Goal: Information Seeking & Learning: Learn about a topic

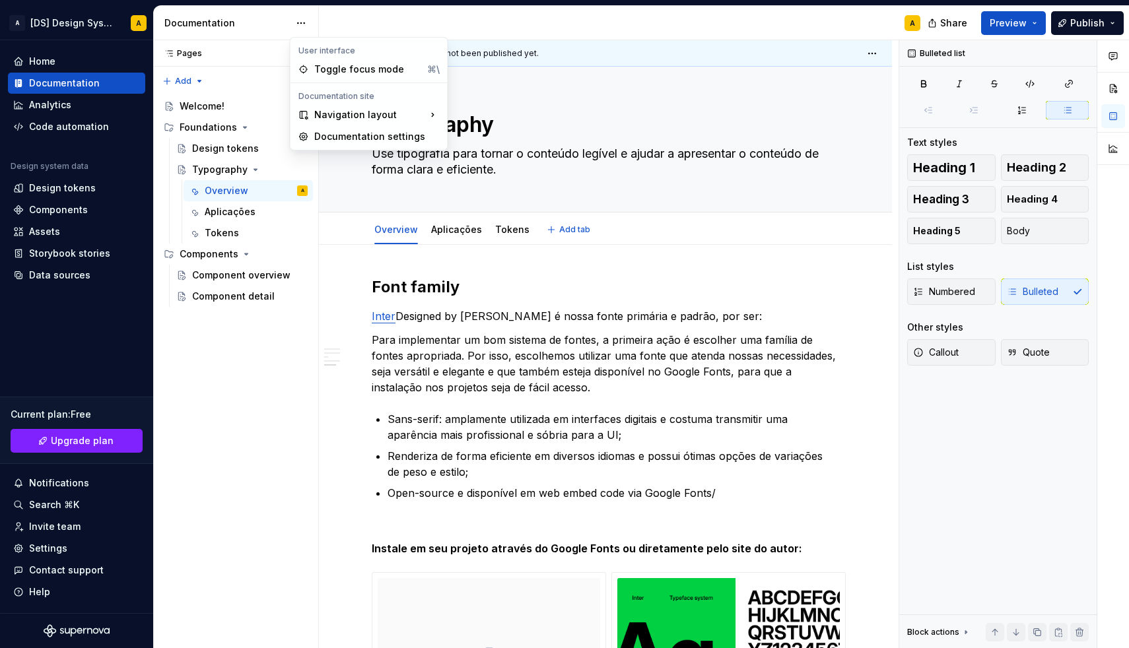
click at [300, 27] on html "A [DS] Design System A Home Documentation Analytics Code automation Design syst…" at bounding box center [564, 324] width 1129 height 648
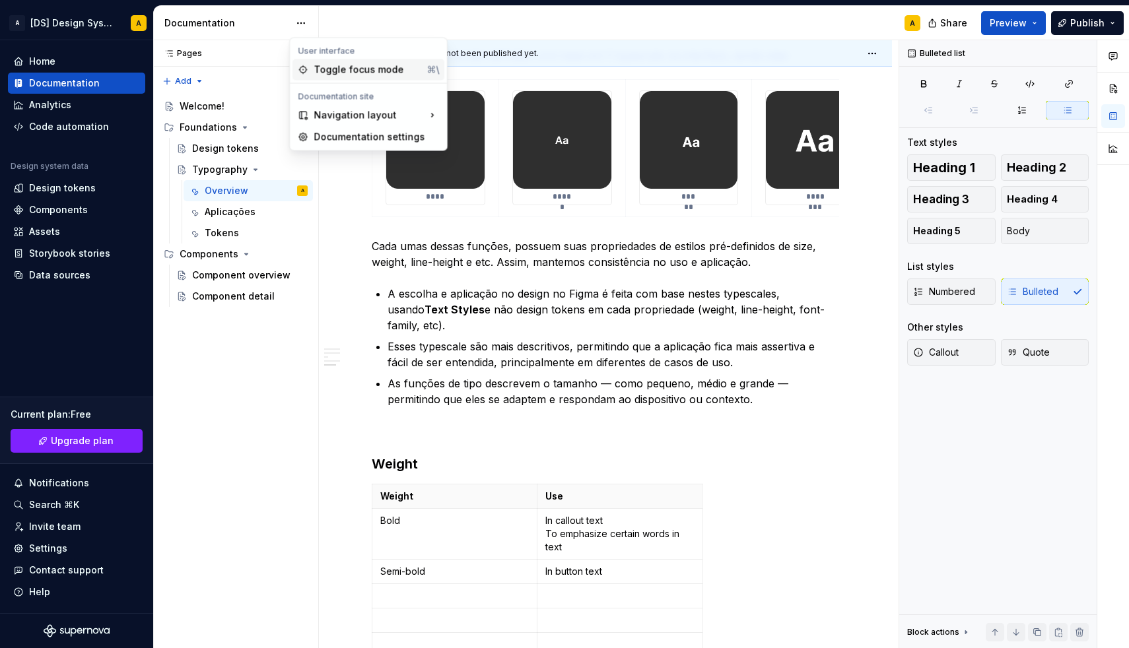
click at [331, 73] on div "Toggle focus mode" at bounding box center [368, 69] width 108 height 13
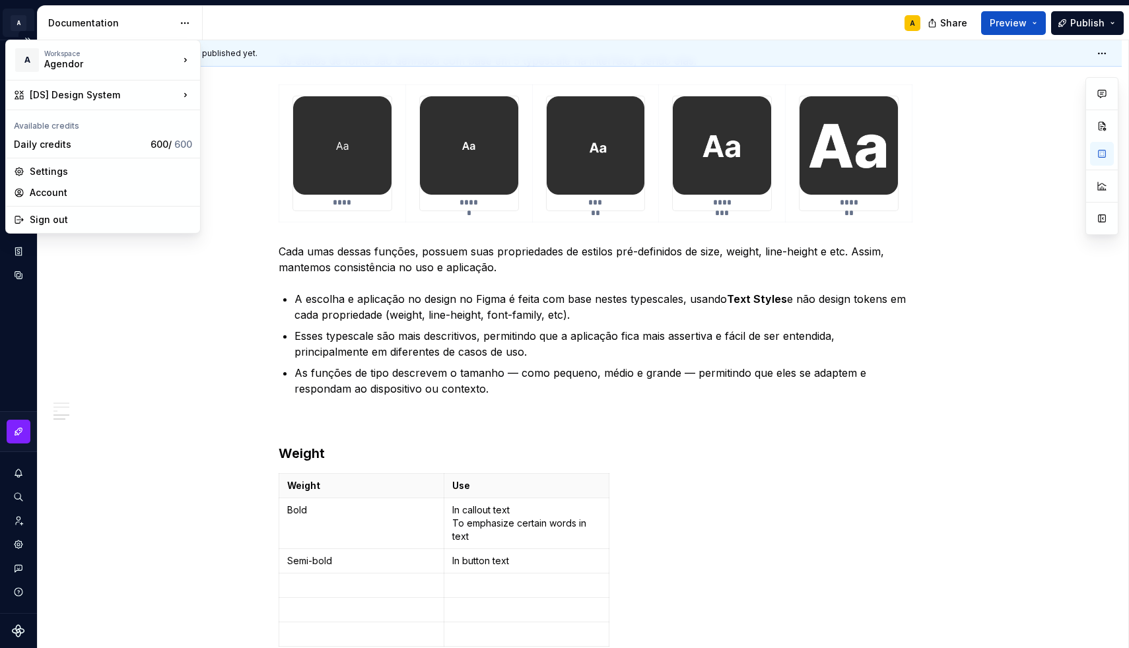
click at [22, 22] on html "A [DS] Design System A Design system data Documentation A Share Preview Publish…" at bounding box center [564, 324] width 1129 height 648
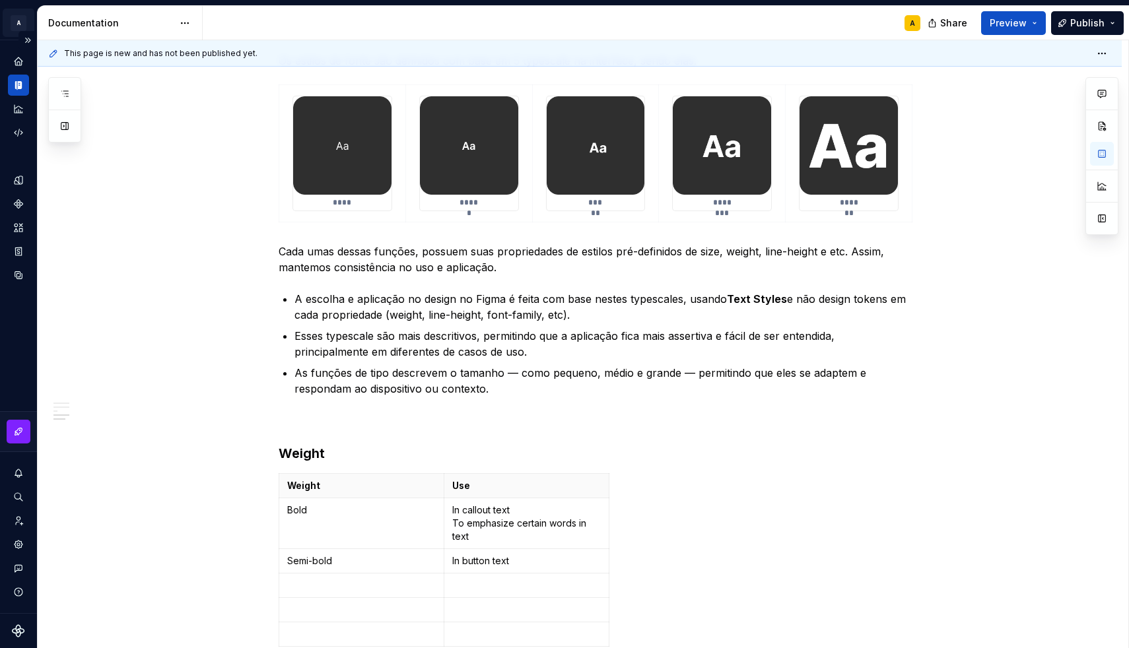
click at [22, 22] on html "A [DS] Design System A Design system data Documentation A Share Preview Publish…" at bounding box center [564, 324] width 1129 height 648
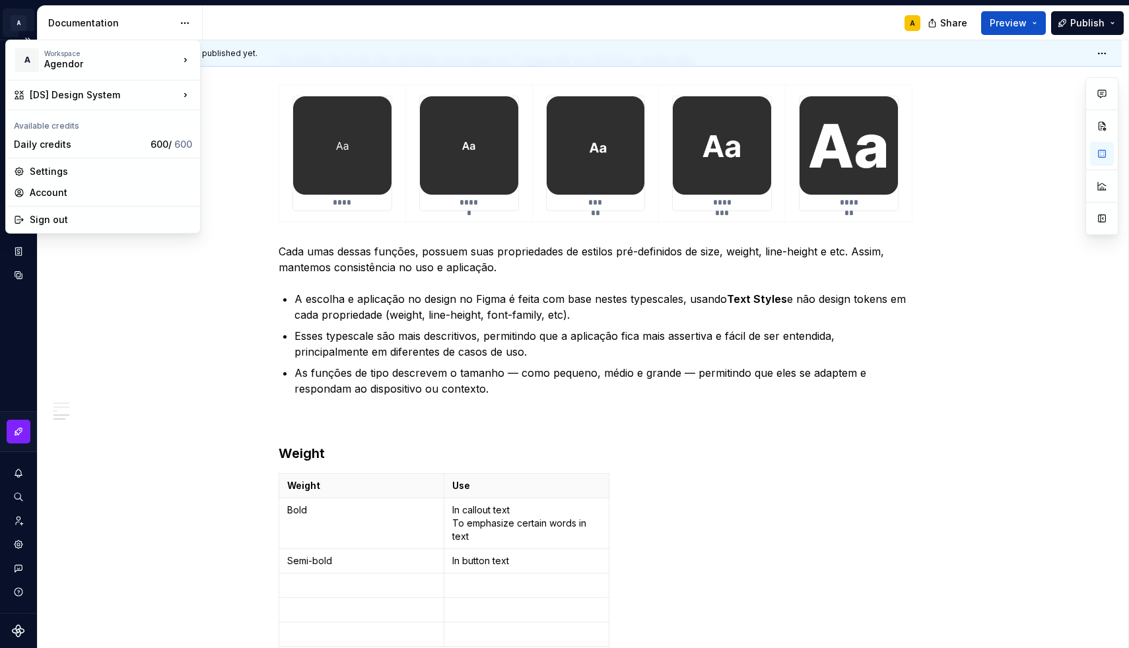
click at [15, 20] on html "A [DS] Design System A Design system data Documentation A Share Preview Publish…" at bounding box center [564, 324] width 1129 height 648
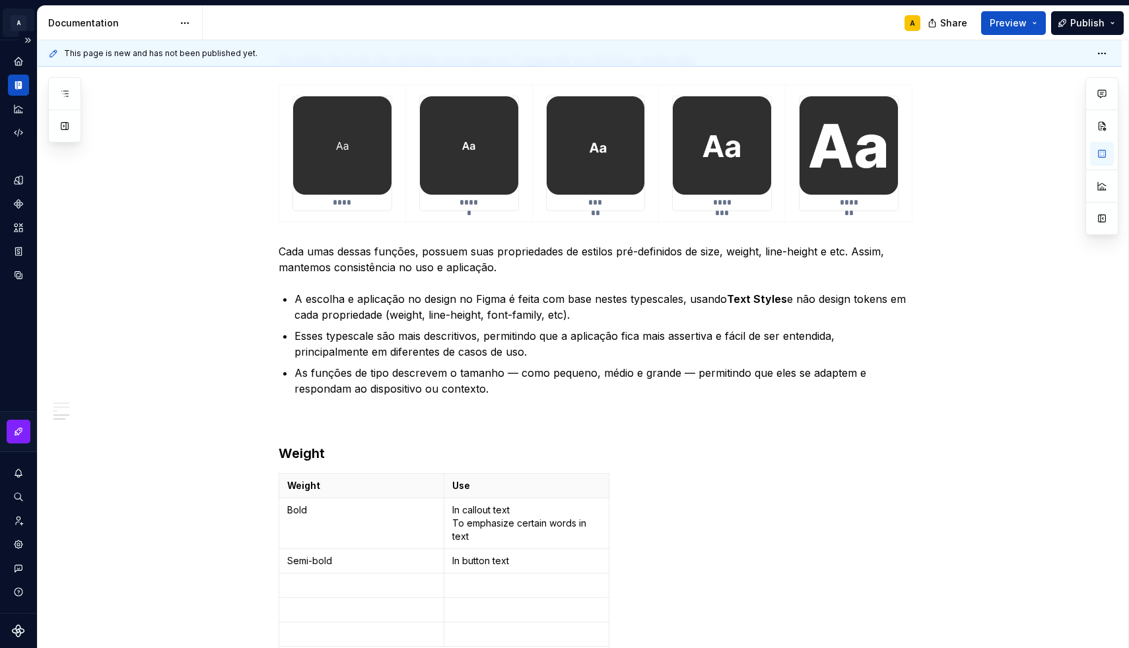
click at [15, 20] on html "A [DS] Design System A Design system data Documentation A Share Preview Publish…" at bounding box center [564, 324] width 1129 height 648
click at [27, 41] on button "Expand sidebar" at bounding box center [27, 40] width 18 height 18
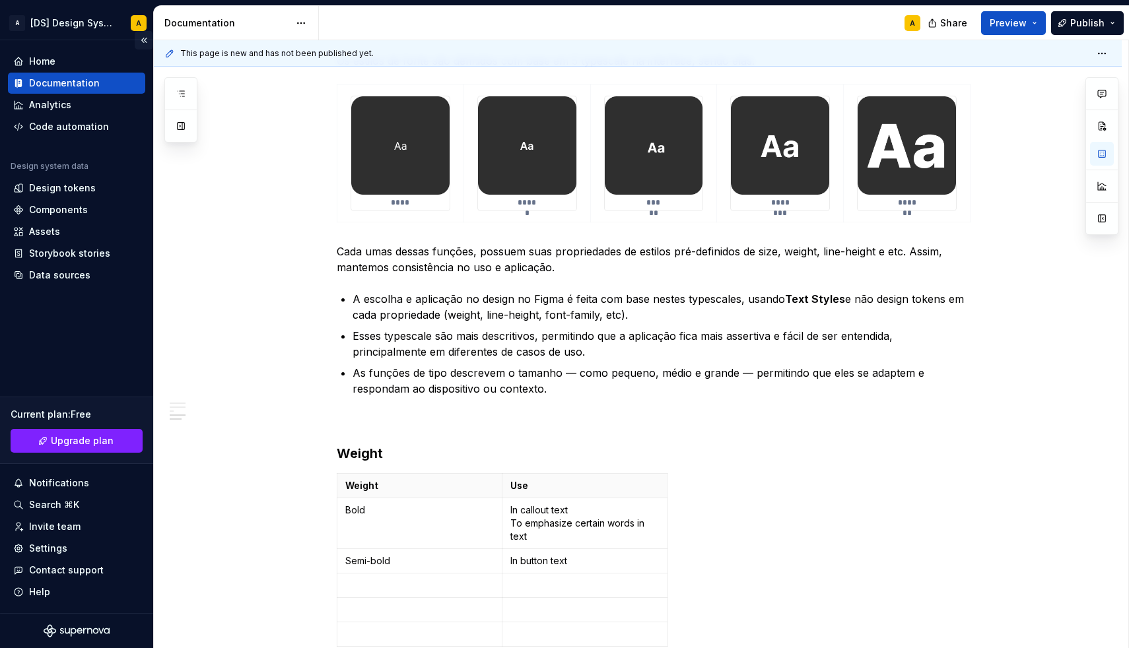
click at [143, 39] on button "Collapse sidebar" at bounding box center [144, 40] width 18 height 18
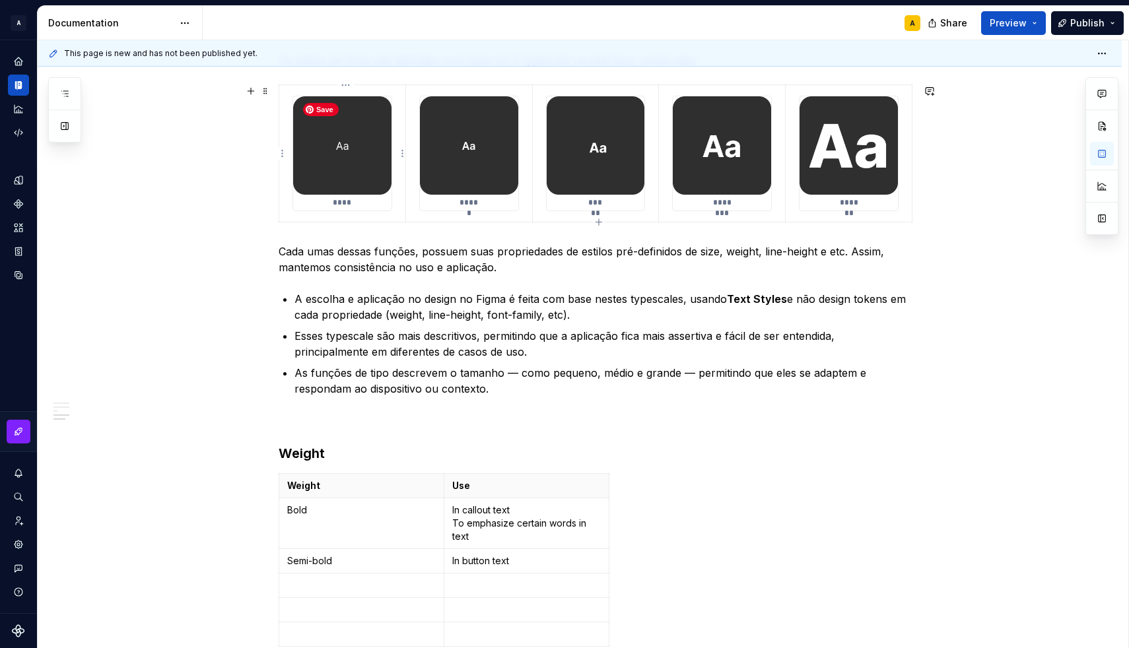
click at [349, 190] on img at bounding box center [342, 145] width 98 height 98
click at [355, 198] on div "****" at bounding box center [342, 153] width 98 height 114
click at [352, 199] on p "****" at bounding box center [342, 202] width 19 height 11
type textarea "*"
type textarea "Label"
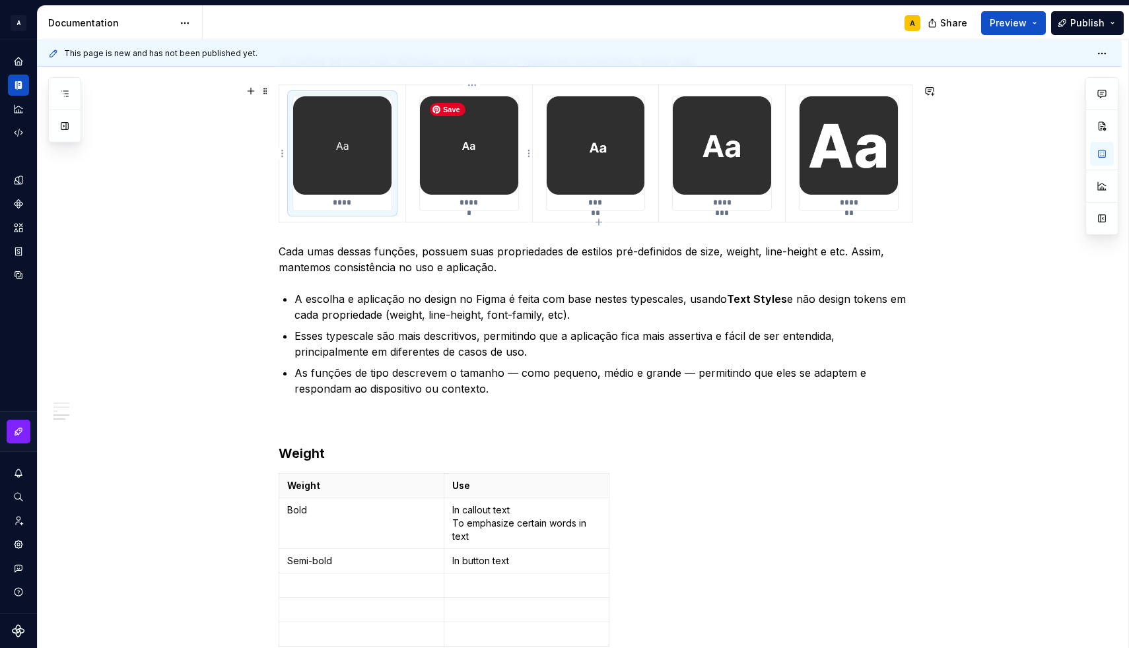
click at [475, 166] on img at bounding box center [469, 145] width 98 height 98
click at [468, 203] on p "*****" at bounding box center [469, 202] width 20 height 11
click at [339, 194] on img at bounding box center [342, 145] width 98 height 98
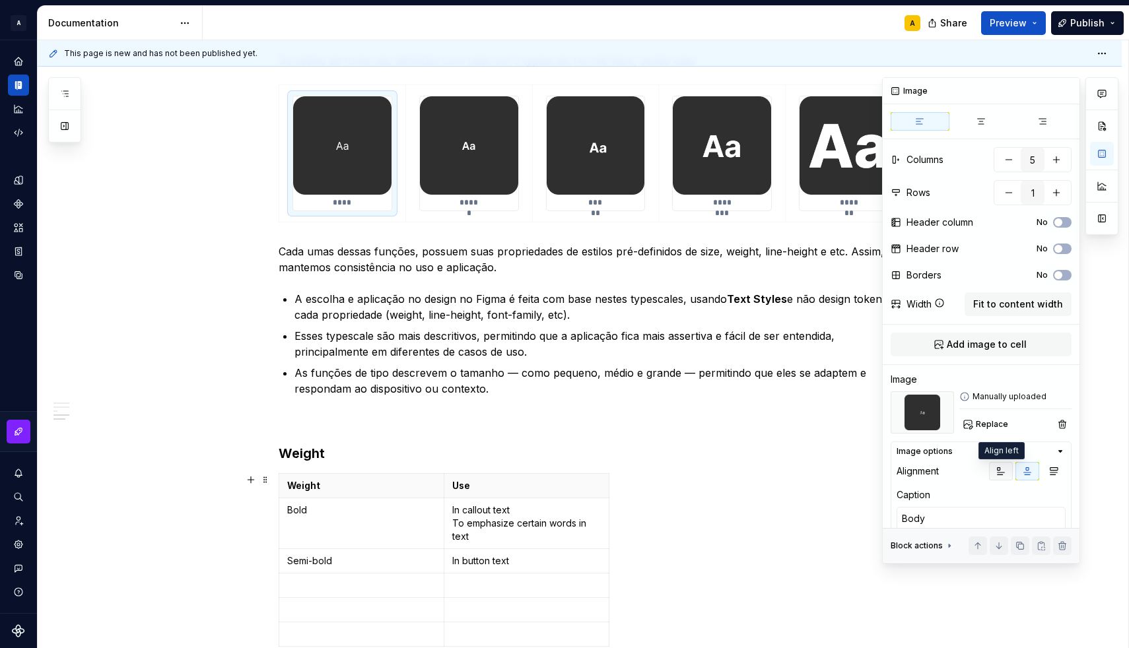
click at [1001, 475] on icon "button" at bounding box center [1000, 471] width 7 height 7
click at [1022, 473] on icon "button" at bounding box center [1027, 471] width 11 height 11
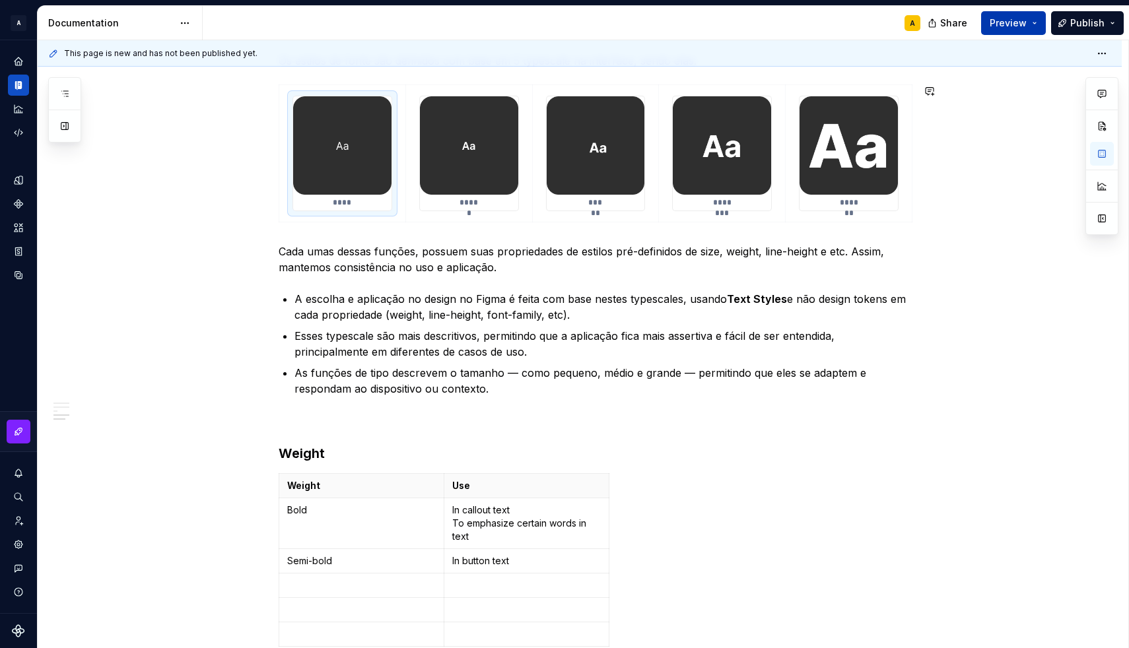
click at [1017, 30] on button "Preview" at bounding box center [1013, 23] width 65 height 24
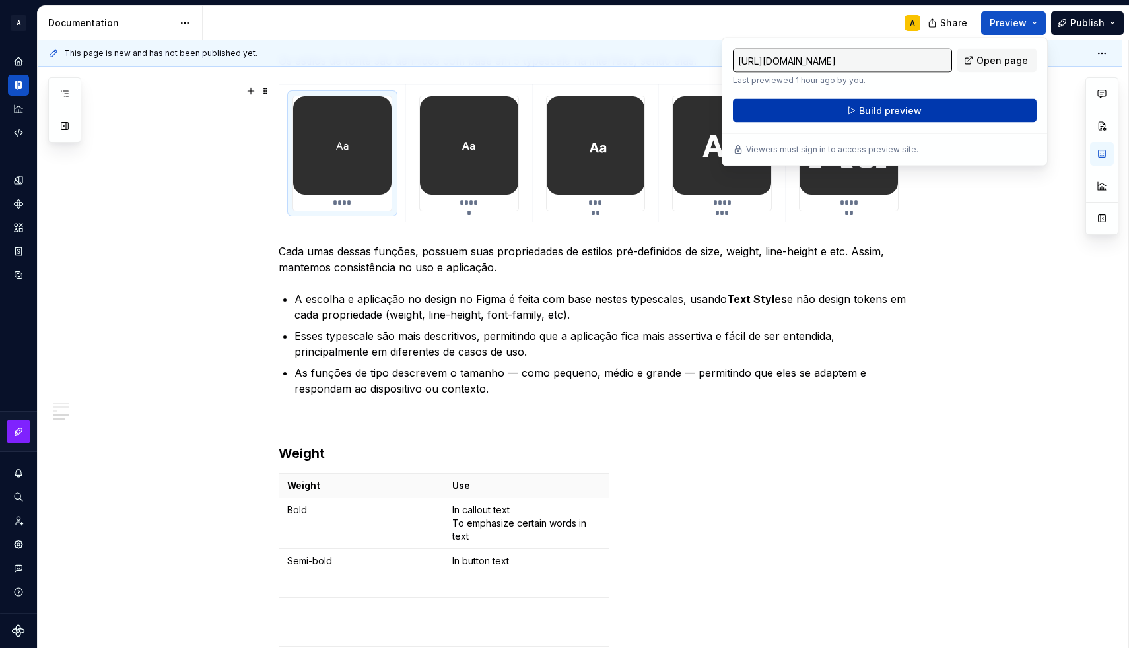
click at [958, 103] on button "Build preview" at bounding box center [885, 111] width 304 height 24
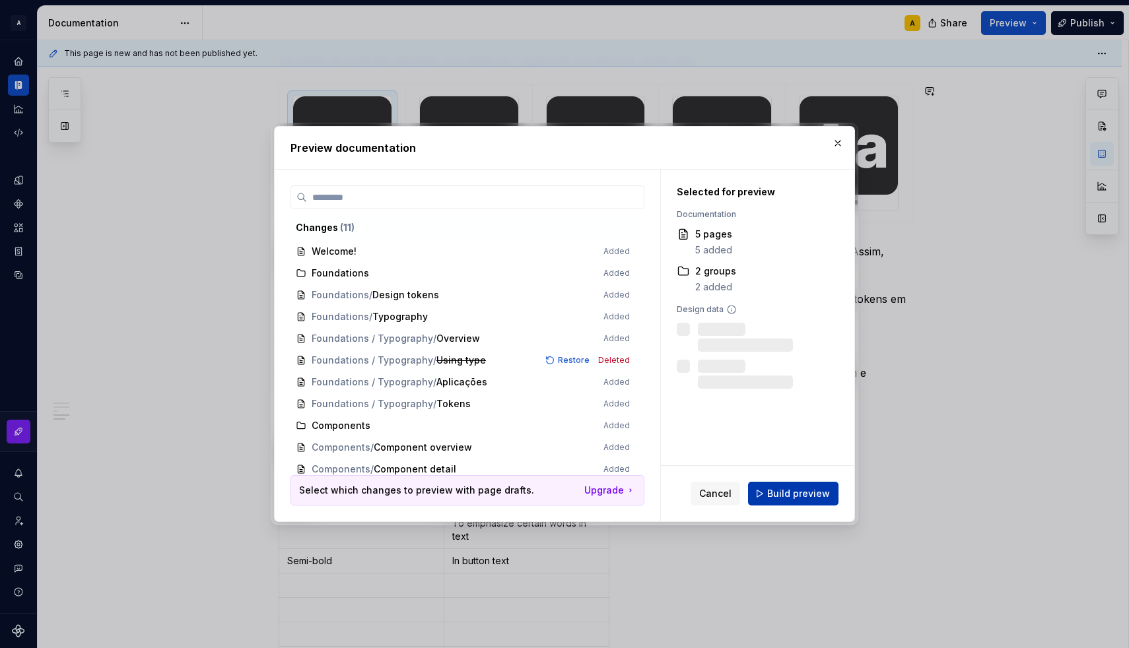
click at [801, 498] on span "Build preview" at bounding box center [798, 493] width 63 height 13
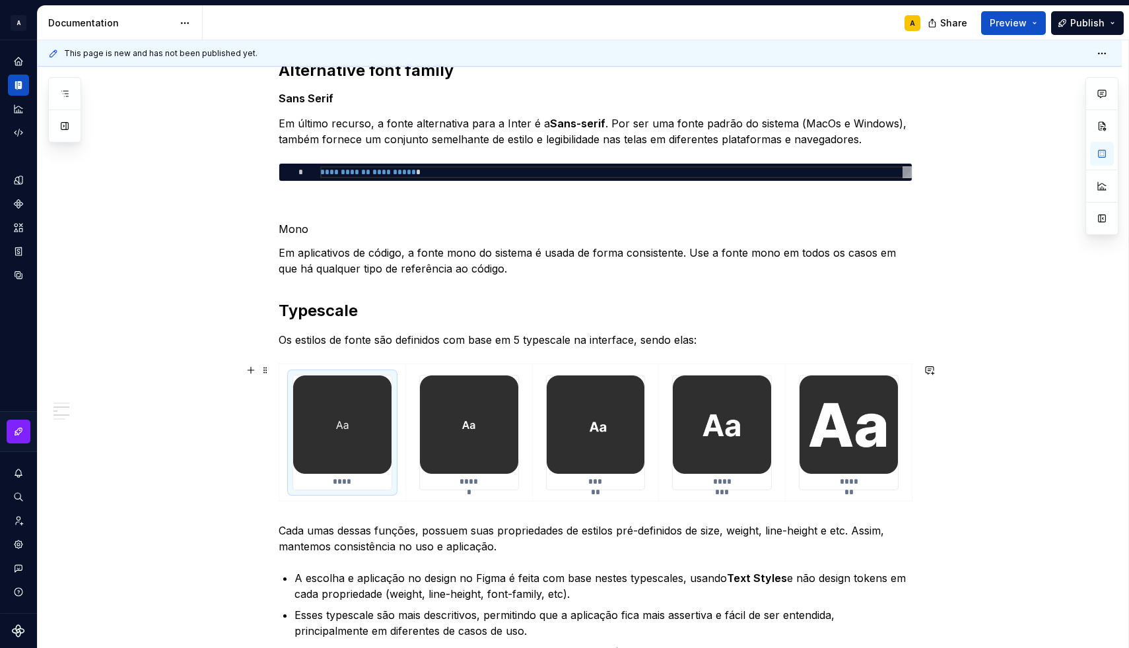
scroll to position [764, 0]
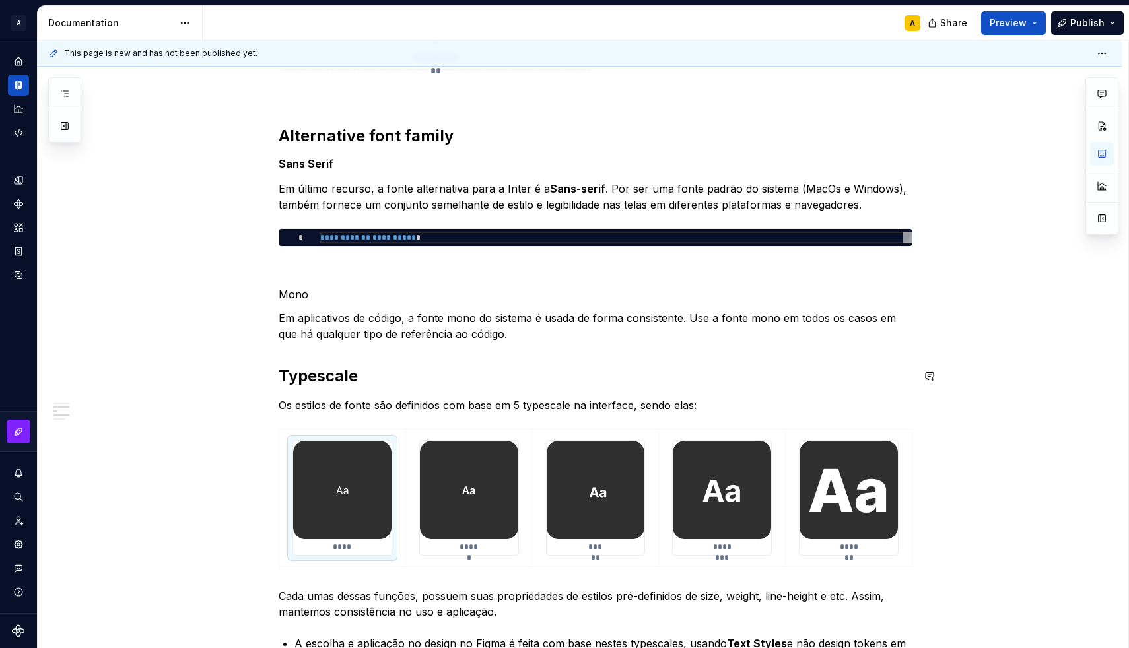
click at [523, 350] on div "**********" at bounding box center [596, 270] width 634 height 1516
click at [528, 337] on p "Em aplicativos de código, a fonte mono do sistema é usada de forma consistente.…" at bounding box center [596, 326] width 634 height 32
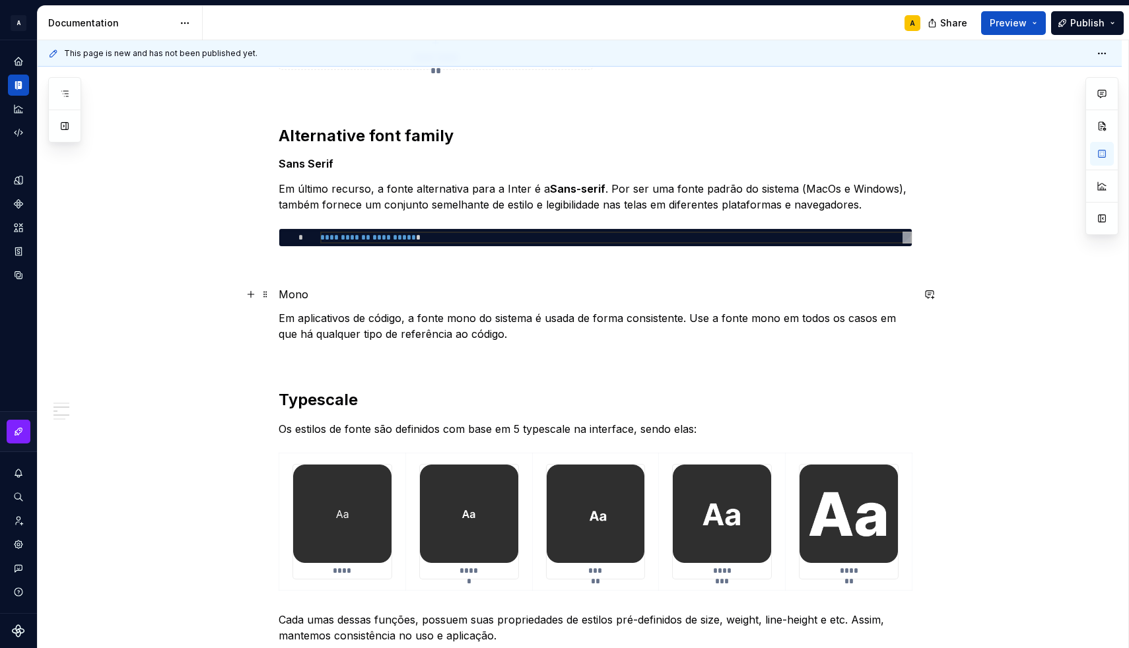
click at [302, 290] on p "Mono" at bounding box center [596, 294] width 634 height 16
click at [346, 292] on p "Mono" at bounding box center [596, 294] width 634 height 16
click at [274, 165] on div "**********" at bounding box center [580, 372] width 1084 height 1782
click at [310, 164] on h5 "Sans Serif" at bounding box center [596, 163] width 634 height 13
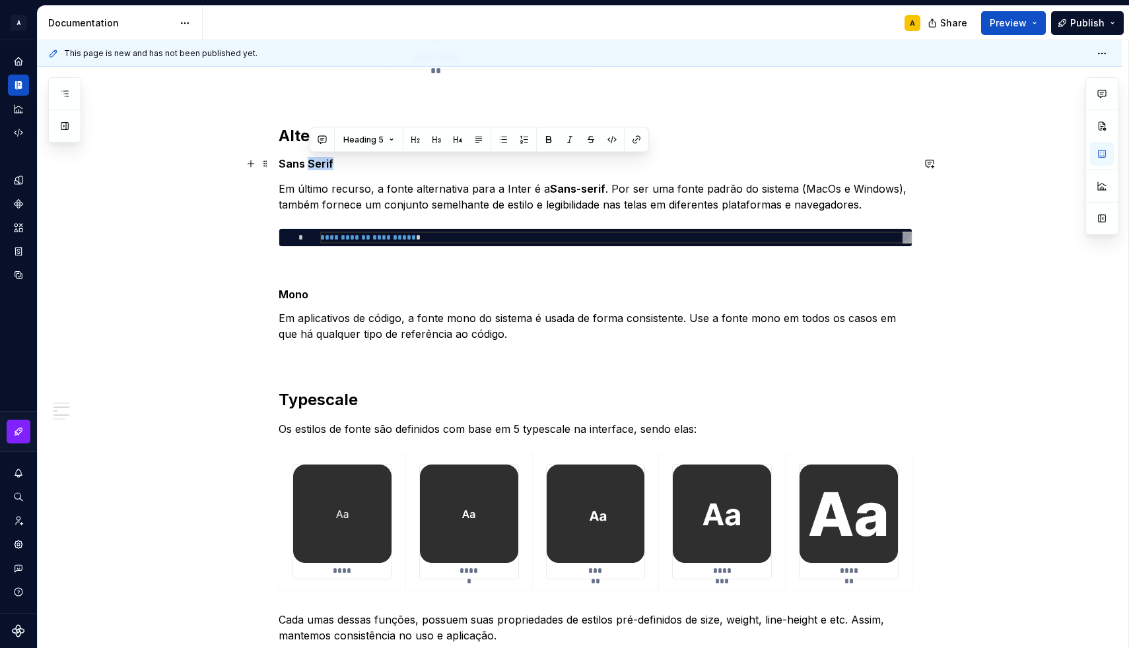
click at [310, 164] on h5 "Sans Serif" at bounding box center [596, 163] width 634 height 13
click at [347, 141] on span "Heading 5" at bounding box center [335, 140] width 40 height 11
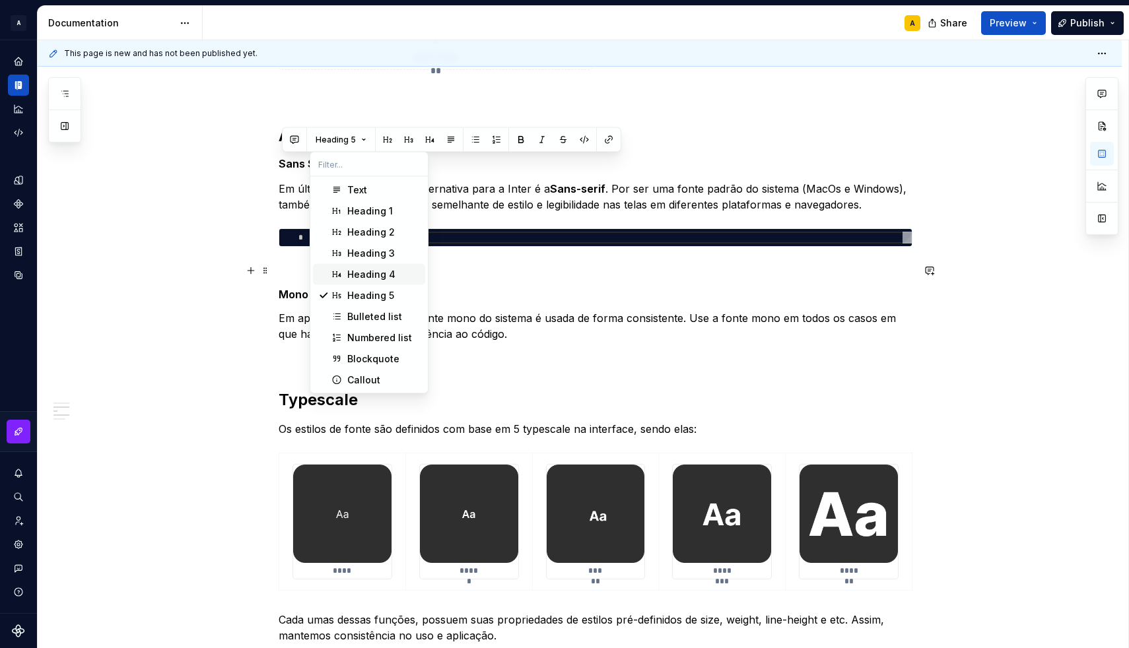
click at [347, 277] on span "Heading 4" at bounding box center [369, 274] width 112 height 21
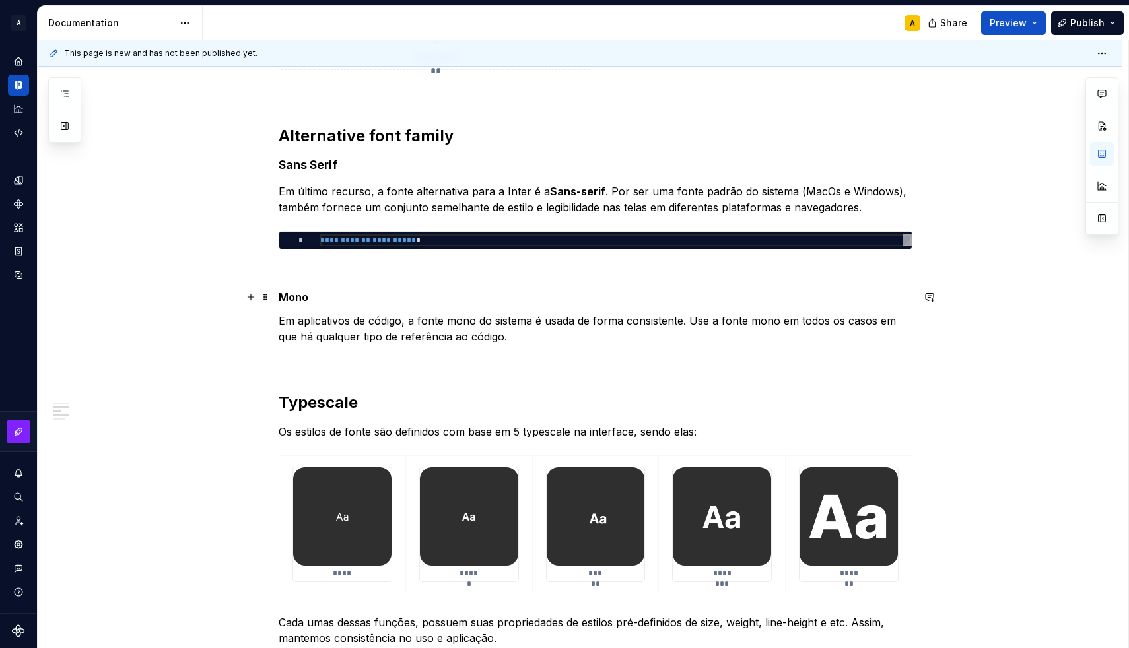
click at [302, 298] on strong "Mono" at bounding box center [294, 296] width 30 height 13
click at [339, 276] on button "Text" at bounding box center [330, 273] width 40 height 18
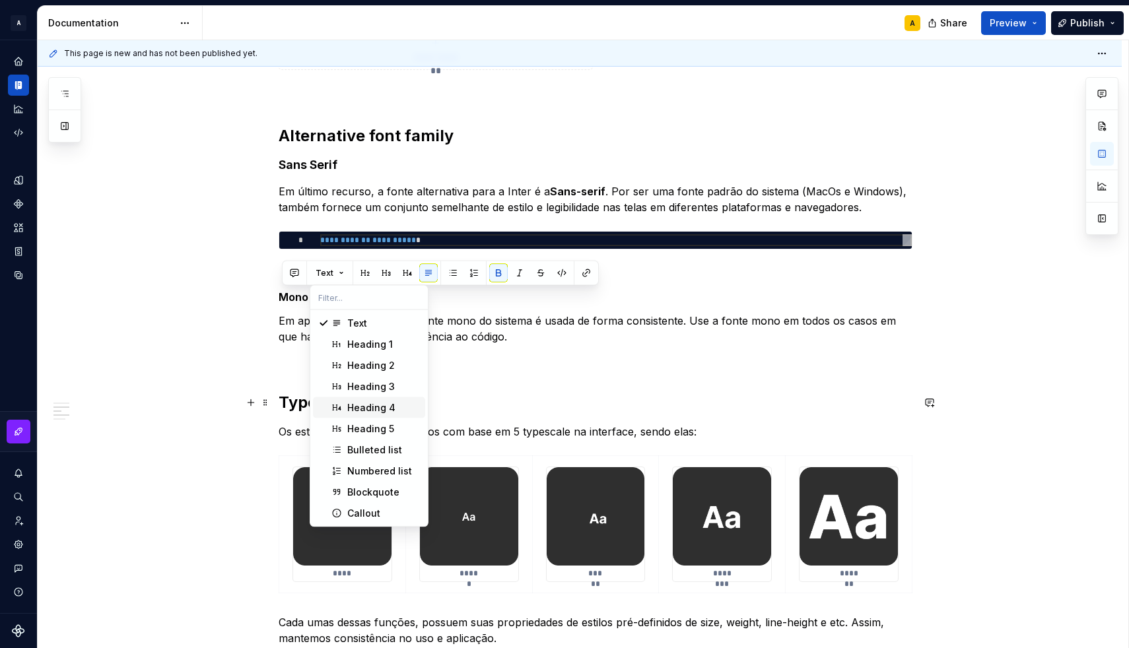
click at [378, 410] on div "Heading 4" at bounding box center [371, 407] width 48 height 13
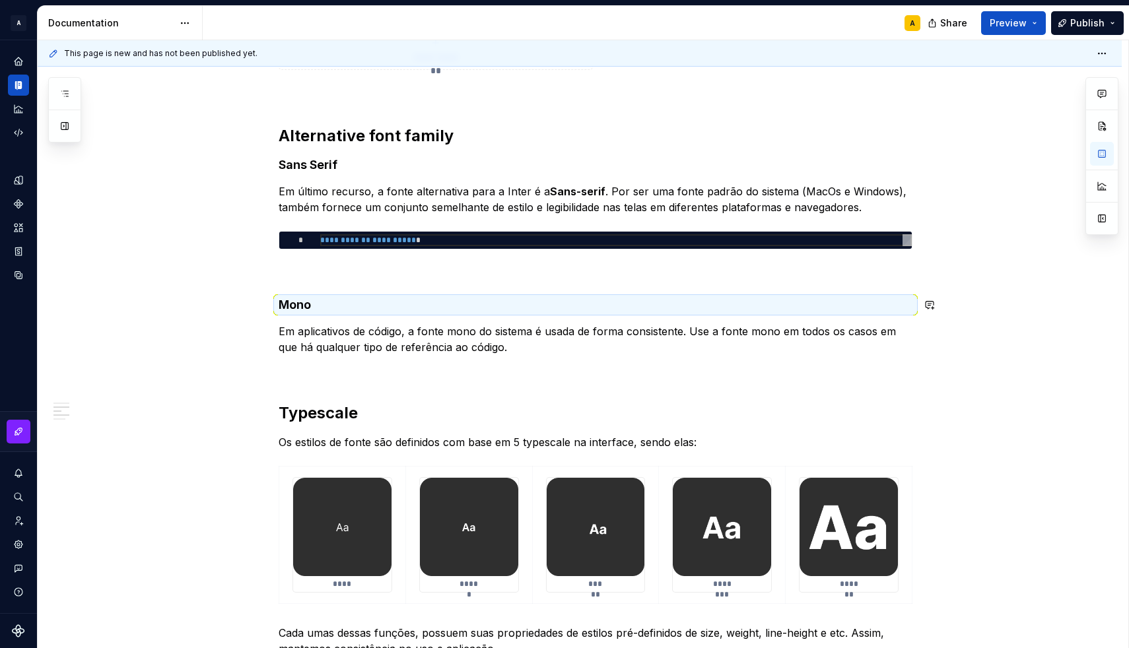
click at [348, 275] on p at bounding box center [596, 273] width 634 height 16
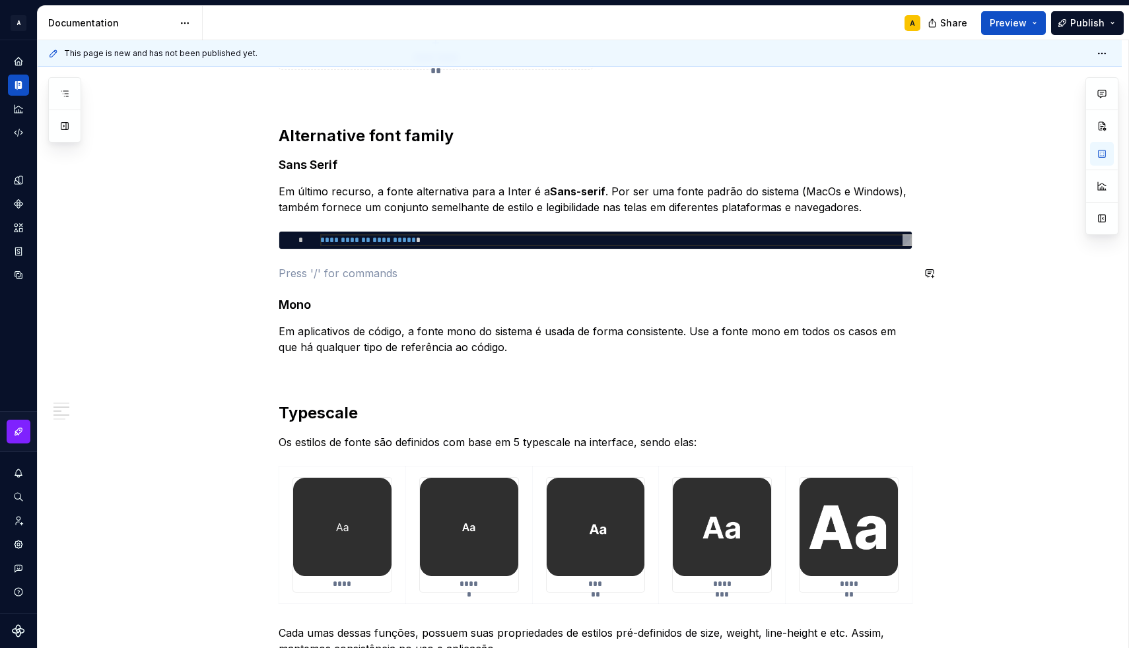
click at [323, 261] on div "**********" at bounding box center [596, 288] width 634 height 1553
click at [333, 318] on div "**********" at bounding box center [596, 288] width 634 height 1553
type textarea "*"
click at [526, 345] on p "Em aplicativos de código, a fonte mono do sistema é usada de forma consistente.…" at bounding box center [596, 339] width 634 height 32
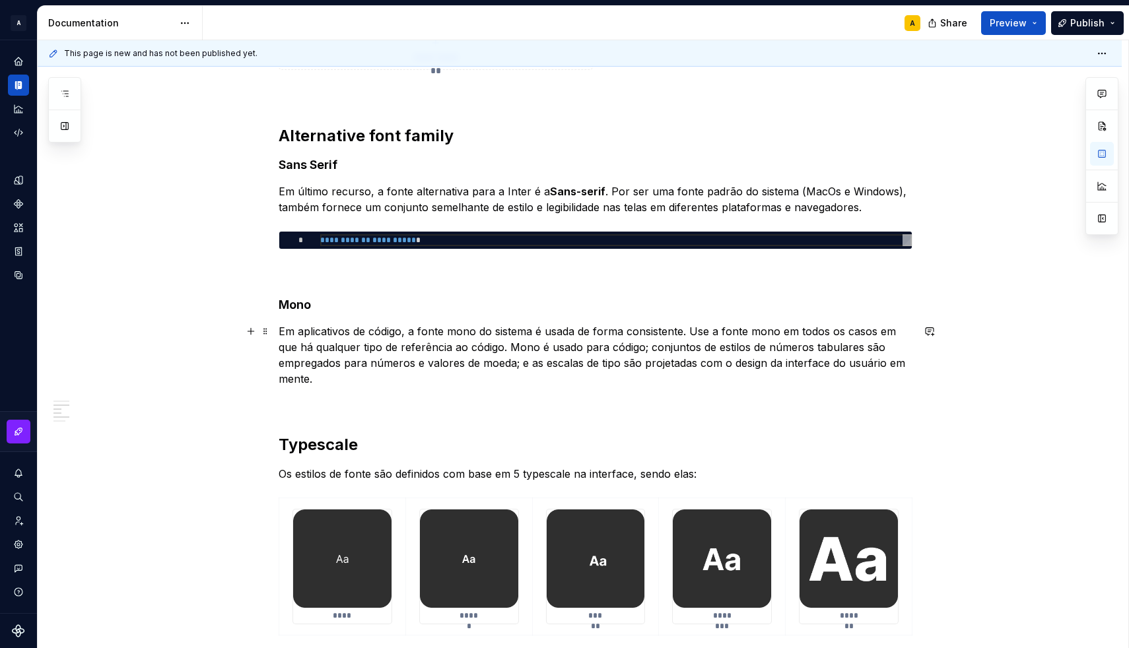
click at [609, 350] on p "Em aplicativos de código, a fonte mono do sistema é usada de forma consistente.…" at bounding box center [596, 354] width 634 height 63
click at [591, 368] on p "Em aplicativos de código, a fonte mono do sistema é usada de forma consistente.…" at bounding box center [596, 354] width 634 height 63
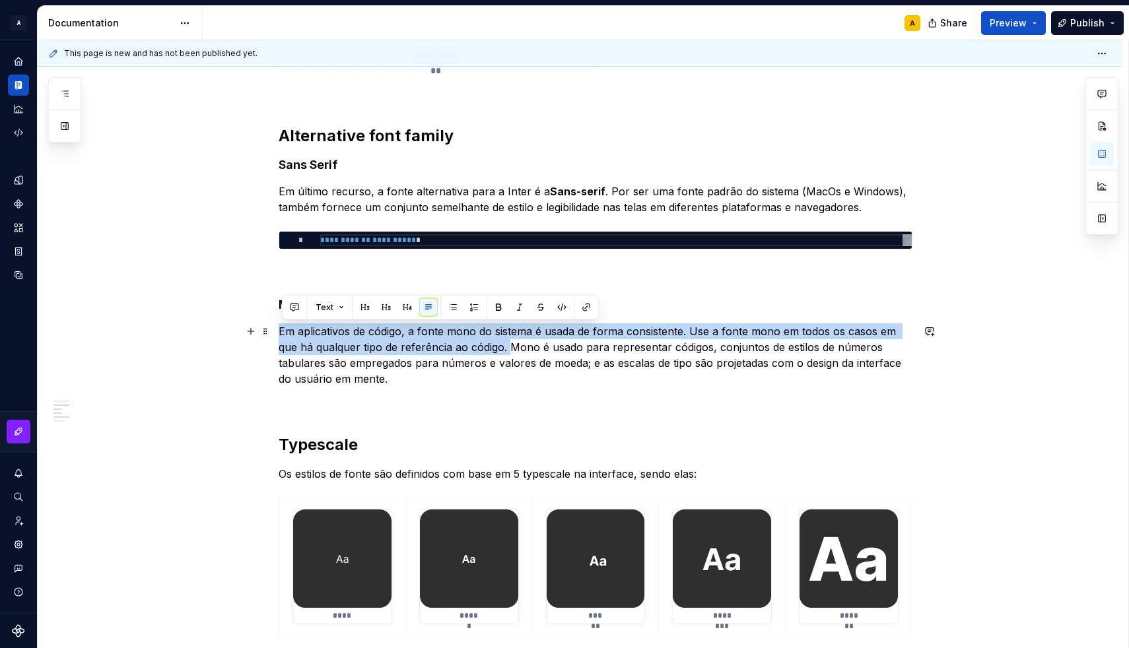
drag, startPoint x: 513, startPoint y: 350, endPoint x: 278, endPoint y: 331, distance: 235.8
click at [278, 331] on div "**********" at bounding box center [580, 394] width 1084 height 1827
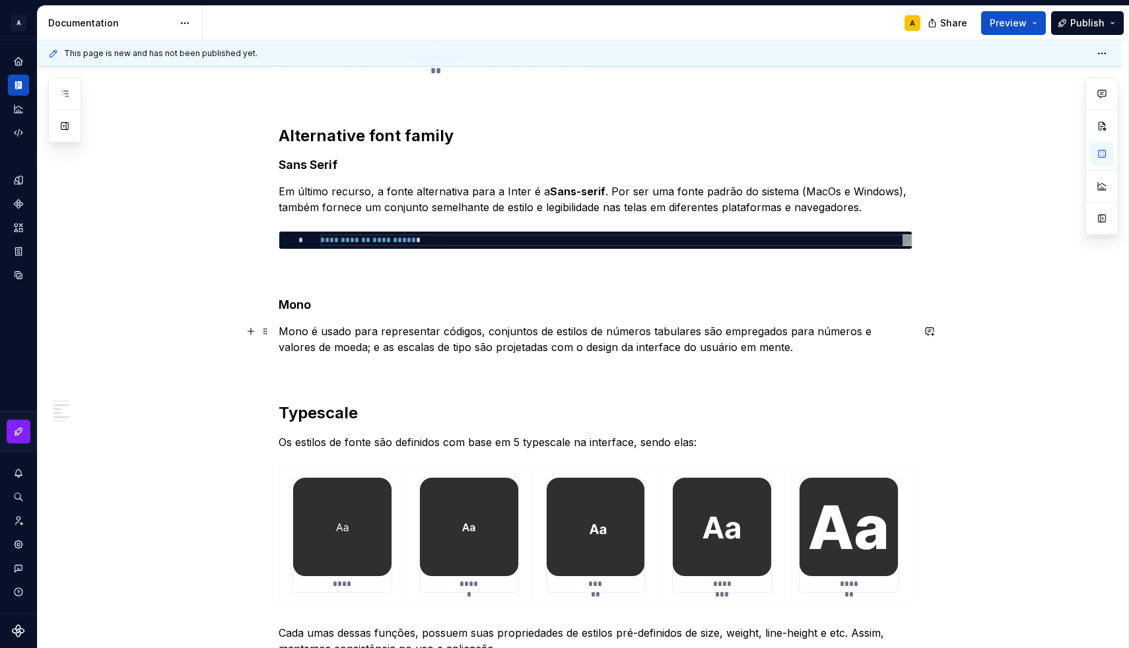
click at [319, 331] on p "Mono é usado para representar códigos, conjuntos de estilos de números tabulare…" at bounding box center [596, 339] width 634 height 32
click at [739, 331] on p "Mono pode ser usado para representar códigos, conjuntos de estilos de números t…" at bounding box center [596, 339] width 634 height 32
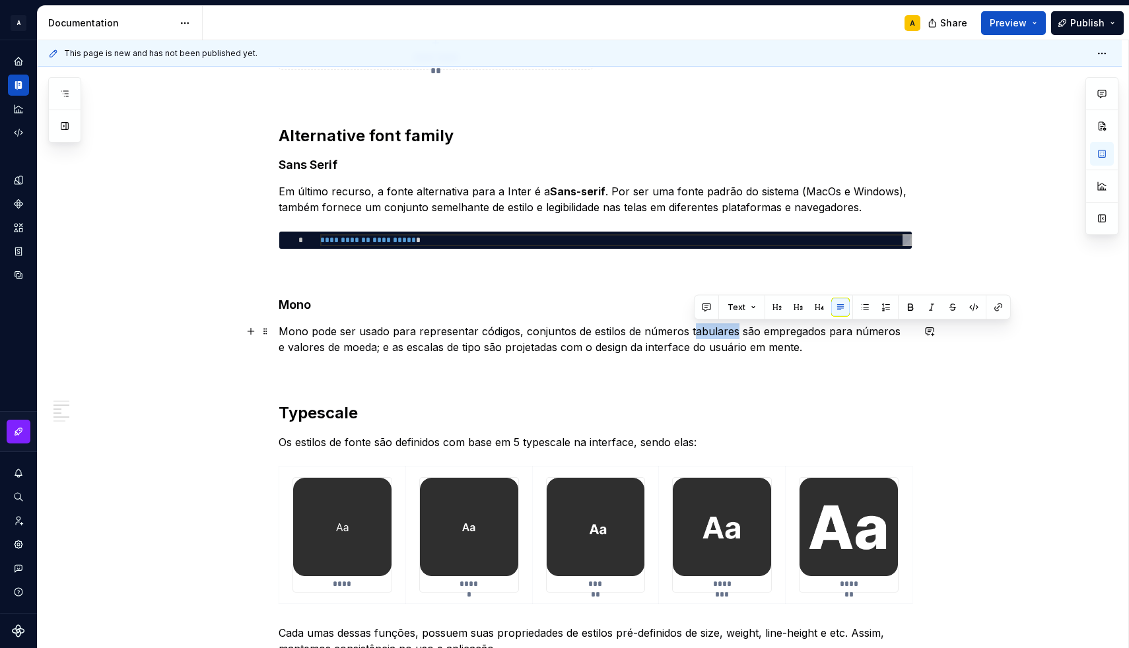
drag, startPoint x: 692, startPoint y: 332, endPoint x: 737, endPoint y: 337, distance: 45.1
click at [737, 337] on p "Mono pode ser usado para representar códigos, conjuntos de estilos de números t…" at bounding box center [596, 339] width 634 height 32
click at [603, 333] on p "Mono pode ser usado para representar códigos, conjuntos de estilos de números t…" at bounding box center [596, 339] width 634 height 32
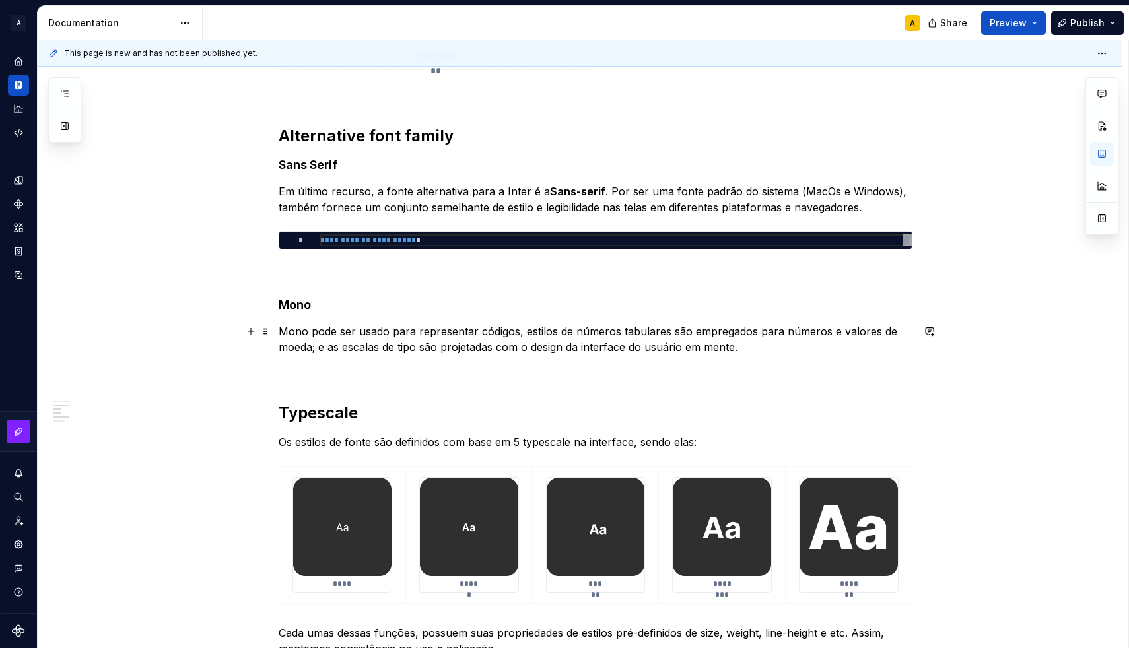
click at [626, 331] on p "Mono pode ser usado para representar códigos, estilos de números tabulares são …" at bounding box center [596, 339] width 634 height 32
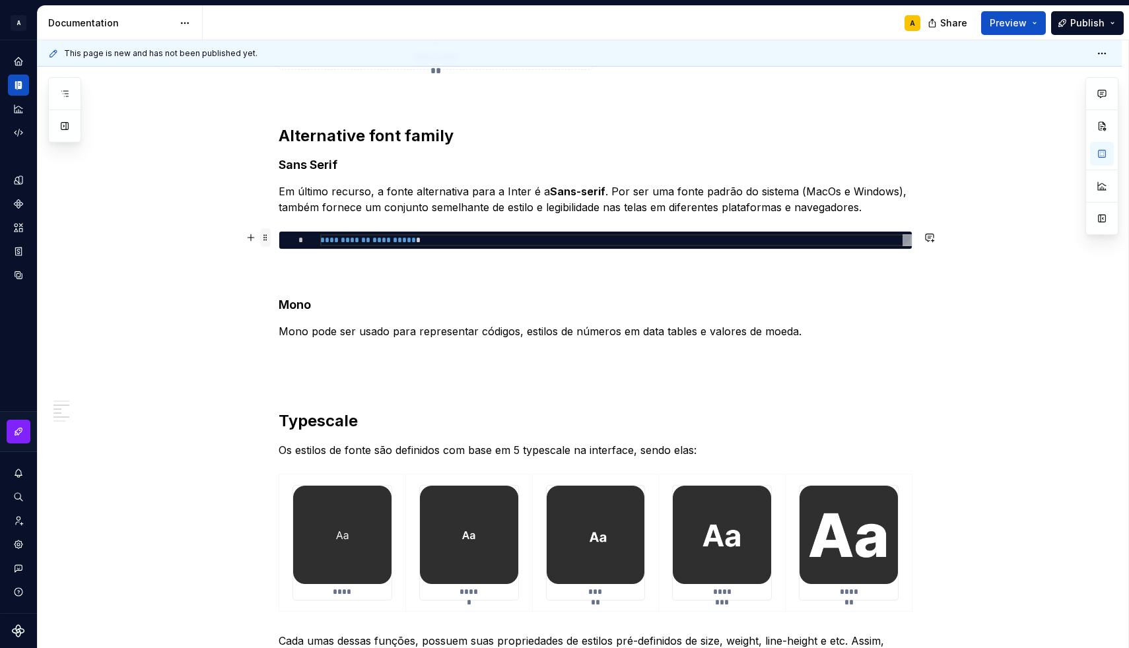
click at [271, 240] on span at bounding box center [265, 237] width 11 height 18
click at [284, 261] on div "Duplicate" at bounding box center [323, 261] width 112 height 21
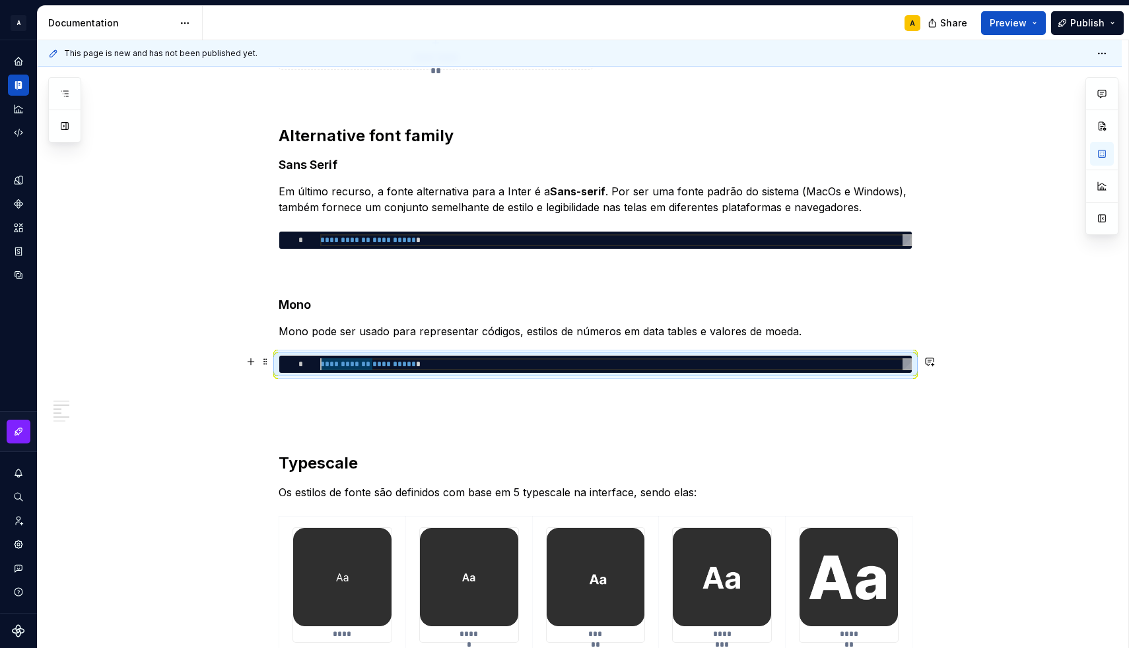
type textarea "*"
type textarea "**********"
type textarea "*"
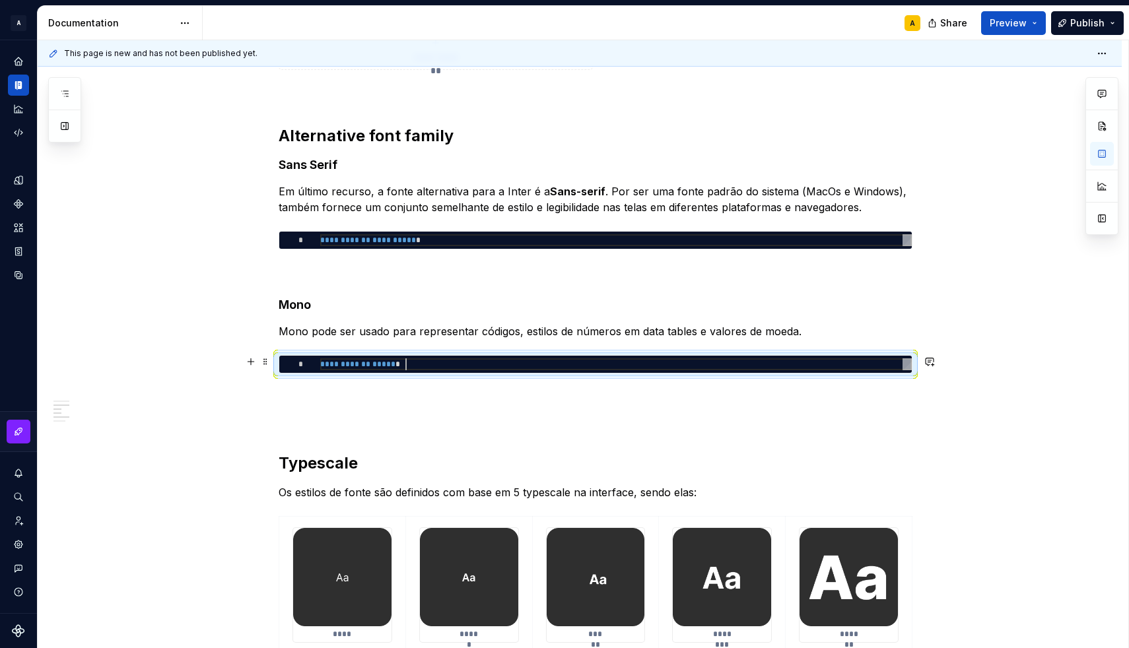
type textarea "**********"
type textarea "*"
type textarea "**********"
type textarea "*"
type textarea "**********"
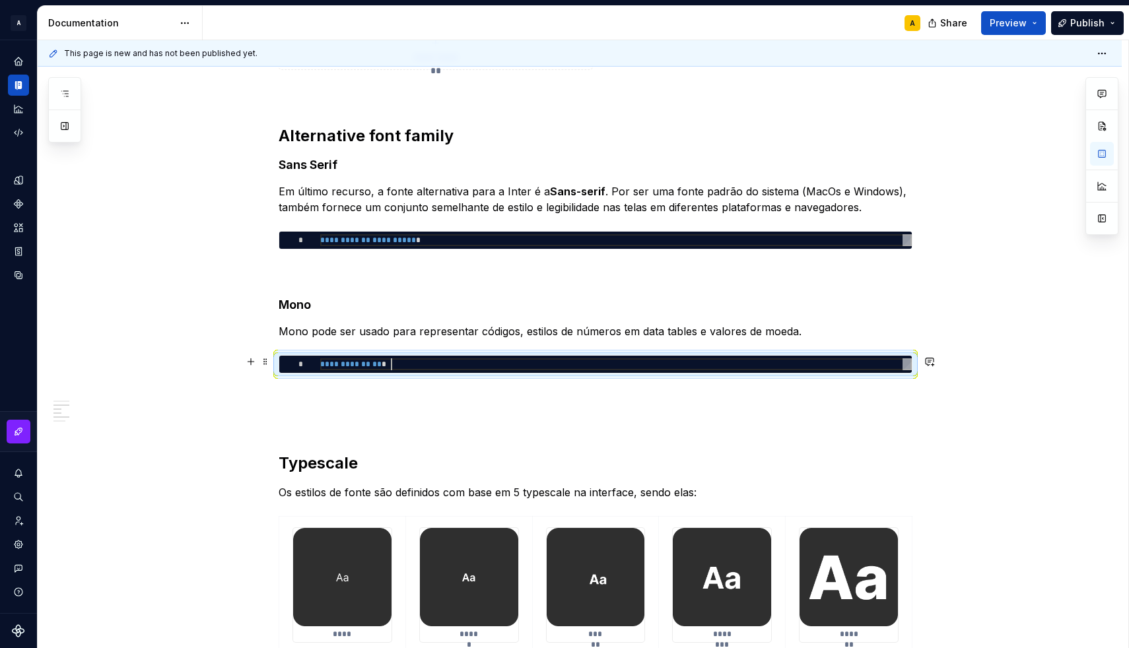
type textarea "*"
type textarea "**********"
type textarea "*"
type textarea "**********"
type textarea "*"
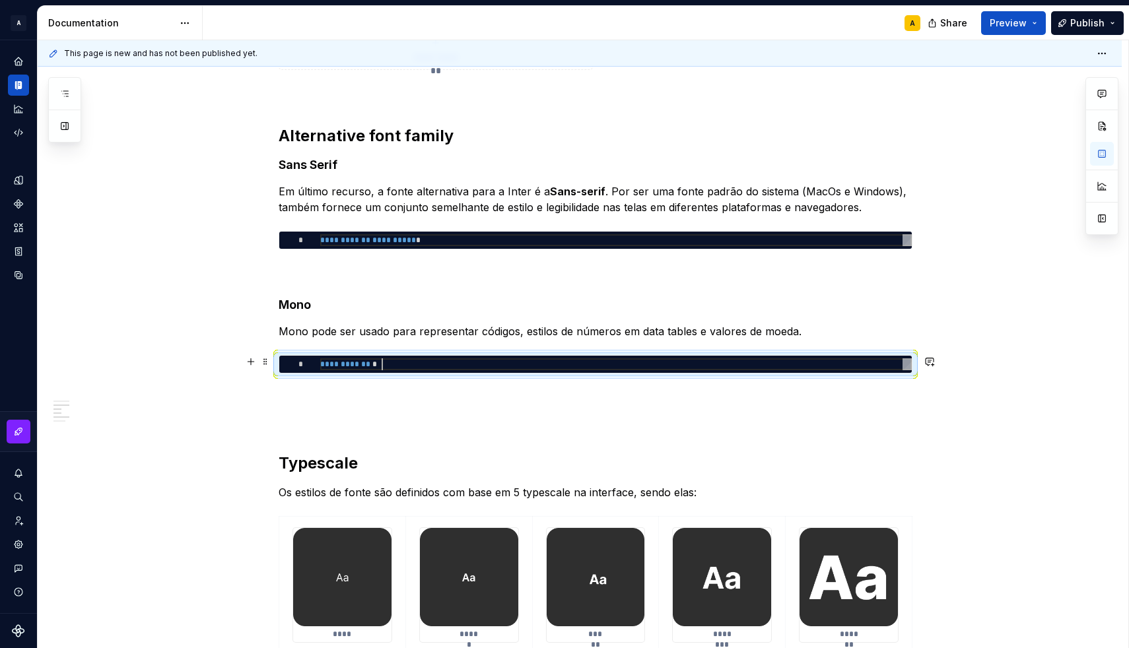
type textarea "**********"
type textarea "*"
type textarea "**********"
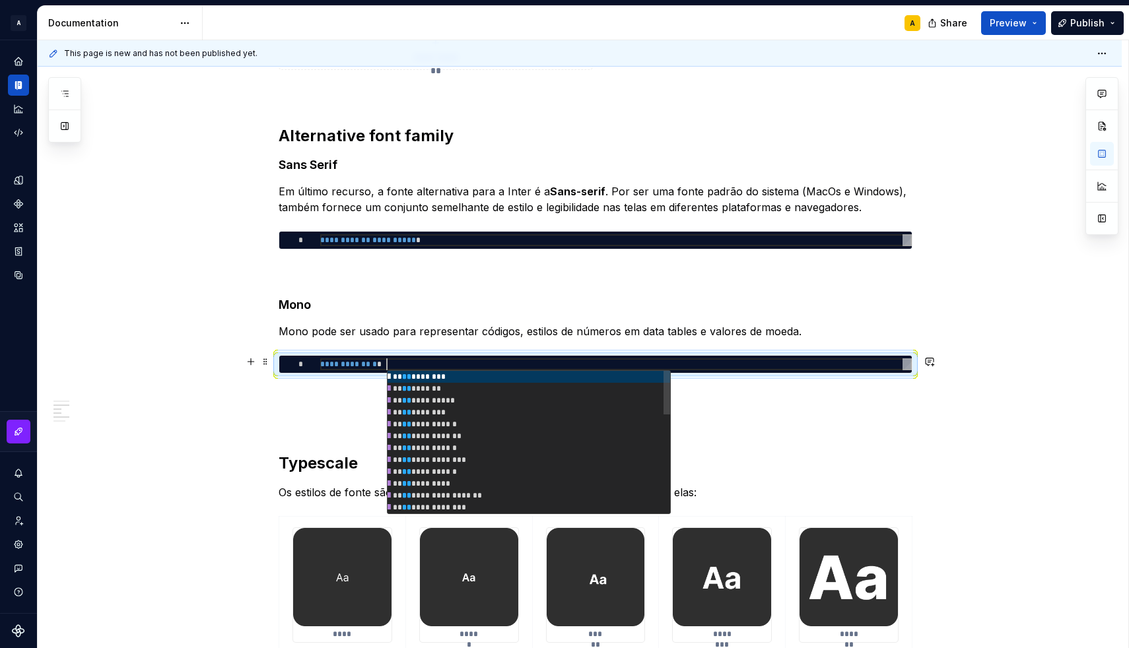
scroll to position [0, 71]
type textarea "*"
type textarea "**********"
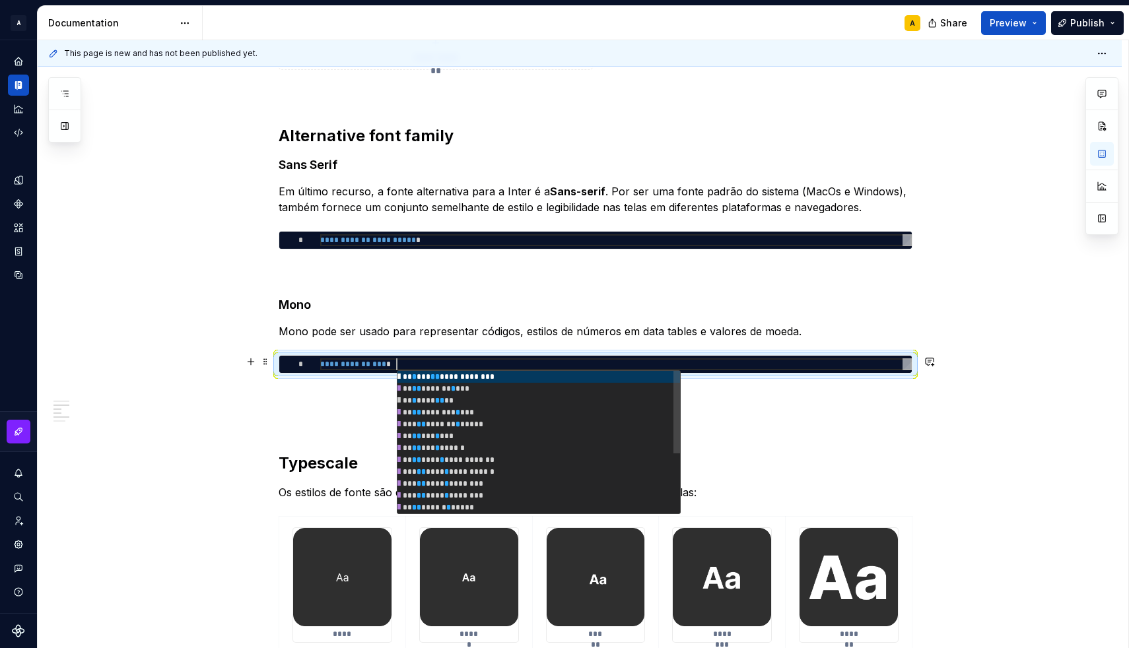
type textarea "*"
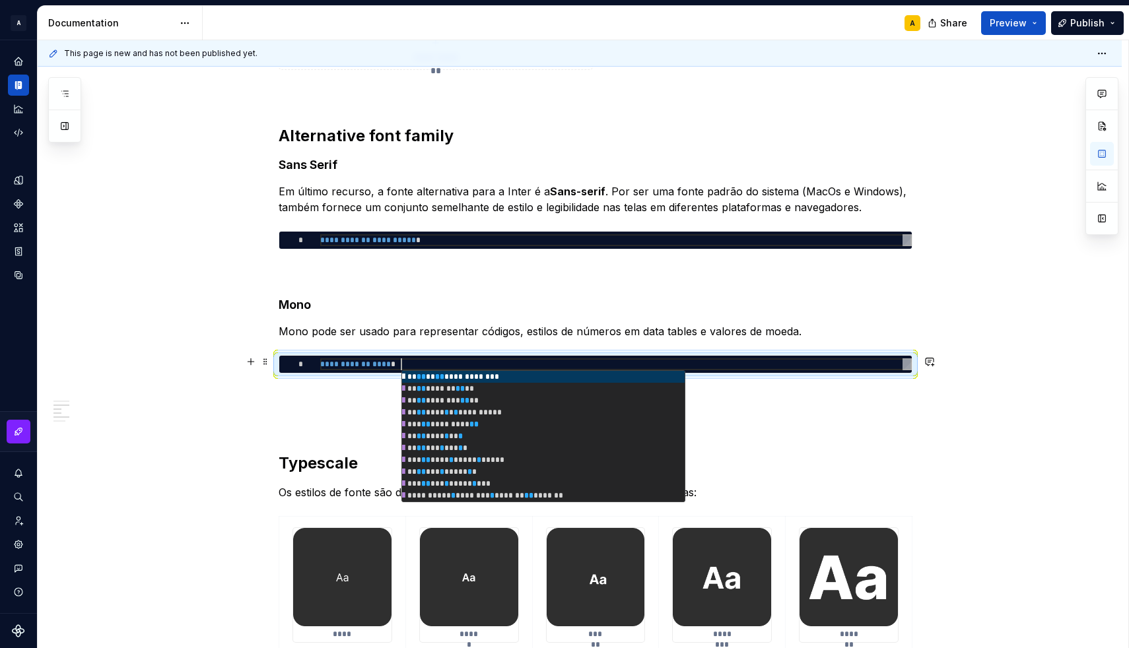
type textarea "**********"
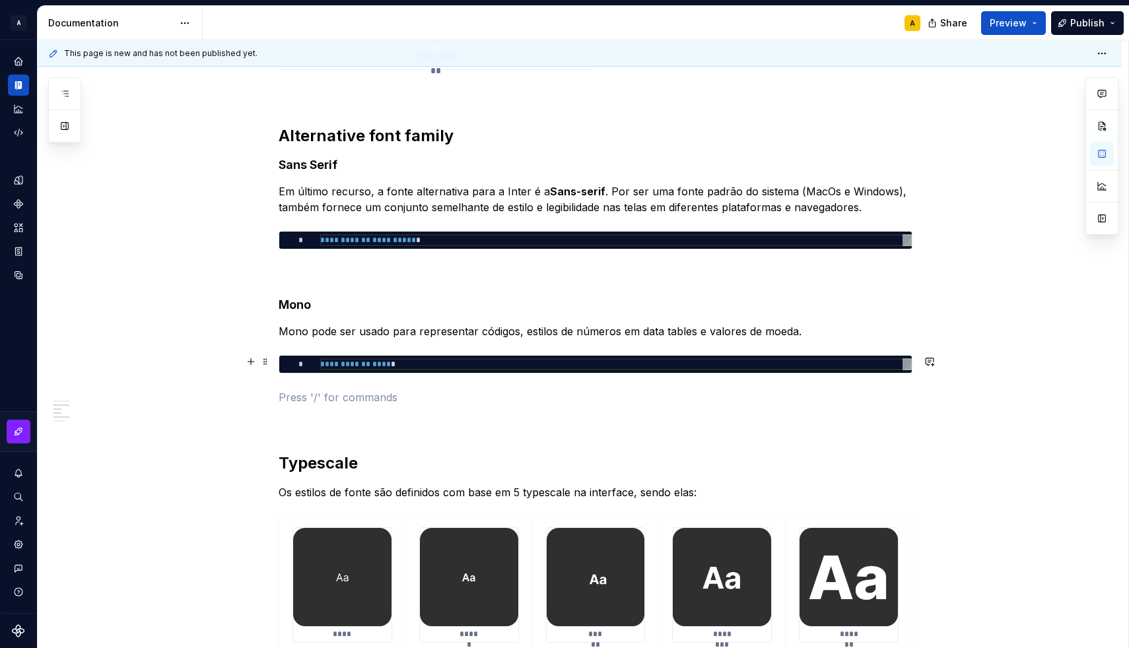
click at [339, 386] on div "**********" at bounding box center [596, 313] width 634 height 1603
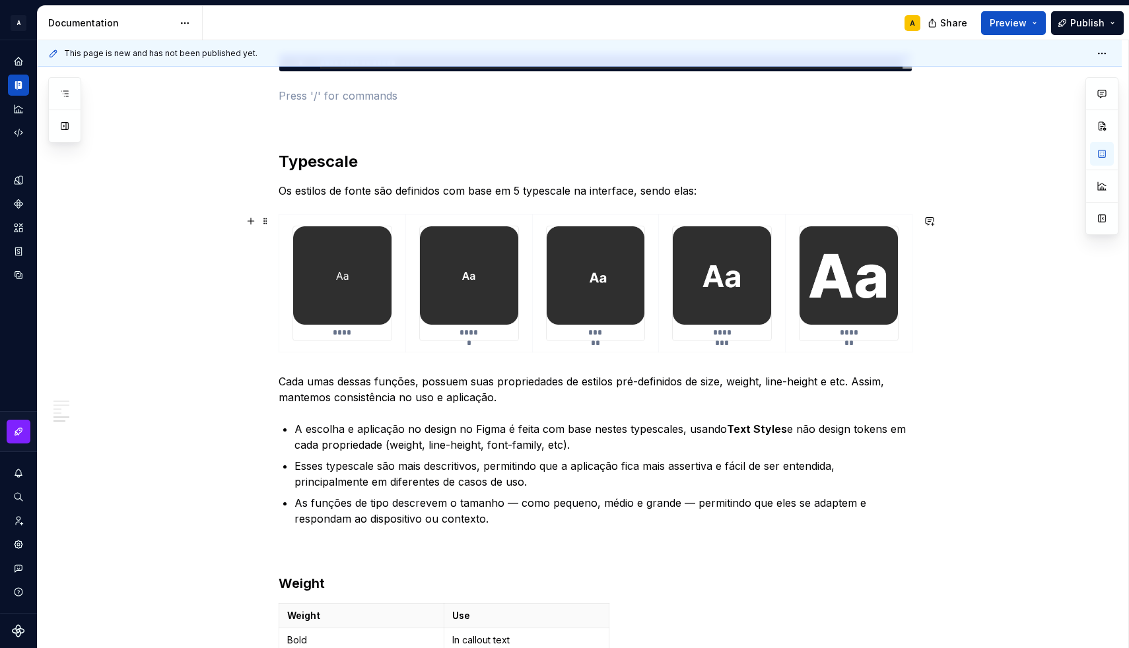
scroll to position [1059, 0]
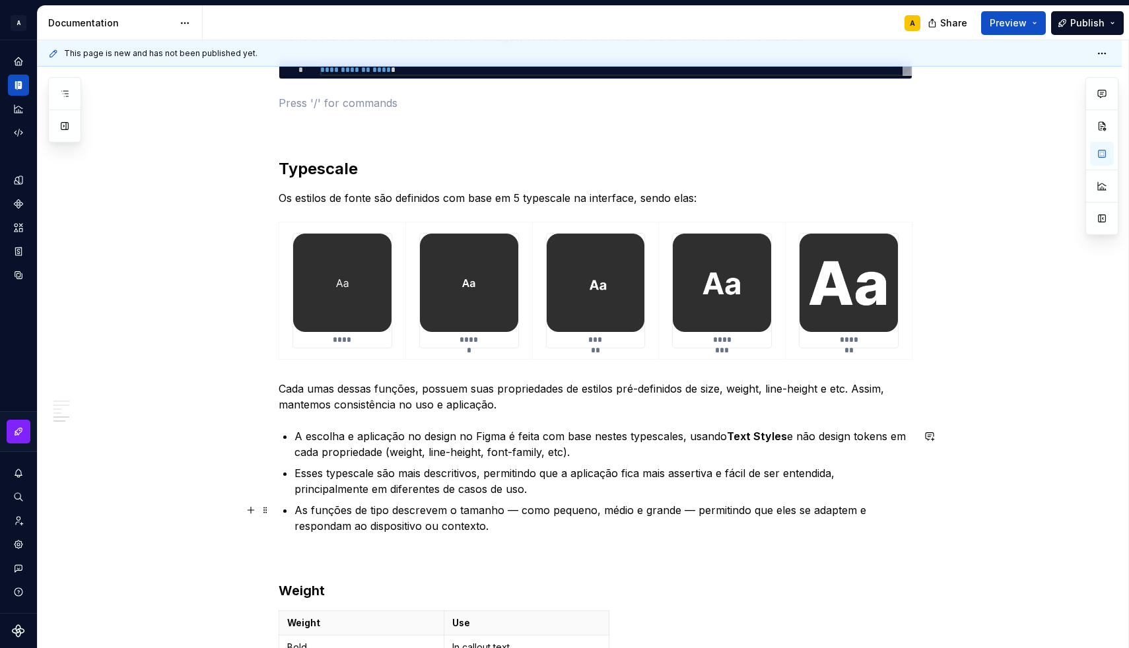
click at [519, 523] on p "As funções de tipo descrevem o tamanho — como pequeno, médio e grande — permiti…" at bounding box center [603, 518] width 618 height 32
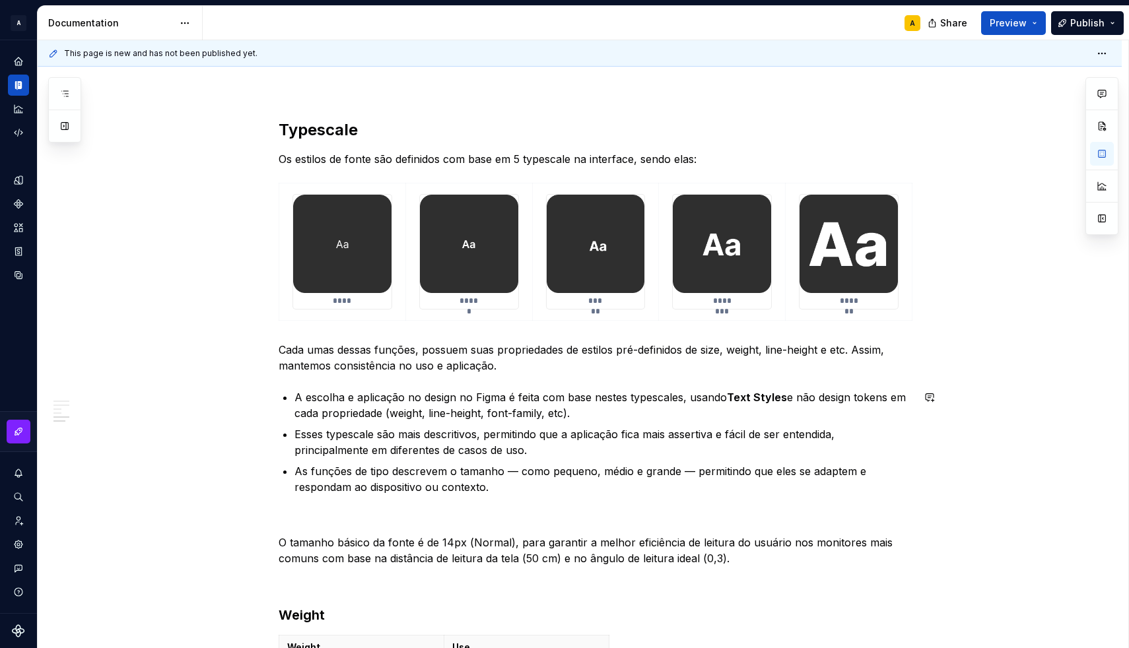
scroll to position [1158, 0]
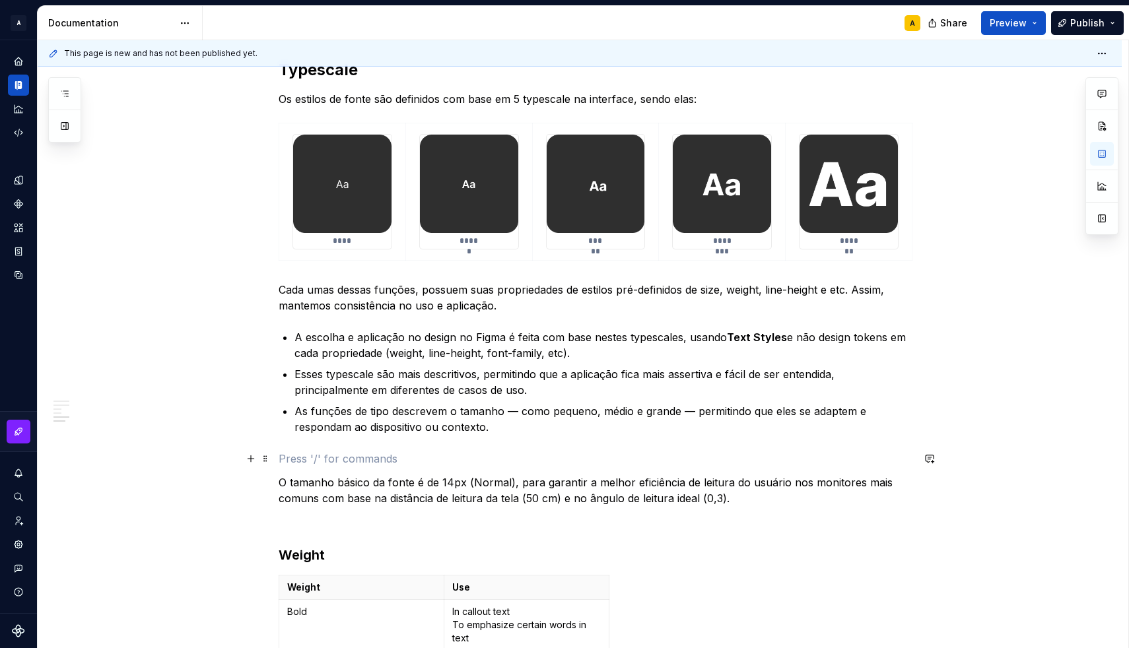
click at [329, 463] on p at bounding box center [596, 459] width 634 height 16
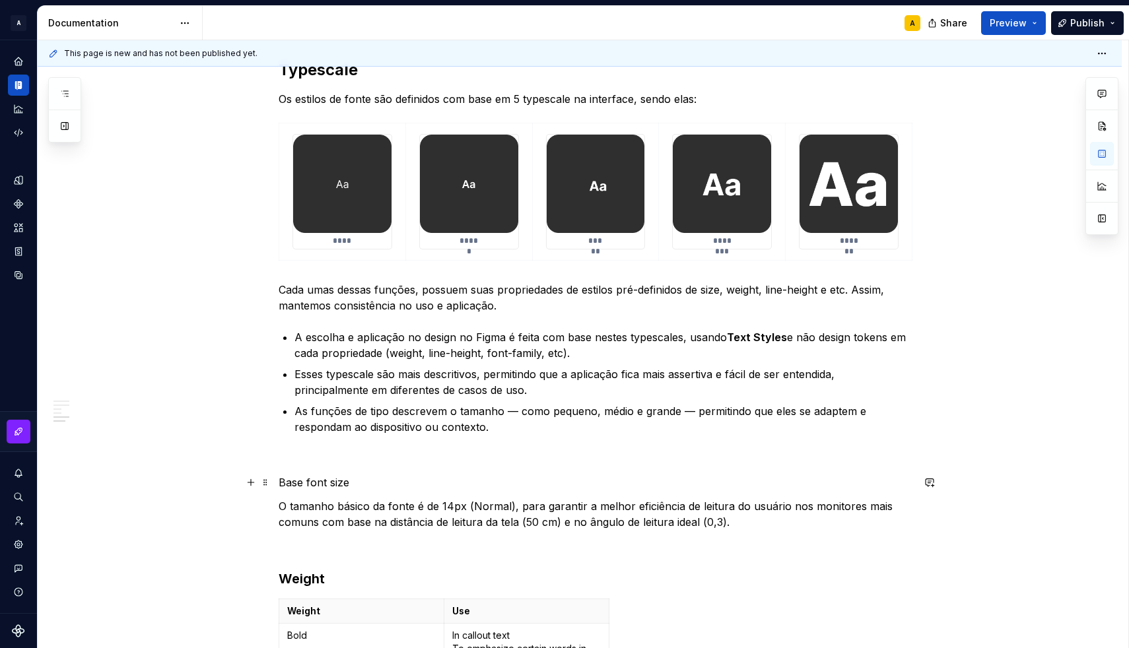
click at [308, 477] on p "Base font size" at bounding box center [596, 483] width 634 height 16
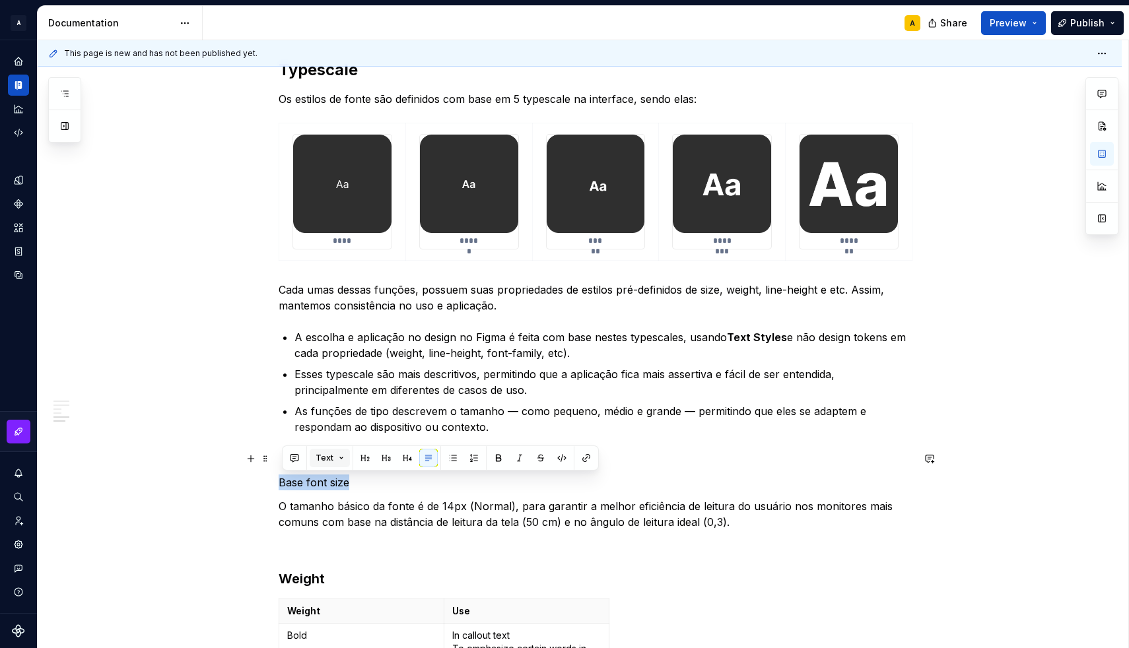
click at [329, 457] on span "Text" at bounding box center [324, 458] width 18 height 11
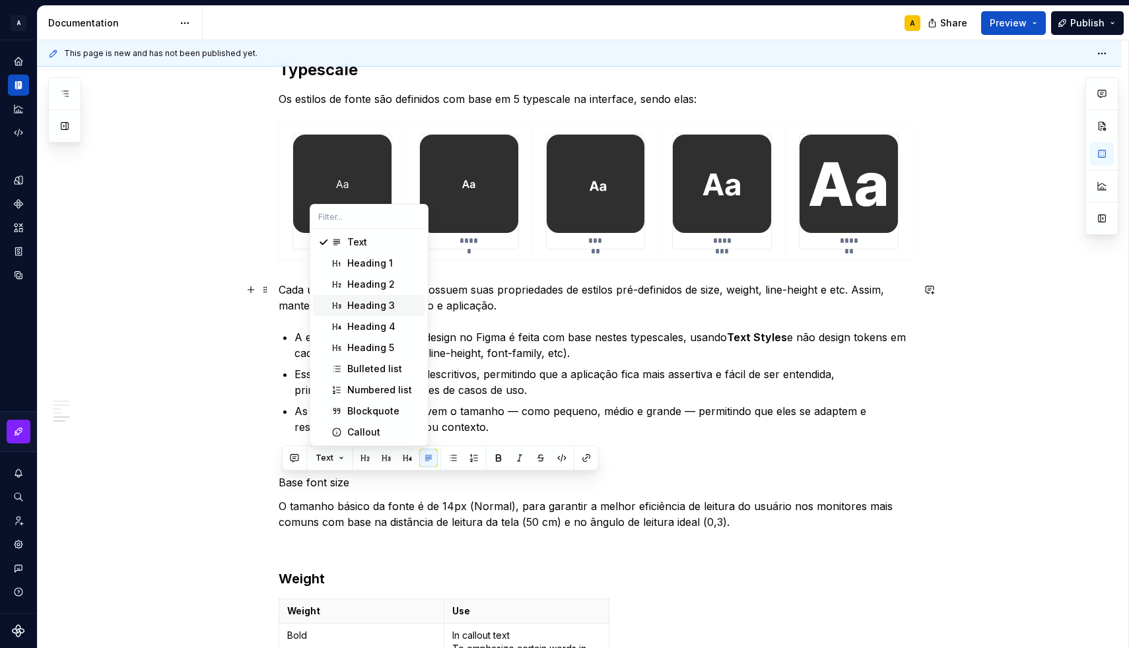
click at [366, 302] on div "Heading 3" at bounding box center [371, 305] width 48 height 13
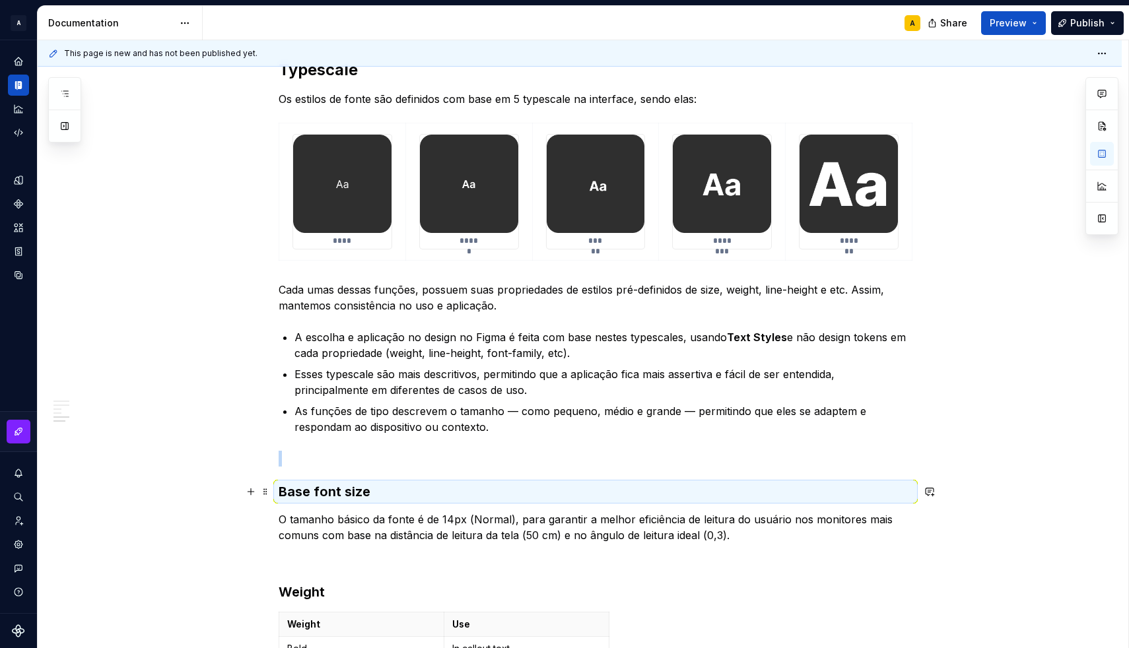
click at [329, 484] on h3 "Base font size" at bounding box center [596, 491] width 634 height 18
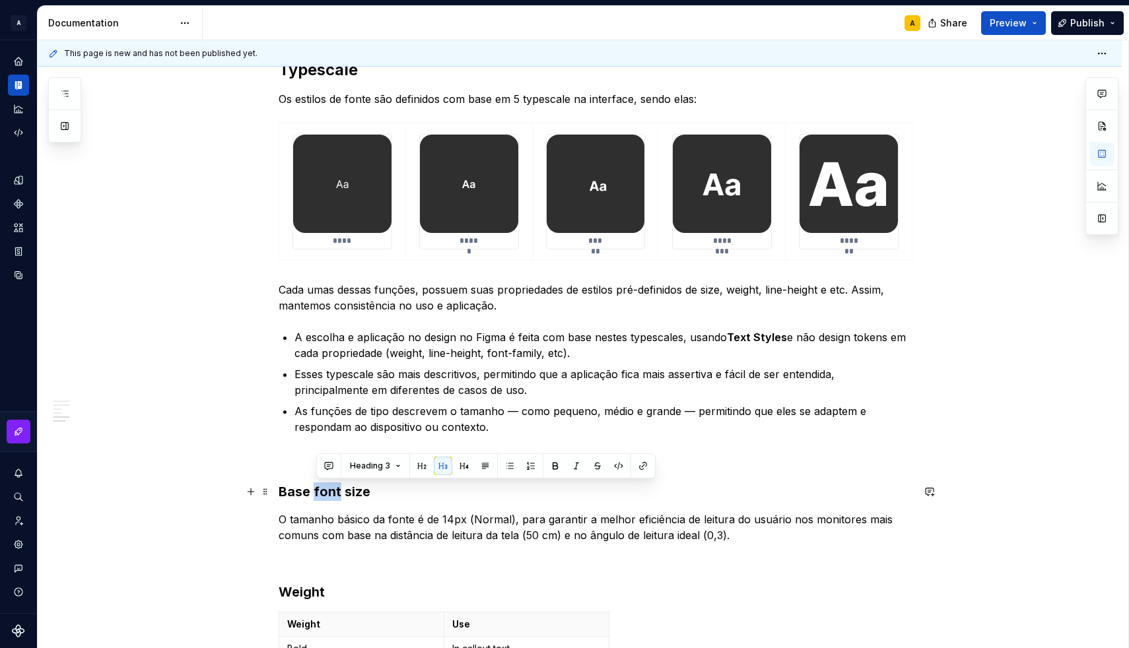
click at [329, 484] on h3 "Base font size" at bounding box center [596, 491] width 634 height 18
click at [389, 467] on button "button" at bounding box center [387, 466] width 18 height 18
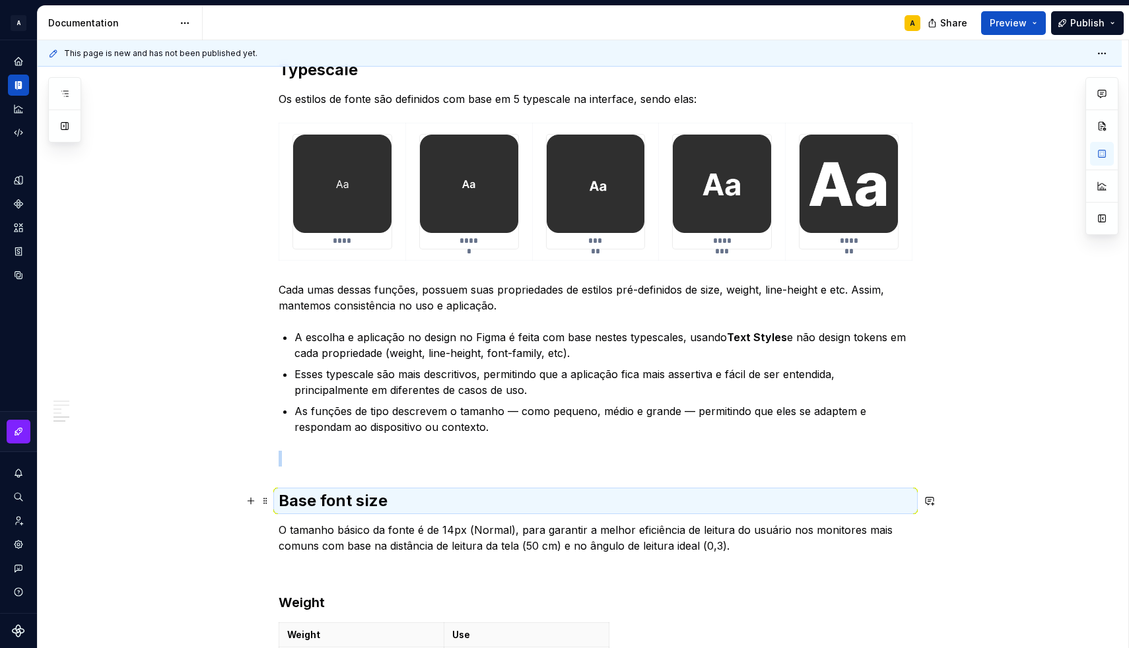
click at [395, 504] on h2 "Base font size" at bounding box center [596, 500] width 634 height 21
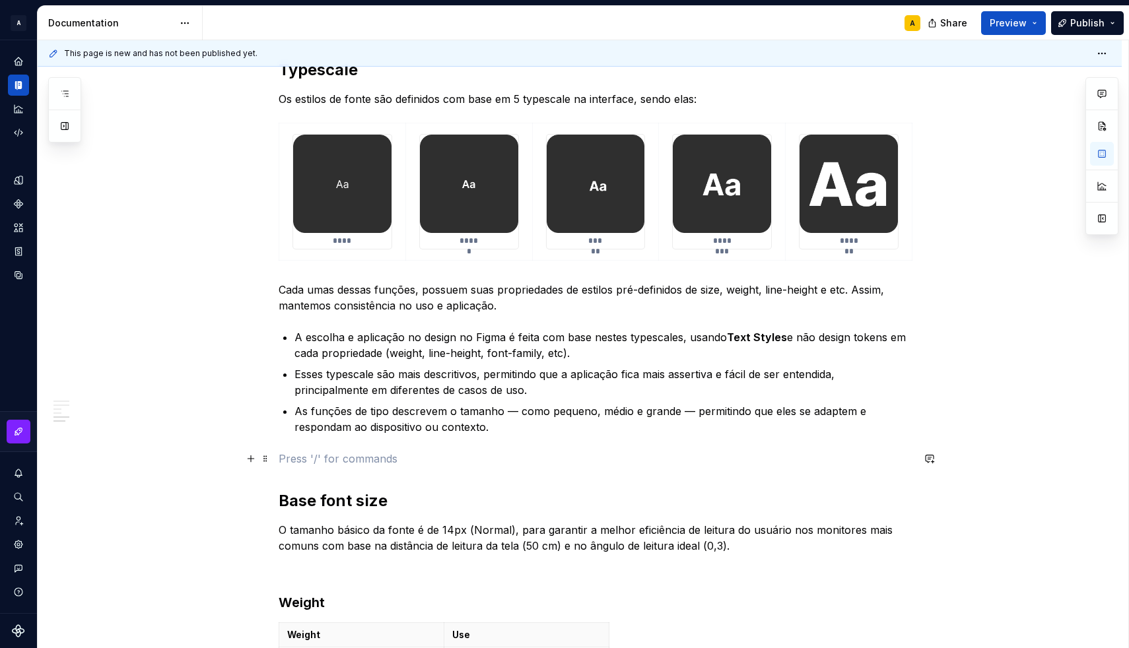
click at [387, 462] on p at bounding box center [596, 459] width 634 height 16
click at [329, 451] on p at bounding box center [596, 459] width 634 height 16
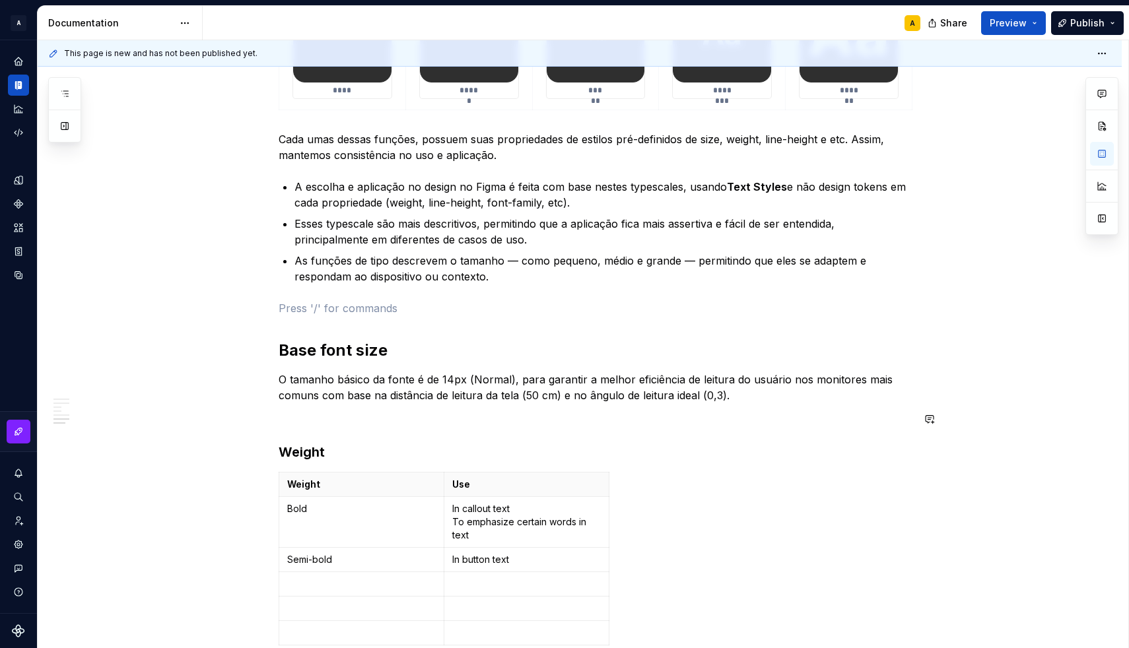
scroll to position [1310, 0]
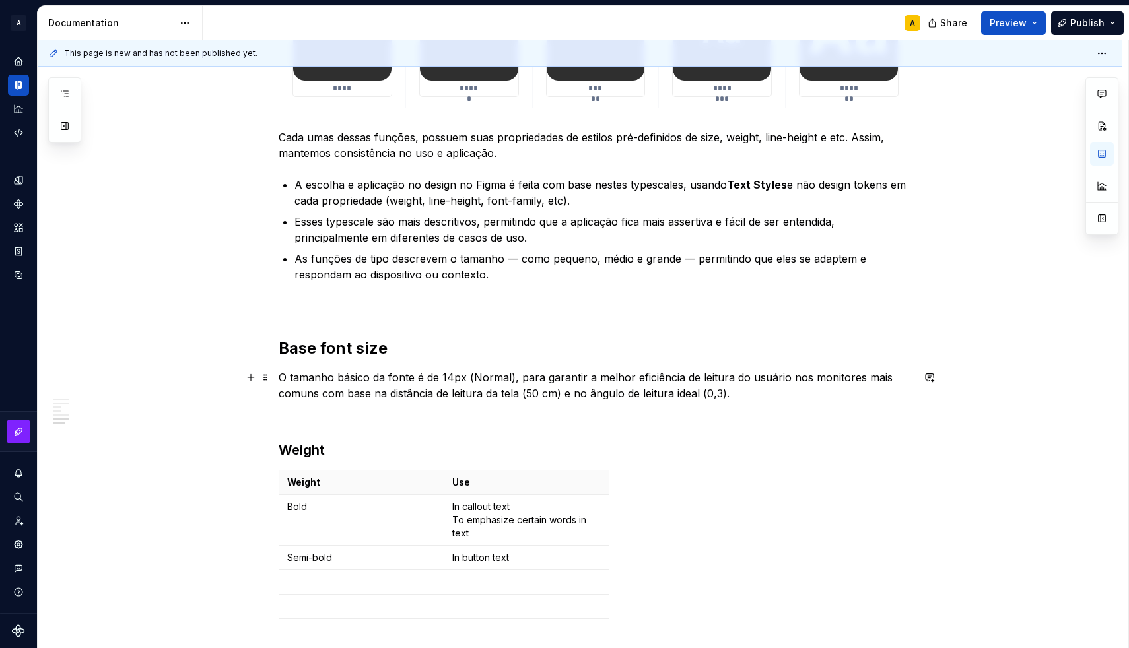
click at [734, 391] on p "O tamanho básico da fonte é de 14px (Normal), para garantir a melhor eficiência…" at bounding box center [596, 386] width 634 height 32
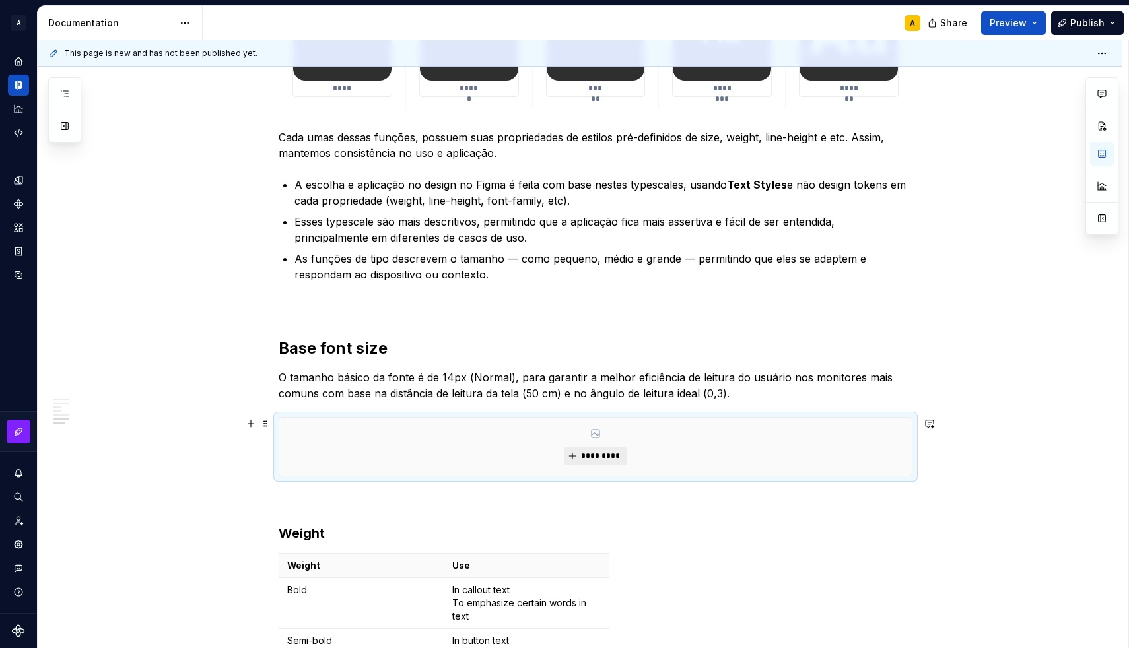
click at [608, 459] on span "*********" at bounding box center [600, 456] width 40 height 11
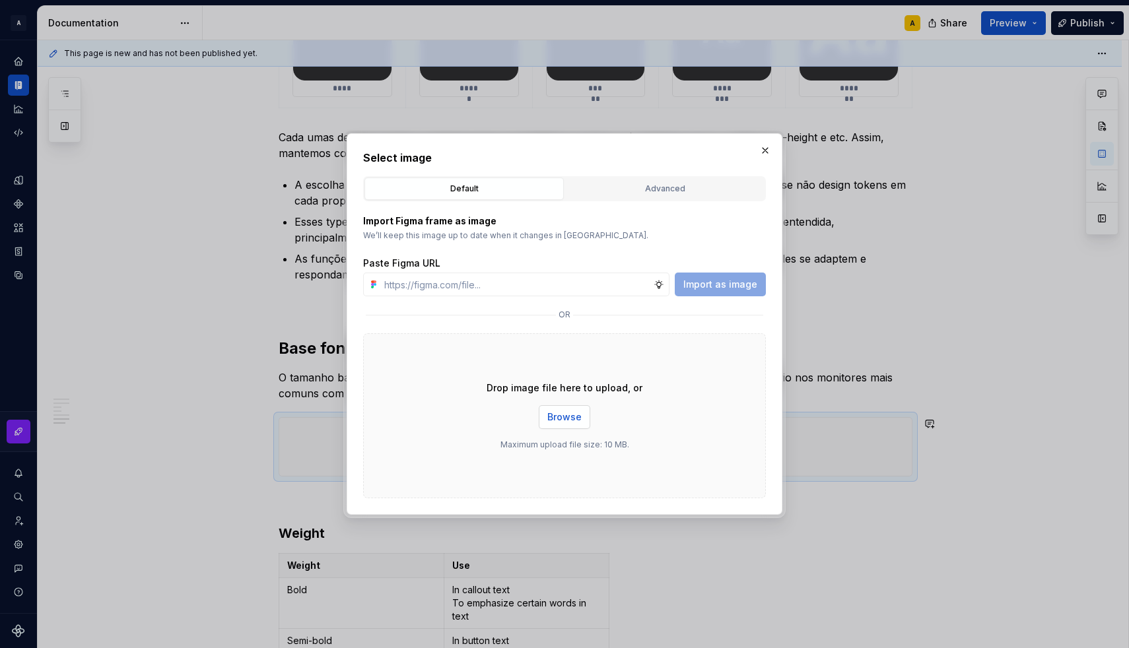
click at [547, 421] on button "Browse" at bounding box center [564, 417] width 51 height 24
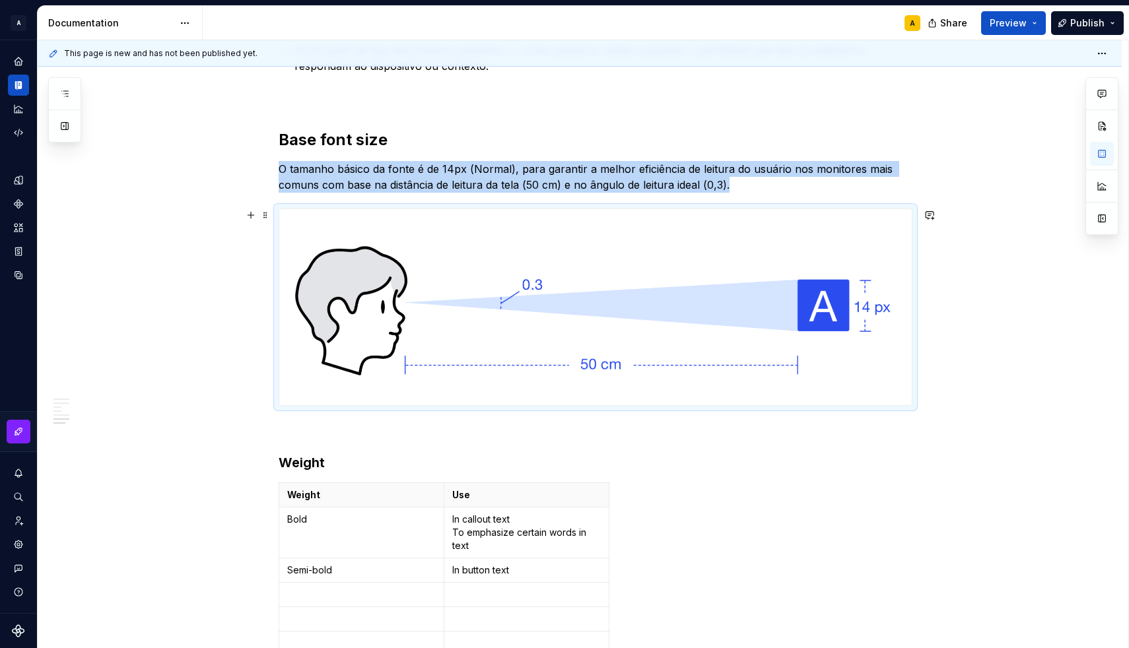
scroll to position [1537, 0]
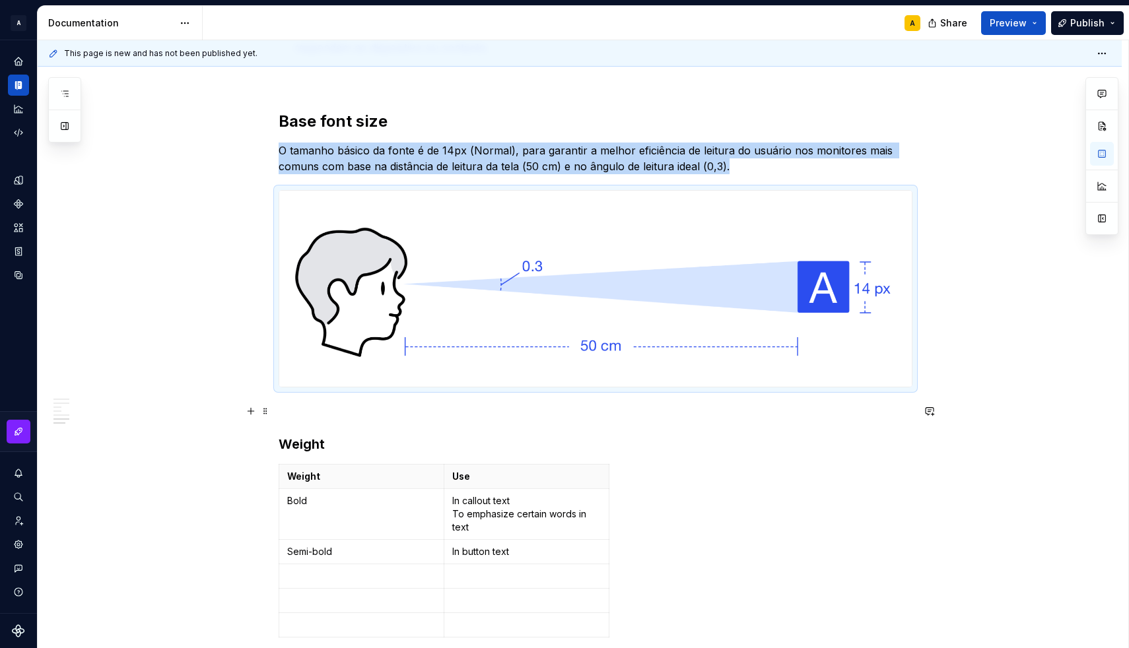
click at [314, 409] on p at bounding box center [596, 411] width 634 height 16
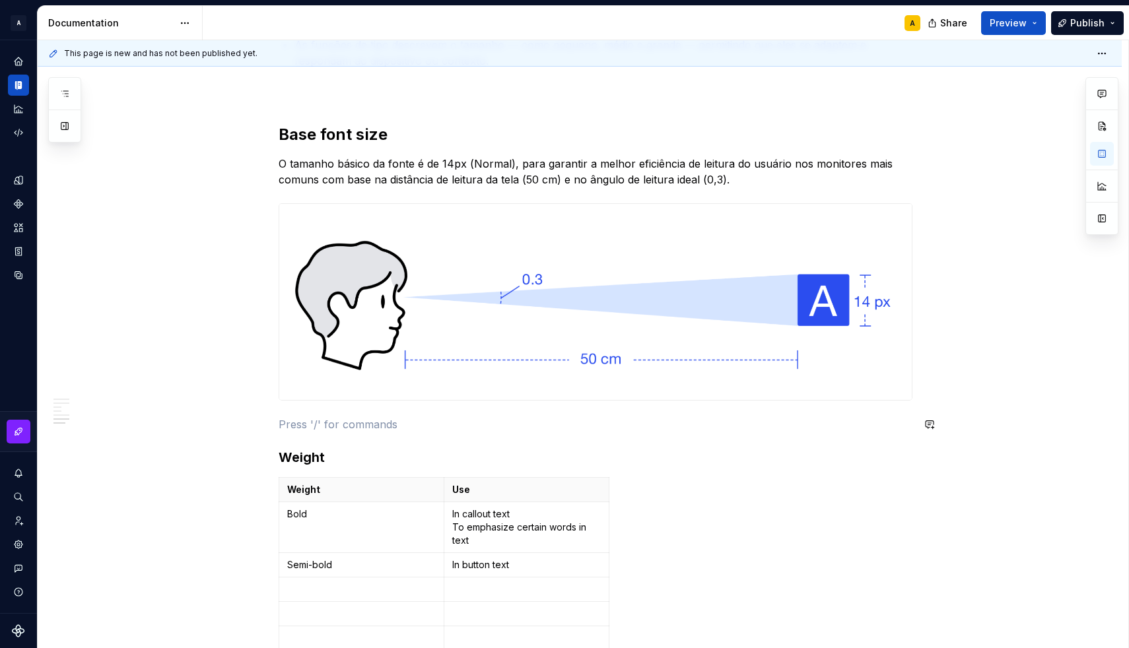
scroll to position [1523, 0]
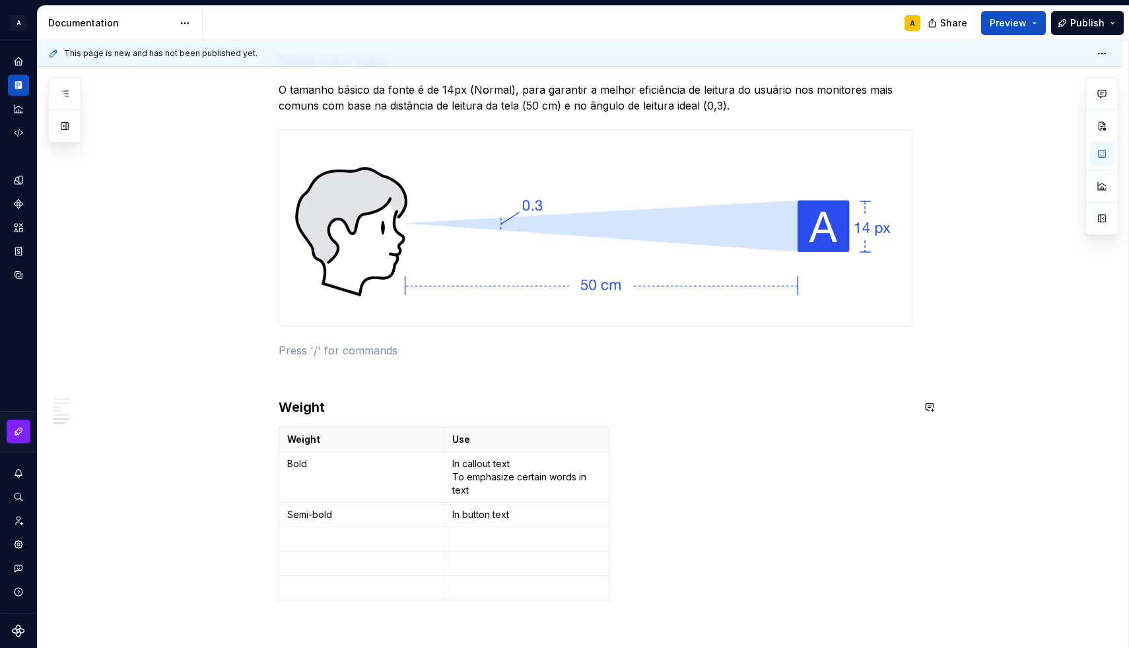
scroll to position [1617, 0]
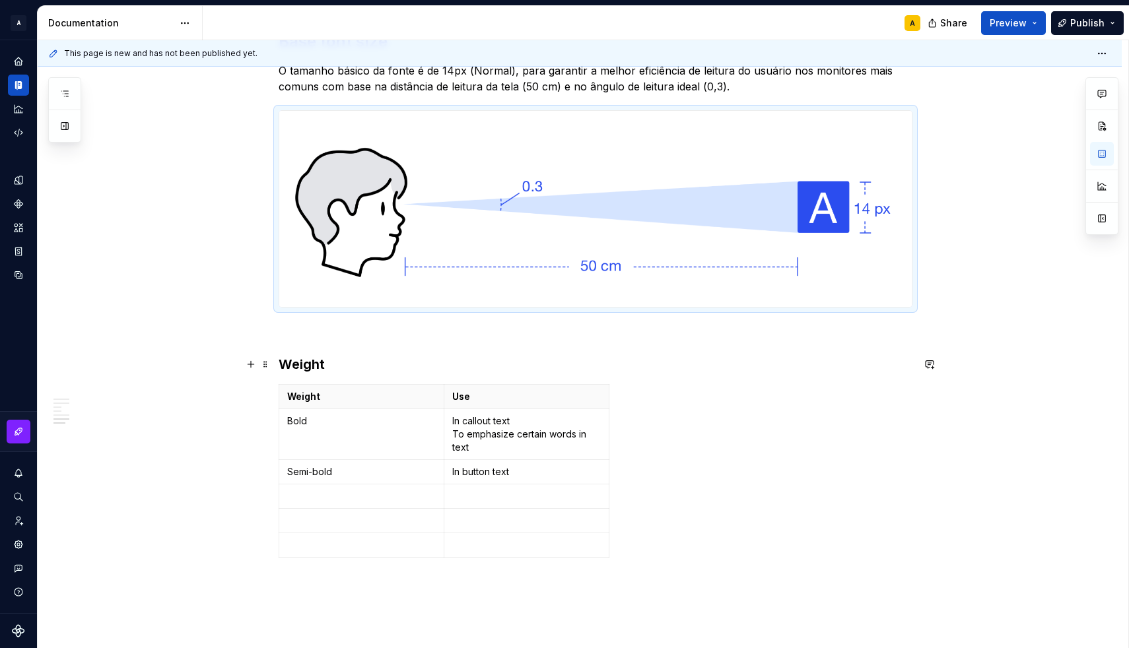
click at [313, 364] on h3 "Weight" at bounding box center [596, 364] width 634 height 18
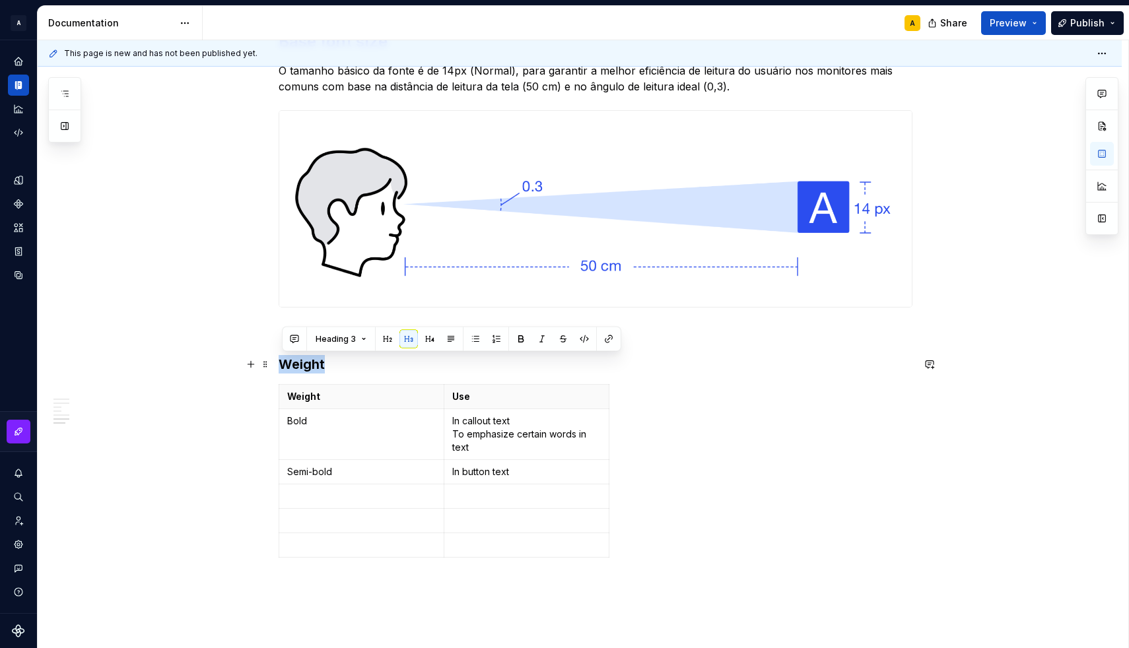
click at [313, 364] on h3 "Weight" at bounding box center [596, 364] width 634 height 18
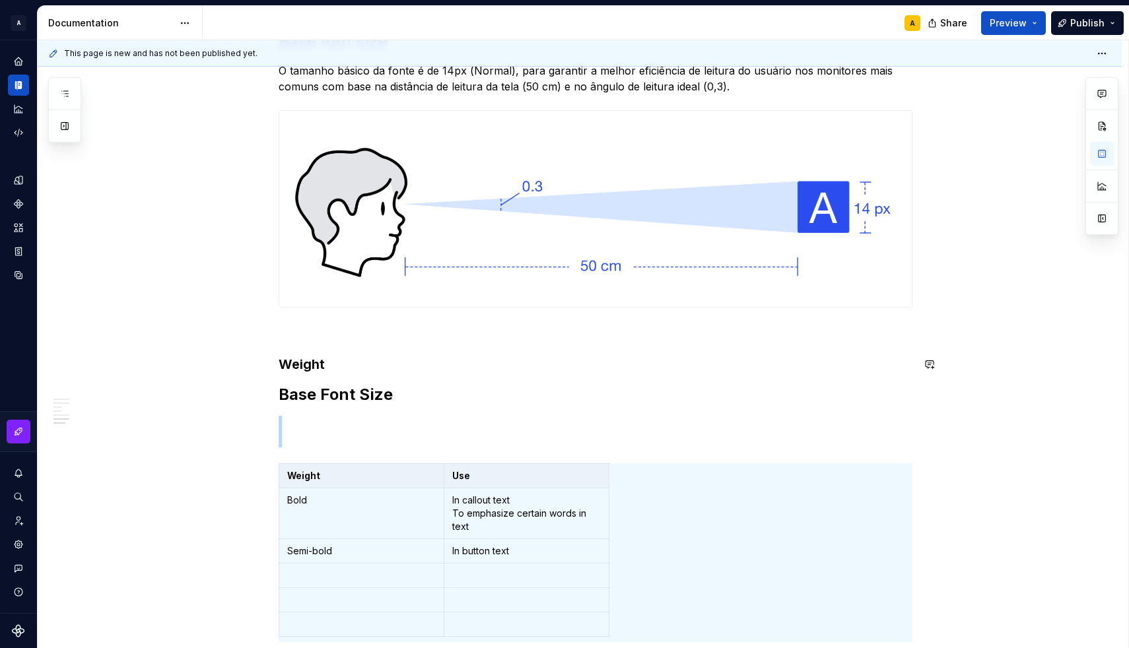
scroll to position [1, 0]
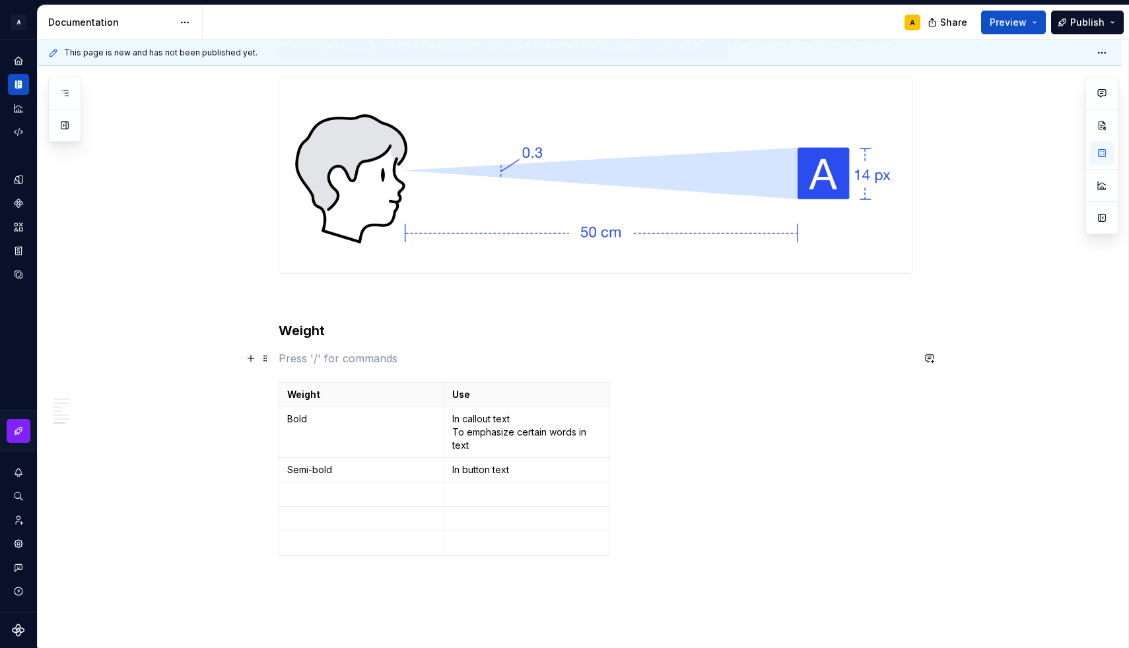
click at [342, 350] on p at bounding box center [596, 358] width 634 height 16
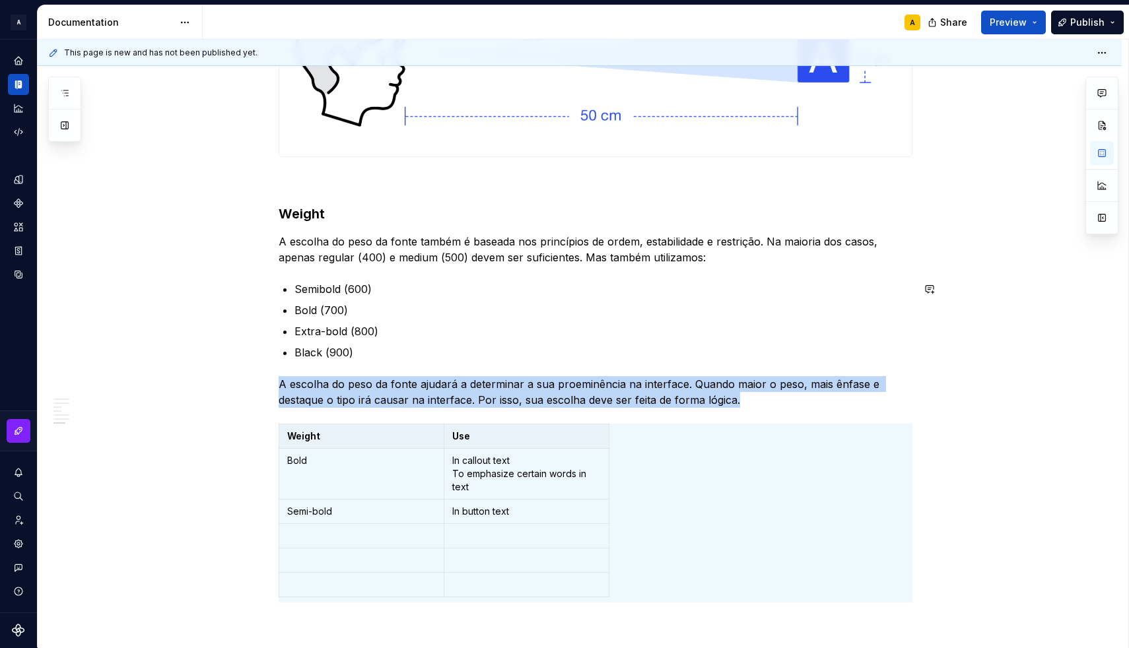
scroll to position [1790, 0]
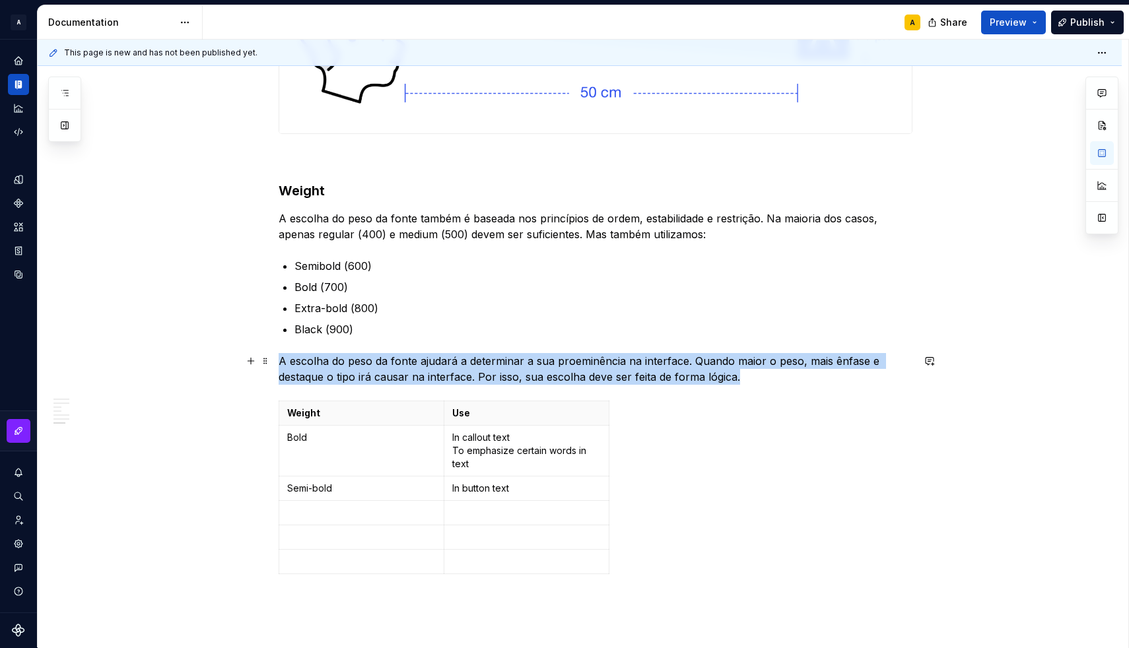
click at [452, 370] on p "A escolha do peso da fonte ajudará a determinar a sua proeminência na interface…" at bounding box center [596, 369] width 634 height 32
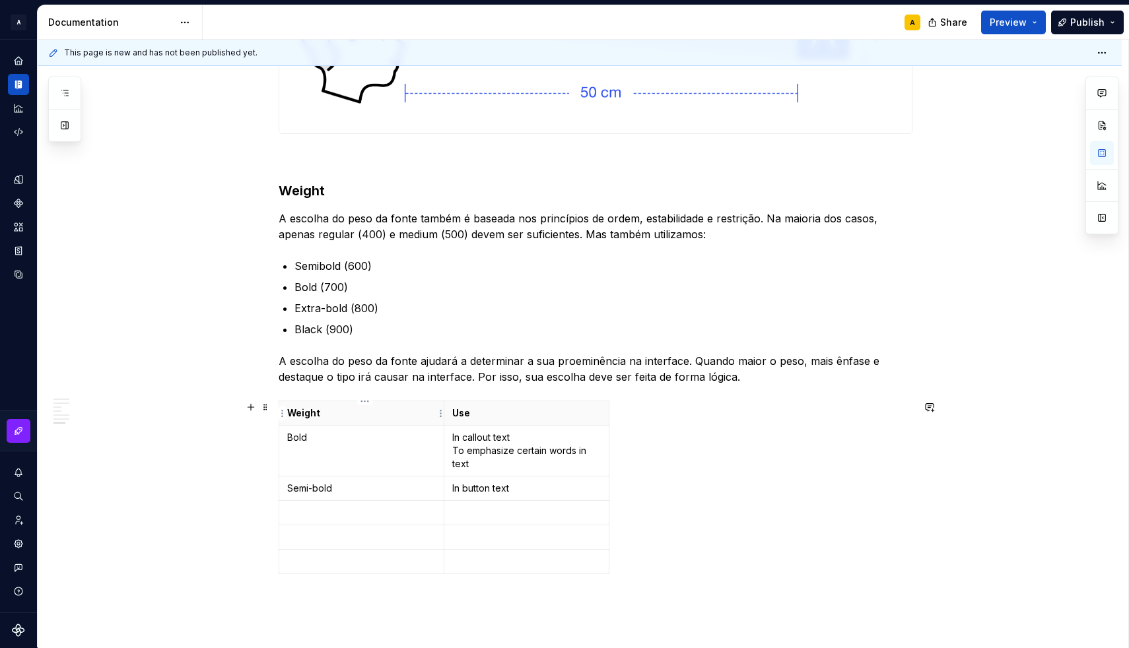
click at [412, 411] on p "Weight" at bounding box center [361, 413] width 149 height 13
click at [438, 412] on html "A [DS] Design System A Design system data Documentation A Share Preview Publish…" at bounding box center [564, 324] width 1129 height 648
click at [396, 443] on html "A [DS] Design System A Design system data Documentation A Share Preview Publish…" at bounding box center [564, 324] width 1129 height 648
click at [377, 437] on p "Bold" at bounding box center [361, 437] width 149 height 13
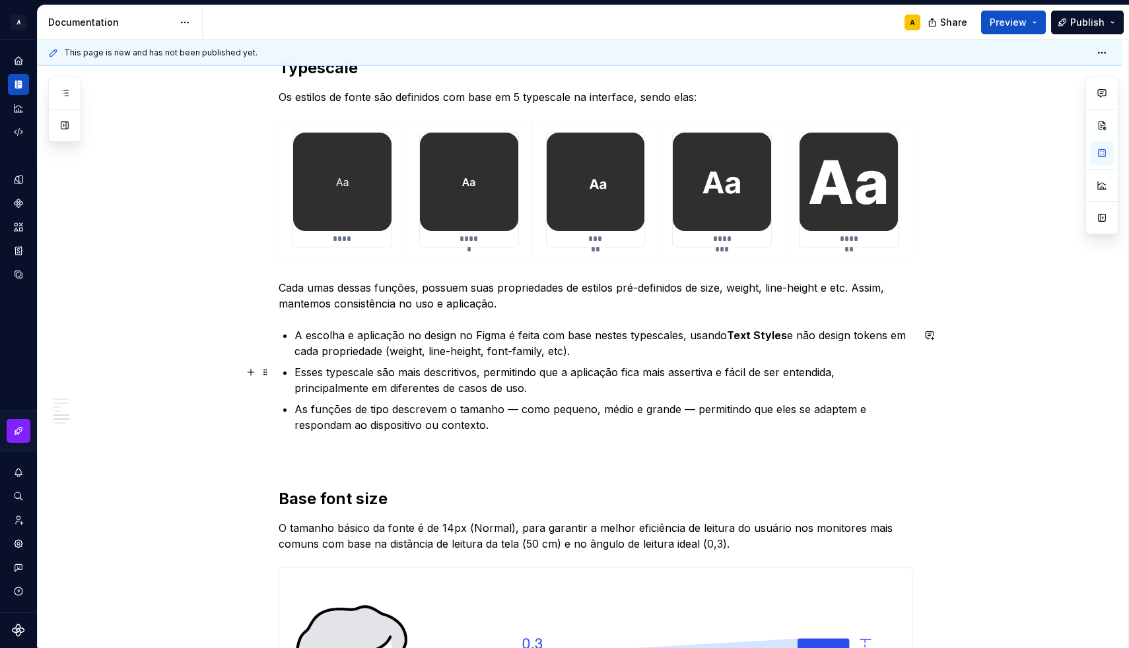
scroll to position [1061, 0]
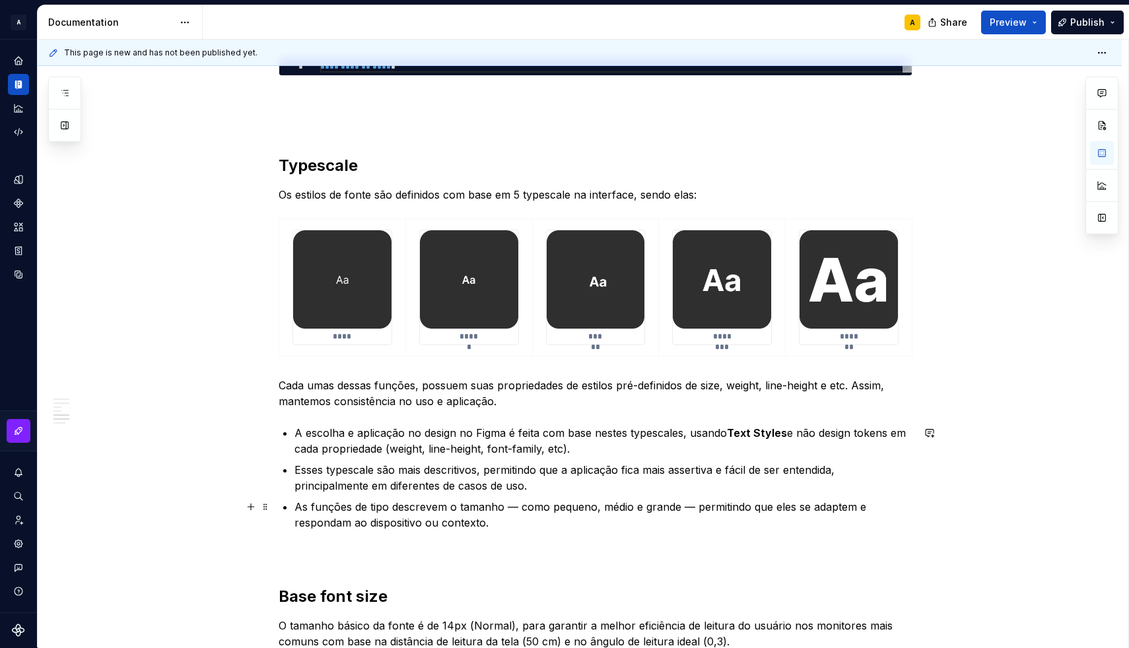
click at [512, 523] on p "As funções de tipo descrevem o tamanho — como pequeno, médio e grande — permiti…" at bounding box center [603, 515] width 618 height 32
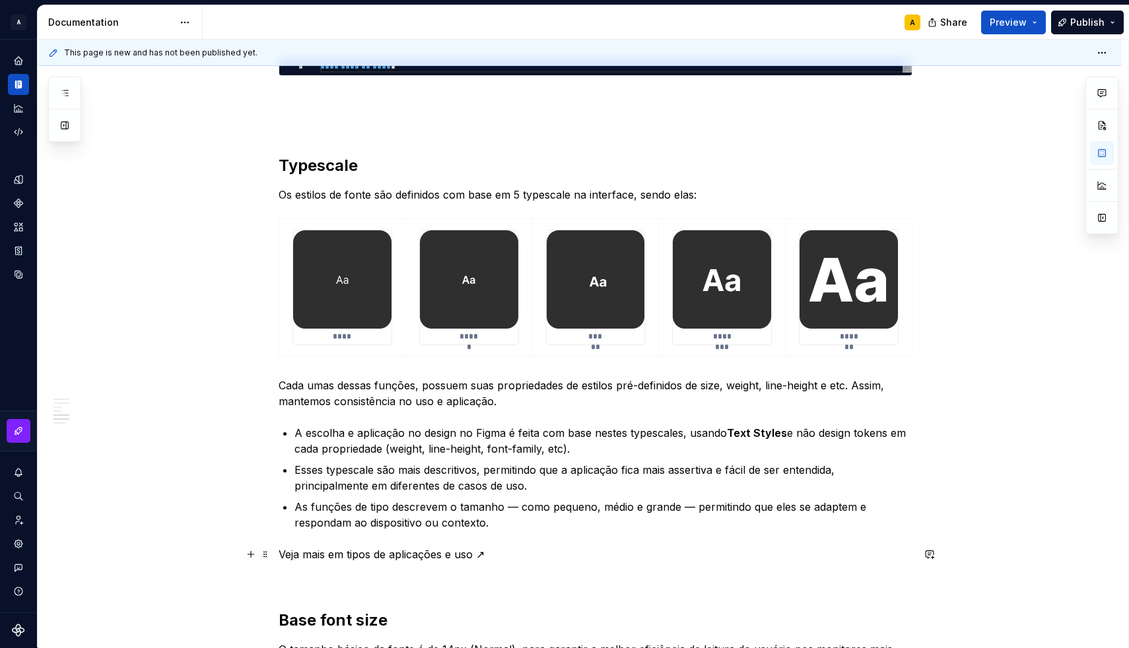
click at [378, 552] on p "Veja mais em tipos de aplicações e uso ↗" at bounding box center [596, 555] width 634 height 16
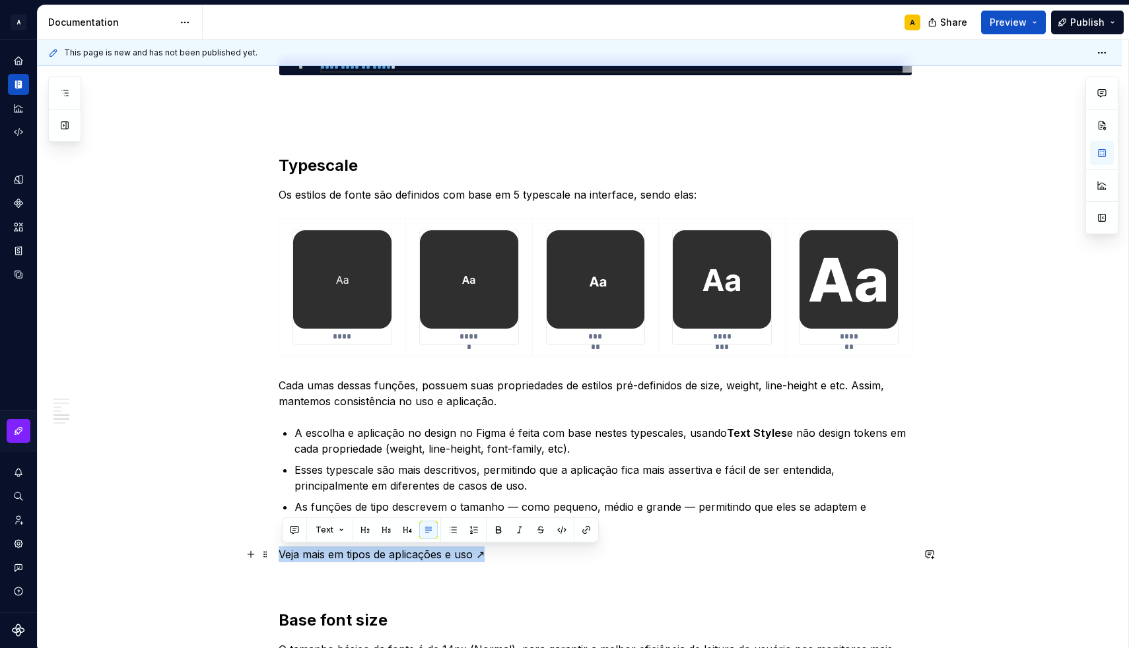
click at [378, 552] on p "Veja mais em tipos de aplicações e uso ↗" at bounding box center [596, 555] width 634 height 16
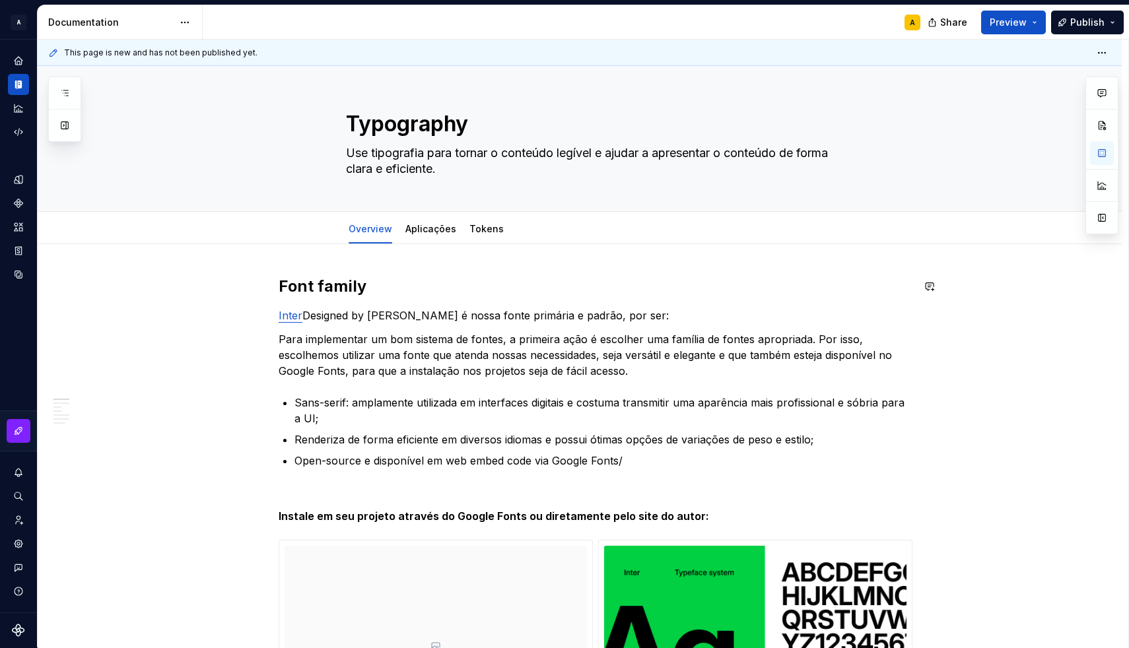
scroll to position [0, 0]
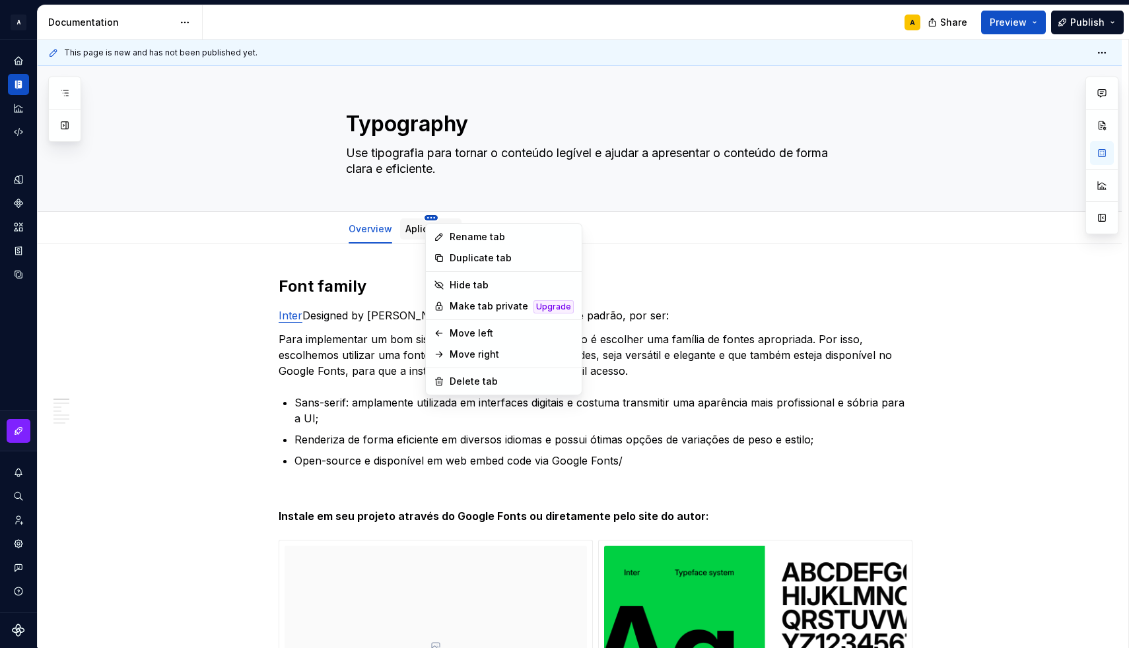
click at [430, 217] on html "A [DS] Design System A Design system data Documentation A Share Preview Publish…" at bounding box center [564, 324] width 1129 height 648
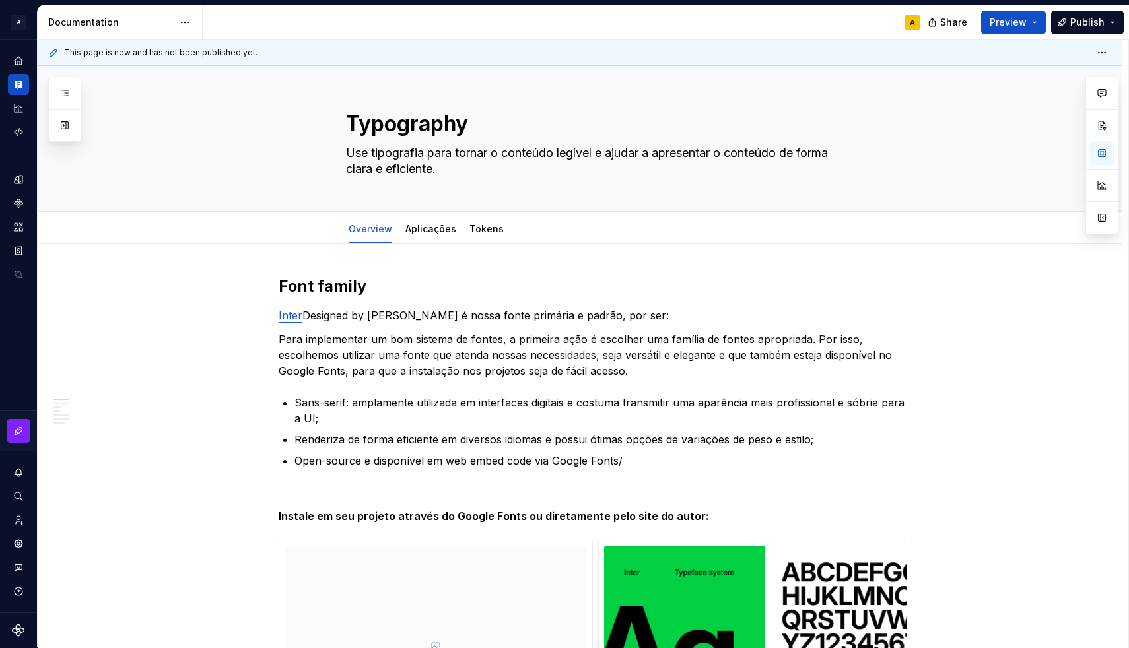
click at [391, 356] on html "A [DS] Design System A Design system data Documentation A Share Preview Publish…" at bounding box center [564, 324] width 1129 height 648
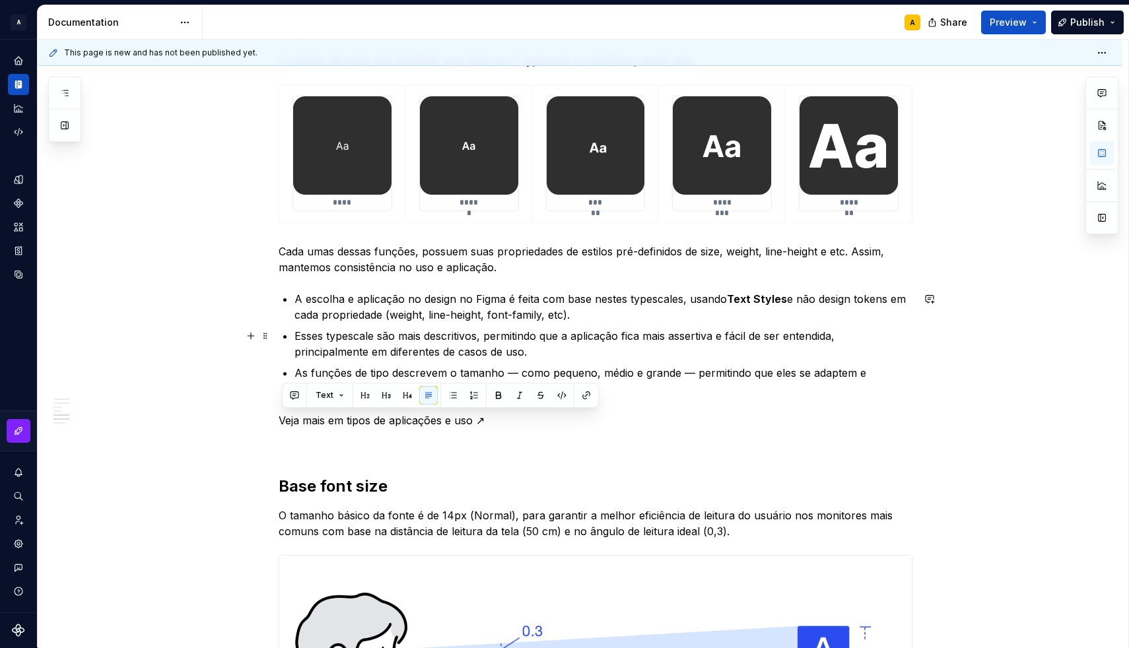
scroll to position [1196, 0]
click at [374, 430] on div "**********" at bounding box center [596, 154] width 634 height 2149
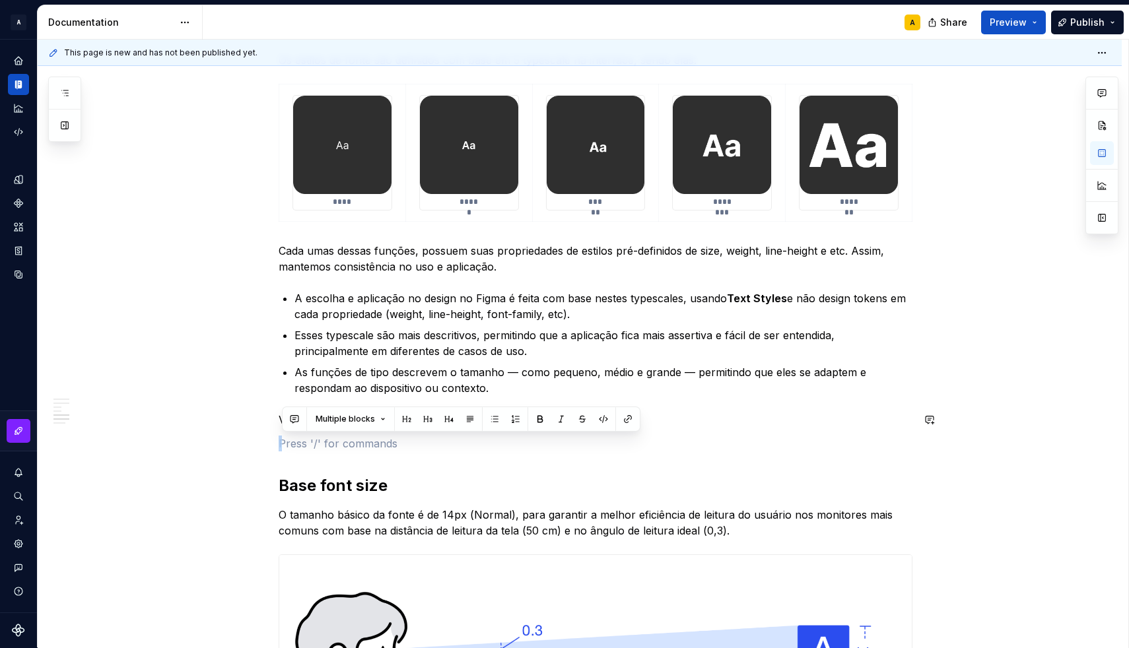
click at [374, 430] on div "**********" at bounding box center [596, 154] width 634 height 2149
click at [374, 430] on div "Multiple blocks" at bounding box center [461, 419] width 358 height 25
click at [374, 442] on p at bounding box center [596, 444] width 634 height 16
click at [361, 418] on p "Veja mais em tipos de aplicações e uso ↗" at bounding box center [596, 420] width 634 height 16
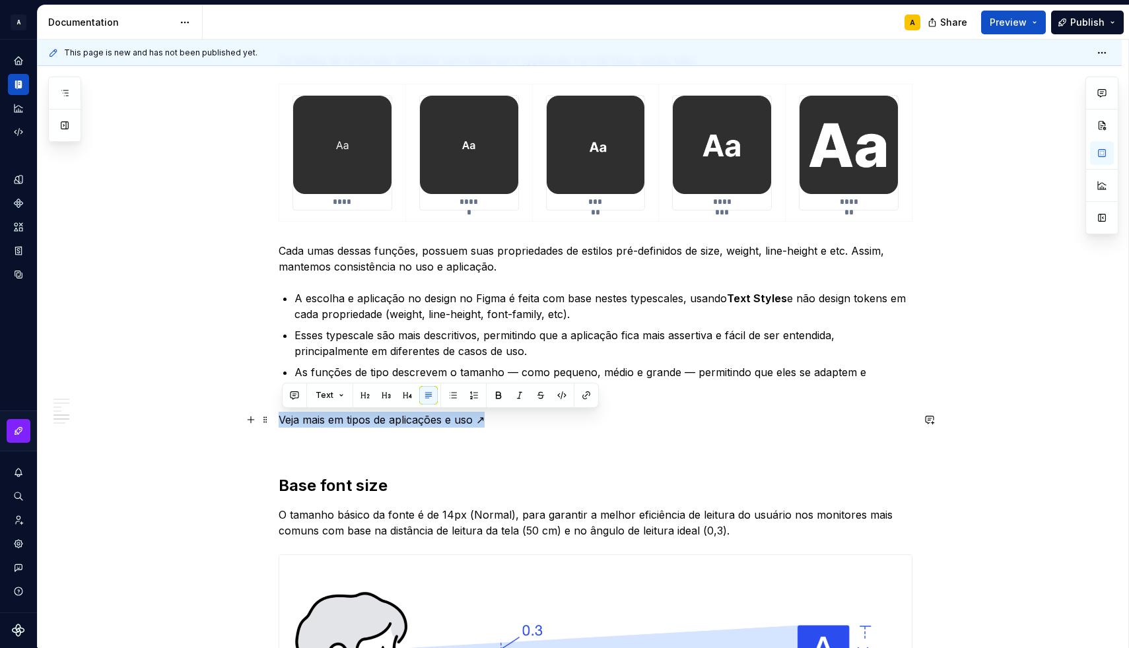
click at [361, 418] on p "Veja mais em tipos de aplicações e uso ↗" at bounding box center [596, 420] width 634 height 16
click at [583, 396] on button "button" at bounding box center [586, 395] width 18 height 18
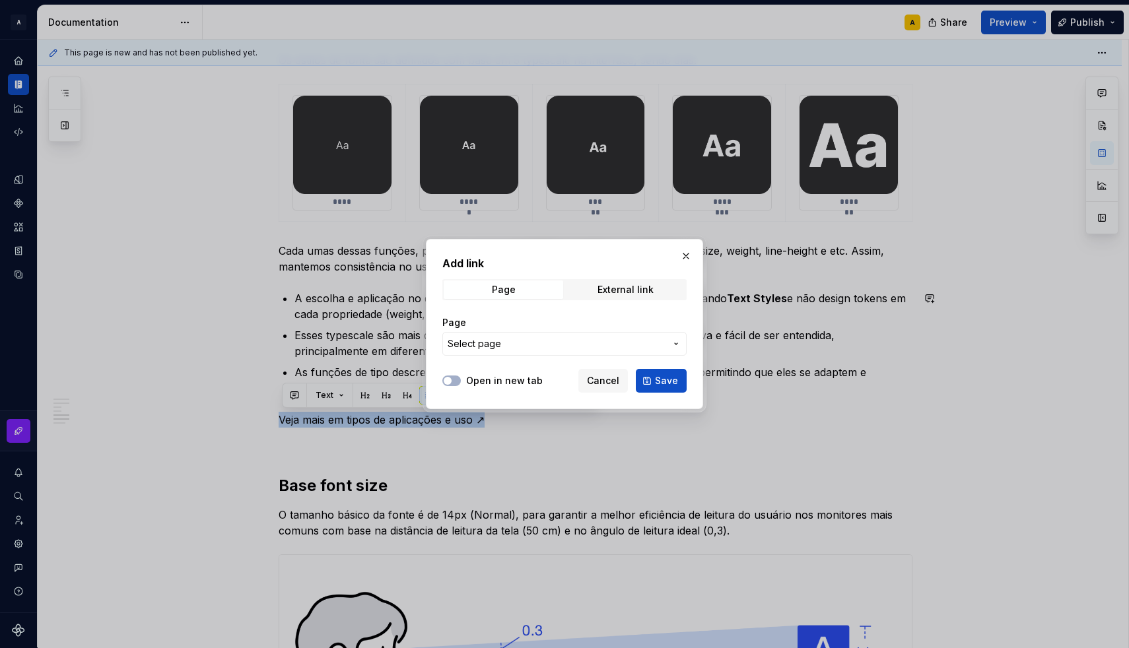
click at [476, 348] on span "Select page" at bounding box center [473, 343] width 53 height 13
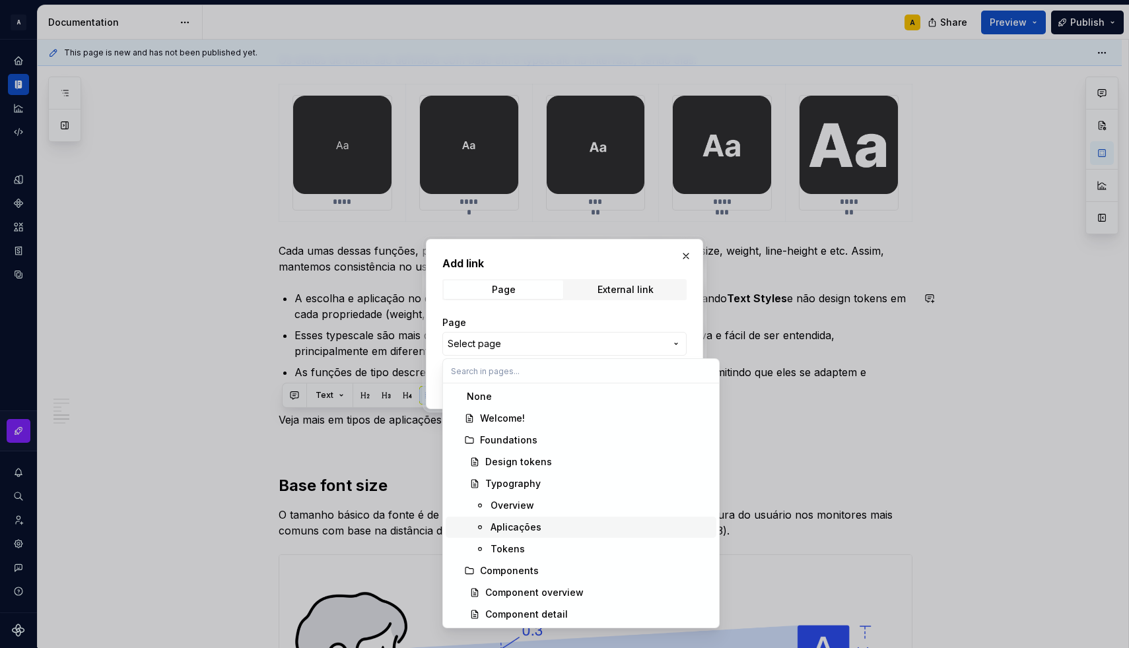
click at [519, 528] on div "Aplicações" at bounding box center [515, 527] width 51 height 13
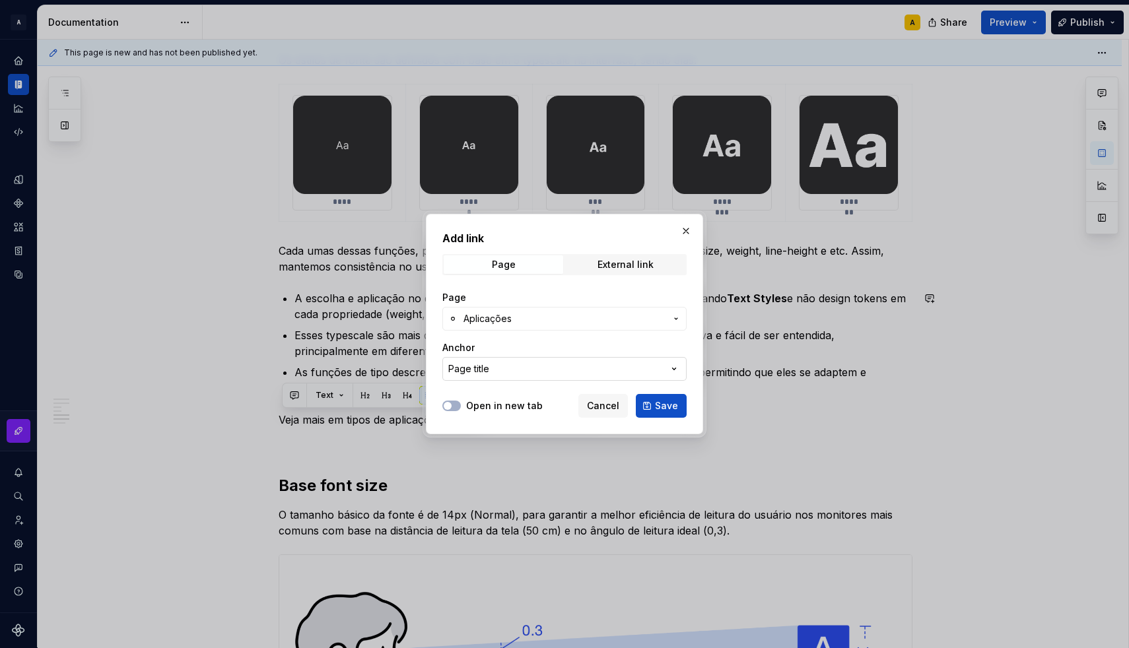
click at [487, 368] on div "Page title" at bounding box center [468, 368] width 41 height 13
click at [487, 368] on div "Add link Page External link Page Aplicações Anchor Page title Open in new tab C…" at bounding box center [564, 324] width 1129 height 648
click at [659, 404] on span "Save" at bounding box center [666, 405] width 23 height 13
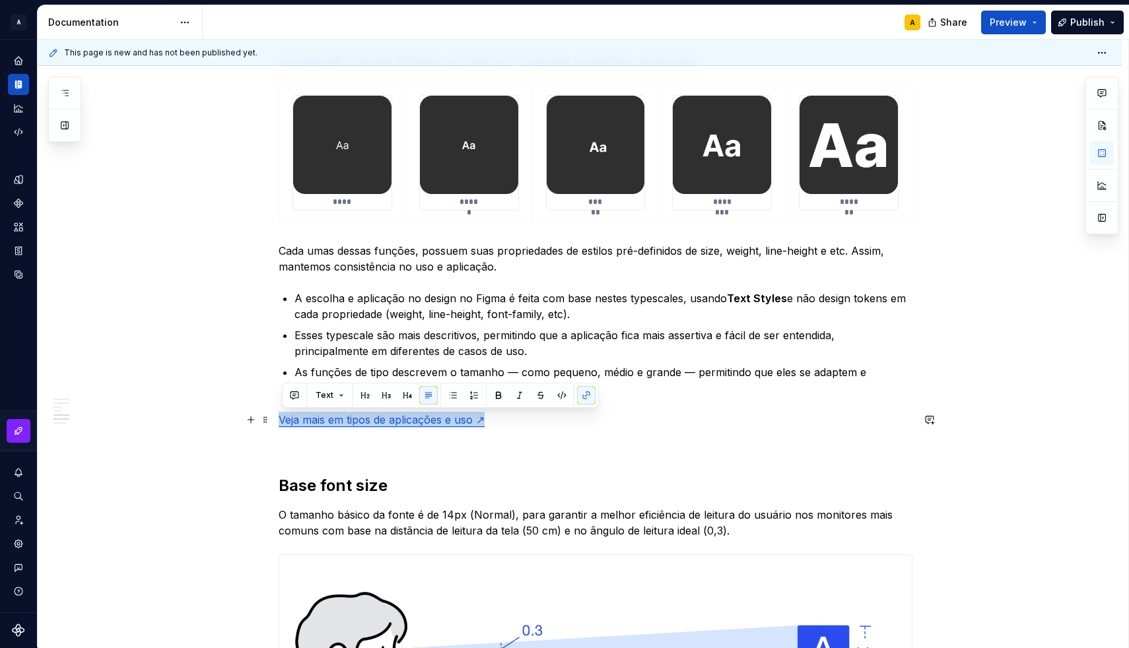
click at [564, 420] on p "Veja mais em tipos de aplicações e uso ↗" at bounding box center [596, 420] width 634 height 16
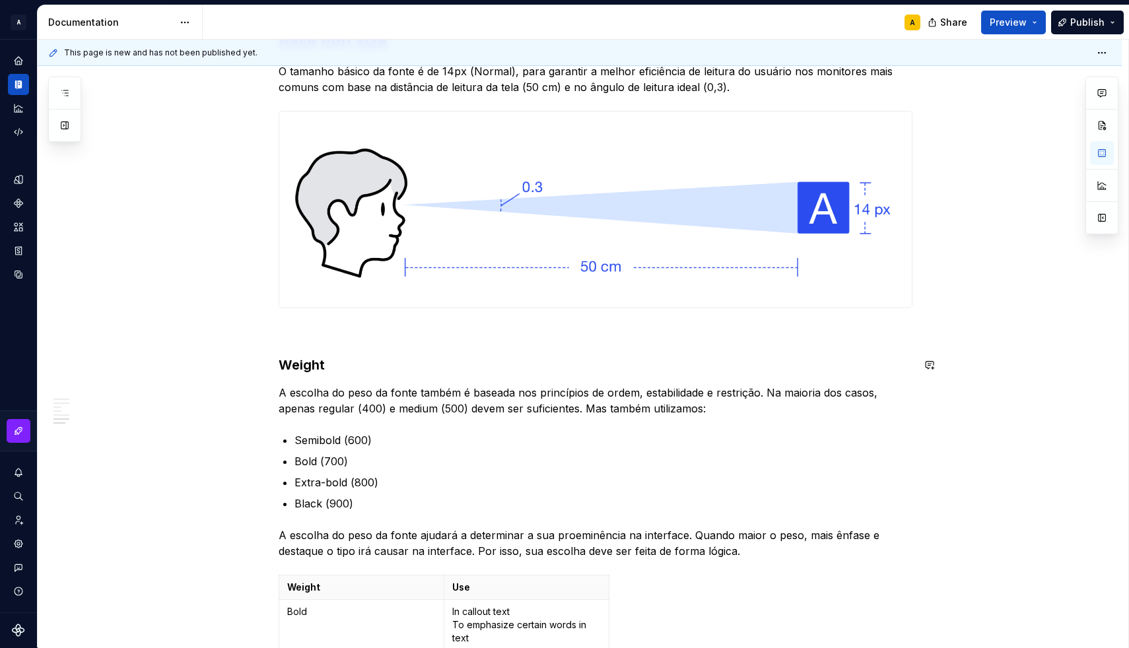
scroll to position [1654, 0]
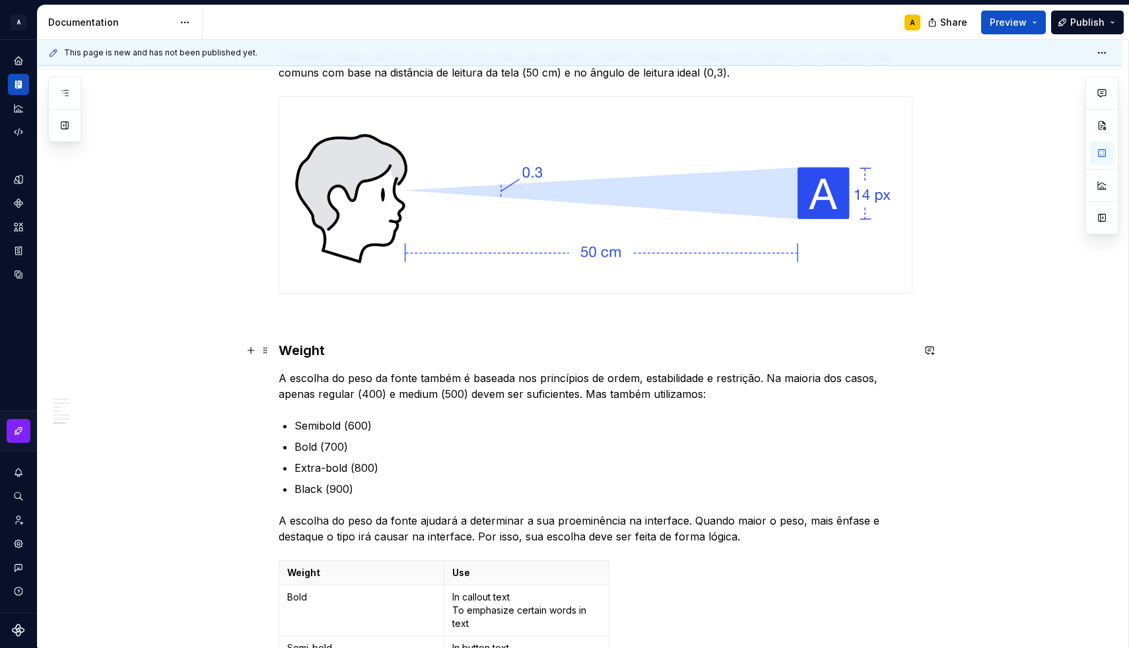
click at [306, 342] on h3 "Weight" at bounding box center [596, 350] width 634 height 18
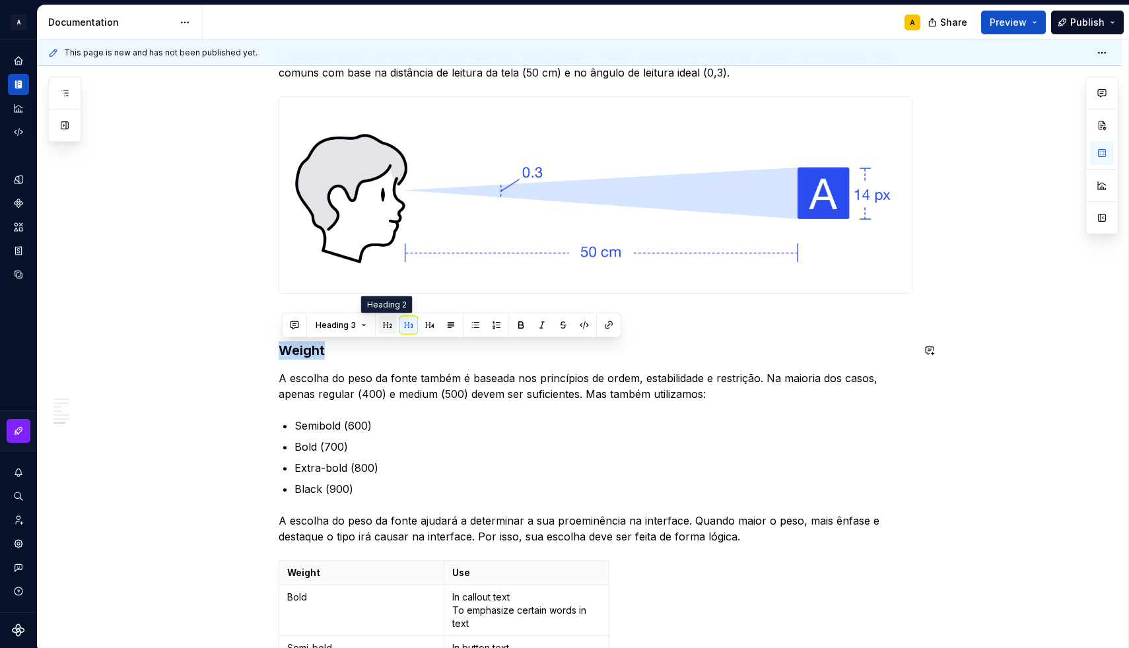
click at [385, 326] on button "button" at bounding box center [387, 325] width 18 height 18
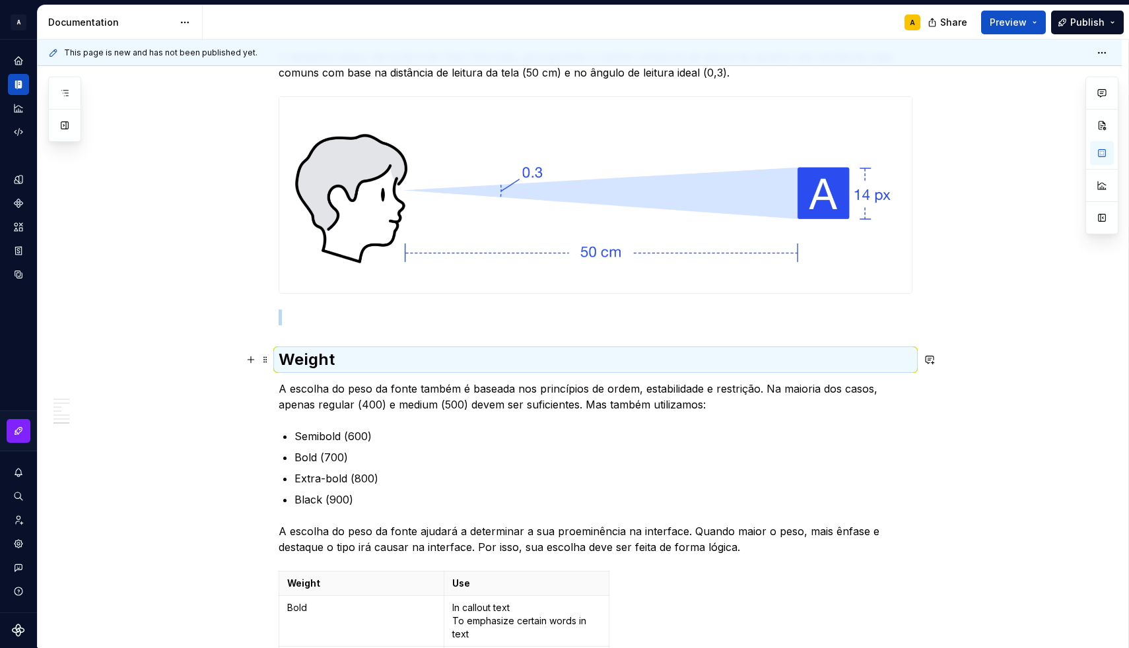
click at [378, 354] on h2 "Weight" at bounding box center [596, 359] width 634 height 21
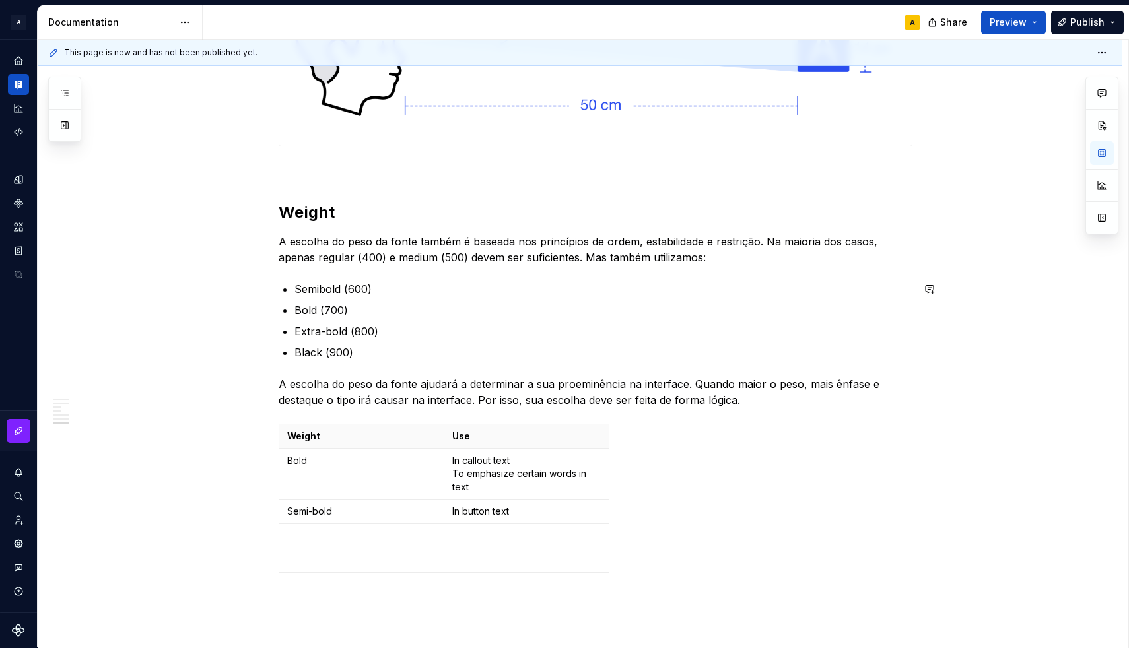
scroll to position [1791, 0]
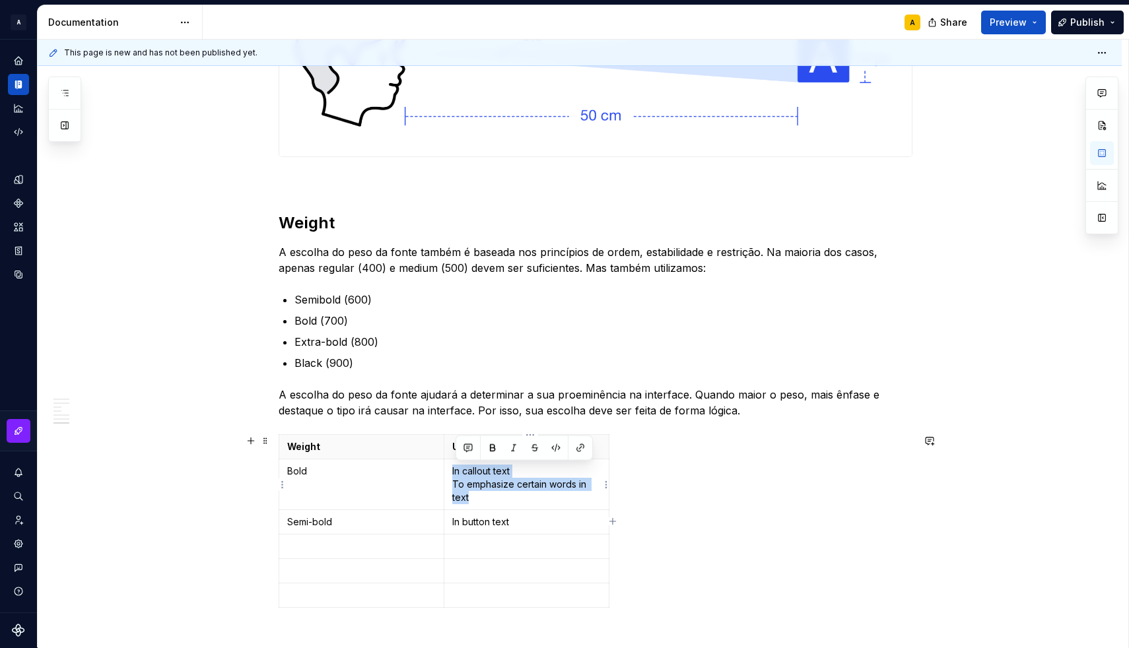
drag, startPoint x: 485, startPoint y: 496, endPoint x: 455, endPoint y: 473, distance: 38.2
click at [455, 473] on td "In callout text To emphasize certain words in text" at bounding box center [526, 484] width 165 height 51
copy p "In callout text To emphasize certain words in text"
click at [379, 321] on p "Bold (700)" at bounding box center [603, 321] width 618 height 16
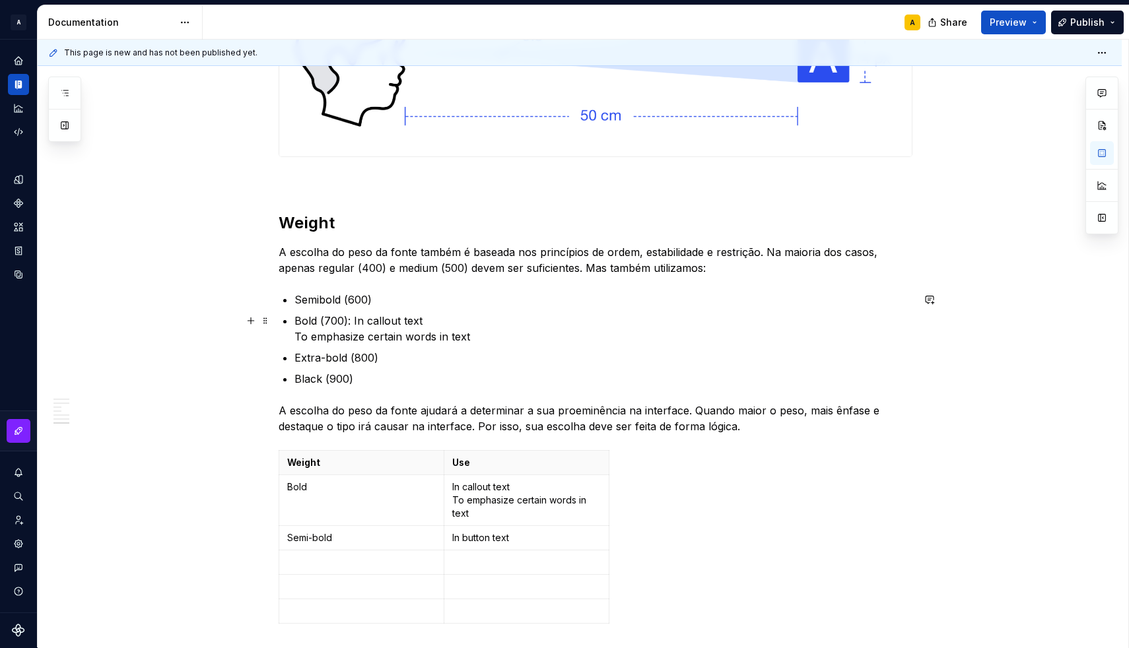
click at [298, 337] on p "Bold (700): In callout text To emphasize certain words in text" at bounding box center [603, 329] width 618 height 32
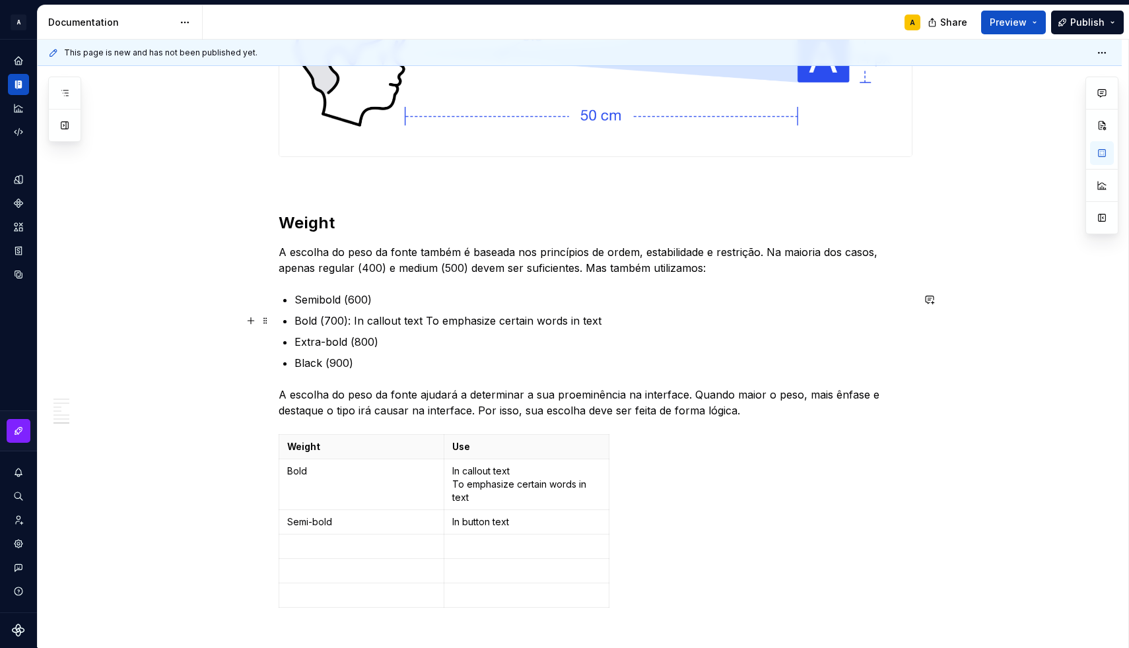
click at [356, 322] on p "Bold (700): In callout text To emphasize certain words in text" at bounding box center [603, 321] width 618 height 16
click at [384, 306] on p "Semibold (600)" at bounding box center [603, 300] width 618 height 16
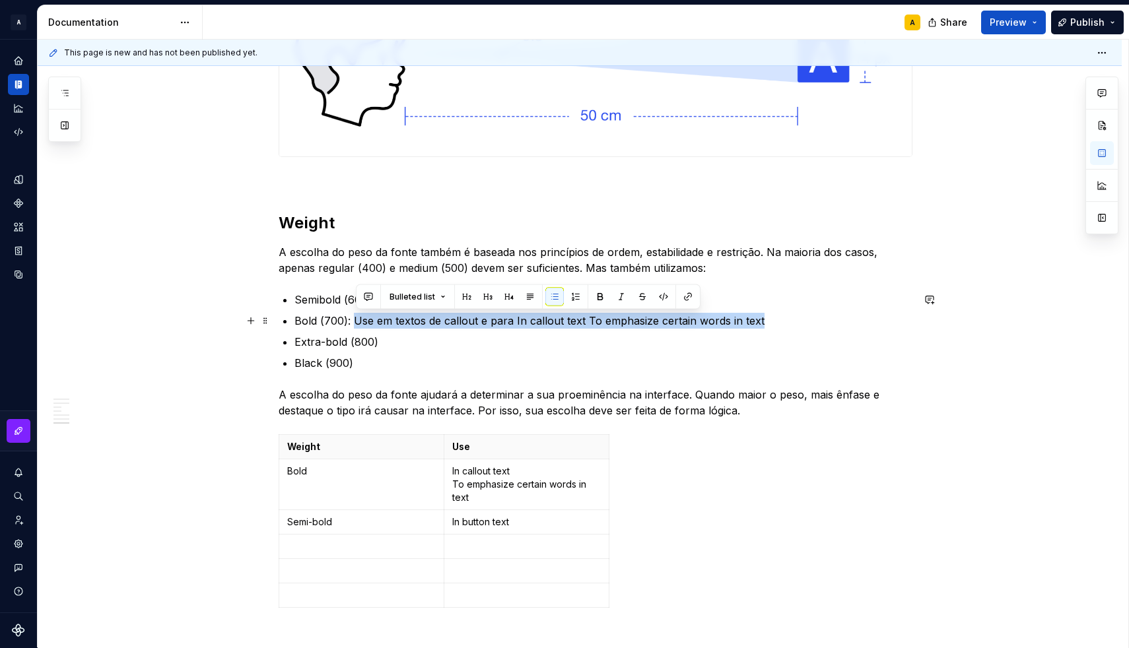
drag, startPoint x: 358, startPoint y: 323, endPoint x: 809, endPoint y: 327, distance: 451.5
click at [809, 327] on p "Bold (700): Use em textos de callout e para In callout text To emphasize certai…" at bounding box center [603, 321] width 618 height 16
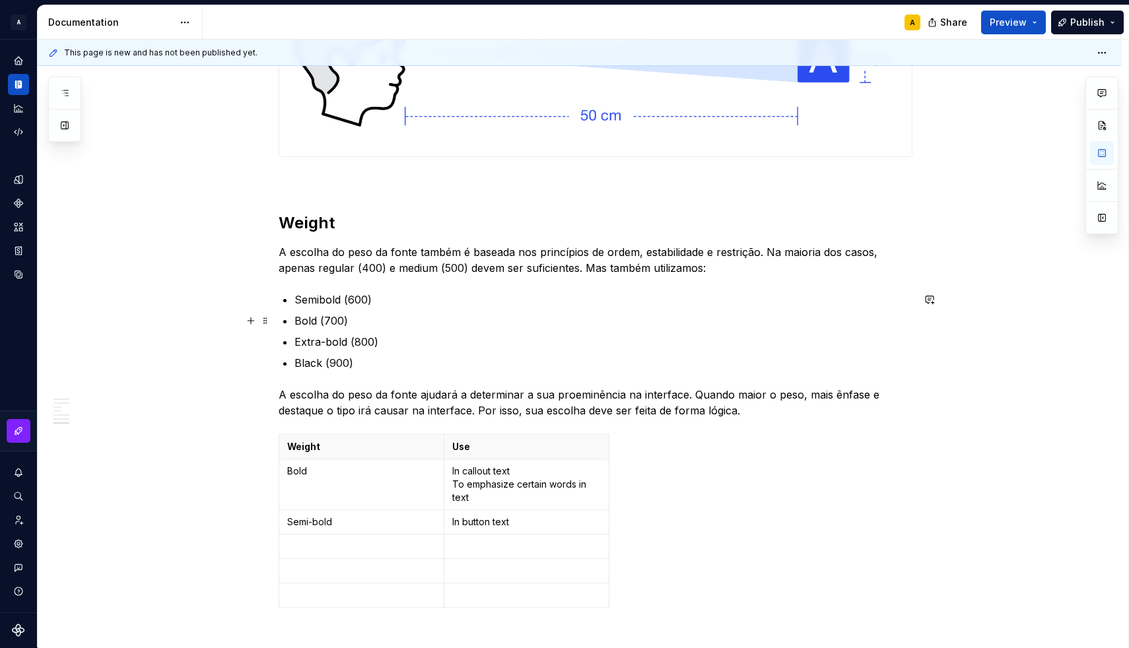
click at [300, 322] on p "Bold (700)" at bounding box center [603, 321] width 618 height 16
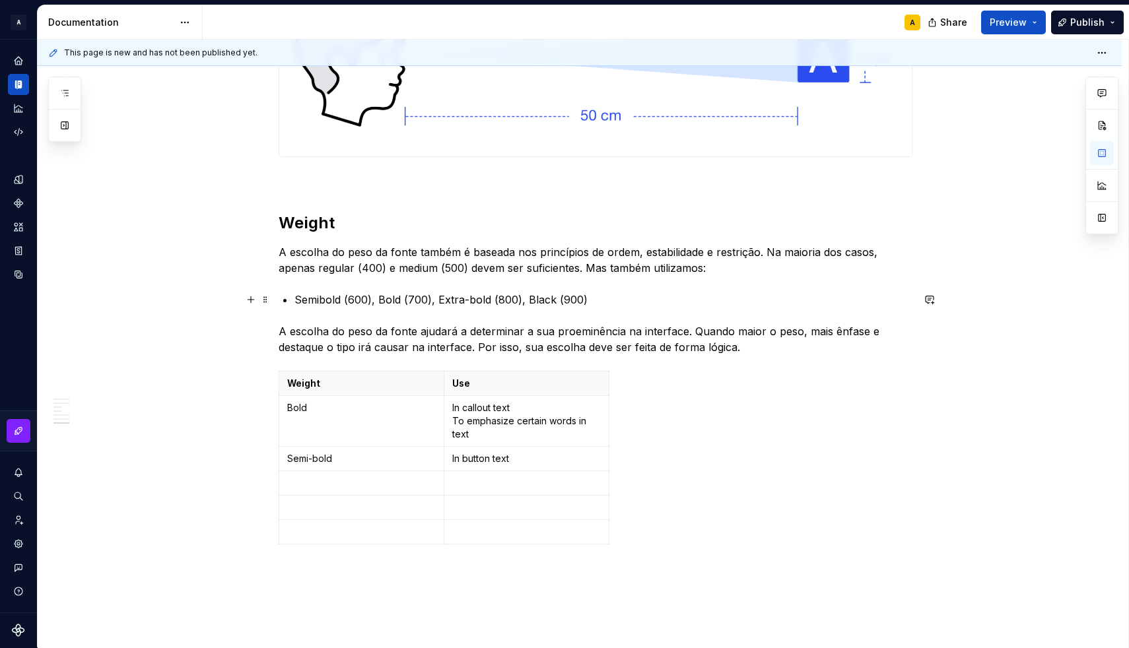
click at [300, 297] on p "Semibold (600), Bold (700), Extra-bold (800), Black (900)" at bounding box center [603, 300] width 618 height 16
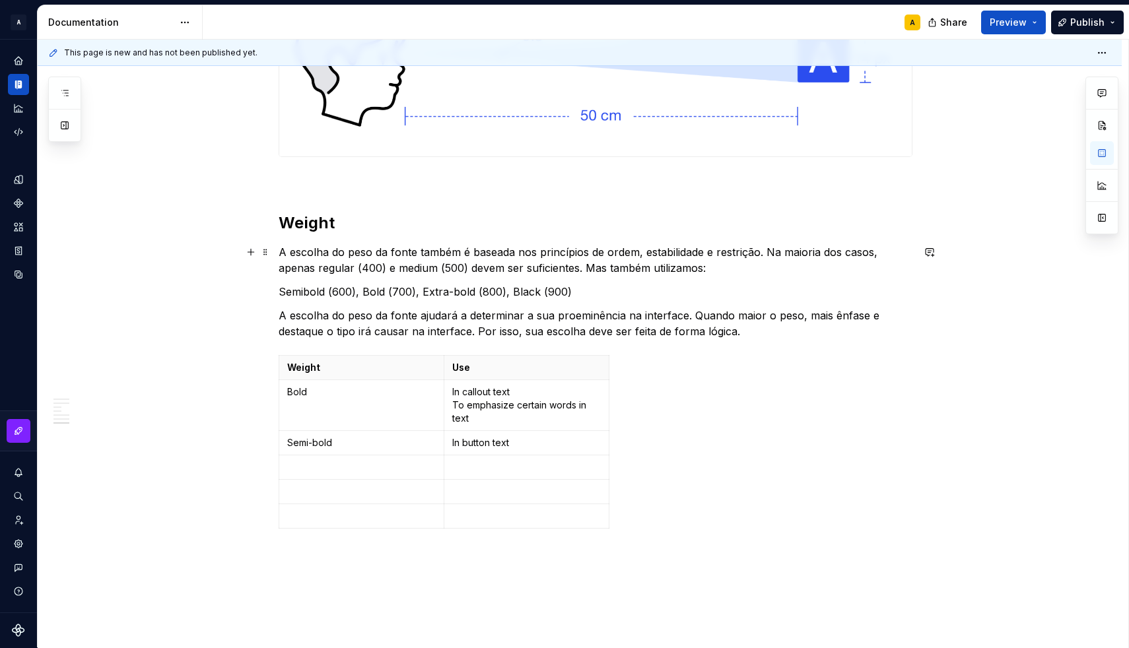
click at [659, 253] on p "A escolha do peso da fonte também é baseada nos princípios de ordem, estabilida…" at bounding box center [596, 260] width 634 height 32
click at [725, 263] on p "A escolha do peso da fonte também é baseada nos princípios de ordem, escabilida…" at bounding box center [596, 260] width 634 height 32
click at [665, 252] on p "A escolha do peso da fonte também é baseada nos princípios de ordem, escabilida…" at bounding box center [596, 260] width 634 height 32
click at [669, 248] on p "A escolha do peso da fonte também é baseada nos princípios de ordem, estabilida…" at bounding box center [596, 260] width 634 height 32
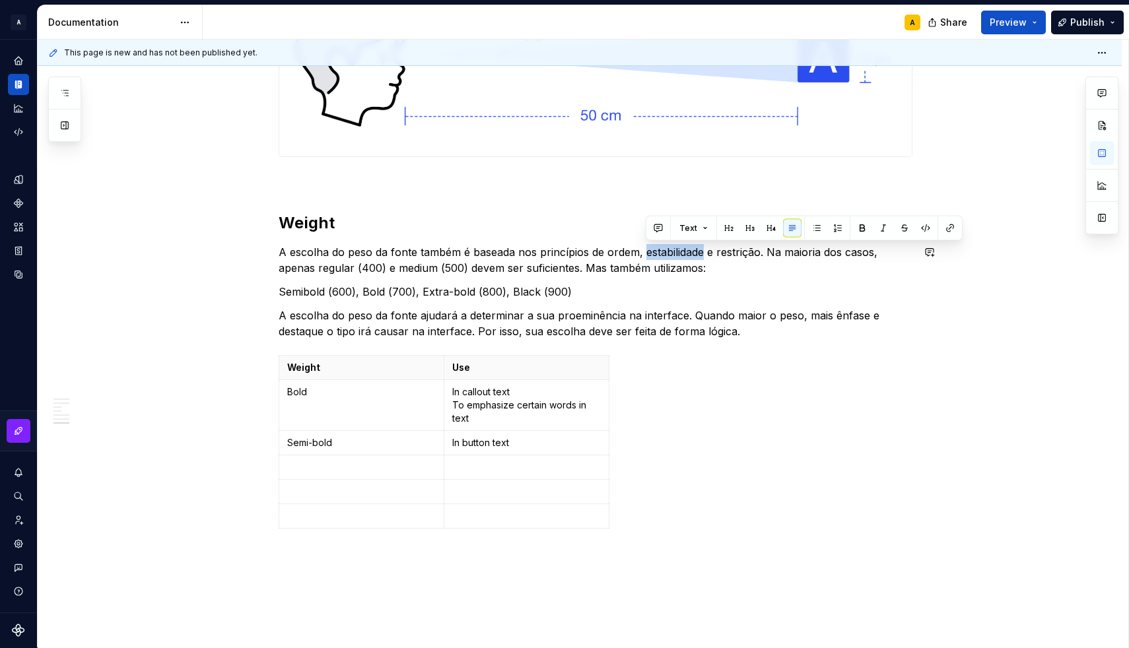
copy p "estabilidade"
click at [770, 253] on p "A escolha do peso da fonte também é baseada nos princípios de ordem, estabilida…" at bounding box center [596, 260] width 634 height 32
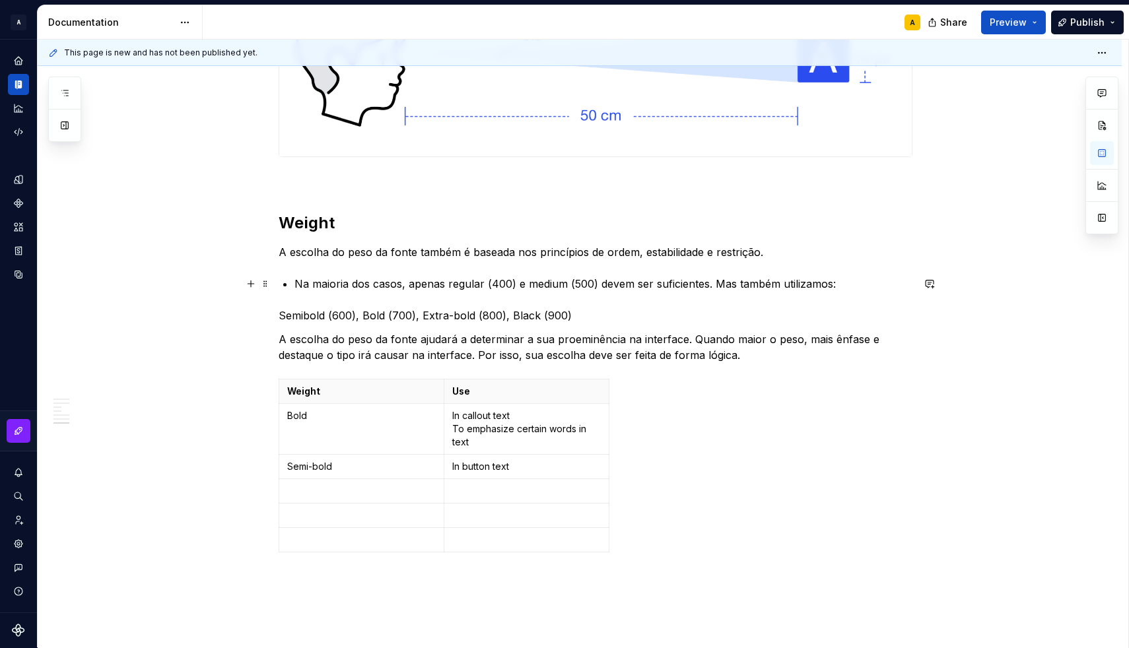
click at [403, 284] on p "Na maioria dos casos, apenas regular (400) e medium (500) devem ser suficientes…" at bounding box center [603, 284] width 618 height 16
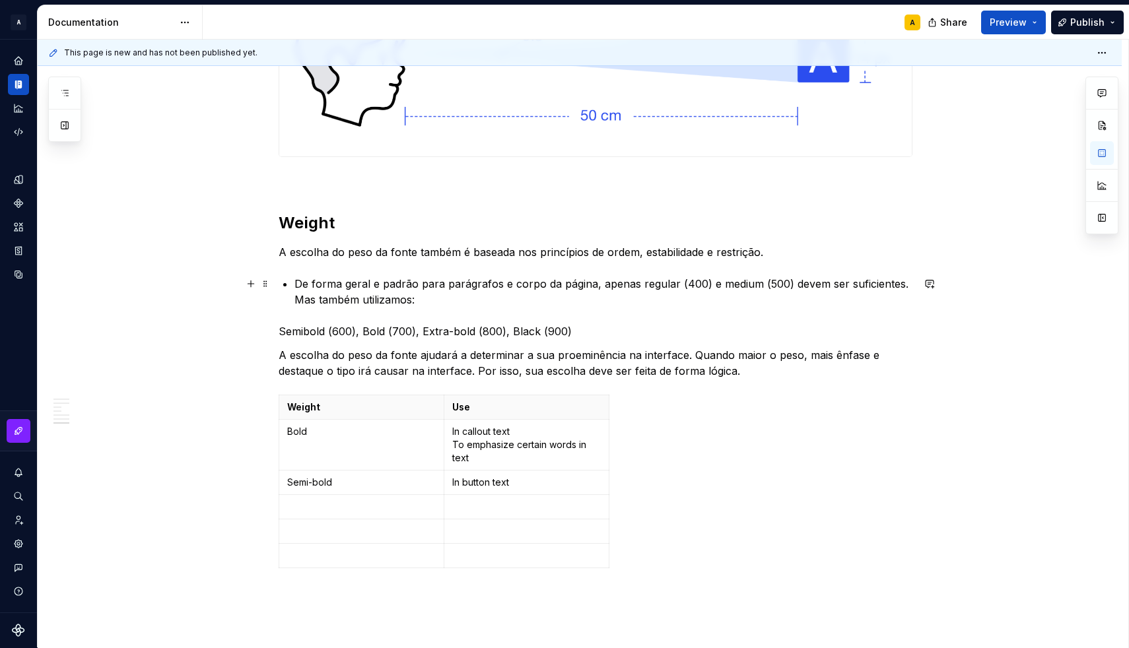
click at [794, 285] on p "De forma geral e padrão para parágrafos e corpo da página, apenas regular (400)…" at bounding box center [603, 292] width 618 height 32
click at [430, 304] on p "De forma geral e padrão para parágrafos e corpo da página, apenas regular (400)…" at bounding box center [603, 292] width 618 height 32
click at [299, 298] on p "De forma geral e padrão para parágrafos e corpo da página, apenas regular (400)…" at bounding box center [603, 292] width 618 height 32
click at [282, 329] on p "Semibold (600), Bold (700), Extra-bold (800), Black (900)" at bounding box center [596, 331] width 634 height 16
click at [808, 304] on p "De forma geral e padrão para parágrafos e corpo da página, apenas regular (400)…" at bounding box center [603, 292] width 618 height 32
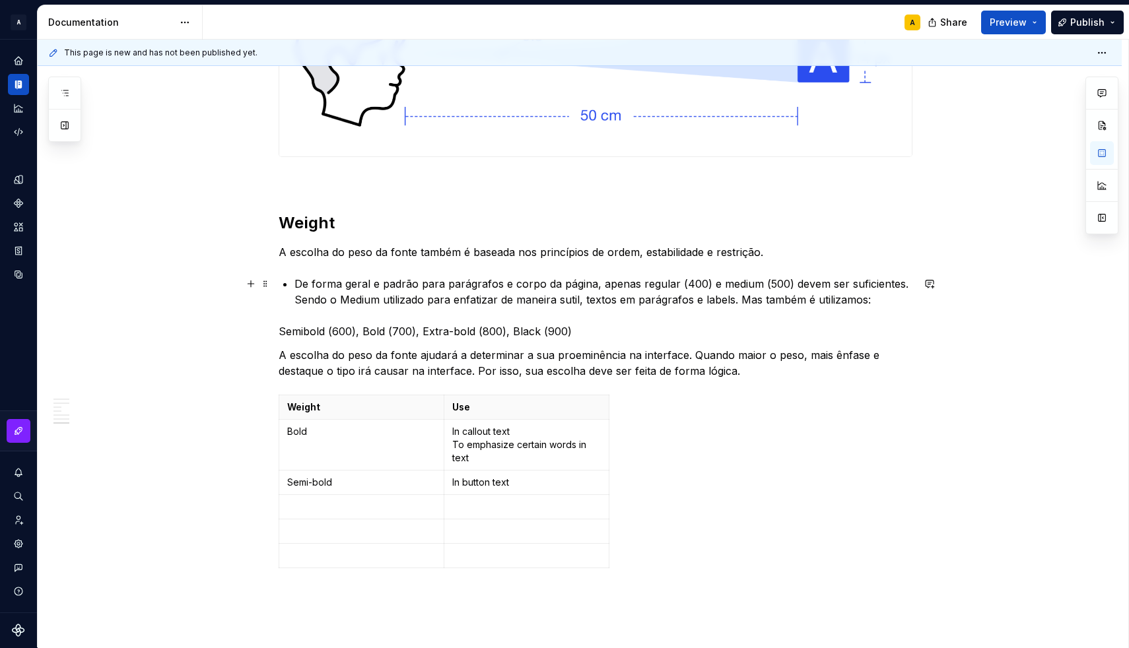
click at [863, 300] on p "De forma geral e padrão para parágrafos e corpo da página, apenas regular (400)…" at bounding box center [603, 292] width 618 height 32
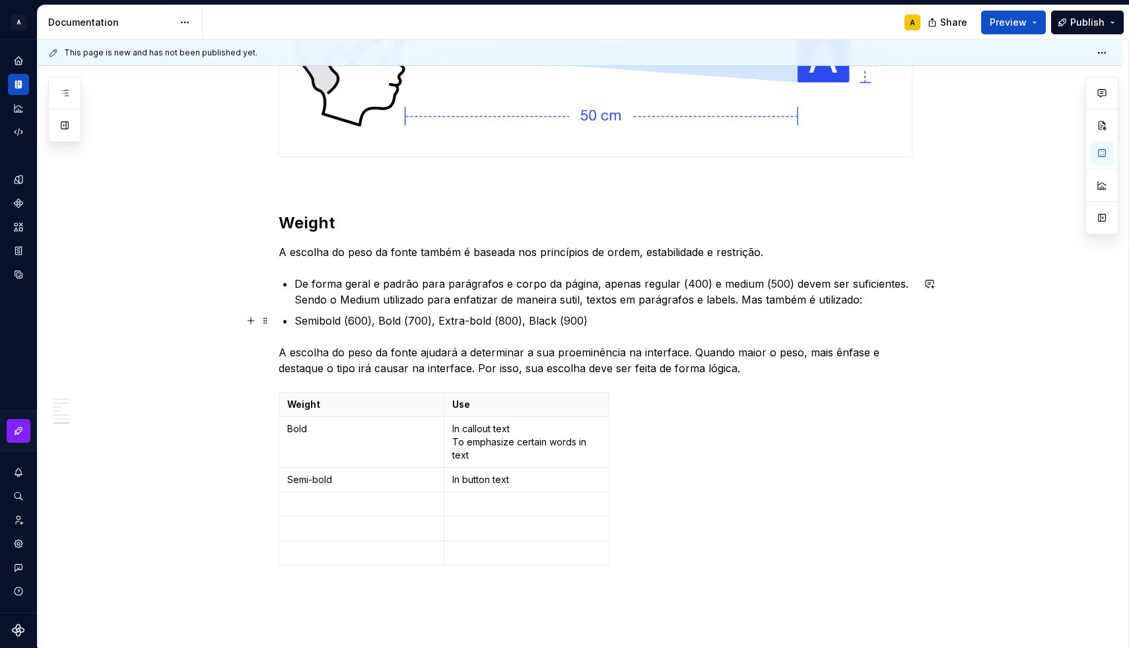
click at [595, 318] on p "Semibold (600), Bold (700), Extra-bold (800), Black (900)" at bounding box center [603, 321] width 618 height 16
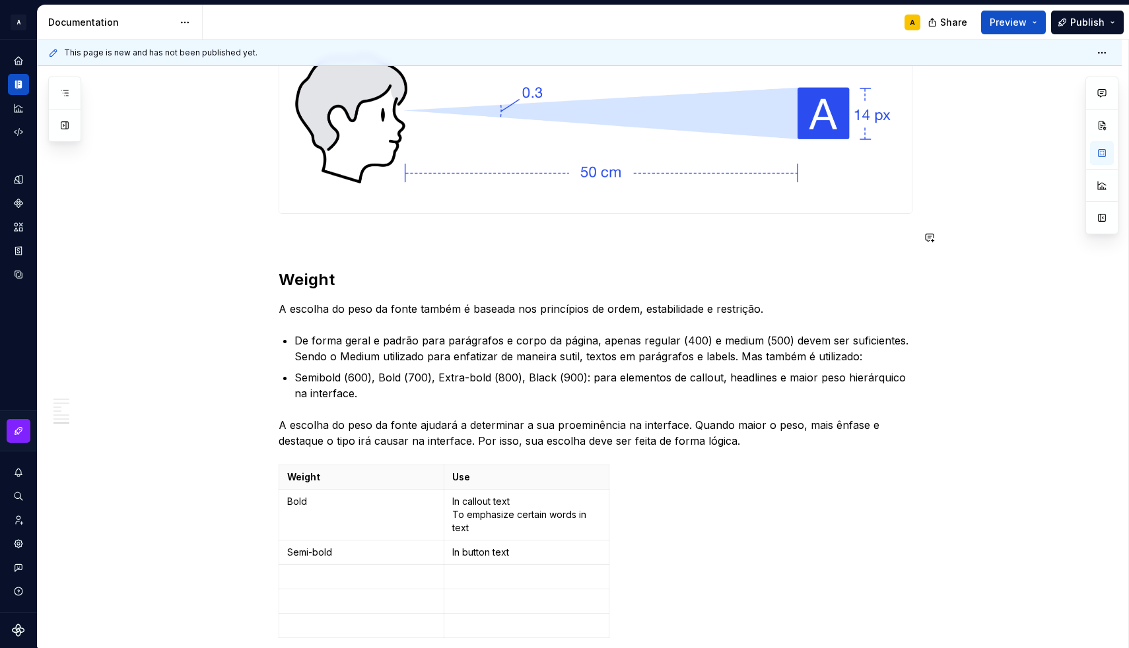
scroll to position [1780, 0]
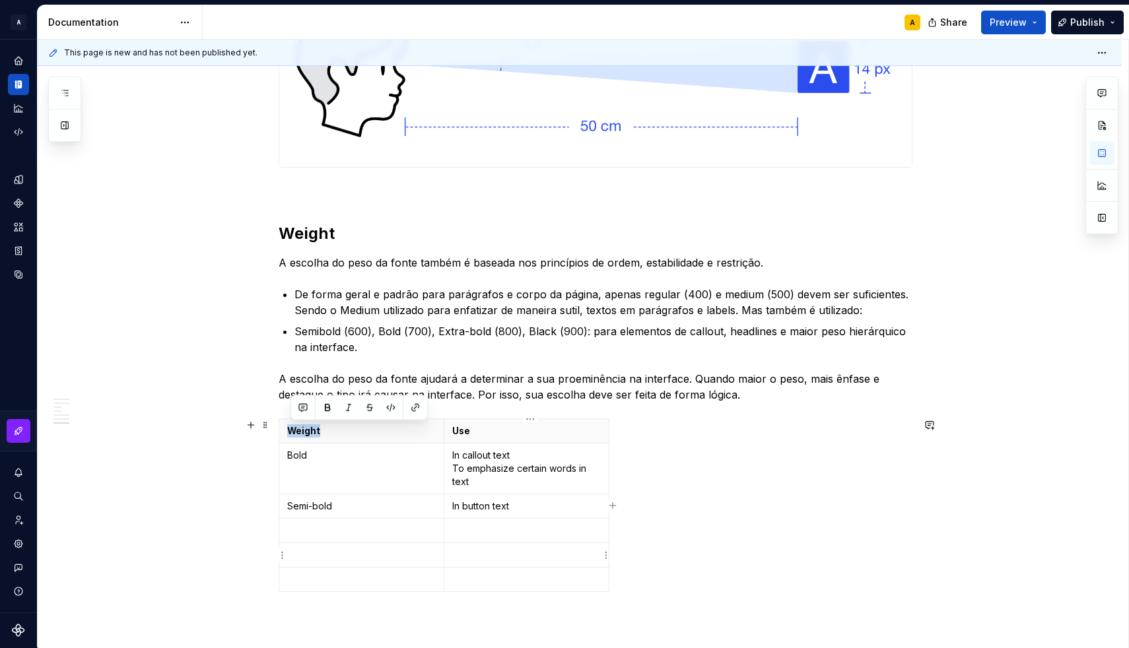
drag, startPoint x: 679, startPoint y: 557, endPoint x: 558, endPoint y: 559, distance: 120.1
click at [558, 559] on div "Weight Use Bold In callout text To emphasize certain words in text Semi-bold In…" at bounding box center [596, 507] width 634 height 179
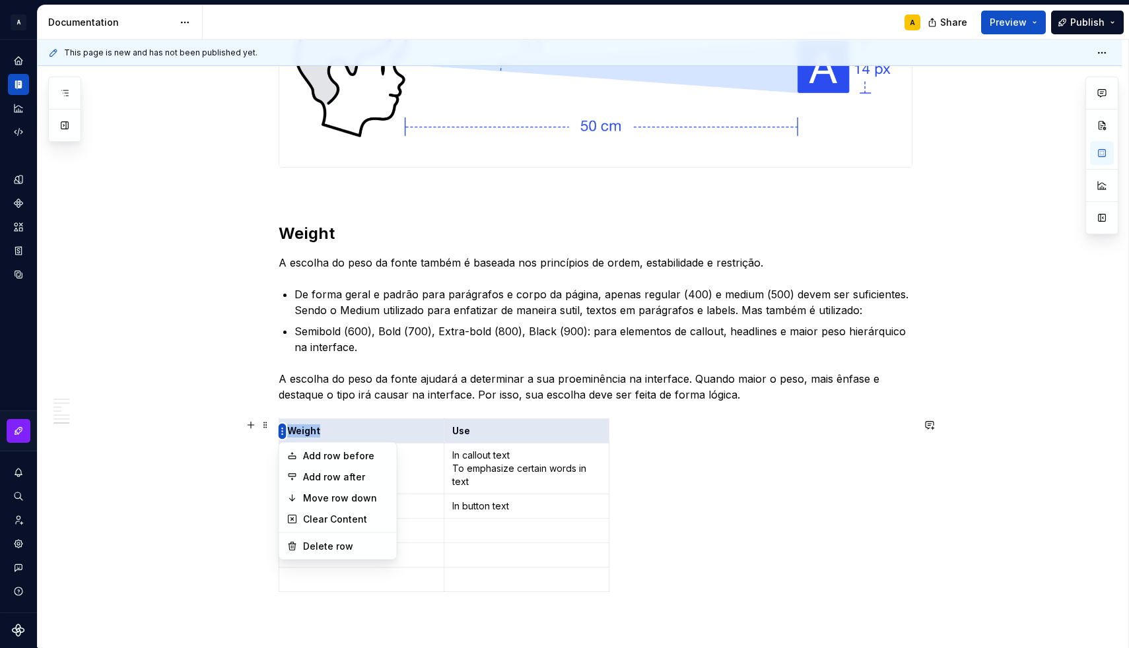
click at [282, 434] on html "A [DS] Design System A Design system data Documentation A Share Preview Publish…" at bounding box center [564, 324] width 1129 height 648
click at [220, 515] on html "A [DS] Design System A Design system data Documentation A Share Preview Publish…" at bounding box center [564, 324] width 1129 height 648
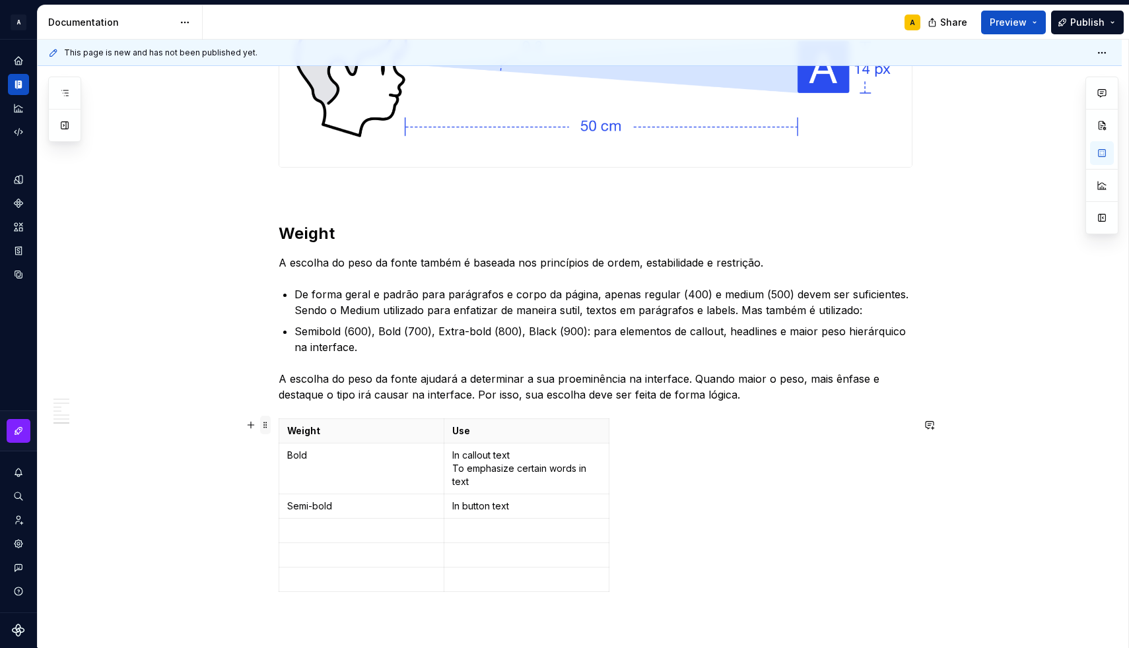
click at [269, 428] on span at bounding box center [265, 425] width 11 height 18
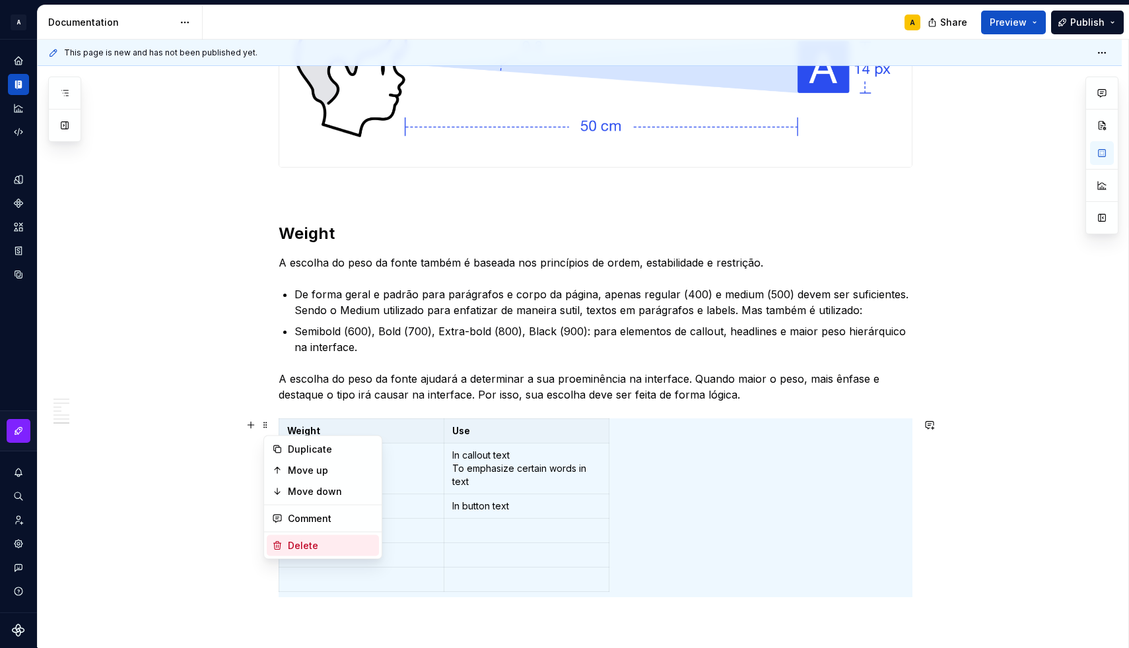
click at [293, 540] on div "Delete" at bounding box center [331, 545] width 86 height 13
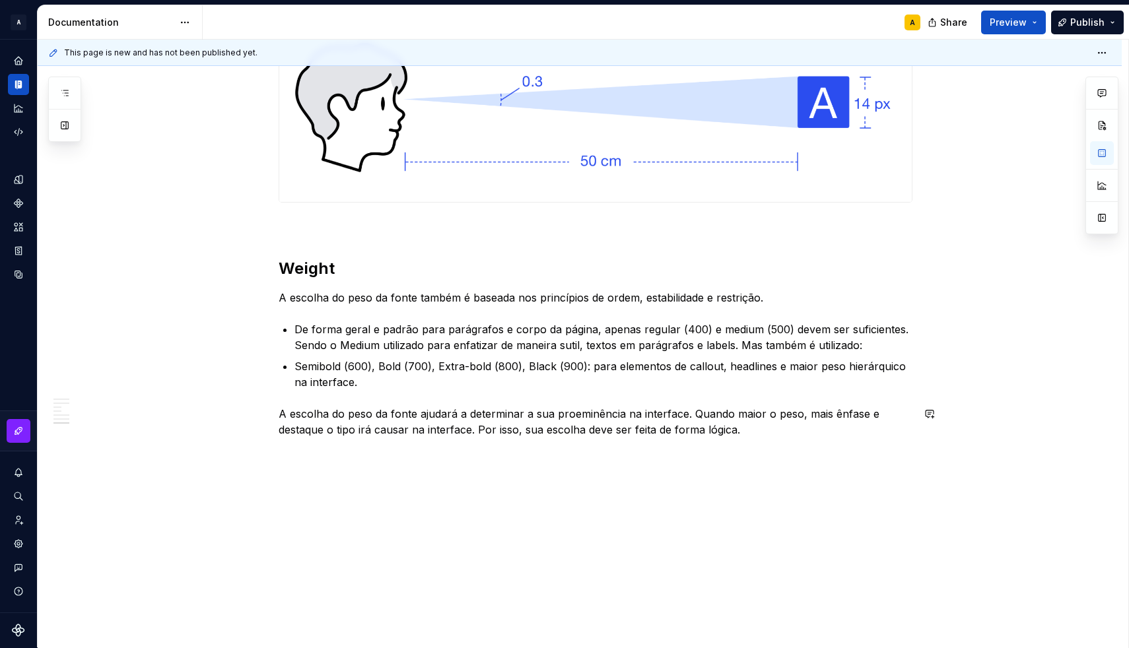
scroll to position [1745, 0]
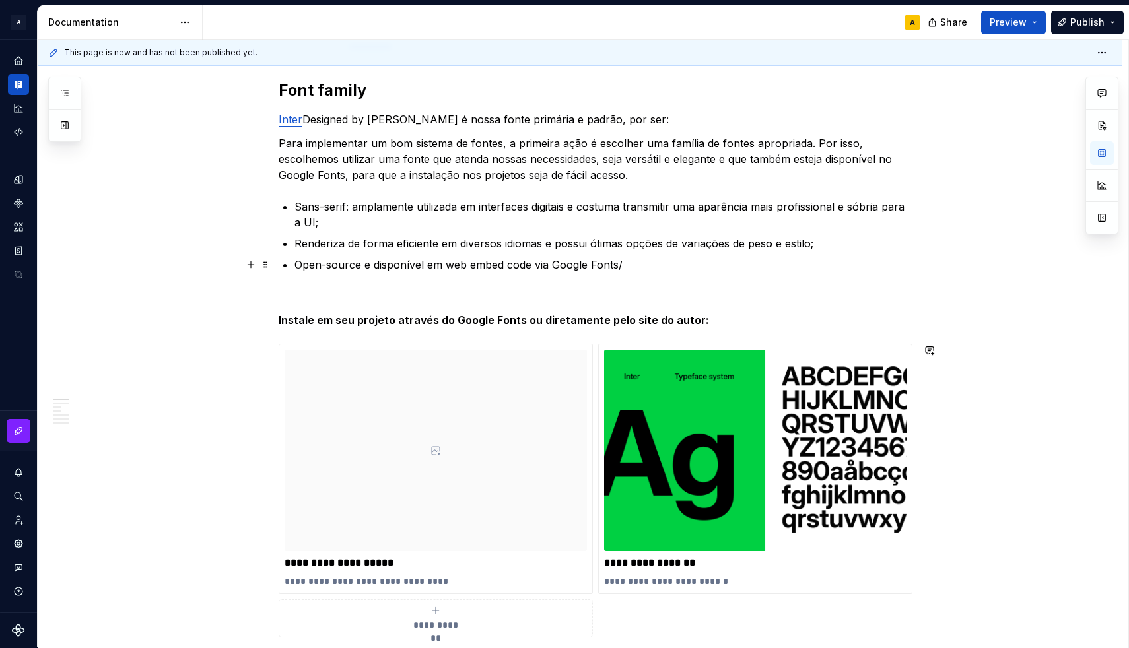
scroll to position [7, 0]
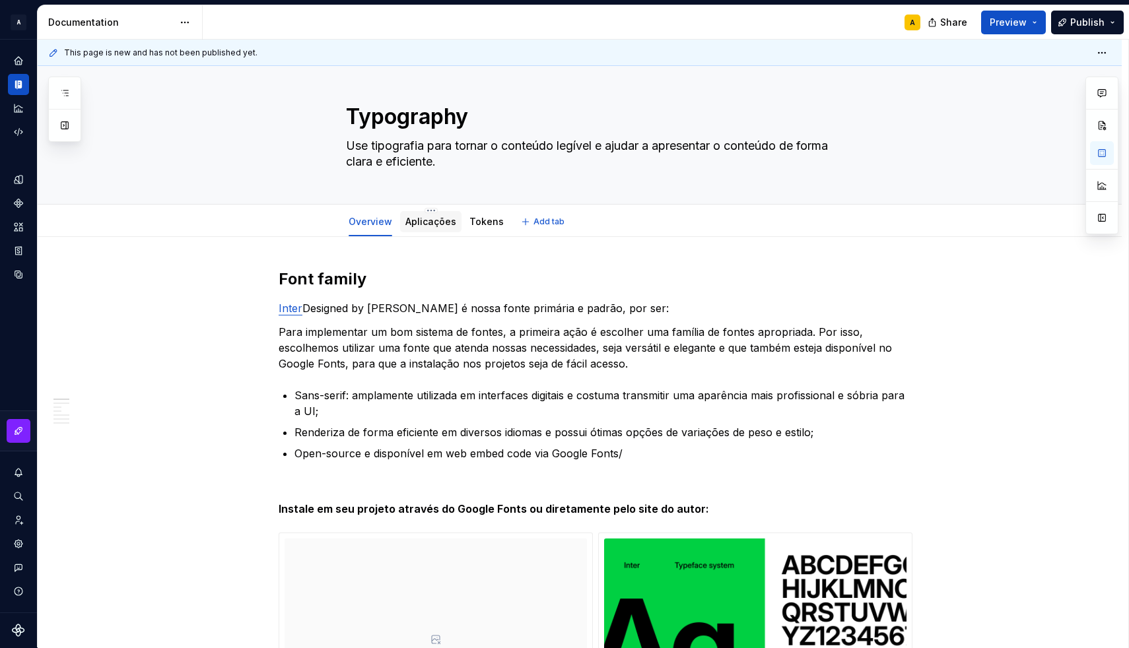
click at [426, 218] on link "Aplicações" at bounding box center [430, 221] width 51 height 11
click at [422, 225] on link "Aplicações" at bounding box center [430, 221] width 51 height 11
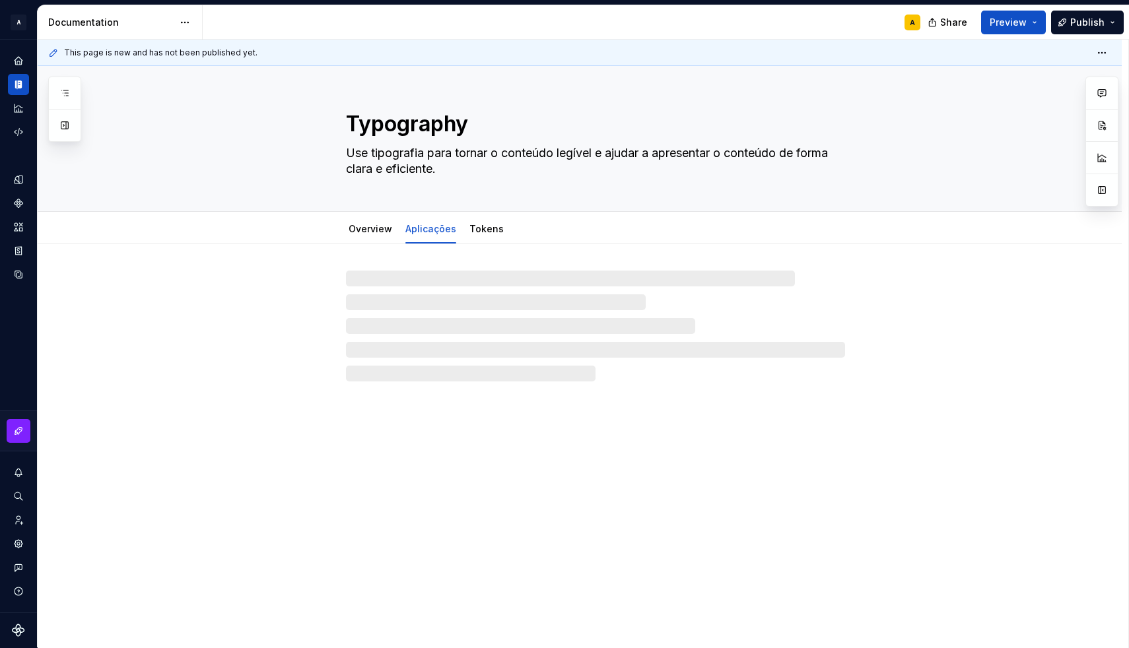
click at [434, 209] on div "Typography Use tipografia para tornar o conteúdo legível e ajudar a apresentar …" at bounding box center [595, 138] width 499 height 145
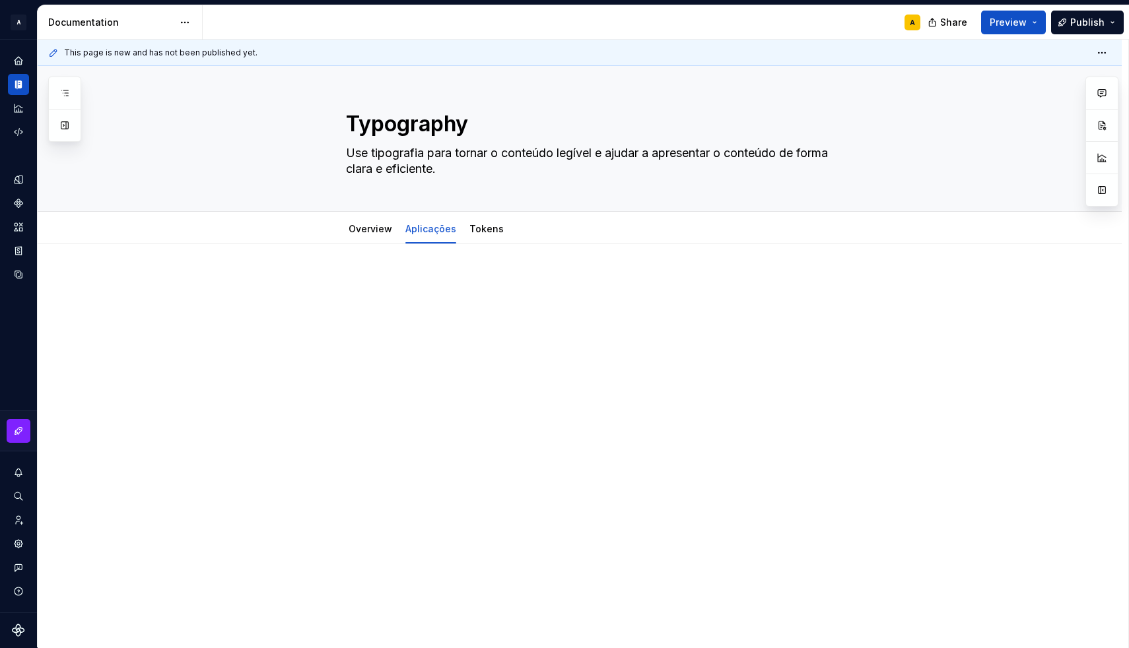
type textarea "*"
click at [534, 228] on span "Add tab" at bounding box center [548, 229] width 31 height 11
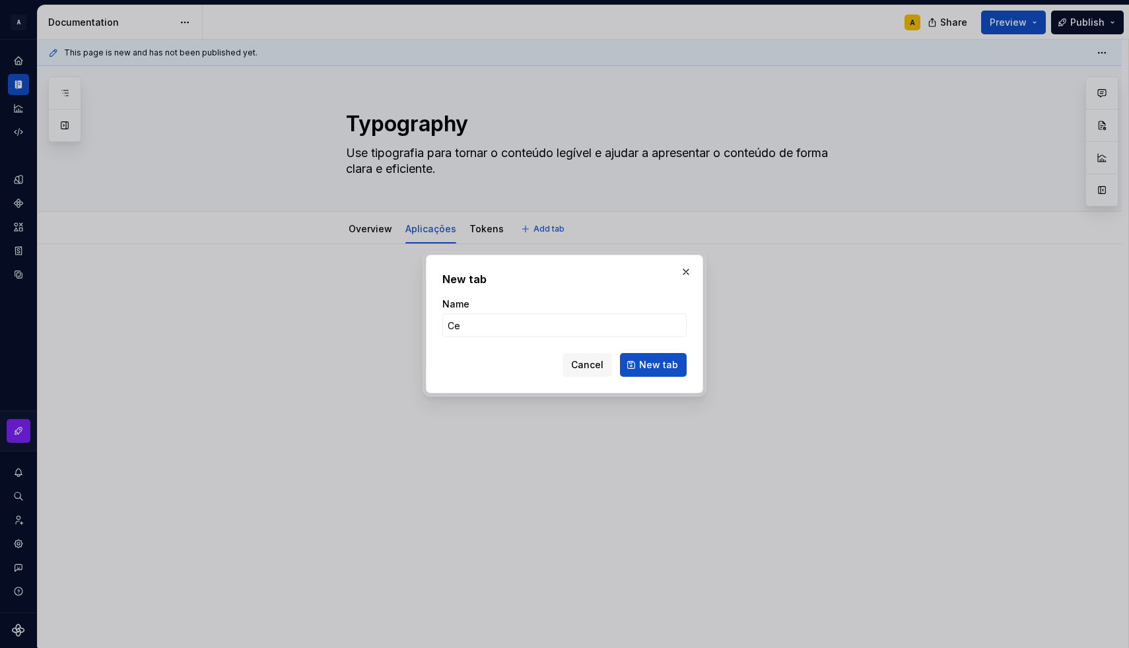
type input "C"
type input "Acessibilidade"
click at [637, 368] on button "New tab" at bounding box center [653, 365] width 67 height 24
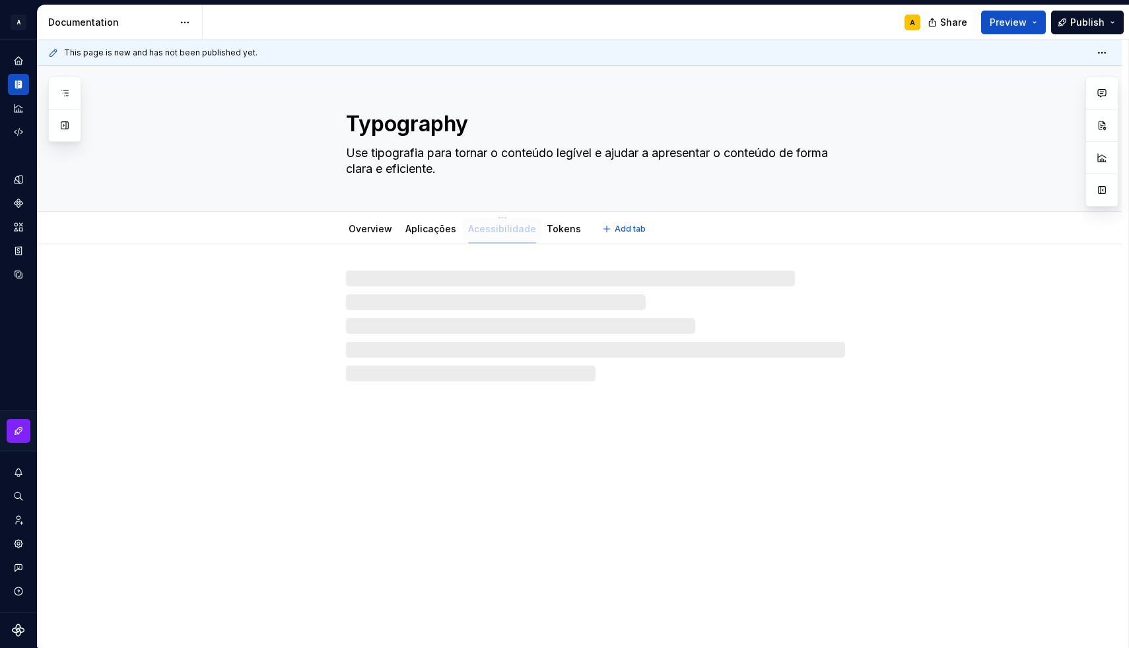
drag, startPoint x: 539, startPoint y: 232, endPoint x: 486, endPoint y: 232, distance: 52.1
click at [413, 283] on div at bounding box center [595, 326] width 499 height 111
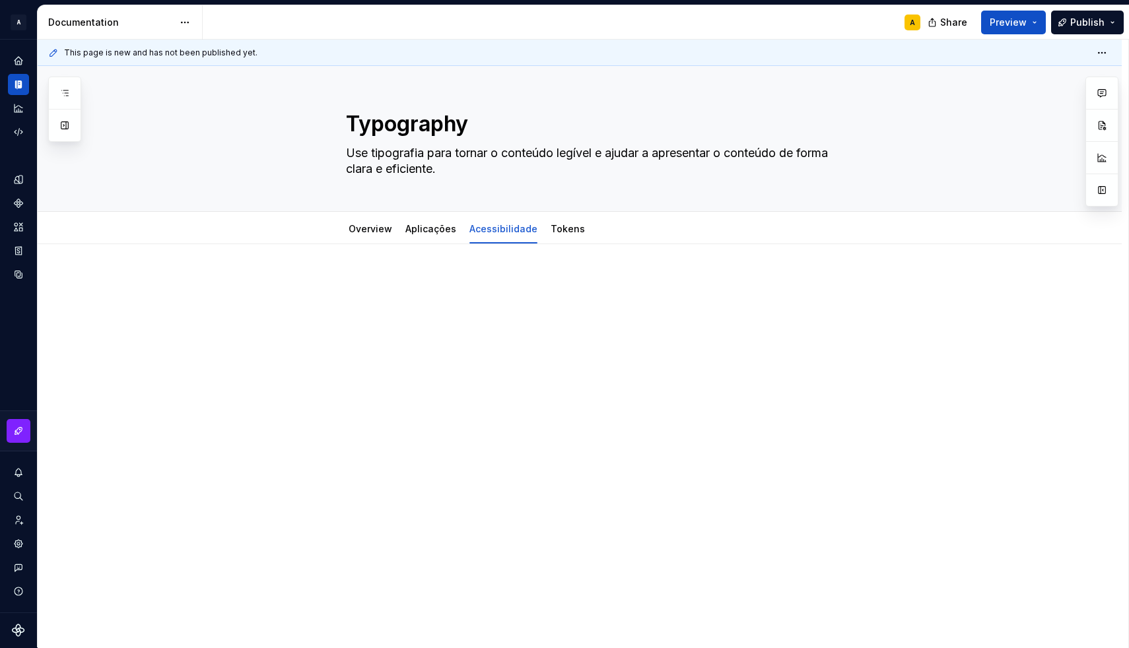
click at [403, 277] on p at bounding box center [596, 284] width 634 height 16
click at [381, 288] on p "Font color & accessibility" at bounding box center [596, 284] width 634 height 16
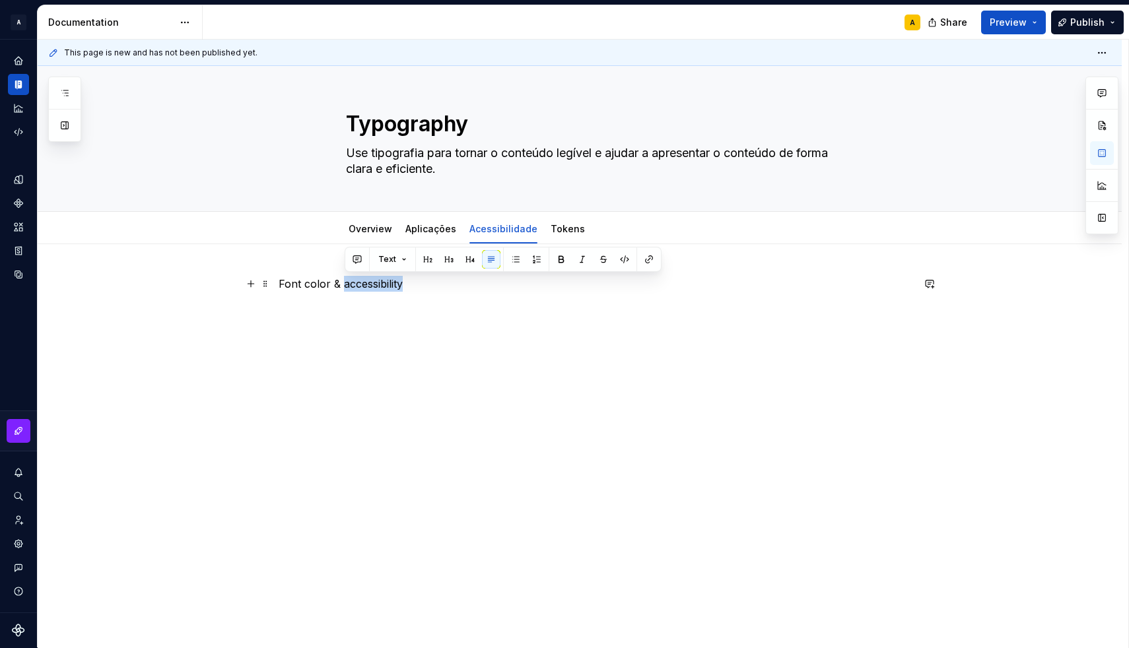
click at [381, 288] on p "Font color & accessibility" at bounding box center [596, 284] width 634 height 16
click at [363, 266] on button "button" at bounding box center [365, 259] width 18 height 18
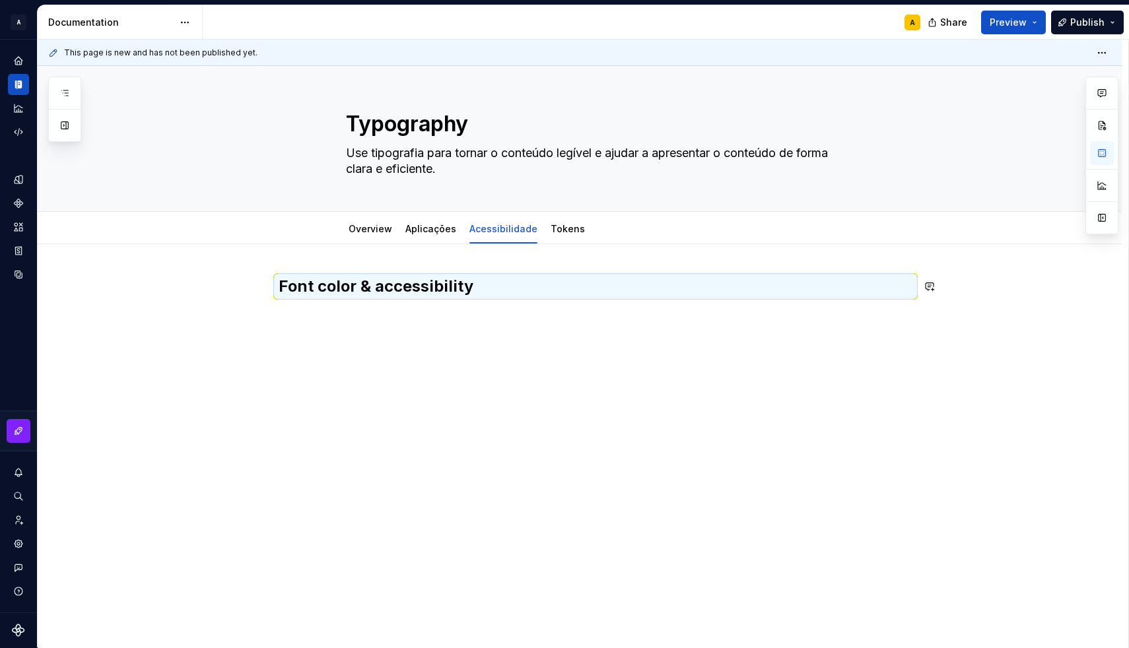
click at [343, 318] on div "Font color & accessibility" at bounding box center [596, 301] width 634 height 50
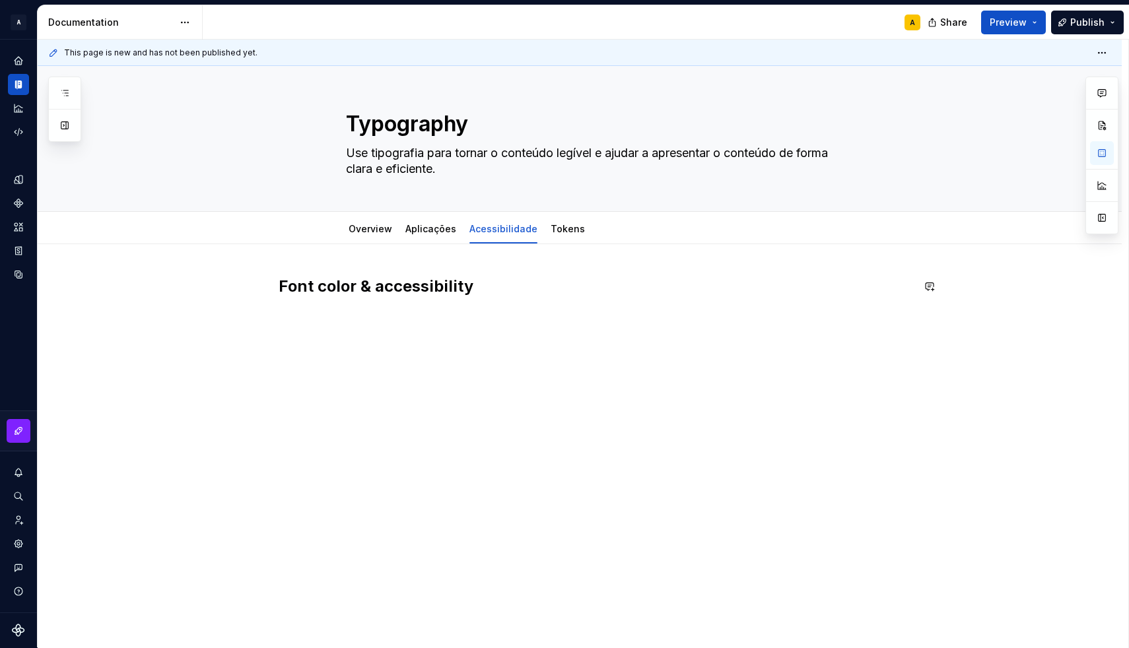
click at [343, 318] on div "Font color & accessibility" at bounding box center [596, 301] width 634 height 50
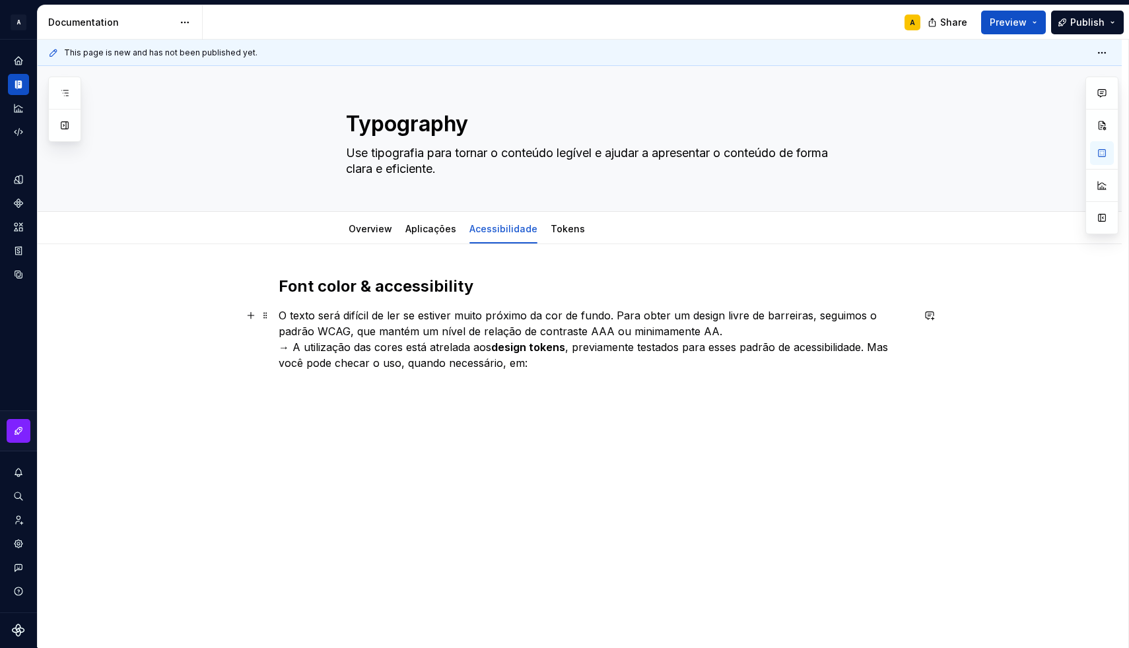
click at [741, 336] on p "O texto será difícil de ler se estiver muito próximo da cor de fundo. Para obte…" at bounding box center [596, 339] width 634 height 63
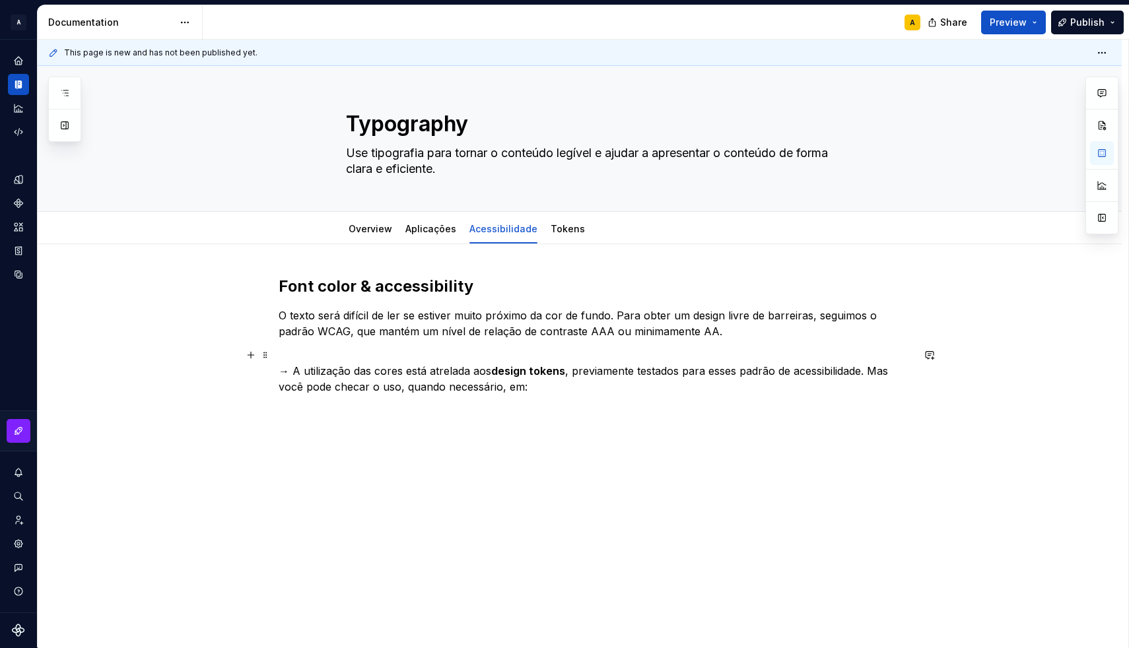
click at [343, 385] on p "→ A utilização das cores está atrelada aos design tokens , previamente testados…" at bounding box center [596, 371] width 634 height 48
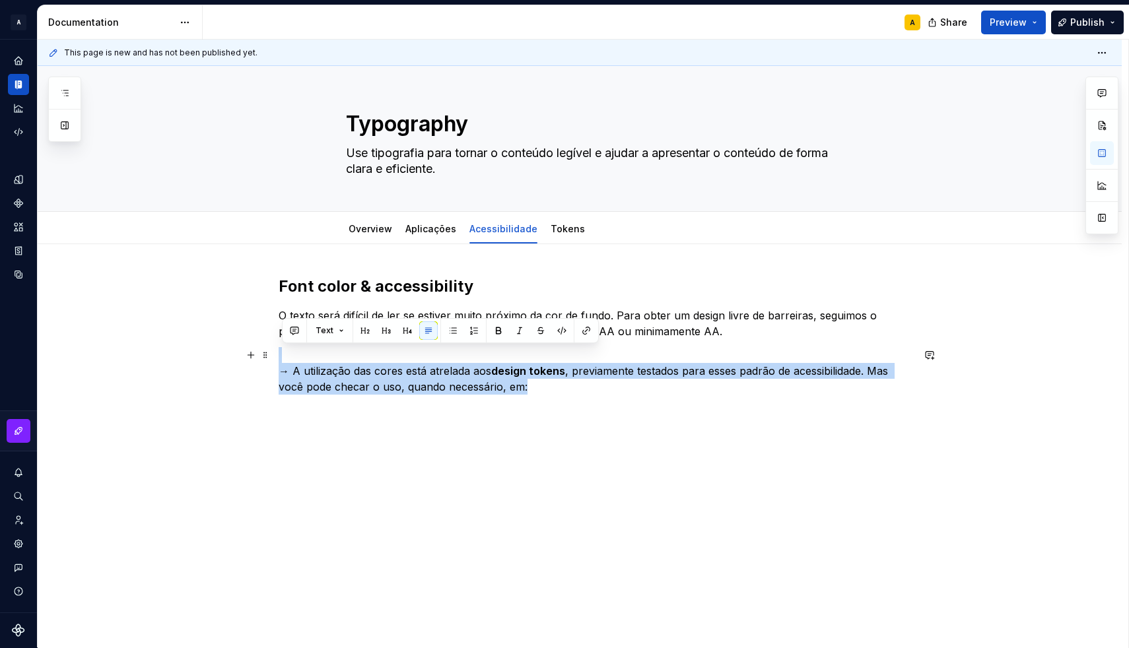
click at [343, 385] on p "→ A utilização das cores está atrelada aos design tokens , previamente testados…" at bounding box center [596, 371] width 634 height 48
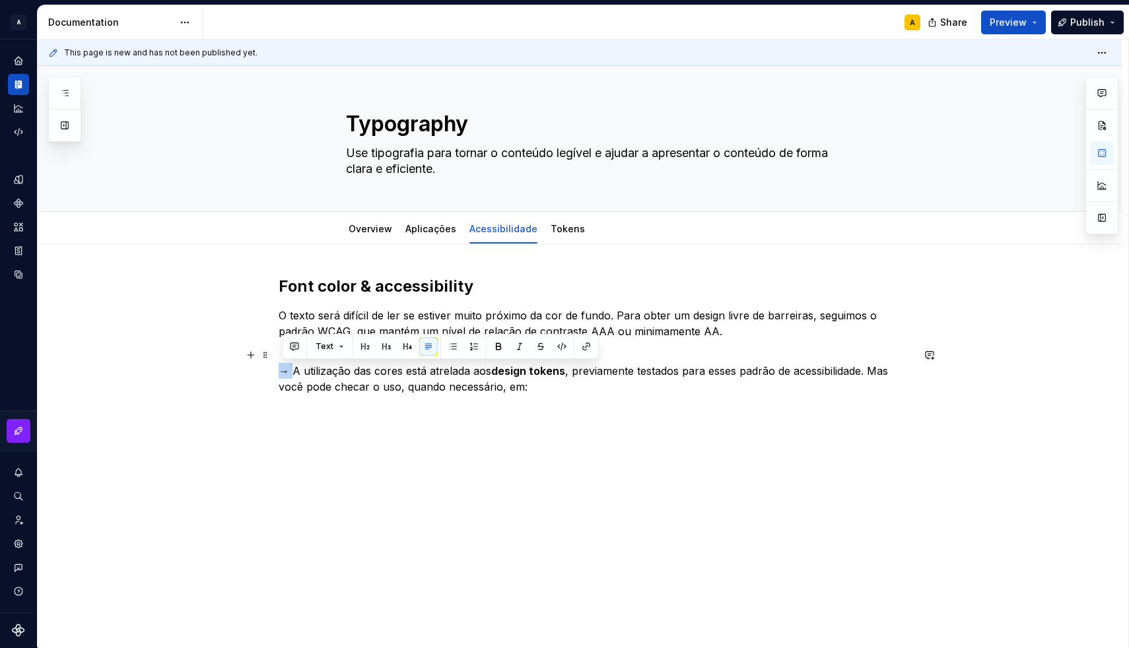
drag, startPoint x: 296, startPoint y: 376, endPoint x: 275, endPoint y: 374, distance: 21.2
click at [275, 374] on div "Font color & accessibility O texto será difícil de ler se estiver muito próximo…" at bounding box center [580, 424] width 1084 height 361
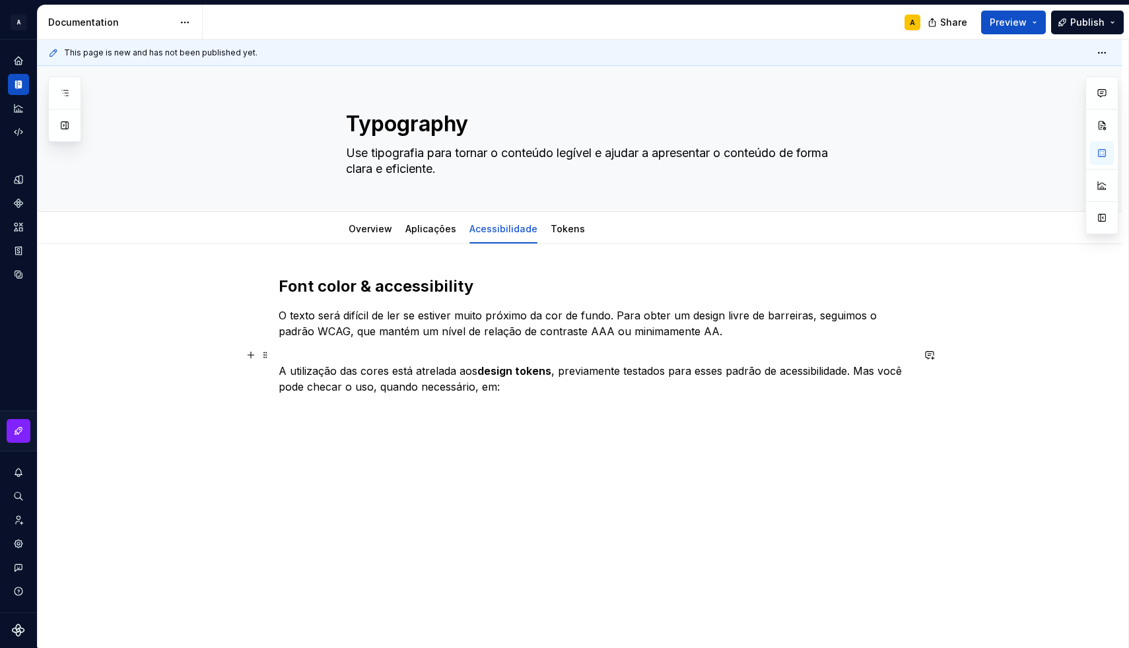
click at [299, 351] on p "A utilização das cores está atrelada aos design tokens , previamente testados p…" at bounding box center [596, 371] width 634 height 48
click at [282, 371] on p "A utilização das cores está atrelada aos design tokens , previamente testados p…" at bounding box center [596, 371] width 634 height 48
click at [314, 376] on p "A utilização das cores está atrelada aos design tokens , previamente testados p…" at bounding box center [596, 371] width 634 height 48
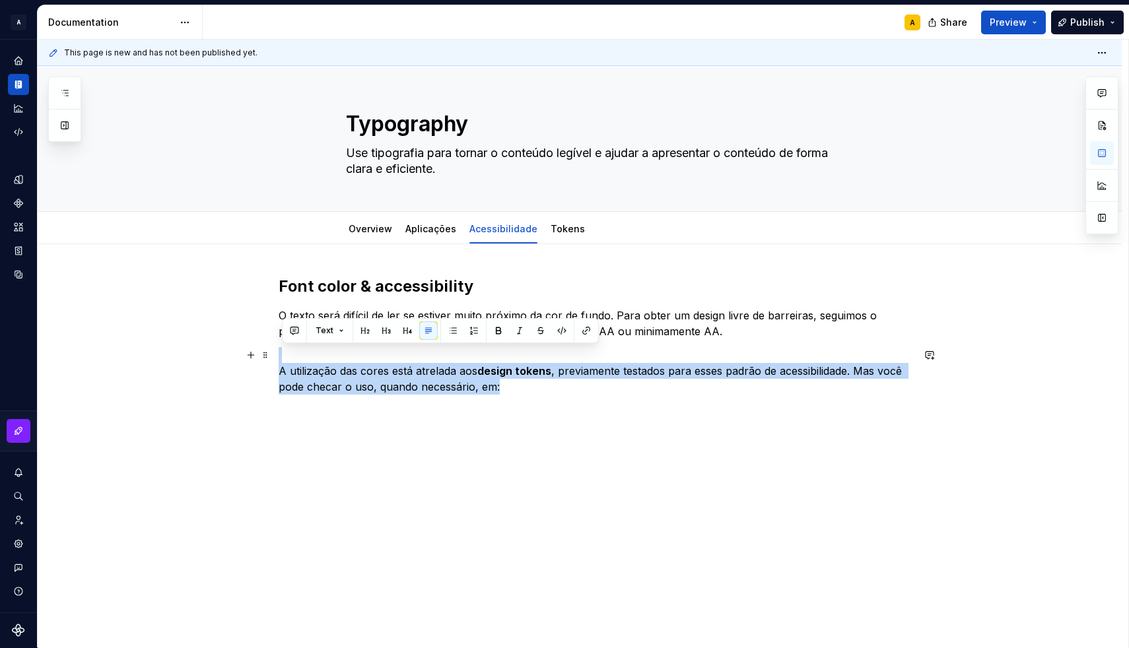
click at [314, 376] on p "A utilização das cores está atrelada aos design tokens , previamente testados p…" at bounding box center [596, 371] width 634 height 48
type textarea "*"
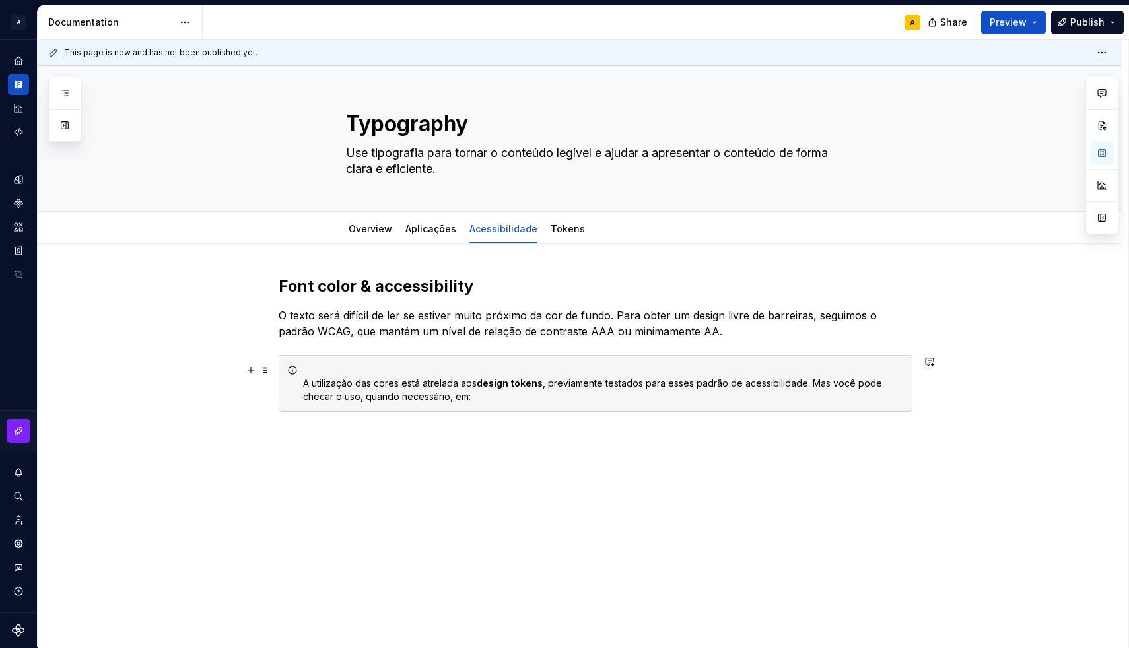
click at [306, 384] on div "A utilização das cores está atrelada aos design tokens , previamente testados p…" at bounding box center [603, 384] width 601 height 40
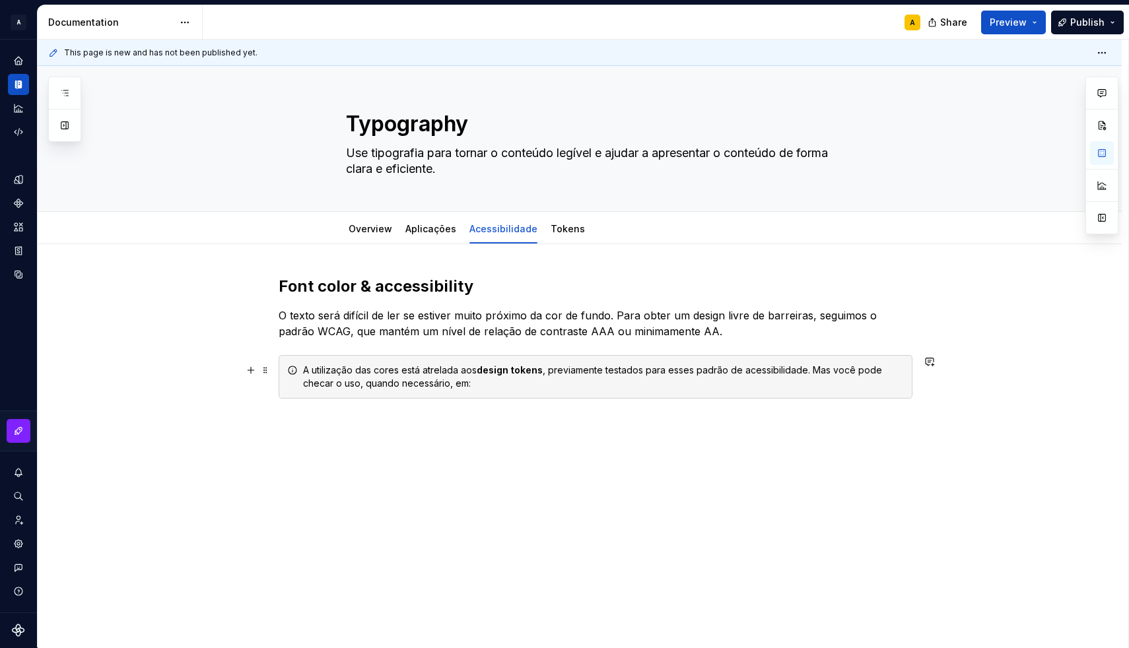
click at [405, 373] on div "A utilização das cores está atrelada aos design tokens , previamente testados p…" at bounding box center [603, 377] width 601 height 26
click at [524, 371] on div "A utilização das cores em nossa tipografia está atrelada aos design tokens , pr…" at bounding box center [603, 377] width 601 height 26
click at [692, 372] on div "A utilização das cores em nossa tipografia deve ser baseada em nossos design to…" at bounding box center [603, 377] width 601 height 26
click at [871, 375] on div "A utilização das cores em nossa tipografia deve ser baseada em nossos design to…" at bounding box center [603, 377] width 601 height 26
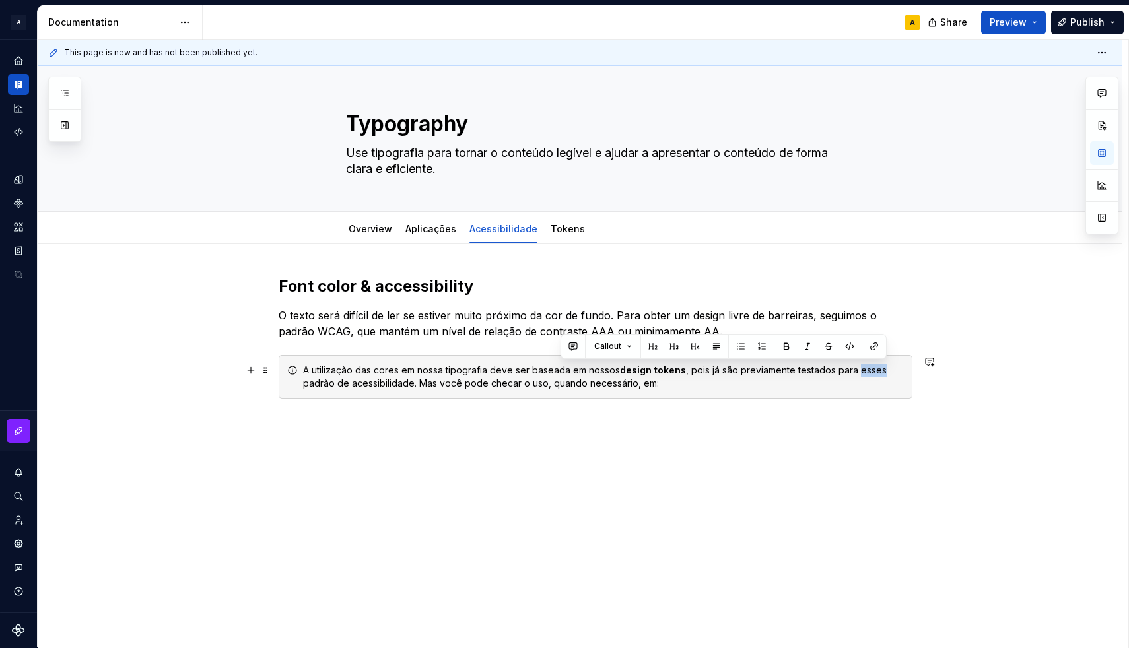
click at [871, 375] on div "A utilização das cores em nossa tipografia deve ser baseada em nossos design to…" at bounding box center [603, 377] width 601 height 26
click at [902, 370] on div "A utilização das cores em nossa tipografia deve ser baseada em nossos design to…" at bounding box center [603, 377] width 601 height 26
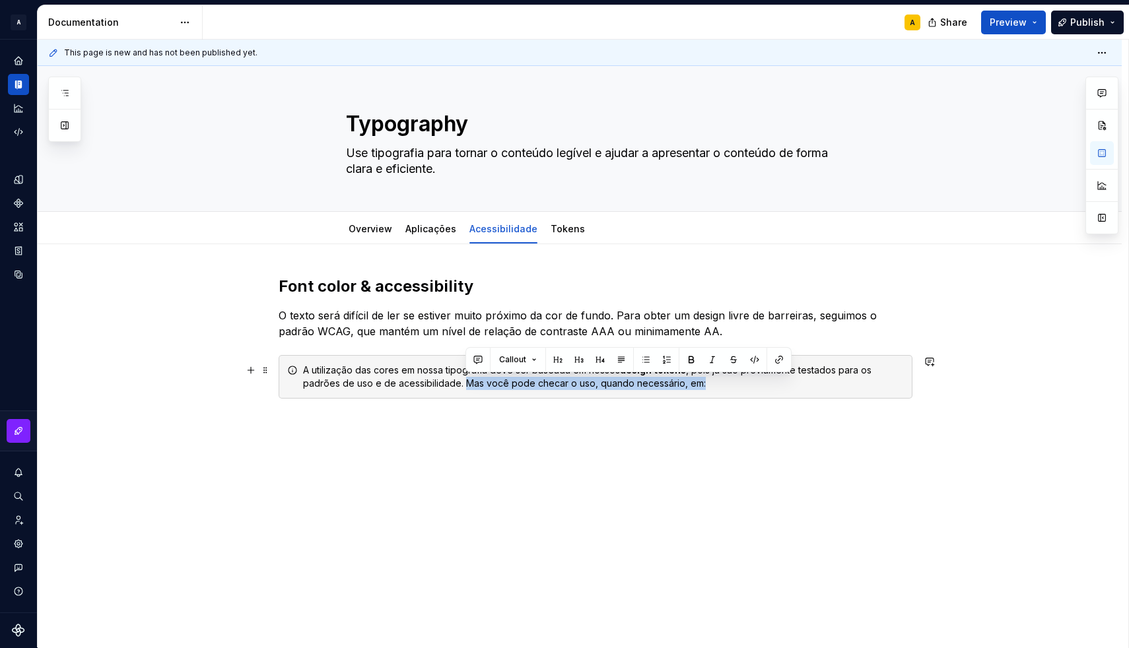
drag, startPoint x: 468, startPoint y: 385, endPoint x: 713, endPoint y: 383, distance: 244.9
click at [402, 426] on div "Font color & accessibility O texto será difícil de ler se estiver muito próximo…" at bounding box center [580, 426] width 1084 height 365
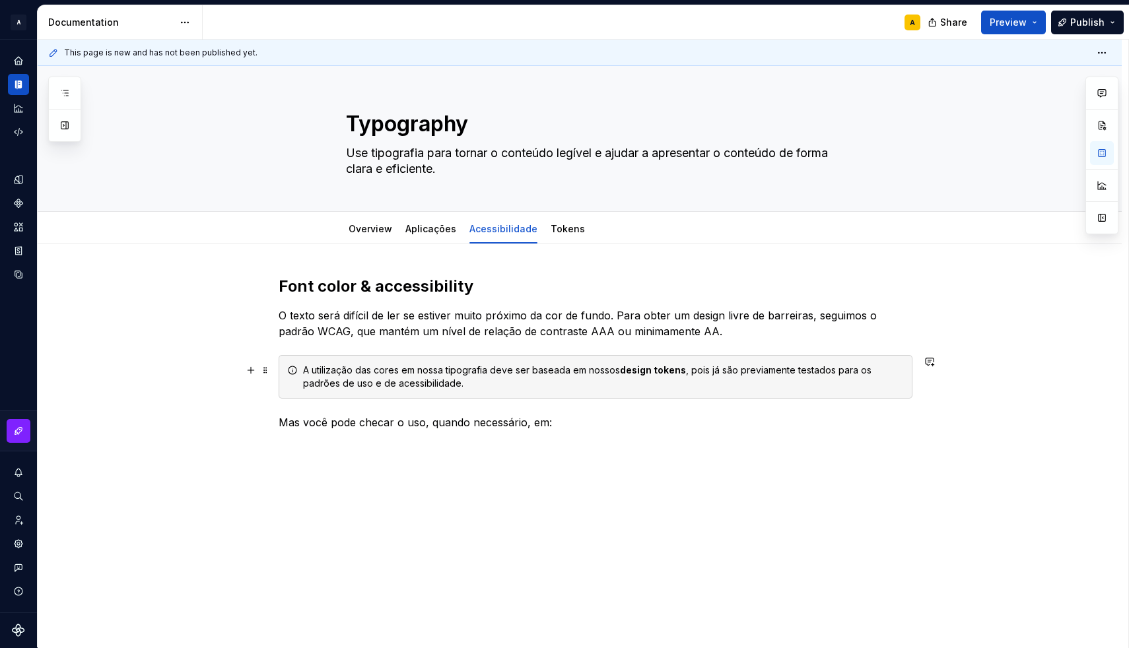
click at [336, 381] on div "A utilização das cores em nossa tipografia deve ser baseada em nossos design to…" at bounding box center [603, 377] width 601 height 26
click at [303, 423] on p "Mas você pode checar o uso, quando necessário, em:" at bounding box center [596, 422] width 634 height 16
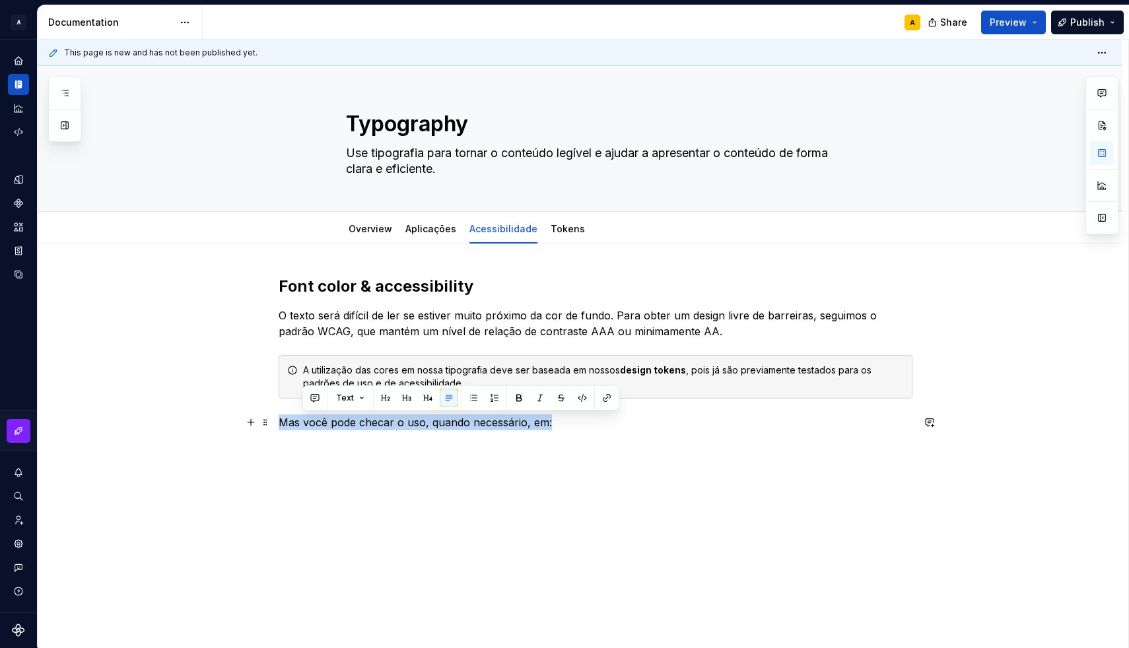
click at [303, 423] on p "Mas você pode checar o uso, quando necessário, em:" at bounding box center [596, 422] width 634 height 16
drag, startPoint x: 312, startPoint y: 423, endPoint x: 284, endPoint y: 423, distance: 27.1
click at [284, 423] on p "Mas você pode checar o uso, quando necessário, em:" at bounding box center [596, 422] width 634 height 16
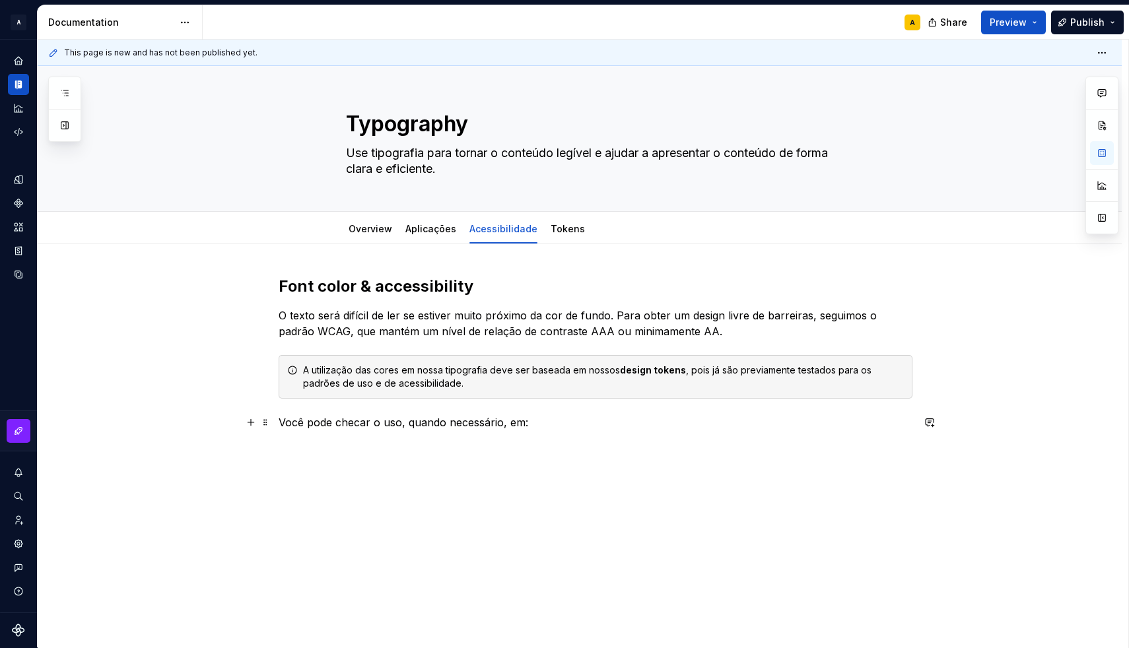
click at [377, 424] on p "Você pode checar o uso, quando necessário, em:" at bounding box center [596, 422] width 634 height 16
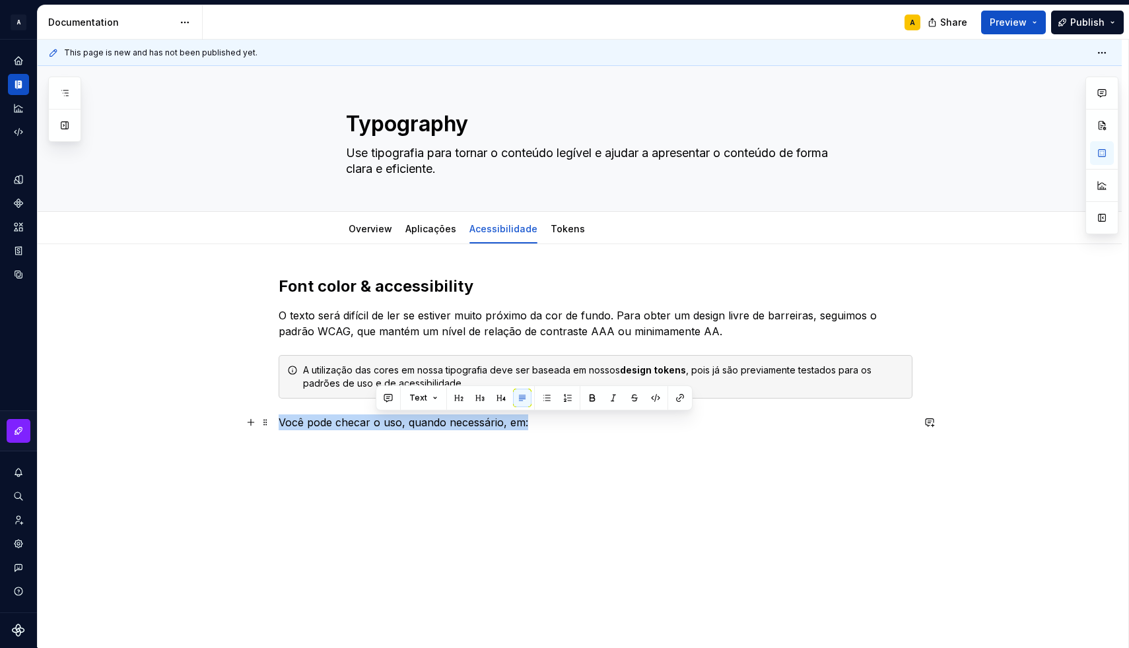
click at [377, 424] on p "Você pode checar o uso, quando necessário, em:" at bounding box center [596, 422] width 634 height 16
click at [325, 428] on p "Você pode checar o uso, quando necessário, em:" at bounding box center [596, 422] width 634 height 16
click at [284, 422] on p "Você pode checar o uso, quando necessário, em:" at bounding box center [596, 422] width 634 height 16
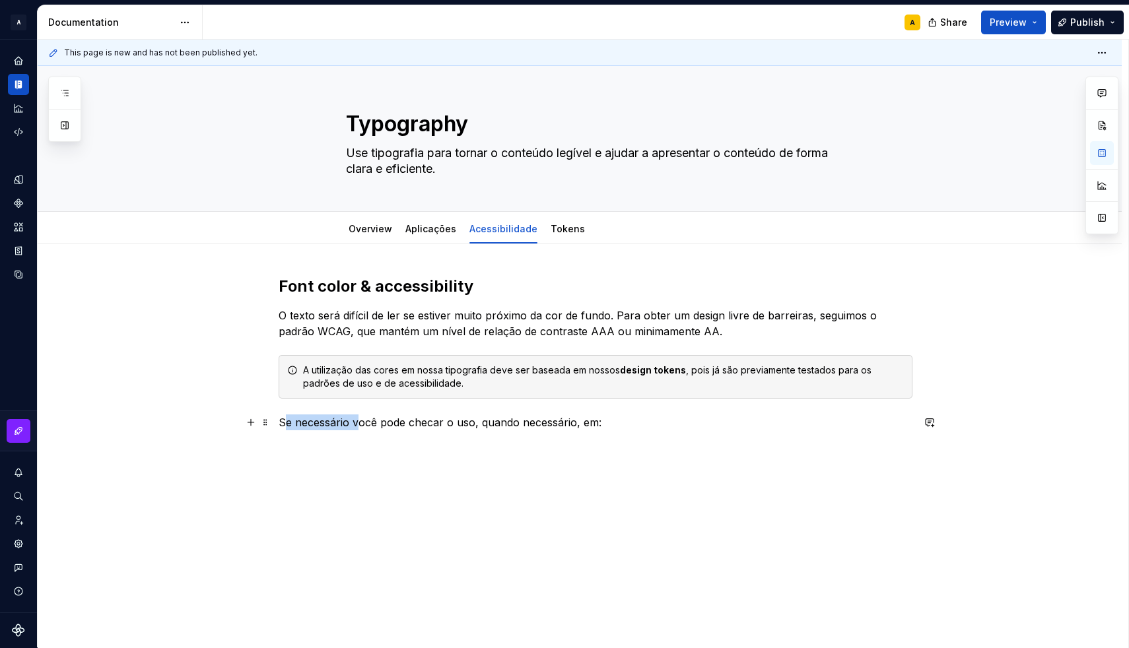
click at [286, 424] on p "Se necessário você pode checar o uso, quando necessário, em:" at bounding box center [596, 422] width 634 height 16
click at [310, 423] on p "Você pode checar o uso, quando necessário, em:" at bounding box center [596, 422] width 634 height 16
click at [427, 455] on div "Font color & accessibility O texto será difícil de ler se estiver muito próximo…" at bounding box center [580, 442] width 1084 height 397
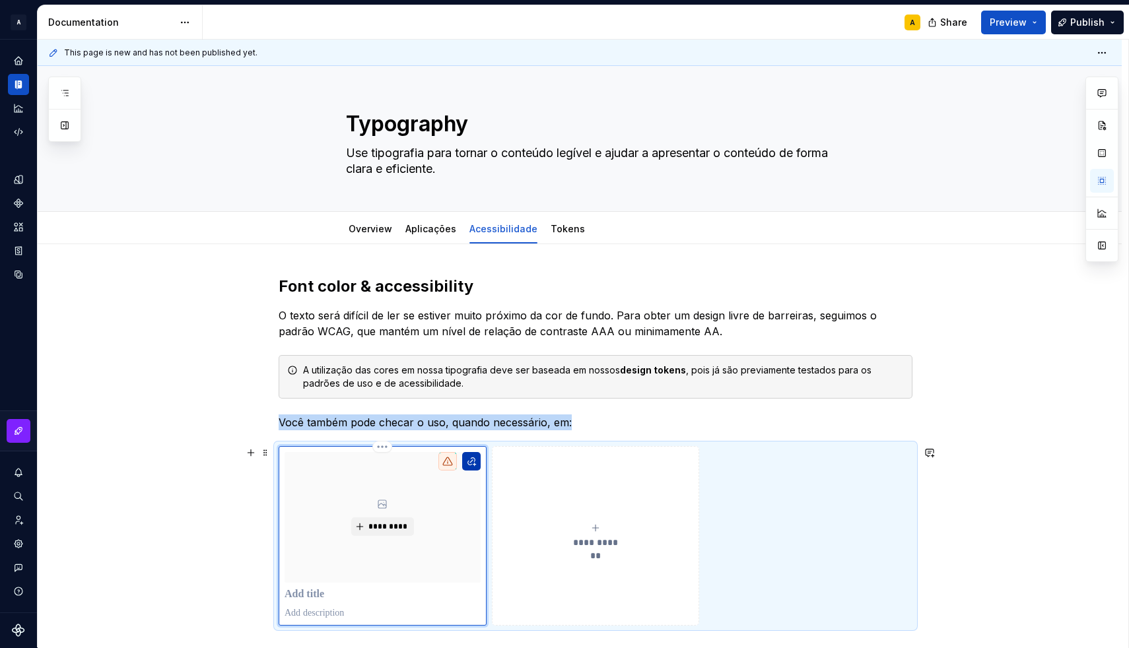
click at [470, 463] on button "button" at bounding box center [471, 461] width 18 height 18
type textarea "*"
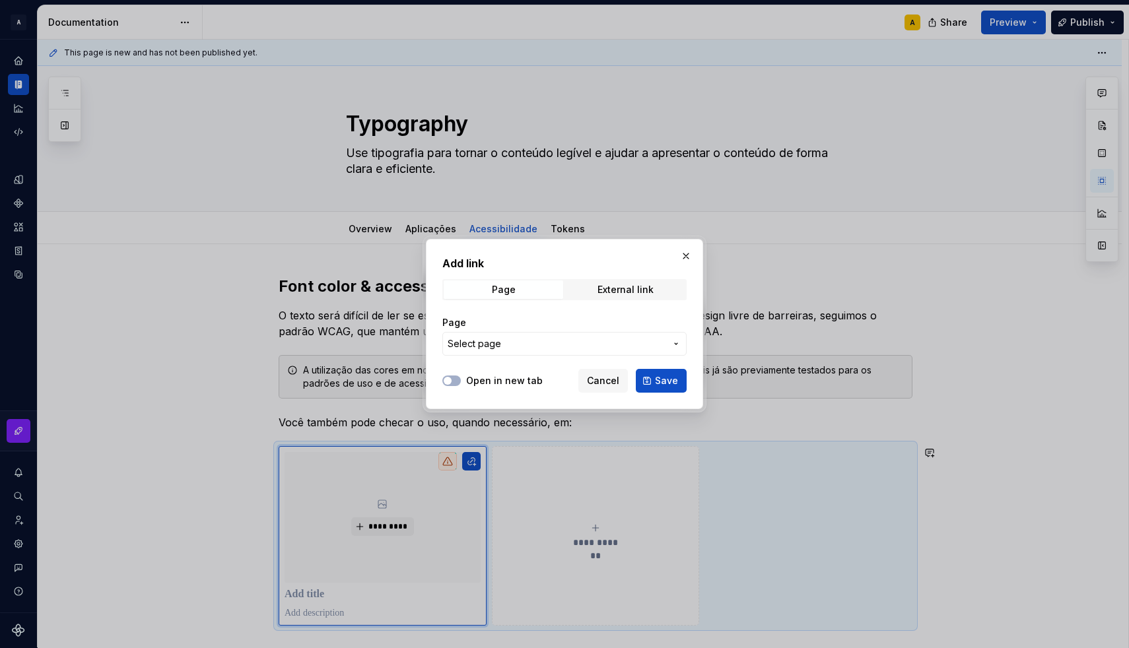
click at [469, 378] on label "Open in new tab" at bounding box center [504, 380] width 77 height 13
click at [461, 378] on button "Open in new tab" at bounding box center [451, 381] width 18 height 11
click at [590, 277] on div "Add link Page External link Page Select page" at bounding box center [564, 309] width 244 height 108
click at [588, 284] on span "External link" at bounding box center [625, 290] width 119 height 18
click at [508, 334] on input "URL" at bounding box center [564, 344] width 244 height 24
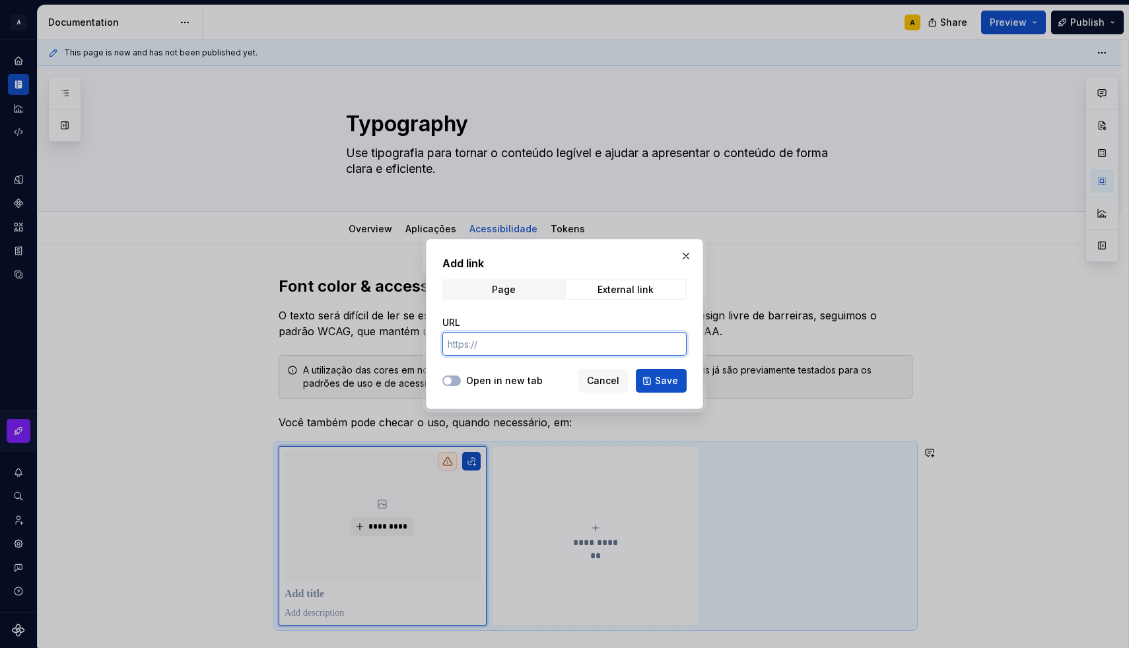
paste input "[URL][DOMAIN_NAME]"
type input "[URL][DOMAIN_NAME]"
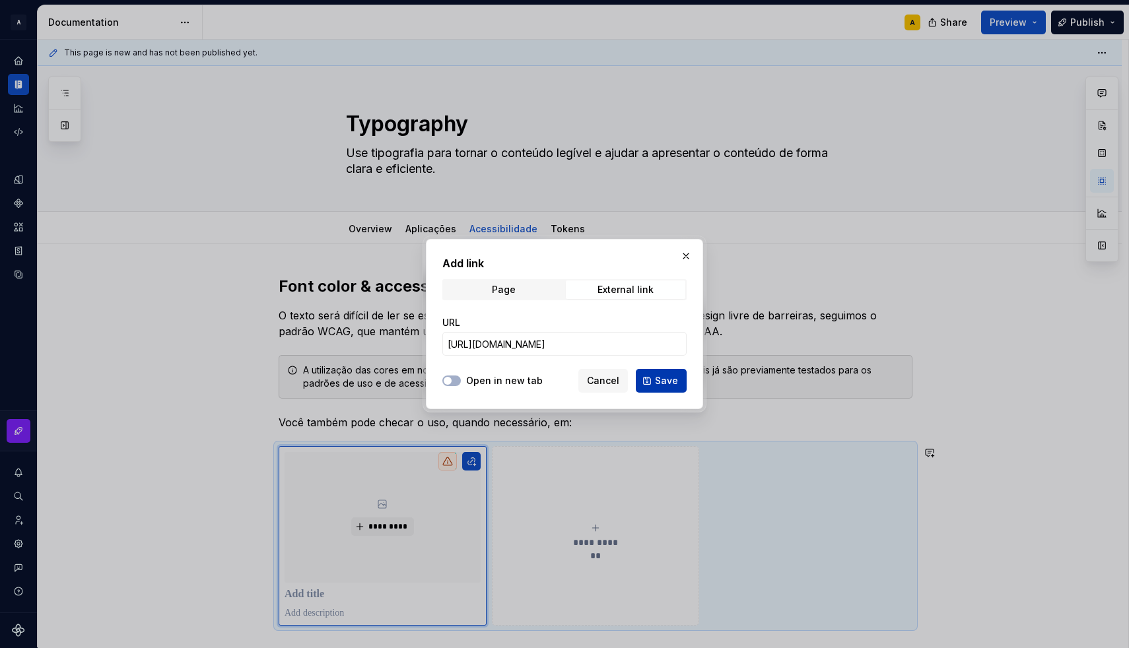
click at [659, 380] on span "Save" at bounding box center [666, 380] width 23 height 13
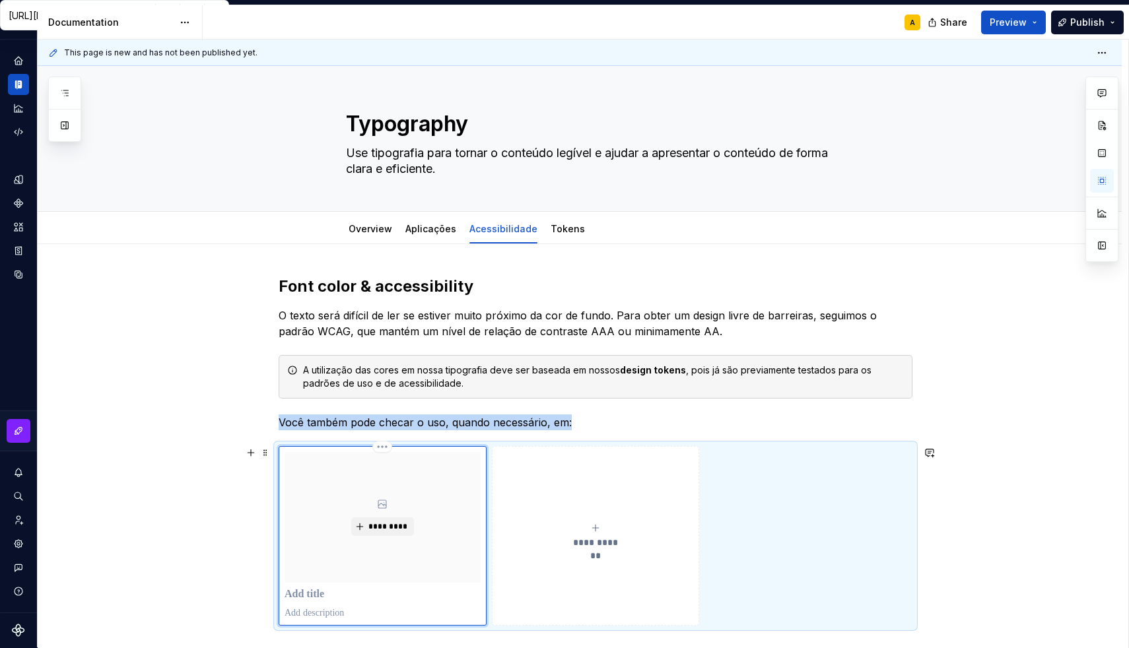
click at [462, 494] on div "*********" at bounding box center [382, 517] width 196 height 131
click at [381, 449] on html "A [DS] Design System A Design system data Documentation A Share Preview Publish…" at bounding box center [564, 324] width 1129 height 648
click at [364, 493] on div "*********" at bounding box center [382, 517] width 196 height 131
click at [359, 493] on div "*********" at bounding box center [382, 517] width 196 height 131
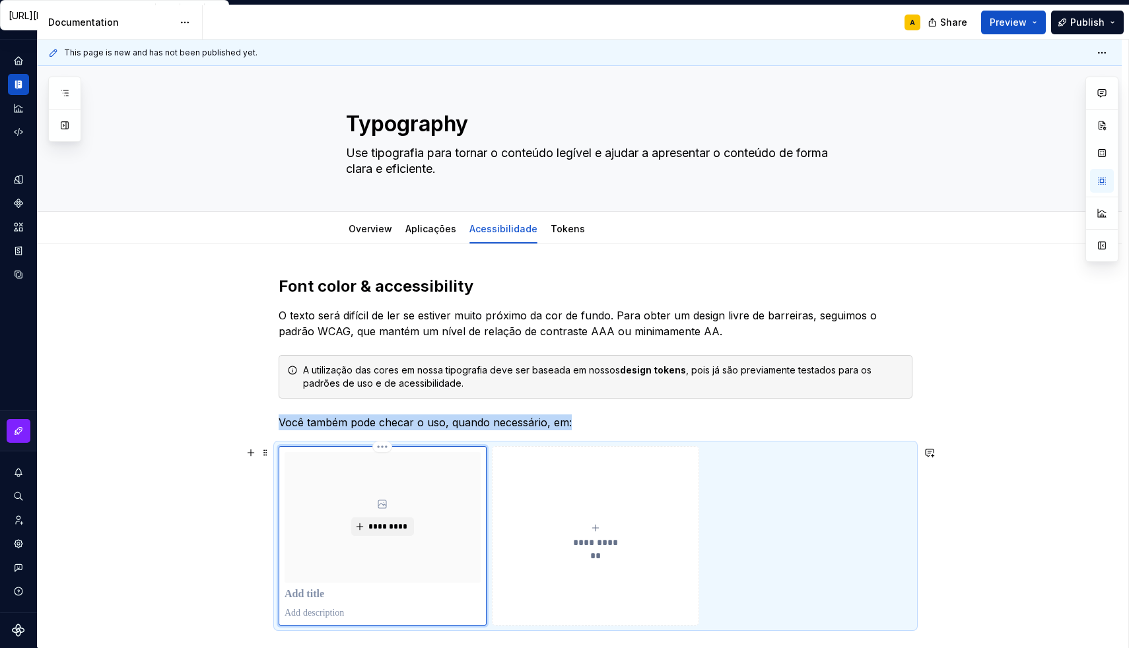
click at [359, 493] on div "*********" at bounding box center [382, 517] width 196 height 131
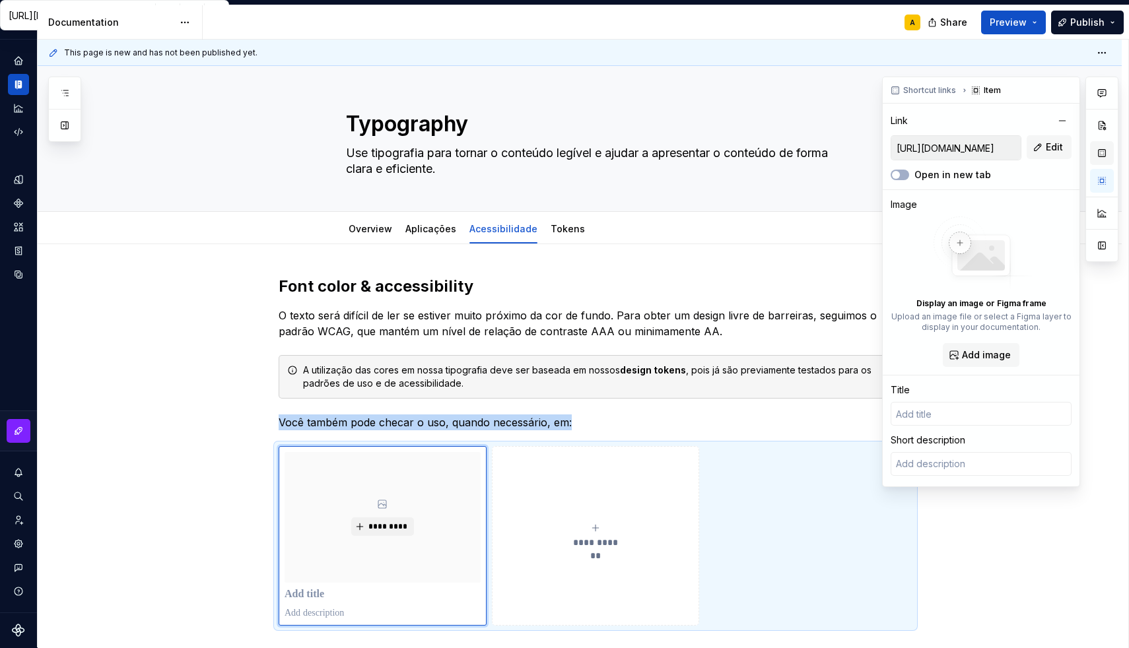
click at [1104, 152] on button "button" at bounding box center [1102, 153] width 24 height 24
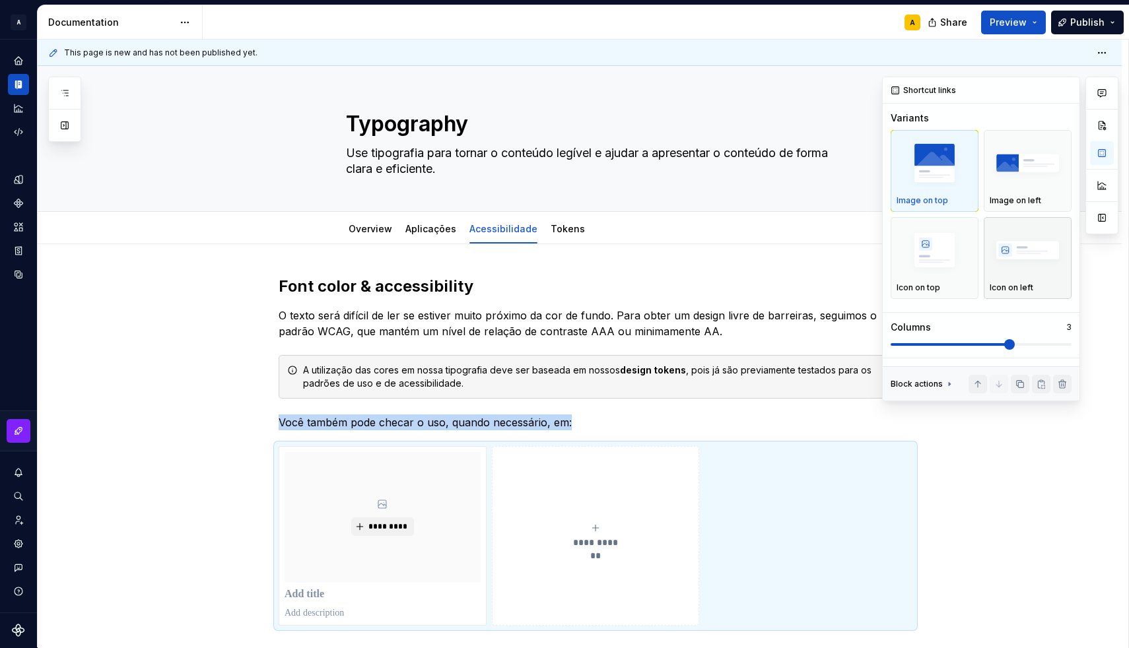
click at [1012, 248] on img "button" at bounding box center [1027, 250] width 76 height 48
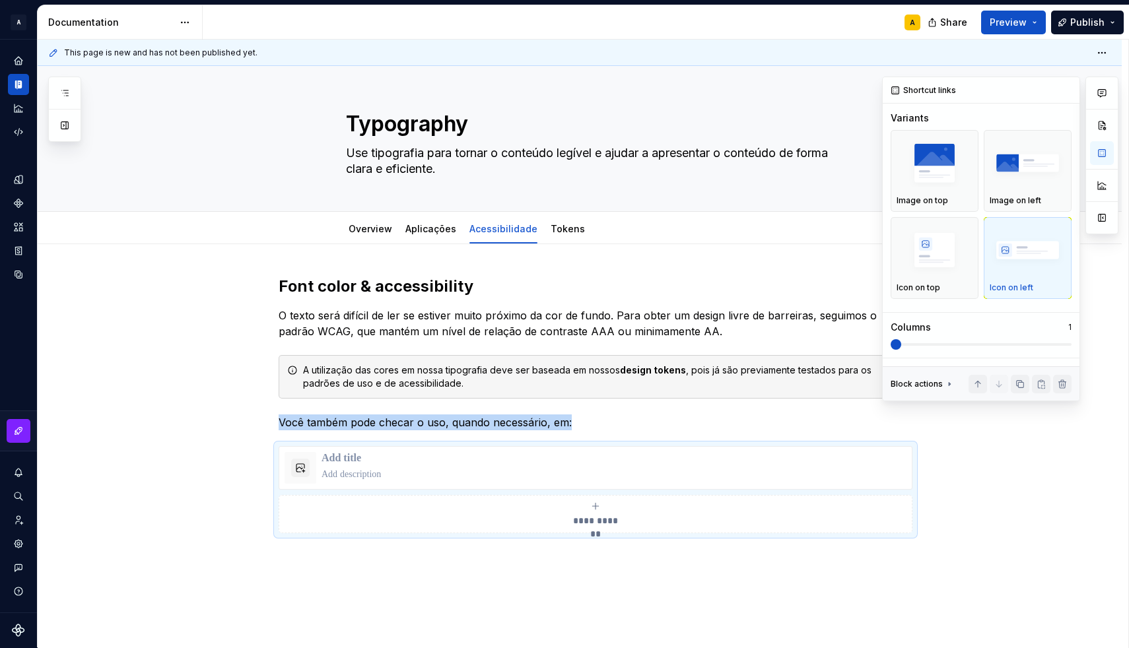
click at [948, 335] on div "Columns 1" at bounding box center [980, 335] width 181 height 29
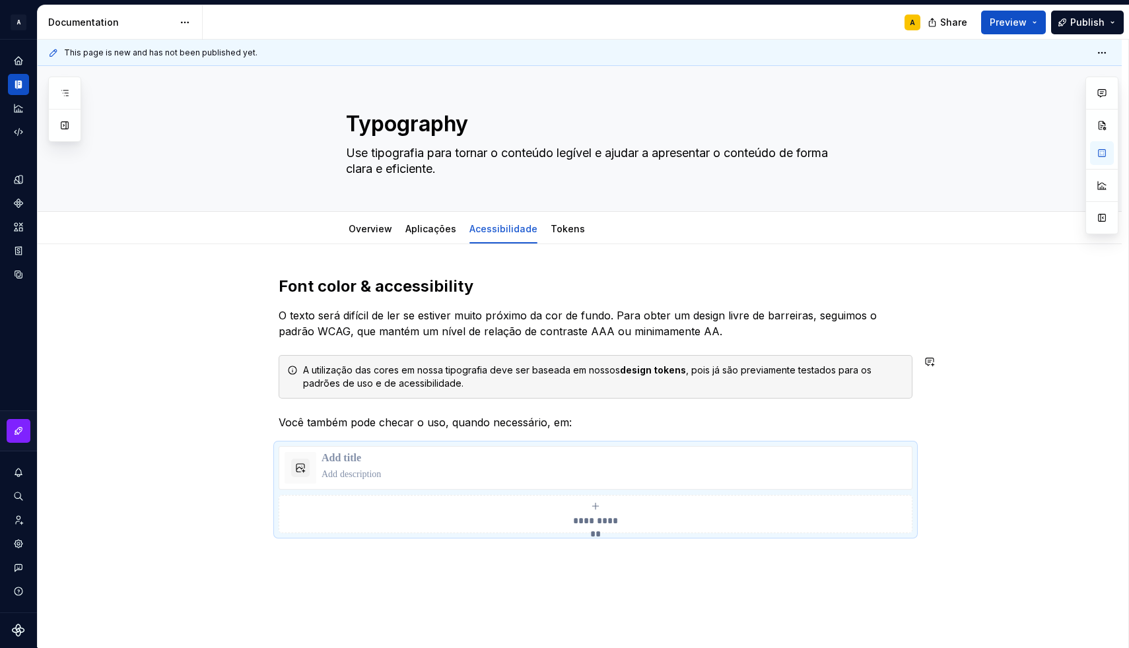
click at [981, 438] on div "**********" at bounding box center [580, 494] width 1084 height 500
click at [366, 462] on p at bounding box center [613, 458] width 585 height 13
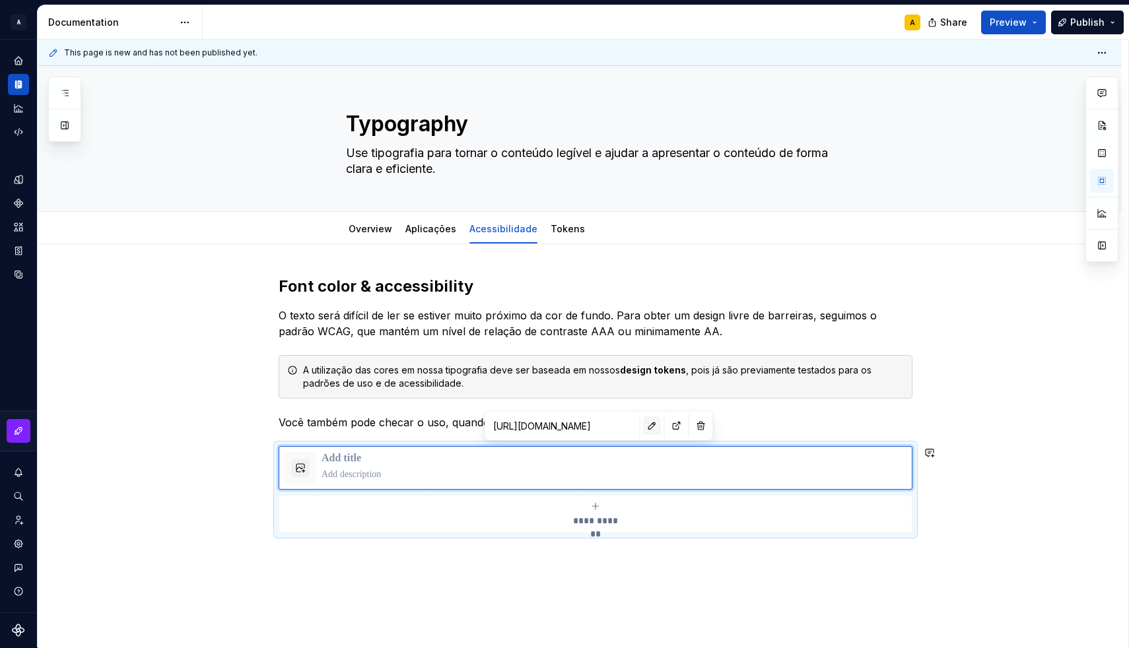
click at [658, 427] on button "button" at bounding box center [652, 425] width 18 height 18
click at [384, 469] on p at bounding box center [613, 474] width 585 height 13
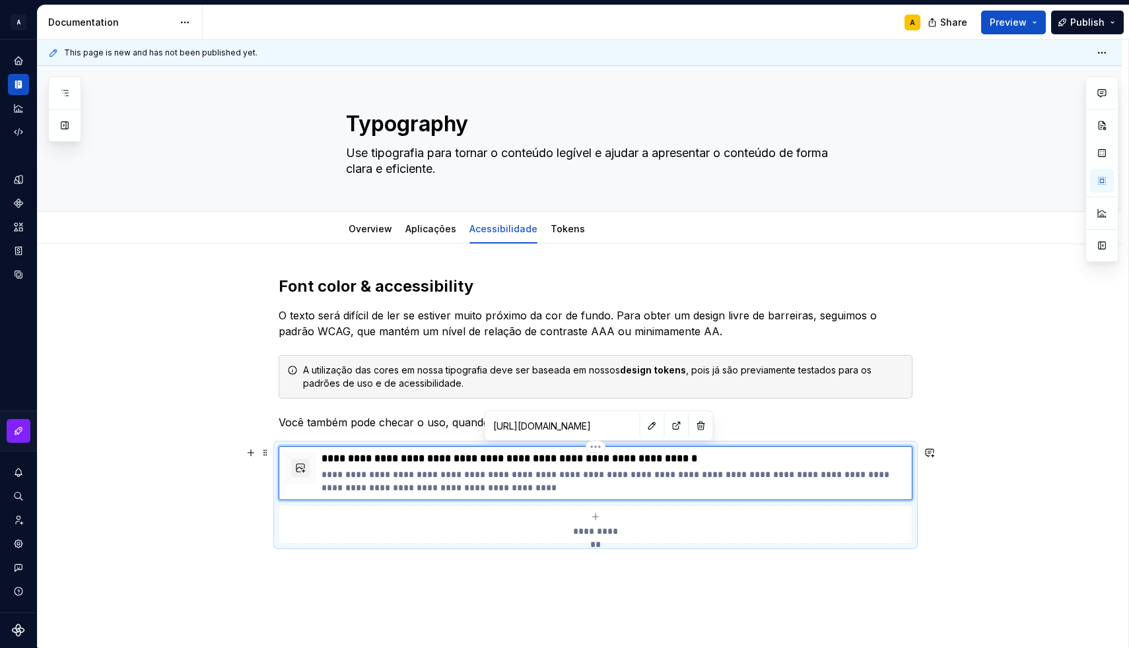
drag, startPoint x: 524, startPoint y: 487, endPoint x: 737, endPoint y: 488, distance: 212.5
click at [737, 488] on p "**********" at bounding box center [613, 481] width 585 height 26
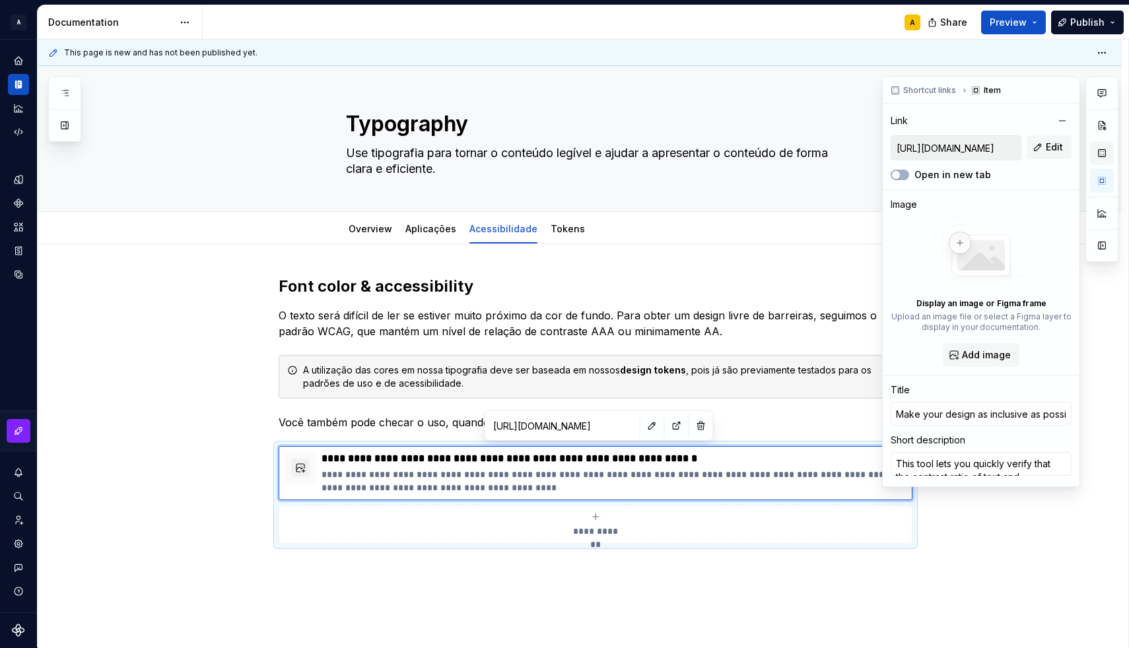
click at [1102, 154] on button "button" at bounding box center [1102, 153] width 24 height 24
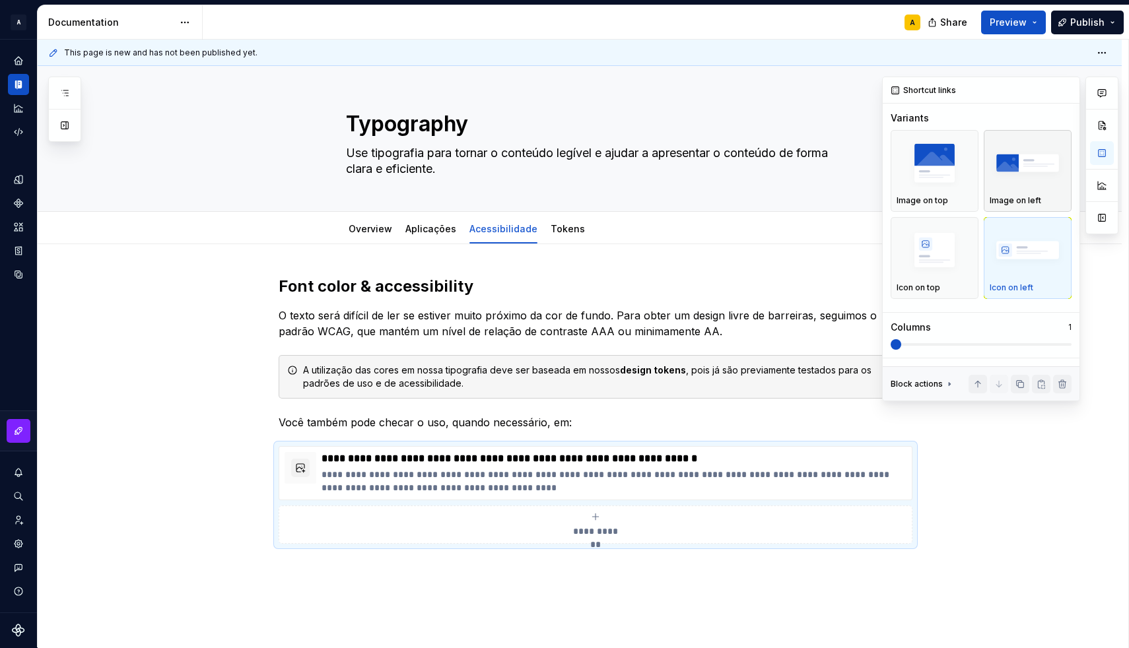
click at [1014, 163] on img "button" at bounding box center [1027, 163] width 76 height 48
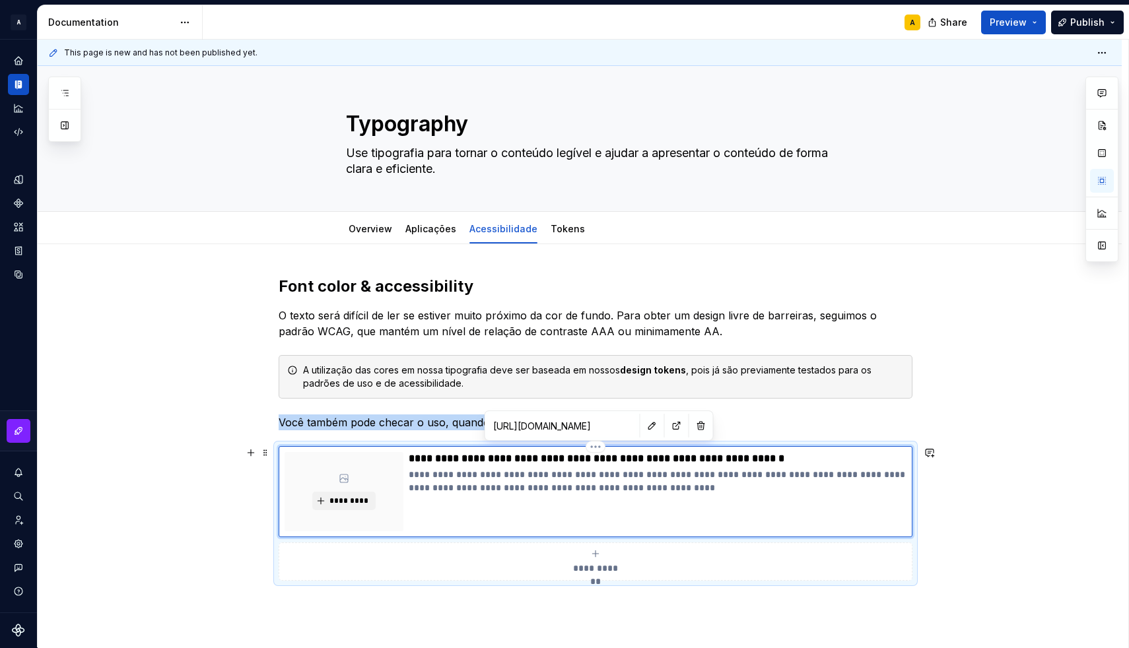
click at [518, 514] on div "**********" at bounding box center [658, 491] width 498 height 79
click at [508, 480] on p "**********" at bounding box center [658, 481] width 498 height 26
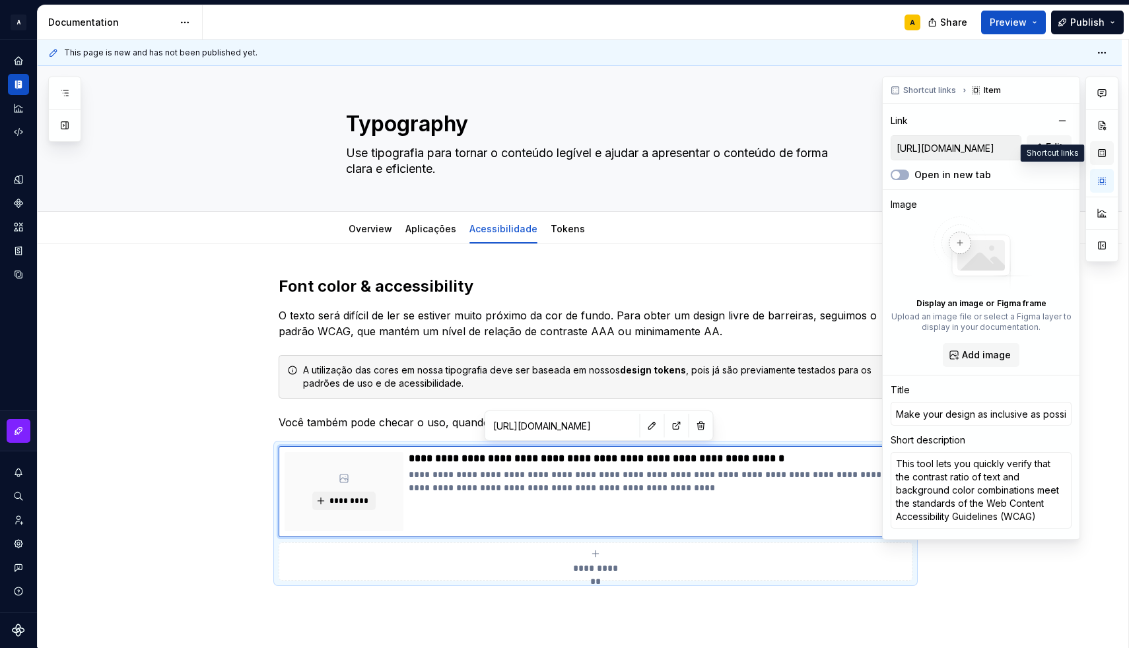
click at [1103, 153] on button "button" at bounding box center [1102, 153] width 24 height 24
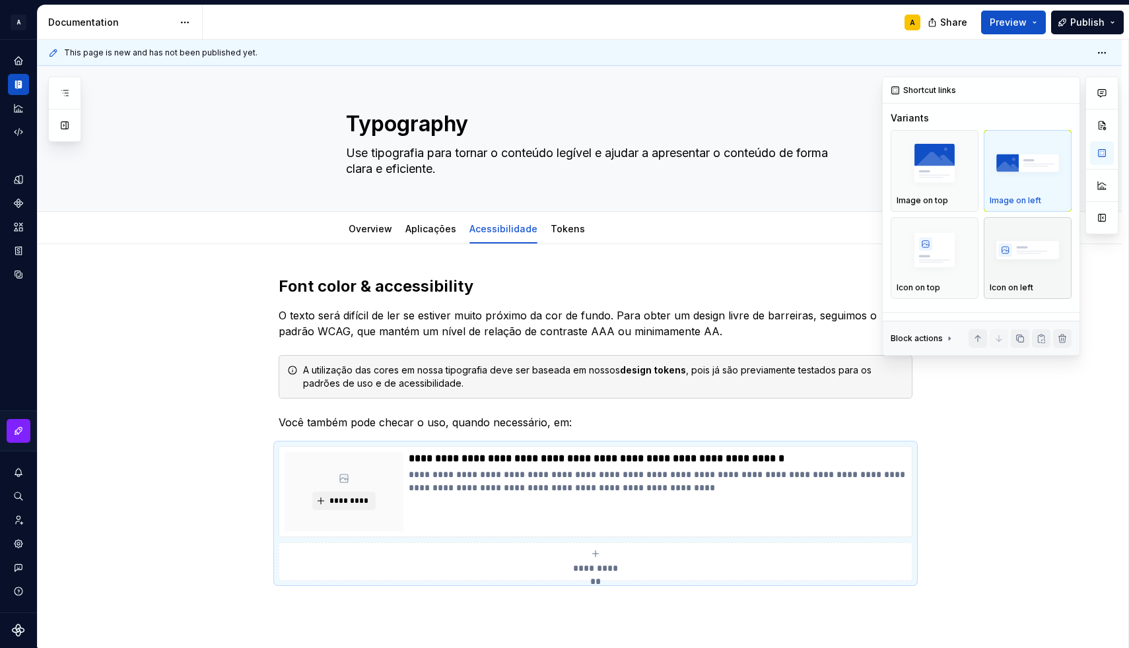
click at [1013, 243] on img "button" at bounding box center [1027, 250] width 76 height 48
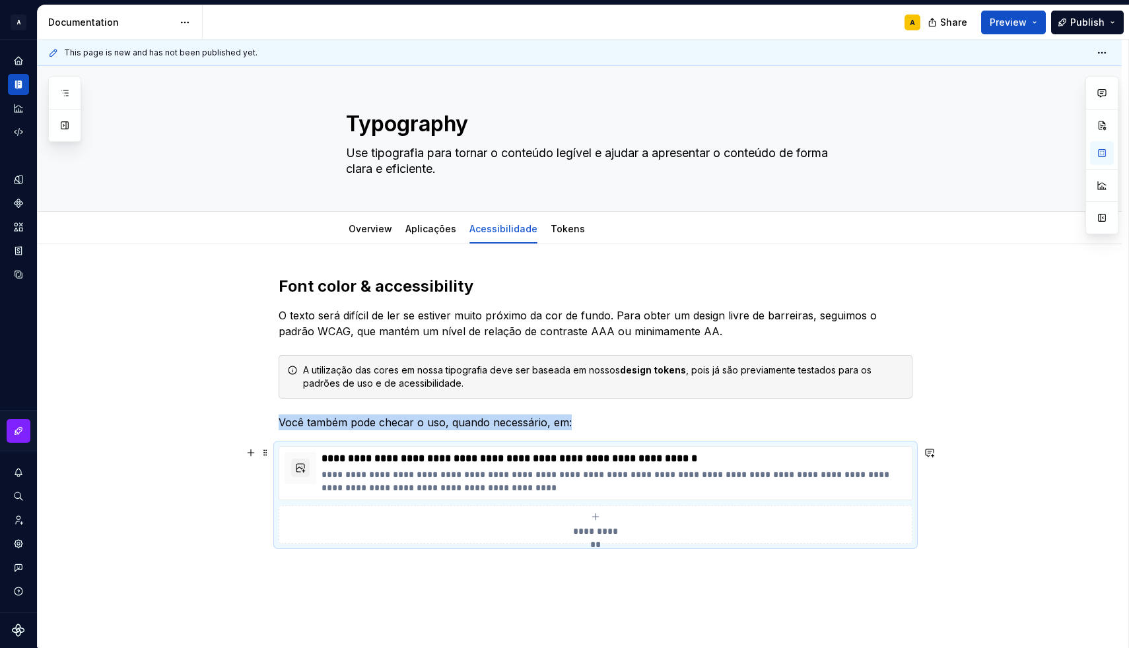
click at [199, 535] on div "**********" at bounding box center [580, 499] width 1084 height 510
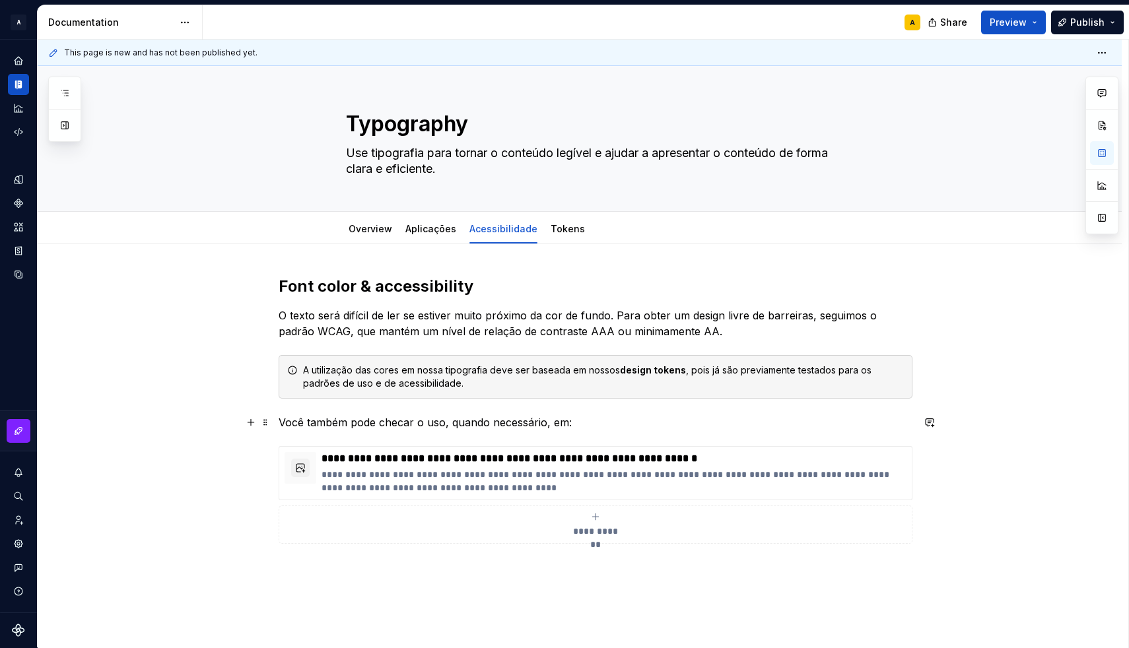
click at [286, 424] on p "Você também pode checar o uso, quando necessário, em:" at bounding box center [596, 422] width 634 height 16
click at [282, 420] on p "Você também pode checar o uso, quando necessário, em:" at bounding box center [596, 422] width 634 height 16
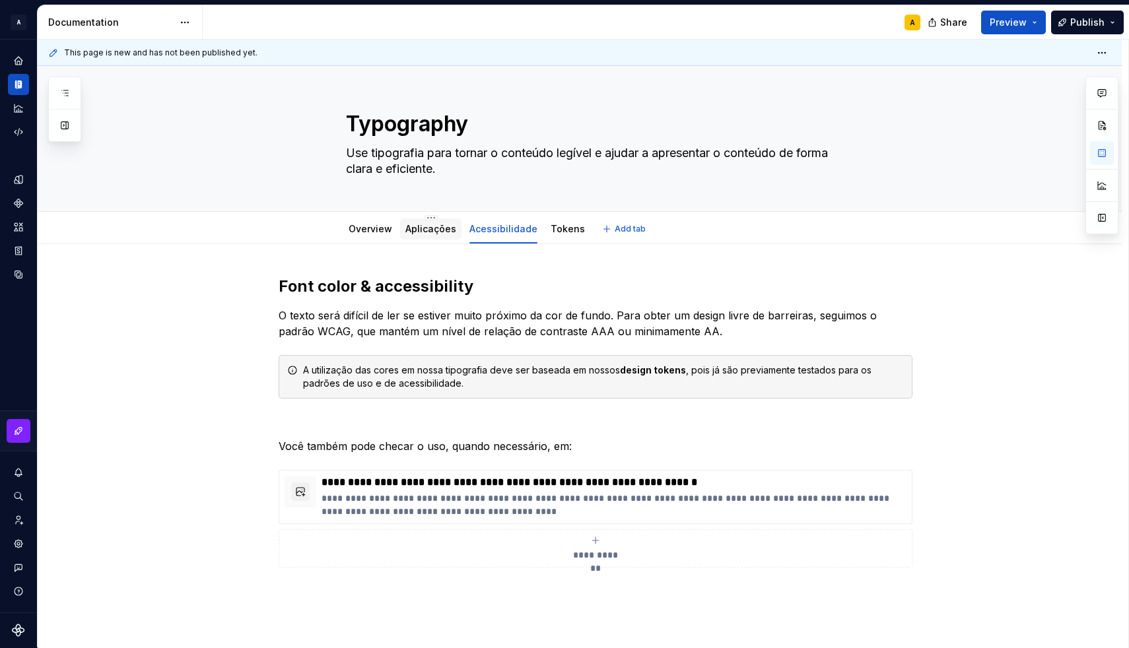
click at [442, 237] on div "Aplicações" at bounding box center [430, 228] width 61 height 21
click at [431, 231] on link "Aplicações" at bounding box center [430, 228] width 51 height 11
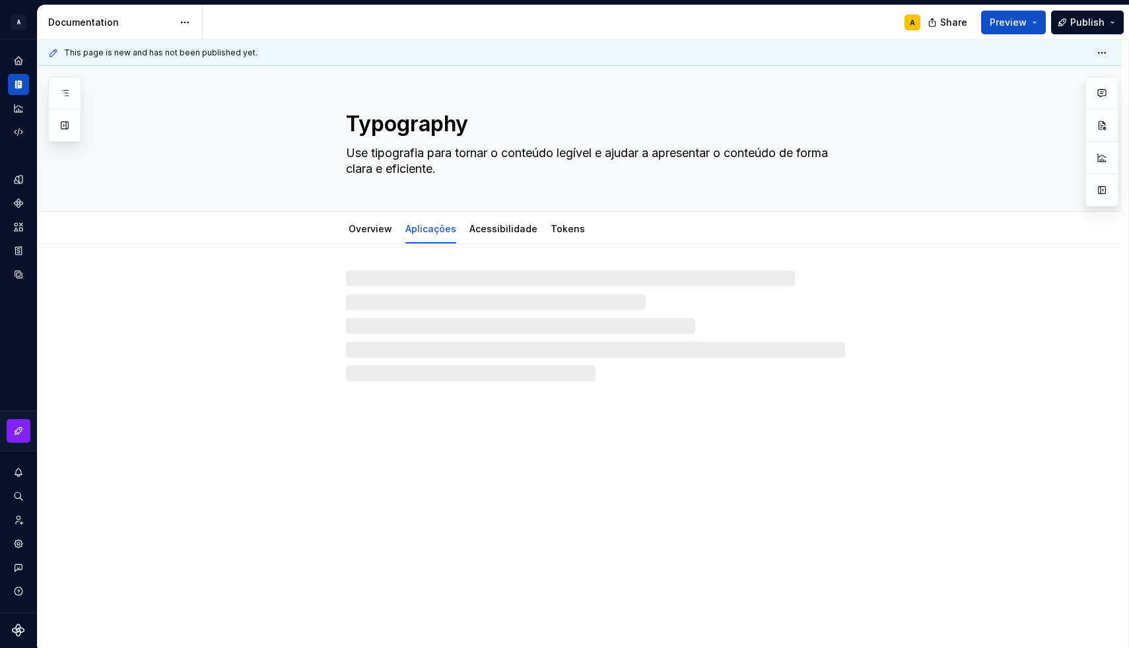
type textarea "*"
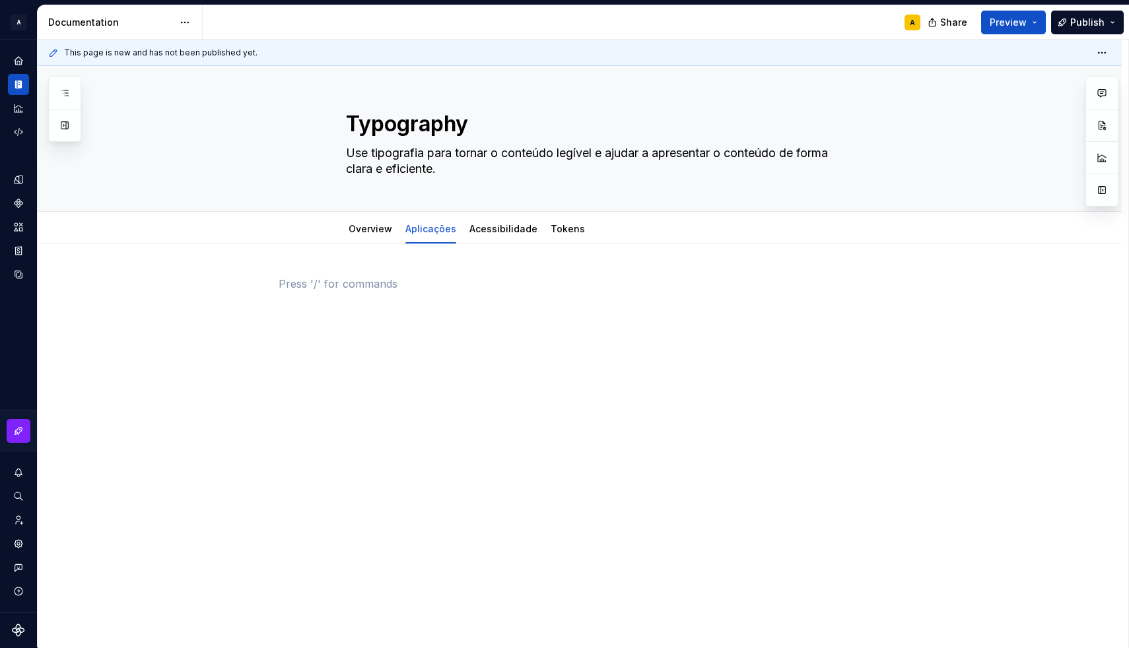
click at [378, 301] on div at bounding box center [596, 301] width 634 height 50
click at [342, 287] on p "Aplicando os tipos" at bounding box center [596, 284] width 634 height 16
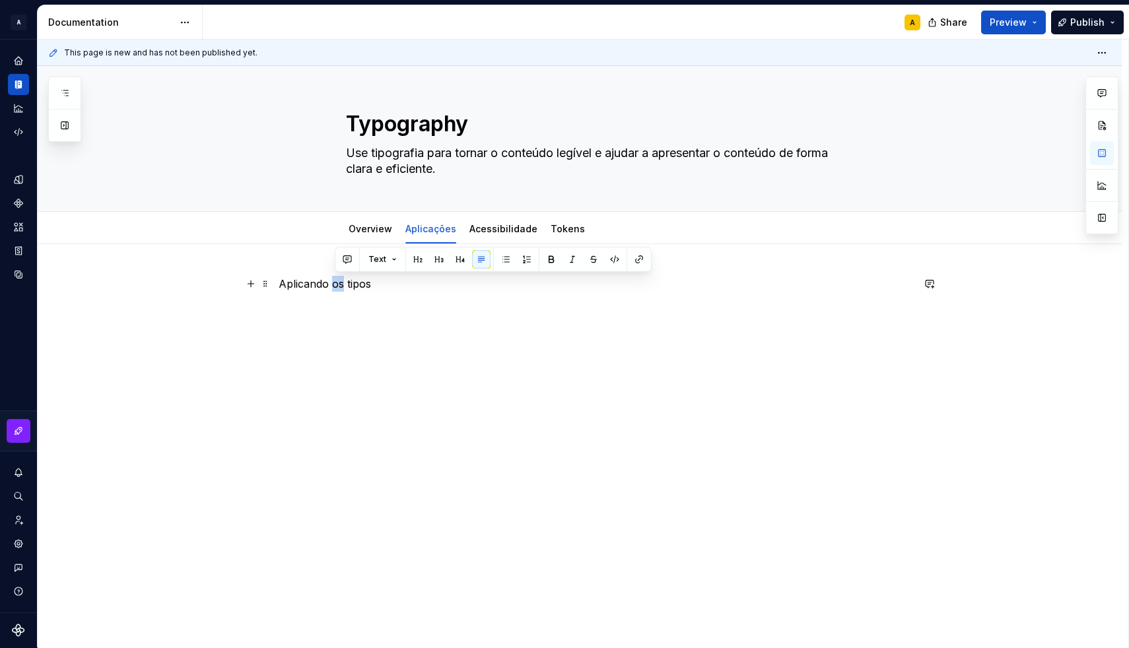
click at [342, 287] on p "Aplicando os tipos" at bounding box center [596, 284] width 634 height 16
click at [370, 259] on button "button" at bounding box center [365, 259] width 18 height 18
click at [340, 319] on div "Aplicando os tipos" at bounding box center [596, 301] width 634 height 50
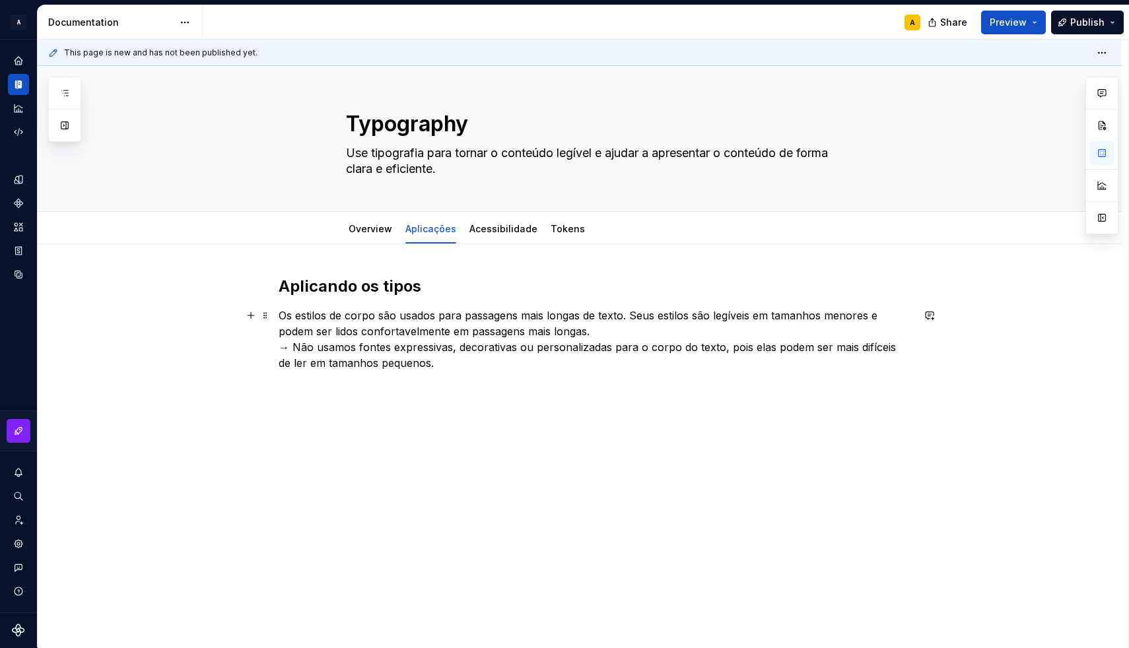
click at [300, 347] on p "Os estilos de corpo são usados para passagens mais longas de texto. Seus estilo…" at bounding box center [596, 339] width 634 height 63
click at [296, 348] on p "Os estilos de corpo são usados para passagens mais longas de texto. Seus estilo…" at bounding box center [596, 339] width 634 height 63
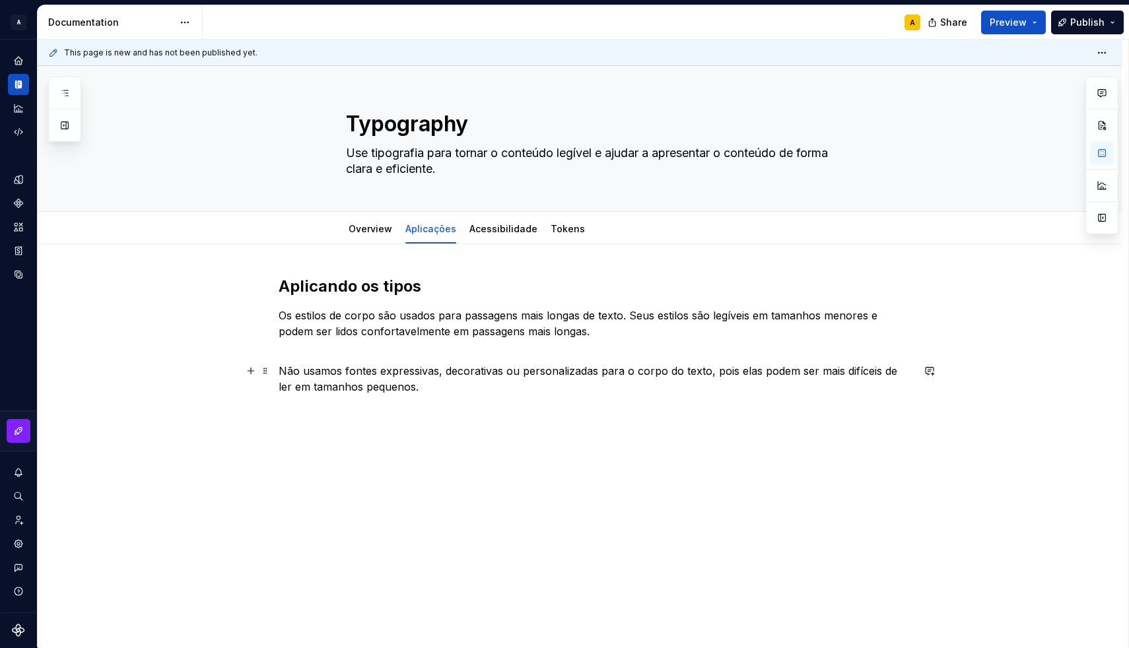
click at [314, 378] on p "Não usamos fontes expressivas, decorativas ou personalizadas para o corpo do te…" at bounding box center [596, 379] width 634 height 32
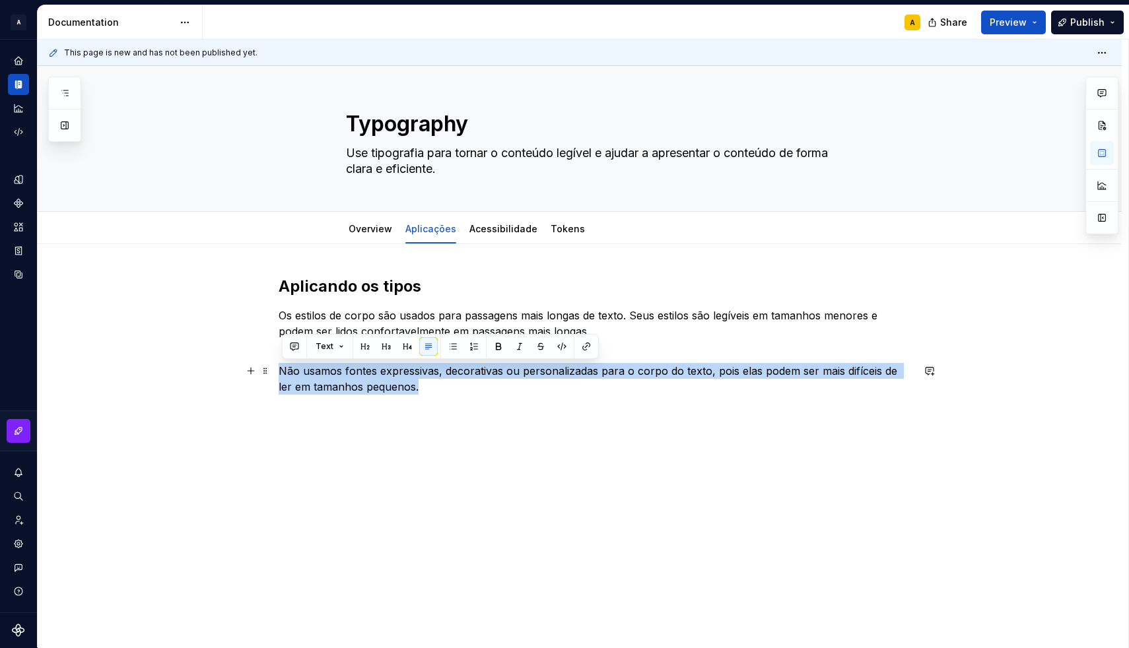
click at [314, 378] on p "Não usamos fontes expressivas, decorativas ou personalizadas para o corpo do te…" at bounding box center [596, 379] width 634 height 32
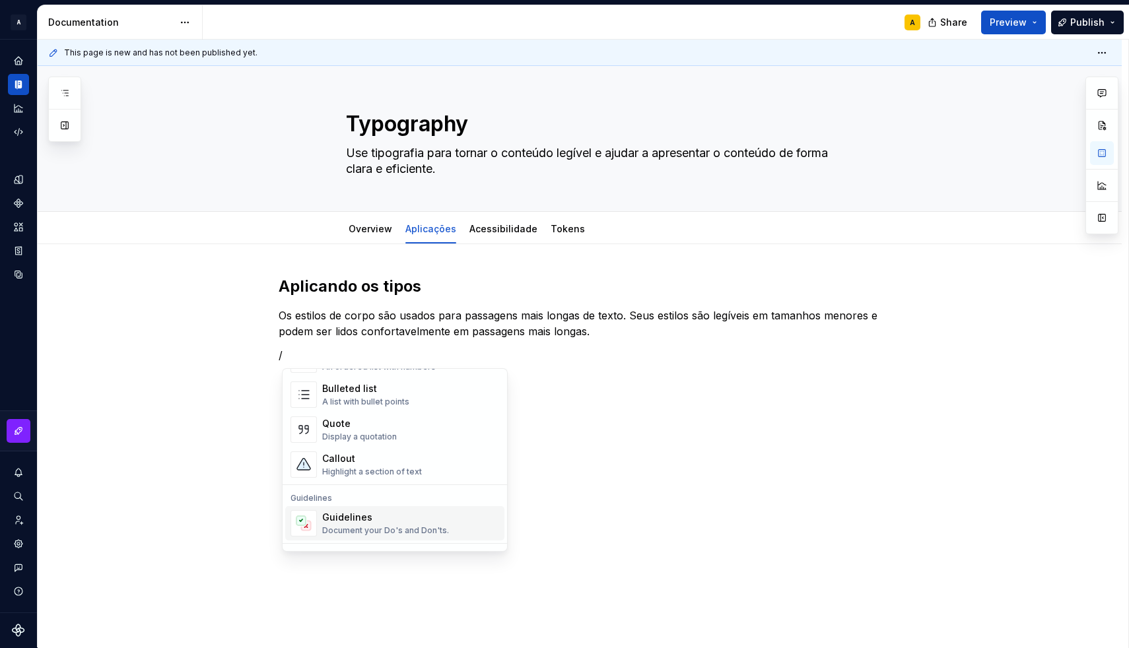
scroll to position [316, 0]
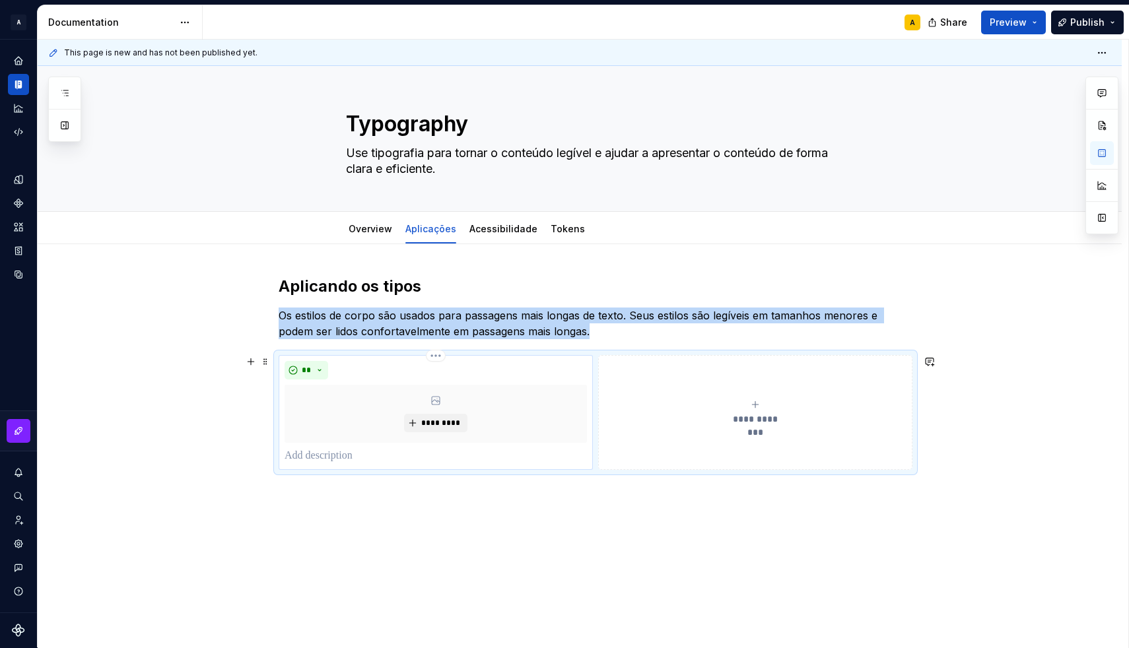
click at [331, 459] on p at bounding box center [435, 456] width 302 height 16
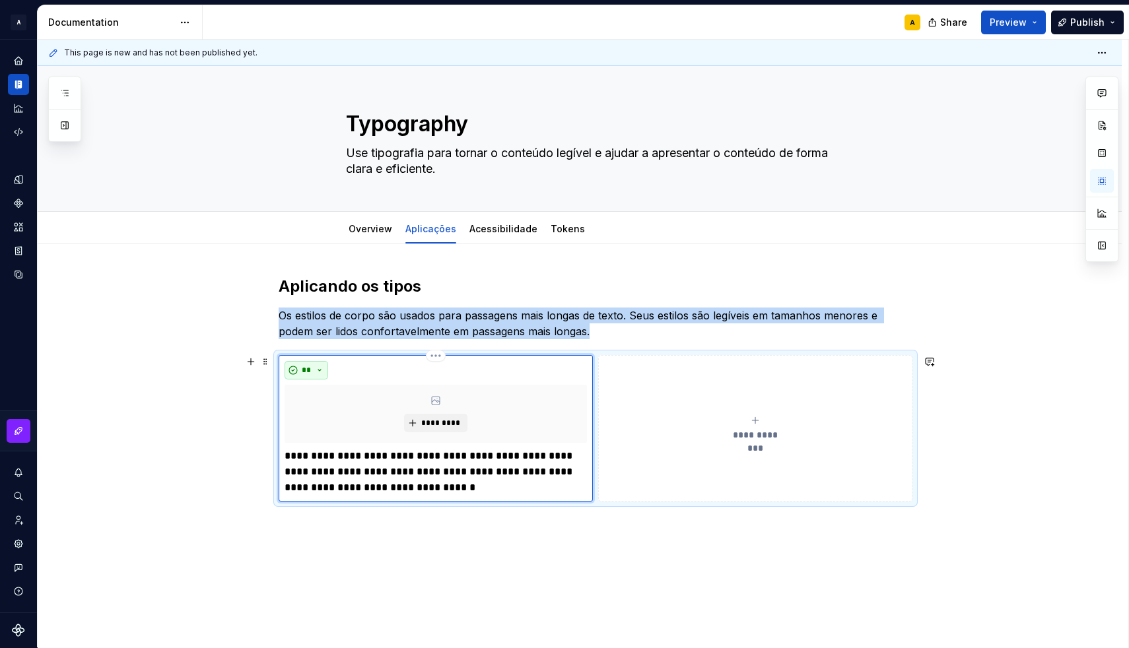
click at [324, 372] on button "**" at bounding box center [306, 370] width 44 height 18
click at [334, 411] on div "Don't" at bounding box center [340, 417] width 24 height 13
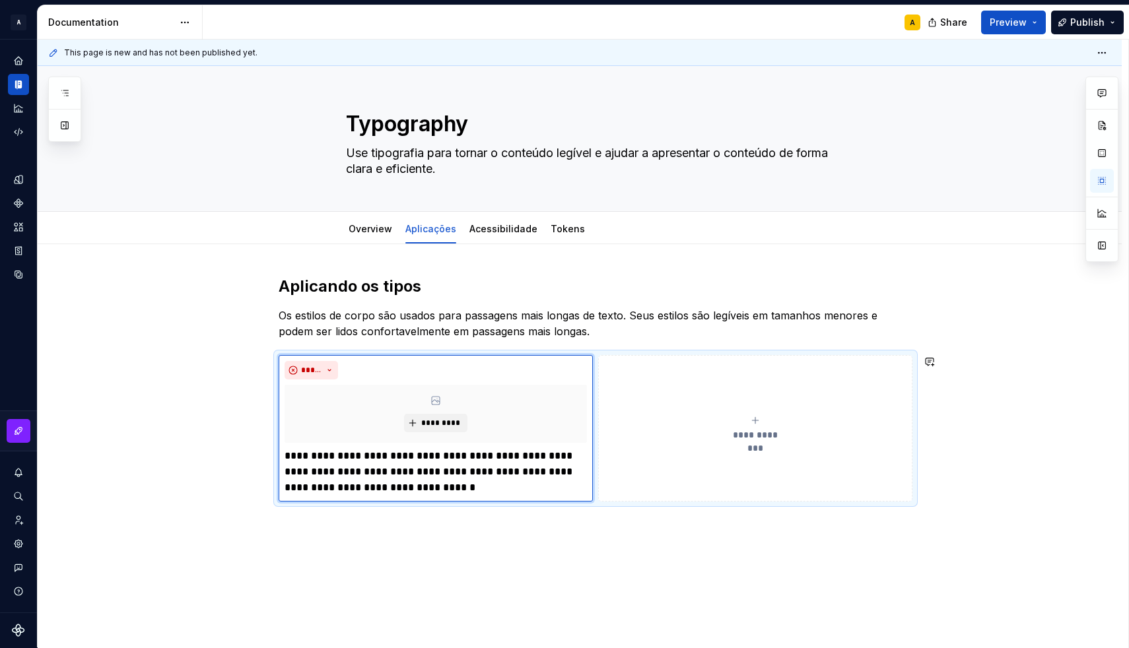
click at [326, 519] on div "**********" at bounding box center [580, 478] width 1084 height 468
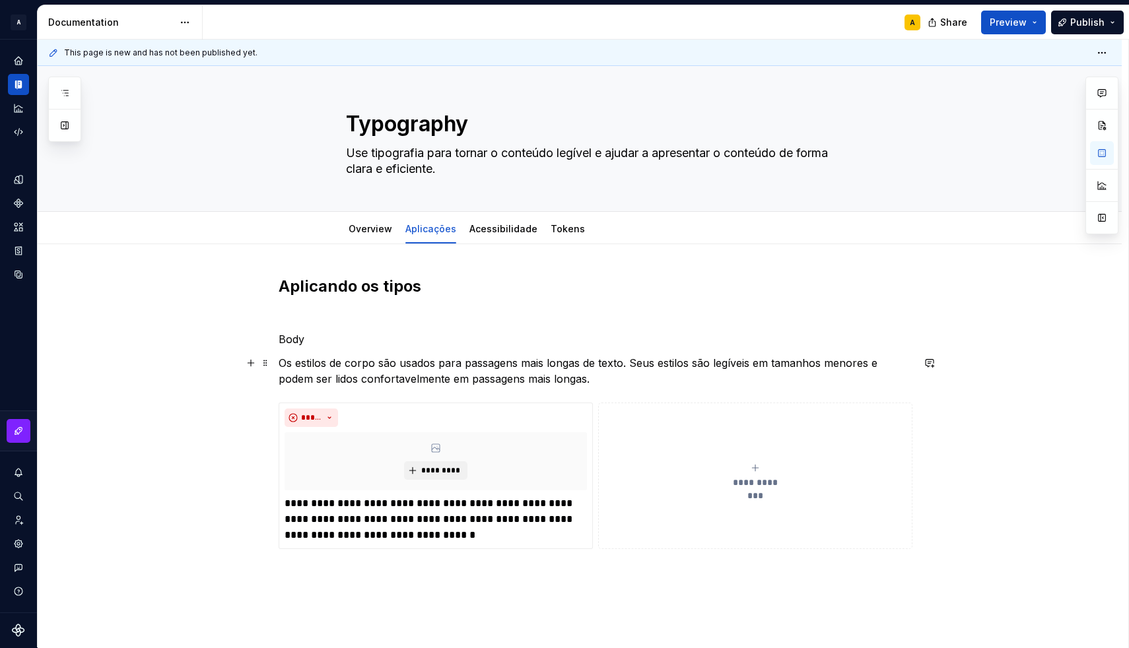
click at [613, 385] on p "Os estilos de corpo são usados para passagens mais longas de texto. Seus estilo…" at bounding box center [596, 371] width 634 height 32
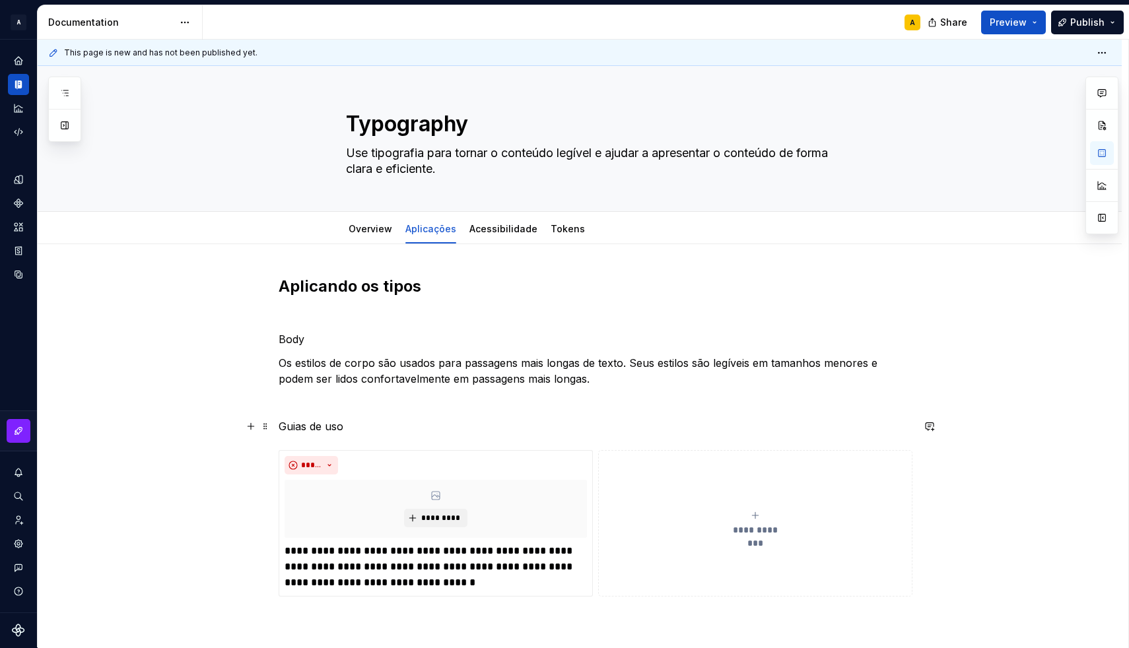
click at [314, 424] on p "Guias de uso" at bounding box center [596, 426] width 634 height 16
click at [385, 404] on button "button" at bounding box center [386, 402] width 18 height 18
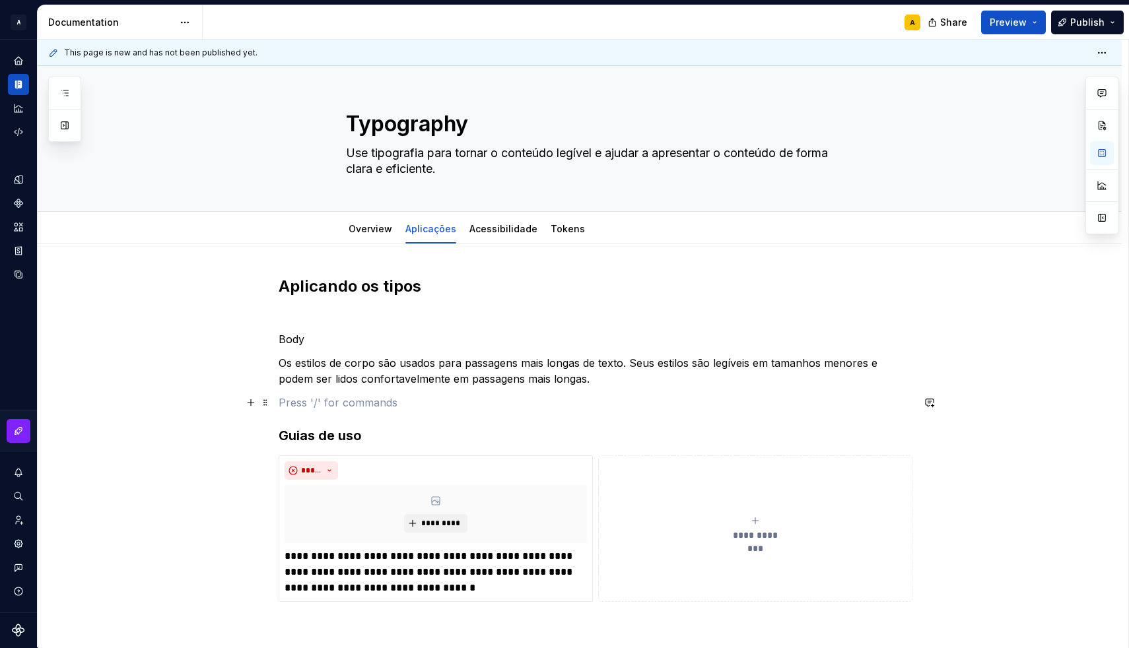
click at [364, 407] on p at bounding box center [596, 403] width 634 height 16
click at [295, 339] on p "Body" at bounding box center [596, 339] width 634 height 16
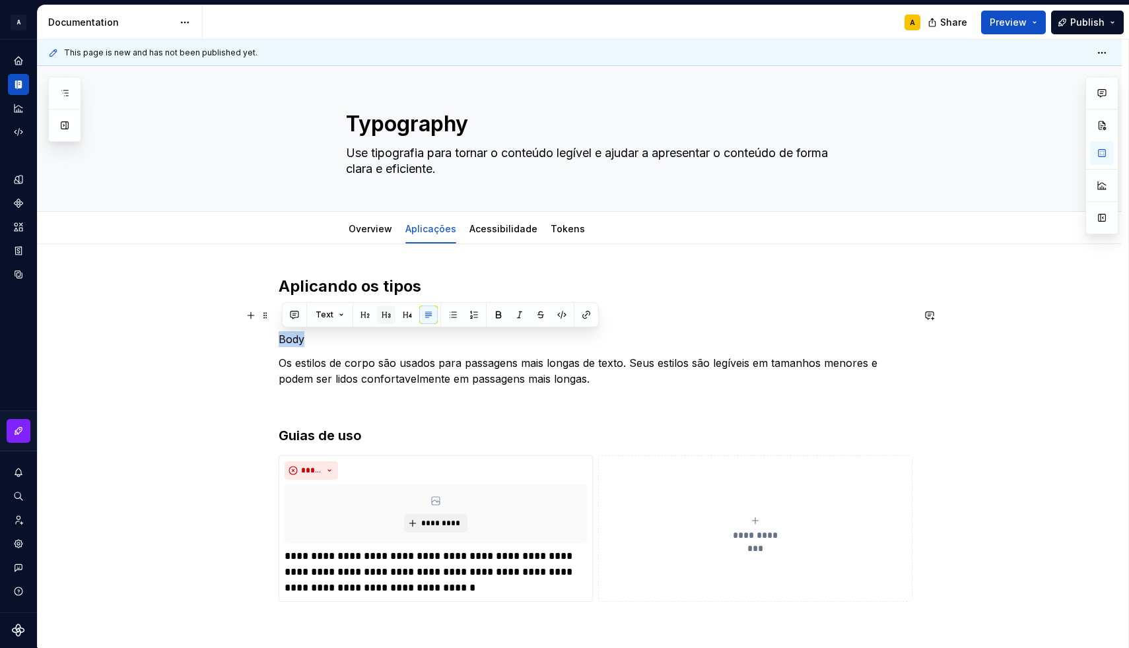
click at [381, 317] on button "button" at bounding box center [386, 315] width 18 height 18
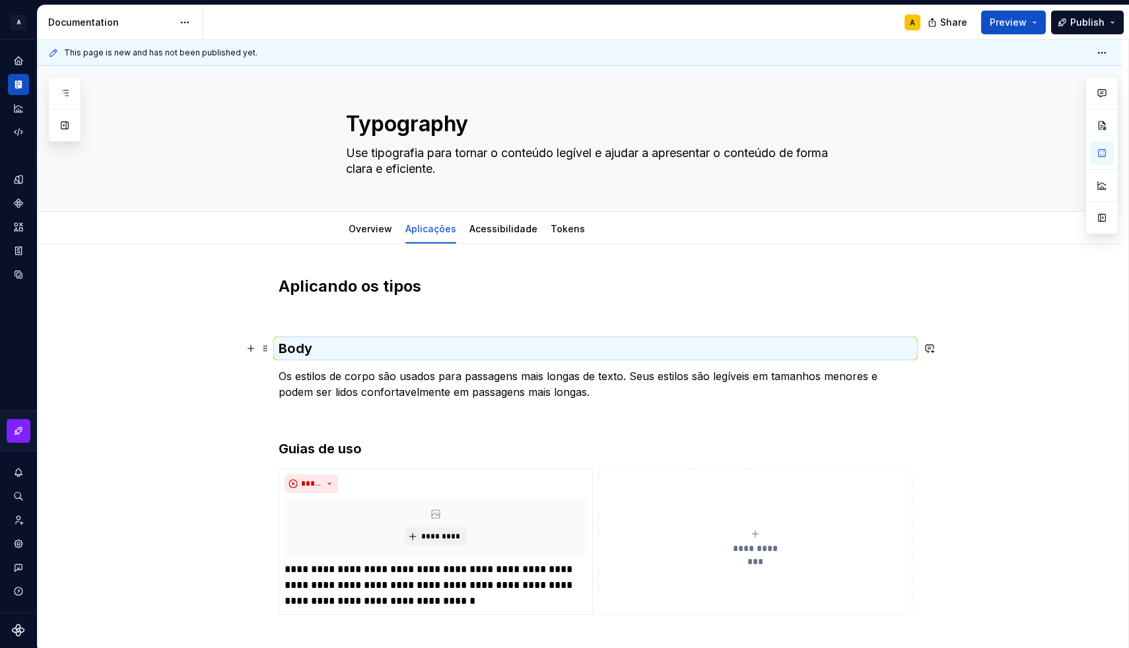
click at [340, 351] on h3 "Body" at bounding box center [596, 348] width 634 height 18
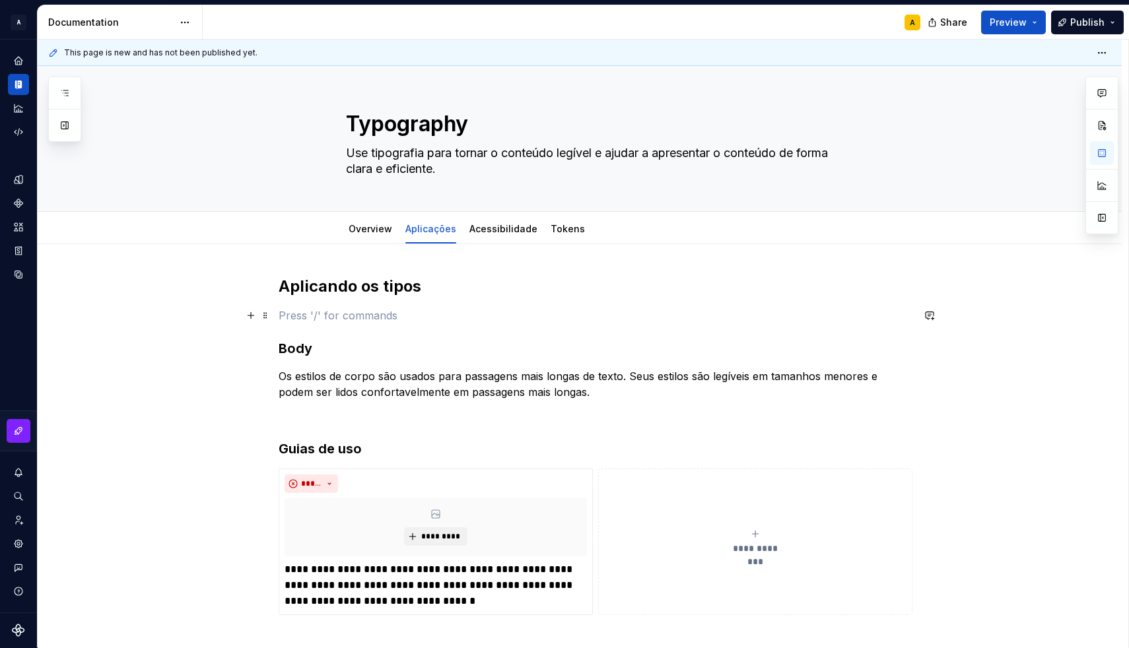
click at [322, 315] on p at bounding box center [596, 316] width 634 height 16
click at [618, 395] on p "Os estilos de corpo são usados para passagens mais longas de texto. Seus estilo…" at bounding box center [596, 384] width 634 height 32
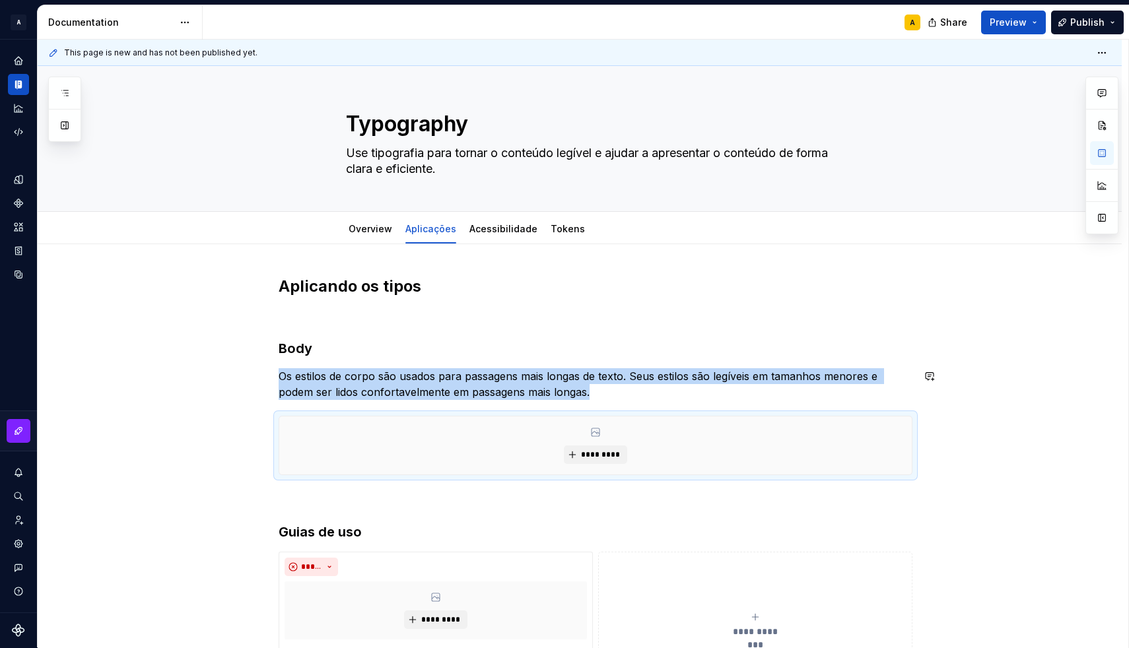
type textarea "*"
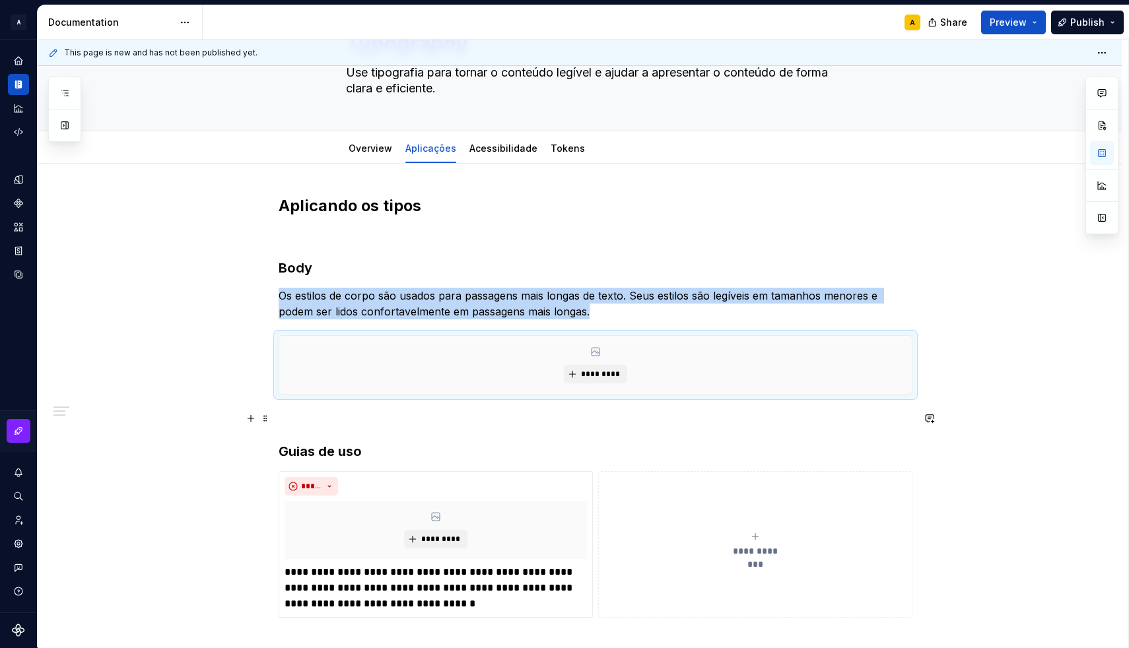
scroll to position [81, 0]
click at [385, 416] on p at bounding box center [596, 418] width 634 height 16
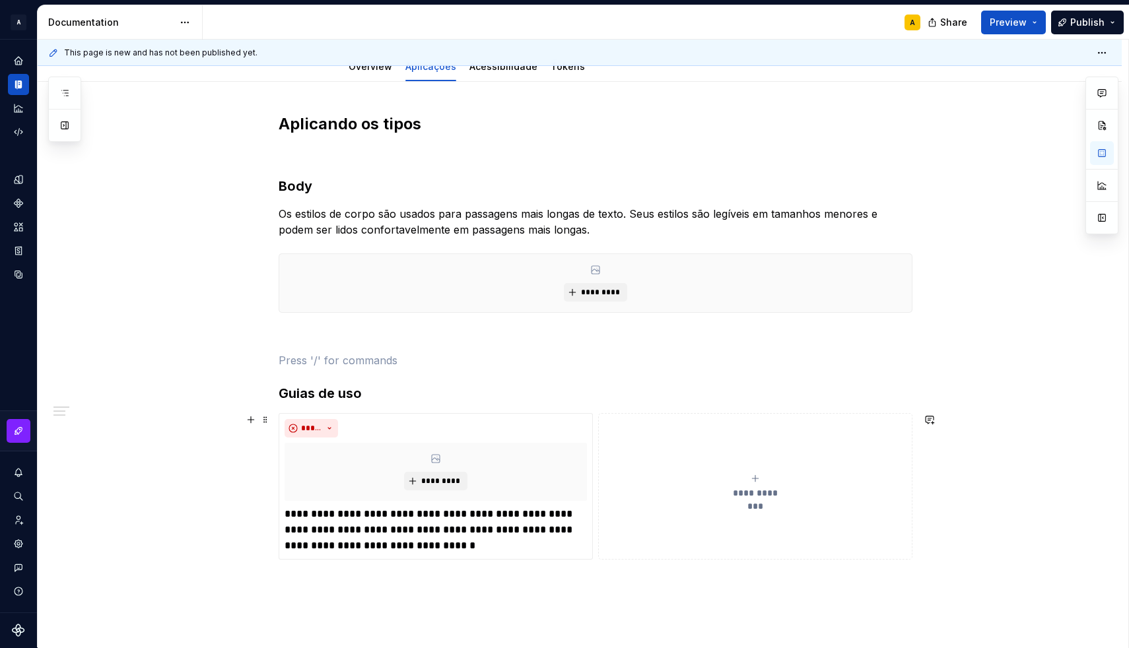
scroll to position [164, 0]
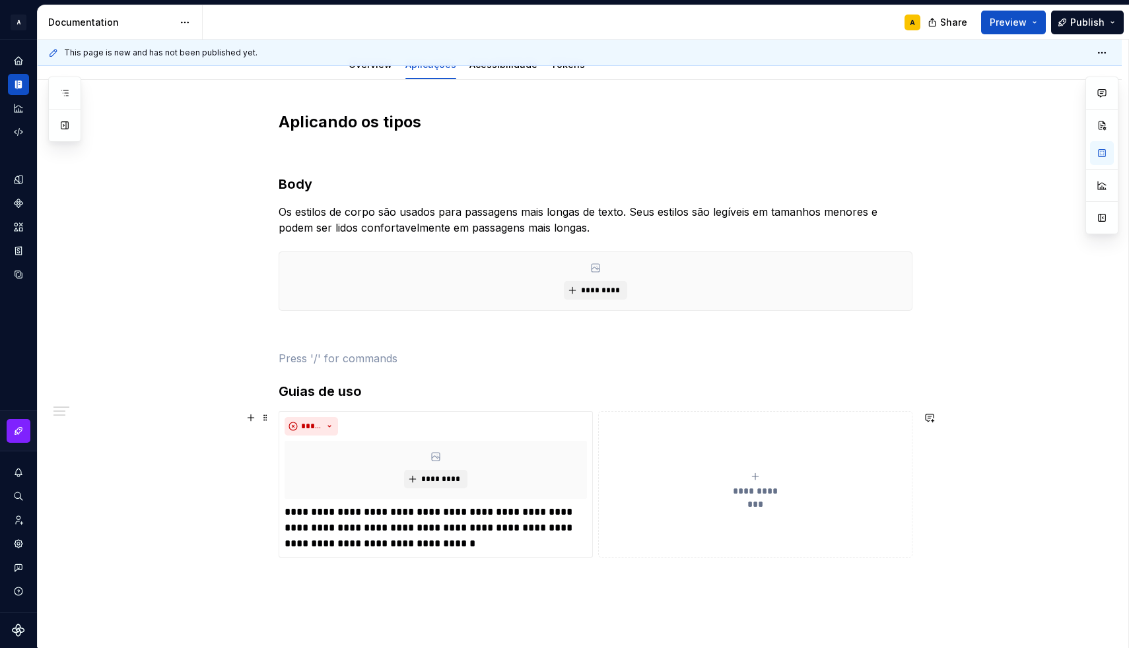
click at [663, 475] on div "**********" at bounding box center [755, 484] width 302 height 26
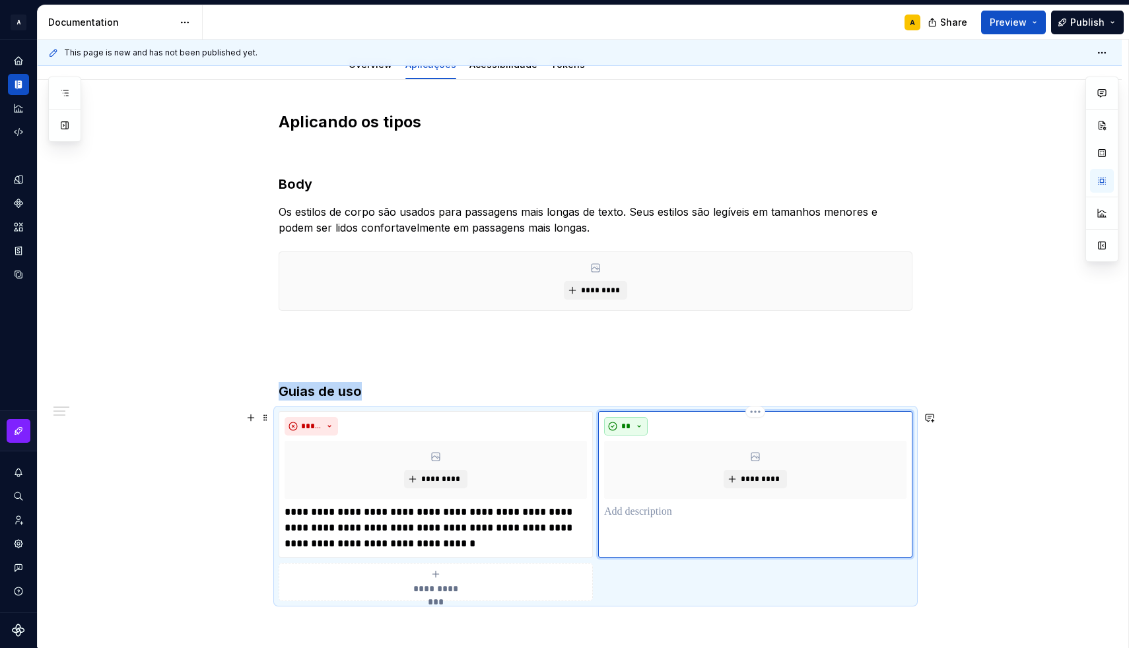
click at [641, 424] on button "**" at bounding box center [626, 426] width 44 height 18
click at [644, 522] on div "** *********" at bounding box center [755, 484] width 314 height 147
click at [633, 515] on p at bounding box center [755, 512] width 302 height 16
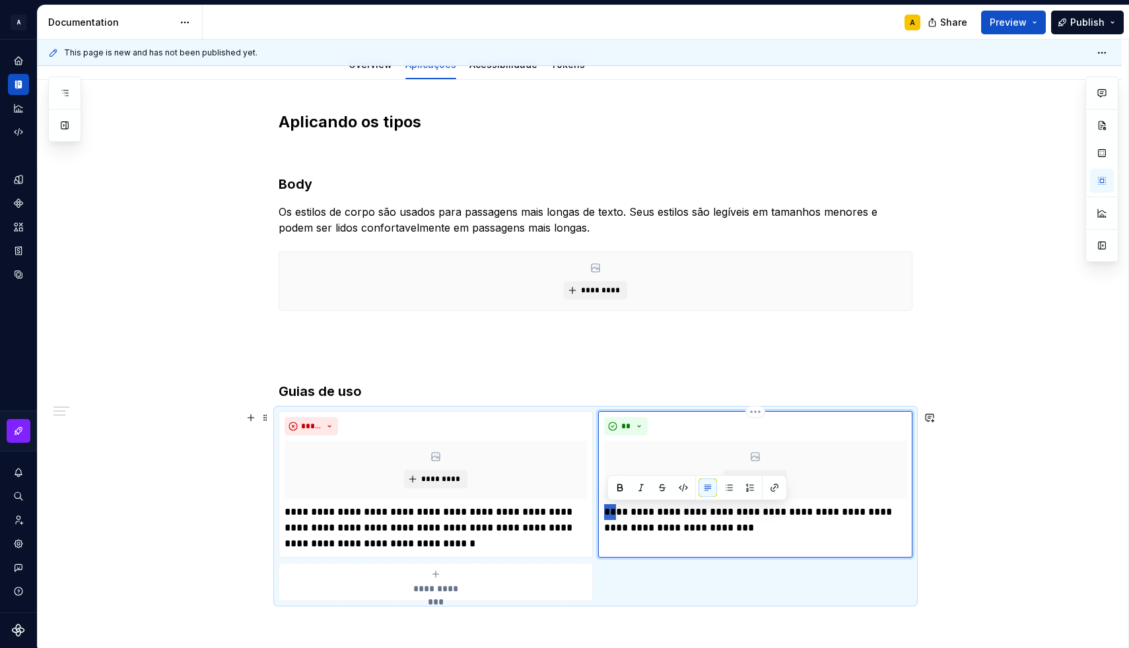
drag, startPoint x: 622, startPoint y: 512, endPoint x: 602, endPoint y: 512, distance: 20.5
click at [602, 512] on div "**********" at bounding box center [755, 484] width 314 height 147
click at [428, 528] on p "**********" at bounding box center [435, 528] width 302 height 48
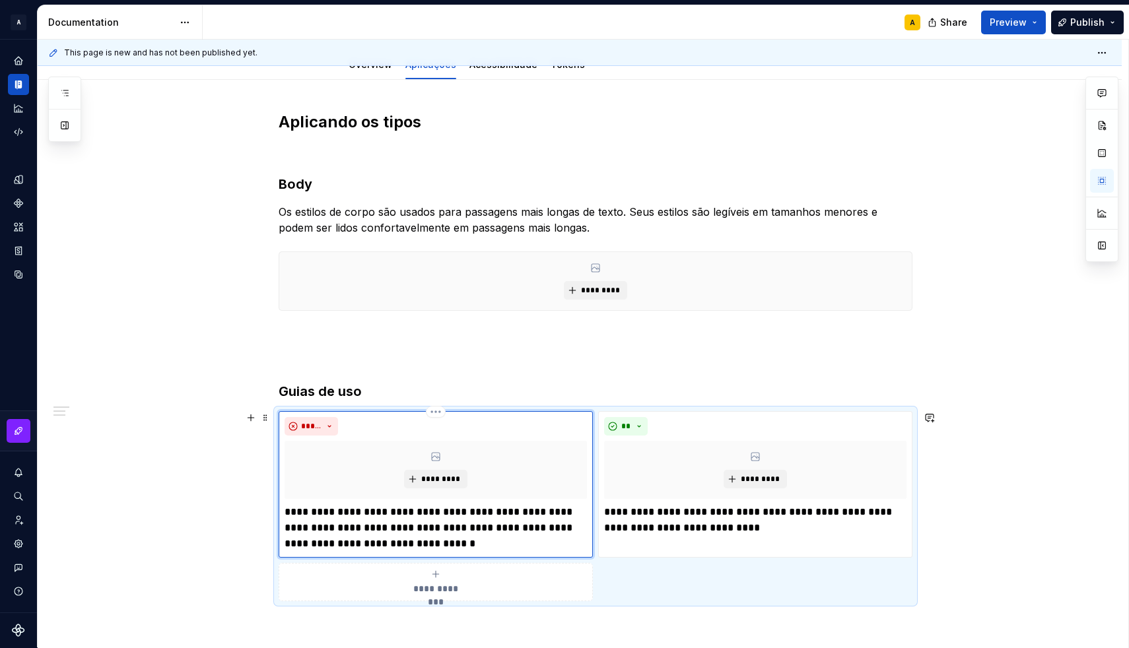
click at [471, 529] on p "**********" at bounding box center [435, 528] width 302 height 48
click at [724, 514] on p "**********" at bounding box center [755, 520] width 302 height 32
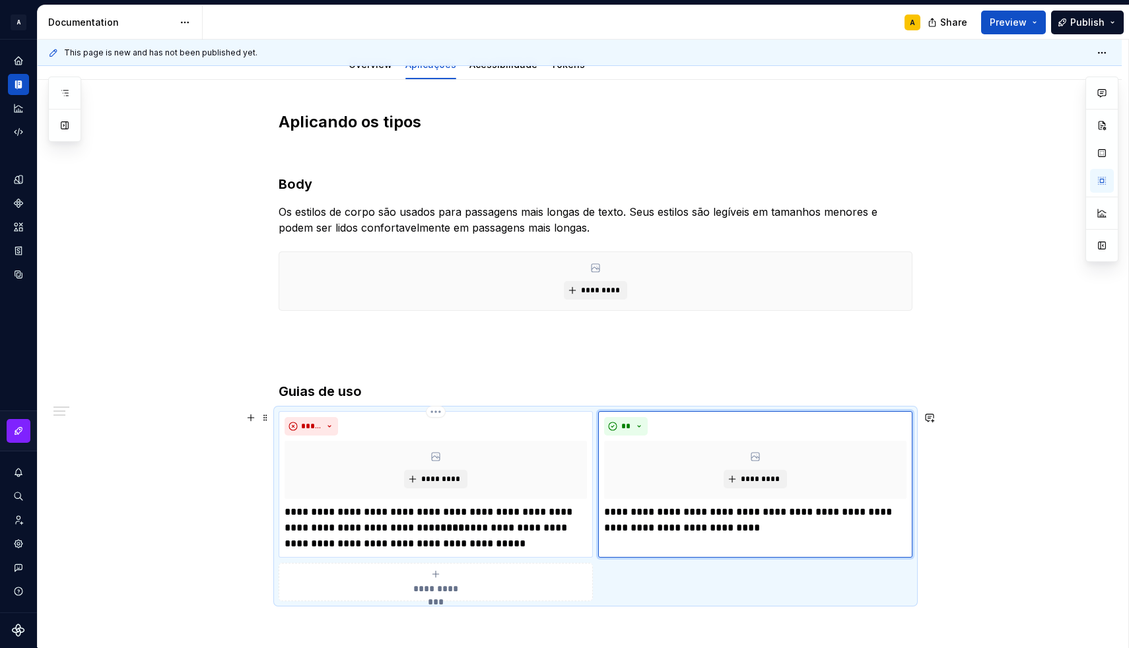
click at [288, 512] on p "**********" at bounding box center [435, 528] width 302 height 48
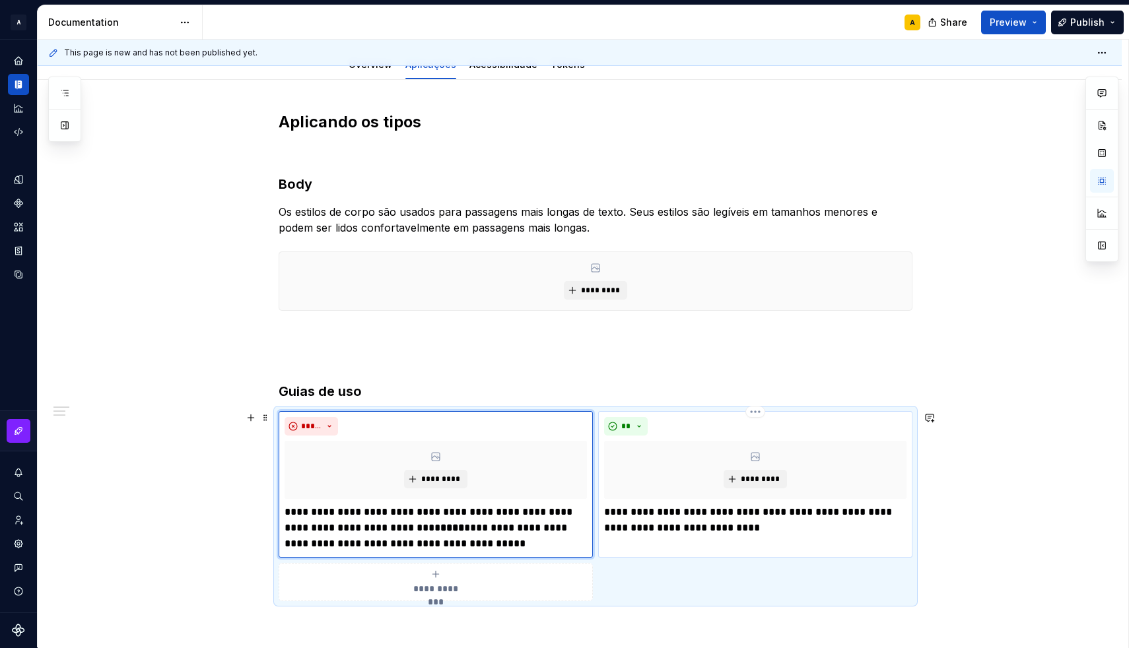
click at [623, 510] on p "**********" at bounding box center [755, 520] width 302 height 32
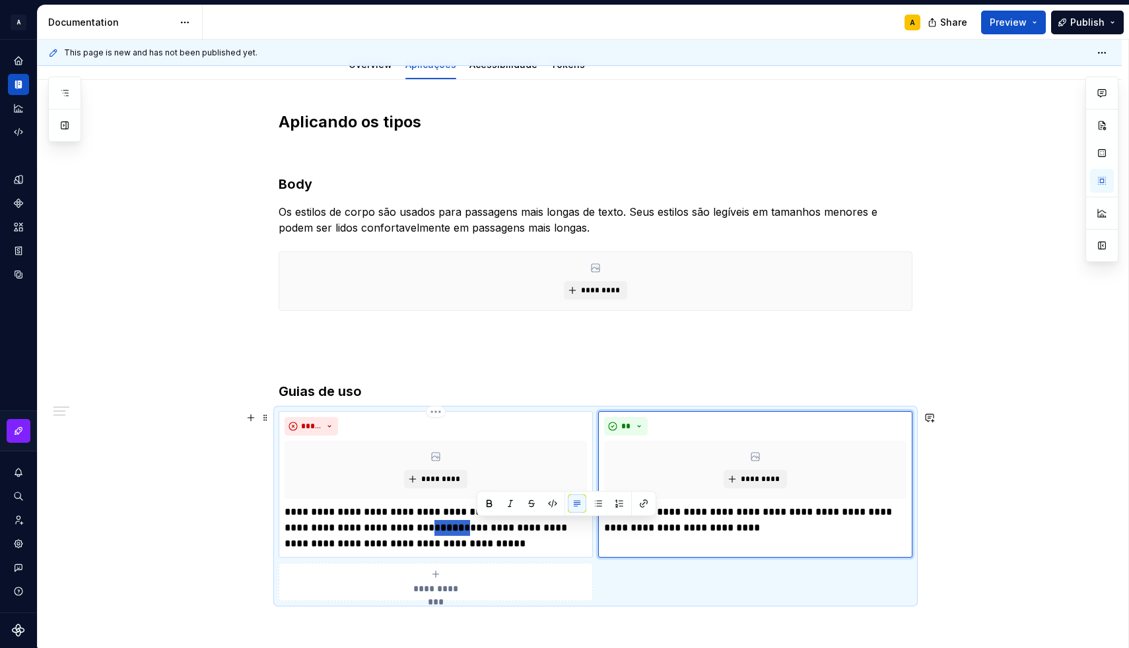
drag, startPoint x: 511, startPoint y: 524, endPoint x: 477, endPoint y: 525, distance: 33.7
click at [477, 525] on p "**********" at bounding box center [435, 528] width 302 height 48
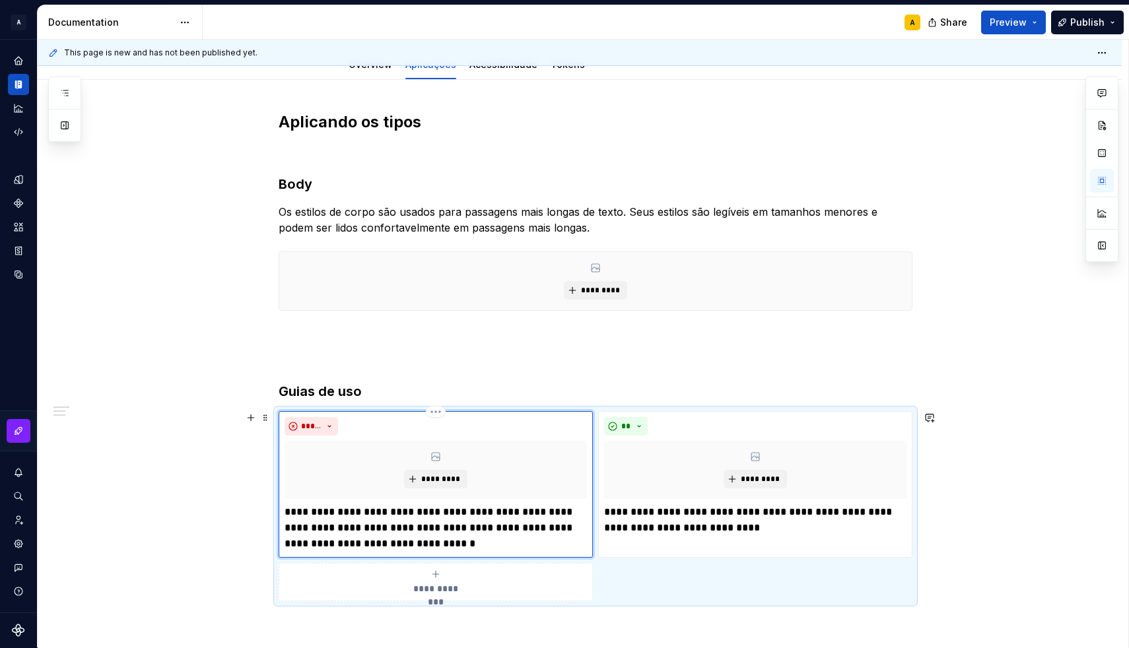
click at [291, 512] on p "**********" at bounding box center [435, 528] width 302 height 48
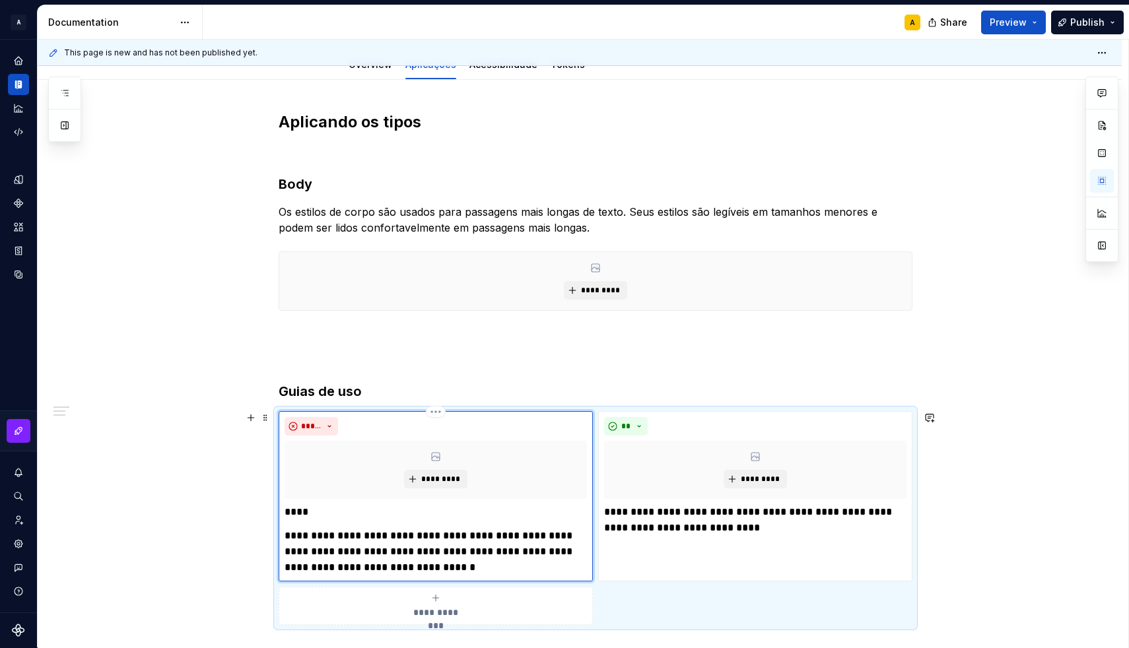
click at [297, 515] on p "****" at bounding box center [435, 512] width 302 height 16
click at [395, 513] on p "****" at bounding box center [435, 512] width 302 height 16
click at [625, 513] on p "**********" at bounding box center [755, 520] width 302 height 32
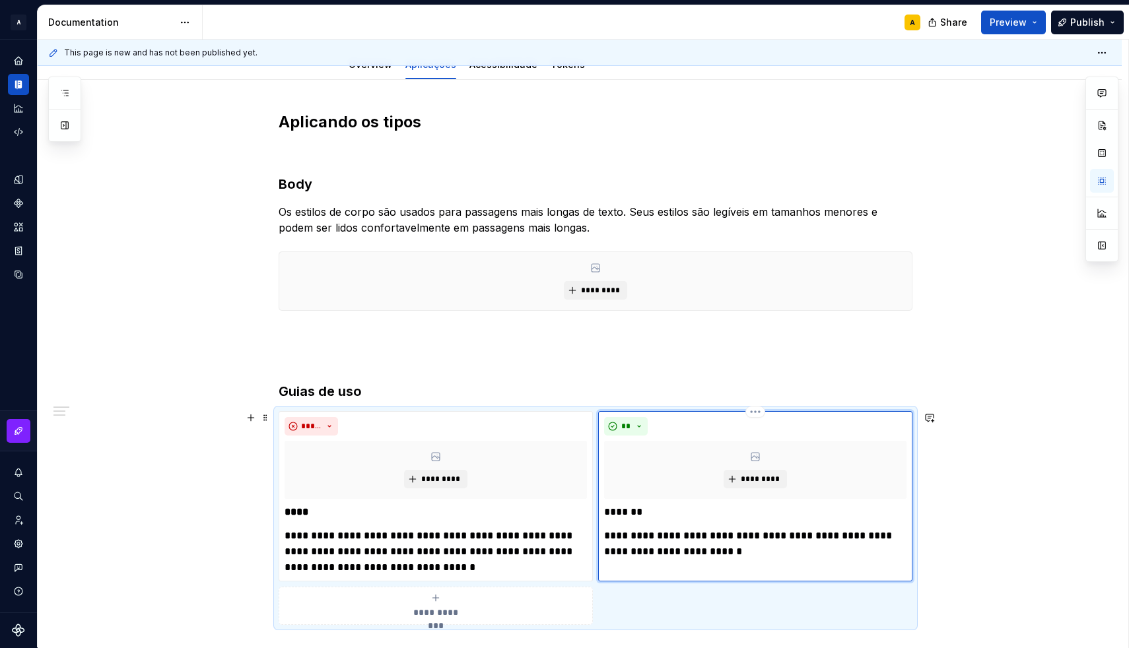
click at [625, 513] on p "*******" at bounding box center [755, 512] width 302 height 16
click at [644, 550] on p "**********" at bounding box center [755, 544] width 302 height 32
click at [635, 573] on div "**********" at bounding box center [755, 496] width 314 height 170
click at [758, 416] on html "A [DS] Design System A Design system data Documentation A Share Preview Publish…" at bounding box center [564, 324] width 1129 height 648
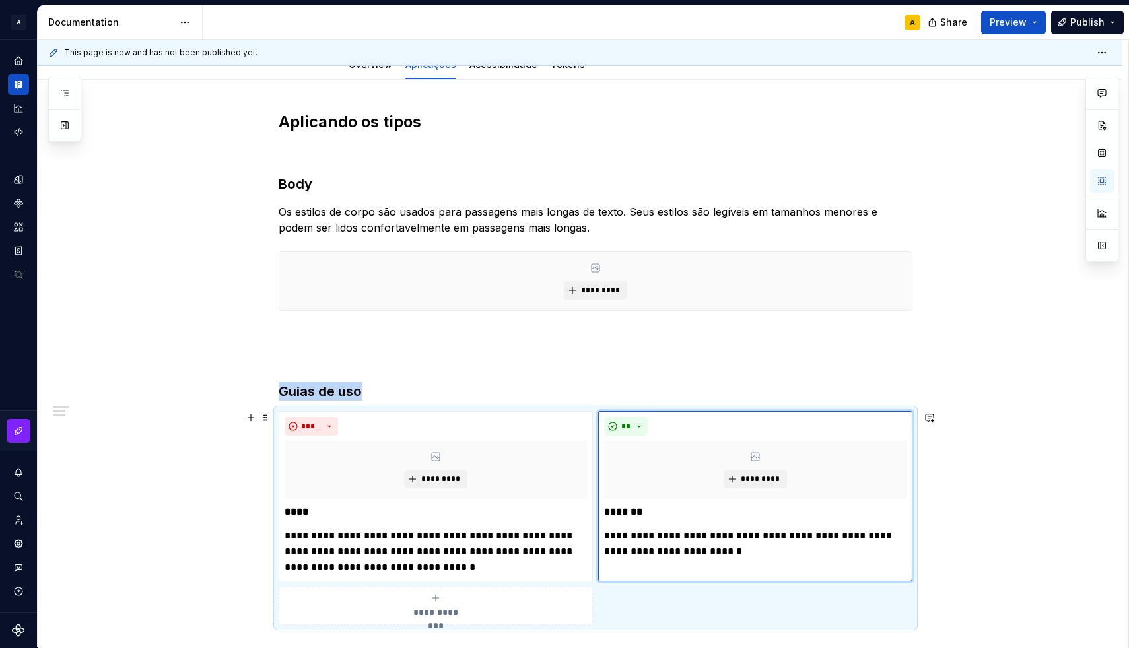
type textarea "*"
click at [758, 416] on html "A [DS] Design System A Design system data Documentation A Share Preview Publish…" at bounding box center [564, 324] width 1129 height 648
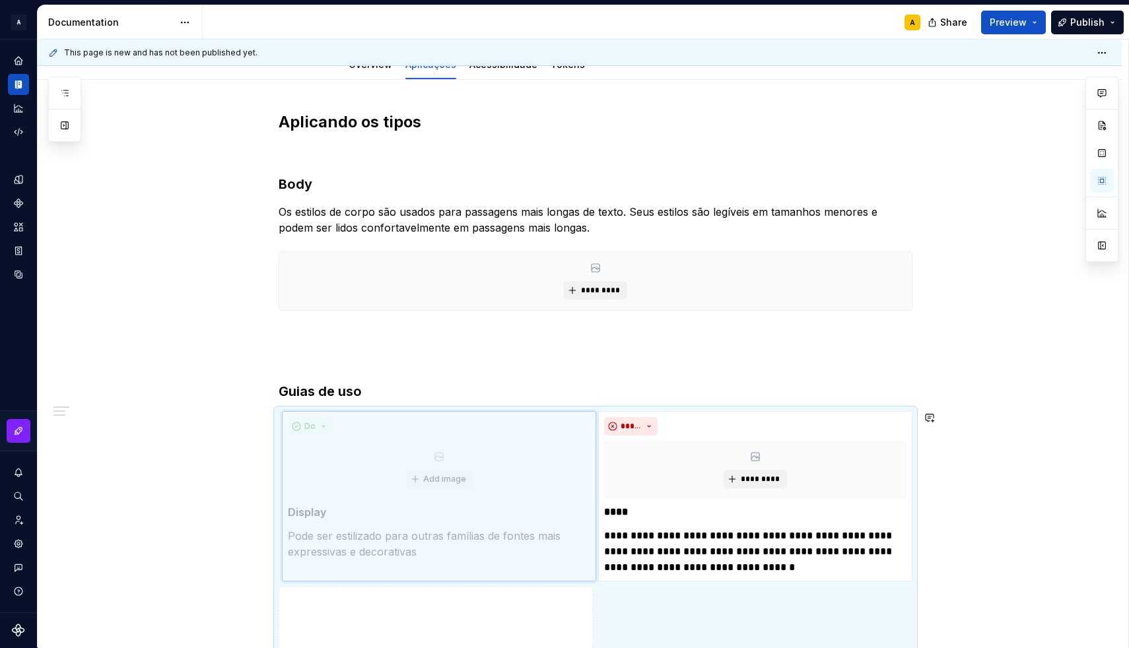
drag, startPoint x: 619, startPoint y: 477, endPoint x: 376, endPoint y: 480, distance: 243.6
click at [376, 480] on body "A [DS] Design System A Design system data Documentation A Share Preview Publish…" at bounding box center [564, 324] width 1129 height 648
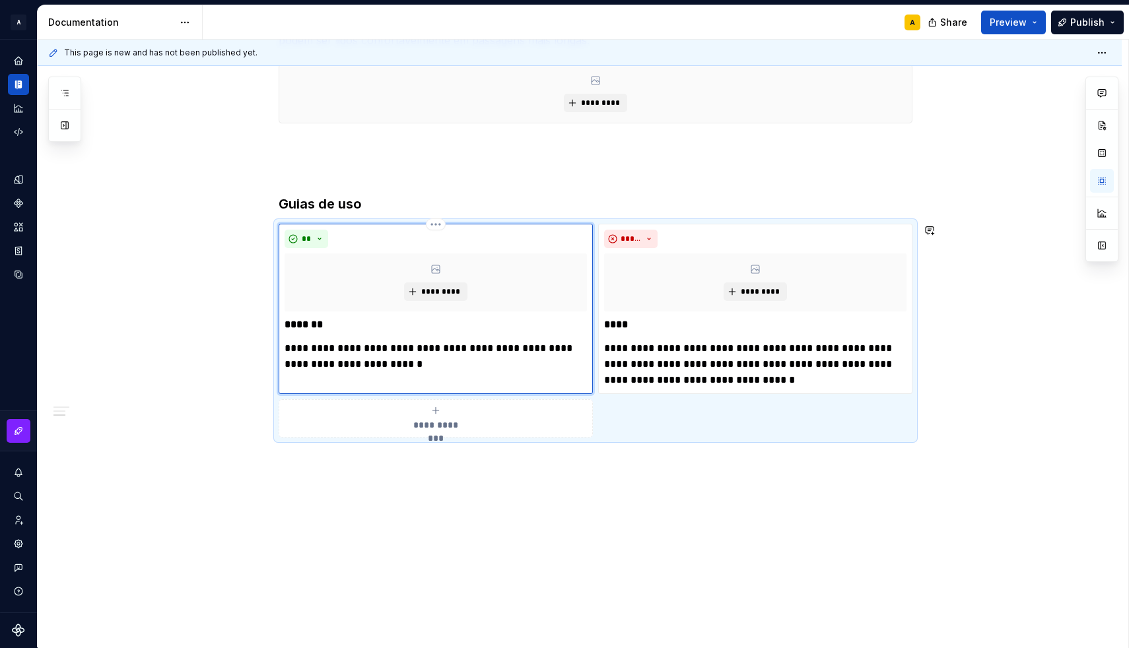
scroll to position [352, 0]
click at [417, 426] on span "**********" at bounding box center [435, 424] width 61 height 13
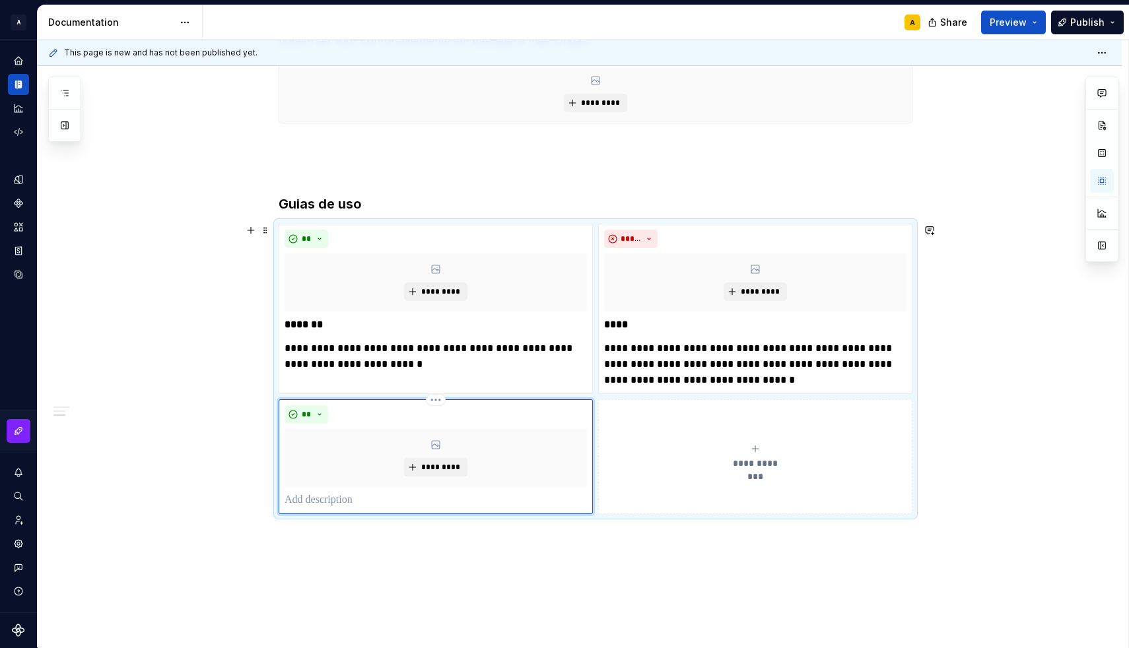
click at [341, 496] on p at bounding box center [435, 500] width 302 height 16
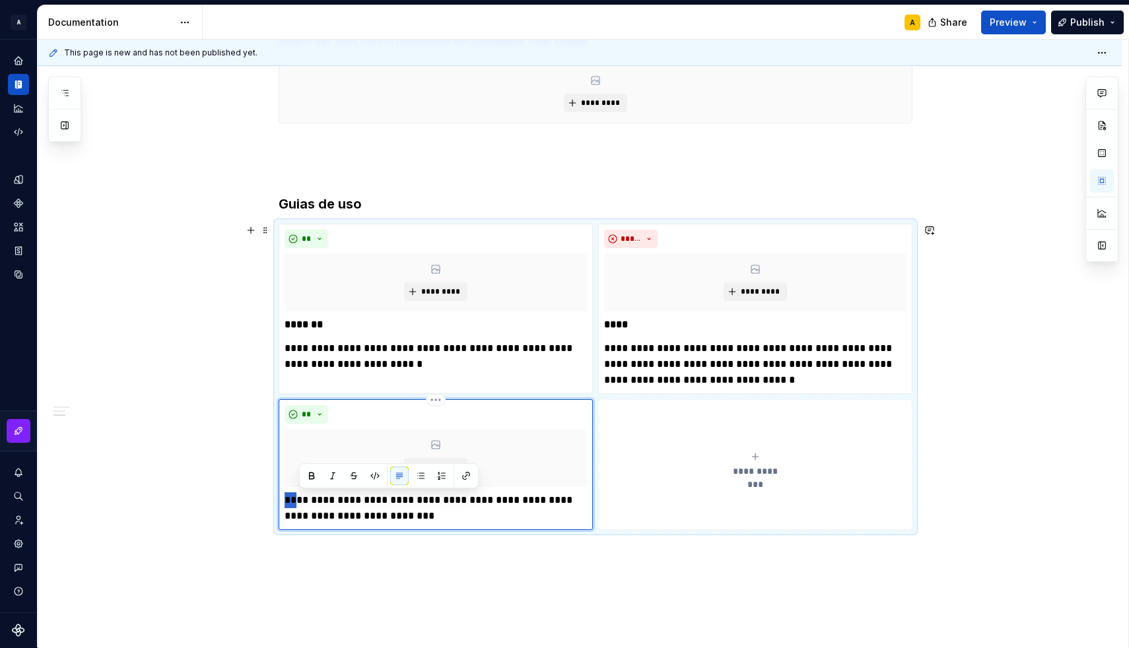
drag, startPoint x: 304, startPoint y: 500, endPoint x: 280, endPoint y: 500, distance: 23.8
click at [280, 500] on div "**********" at bounding box center [596, 377] width 634 height 306
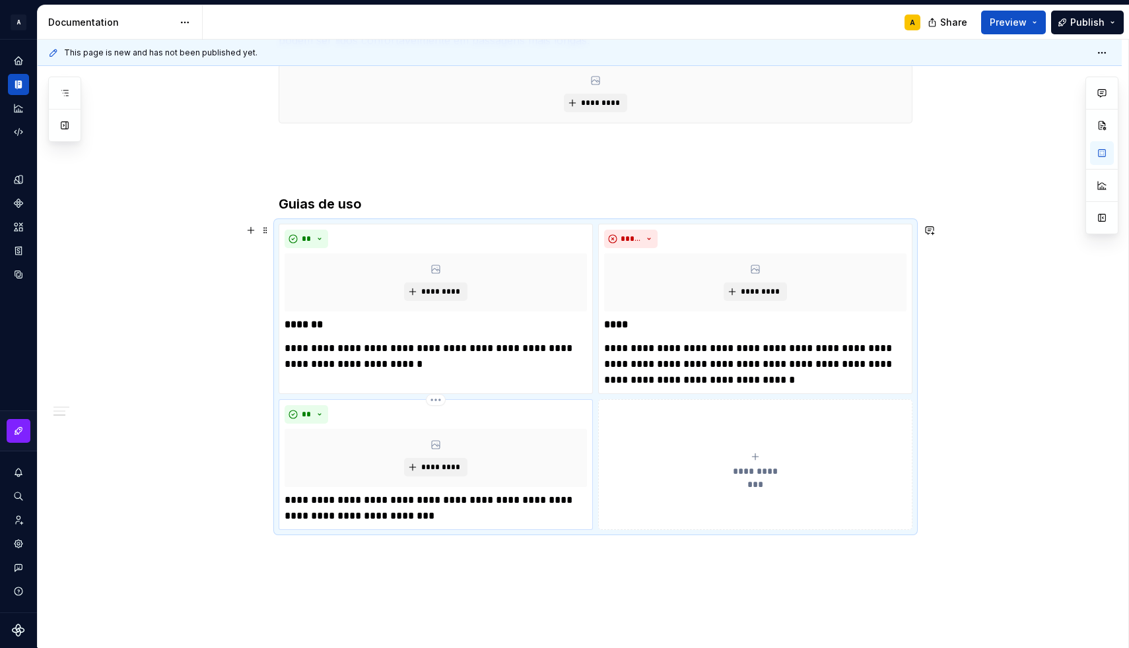
click at [299, 497] on p "**********" at bounding box center [435, 508] width 302 height 32
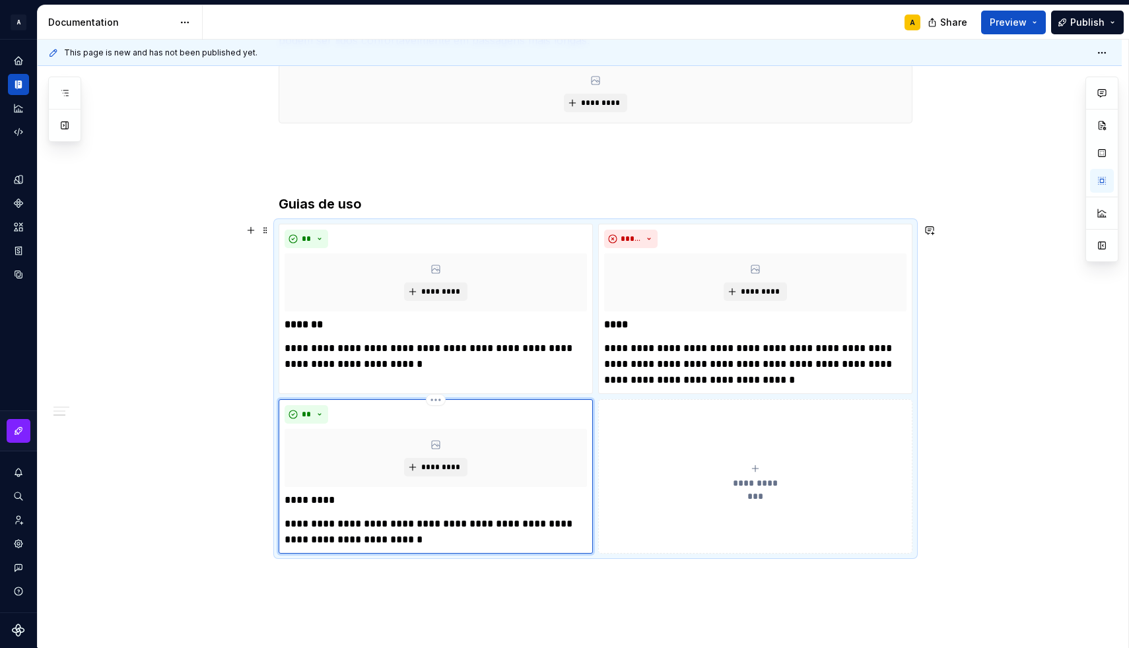
click at [310, 498] on p "*********" at bounding box center [435, 500] width 302 height 16
click at [352, 333] on div "**********" at bounding box center [435, 344] width 302 height 55
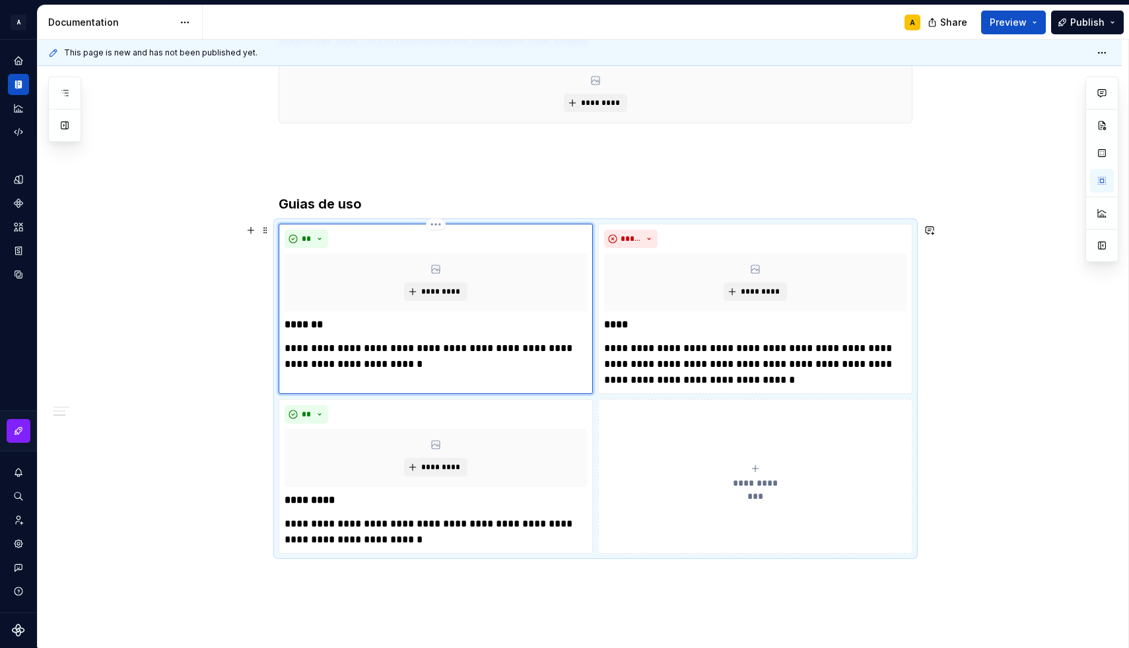
click at [342, 326] on p "*******" at bounding box center [435, 325] width 302 height 16
click at [440, 401] on html "A [DS] Design System A Design system data Documentation A Share Preview Publish…" at bounding box center [564, 324] width 1129 height 648
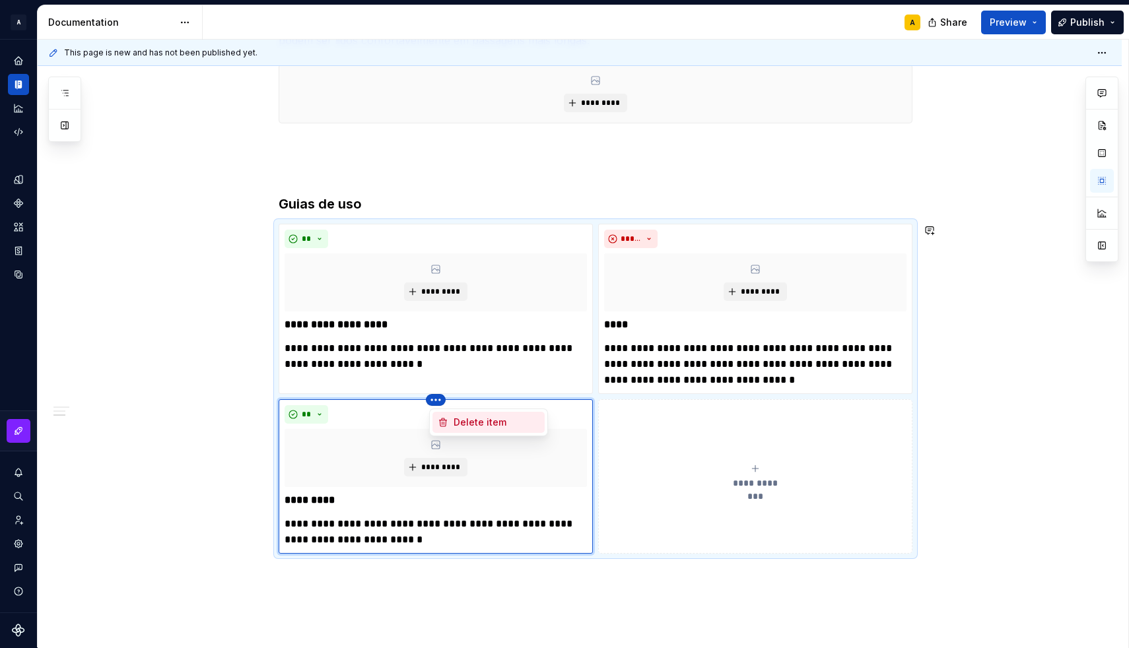
click at [461, 426] on div "Delete item" at bounding box center [496, 422] width 86 height 13
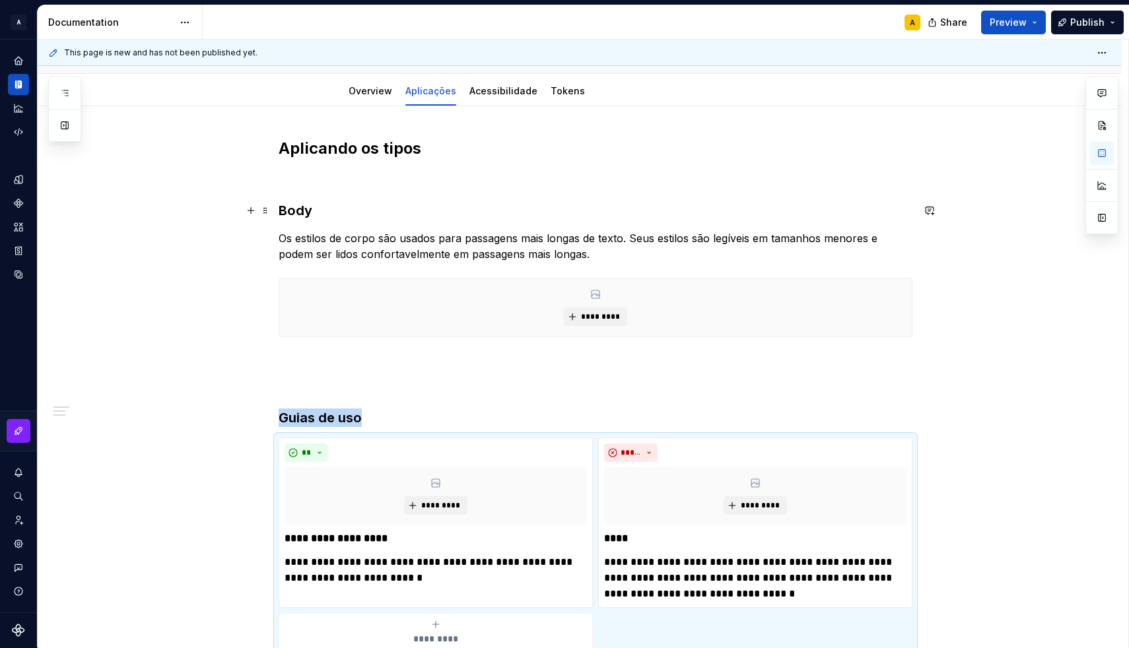
scroll to position [135, 0]
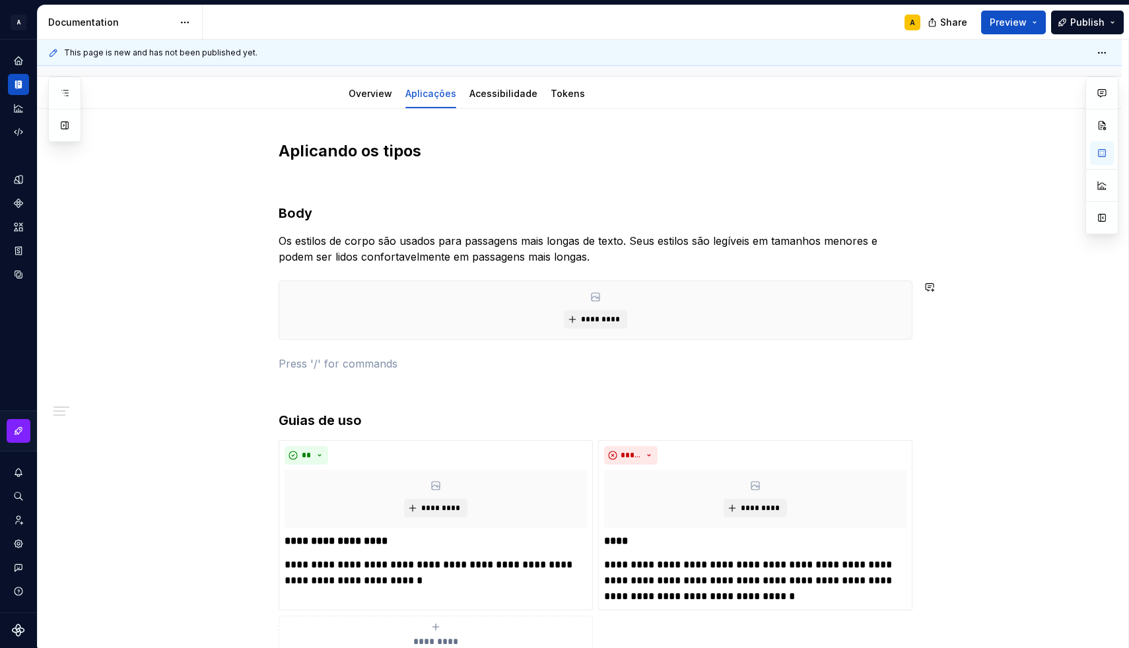
click at [310, 353] on div "**********" at bounding box center [596, 397] width 634 height 513
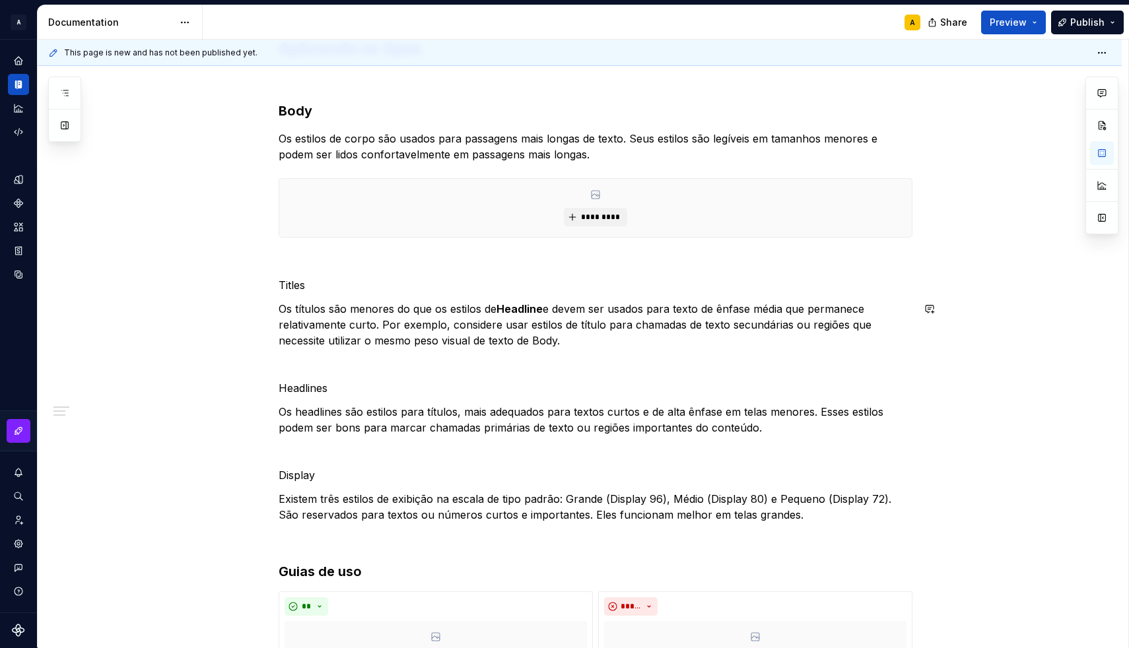
scroll to position [238, 0]
click at [283, 284] on p "Titles" at bounding box center [596, 285] width 634 height 16
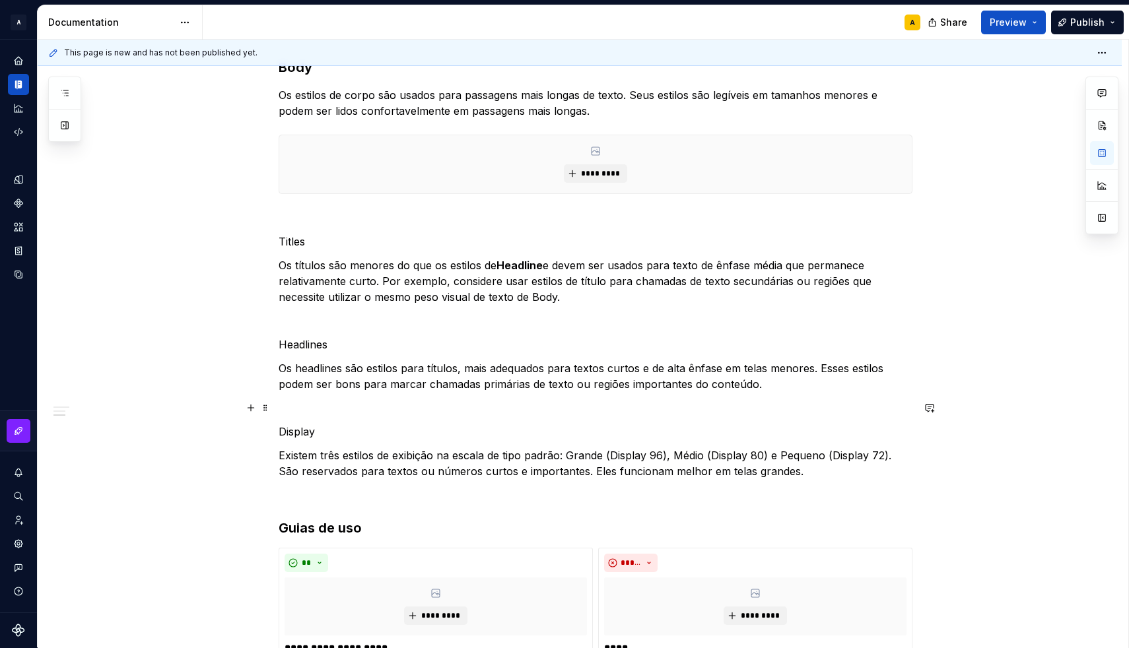
scroll to position [345, 0]
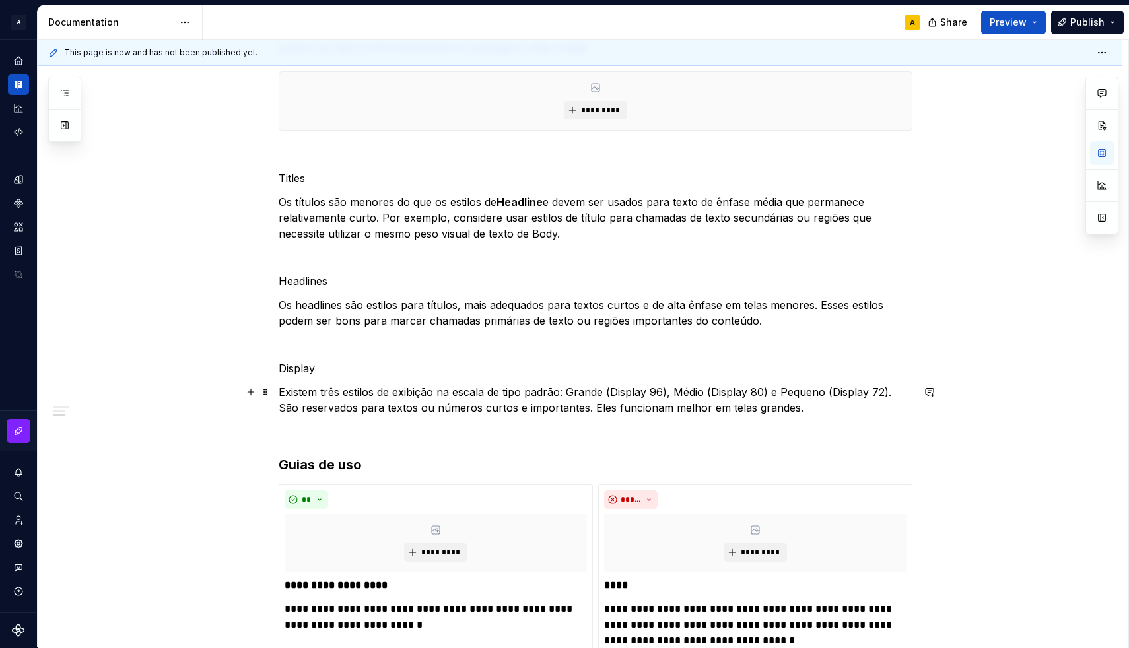
click at [811, 403] on p "Existem três estilos de exibição na escala de tipo padrão: Grande (Display 96),…" at bounding box center [596, 400] width 634 height 32
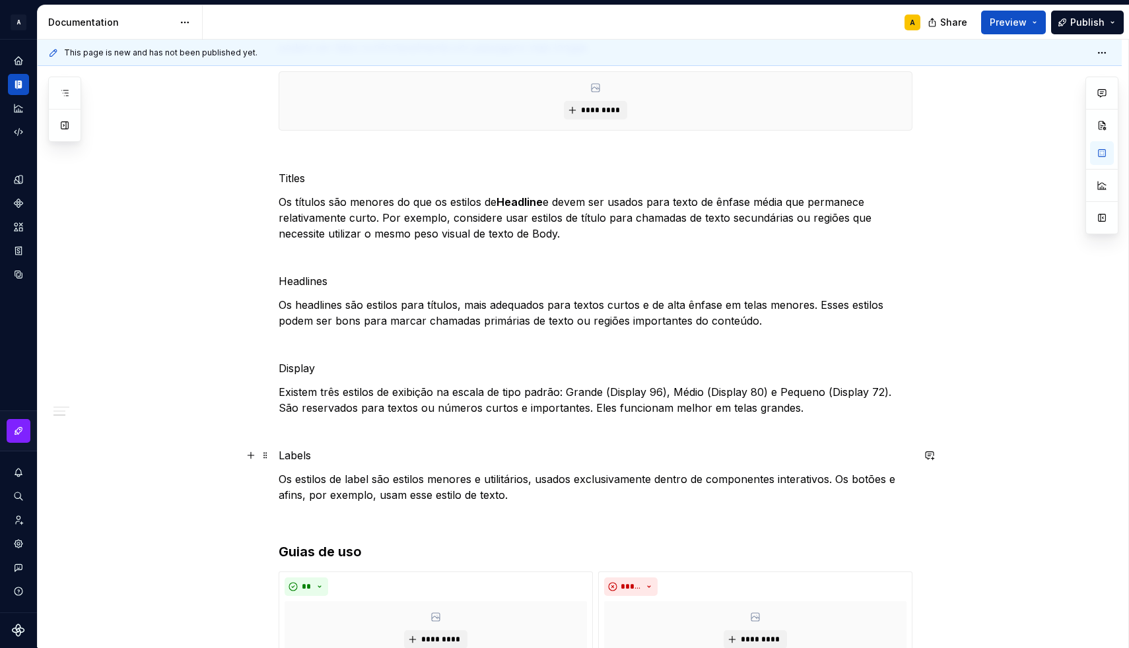
click at [305, 454] on p "Labels" at bounding box center [596, 455] width 634 height 16
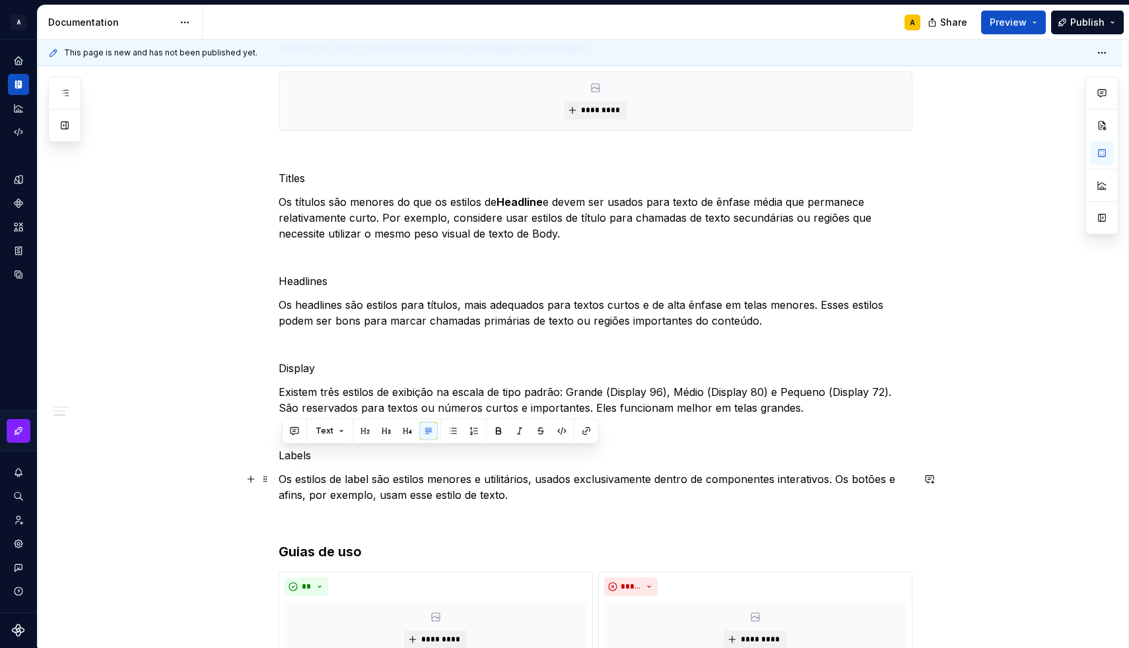
click at [325, 483] on p "Os estilos de label são estilos menores e utilitários, usados exclusivamente de…" at bounding box center [596, 487] width 634 height 32
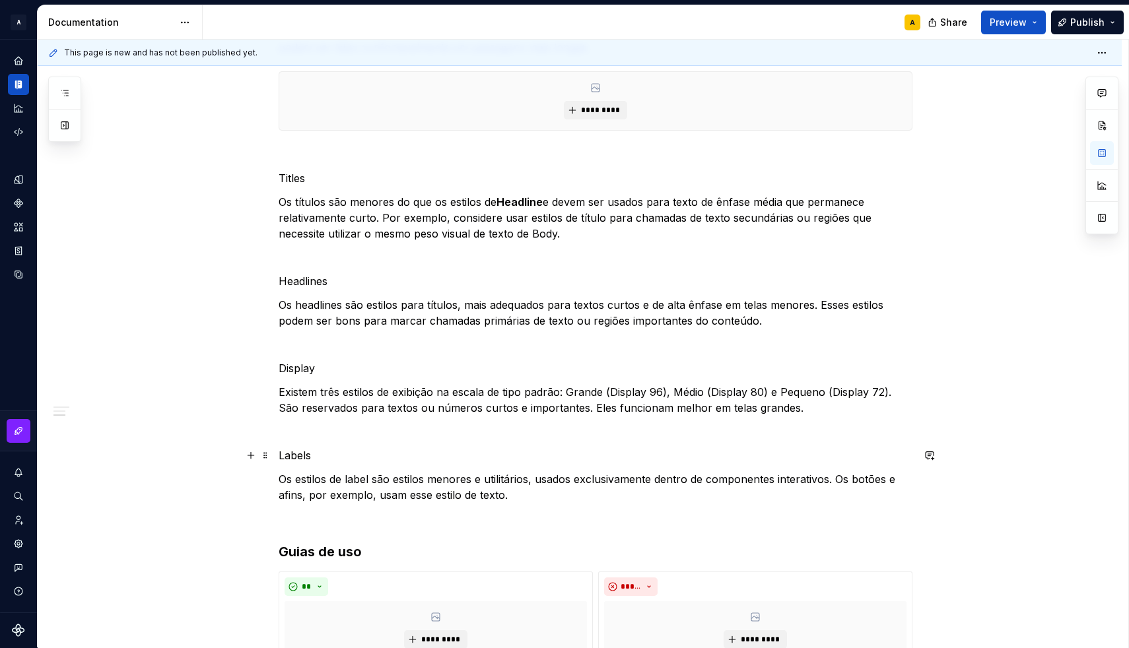
click at [298, 461] on p "Labels" at bounding box center [596, 455] width 634 height 16
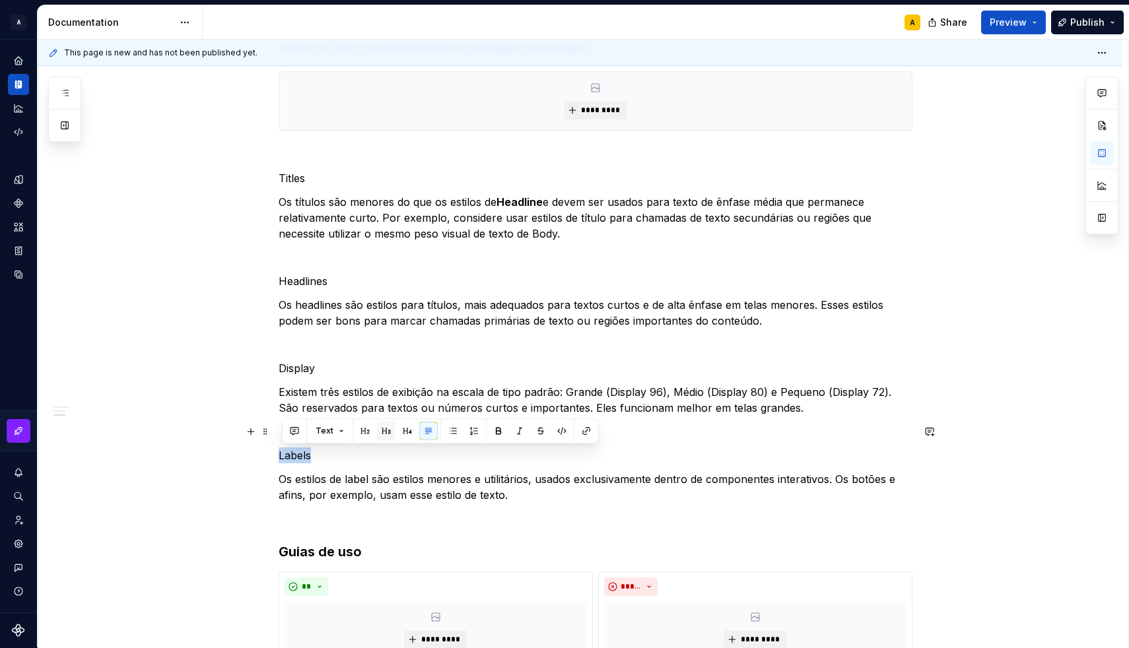
click at [385, 432] on button "button" at bounding box center [386, 431] width 18 height 18
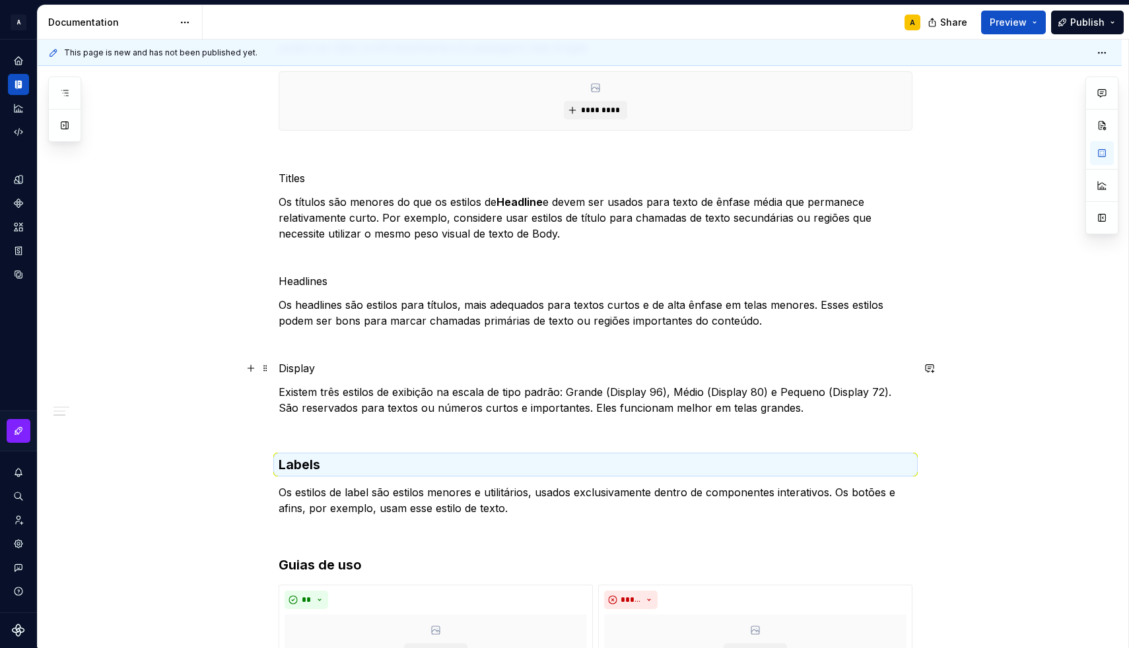
click at [306, 368] on p "Display" at bounding box center [596, 368] width 634 height 16
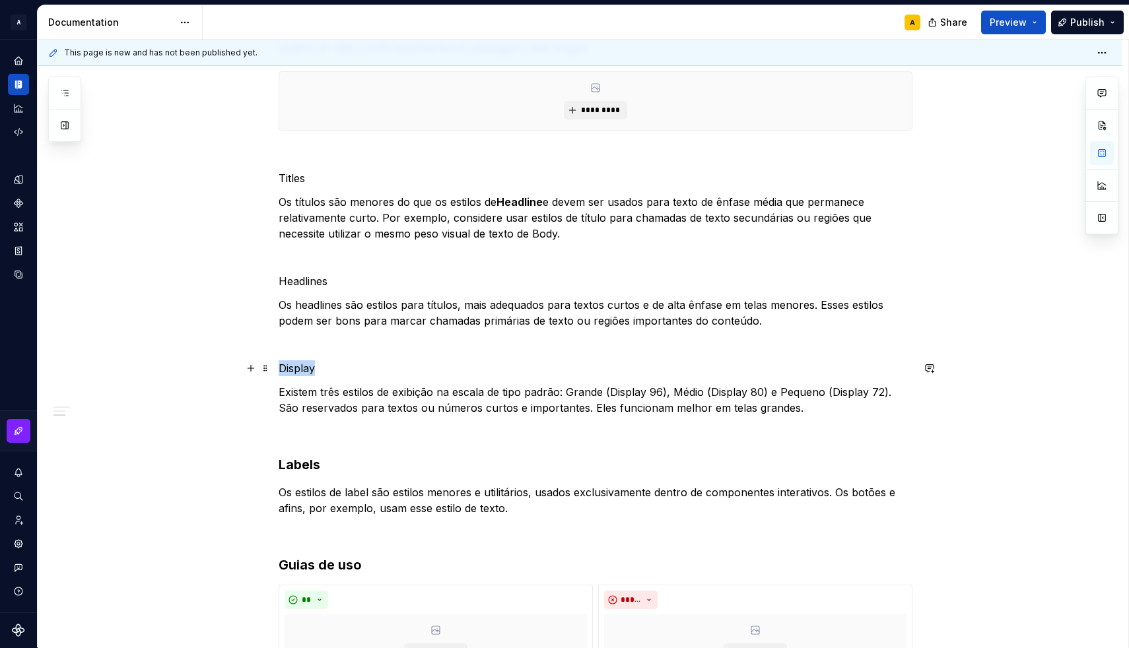
click at [306, 368] on p "Display" at bounding box center [596, 368] width 634 height 16
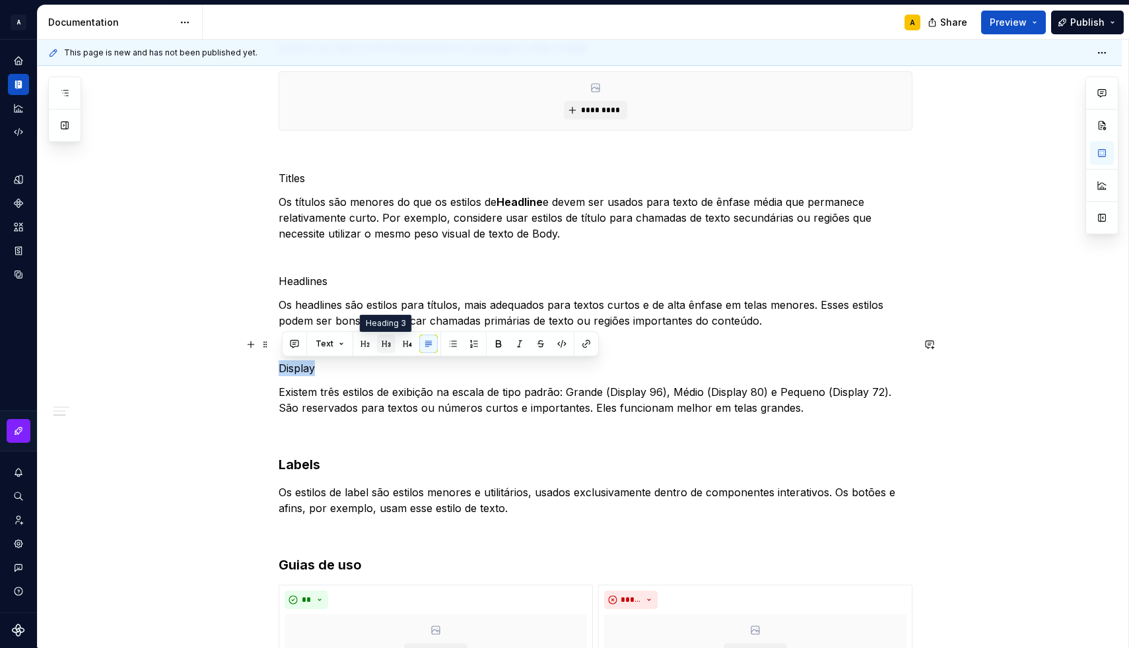
click at [381, 339] on button "button" at bounding box center [386, 344] width 18 height 18
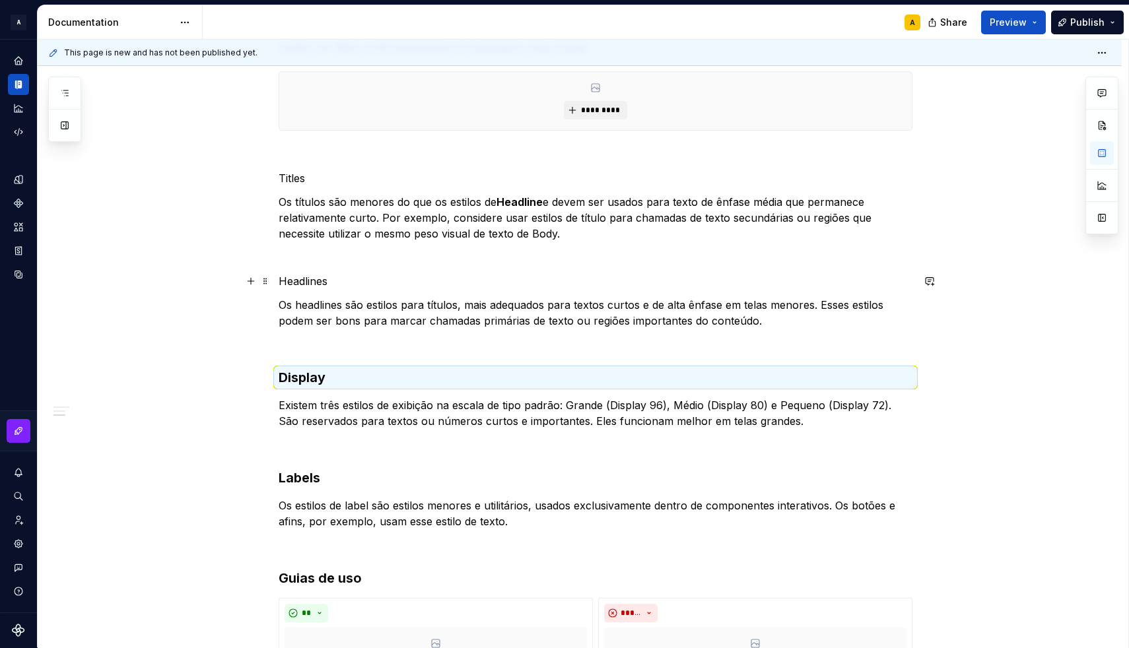
click at [317, 280] on p "Headlines" at bounding box center [596, 281] width 634 height 16
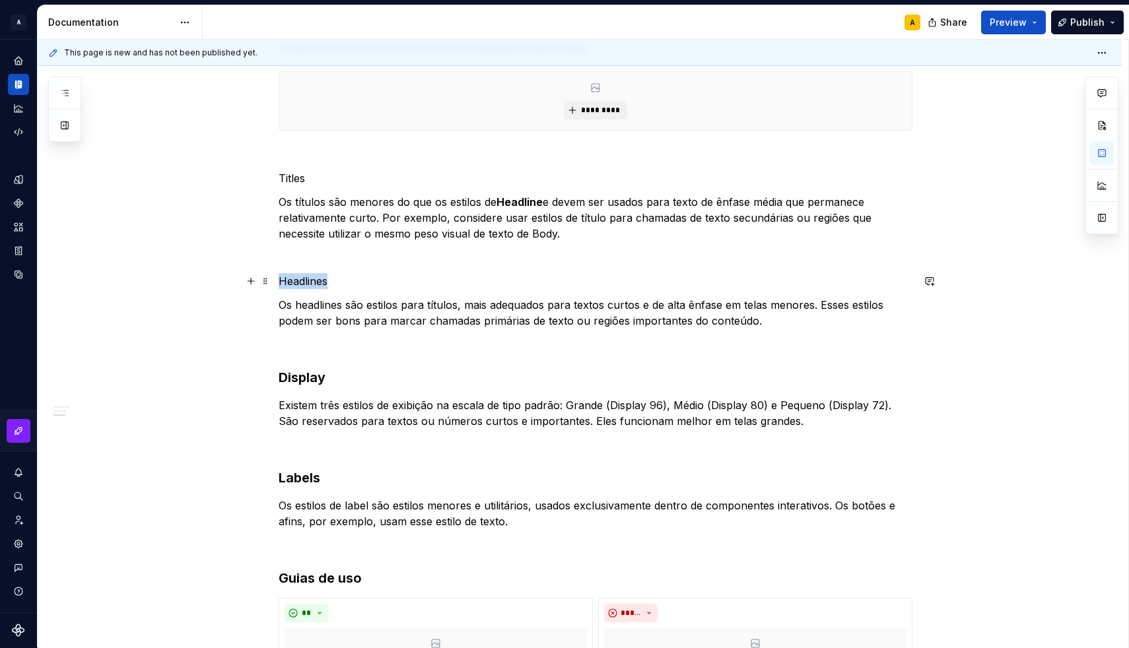
click at [317, 280] on p "Headlines" at bounding box center [596, 281] width 634 height 16
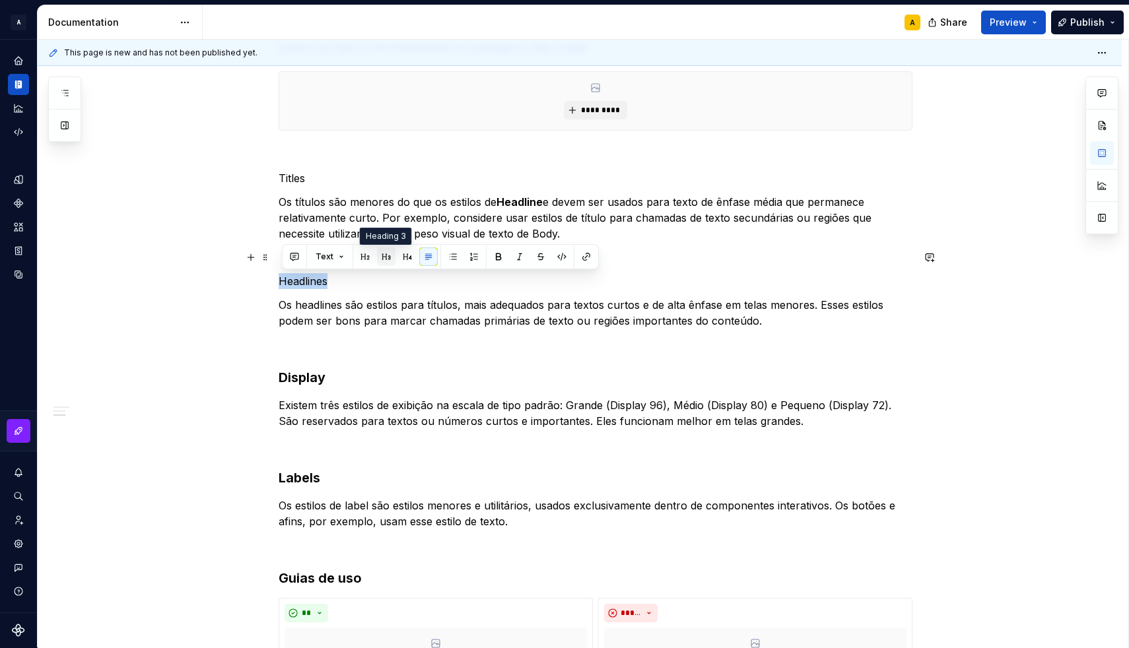
click at [380, 261] on button "button" at bounding box center [386, 257] width 18 height 18
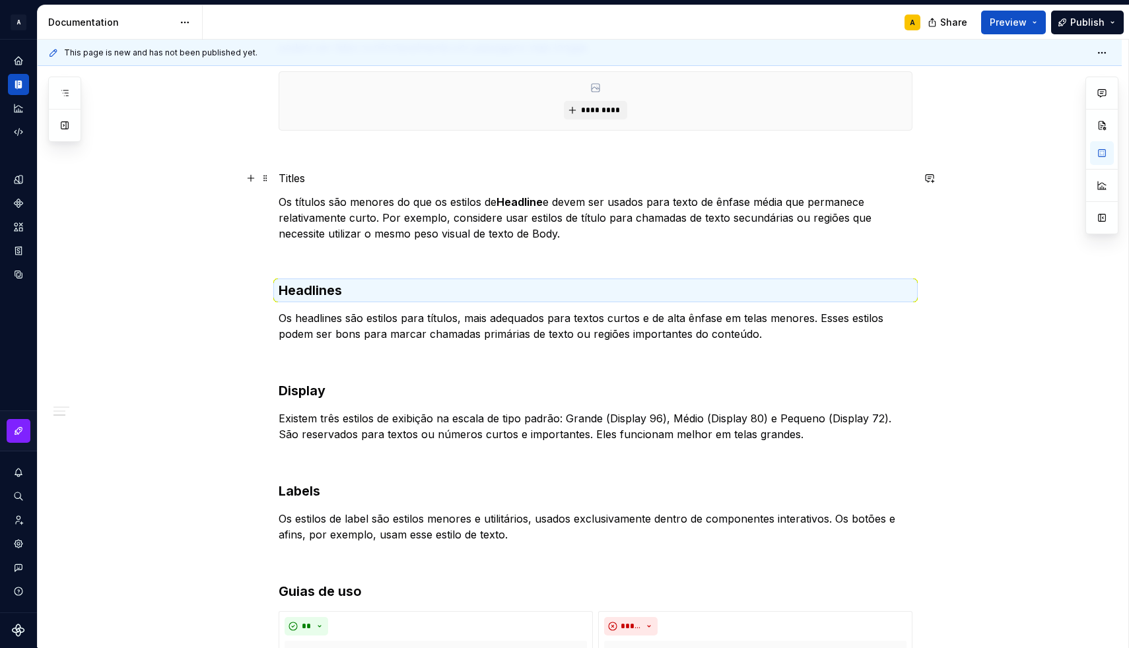
click at [306, 182] on p "Titles" at bounding box center [596, 178] width 634 height 16
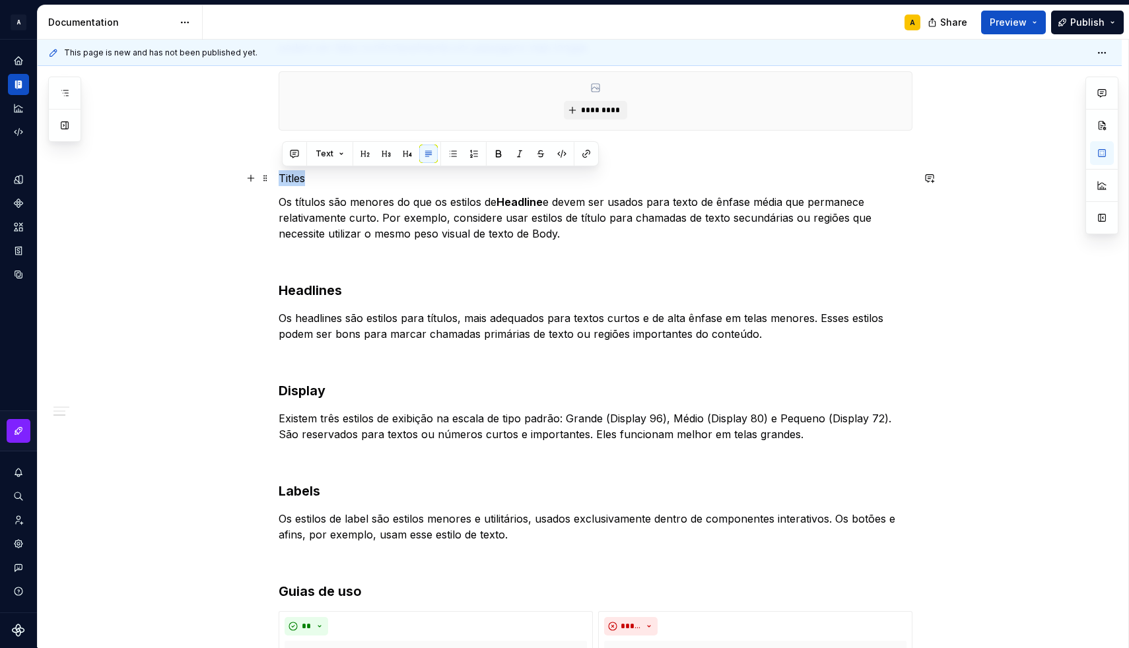
click at [306, 182] on p "Titles" at bounding box center [596, 178] width 634 height 16
click at [385, 158] on button "button" at bounding box center [386, 154] width 18 height 18
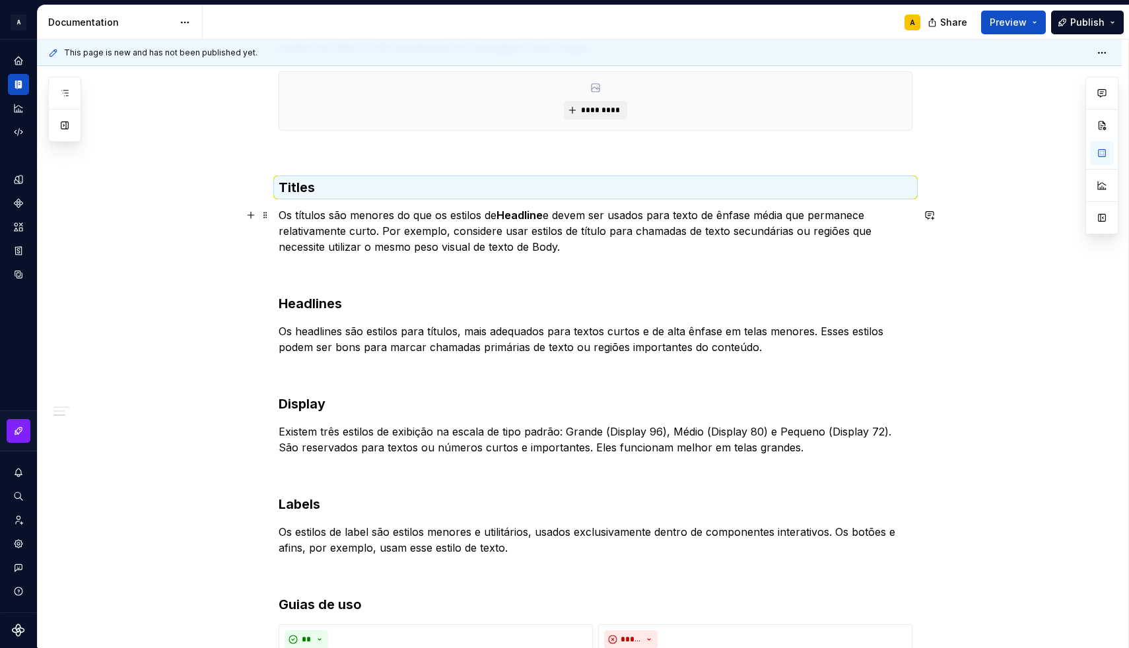
click at [575, 241] on p "Os títulos são menores do que os estilos de Headline e devem ser usados para te…" at bounding box center [596, 231] width 634 height 48
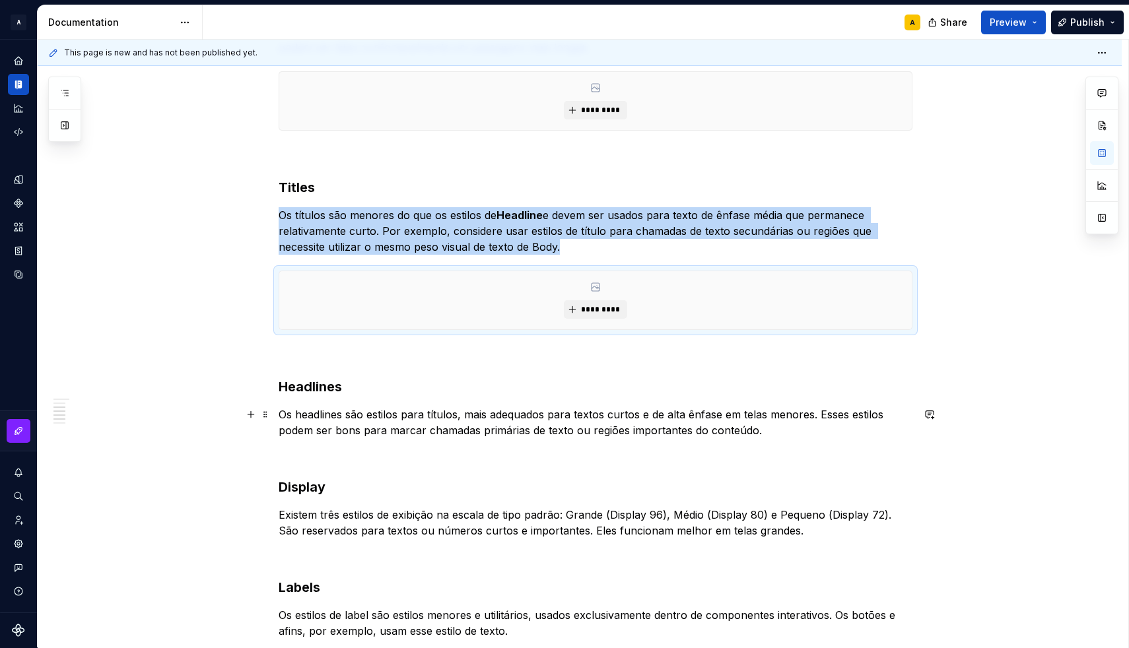
type textarea "*"
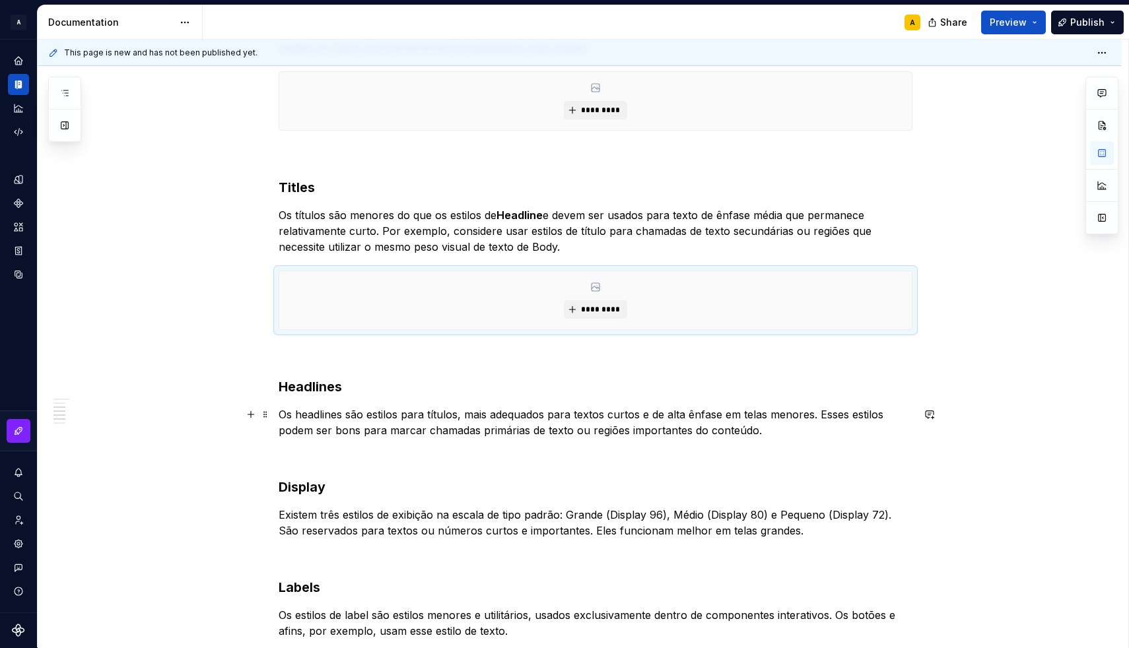
click at [779, 426] on p "Os headlines são estilos para títulos, mais adequados para textos curtos e de a…" at bounding box center [596, 423] width 634 height 32
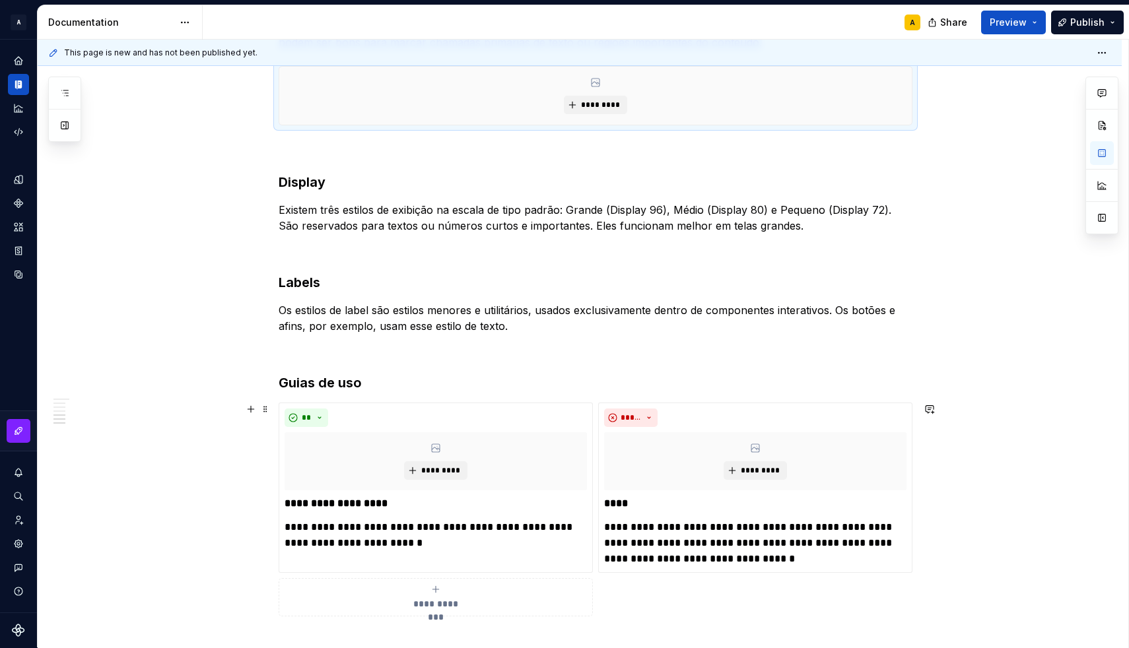
scroll to position [738, 0]
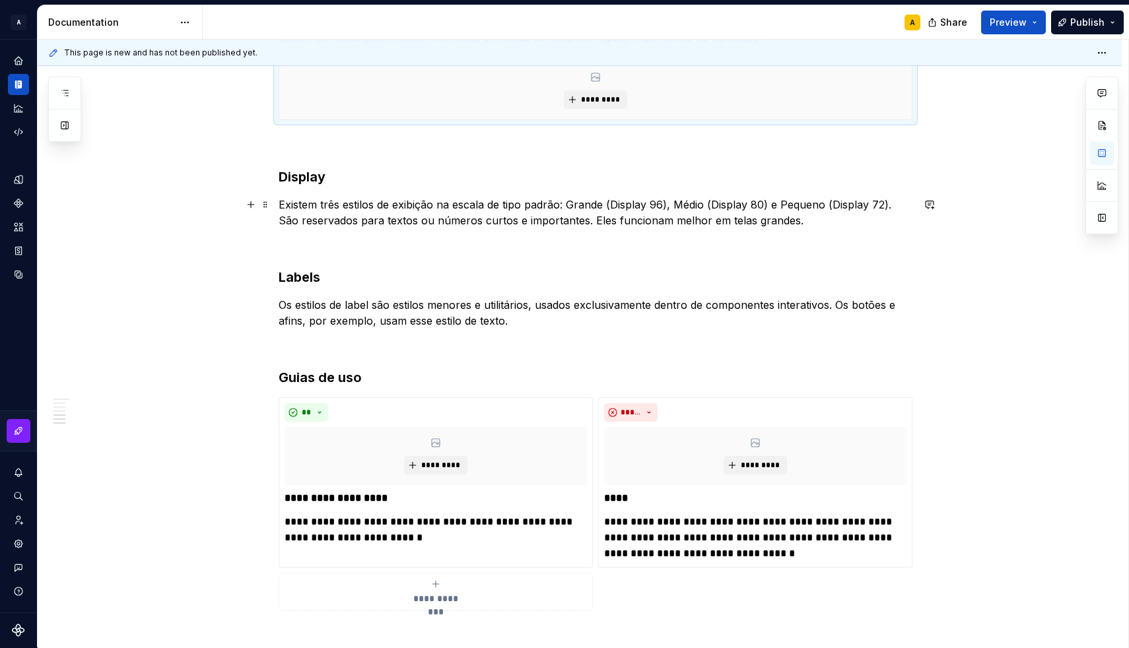
click at [820, 220] on p "Existem três estilos de exibição na escala de tipo padrão: Grande (Display 96),…" at bounding box center [596, 213] width 634 height 32
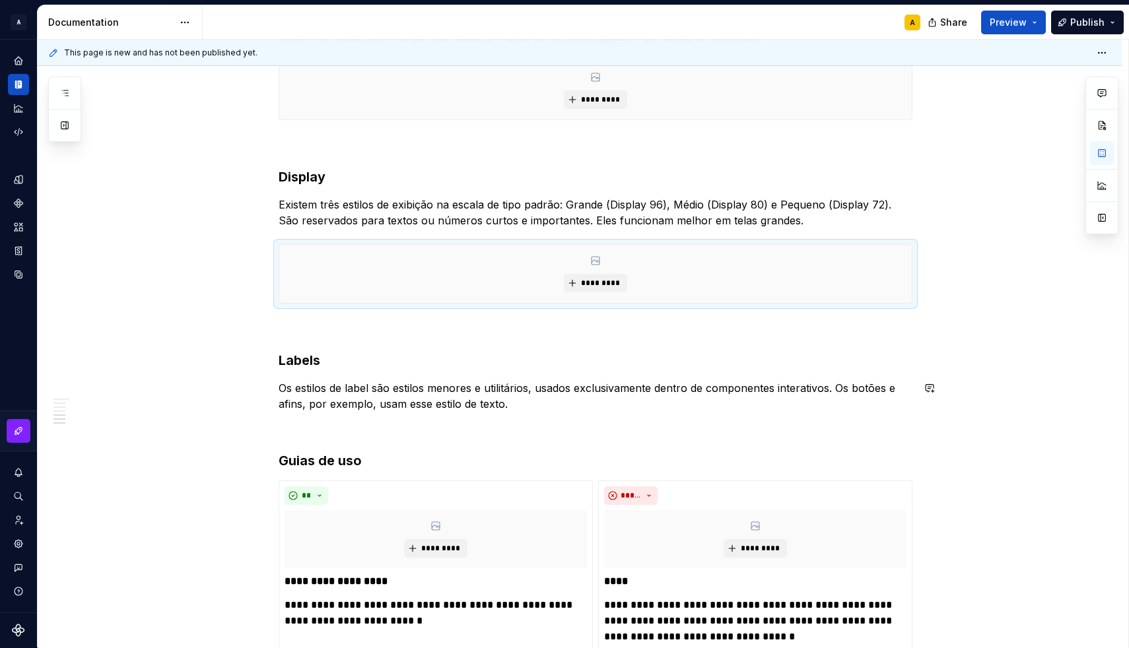
click at [558, 413] on div "Aplicando os tipos Body Os estilos de corpo são usados para passagens mais long…" at bounding box center [596, 116] width 634 height 1156
click at [550, 405] on p "Os estilos de label são estilos menores e utilitários, usados exclusivamente de…" at bounding box center [596, 396] width 634 height 32
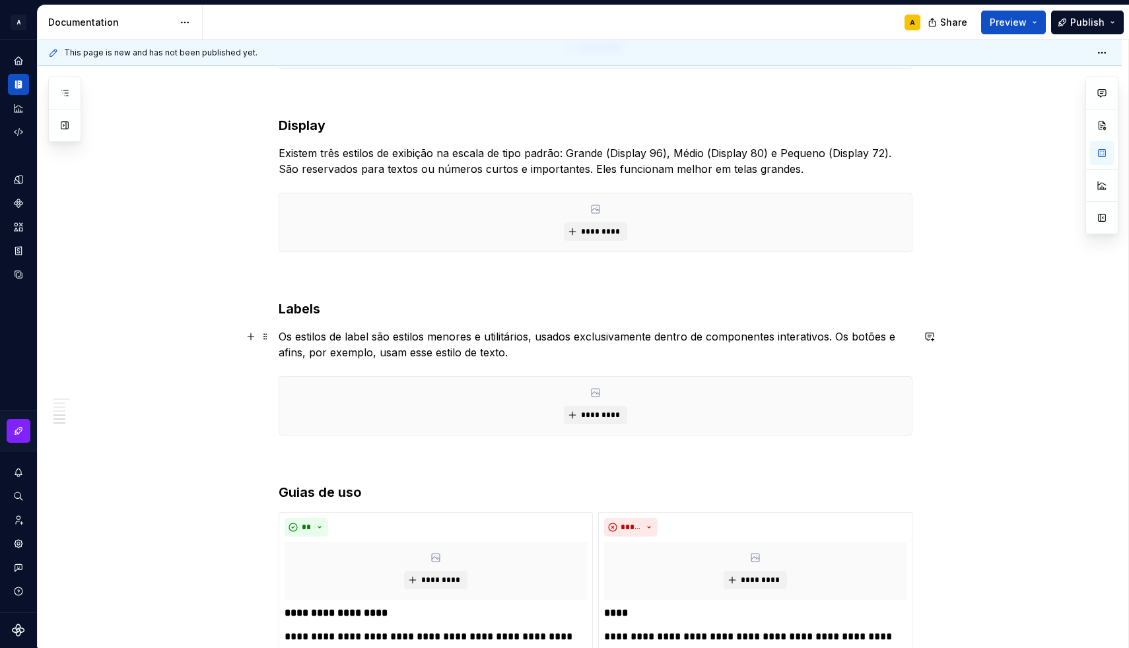
click at [508, 348] on p "Os estilos de label são estilos menores e utilitários, usados exclusivamente de…" at bounding box center [596, 345] width 634 height 32
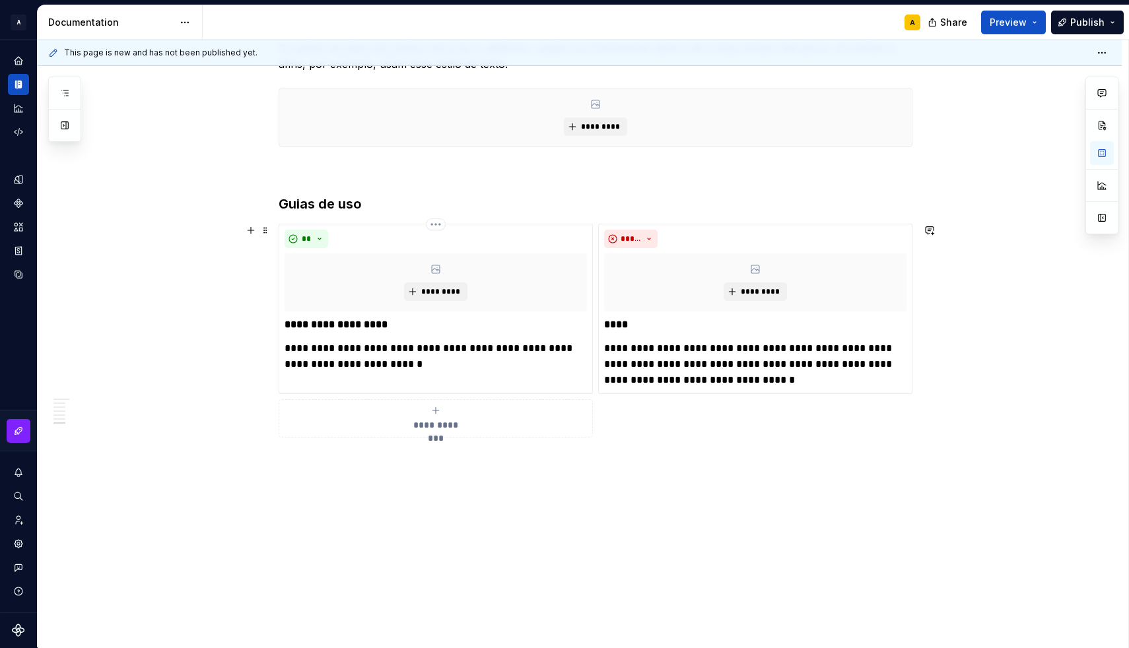
scroll to position [1078, 0]
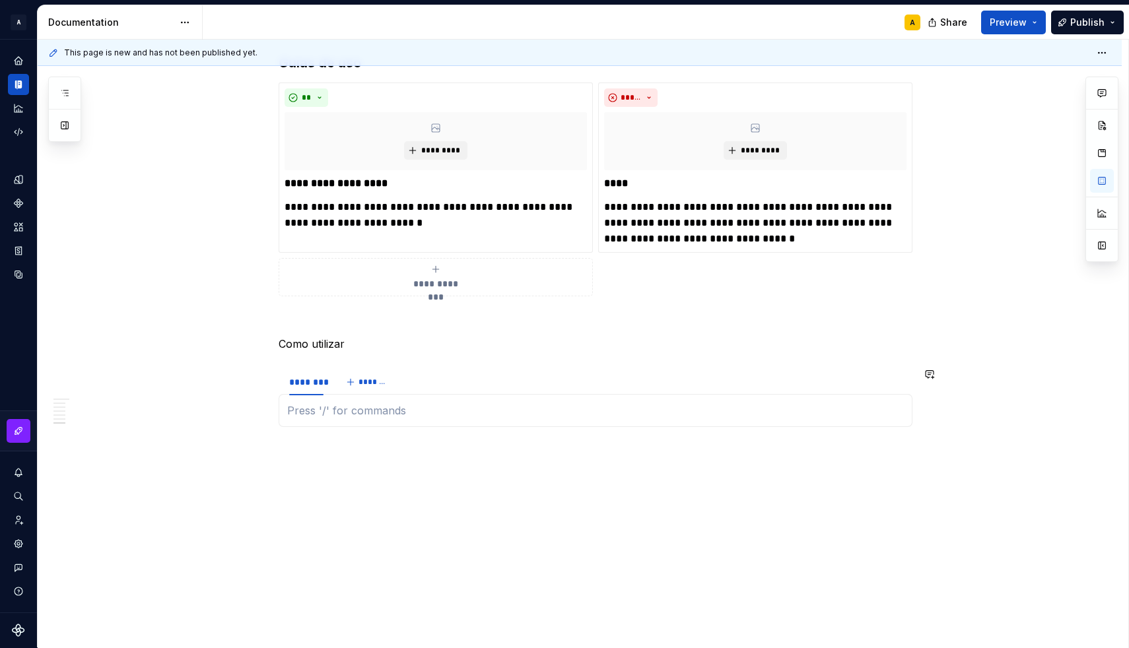
scroll to position [1219, 0]
click at [303, 389] on div "********" at bounding box center [306, 382] width 45 height 18
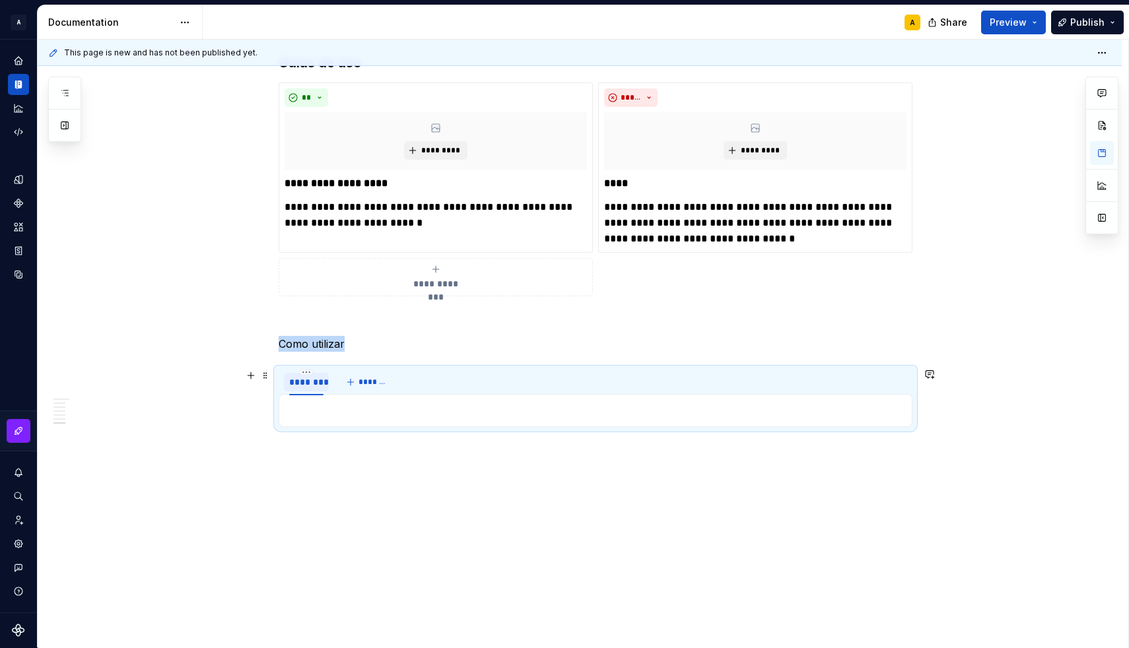
click at [308, 381] on div "********" at bounding box center [306, 382] width 34 height 13
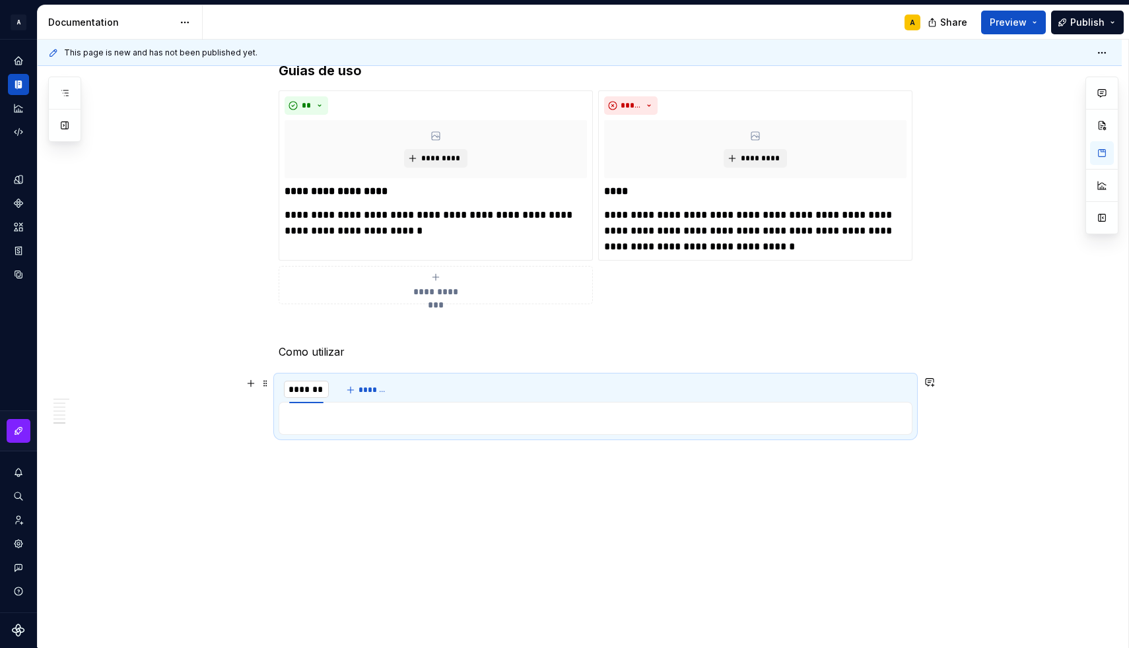
type input "**********"
click at [436, 385] on span "*******" at bounding box center [446, 390] width 30 height 11
click at [436, 385] on input "********" at bounding box center [426, 390] width 45 height 24
type input "**********"
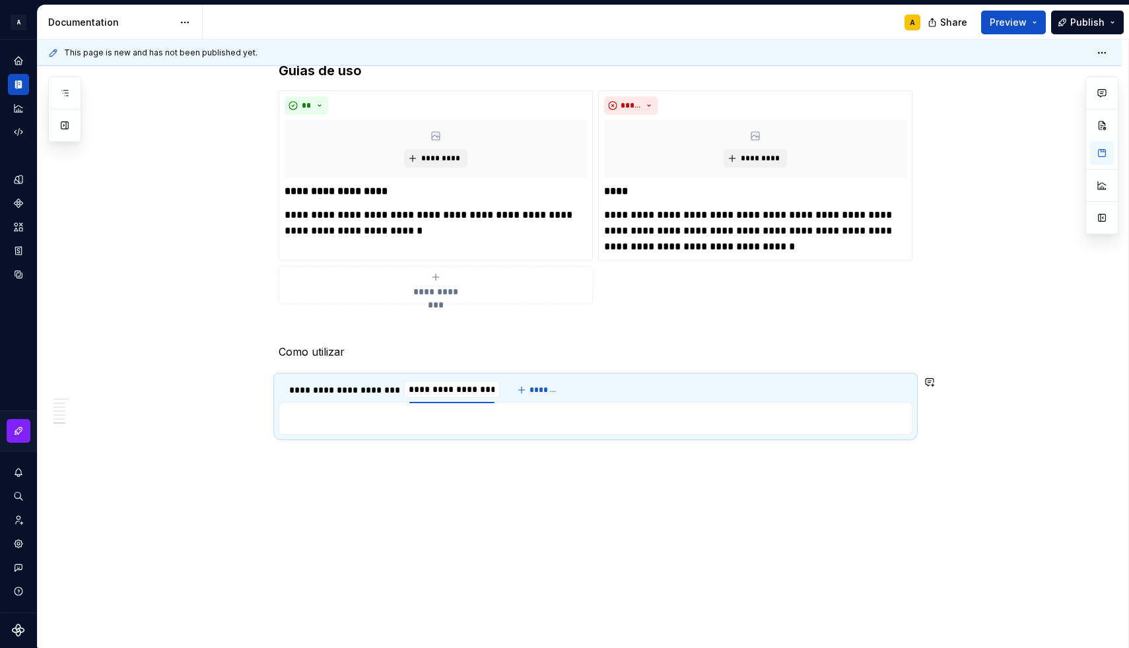
scroll to position [1219, 0]
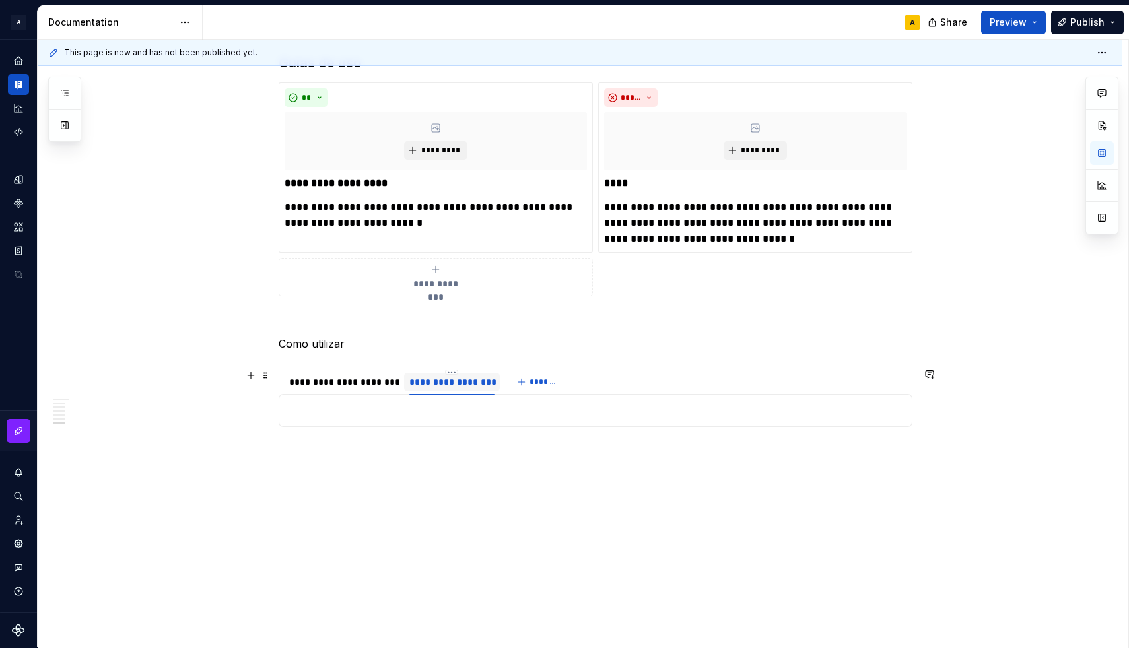
click at [438, 384] on div "**********" at bounding box center [451, 382] width 84 height 13
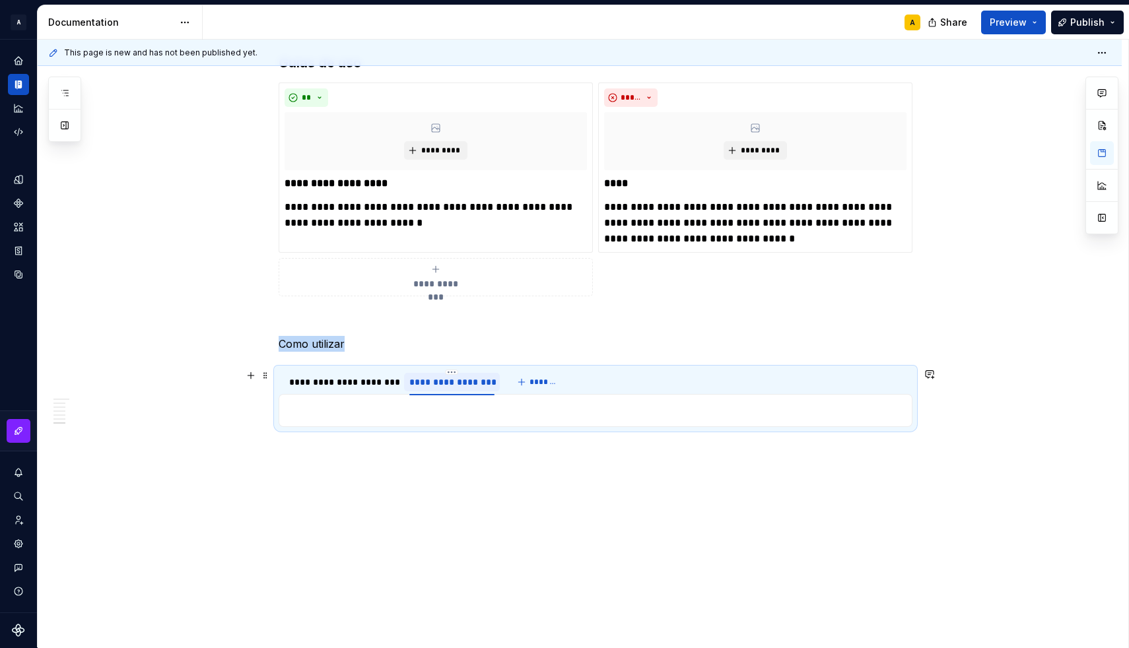
click at [438, 384] on div "**********" at bounding box center [451, 382] width 84 height 13
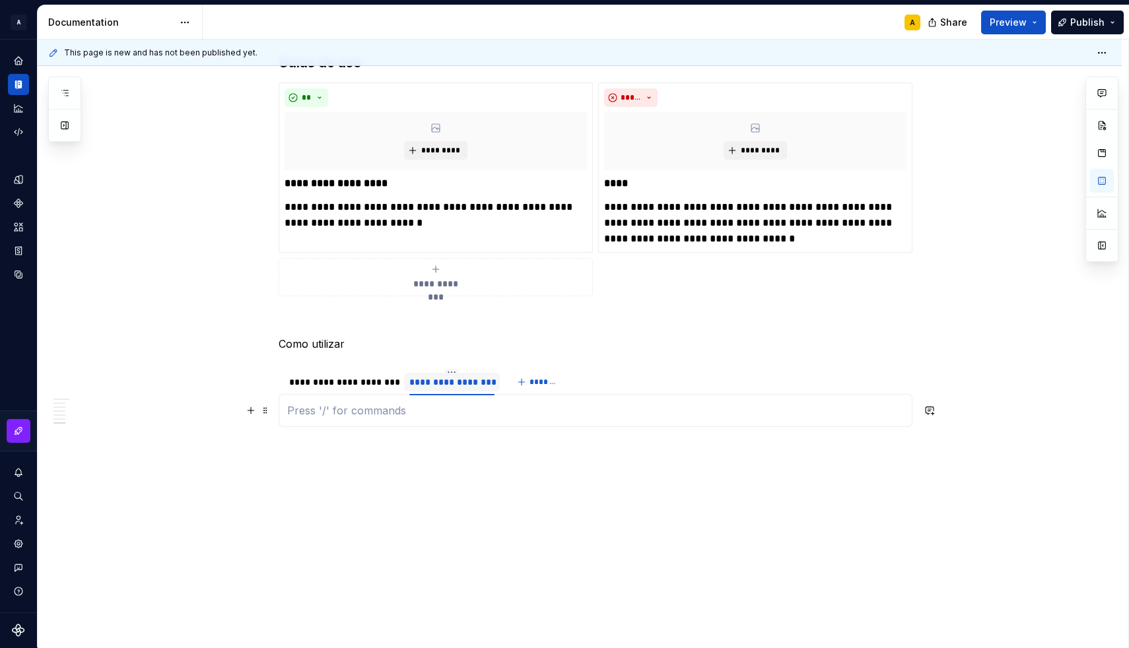
click at [348, 416] on p at bounding box center [595, 411] width 616 height 16
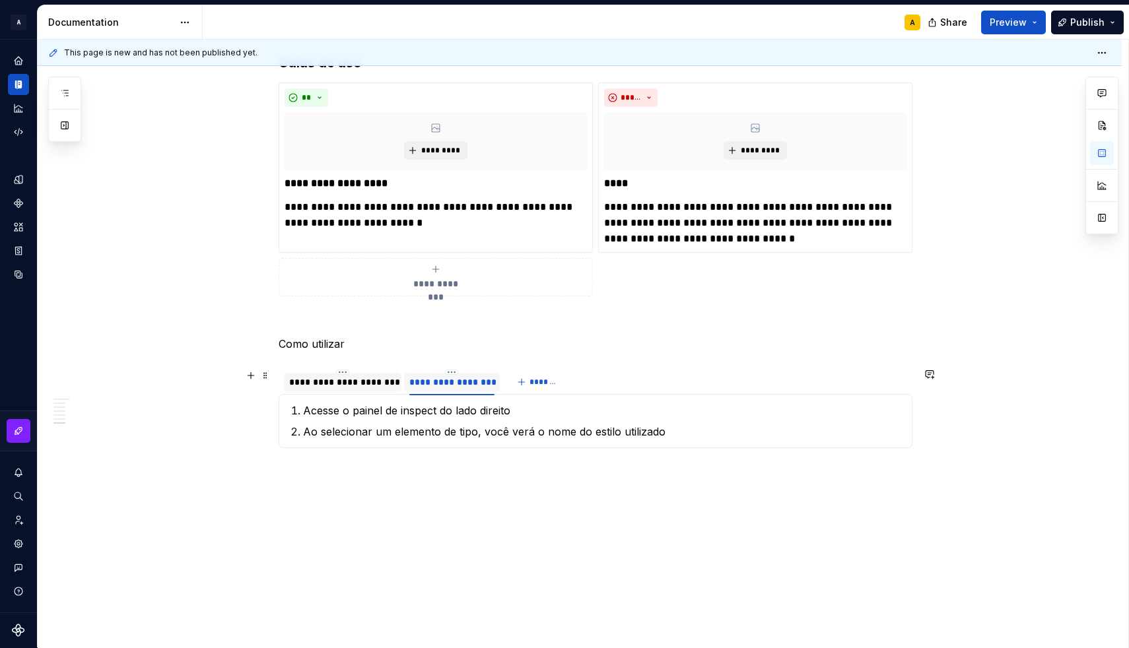
click at [320, 385] on div "**********" at bounding box center [342, 382] width 107 height 13
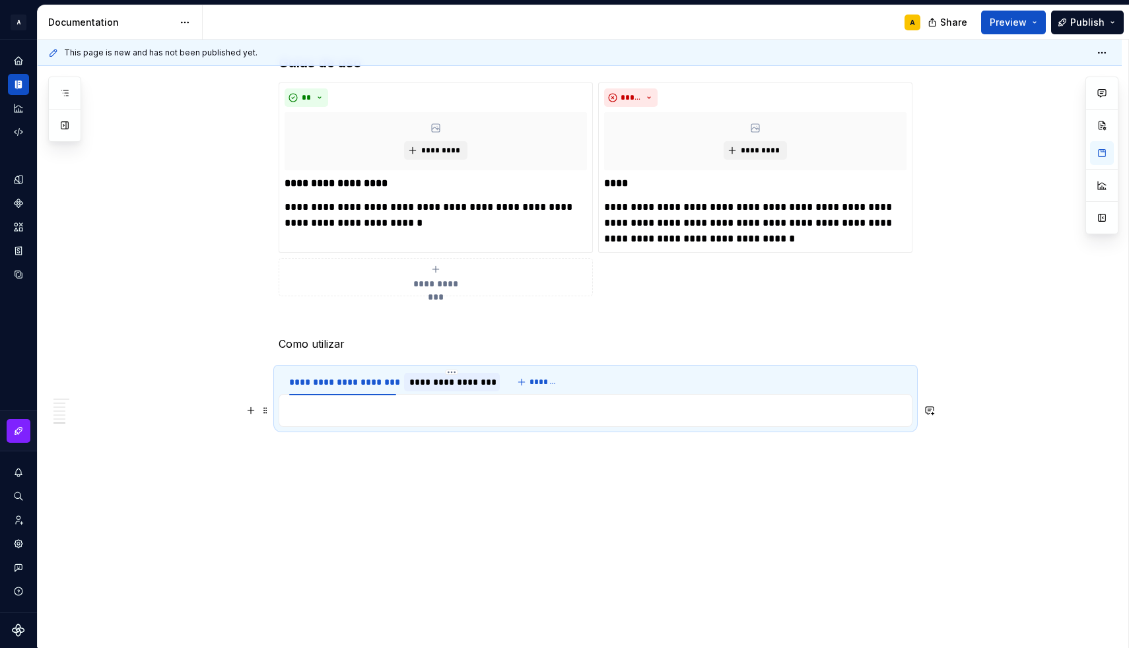
click at [310, 406] on p at bounding box center [595, 411] width 616 height 16
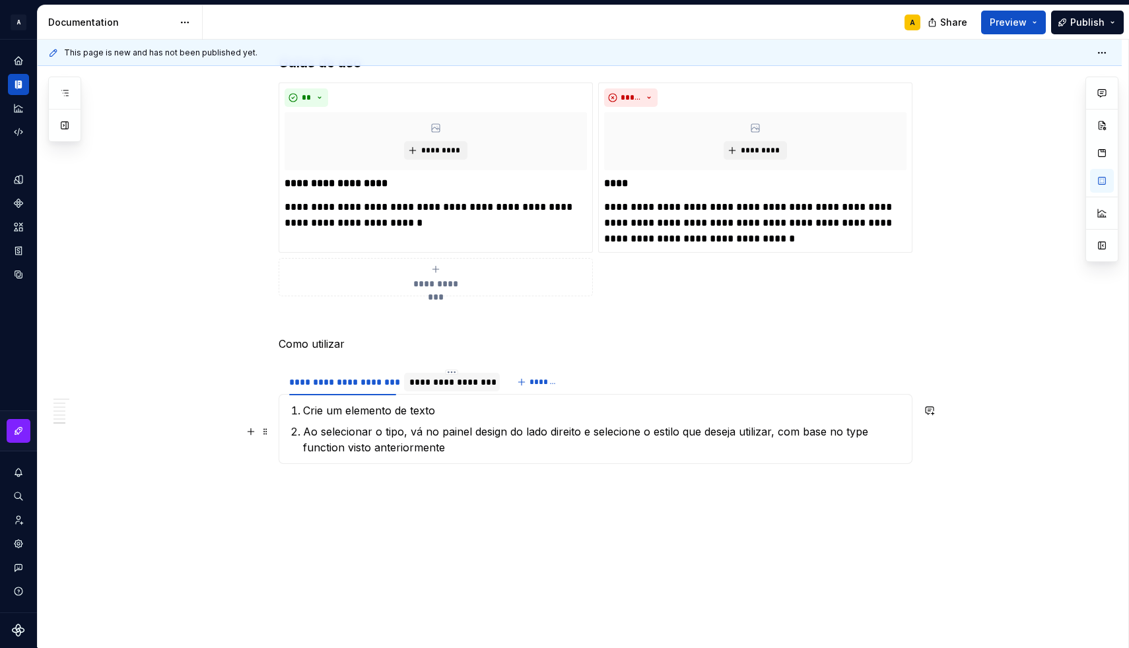
click at [460, 443] on p "Ao selecionar o tipo, vá no painel design do lado direito e selecione o estilo …" at bounding box center [603, 440] width 601 height 32
click at [378, 480] on p at bounding box center [596, 488] width 634 height 16
click at [463, 447] on p "Ao selecionar o tipo, vá no painel design do lado direito e selecione o estilo …" at bounding box center [603, 440] width 601 height 32
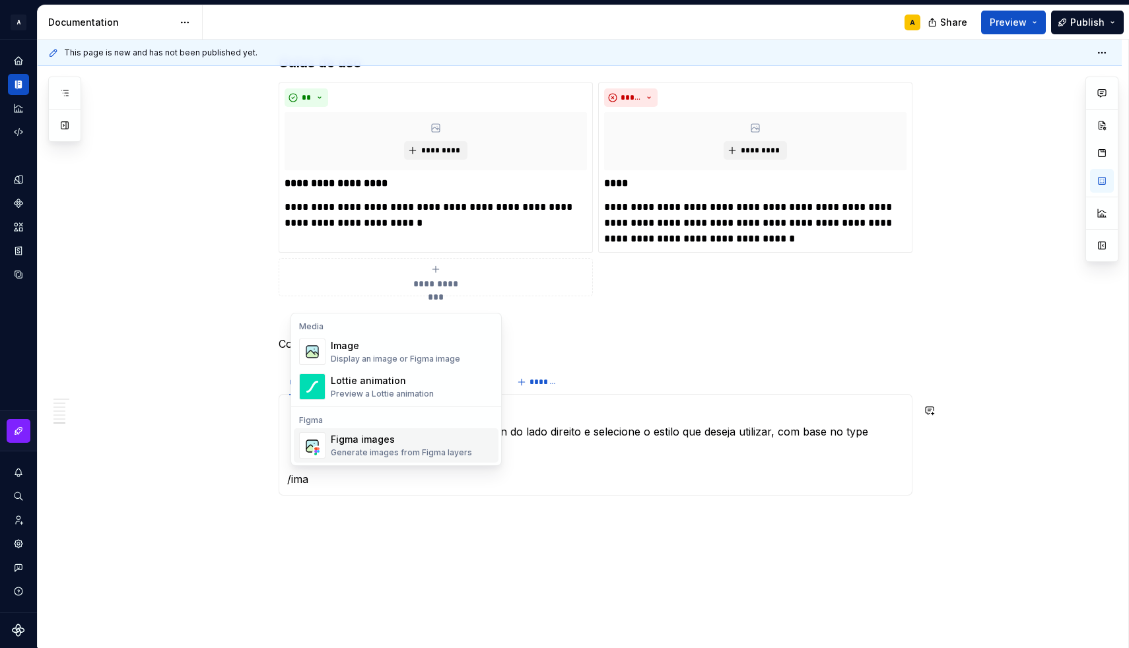
click at [397, 453] on div "Generate images from Figma layers" at bounding box center [401, 452] width 141 height 11
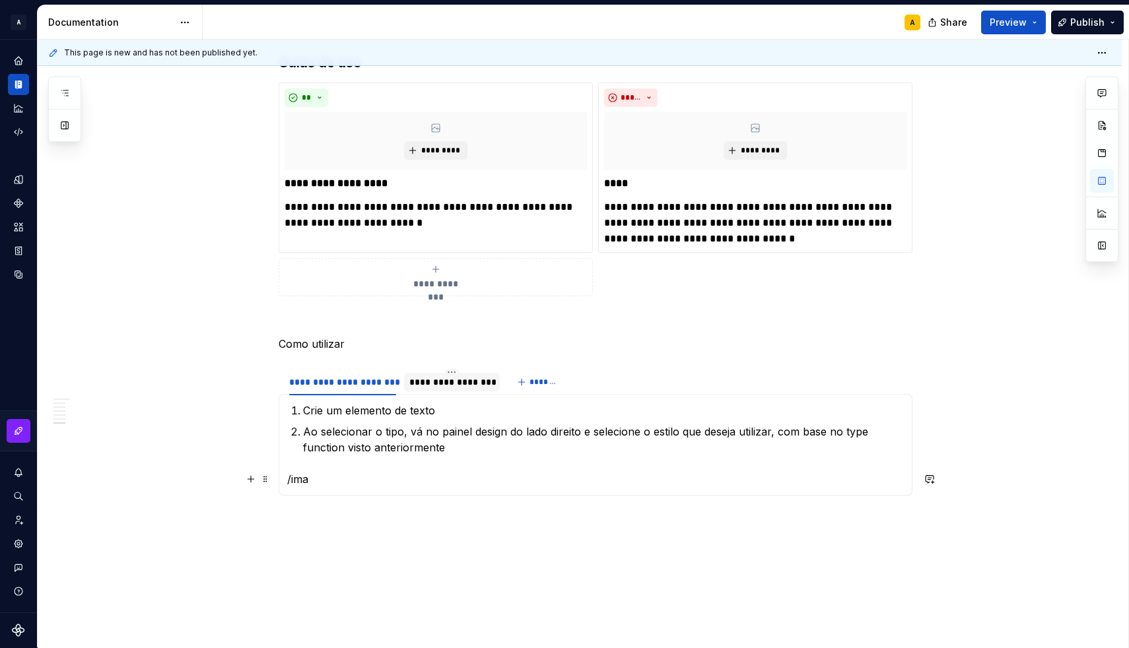
click at [323, 476] on p "/ima" at bounding box center [595, 479] width 616 height 16
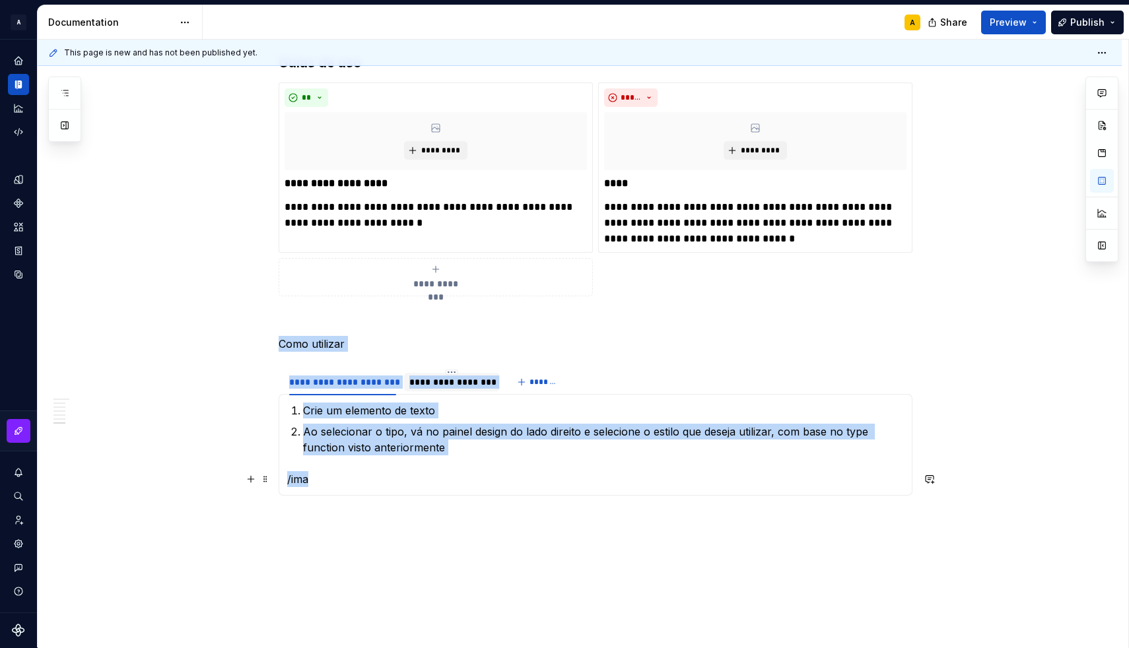
click at [323, 476] on p "/ima" at bounding box center [595, 479] width 616 height 16
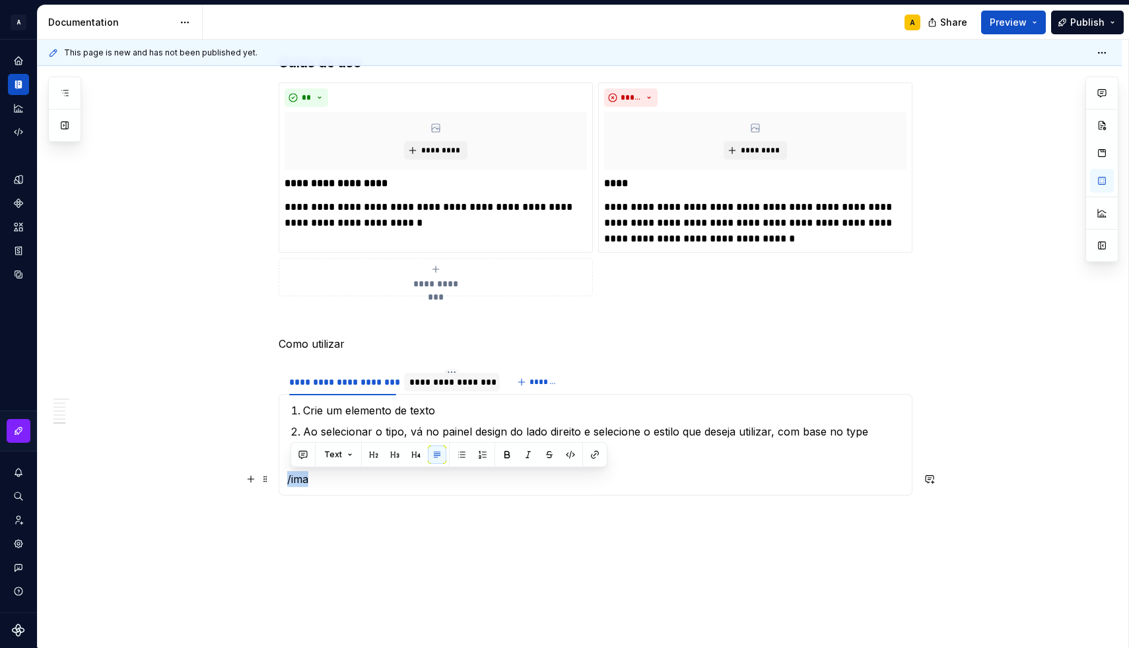
click at [323, 476] on p "/ima" at bounding box center [595, 479] width 616 height 16
click at [335, 480] on p "/ima" at bounding box center [595, 479] width 616 height 16
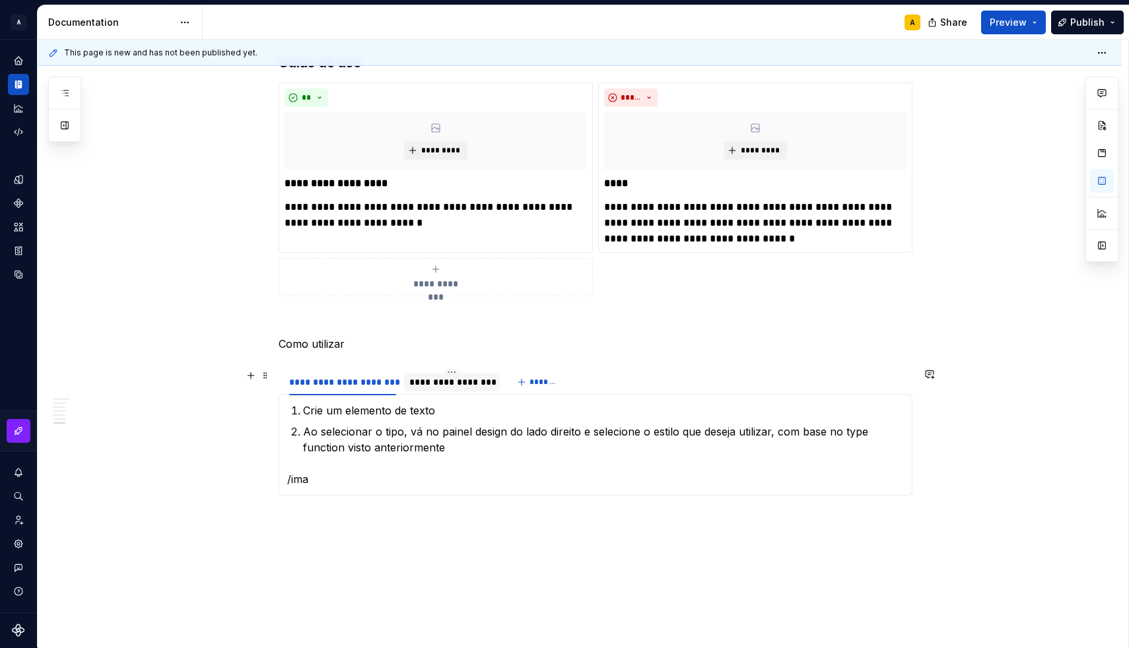
click at [442, 385] on div "**********" at bounding box center [451, 382] width 84 height 13
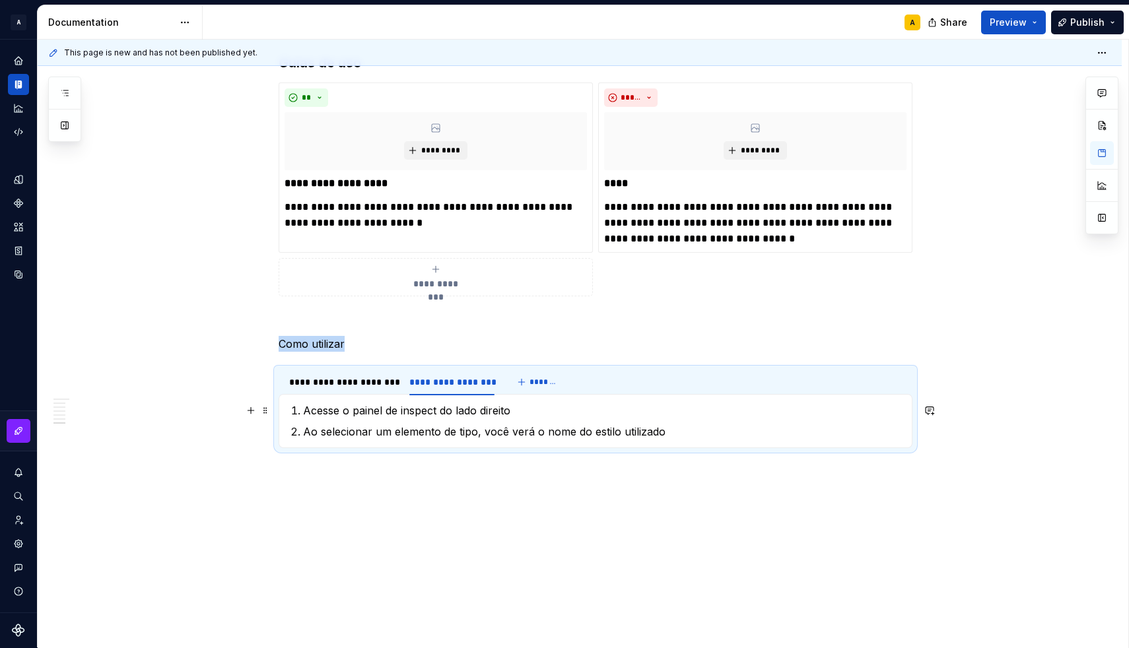
click at [526, 413] on p "Acesse o painel de inspect do lado direito" at bounding box center [603, 411] width 601 height 16
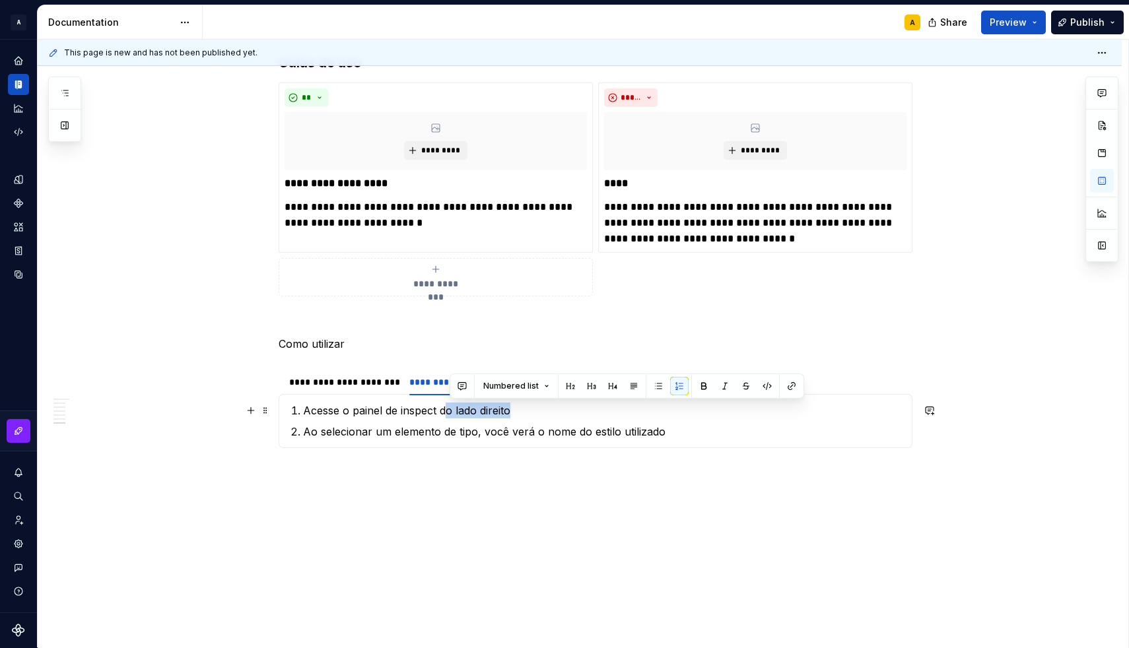
drag, startPoint x: 523, startPoint y: 410, endPoint x: 447, endPoint y: 416, distance: 76.1
click at [447, 416] on p "Acesse o painel de inspect do lado direito" at bounding box center [603, 411] width 601 height 16
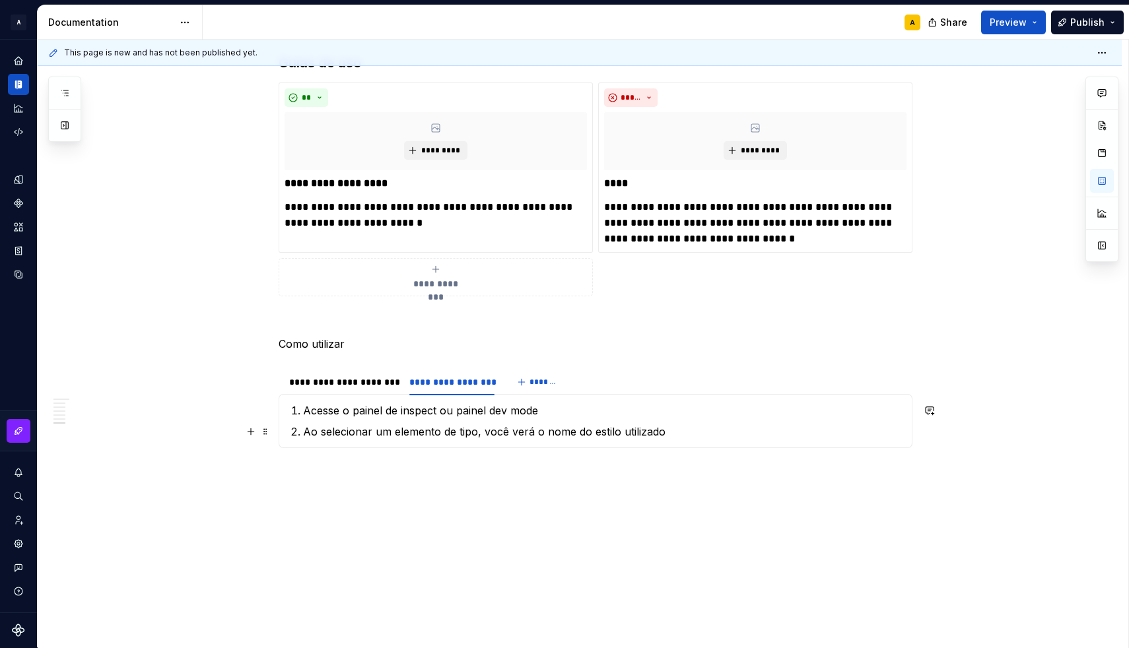
click at [473, 429] on p "Ao selecionar um elemento de tipo, você verá o nome do estilo utilizado" at bounding box center [603, 432] width 601 height 16
click at [506, 434] on p "Ao selecionar um elemento de texto, você verá o nome do estilo utilizado" at bounding box center [603, 432] width 601 height 16
click at [489, 437] on p "Ao selecionar um elemento de texto, você verá o nome do estilo utilizado" at bounding box center [603, 432] width 601 height 16
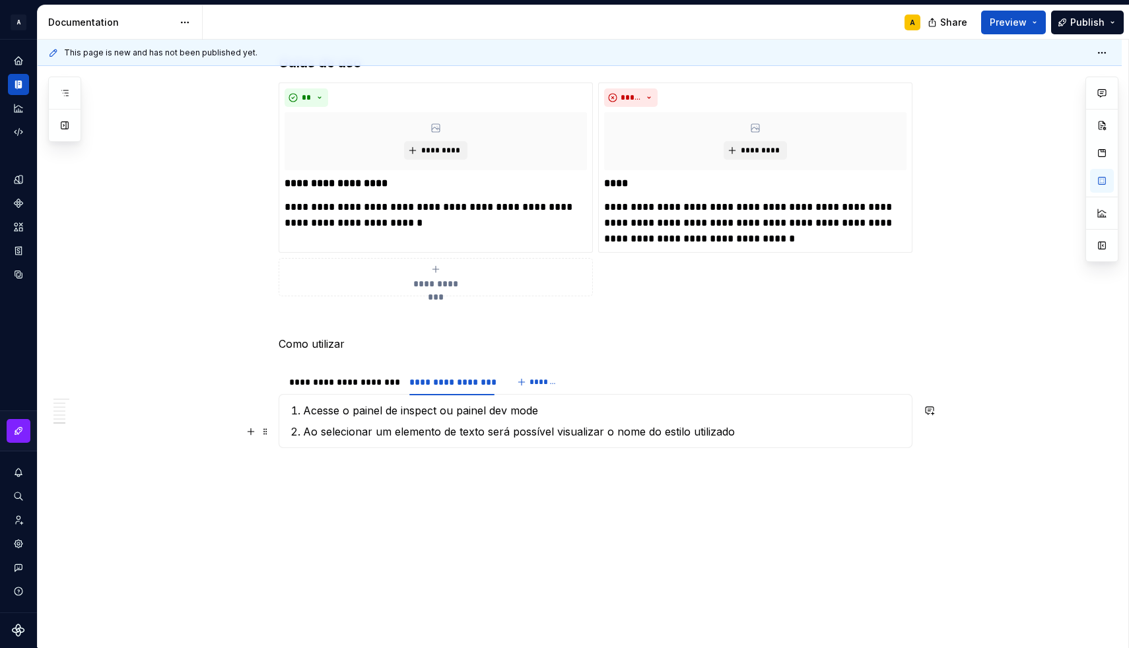
click at [764, 432] on p "Ao selecionar um elemento de texto será possível visualizar o nome do estilo ut…" at bounding box center [603, 432] width 601 height 16
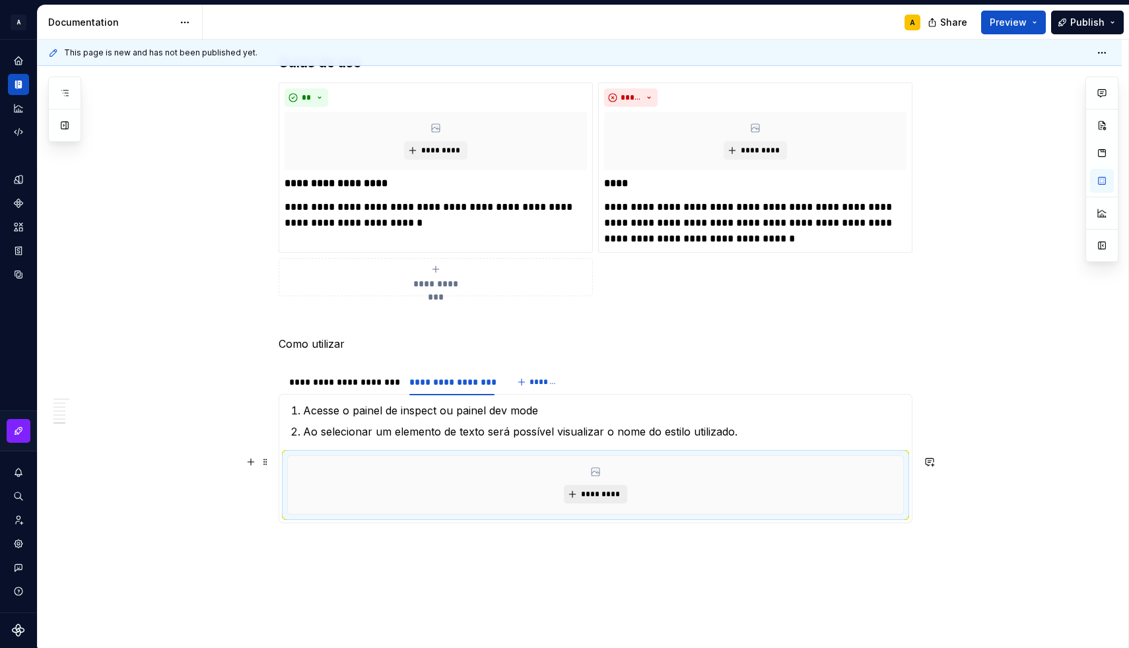
click at [624, 488] on button "*********" at bounding box center [595, 494] width 63 height 18
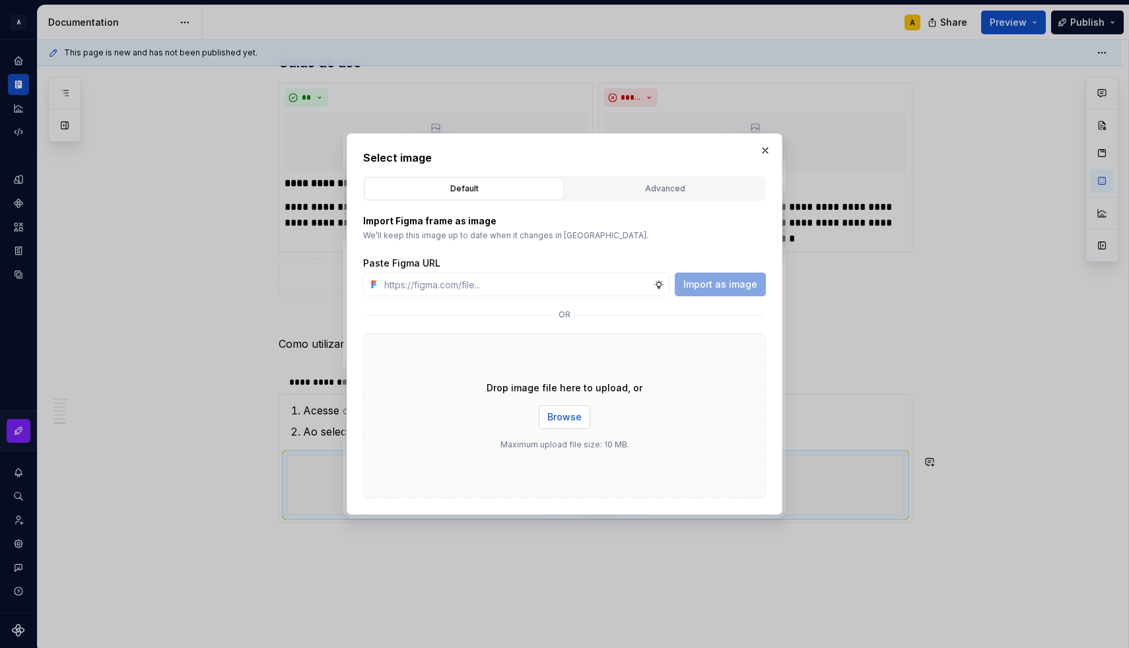
click at [566, 417] on span "Browse" at bounding box center [564, 417] width 34 height 13
click at [444, 288] on input "text" at bounding box center [516, 285] width 275 height 24
click at [551, 414] on span "Browse" at bounding box center [564, 417] width 34 height 13
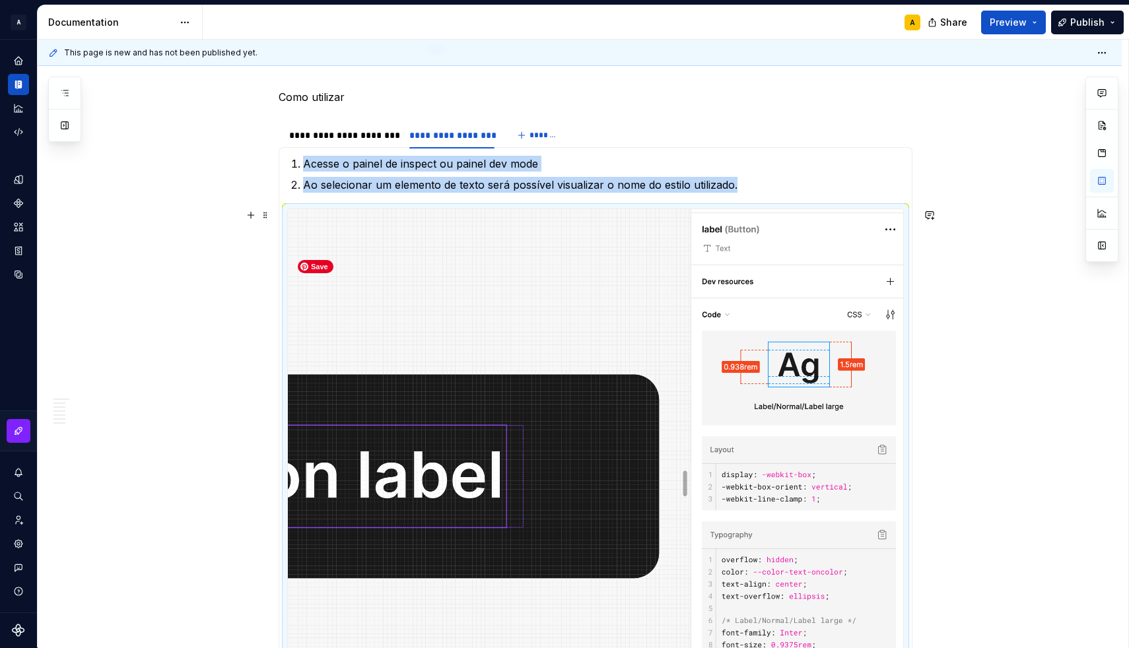
scroll to position [1290, 0]
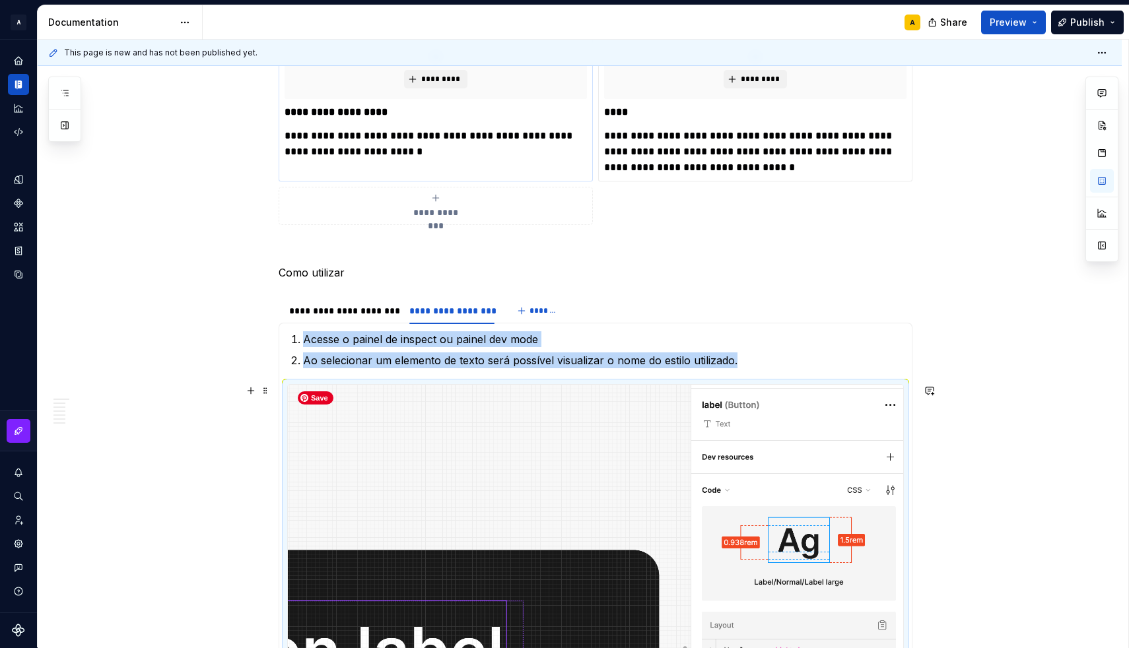
click at [418, 402] on img at bounding box center [595, 631] width 615 height 493
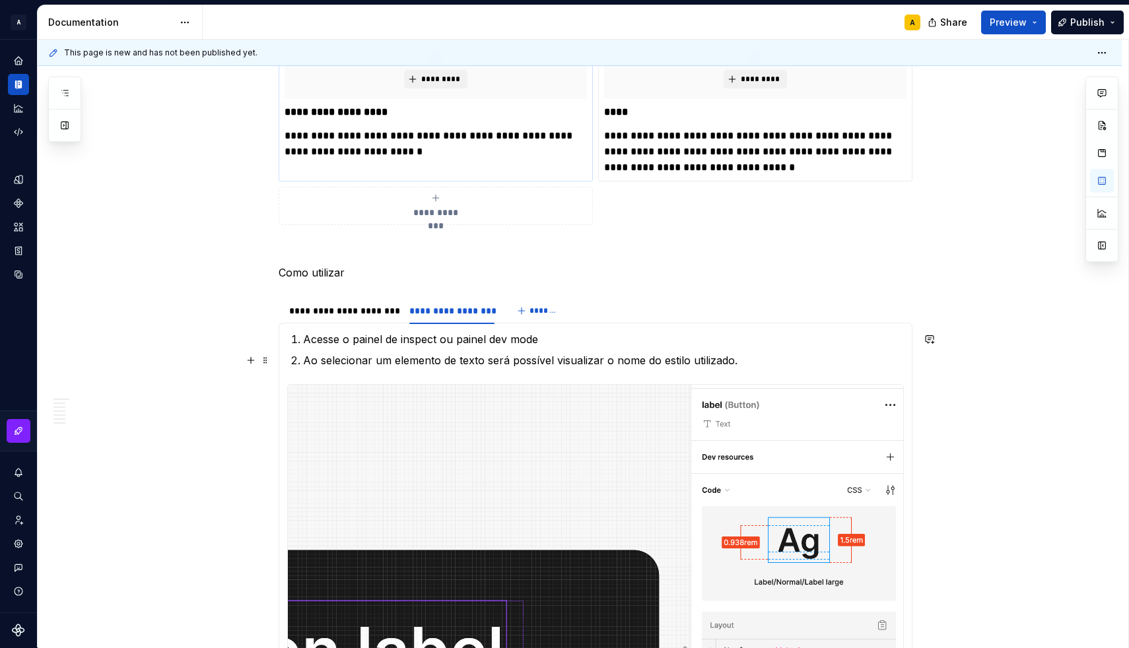
click at [752, 361] on p "Ao selecionar um elemento de texto será possível visualizar o nome do estilo ut…" at bounding box center [603, 360] width 601 height 16
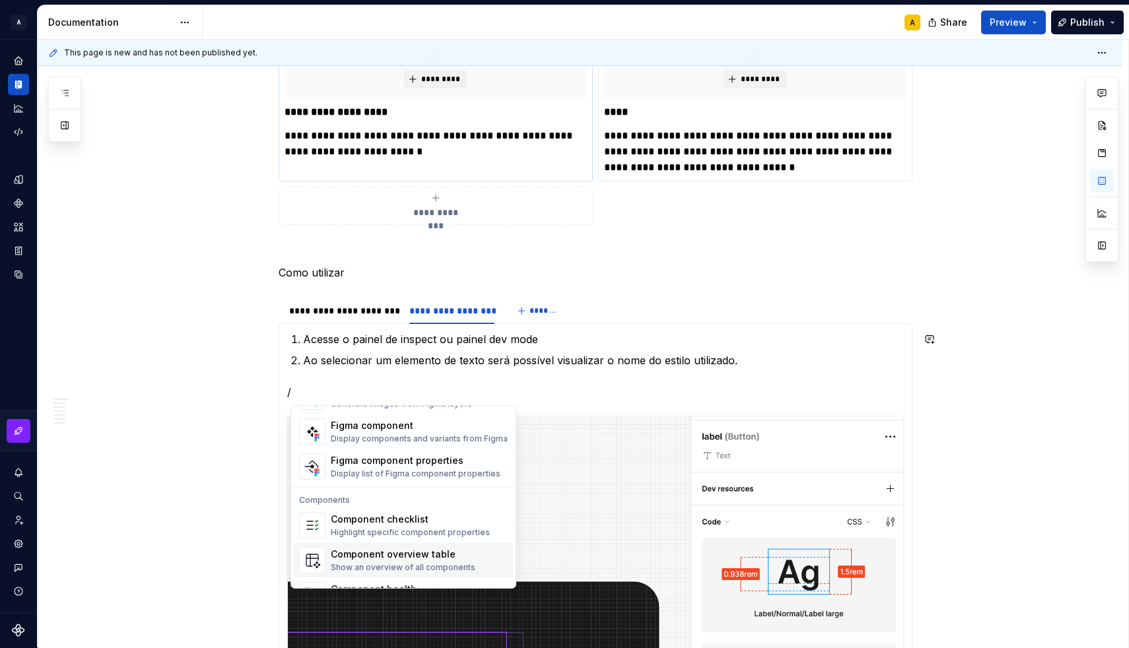
scroll to position [1279, 0]
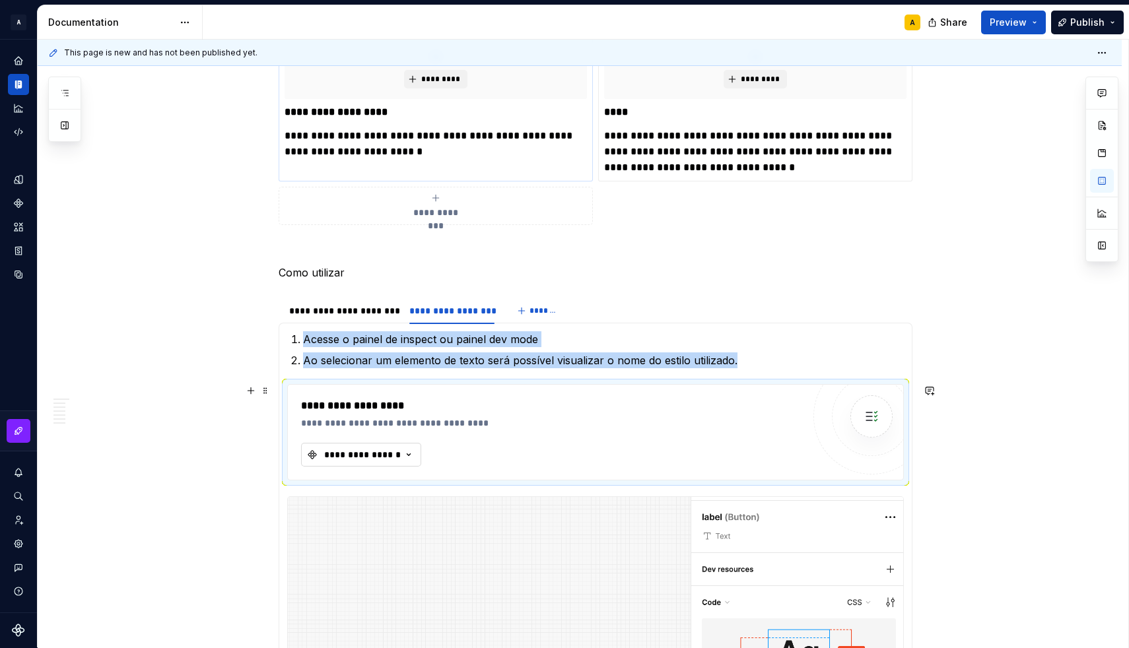
click at [356, 451] on div "**********" at bounding box center [362, 454] width 79 height 13
click at [872, 413] on img at bounding box center [871, 416] width 26 height 26
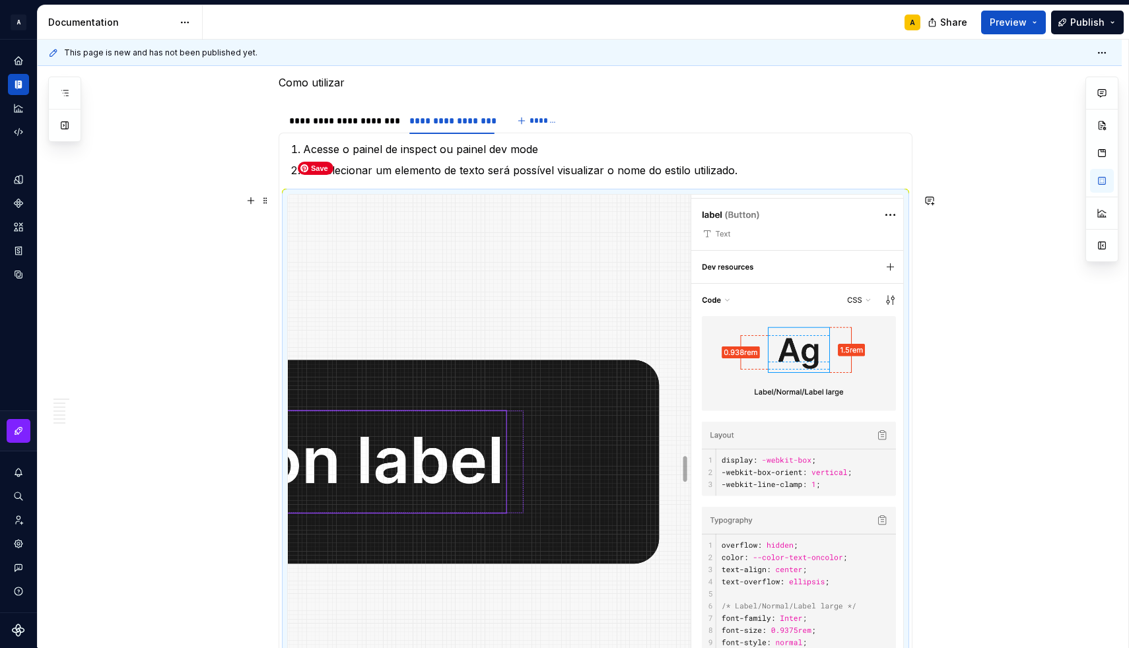
scroll to position [1481, 0]
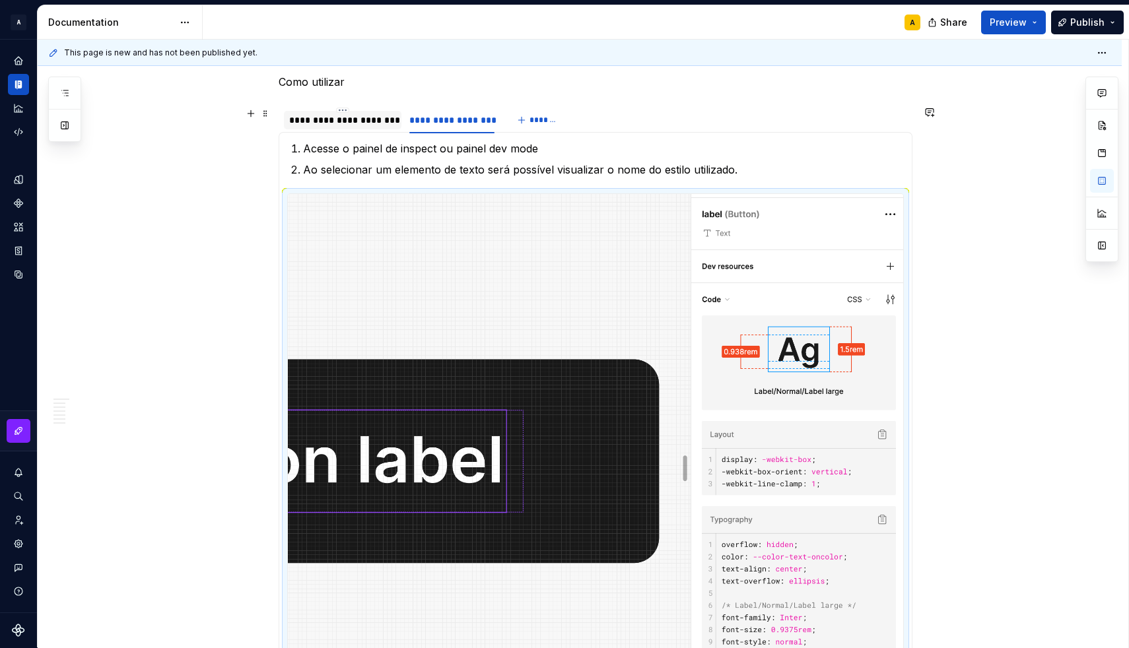
click at [360, 128] on div "**********" at bounding box center [342, 120] width 117 height 18
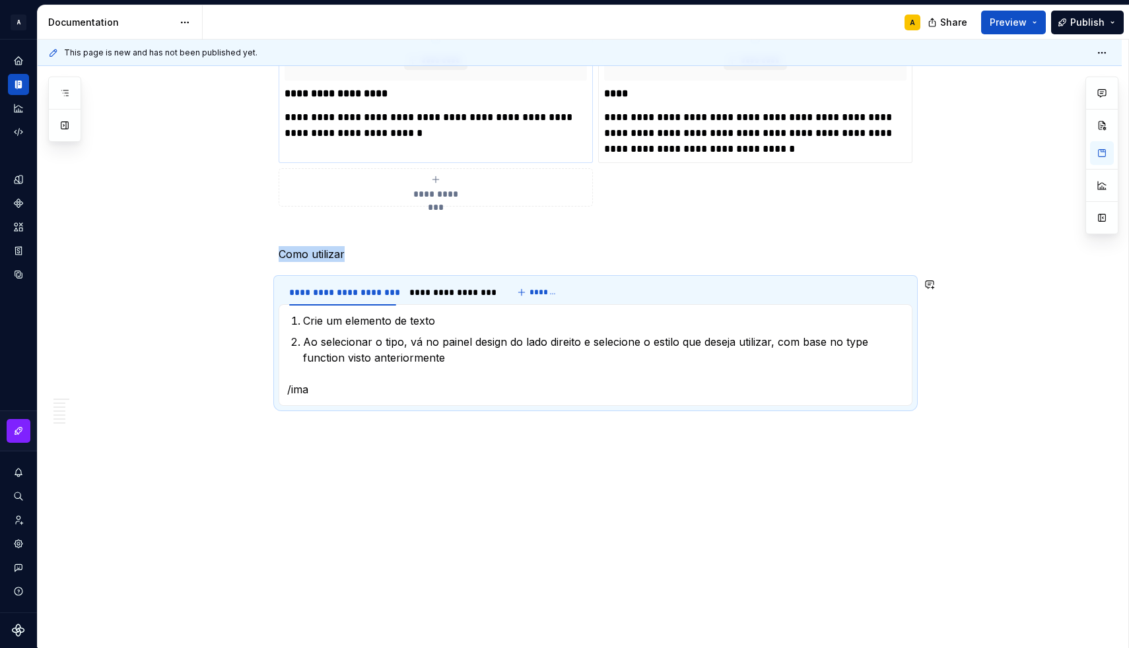
click at [341, 395] on p "/ima" at bounding box center [595, 389] width 616 height 16
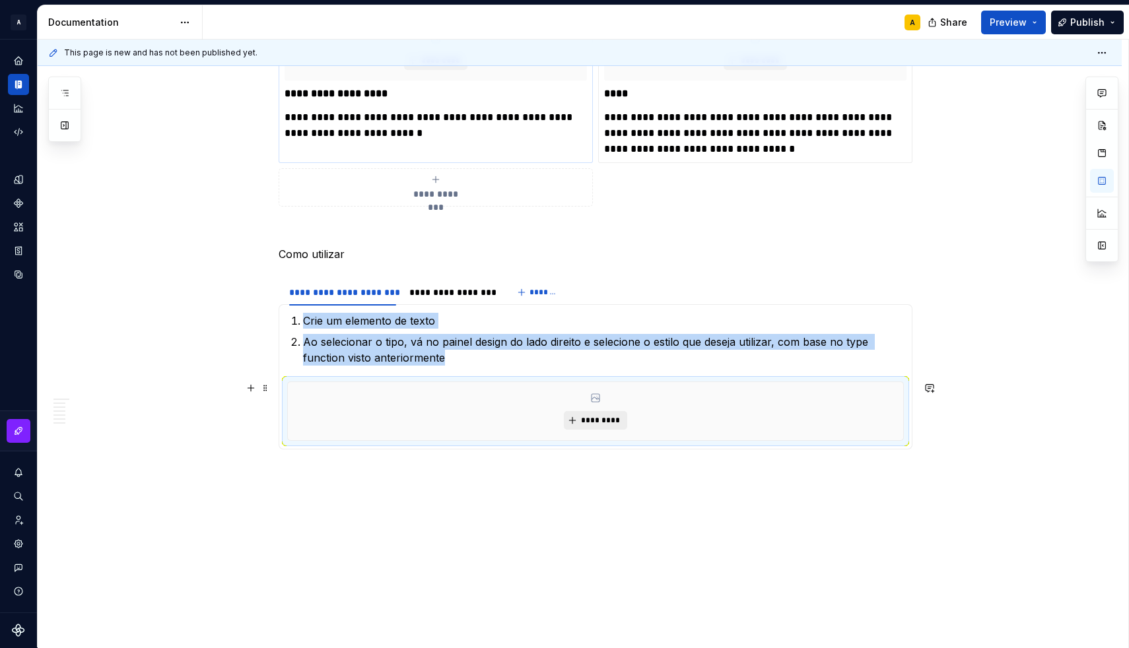
click at [590, 422] on span "*********" at bounding box center [600, 420] width 40 height 11
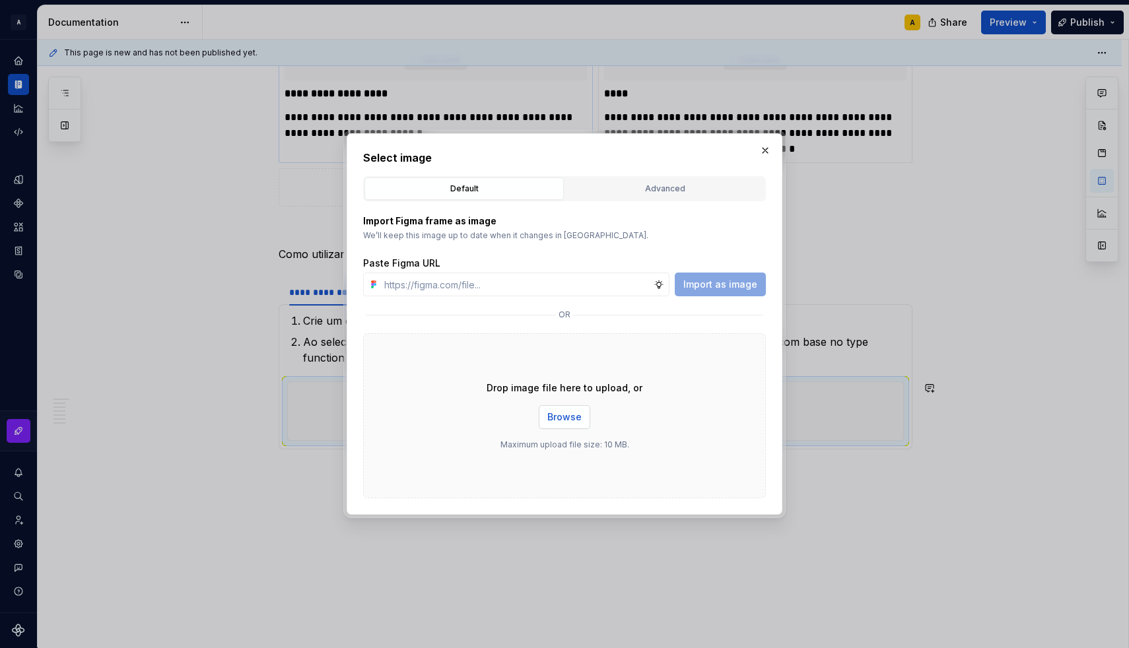
click at [566, 413] on span "Browse" at bounding box center [564, 417] width 34 height 13
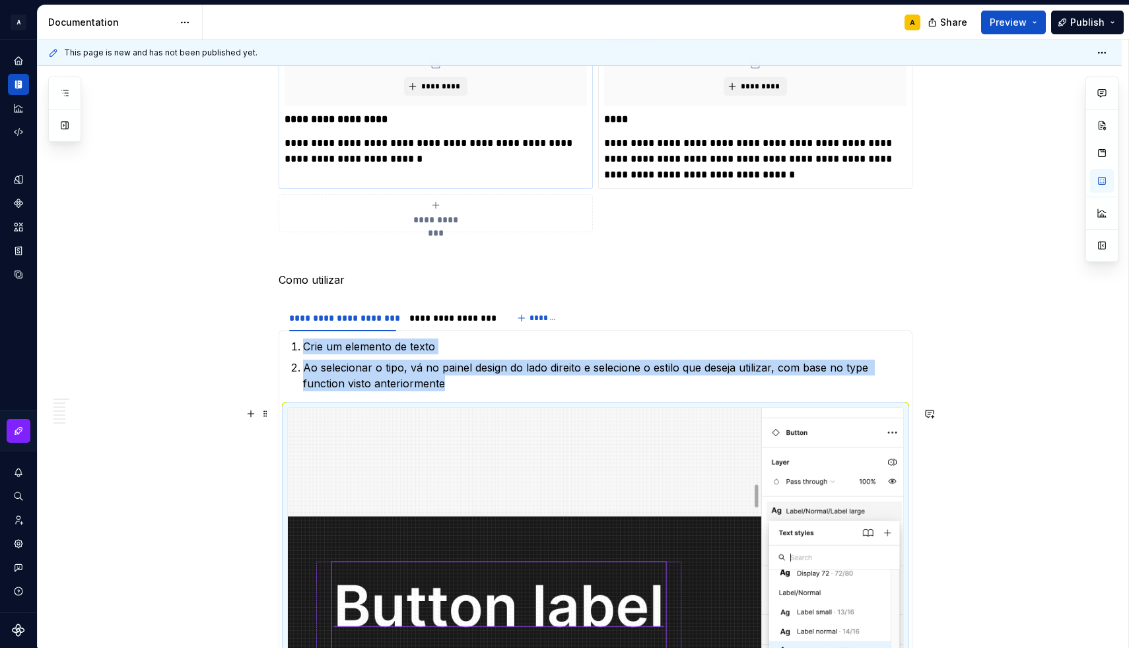
scroll to position [1286, 0]
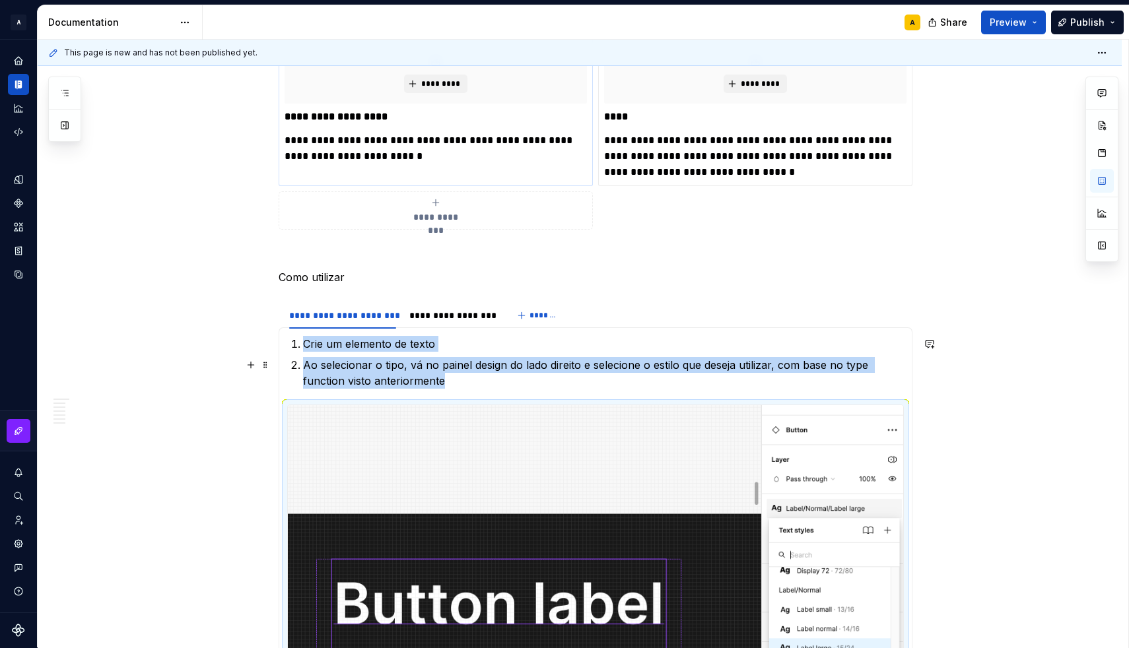
click at [396, 364] on p "Ao selecionar o tipo, vá no painel design do lado direito e selecione o estilo …" at bounding box center [603, 373] width 601 height 32
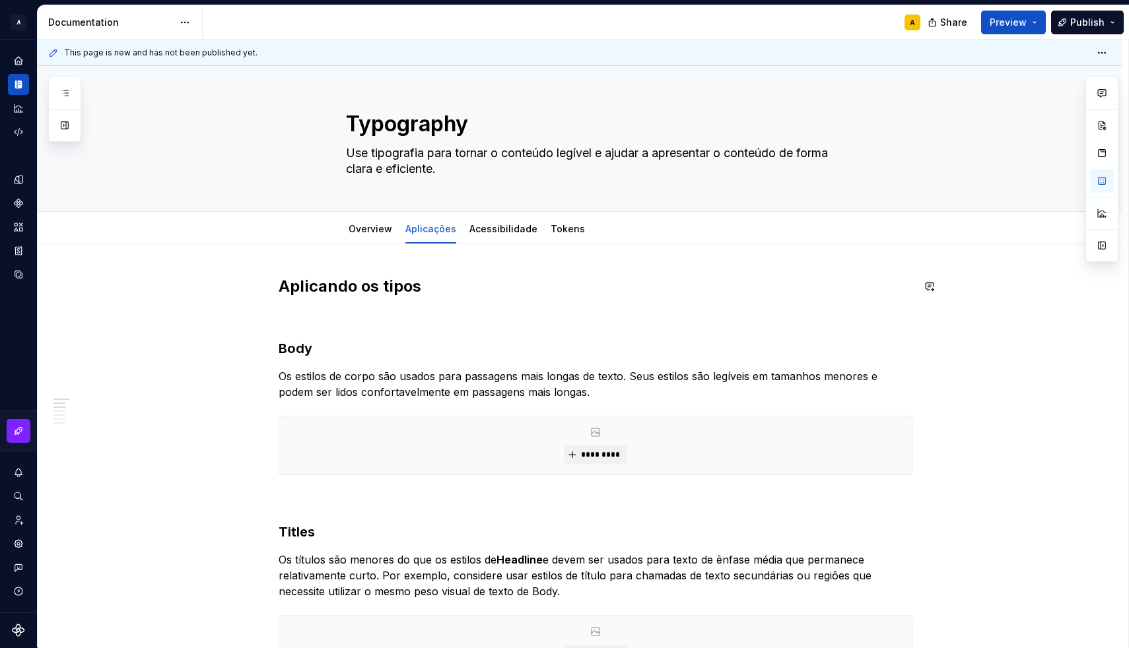
scroll to position [0, 0]
click at [484, 235] on div "Acessibilidade" at bounding box center [503, 228] width 68 height 13
click at [491, 228] on link "Acessibilidade" at bounding box center [503, 228] width 68 height 11
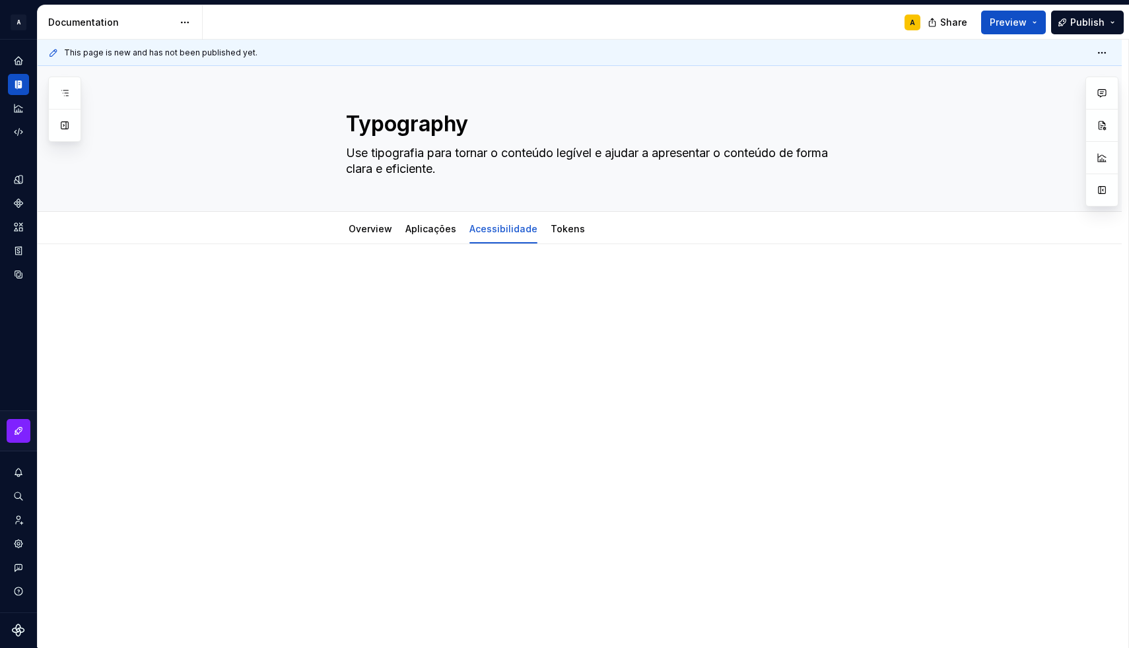
type textarea "*"
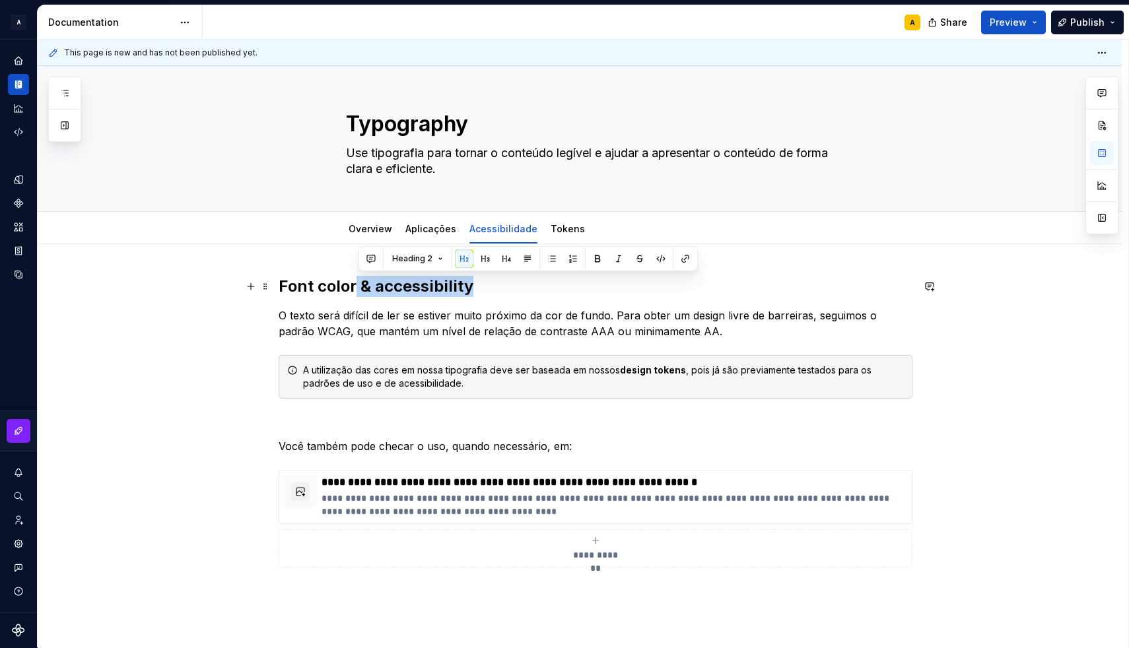
drag, startPoint x: 360, startPoint y: 288, endPoint x: 487, endPoint y: 288, distance: 127.4
click at [487, 288] on h2 "Font color & accessibility" at bounding box center [596, 286] width 634 height 21
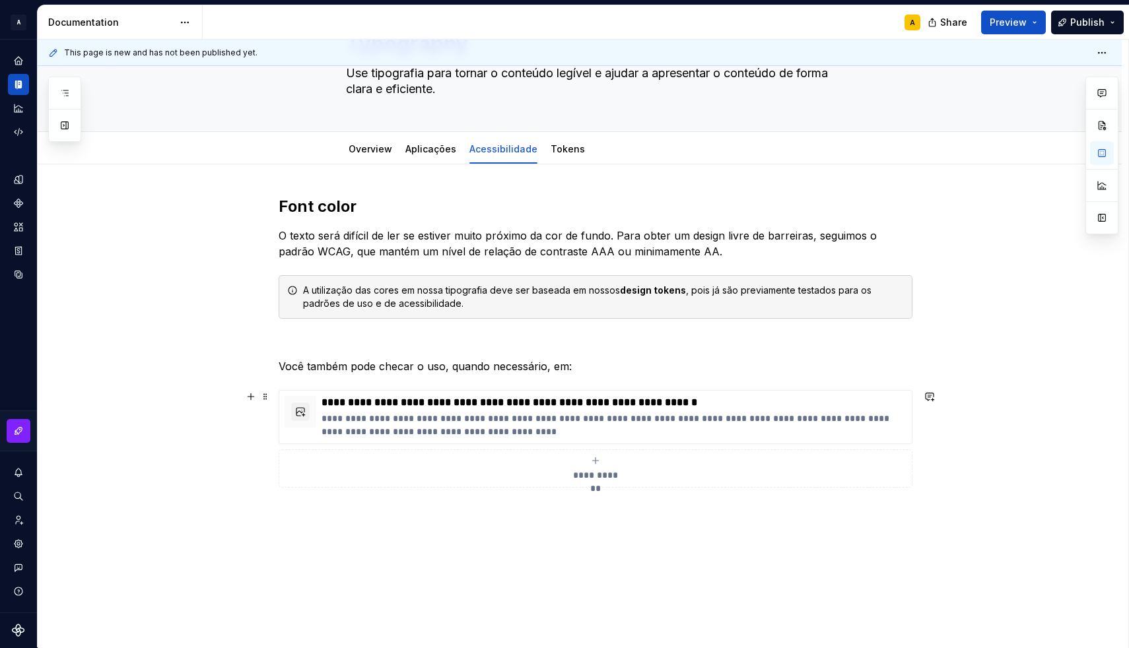
scroll to position [130, 0]
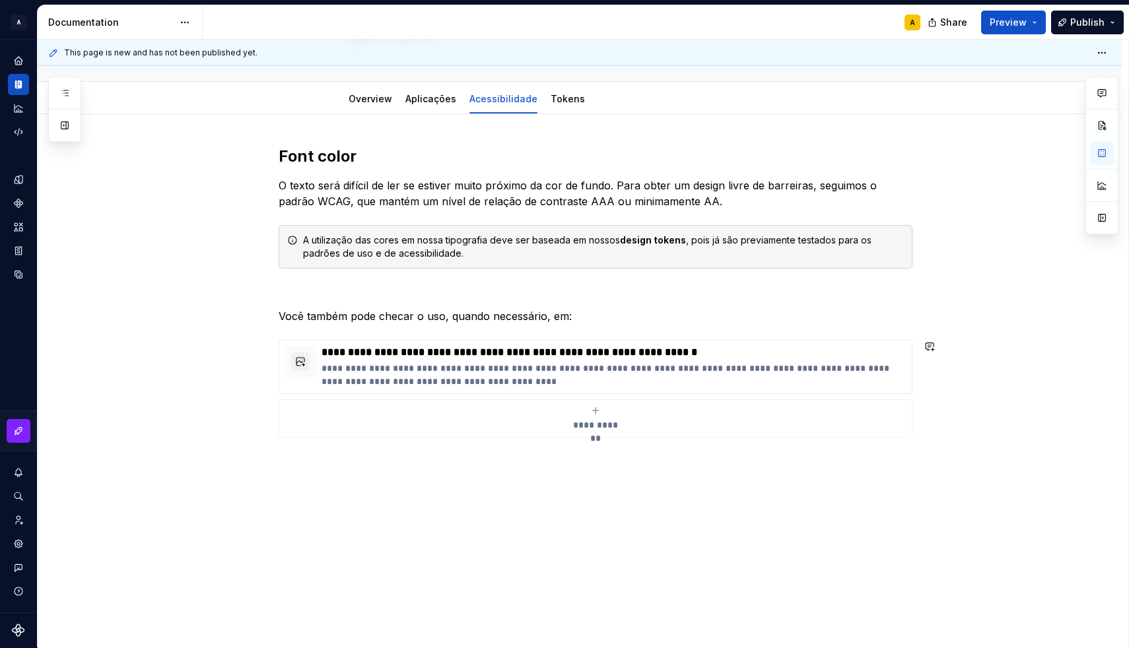
click at [319, 467] on div "**********" at bounding box center [580, 381] width 1084 height 534
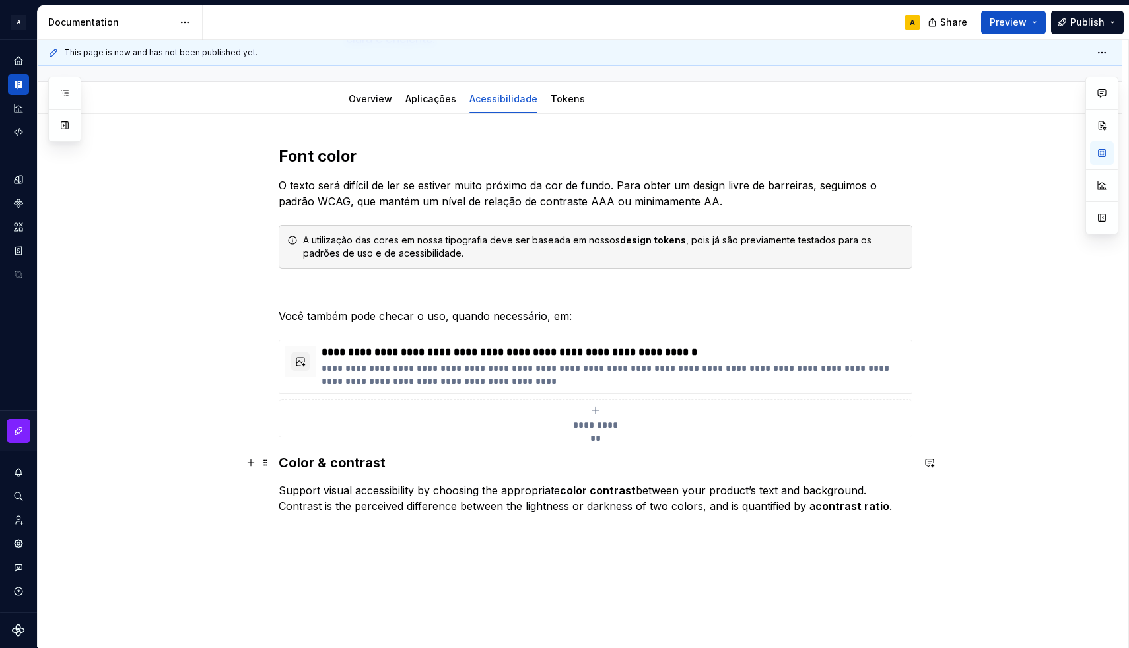
click at [282, 461] on h3 "Color & contrast" at bounding box center [596, 462] width 634 height 18
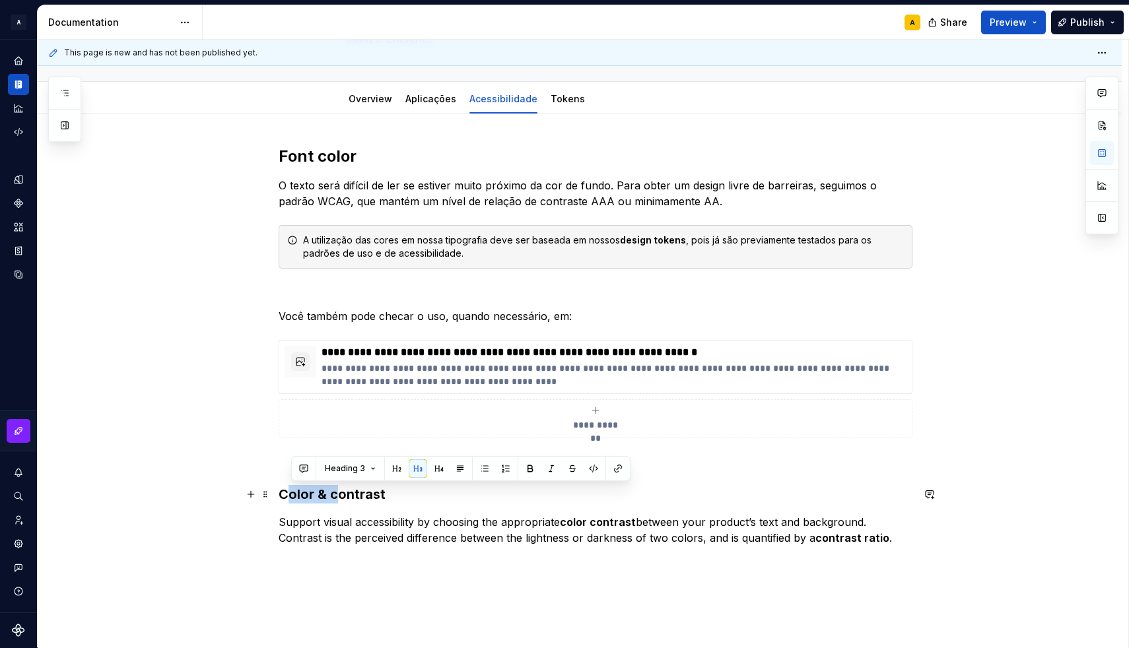
drag, startPoint x: 337, startPoint y: 492, endPoint x: 290, endPoint y: 490, distance: 46.9
click at [290, 490] on h3 "Color & contrast" at bounding box center [596, 494] width 634 height 18
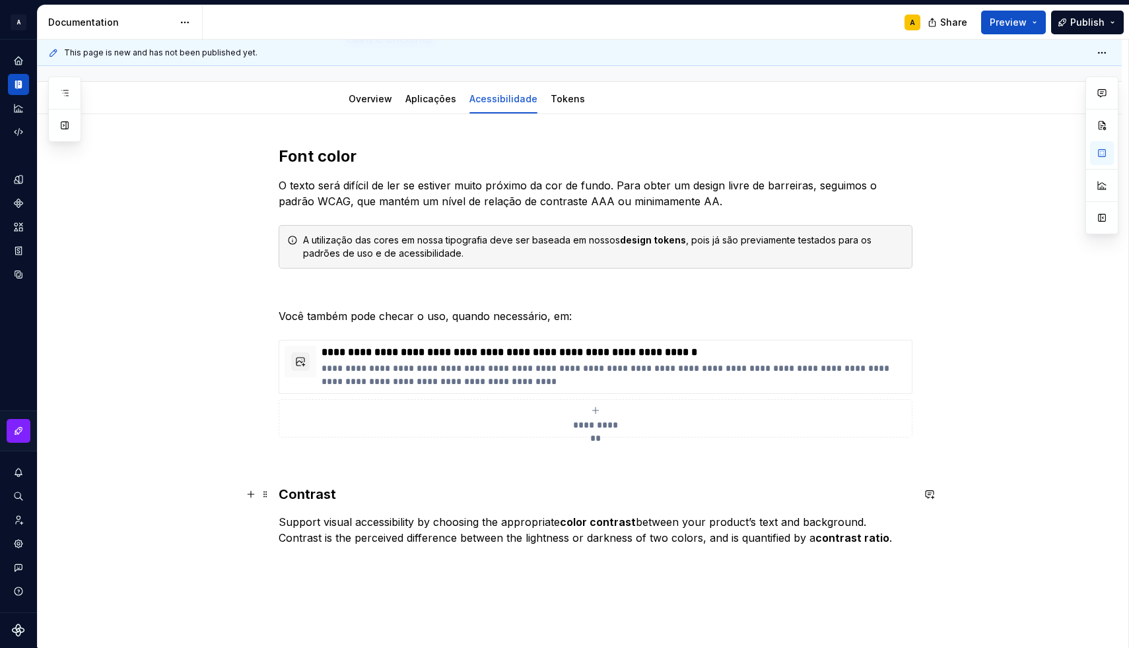
click at [356, 494] on h3 "Contrast" at bounding box center [596, 494] width 634 height 18
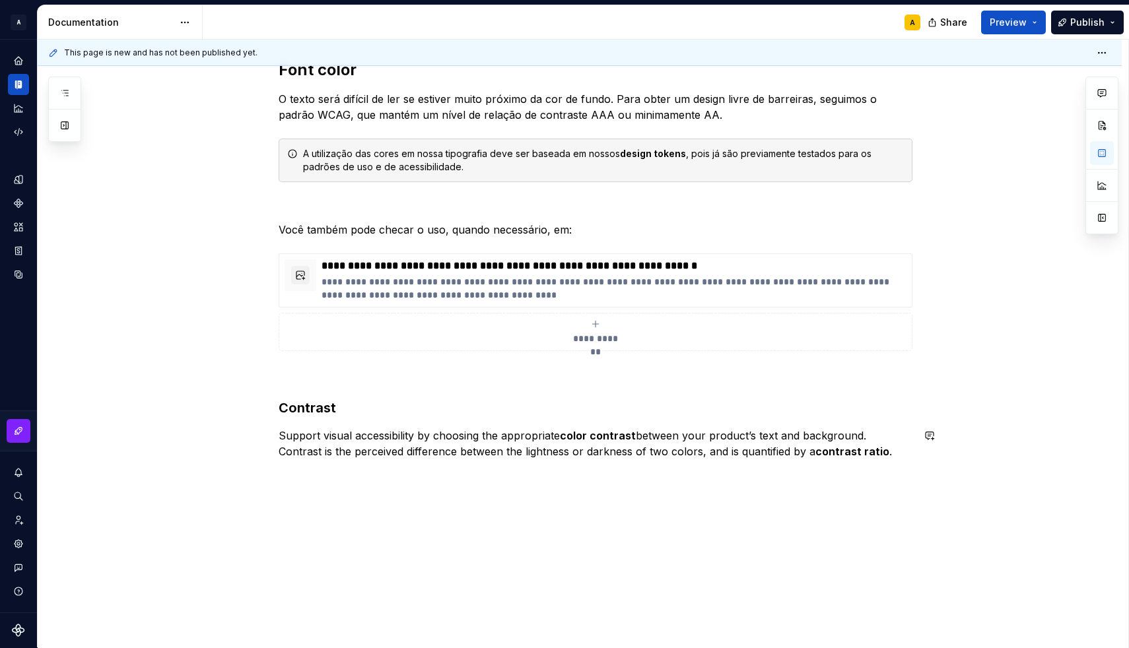
scroll to position [223, 0]
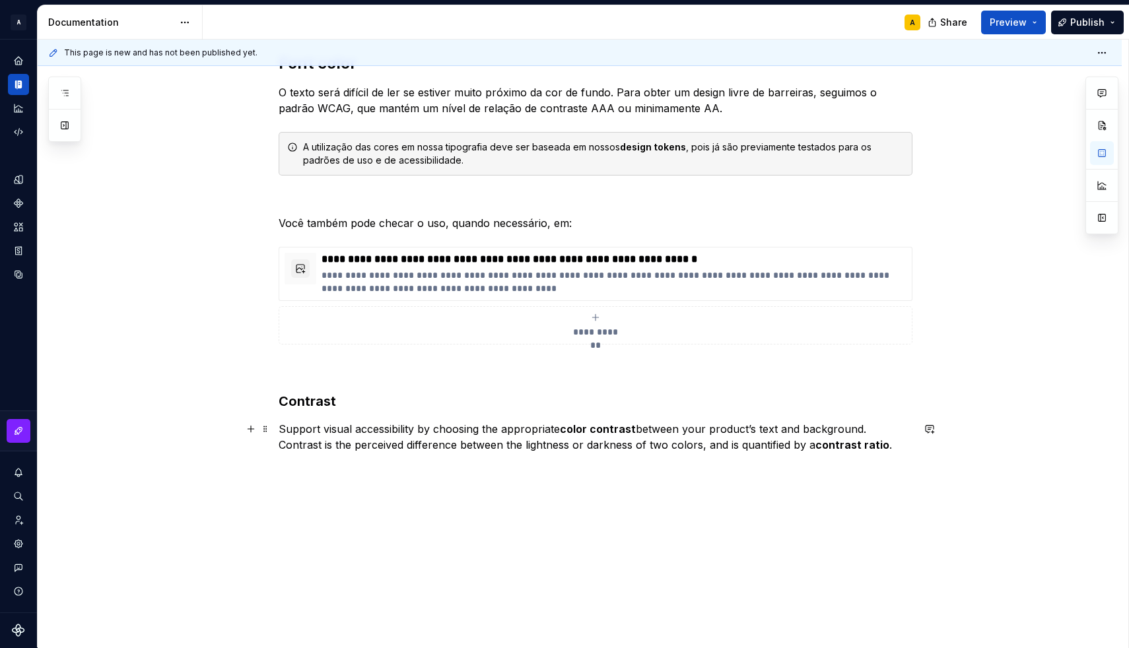
click at [354, 430] on p "Support visual accessibility by choosing the appropriate color contrast between…" at bounding box center [596, 437] width 634 height 32
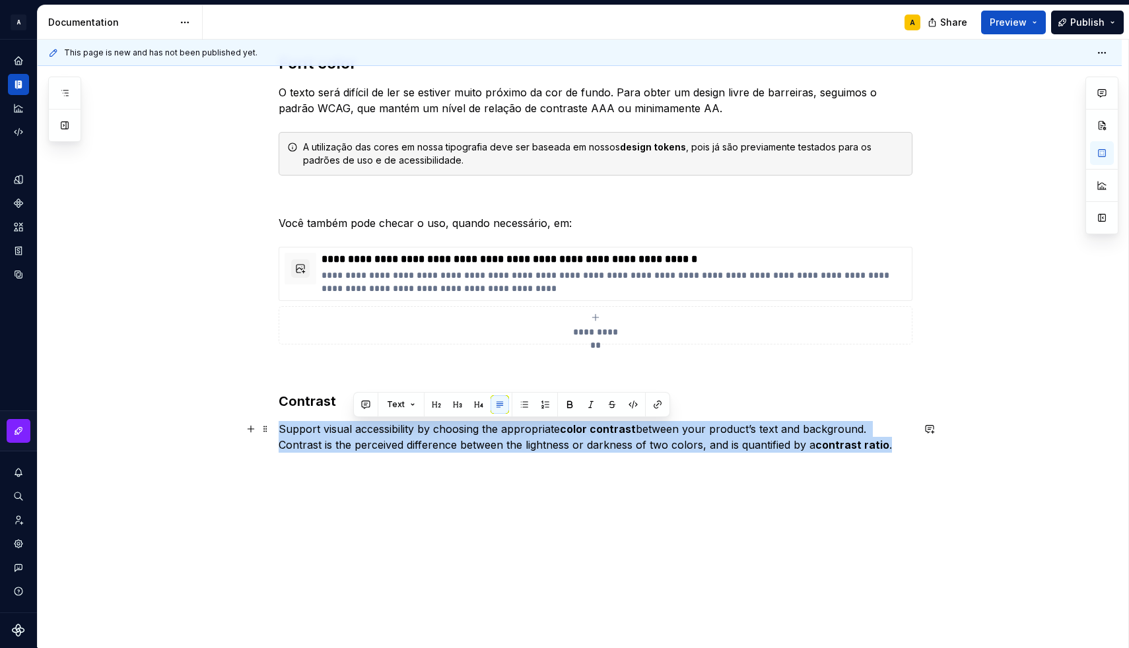
click at [354, 430] on p "Support visual accessibility by choosing the appropriate color contrast between…" at bounding box center [596, 437] width 634 height 32
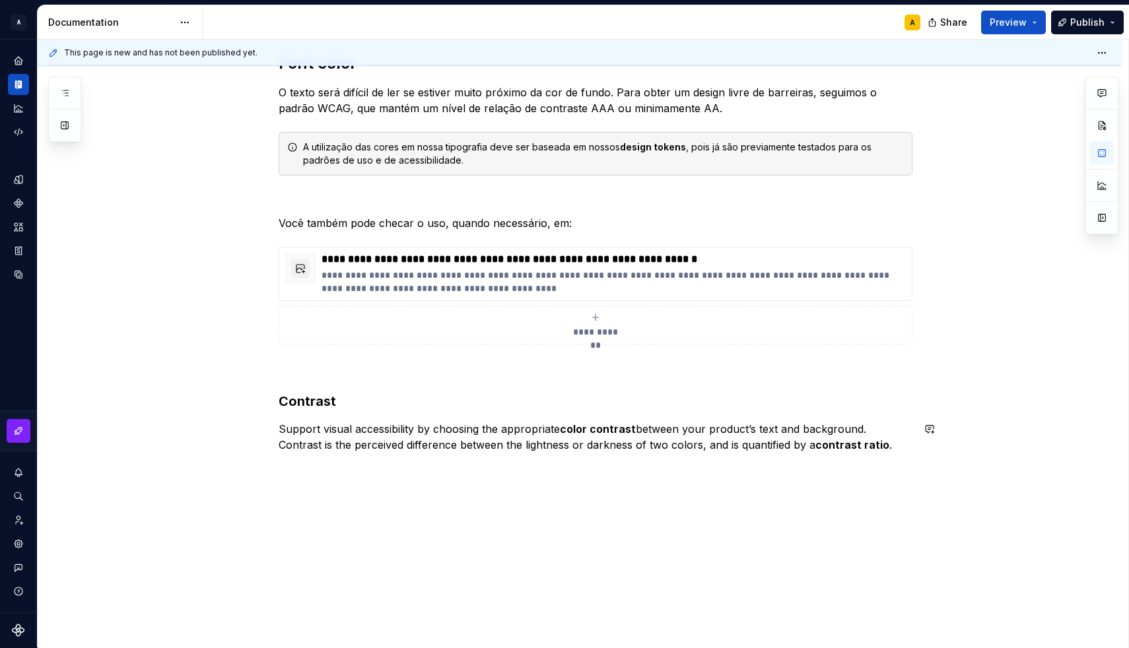
scroll to position [207, 0]
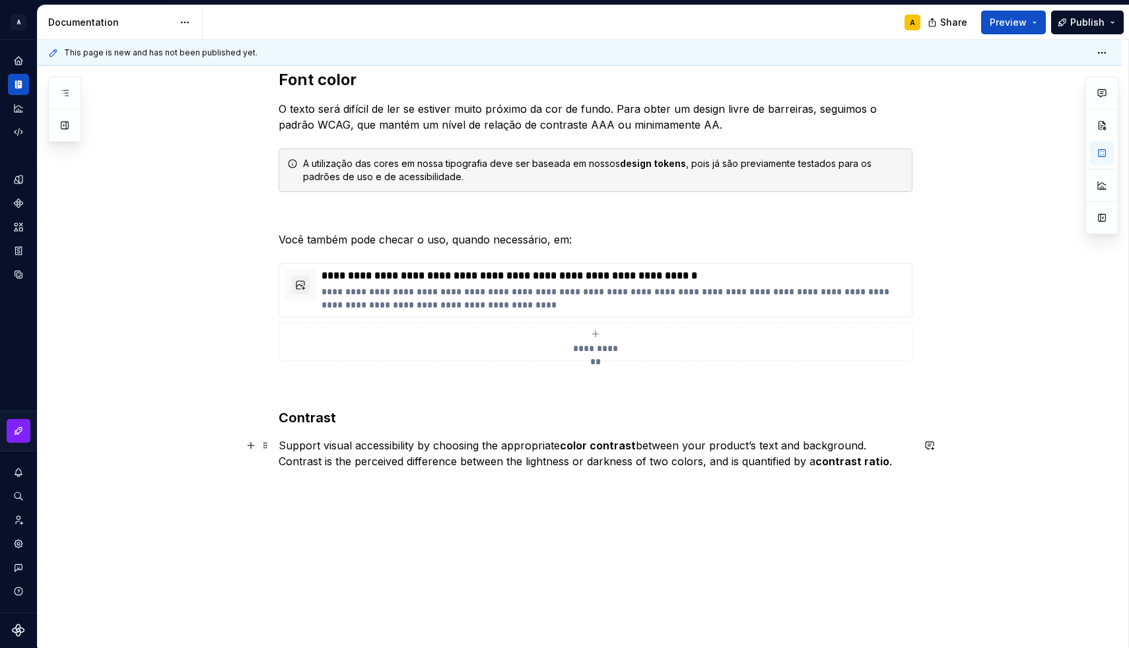
click at [321, 455] on p "Support visual accessibility by choosing the appropriate color contrast between…" at bounding box center [596, 454] width 634 height 32
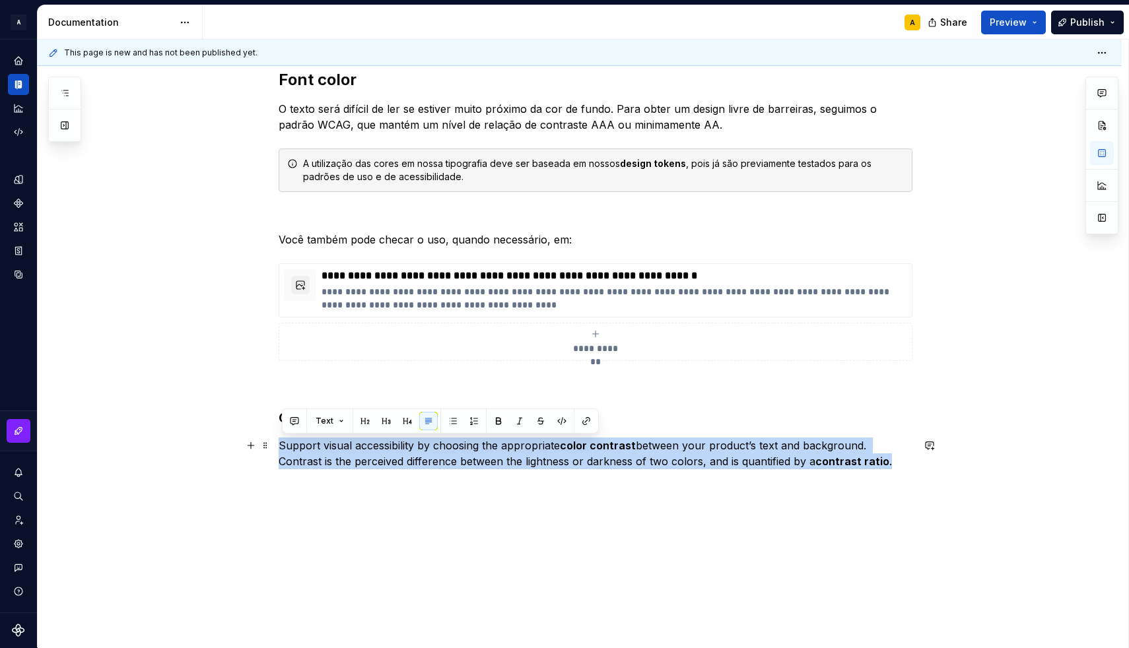
click at [321, 455] on p "Support visual accessibility by choosing the appropriate color contrast between…" at bounding box center [596, 454] width 634 height 32
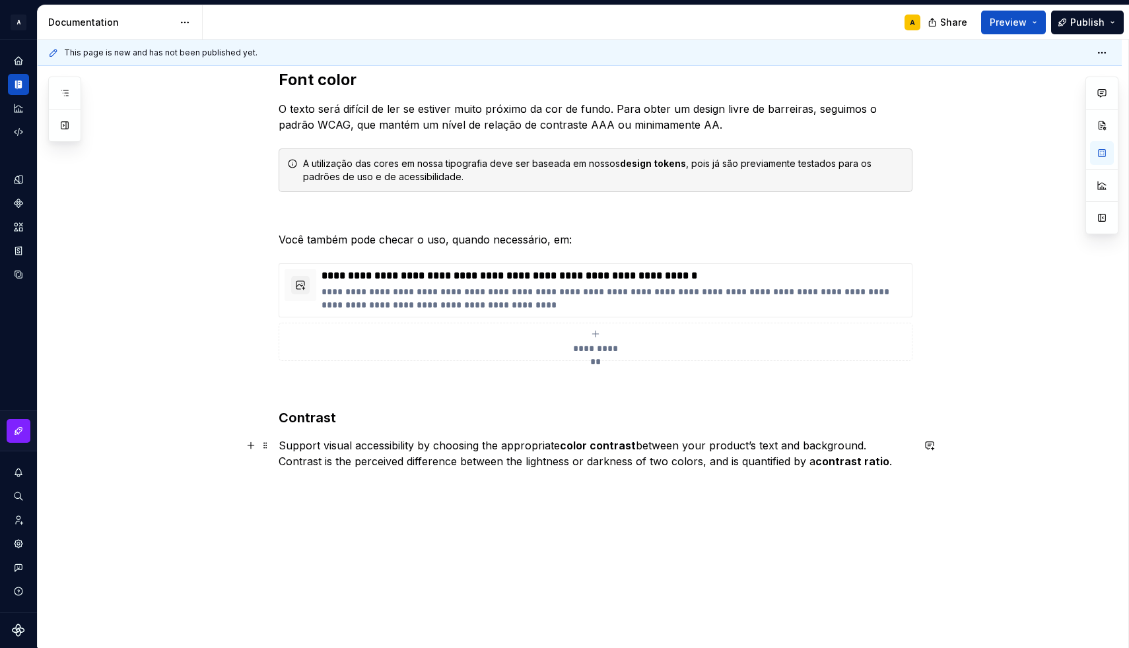
click at [331, 451] on p "Support visual accessibility by choosing the appropriate color contrast between…" at bounding box center [596, 454] width 634 height 32
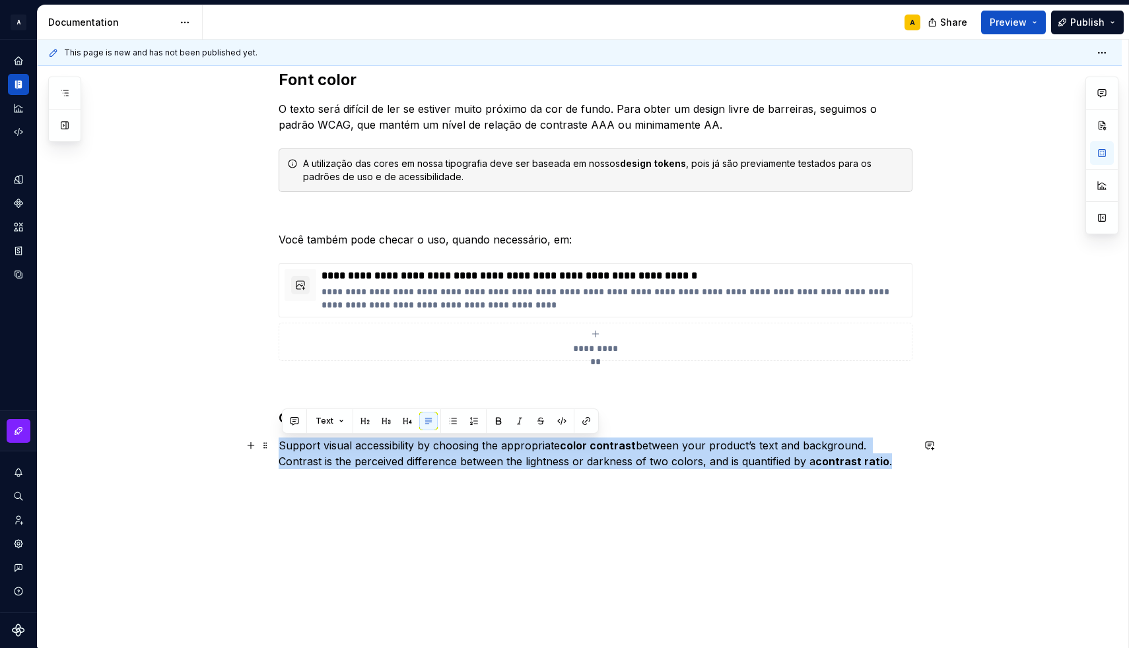
click at [331, 451] on p "Support visual accessibility by choosing the appropriate color contrast between…" at bounding box center [596, 454] width 634 height 32
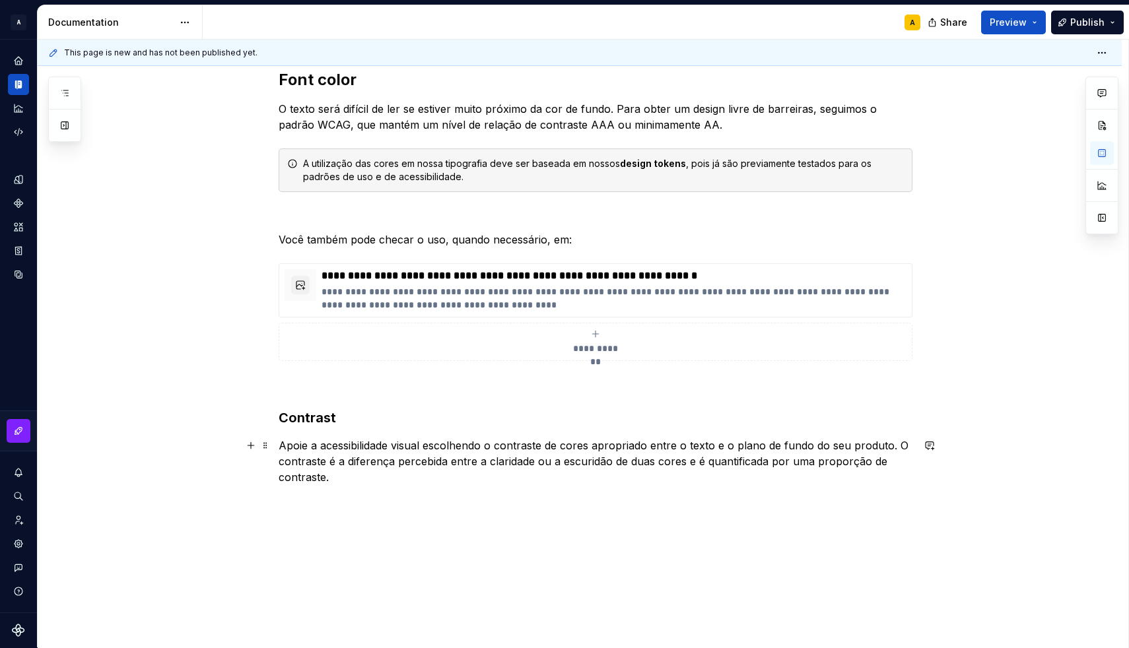
click at [303, 446] on p "Apoie a acessibilidade visual escolhendo o contraste de cores apropriado entre …" at bounding box center [596, 462] width 634 height 48
click at [444, 474] on p "Dê suporte a acessibilidade visual escolhendo o contraste de cores apropriado e…" at bounding box center [596, 462] width 634 height 48
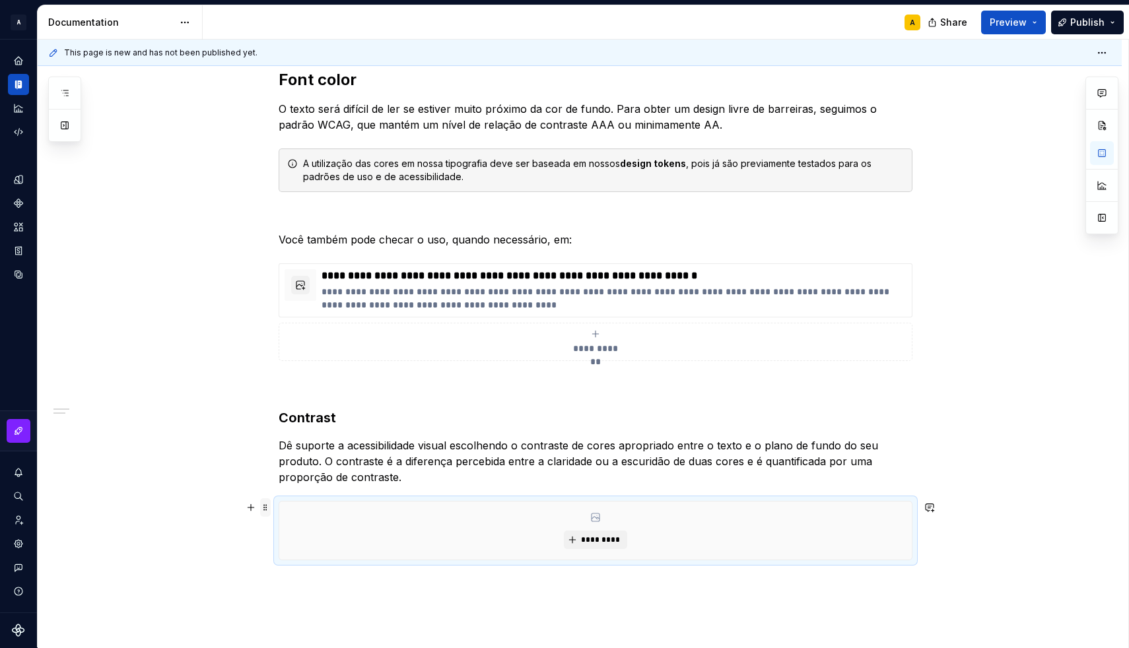
click at [267, 507] on span at bounding box center [265, 507] width 11 height 18
click at [306, 620] on div "Delete" at bounding box center [323, 627] width 112 height 21
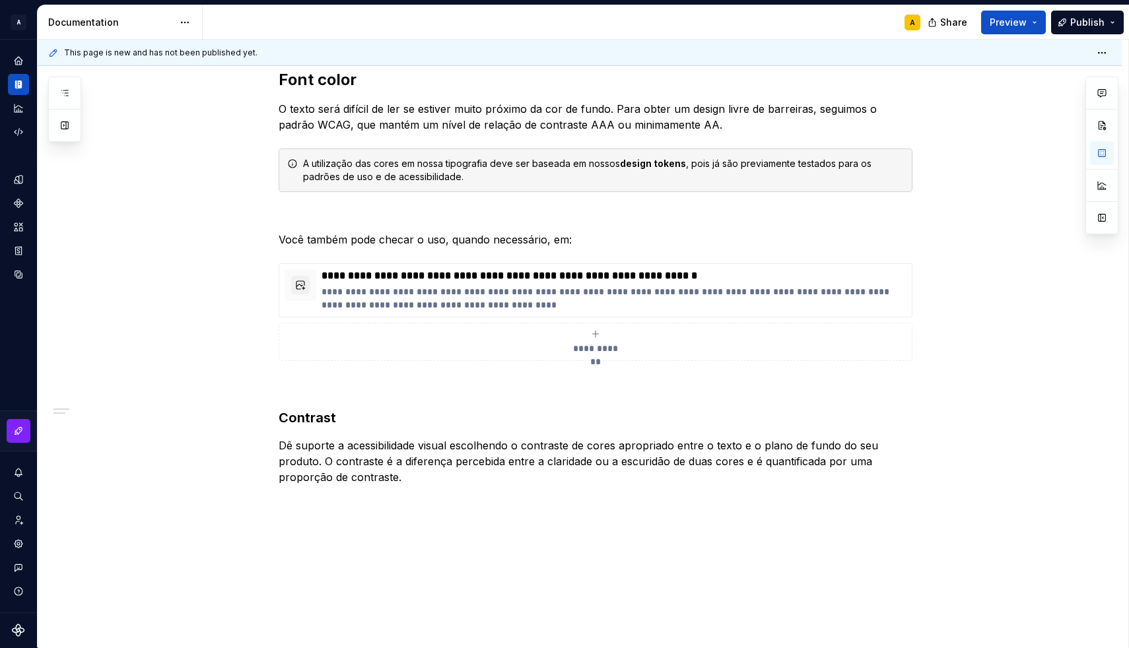
click at [338, 510] on div "**********" at bounding box center [580, 367] width 1084 height 658
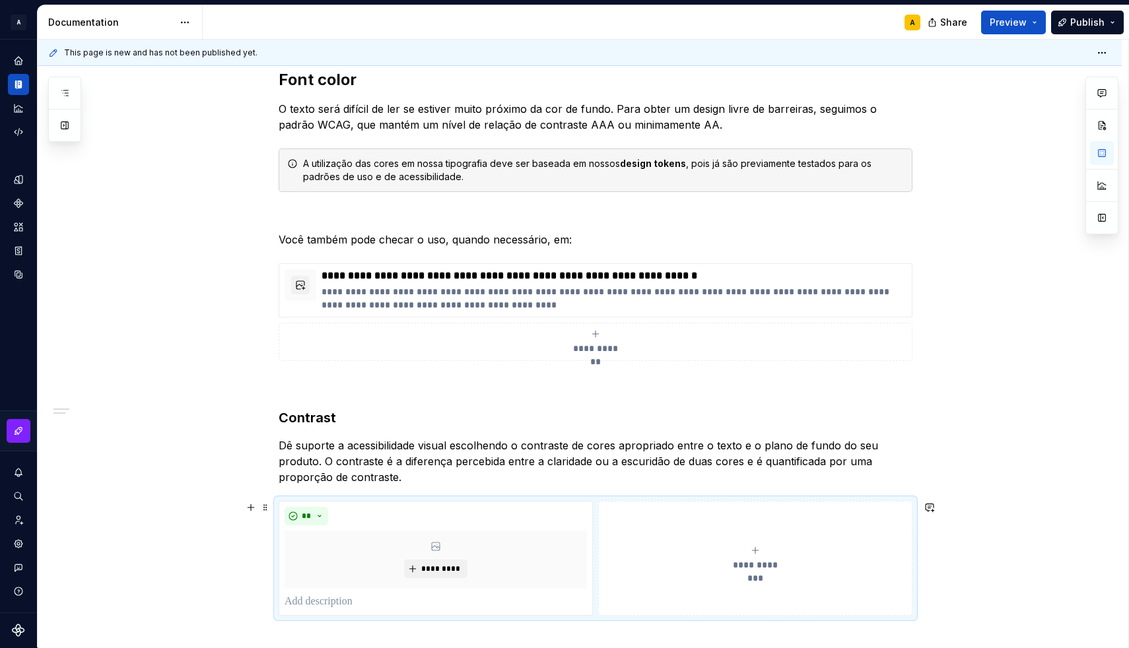
click at [657, 552] on div "**********" at bounding box center [755, 558] width 302 height 26
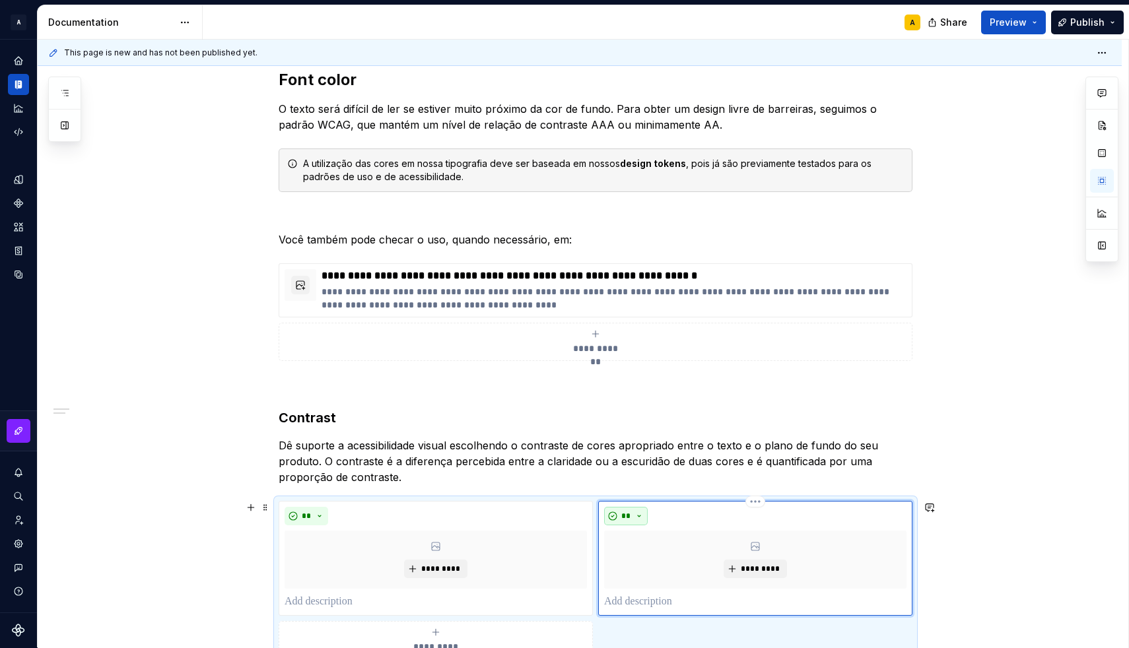
click at [631, 517] on span "**" at bounding box center [625, 516] width 11 height 11
click at [653, 556] on span "Don't" at bounding box center [667, 562] width 112 height 21
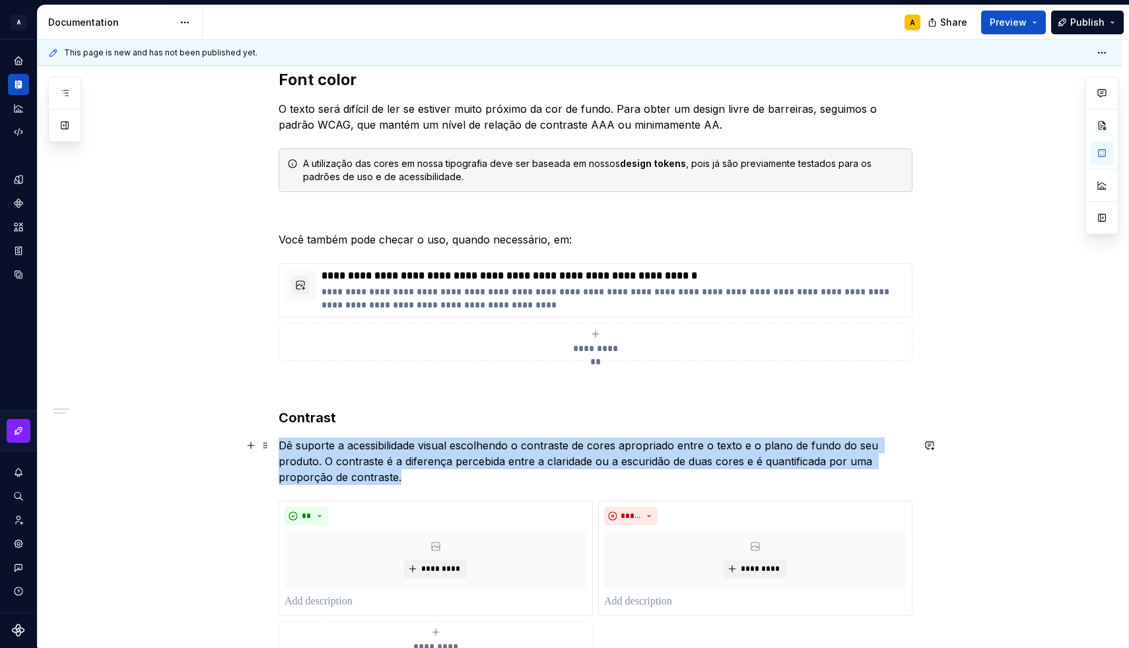
click at [584, 463] on p "Dê suporte a acessibilidade visual escolhendo o contraste de cores apropriado e…" at bounding box center [596, 462] width 634 height 48
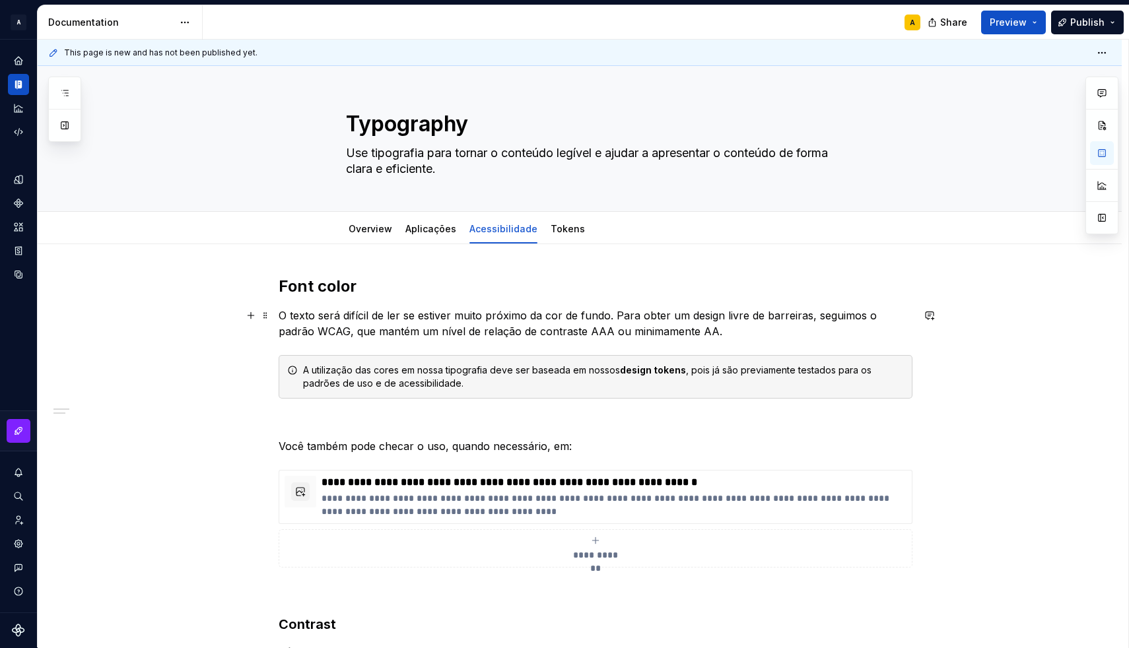
scroll to position [0, 0]
click at [571, 226] on link "Tokens" at bounding box center [567, 228] width 34 height 11
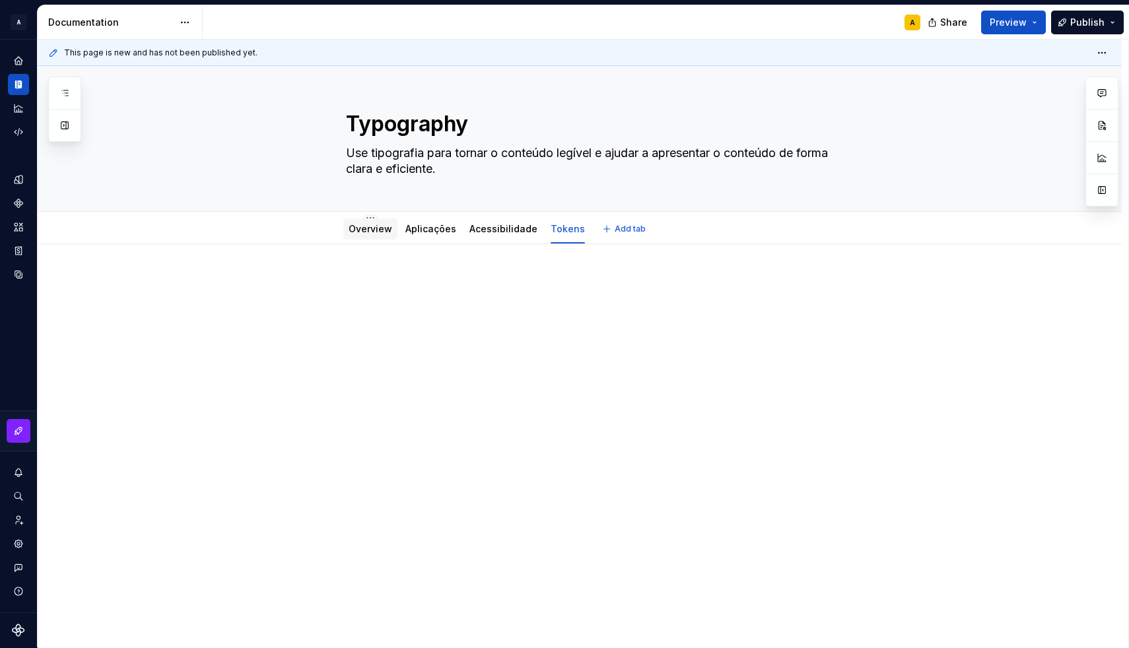
click at [372, 233] on link "Overview" at bounding box center [370, 228] width 44 height 11
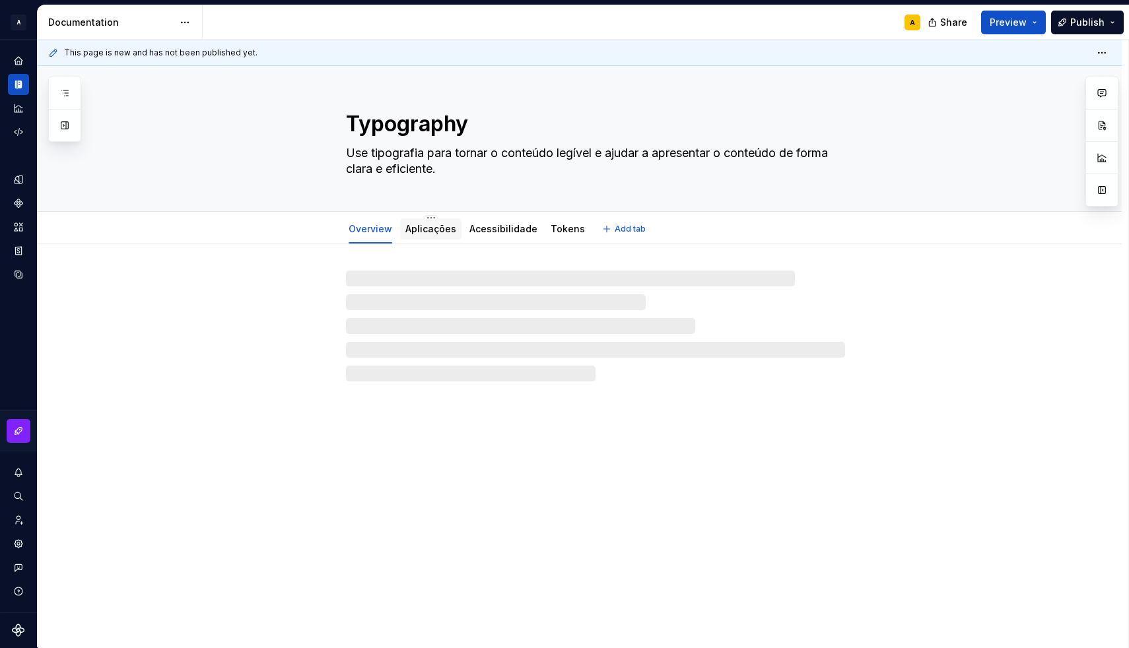
click at [428, 232] on link "Aplicações" at bounding box center [430, 228] width 51 height 11
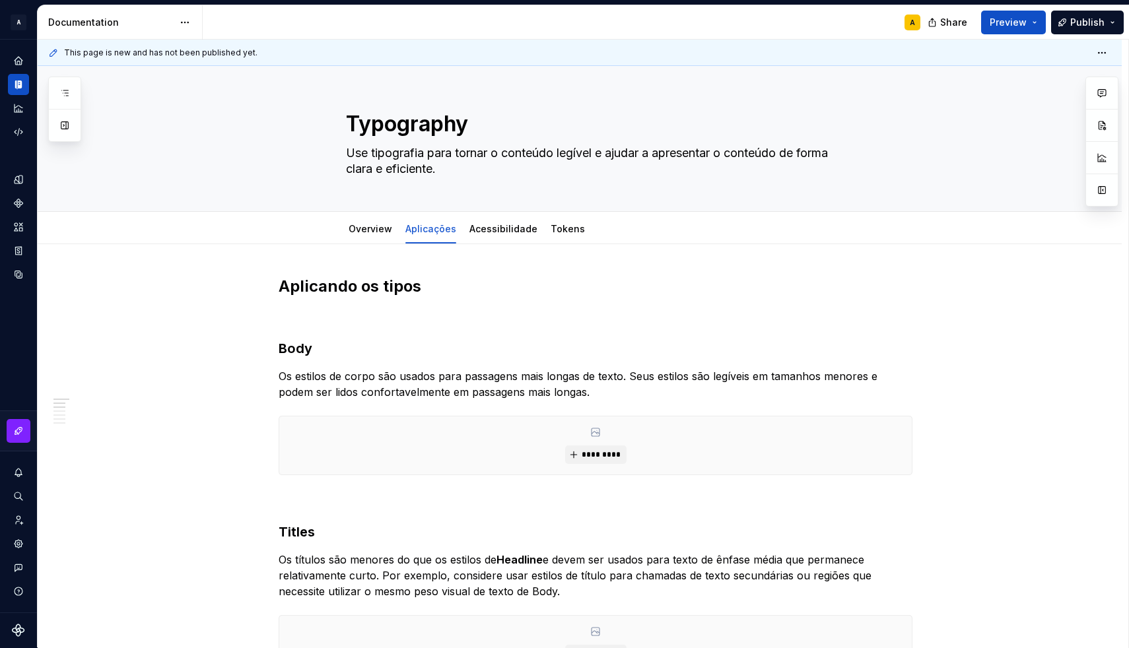
type textarea "*"
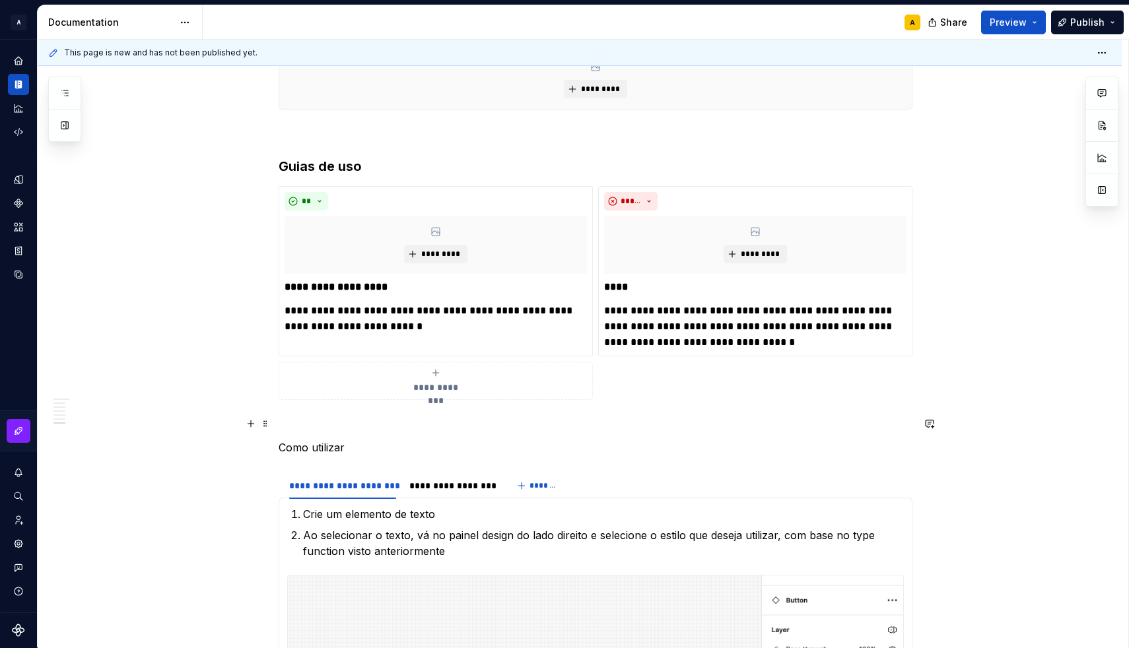
scroll to position [1118, 0]
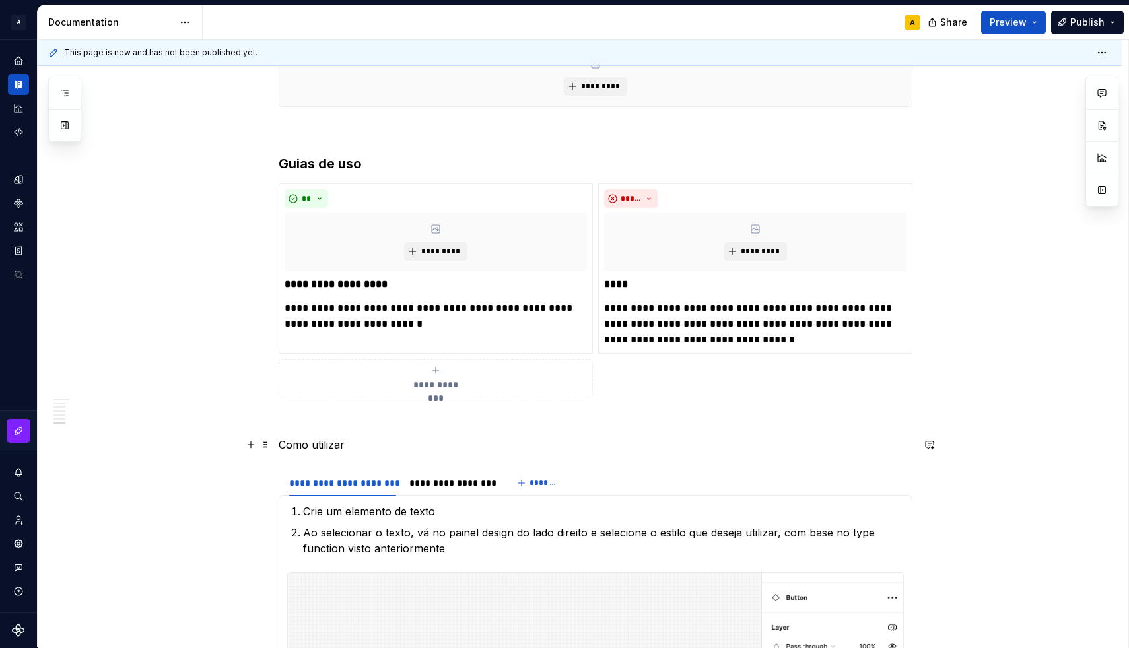
click at [327, 444] on p "Como utilizar" at bounding box center [596, 445] width 634 height 16
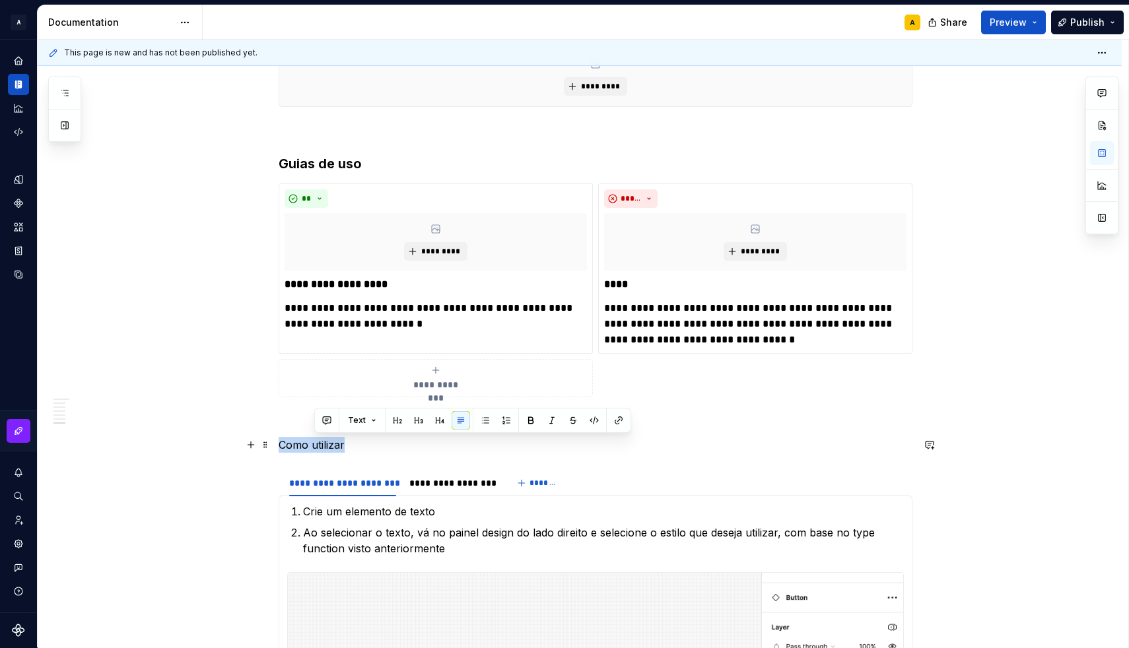
click at [327, 444] on p "Como utilizar" at bounding box center [596, 445] width 634 height 16
click at [387, 419] on button "button" at bounding box center [386, 420] width 18 height 18
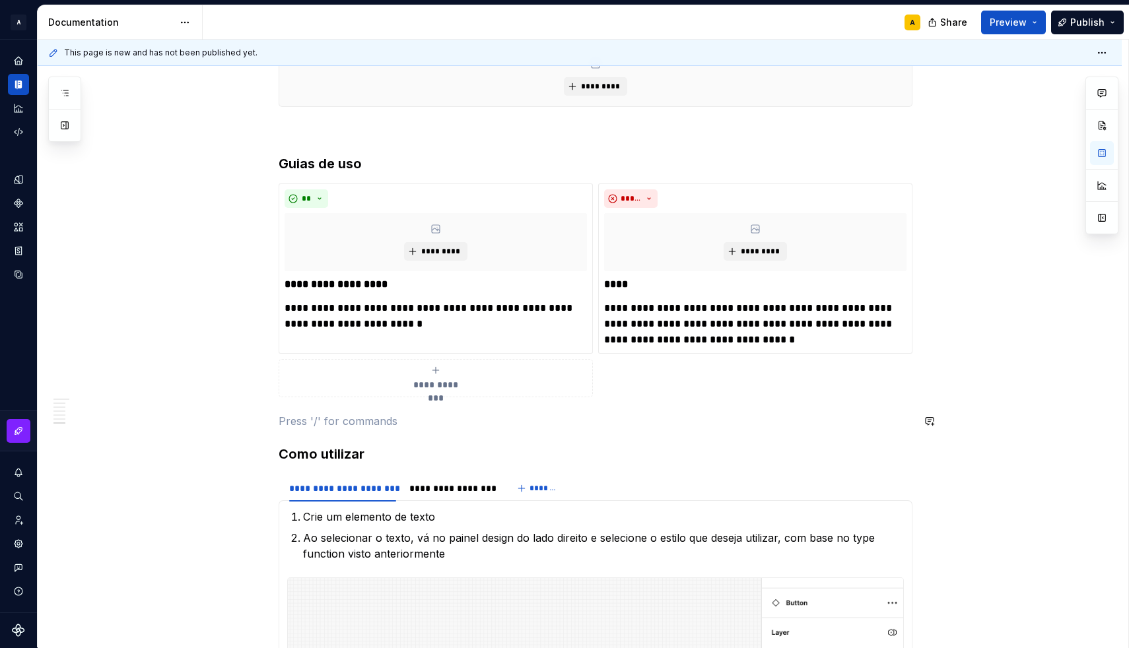
click at [362, 405] on div "Aplicando os tipos Body Os estilos de corpo são usados para passagens mais long…" at bounding box center [596, 77] width 634 height 1839
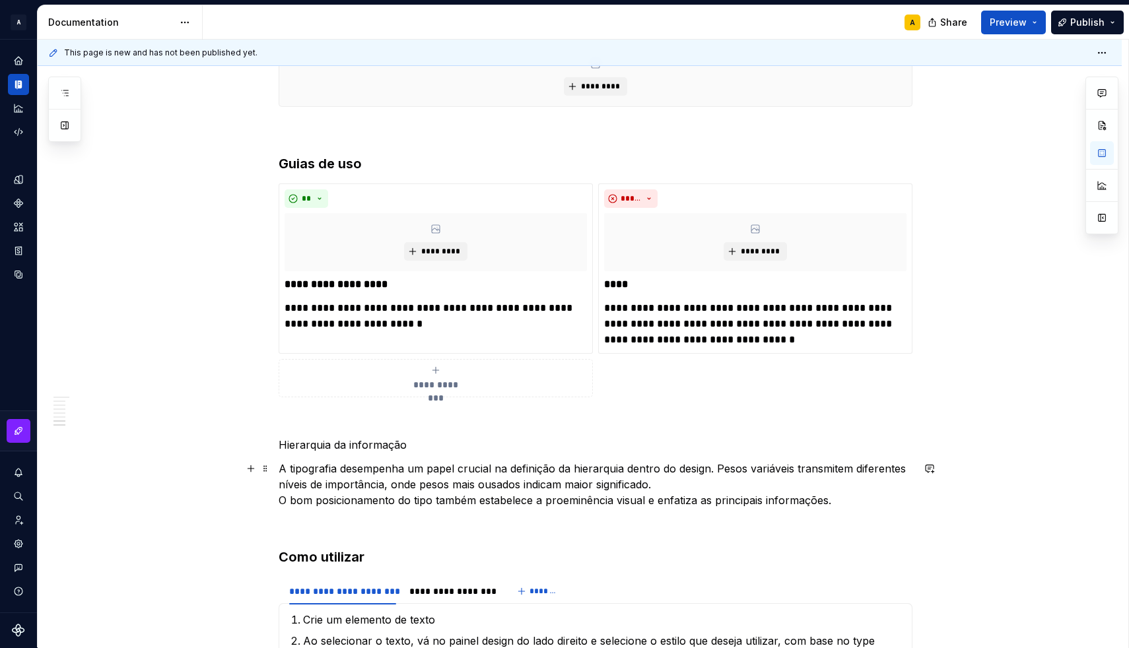
click at [667, 486] on p "A tipografia desempenha um papel crucial na definição da hierarquia dentro do d…" at bounding box center [596, 485] width 634 height 48
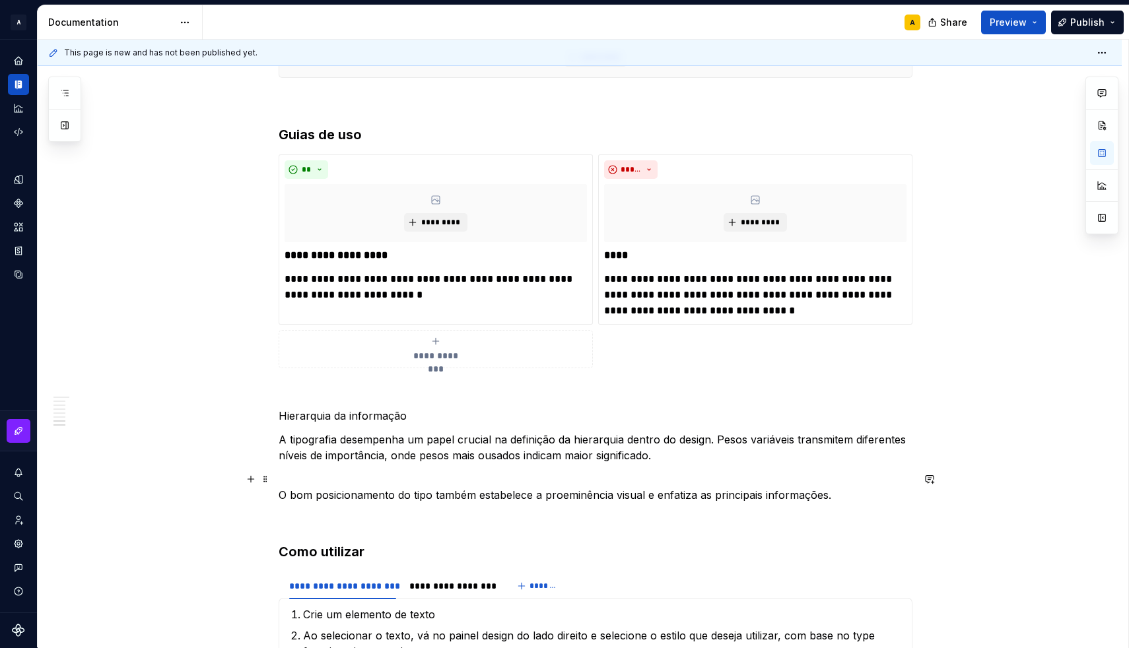
scroll to position [1148, 0]
click at [845, 494] on p "O bom posicionamento do tipo também estabelece a proeminência visual e enfatiza…" at bounding box center [596, 487] width 634 height 32
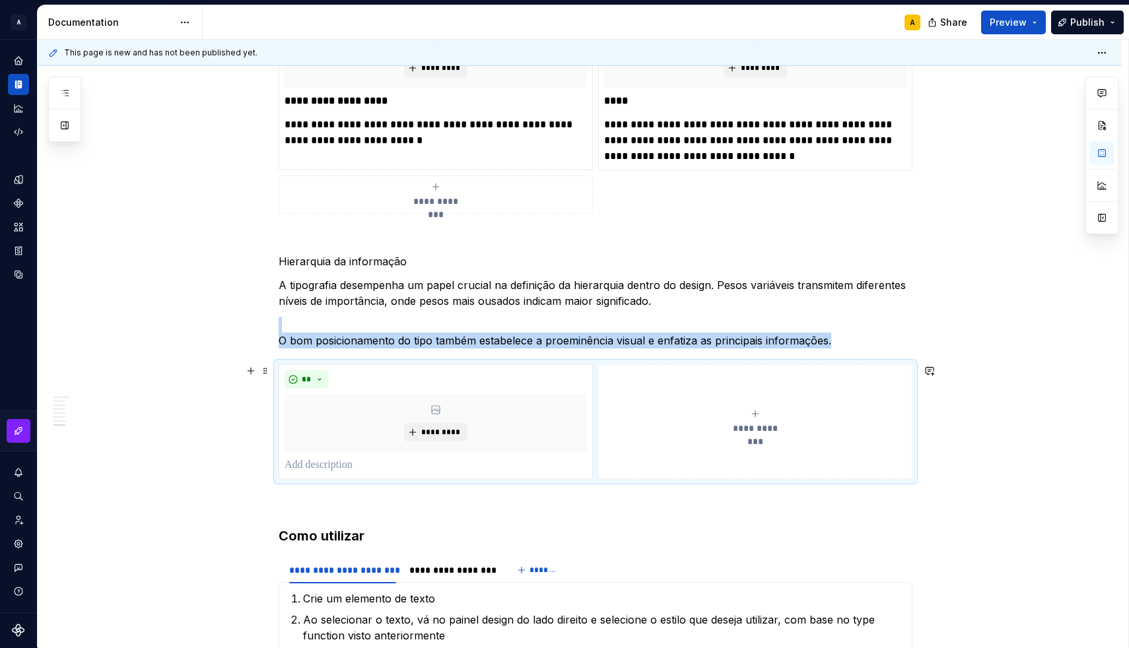
scroll to position [1309, 0]
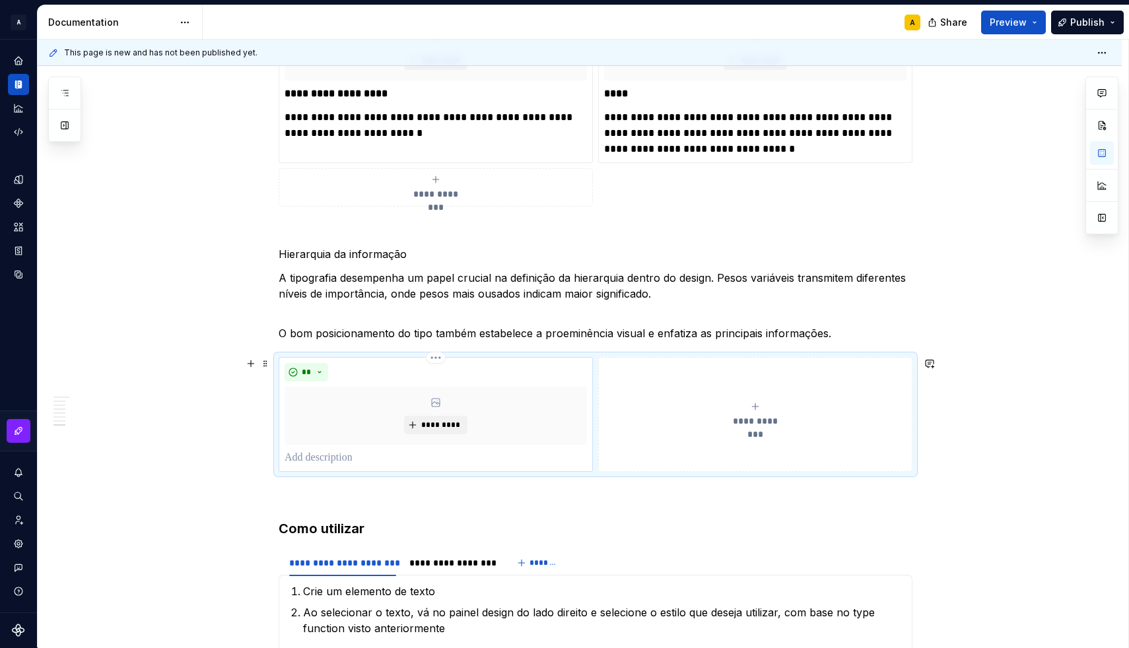
click at [322, 452] on p at bounding box center [435, 458] width 302 height 16
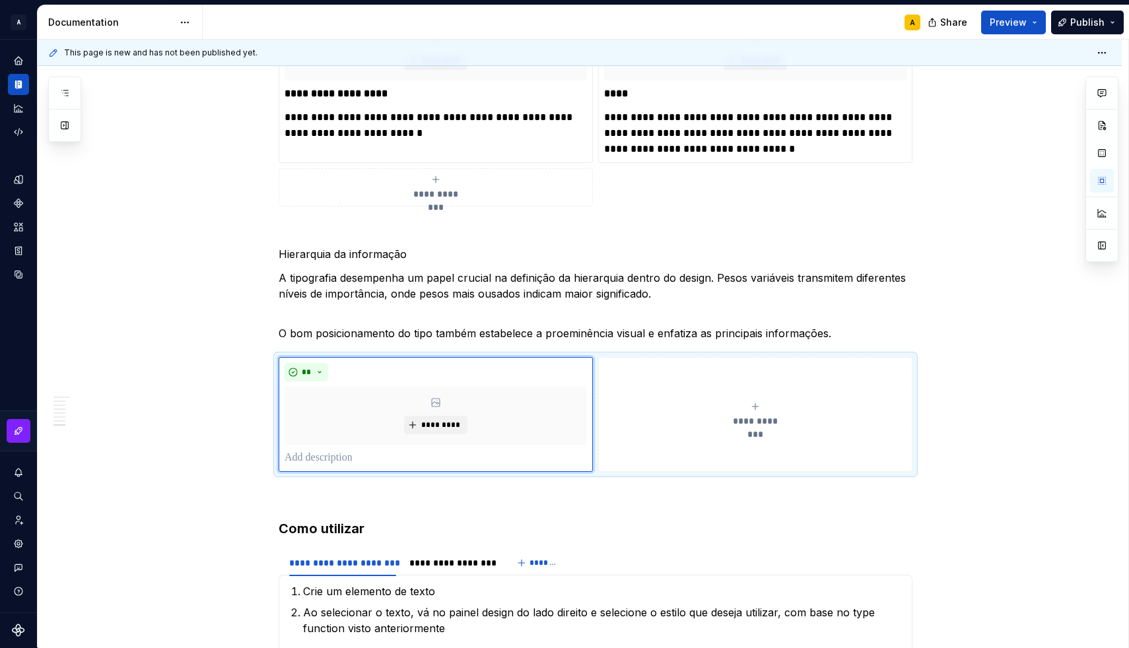
type textarea "*"
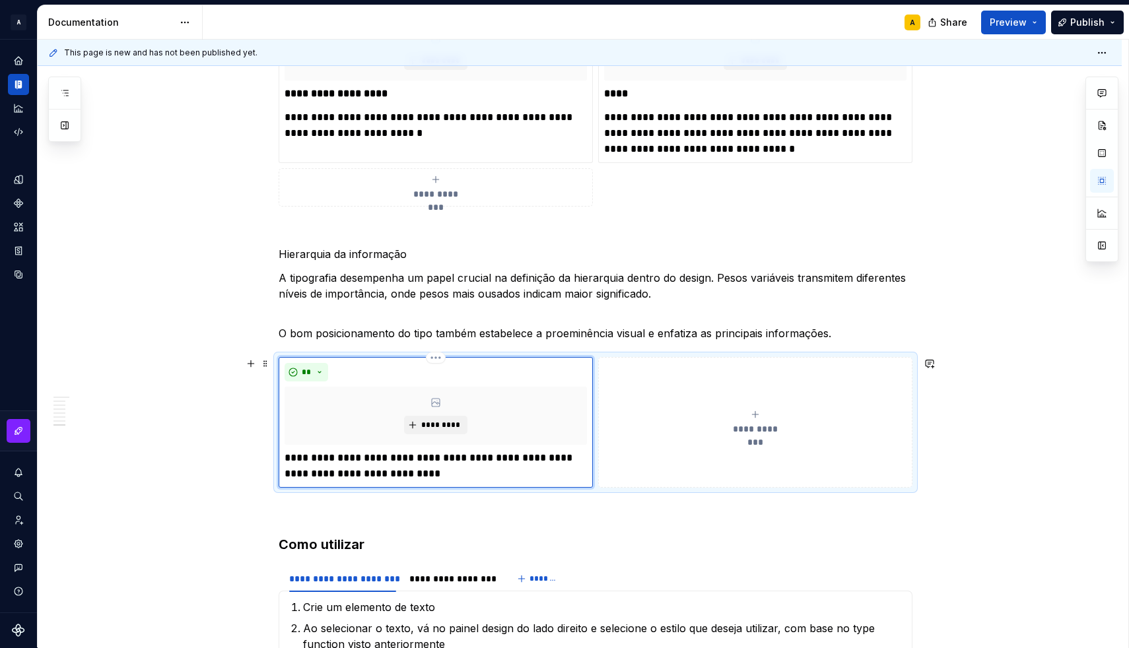
click at [425, 454] on p "**********" at bounding box center [435, 466] width 302 height 32
click at [476, 461] on p "**********" at bounding box center [435, 466] width 302 height 32
click at [490, 458] on p "**********" at bounding box center [435, 466] width 302 height 32
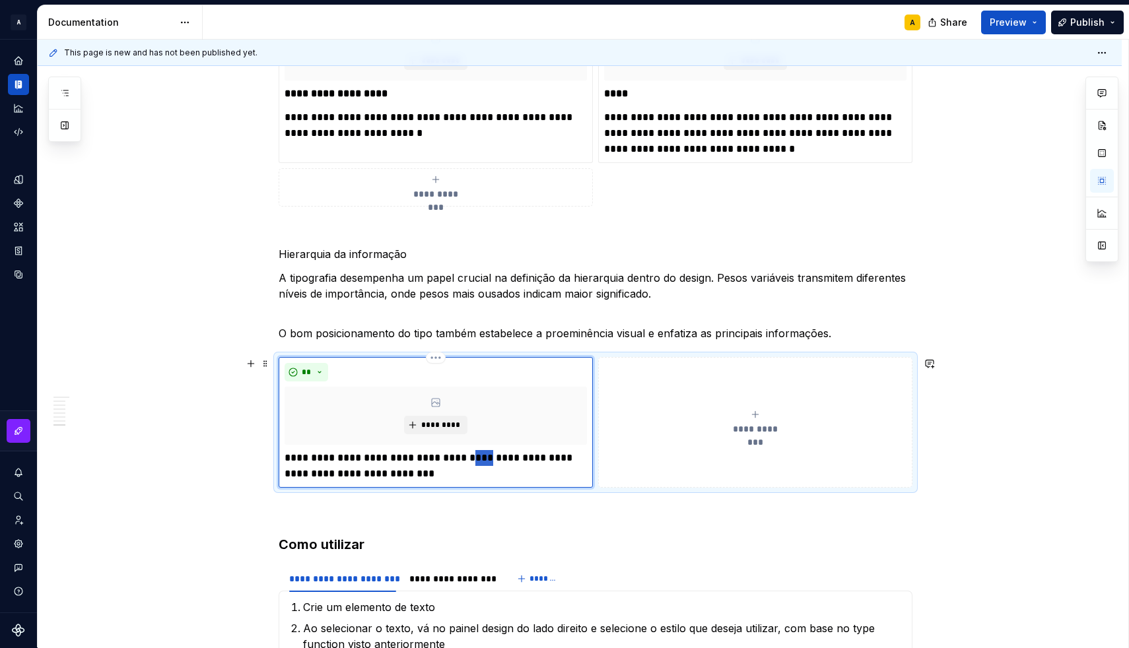
click at [490, 458] on p "**********" at bounding box center [435, 466] width 302 height 32
click at [484, 471] on p "**********" at bounding box center [435, 466] width 302 height 32
click at [509, 472] on p "**********" at bounding box center [435, 466] width 302 height 32
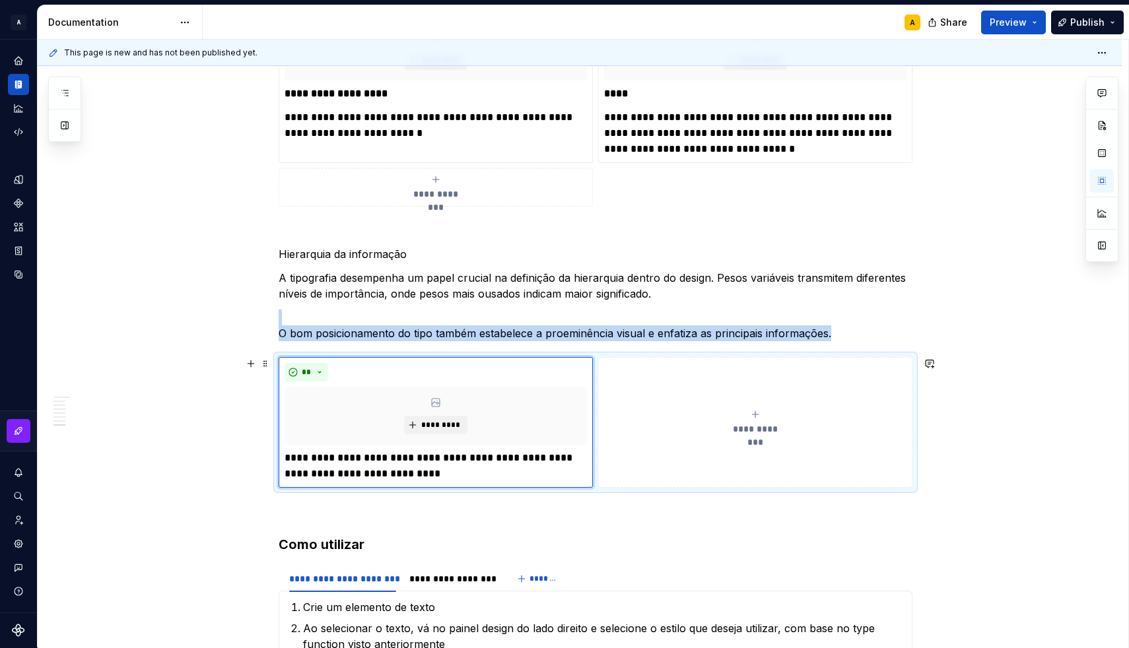
click at [643, 444] on button "**********" at bounding box center [755, 422] width 314 height 131
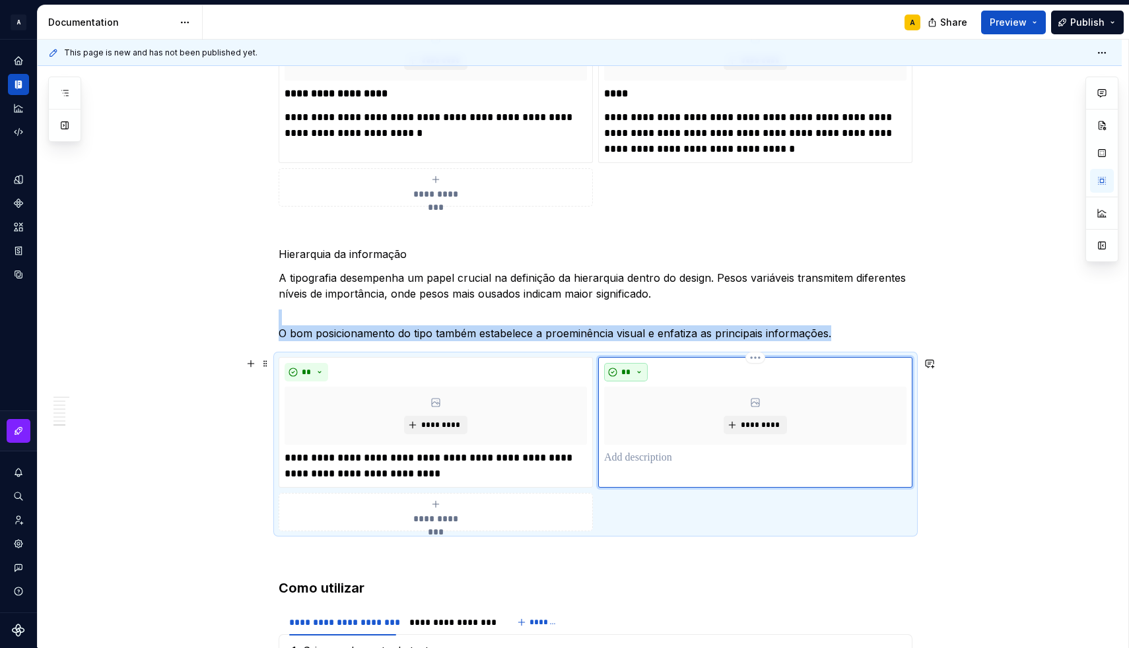
click at [638, 374] on button "**" at bounding box center [626, 372] width 44 height 18
click at [641, 414] on div "Suggestions" at bounding box center [637, 419] width 11 height 11
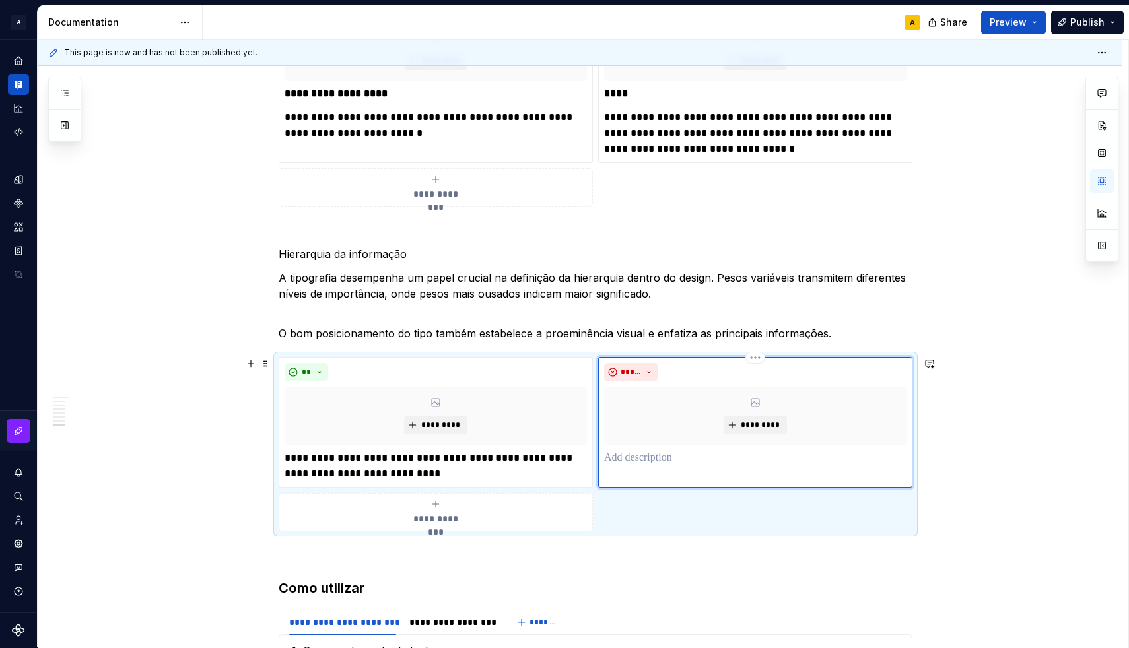
click at [627, 459] on p at bounding box center [755, 458] width 302 height 16
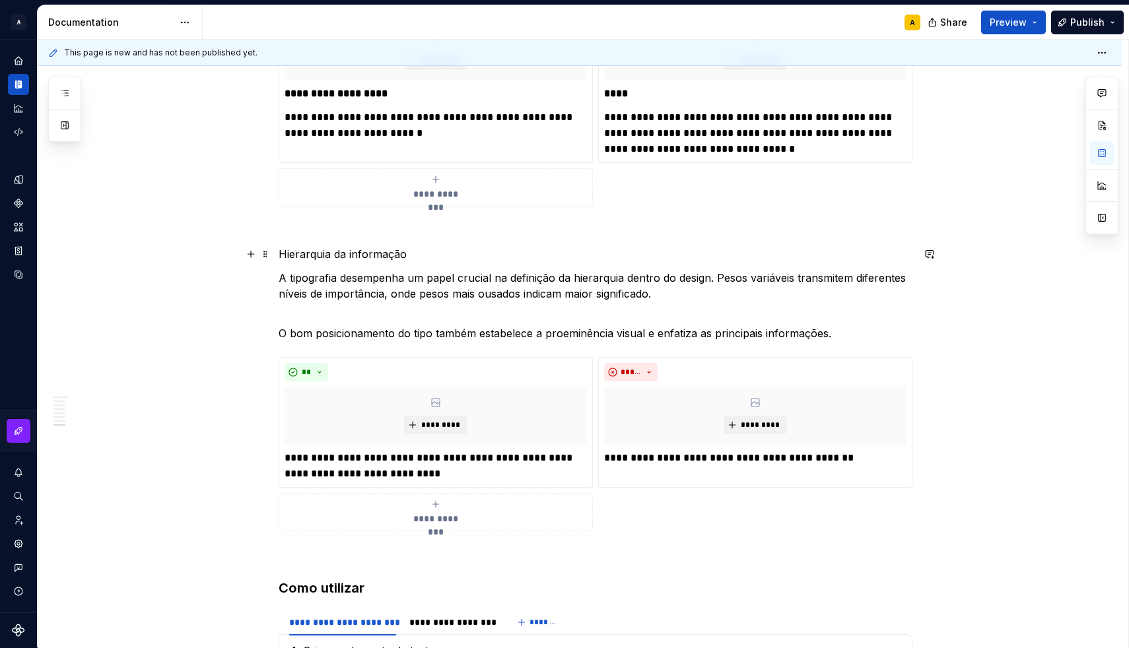
click at [426, 257] on p "Hierarquia da informação" at bounding box center [596, 254] width 634 height 16
click at [292, 253] on p "Hierarquia da informação" at bounding box center [596, 254] width 634 height 16
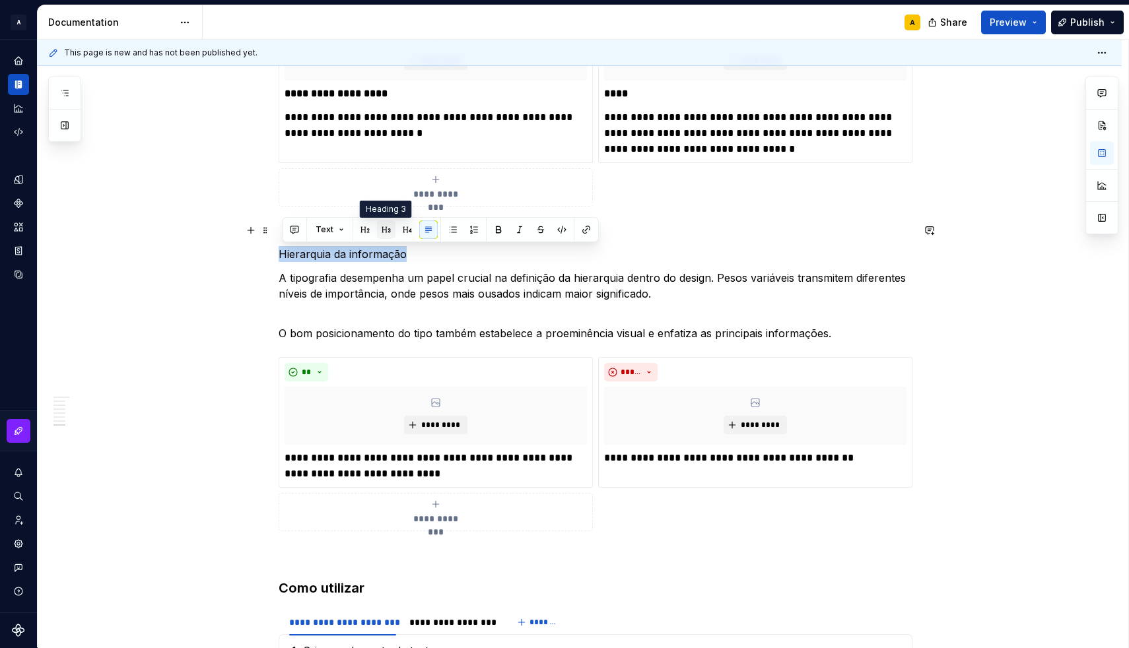
click at [381, 234] on button "button" at bounding box center [386, 229] width 18 height 18
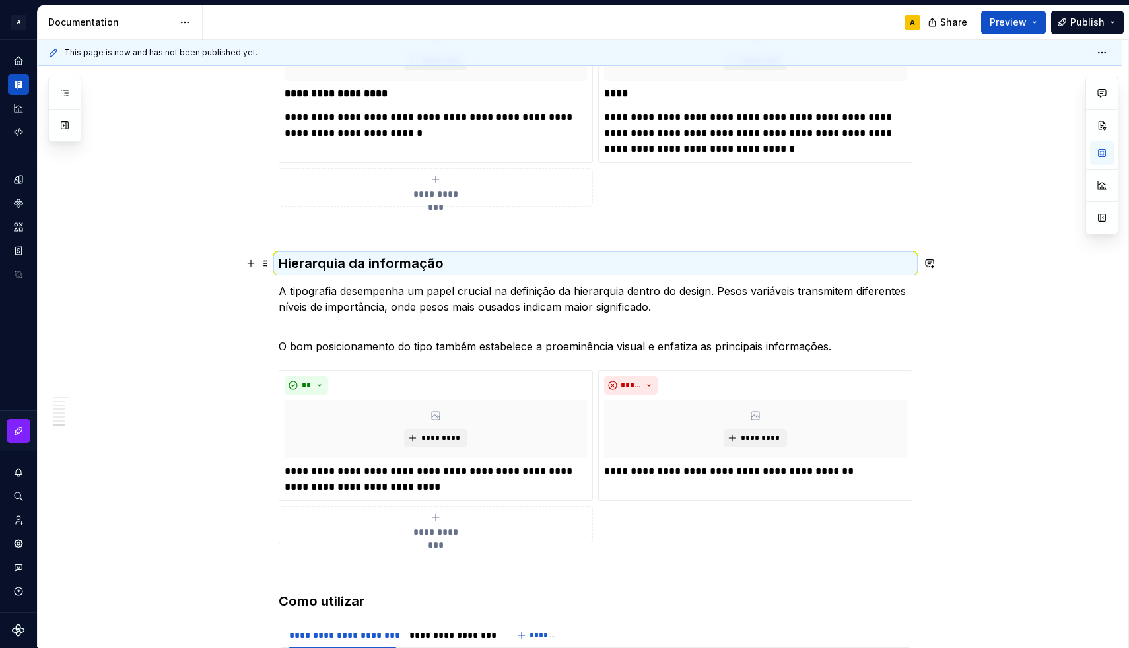
click at [363, 269] on h3 "Hierarquia da informação" at bounding box center [596, 263] width 634 height 18
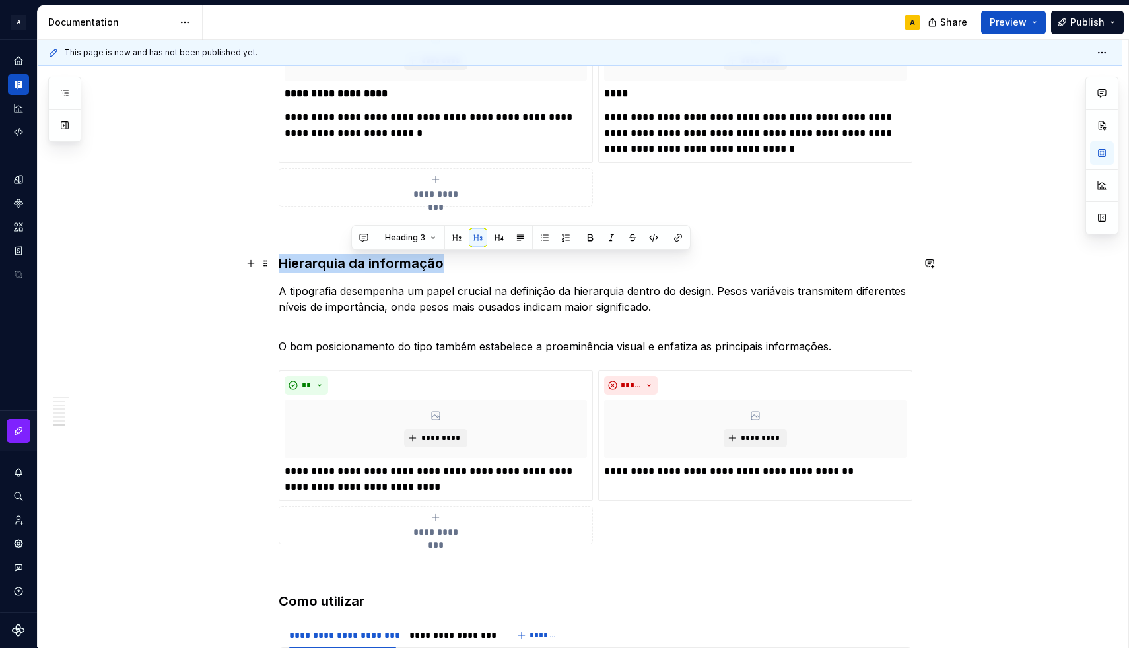
click at [363, 269] on h3 "Hierarquia da informação" at bounding box center [596, 263] width 634 height 18
click at [385, 244] on button "button" at bounding box center [387, 237] width 18 height 18
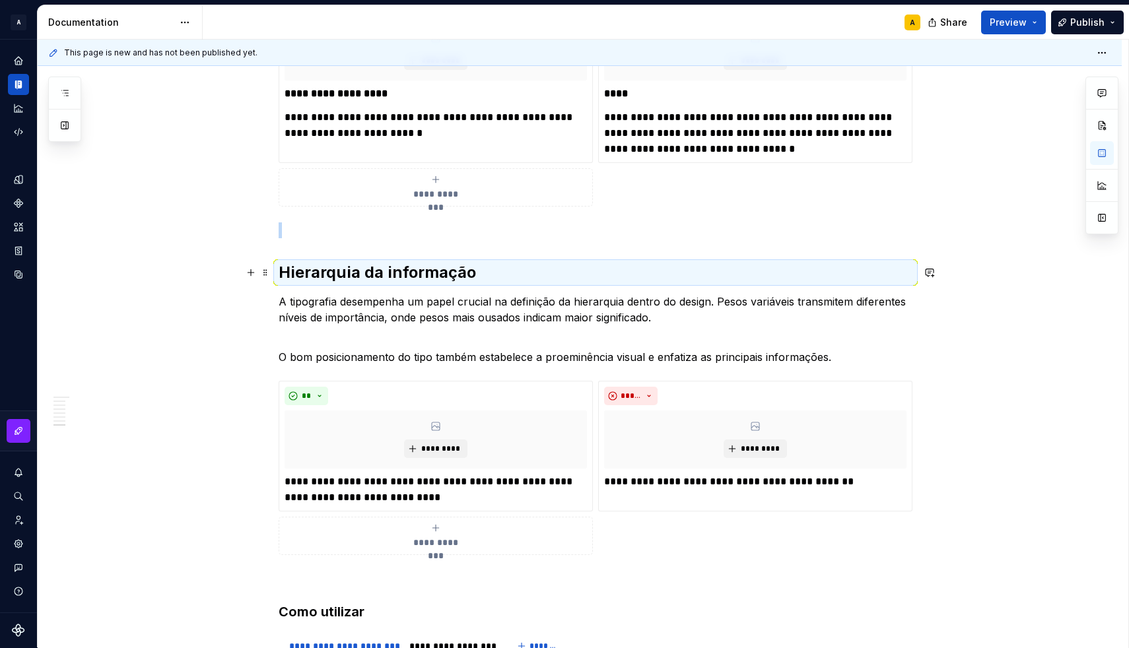
click at [416, 262] on h2 "Hierarquia da informação" at bounding box center [596, 272] width 634 height 21
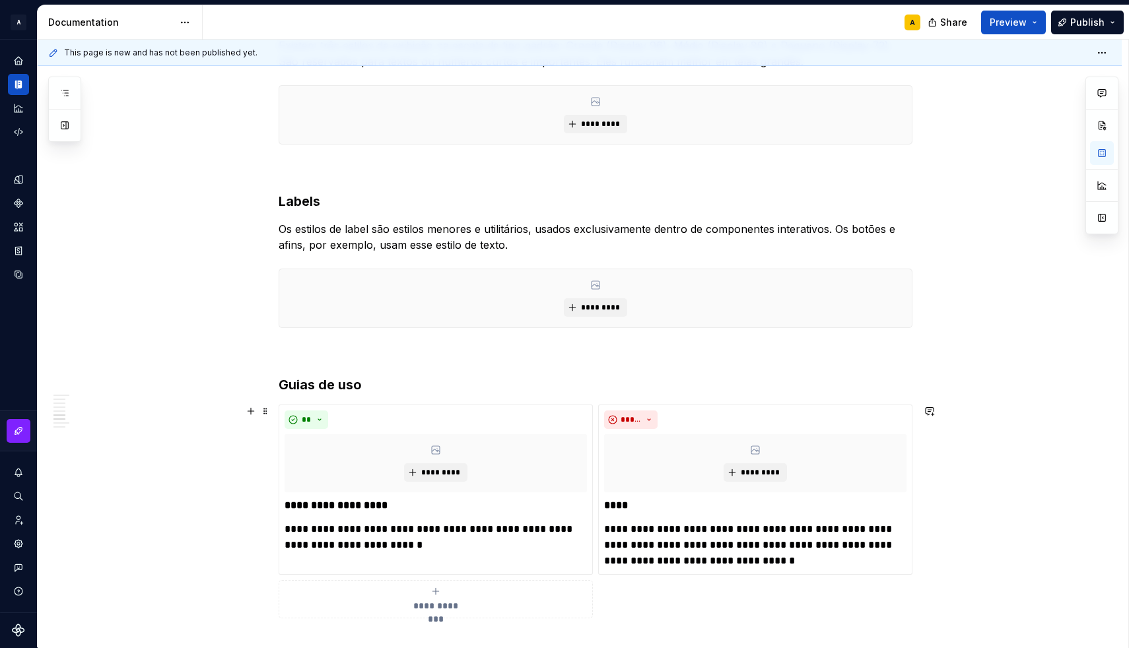
scroll to position [894, 0]
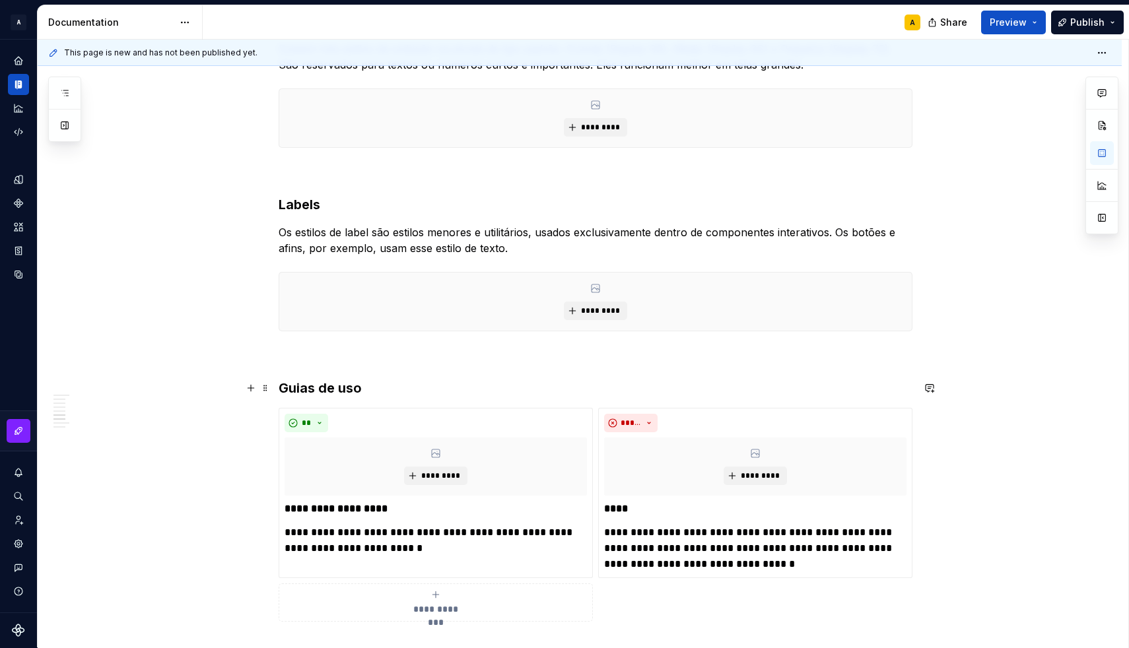
click at [329, 389] on h3 "Guias de uso" at bounding box center [596, 388] width 634 height 18
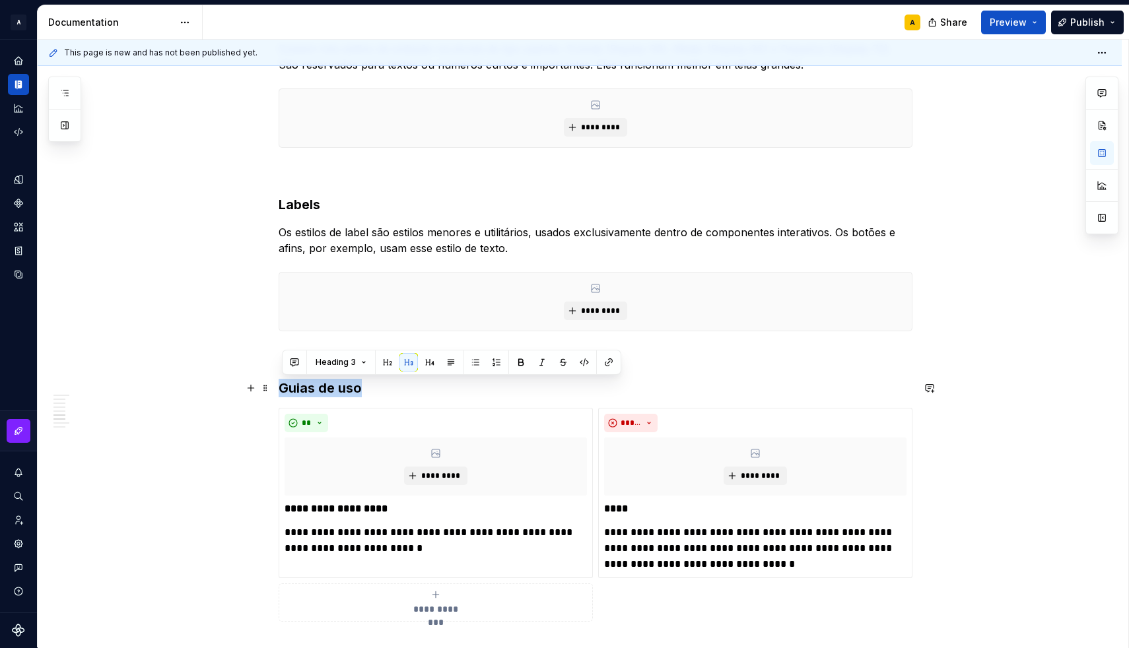
click at [329, 389] on h3 "Guias de uso" at bounding box center [596, 388] width 634 height 18
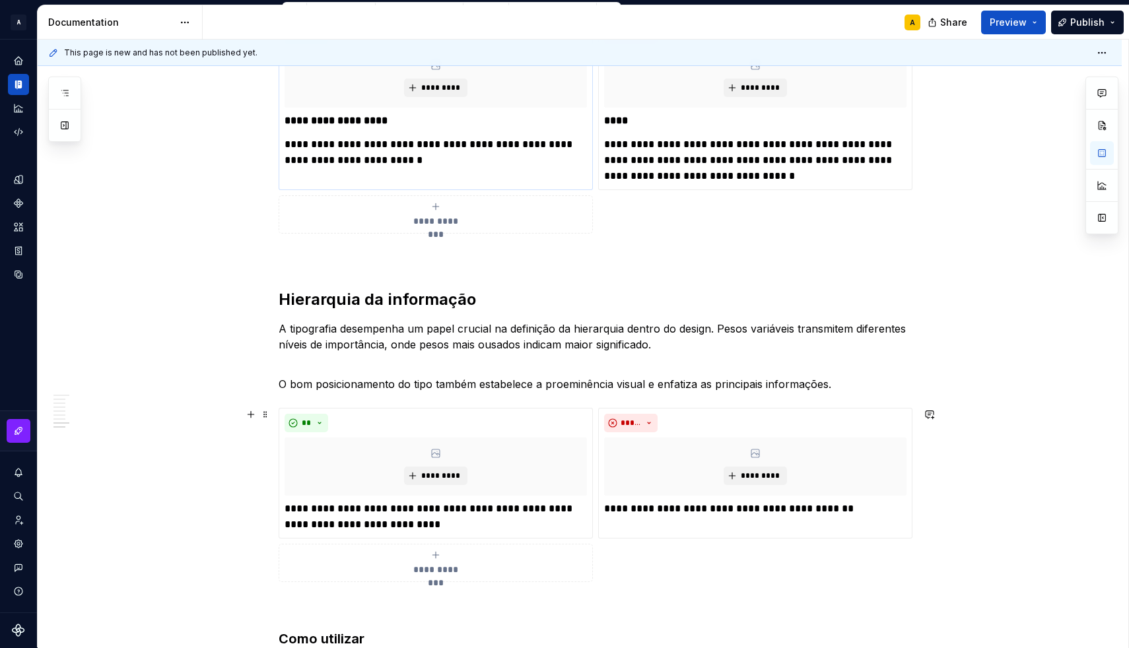
scroll to position [1306, 0]
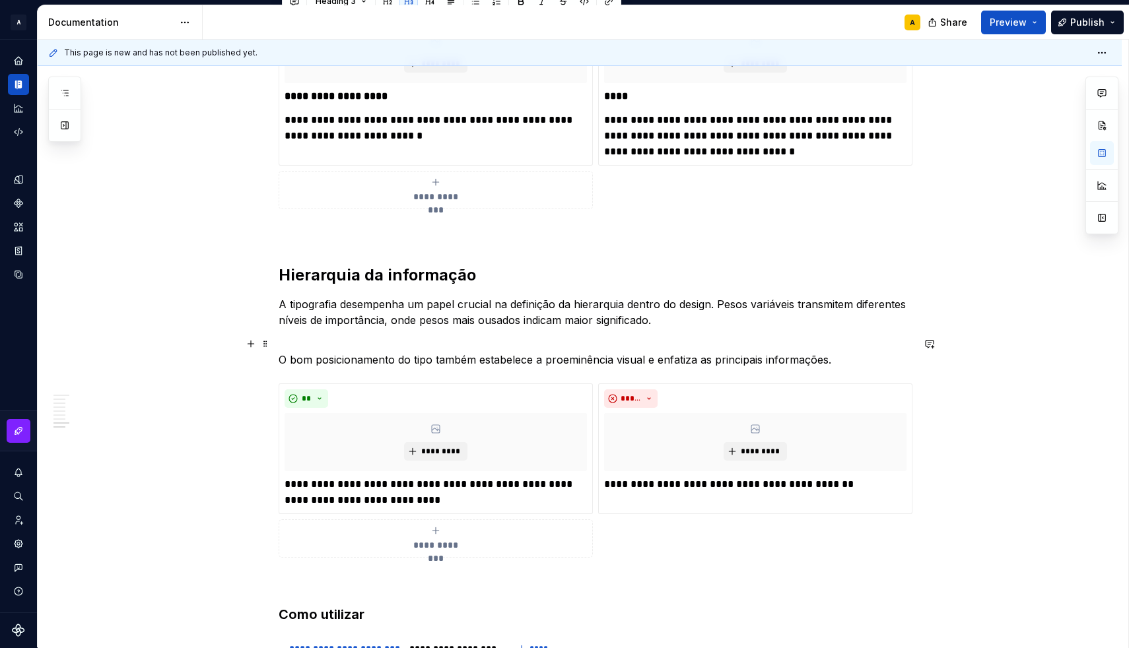
click at [851, 364] on p "O bom posicionamento do tipo também estabelece a proeminência visual e enfatiza…" at bounding box center [596, 352] width 634 height 32
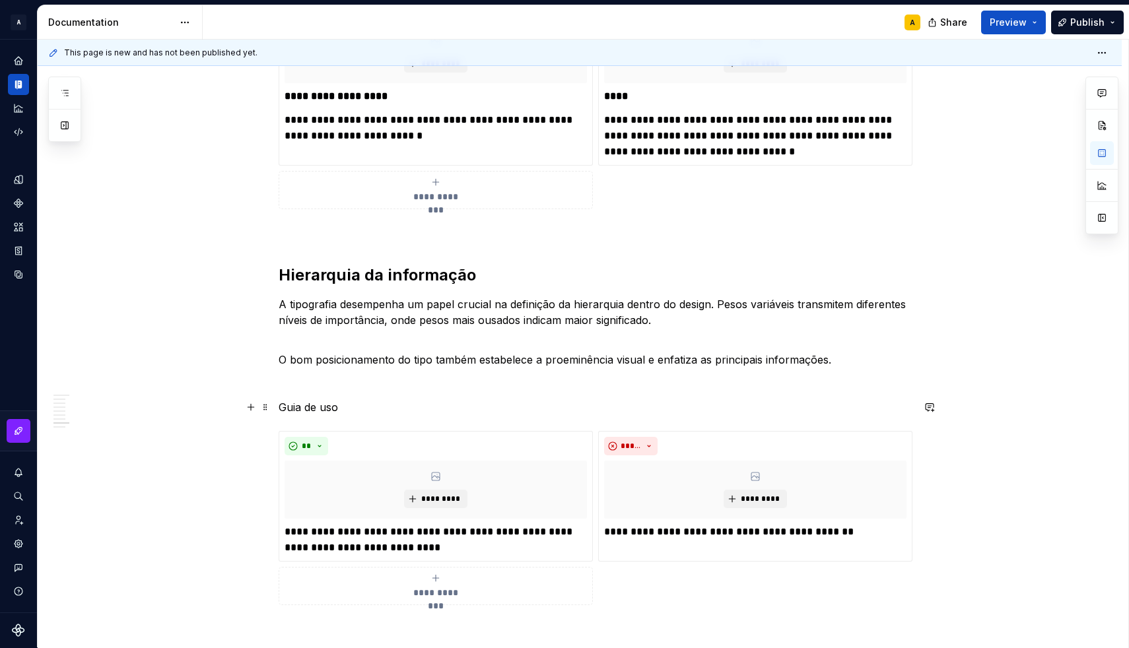
click at [347, 404] on p "Guia de uso" at bounding box center [596, 407] width 634 height 16
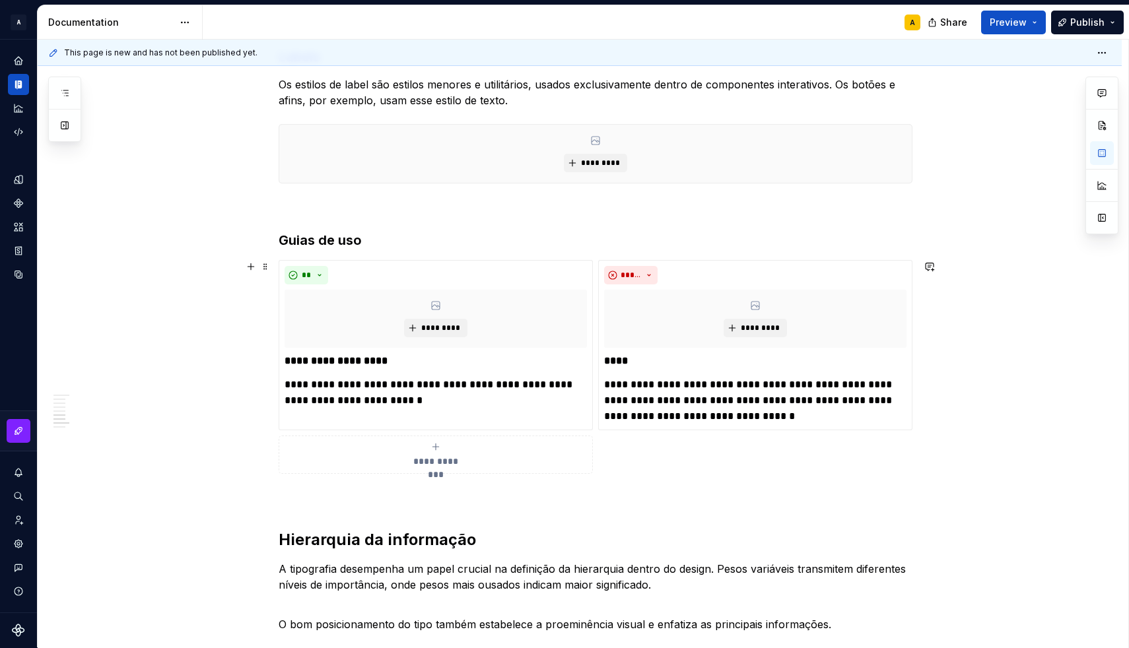
scroll to position [960, 0]
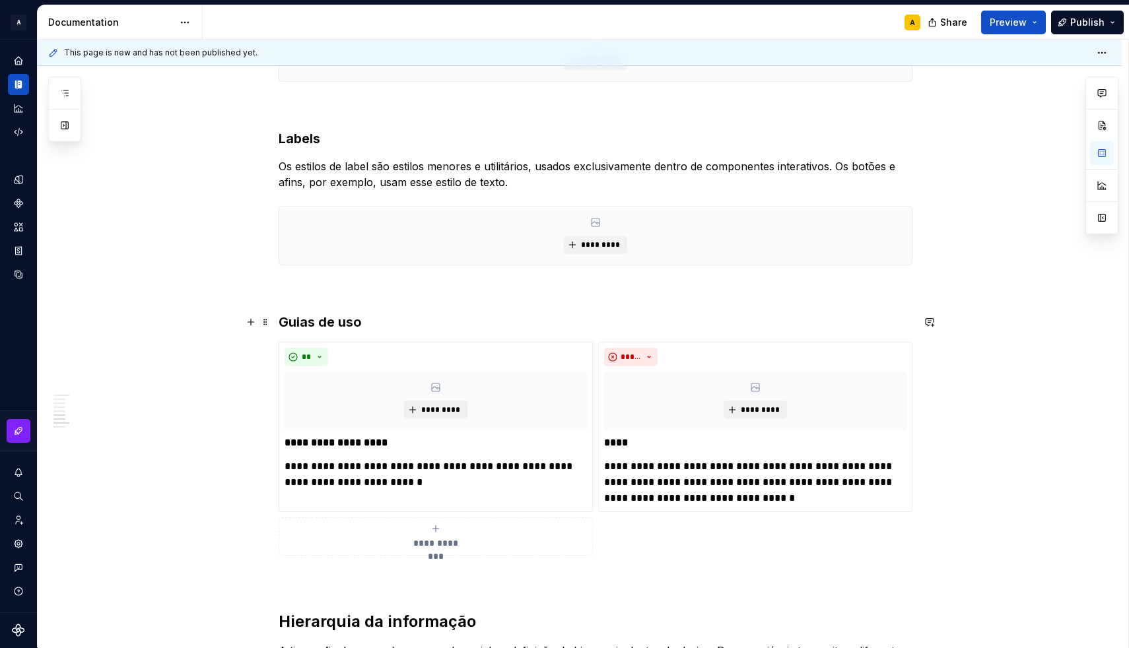
click at [329, 319] on h3 "Guias de uso" at bounding box center [596, 322] width 634 height 18
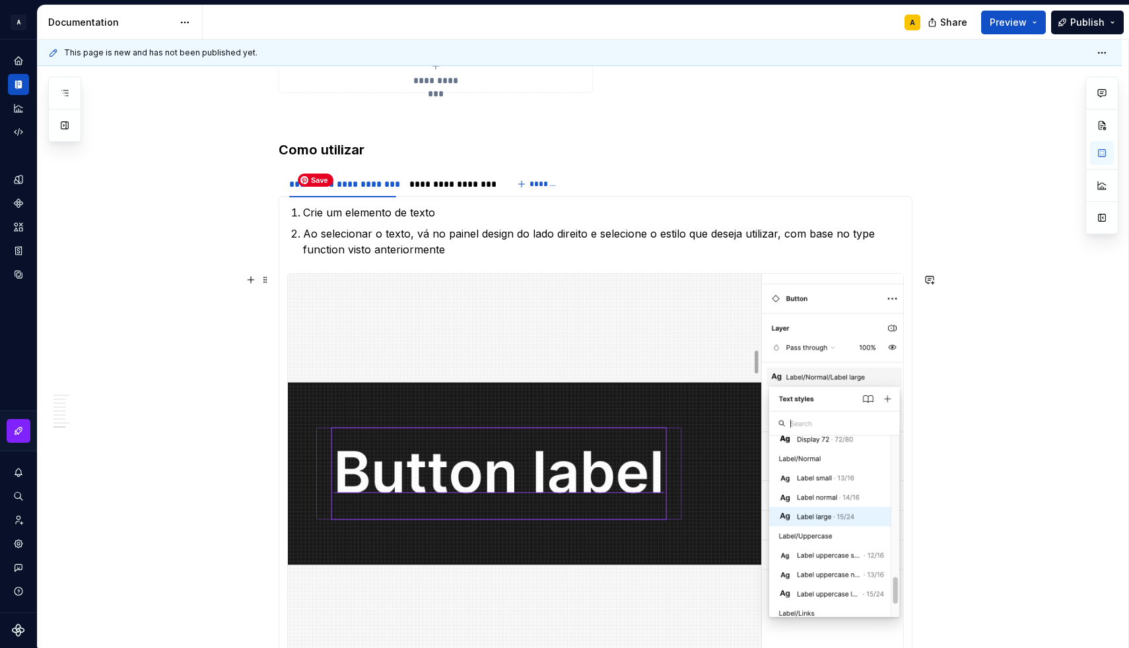
scroll to position [1739, 0]
click at [388, 226] on ol "Crie um elemento de texto Ao selecionar o texto, vá no painel design do lado di…" at bounding box center [603, 231] width 601 height 53
click at [350, 151] on h3 "Como utilizar" at bounding box center [596, 150] width 634 height 18
click at [302, 152] on h3 "Como utilizar" at bounding box center [596, 150] width 634 height 18
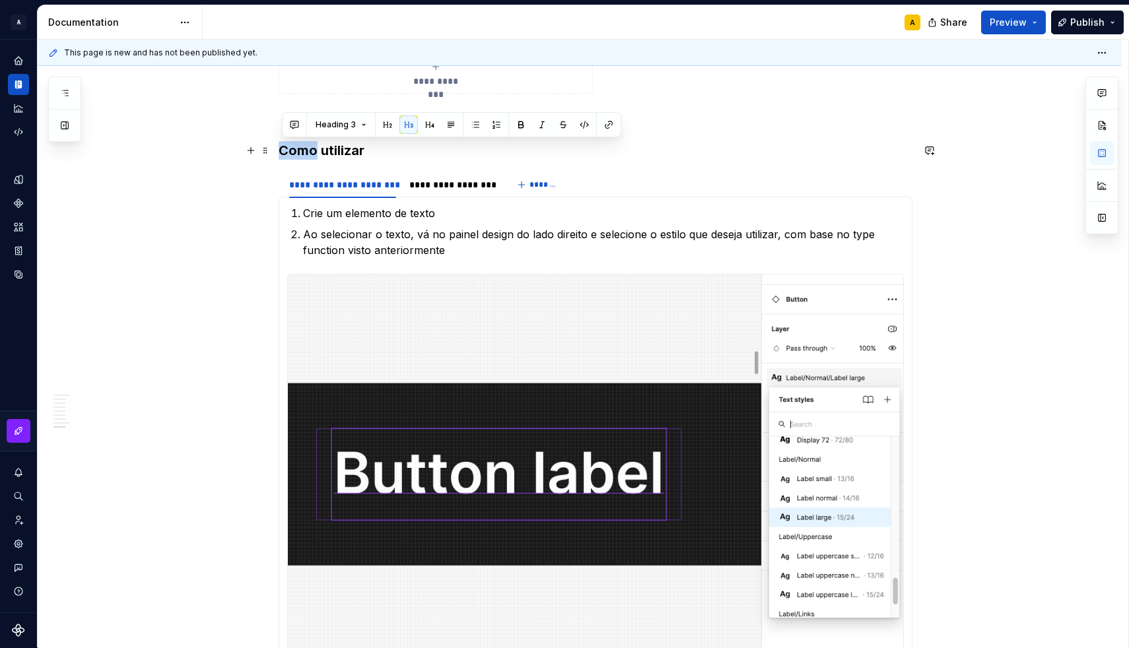
click at [302, 152] on h3 "Como utilizar" at bounding box center [596, 150] width 634 height 18
click at [383, 125] on button "button" at bounding box center [387, 125] width 18 height 18
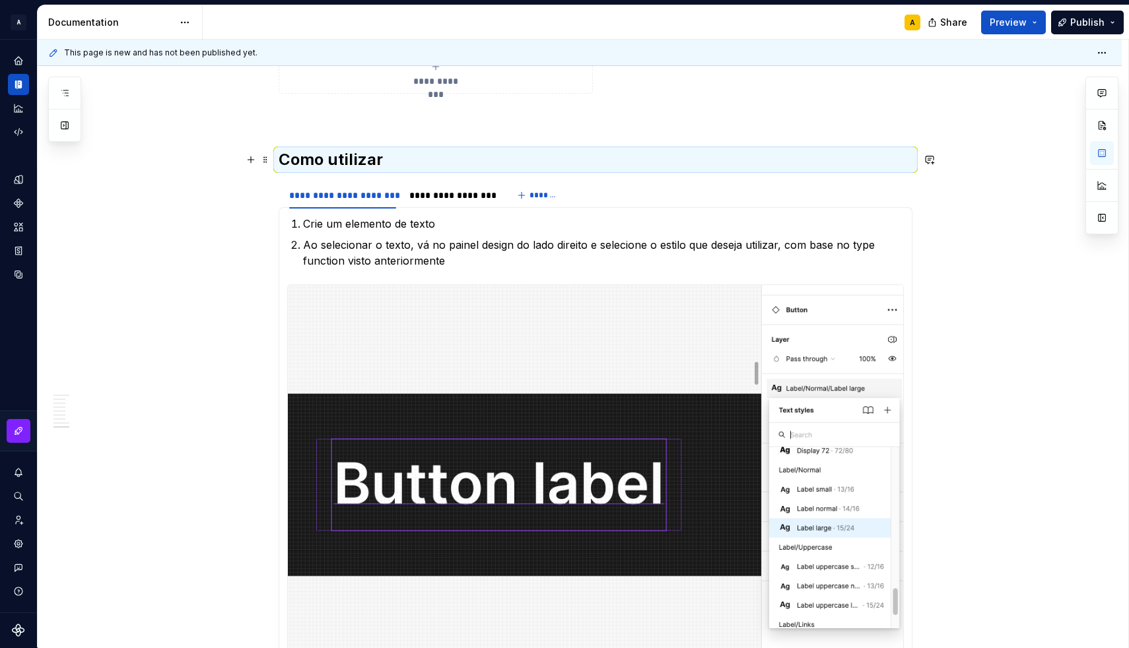
click at [389, 159] on h2 "Como utilizar" at bounding box center [596, 159] width 634 height 21
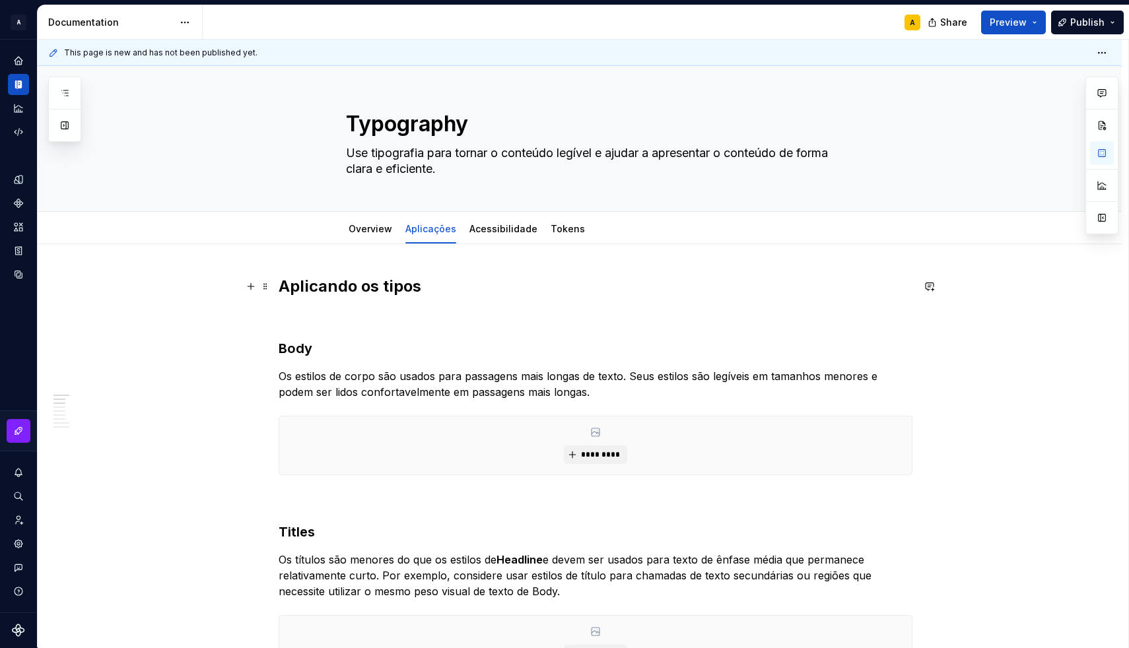
scroll to position [0, 0]
click at [376, 231] on link "Overview" at bounding box center [370, 228] width 44 height 11
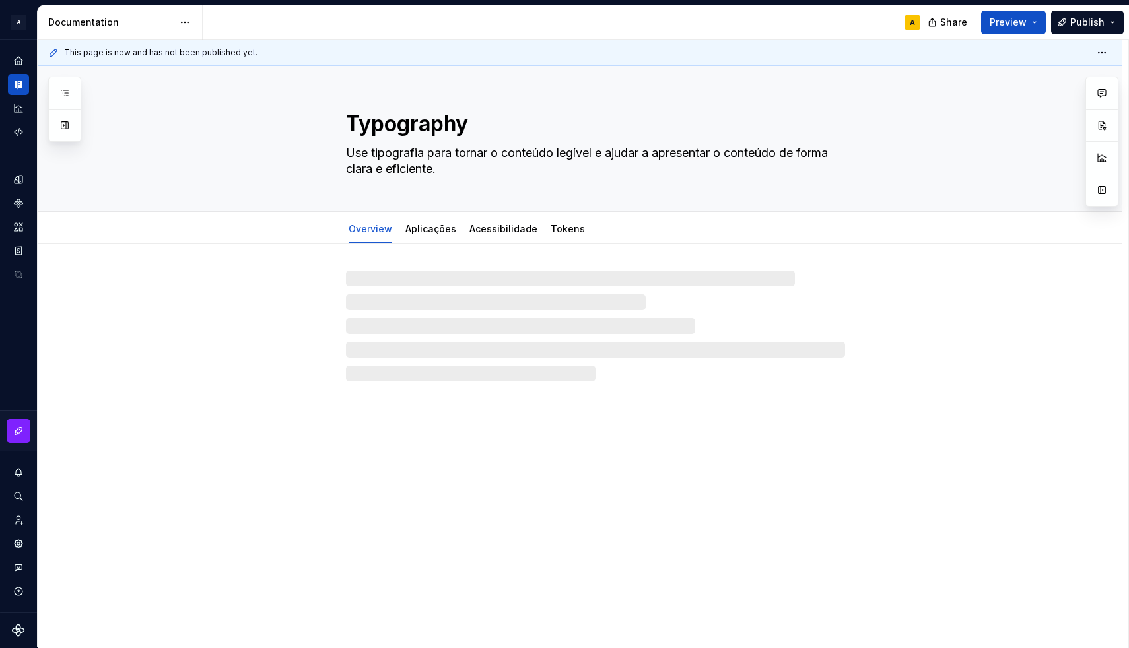
type textarea "*"
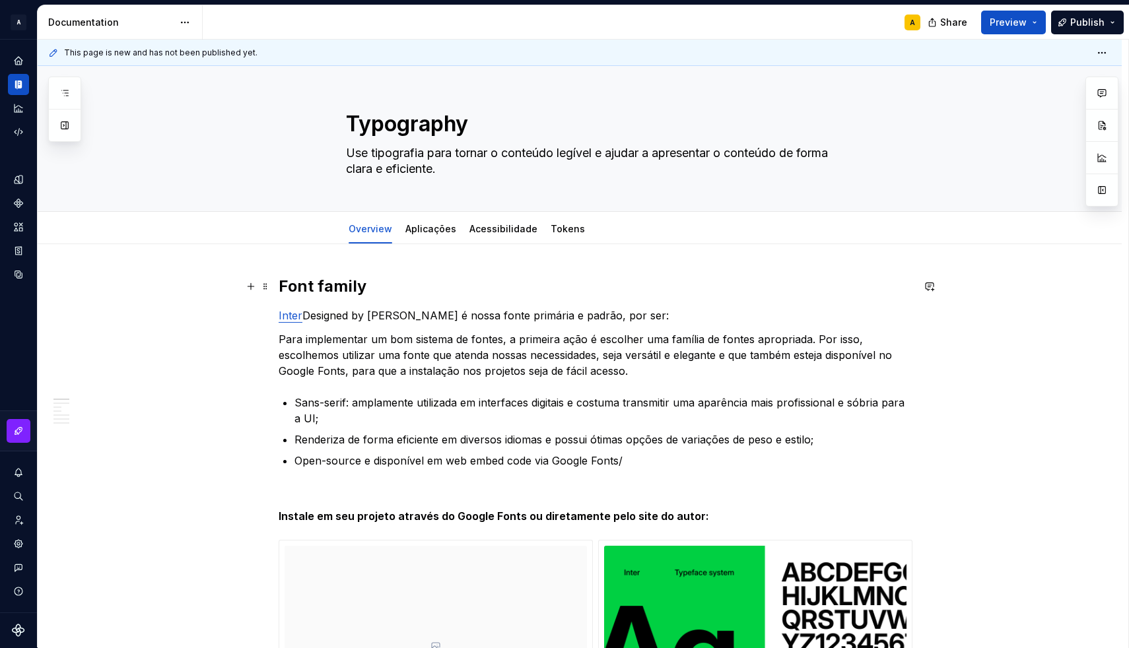
click at [284, 284] on h2 "Font family" at bounding box center [596, 286] width 634 height 21
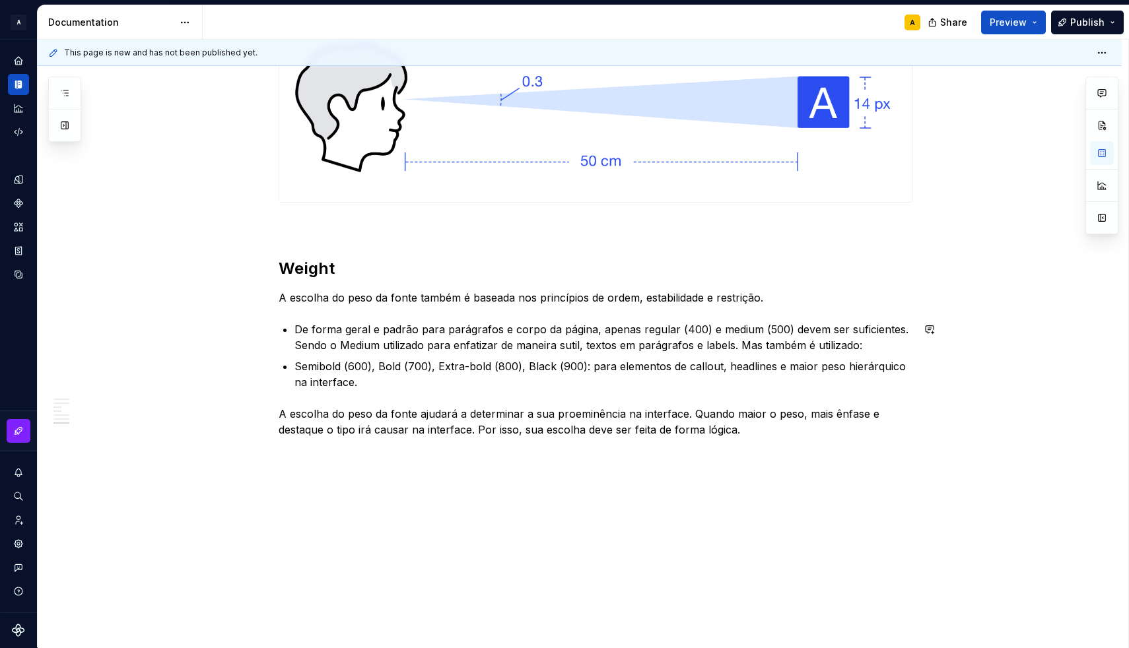
scroll to position [1848, 0]
click at [752, 430] on p "A escolha do peso da fonte ajudará a determinar a sua proeminência na interface…" at bounding box center [596, 422] width 634 height 32
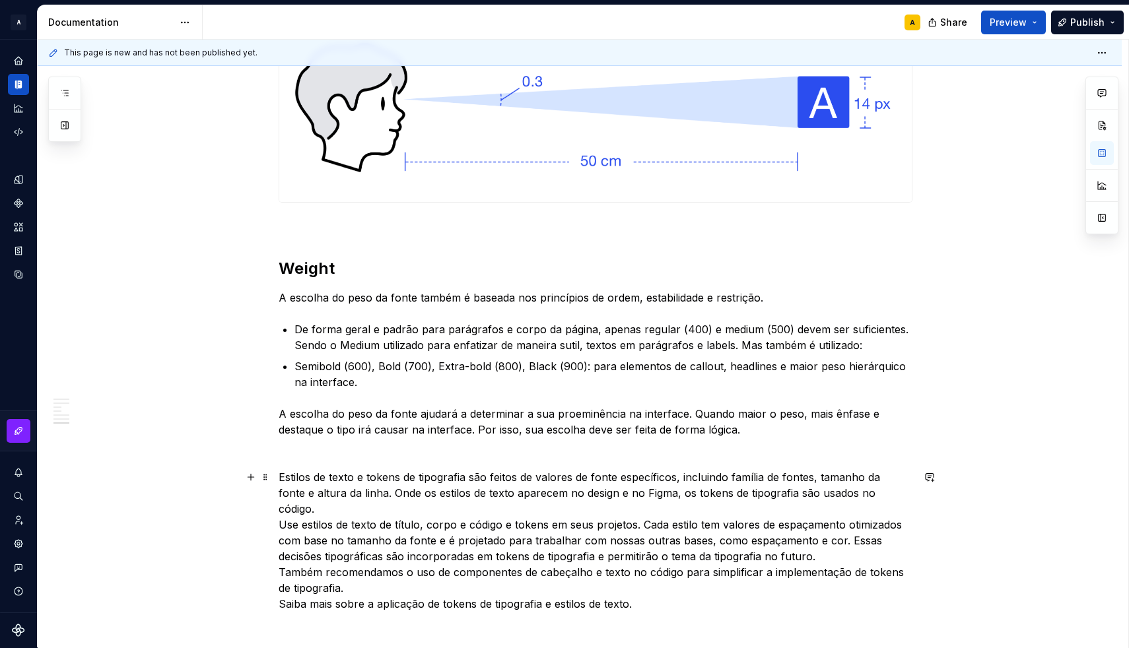
click at [285, 479] on p "Estilos de texto e tokens de tipografia são feitos de valores de fonte específi…" at bounding box center [596, 540] width 634 height 143
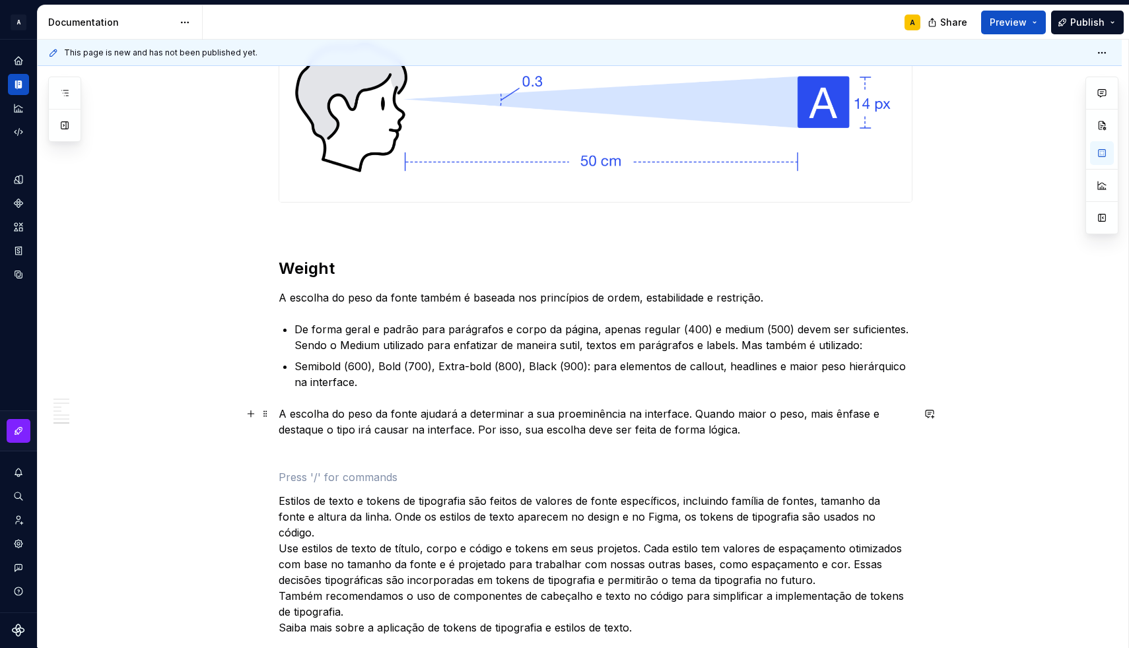
click at [752, 436] on p "A escolha do peso da fonte ajudará a determinar a sua proeminência na interface…" at bounding box center [596, 422] width 634 height 32
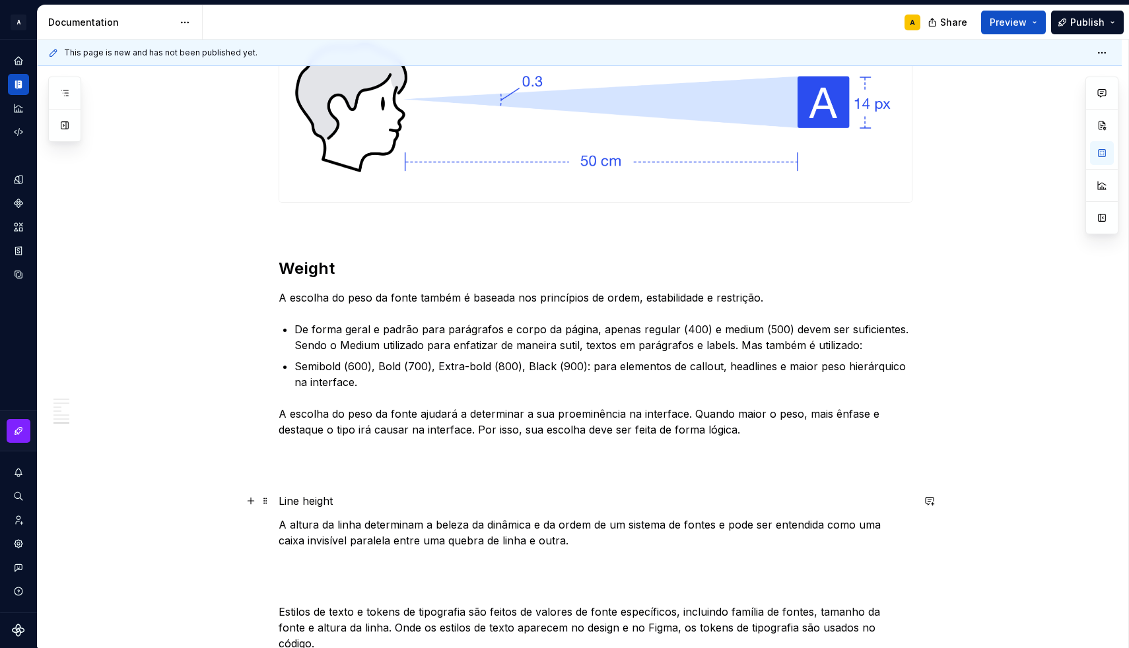
click at [319, 502] on p "Line height" at bounding box center [596, 501] width 634 height 16
click at [365, 476] on button "button" at bounding box center [365, 477] width 18 height 18
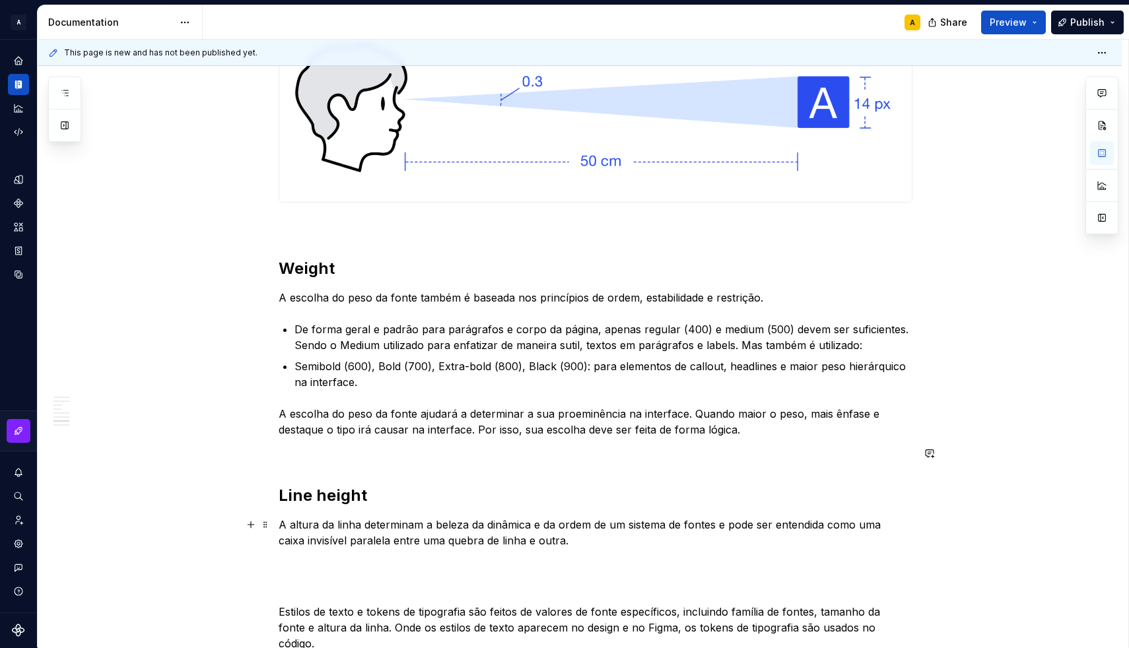
click at [558, 540] on p "A altura da linha determinam a beleza da dinâmica e da ordem de um sistema de f…" at bounding box center [596, 533] width 634 height 32
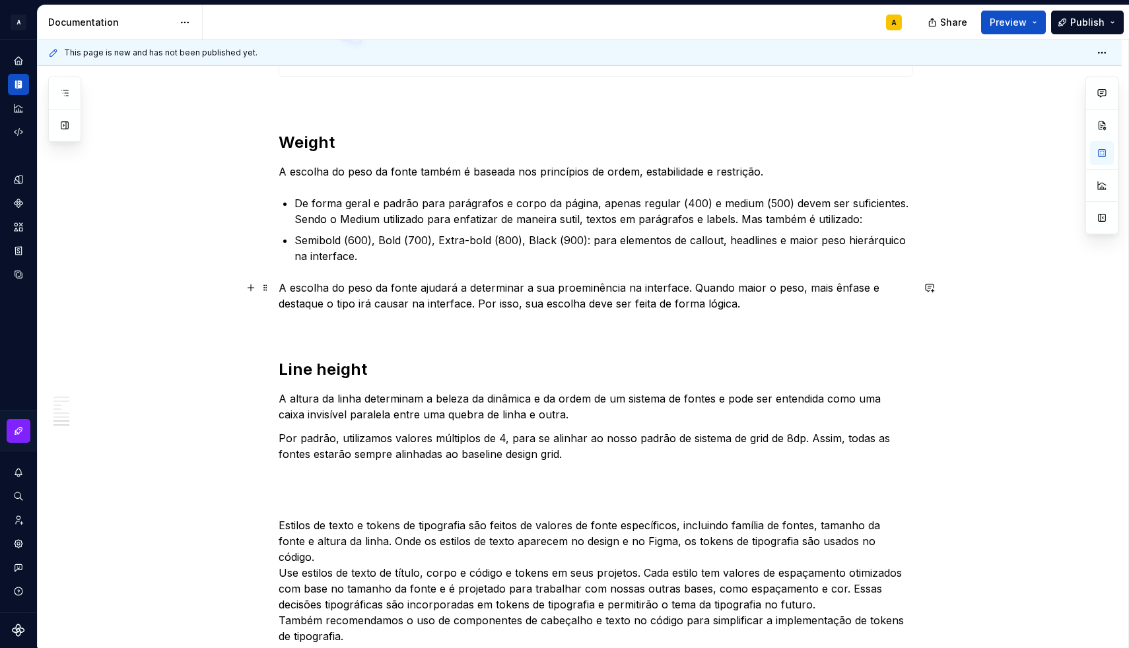
scroll to position [2022, 0]
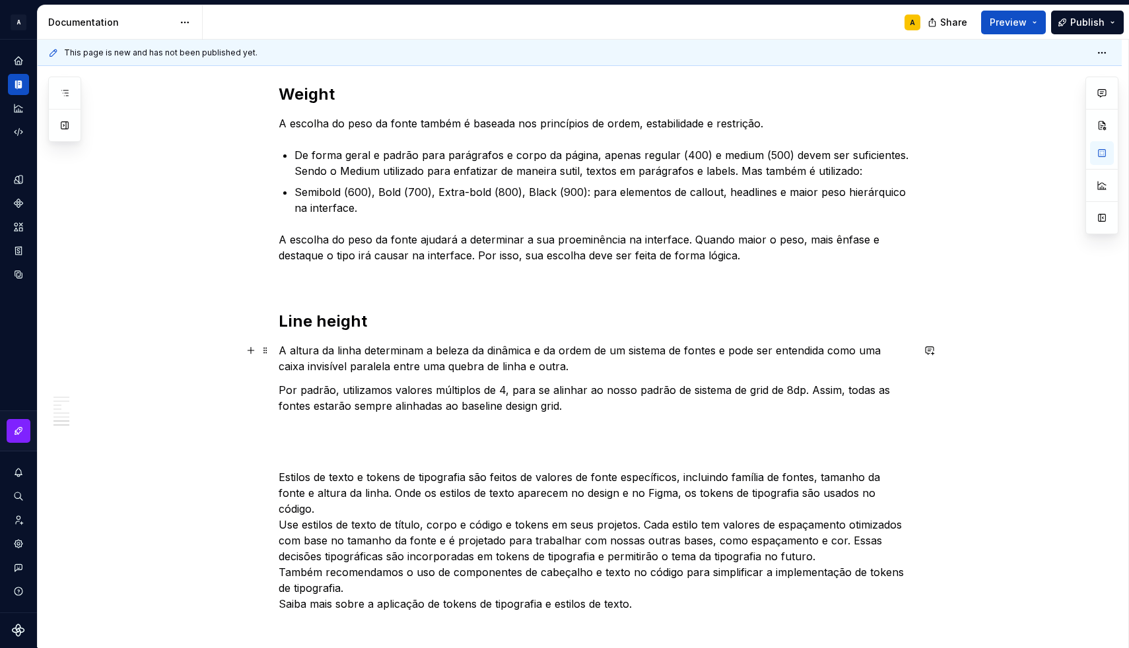
click at [559, 366] on p "A altura da linha determinam a beleza da dinâmica e da ordem de um sistema de f…" at bounding box center [596, 359] width 634 height 32
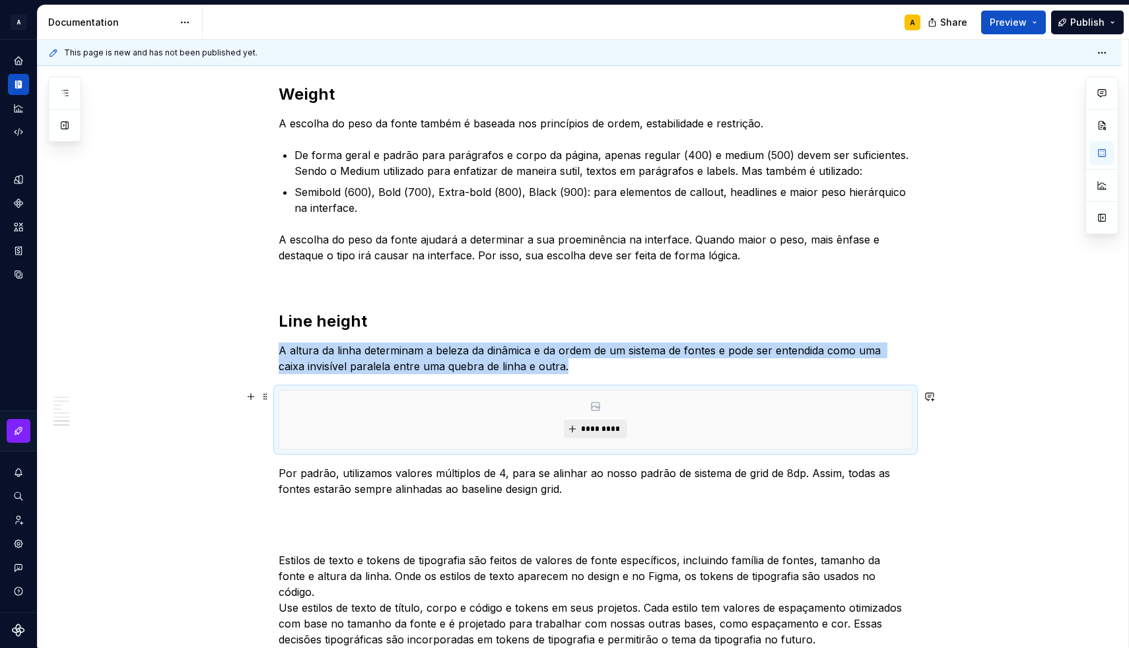
click at [601, 427] on span "*********" at bounding box center [600, 429] width 40 height 11
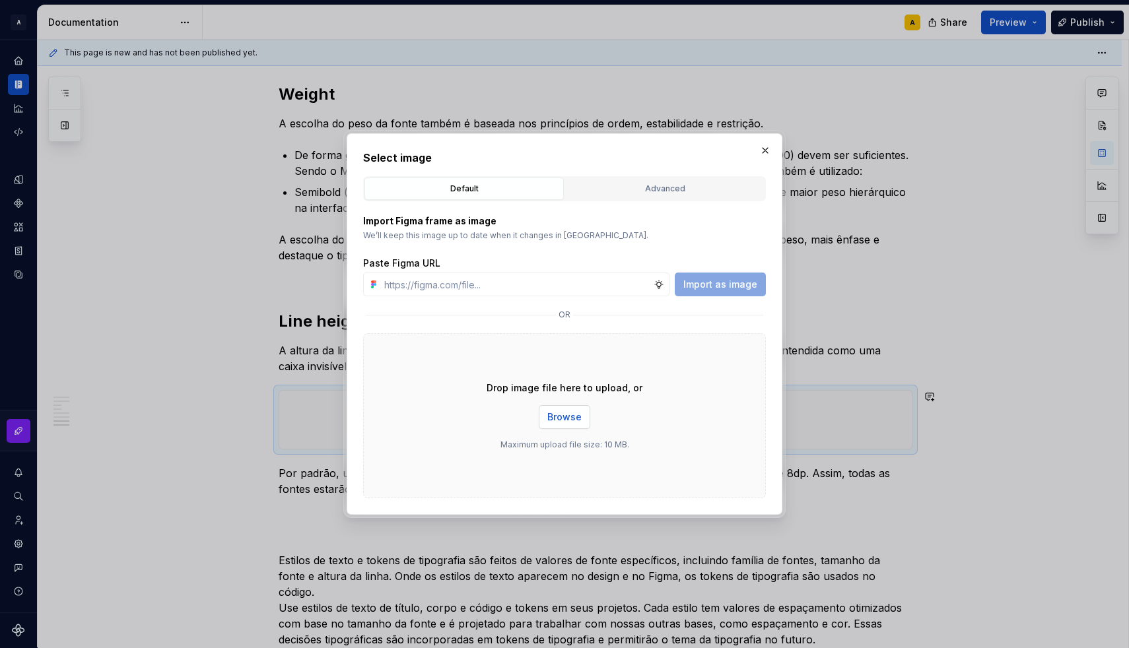
click at [556, 415] on span "Browse" at bounding box center [564, 417] width 34 height 13
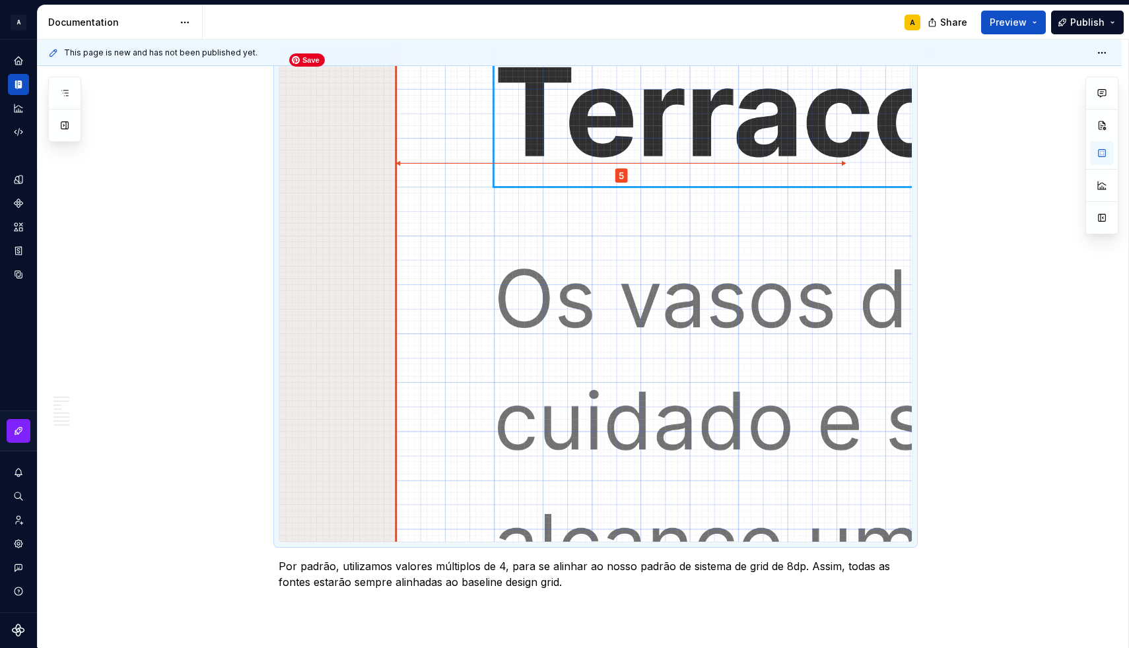
scroll to position [2367, 0]
click at [456, 381] on img at bounding box center [595, 293] width 632 height 495
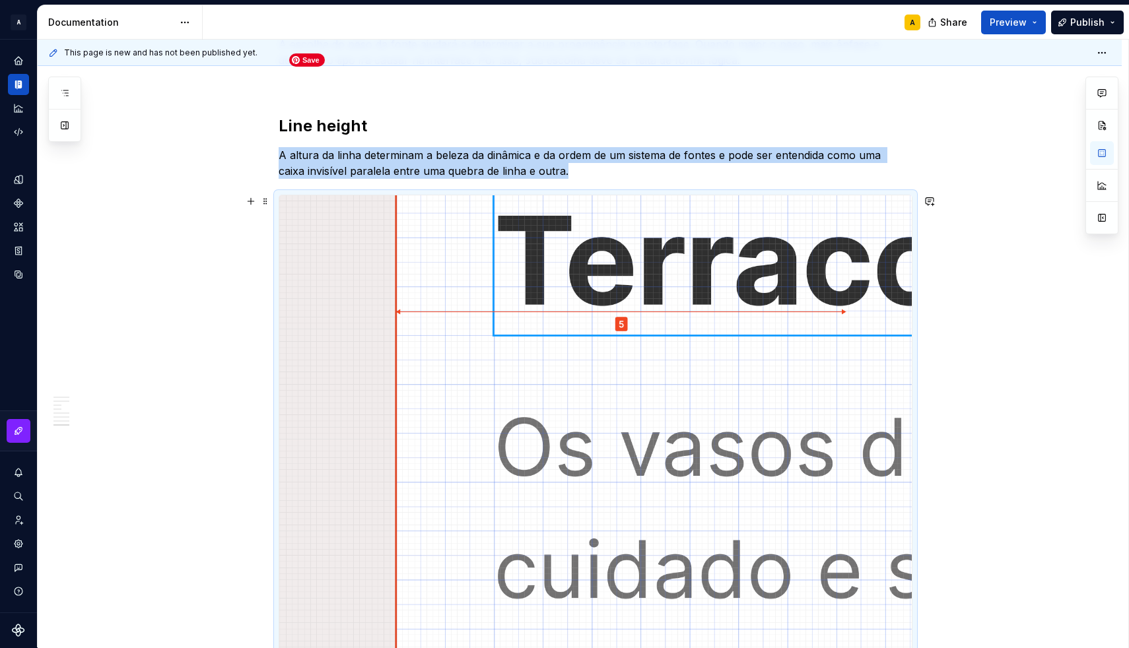
click at [563, 384] on img at bounding box center [595, 442] width 632 height 495
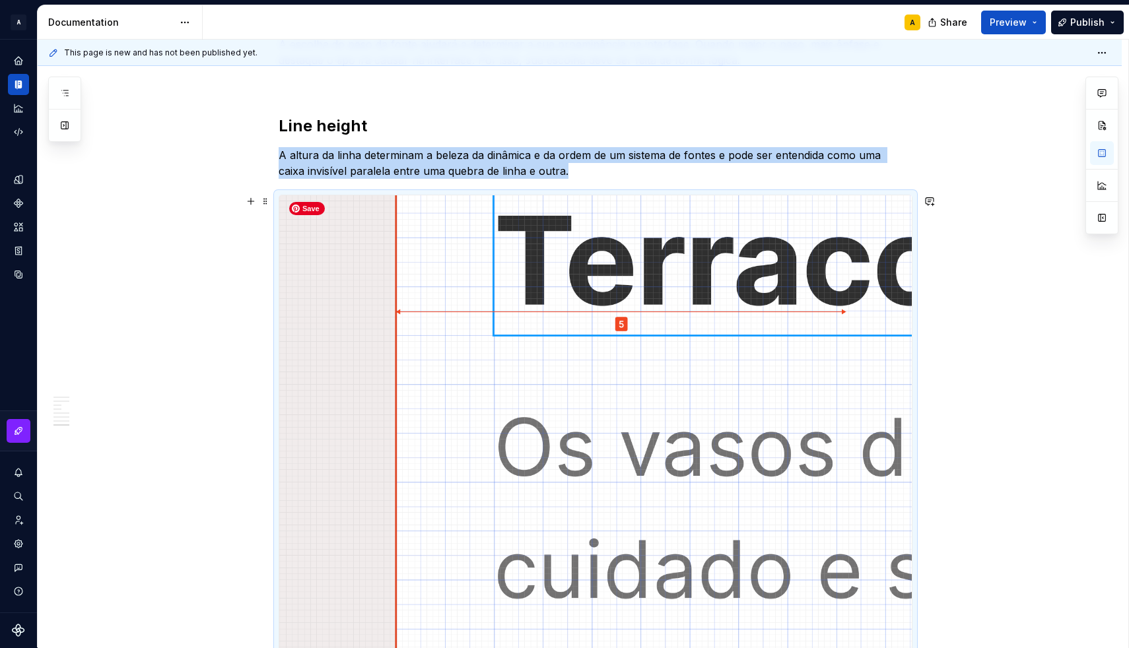
click at [576, 315] on img at bounding box center [595, 442] width 632 height 495
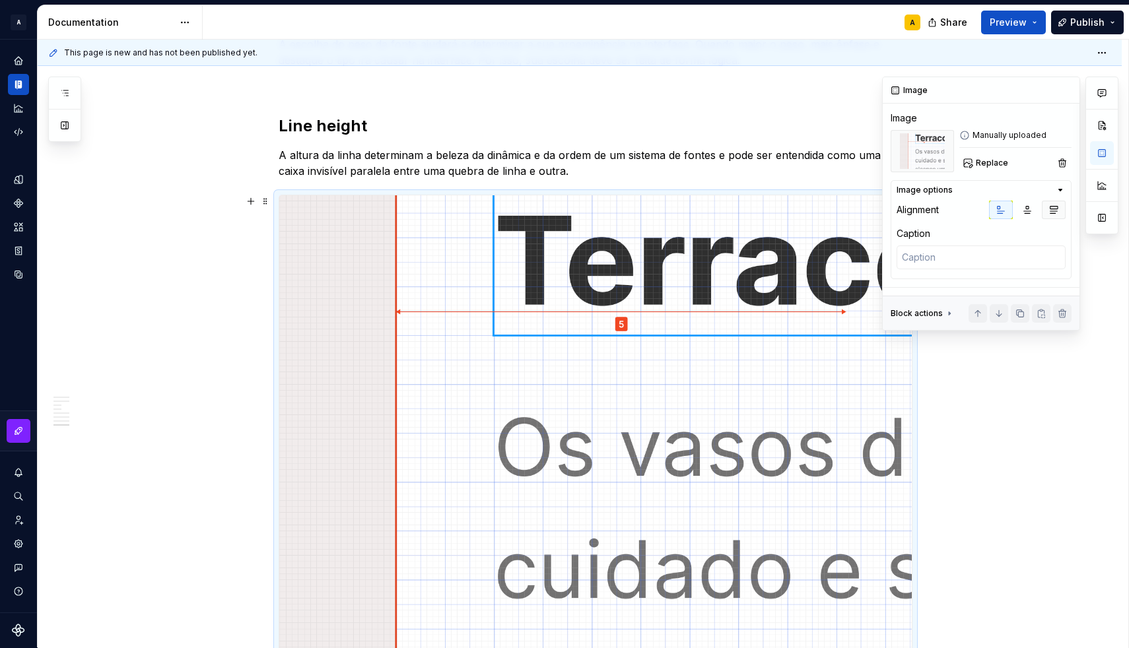
click at [1052, 211] on icon "button" at bounding box center [1053, 210] width 7 height 7
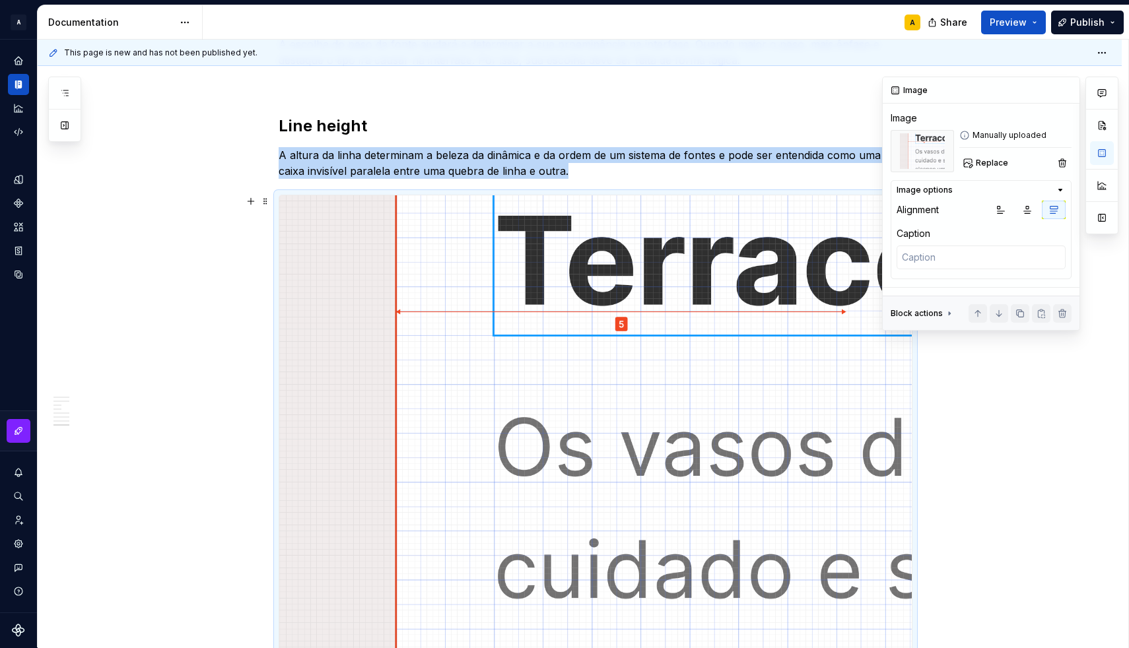
scroll to position [2261, 0]
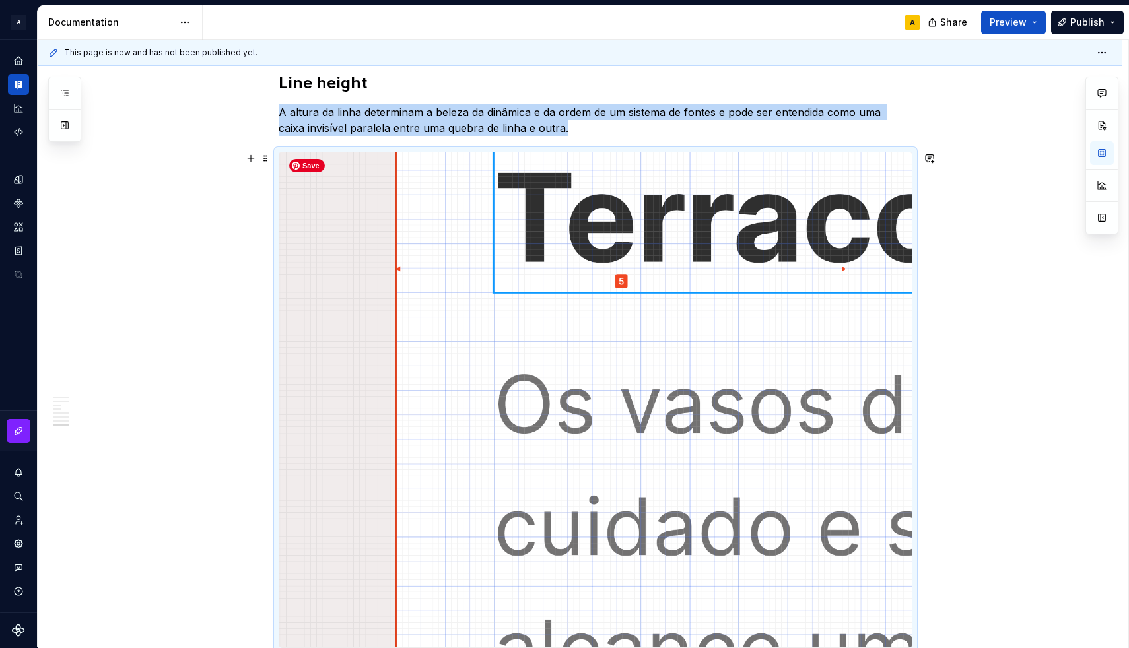
click at [562, 246] on img at bounding box center [595, 399] width 632 height 495
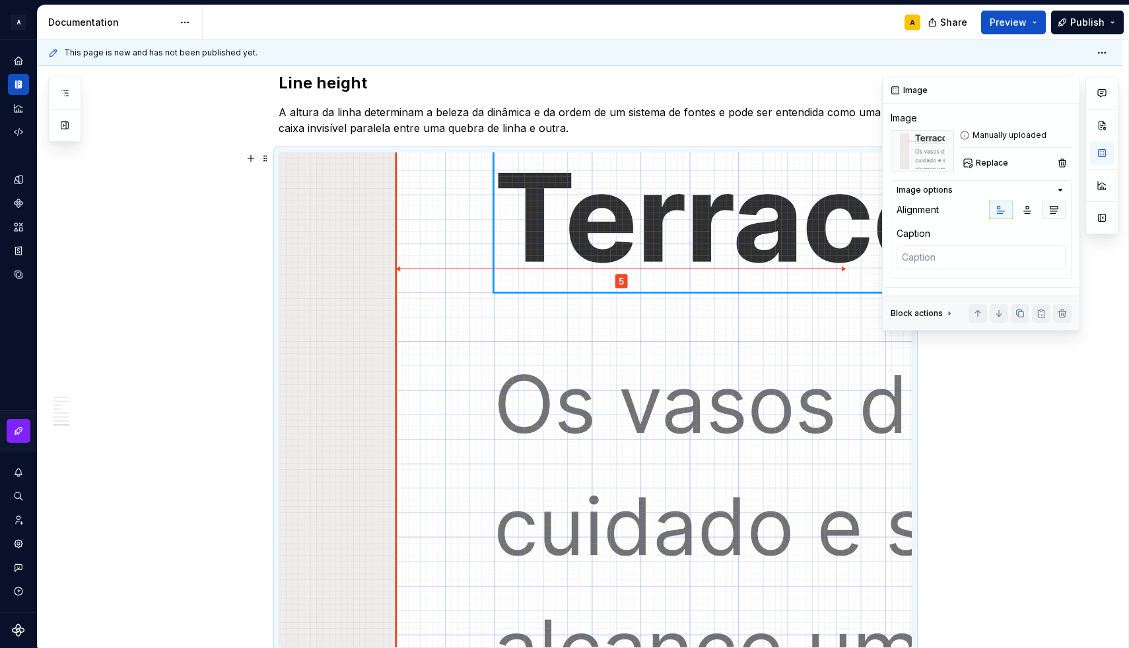
click at [1048, 213] on icon "button" at bounding box center [1053, 210] width 11 height 11
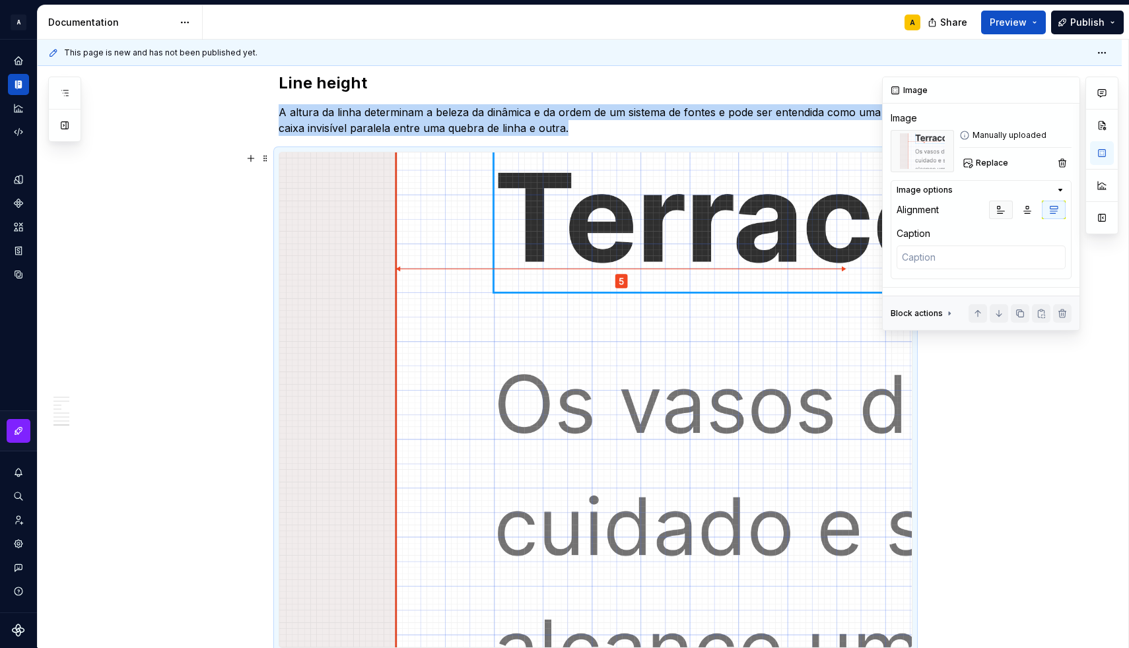
click at [997, 211] on icon "button" at bounding box center [1000, 210] width 11 height 11
click at [1100, 160] on button "button" at bounding box center [1102, 153] width 24 height 24
click at [1104, 189] on button "button" at bounding box center [1102, 186] width 24 height 24
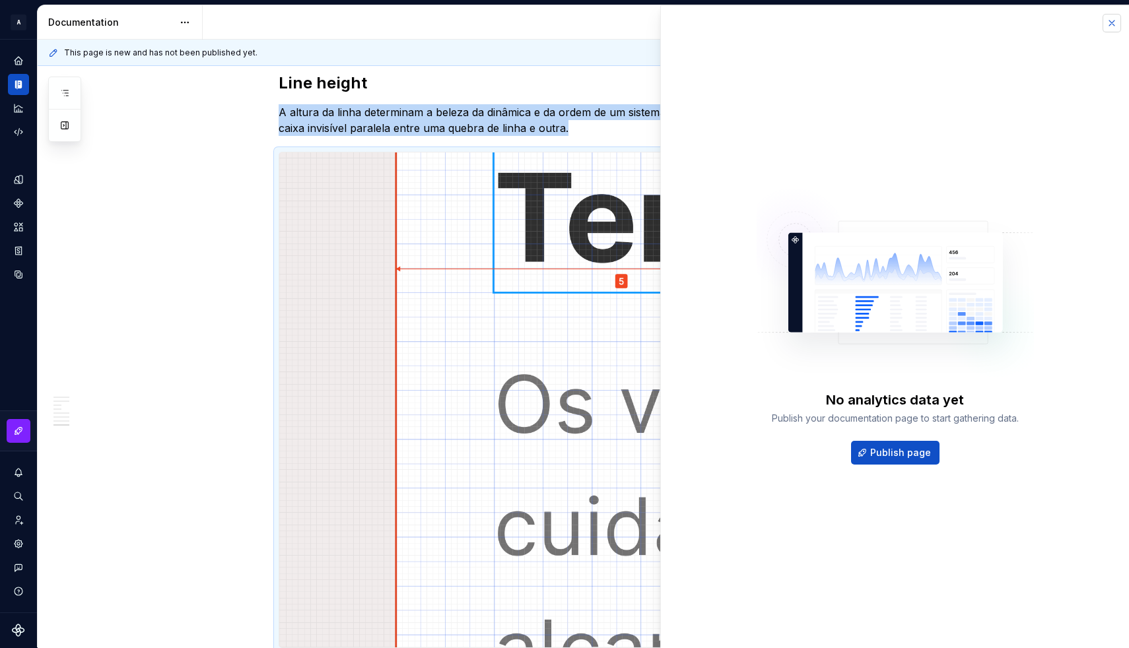
click at [1115, 25] on button "button" at bounding box center [1111, 23] width 18 height 18
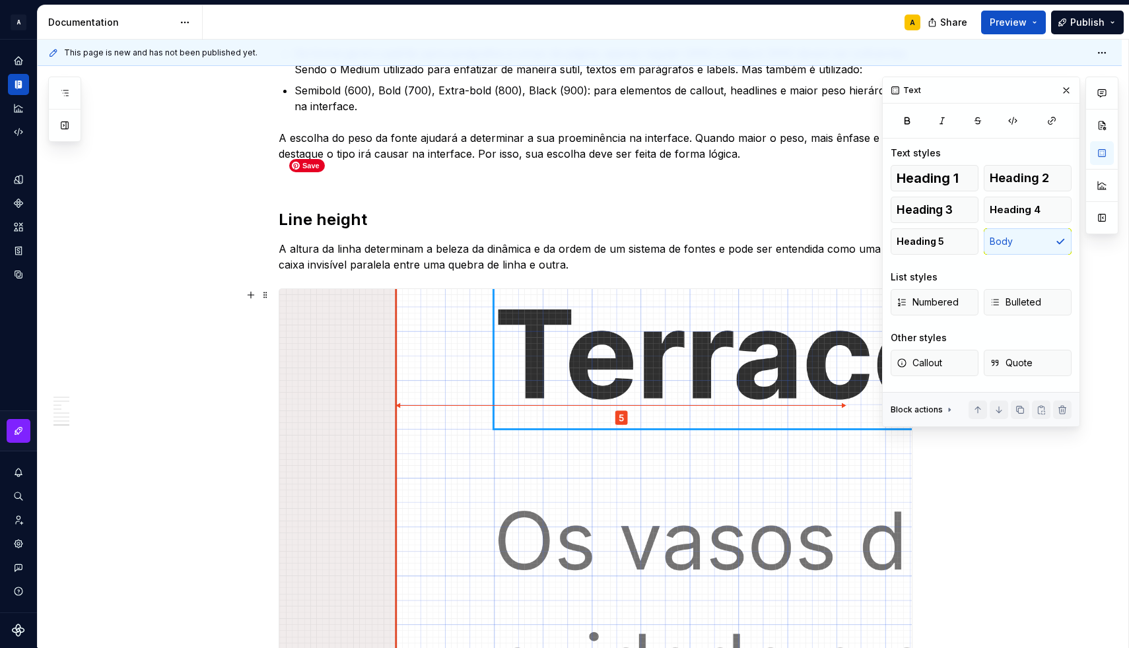
scroll to position [2123, 0]
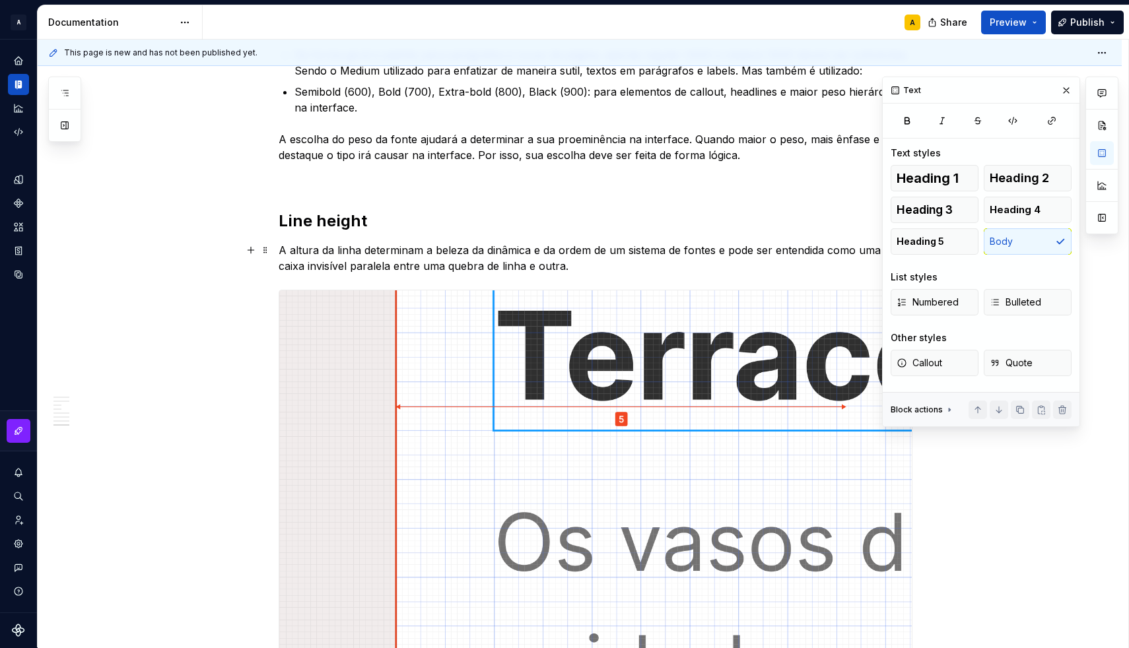
click at [554, 271] on p "A altura da linha determinam a beleza da dinâmica e da ordem de um sistema de f…" at bounding box center [596, 258] width 634 height 32
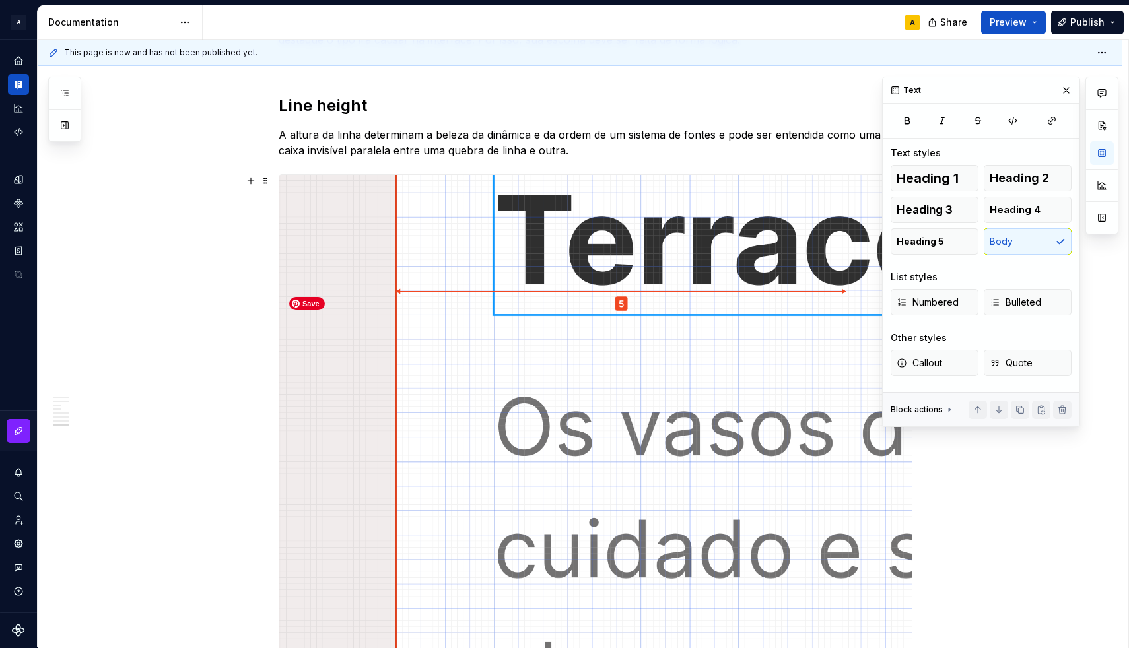
scroll to position [2246, 0]
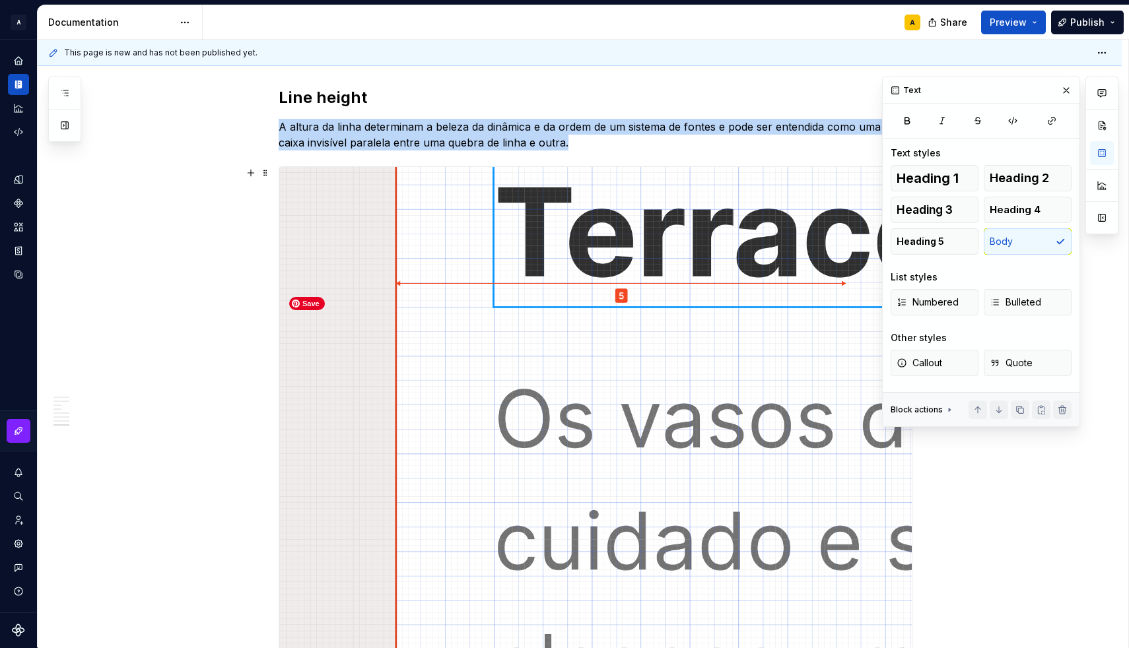
click at [522, 432] on img at bounding box center [595, 414] width 632 height 495
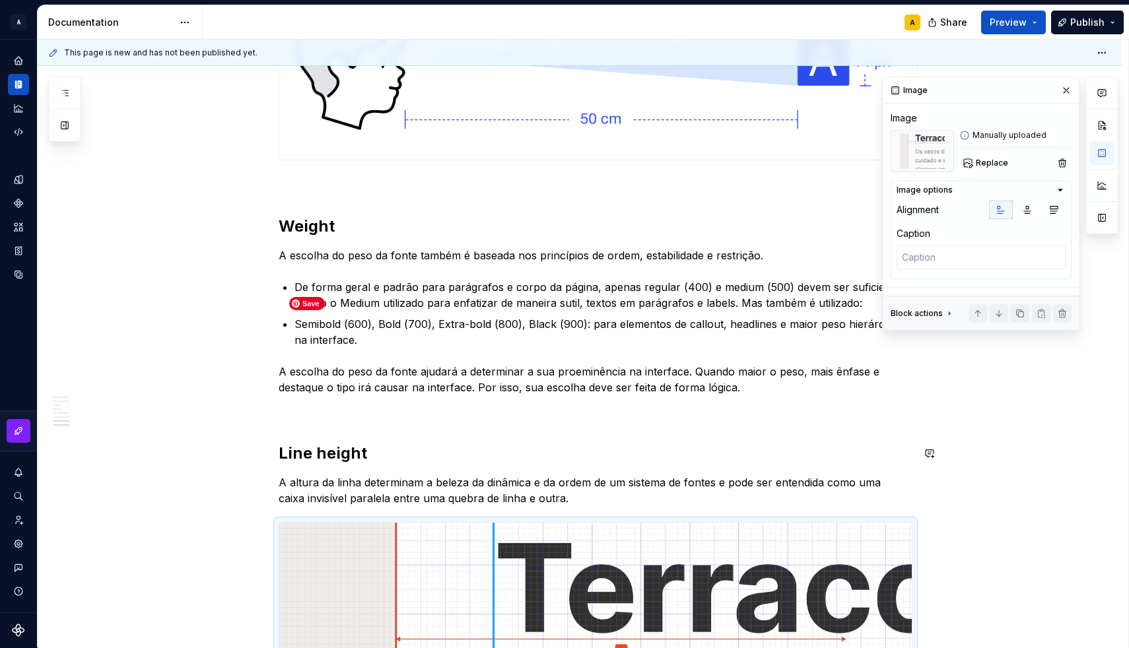
scroll to position [1888, 0]
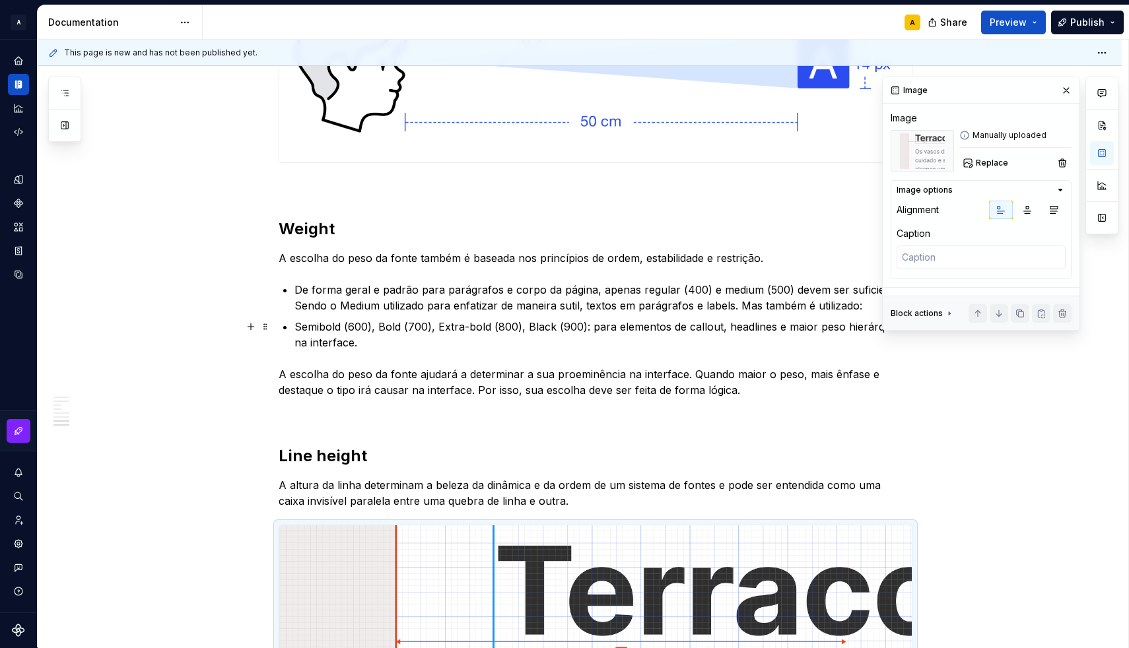
click at [420, 348] on p "Semibold (600), Bold (700), Extra-bold (800), Black (900): para elementos de ca…" at bounding box center [603, 335] width 618 height 32
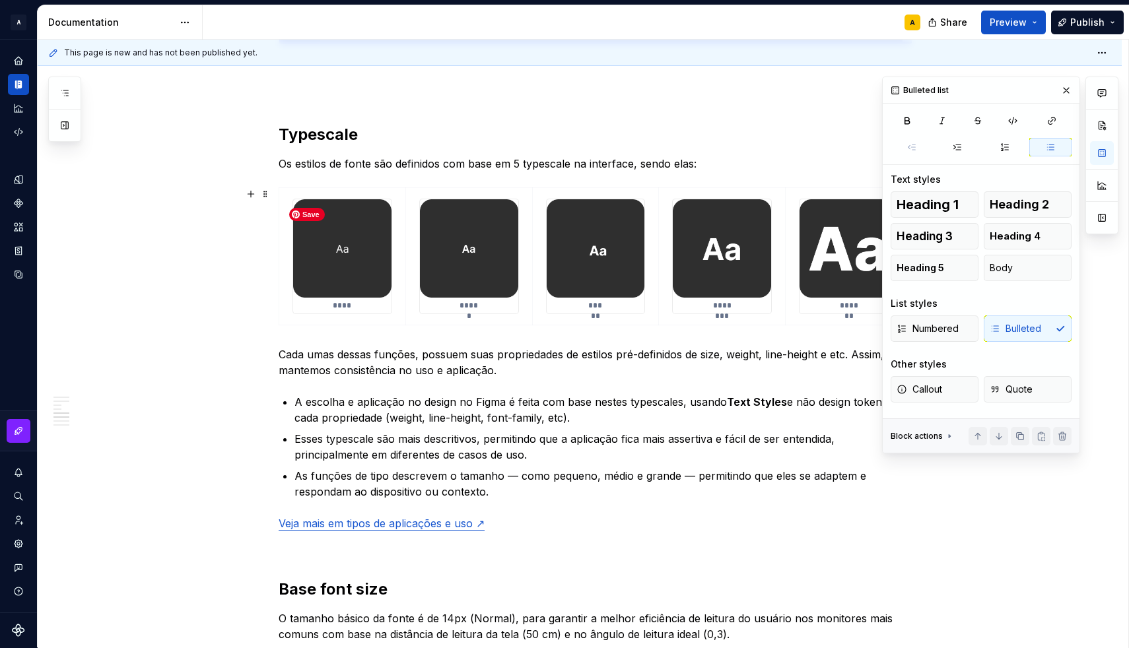
scroll to position [1142, 0]
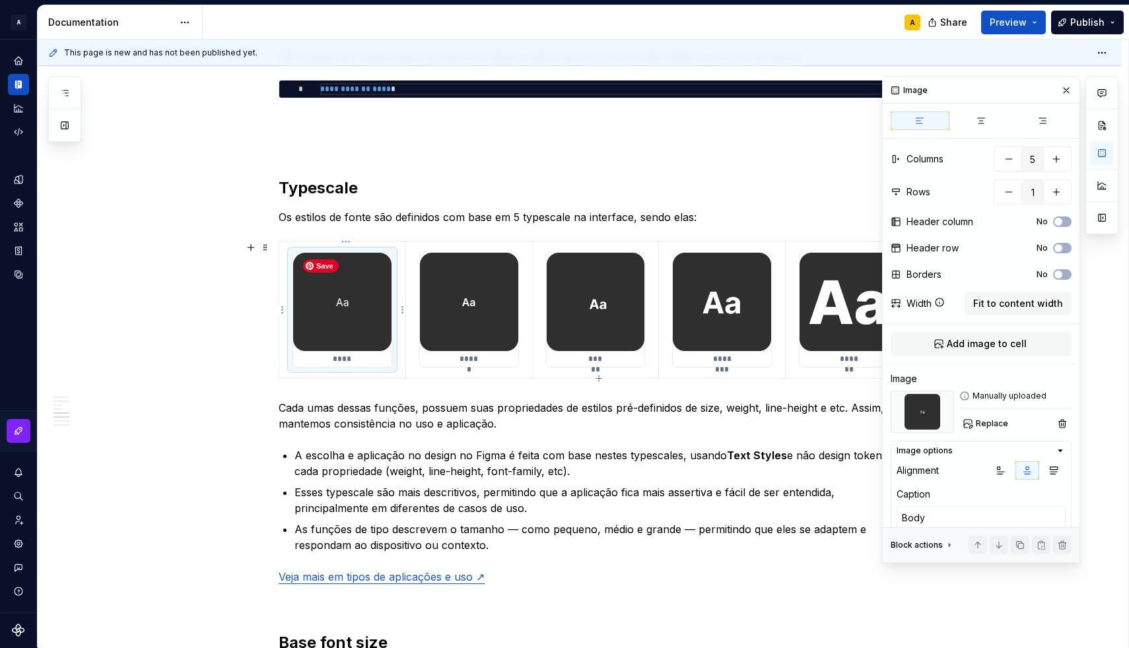
click at [391, 291] on img at bounding box center [342, 302] width 98 height 98
click at [419, 275] on div "*****" at bounding box center [469, 310] width 100 height 116
type textarea "*"
type textarea "Label"
click at [414, 272] on td "*****" at bounding box center [468, 310] width 127 height 137
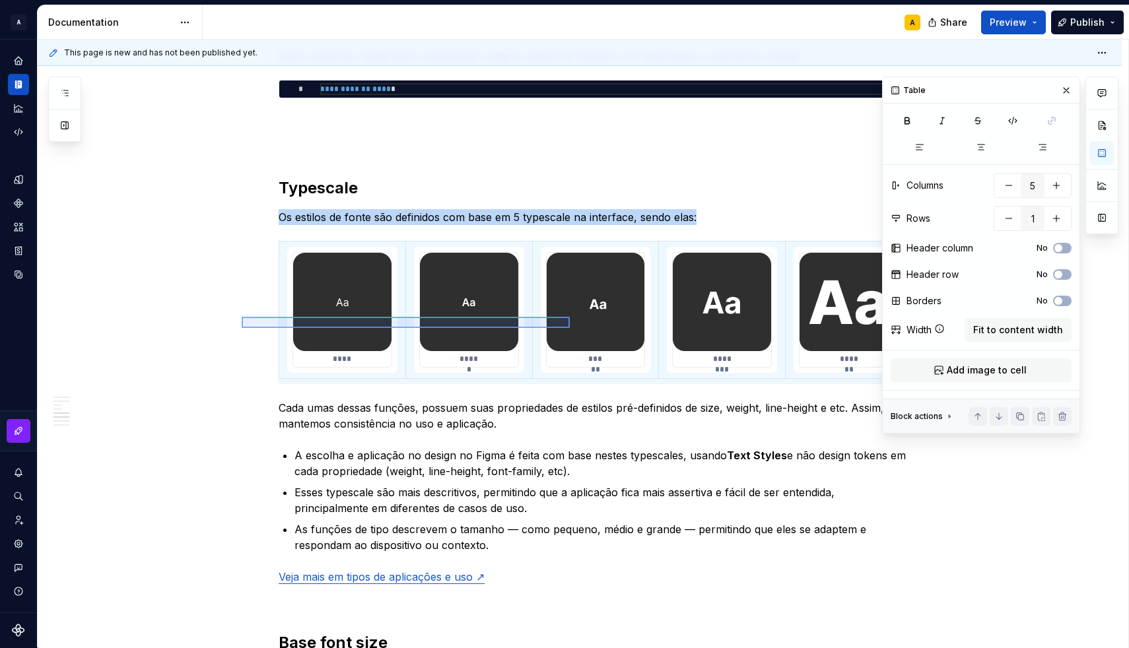
drag, startPoint x: 242, startPoint y: 317, endPoint x: 570, endPoint y: 328, distance: 328.2
click at [570, 328] on div "**********" at bounding box center [583, 344] width 1090 height 609
click at [993, 331] on span "Fit to content width" at bounding box center [1018, 329] width 90 height 13
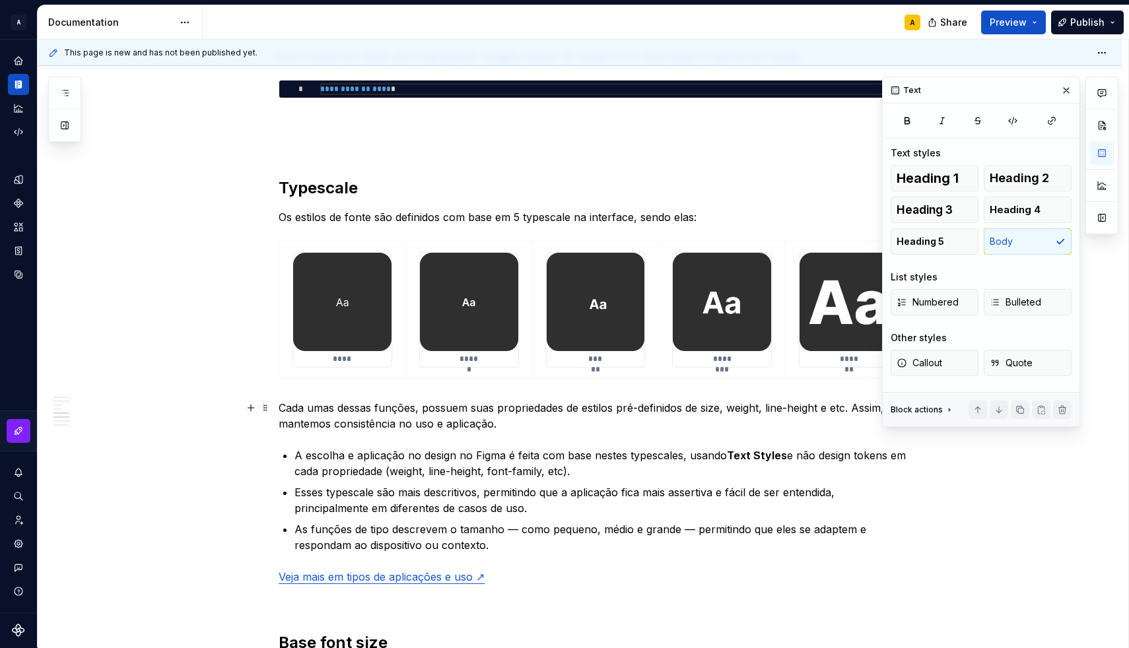
click at [752, 423] on p "Cada umas dessas funções, possuem suas propriedades de estilos pré-definidos de…" at bounding box center [596, 416] width 634 height 32
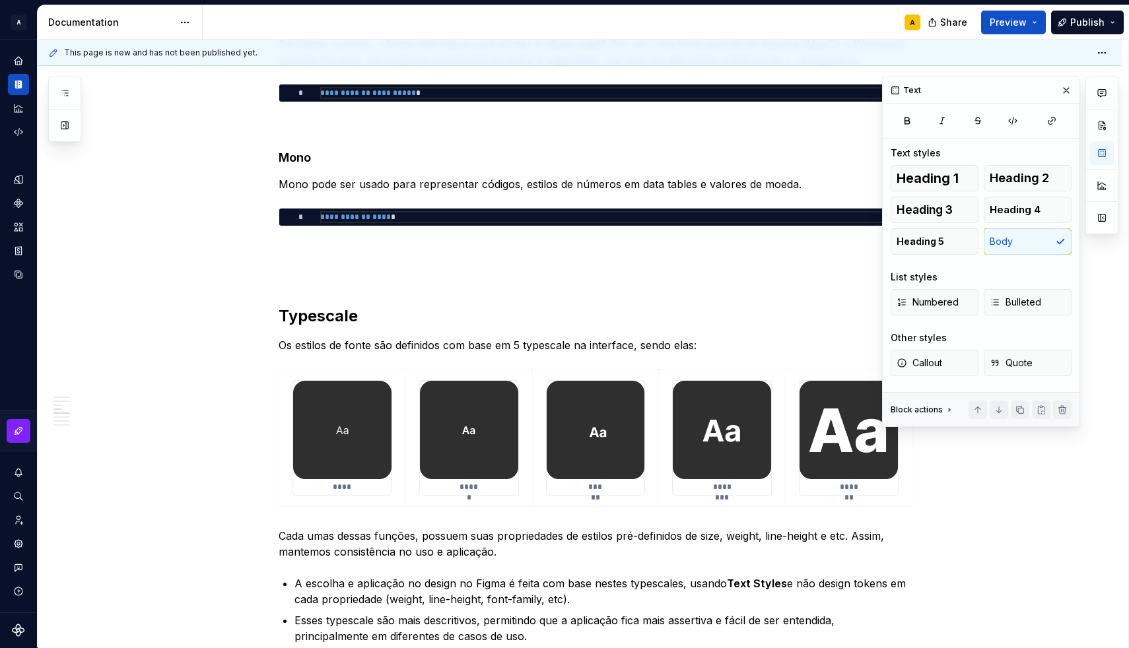
scroll to position [1009, 0]
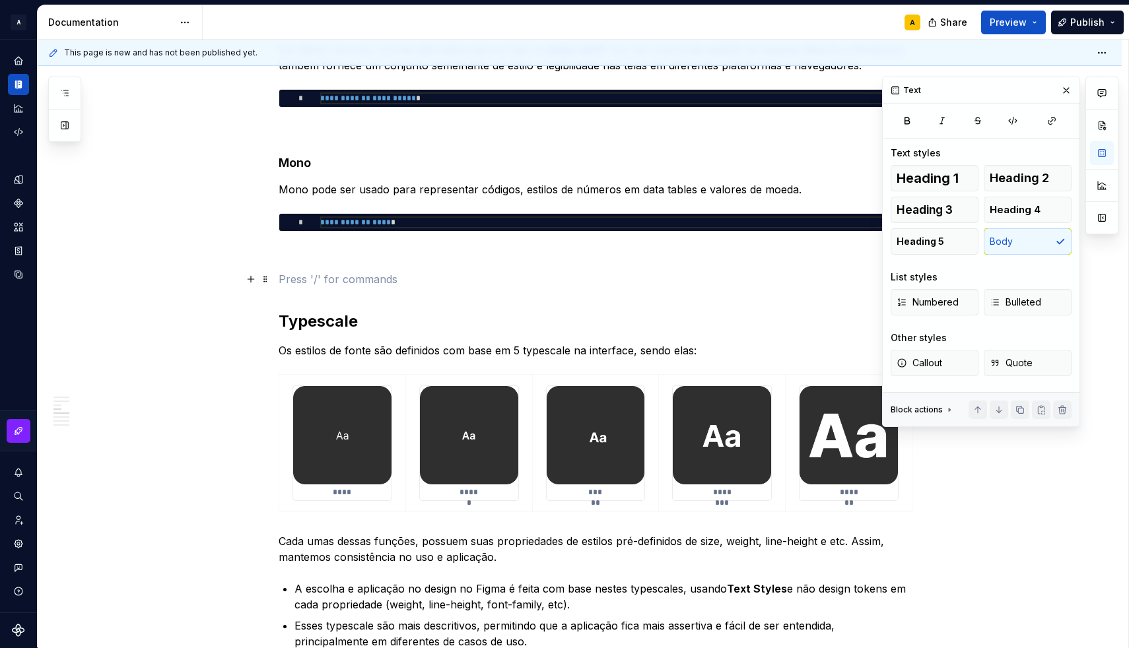
click at [352, 278] on p at bounding box center [596, 279] width 634 height 16
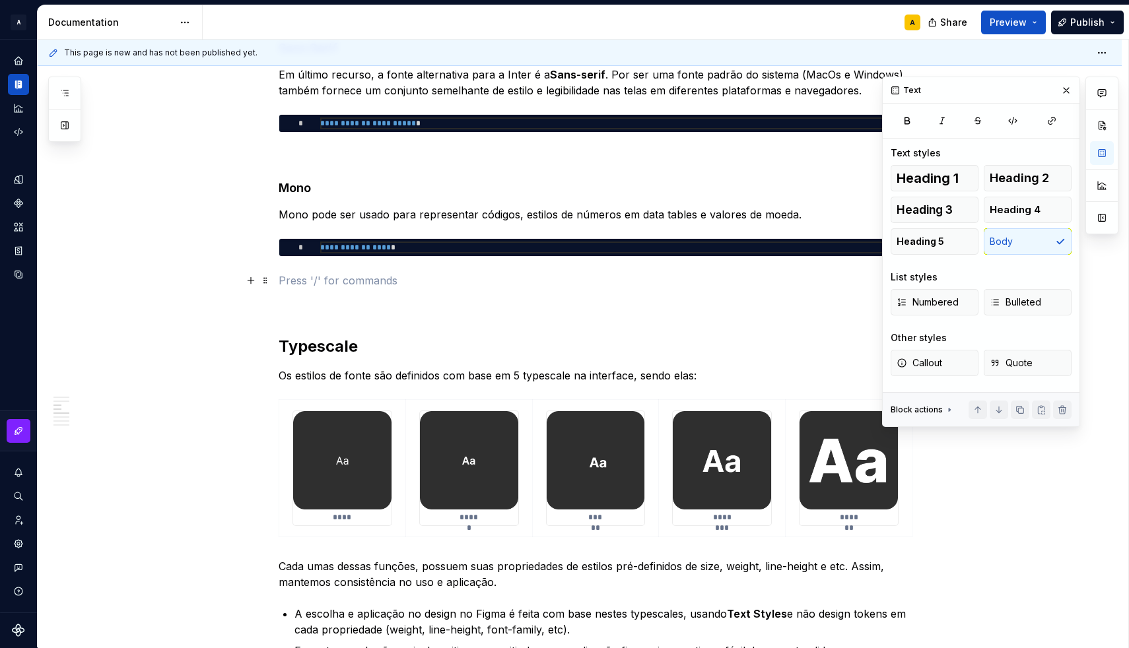
click at [322, 277] on p at bounding box center [596, 281] width 634 height 16
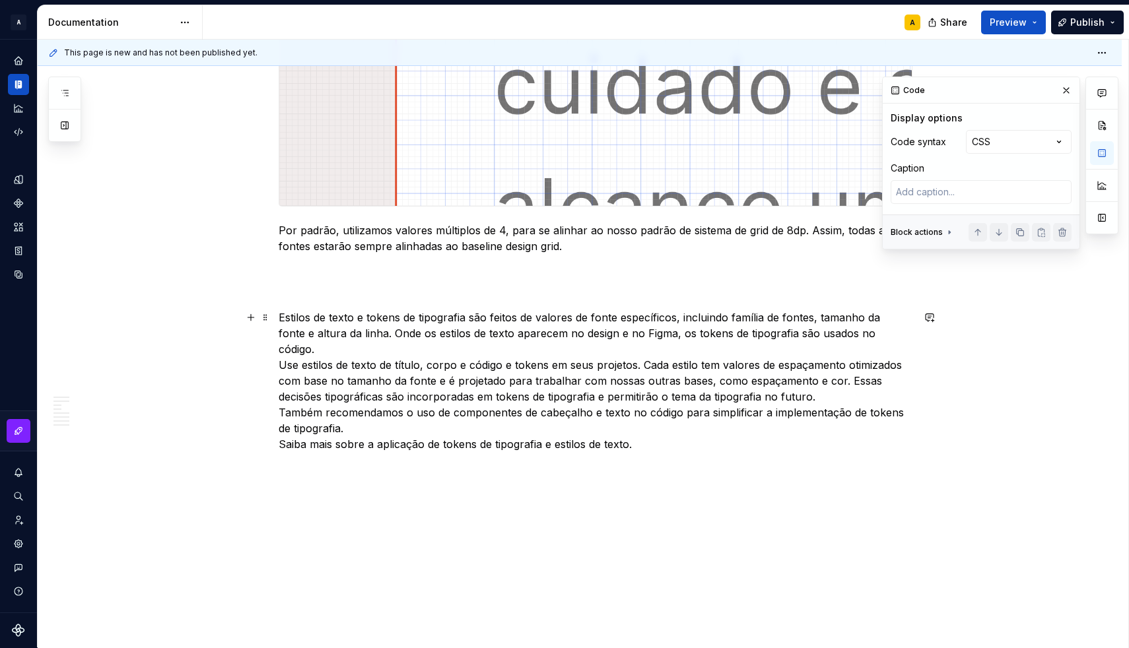
scroll to position [2677, 0]
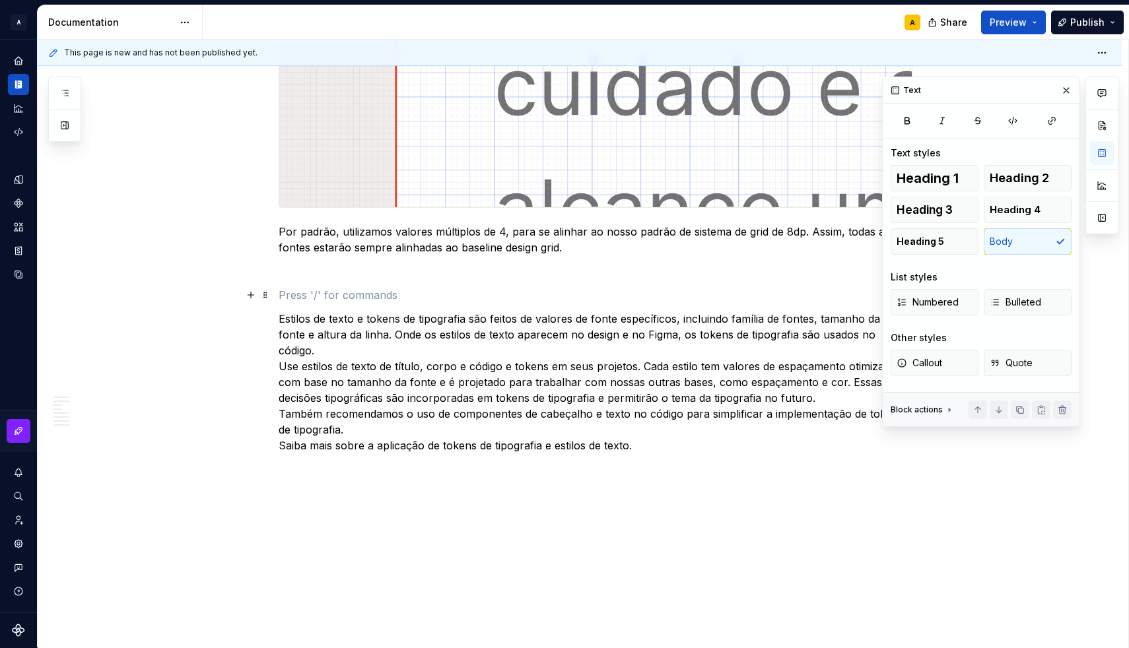
click at [334, 291] on p at bounding box center [596, 295] width 634 height 16
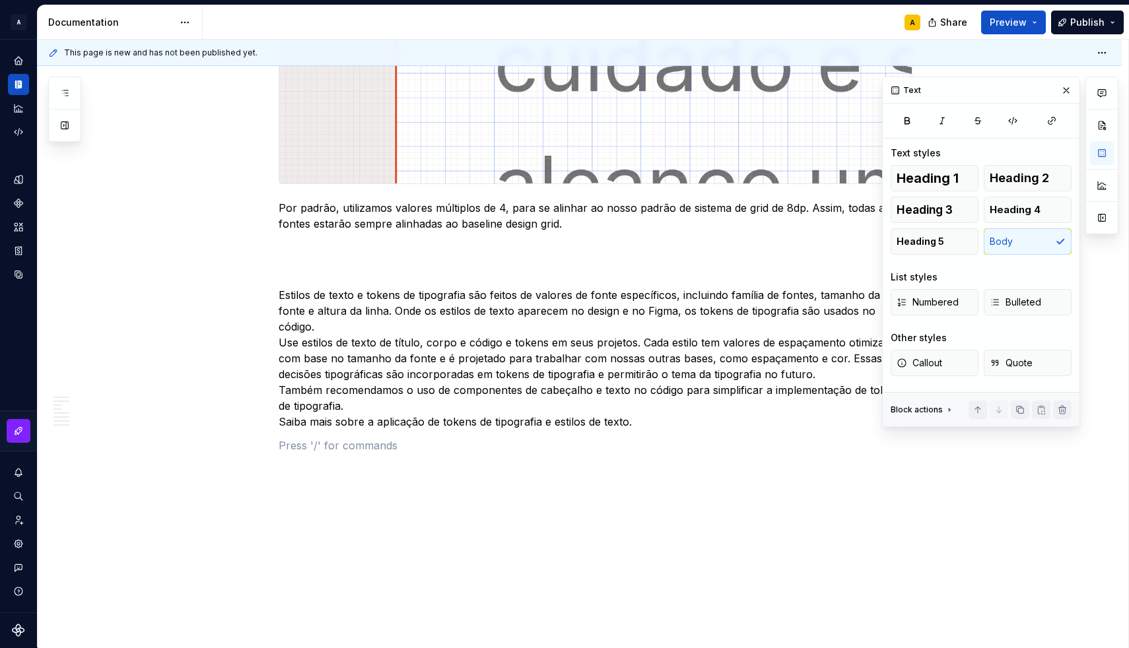
scroll to position [2612, 0]
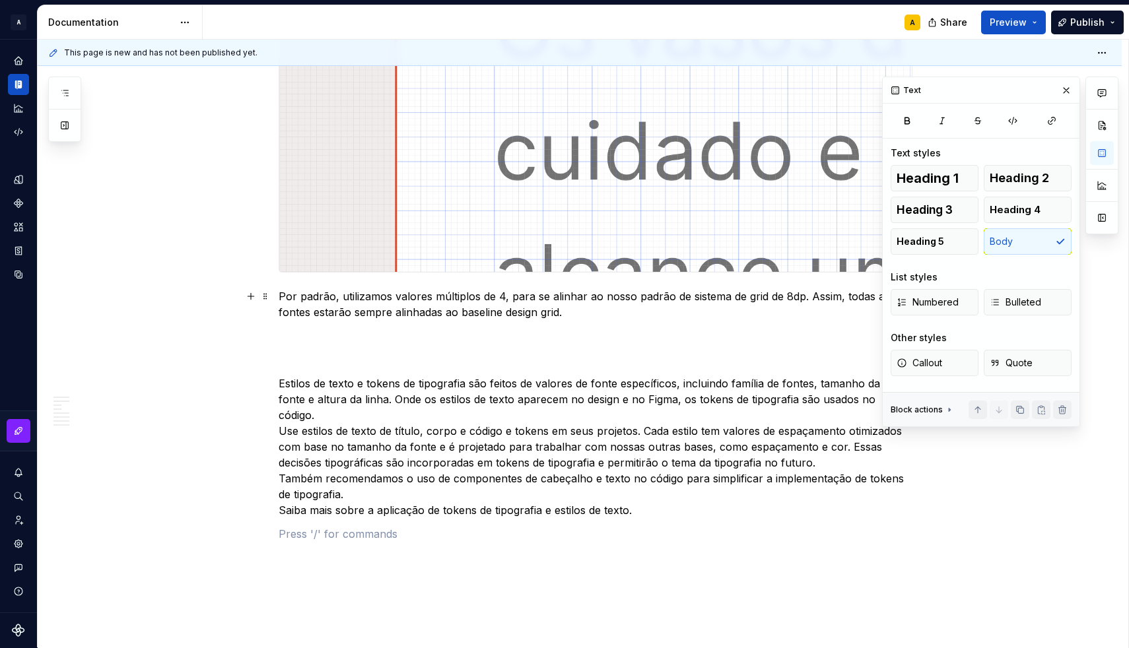
click at [584, 317] on p "Por padrão, utilizamos valores múltiplos de 4, para se alinhar ao nosso padrão …" at bounding box center [596, 304] width 634 height 32
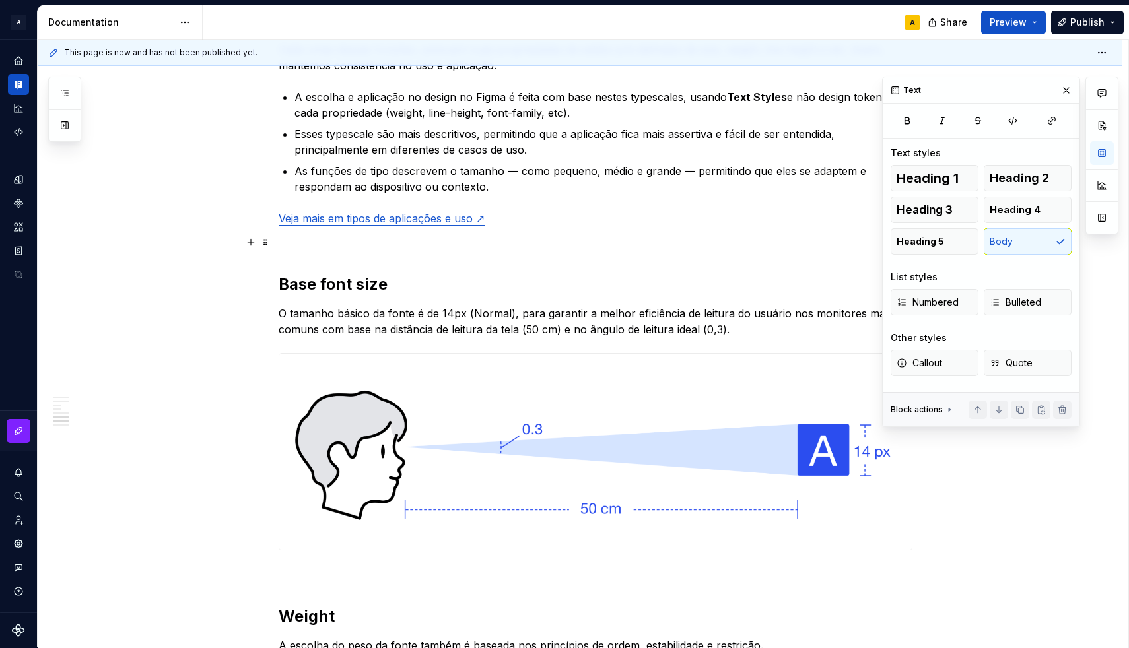
scroll to position [1469, 0]
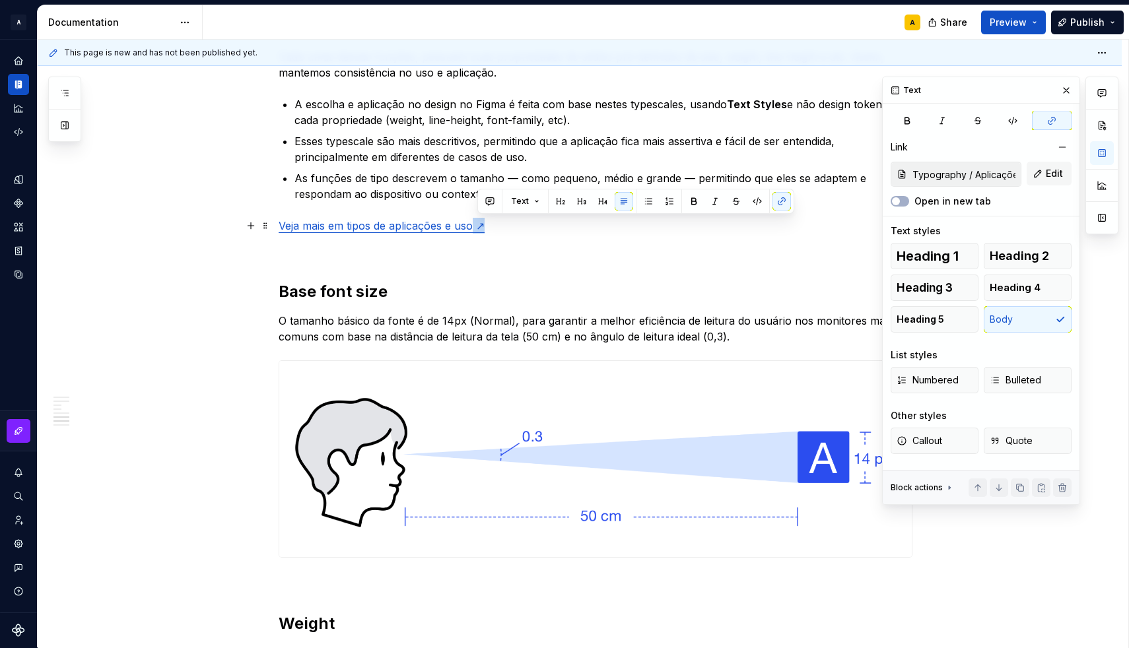
drag, startPoint x: 505, startPoint y: 228, endPoint x: 479, endPoint y: 228, distance: 26.4
click at [479, 228] on p "Veja mais em tipos de aplicações e uso ↗" at bounding box center [596, 226] width 634 height 16
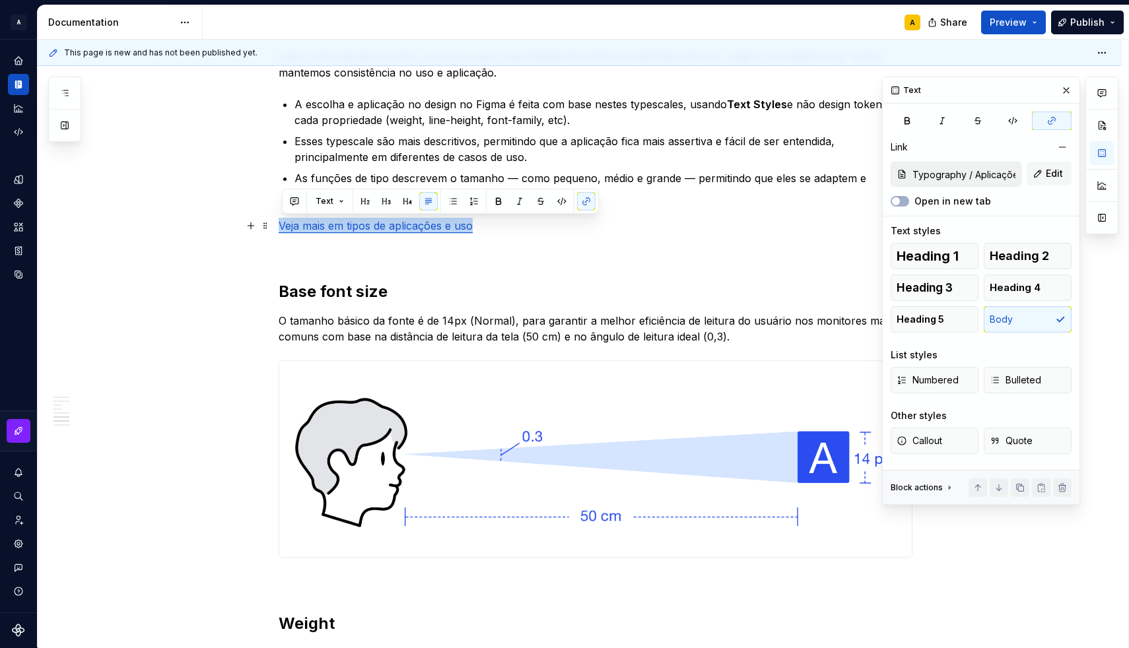
drag, startPoint x: 491, startPoint y: 230, endPoint x: 280, endPoint y: 232, distance: 211.2
click at [280, 232] on div "**********" at bounding box center [580, 347] width 1084 height 3144
copy link "Veja mais em tipos de aplicações e uso"
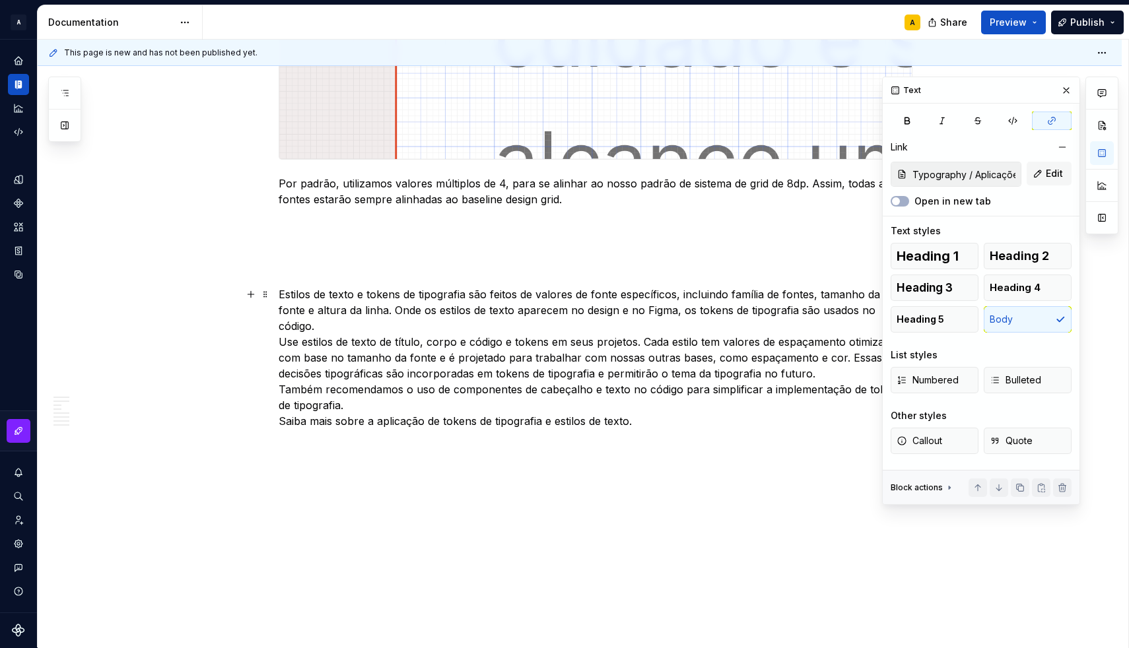
scroll to position [2725, 0]
click at [308, 222] on p at bounding box center [596, 224] width 634 height 16
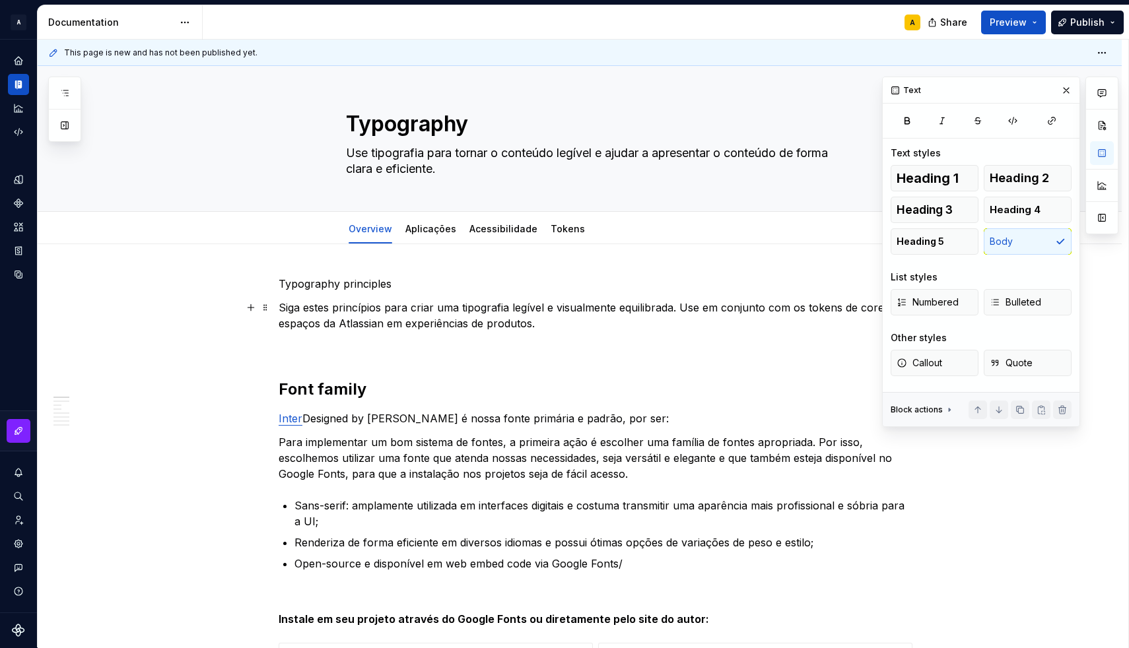
scroll to position [0, 0]
click at [560, 322] on p "Siga estes princípios para criar uma tipografia legível e visualmente equilibra…" at bounding box center [596, 316] width 634 height 32
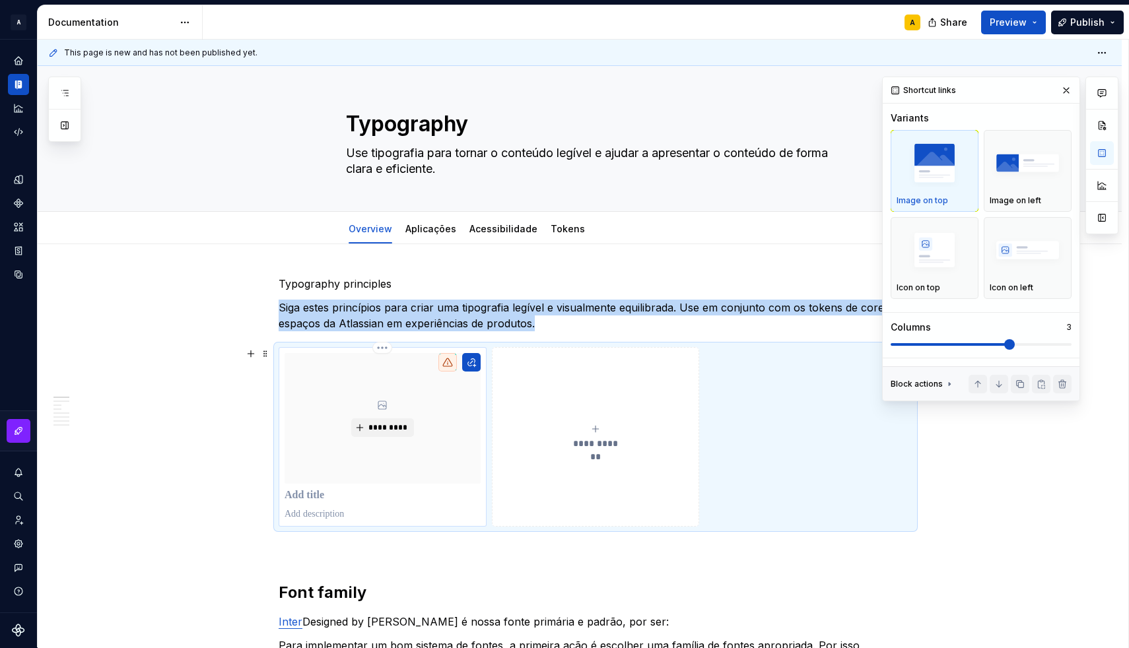
click at [315, 513] on p at bounding box center [382, 514] width 196 height 13
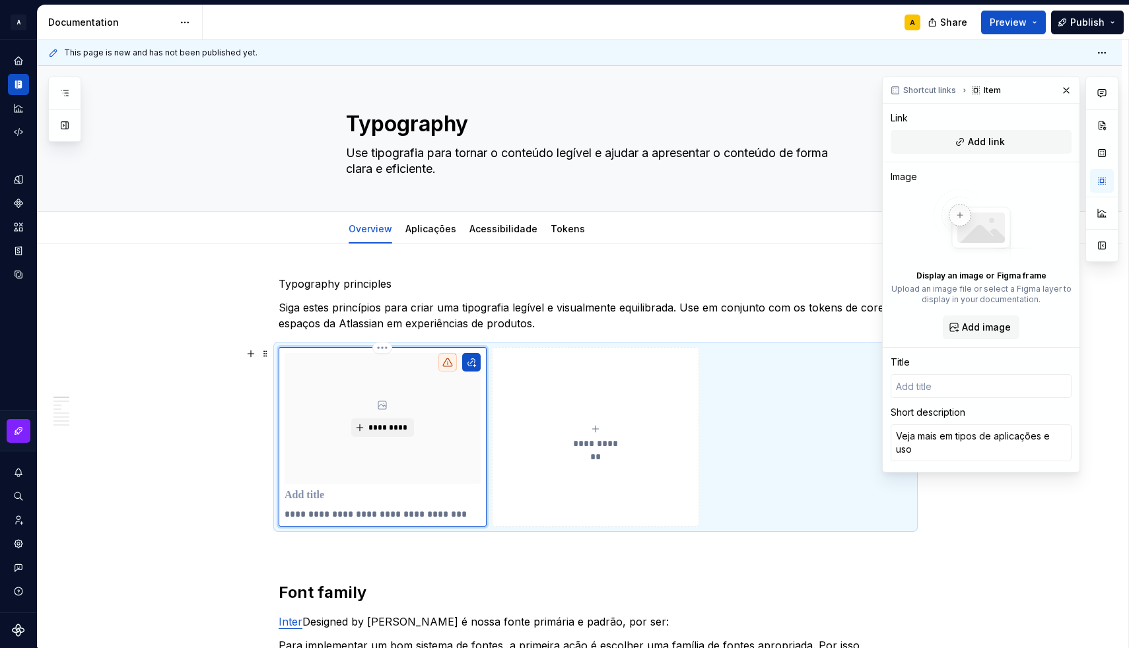
type textarea "*"
type textarea "Veja mais em tipos de aplicações e uso"
click at [469, 364] on button "button" at bounding box center [471, 362] width 18 height 18
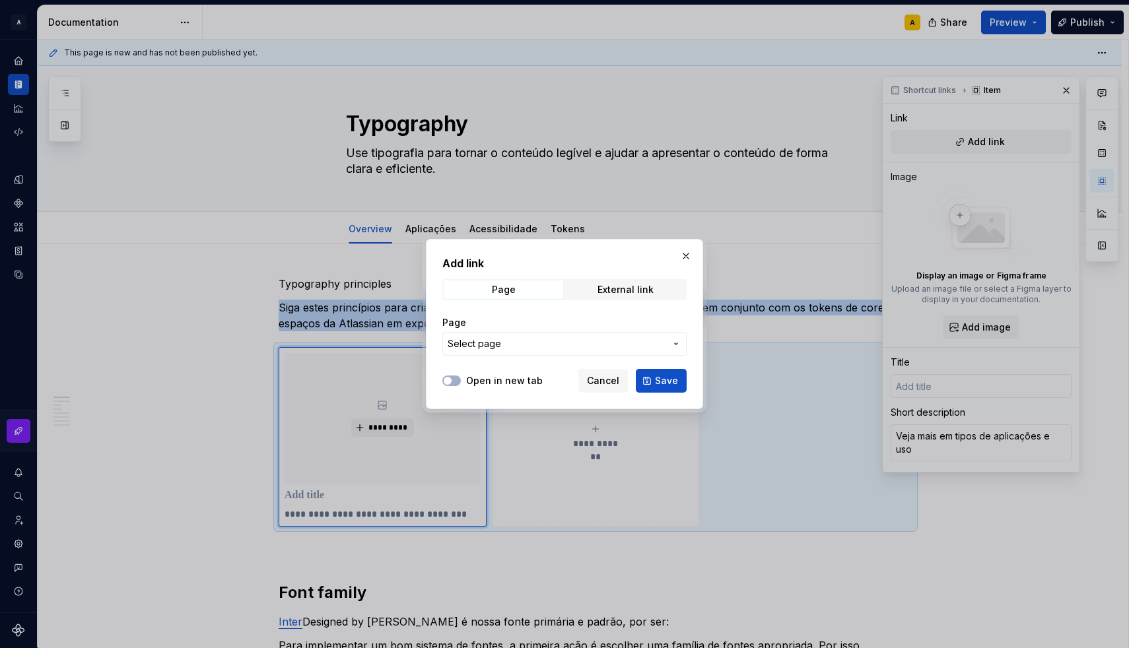
click at [593, 350] on button "Select page" at bounding box center [564, 344] width 244 height 24
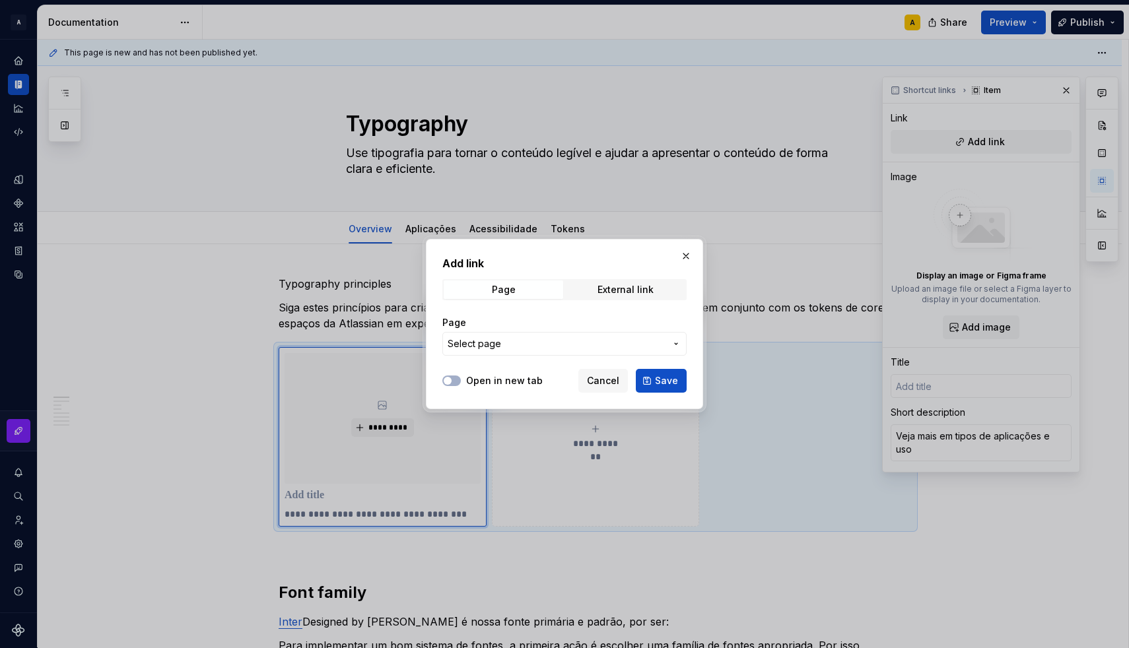
click at [593, 350] on div "Add link Page External link Page Select page Open in new tab Cancel Save" at bounding box center [564, 324] width 1129 height 648
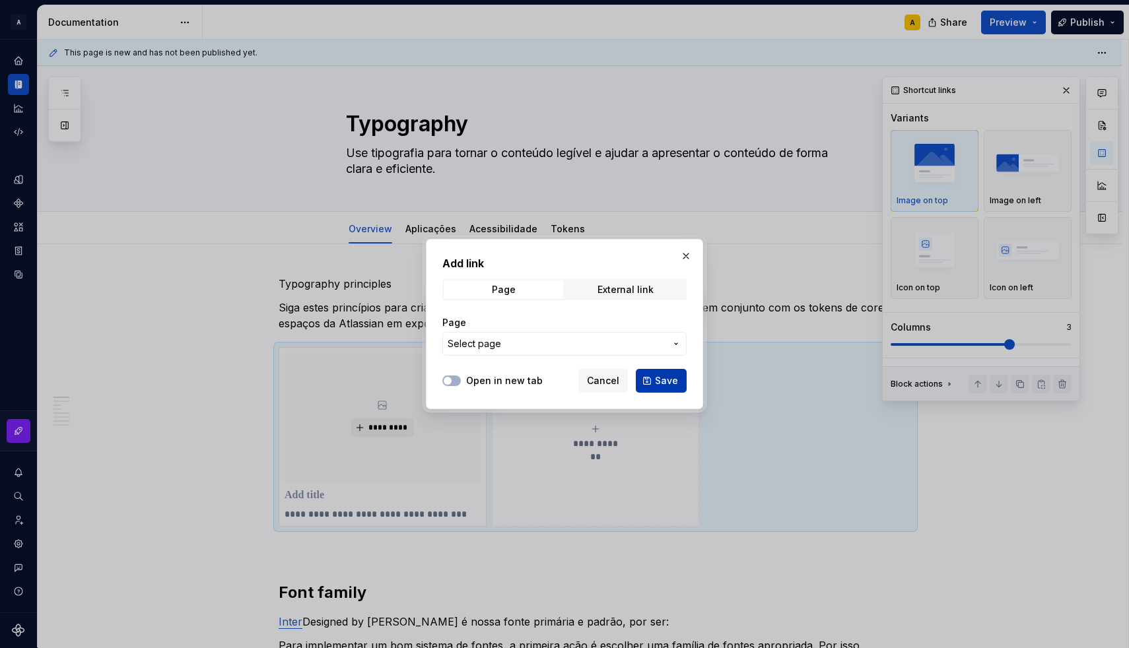
click at [652, 382] on button "Save" at bounding box center [661, 381] width 51 height 24
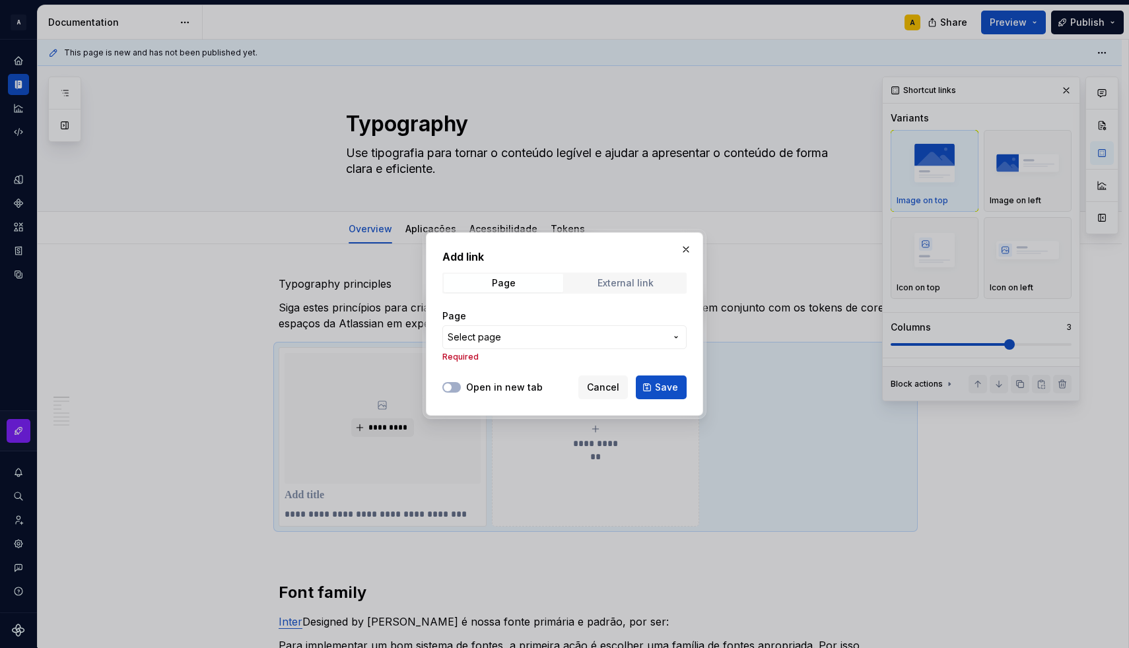
click at [589, 289] on span "External link" at bounding box center [625, 283] width 119 height 18
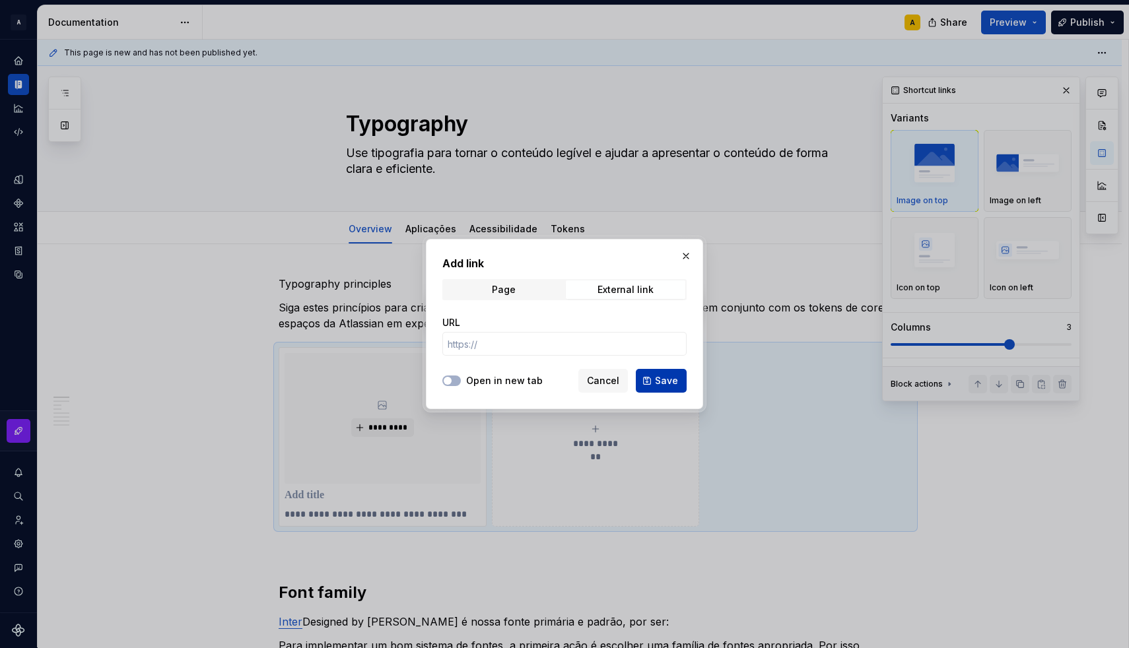
click at [647, 377] on button "Save" at bounding box center [661, 381] width 51 height 24
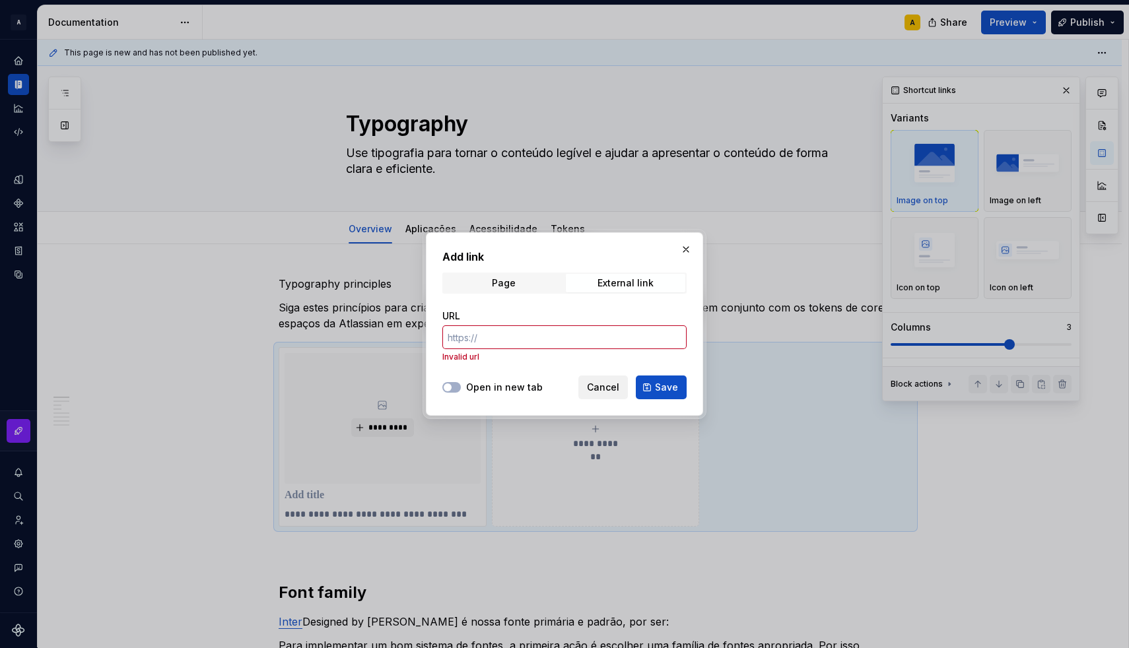
click at [593, 391] on span "Cancel" at bounding box center [603, 387] width 32 height 13
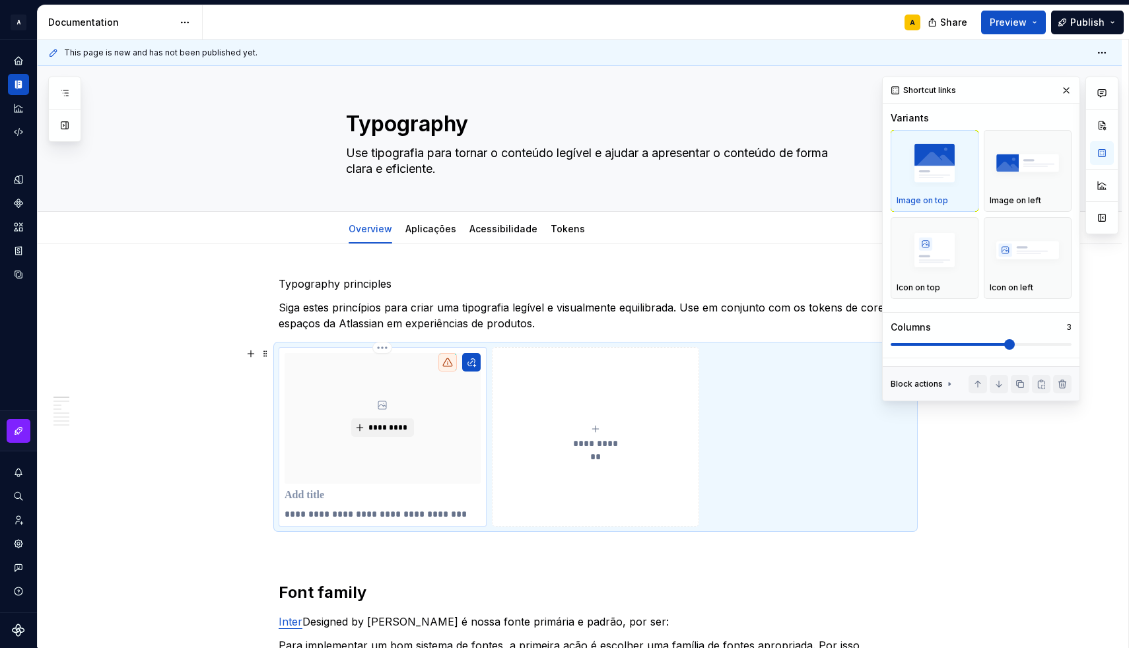
click at [365, 512] on p "**********" at bounding box center [382, 514] width 196 height 13
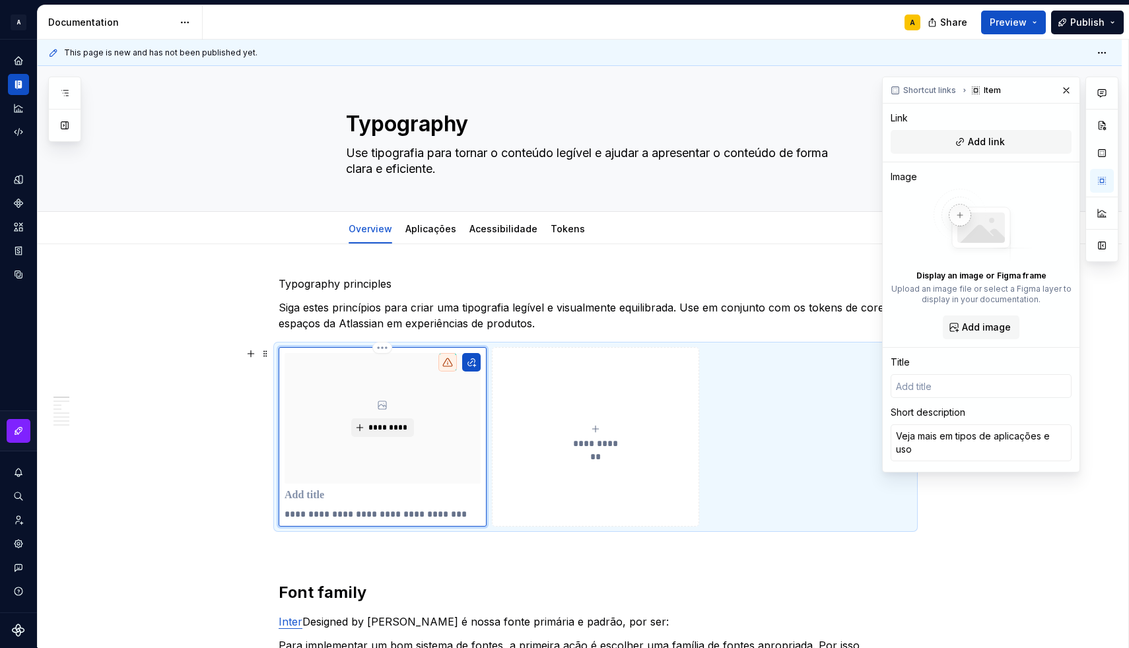
click at [337, 513] on p "**********" at bounding box center [382, 514] width 196 height 13
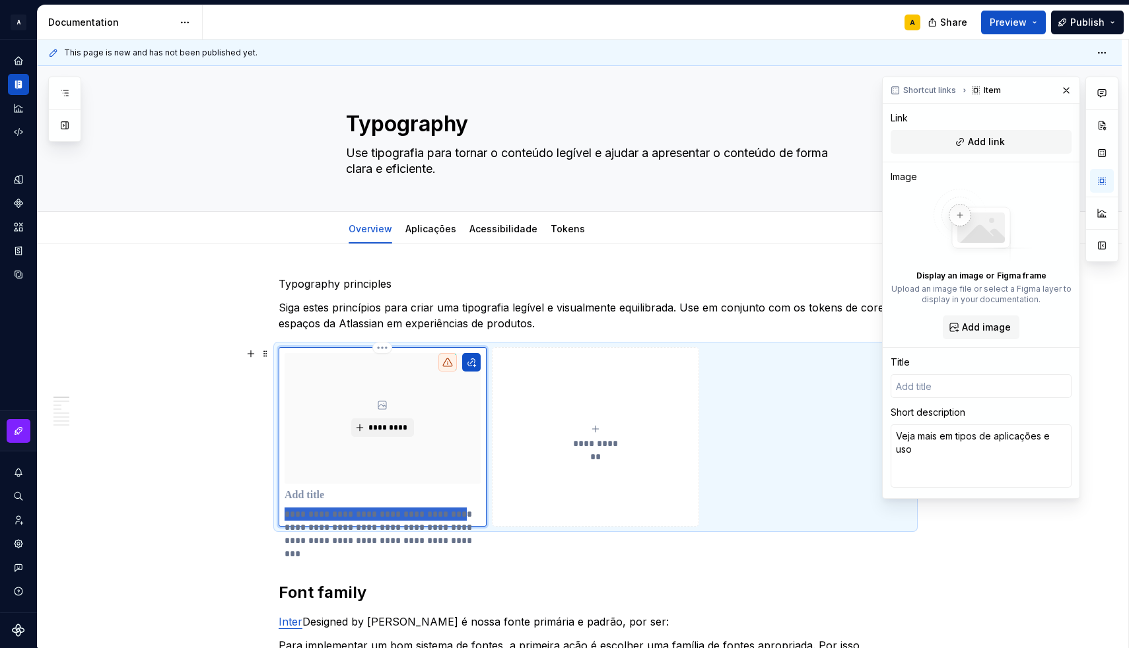
type textarea "*"
type textarea "Ajude os leitores a entender as comunicações facilmente e aprimorar sua experiê…"
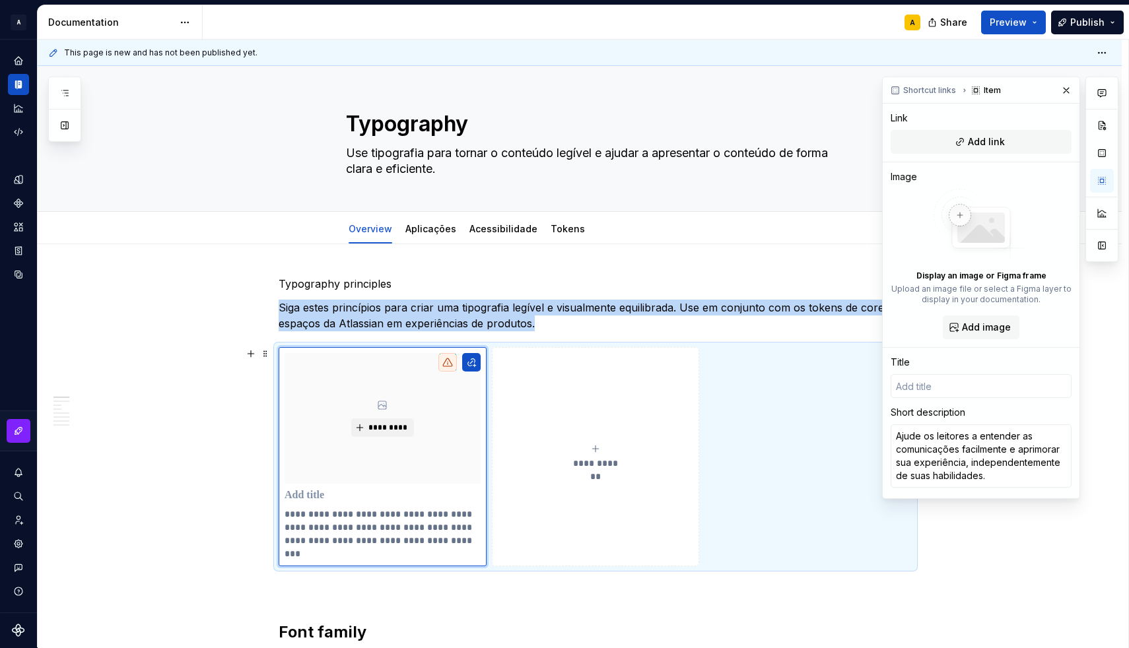
click at [585, 494] on button "**********" at bounding box center [596, 456] width 208 height 219
type textarea "*"
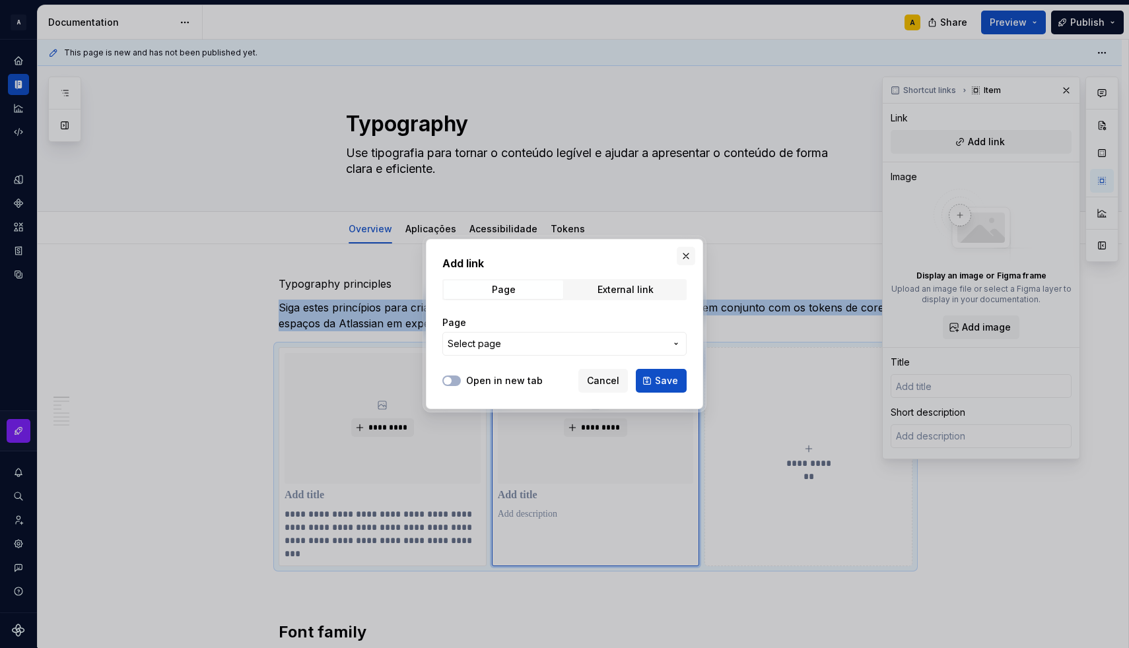
click at [686, 255] on button "button" at bounding box center [686, 256] width 18 height 18
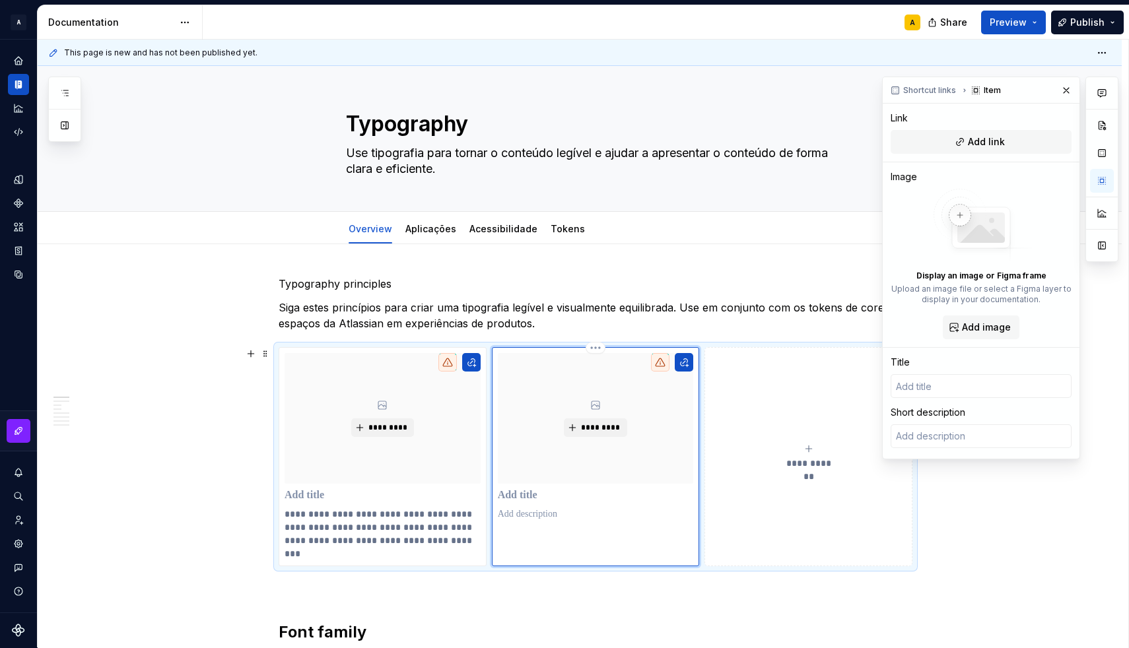
click at [541, 517] on p at bounding box center [596, 514] width 196 height 13
type textarea "*"
type textarea "Typography should be consistent and cohesive. Use visual hierarchy and space to…"
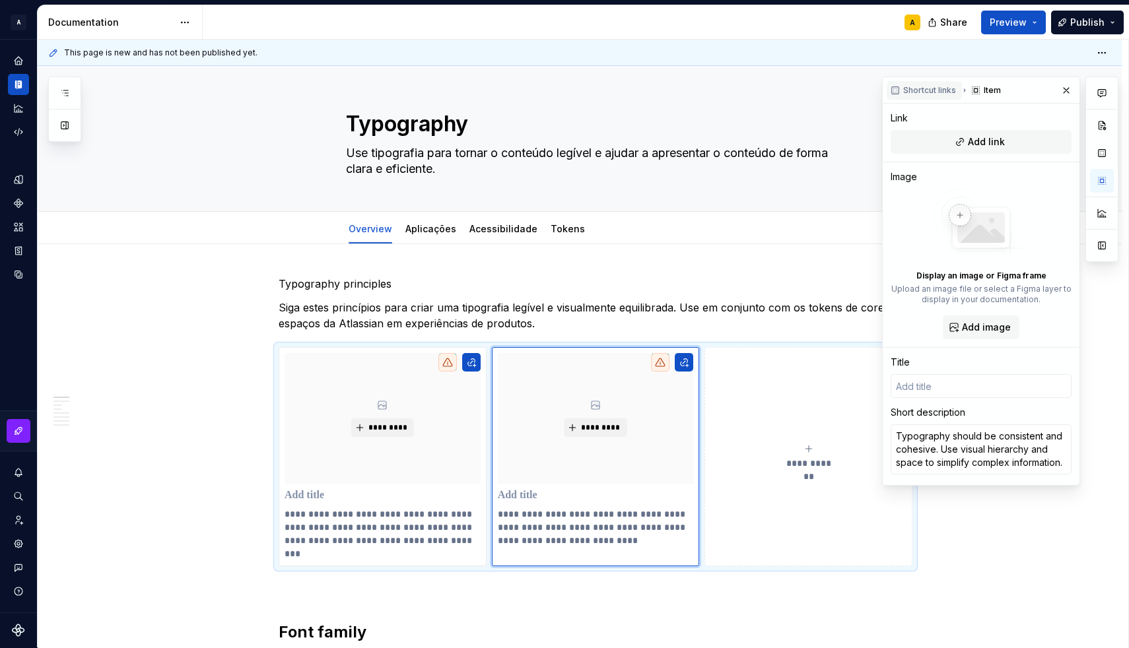
click at [909, 94] on span "Shortcut links" at bounding box center [929, 90] width 53 height 11
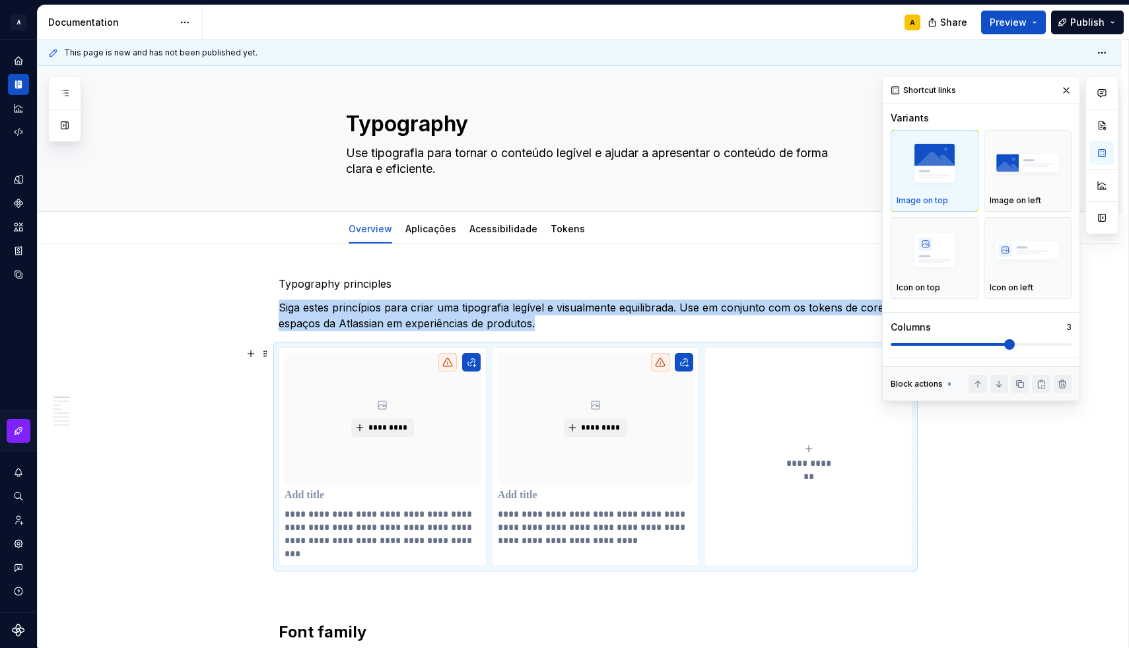
click at [770, 450] on div "**********" at bounding box center [808, 457] width 196 height 26
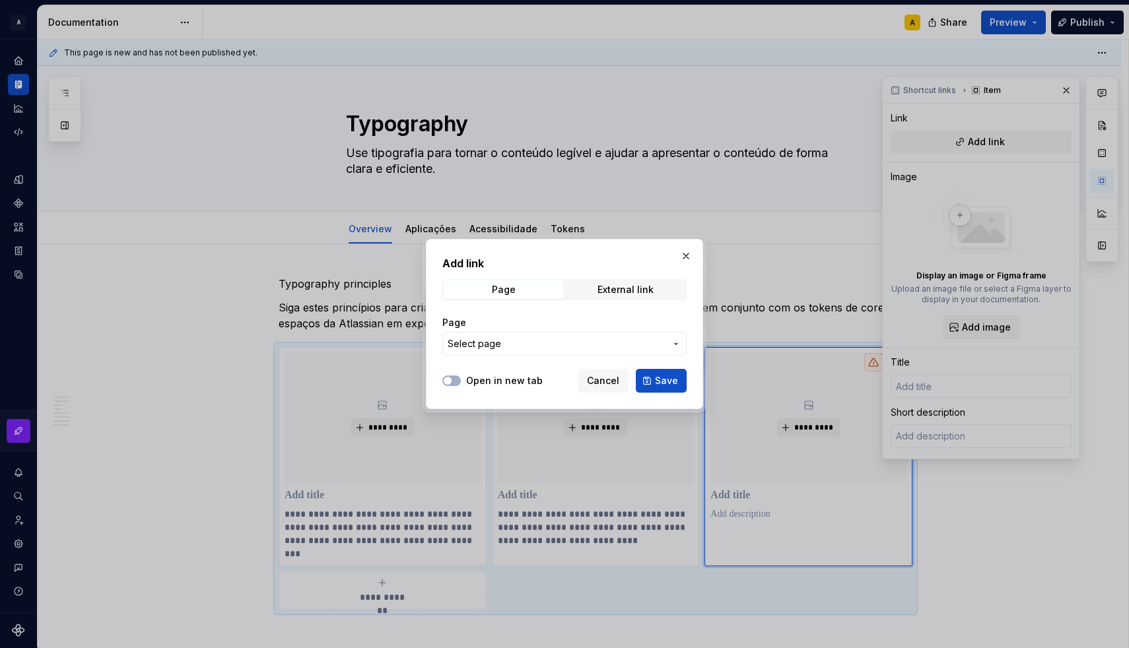
click at [621, 368] on div "Open in new tab Cancel Save" at bounding box center [564, 378] width 244 height 29
click at [619, 381] on span "Cancel" at bounding box center [603, 380] width 32 height 13
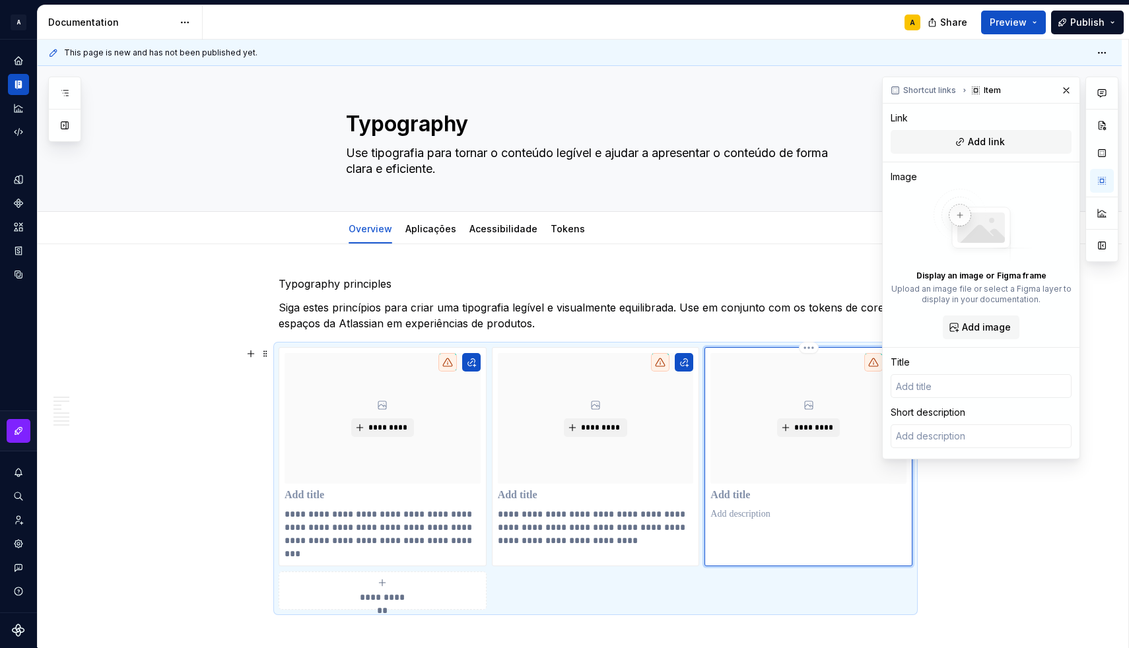
click at [755, 502] on div "*********" at bounding box center [808, 437] width 196 height 168
click at [747, 512] on p at bounding box center [808, 514] width 196 height 13
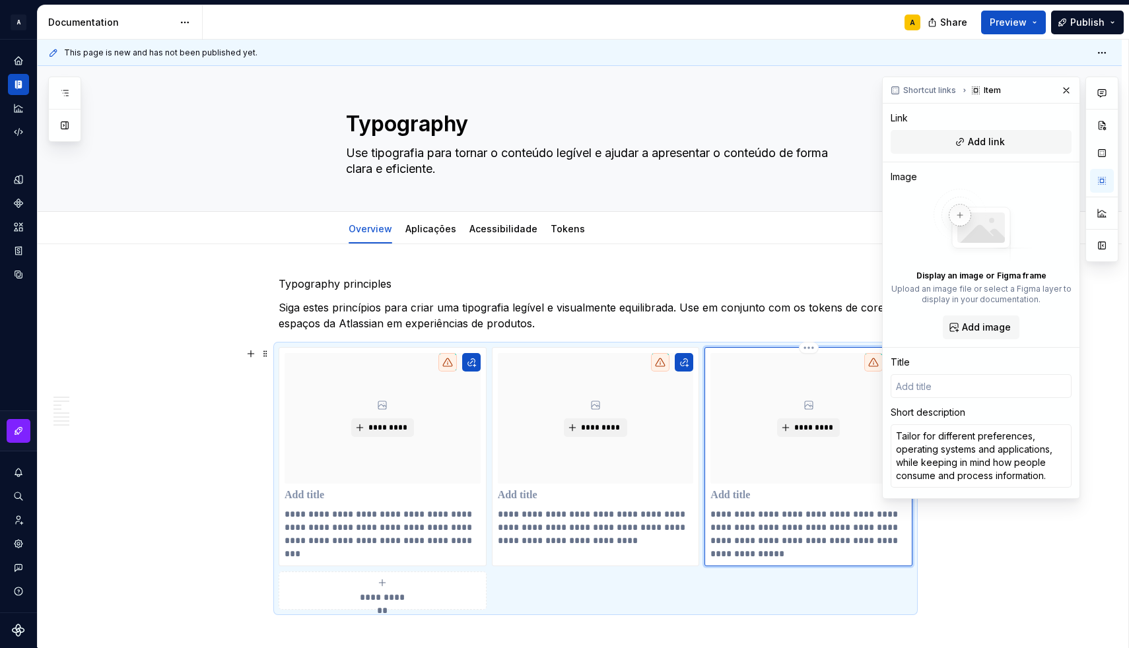
type textarea "*"
type textarea "Tailor for different preferences, operating systems and applications, while kee…"
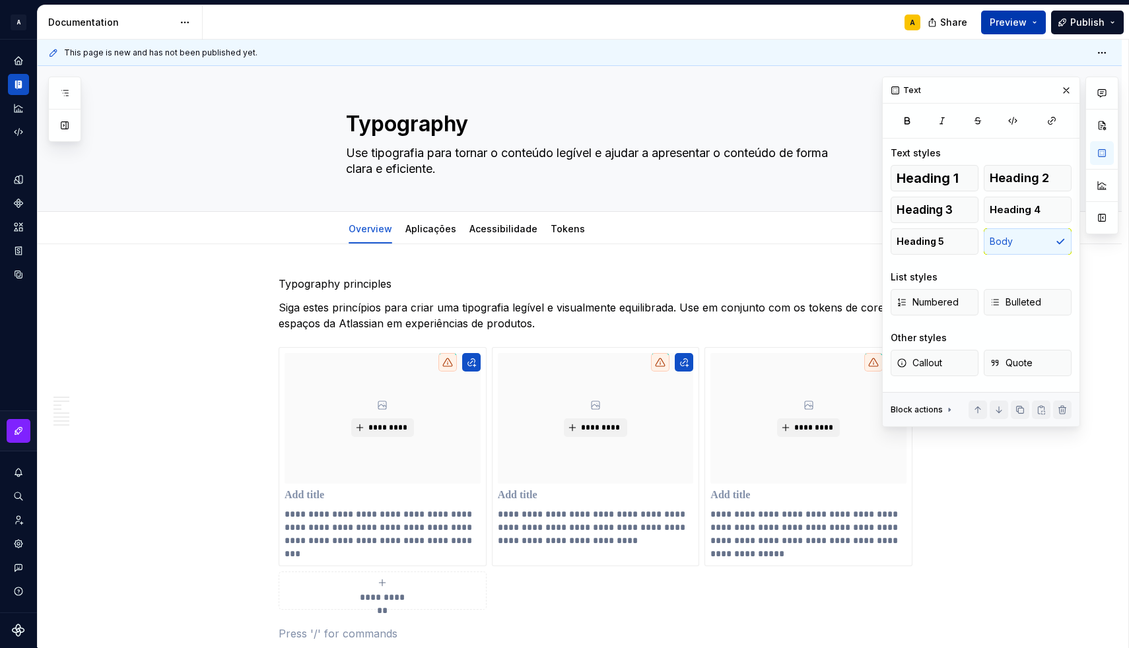
click at [1040, 24] on button "Preview" at bounding box center [1013, 23] width 65 height 24
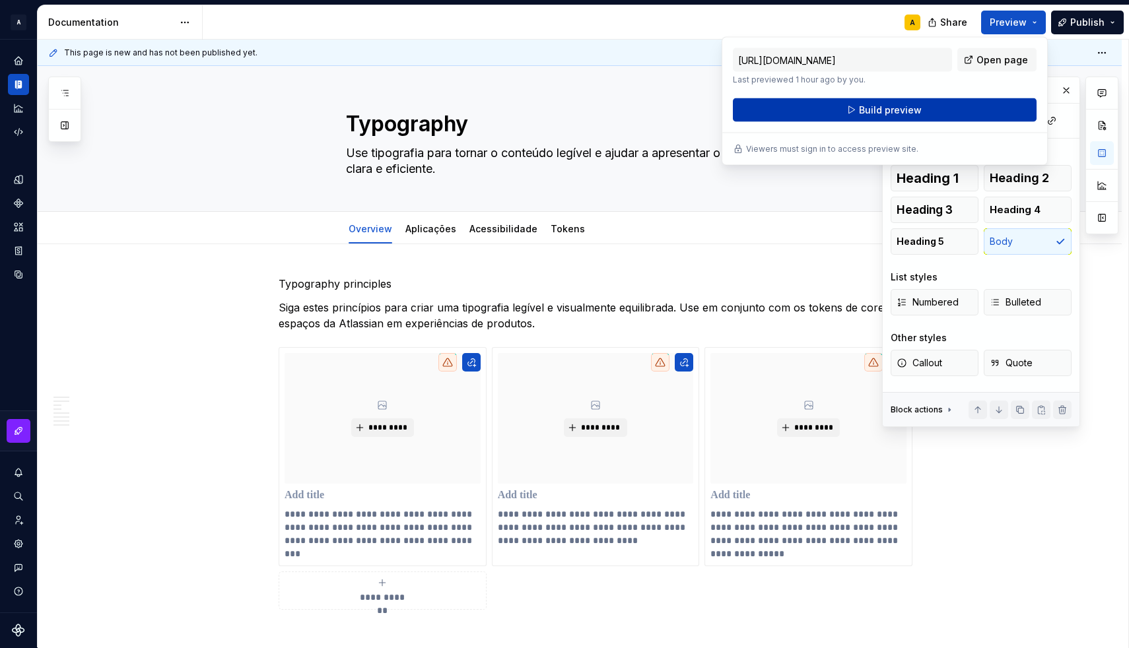
click at [931, 104] on button "Build preview" at bounding box center [885, 110] width 304 height 24
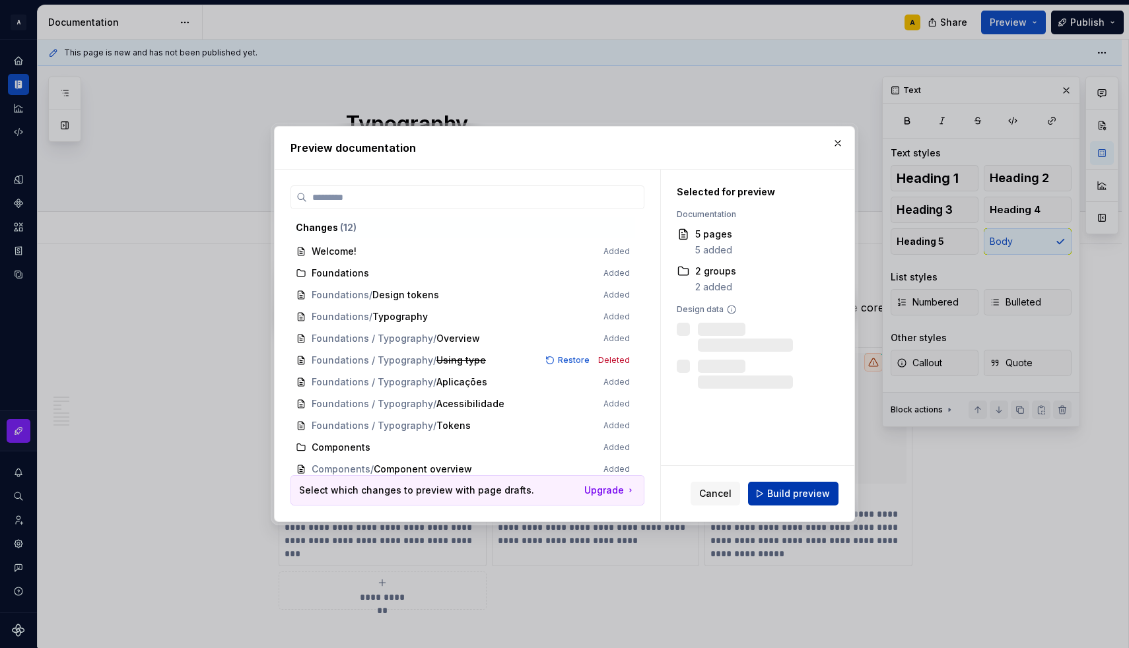
click at [776, 492] on span "Build preview" at bounding box center [798, 493] width 63 height 13
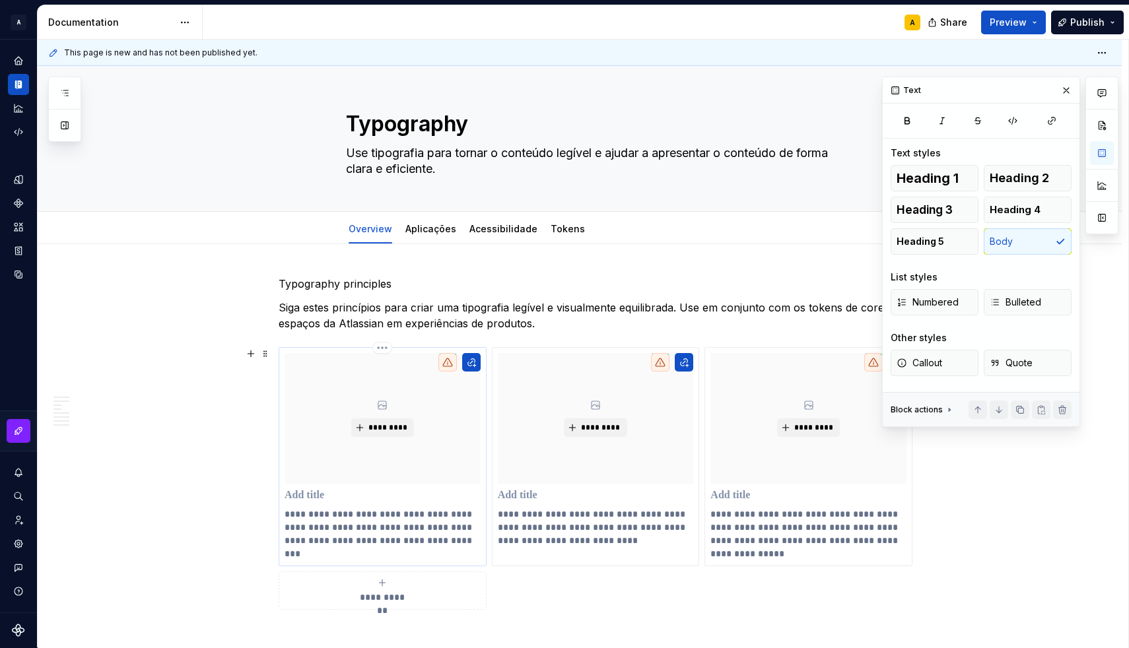
click at [413, 499] on p at bounding box center [382, 495] width 196 height 13
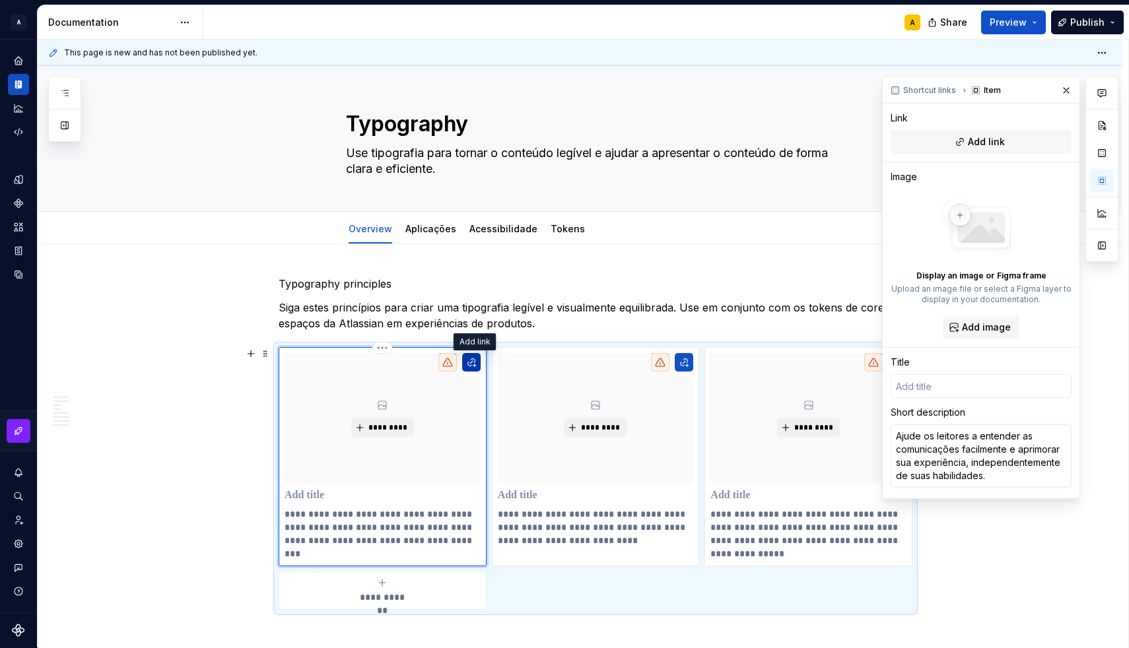
click at [470, 360] on button "button" at bounding box center [471, 362] width 18 height 18
type textarea "*"
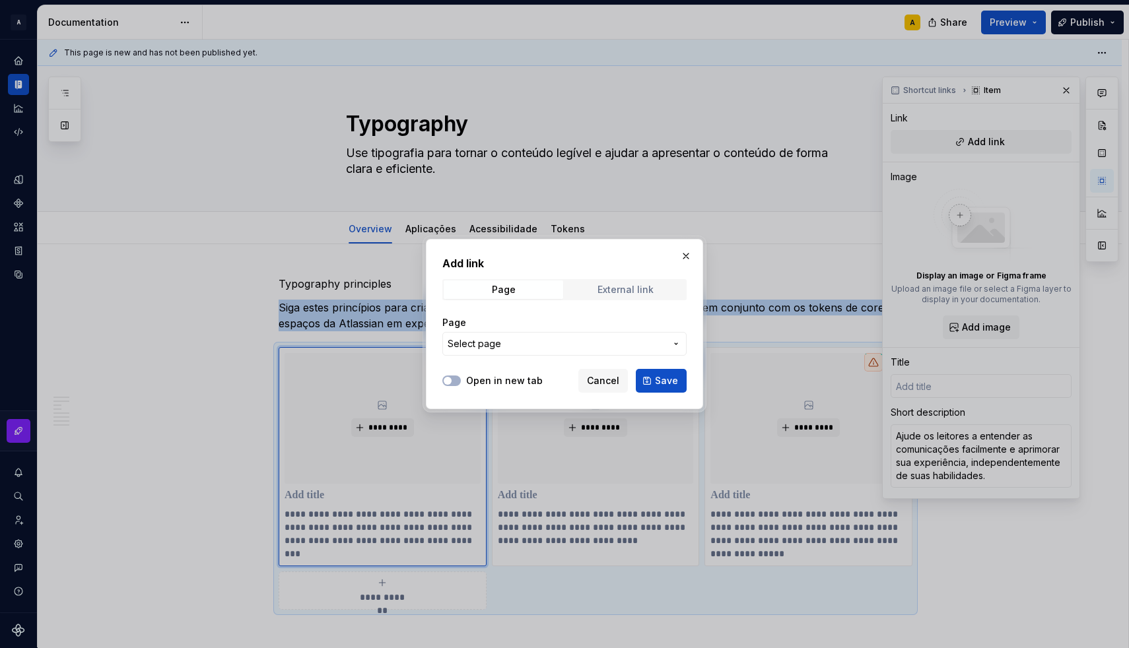
click at [598, 284] on div "External link" at bounding box center [625, 289] width 56 height 11
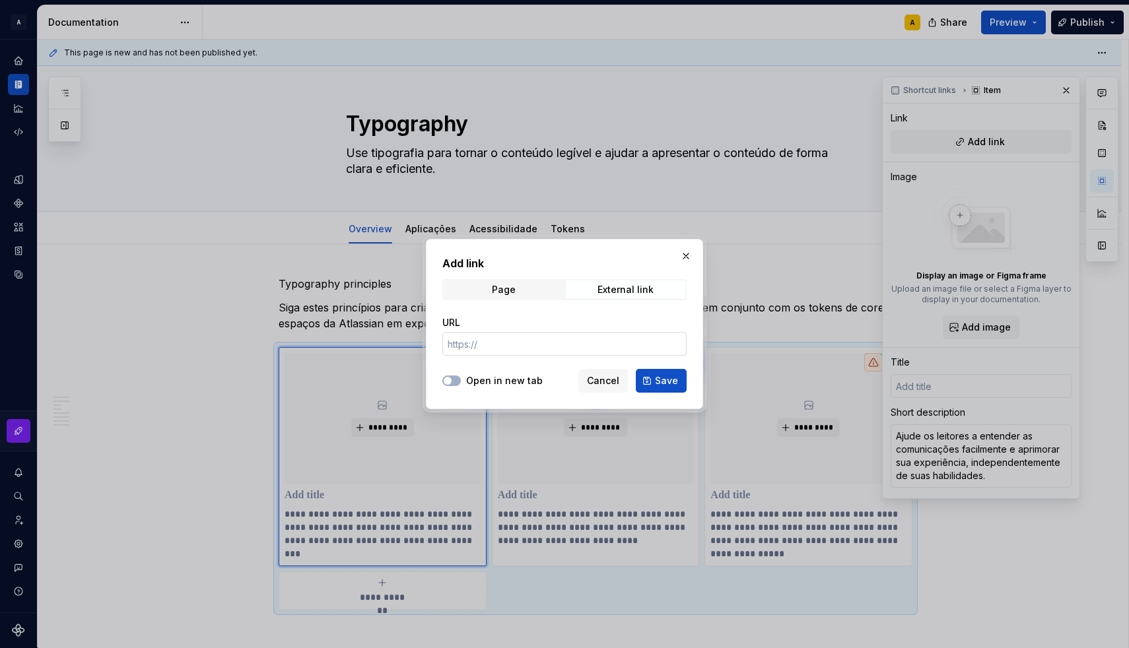
click at [512, 346] on input "URL" at bounding box center [564, 344] width 244 height 24
type input "https://"
click at [650, 377] on button "Save" at bounding box center [661, 381] width 51 height 24
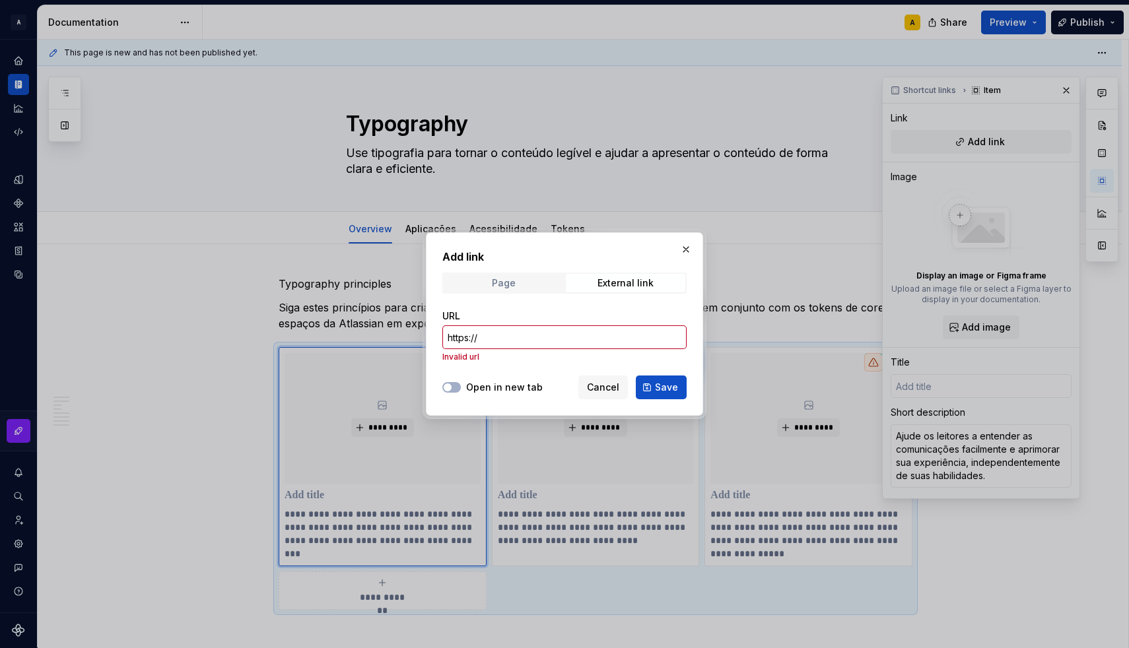
click at [508, 287] on div "Page" at bounding box center [504, 283] width 24 height 11
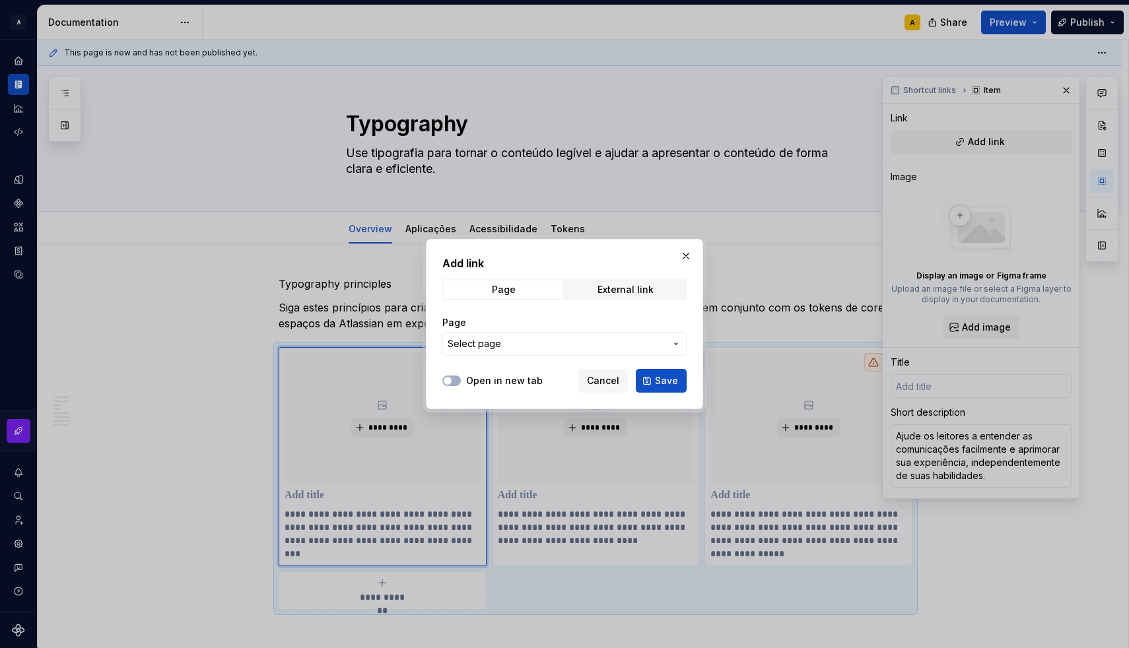
click at [505, 352] on button "Select page" at bounding box center [564, 344] width 244 height 24
click at [505, 352] on div "Add link Page External link Page Select page Open in new tab Cancel Save" at bounding box center [564, 324] width 1129 height 648
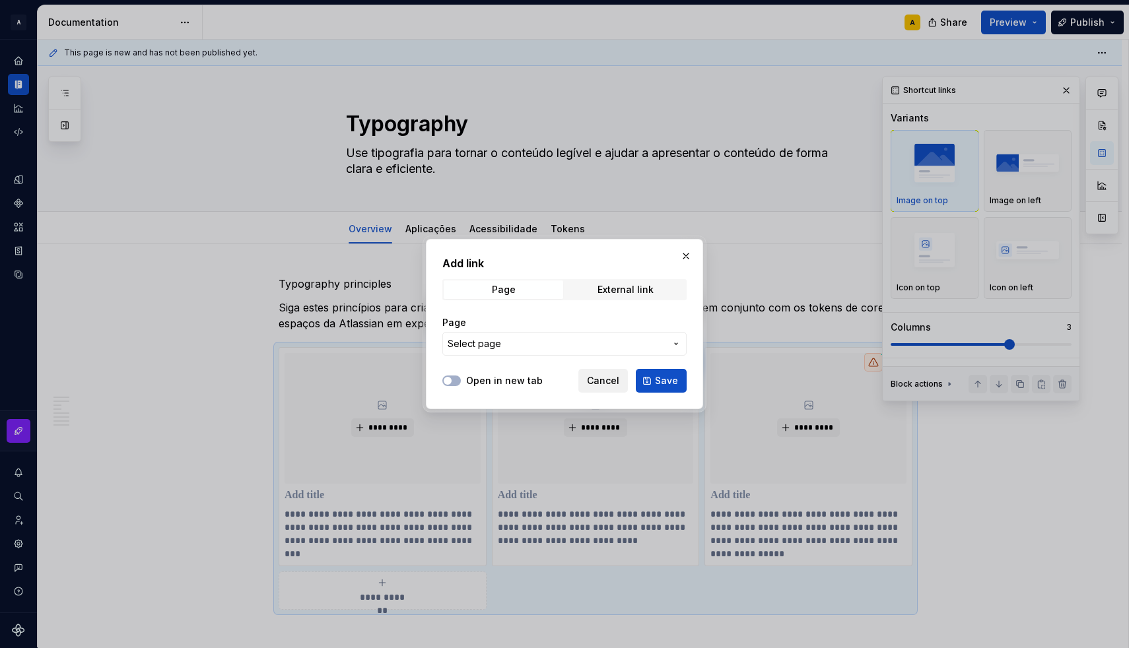
click at [585, 381] on button "Cancel" at bounding box center [603, 381] width 50 height 24
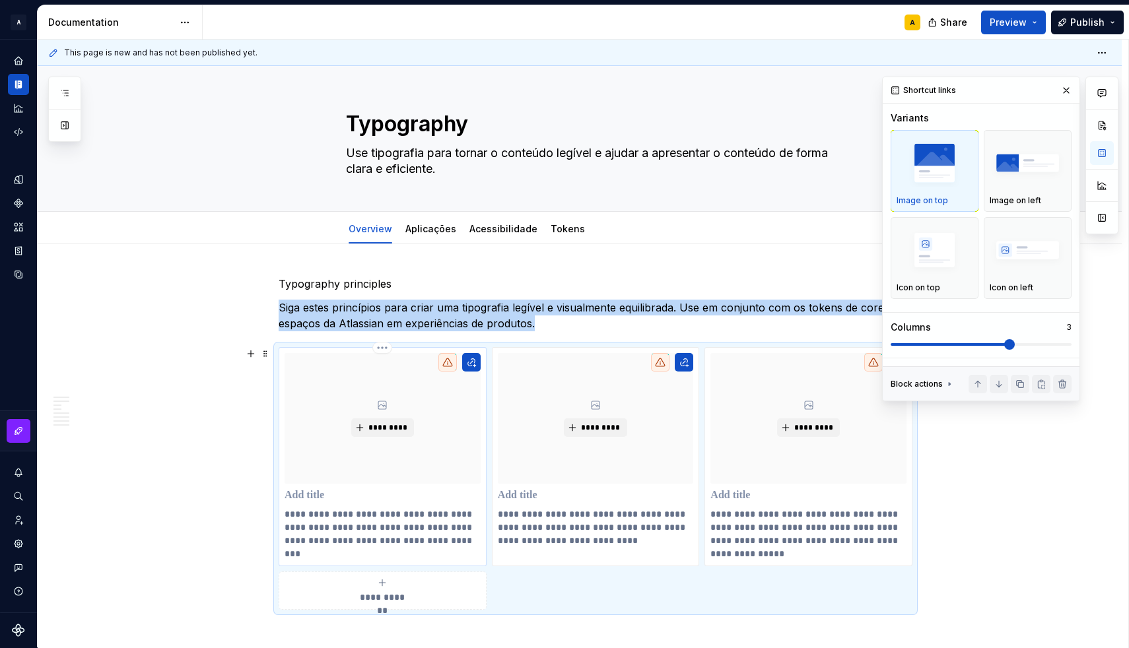
click at [297, 494] on p at bounding box center [382, 495] width 196 height 13
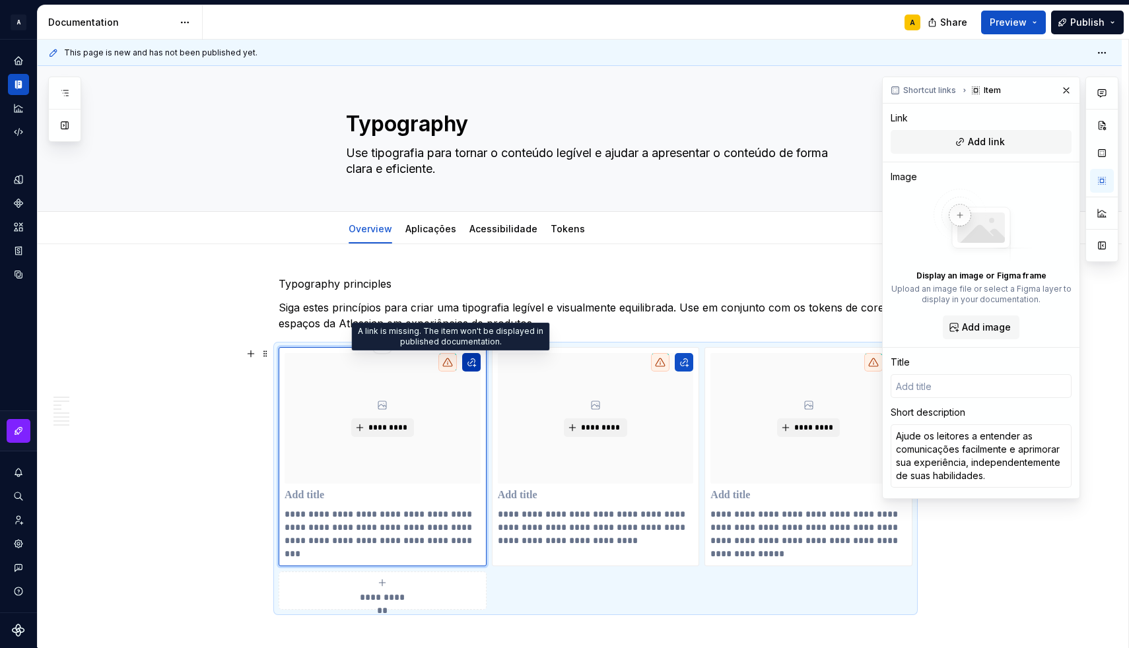
click at [471, 364] on button "button" at bounding box center [471, 362] width 18 height 18
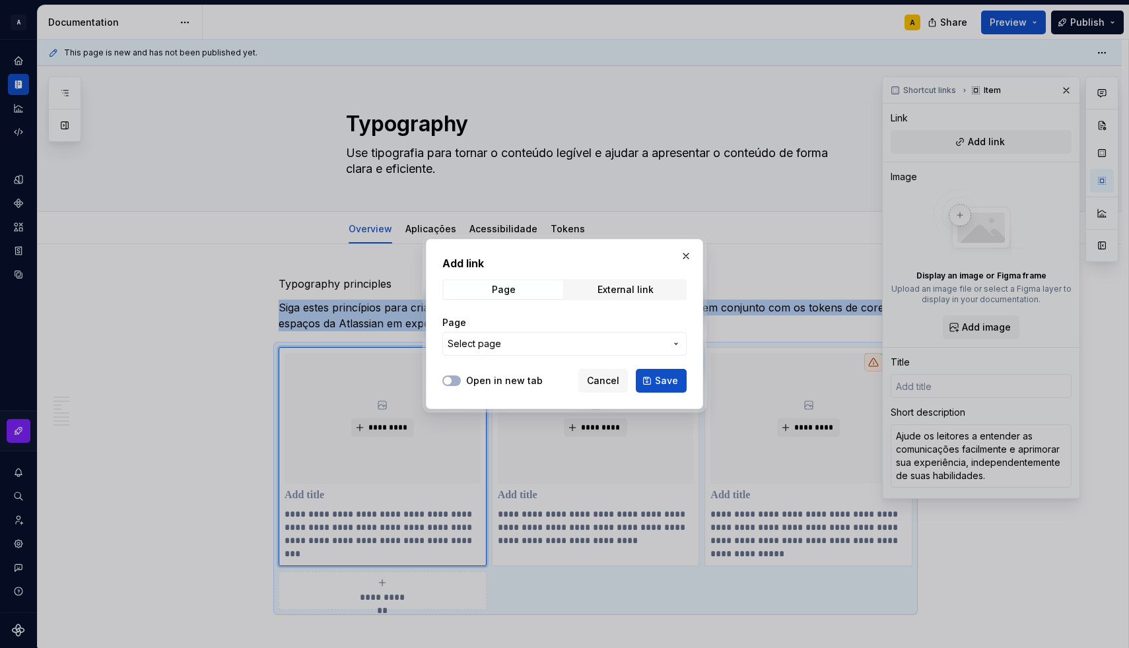
click at [483, 354] on button "Select page" at bounding box center [564, 344] width 244 height 24
click at [436, 346] on div "Add link Page External link Page Select page Open in new tab Cancel Save" at bounding box center [564, 324] width 1129 height 648
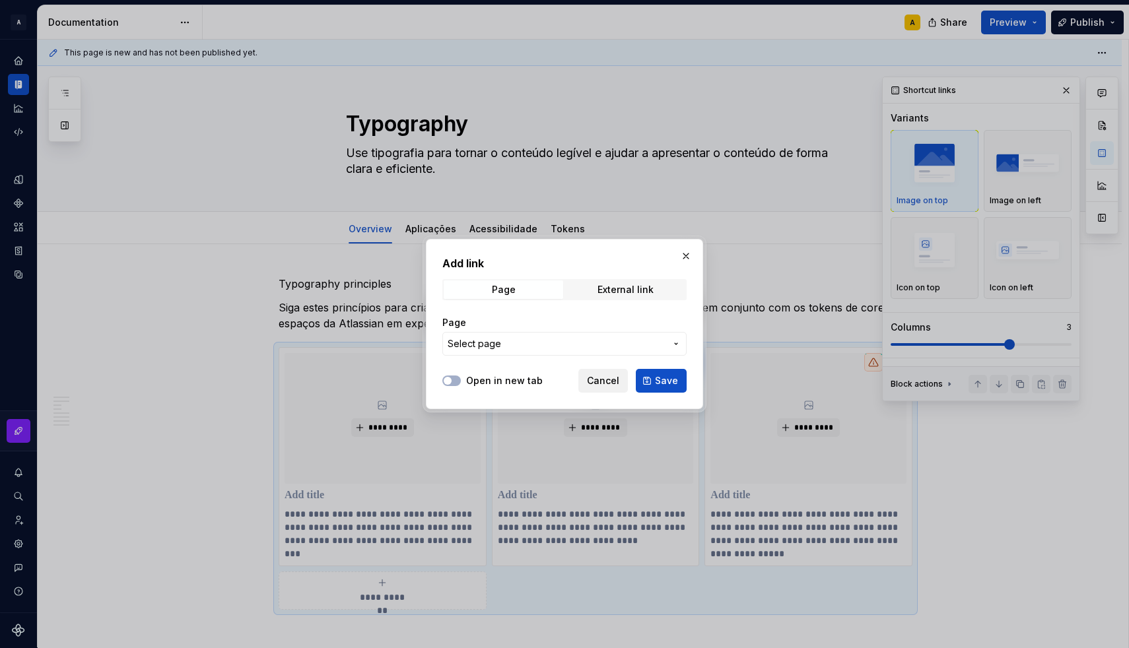
click at [590, 377] on span "Cancel" at bounding box center [603, 380] width 32 height 13
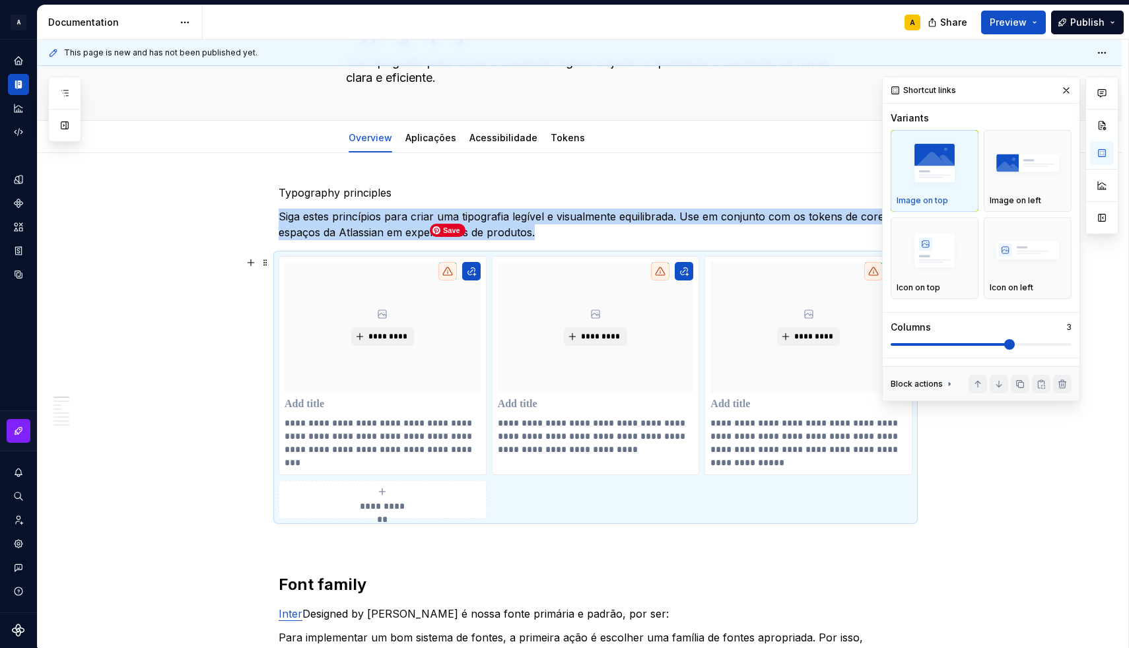
scroll to position [82, 0]
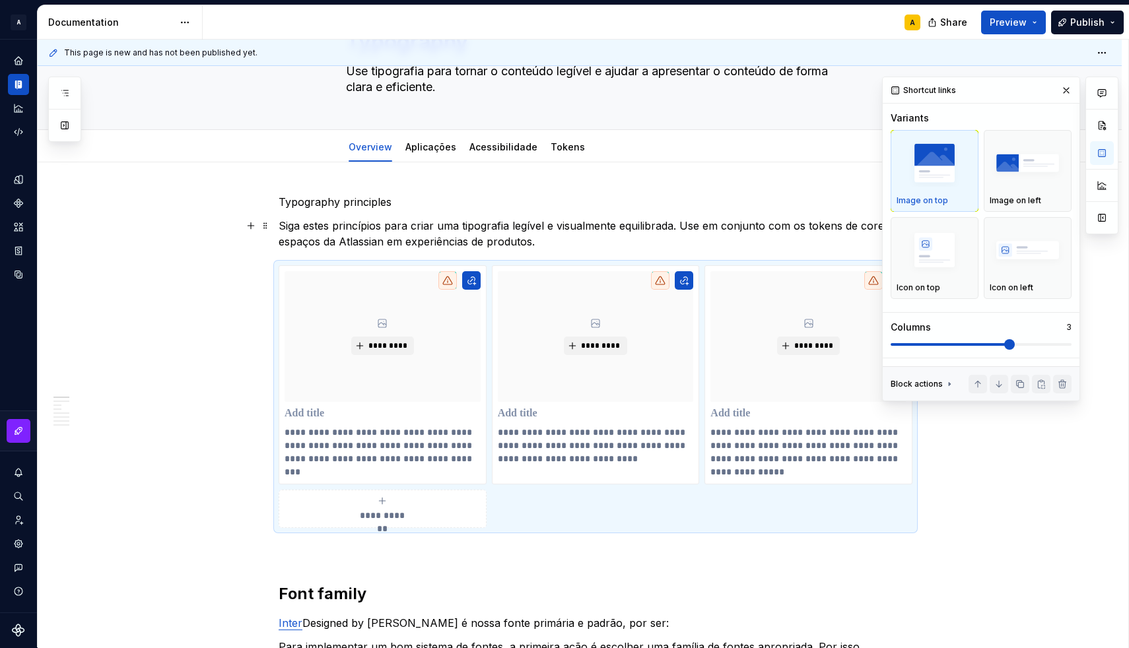
click at [568, 234] on p "Siga estes princípios para criar uma tipografia legível e visualmente equilibra…" at bounding box center [596, 234] width 634 height 32
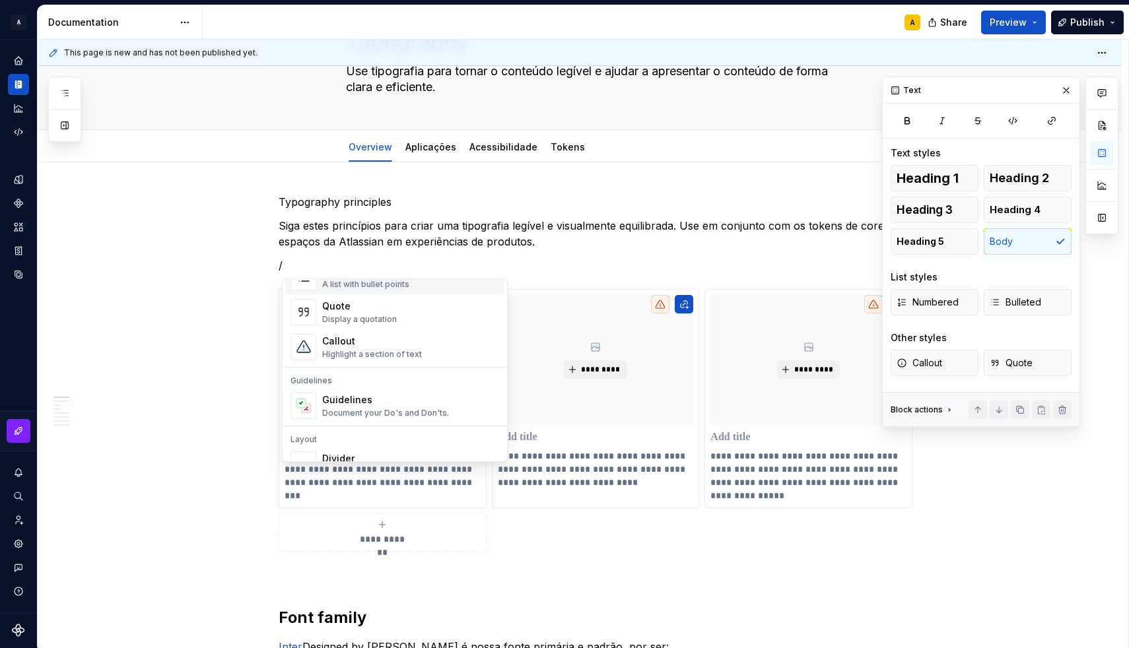
scroll to position [279, 0]
click at [361, 413] on div "Guidelines Document your Do's and Don'ts." at bounding box center [385, 412] width 127 height 25
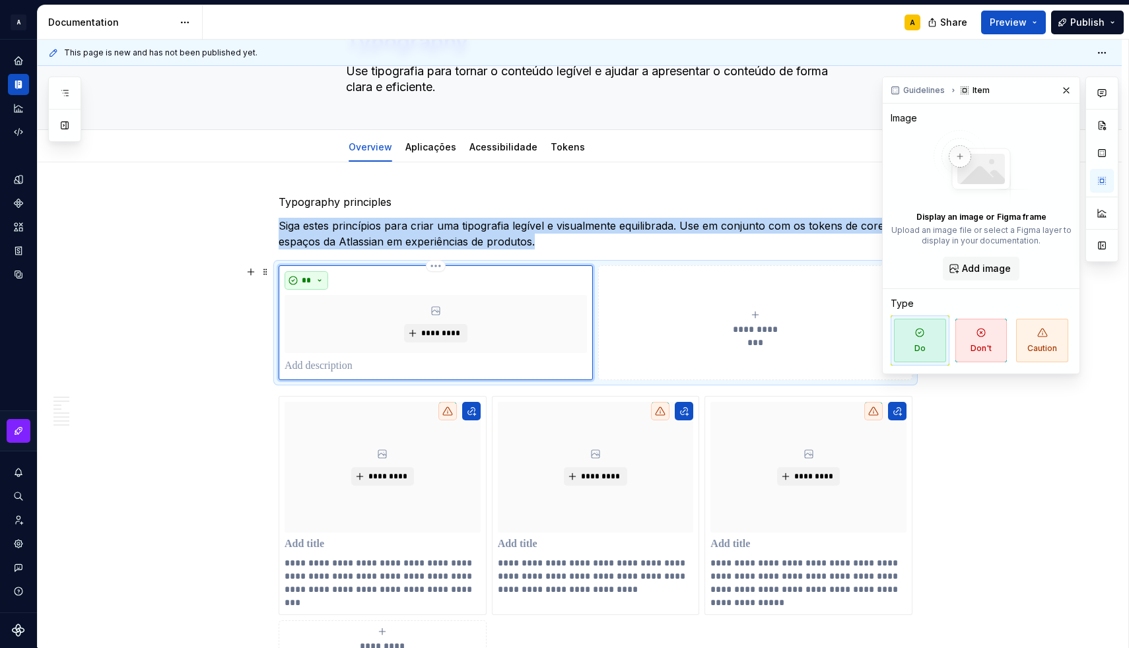
click at [318, 282] on button "**" at bounding box center [306, 280] width 44 height 18
click at [438, 265] on html "A [DS] Design System A Design system data Documentation A Share Preview Publish…" at bounding box center [564, 324] width 1129 height 648
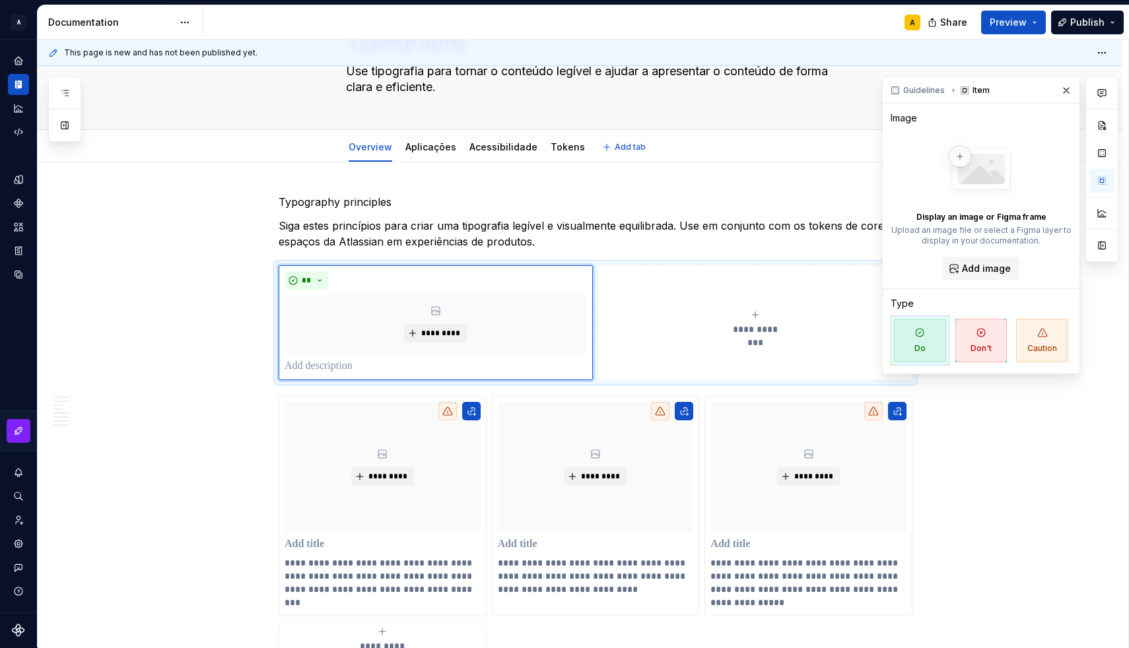
type textarea "*"
click at [921, 92] on span "Guidelines" at bounding box center [924, 90] width 42 height 11
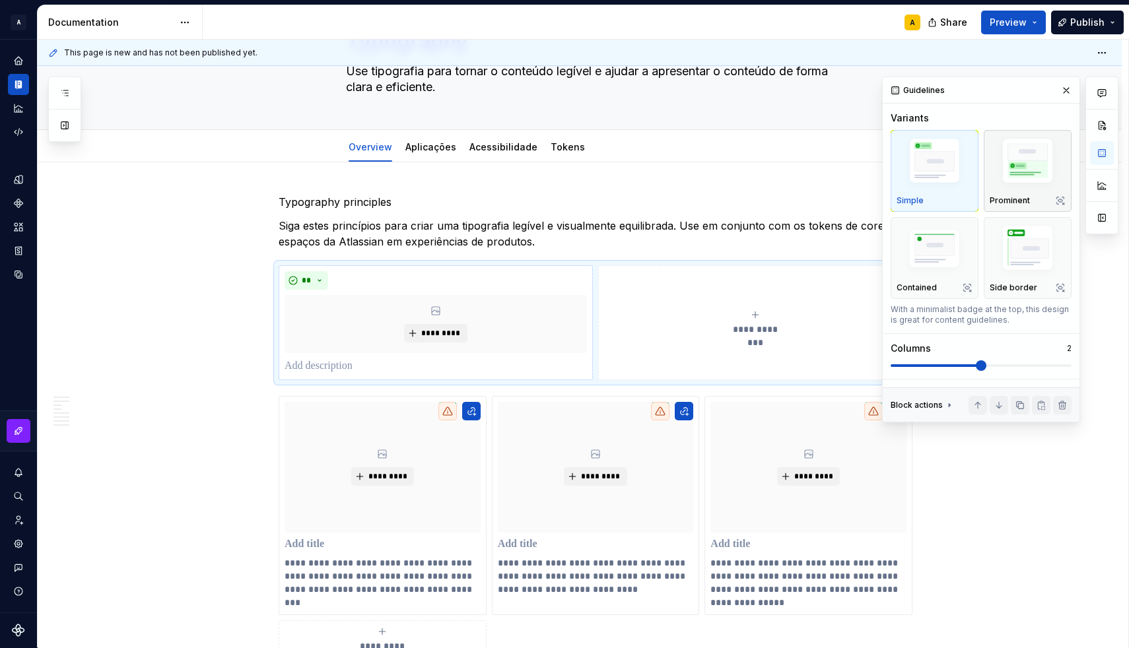
click at [1012, 185] on img "button" at bounding box center [1027, 163] width 76 height 57
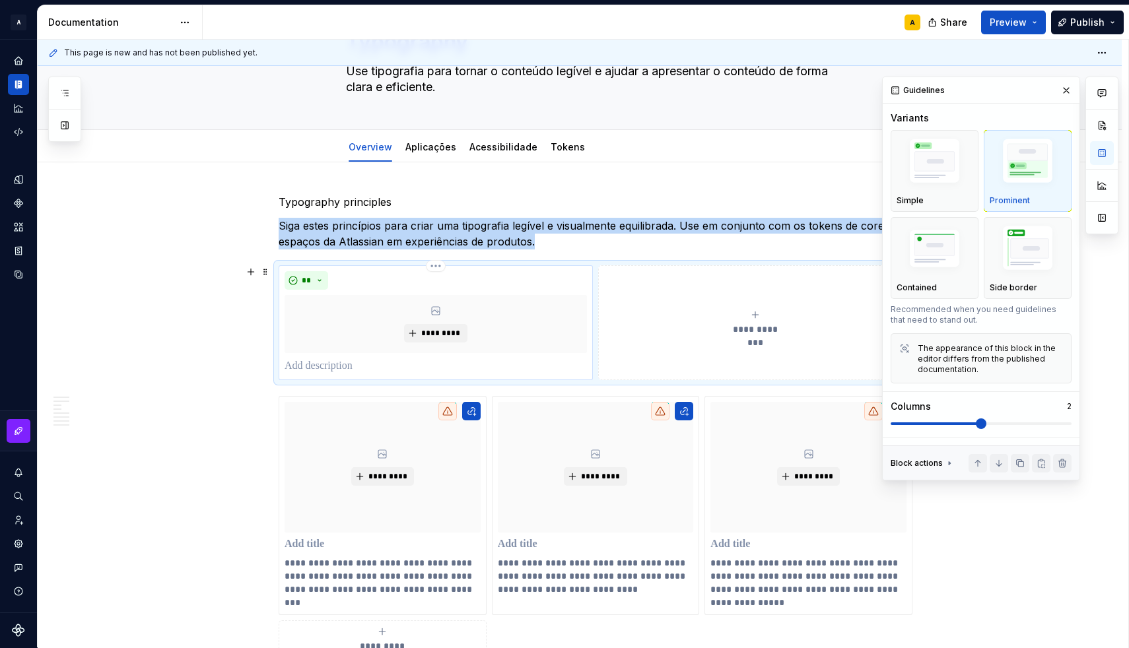
click at [372, 368] on p at bounding box center [435, 366] width 302 height 16
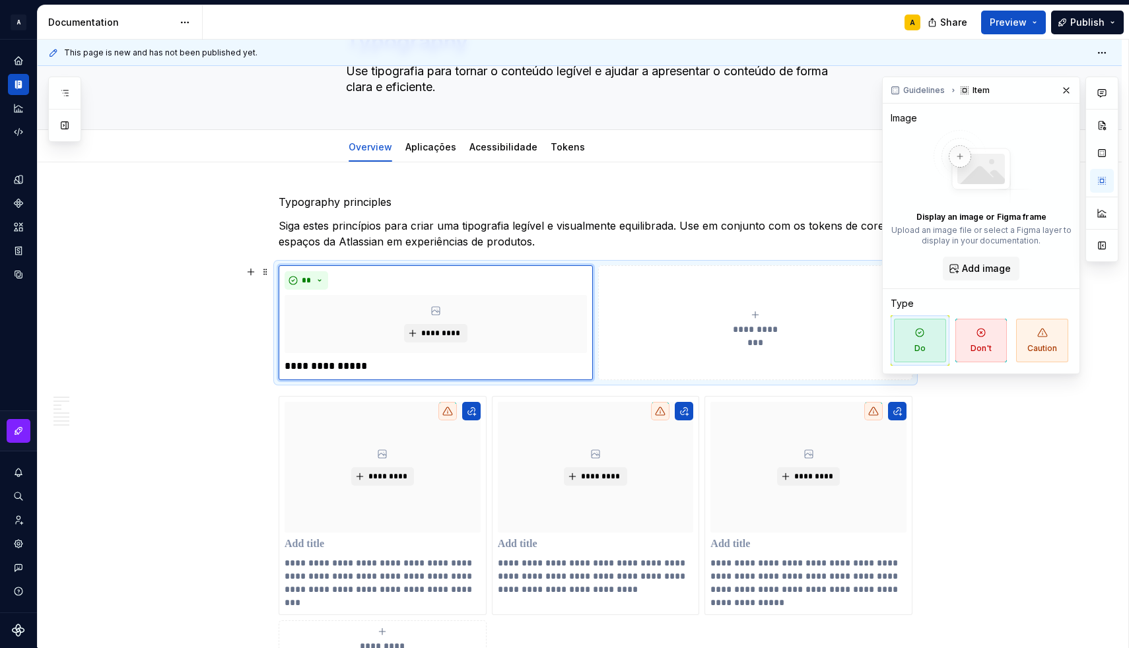
click at [904, 88] on span "Guidelines" at bounding box center [924, 90] width 42 height 11
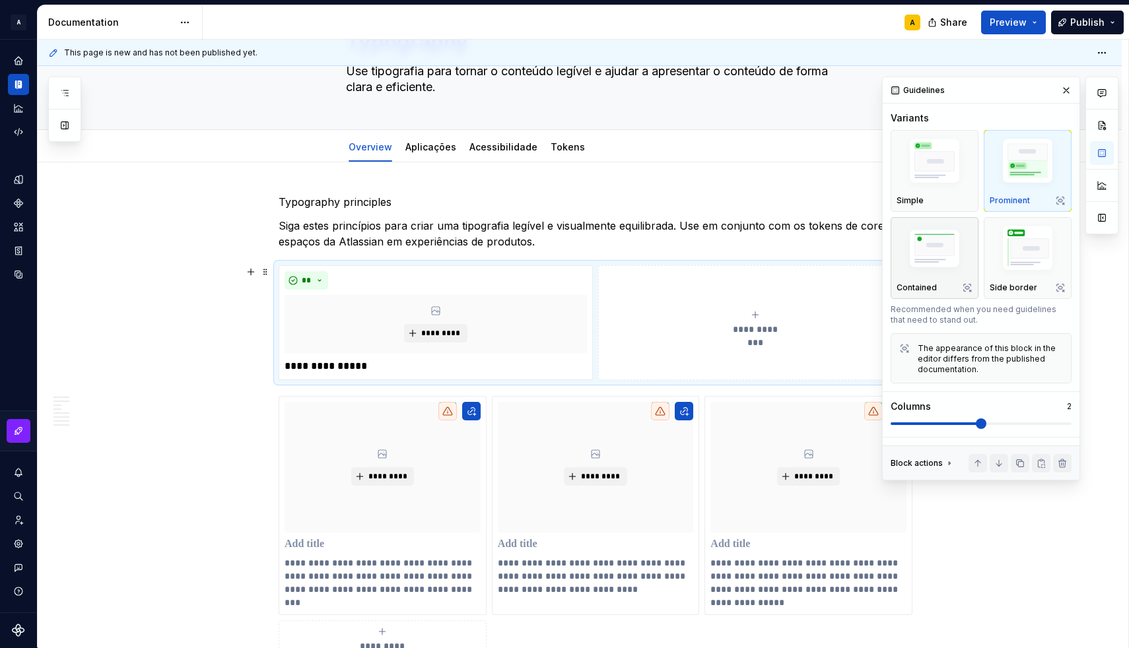
click at [939, 270] on img "button" at bounding box center [934, 249] width 76 height 51
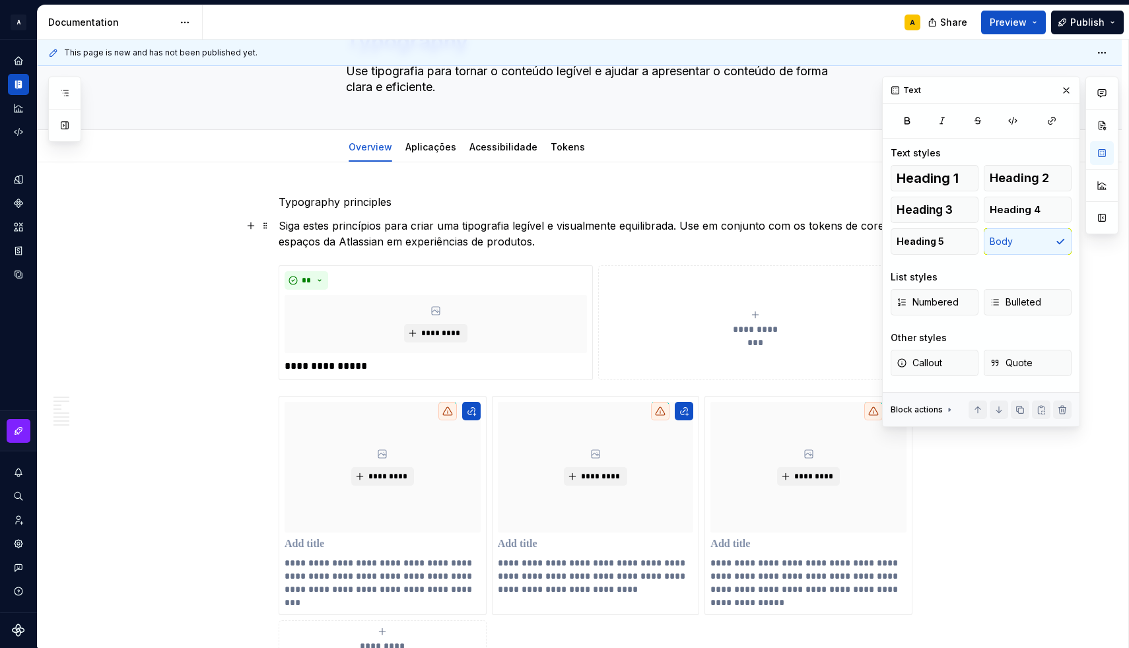
click at [542, 248] on p "Siga estes princípios para criar uma tipografia legível e visualmente equilibra…" at bounding box center [596, 234] width 634 height 32
click at [266, 274] on span at bounding box center [265, 272] width 11 height 18
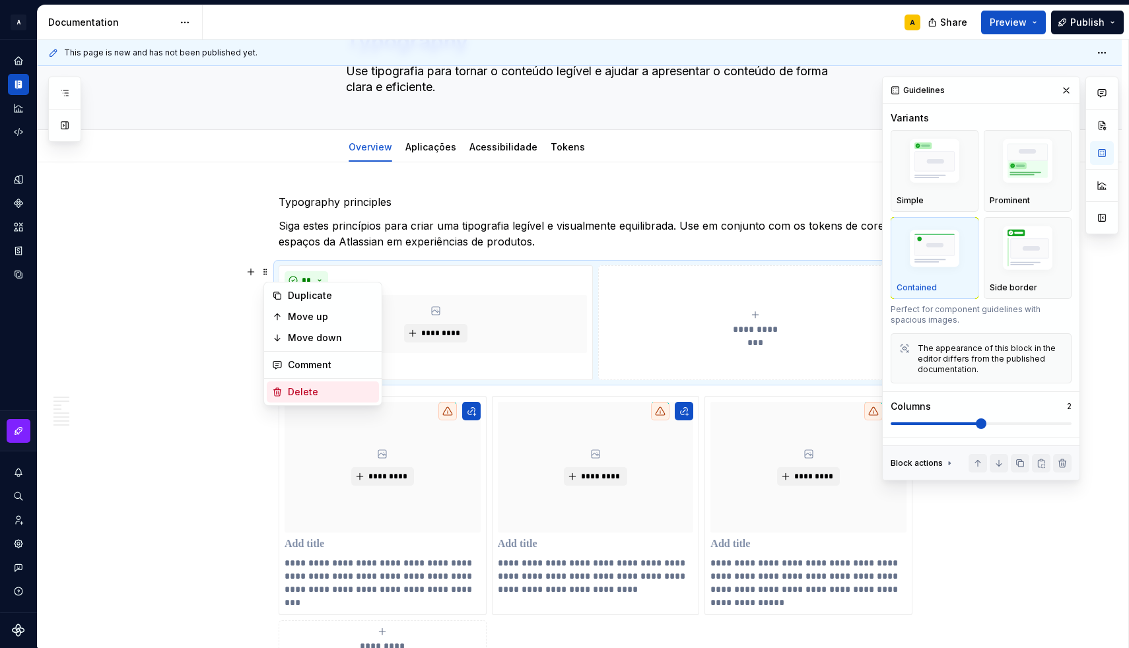
click at [294, 389] on div "Delete" at bounding box center [331, 391] width 86 height 13
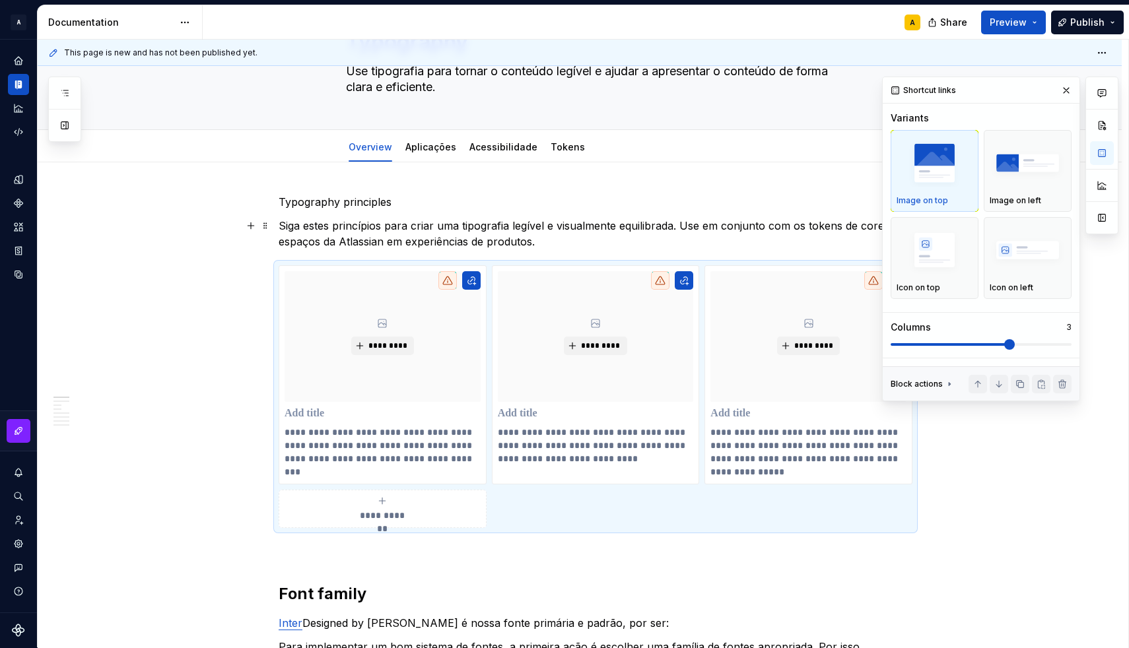
click at [572, 235] on p "Siga estes princípios para criar uma tipografia legível e visualmente equilibra…" at bounding box center [596, 234] width 634 height 32
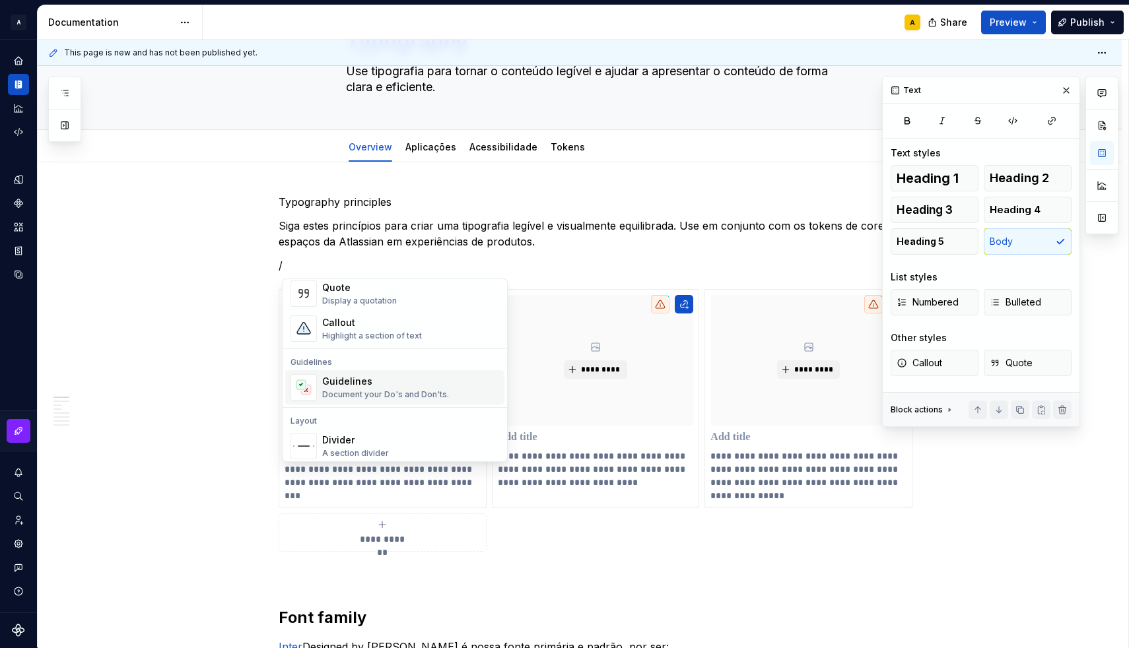
scroll to position [306, 0]
click at [348, 331] on div "Highlight a section of text" at bounding box center [372, 333] width 100 height 11
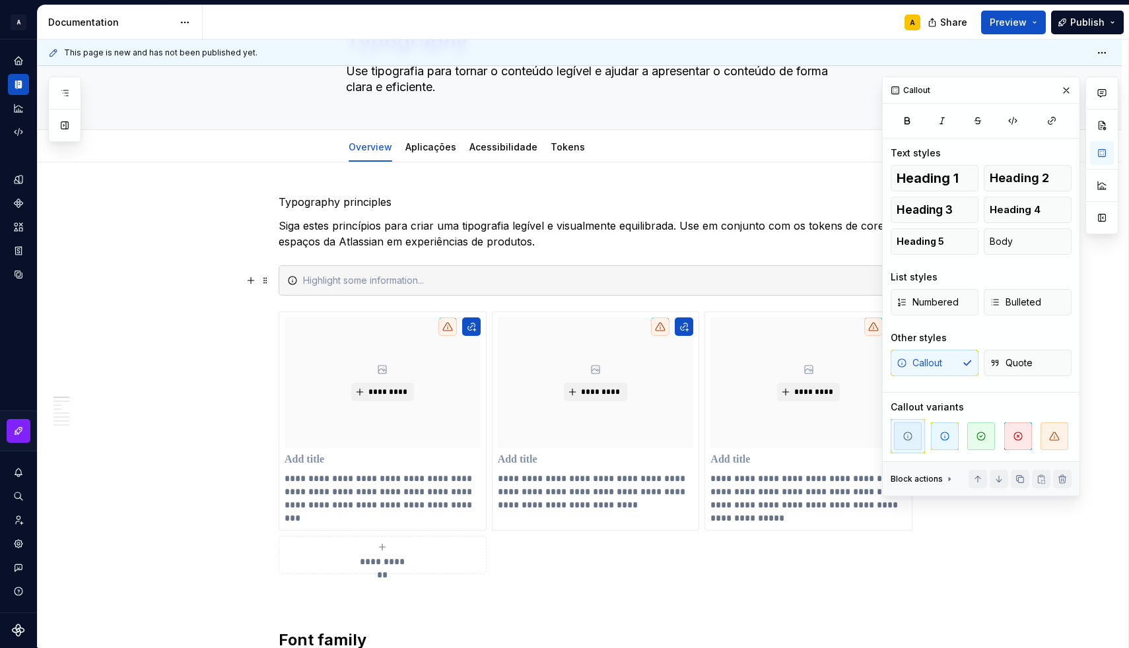
click at [370, 282] on div at bounding box center [603, 280] width 601 height 13
click at [1007, 362] on span "Quote" at bounding box center [1010, 362] width 43 height 13
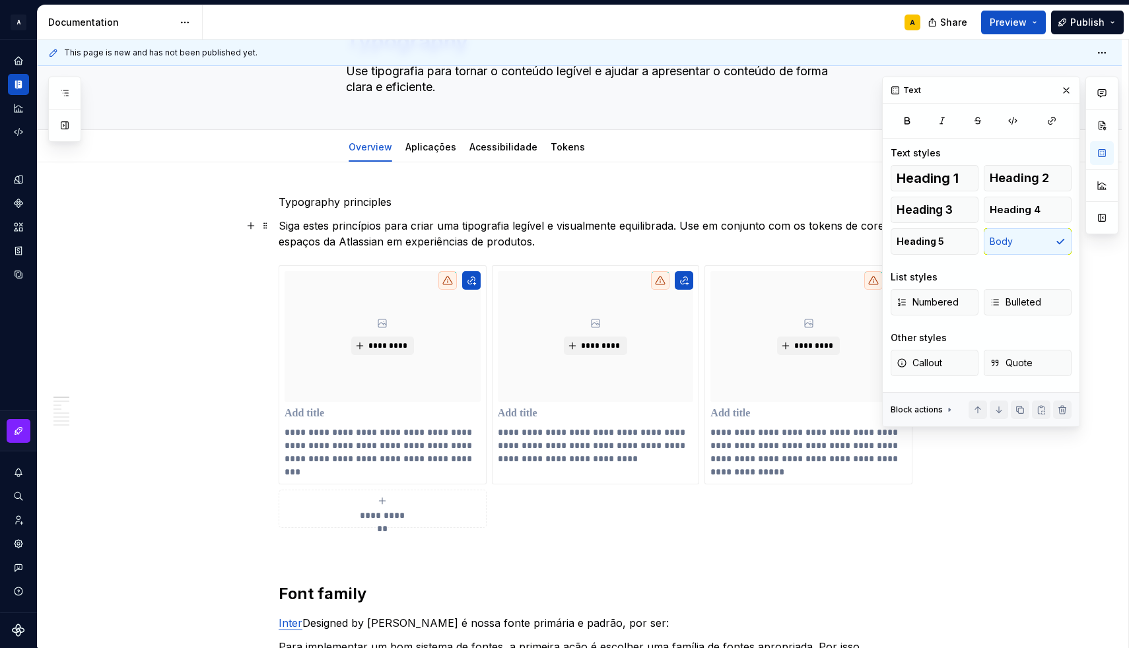
click at [582, 230] on p "Siga estes princípios para criar uma tipografia legível e visualmente equilibra…" at bounding box center [596, 234] width 634 height 32
click at [572, 240] on p "Siga estes princípios para criar uma tipografia legível e visualmente equilibra…" at bounding box center [596, 234] width 634 height 32
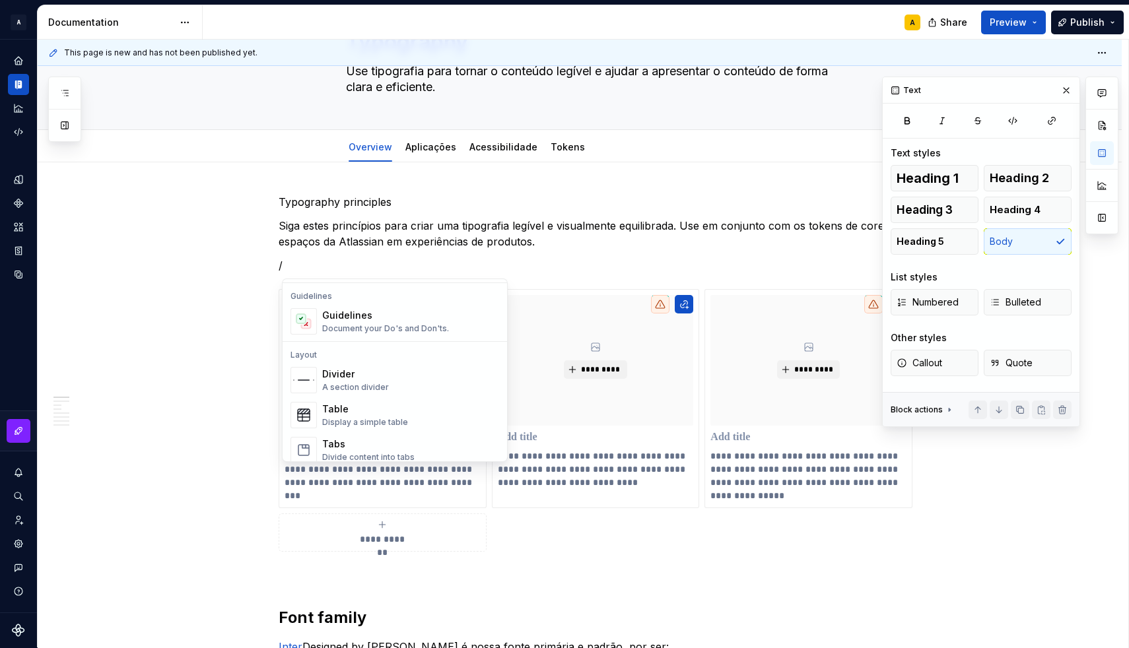
scroll to position [365, 0]
click at [405, 384] on div "Divider A section divider" at bounding box center [410, 385] width 177 height 26
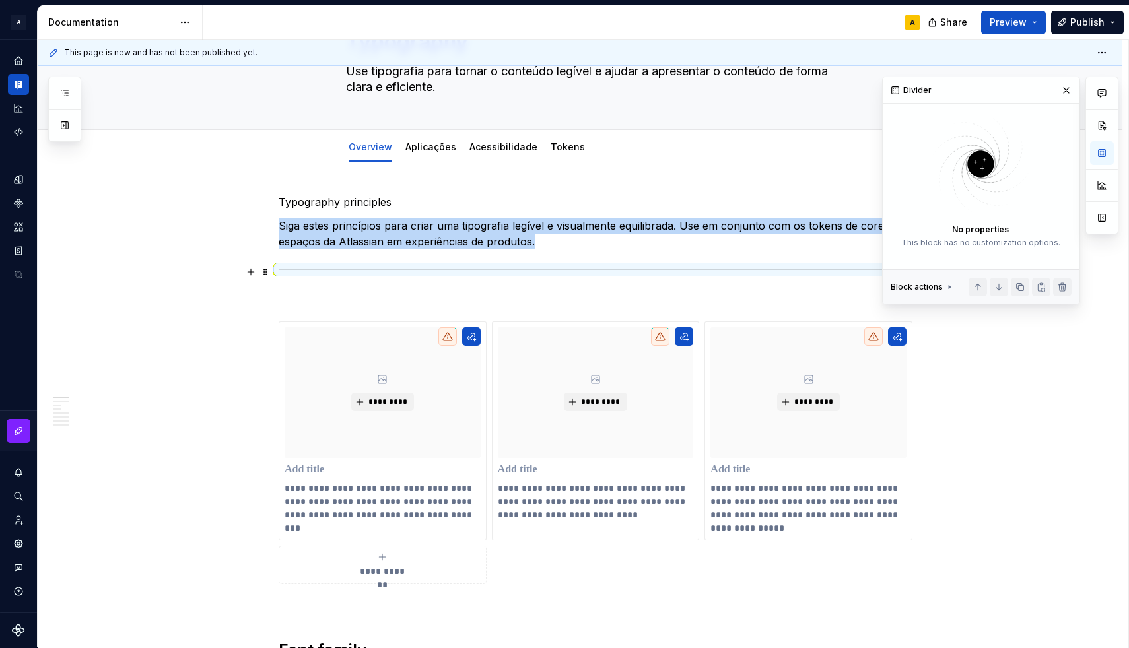
click at [382, 268] on div at bounding box center [596, 269] width 634 height 9
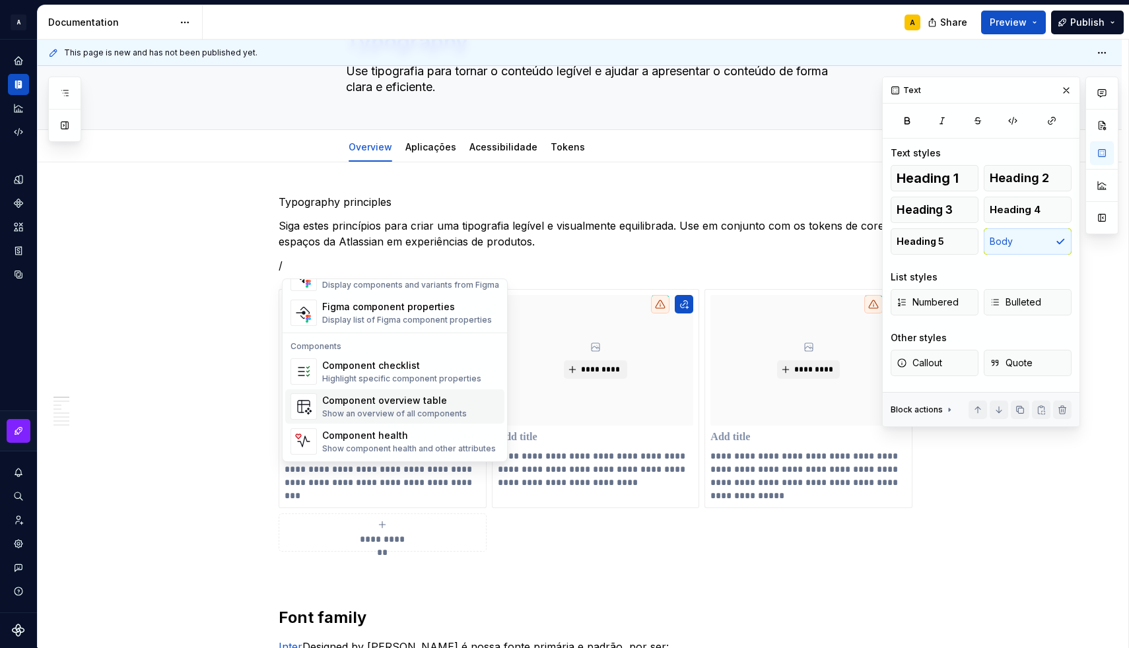
scroll to position [1314, 0]
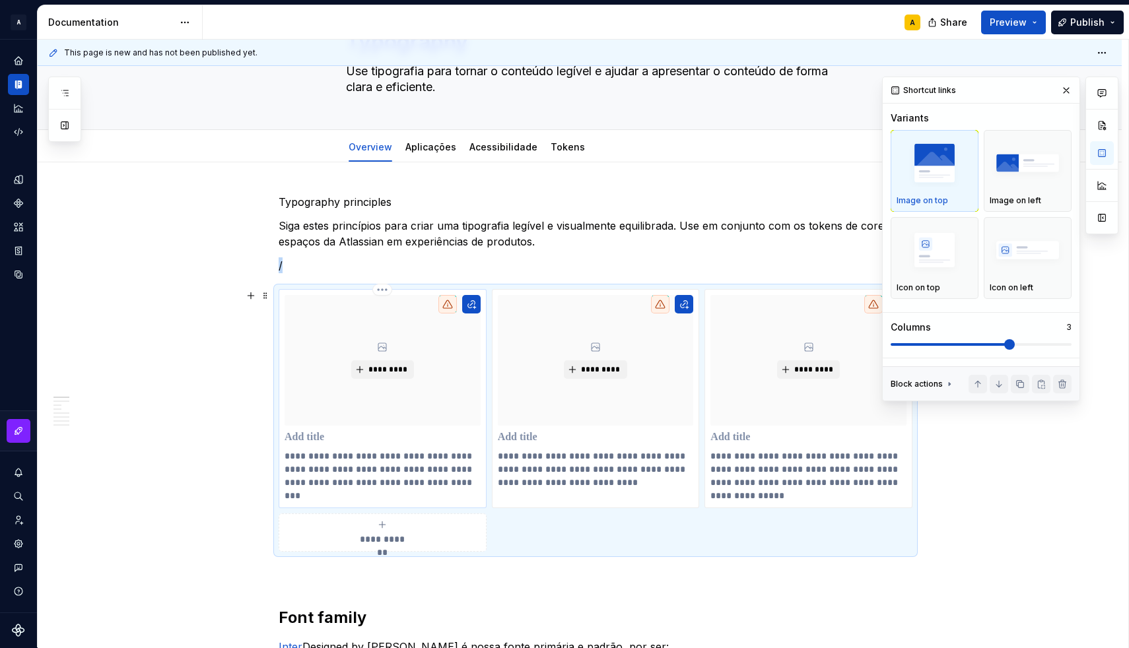
click at [311, 435] on p at bounding box center [382, 437] width 196 height 13
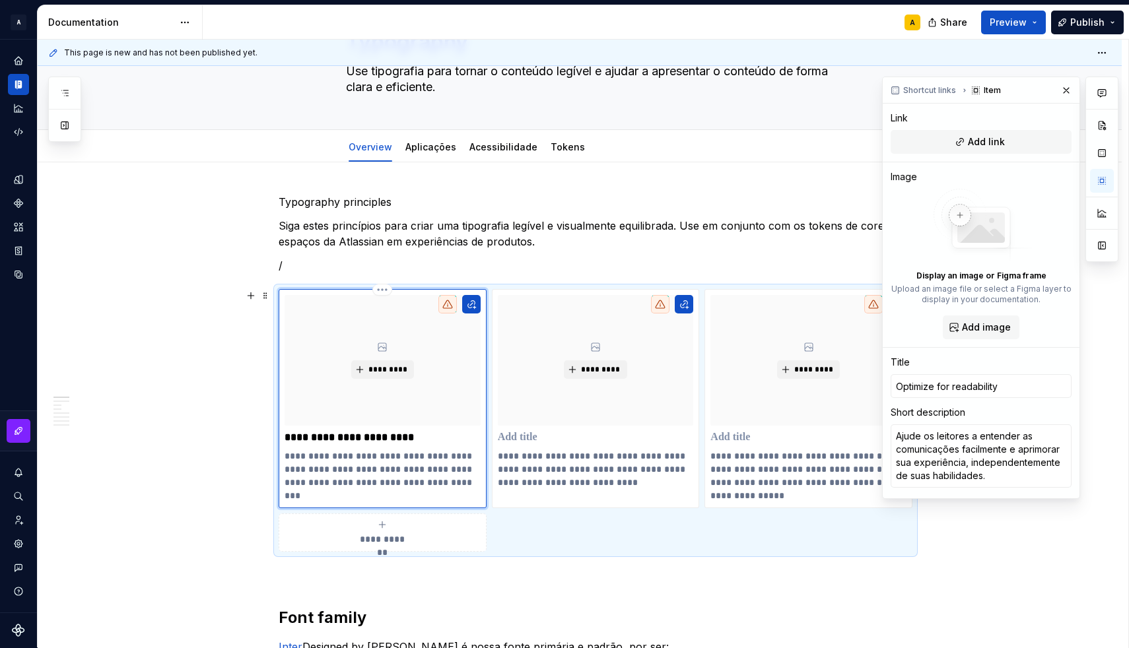
type textarea "*"
type input "Optimize for readability"
click at [471, 310] on button "button" at bounding box center [471, 304] width 18 height 18
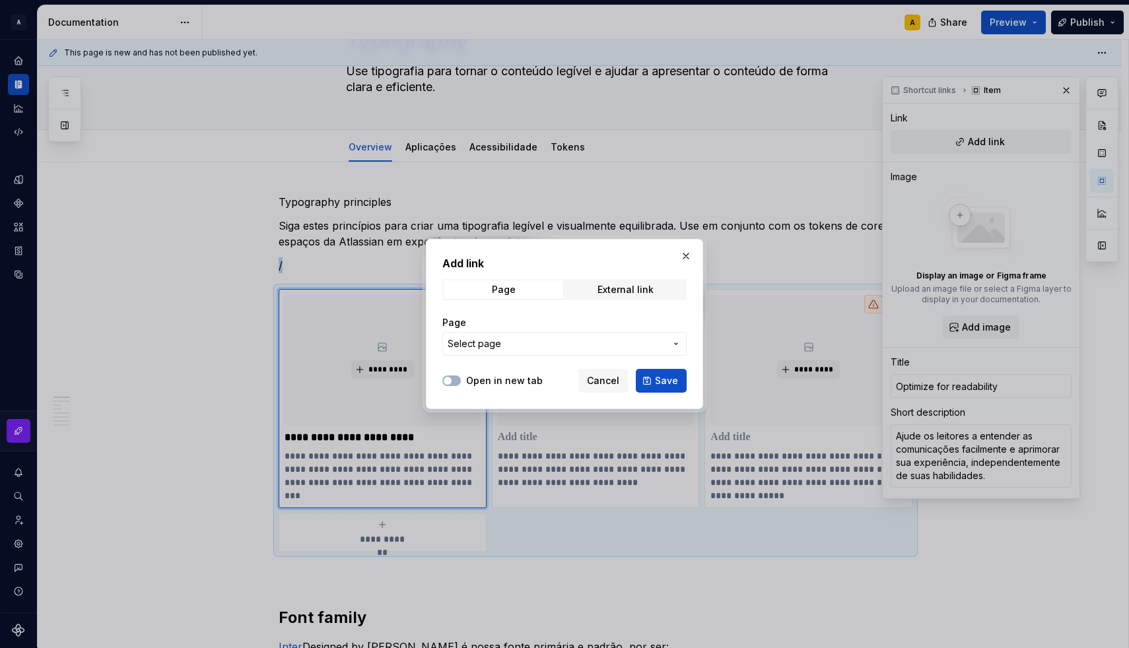
click at [484, 342] on span "Select page" at bounding box center [473, 343] width 53 height 13
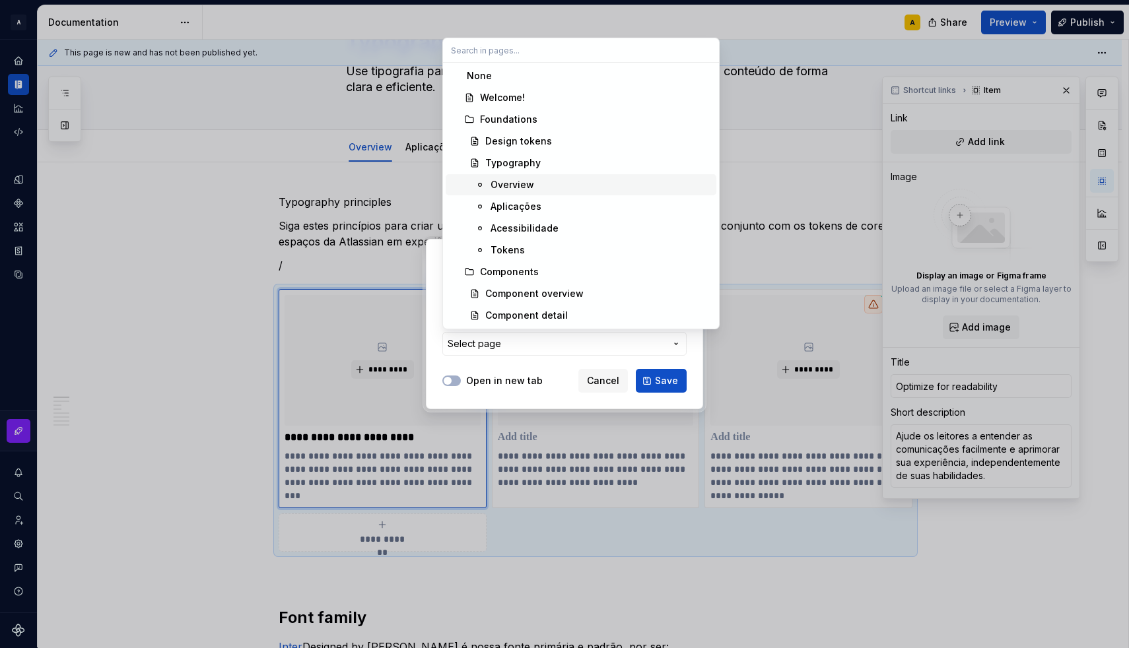
click at [524, 182] on div "Overview" at bounding box center [512, 184] width 44 height 13
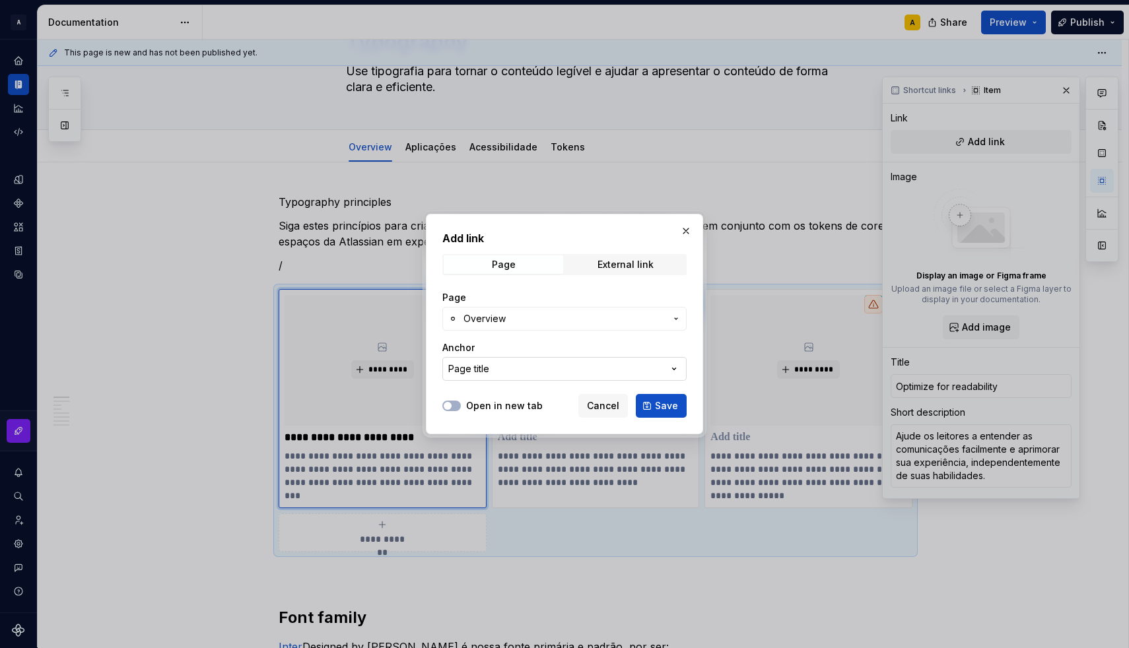
click at [486, 367] on div "Page title" at bounding box center [468, 368] width 41 height 13
click at [486, 367] on div "Add link Page External link Page Overview Anchor Page title Open in new tab Can…" at bounding box center [564, 324] width 1129 height 648
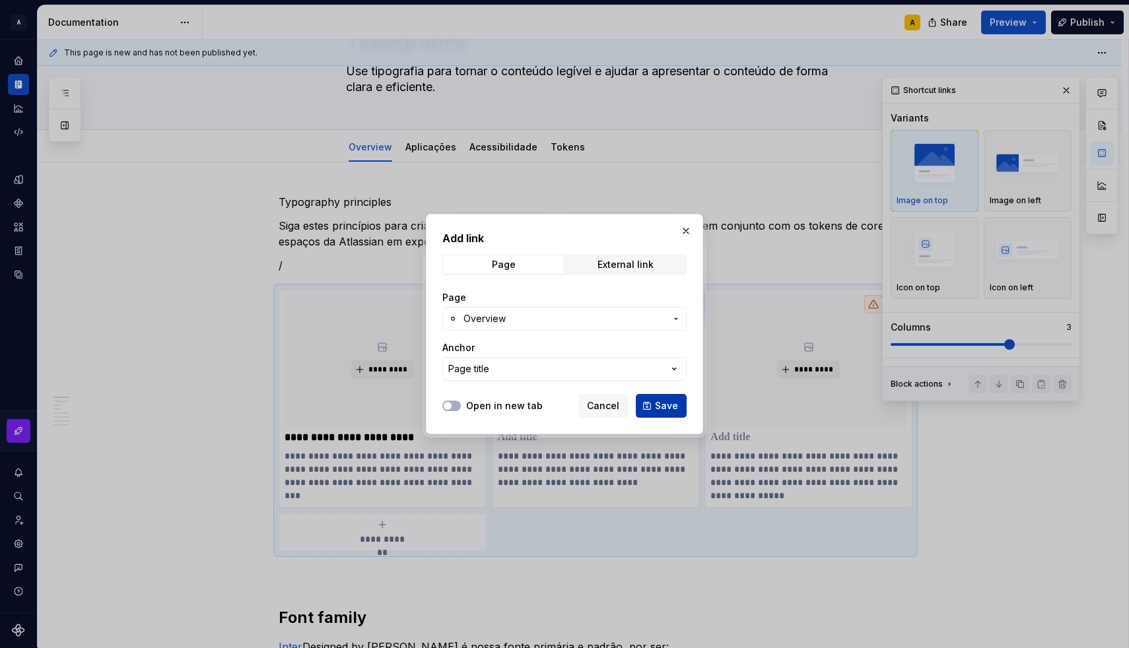
click at [651, 399] on button "Save" at bounding box center [661, 406] width 51 height 24
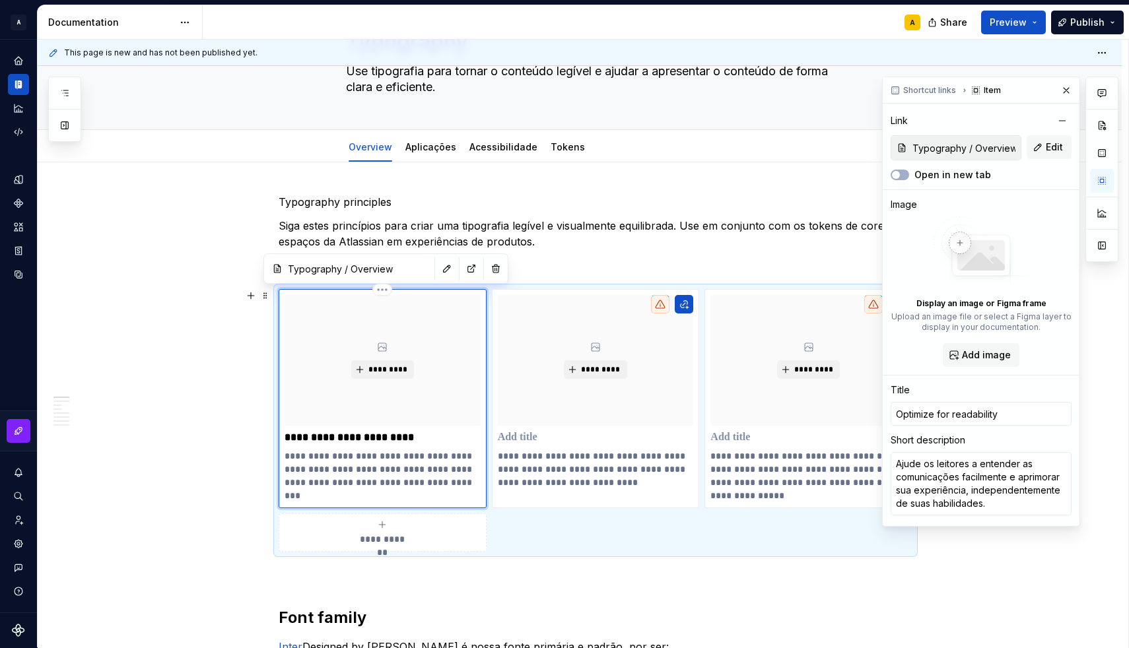
click at [362, 444] on div "**********" at bounding box center [382, 398] width 196 height 207
click at [362, 444] on p "**********" at bounding box center [382, 437] width 196 height 13
click at [364, 439] on p "**********" at bounding box center [382, 437] width 196 height 13
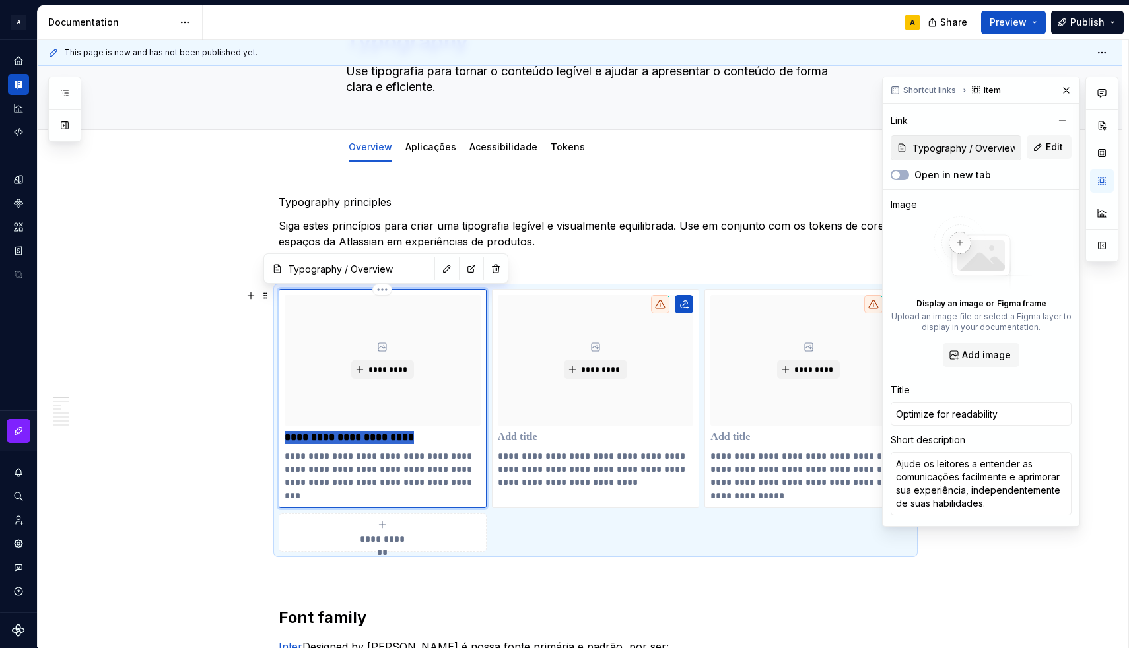
click at [364, 439] on p "**********" at bounding box center [382, 437] width 196 height 13
type textarea "*"
type input "Otimize para legibilidade"
click at [370, 371] on button "*********" at bounding box center [382, 369] width 63 height 18
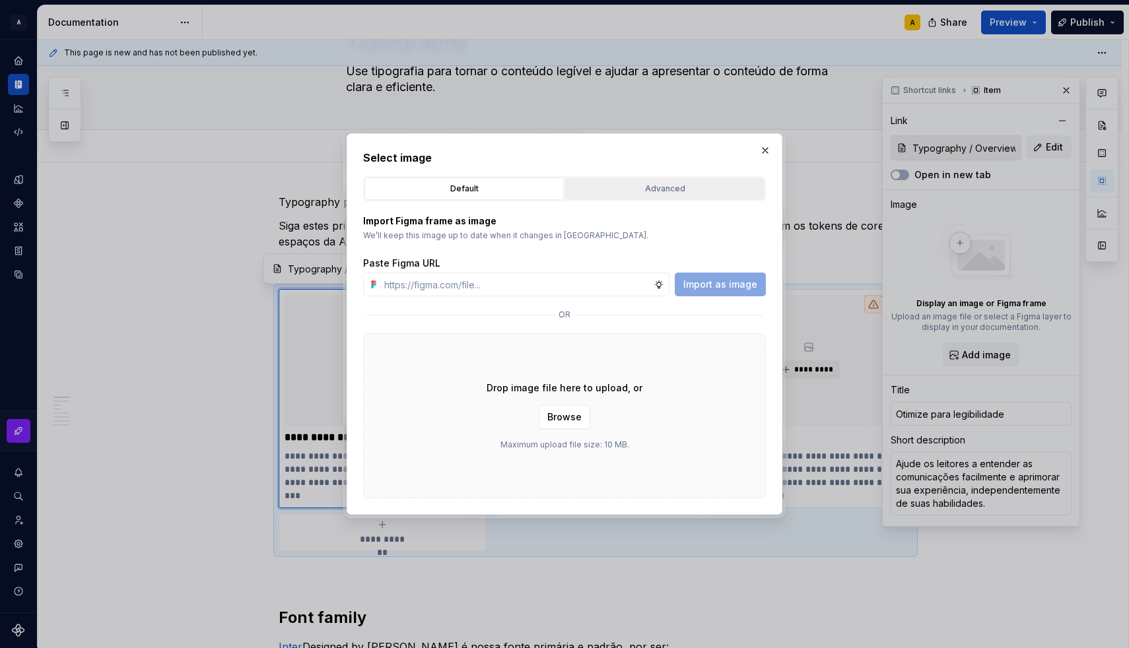
click at [628, 193] on div "Advanced" at bounding box center [665, 188] width 190 height 13
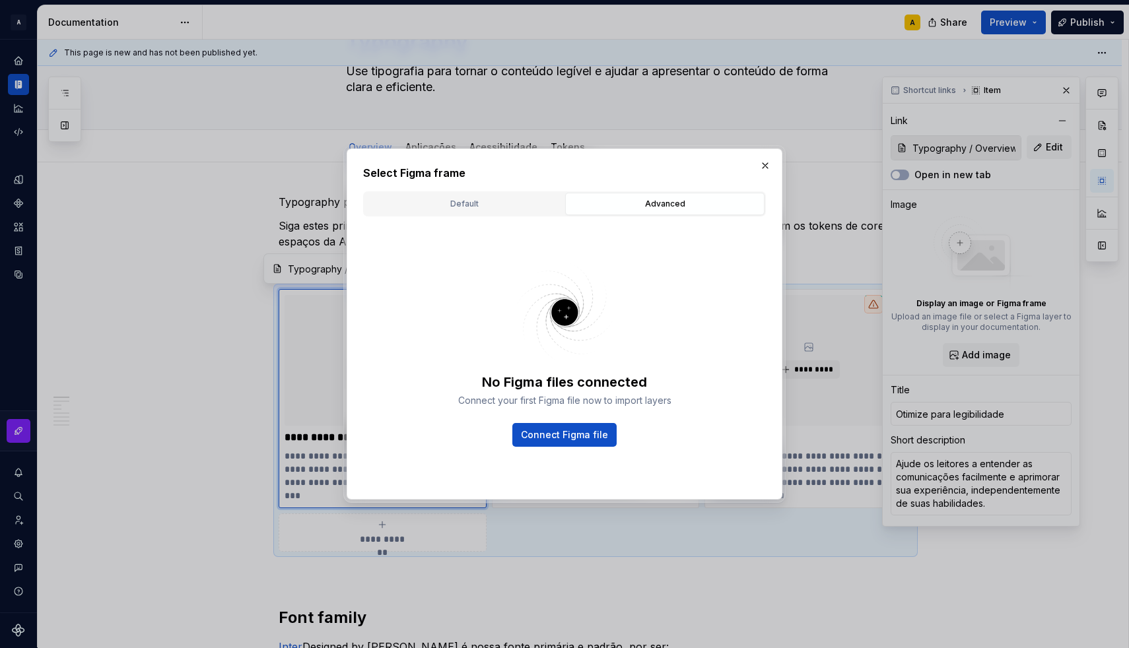
click at [505, 216] on div "No Figma files connected Connect your first Figma file now to import layers Con…" at bounding box center [564, 349] width 403 height 267
click at [497, 199] on div "Default" at bounding box center [464, 203] width 190 height 13
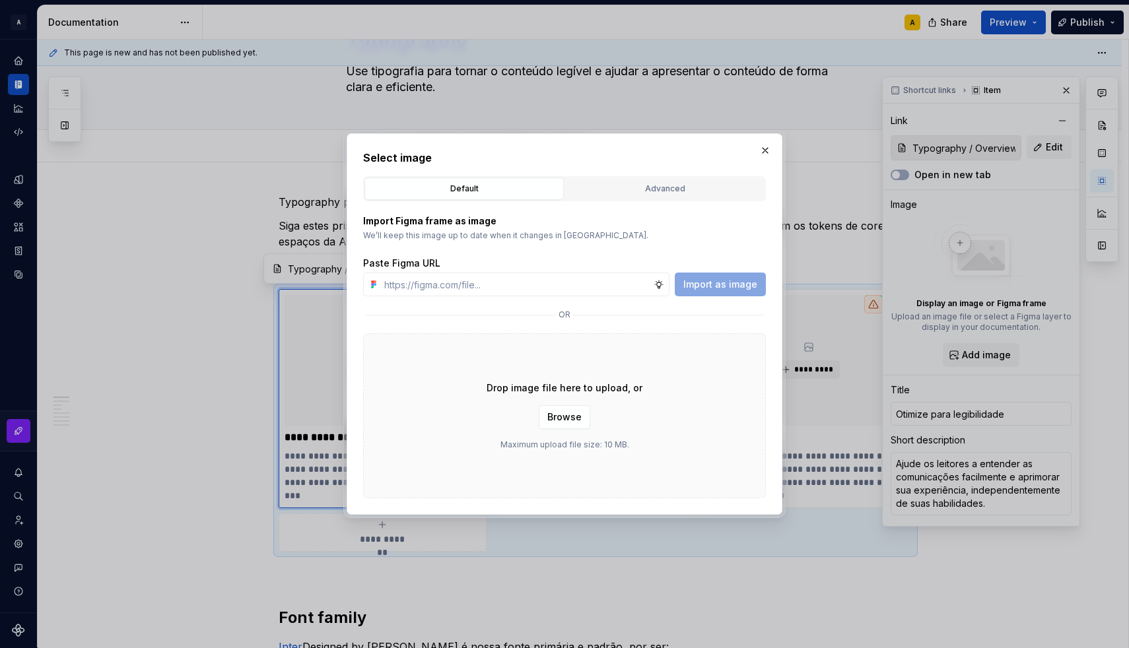
click at [568, 399] on div "Drop image file here to upload, or Browse Maximum upload file size: 10 MB." at bounding box center [564, 415] width 403 height 165
click at [572, 415] on span "Browse" at bounding box center [564, 417] width 34 height 13
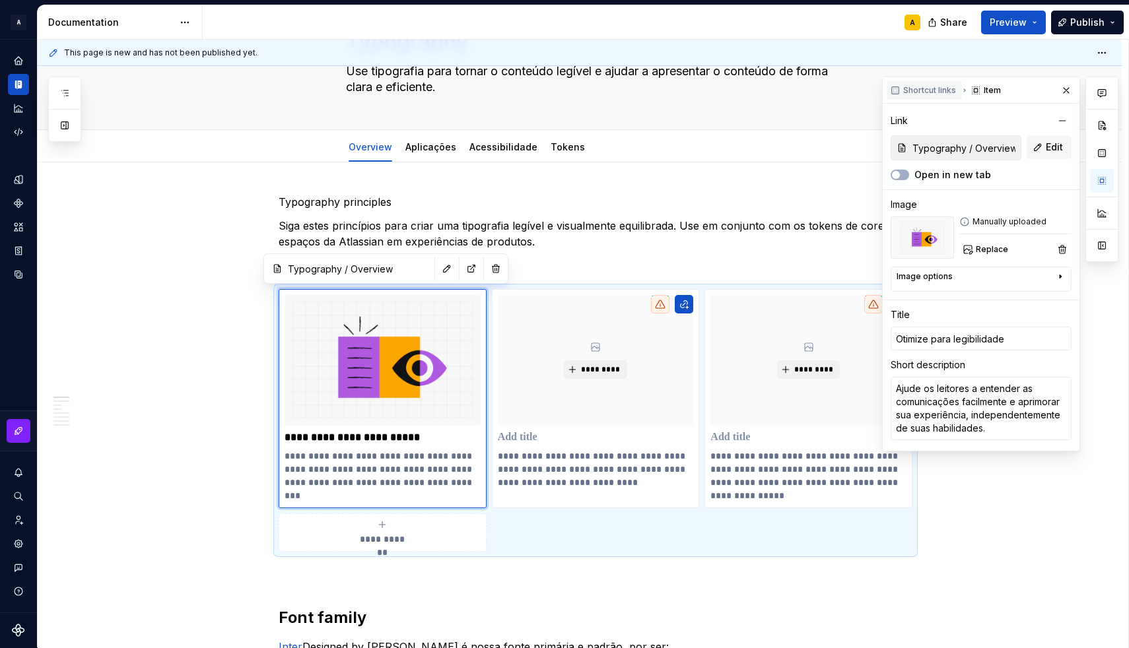
click at [918, 90] on span "Shortcut links" at bounding box center [929, 90] width 53 height 11
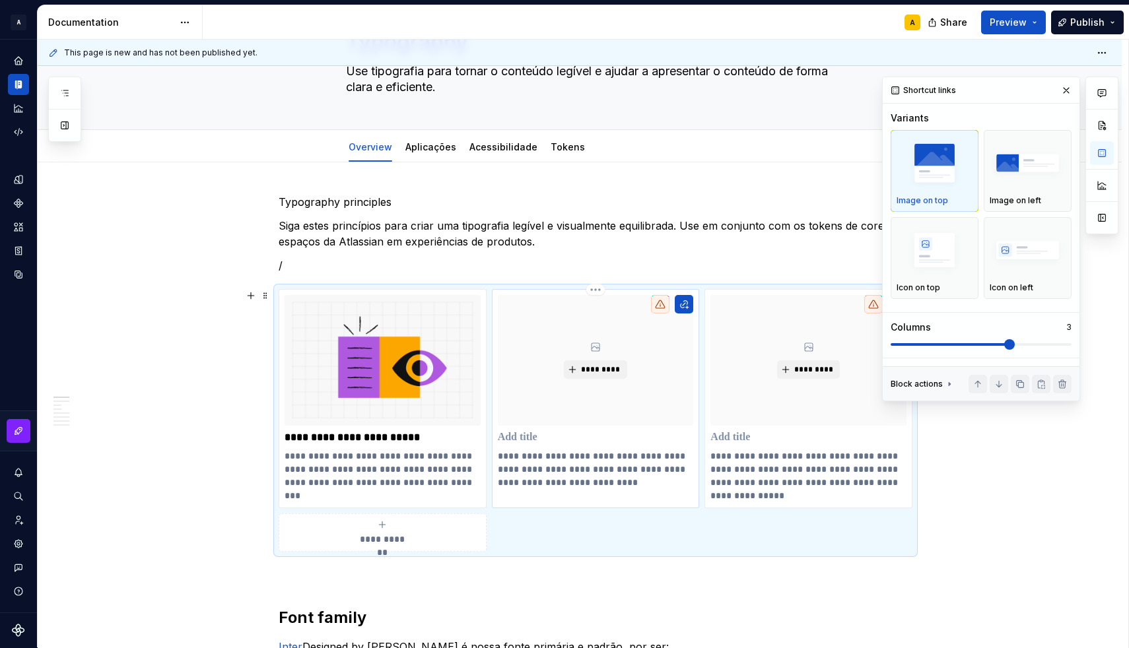
click at [541, 438] on p at bounding box center [596, 437] width 196 height 13
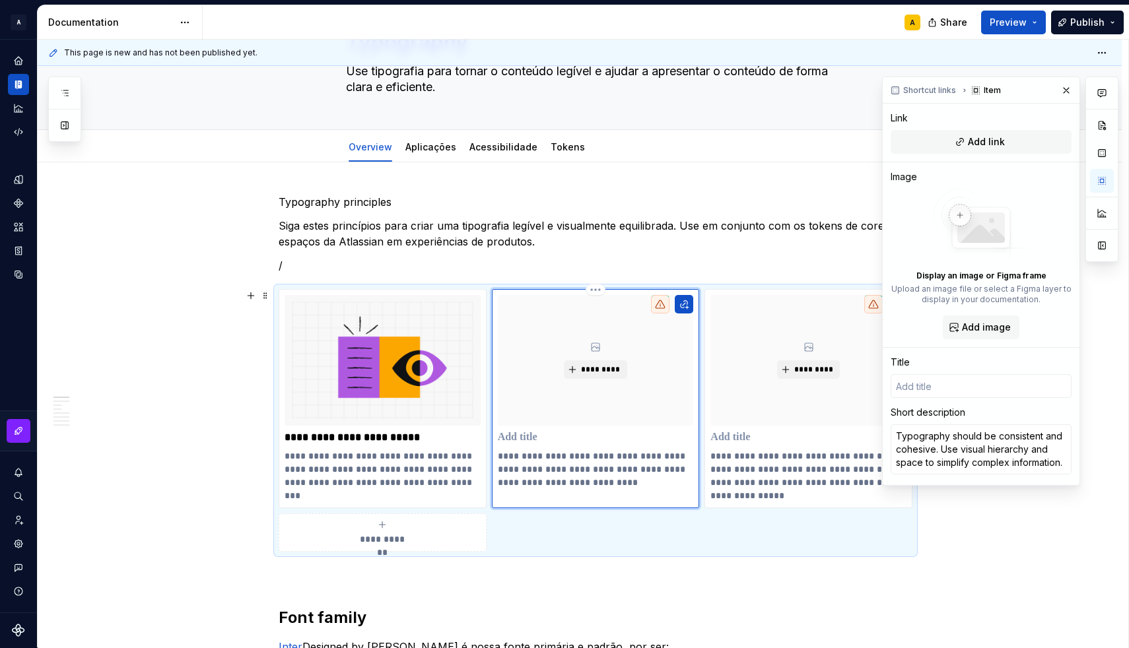
type textarea "*"
type input "H"
type textarea "*"
type input "Ha"
type textarea "*"
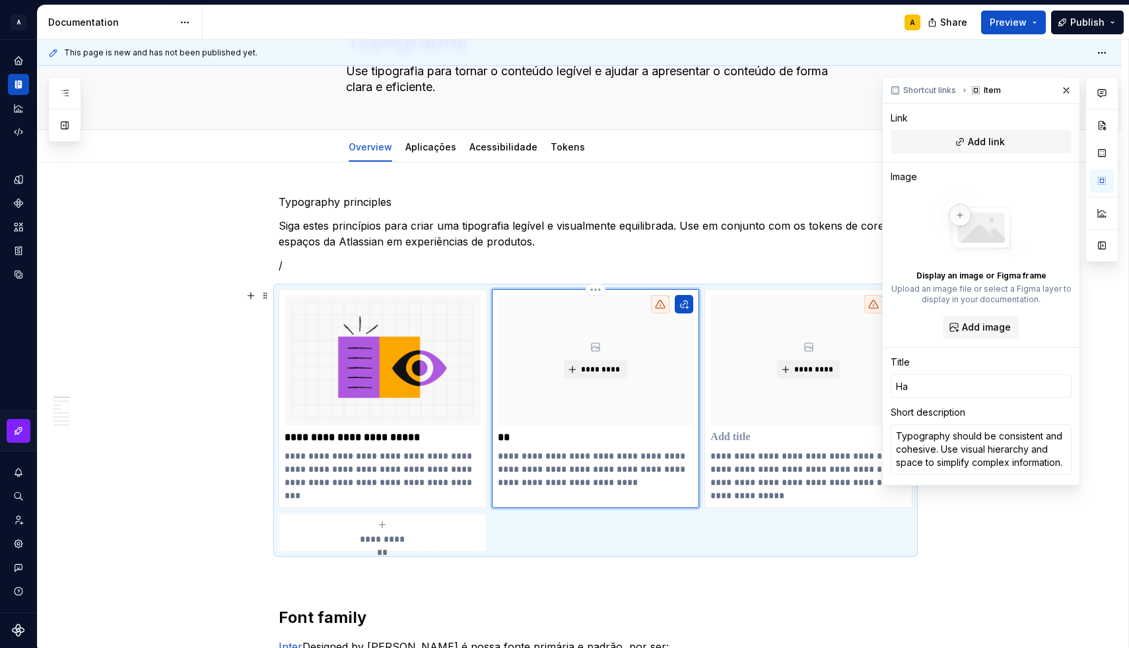
type input "Har"
type textarea "*"
type input "Harm"
type textarea "*"
type input "Harmo"
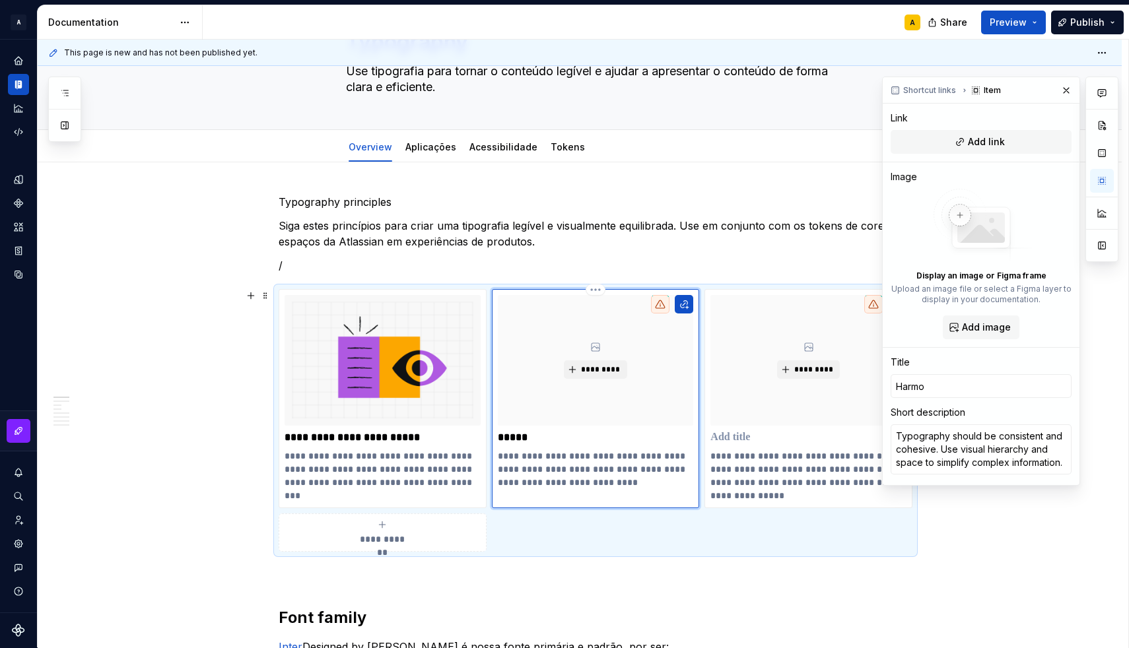
type textarea "*"
type input "Harmoz"
type textarea "*"
type input "Harmo"
type textarea "*"
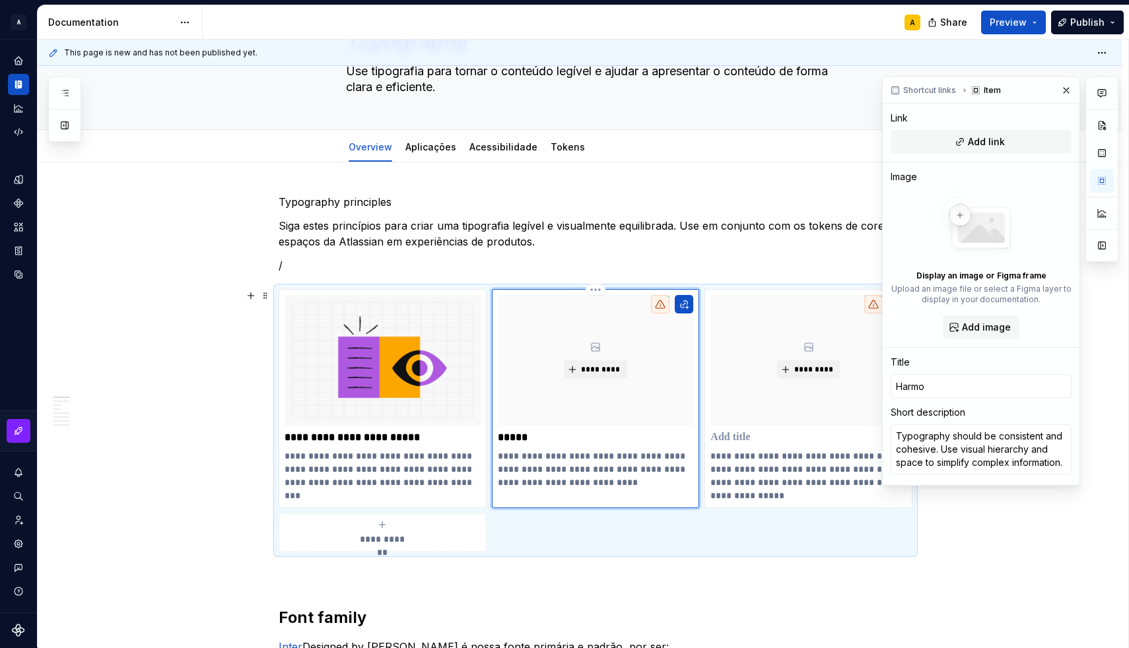
type input "Harm"
type textarea "*"
type input "Harmn"
type textarea "*"
type input "Harmni"
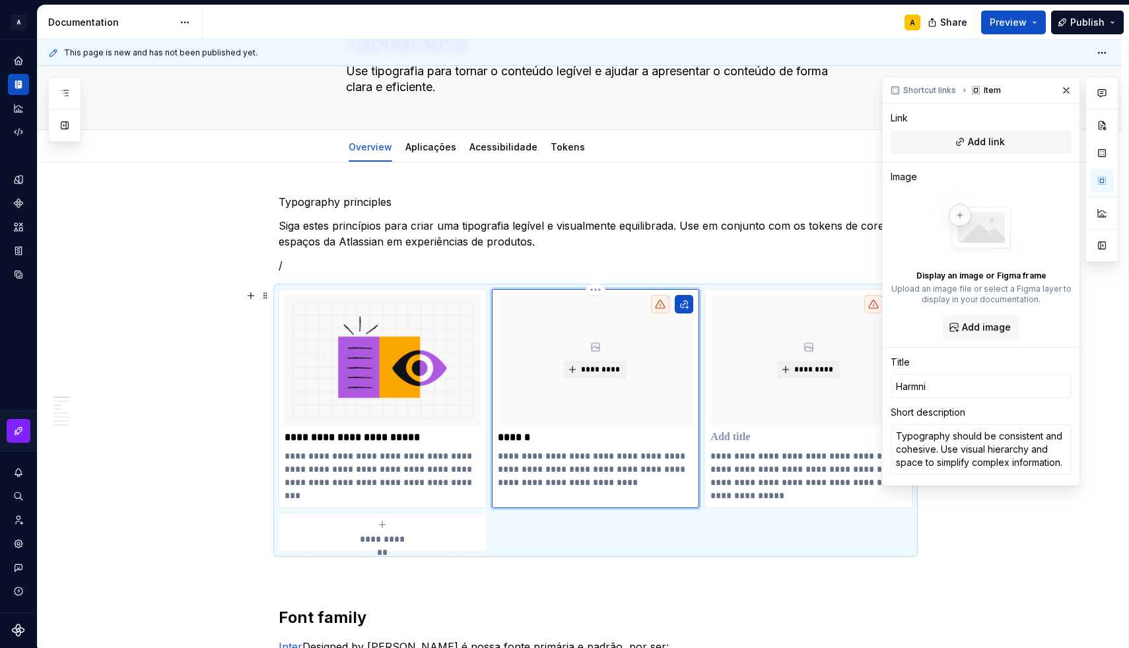
type textarea "*"
type input "Harmnia"
type textarea "*"
type input "Harmnia"
type textarea "*"
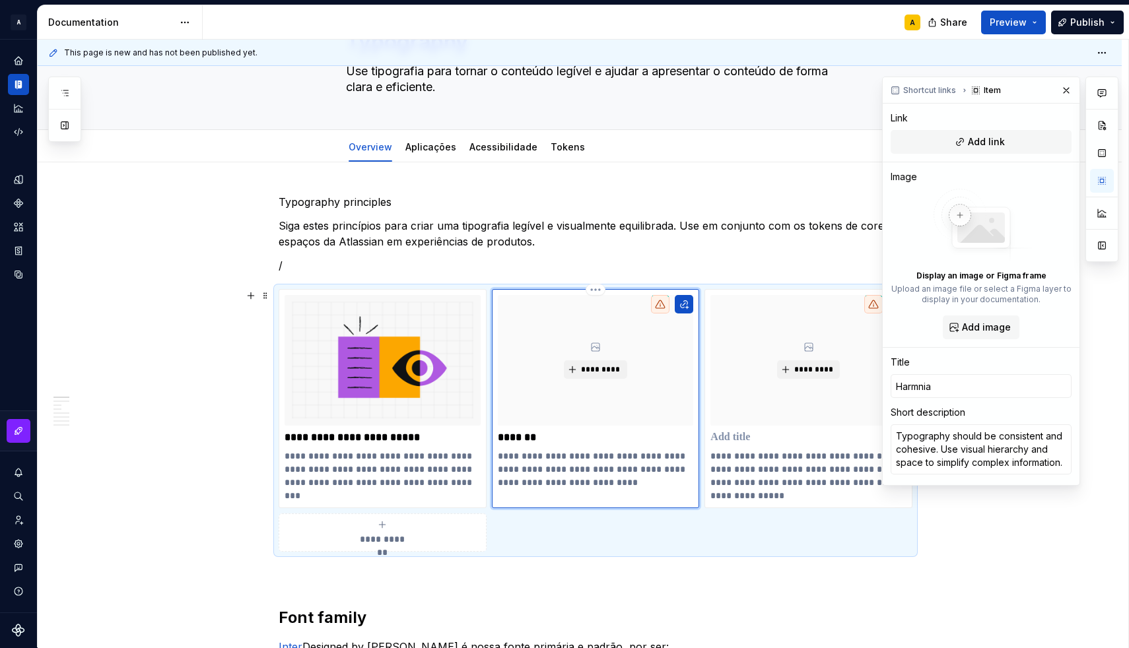
type input "Harmnia"
type textarea "*"
type input "Harmni"
type textarea "*"
type input "Harmn"
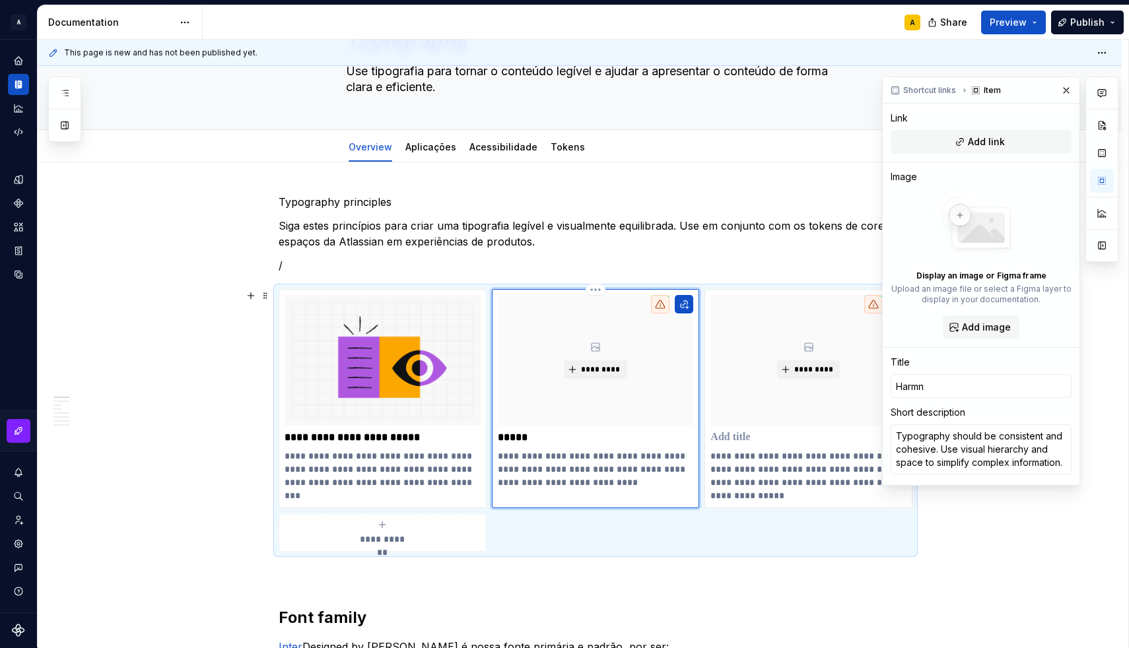
type textarea "*"
type input "Harm"
type textarea "*"
type input "Harmo"
type textarea "*"
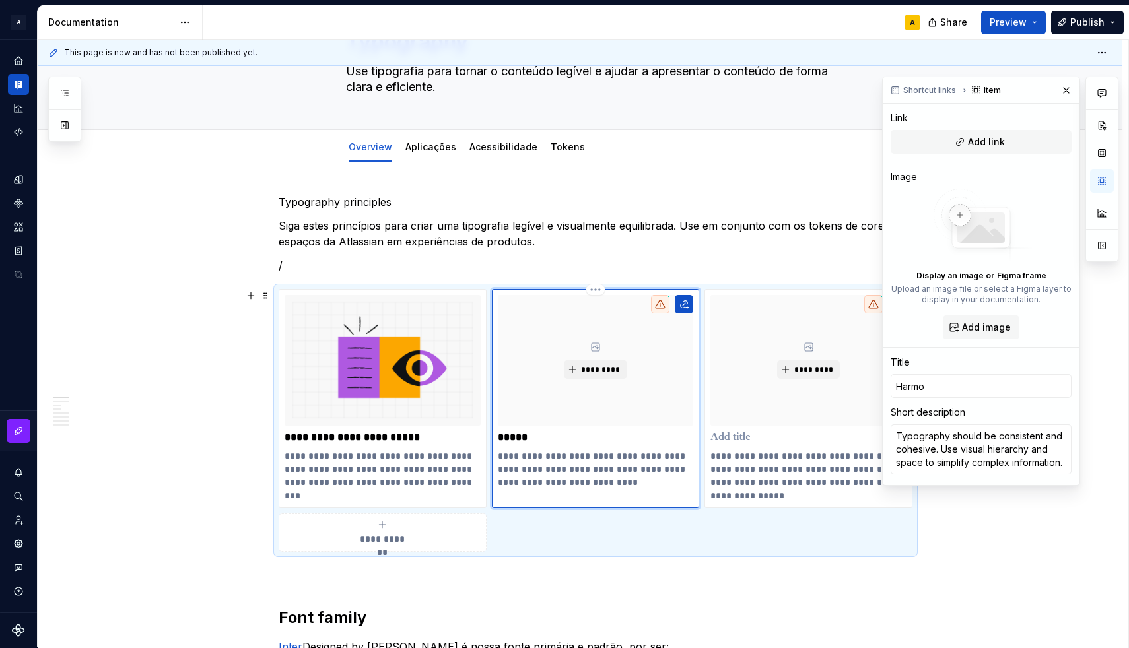
type input "Harmon"
type textarea "*"
type input "Harmoni"
type textarea "*"
type input "Harmonia"
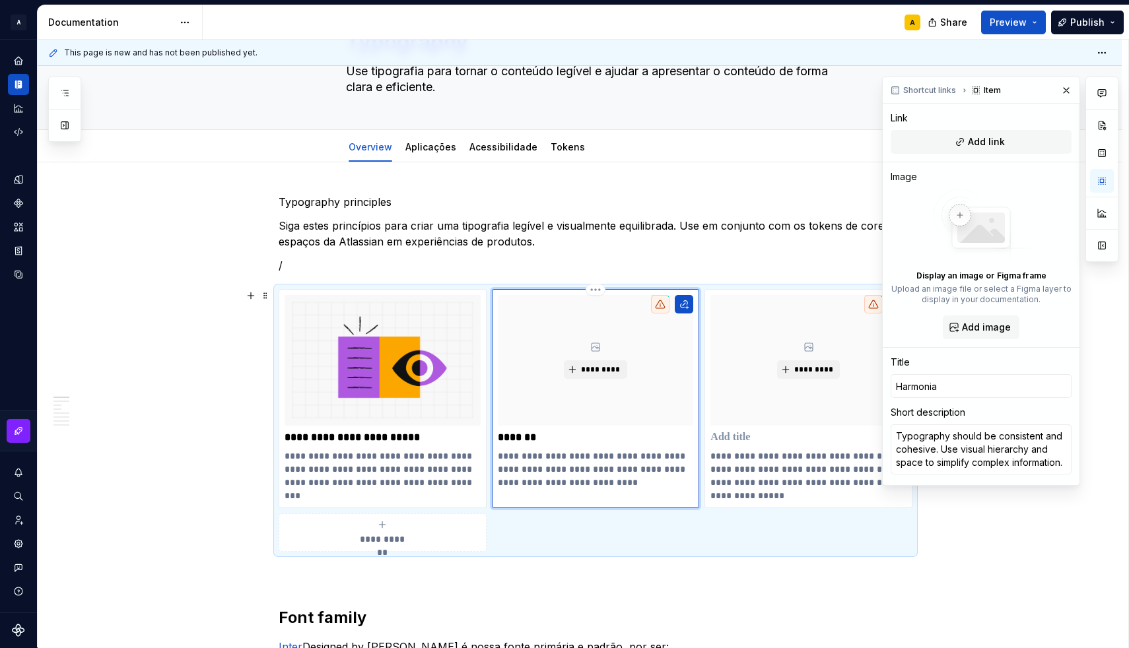
type textarea "*"
type input "Harmonia"
type textarea "*"
type input "Harmonia v"
type textarea "*"
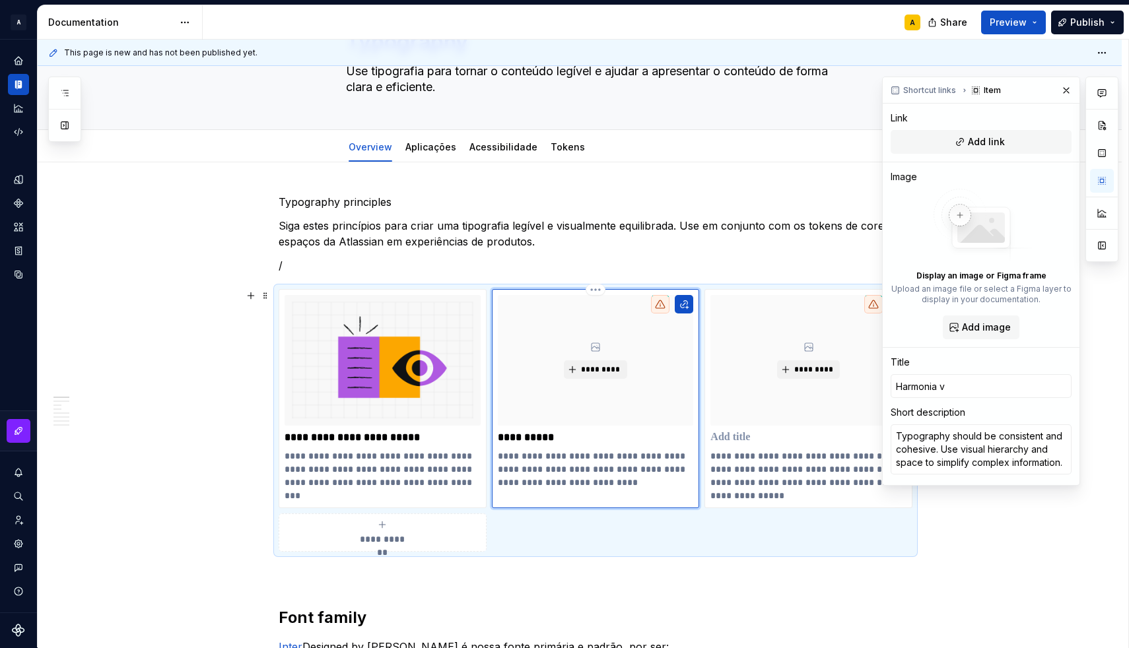
type input "Harmonia vi"
type textarea "*"
type input "Harmonia vis"
type textarea "*"
type input "Harmonia visu"
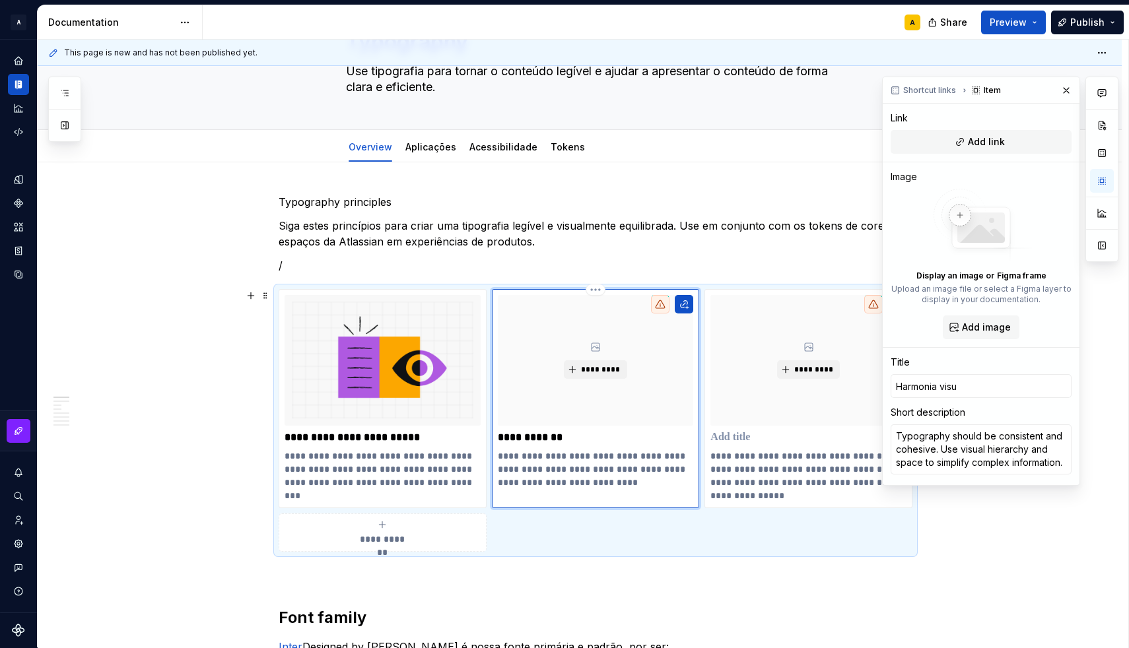
type textarea "*"
type input "Harmonia visua"
type textarea "*"
type input "Harmonia visual"
click at [539, 463] on p "**********" at bounding box center [596, 469] width 196 height 40
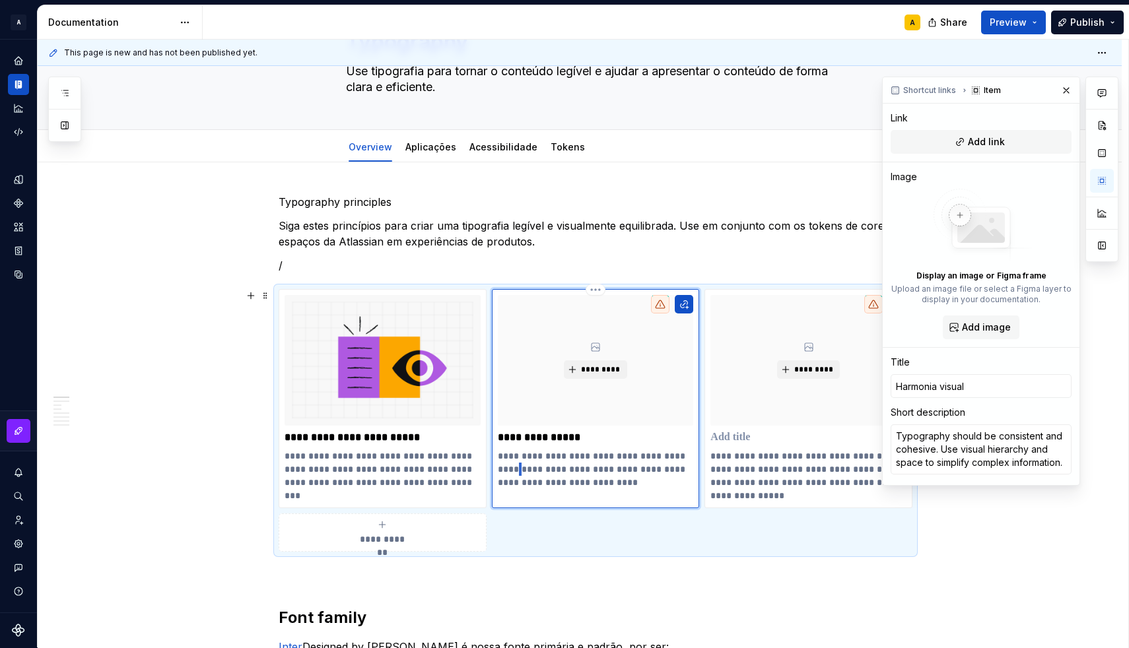
click at [539, 463] on p "**********" at bounding box center [596, 469] width 196 height 40
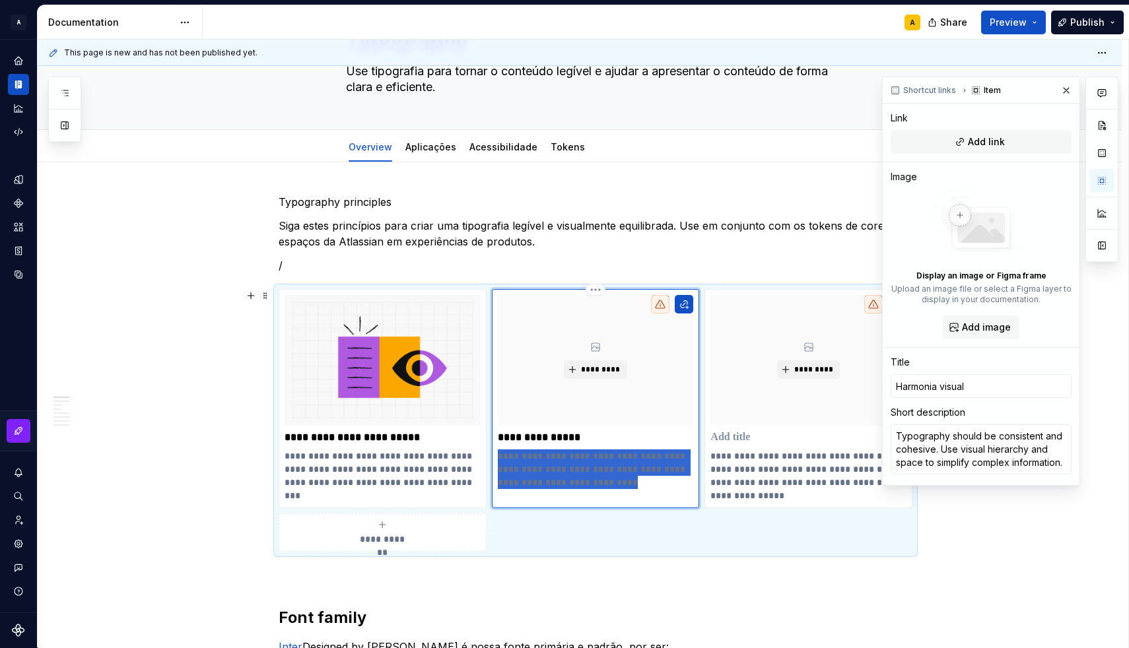
click at [539, 463] on p "**********" at bounding box center [596, 469] width 196 height 40
type textarea "*"
type textarea "A tipografia deve ser consistente e coesa. Use hierarquia visual e espaço para …"
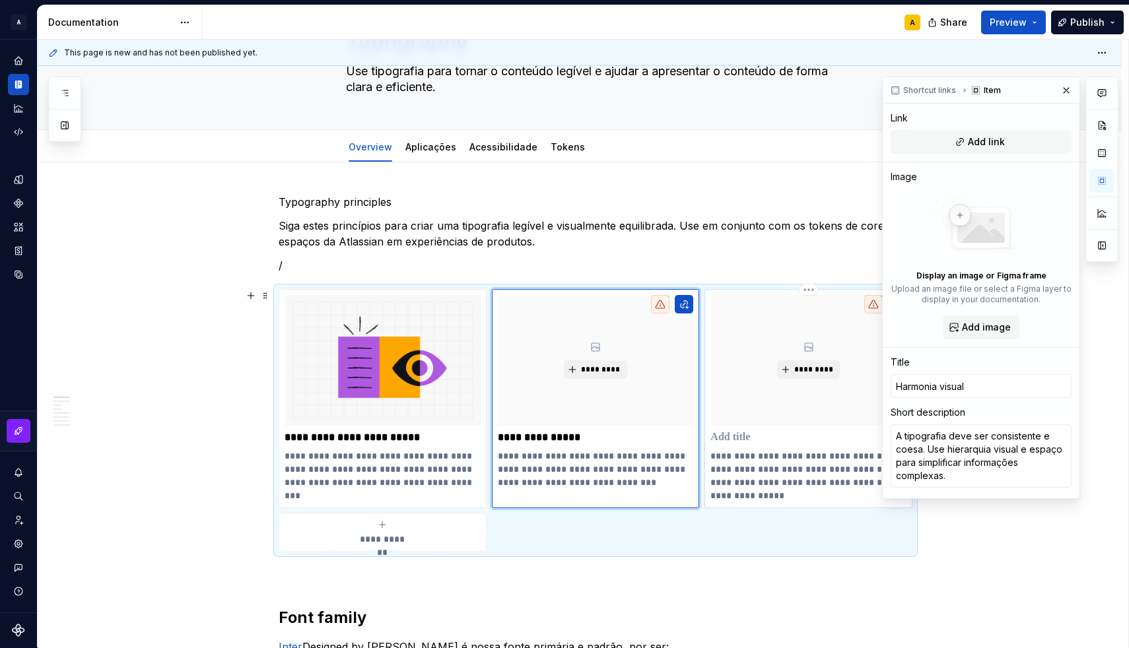
click at [751, 434] on p at bounding box center [808, 437] width 196 height 13
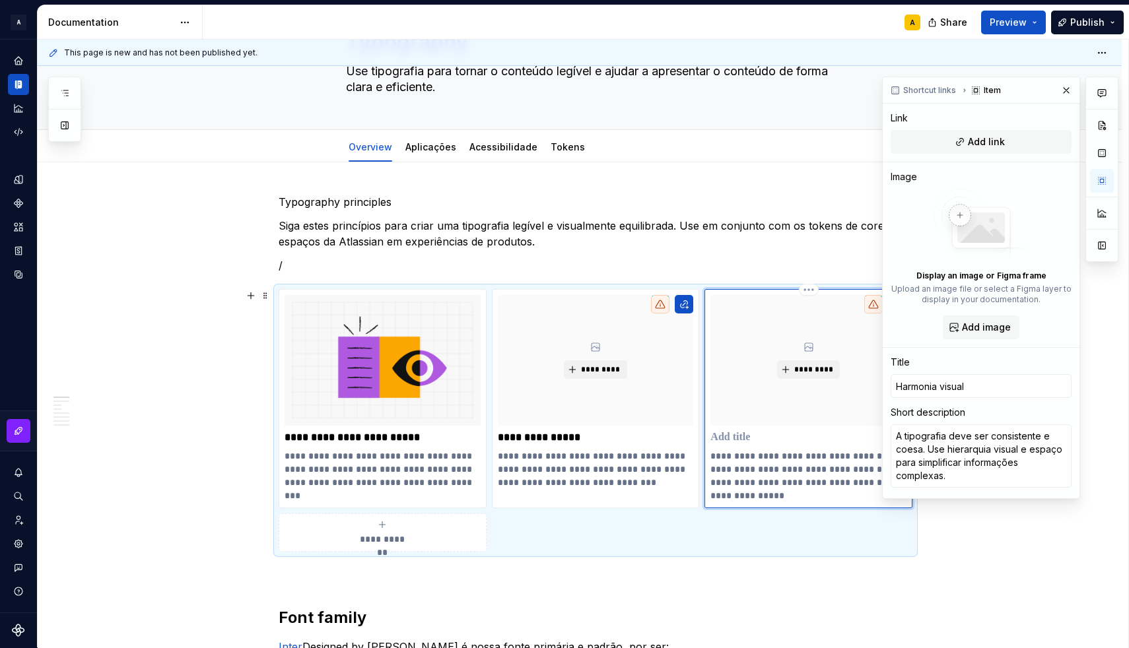
type textarea "*"
type textarea "Tailor for different preferences, operating systems and applications, while kee…"
type textarea "*"
type input "C"
type textarea "*"
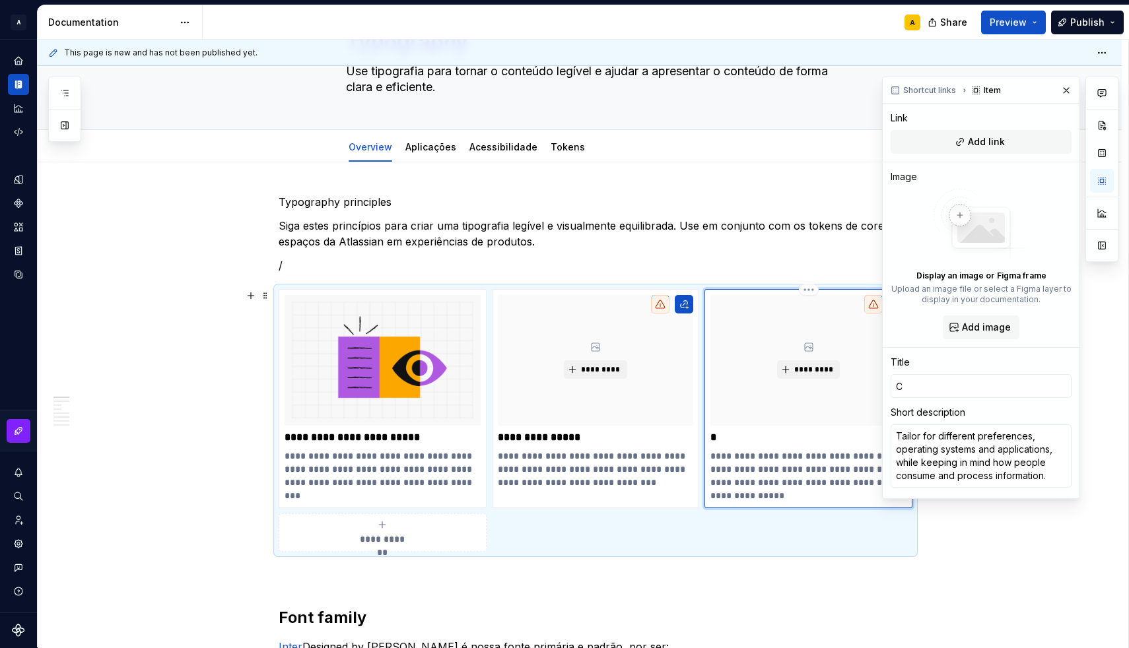
type input "Co"
type textarea "*"
type input "Con"
type textarea "*"
type input "Cont"
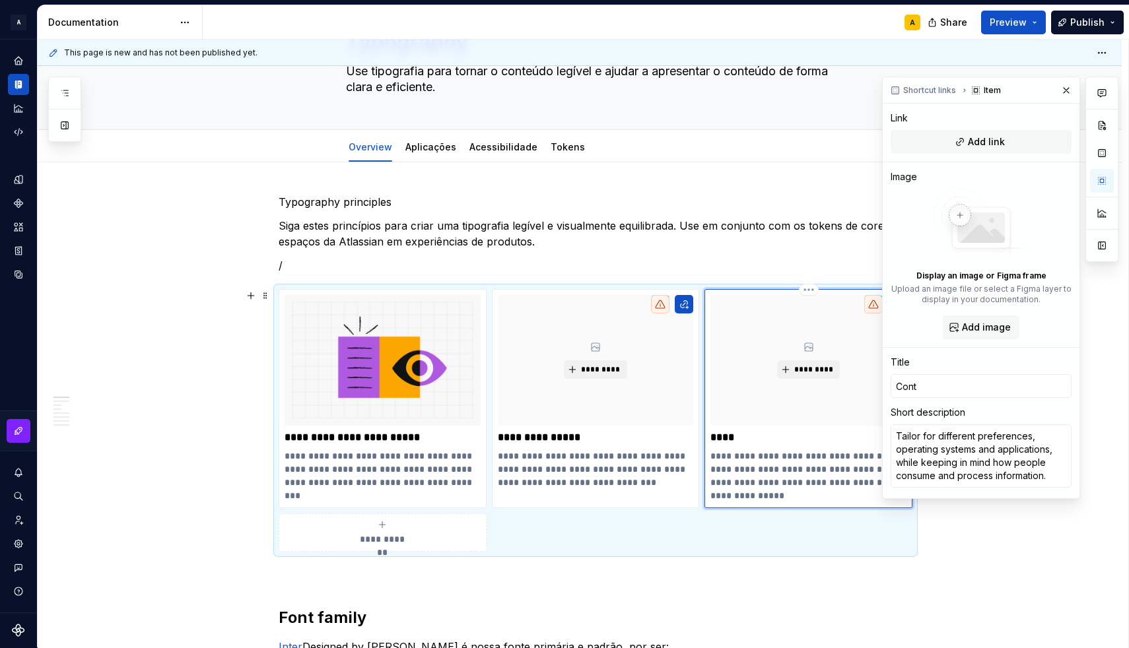
type textarea "*"
type input "Conte"
type textarea "*"
type input "Contex"
type textarea "*"
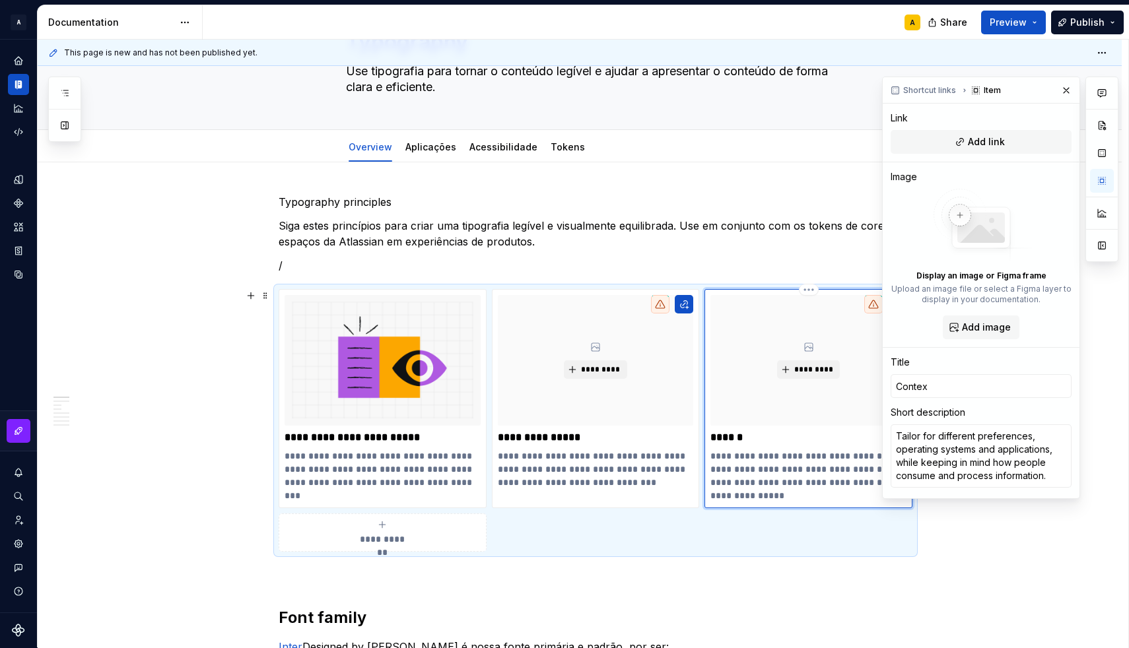
type input "Context"
type textarea "*"
type input "Contextu"
type textarea "*"
type input "Contextua"
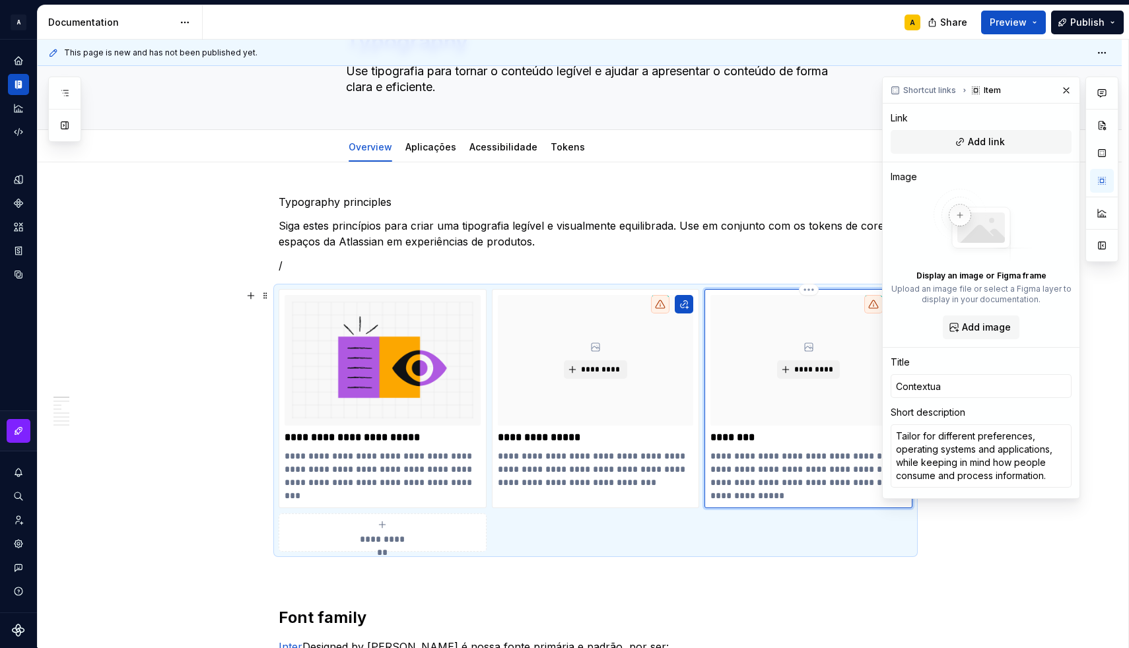
type textarea "*"
type input "Contextual"
type textarea "*"
type input "Contextuali"
type textarea "*"
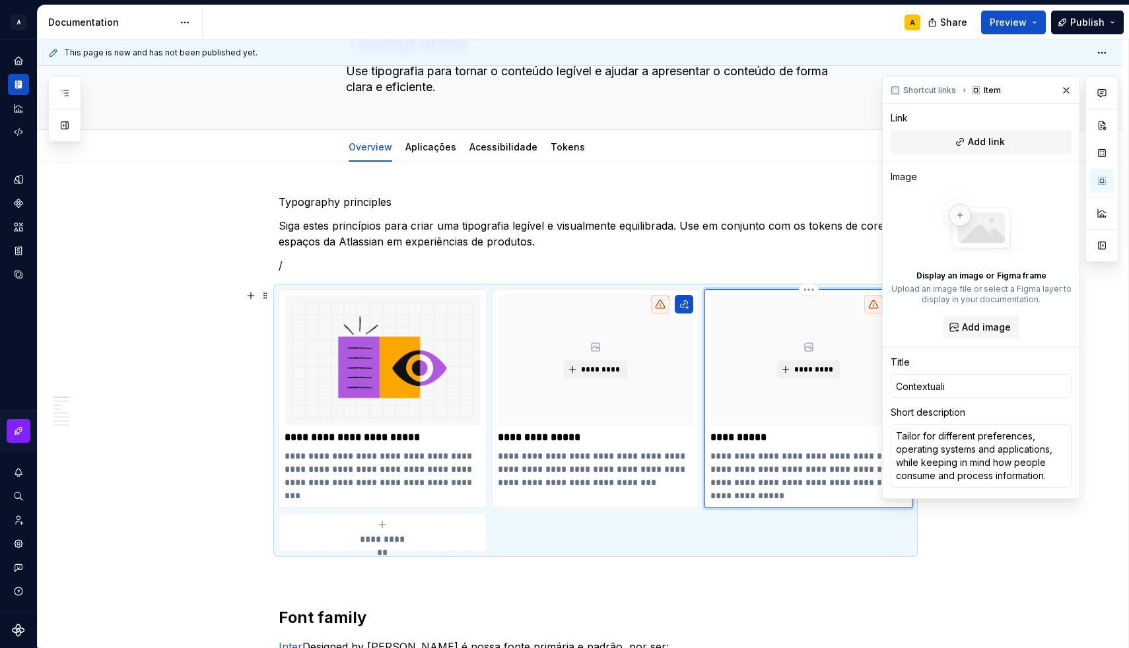
type input "Contextualiz"
type textarea "*"
type input "Contextualiza"
type textarea "*"
type input "Contextualizad"
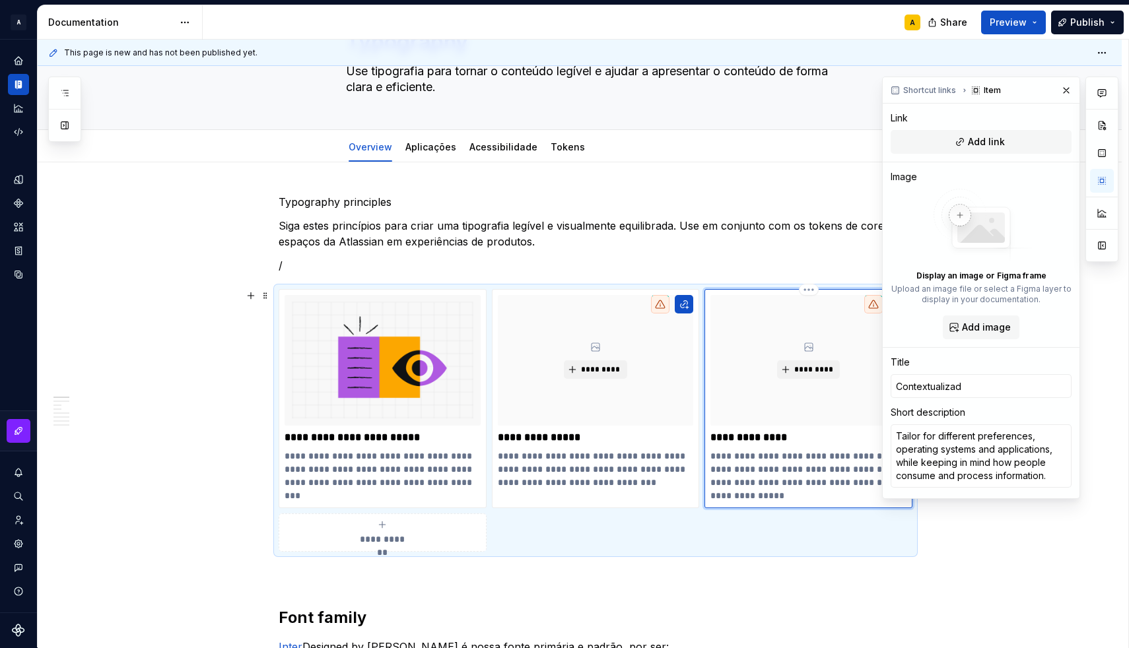
type textarea "*"
type input "Contextualizado"
click at [752, 469] on p "**********" at bounding box center [808, 475] width 196 height 53
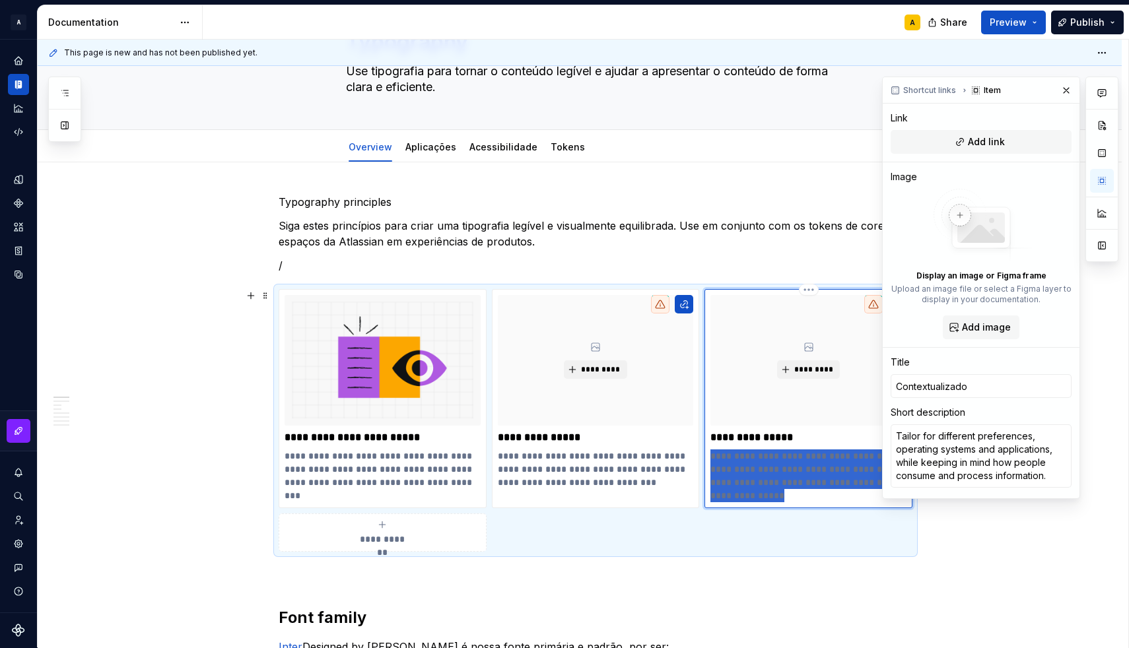
click at [752, 469] on p "**********" at bounding box center [808, 475] width 196 height 53
type textarea "*"
type textarea "Adapte para diferentes preferências, sistemas operacionais e aplicativos, tendo…"
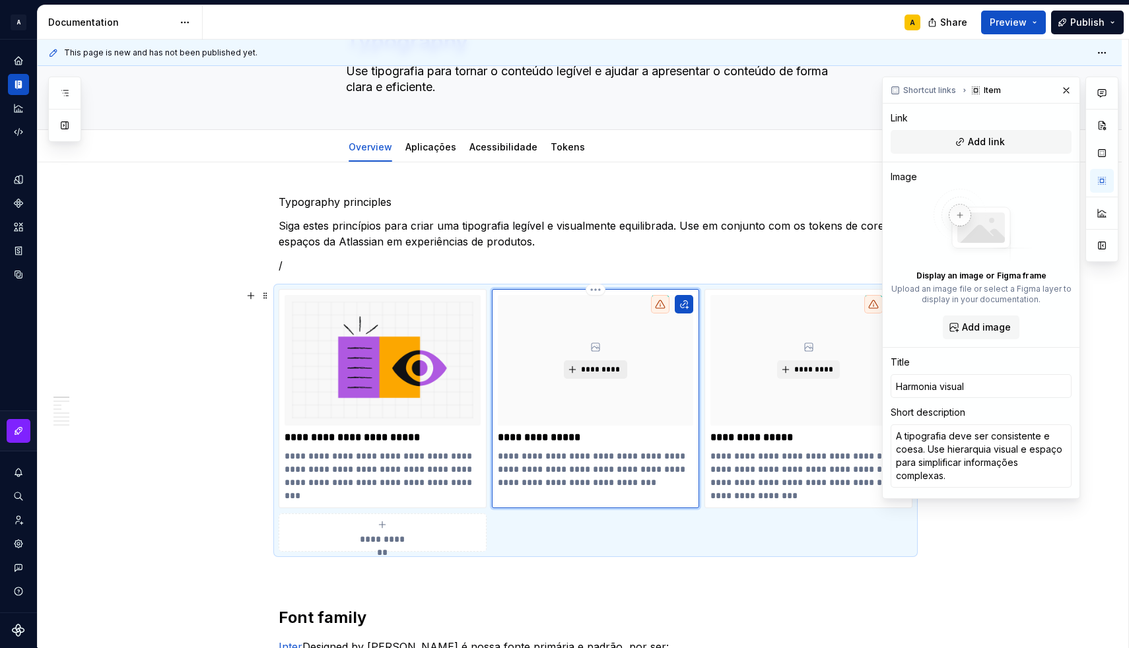
click at [591, 369] on span "*********" at bounding box center [600, 369] width 40 height 11
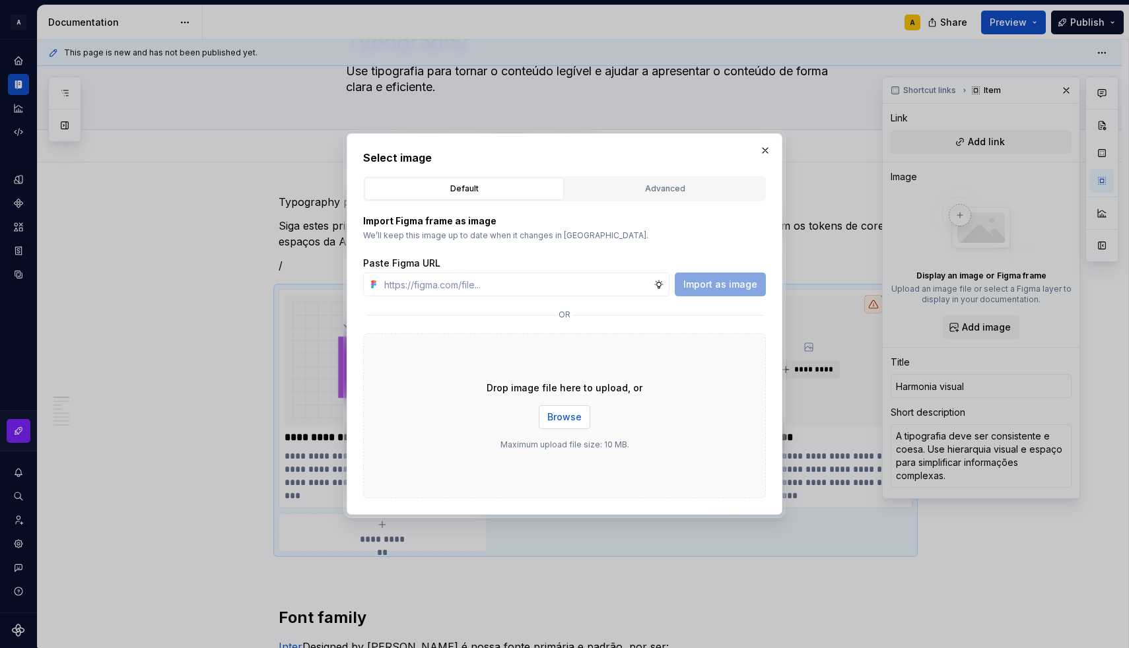
click at [560, 418] on span "Browse" at bounding box center [564, 417] width 34 height 13
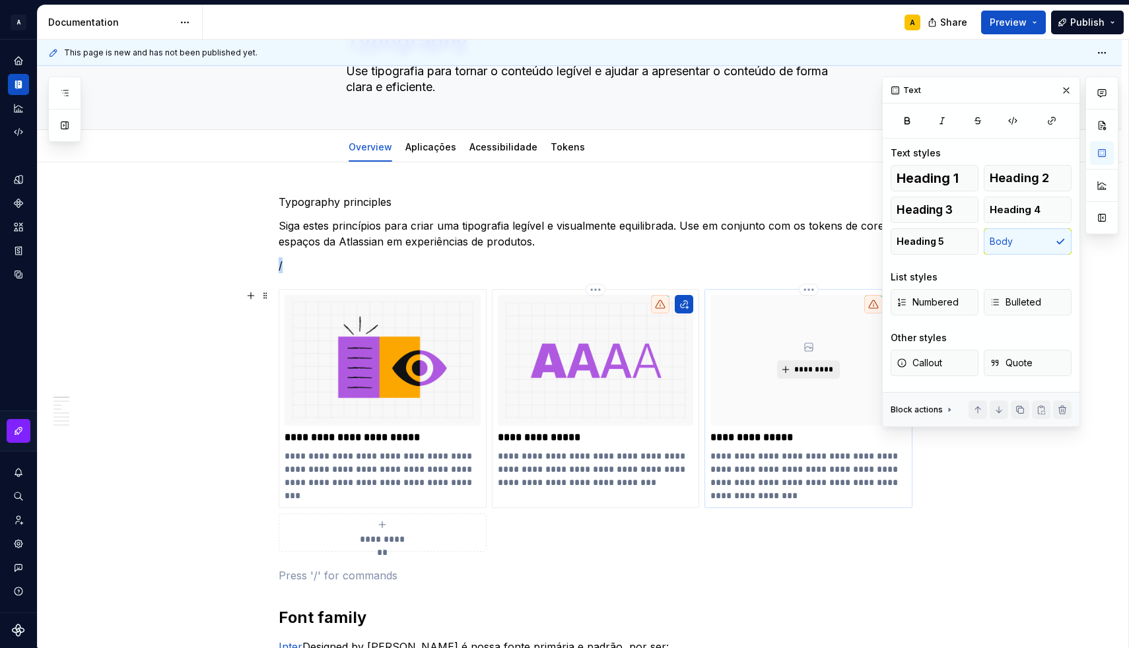
click at [792, 372] on button "*********" at bounding box center [808, 369] width 63 height 18
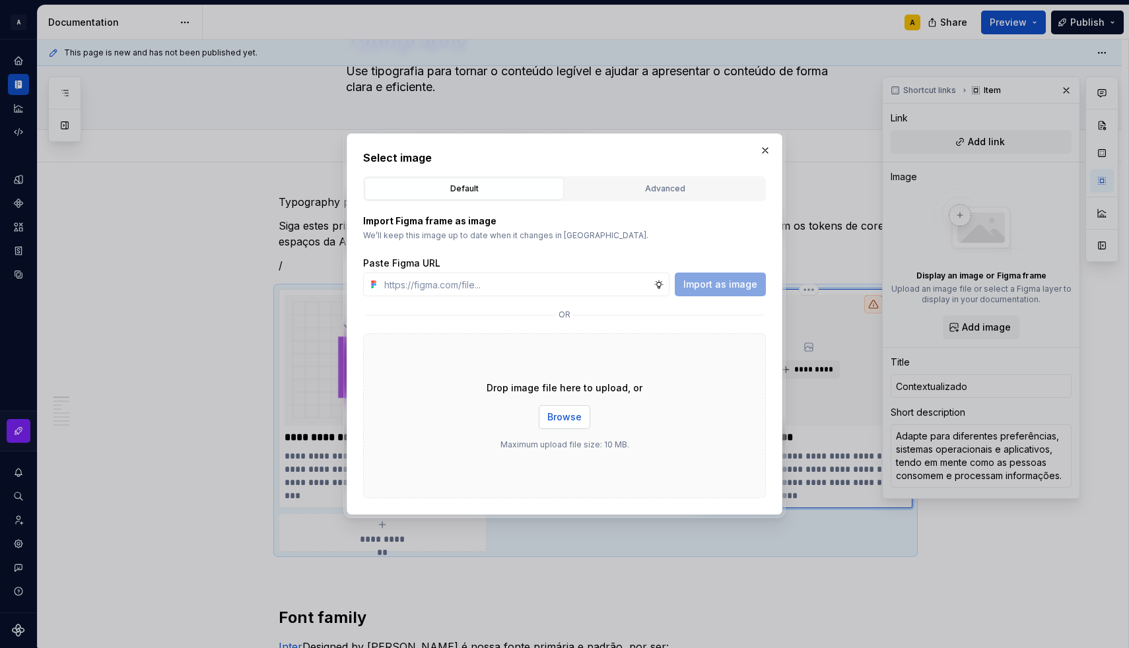
click at [578, 410] on button "Browse" at bounding box center [564, 417] width 51 height 24
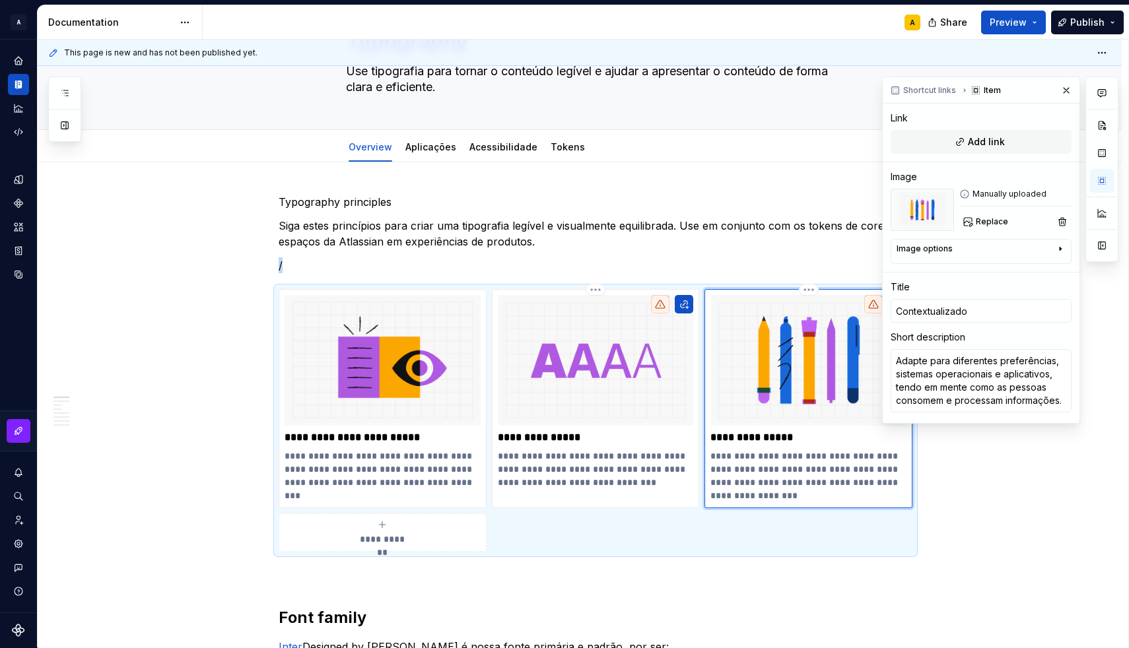
scroll to position [98, 0]
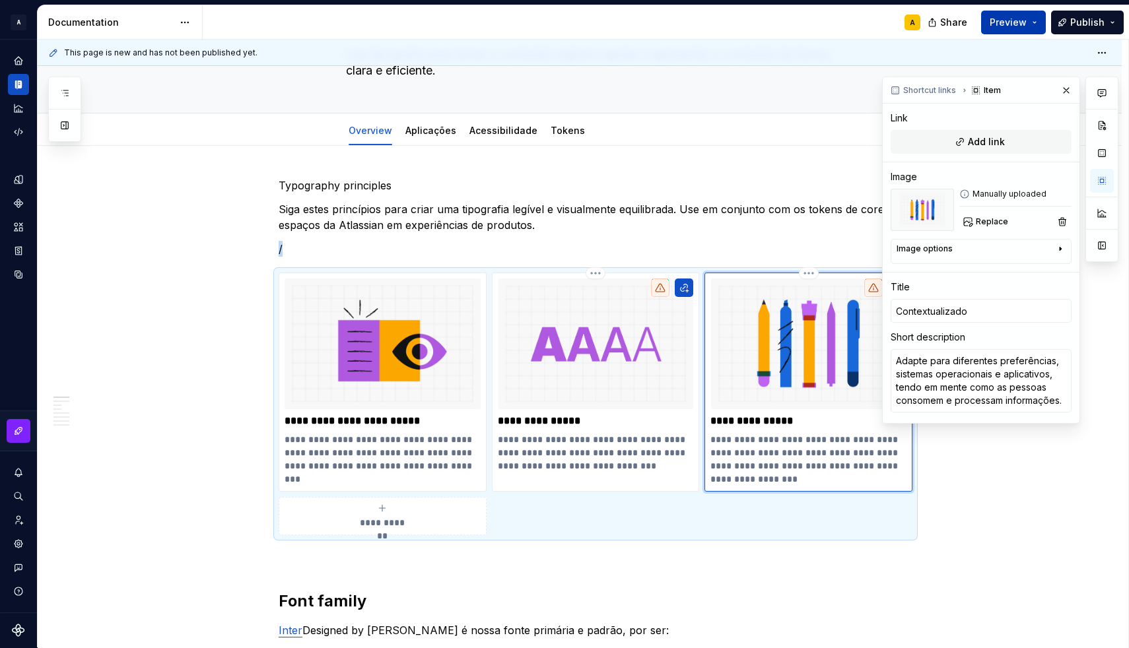
click at [1034, 22] on button "Preview" at bounding box center [1013, 23] width 65 height 24
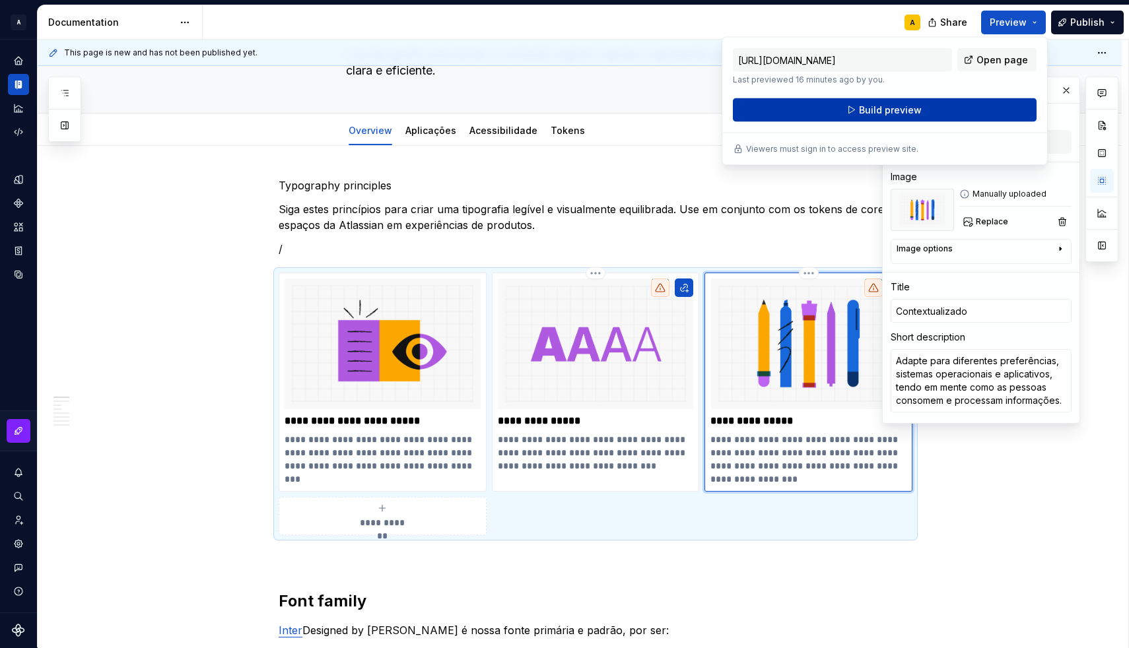
click at [890, 116] on span "Build preview" at bounding box center [890, 110] width 63 height 13
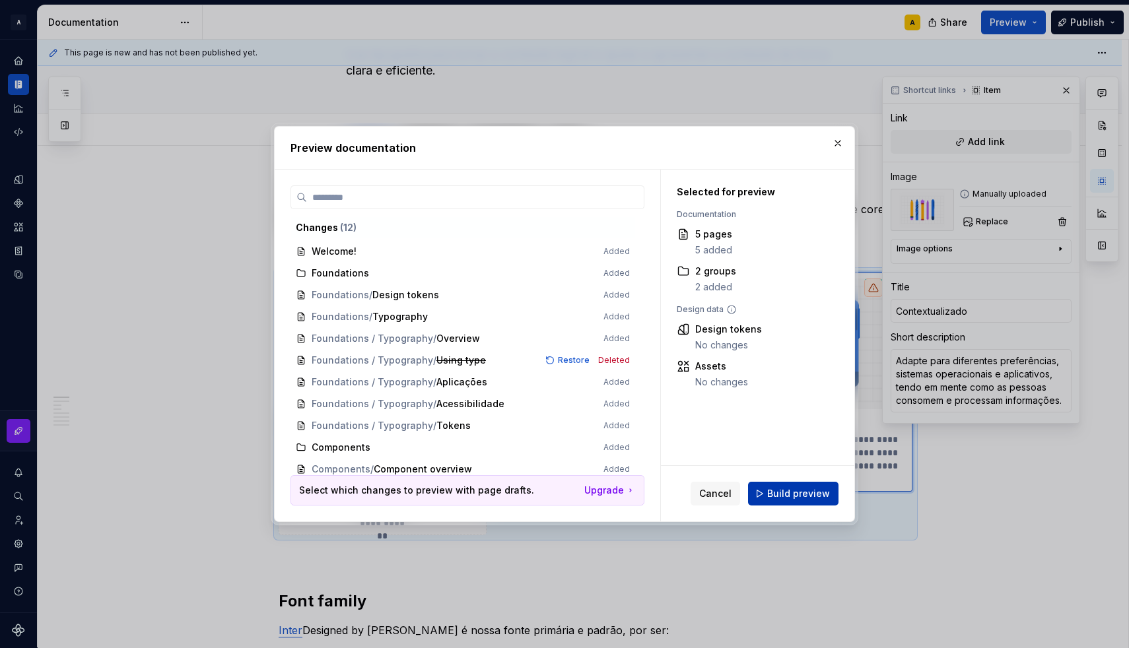
click at [772, 500] on span "Build preview" at bounding box center [798, 493] width 63 height 13
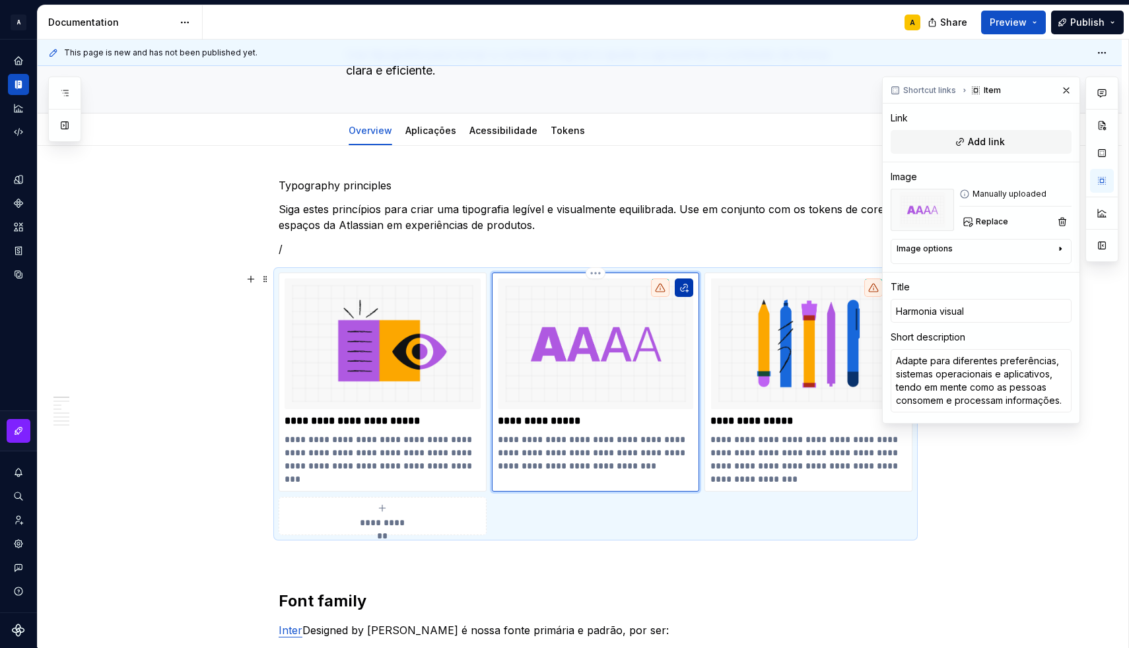
type textarea "*"
type input "Harmonia visual"
type textarea "A tipografia deve ser consistente e coesa. Use hierarquia visual e espaço para …"
click at [682, 292] on button "button" at bounding box center [684, 288] width 18 height 18
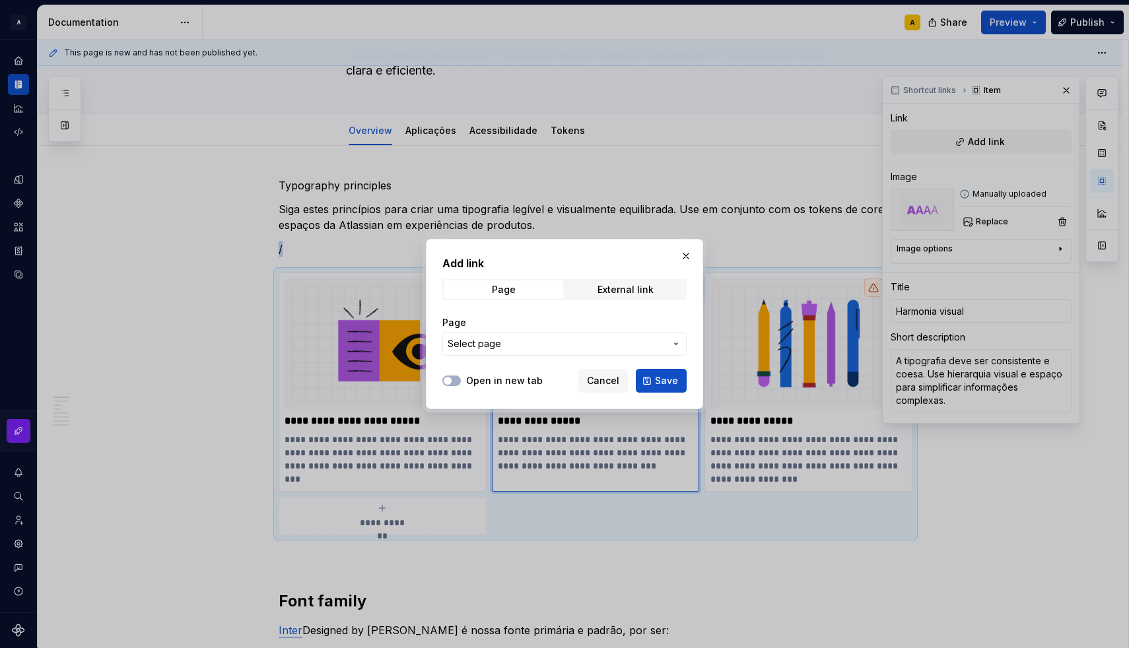
click at [585, 351] on button "Select page" at bounding box center [564, 344] width 244 height 24
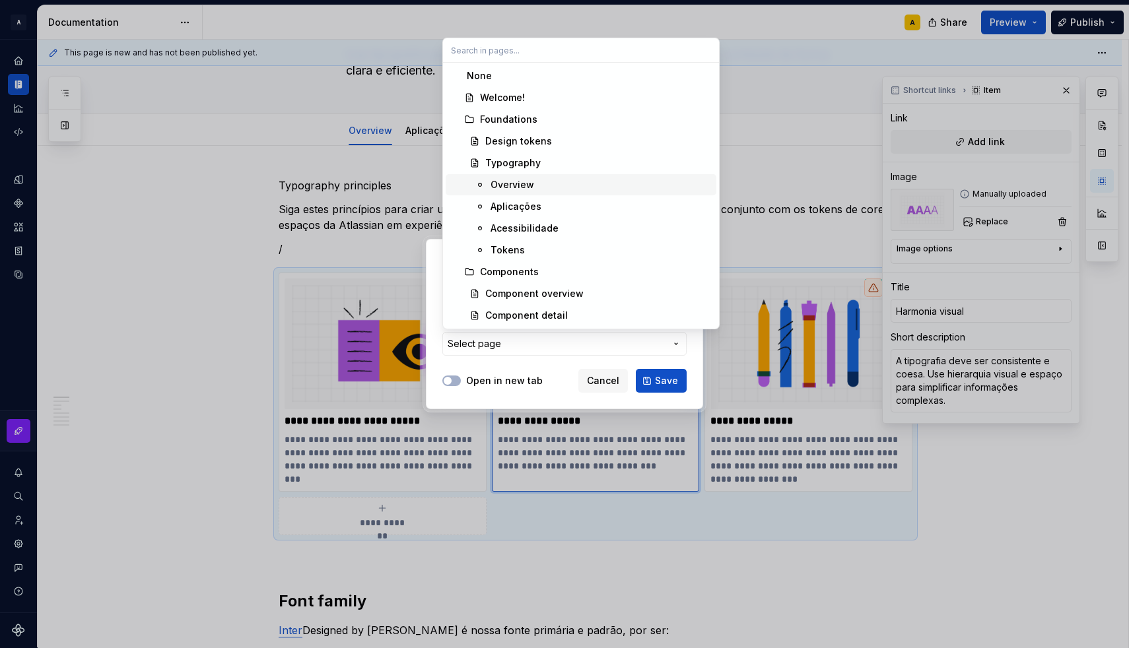
click at [527, 185] on div "Overview" at bounding box center [512, 184] width 44 height 13
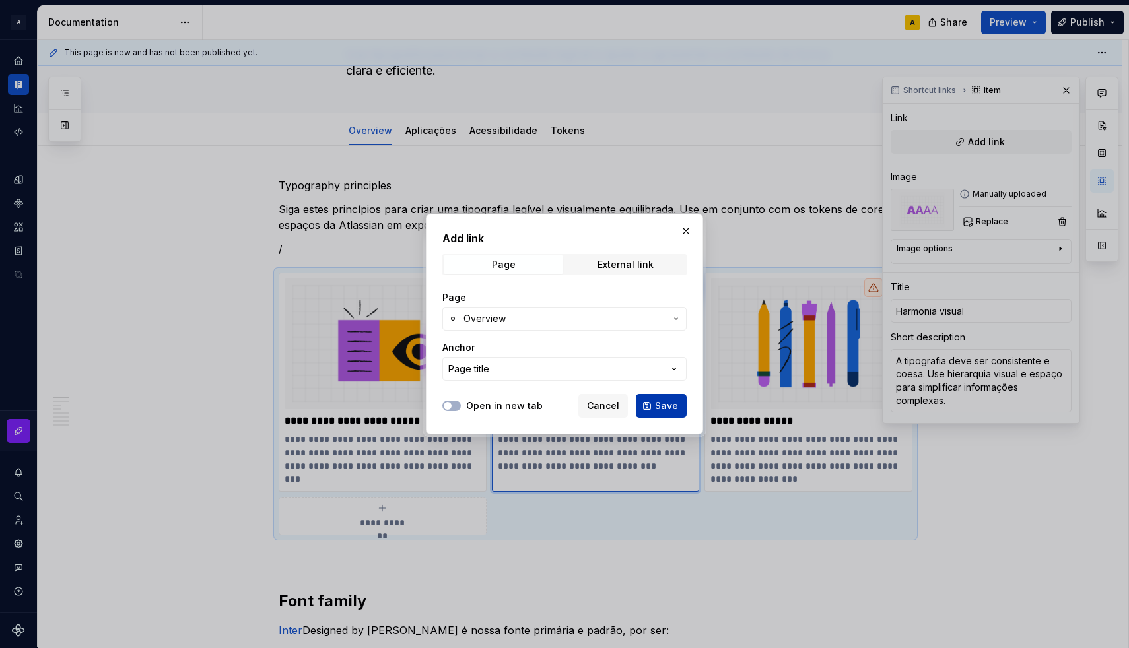
click at [640, 413] on button "Save" at bounding box center [661, 406] width 51 height 24
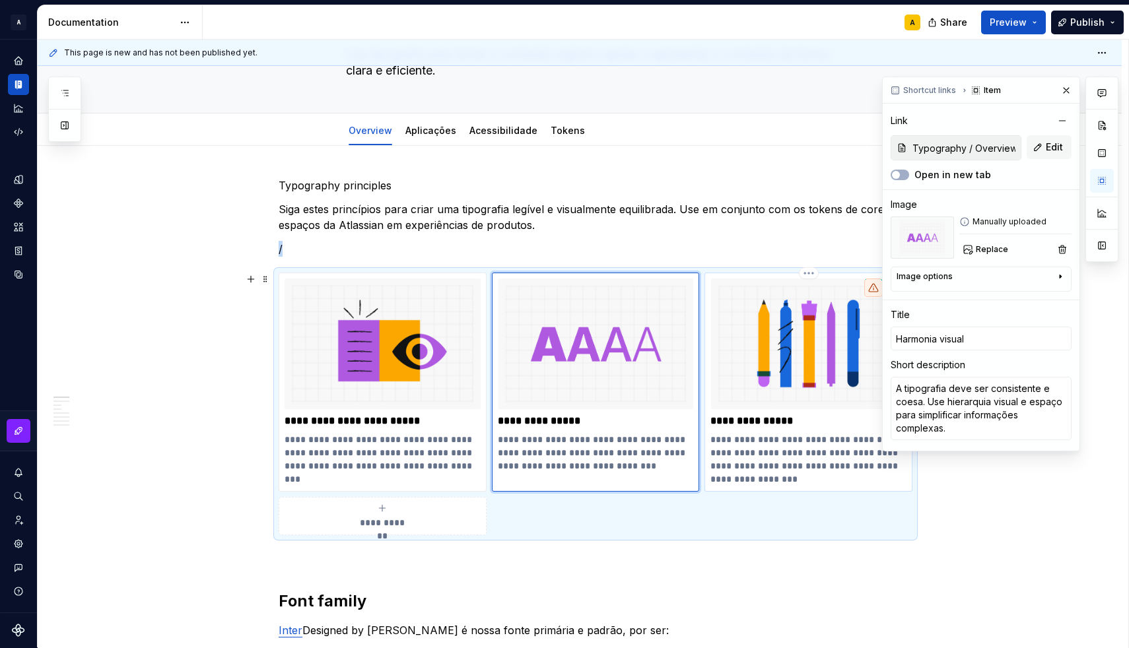
click at [733, 426] on p "**********" at bounding box center [808, 420] width 196 height 13
type textarea "*"
type input "Contextualizado"
type textarea "Adapte para diferentes preferências, sistemas operacionais e aplicativos, tendo…"
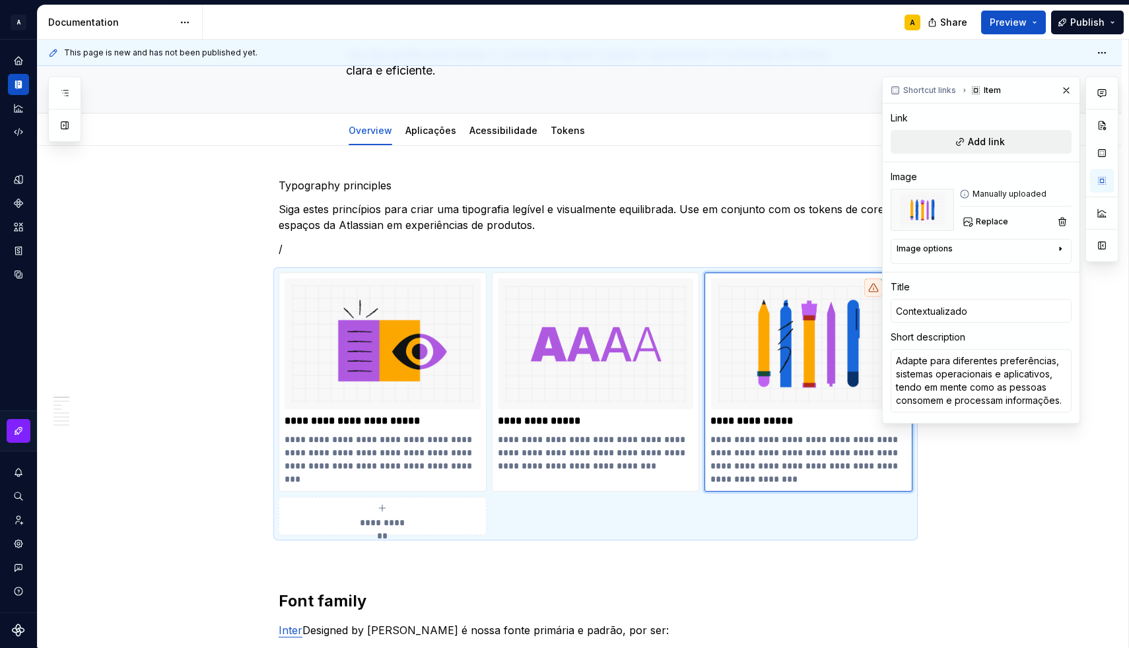
click at [948, 144] on button "Add link" at bounding box center [980, 142] width 181 height 24
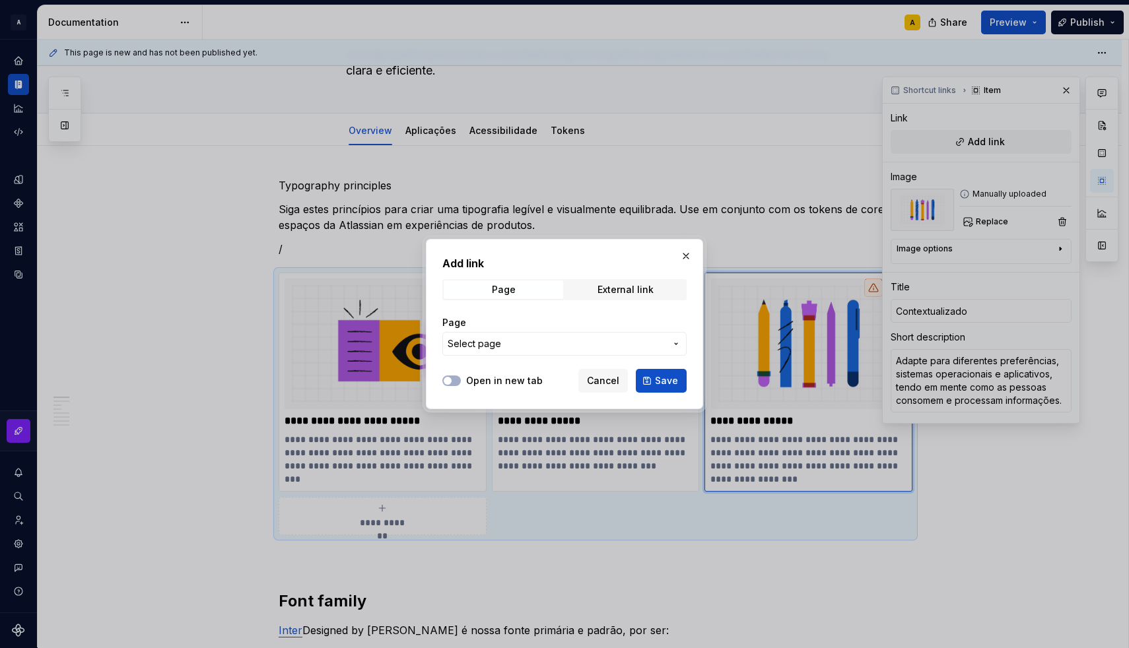
click at [611, 336] on button "Select page" at bounding box center [564, 344] width 244 height 24
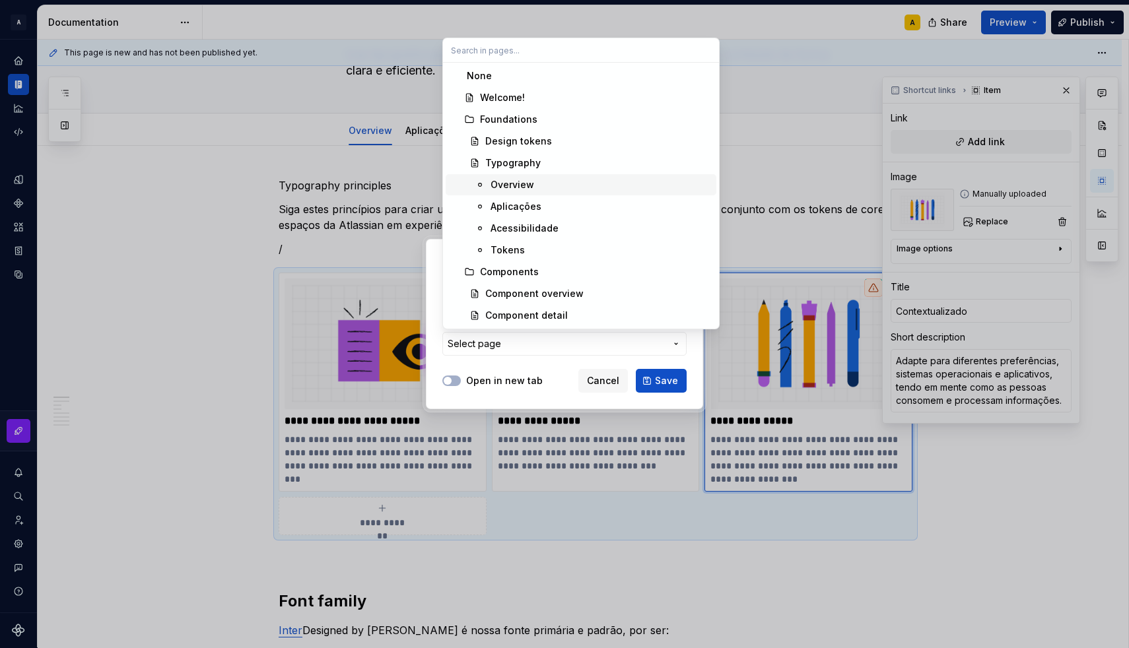
click at [532, 182] on div "Overview" at bounding box center [512, 184] width 44 height 13
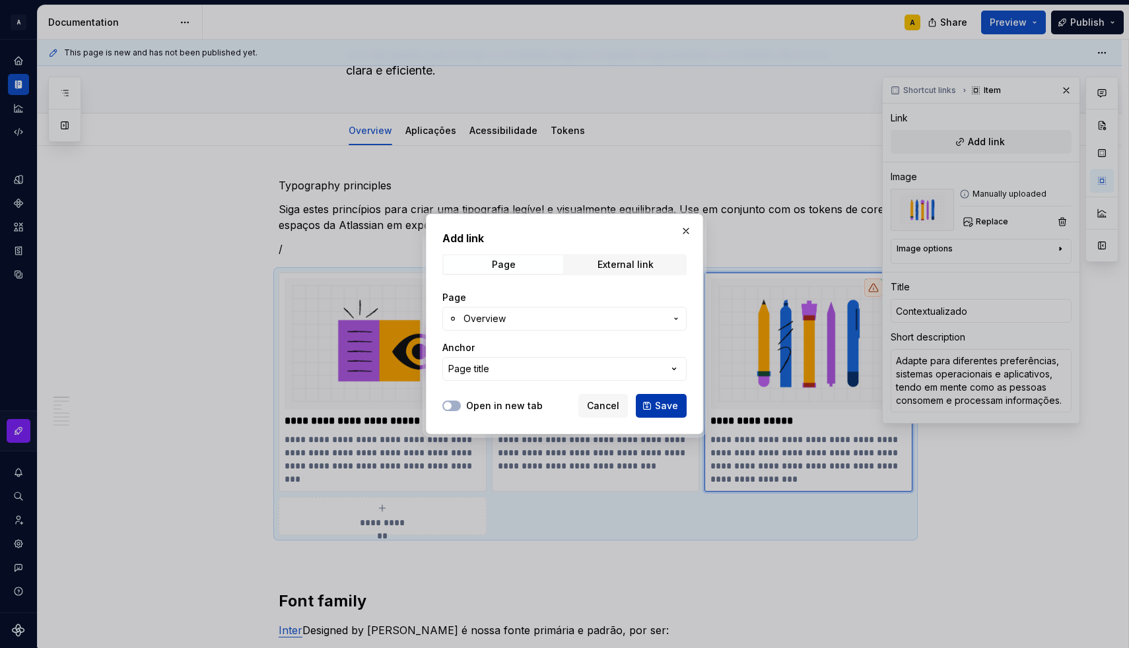
click at [659, 399] on button "Save" at bounding box center [661, 406] width 51 height 24
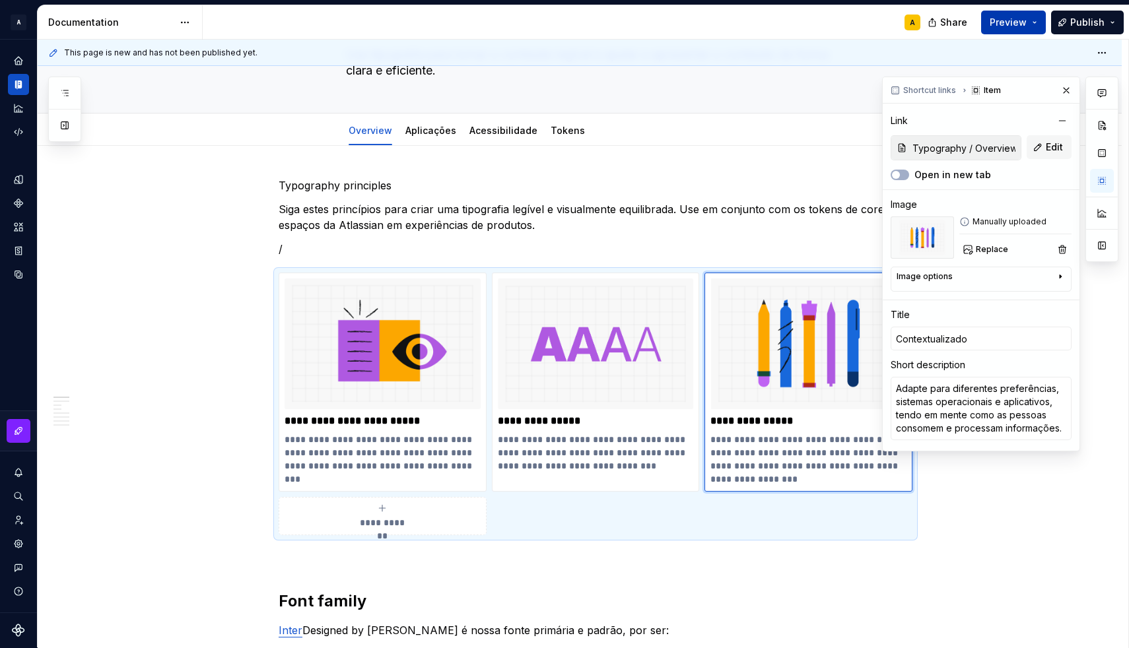
click at [1037, 22] on button "Preview" at bounding box center [1013, 23] width 65 height 24
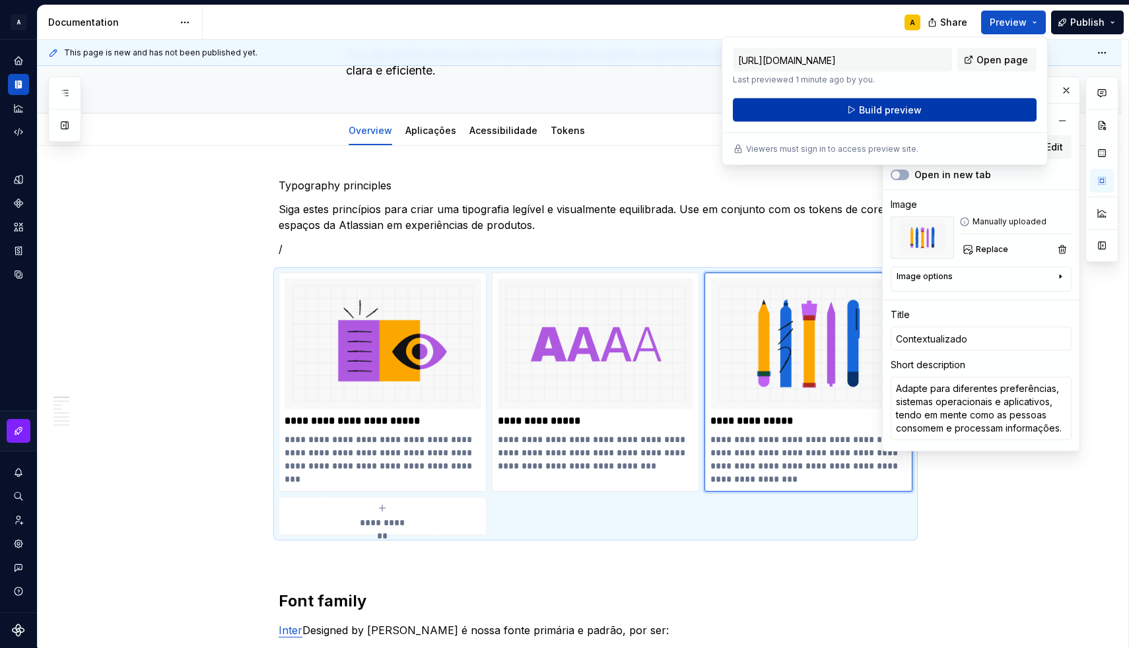
click at [952, 112] on button "Build preview" at bounding box center [885, 110] width 304 height 24
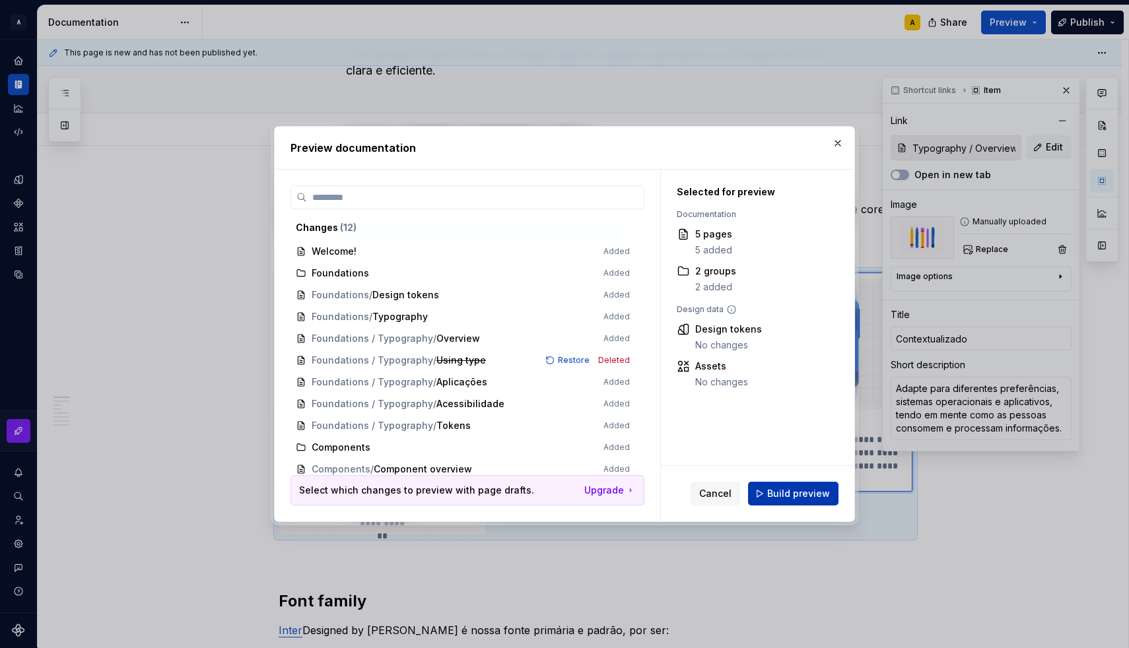
click at [826, 492] on span "Build preview" at bounding box center [798, 493] width 63 height 13
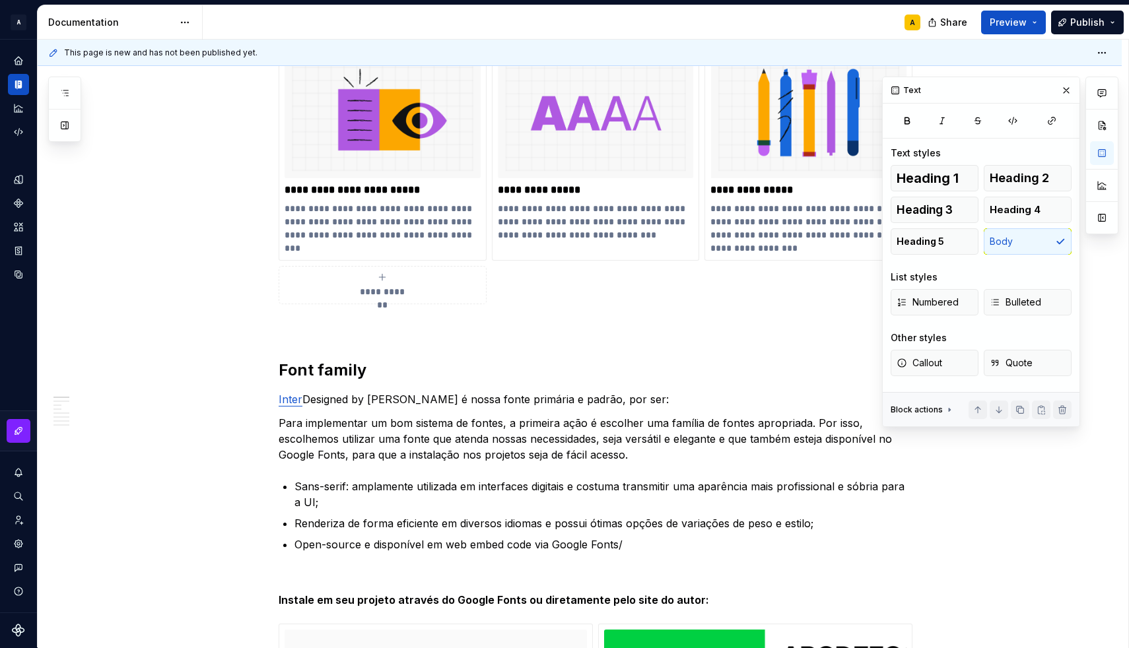
scroll to position [306, 0]
click at [360, 331] on p at bounding box center [596, 327] width 634 height 16
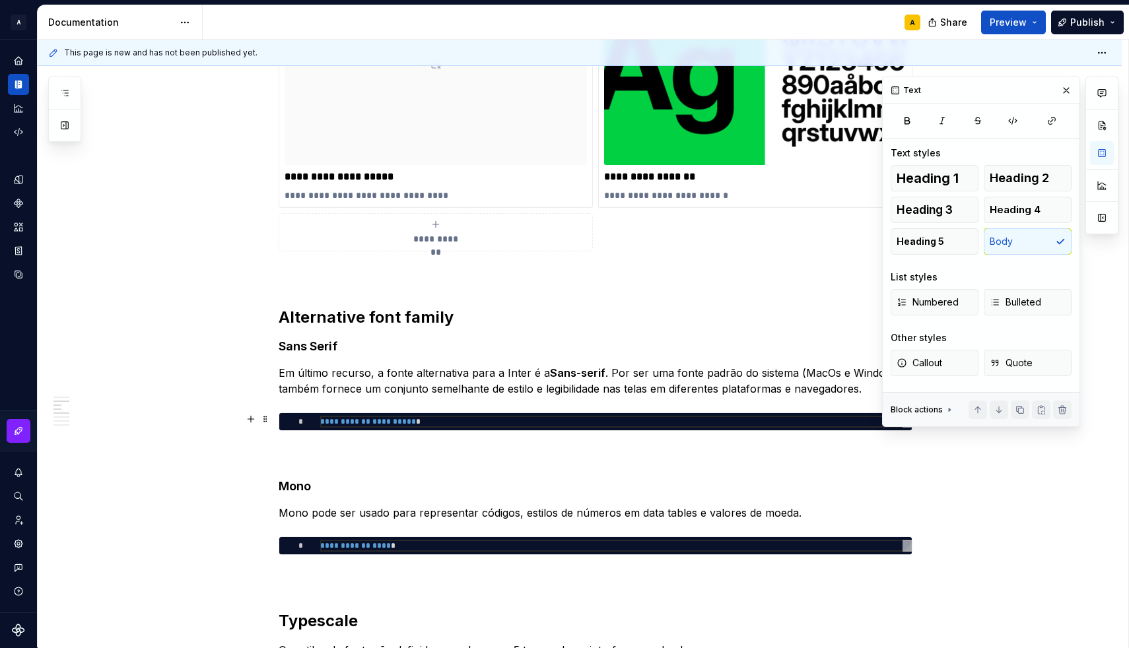
scroll to position [1012, 0]
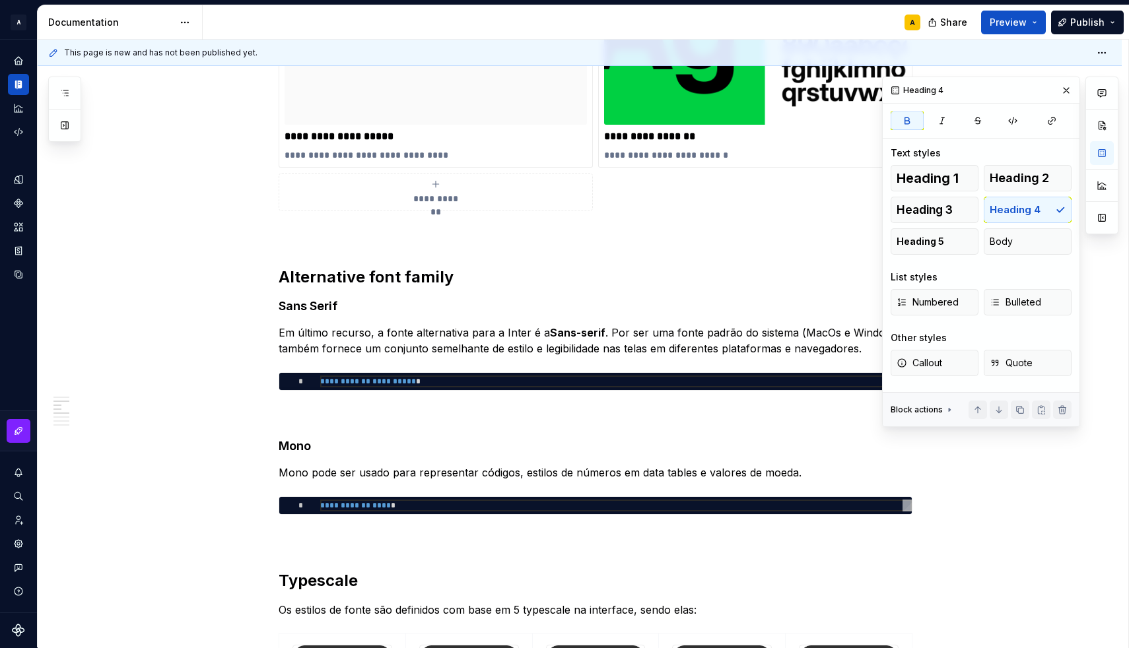
click at [310, 419] on p at bounding box center [596, 415] width 634 height 16
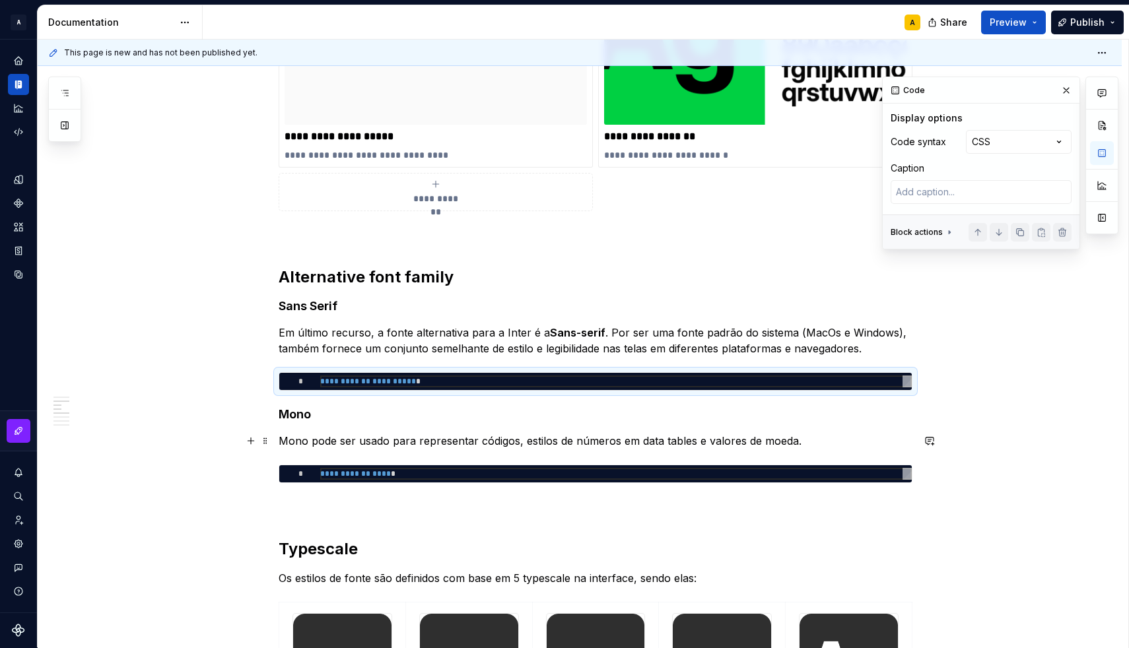
click at [298, 446] on p "Mono pode ser usado para representar códigos, estilos de números em data tables…" at bounding box center [596, 441] width 634 height 16
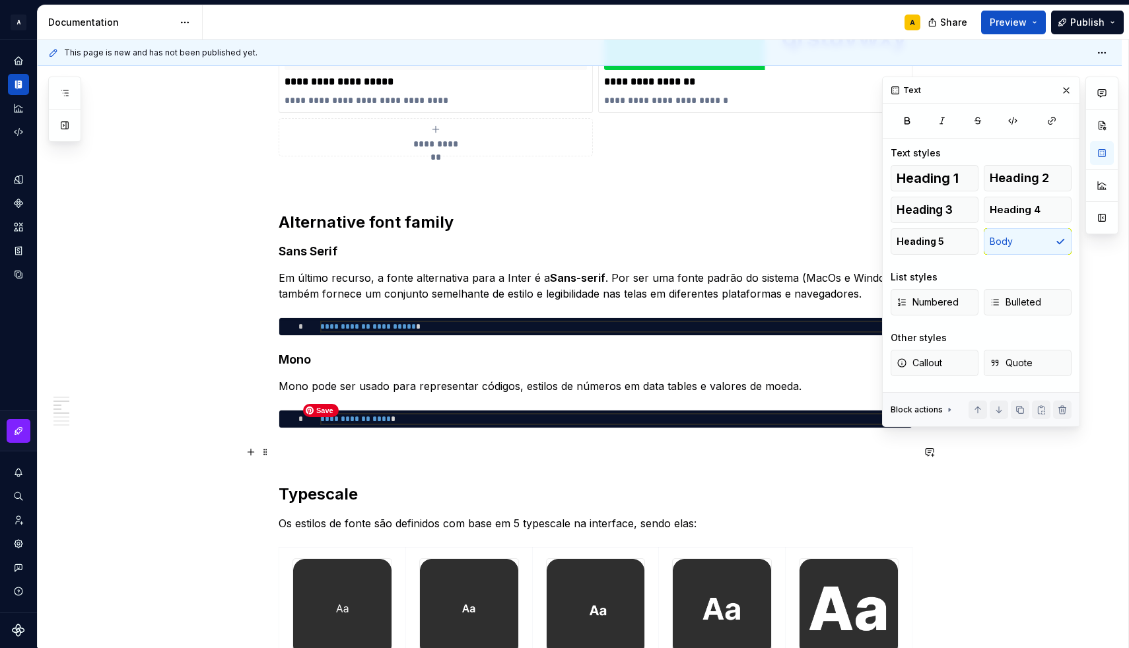
scroll to position [1063, 0]
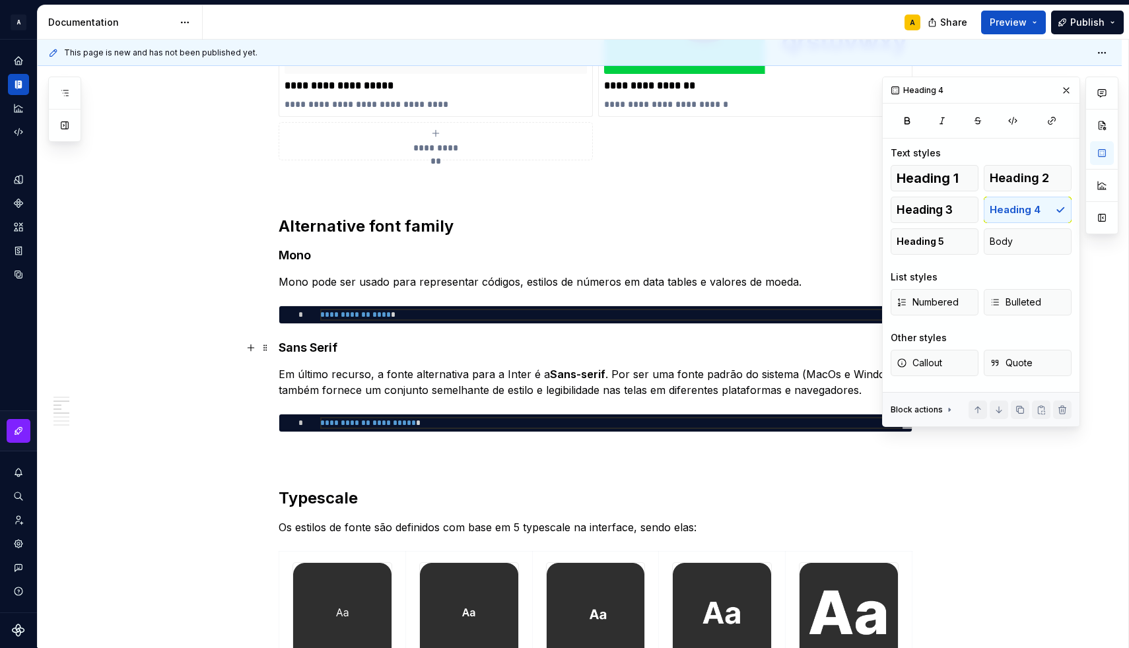
click at [356, 353] on h4 "Sans Serif" at bounding box center [596, 348] width 634 height 16
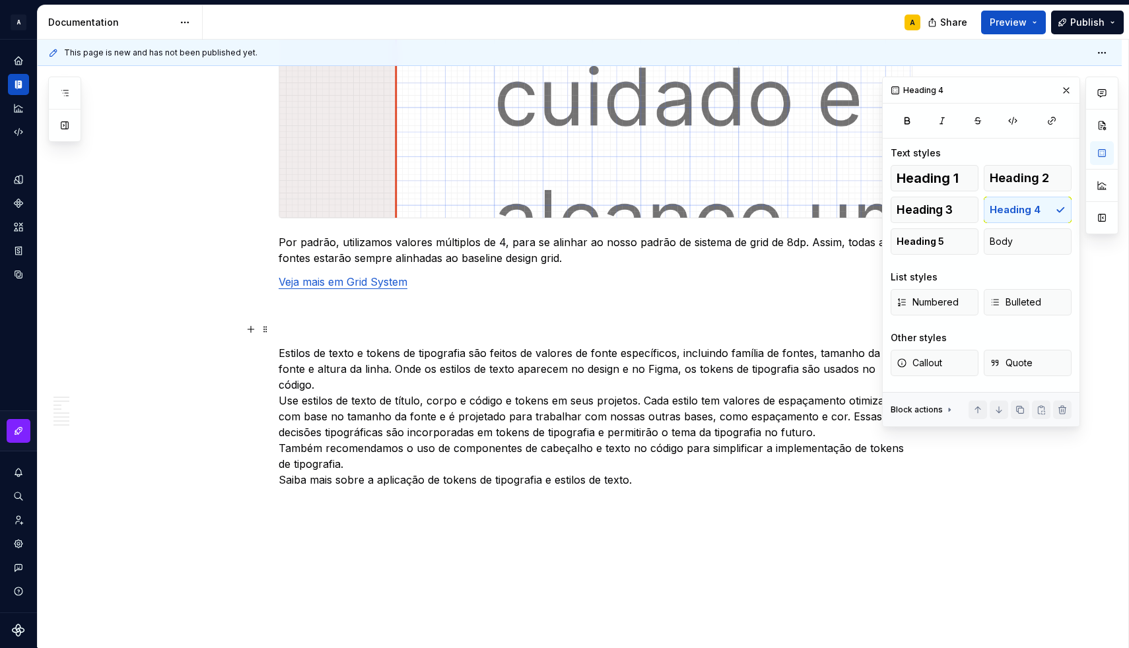
scroll to position [2923, 0]
click at [328, 460] on p "Estilos de texto e tokens de tipografia são feitos de valores de fonte específi…" at bounding box center [596, 415] width 634 height 143
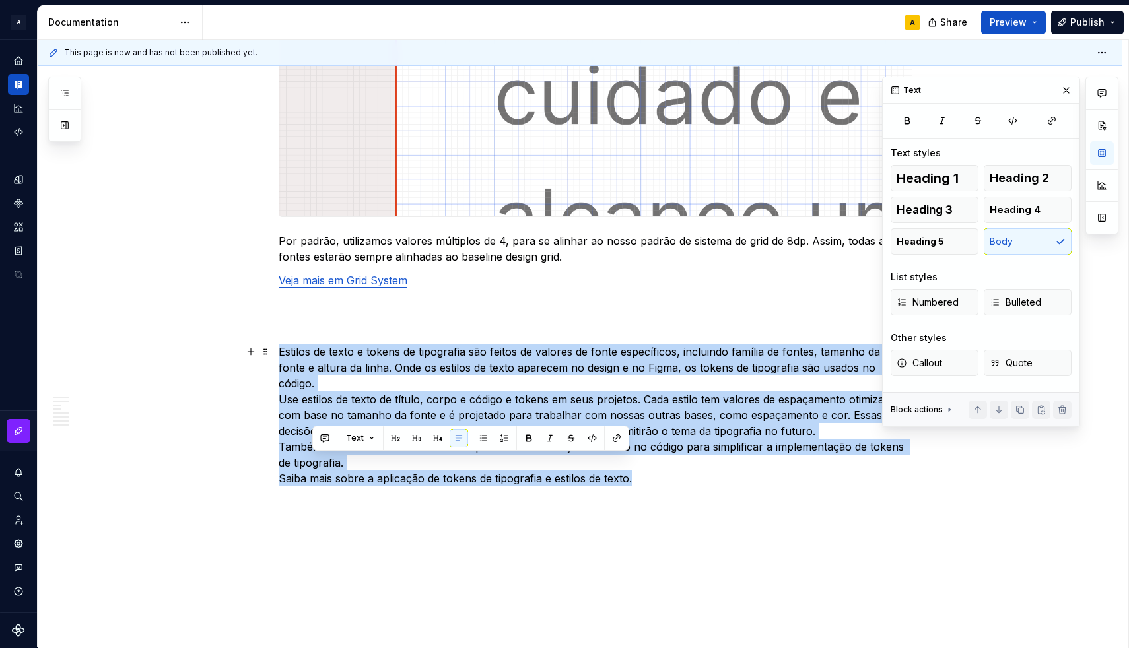
click at [328, 460] on p "Estilos de texto e tokens de tipografia são feitos de valores de fonte específi…" at bounding box center [596, 415] width 634 height 143
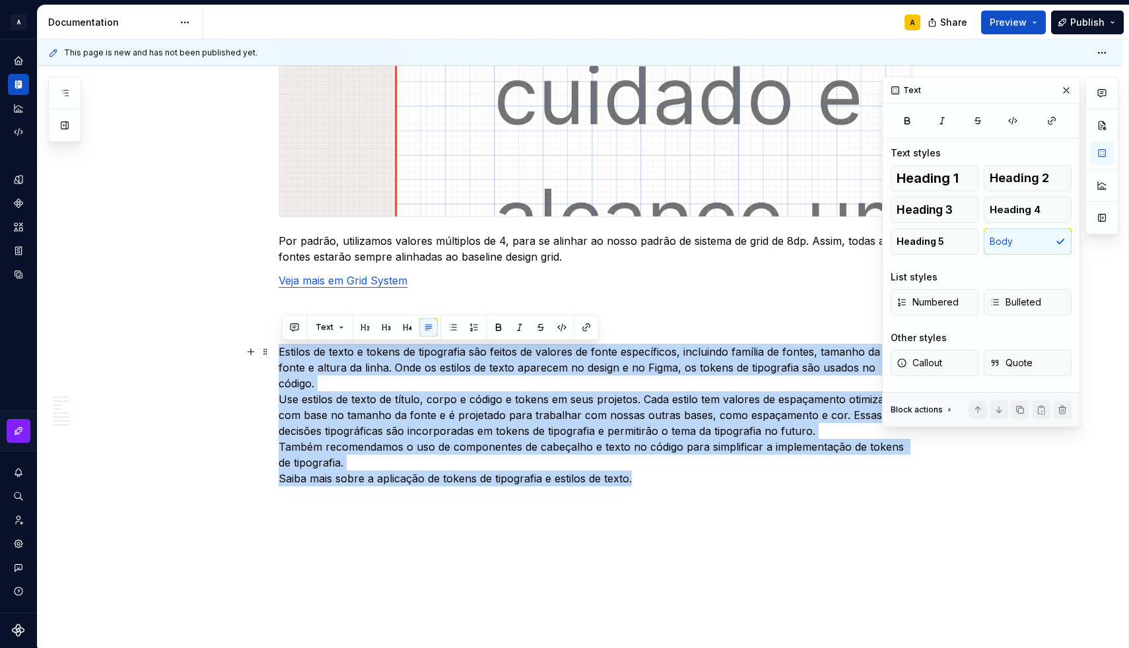
click at [350, 463] on p "Estilos de texto e tokens de tipografia são feitos de valores de fonte específi…" at bounding box center [596, 415] width 634 height 143
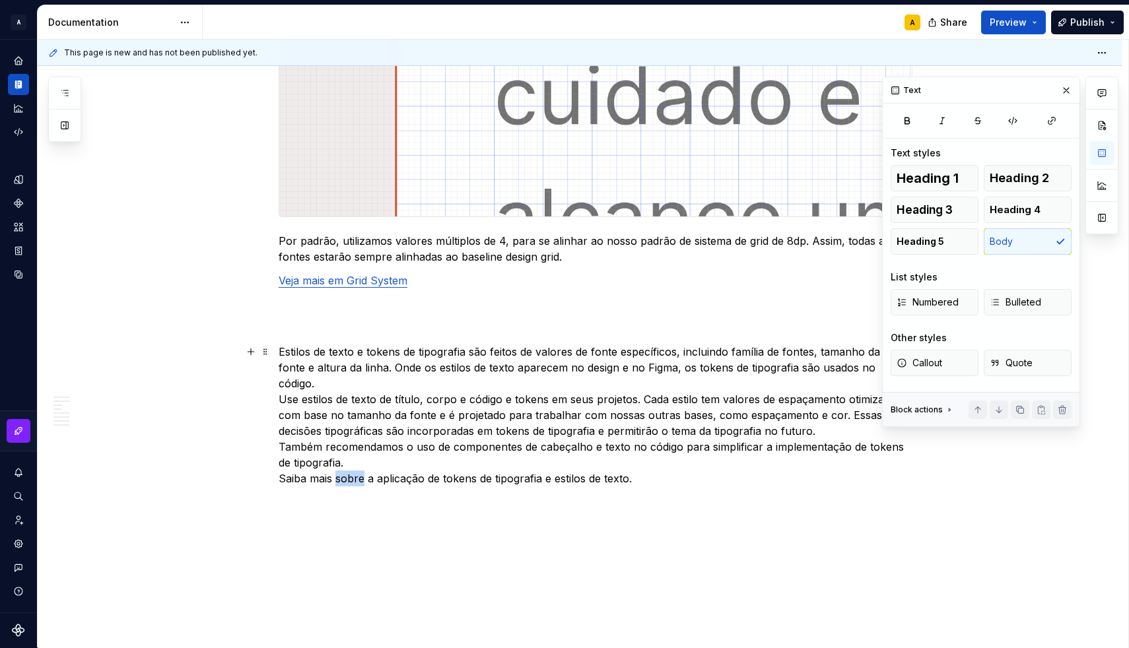
click at [350, 463] on p "Estilos de texto e tokens de tipografia são feitos de valores de fonte específi…" at bounding box center [596, 415] width 634 height 143
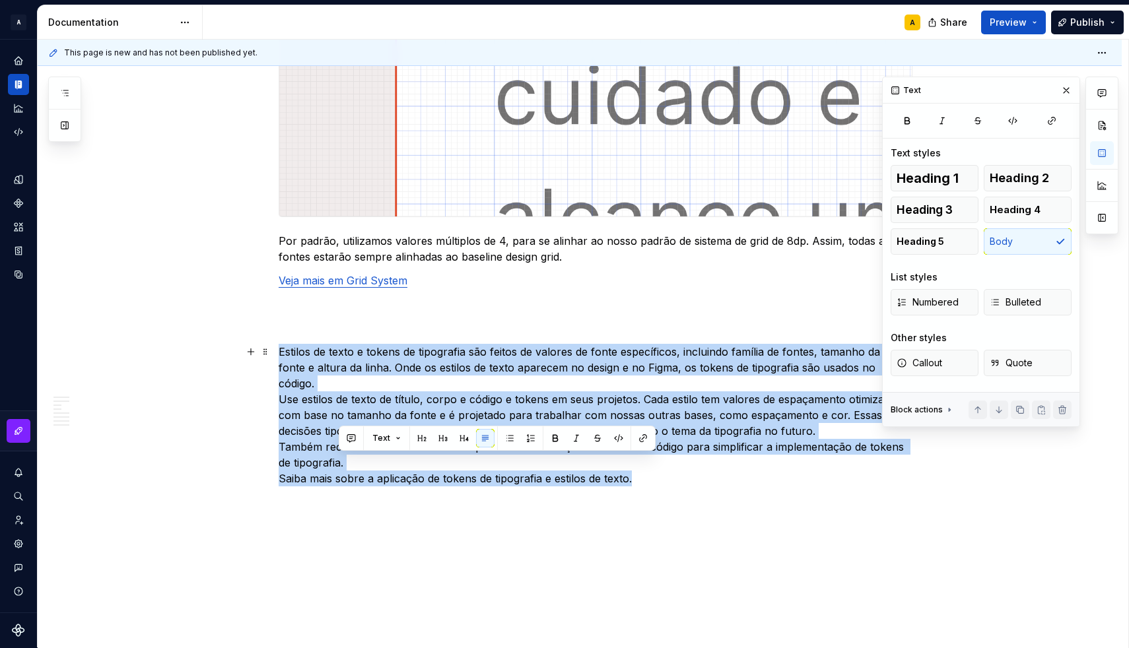
click at [350, 463] on p "Estilos de texto e tokens de tipografia são feitos de valores de fonte específi…" at bounding box center [596, 415] width 634 height 143
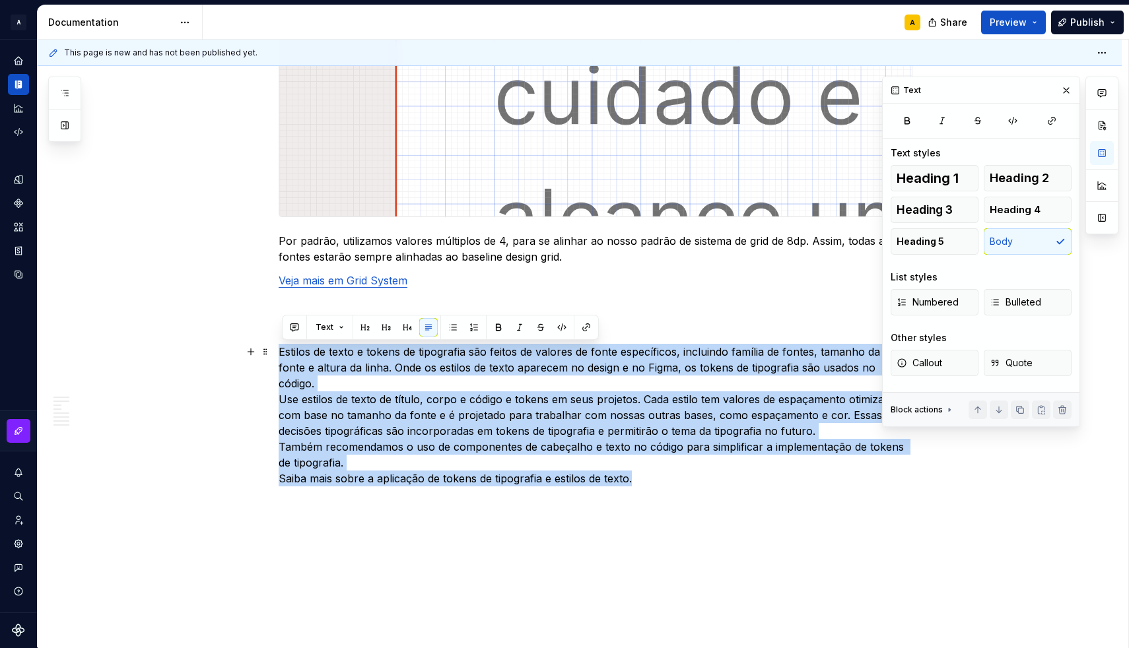
click at [374, 459] on p "Estilos de texto e tokens de tipografia são feitos de valores de fonte específi…" at bounding box center [596, 415] width 634 height 143
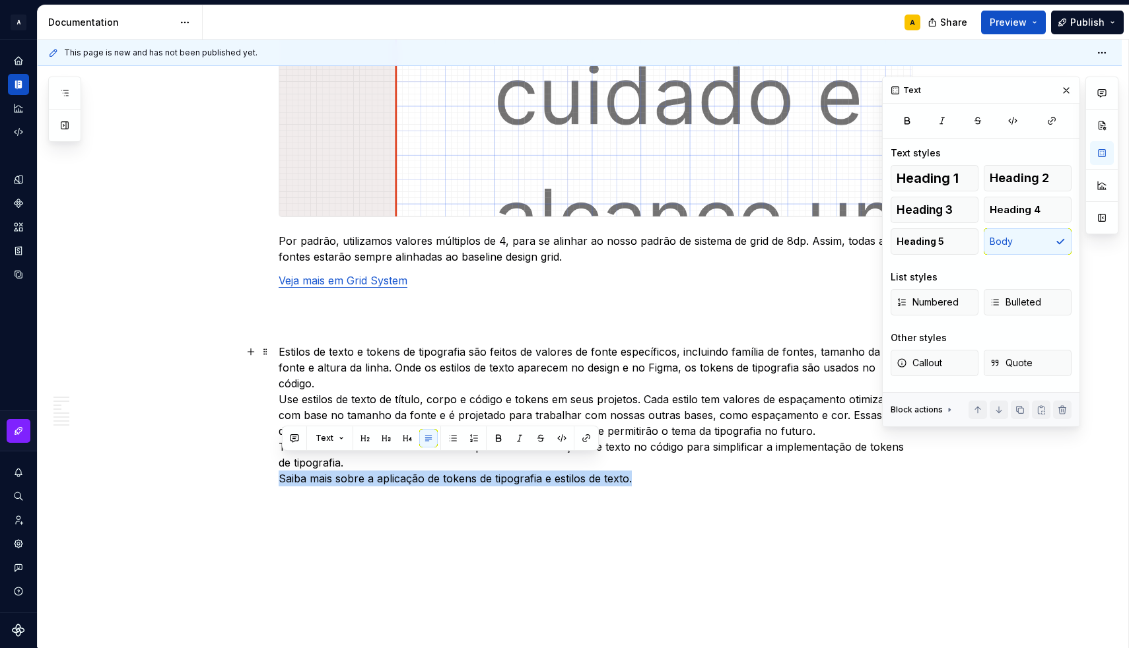
drag, startPoint x: 652, startPoint y: 463, endPoint x: 279, endPoint y: 457, distance: 373.6
click at [585, 444] on button "button" at bounding box center [586, 438] width 18 height 18
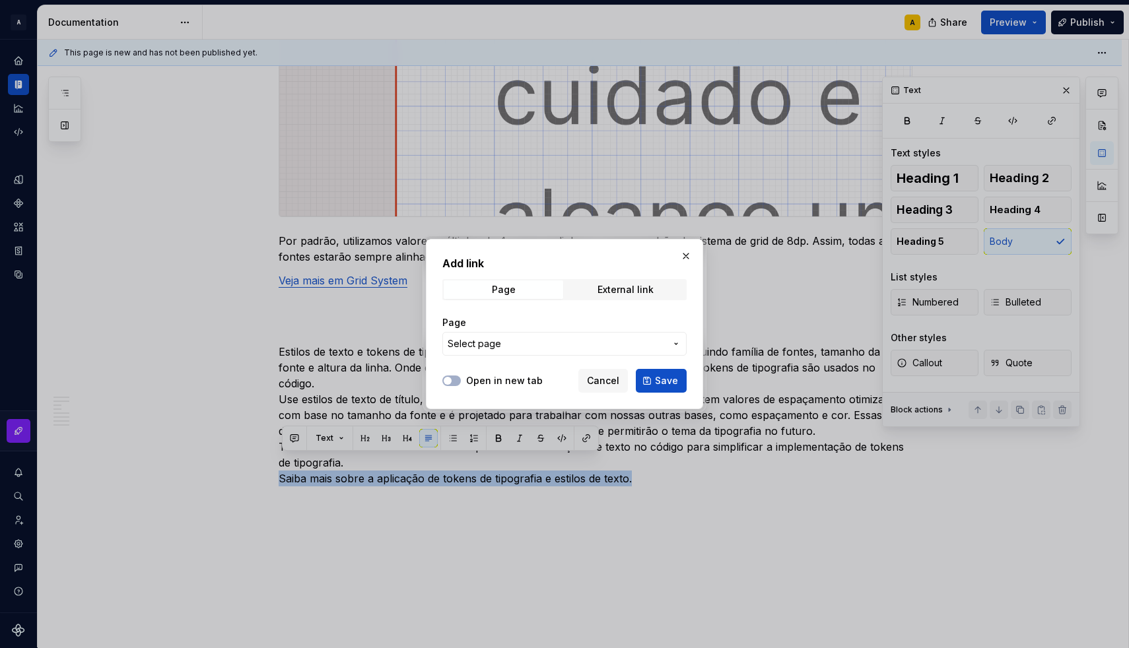
click at [565, 345] on span "Select page" at bounding box center [556, 343] width 218 height 13
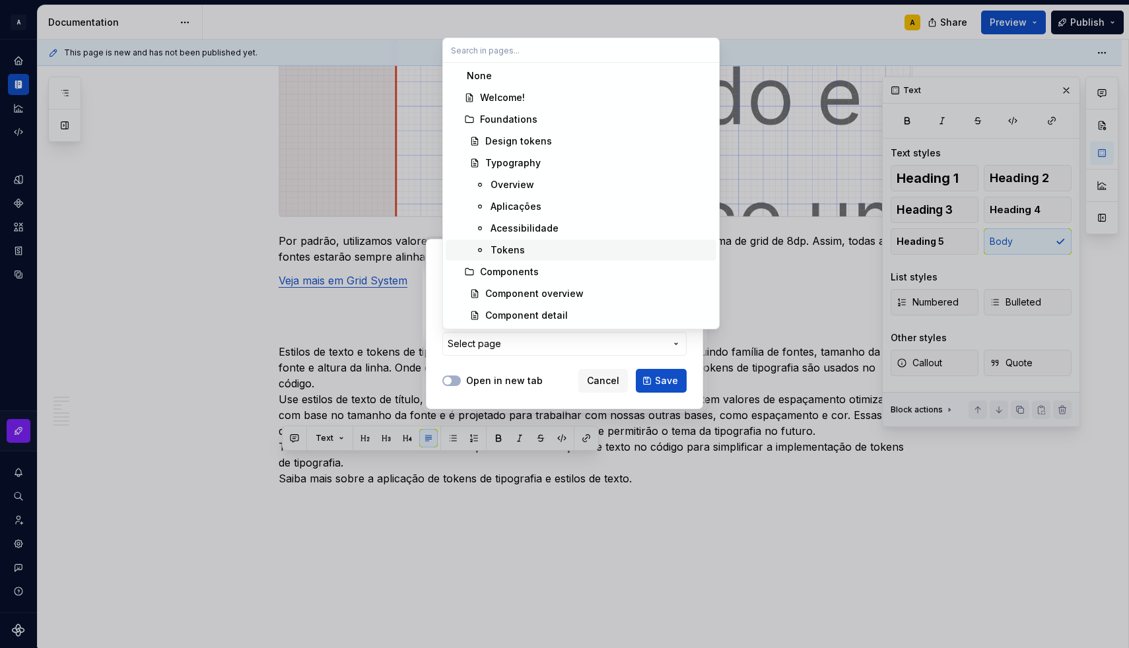
click at [519, 247] on div "Tokens" at bounding box center [507, 250] width 34 height 13
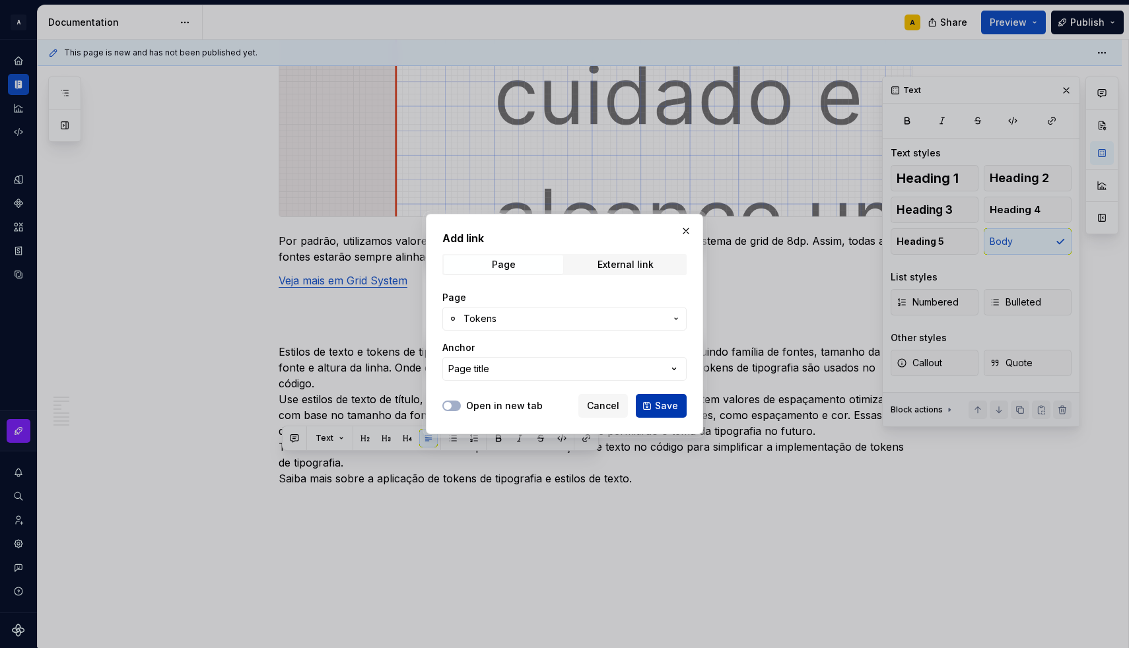
click at [653, 405] on button "Save" at bounding box center [661, 406] width 51 height 24
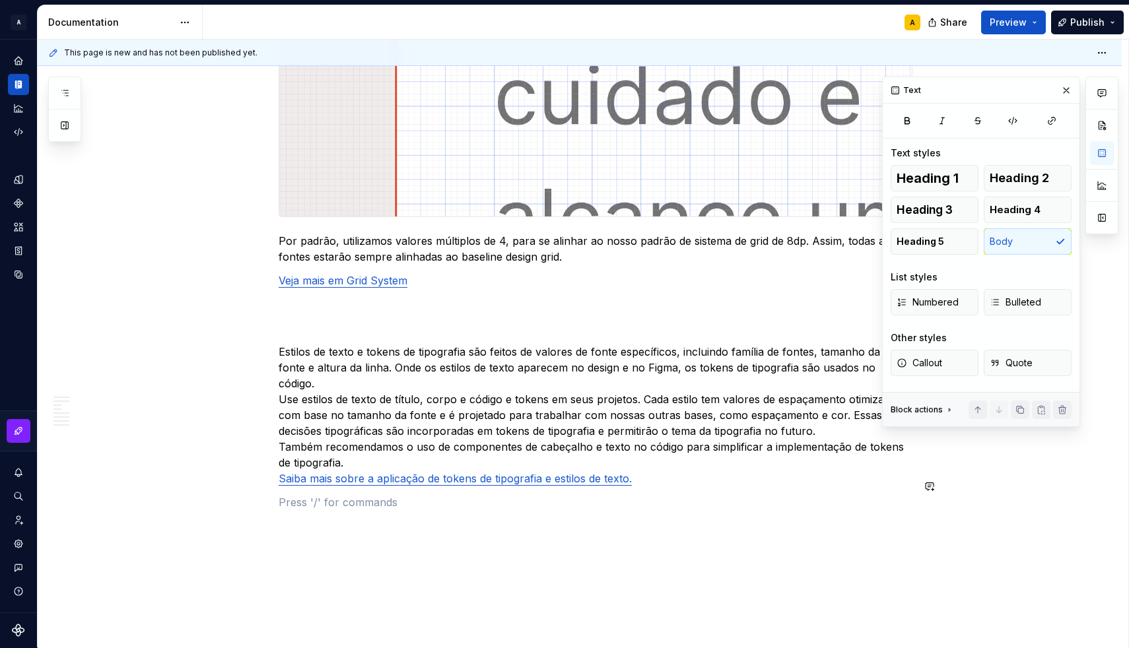
click at [304, 333] on p at bounding box center [596, 328] width 634 height 16
click at [339, 329] on p "Text styles & Tokens" at bounding box center [596, 328] width 634 height 16
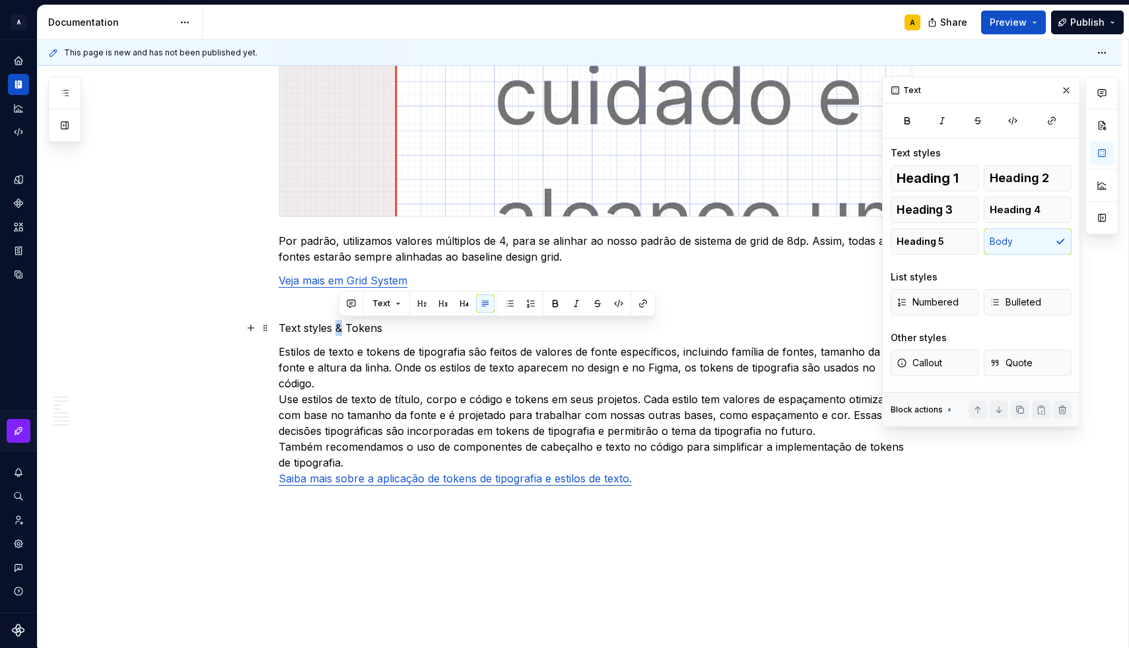
click at [339, 329] on p "Text styles & Tokens" at bounding box center [596, 328] width 634 height 16
click at [366, 304] on button "button" at bounding box center [365, 303] width 18 height 18
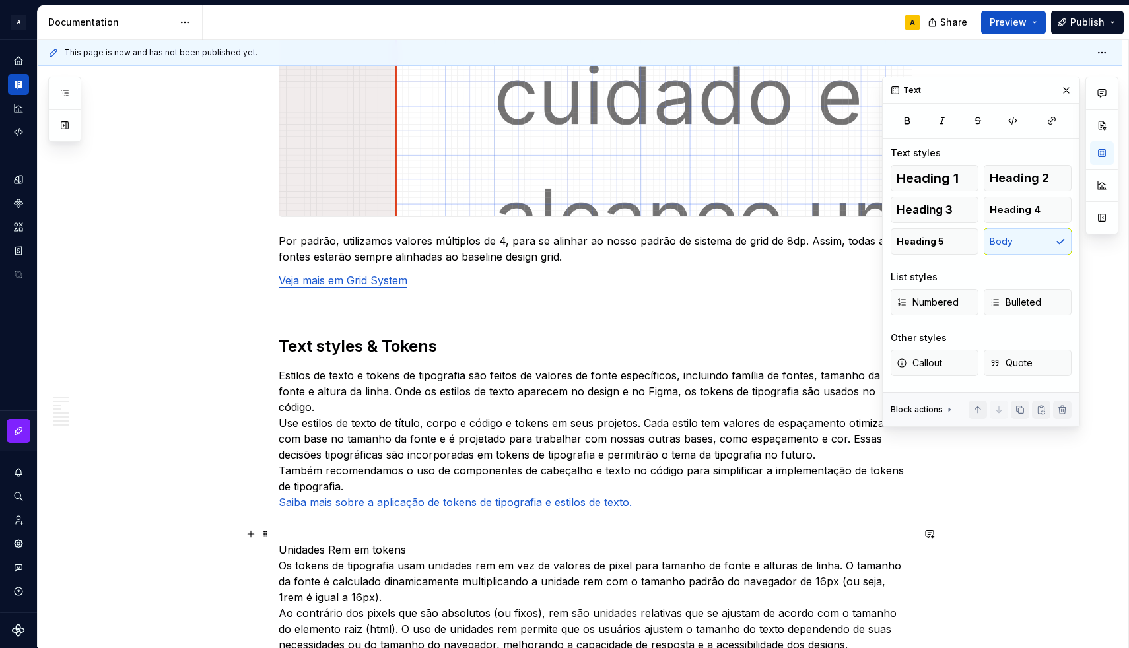
click at [290, 542] on p "Unidades Rem em tokens Os tokens de tipografia usam unidades rem em vez de valo…" at bounding box center [596, 597] width 634 height 111
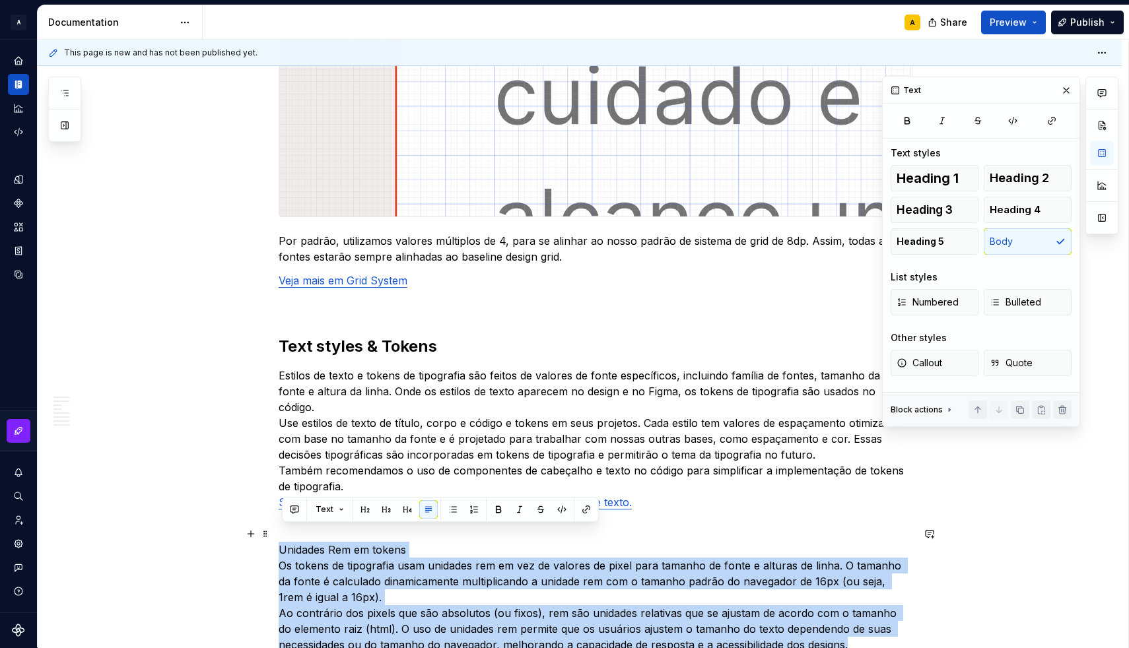
click at [290, 542] on p "Unidades Rem em tokens Os tokens de tipografia usam unidades rem em vez de valo…" at bounding box center [596, 597] width 634 height 111
click at [302, 542] on p "Unidades Rem em tokens Os tokens de tipografia usam unidades rem em vez de valo…" at bounding box center [596, 597] width 634 height 111
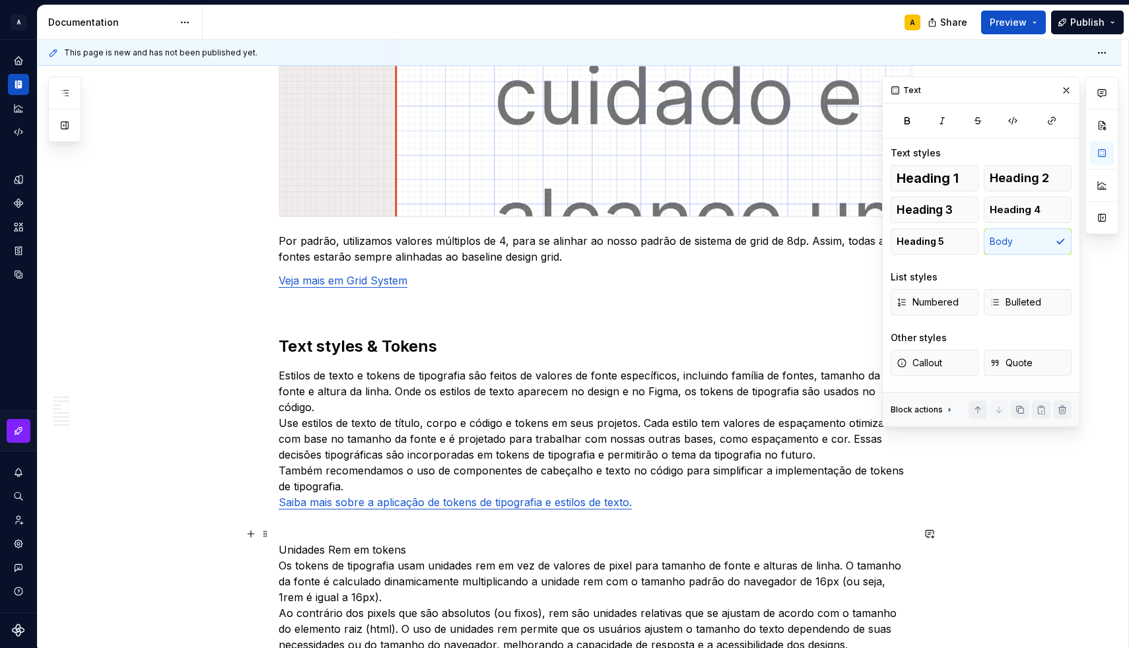
click at [282, 551] on p "Unidades Rem em tokens Os tokens de tipografia usam unidades rem em vez de valo…" at bounding box center [596, 597] width 634 height 111
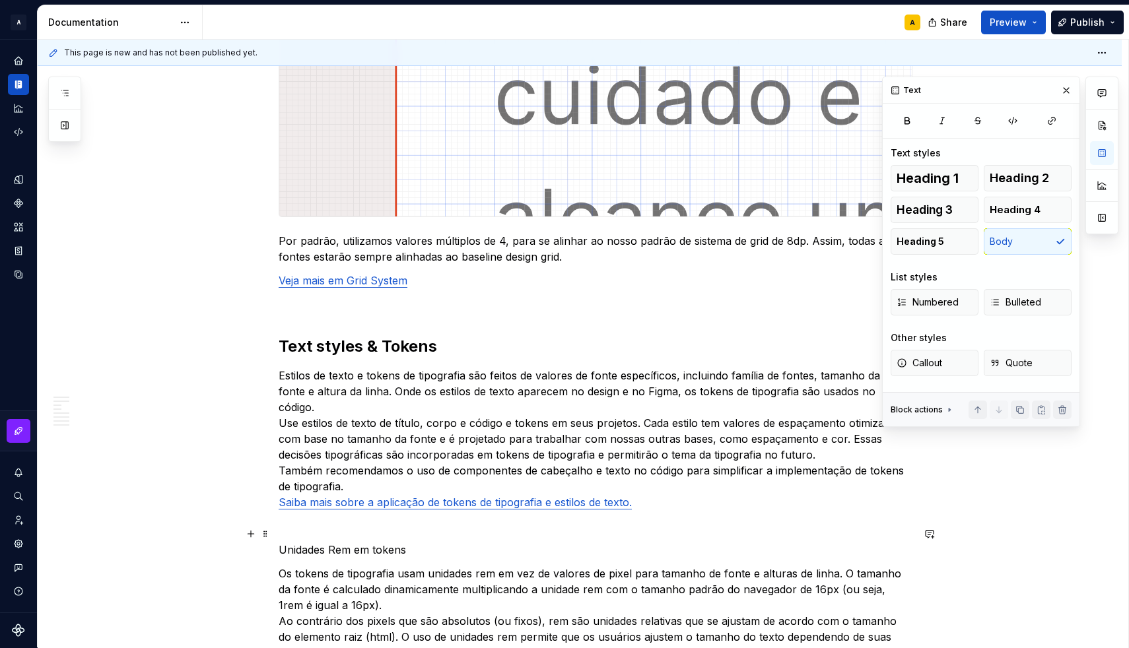
click at [299, 542] on p "Unidades Rem em tokens" at bounding box center [596, 550] width 634 height 16
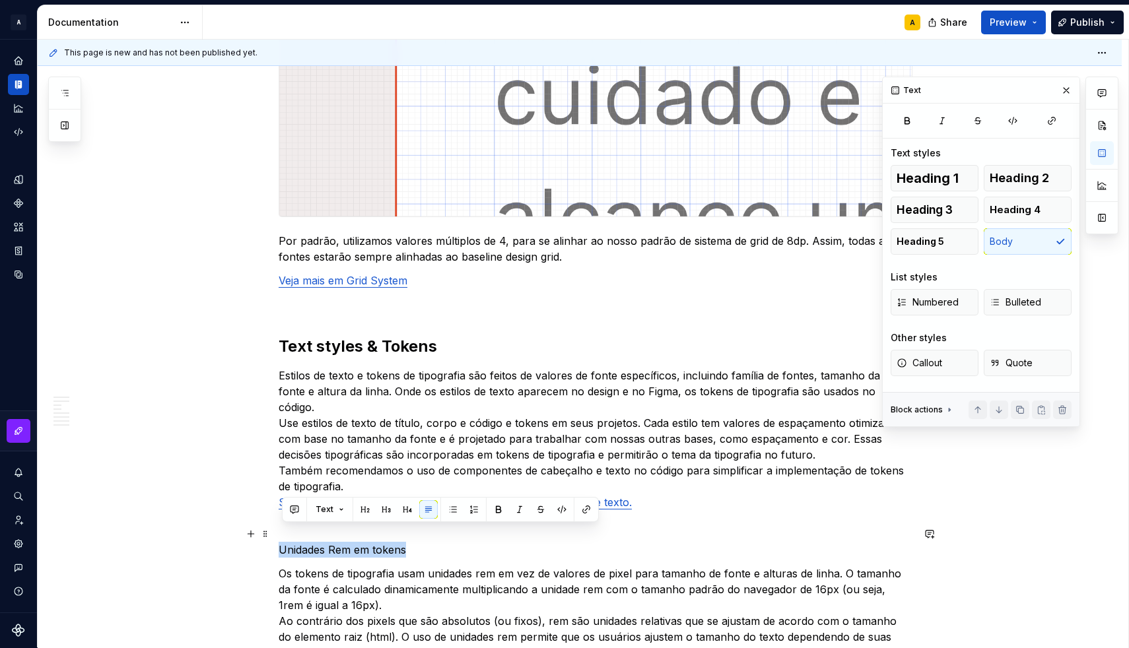
click at [299, 542] on p "Unidades Rem em tokens" at bounding box center [596, 550] width 634 height 16
click at [357, 513] on button "button" at bounding box center [365, 509] width 18 height 18
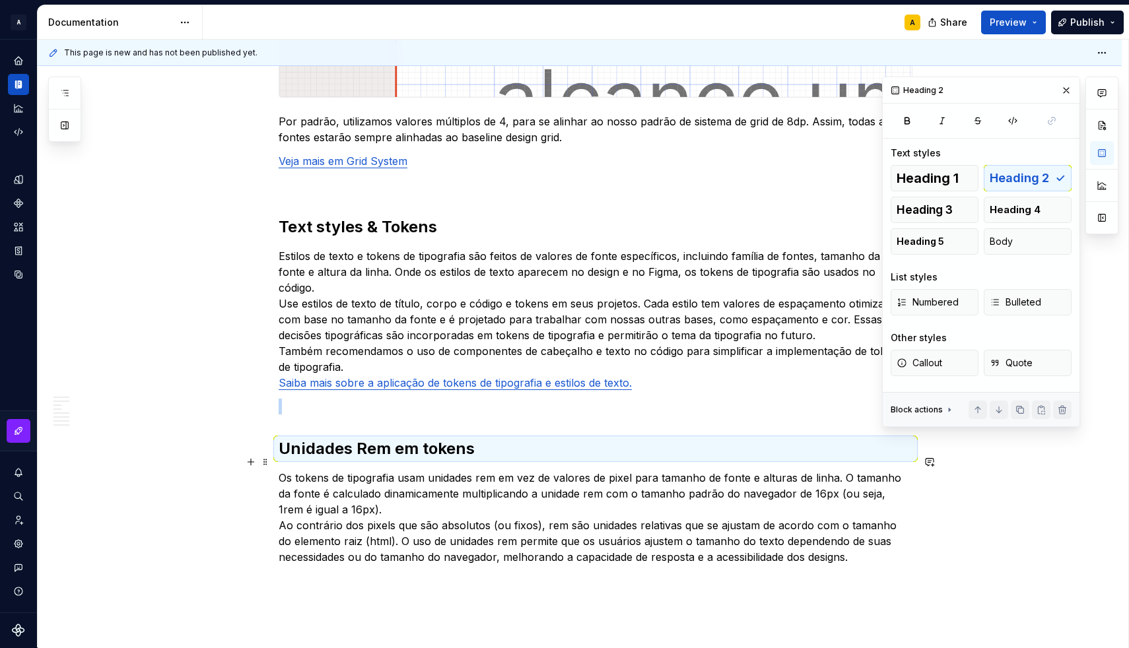
scroll to position [3046, 0]
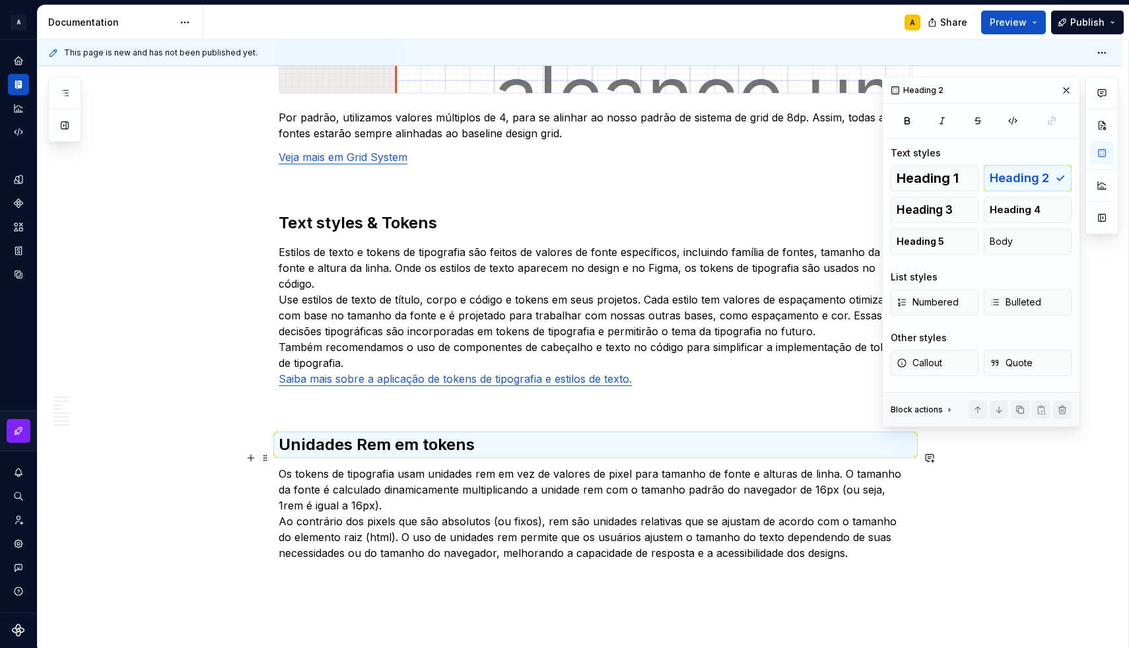
click at [372, 503] on p "Os tokens de tipografia usam unidades rem em vez de valores de pixel para taman…" at bounding box center [596, 513] width 634 height 95
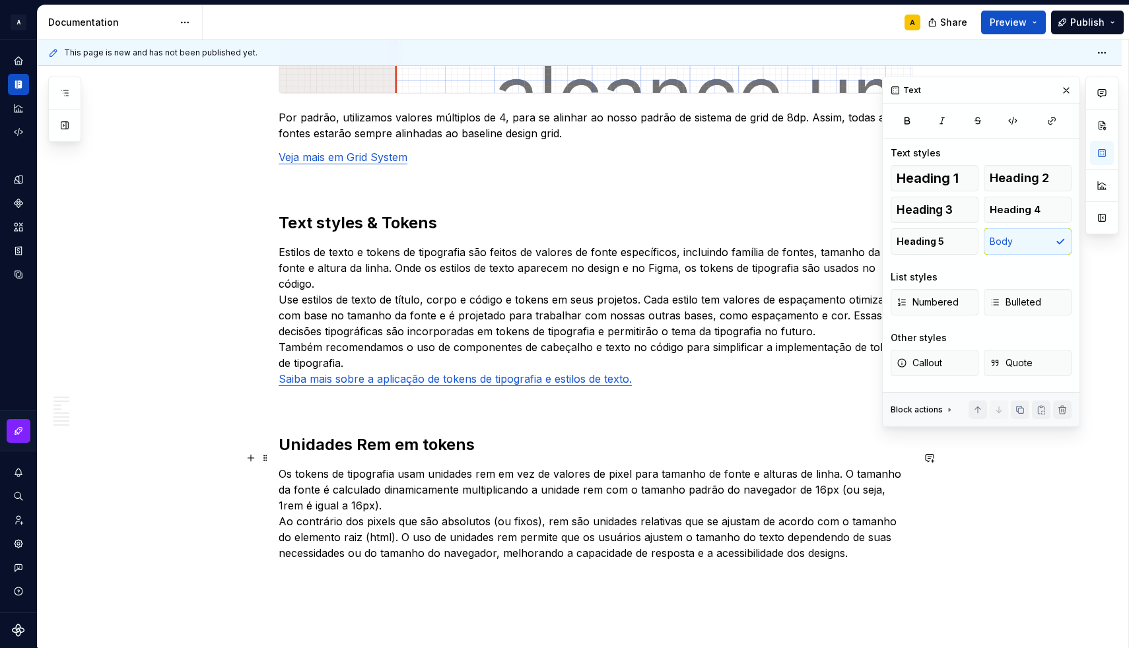
click at [368, 495] on p "Os tokens de tipografia usam unidades rem em vez de valores de pixel para taman…" at bounding box center [596, 513] width 634 height 95
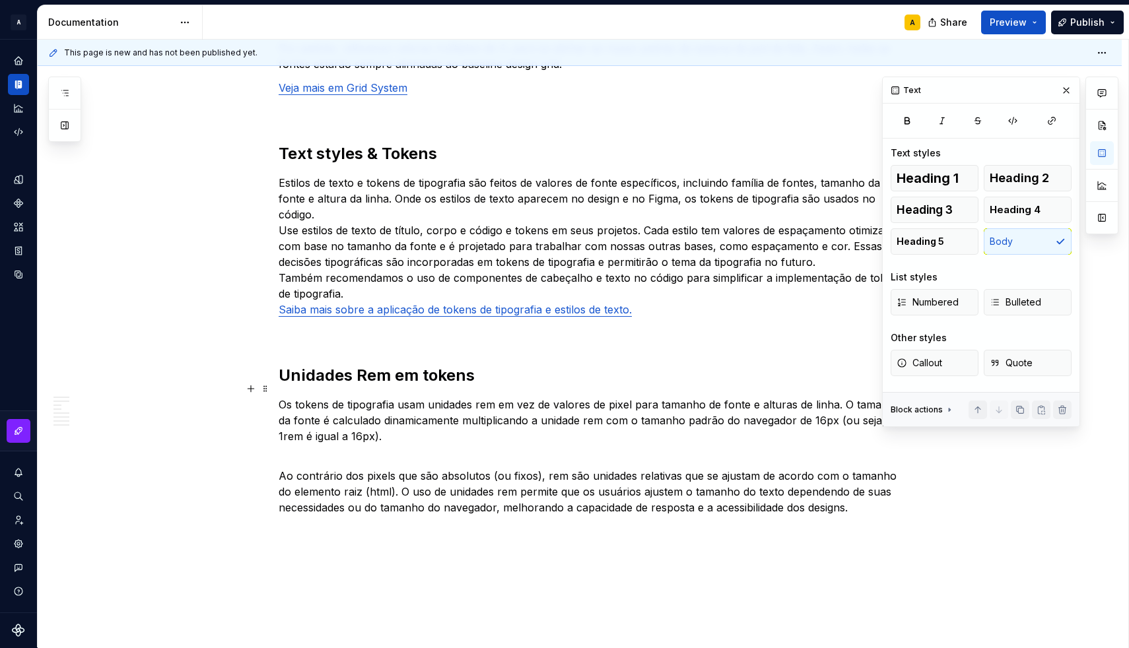
scroll to position [3107, 0]
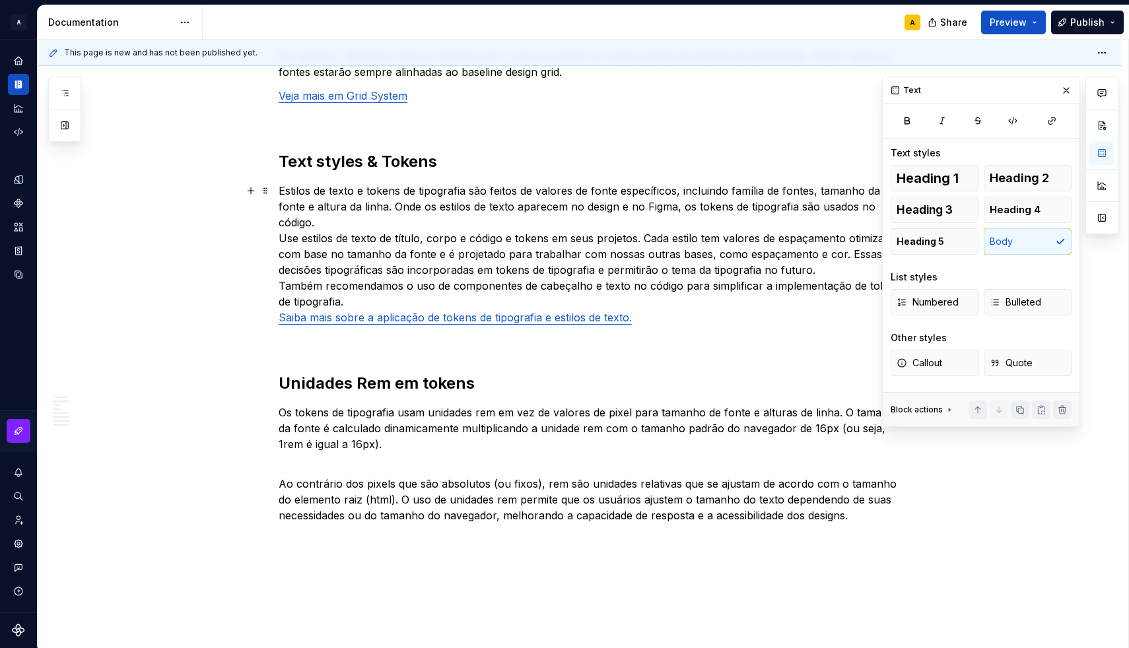
click at [286, 222] on p "Estilos de texto e tokens de tipografia são feitos de valores de fonte específi…" at bounding box center [596, 254] width 634 height 143
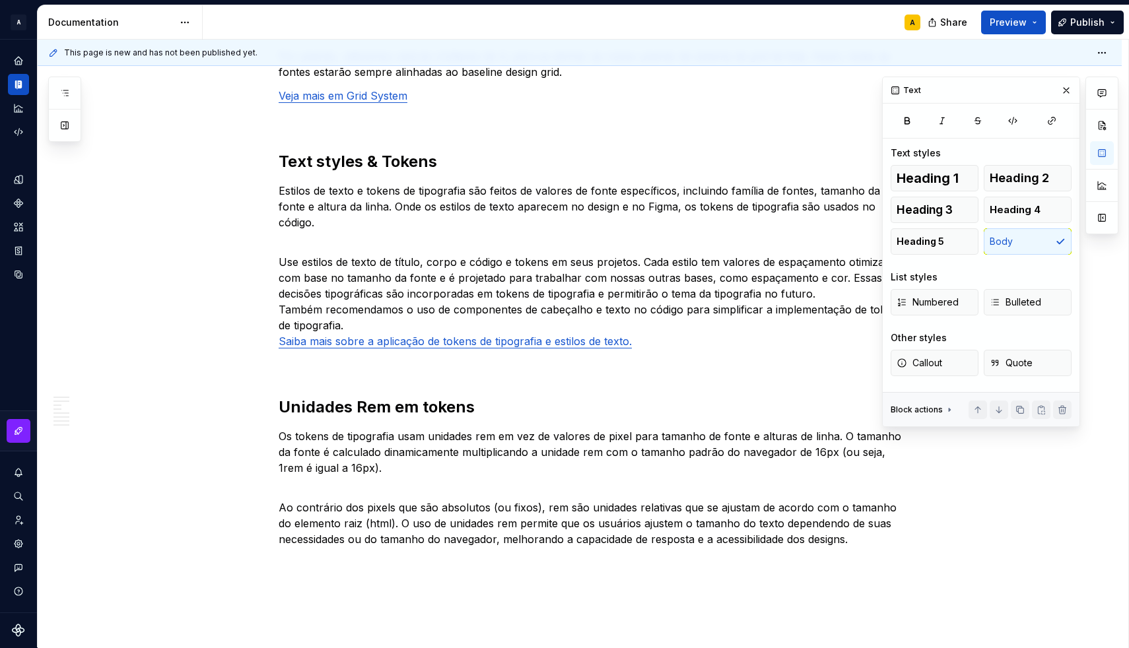
scroll to position [3082, 0]
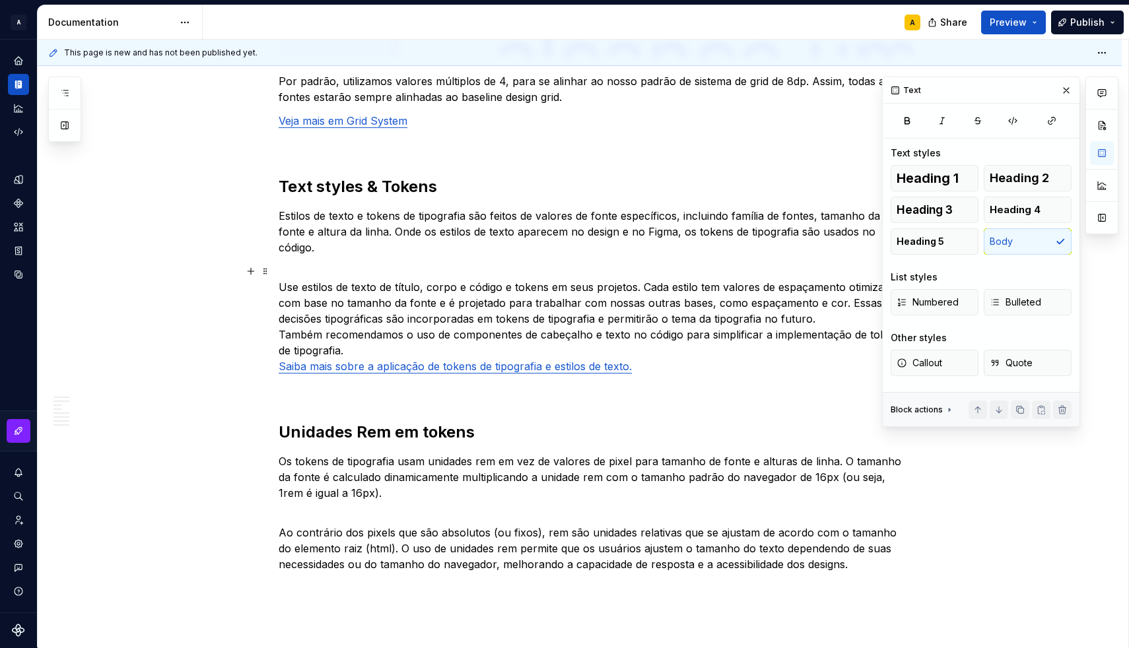
click at [822, 308] on p "Use estilos de texto de título, corpo e código e tokens em seus projetos. Cada …" at bounding box center [596, 326] width 634 height 95
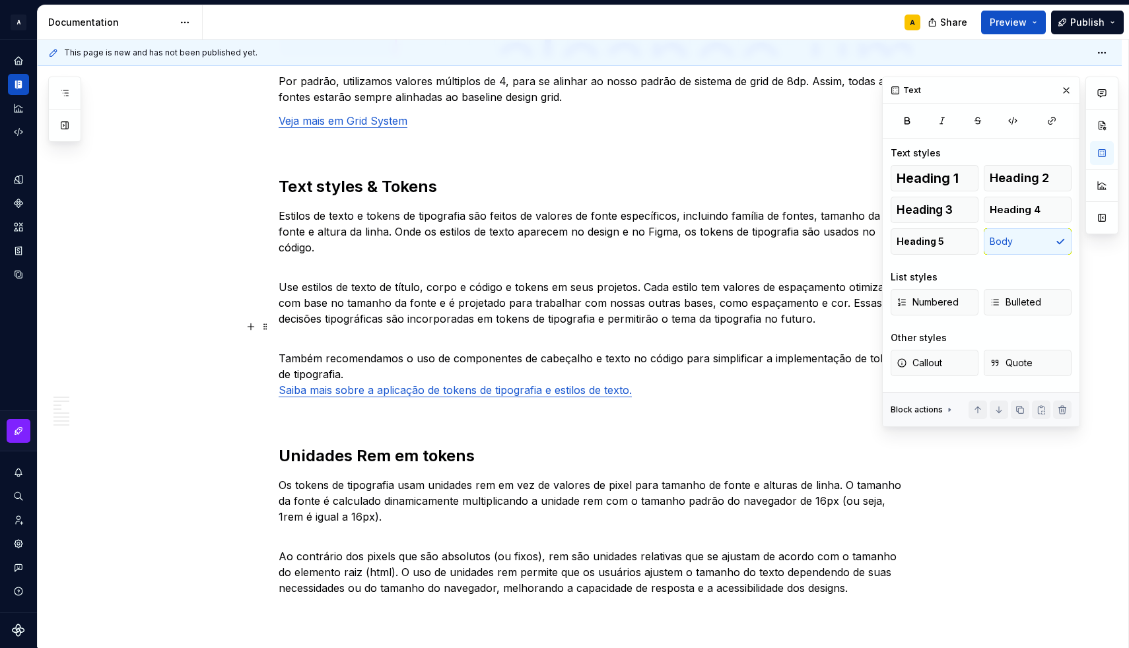
click at [409, 361] on p "Também recomendamos o uso de componentes de cabeçalho e texto no código para si…" at bounding box center [596, 366] width 634 height 63
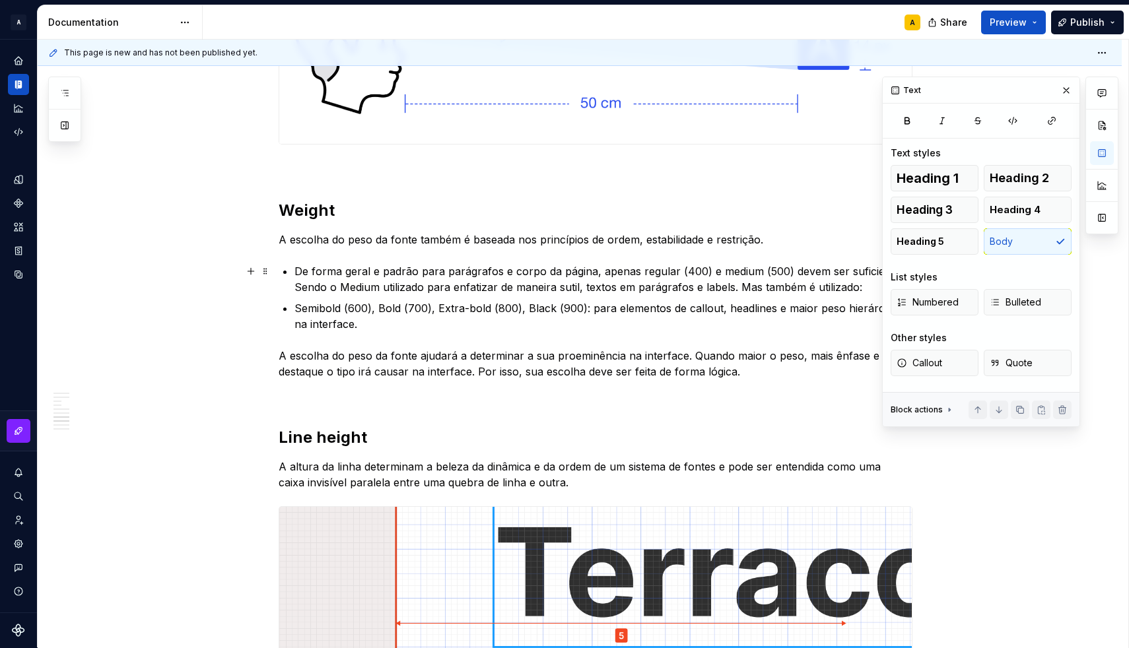
scroll to position [2128, 0]
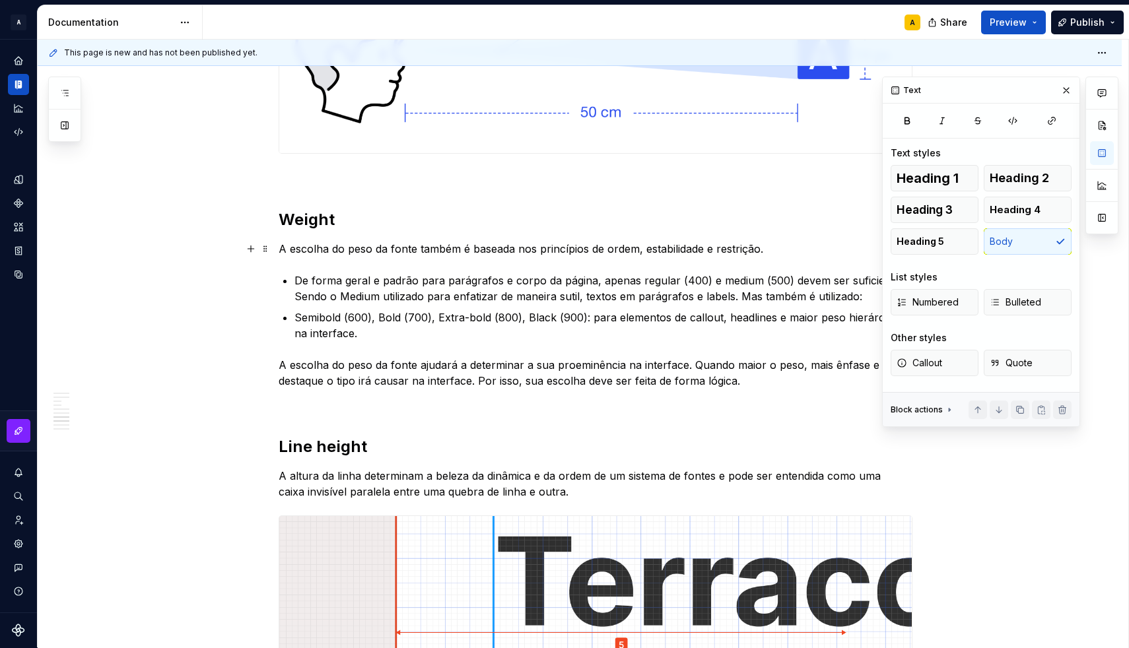
click at [428, 249] on p "A escolha do peso da fonte também é baseada nos princípios de ordem, estabilida…" at bounding box center [596, 249] width 634 height 16
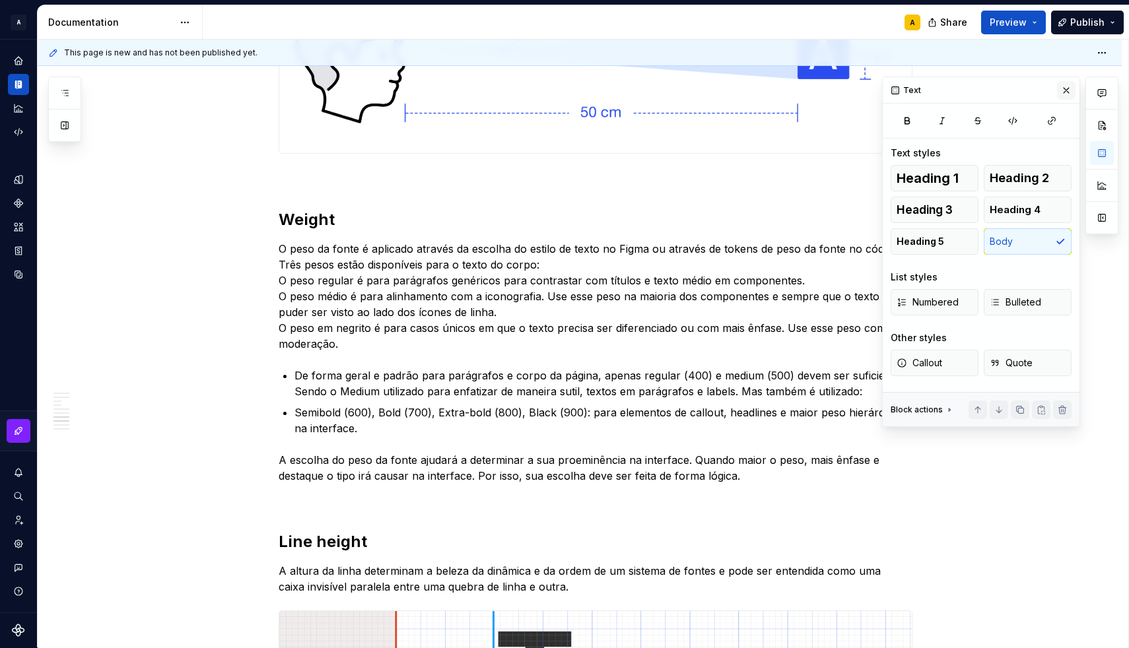
click at [1069, 91] on button "button" at bounding box center [1066, 90] width 18 height 18
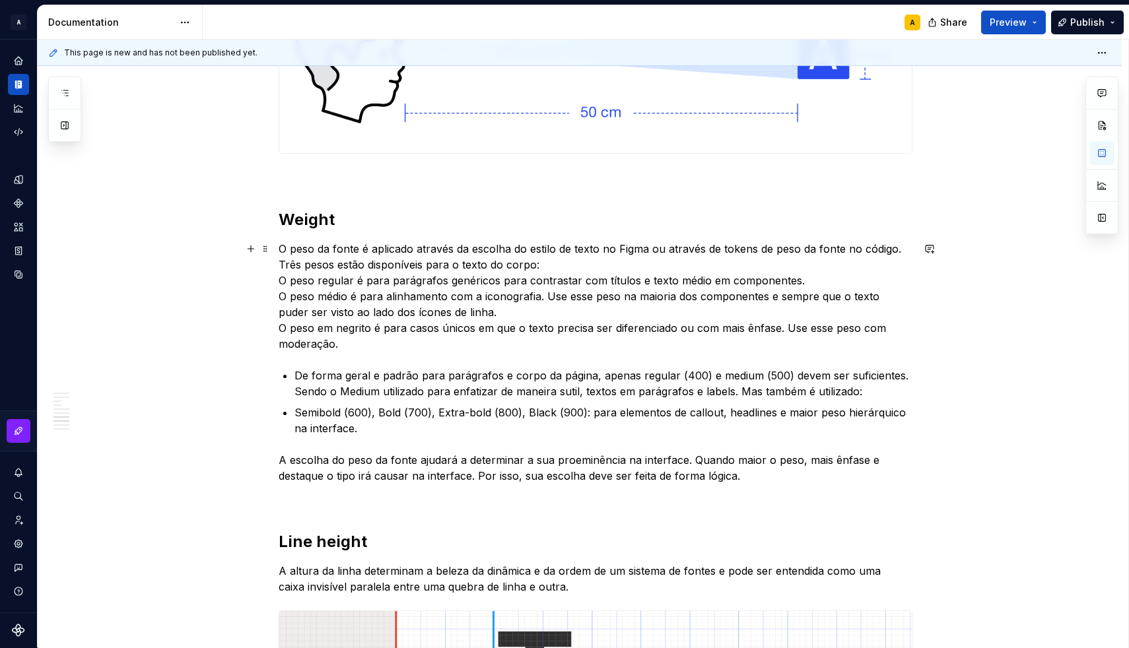
click at [283, 264] on p "O peso da fonte é aplicado através da escolha do estilo de texto no Figma ou at…" at bounding box center [596, 296] width 634 height 111
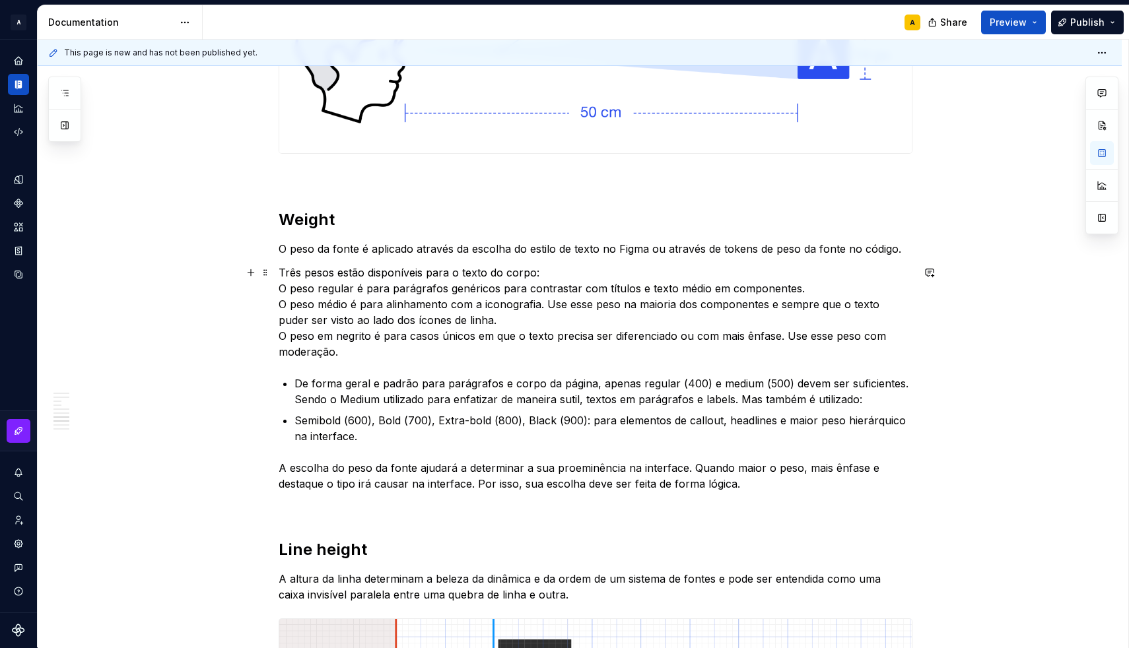
click at [527, 275] on p "Três pesos estão disponíveis para o texto do corpo: O peso regular é para parág…" at bounding box center [596, 312] width 634 height 95
click at [283, 290] on p "Três pesos estão disponíveis para o texto: O peso regular é para parágrafos gen…" at bounding box center [596, 312] width 634 height 95
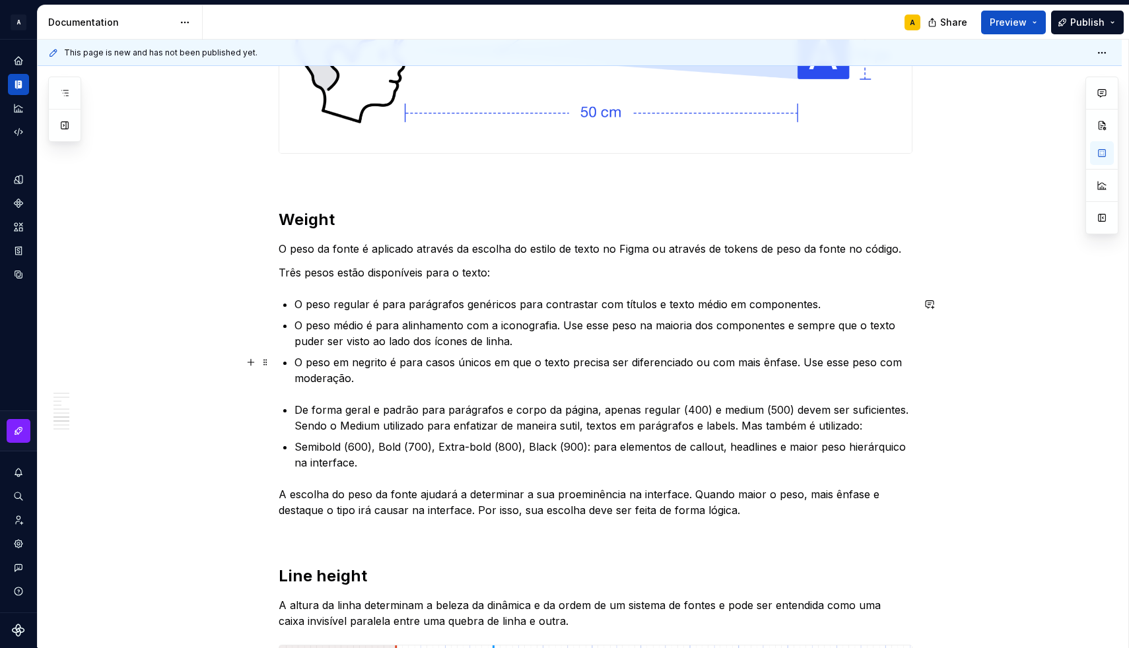
click at [366, 362] on p "O peso em negrito é para casos únicos em que o texto precisa ser diferenciado o…" at bounding box center [603, 370] width 618 height 32
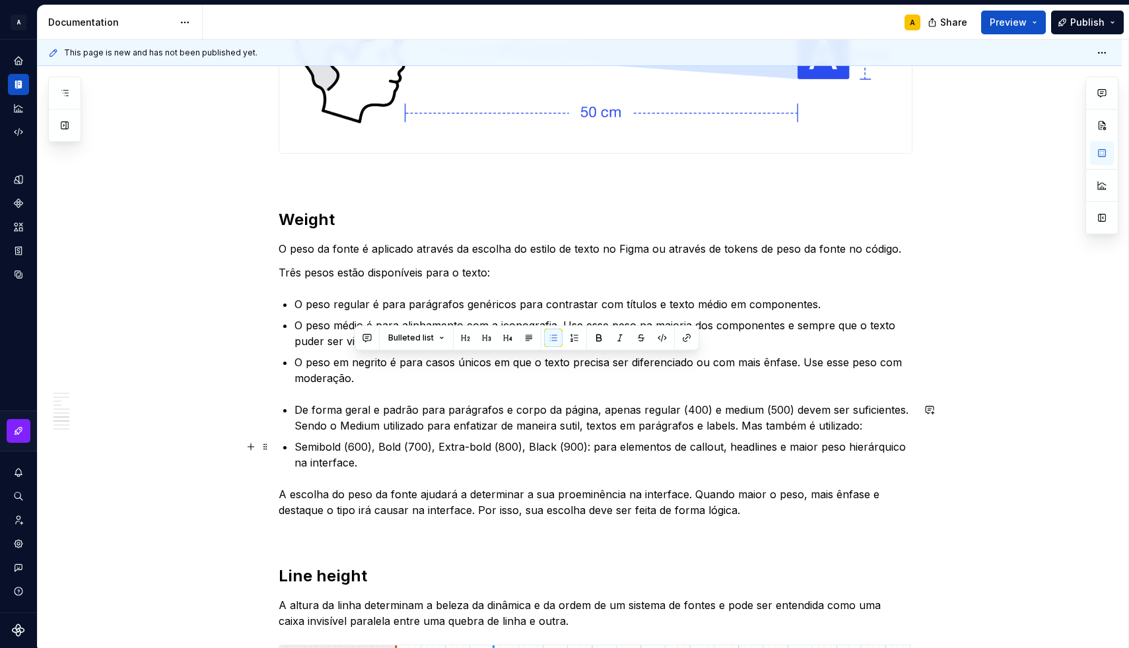
click at [393, 436] on ul "De forma geral e padrão para parágrafos e corpo da página, apenas regular (400)…" at bounding box center [603, 436] width 618 height 69
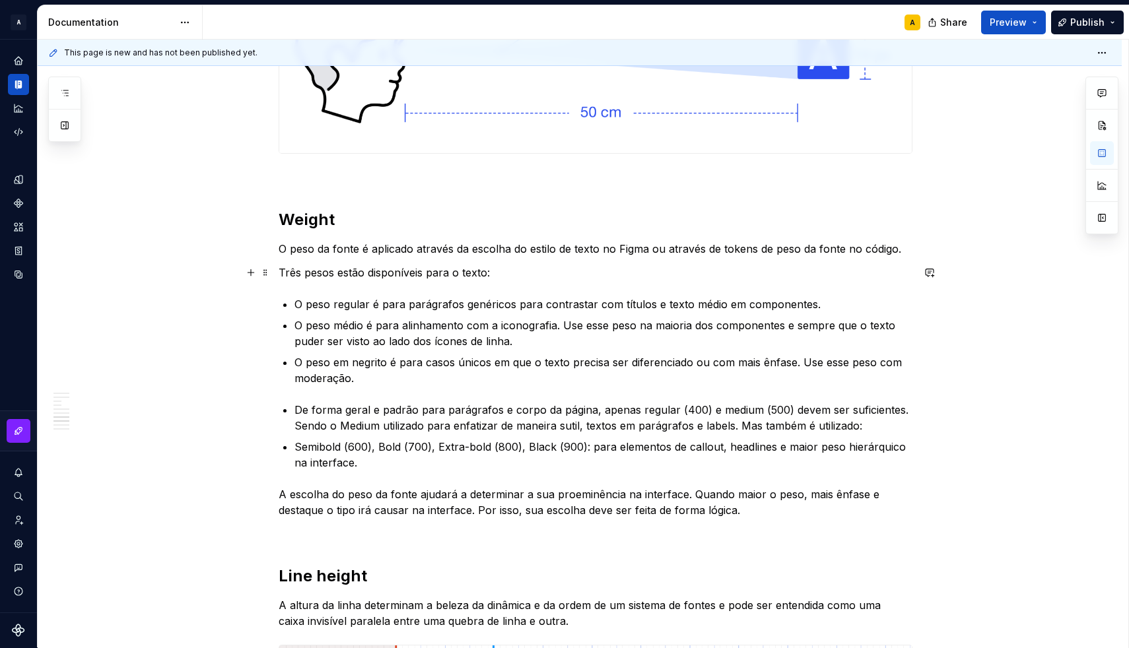
click at [489, 273] on p "Três pesos estão disponíveis para o texto:" at bounding box center [596, 273] width 634 height 16
click at [519, 277] on p "Três pesos estão disponíveis para o texto de Body:" at bounding box center [596, 273] width 634 height 16
click at [498, 308] on p "O peso regular é para parágrafos genéricos para contrastar com títulos e texto …" at bounding box center [603, 304] width 618 height 16
click at [357, 304] on p "O peso regular é para parágrafos genéricos para contrastar com títulos e texto …" at bounding box center [603, 304] width 618 height 16
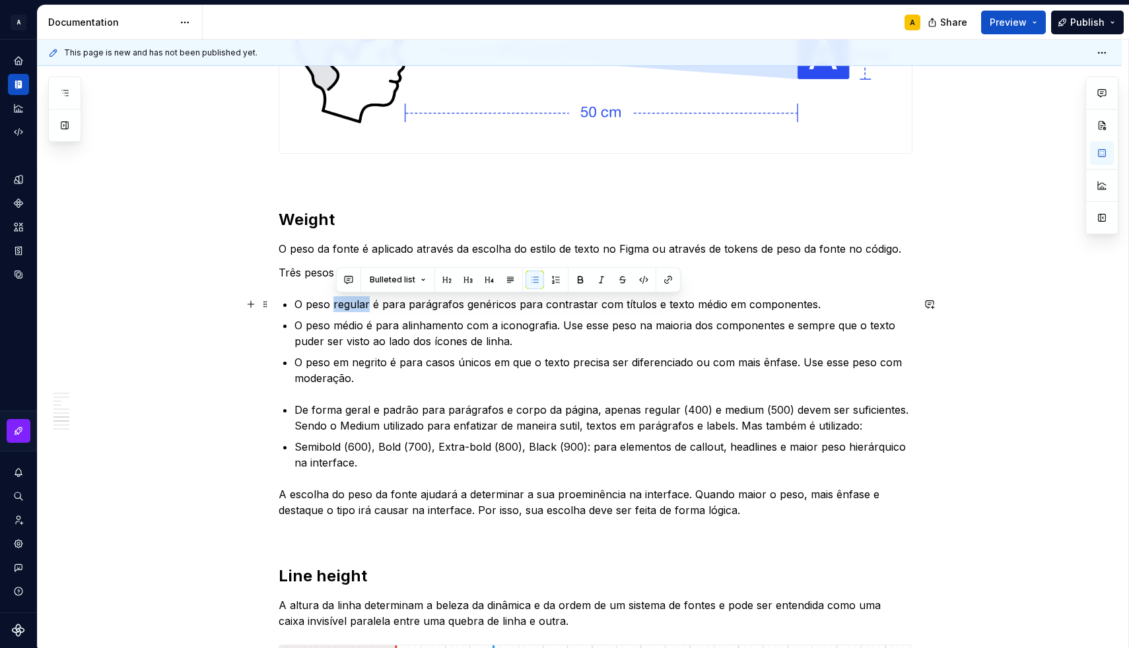
click at [357, 304] on p "O peso regular é para parágrafos genéricos para contrastar com títulos e texto …" at bounding box center [603, 304] width 618 height 16
click at [359, 330] on p "O peso médio é para alinhamento com a iconografia. Use esse peso na maioria dos…" at bounding box center [603, 333] width 618 height 32
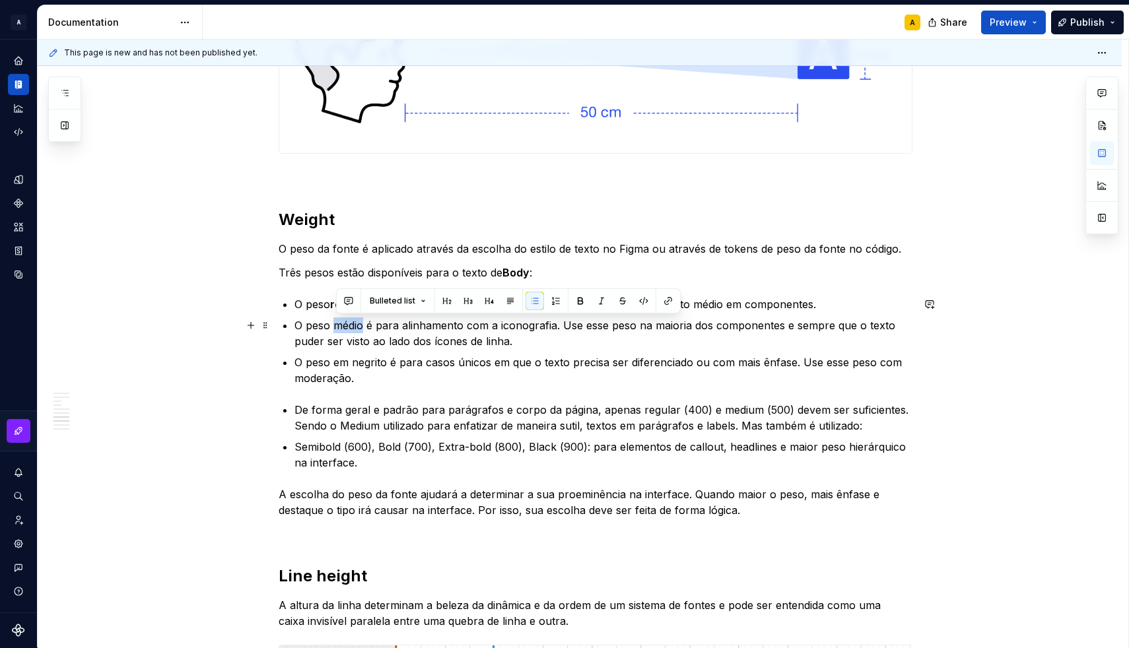
click at [359, 330] on p "O peso médio é para alinhamento com a iconografia. Use esse peso na maioria dos…" at bounding box center [603, 333] width 618 height 32
click at [340, 302] on strong "regular" at bounding box center [349, 304] width 38 height 13
click at [347, 323] on p "O peso medium é para alinhamento com a iconografia. Use esse peso na maioria do…" at bounding box center [603, 333] width 618 height 32
click at [352, 323] on p "O peso Medium é para alinhamento com a iconografia. Use esse peso na maioria do…" at bounding box center [603, 333] width 618 height 32
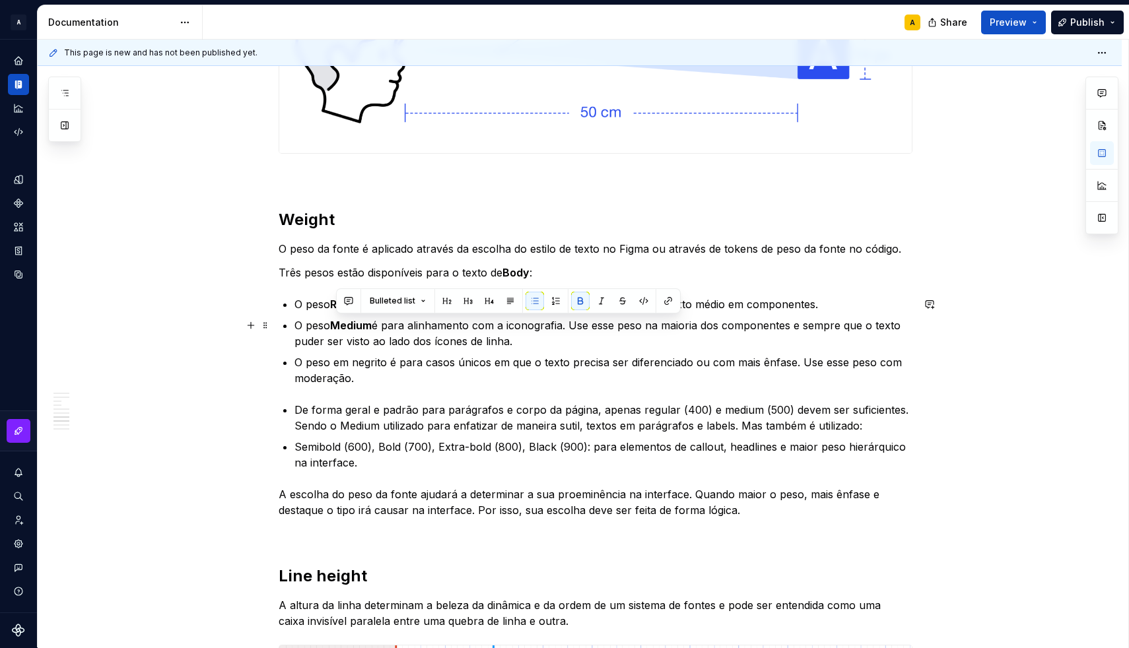
click at [341, 322] on strong "Medium" at bounding box center [351, 325] width 42 height 13
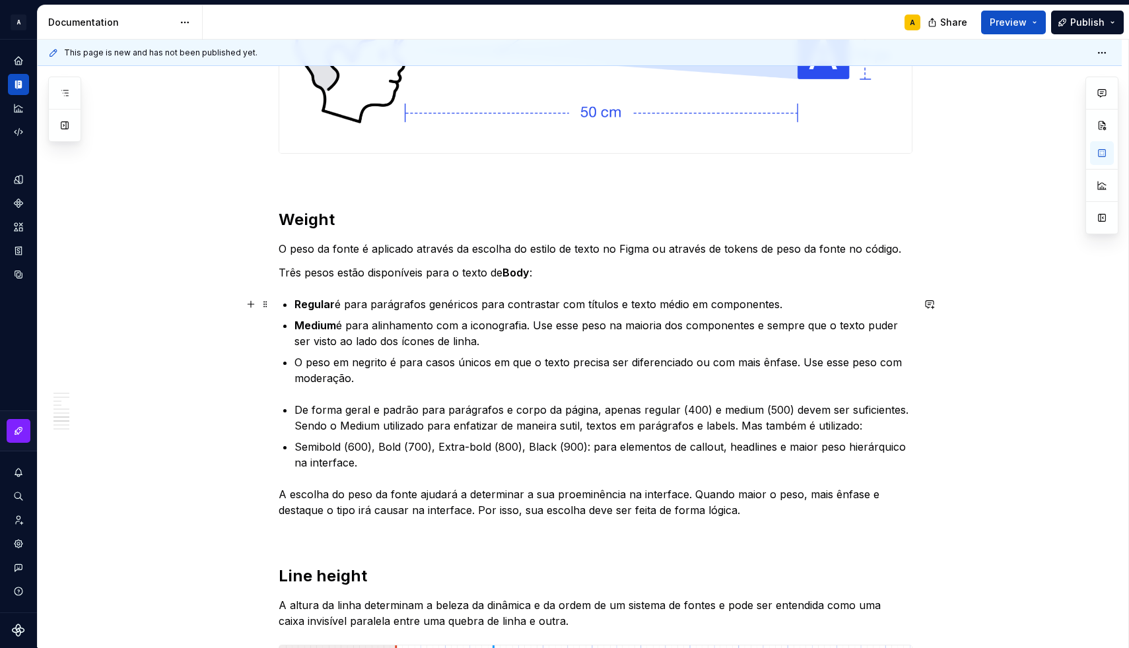
click at [339, 306] on p "Regular é para parágrafos genéricos para contrastar com títulos e texto médio e…" at bounding box center [603, 304] width 618 height 16
click at [339, 323] on p "Medium é para alinhamento com a iconografia. Use esse peso na maioria dos compo…" at bounding box center [603, 333] width 618 height 32
click at [368, 359] on p "O peso em negrito é para casos únicos em que o texto precisa ser diferenciado o…" at bounding box center [603, 370] width 618 height 32
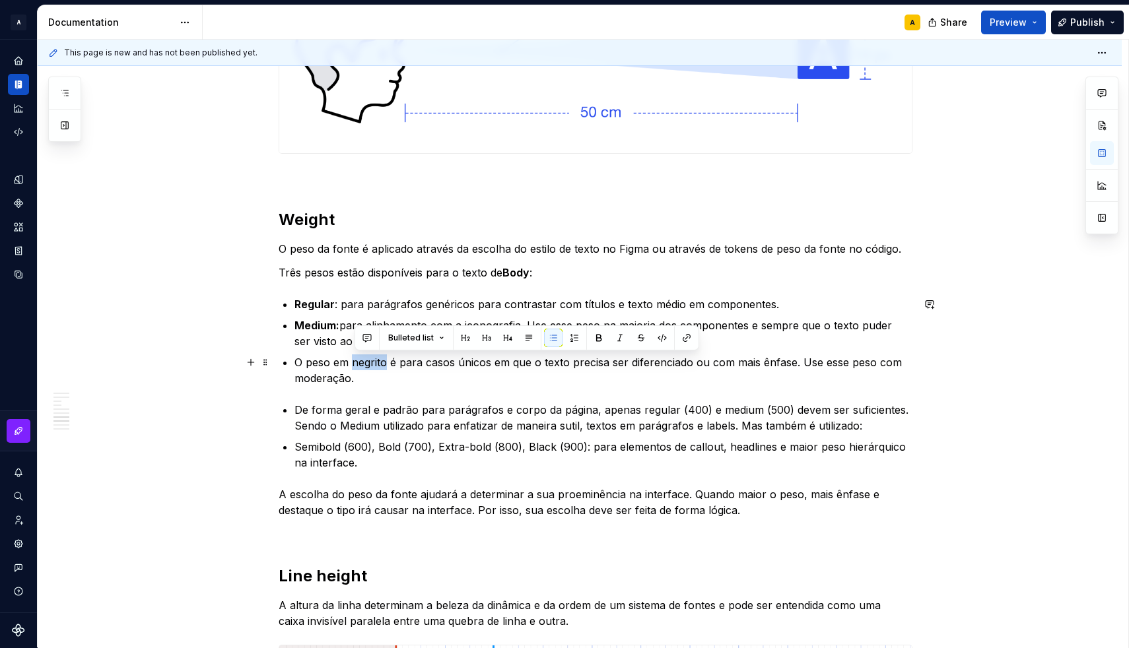
click at [368, 359] on p "O peso em negrito é para casos únicos em que o texto precisa ser diferenciado o…" at bounding box center [603, 370] width 618 height 32
click at [385, 358] on p "Semibold: O peso em é para casos únicos em que o texto precisa ser diferenciado…" at bounding box center [603, 370] width 618 height 32
drag, startPoint x: 417, startPoint y: 362, endPoint x: 353, endPoint y: 358, distance: 64.1
click at [353, 358] on p "Semibold: O peso em é para casos únicos em que o texto precisa ser diferenciado…" at bounding box center [603, 370] width 618 height 32
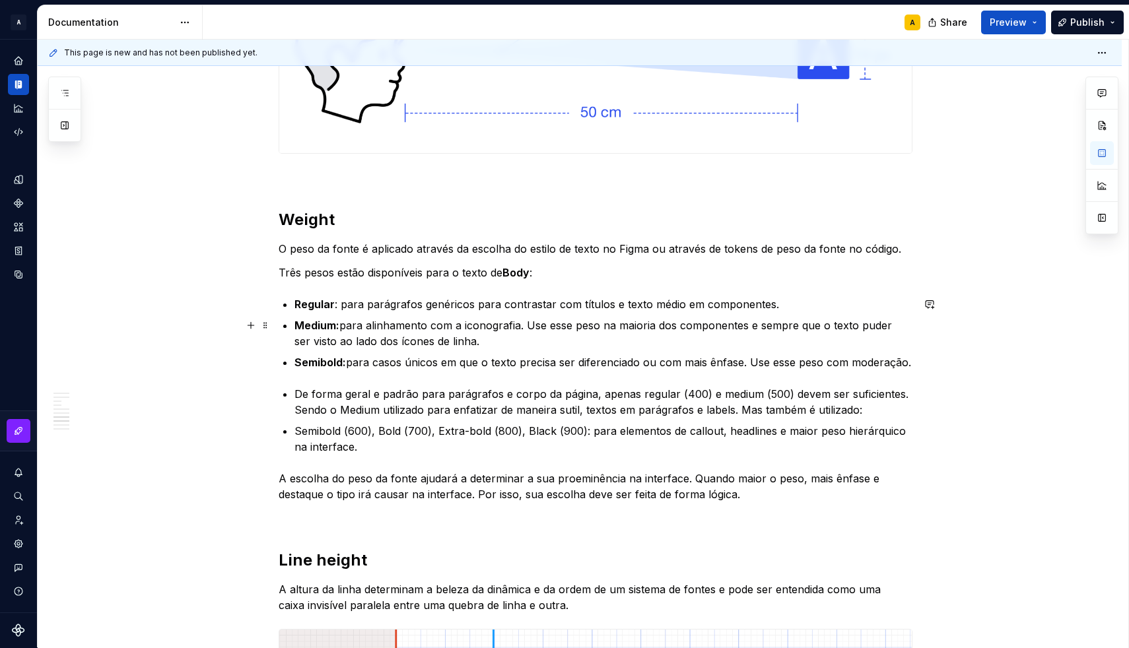
click at [436, 341] on p "Medium: para alinhamento com a iconografia. Use esse peso na maioria dos compon…" at bounding box center [603, 333] width 618 height 32
click at [523, 327] on p "Medium: para alinhamento com a iconografia. Use esse peso na maioria dos compon…" at bounding box center [603, 333] width 618 height 32
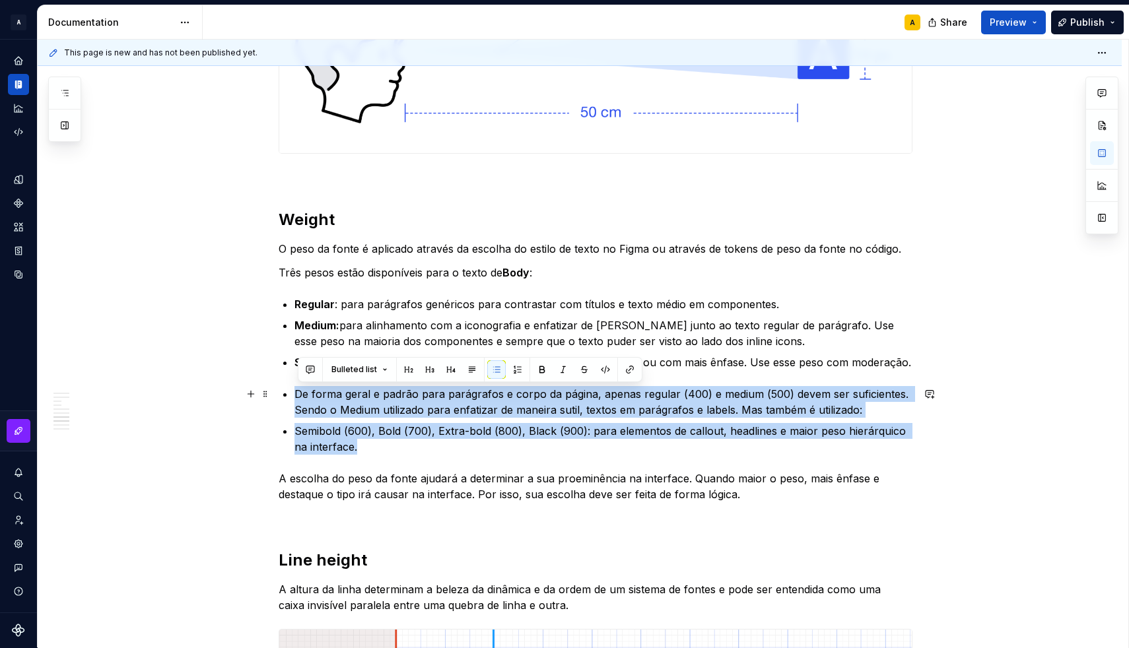
drag, startPoint x: 376, startPoint y: 446, endPoint x: 278, endPoint y: 400, distance: 108.1
click at [278, 400] on div "**********" at bounding box center [580, 7] width 1084 height 3782
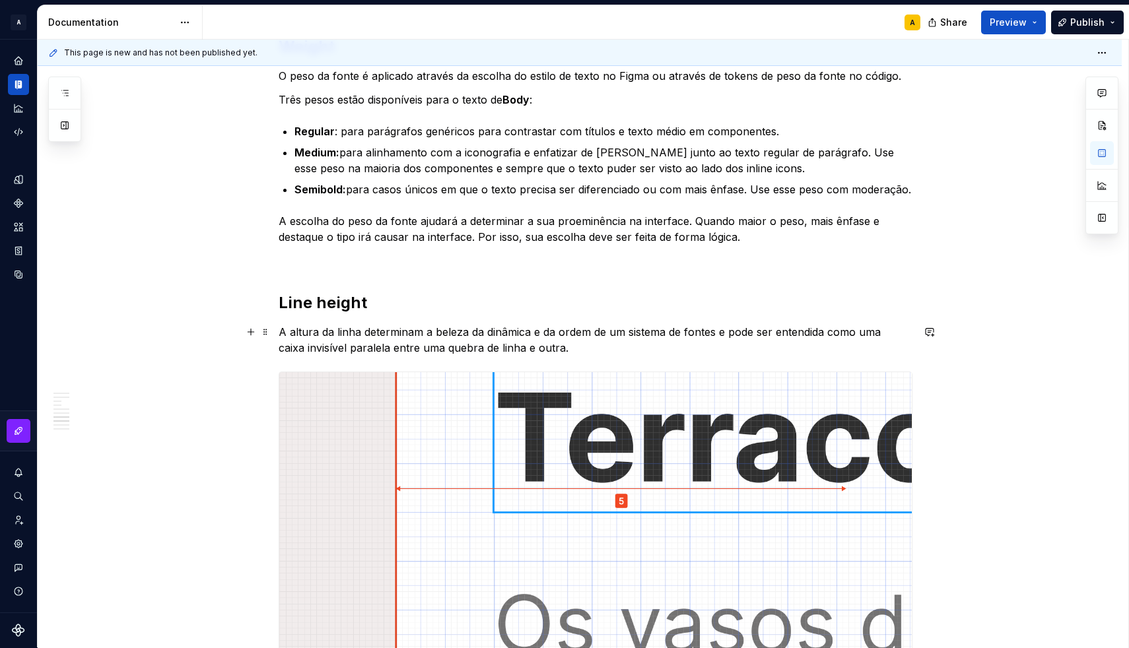
scroll to position [2302, 0]
click at [381, 405] on img at bounding box center [595, 619] width 632 height 495
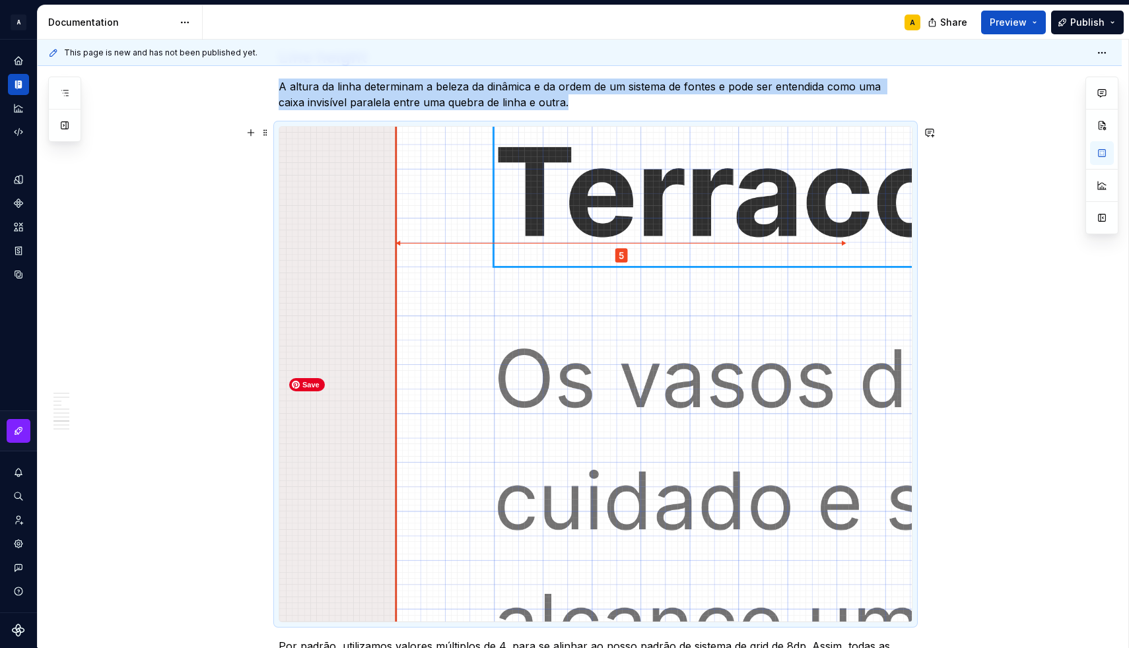
scroll to position [2548, 0]
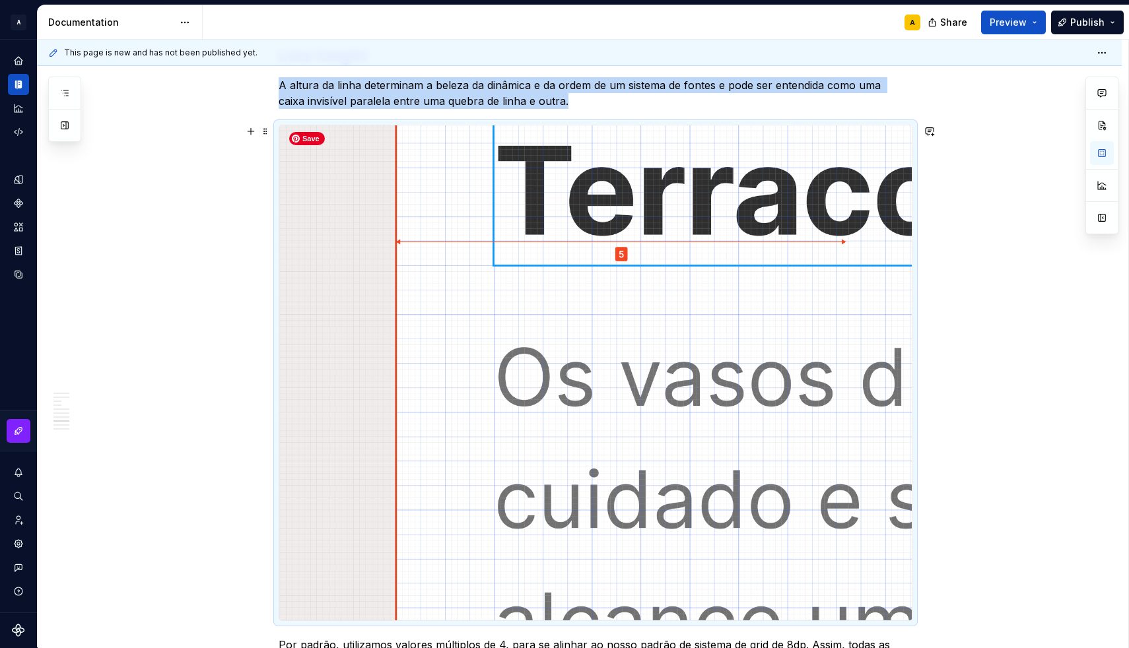
click at [640, 231] on img at bounding box center [595, 372] width 632 height 495
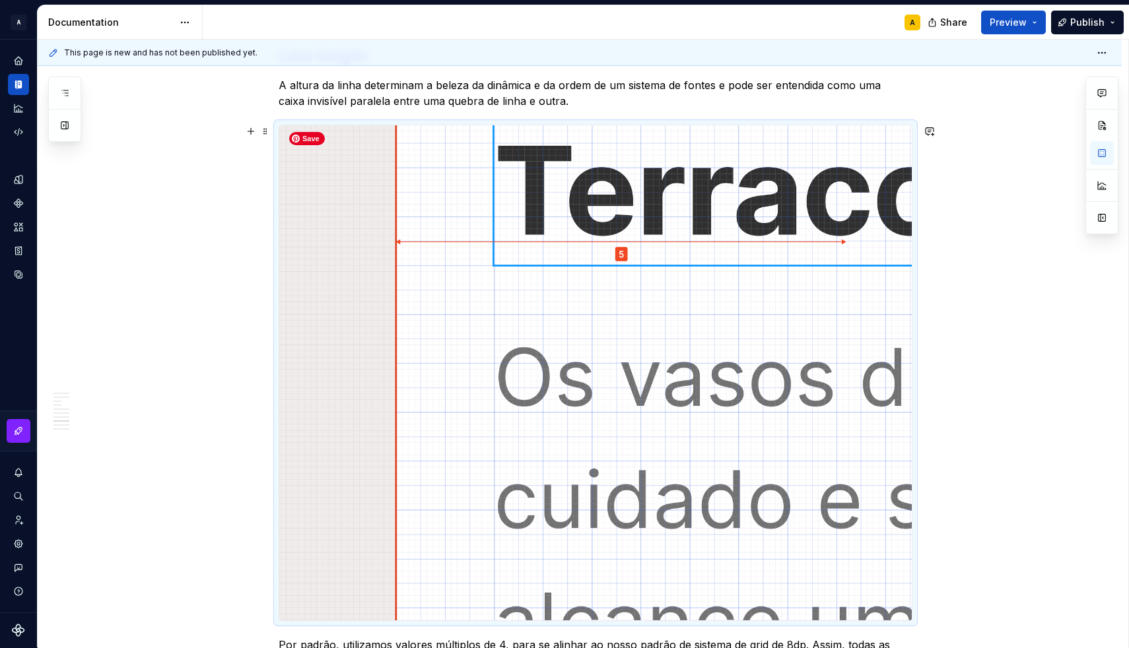
click at [645, 290] on img at bounding box center [595, 372] width 632 height 495
click at [670, 301] on img at bounding box center [595, 372] width 632 height 495
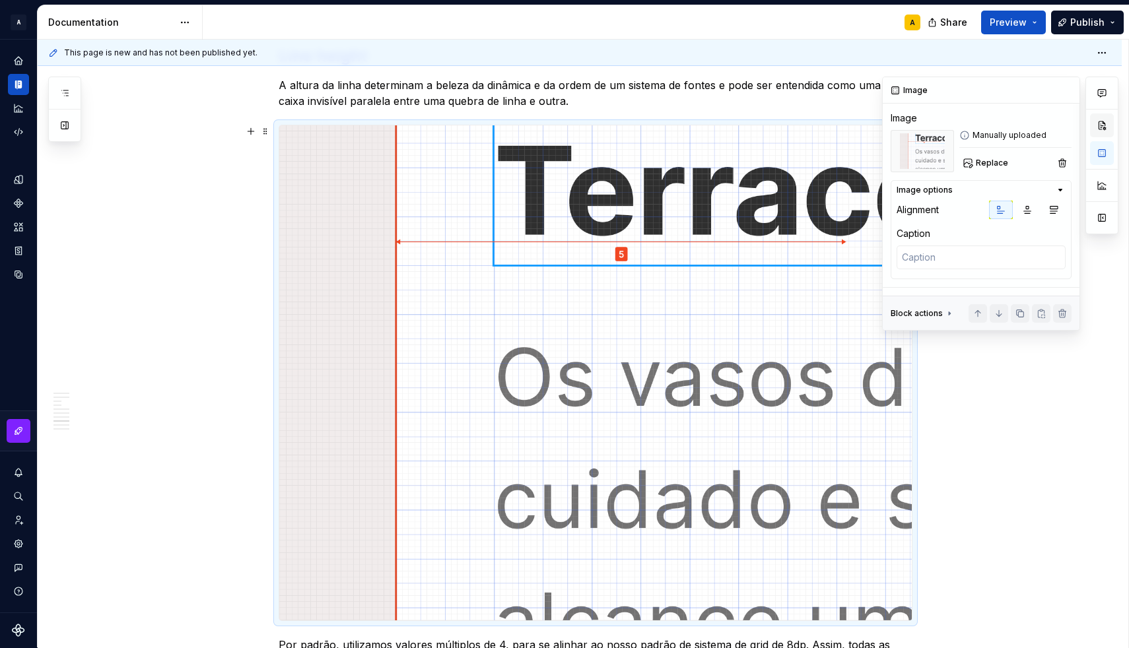
click at [1099, 127] on button "button" at bounding box center [1102, 126] width 24 height 24
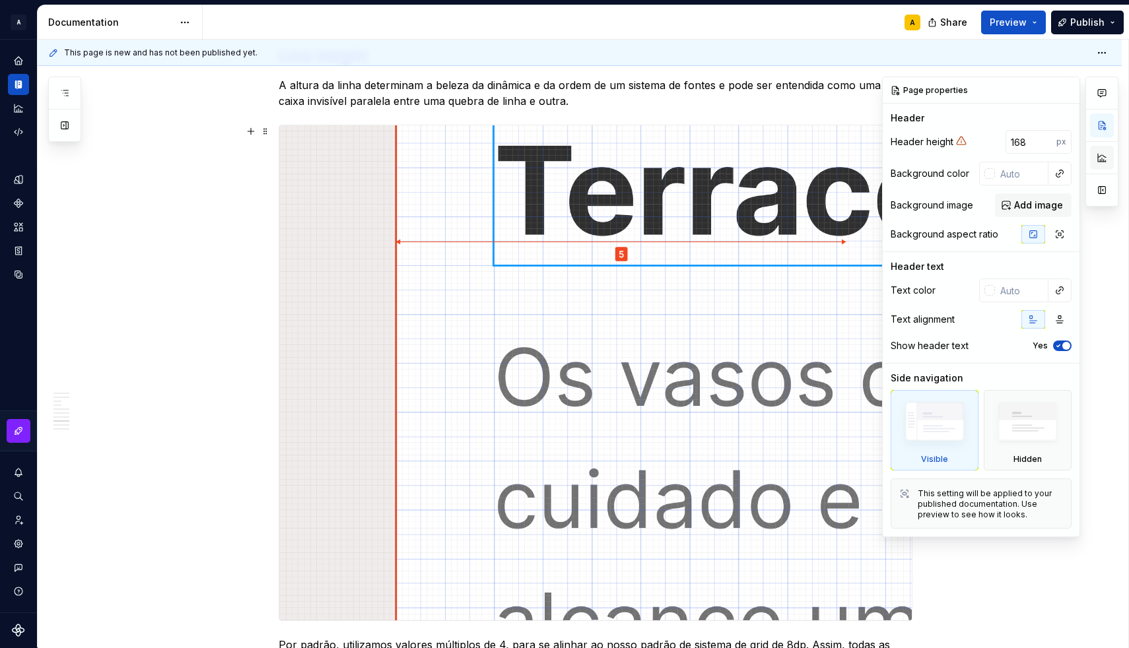
click at [1099, 150] on button "button" at bounding box center [1102, 158] width 24 height 24
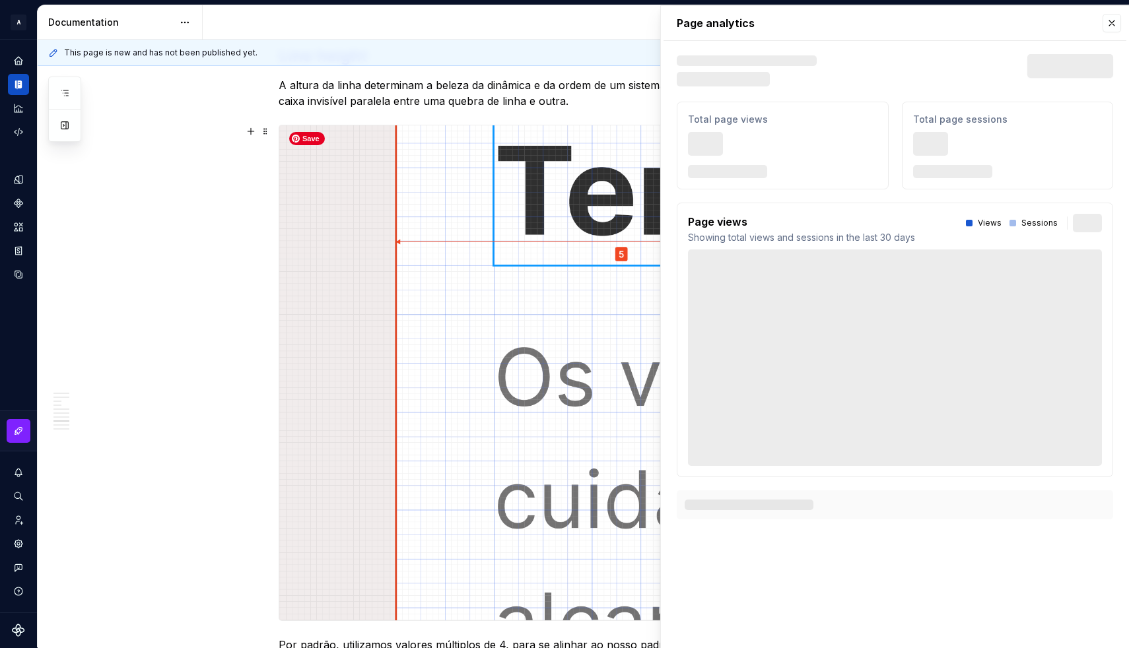
click at [498, 291] on img at bounding box center [595, 372] width 632 height 495
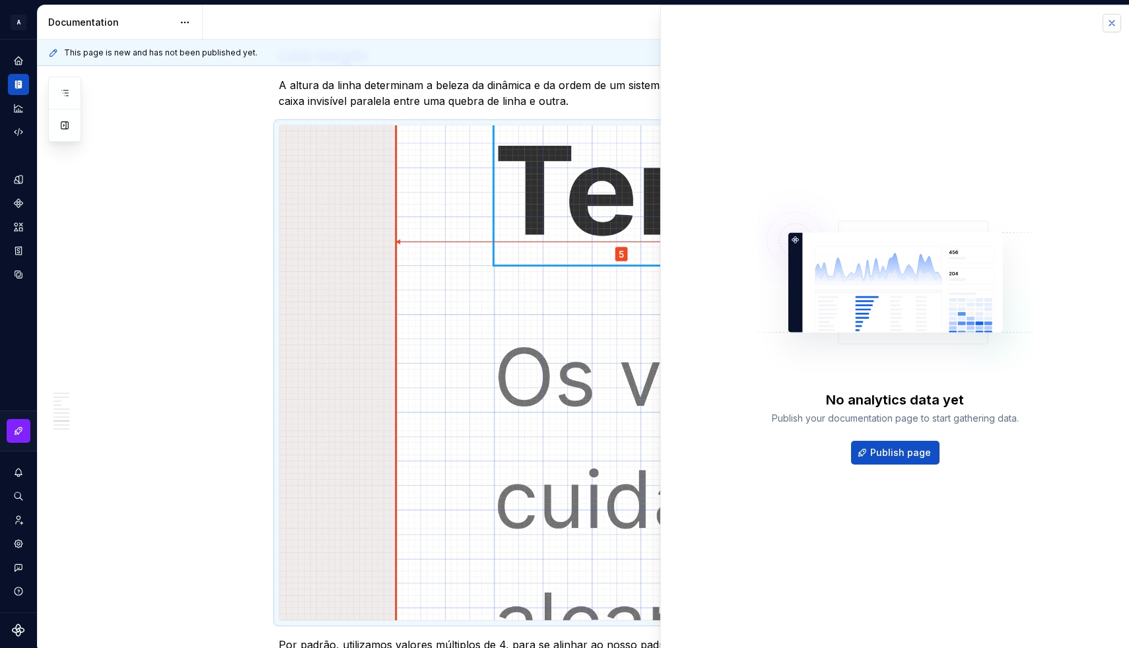
click at [1110, 26] on button "button" at bounding box center [1111, 23] width 18 height 18
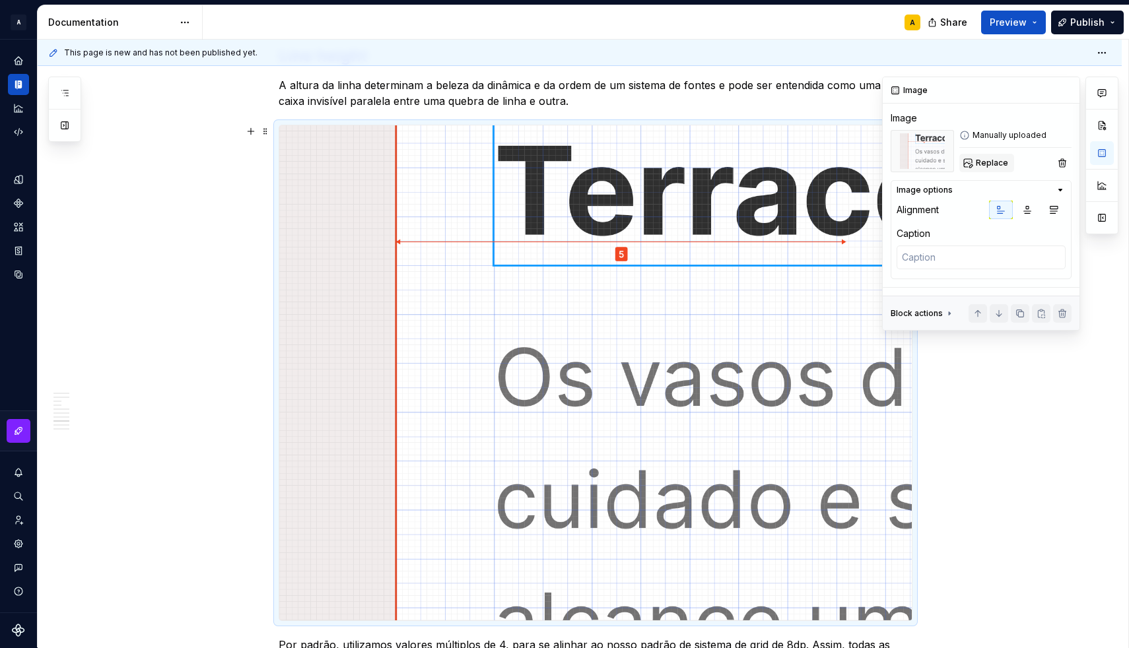
click at [991, 166] on span "Replace" at bounding box center [992, 163] width 32 height 11
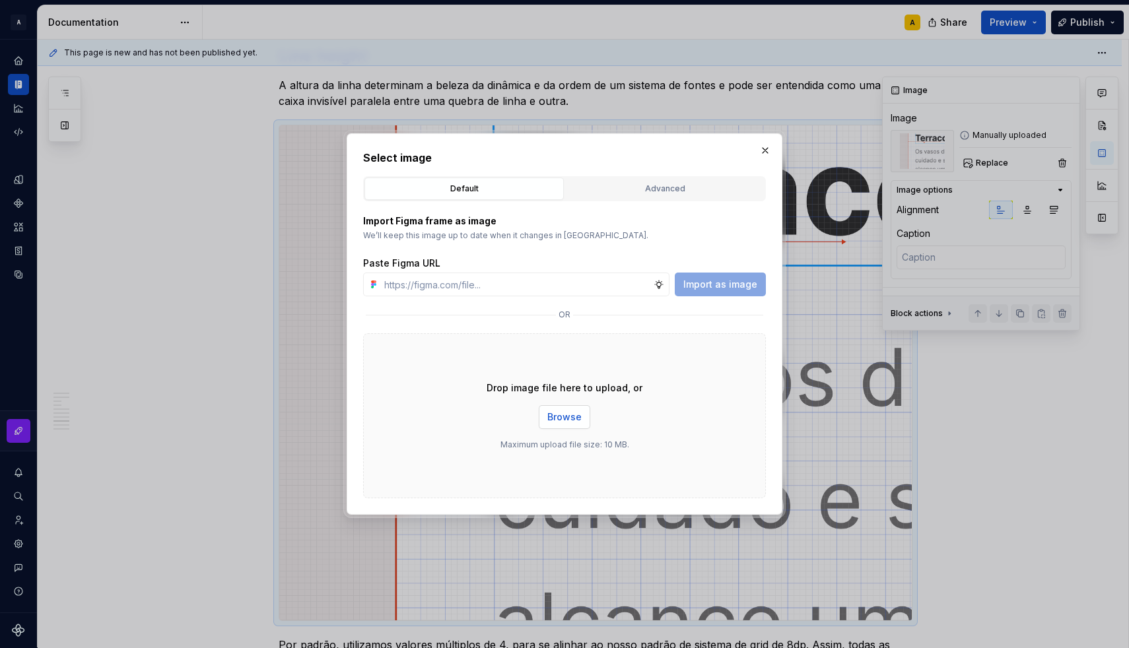
click at [575, 416] on span "Browse" at bounding box center [564, 417] width 34 height 13
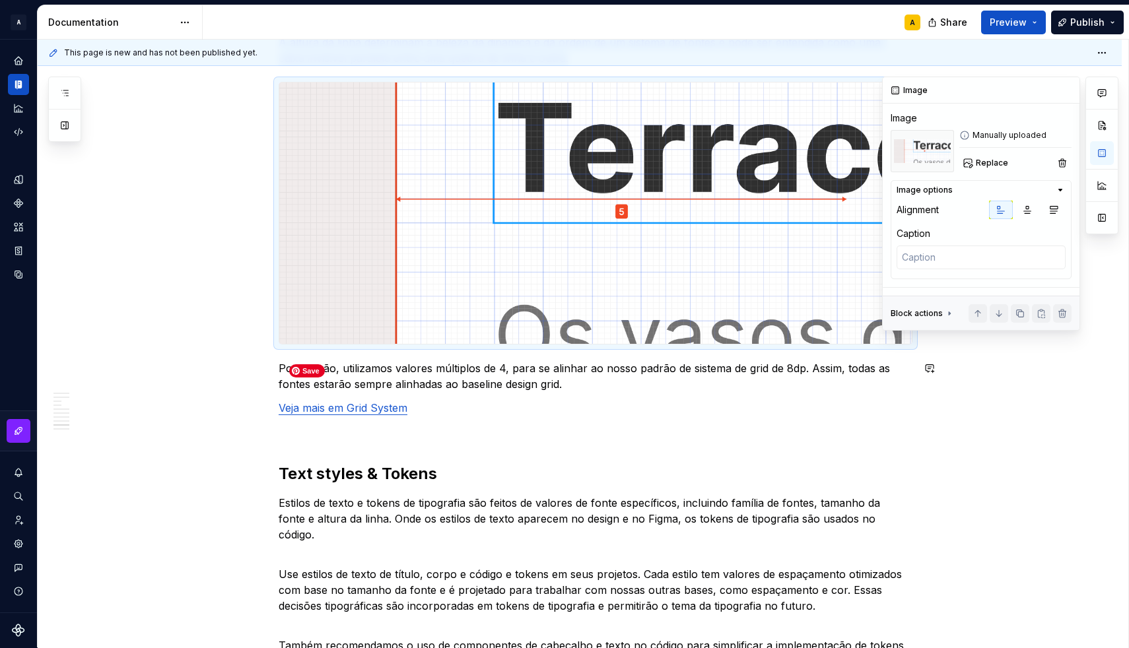
scroll to position [2592, 0]
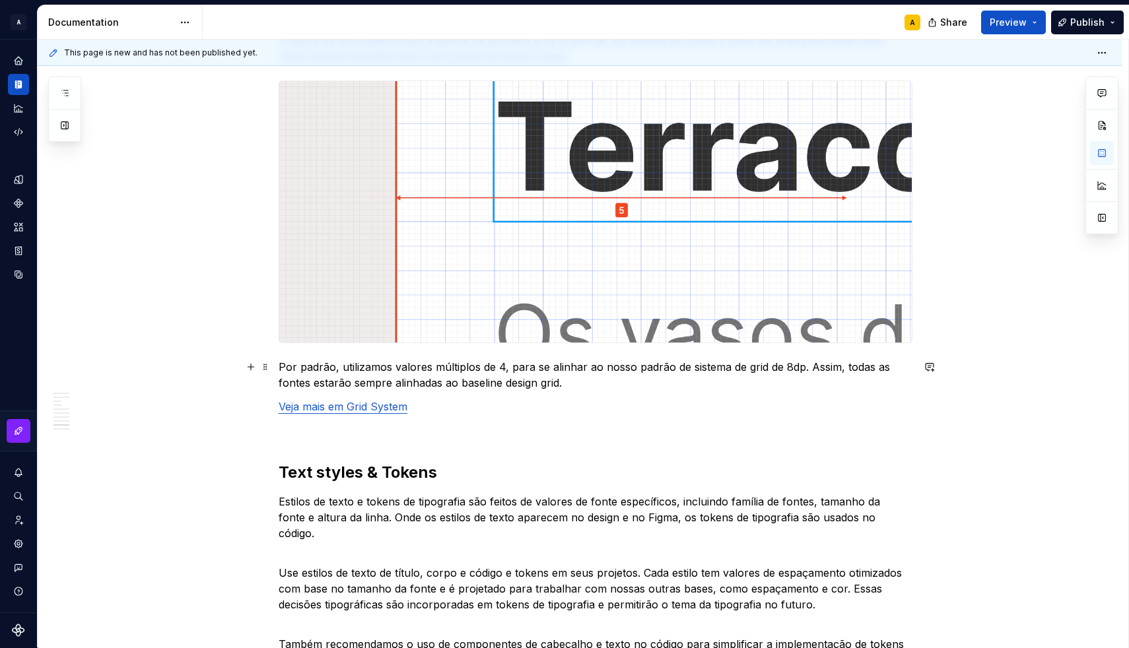
click at [513, 380] on p "Por padrão, utilizamos valores múltiplos de 4, para se alinhar ao nosso padrão …" at bounding box center [596, 375] width 634 height 32
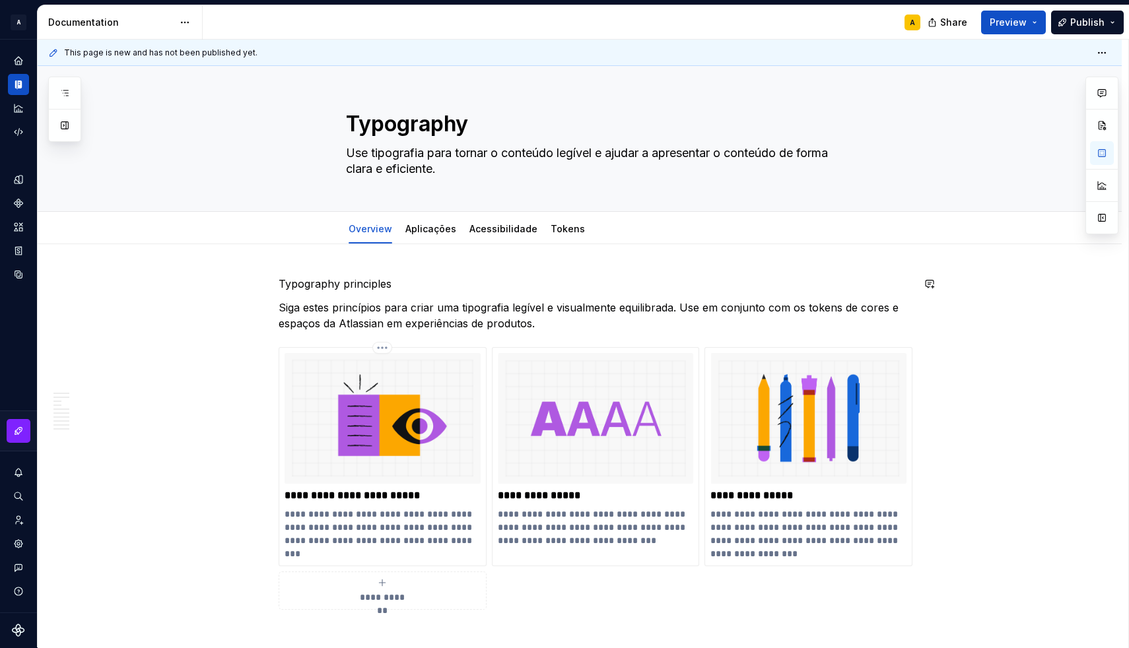
scroll to position [0, 0]
click at [442, 230] on link "Aplicações" at bounding box center [430, 228] width 51 height 11
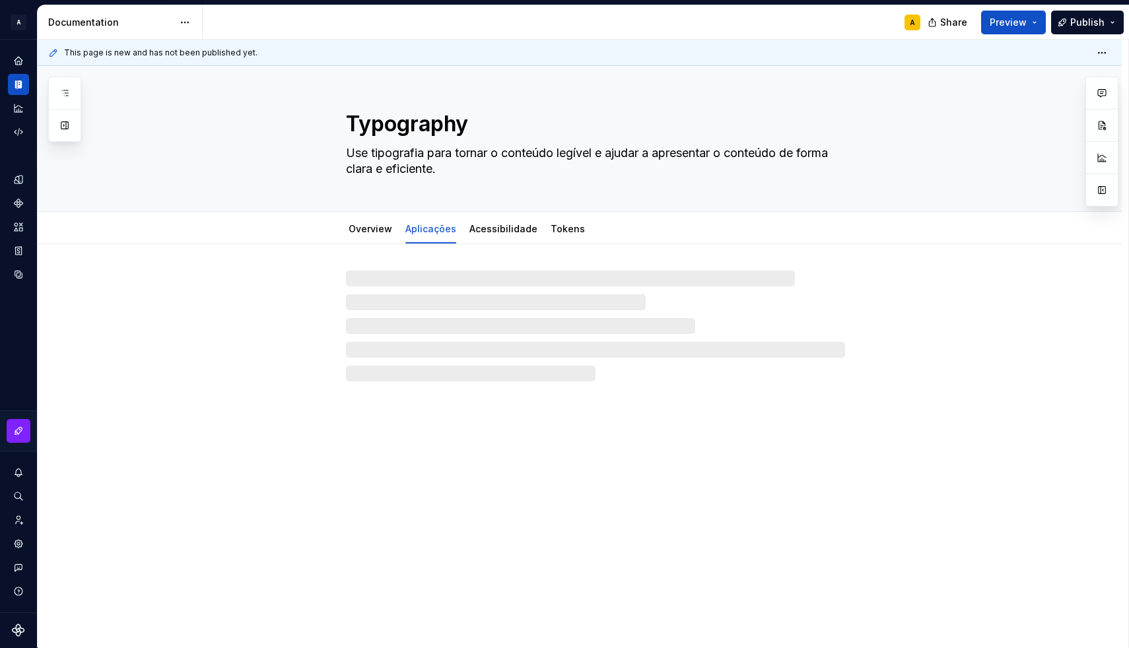
type textarea "*"
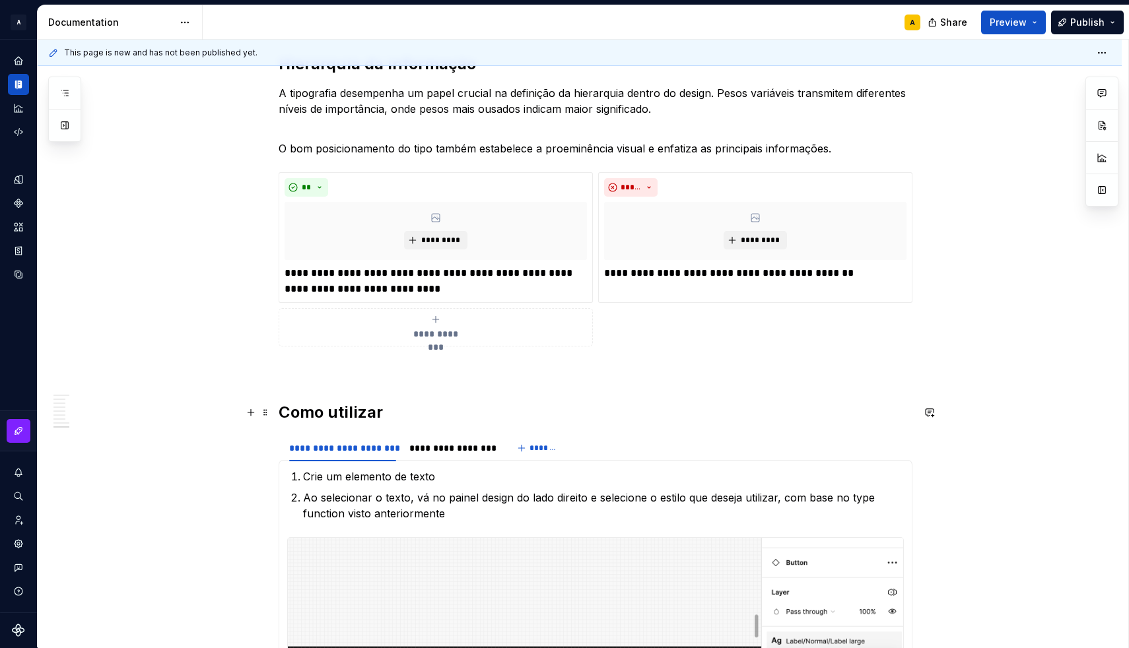
scroll to position [1412, 0]
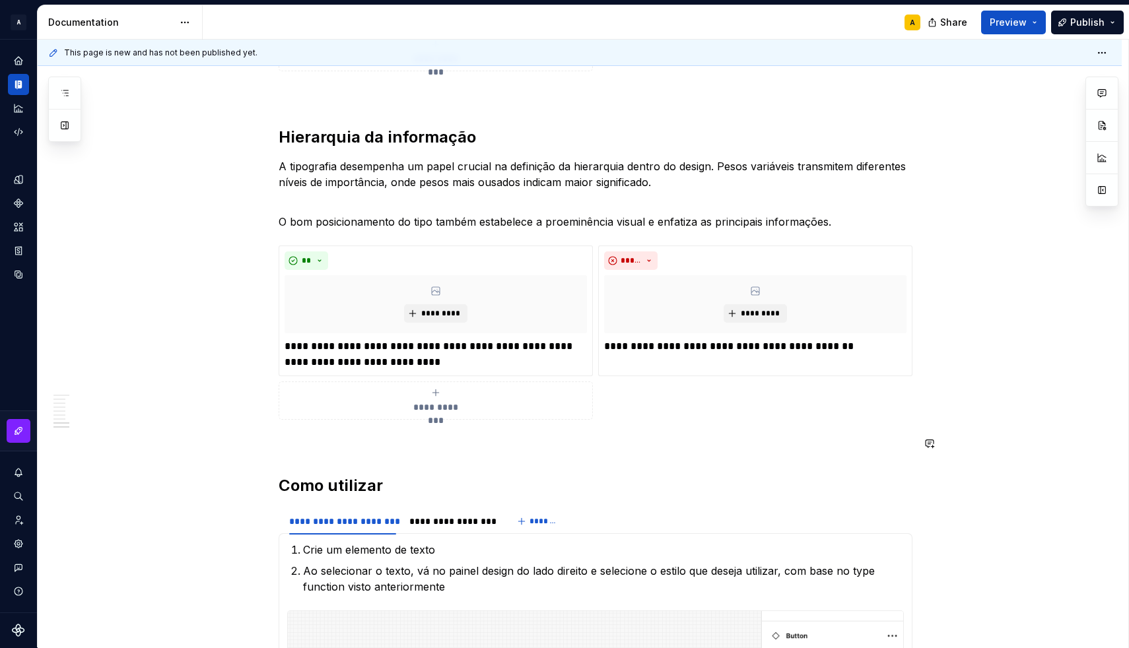
click at [339, 444] on p at bounding box center [596, 444] width 634 height 16
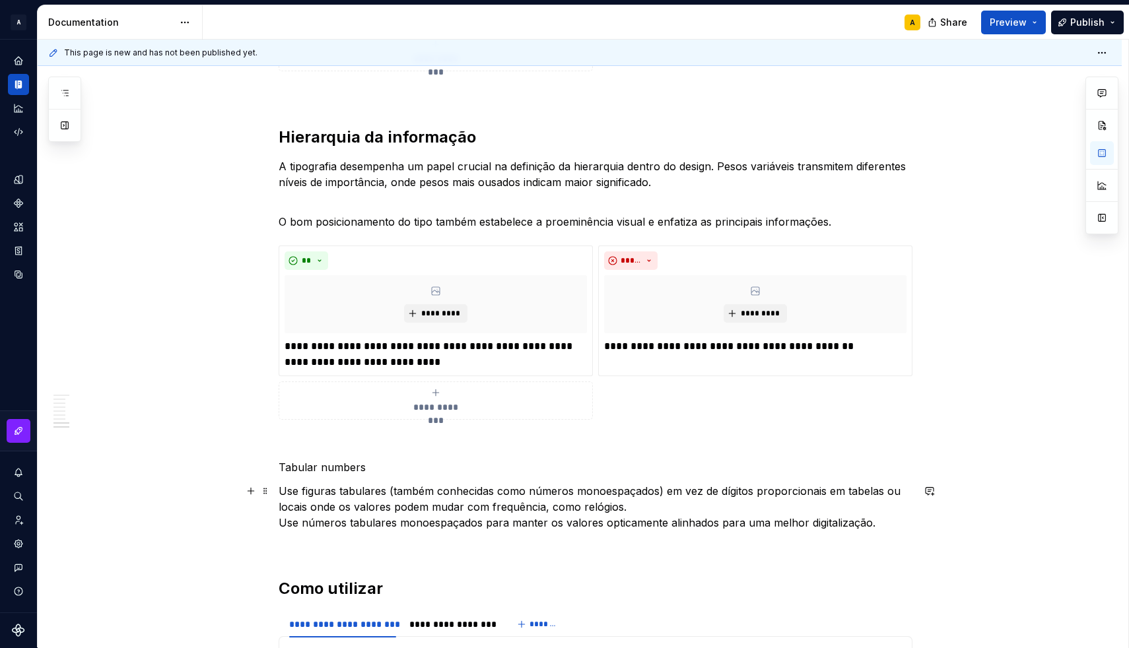
click at [638, 508] on p "Use figuras tabulares (também conhecidas como números monoespaçados) em vez de …" at bounding box center [596, 507] width 634 height 48
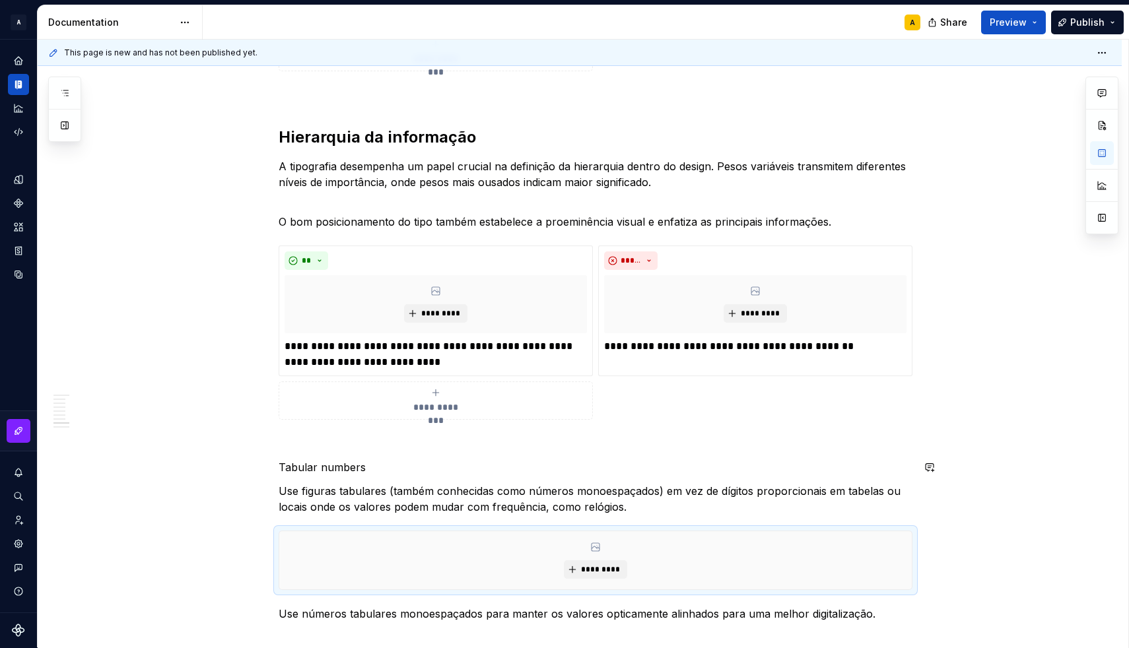
click at [319, 453] on div "Aplicando os tipos Body Os estilos de corpo são usados para passagens mais long…" at bounding box center [596, 43] width 634 height 2361
click at [323, 465] on p "Tabular numbers" at bounding box center [596, 467] width 634 height 16
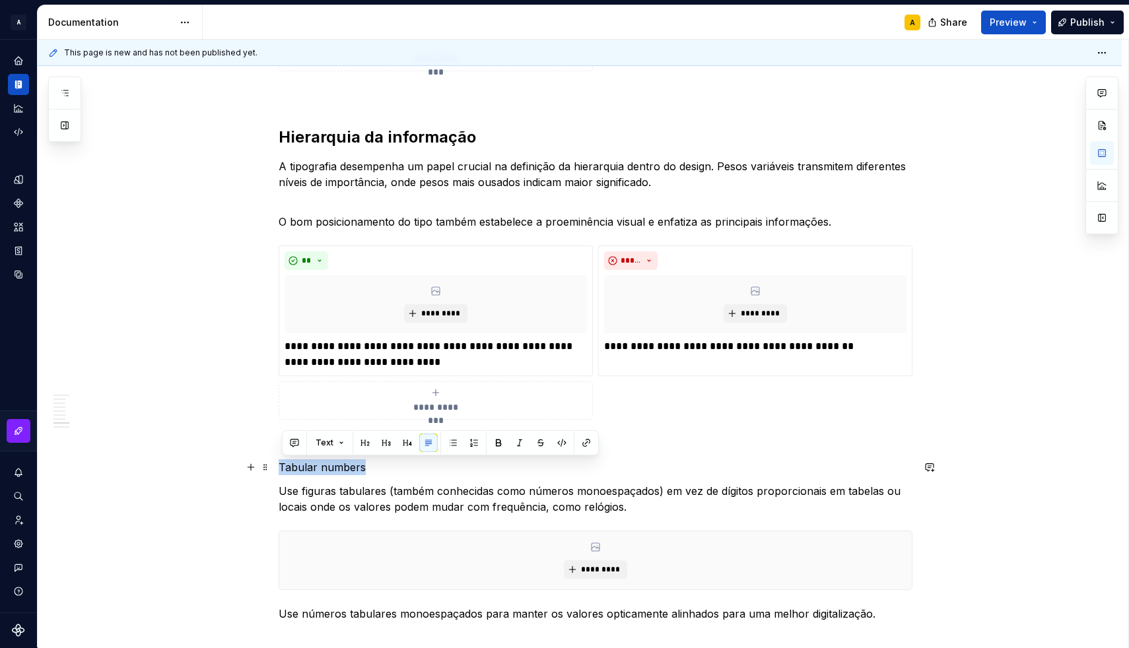
click at [323, 465] on p "Tabular numbers" at bounding box center [596, 467] width 634 height 16
click at [366, 444] on button "button" at bounding box center [365, 443] width 18 height 18
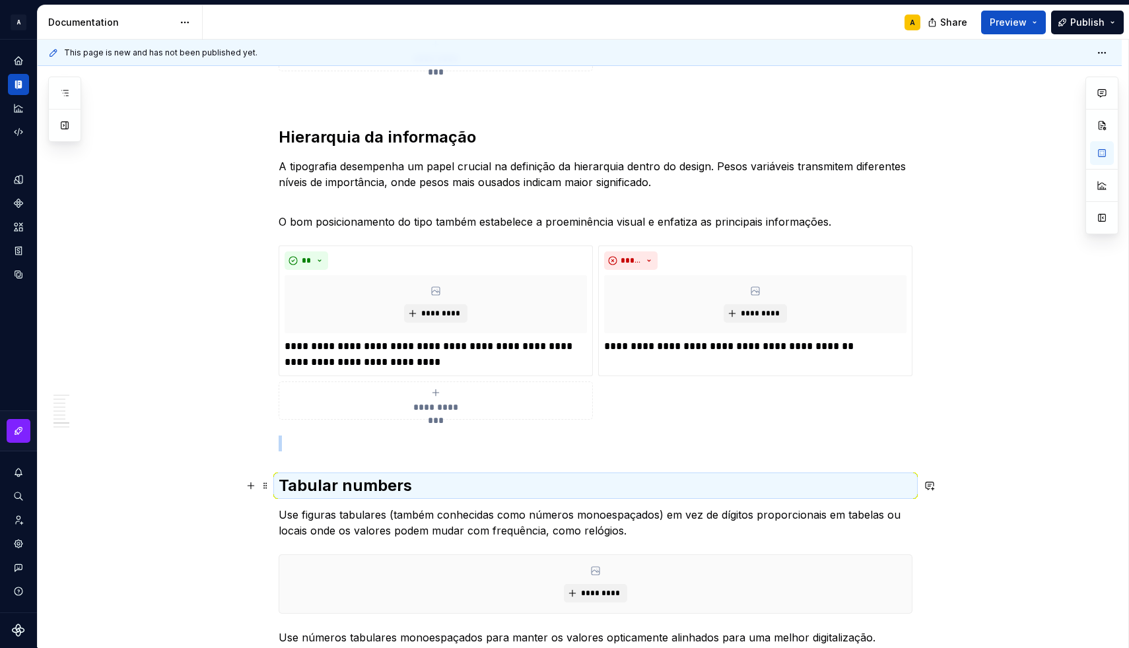
click at [379, 475] on h2 "Tabular numbers" at bounding box center [596, 485] width 634 height 21
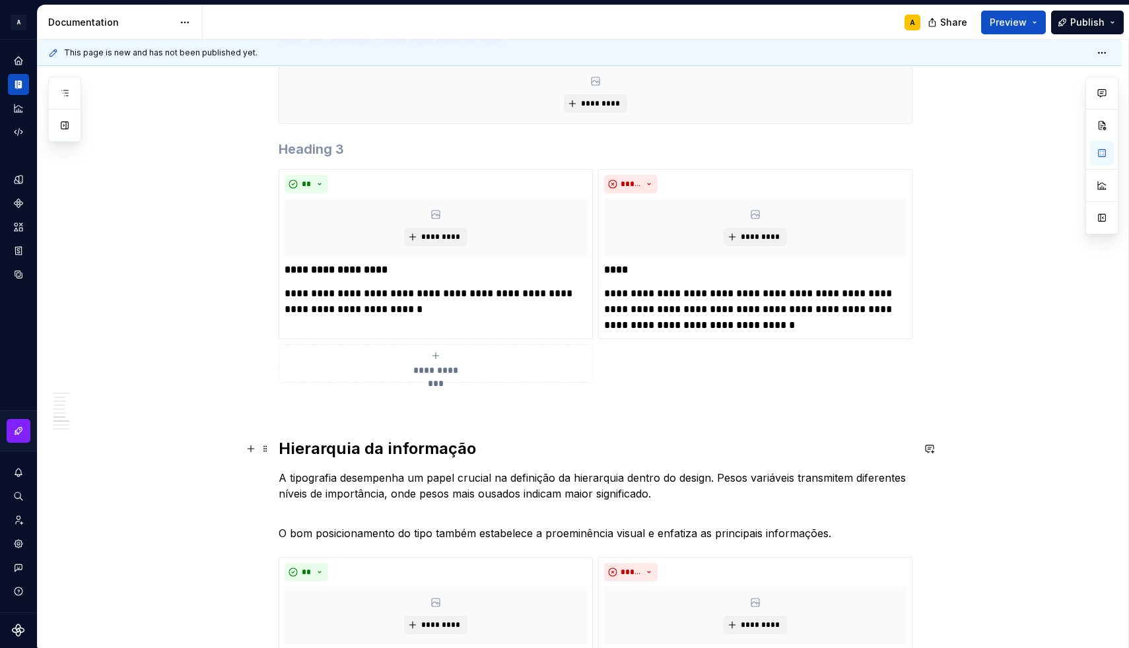
scroll to position [1102, 0]
click at [310, 149] on h3 at bounding box center [596, 148] width 634 height 18
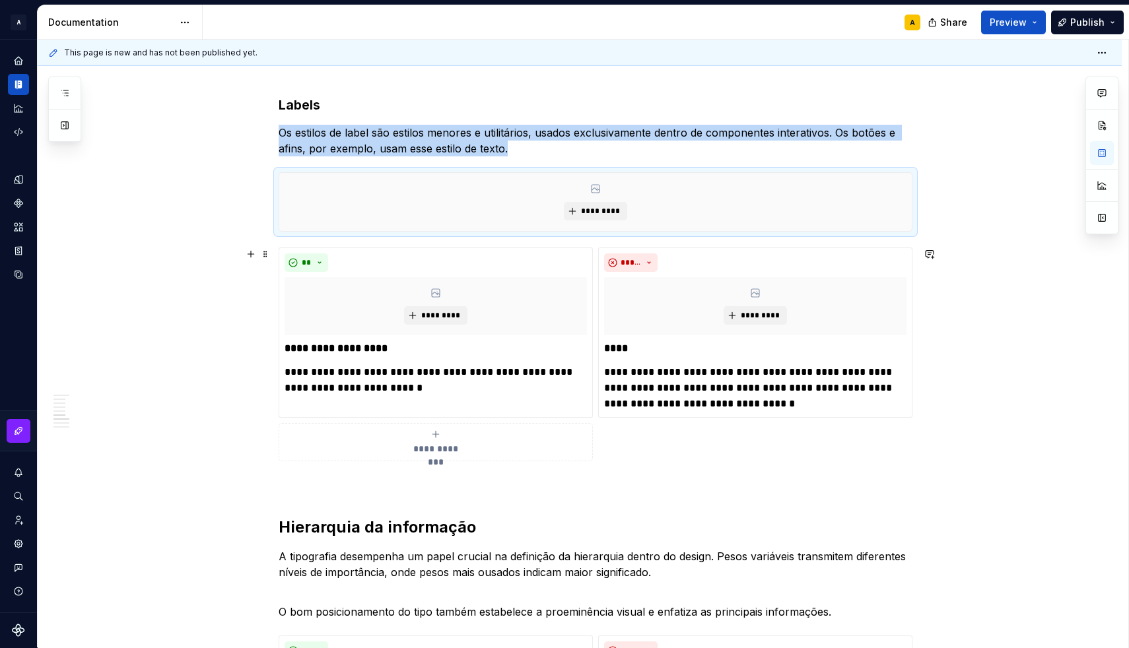
scroll to position [952, 0]
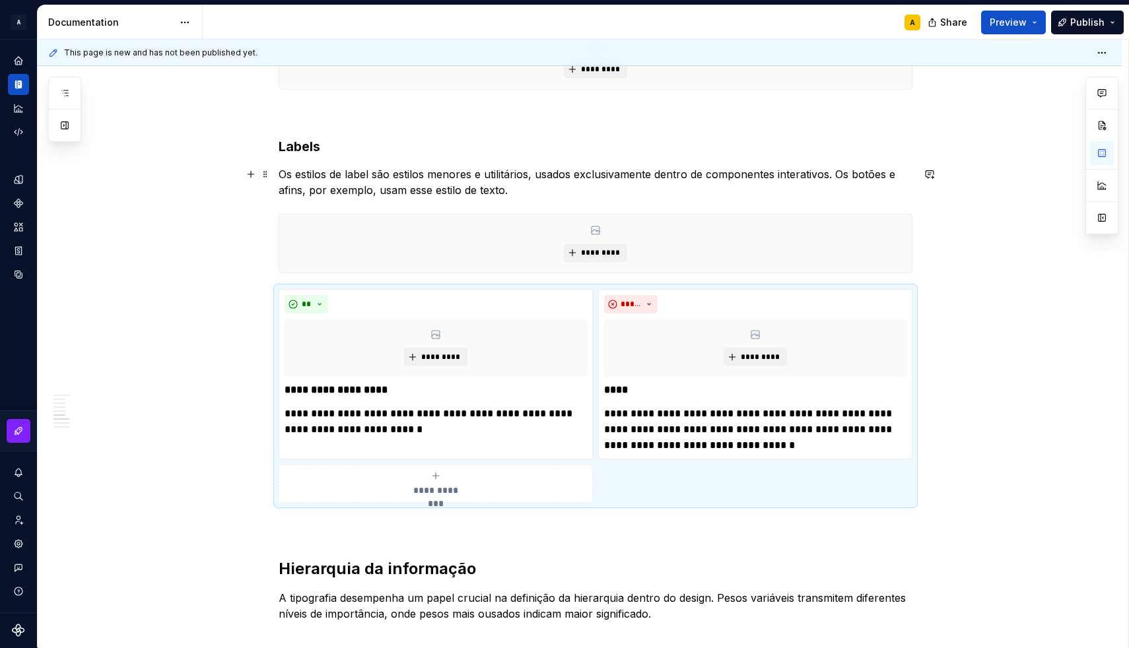
click at [557, 193] on p "Os estilos de label são estilos menores e utilitários, usados exclusivamente de…" at bounding box center [596, 182] width 634 height 32
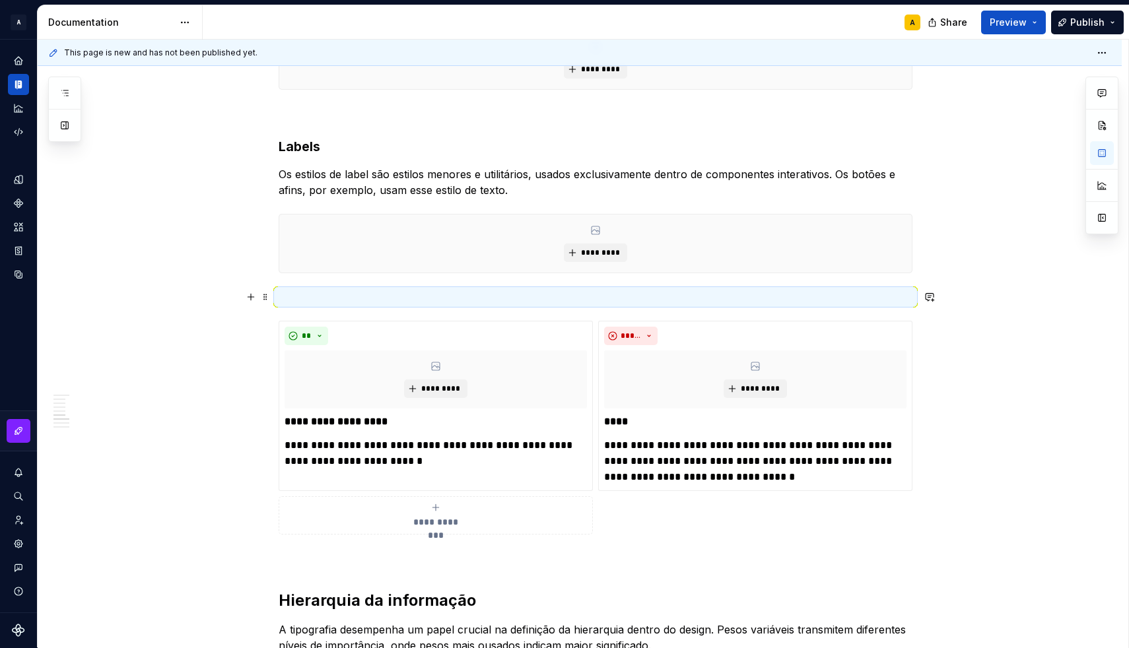
click at [302, 299] on p at bounding box center [596, 297] width 634 height 16
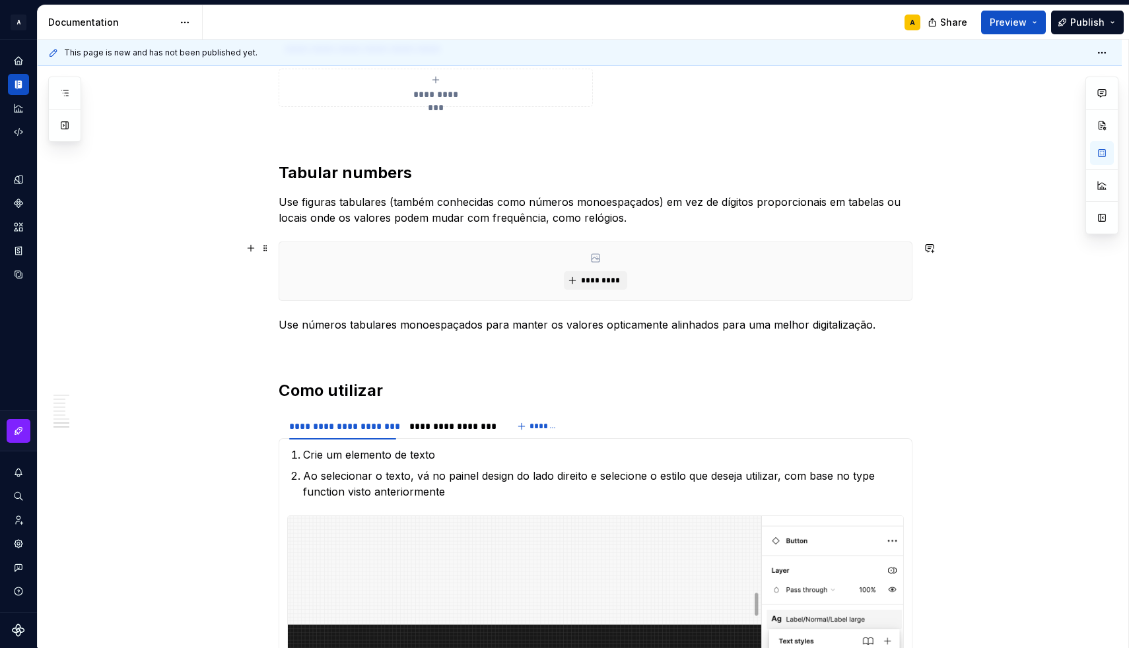
scroll to position [1723, 0]
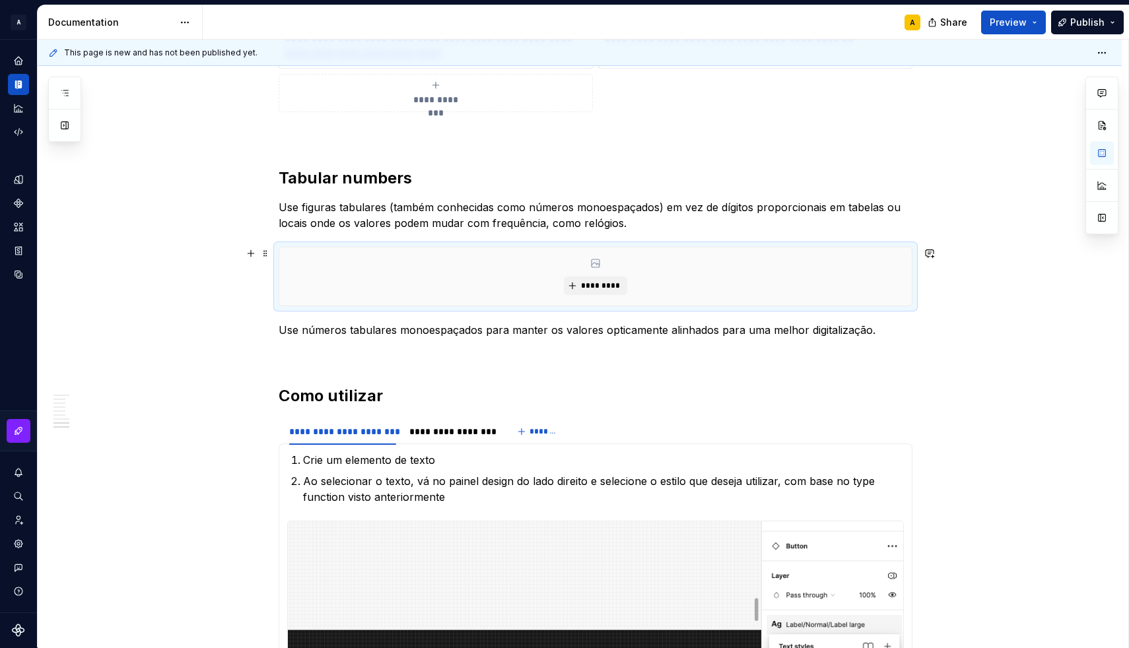
click at [533, 275] on div "*********" at bounding box center [595, 277] width 632 height 58
click at [270, 253] on span at bounding box center [265, 253] width 11 height 18
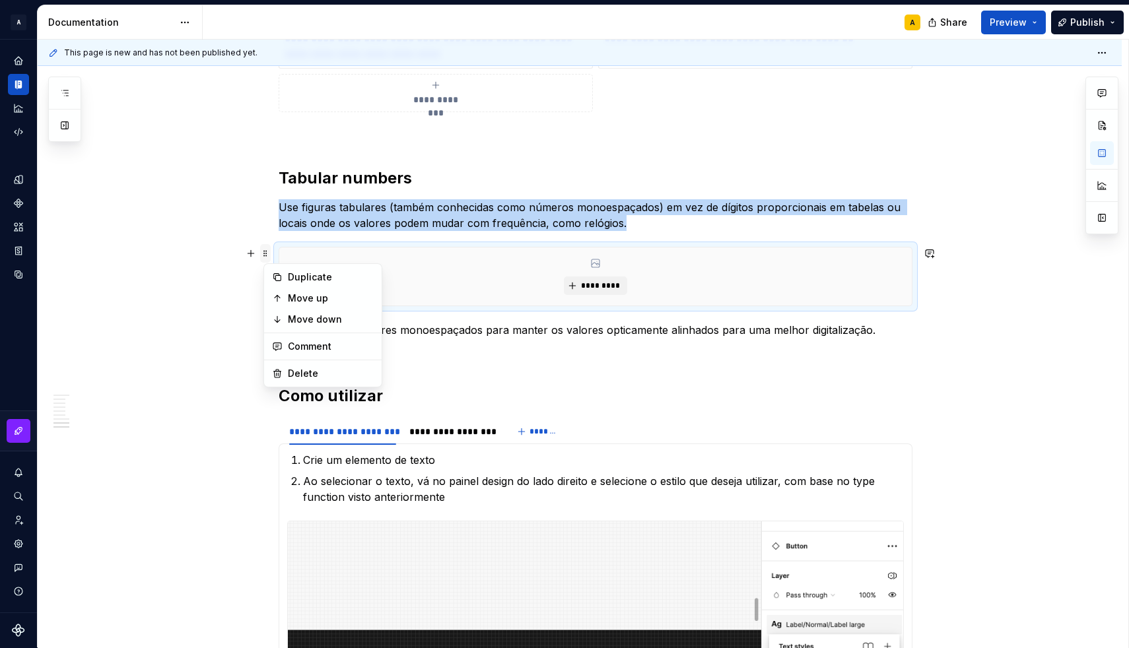
click at [270, 253] on span at bounding box center [265, 253] width 11 height 18
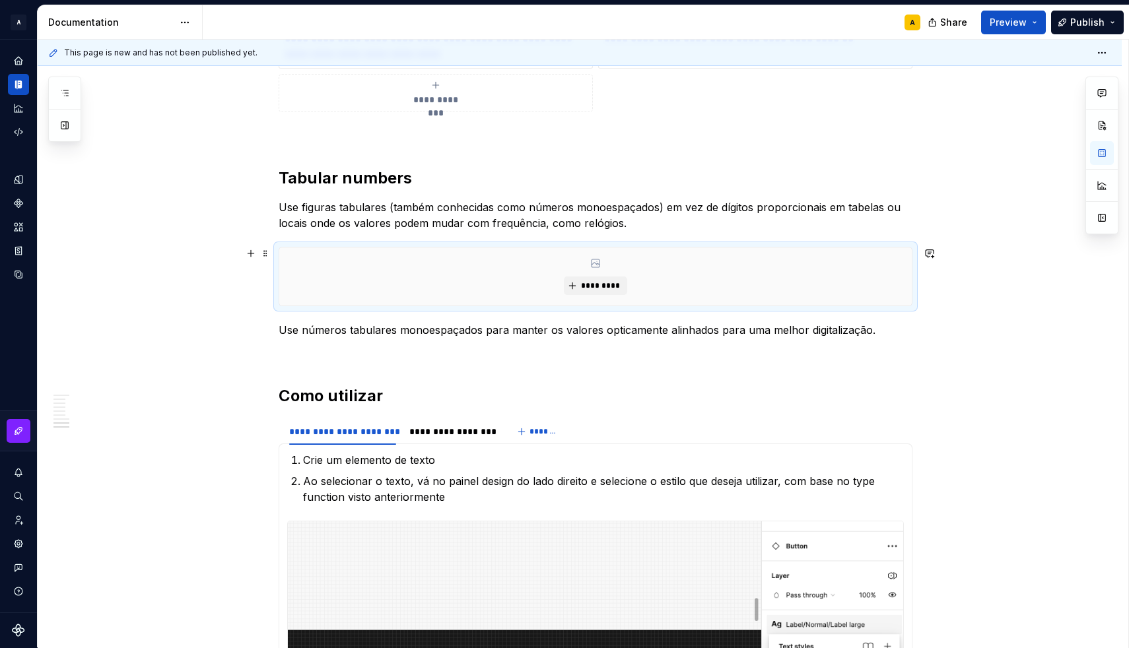
click at [386, 271] on div "*********" at bounding box center [595, 277] width 632 height 58
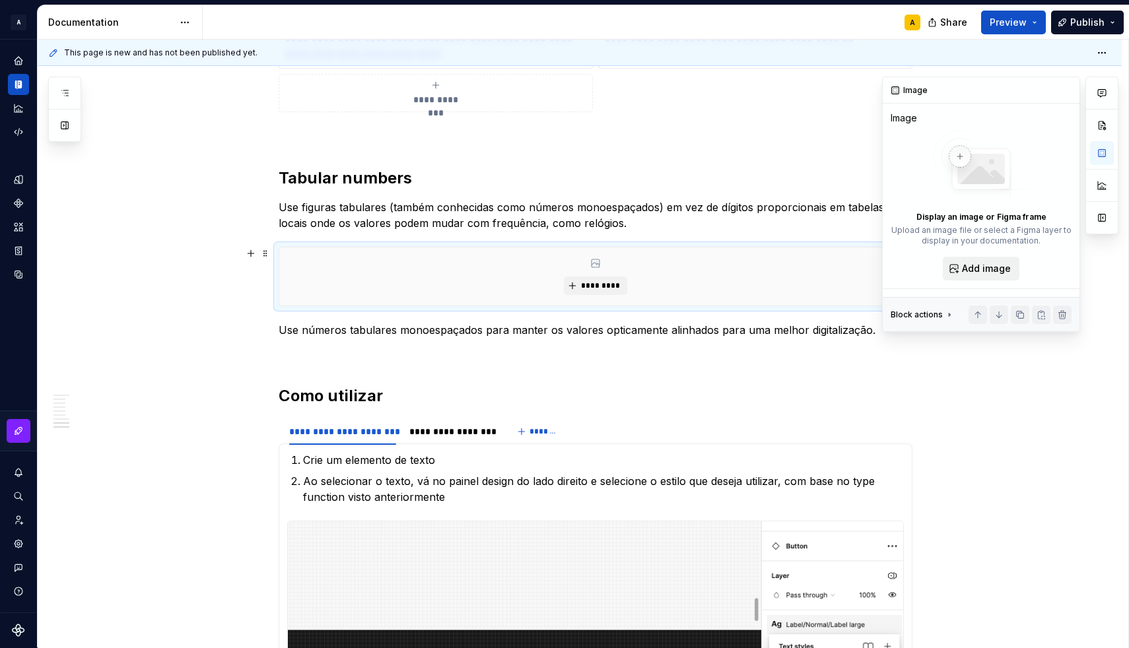
click at [987, 269] on span "Add image" at bounding box center [986, 268] width 49 height 13
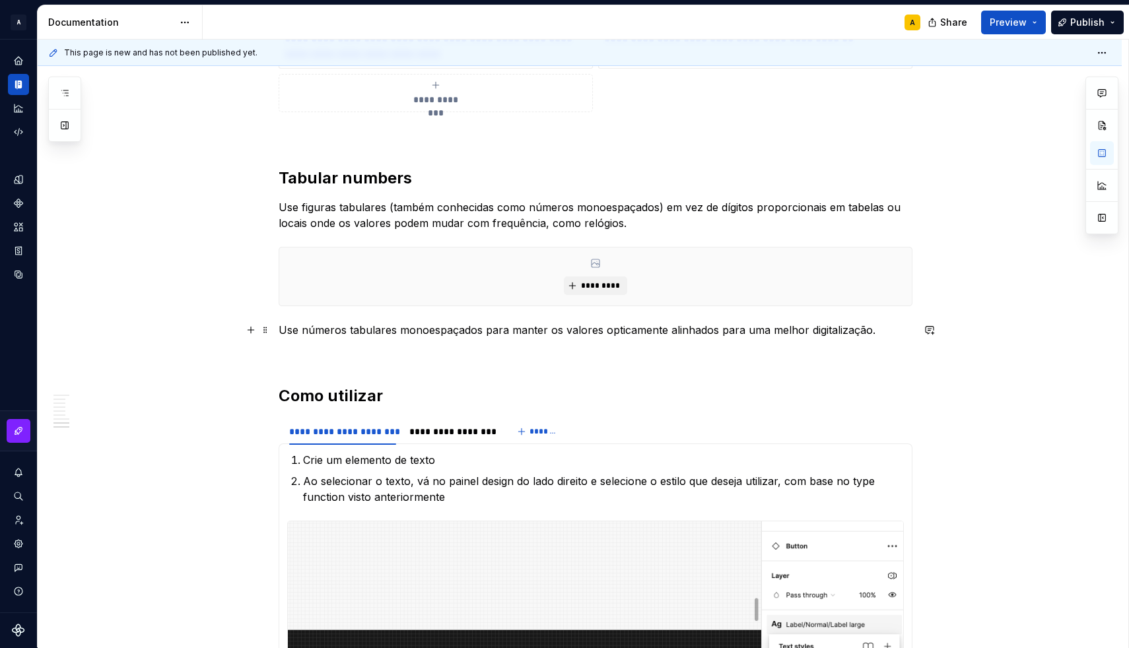
click at [528, 326] on p "Use números tabulares monoespaçados para manter os valores opticamente alinhado…" at bounding box center [596, 330] width 634 height 16
click at [634, 228] on p "Use figuras tabulares (também conhecidas como números monoespaçados) em vez de …" at bounding box center [596, 215] width 634 height 32
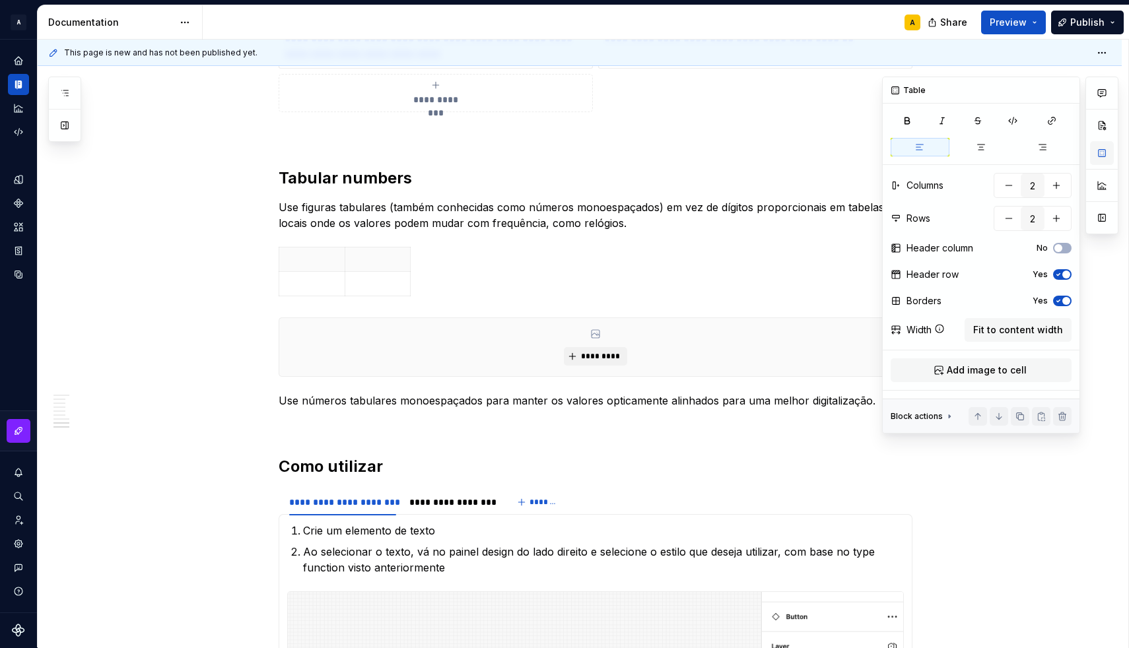
type textarea "*"
click at [1010, 226] on button "button" at bounding box center [1009, 219] width 24 height 24
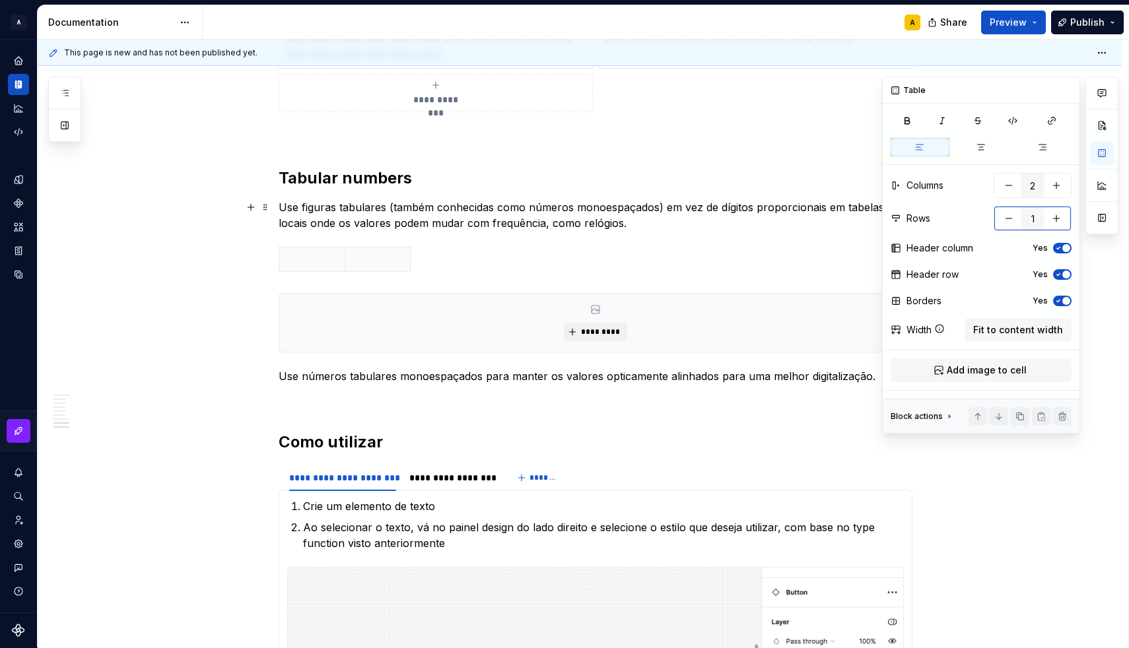
type input "1"
click at [1061, 251] on icon "button" at bounding box center [1058, 248] width 11 height 8
click at [1061, 272] on icon "button" at bounding box center [1058, 275] width 11 height 8
click at [1061, 246] on icon "button" at bounding box center [1058, 248] width 11 height 8
click at [1060, 300] on icon "button" at bounding box center [1058, 301] width 11 height 8
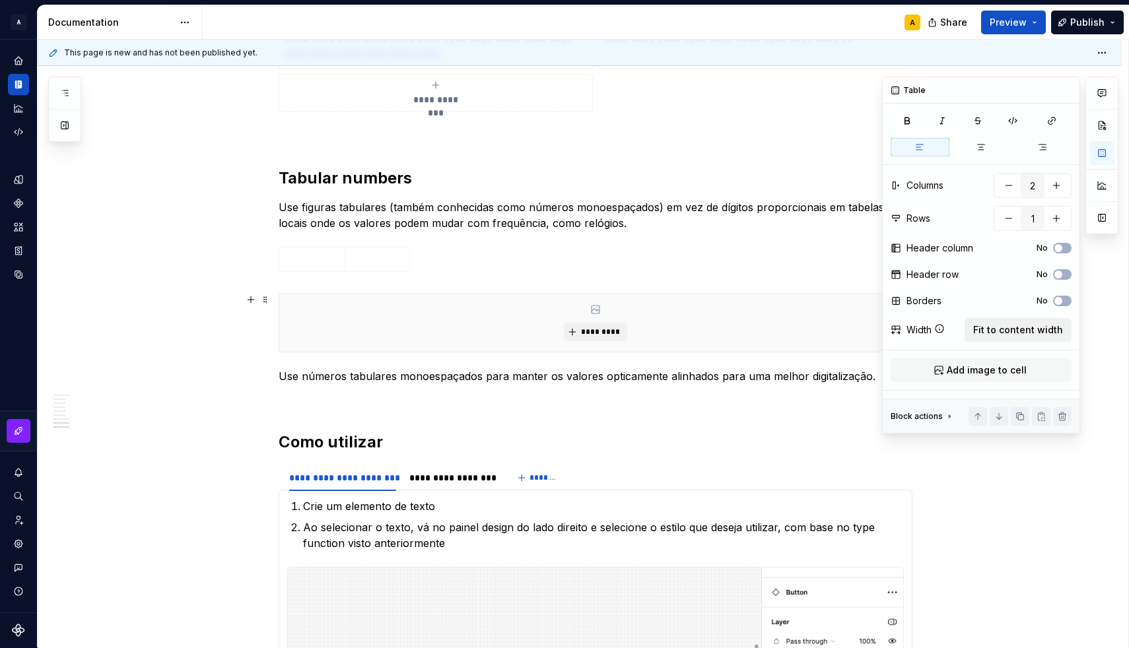
click at [988, 325] on span "Fit to content width" at bounding box center [1018, 329] width 90 height 13
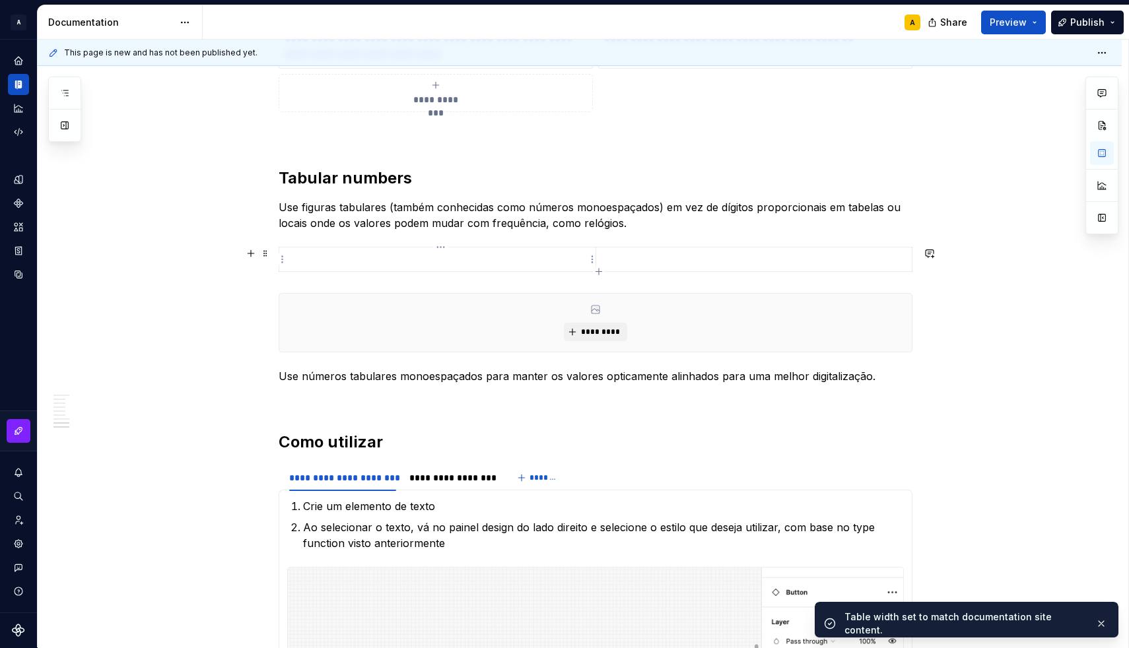
click at [409, 258] on p at bounding box center [437, 259] width 300 height 13
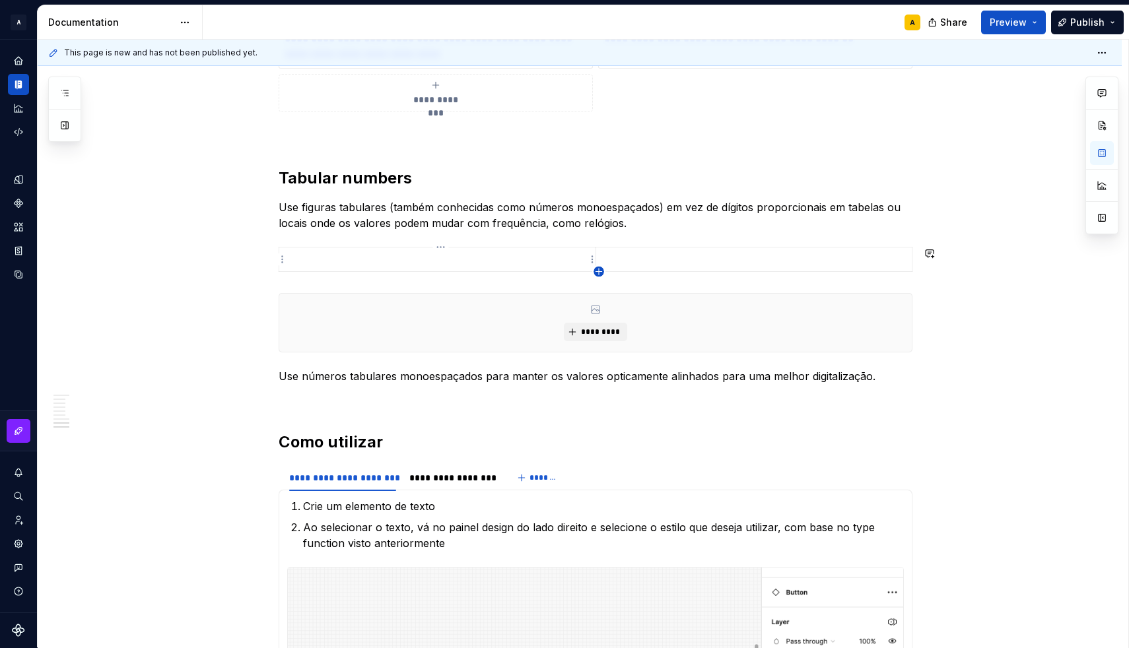
click at [599, 270] on icon "button" at bounding box center [598, 272] width 11 height 11
click at [566, 259] on p at bounding box center [437, 259] width 300 height 13
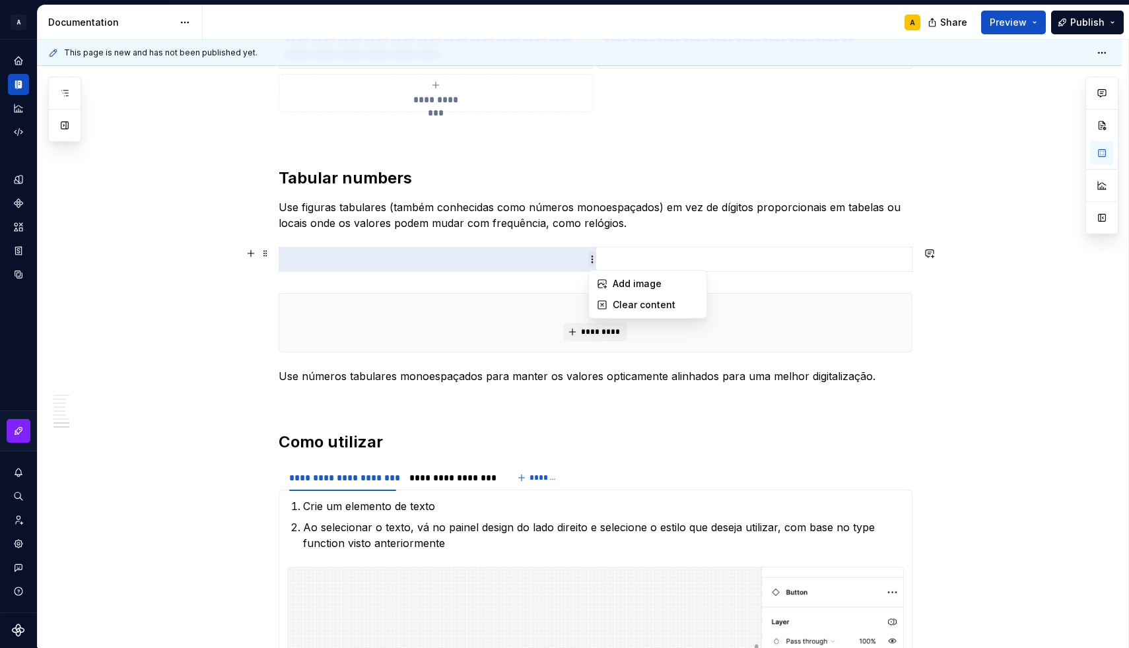
click at [594, 259] on html "A [DS] Design System A Design system data Documentation A Share Preview Publish…" at bounding box center [564, 324] width 1129 height 648
click at [616, 282] on div "Add image" at bounding box center [656, 283] width 86 height 13
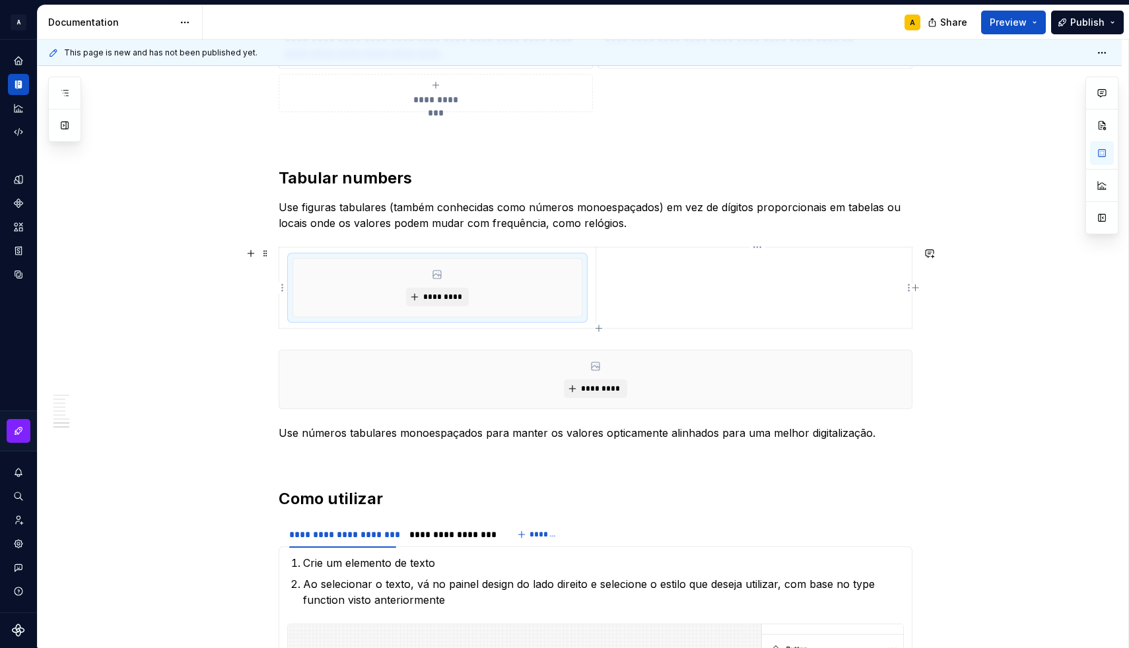
click at [637, 271] on td at bounding box center [753, 288] width 316 height 81
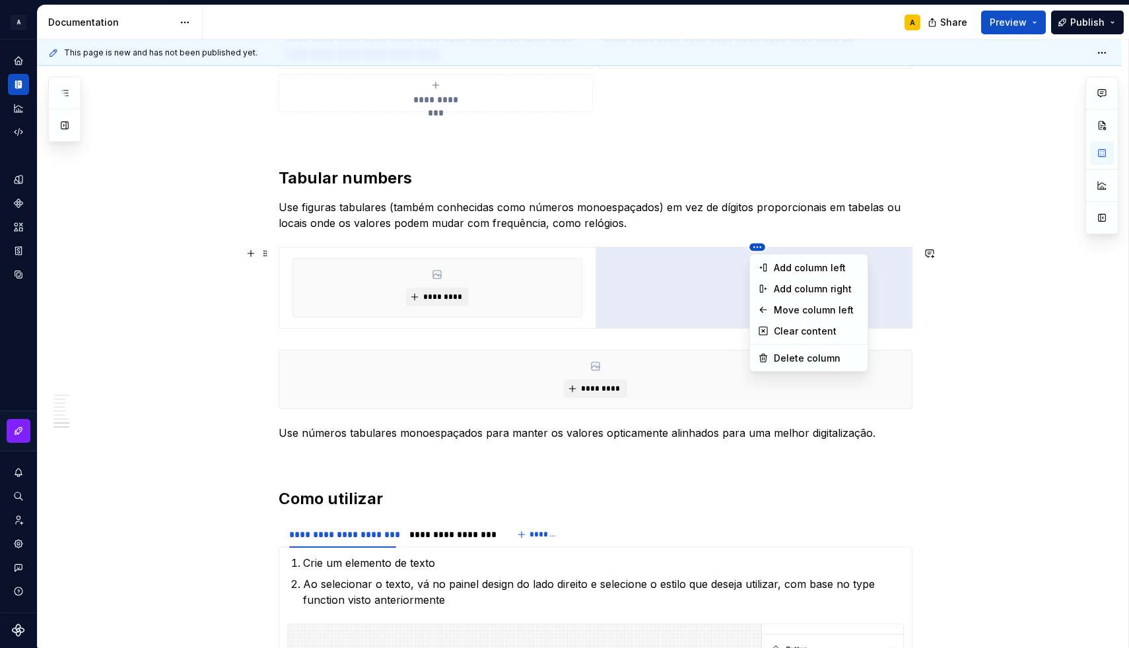
click at [758, 248] on html "A [DS] Design System A Design system data Documentation A Share Preview Publish…" at bounding box center [564, 324] width 1129 height 648
click at [715, 282] on html "A [DS] Design System A Design system data Documentation A Share Preview Publish…" at bounding box center [564, 324] width 1129 height 648
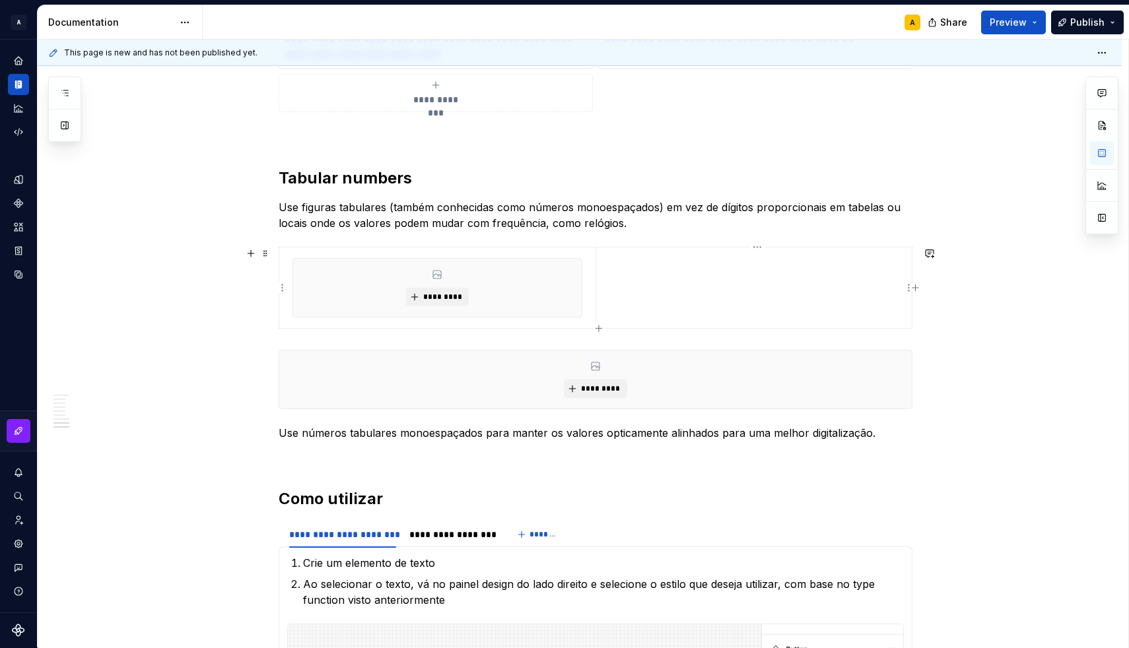
click at [752, 277] on td at bounding box center [753, 288] width 316 height 81
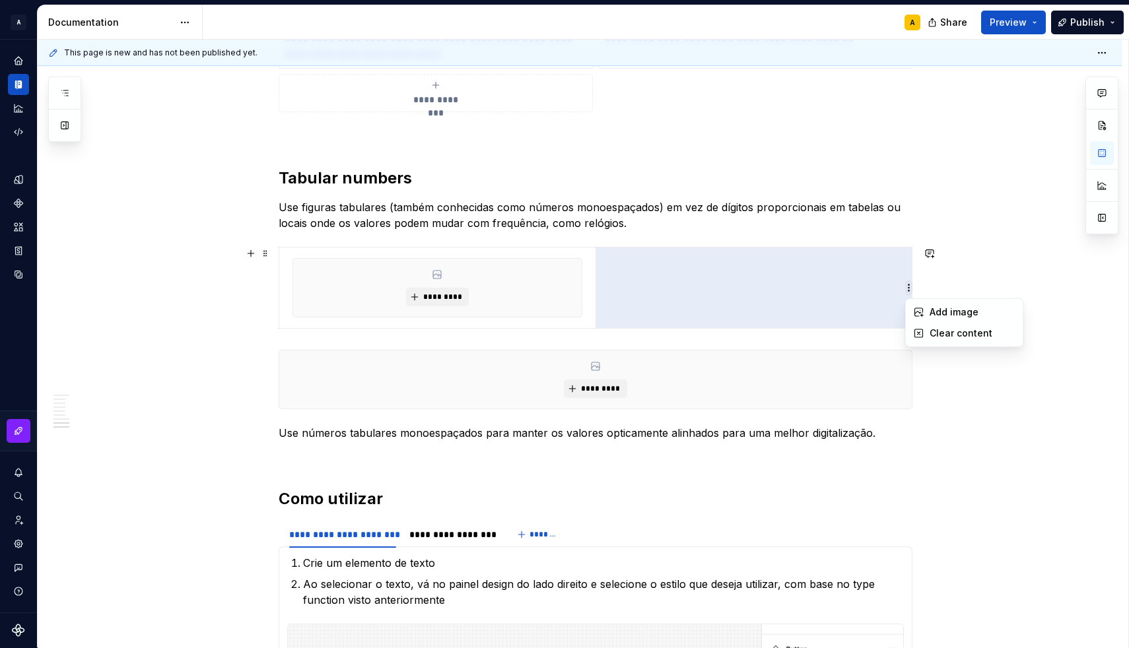
click at [907, 288] on html "A [DS] Design System A Design system data Documentation A Share Preview Publish…" at bounding box center [564, 324] width 1129 height 648
click at [923, 312] on icon at bounding box center [918, 312] width 11 height 11
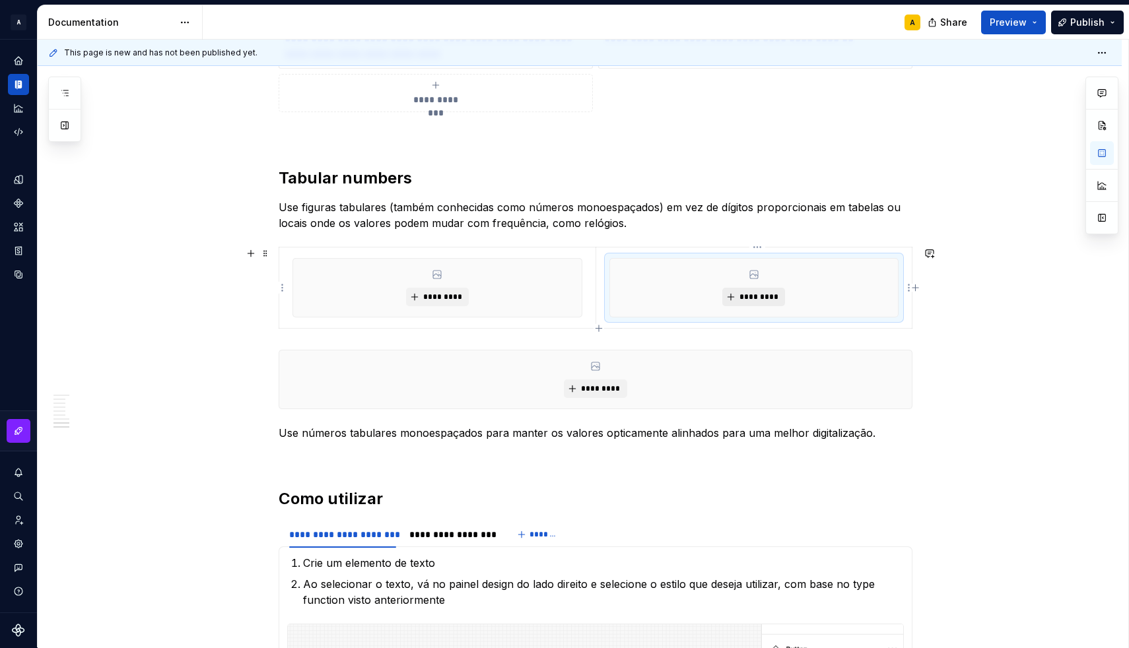
click at [741, 299] on button "*********" at bounding box center [753, 297] width 63 height 18
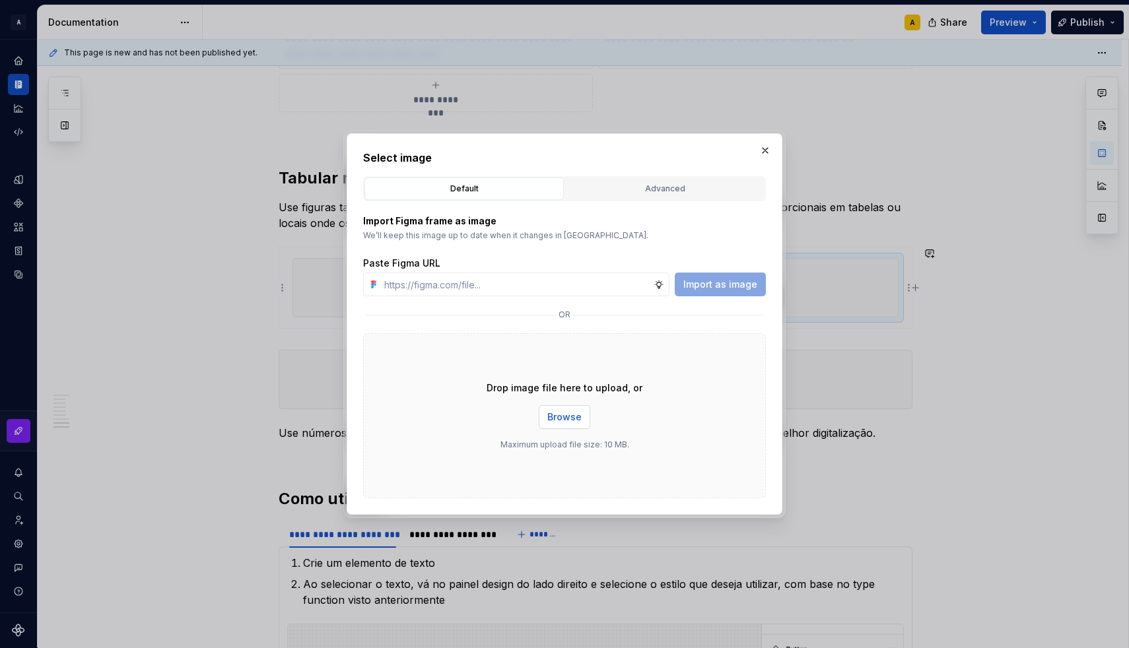
click at [554, 411] on span "Browse" at bounding box center [564, 417] width 34 height 13
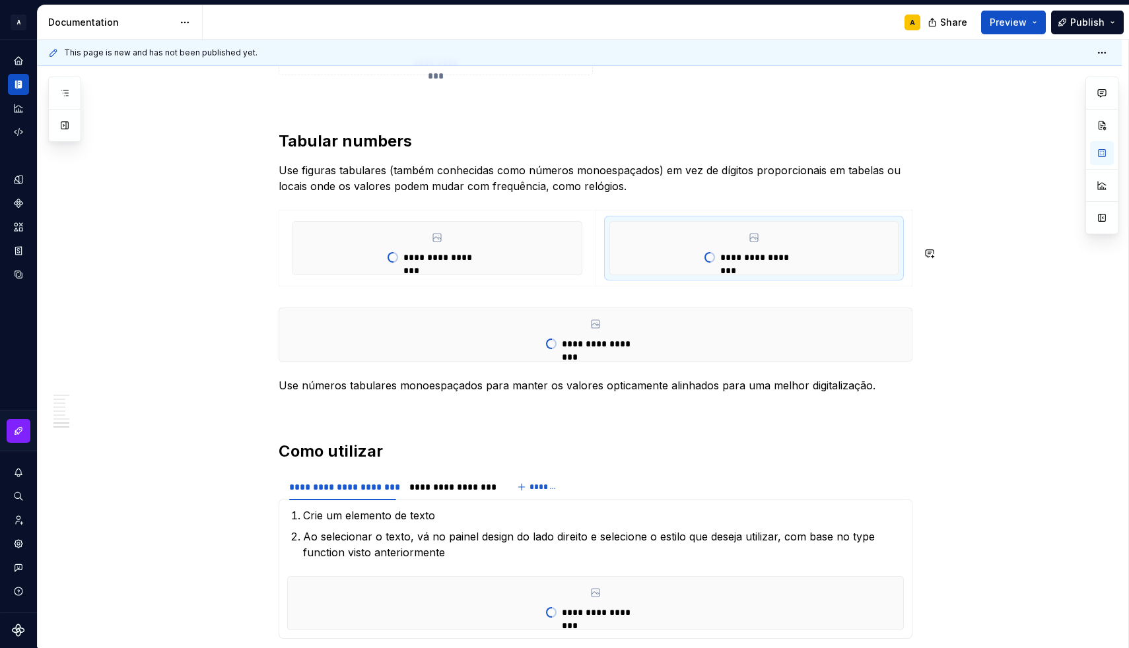
scroll to position [1512, 0]
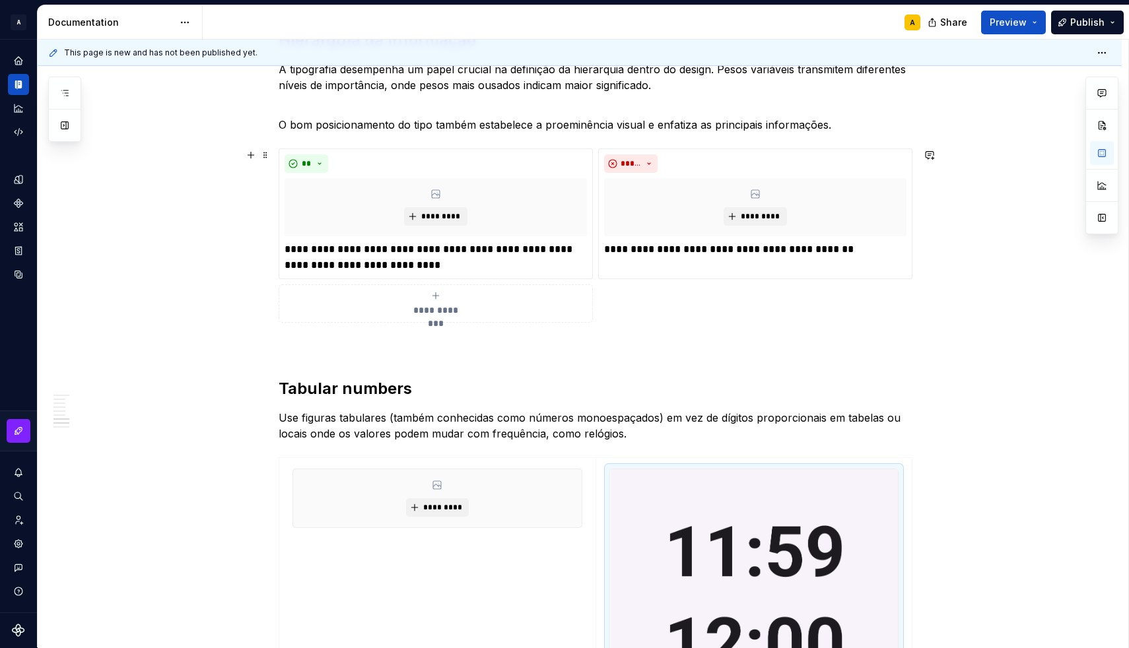
click at [457, 296] on div "**********" at bounding box center [435, 303] width 302 height 26
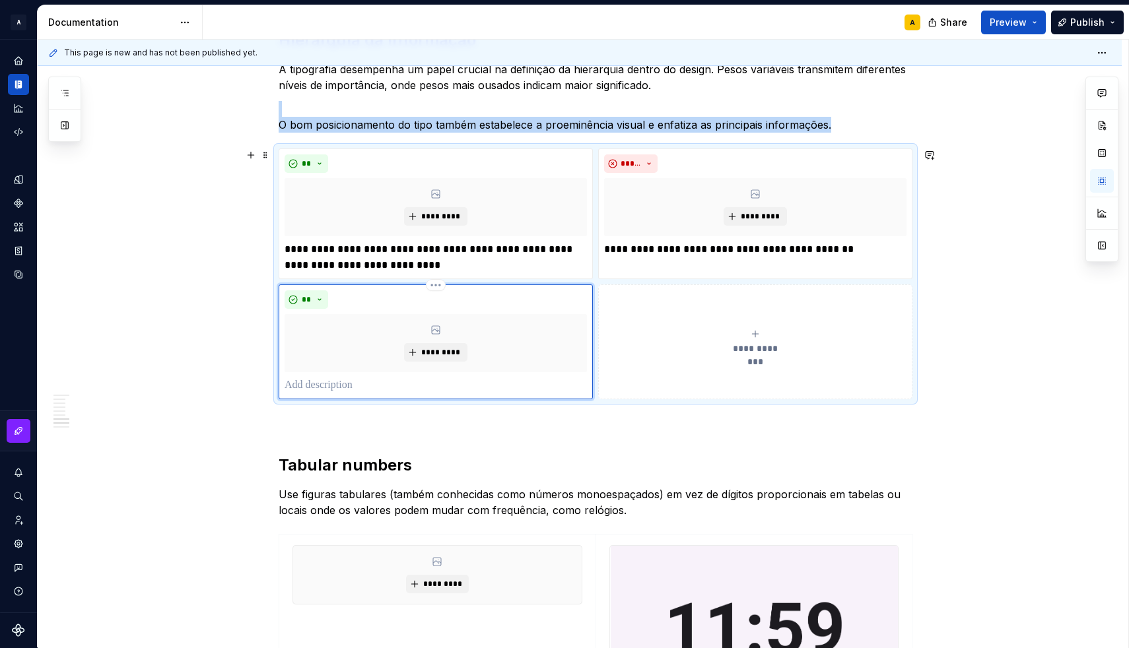
click at [452, 374] on div "** *********" at bounding box center [435, 341] width 302 height 103
click at [436, 374] on div "** *********" at bounding box center [435, 341] width 302 height 103
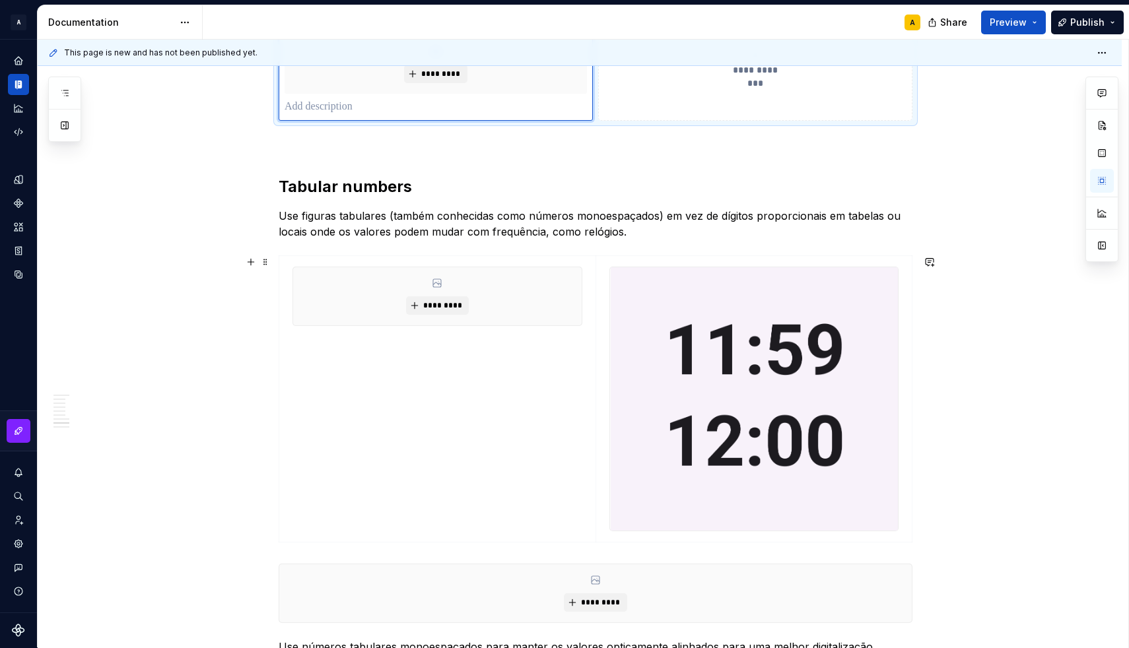
scroll to position [1795, 0]
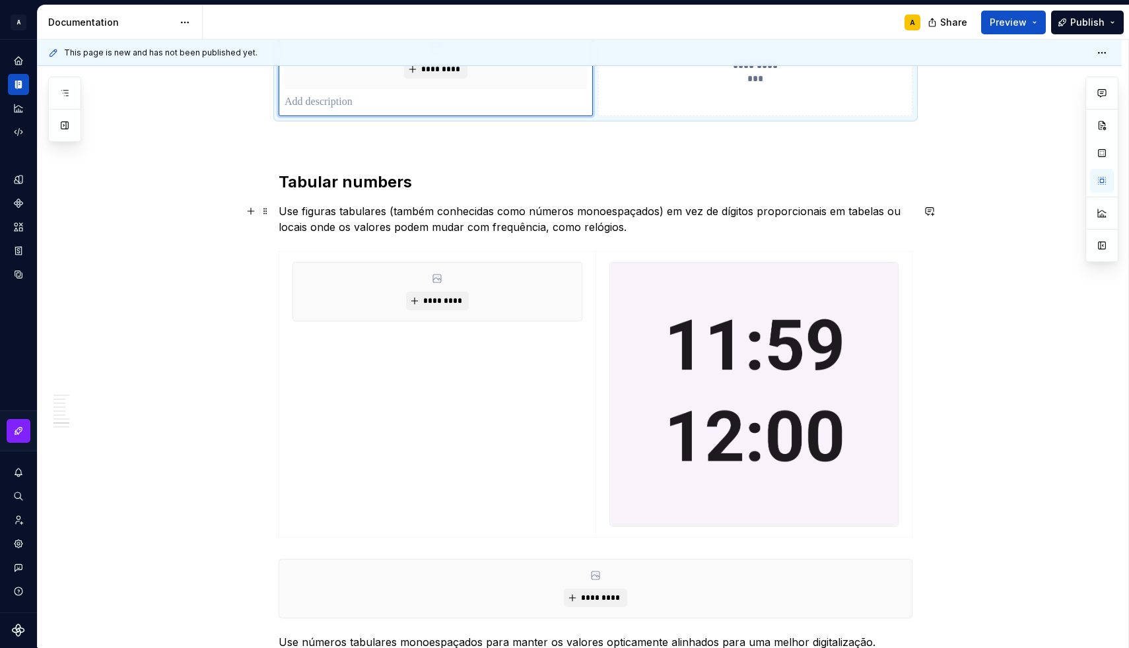
click at [486, 218] on p "Use figuras tabulares (também conhecidas como números monoespaçados) em vez de …" at bounding box center [596, 219] width 634 height 32
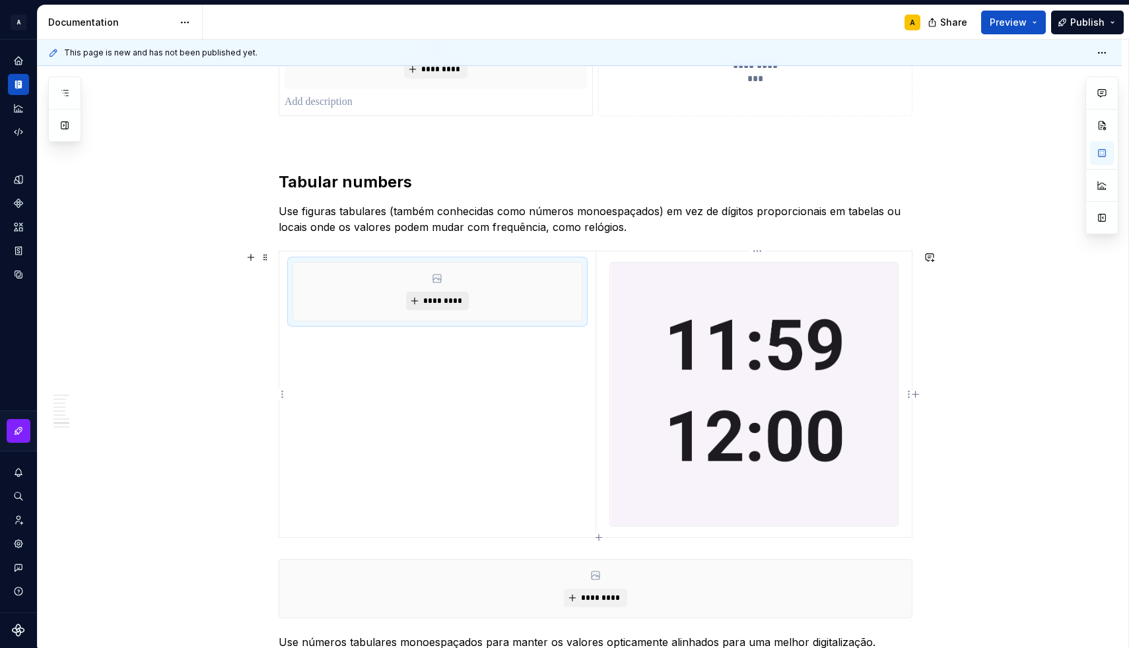
click at [449, 297] on span "*********" at bounding box center [442, 301] width 40 height 11
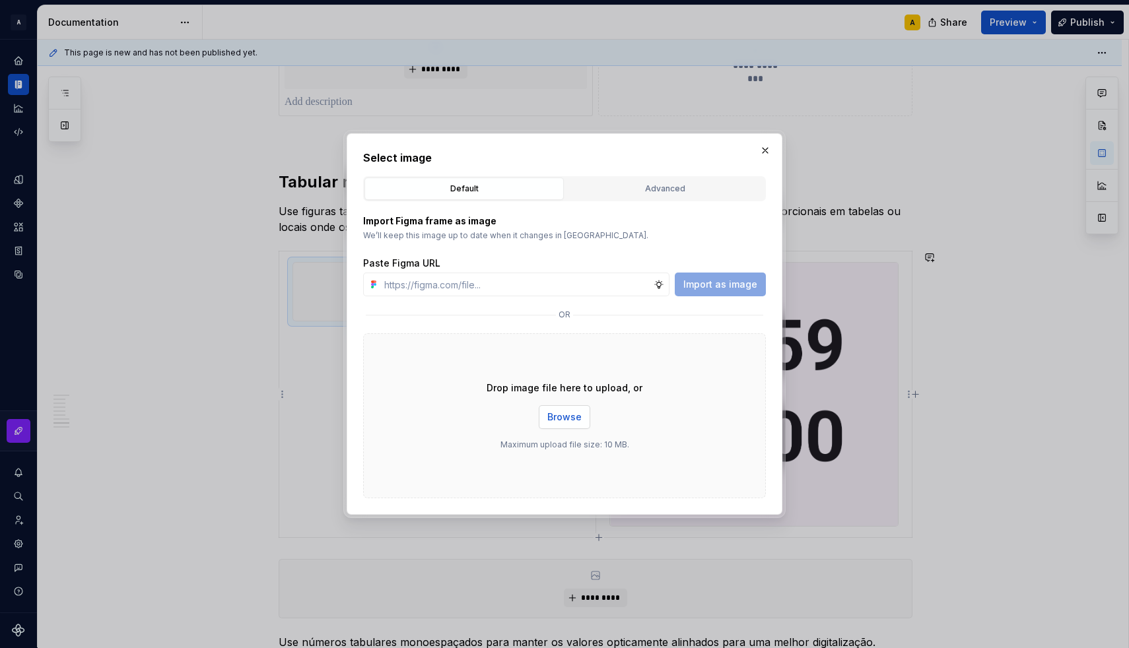
click at [568, 411] on span "Browse" at bounding box center [564, 417] width 34 height 13
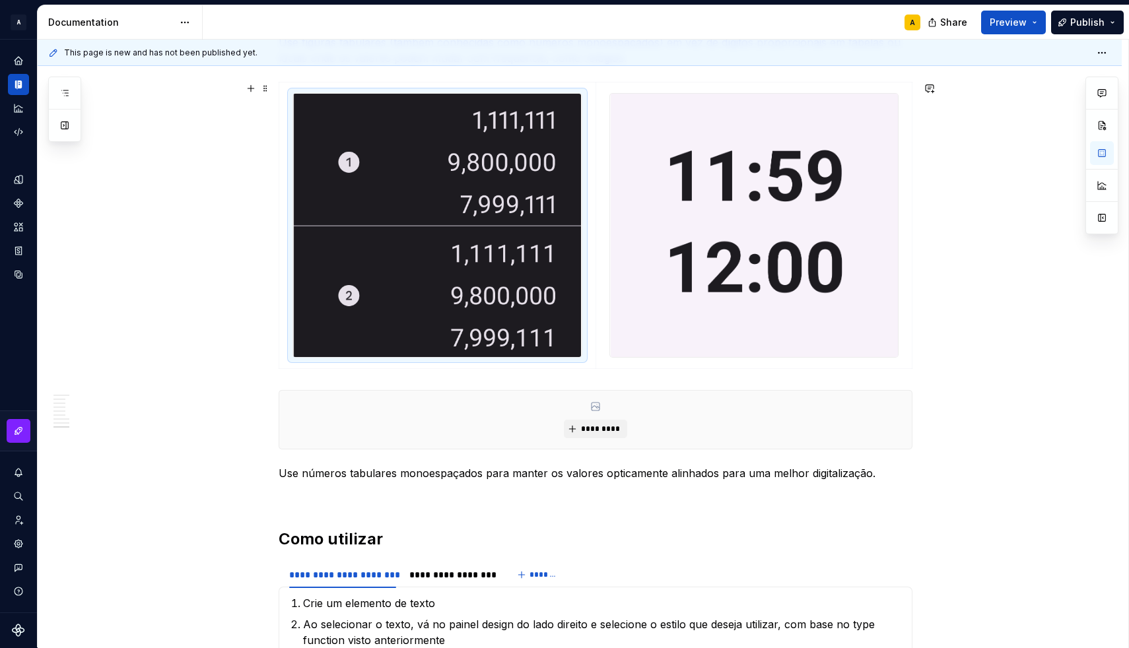
scroll to position [1971, 0]
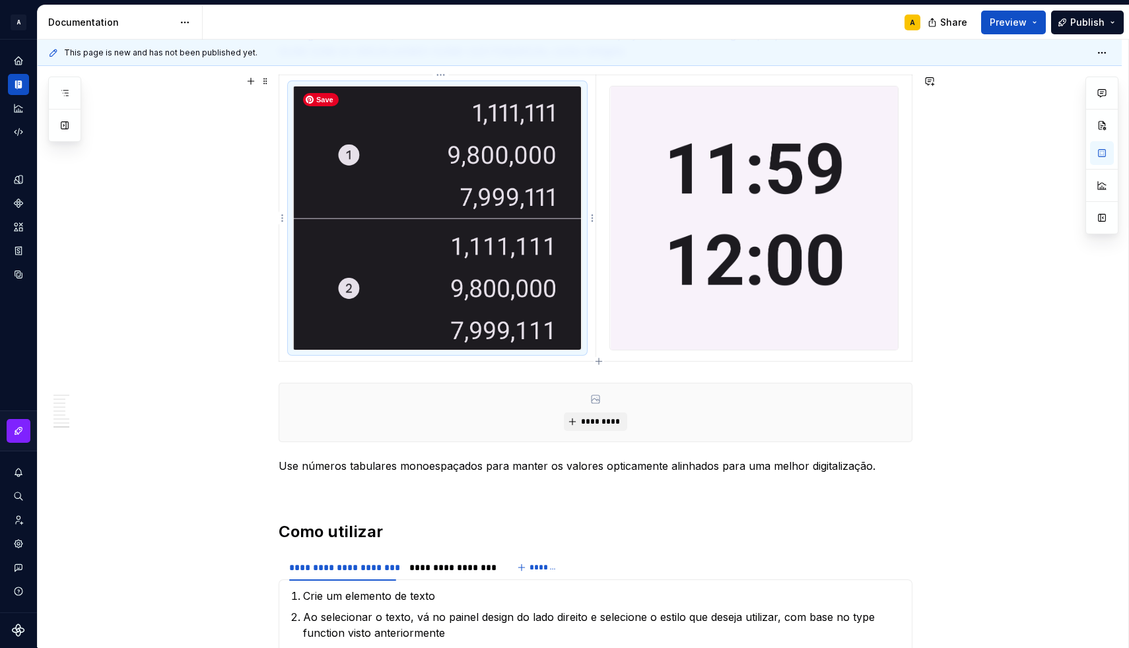
click at [479, 308] on img at bounding box center [437, 217] width 288 height 263
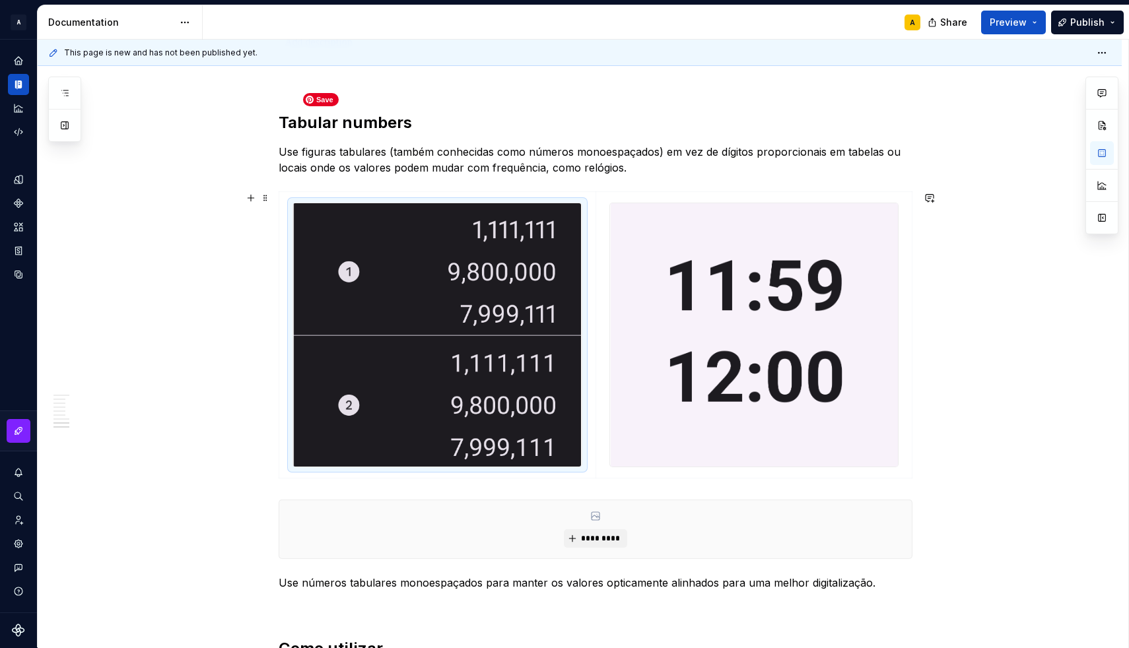
scroll to position [1852, 0]
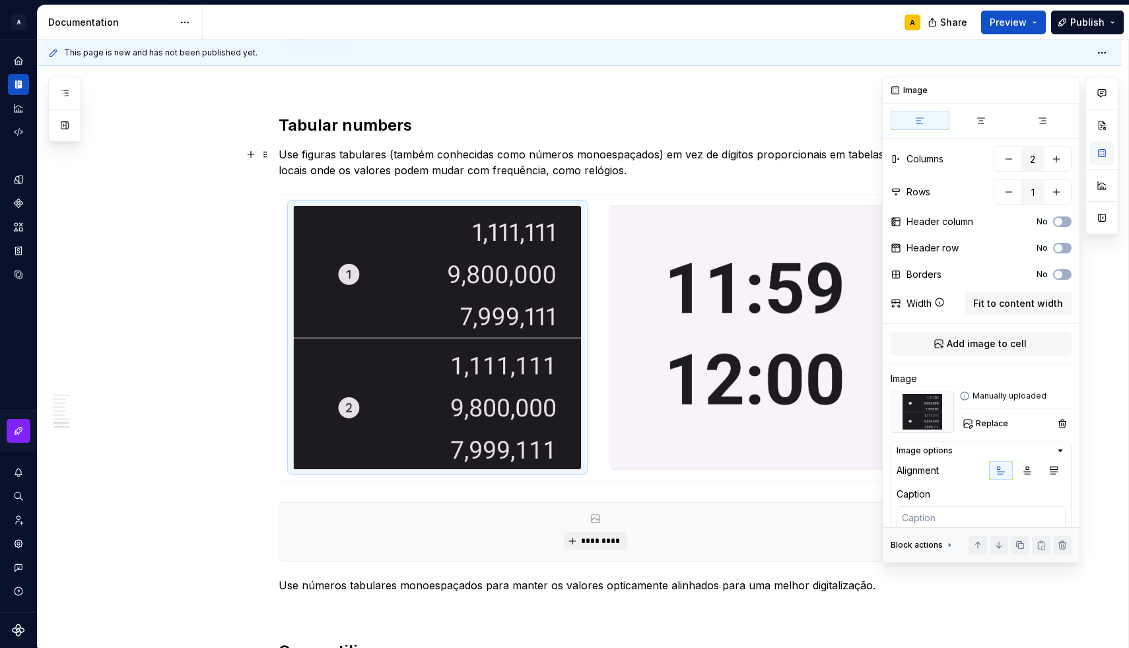
click at [1103, 152] on button "button" at bounding box center [1102, 153] width 24 height 24
click at [960, 518] on textarea at bounding box center [980, 518] width 169 height 24
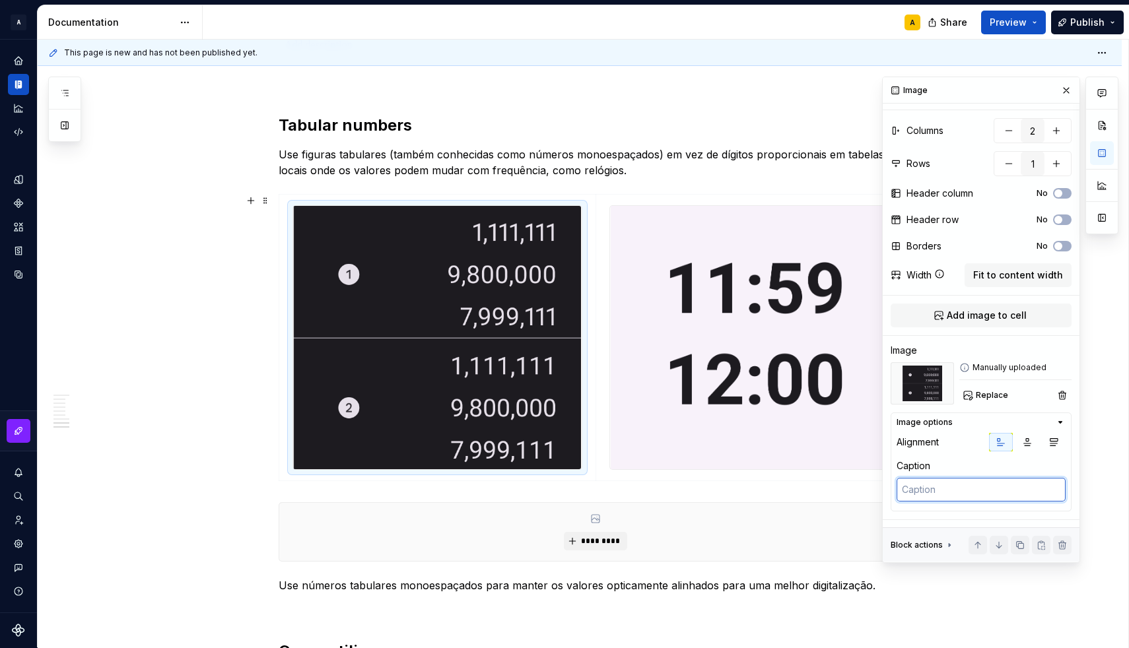
scroll to position [28, 0]
type textarea "*"
type textarea "1"
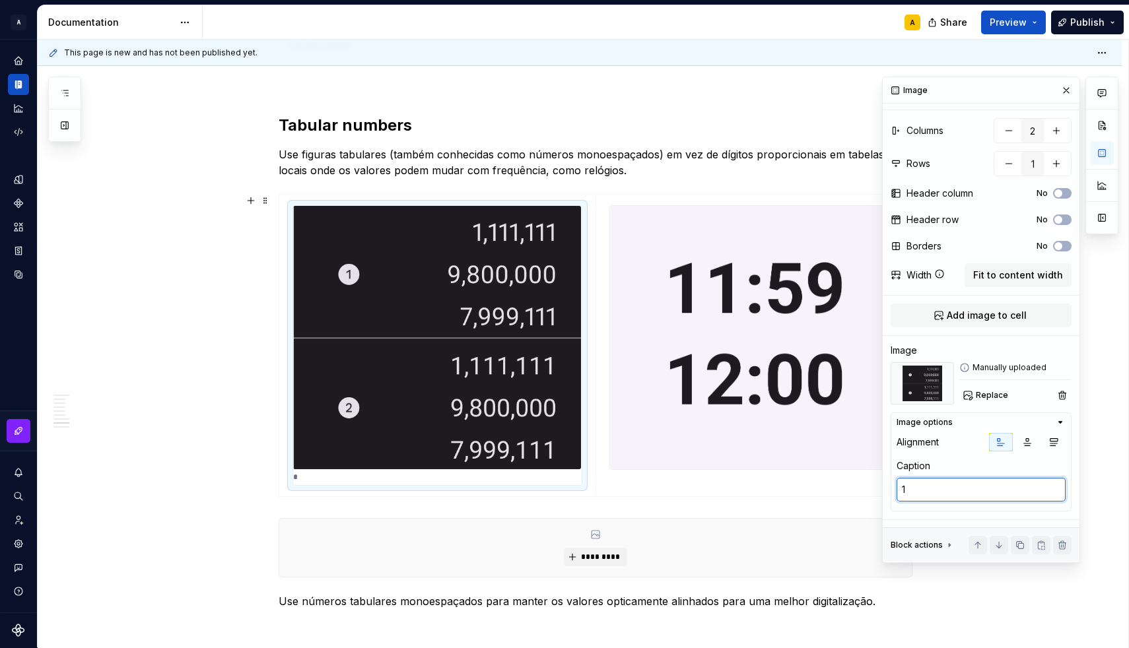
type textarea "*"
type textarea "1."
type textarea "*"
type textarea "1."
click at [919, 488] on textarea "1." at bounding box center [980, 490] width 169 height 24
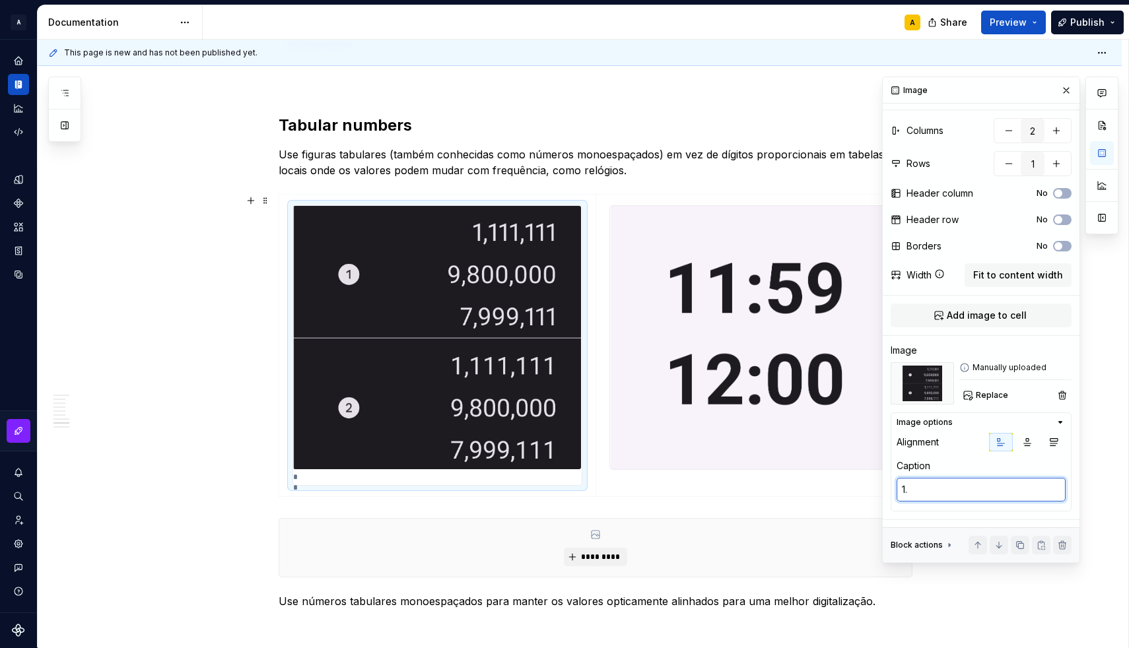
click at [919, 488] on textarea "1." at bounding box center [980, 490] width 169 height 24
type textarea "*"
type textarea "❶"
type textarea "*"
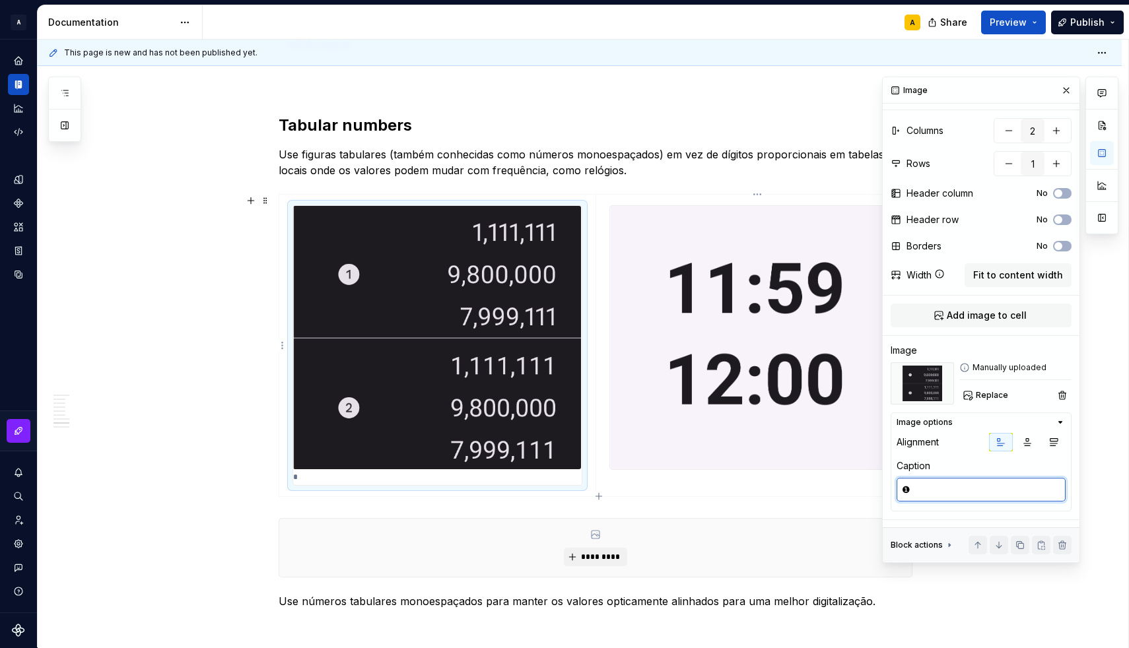
type textarea "❶"
type textarea "*"
type textarea "❶"
type textarea "*"
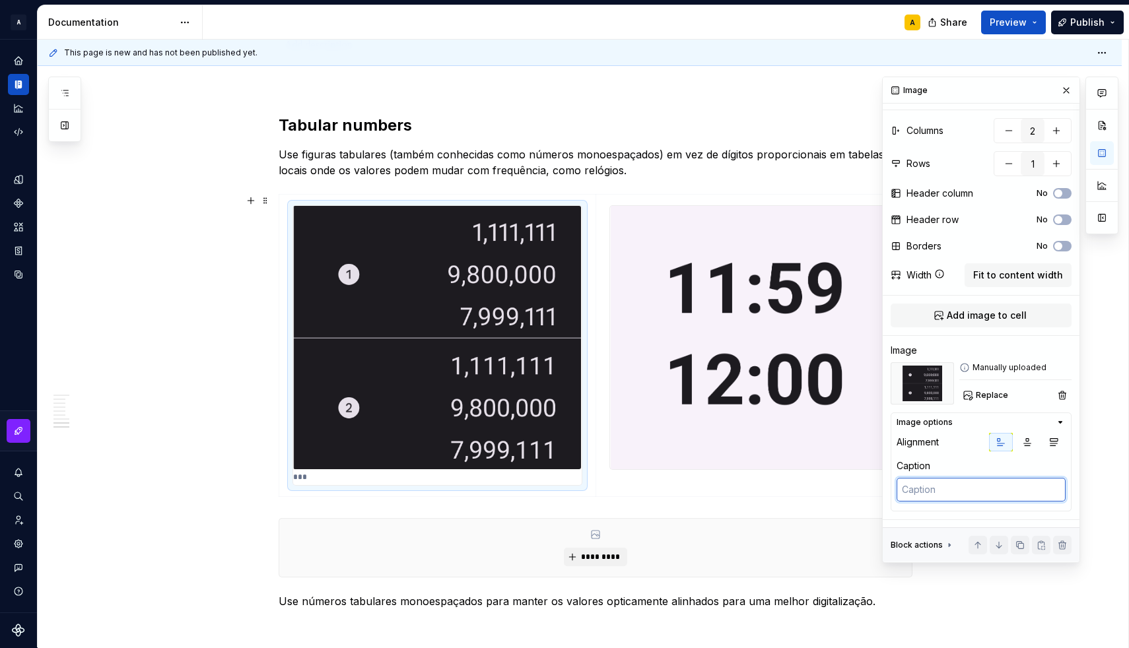
type textarea "1️⃣"
type textarea "*"
type textarea "1️⃣"
paste textarea "Números proporcionais Números tabulares monoespaçados"
type textarea "*"
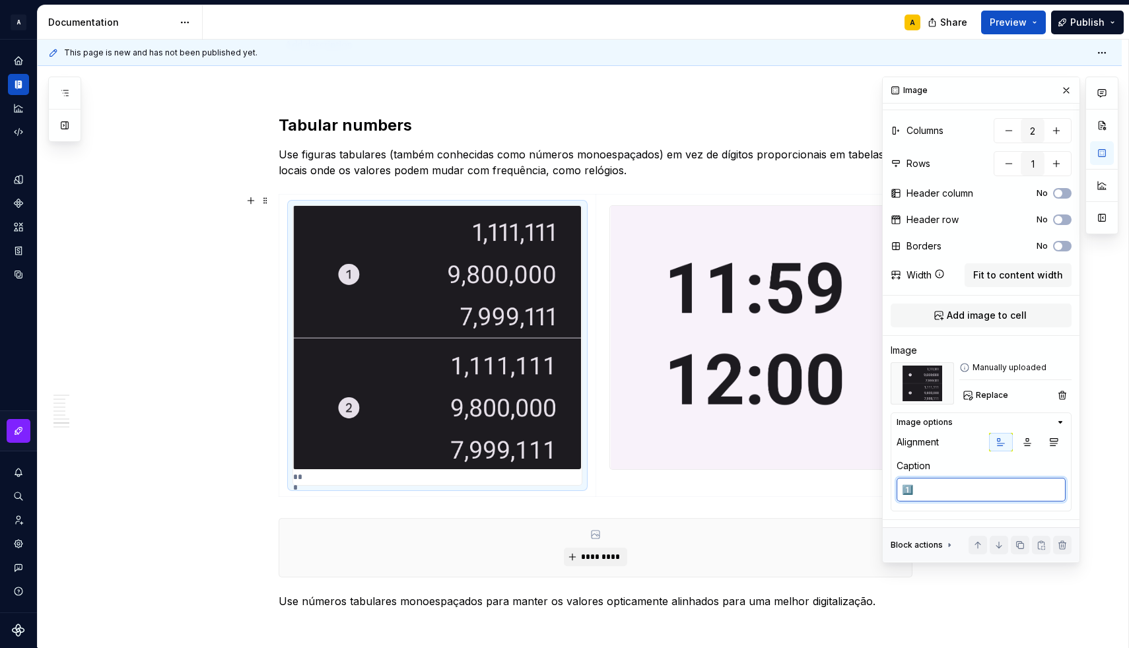
type textarea "1️⃣ Números proporcionais Números tabulares monoespaçados"
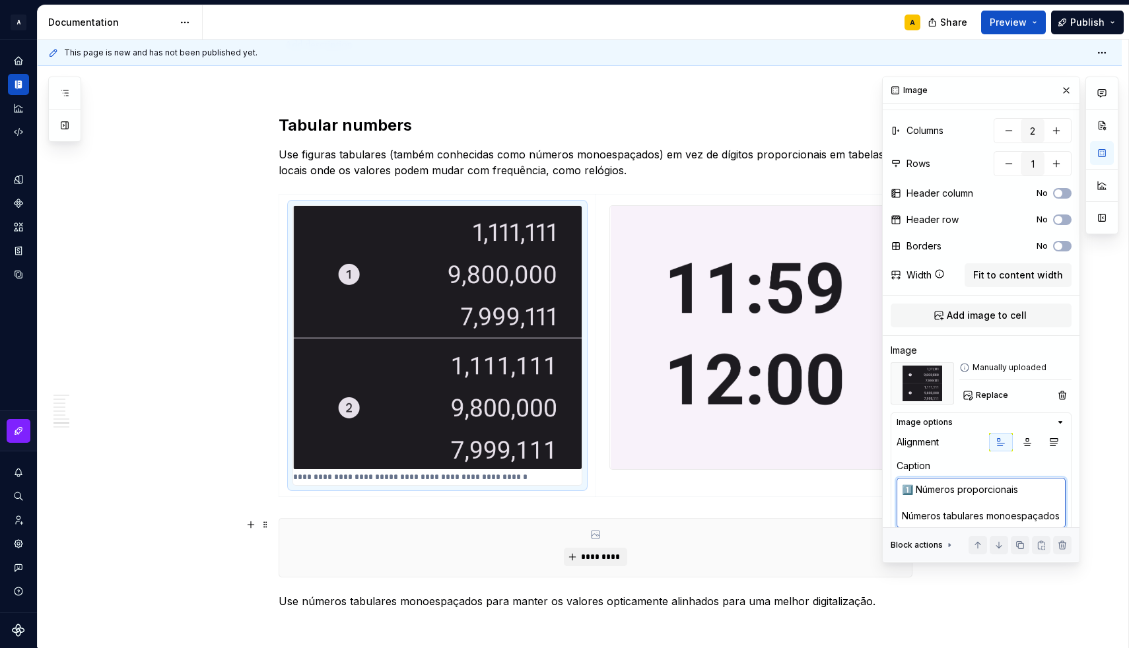
click at [903, 517] on textarea "1️⃣ Números proporcionais Números tabulares monoespaçados" at bounding box center [980, 503] width 169 height 50
type textarea "*"
type textarea "1️⃣ Números proporcionais Números tabulares monoespaçados"
type textarea "*"
type textarea "1️⃣ Números proporcionais 2️⃣Números tabulares monoespaçados"
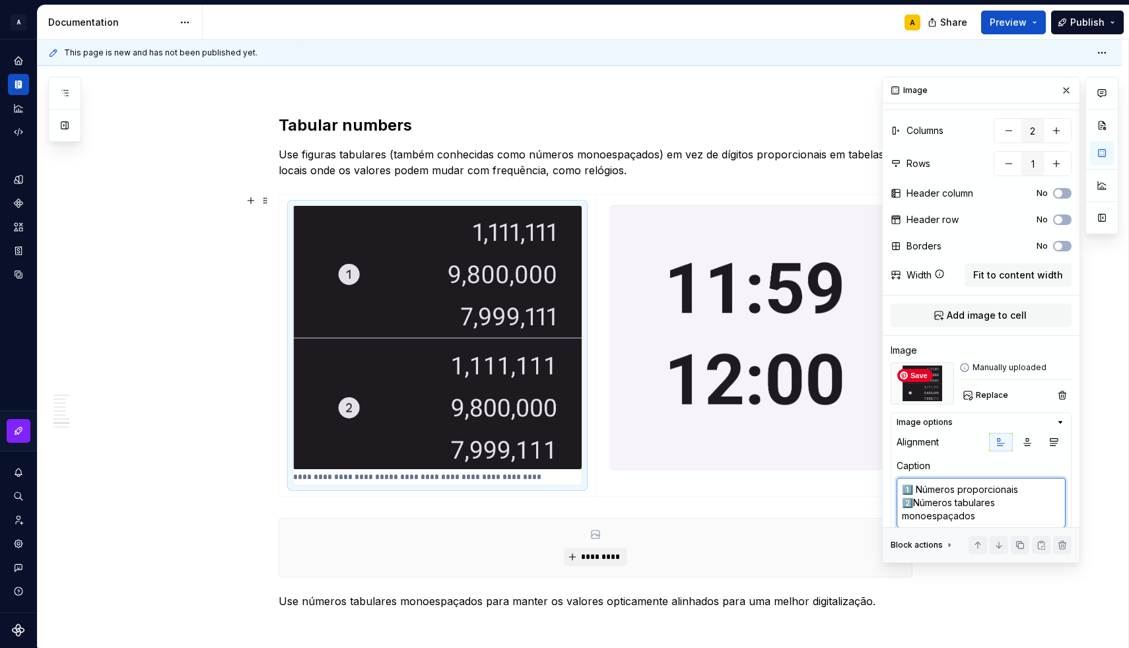
type textarea "*"
type textarea "1️⃣ Números proporcionais 2️⃣ Números tabulares monoespaçados"
drag, startPoint x: 983, startPoint y: 517, endPoint x: 929, endPoint y: 519, distance: 54.2
click at [929, 519] on textarea "1️⃣ Números proporcionais 2️⃣ Números tabulares monoespaçados" at bounding box center [980, 503] width 169 height 50
type textarea "*"
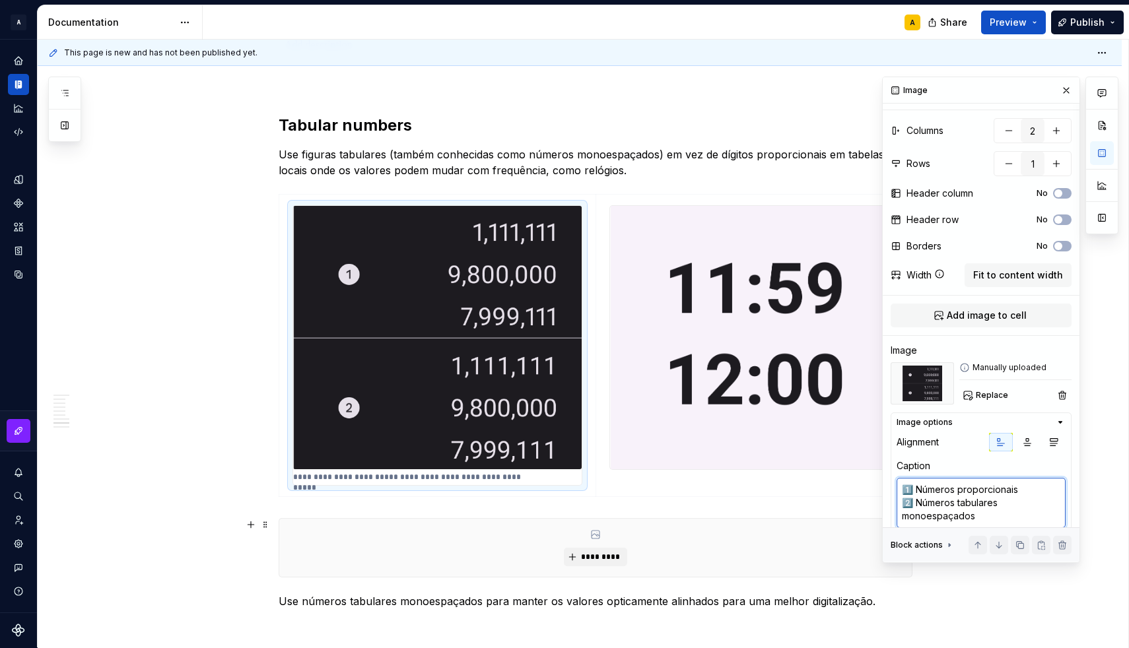
type textarea "1️⃣ Números proporcionais 2️⃣ Números tabulares monos"
click at [950, 524] on div "Image options Alignment Caption 1️⃣ Números proporcionais 2️⃣ Números tabulares…" at bounding box center [980, 469] width 181 height 112
click at [929, 503] on textarea "1️⃣ Números proporcionais 2️⃣ Números tabulares monospaced" at bounding box center [980, 496] width 169 height 37
click at [906, 504] on textarea "1️⃣ Números proporcionais 2️⃣ Números tabulares monospaced" at bounding box center [980, 496] width 169 height 37
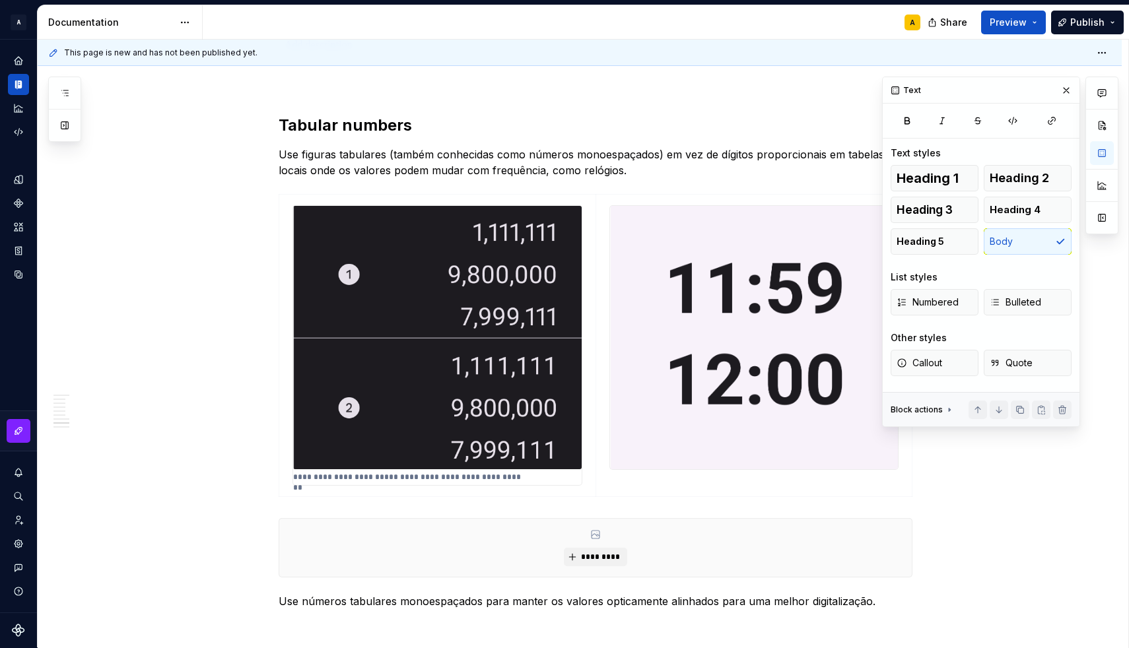
scroll to position [0, 0]
click at [476, 474] on p "**********" at bounding box center [411, 477] width 237 height 11
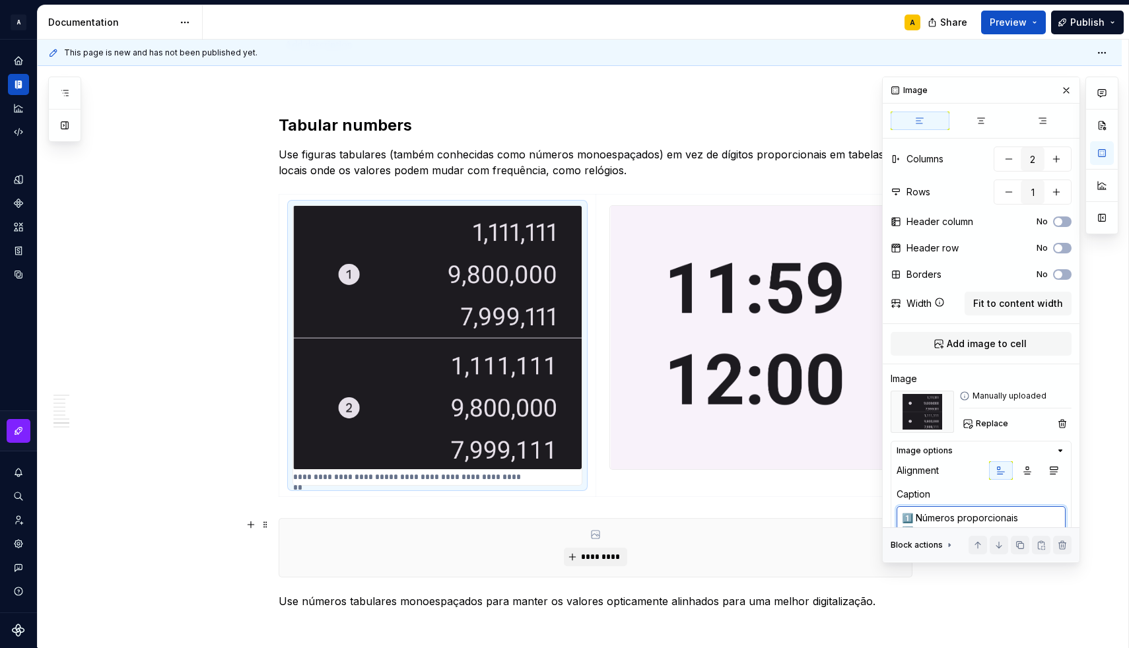
click at [959, 521] on textarea "1️⃣ Números proporcionais 2️⃣ Números tabulares monospaced" at bounding box center [980, 524] width 169 height 37
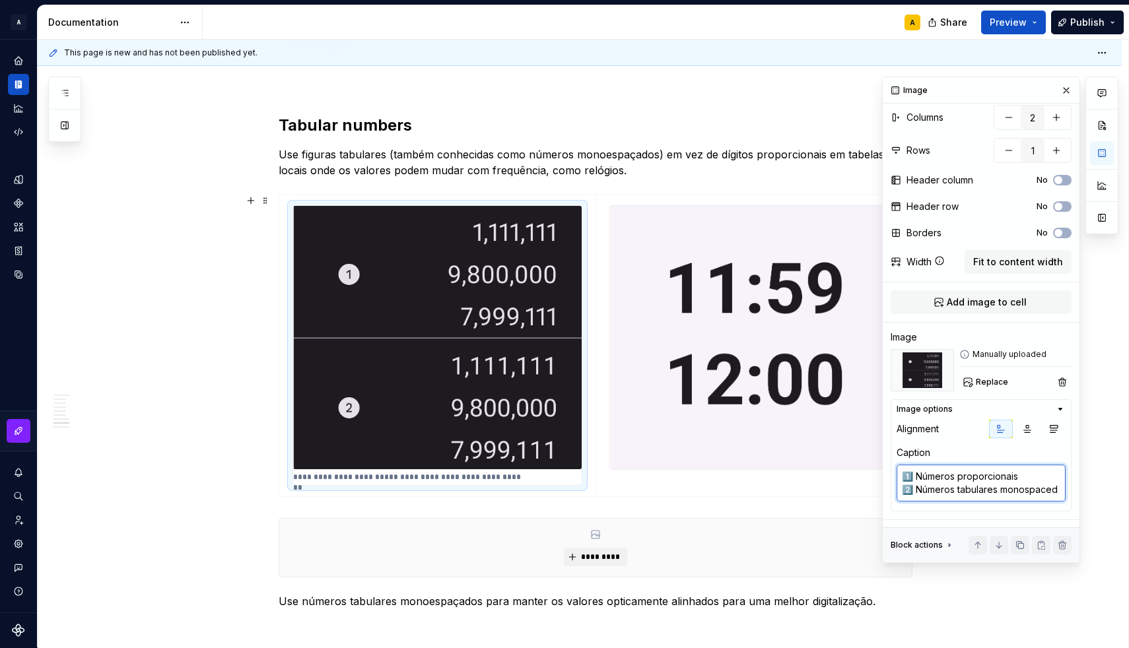
scroll to position [42, 0]
click at [905, 490] on textarea "1️⃣ Números proporcionais 2️⃣ Números tabulares monospaced" at bounding box center [980, 483] width 169 height 37
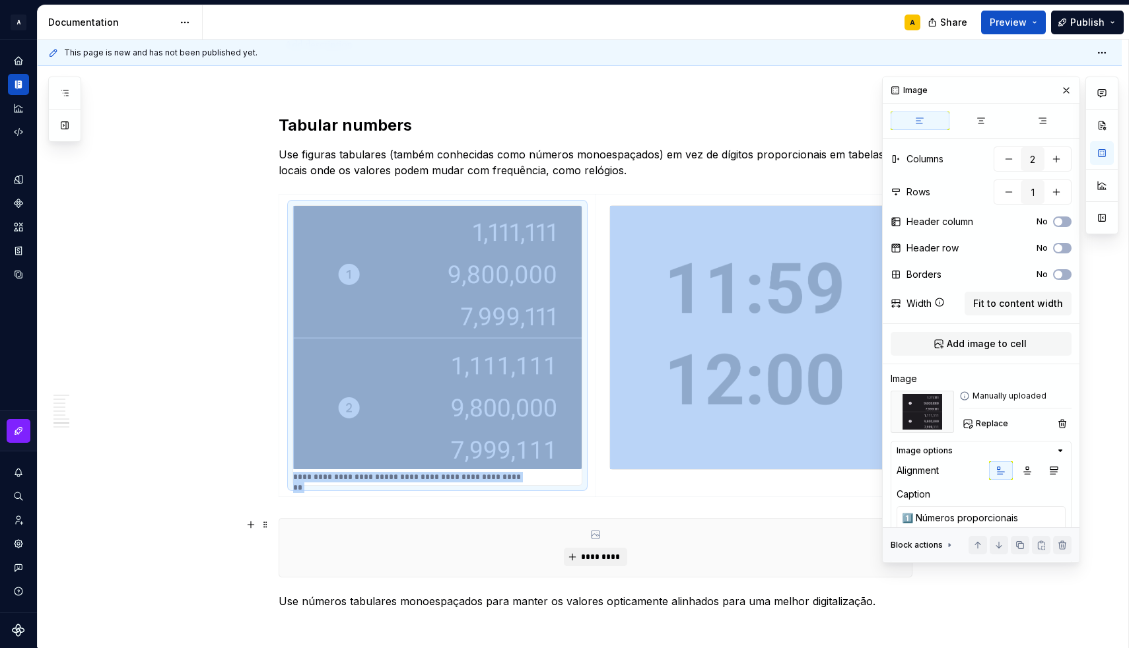
click at [607, 518] on div "*********" at bounding box center [596, 547] width 634 height 59
click at [454, 436] on img at bounding box center [437, 337] width 288 height 263
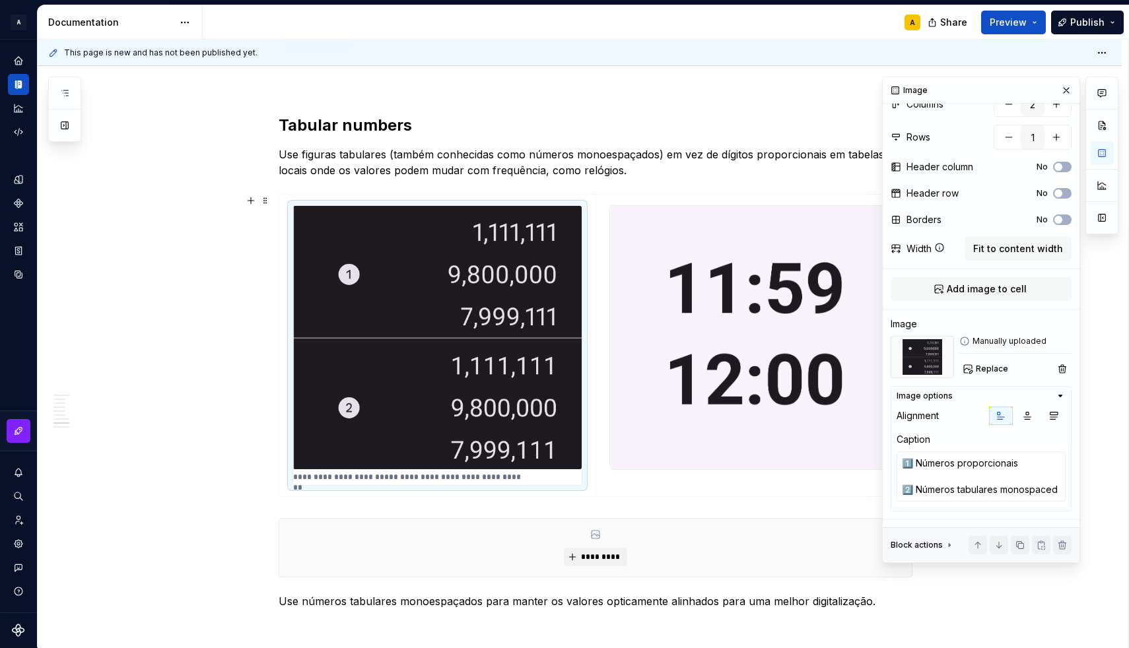
scroll to position [55, 0]
click at [931, 486] on textarea "1️⃣ Números proporcionais 2️⃣ Números tabulares monospaced" at bounding box center [980, 476] width 169 height 50
click at [911, 477] on textarea "1️⃣ Números proporcionais 2️⃣ Números tabulares monospaced" at bounding box center [980, 476] width 169 height 50
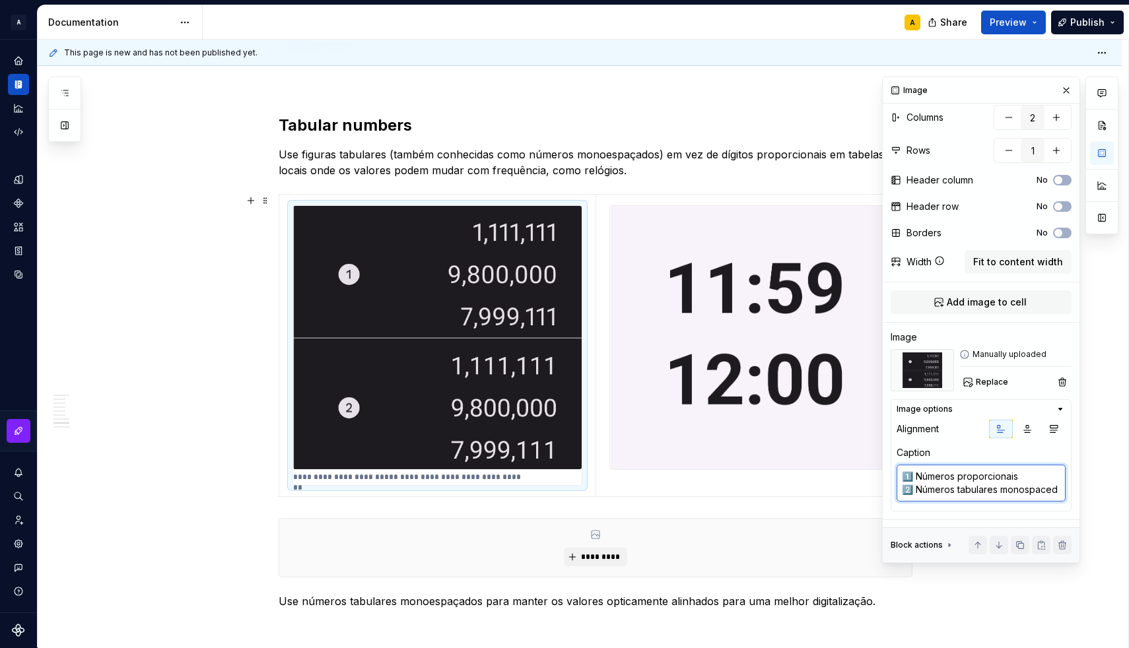
scroll to position [42, 0]
click at [1063, 90] on button "button" at bounding box center [1066, 90] width 18 height 18
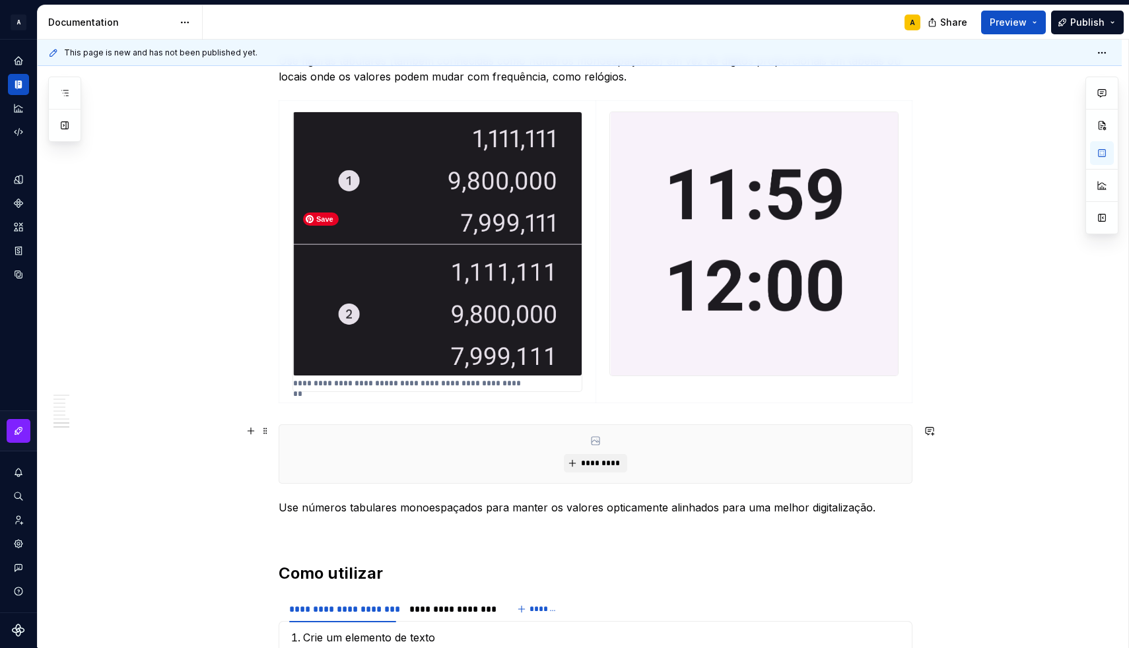
scroll to position [1949, 0]
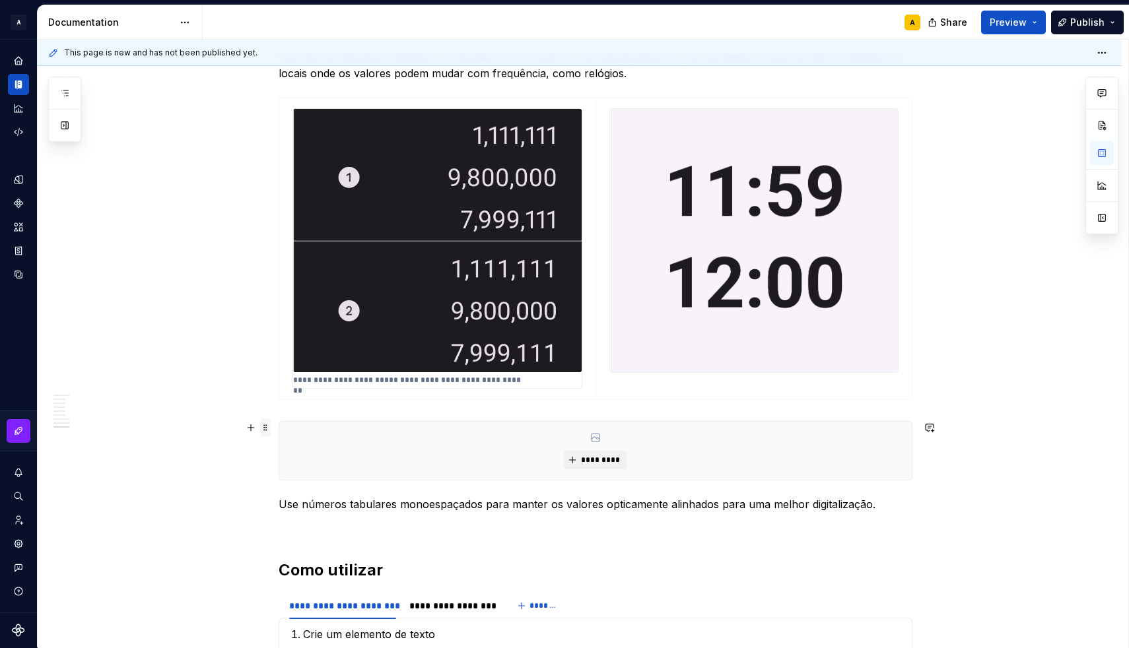
click at [271, 431] on span at bounding box center [265, 427] width 11 height 18
click at [292, 543] on div "Delete" at bounding box center [331, 547] width 86 height 13
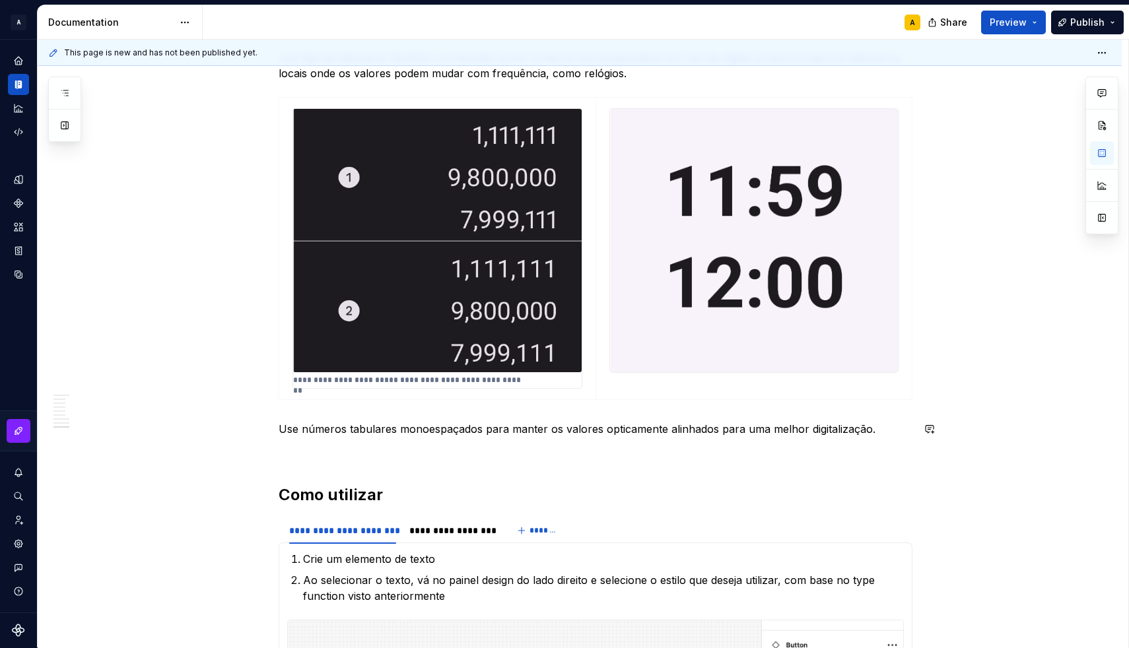
click at [481, 426] on p "Use números tabulares monoespaçados para manter os valores opticamente alinhado…" at bounding box center [596, 429] width 634 height 16
drag, startPoint x: 481, startPoint y: 426, endPoint x: 339, endPoint y: 378, distance: 150.1
click at [339, 378] on p "**********" at bounding box center [411, 380] width 237 height 11
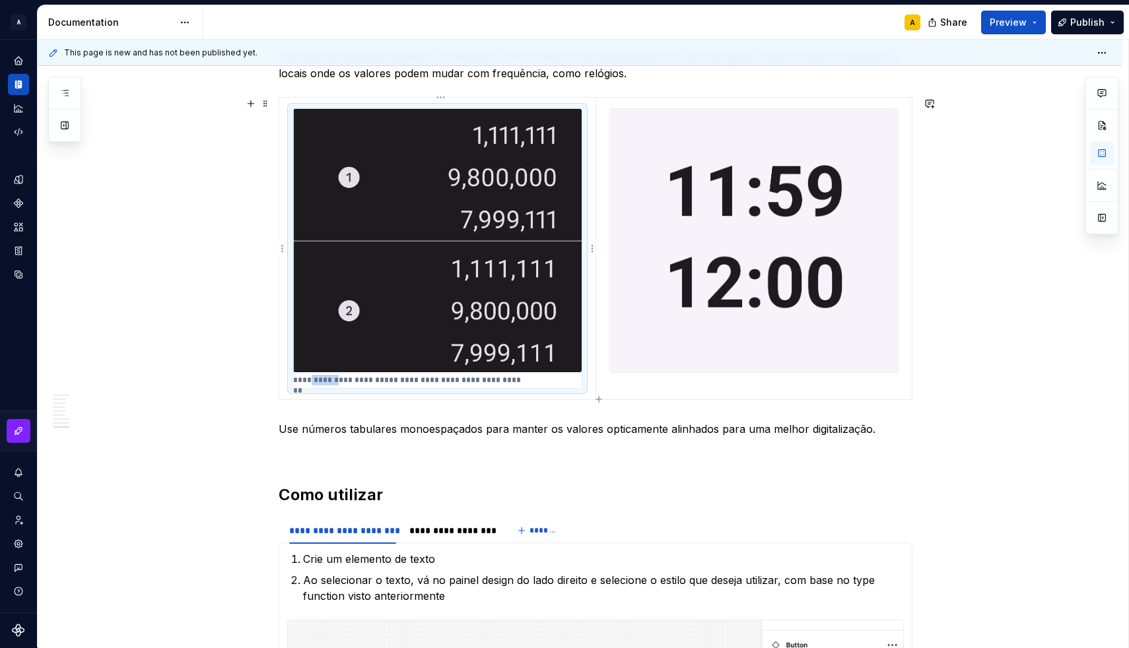
click at [331, 378] on p "**********" at bounding box center [411, 380] width 237 height 11
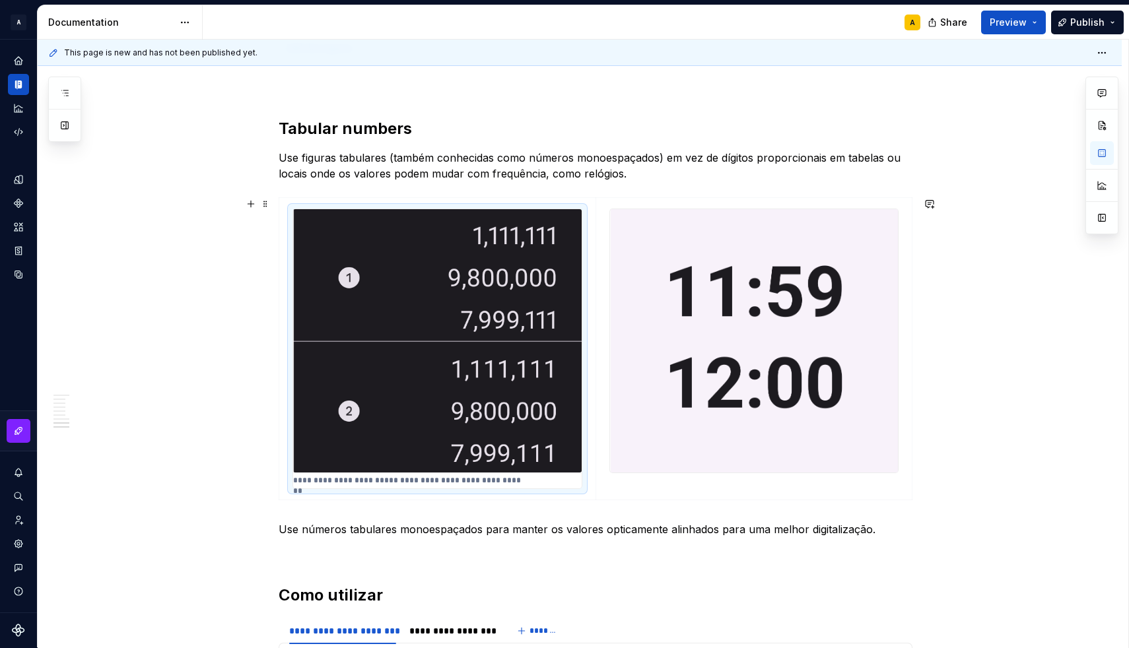
scroll to position [1844, 0]
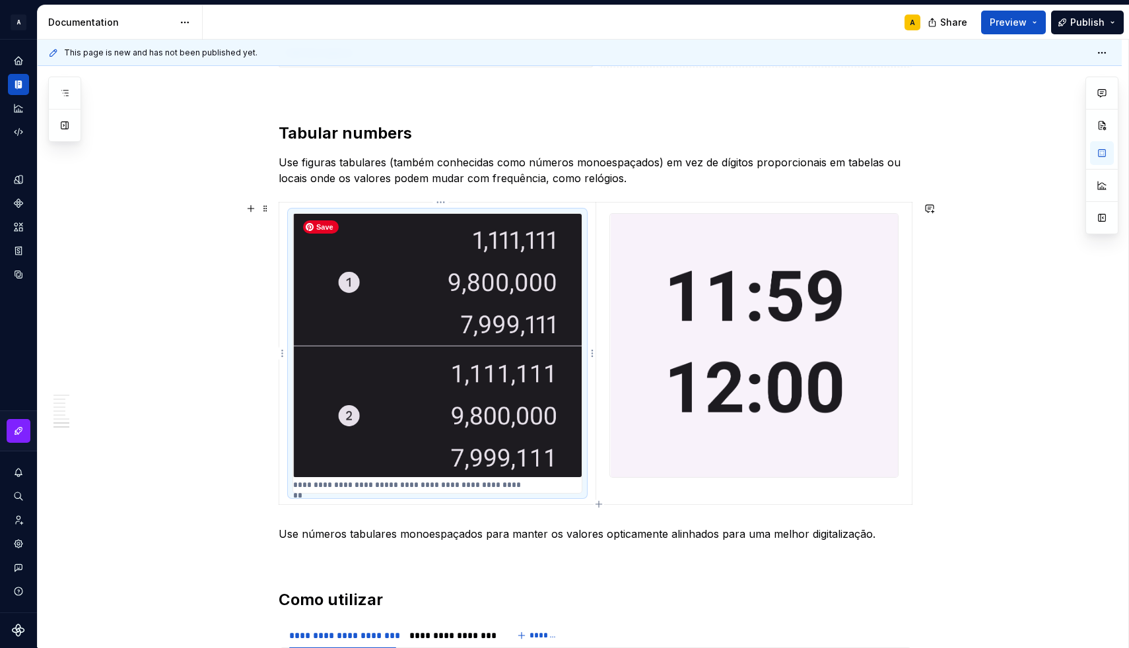
click at [393, 337] on img at bounding box center [437, 345] width 288 height 263
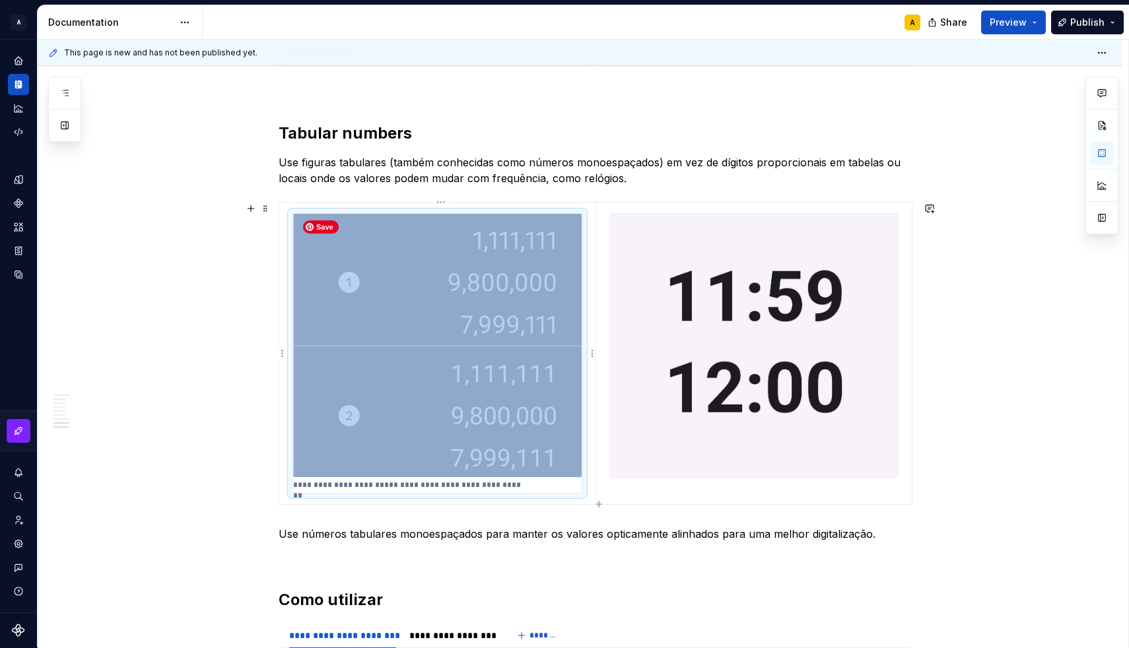
click at [393, 337] on img at bounding box center [437, 345] width 288 height 263
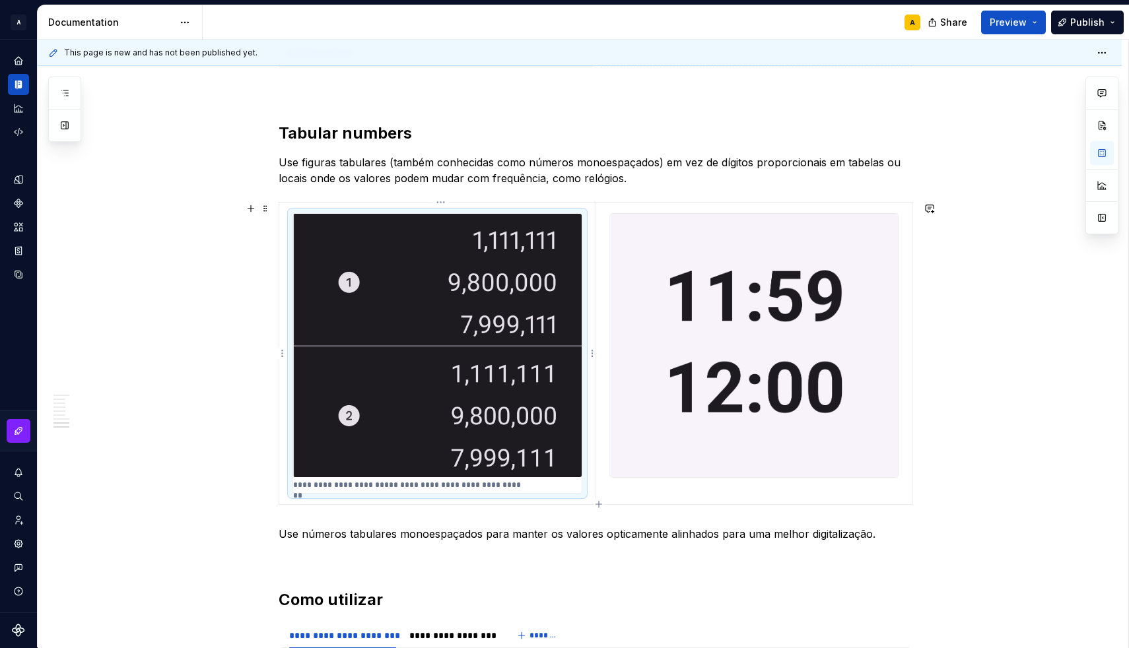
click at [386, 482] on p "**********" at bounding box center [411, 485] width 237 height 11
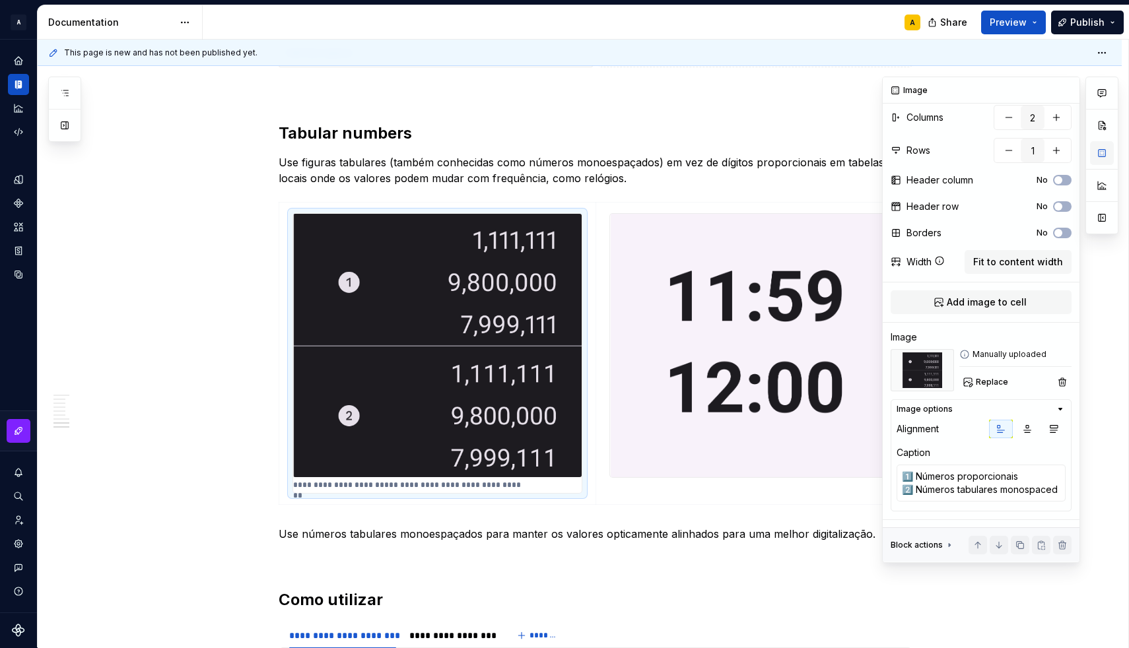
scroll to position [0, 0]
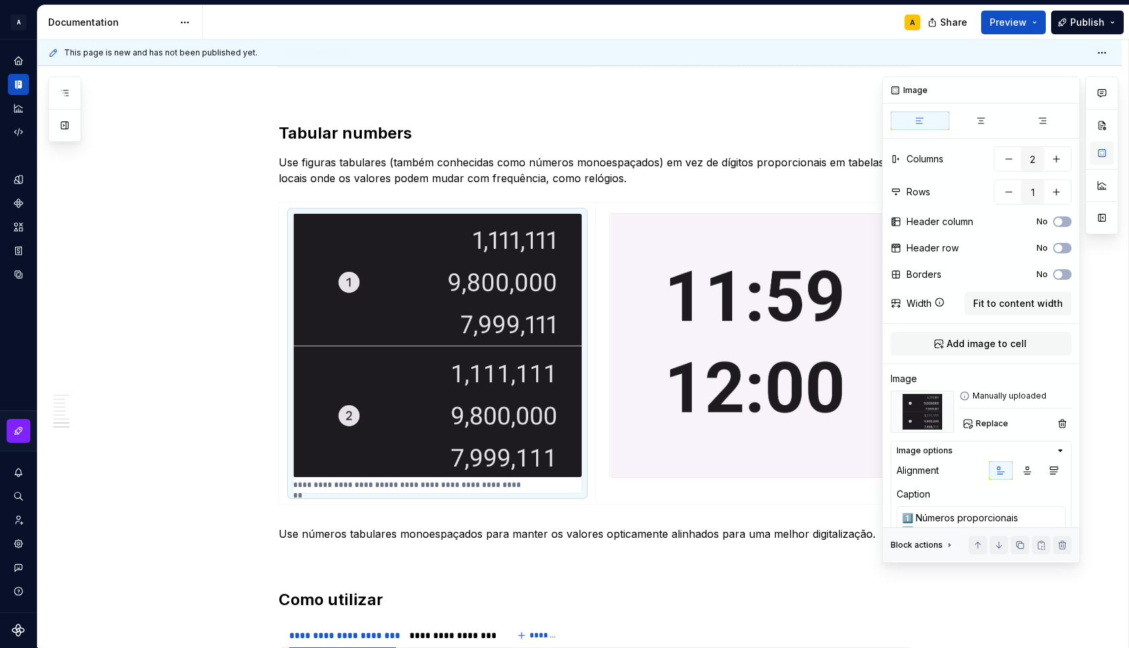
click at [1094, 155] on button "button" at bounding box center [1102, 153] width 24 height 24
click at [967, 511] on textarea "1️⃣ Números proporcionais 2️⃣ Números tabulares monospaced" at bounding box center [980, 524] width 169 height 37
click at [967, 512] on textarea "2️⃣ Números tabulares monospaced" at bounding box center [980, 518] width 169 height 24
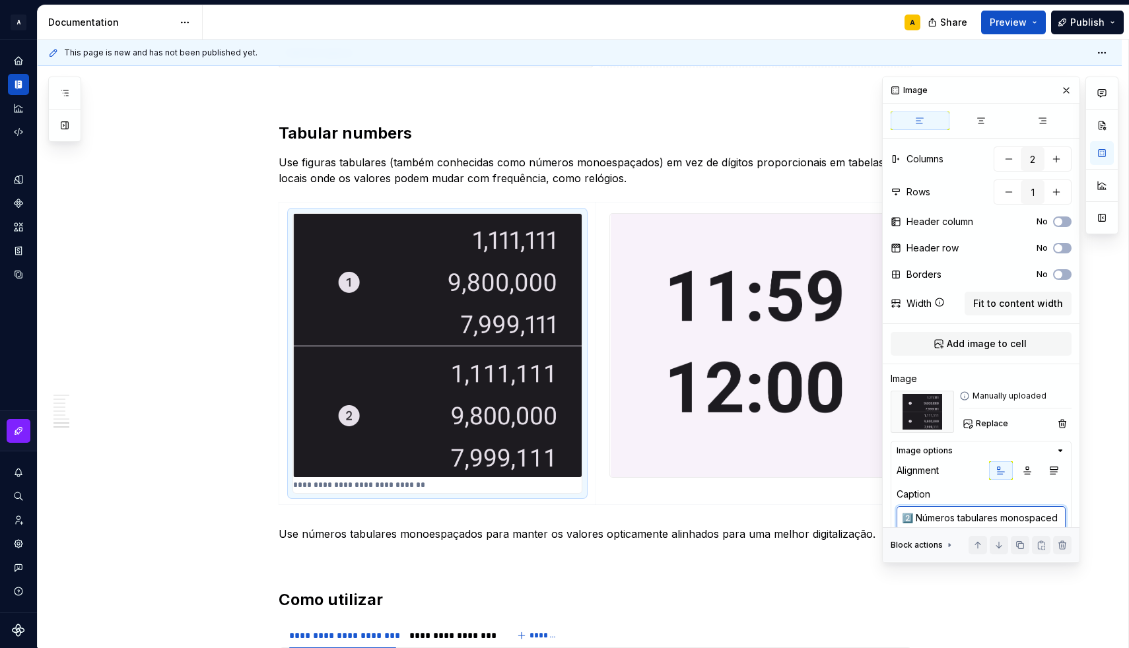
click at [967, 512] on textarea "2️⃣ Números tabulares monospaced" at bounding box center [980, 518] width 169 height 24
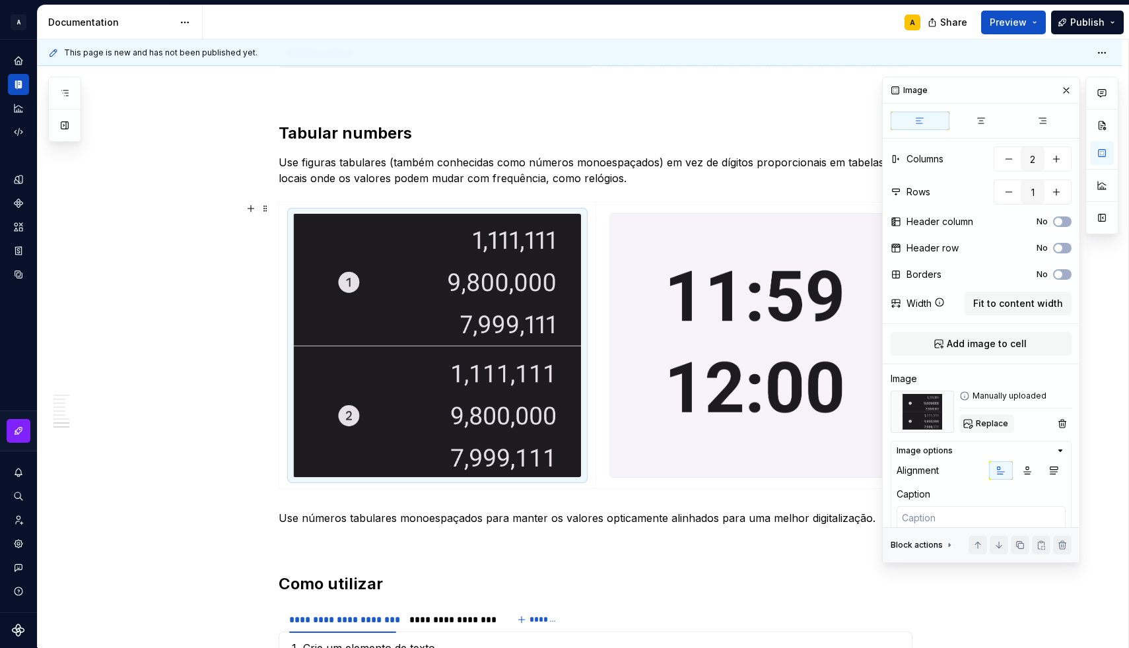
click at [981, 424] on span "Replace" at bounding box center [992, 423] width 32 height 11
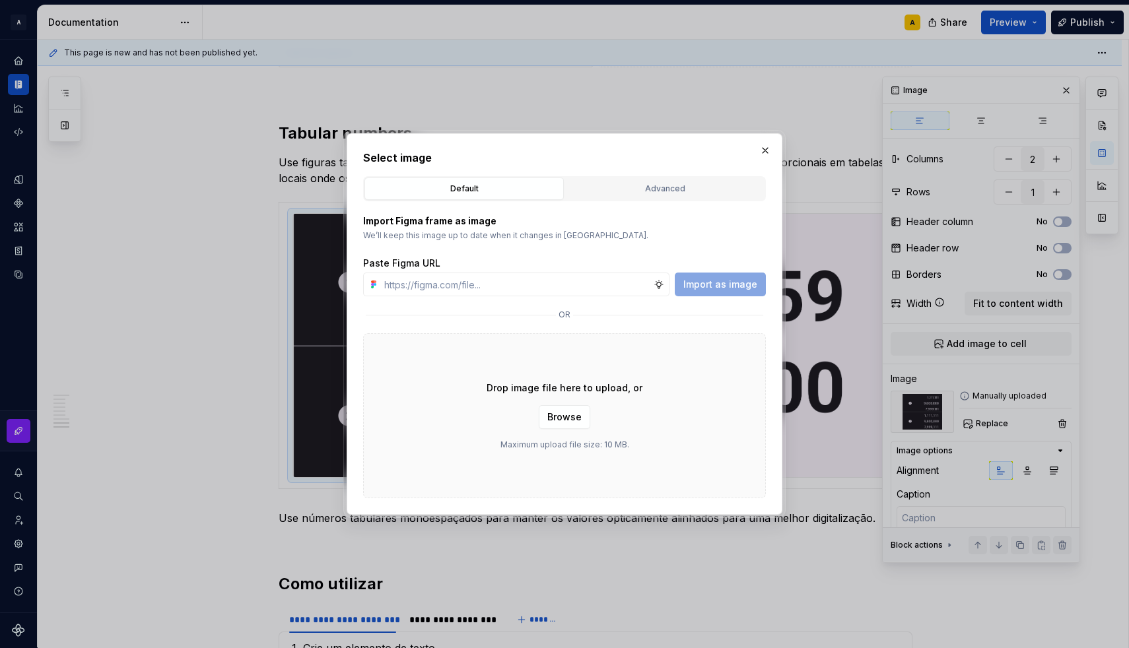
click at [570, 429] on div "Drop image file here to upload, or Browse Maximum upload file size: 10 MB." at bounding box center [564, 415] width 403 height 165
click at [566, 425] on button "Browse" at bounding box center [564, 417] width 51 height 24
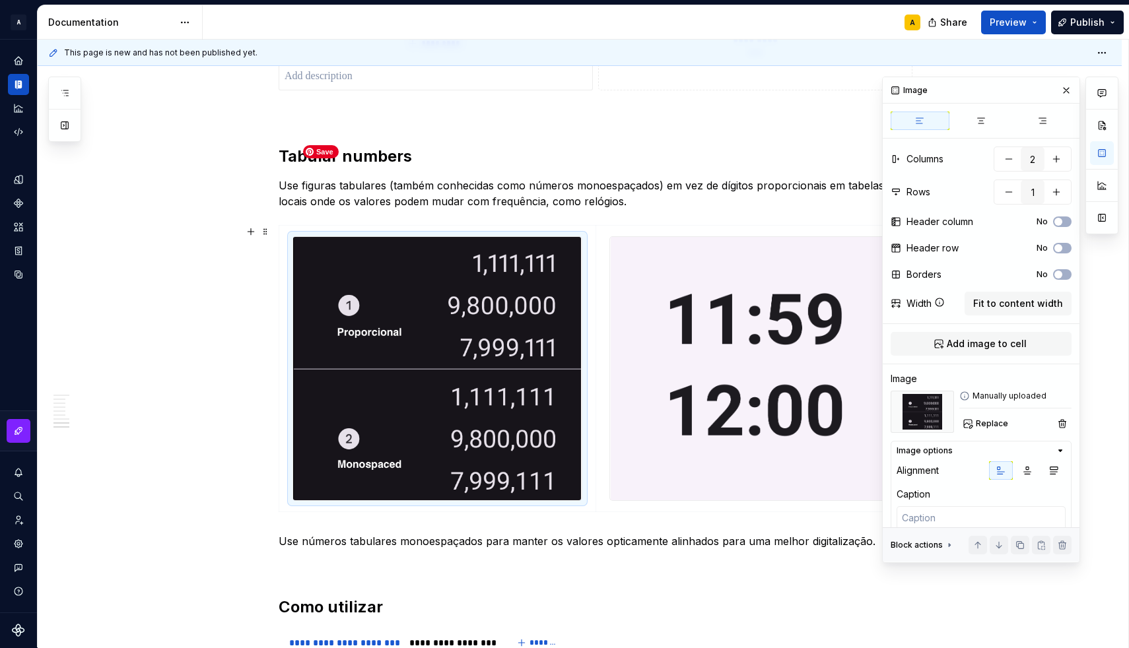
scroll to position [1819, 0]
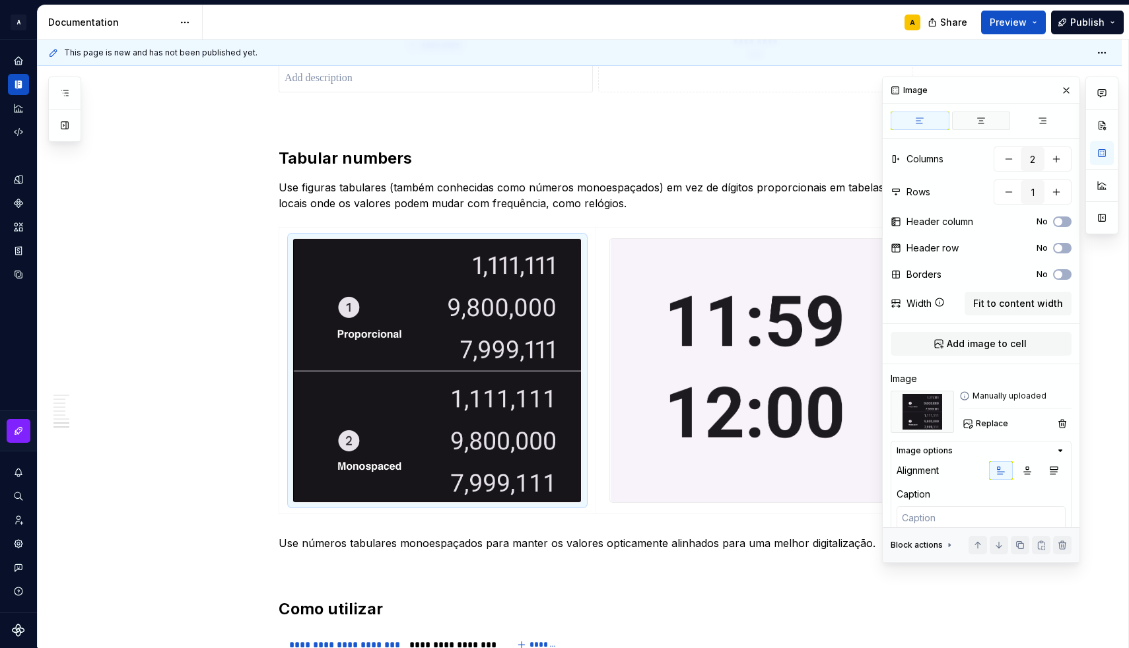
click at [976, 124] on icon "button" at bounding box center [981, 121] width 11 height 11
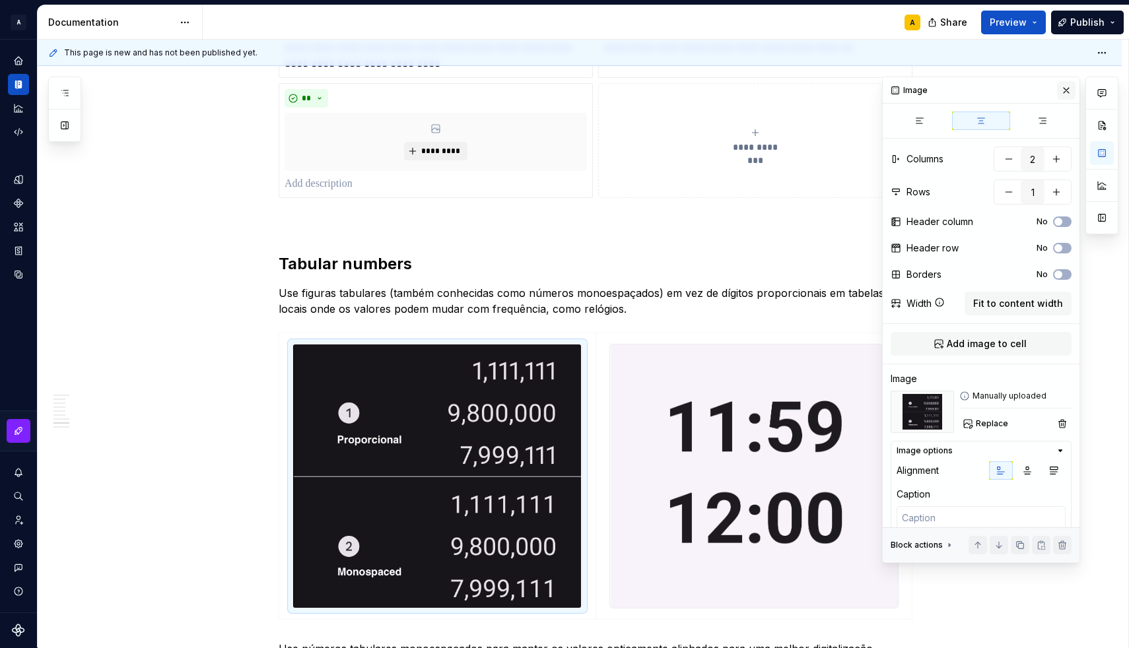
click at [1067, 95] on button "button" at bounding box center [1066, 90] width 18 height 18
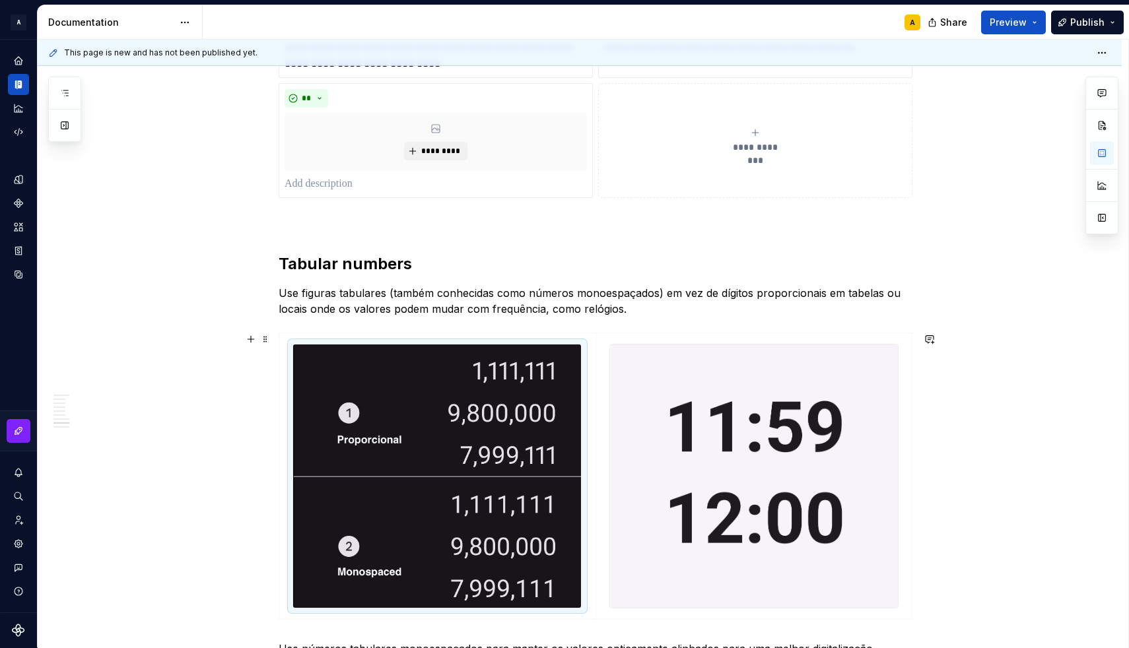
click at [953, 349] on div "Aplicando os tipos Body Os estilos de corpo são usados para passagens mais long…" at bounding box center [580, 0] width 1084 height 2938
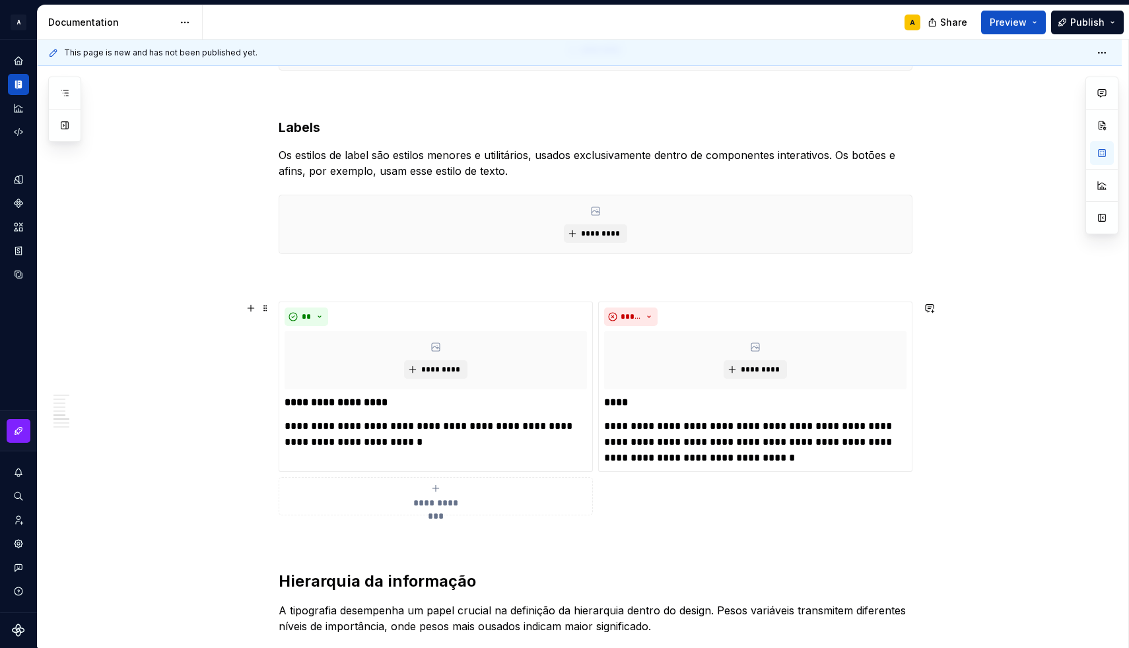
scroll to position [950, 0]
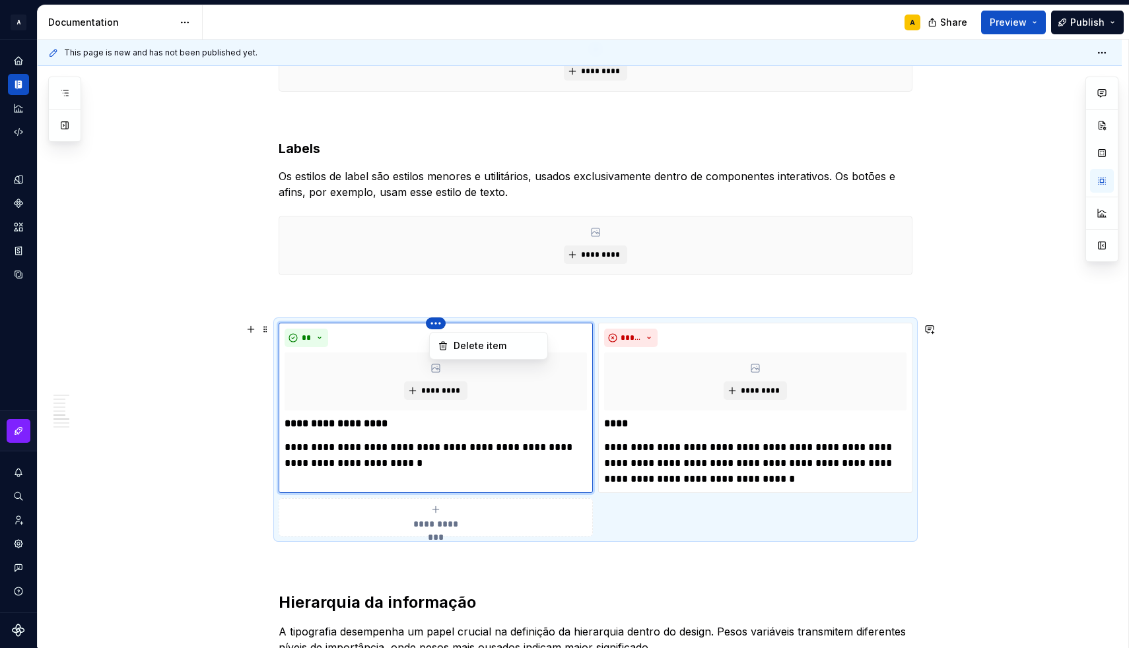
click at [437, 322] on html "A [DS] Design System A Design system data Documentation A Share Preview Publish…" at bounding box center [564, 324] width 1129 height 648
click at [1106, 180] on div at bounding box center [1101, 169] width 33 height 185
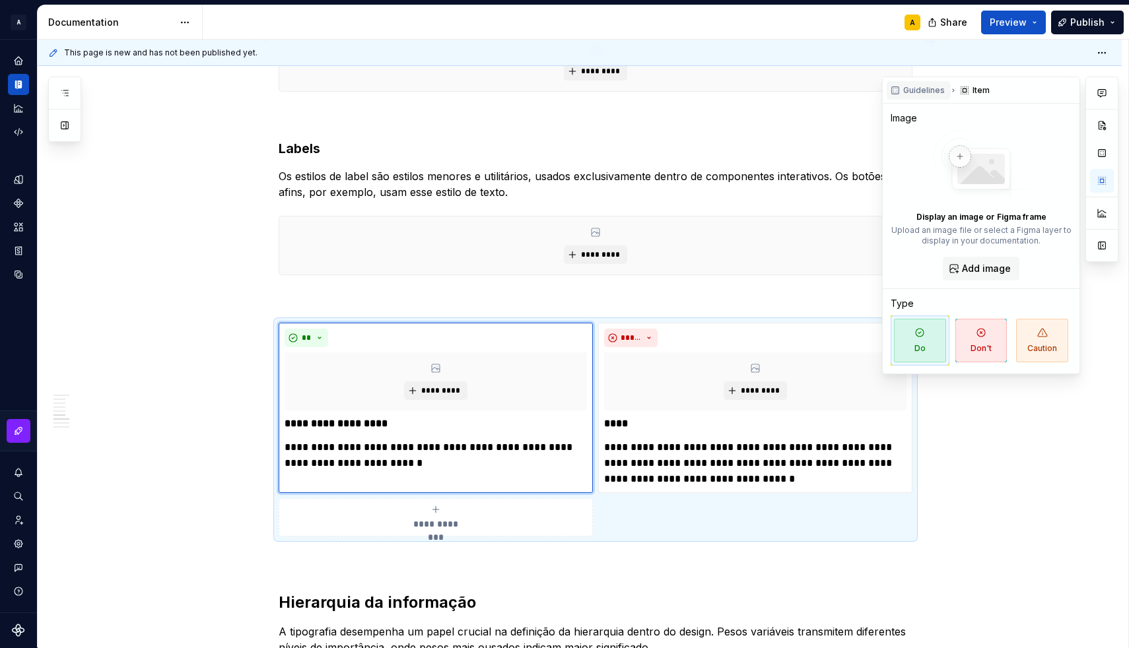
click at [929, 88] on span "Guidelines" at bounding box center [924, 90] width 42 height 11
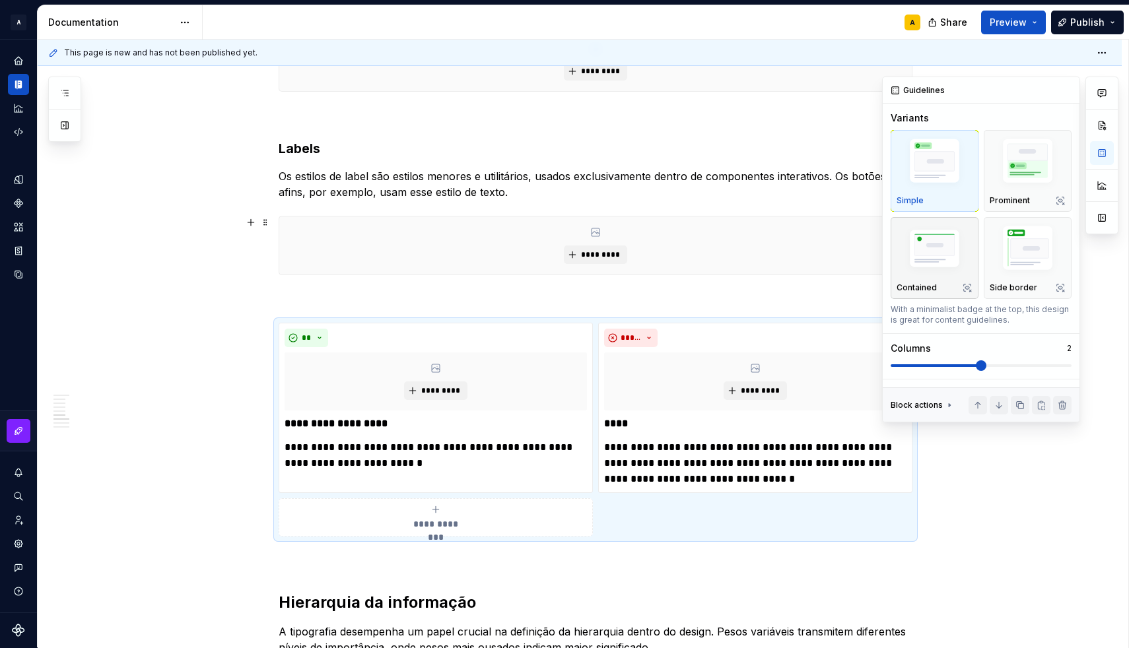
click at [939, 260] on img "button" at bounding box center [934, 249] width 76 height 51
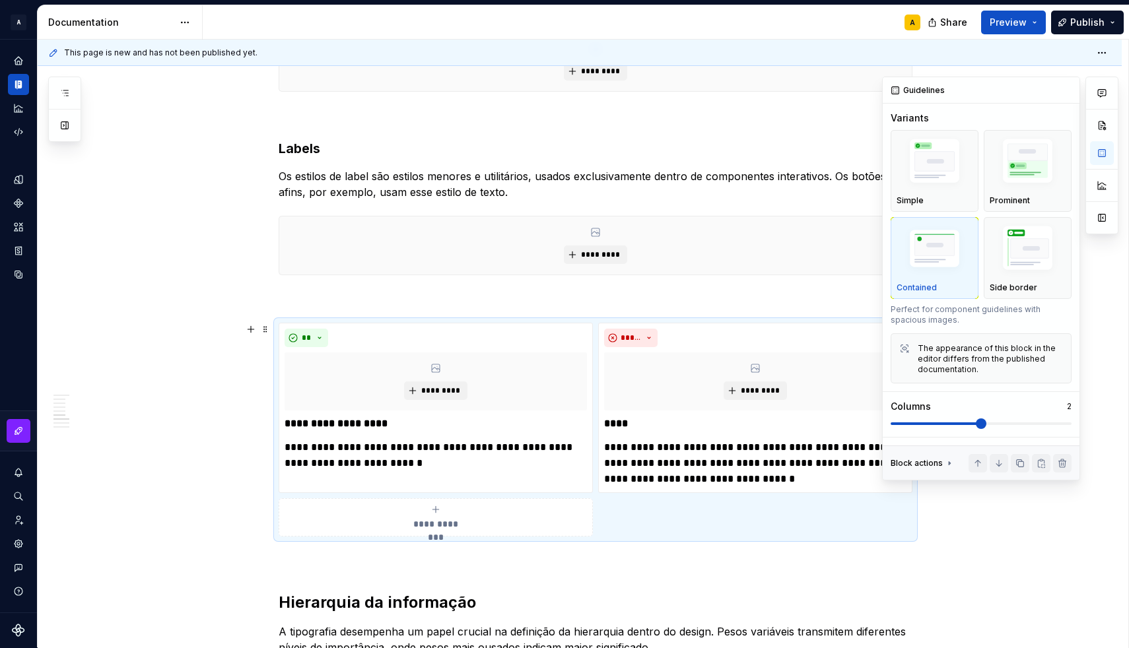
click at [1103, 361] on div at bounding box center [1101, 279] width 33 height 404
click at [1100, 152] on button "button" at bounding box center [1102, 153] width 24 height 24
click at [1065, 93] on button "button" at bounding box center [1066, 90] width 18 height 18
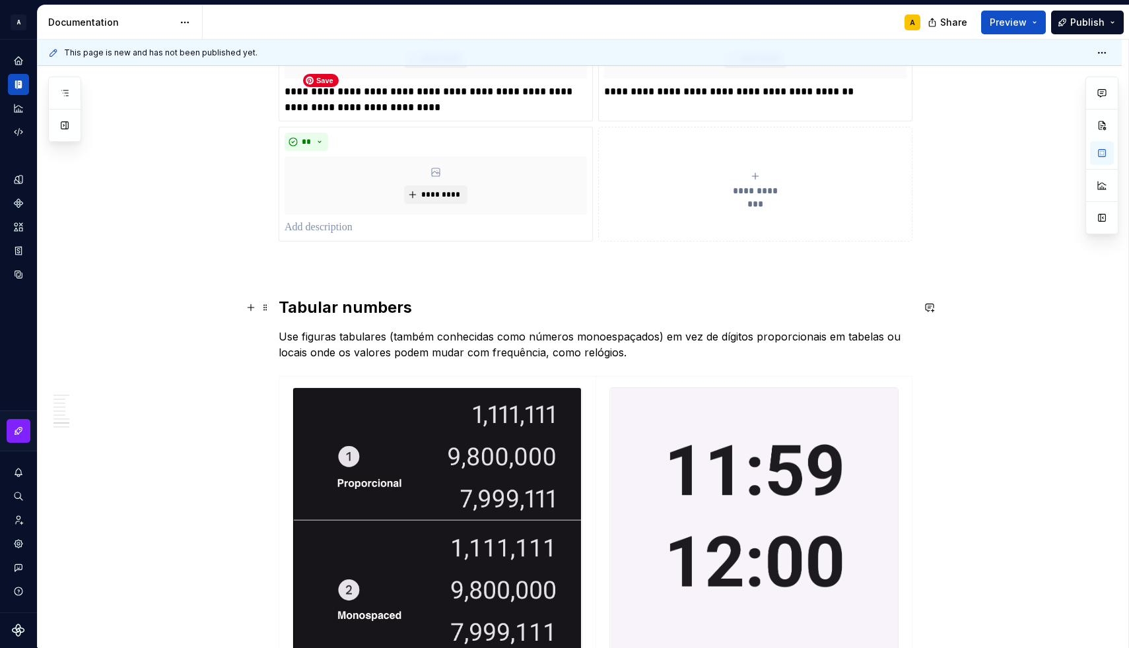
scroll to position [1669, 0]
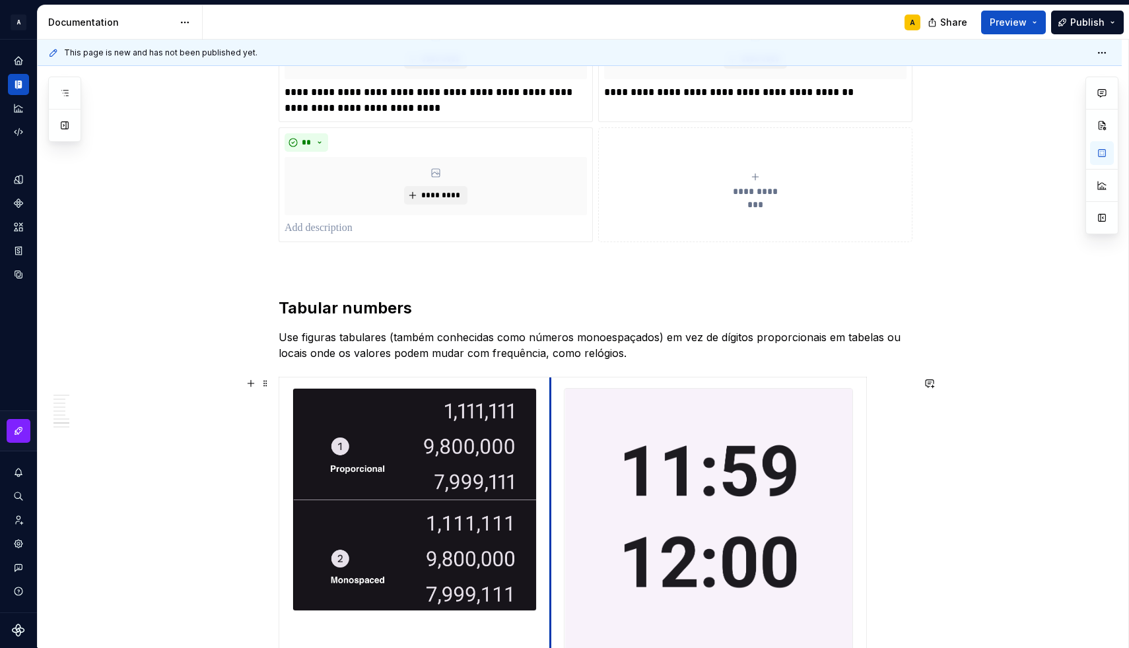
drag, startPoint x: 598, startPoint y: 415, endPoint x: 552, endPoint y: 414, distance: 46.2
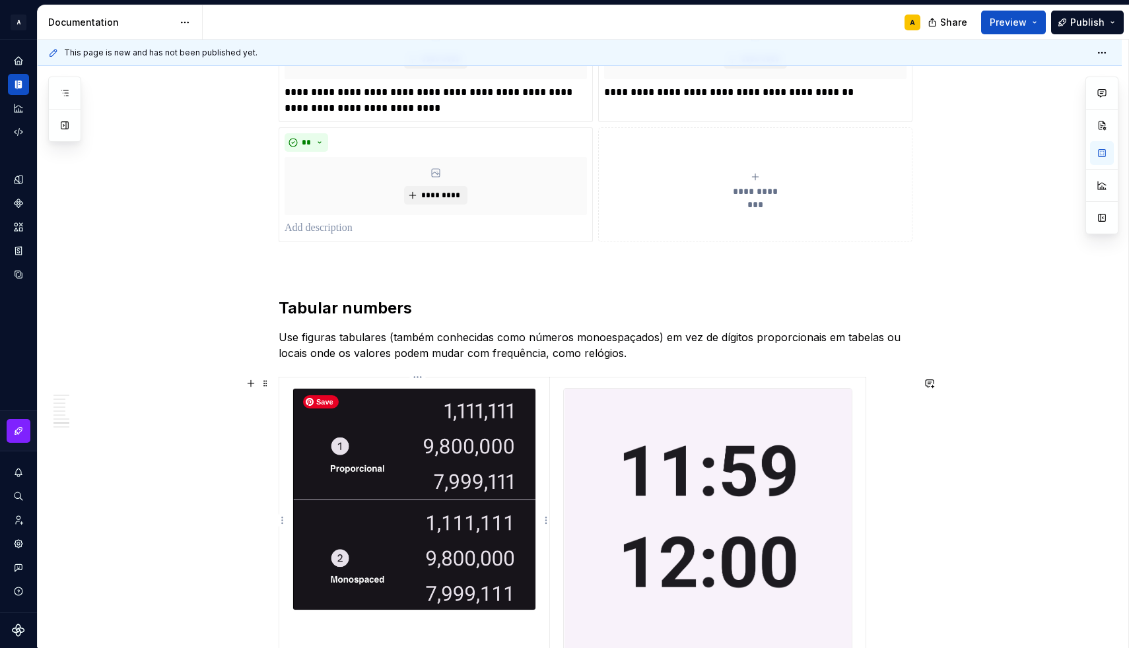
click at [504, 432] on img at bounding box center [414, 499] width 242 height 221
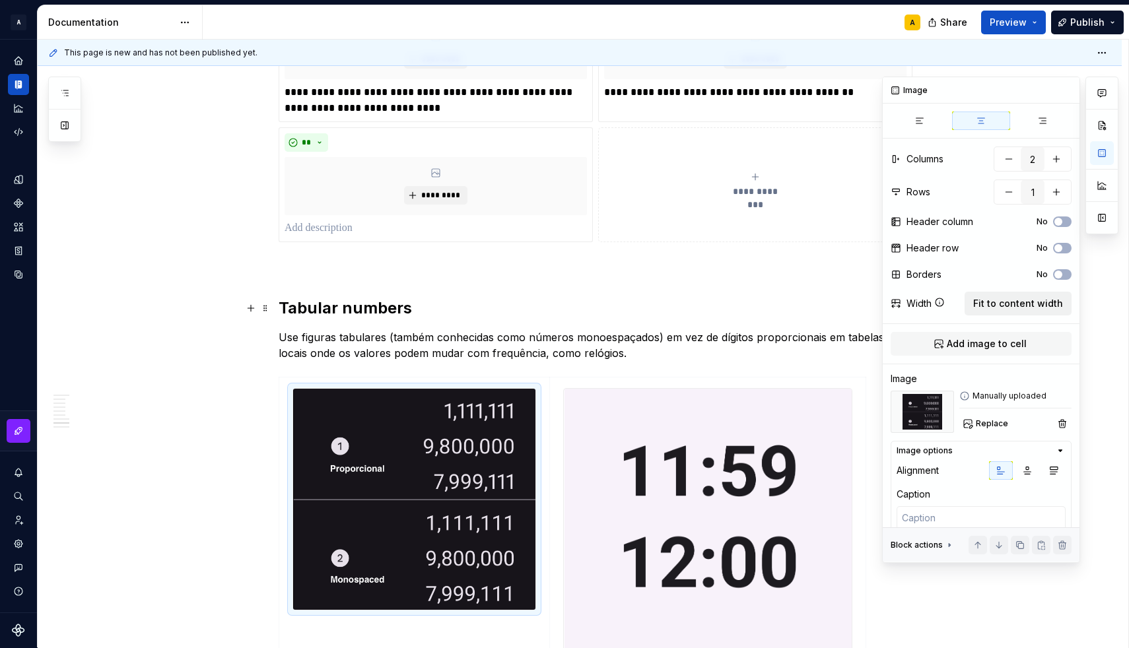
click at [989, 300] on span "Fit to content width" at bounding box center [1018, 303] width 90 height 13
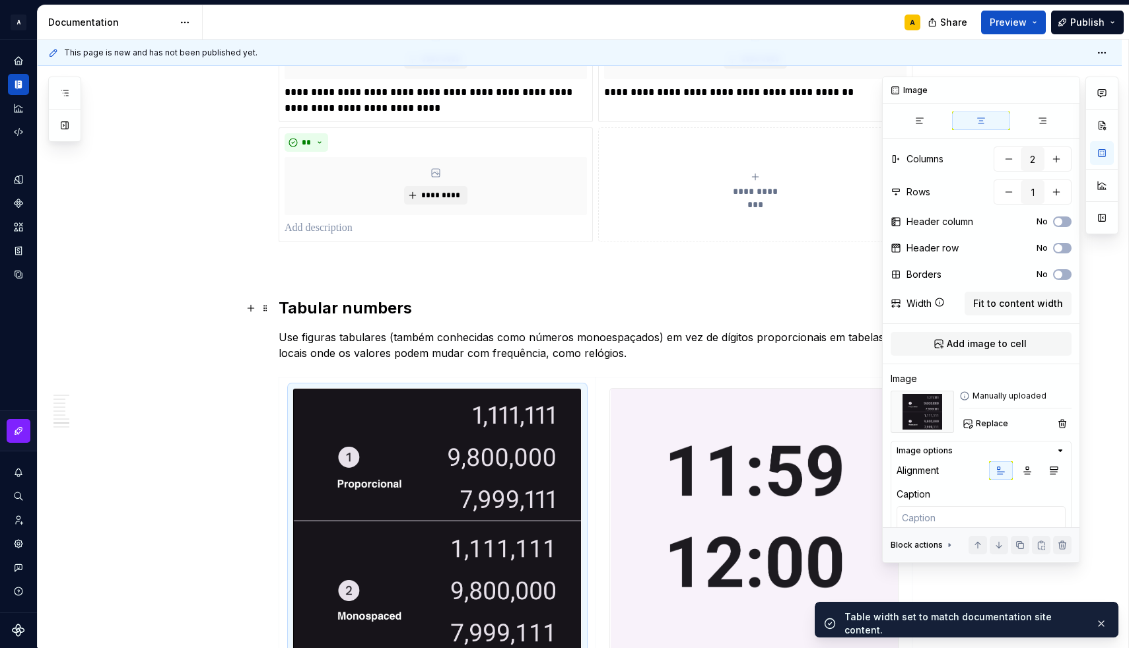
scroll to position [1676, 0]
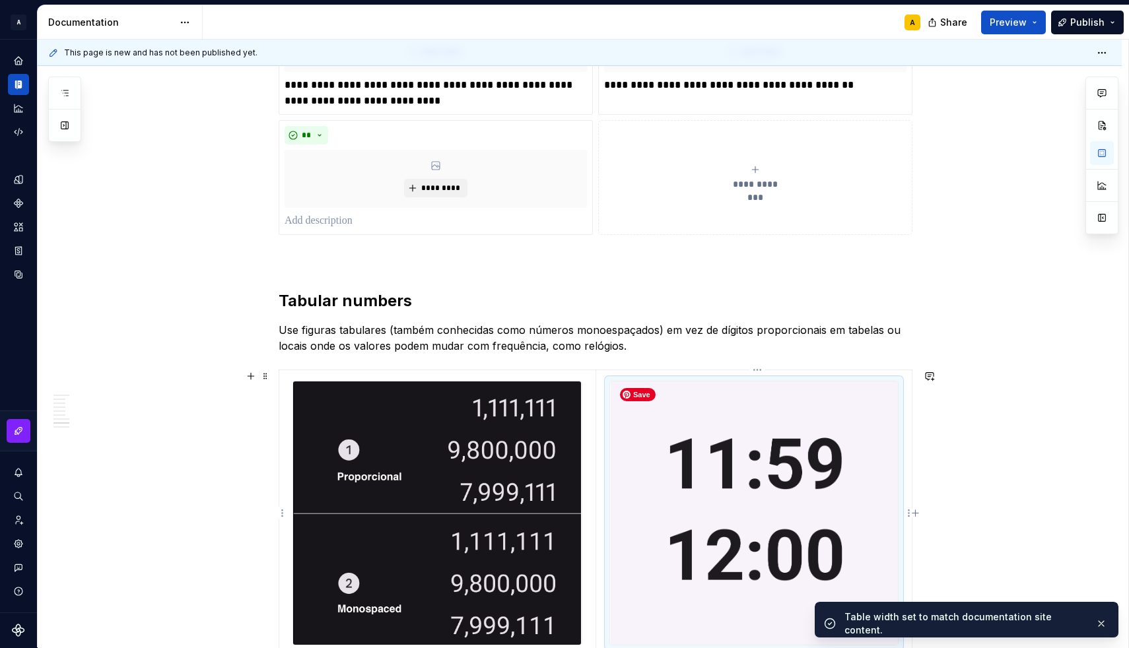
click at [665, 389] on img at bounding box center [754, 512] width 288 height 263
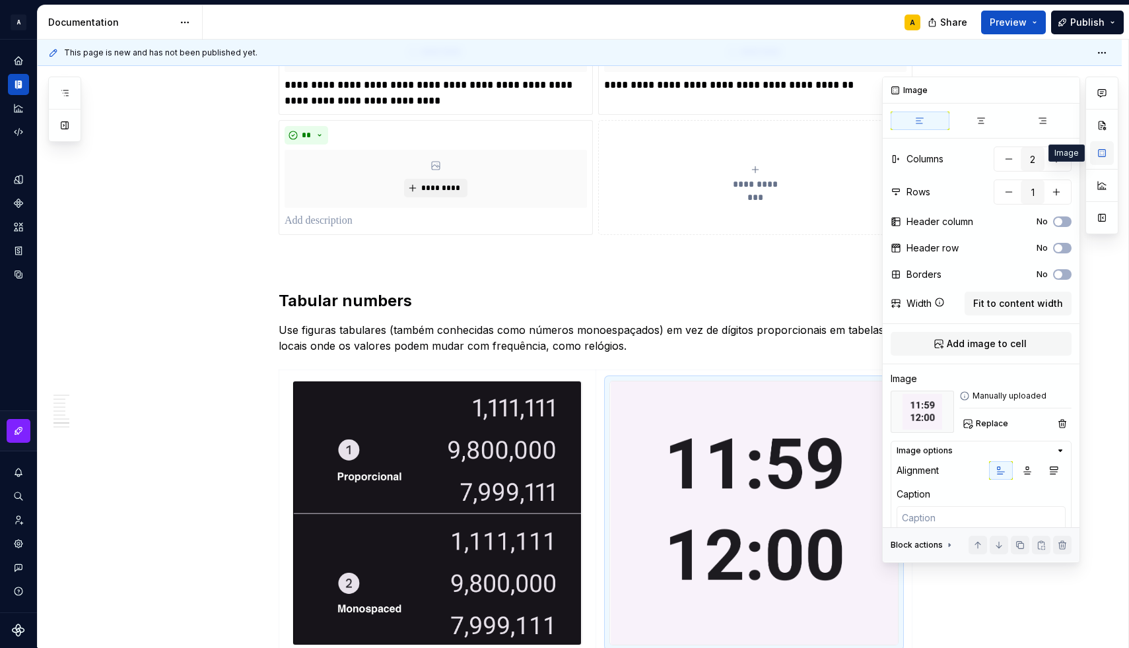
click at [1102, 158] on button "button" at bounding box center [1102, 153] width 24 height 24
click at [993, 303] on span "Fit to content width" at bounding box center [1018, 303] width 90 height 13
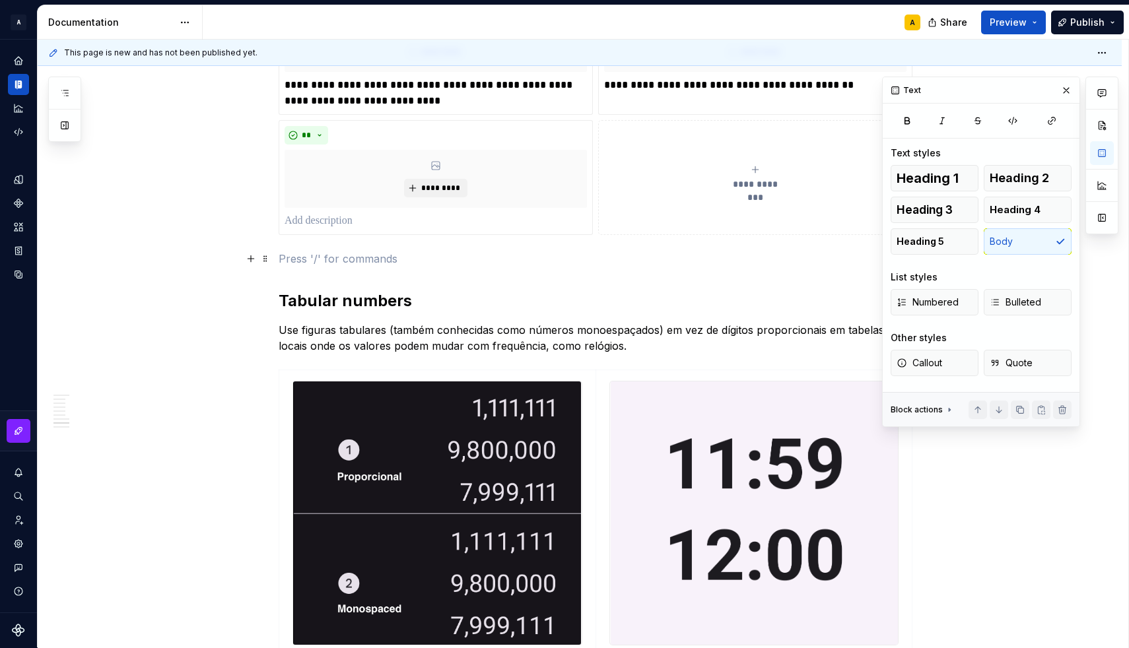
click at [418, 265] on p at bounding box center [596, 259] width 634 height 16
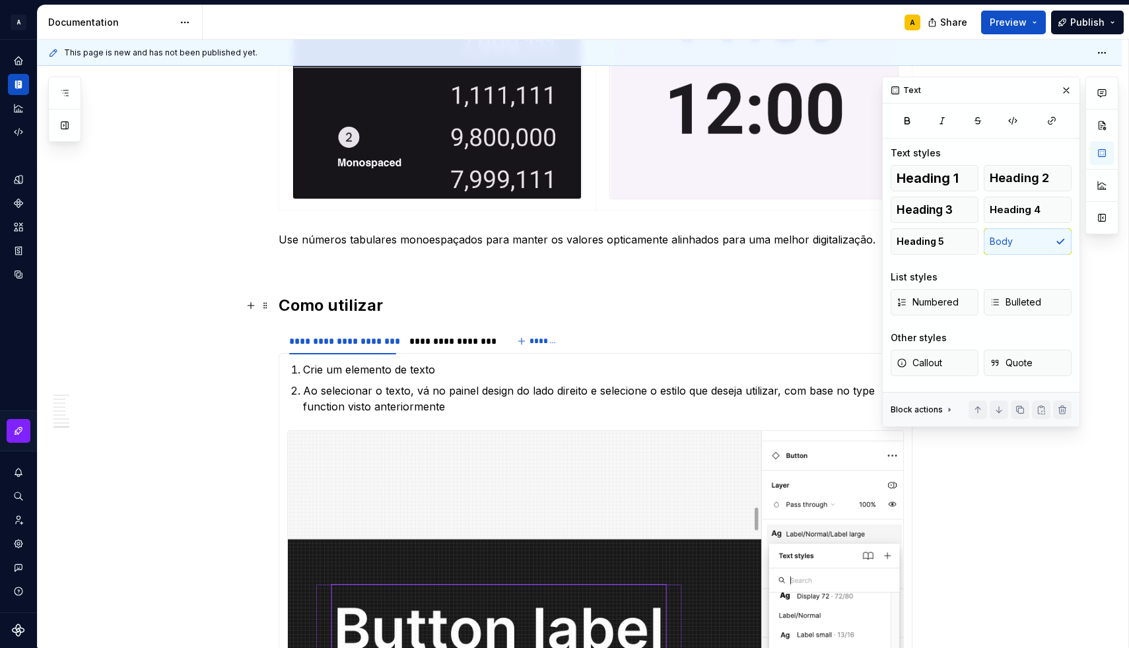
scroll to position [2111, 0]
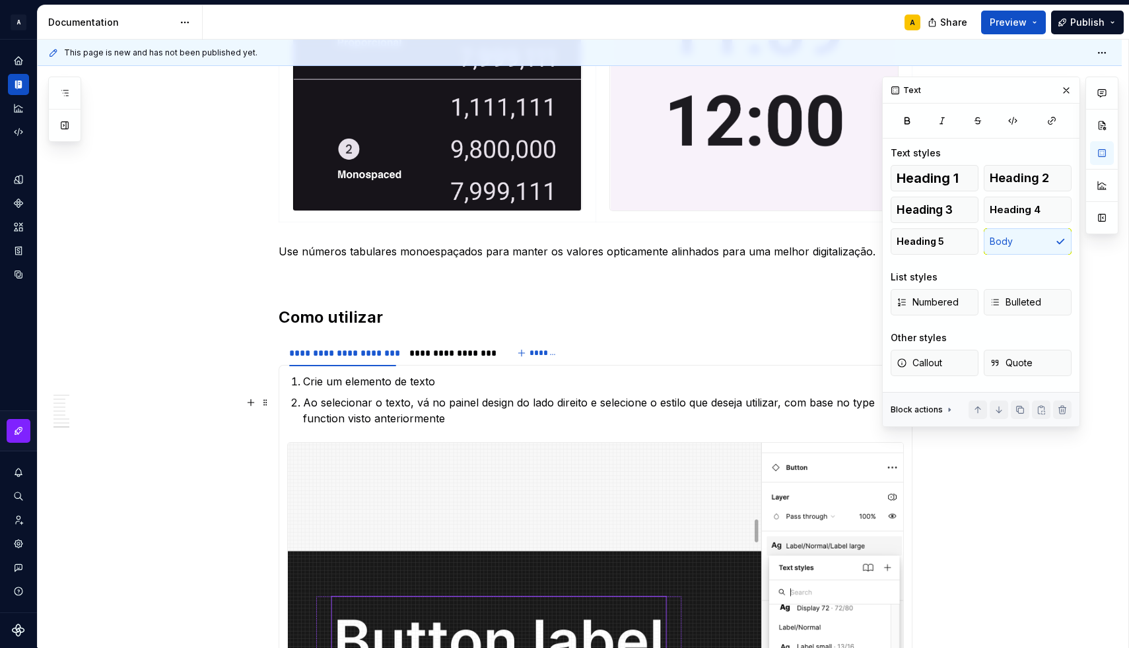
click at [941, 411] on div "Block actions" at bounding box center [922, 410] width 64 height 18
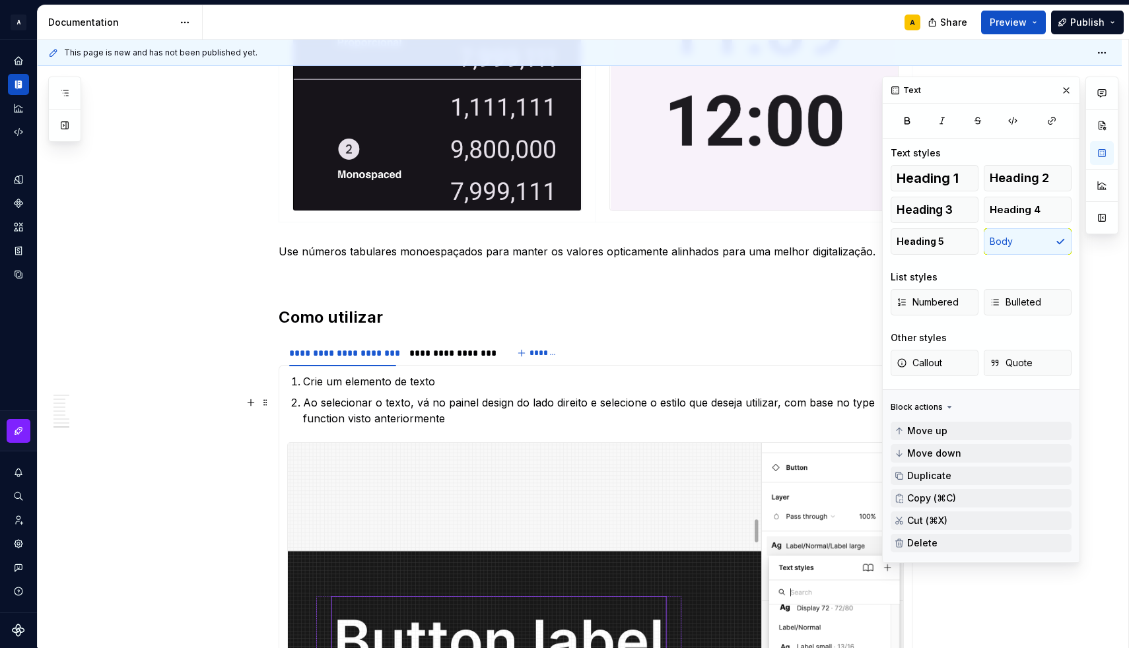
click at [941, 407] on div "Block actions" at bounding box center [916, 408] width 52 height 11
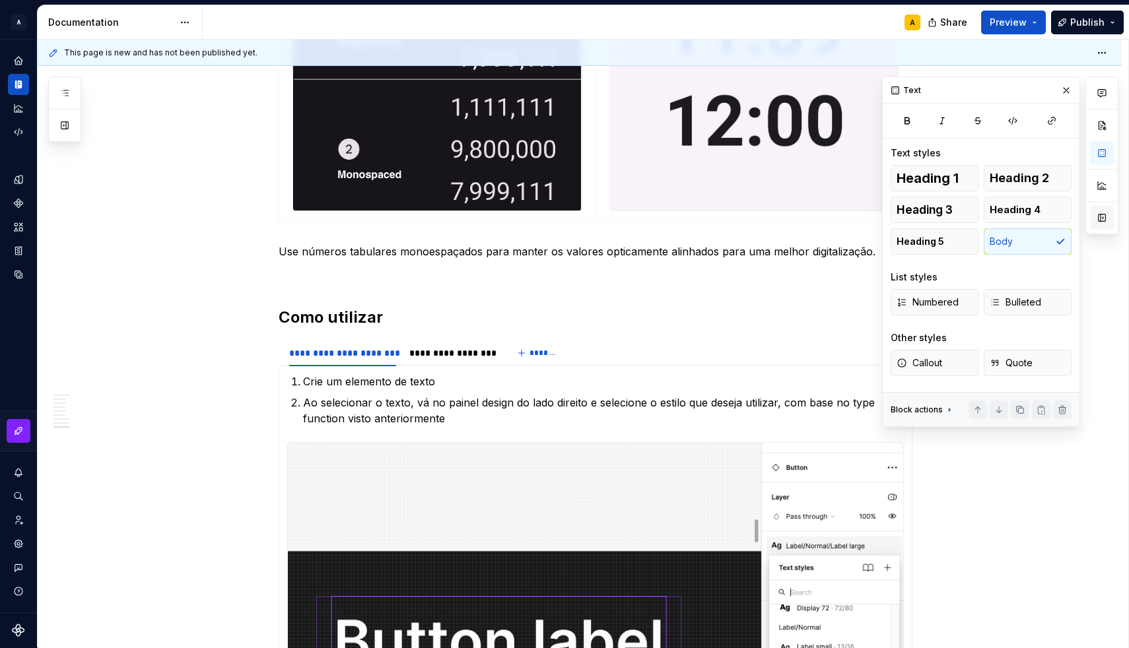
click at [1097, 214] on button "button" at bounding box center [1102, 218] width 24 height 24
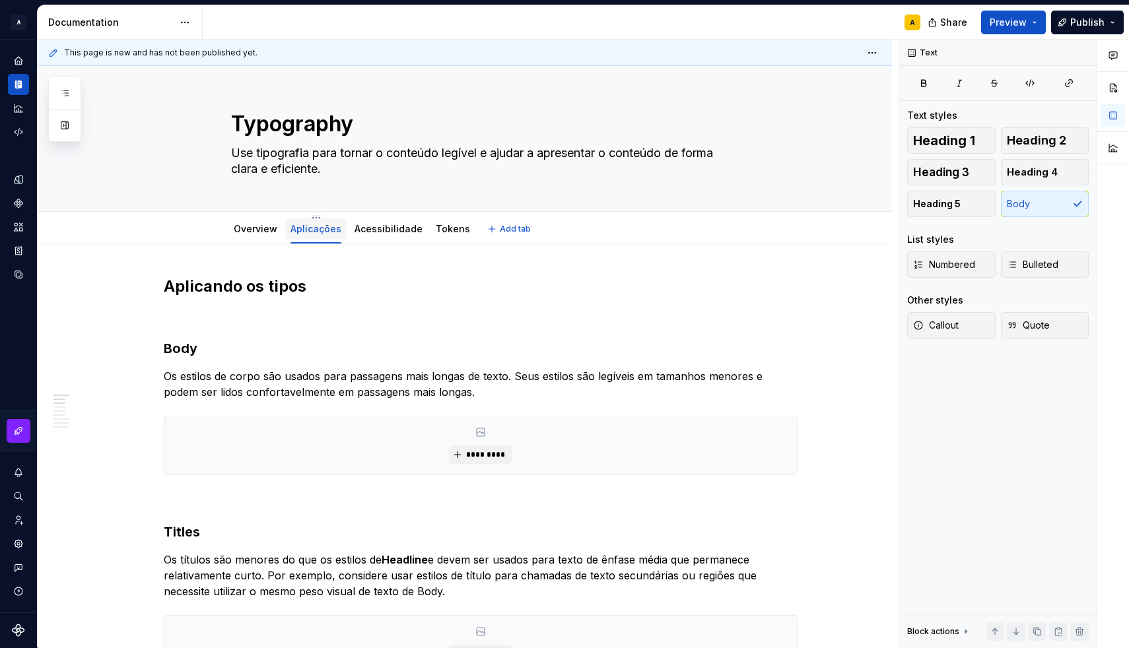
scroll to position [0, 0]
click at [268, 226] on link "Overview" at bounding box center [256, 228] width 44 height 11
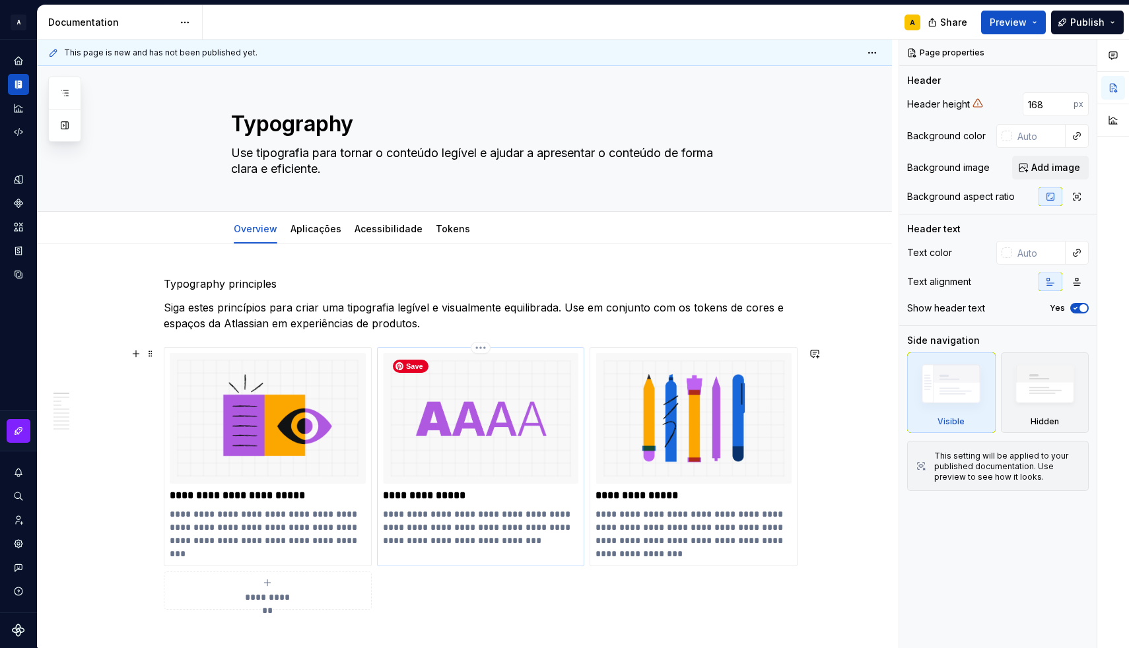
scroll to position [38, 0]
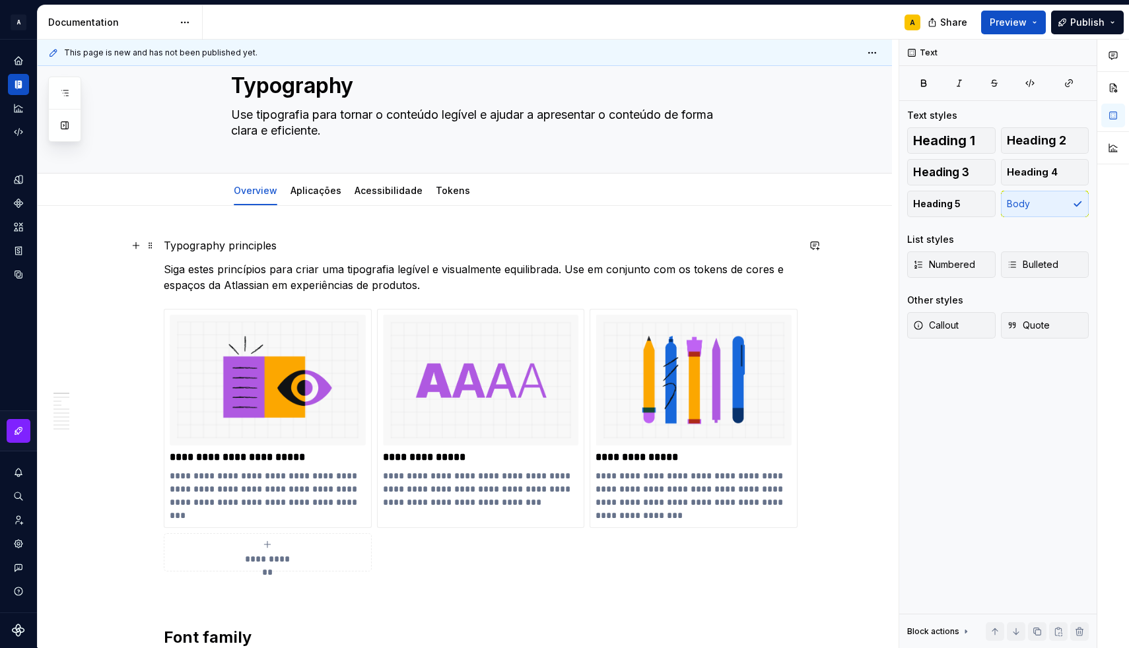
click at [261, 244] on p "Typography principles" at bounding box center [481, 246] width 634 height 16
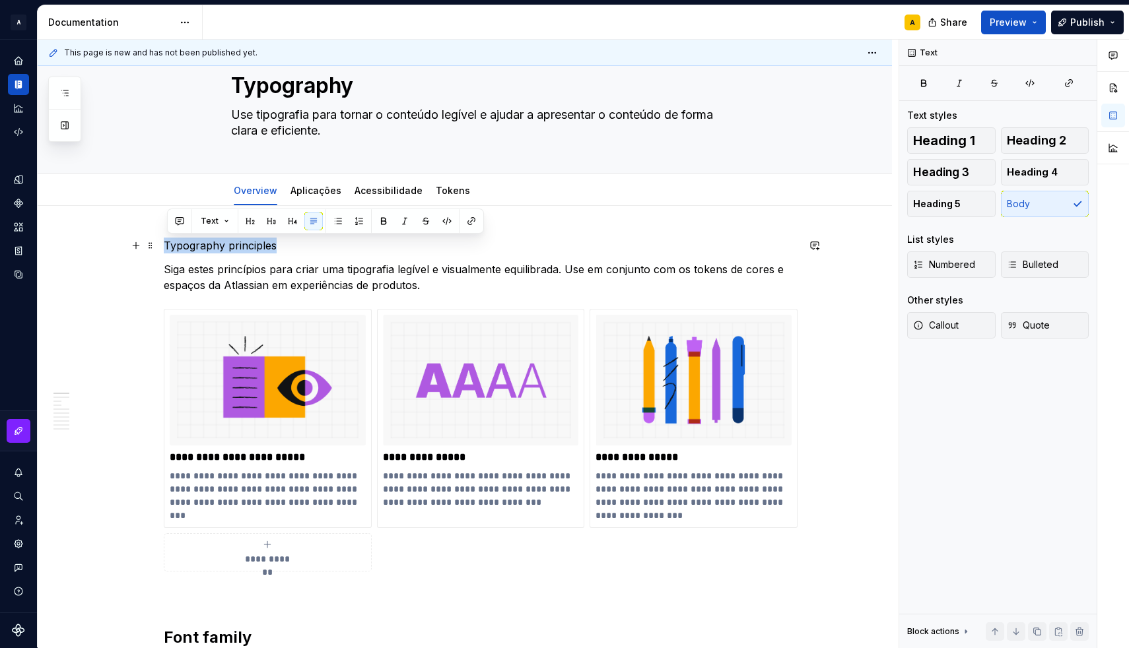
click at [261, 244] on p "Typography principles" at bounding box center [481, 246] width 634 height 16
click at [251, 227] on button "button" at bounding box center [250, 221] width 18 height 18
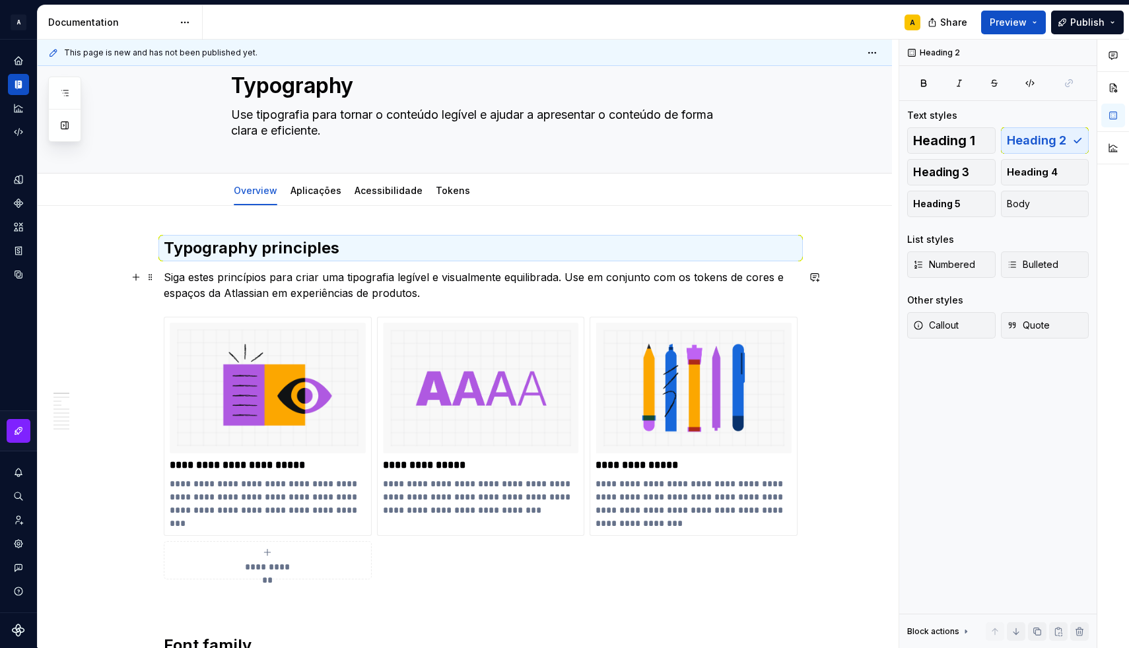
click at [271, 271] on p "Siga estes princípios para criar uma tipografia legível e visualmente equilibra…" at bounding box center [481, 285] width 634 height 32
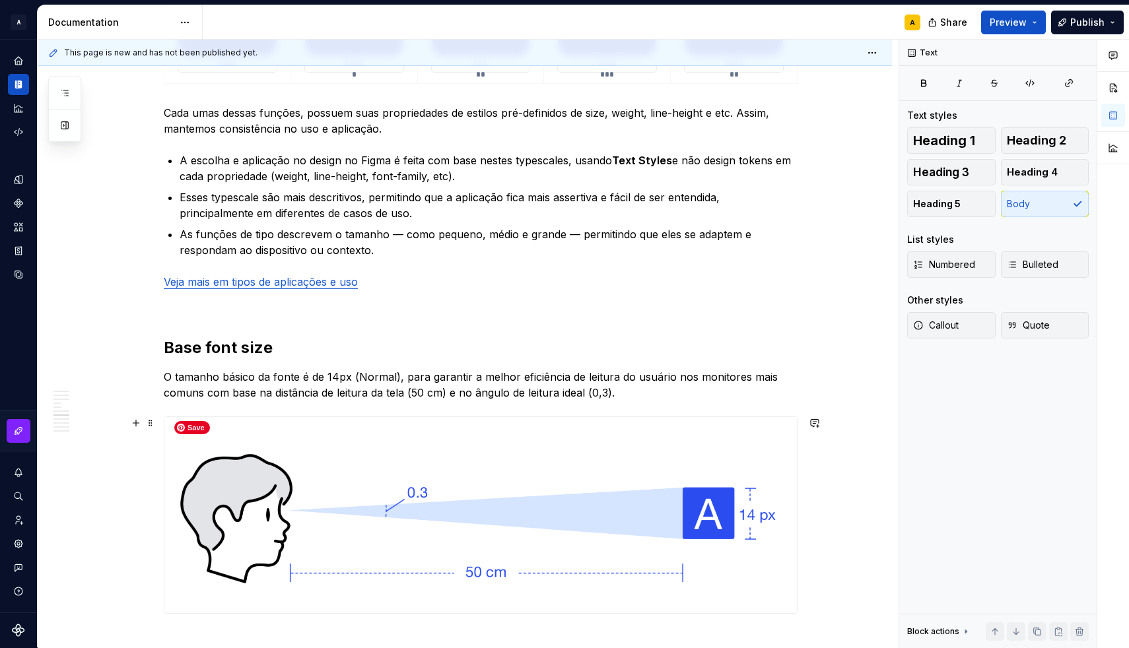
scroll to position [1674, 0]
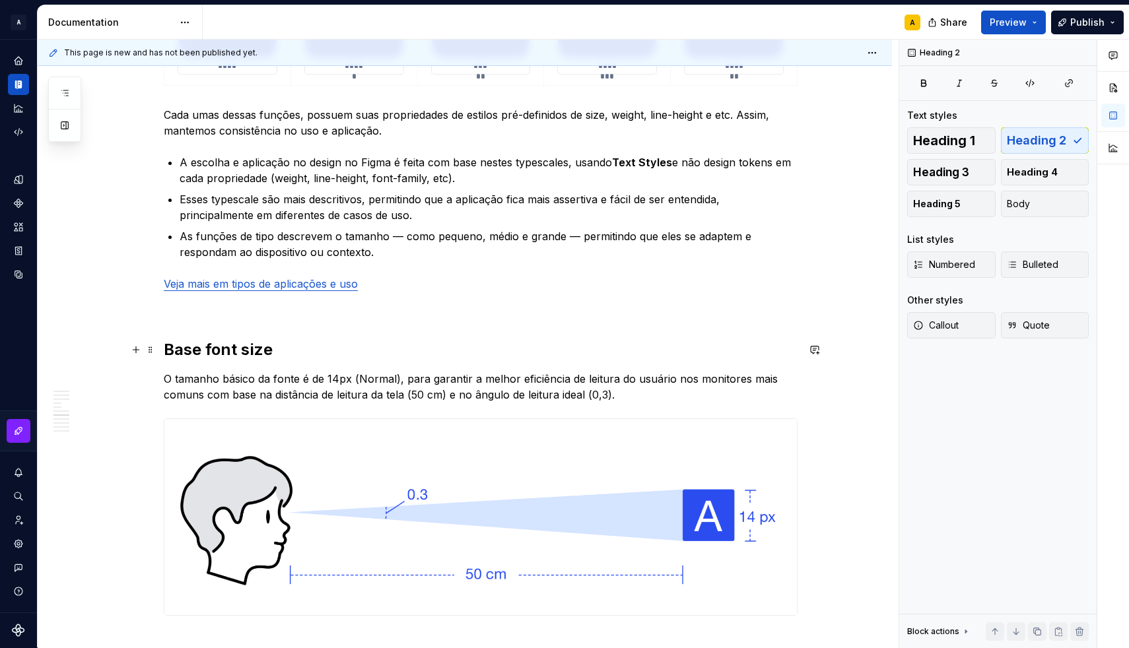
click at [172, 350] on h2 "Base font size" at bounding box center [481, 349] width 634 height 21
click at [188, 353] on h2 "Base font size" at bounding box center [481, 349] width 634 height 21
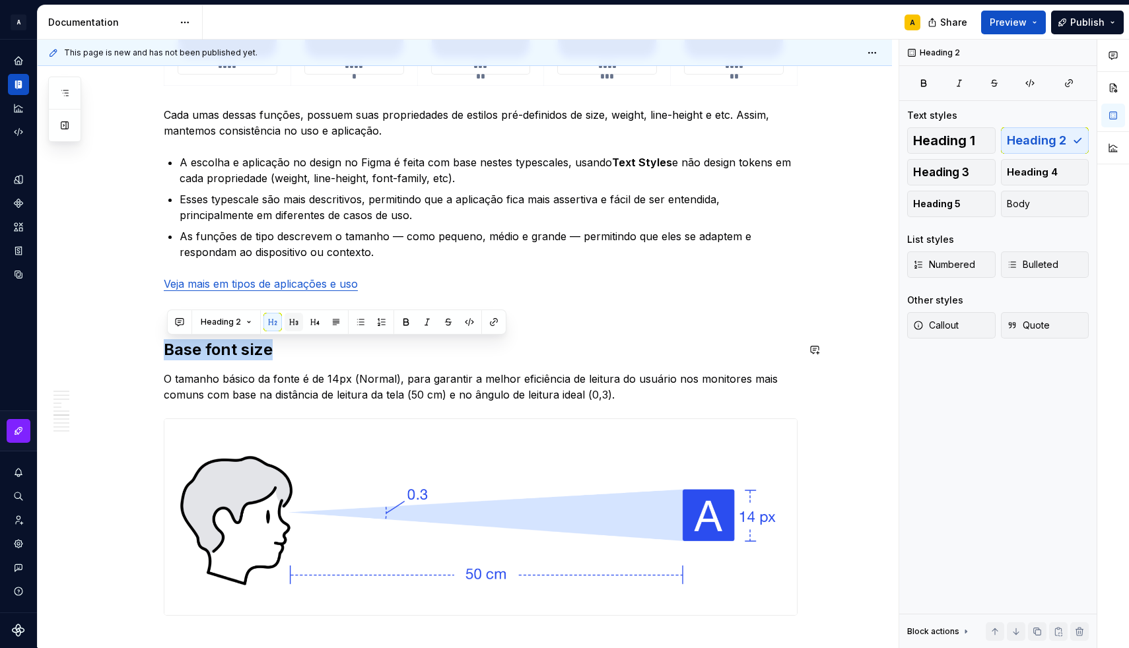
click at [288, 325] on button "button" at bounding box center [293, 322] width 18 height 18
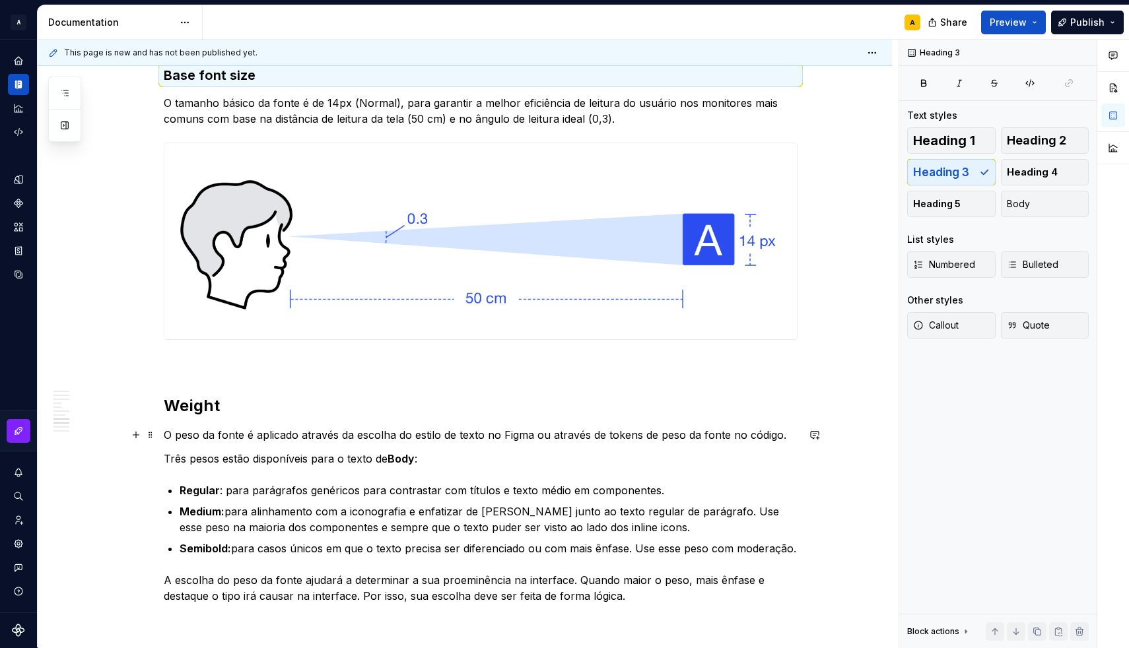
scroll to position [1991, 0]
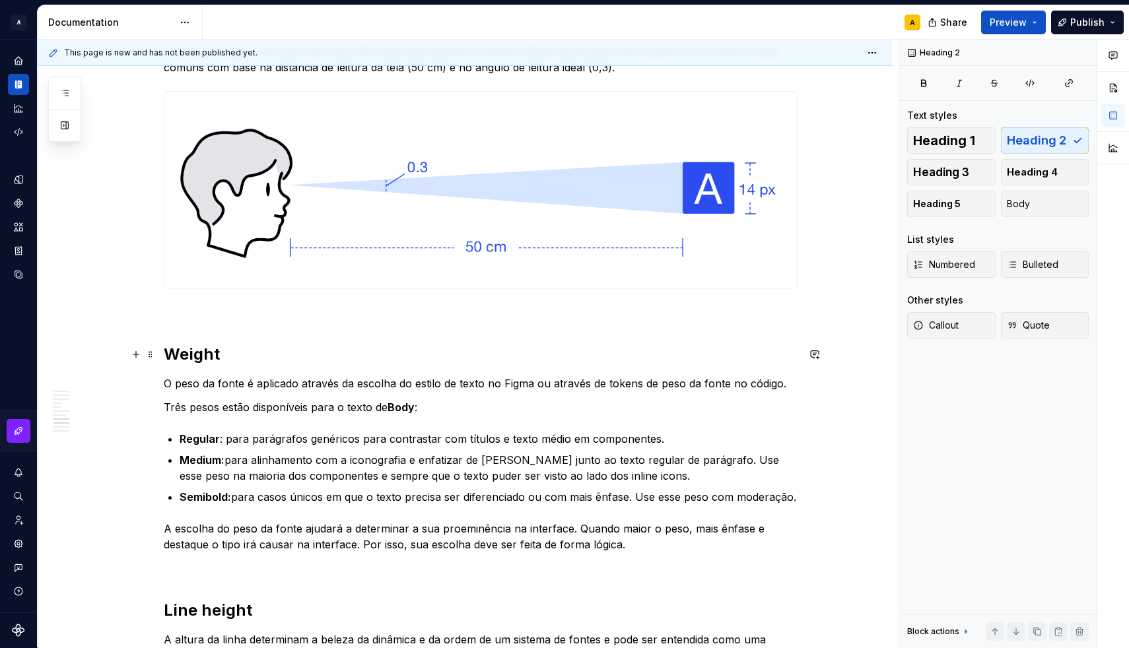
click at [214, 364] on h2 "Weight" at bounding box center [481, 354] width 634 height 21
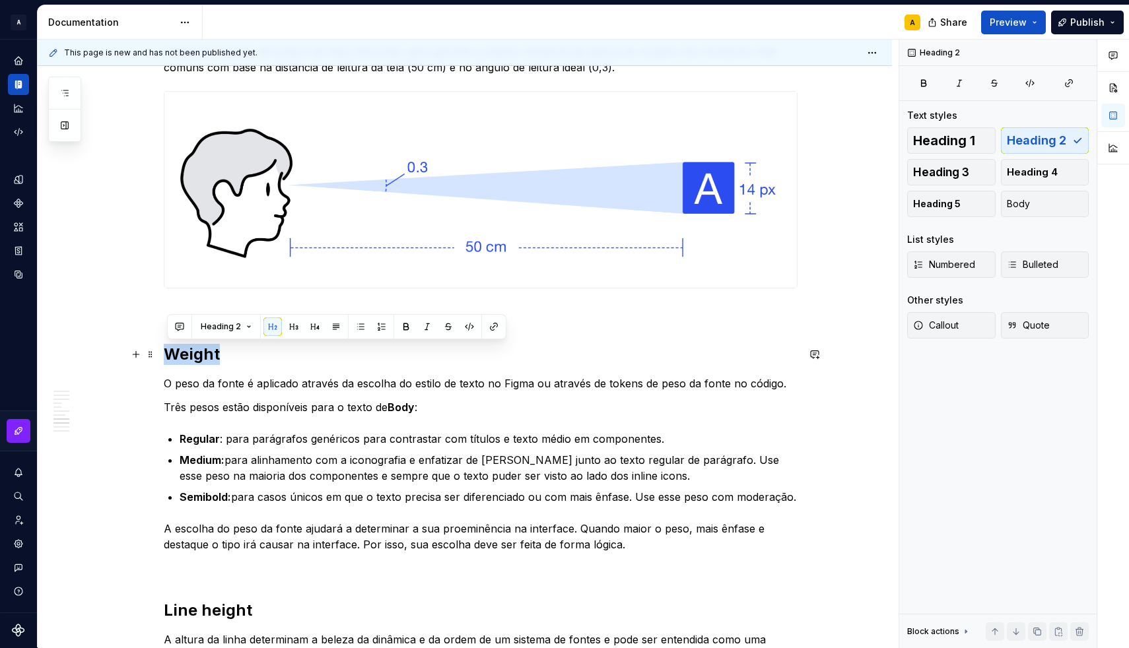
click at [214, 364] on h2 "Weight" at bounding box center [481, 354] width 634 height 21
click at [288, 327] on button "button" at bounding box center [293, 326] width 18 height 18
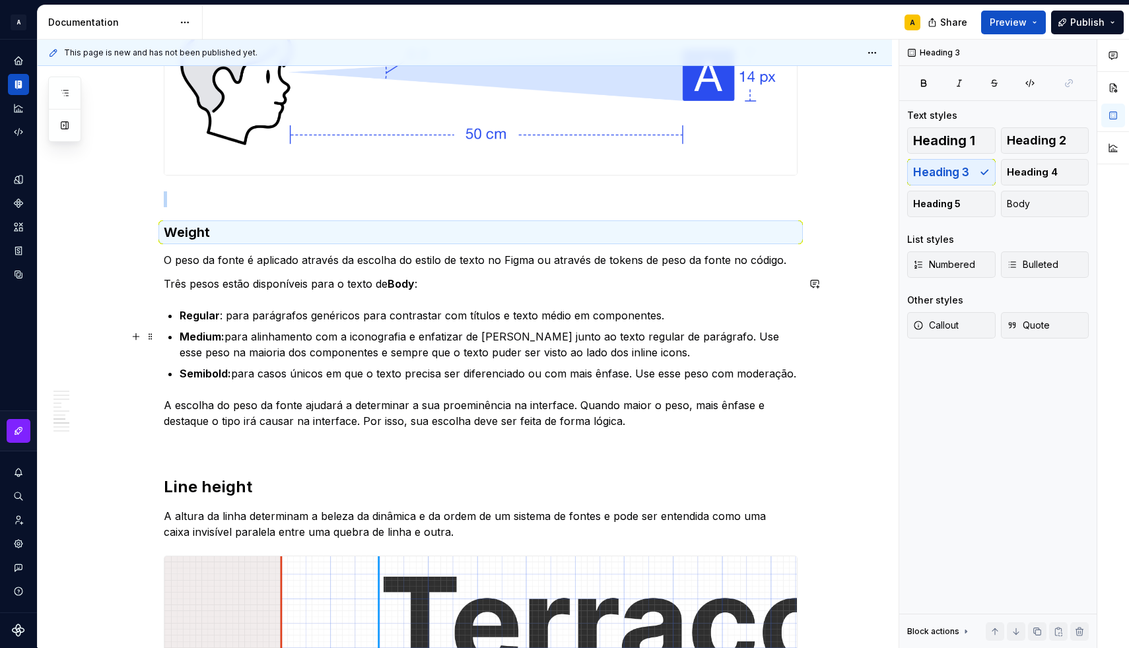
scroll to position [2225, 0]
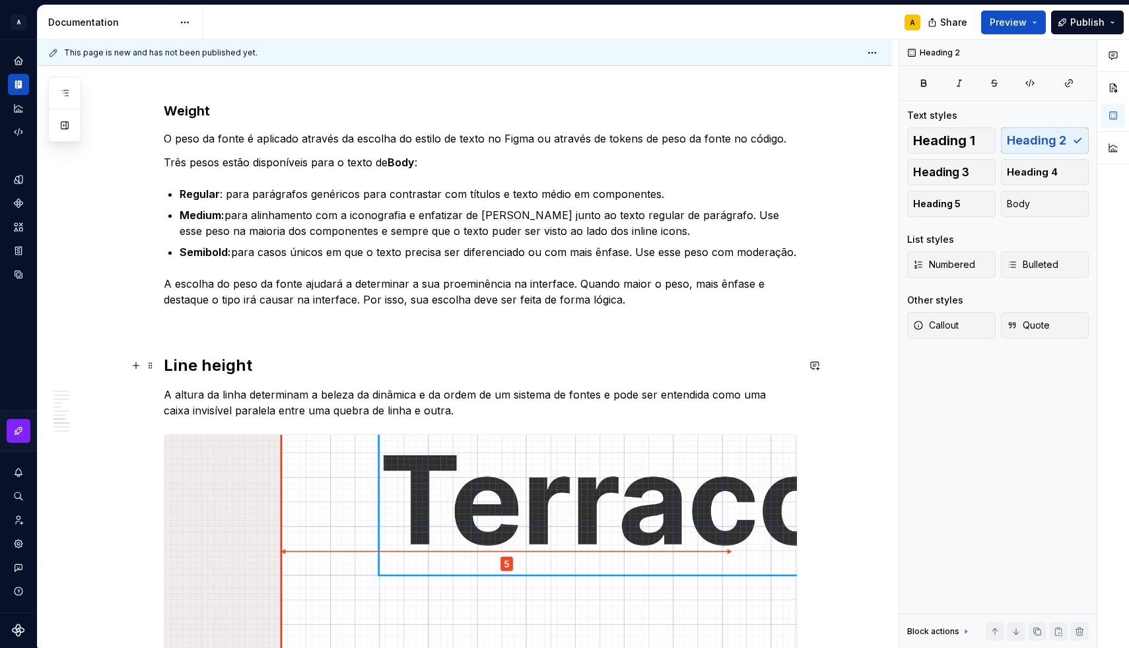
click at [229, 364] on h2 "Line height" at bounding box center [481, 365] width 634 height 21
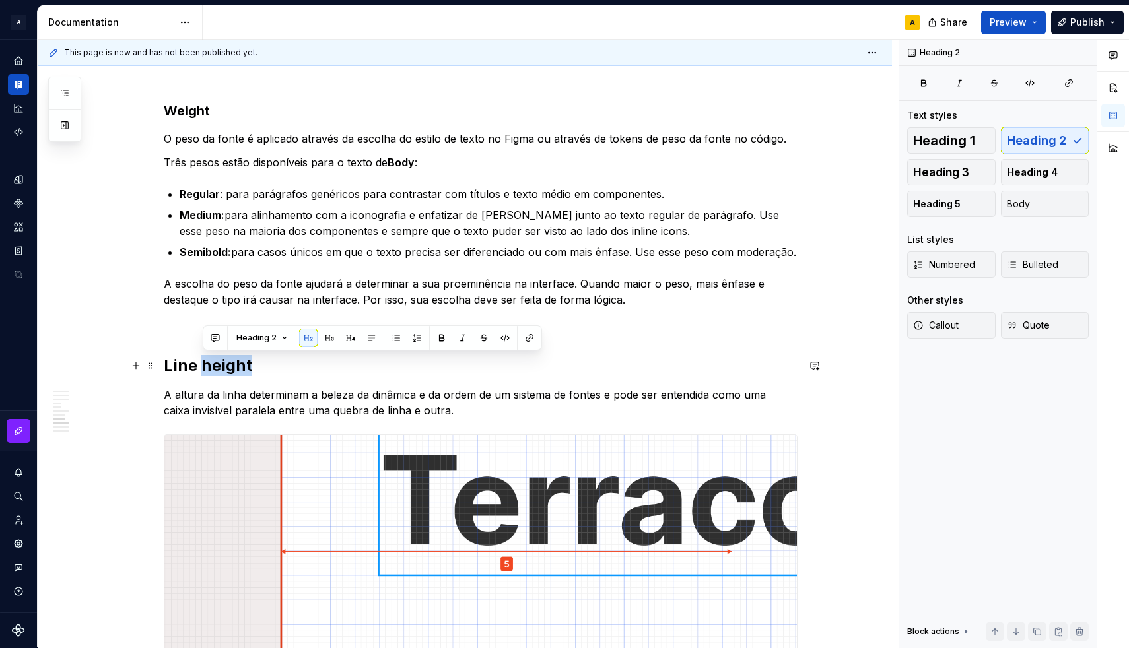
click at [229, 364] on h2 "Line height" at bounding box center [481, 365] width 634 height 21
click at [294, 340] on button "button" at bounding box center [293, 338] width 18 height 18
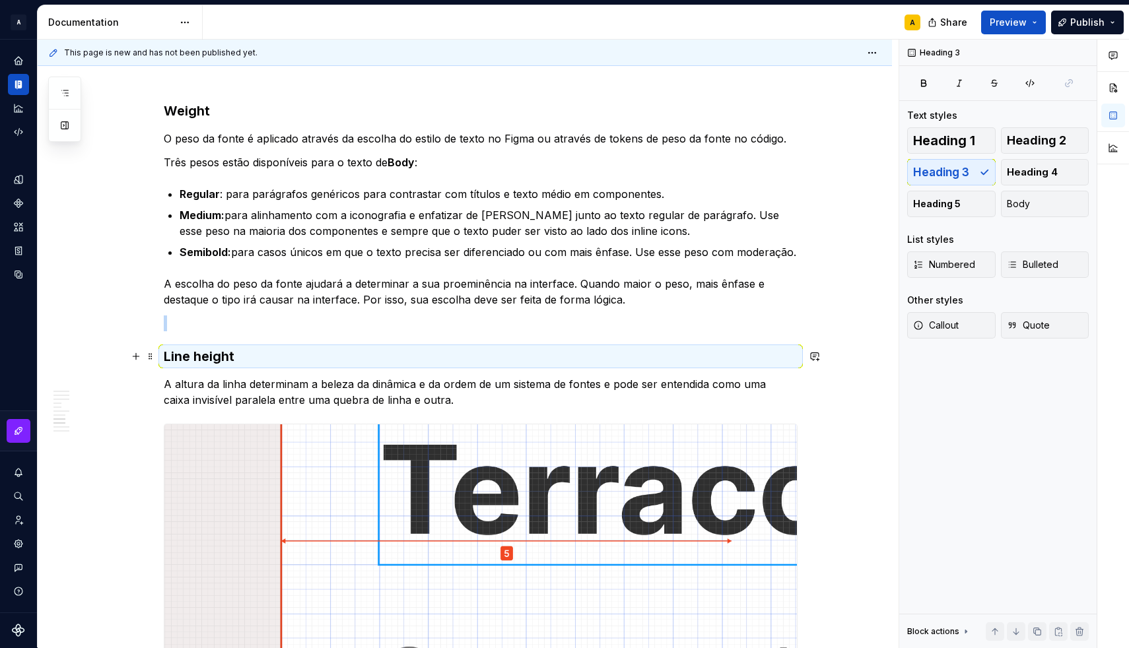
click at [288, 354] on h3 "Line height" at bounding box center [481, 356] width 634 height 18
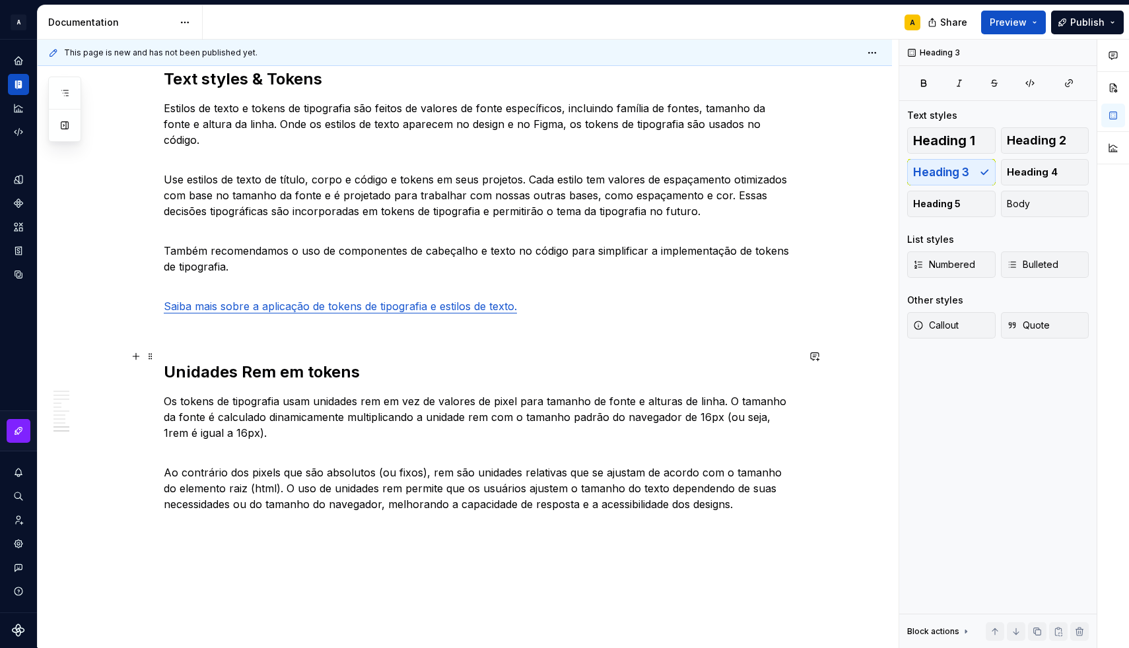
scroll to position [2238, 0]
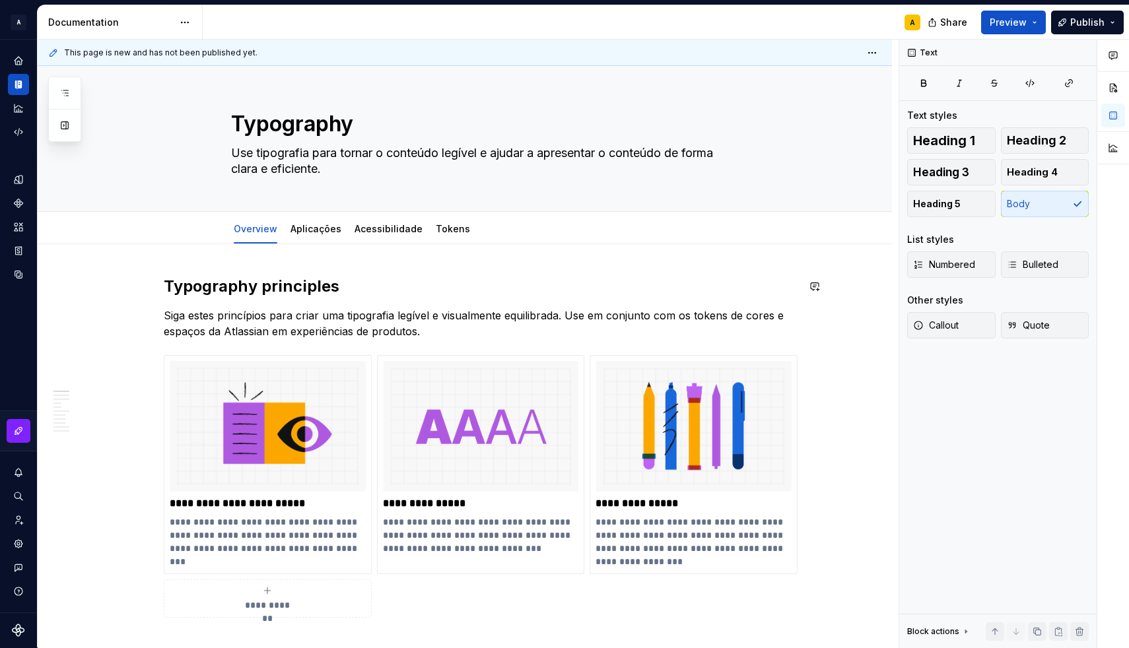
scroll to position [0, 0]
click at [327, 231] on link "Aplicações" at bounding box center [315, 228] width 51 height 11
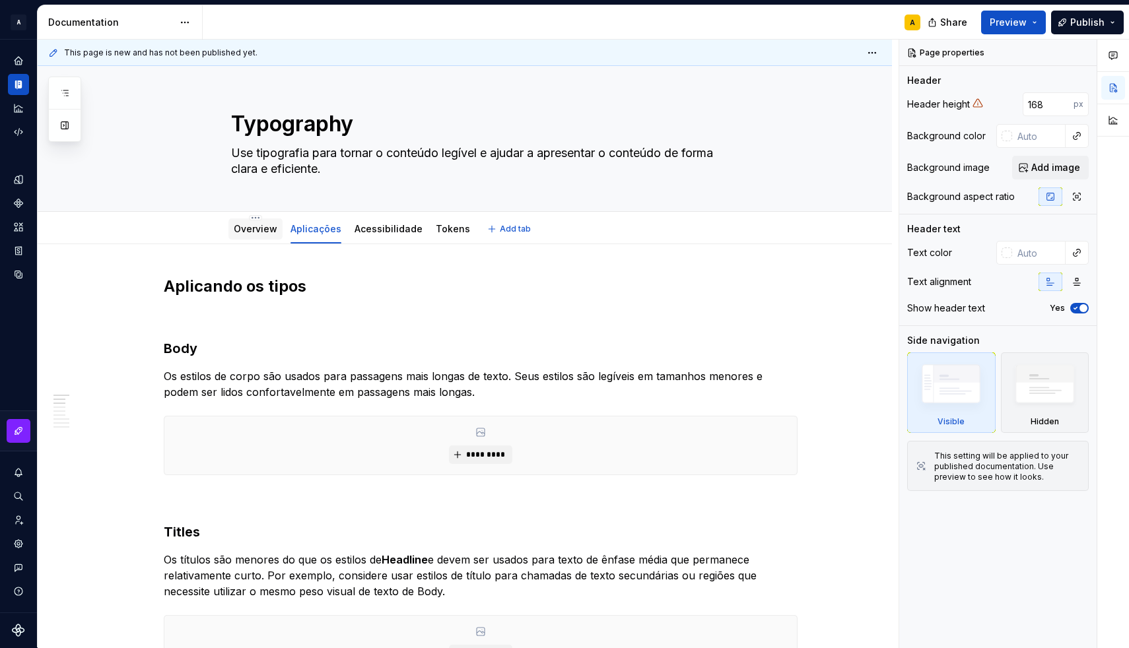
click at [263, 230] on link "Overview" at bounding box center [256, 228] width 44 height 11
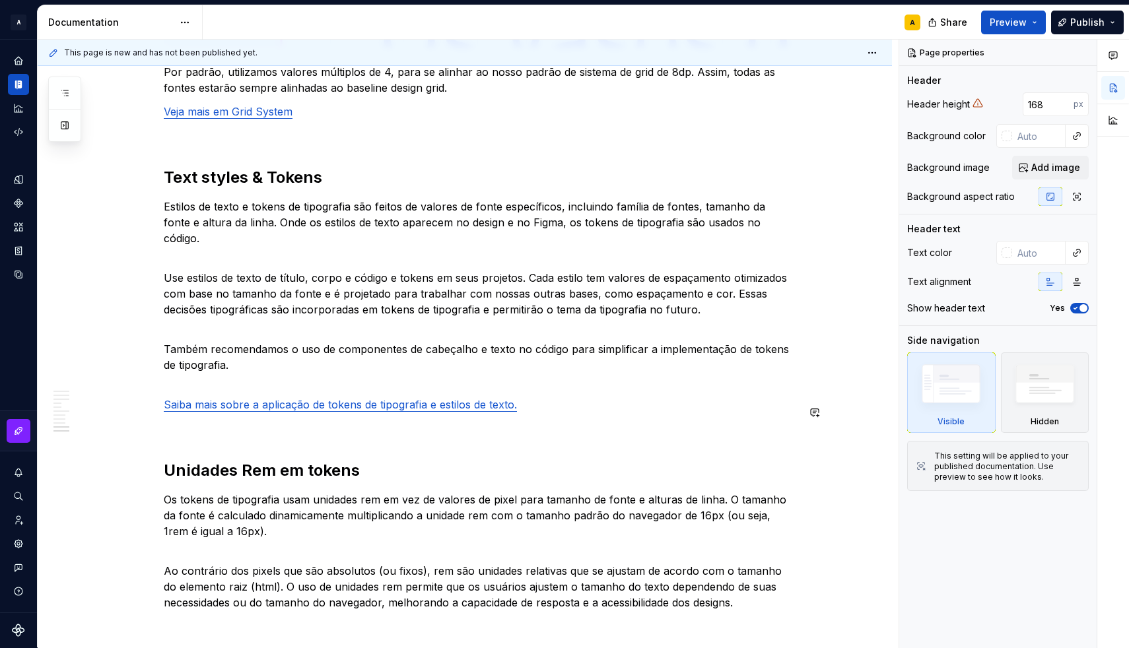
scroll to position [2866, 0]
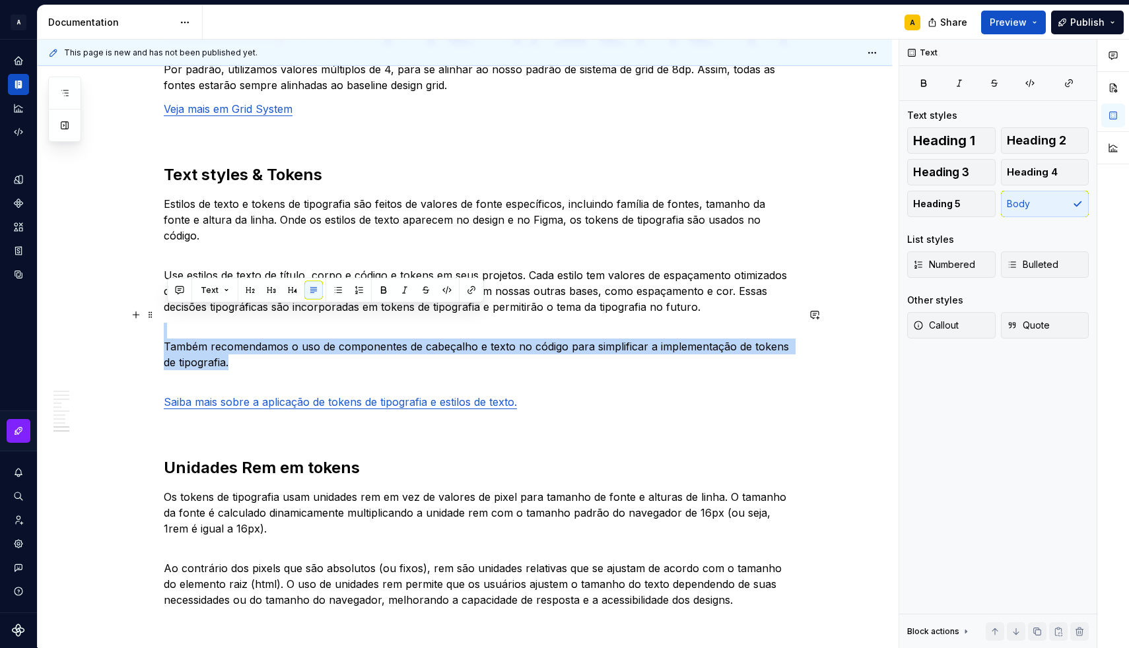
drag, startPoint x: 248, startPoint y: 347, endPoint x: 178, endPoint y: 308, distance: 79.8
click at [178, 323] on p "Também recomendamos o uso de componentes de cabeçalho e texto no código para si…" at bounding box center [481, 347] width 634 height 48
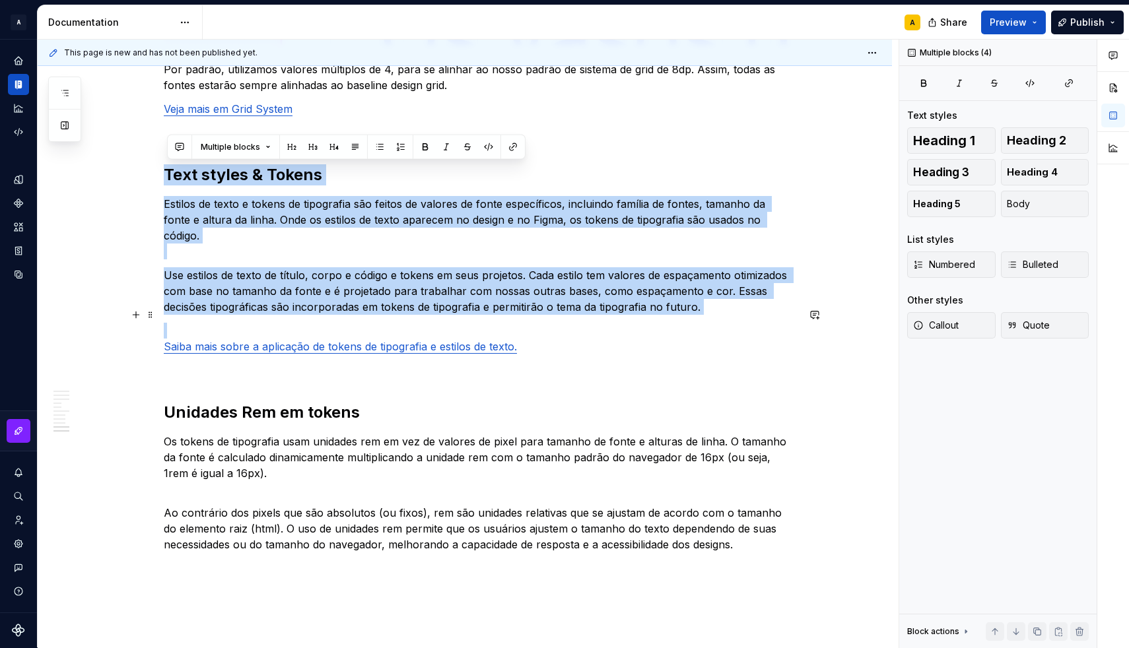
drag, startPoint x: 172, startPoint y: 174, endPoint x: 592, endPoint y: 308, distance: 441.1
copy div "Text styles & Tokens Estilos de texto e tokens de tipografia são feitos de valo…"
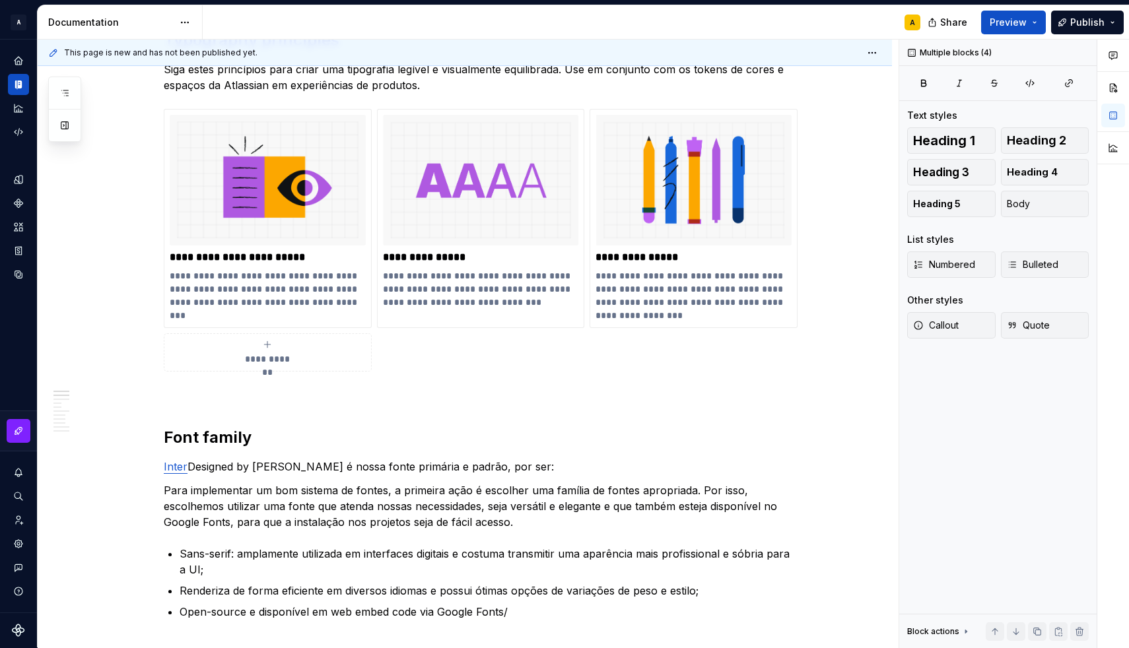
scroll to position [26, 0]
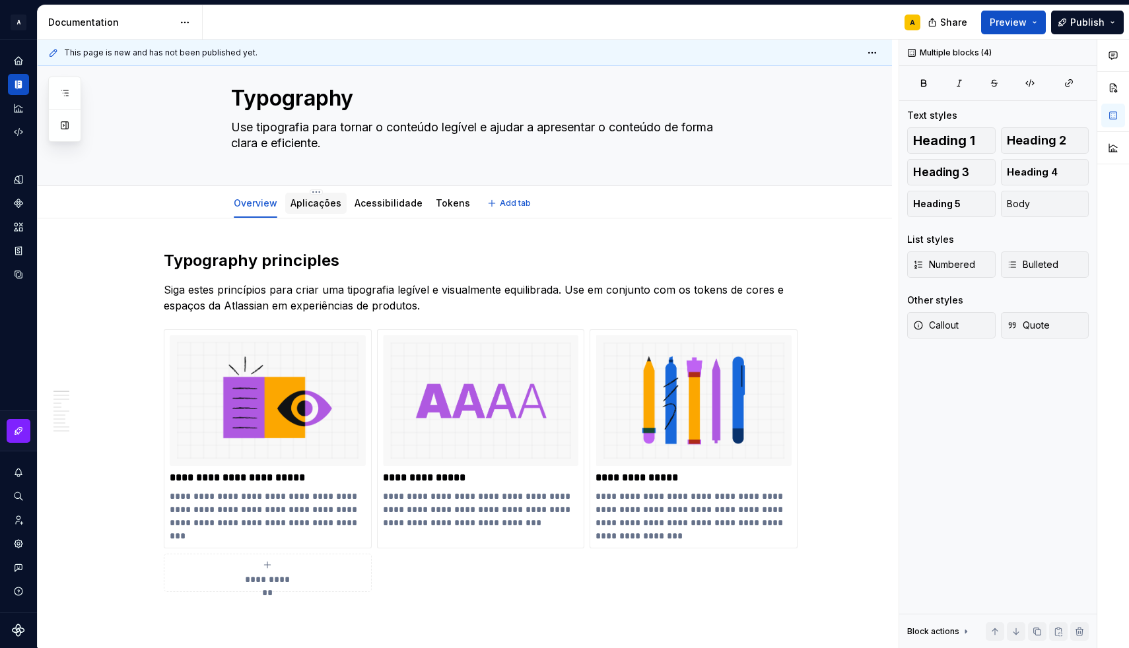
click at [327, 209] on div "Aplicações" at bounding box center [315, 203] width 51 height 13
click at [366, 208] on link "Acessibilidade" at bounding box center [388, 202] width 68 height 11
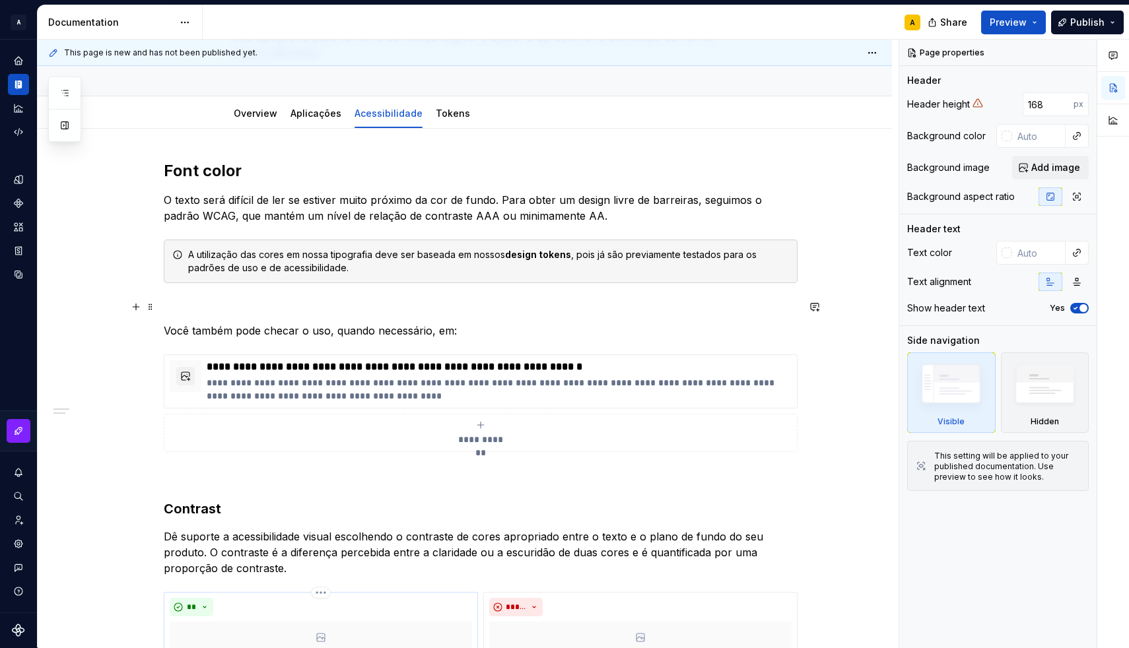
scroll to position [48, 0]
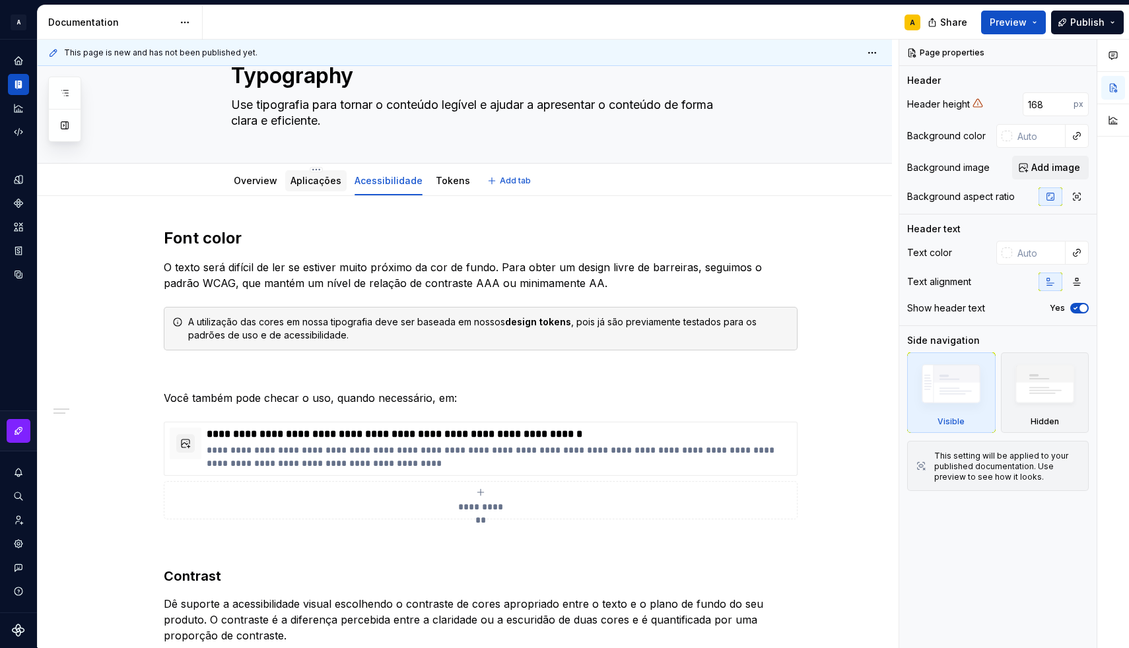
click at [312, 188] on div "Aplicações" at bounding box center [315, 181] width 51 height 16
click at [315, 184] on link "Aplicações" at bounding box center [315, 180] width 51 height 11
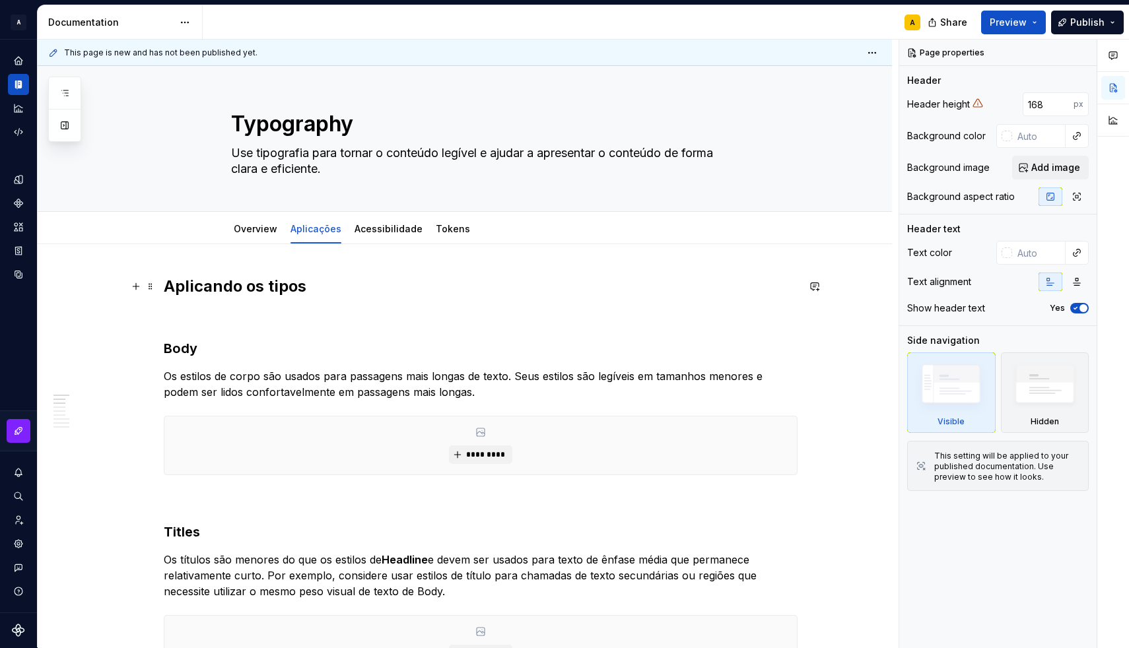
click at [292, 286] on h2 "Aplicando os tipos" at bounding box center [481, 286] width 634 height 21
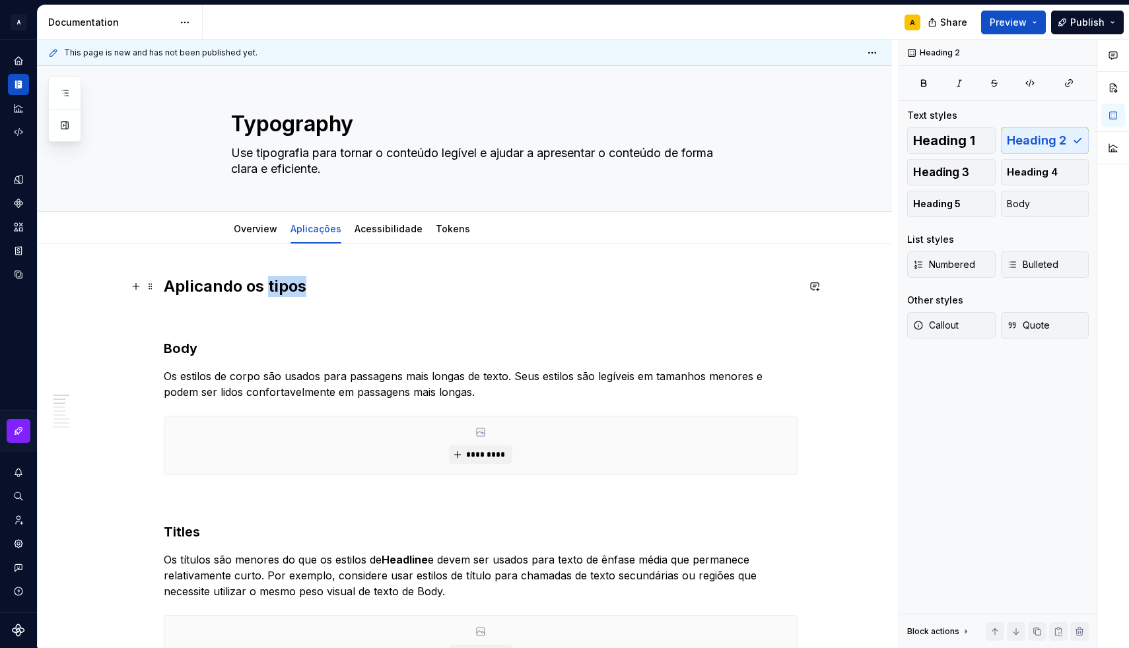
click at [292, 286] on h2 "Aplicando os tipos" at bounding box center [481, 286] width 634 height 21
click at [212, 315] on p at bounding box center [481, 316] width 634 height 16
click at [185, 493] on p at bounding box center [481, 499] width 634 height 16
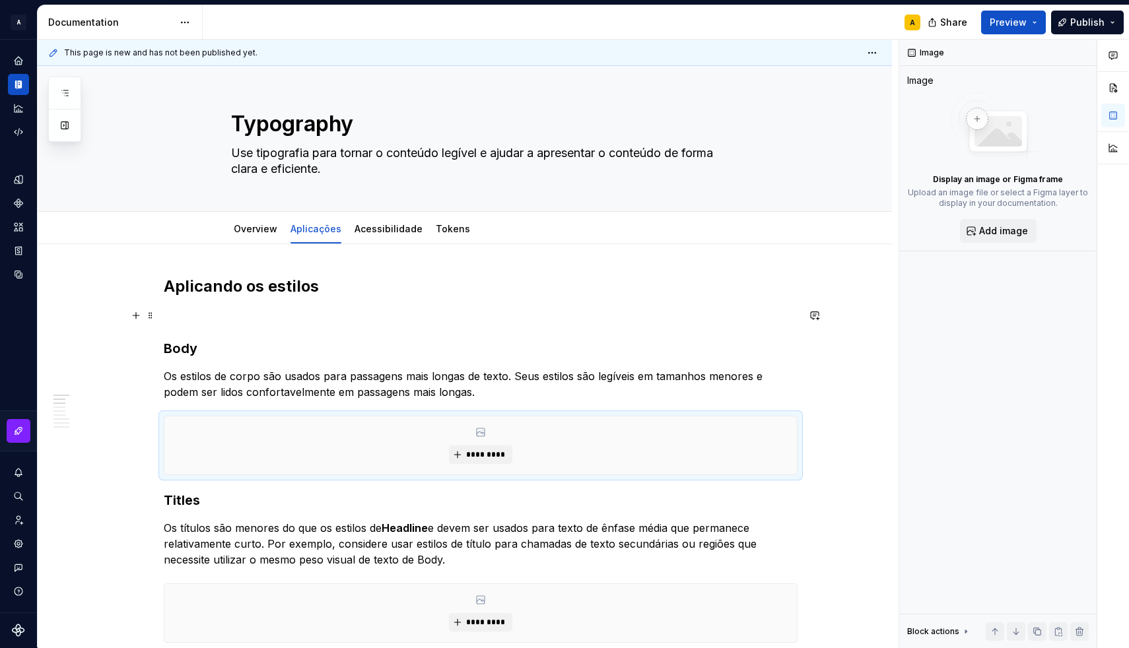
click at [185, 320] on p at bounding box center [481, 316] width 634 height 16
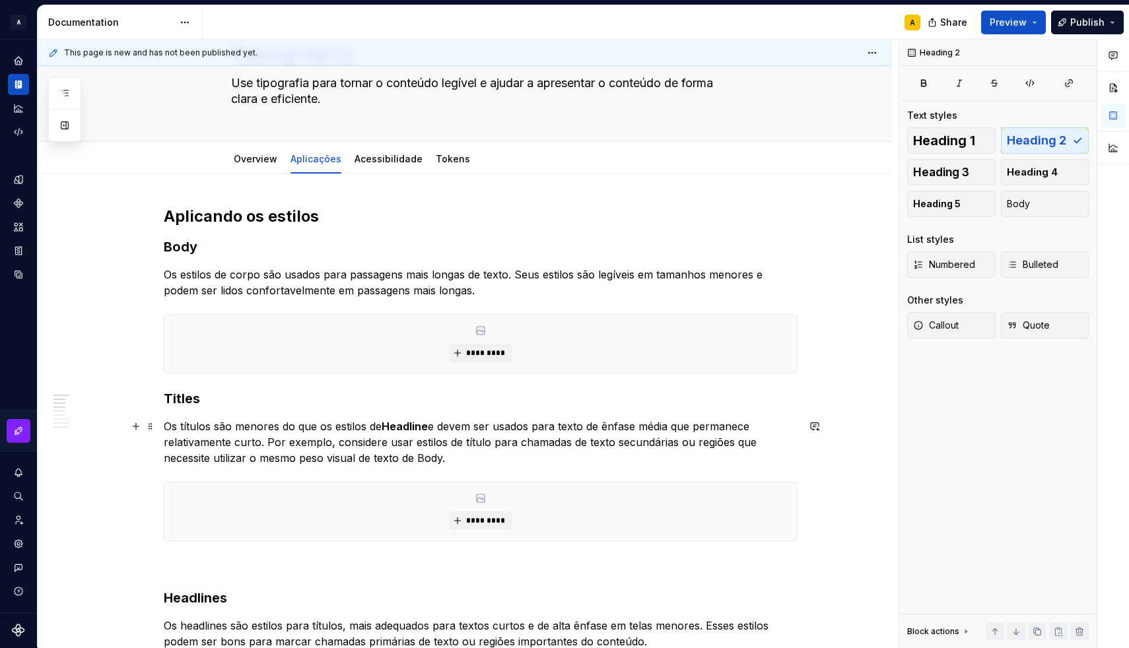
scroll to position [96, 0]
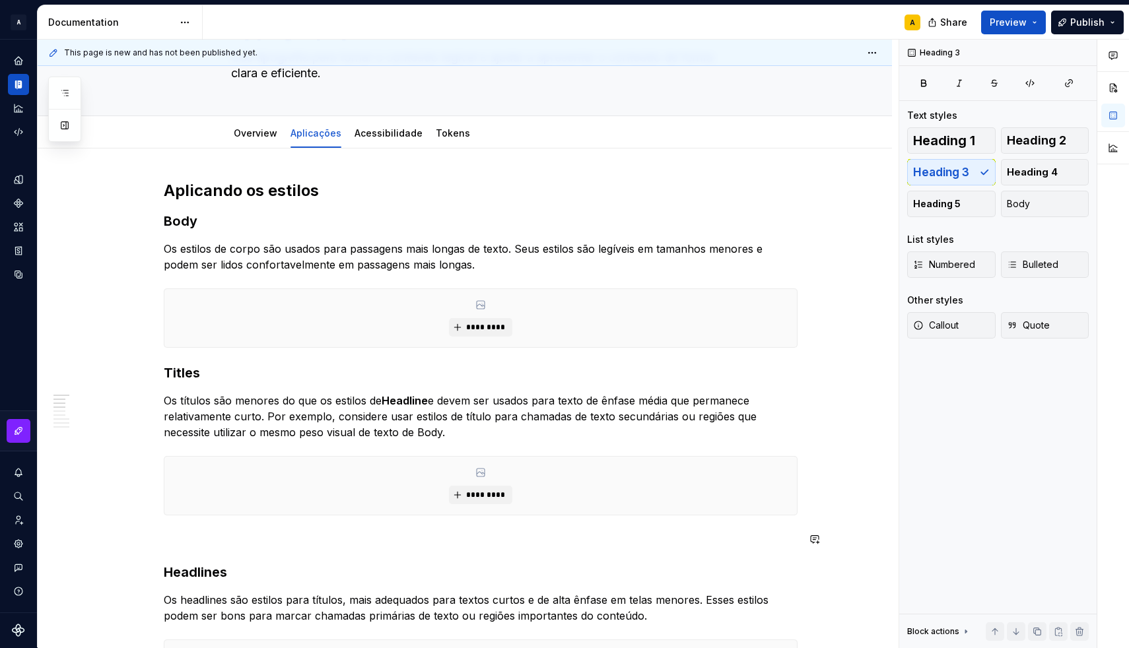
click at [189, 538] on p at bounding box center [481, 539] width 634 height 16
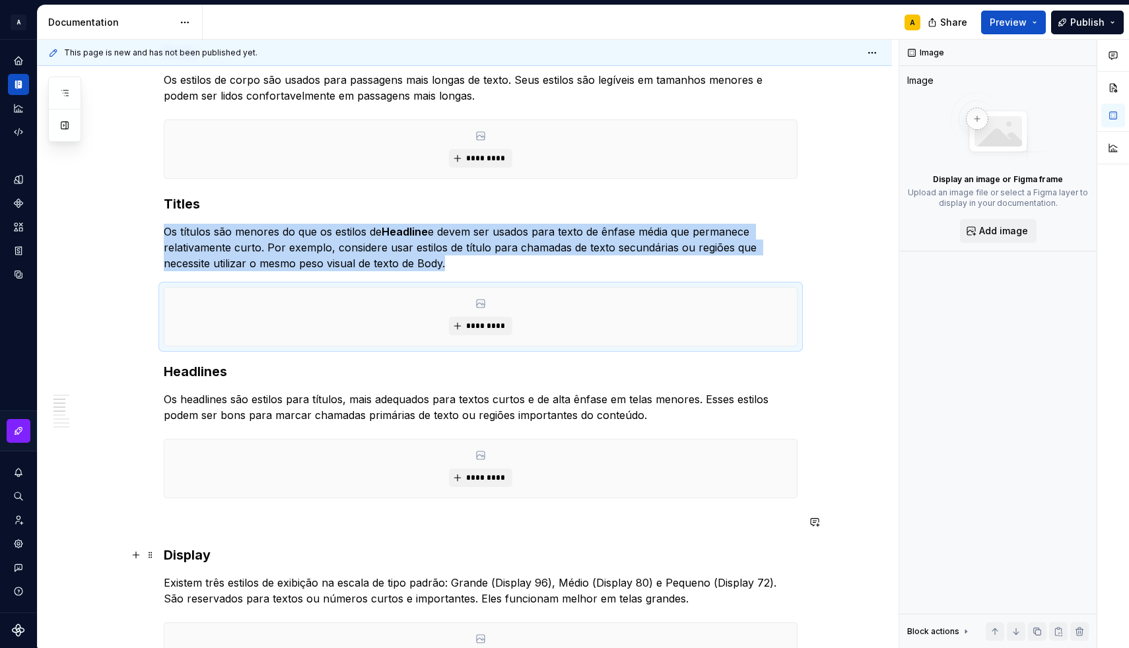
scroll to position [284, 0]
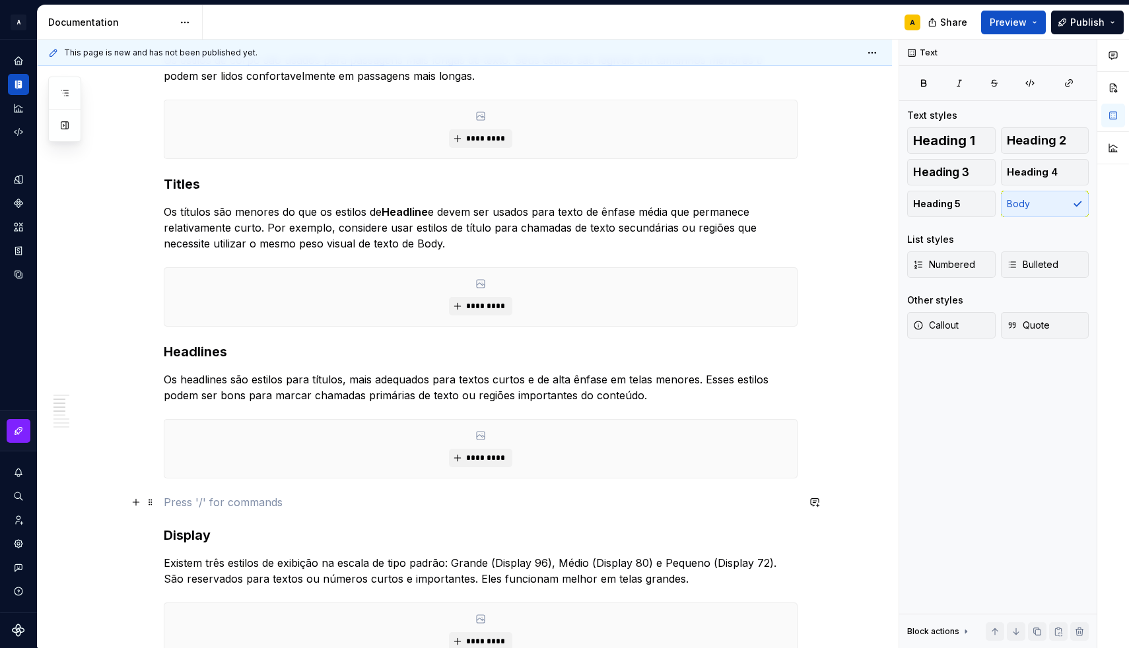
click at [184, 508] on p at bounding box center [481, 502] width 634 height 16
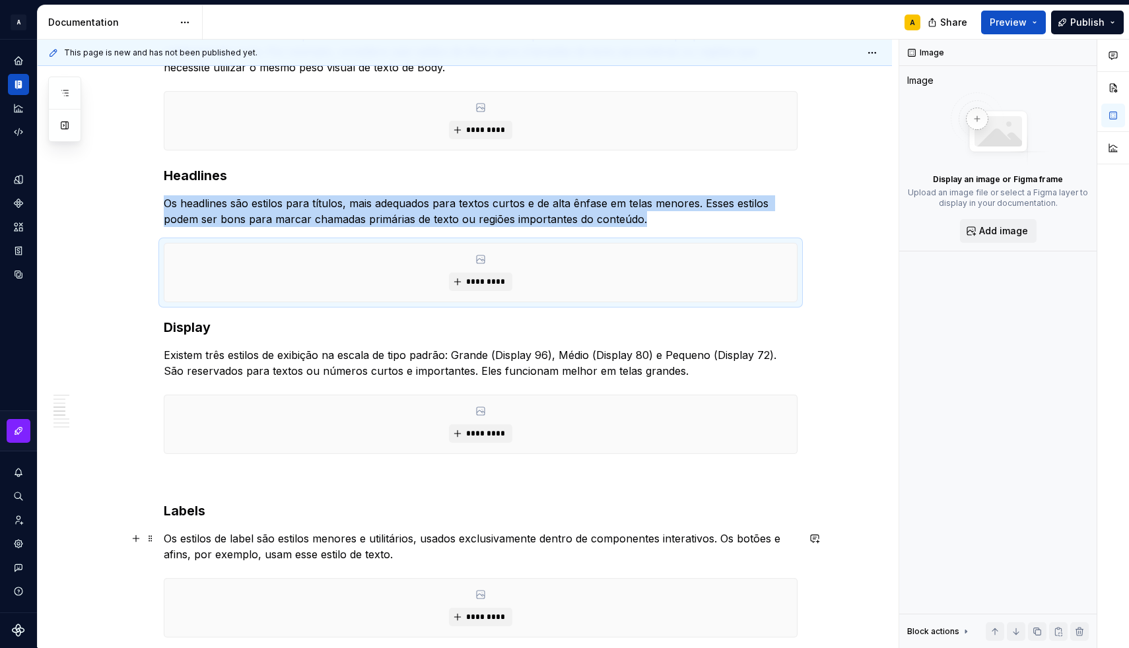
scroll to position [522, 0]
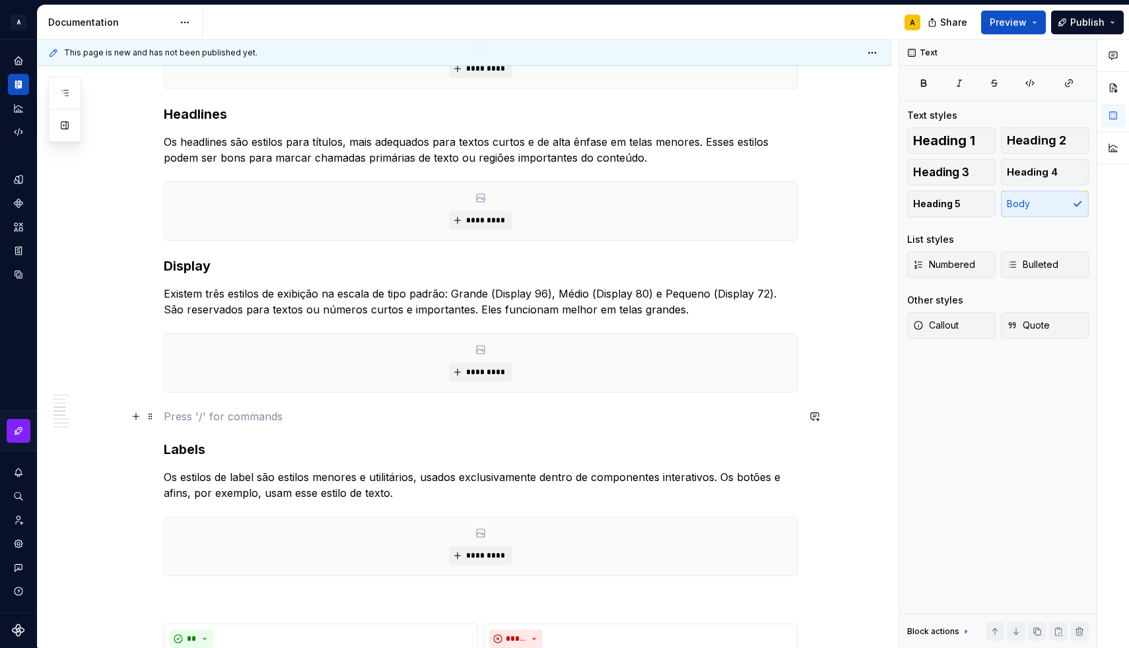
click at [209, 422] on p at bounding box center [481, 417] width 634 height 16
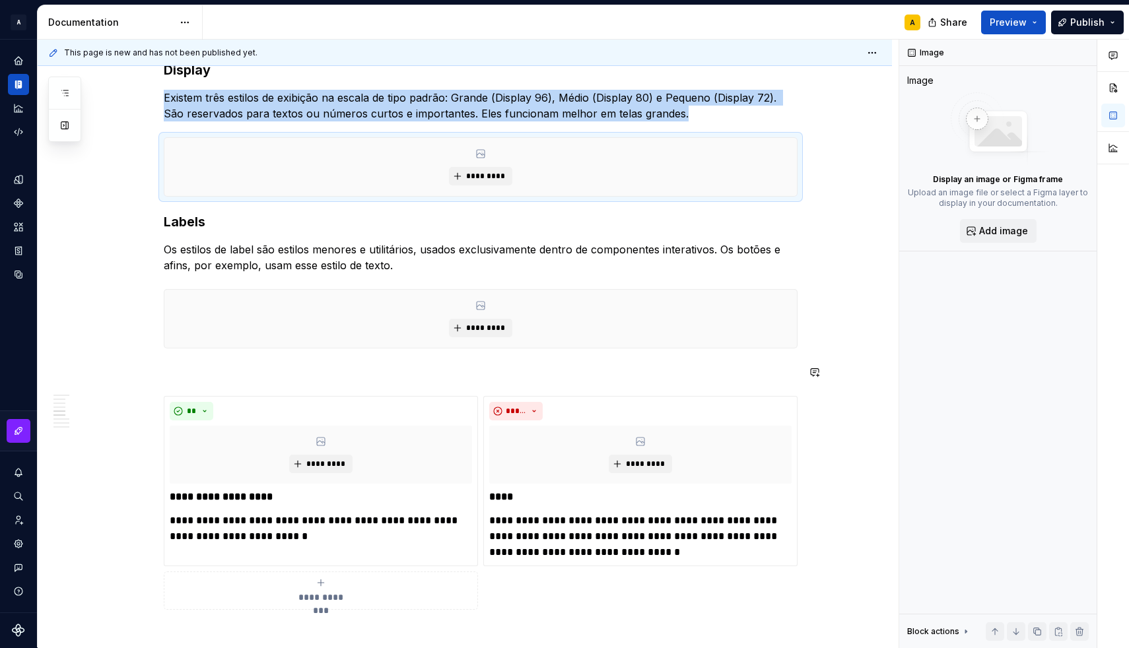
scroll to position [715, 0]
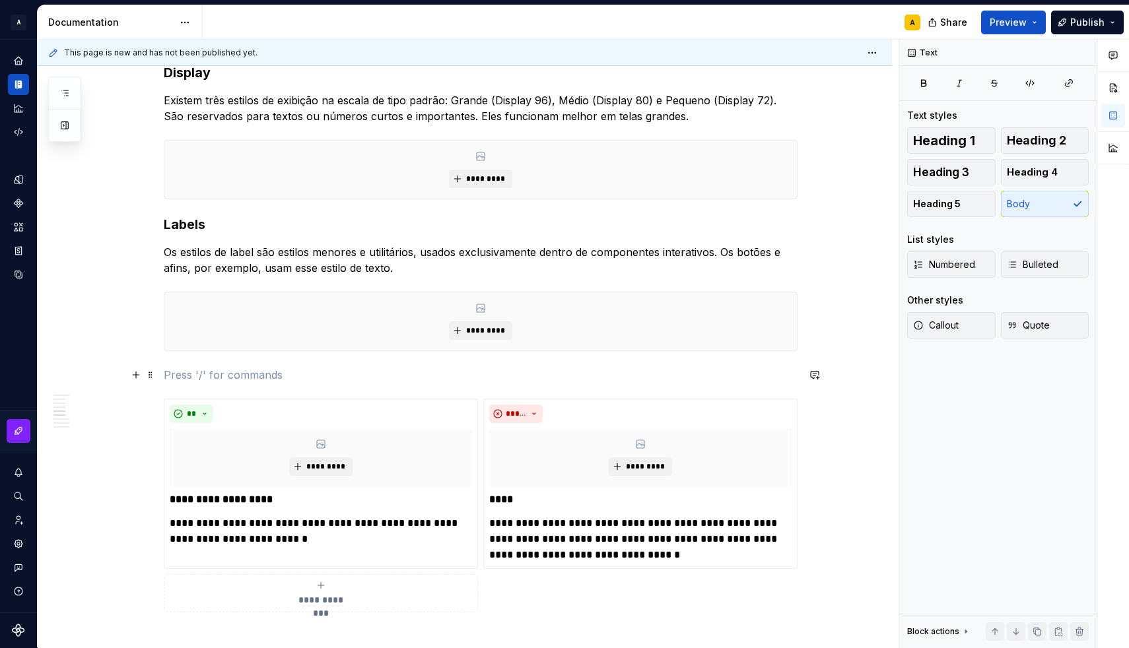
click at [230, 374] on p at bounding box center [481, 375] width 634 height 16
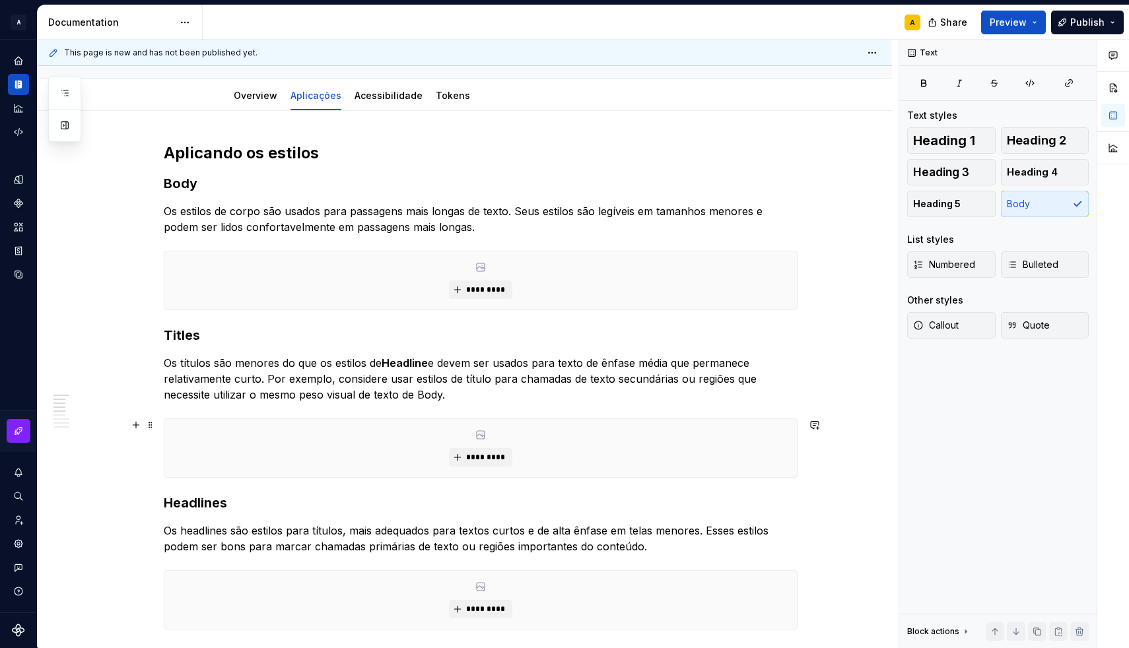
scroll to position [133, 0]
click at [339, 152] on h2 "Aplicando os estilos" at bounding box center [481, 153] width 634 height 21
click at [204, 135] on div "**********" at bounding box center [468, 344] width 861 height 609
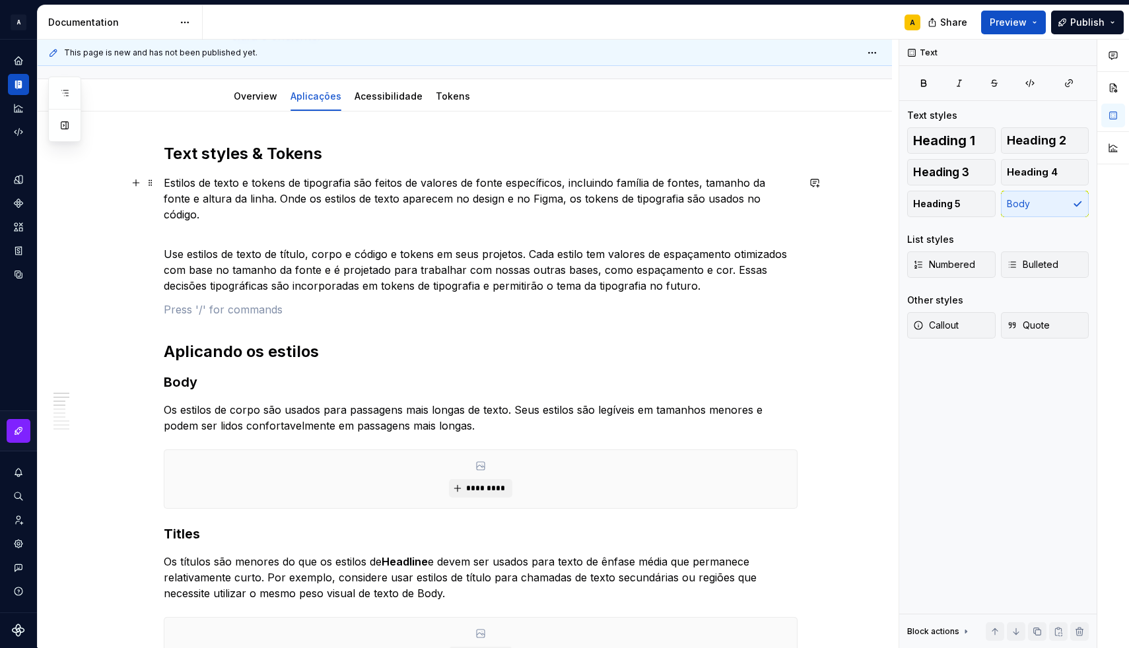
click at [251, 199] on p "Estilos de texto e tokens de tipografia são feitos de valores de fonte específi…" at bounding box center [481, 206] width 634 height 63
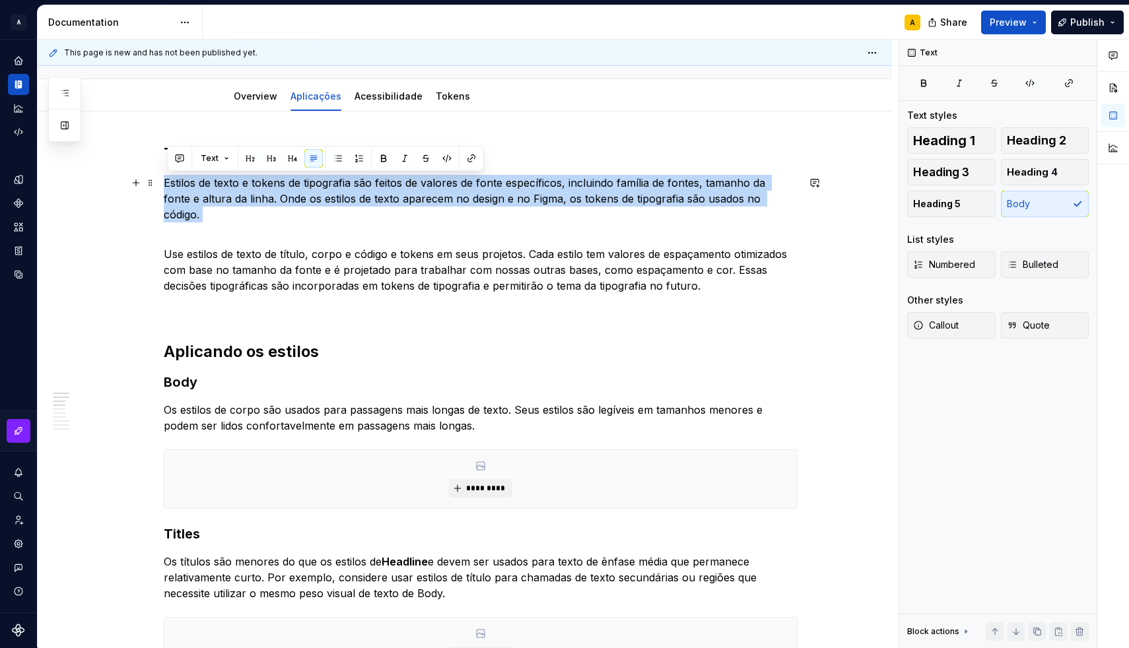
click at [251, 199] on p "Estilos de texto e tokens de tipografia são feitos de valores de fonte específi…" at bounding box center [481, 206] width 634 height 63
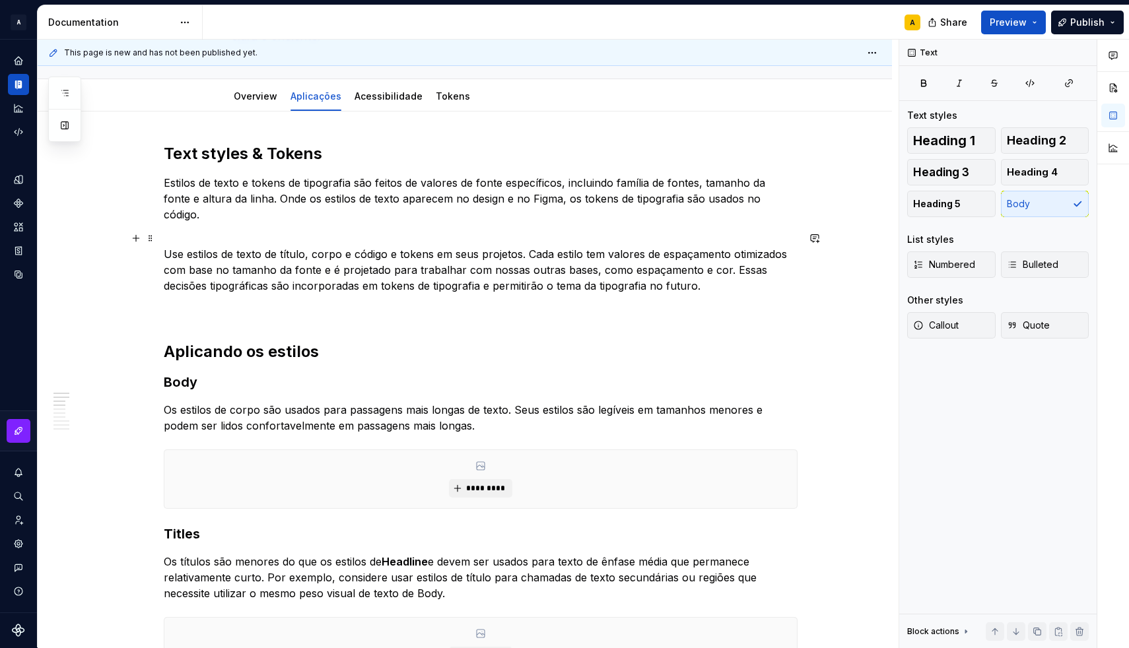
click at [257, 246] on p "Use estilos de texto de título, corpo e código e tokens em seus projetos. Cada …" at bounding box center [481, 270] width 634 height 48
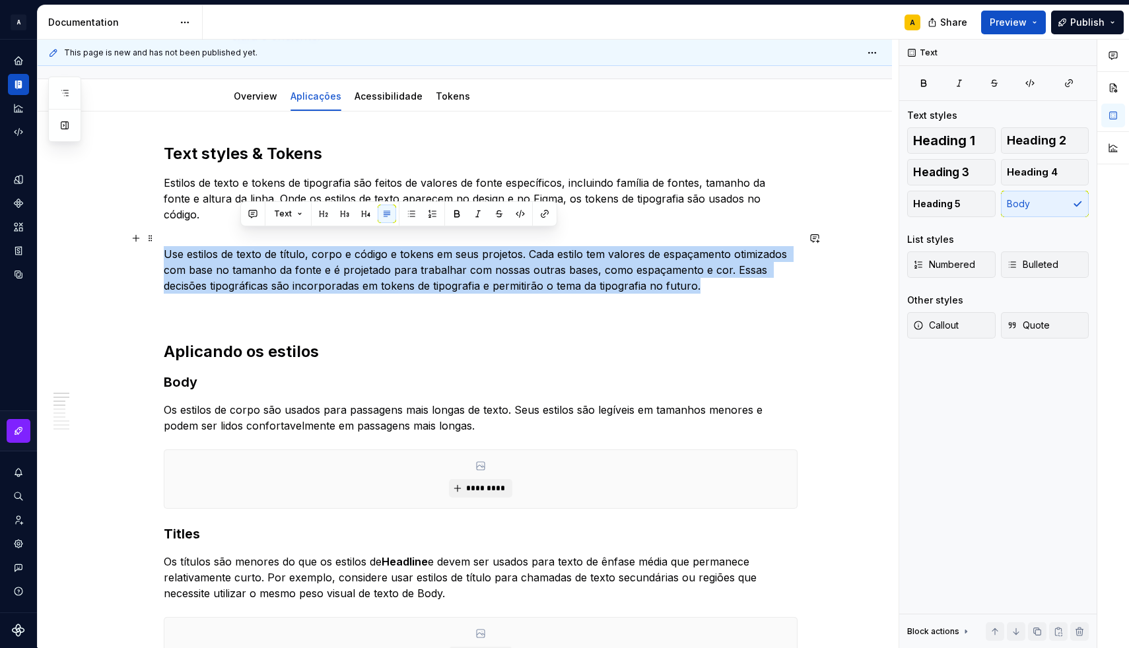
click at [257, 246] on p "Use estilos de texto de título, corpo e código e tokens em seus projetos. Cada …" at bounding box center [481, 270] width 634 height 48
click at [273, 257] on p "Use estilos de texto de título, corpo e código e tokens em seus projetos. Cada …" at bounding box center [481, 270] width 634 height 48
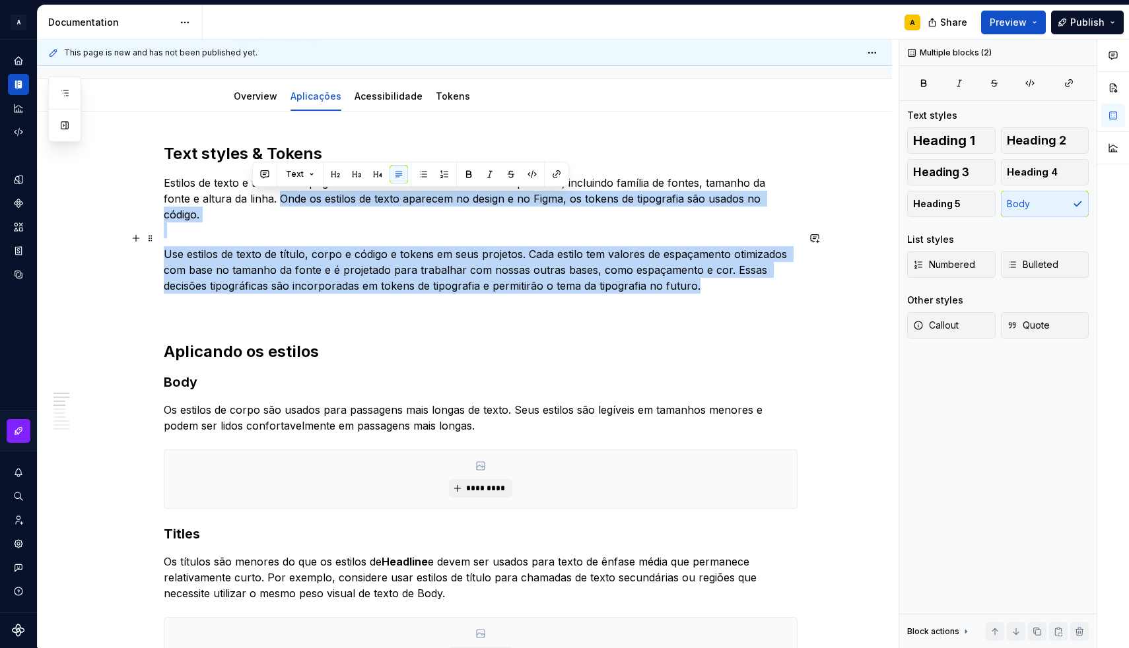
drag, startPoint x: 253, startPoint y: 201, endPoint x: 710, endPoint y: 270, distance: 462.6
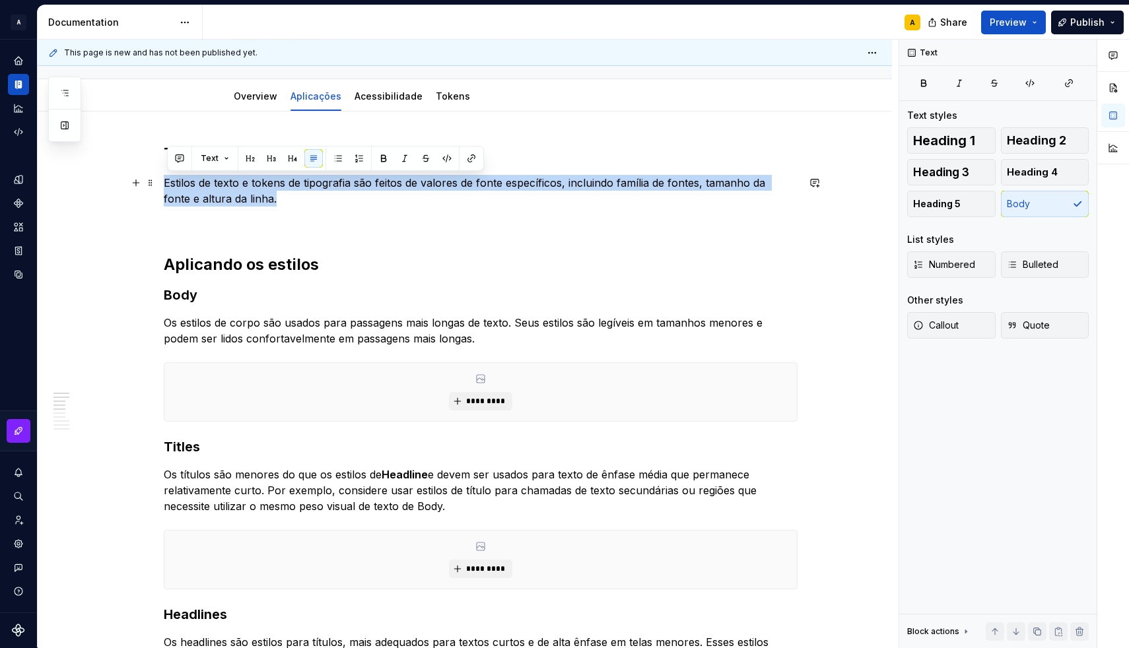
drag, startPoint x: 263, startPoint y: 203, endPoint x: 168, endPoint y: 183, distance: 97.0
click at [168, 183] on p "Estilos de texto e tokens de tipografia são feitos de valores de fonte específi…" at bounding box center [481, 191] width 634 height 32
click at [284, 205] on p "Estilos de texto e tokens de tipografia são feitos de valores de fonte específi…" at bounding box center [481, 191] width 634 height 32
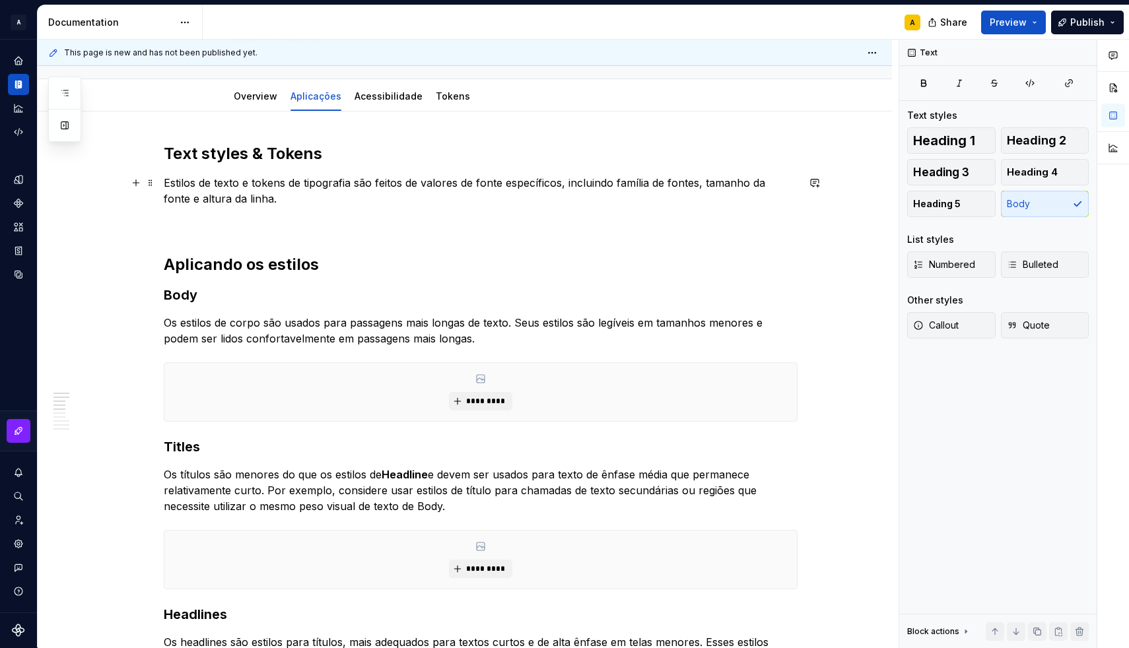
click at [236, 185] on p "Estilos de texto e tokens de tipografia são feitos de valores de fonte específi…" at bounding box center [481, 191] width 634 height 32
click at [289, 181] on p "Os estilos de texto no Figma são feitos de valores de fonte específicos, inclui…" at bounding box center [481, 191] width 634 height 32
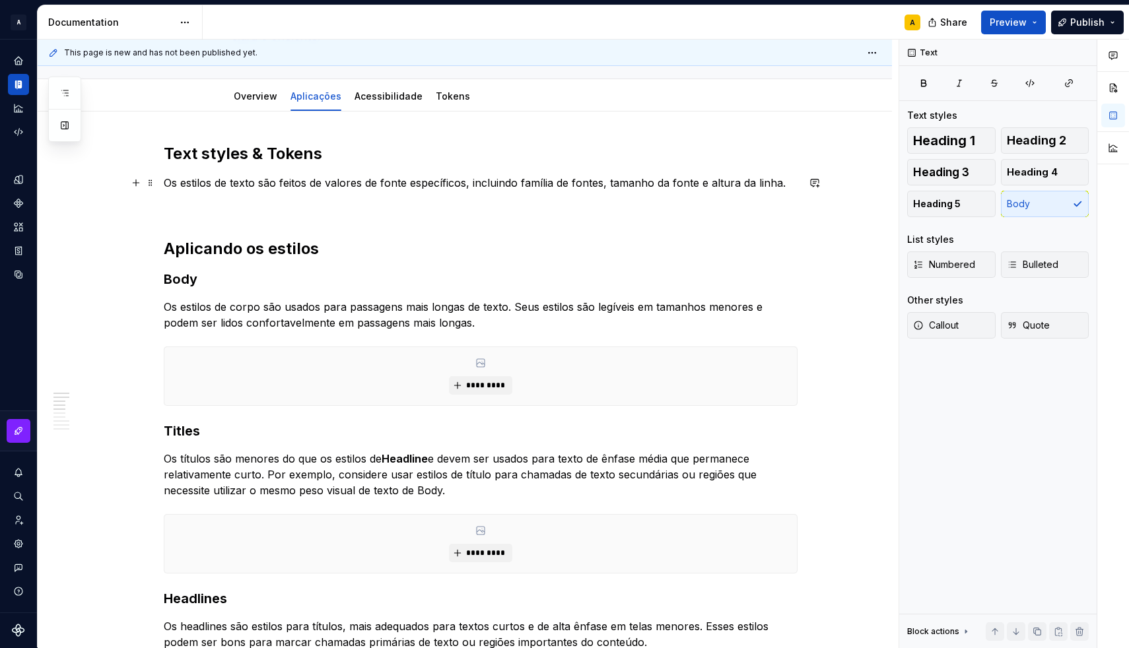
click at [292, 185] on p "Os estilos de texto são feitos de valores de fonte específicos, incluindo famíl…" at bounding box center [481, 183] width 634 height 16
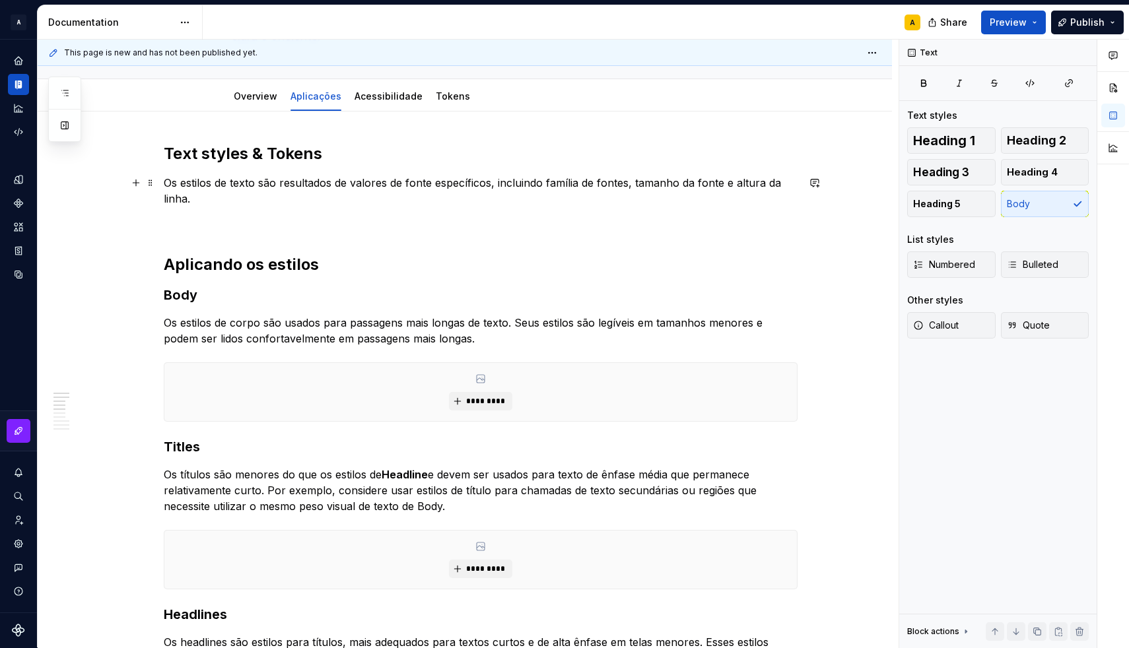
click at [355, 183] on p "Os estilos de texto são resultados de valores de fonte específicos, incluindo f…" at bounding box center [481, 191] width 634 height 32
click at [548, 182] on p "Os estilos de texto são resultados dos conjuntos de valores de fonte específico…" at bounding box center [481, 191] width 634 height 32
click at [572, 186] on p "Os estilos de texto são resultados dos conjuntos de valores de fonte específico…" at bounding box center [481, 191] width 634 height 32
click at [172, 199] on p "Os estilos de texto são resultados dos conjuntos de valores de fonte específico…" at bounding box center [481, 191] width 634 height 32
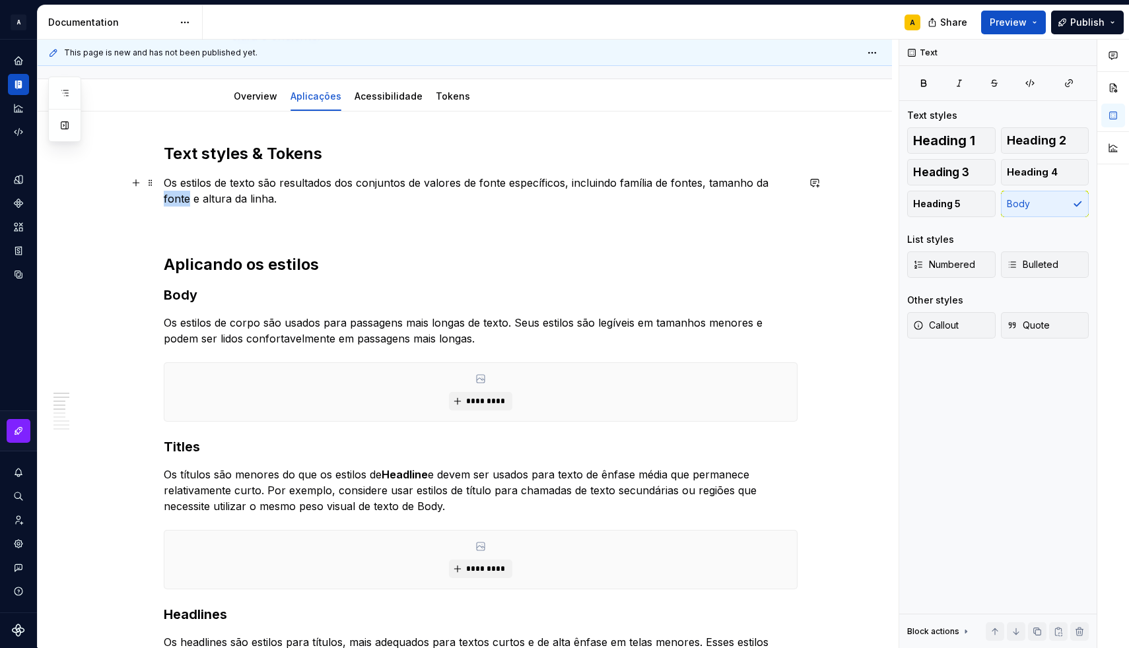
click at [172, 199] on p "Os estilos de texto são resultados dos conjuntos de valores de fonte específico…" at bounding box center [481, 191] width 634 height 32
click at [277, 201] on p "Os estilos de texto são resultados dos conjuntos de valores de fonte específico…" at bounding box center [481, 191] width 634 height 32
click at [296, 199] on p "Os estilos de texto são resultados dos conjuntos de valores de fonte específico…" at bounding box center [481, 191] width 634 height 32
click at [568, 187] on p "Os estilos de texto são resultados dos conjuntos de valores de fonte específico…" at bounding box center [481, 191] width 634 height 32
click at [392, 198] on p "Os estilos de texto são resultados dos conjuntos de valores de fonte específico…" at bounding box center [481, 191] width 634 height 32
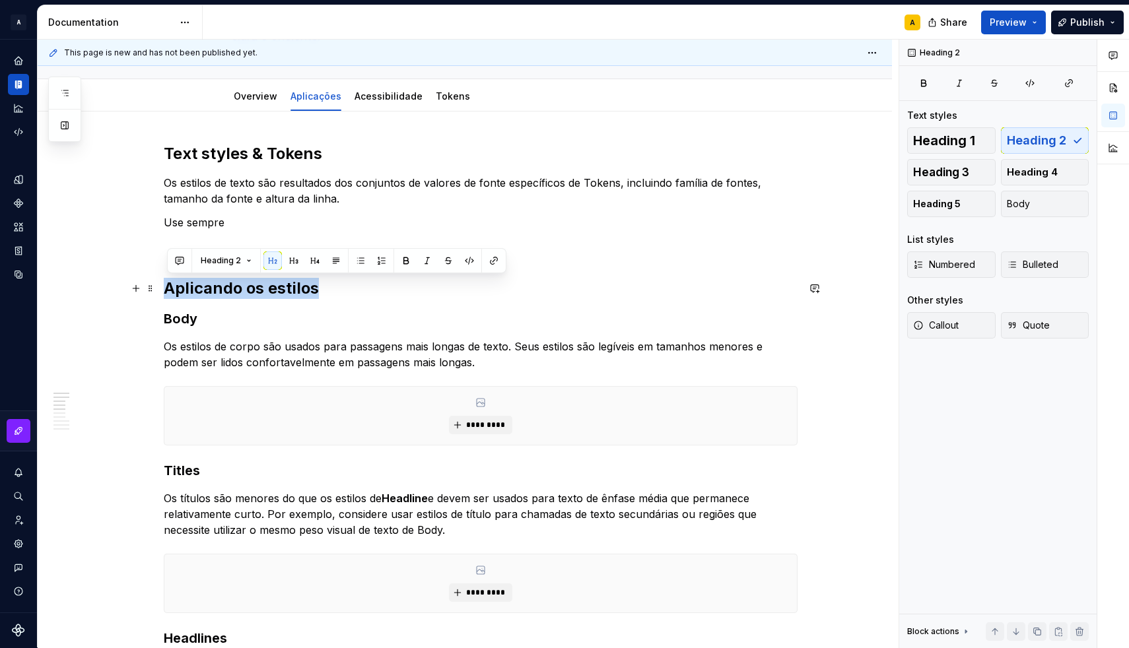
drag, startPoint x: 335, startPoint y: 287, endPoint x: 166, endPoint y: 284, distance: 169.6
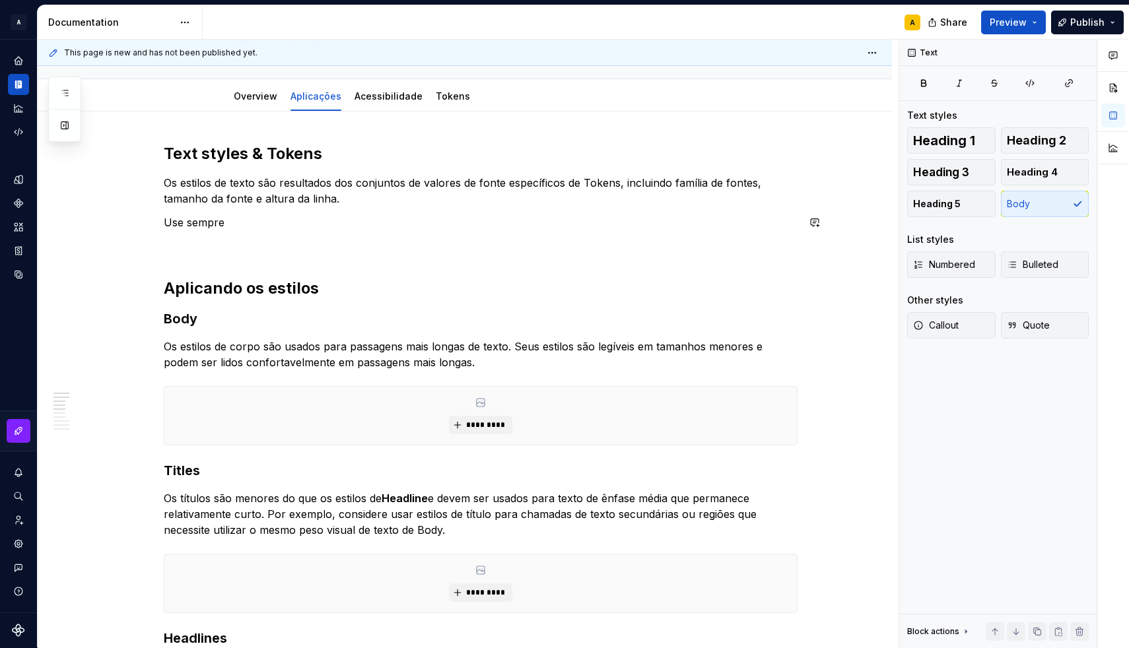
click at [267, 101] on link "Overview" at bounding box center [256, 95] width 44 height 11
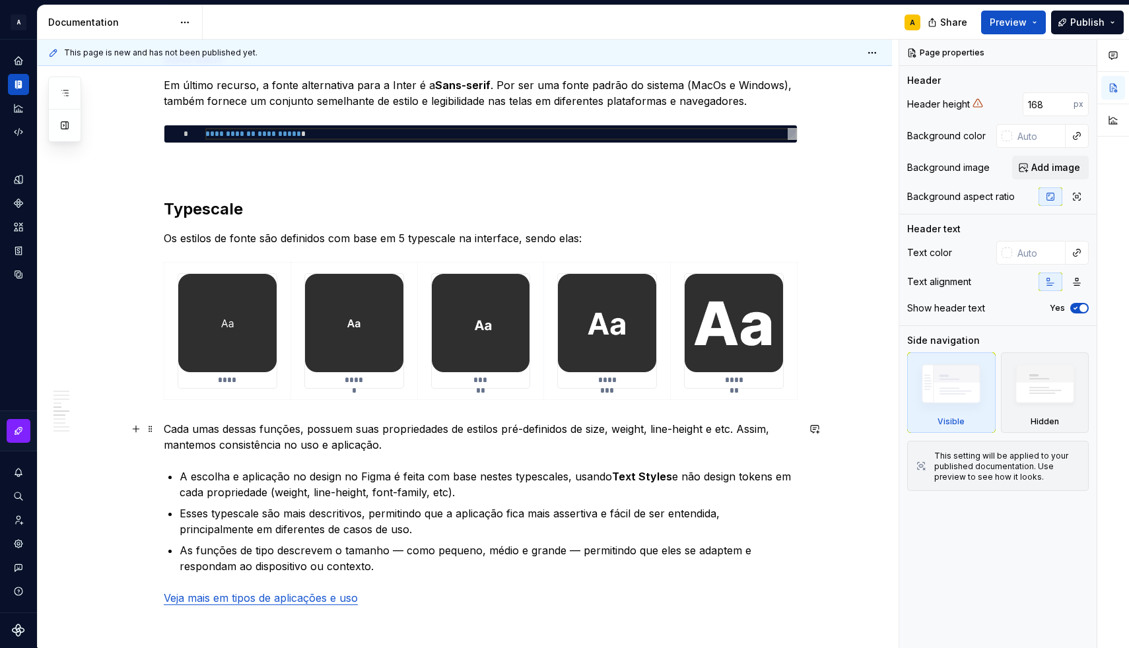
scroll to position [1359, 0]
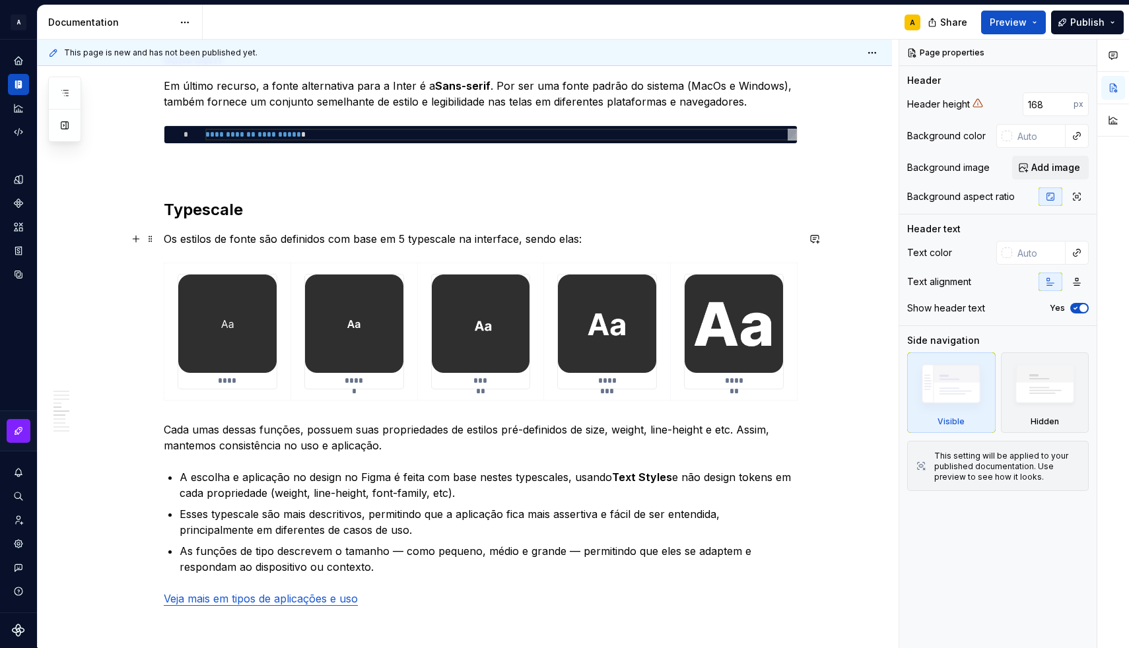
click at [388, 242] on p "Os estilos de fonte são definidos com base em 5 typescale na interface, sendo e…" at bounding box center [481, 239] width 634 height 16
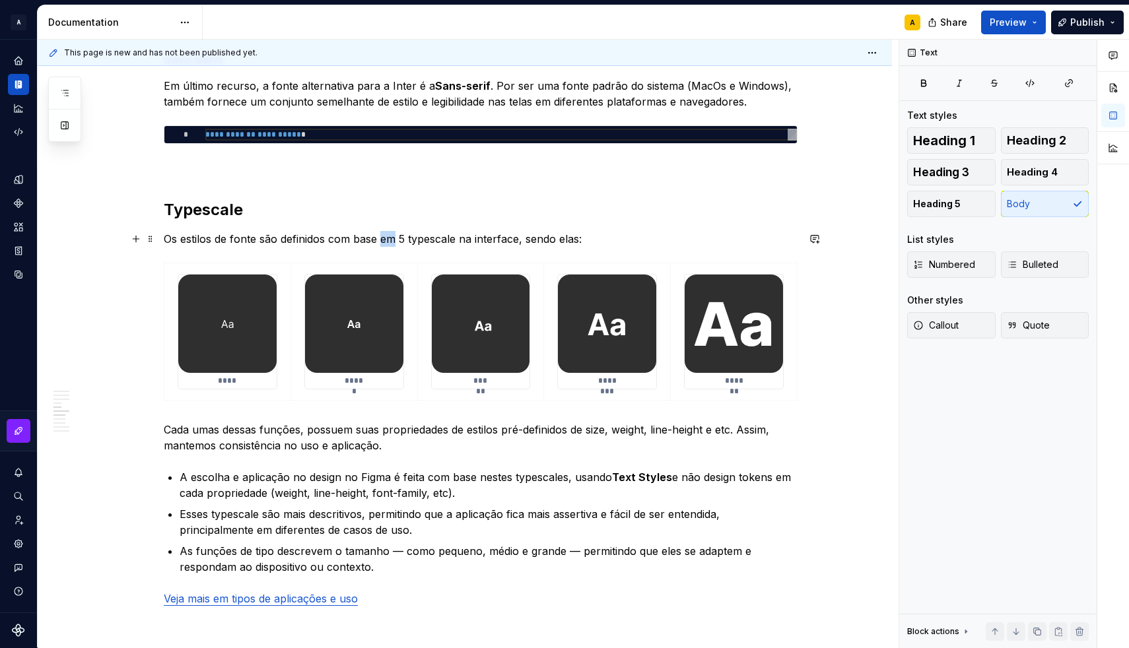
click at [388, 242] on p "Os estilos de fonte são definidos com base em 5 typescale na interface, sendo e…" at bounding box center [481, 239] width 634 height 16
click at [226, 234] on p "Os estilos de fonte são definidos com base em 5 typescale na interface, sendo e…" at bounding box center [481, 239] width 634 height 16
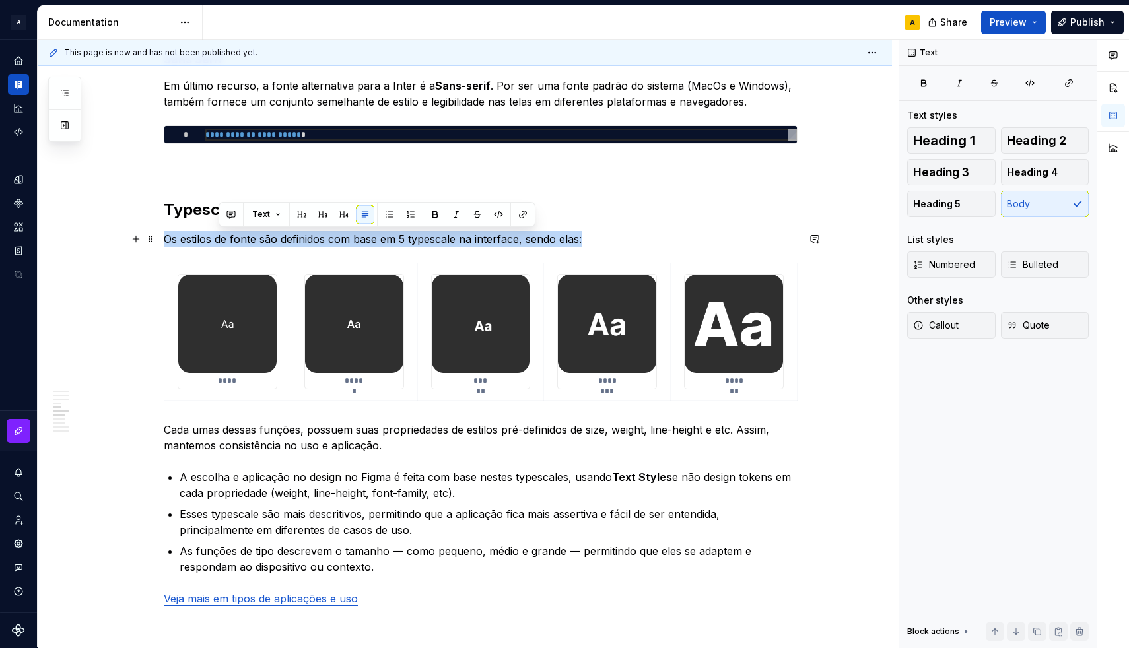
click at [226, 234] on p "Os estilos de fonte são definidos com base em 5 typescale na interface, sendo e…" at bounding box center [481, 239] width 634 height 16
click at [221, 236] on p "Os estilos de fonte são definidos com base em 5 typescale na interface, sendo e…" at bounding box center [481, 239] width 634 height 16
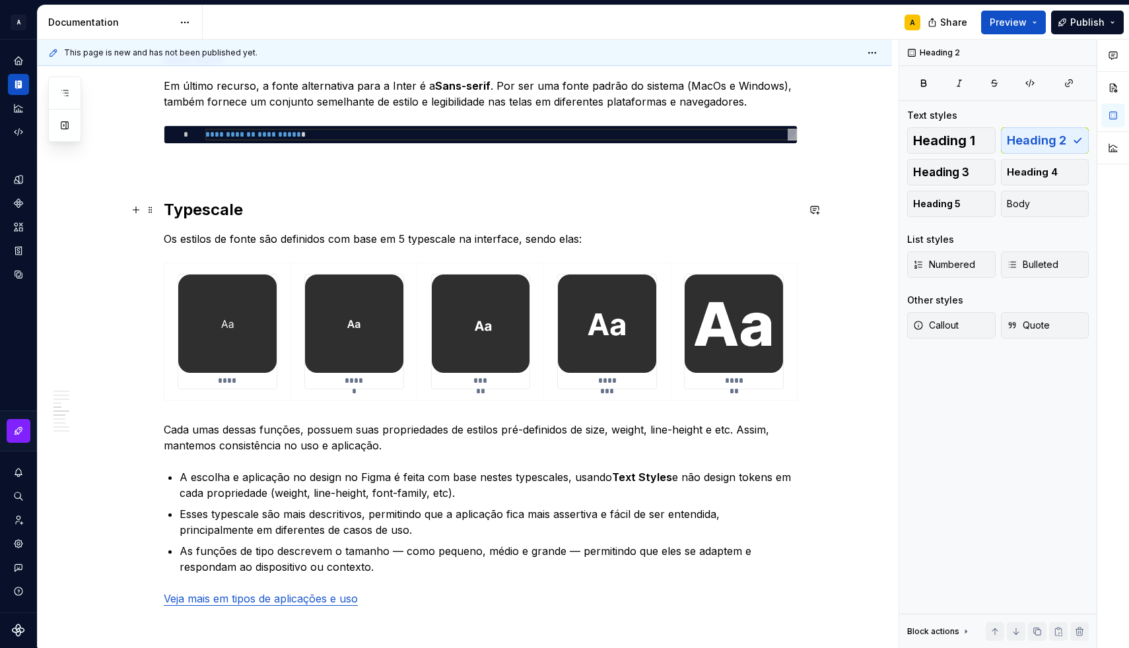
click at [213, 209] on h2 "Typescale" at bounding box center [481, 209] width 634 height 21
click at [414, 241] on p "Os estilos de fonte são definidos com base em 5 typescale na interface, sendo e…" at bounding box center [481, 239] width 634 height 16
click at [446, 240] on p "Os estilos de fonte são definidos com base em 5 typescale na interface, sendo e…" at bounding box center [481, 239] width 634 height 16
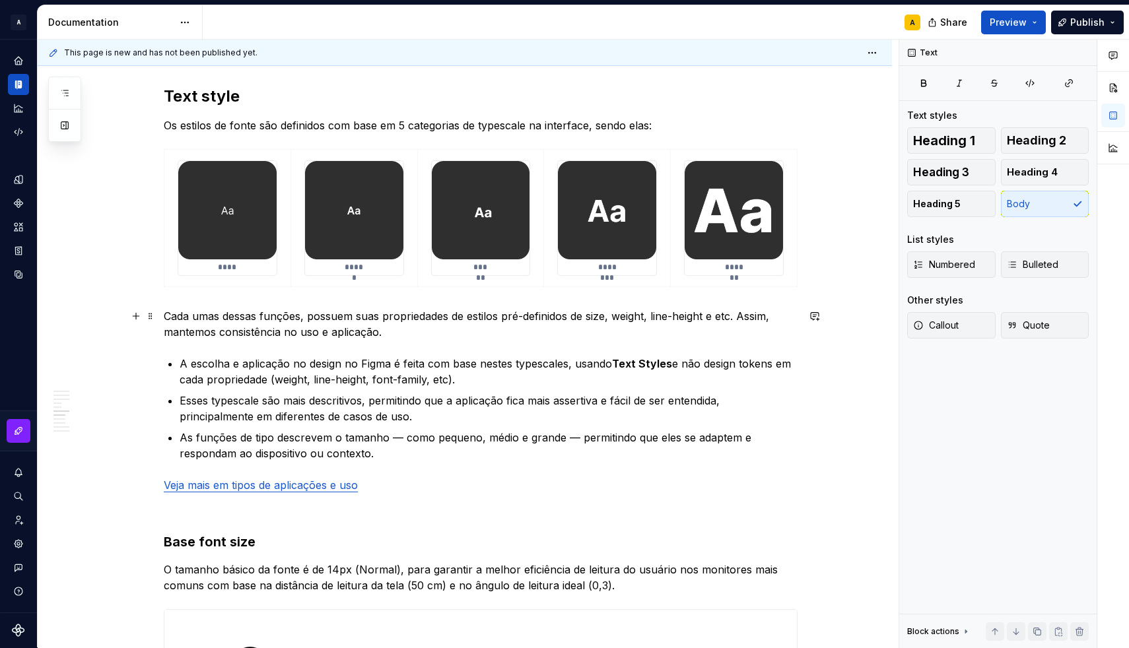
scroll to position [1471, 0]
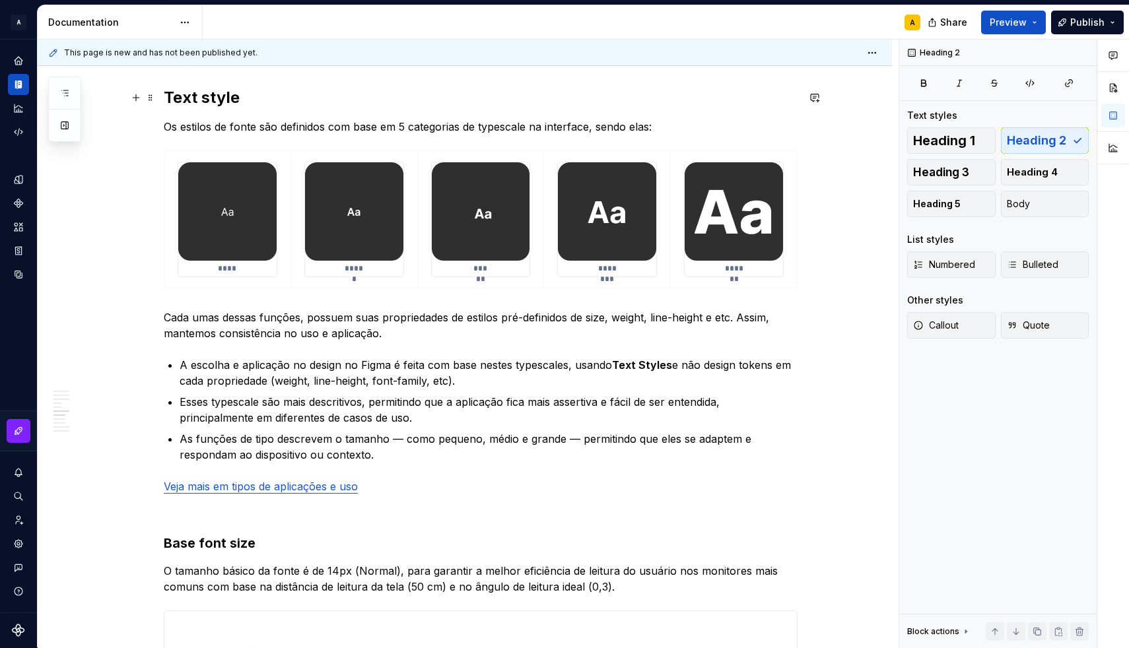
click at [259, 94] on div "**********" at bounding box center [481, 376] width 634 height 3142
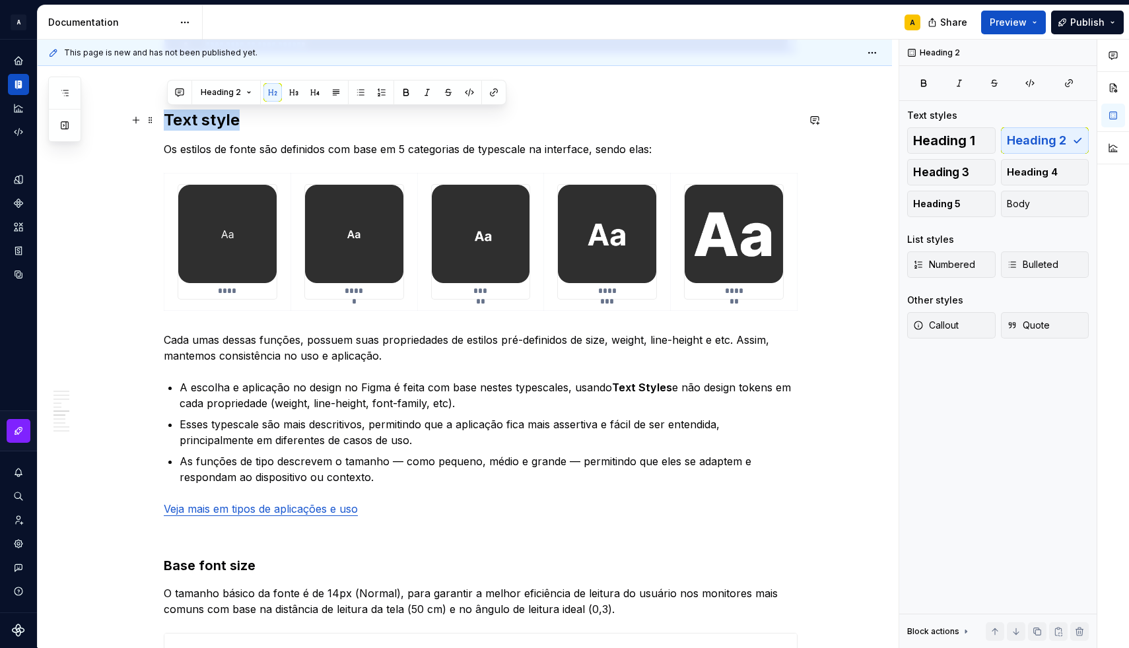
click at [252, 112] on h2 "Text style" at bounding box center [481, 120] width 634 height 21
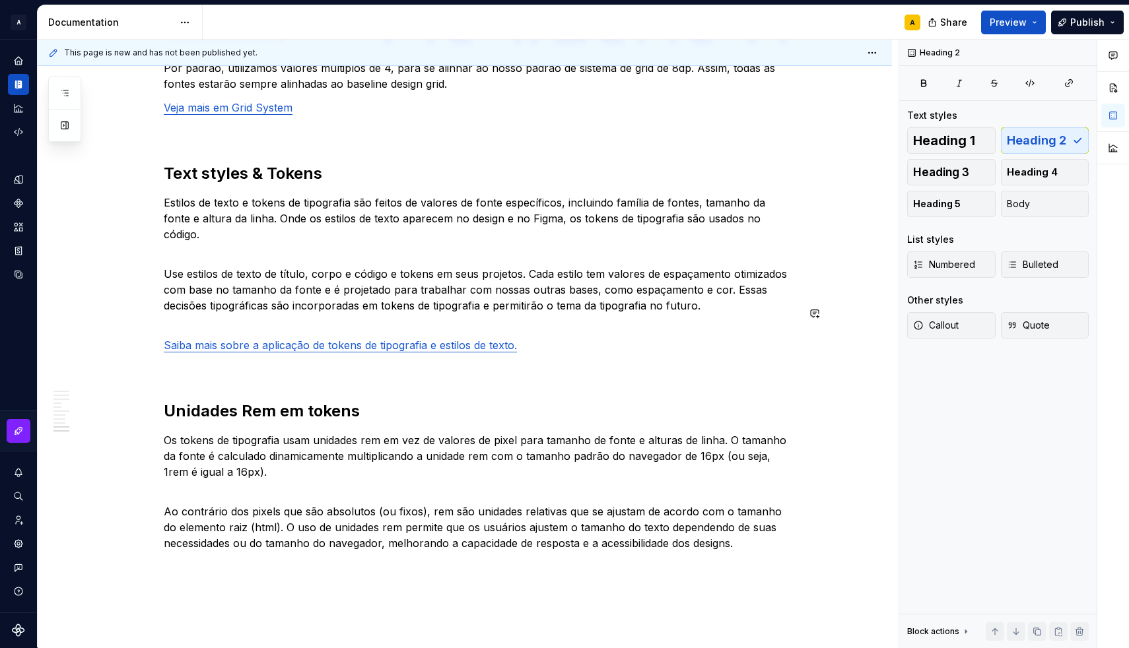
scroll to position [2870, 0]
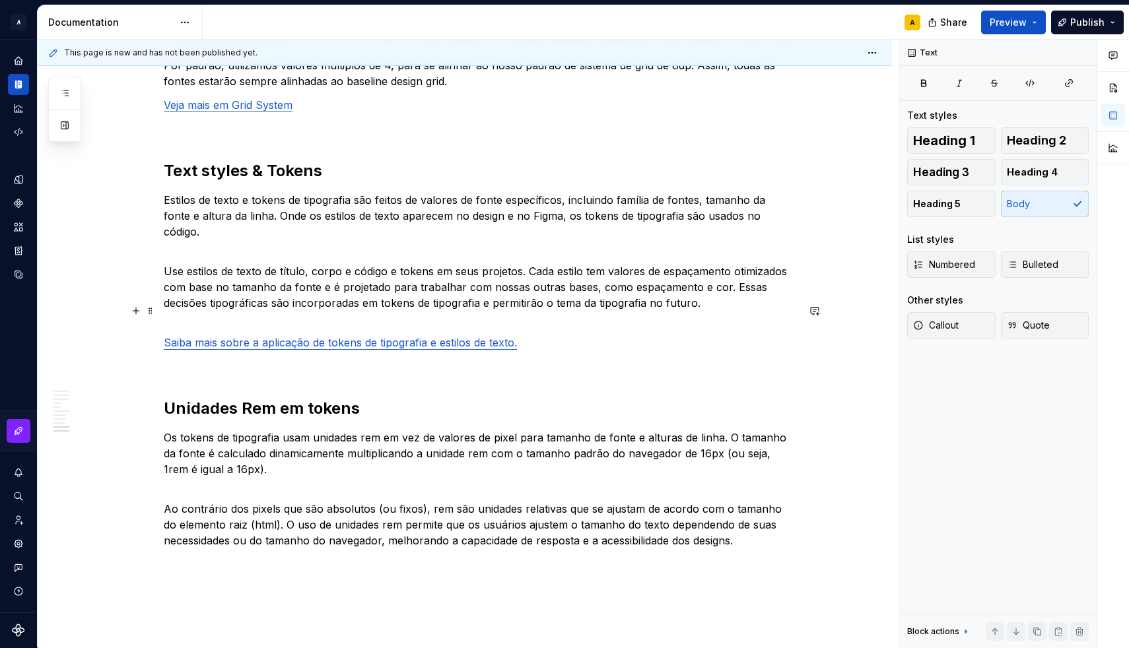
drag, startPoint x: 539, startPoint y: 325, endPoint x: 563, endPoint y: 328, distance: 24.0
click at [563, 328] on p "Saiba mais sobre a aplicação de tokens de tipografia e estilos de texto." at bounding box center [481, 335] width 634 height 32
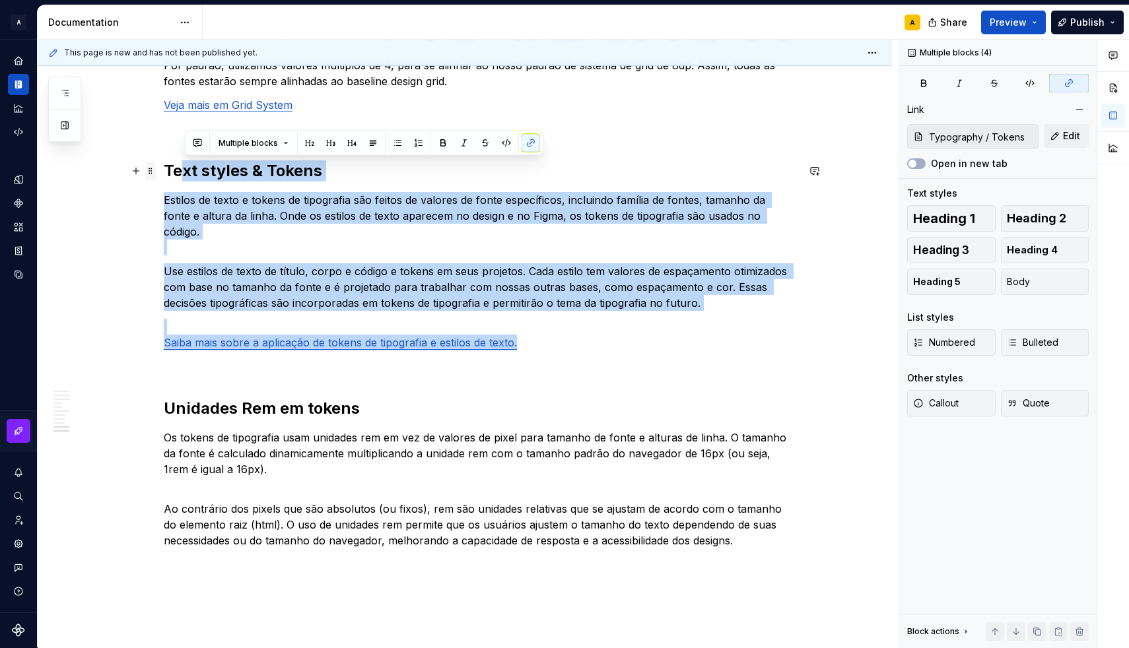
drag, startPoint x: 544, startPoint y: 323, endPoint x: 156, endPoint y: 168, distance: 417.9
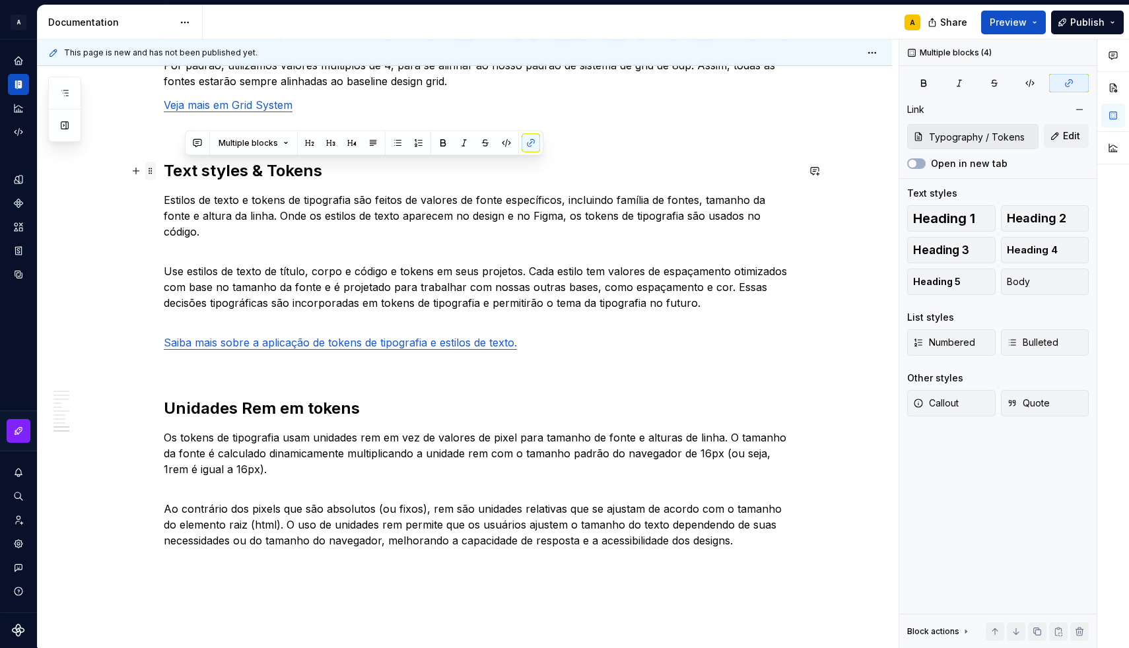
click at [156, 168] on span at bounding box center [150, 171] width 11 height 18
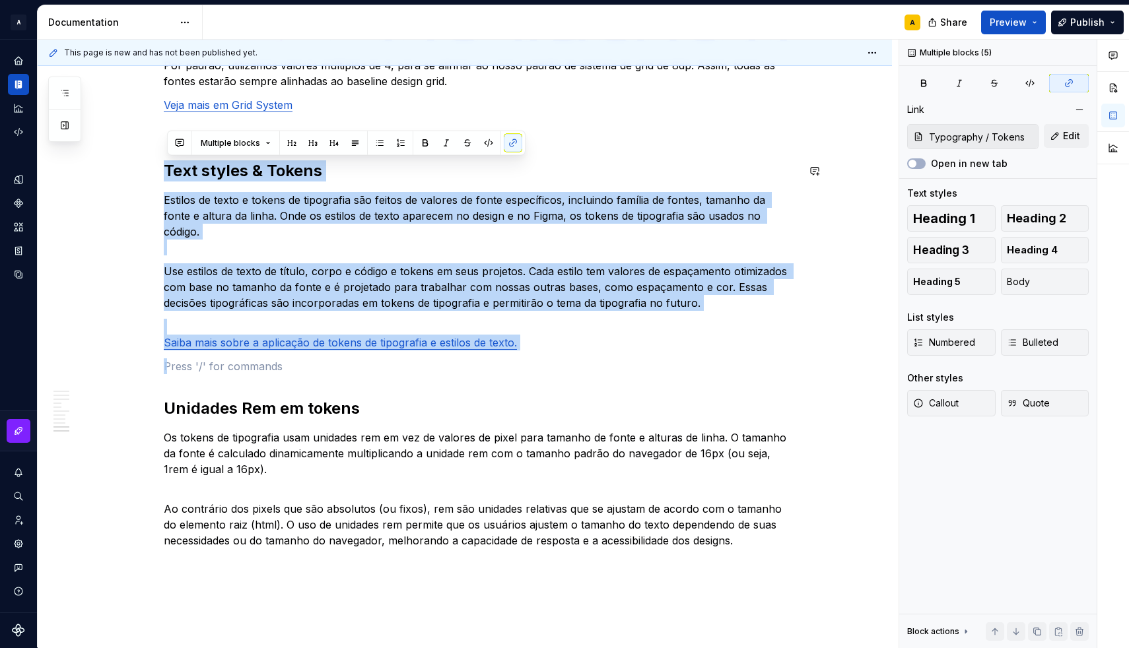
drag, startPoint x: 581, startPoint y: 337, endPoint x: 408, endPoint y: 145, distance: 258.9
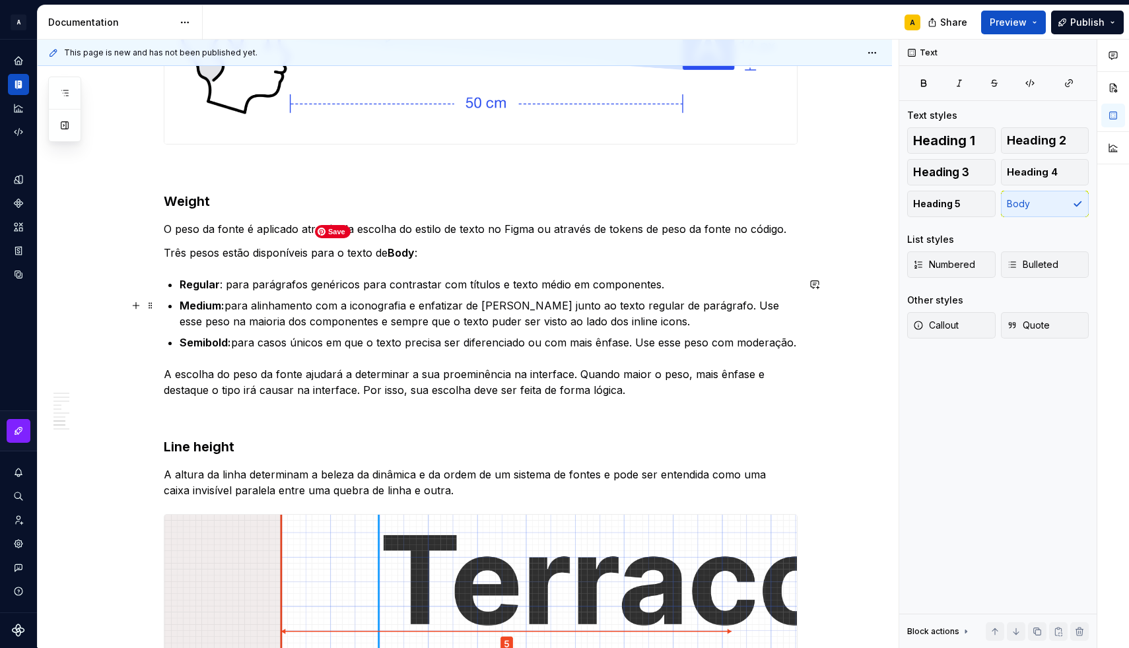
scroll to position [2199, 0]
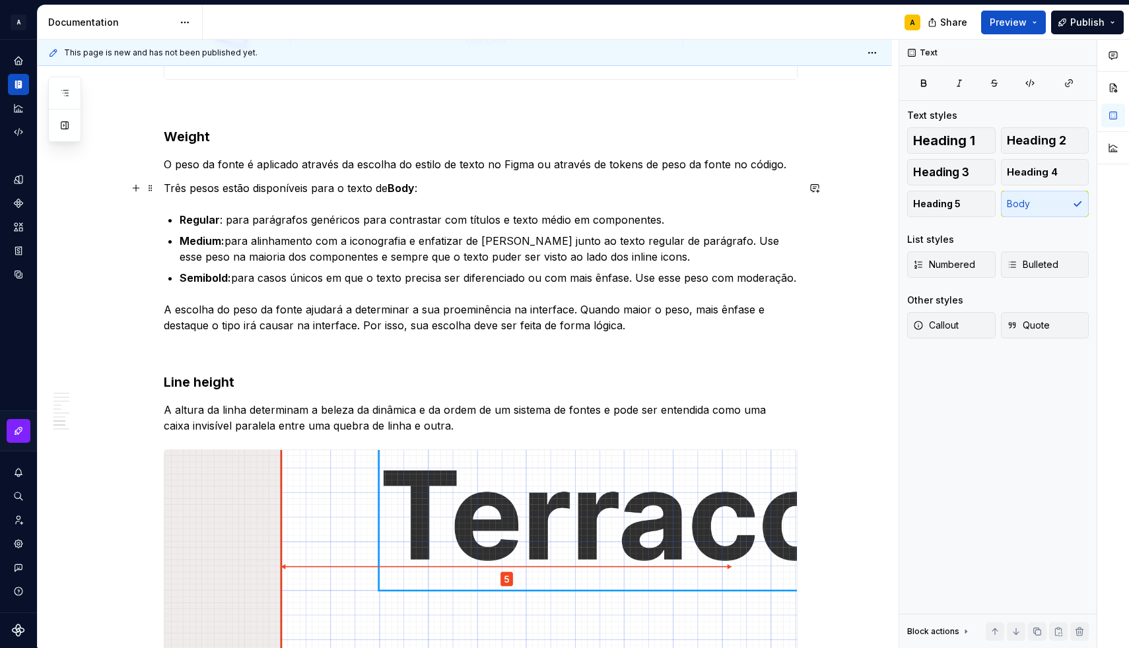
click at [449, 190] on p "Três pesos estão disponíveis para o texto de Body :" at bounding box center [481, 188] width 634 height 16
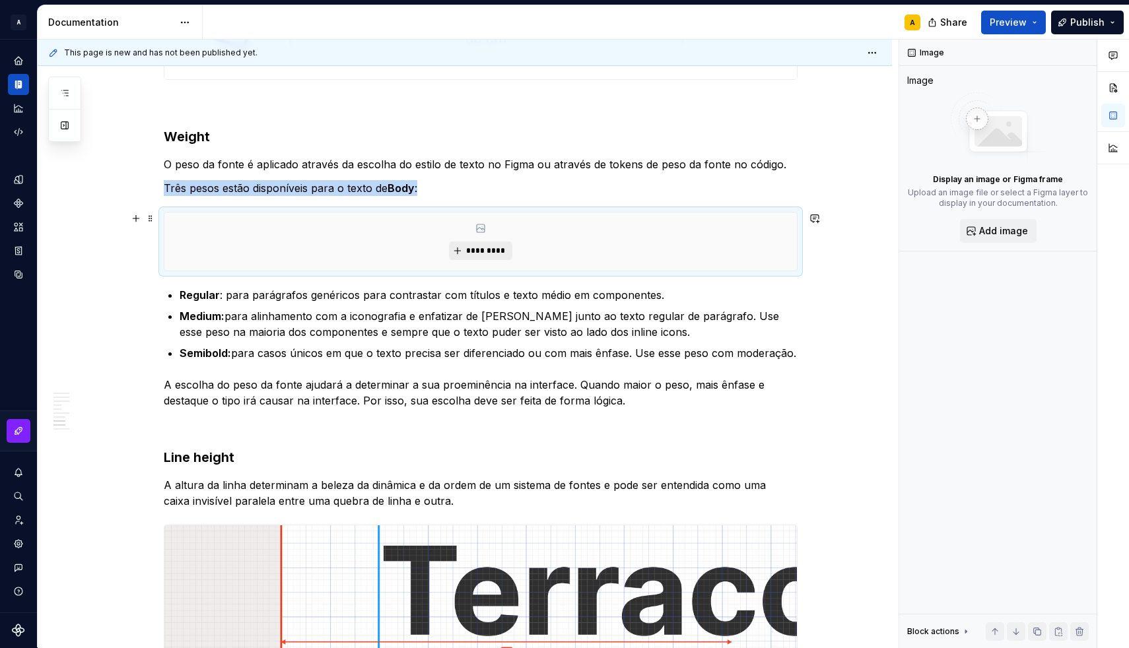
click at [490, 247] on span "*********" at bounding box center [485, 251] width 40 height 11
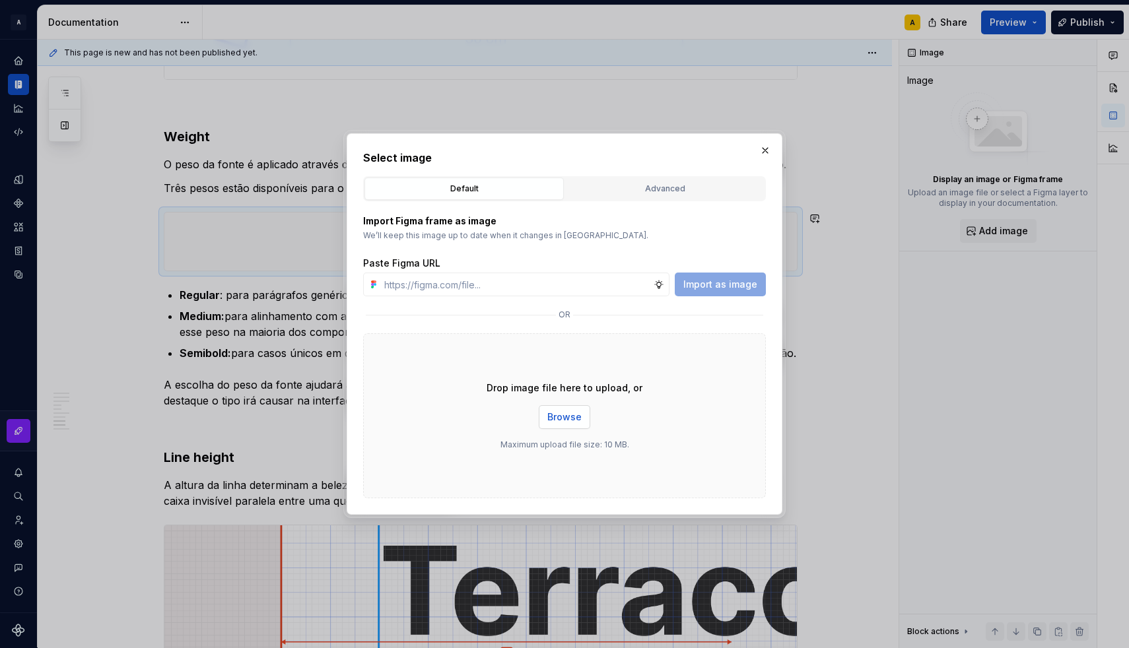
click at [540, 418] on button "Browse" at bounding box center [564, 417] width 51 height 24
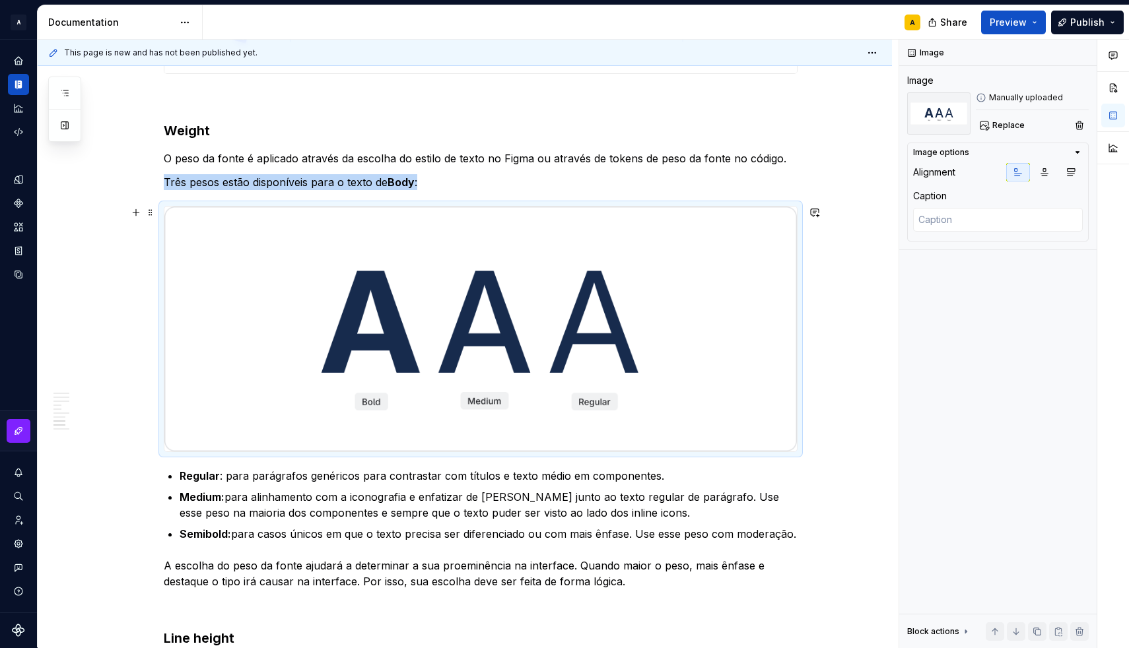
scroll to position [2204, 0]
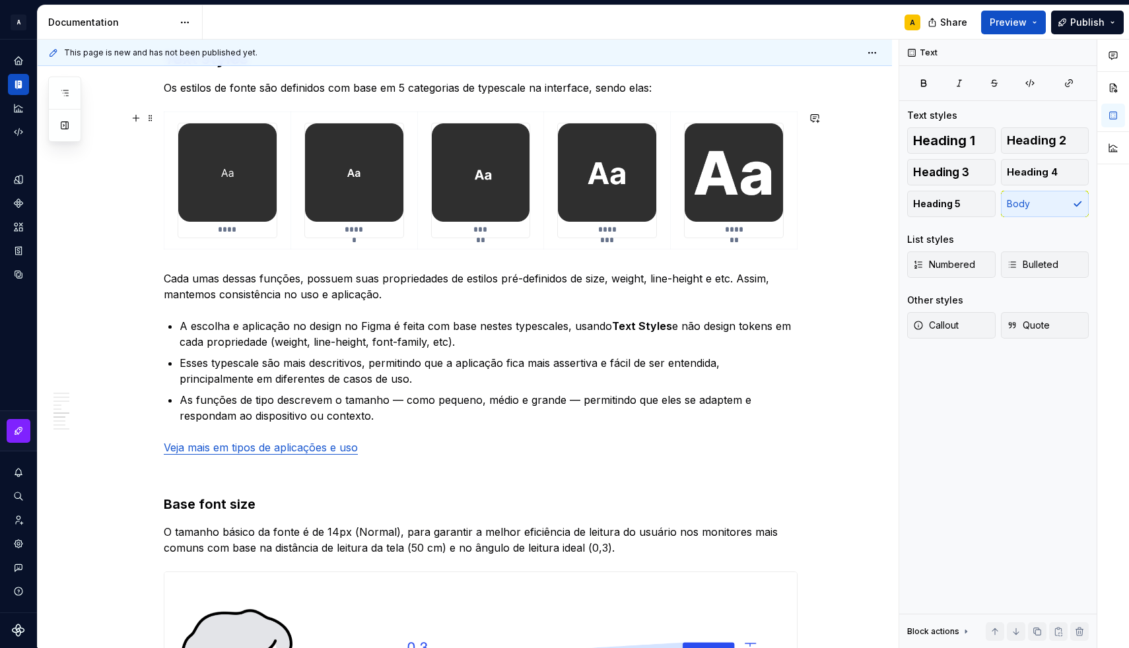
scroll to position [1509, 0]
click at [286, 277] on p "Cada umas dessas funções, possuem suas propriedades de estilos pré-definidos de…" at bounding box center [481, 287] width 634 height 32
click at [533, 328] on p "A escolha e aplicação no design no Figma é feita com base nestes typescales, us…" at bounding box center [489, 335] width 618 height 32
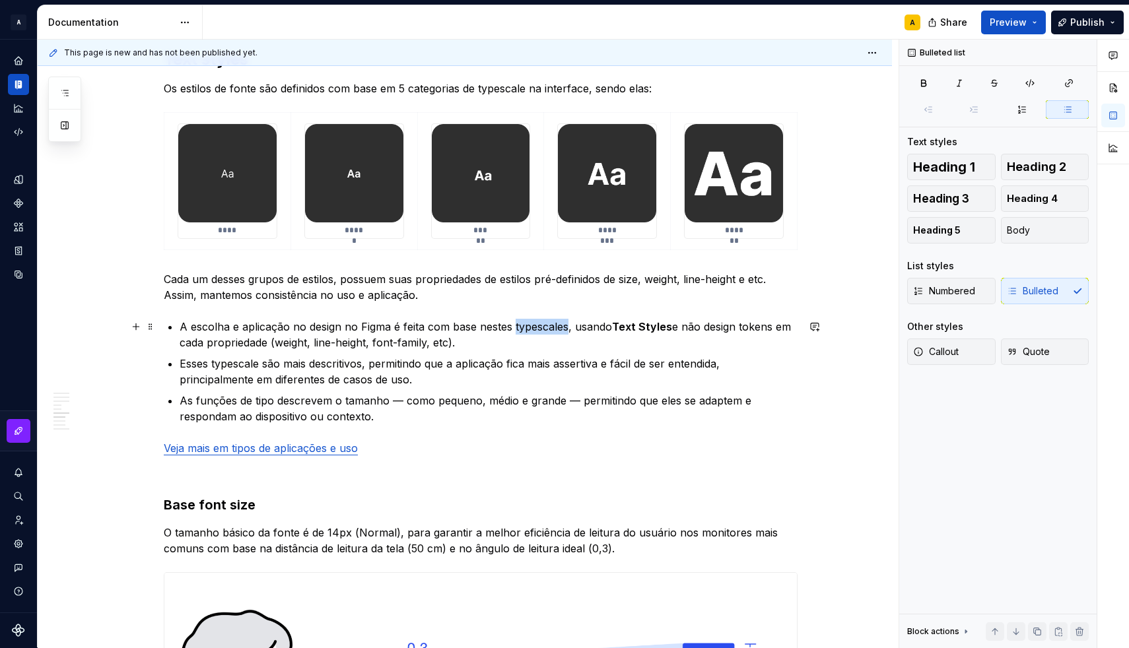
click at [533, 328] on p "A escolha e aplicação no design no Figma é feita com base nestes typescales, us…" at bounding box center [489, 335] width 618 height 32
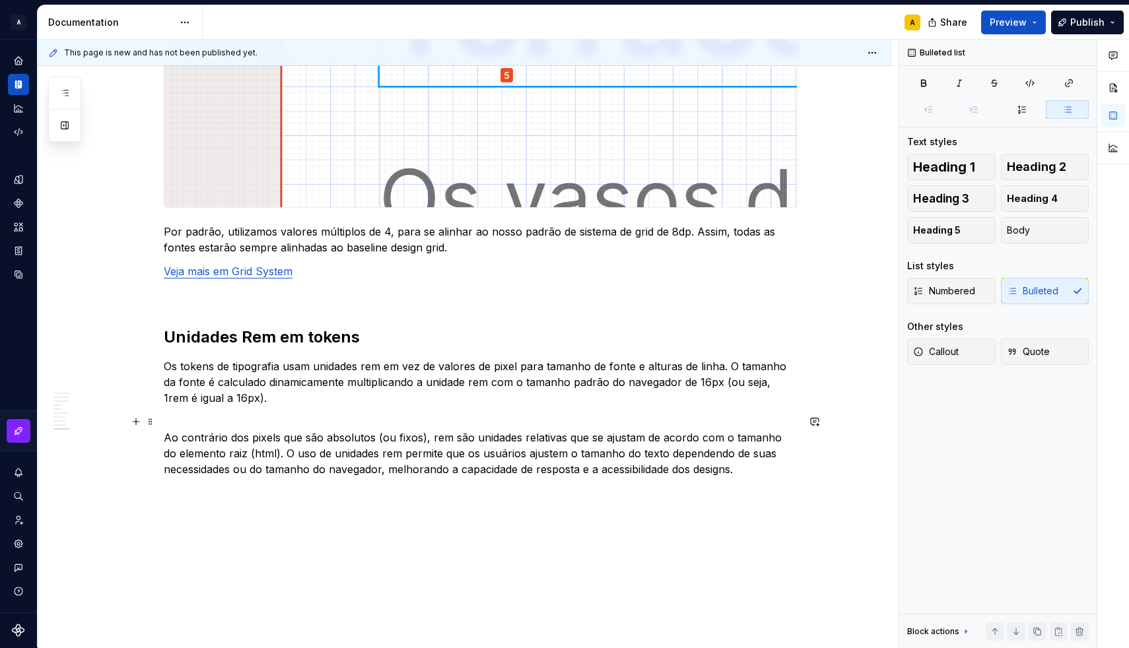
scroll to position [2966, 0]
click at [323, 431] on p "Ao contrário dos pixels que são absolutos (ou fixos), rem são unidades relativa…" at bounding box center [481, 444] width 634 height 63
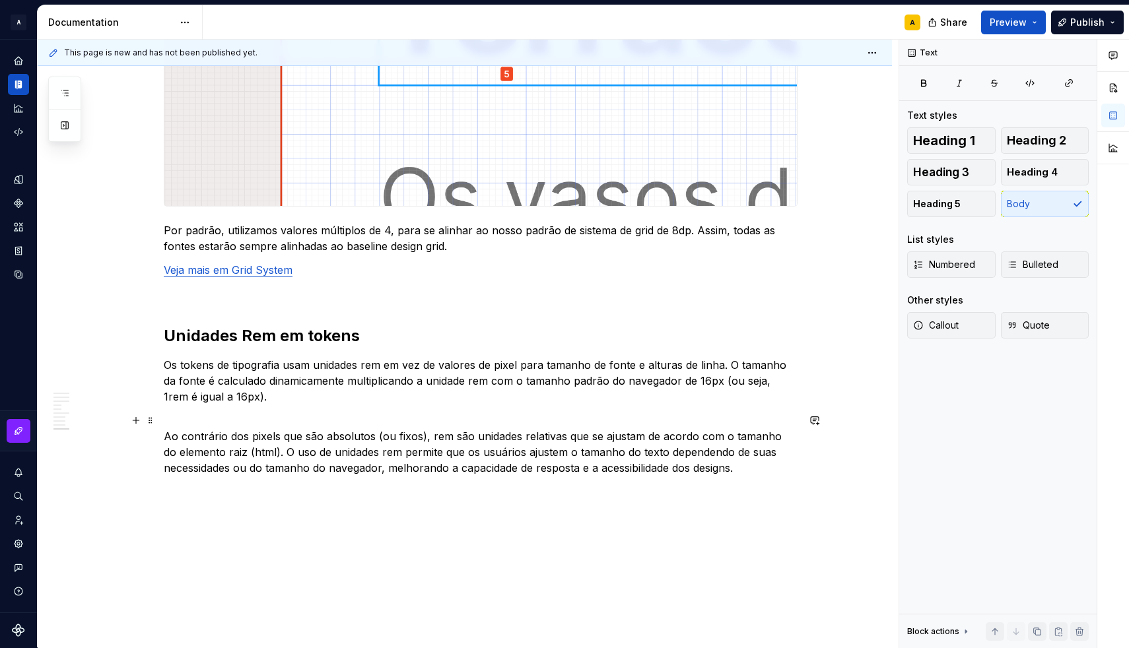
click at [323, 431] on p "Ao contrário dos pixels que são absolutos (ou fixos), rem são unidades relativa…" at bounding box center [481, 444] width 634 height 63
click at [221, 434] on p "Ao contrário dos pixels que são absolutos (ou fixos), rem são unidades relativa…" at bounding box center [481, 444] width 634 height 63
click at [174, 418] on p "Ao contrário dos pixels que são absolutos (ou fixos), rem são unidades relativa…" at bounding box center [481, 444] width 634 height 63
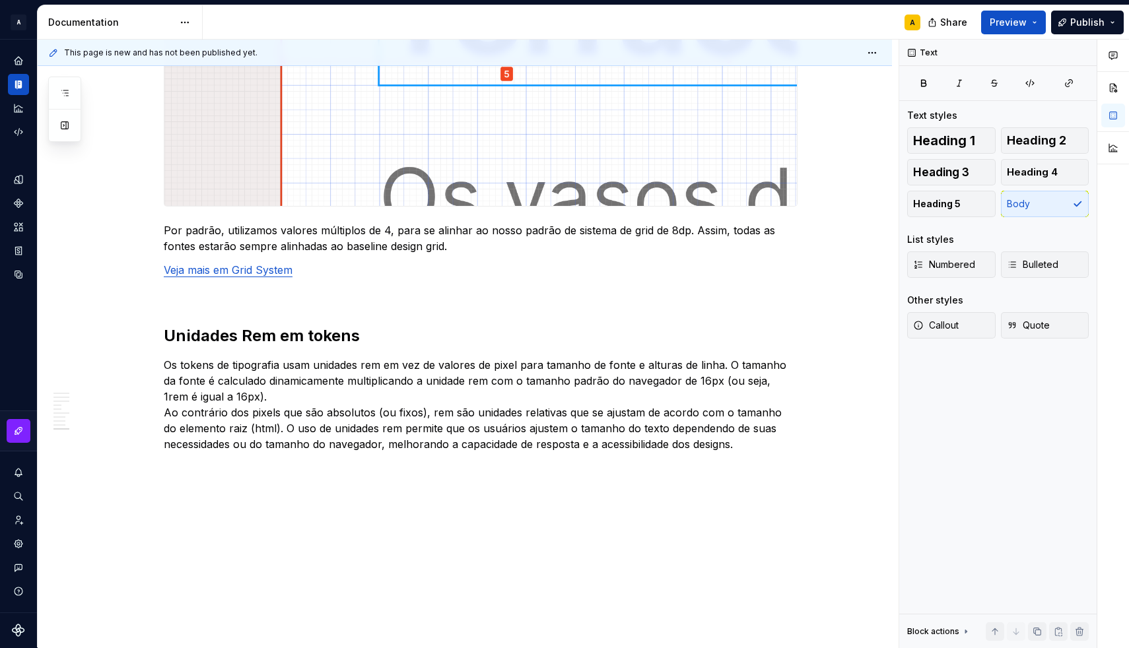
scroll to position [2933, 0]
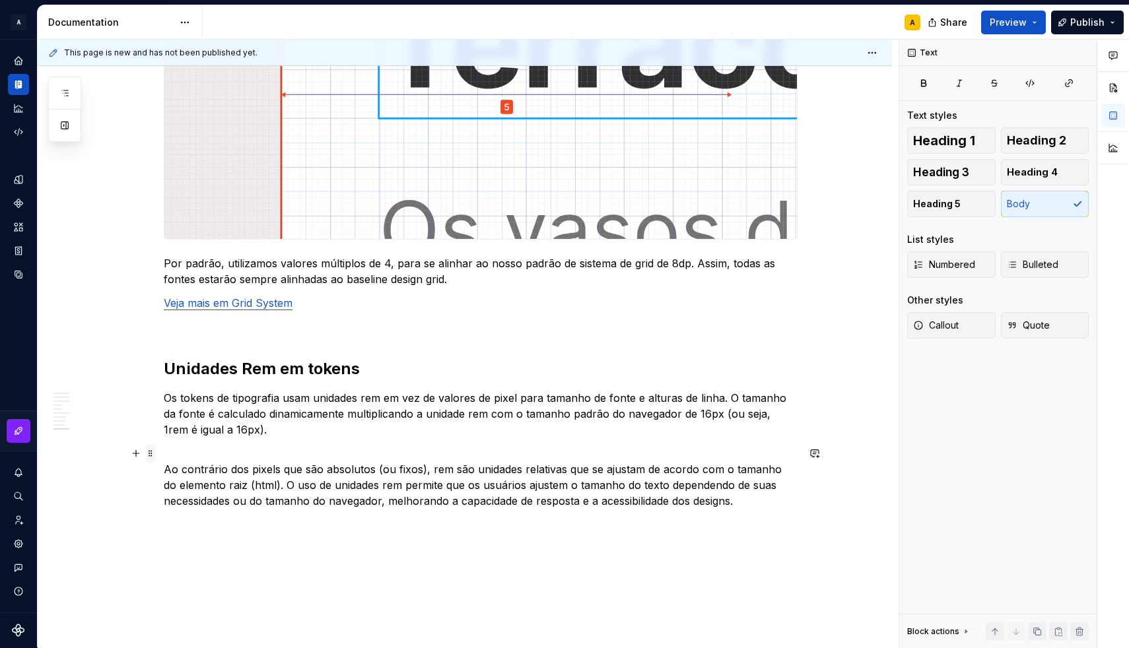
click at [154, 455] on span at bounding box center [150, 453] width 11 height 18
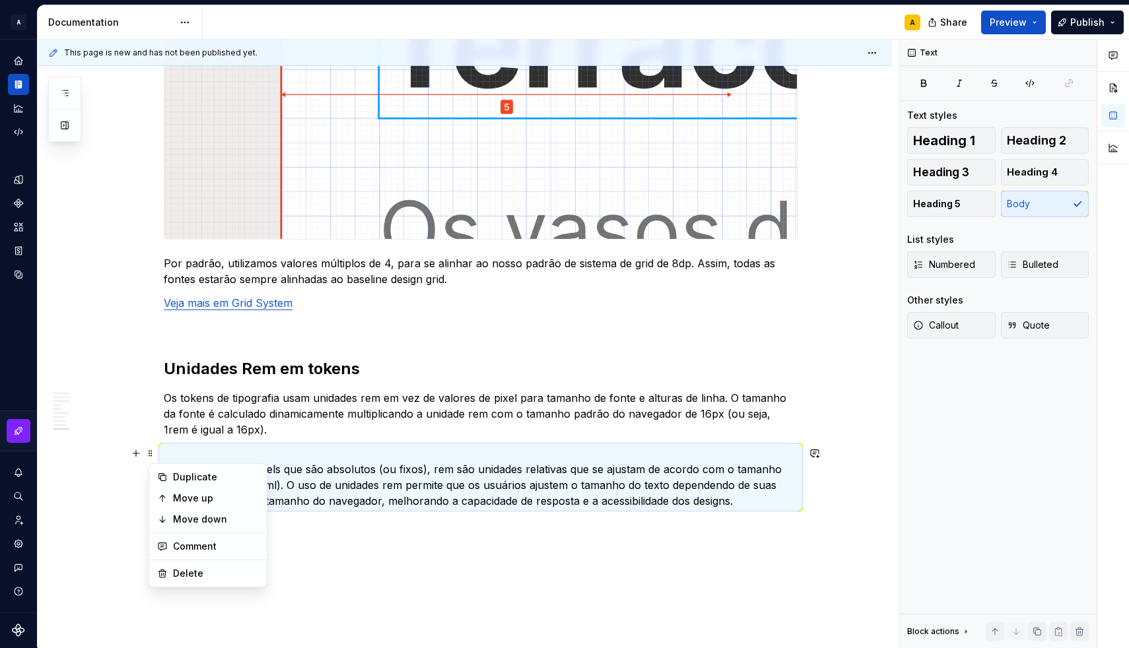
click at [315, 472] on p "Ao contrário dos pixels que são absolutos (ou fixos), rem são unidades relativa…" at bounding box center [481, 477] width 634 height 63
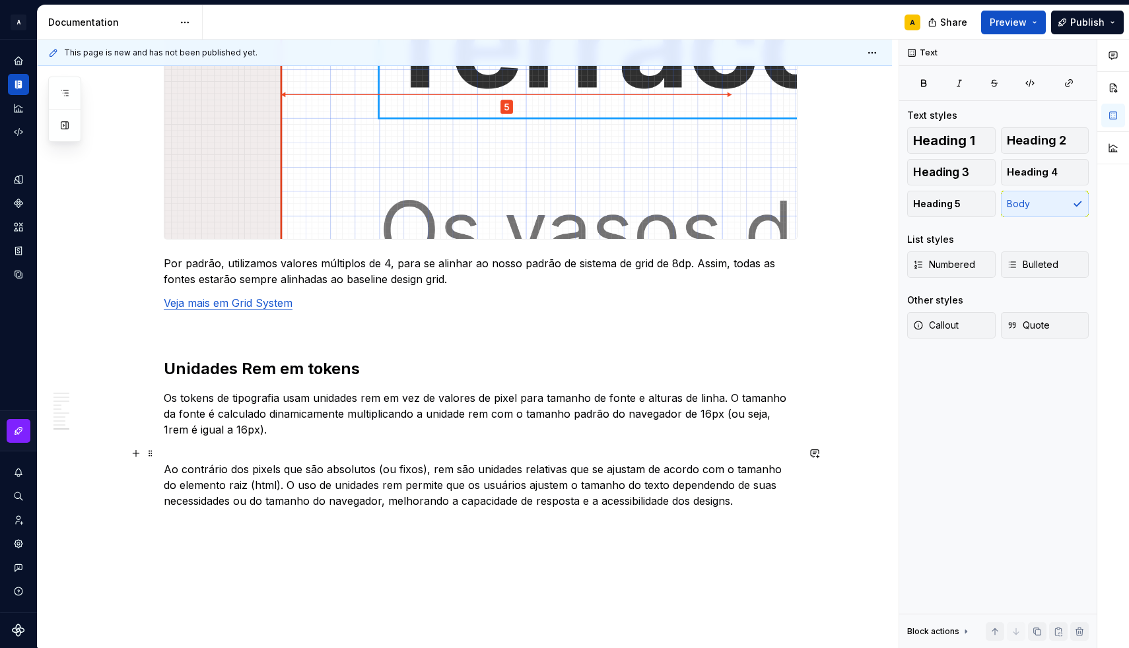
click at [284, 455] on p "Ao contrário dos pixels que são absolutos (ou fixos), rem são unidades relativa…" at bounding box center [481, 477] width 634 height 63
click at [170, 466] on p "Ao contrário dos pixels que são absolutos (ou fixos), rem são unidades relativa…" at bounding box center [481, 477] width 634 height 63
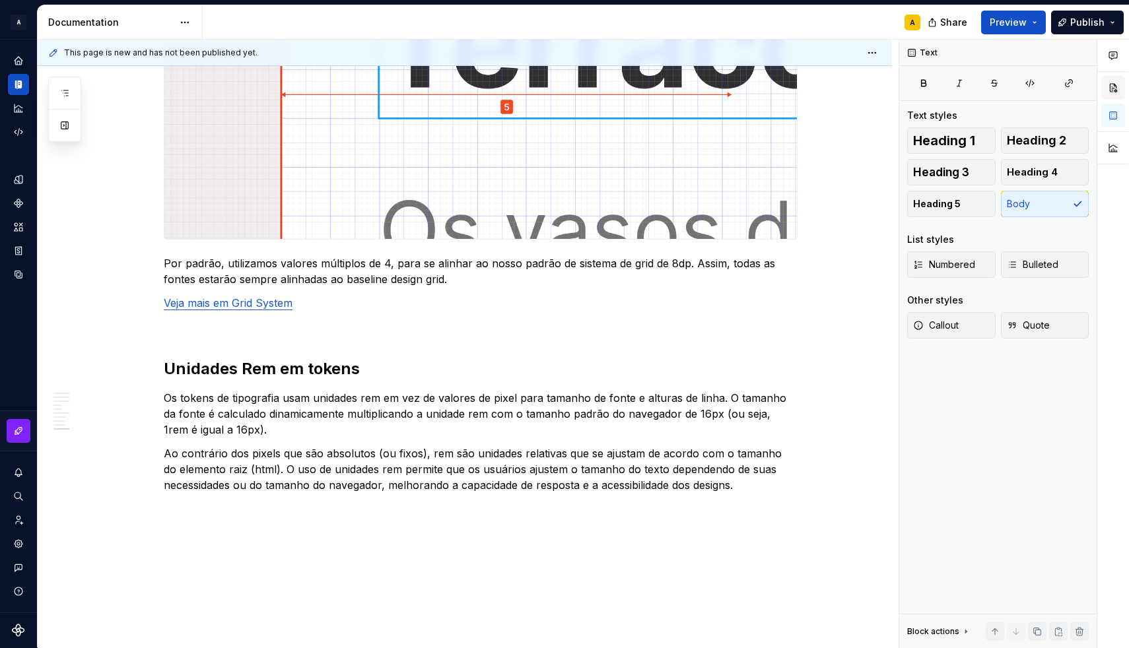
click at [1112, 87] on button "button" at bounding box center [1113, 88] width 24 height 24
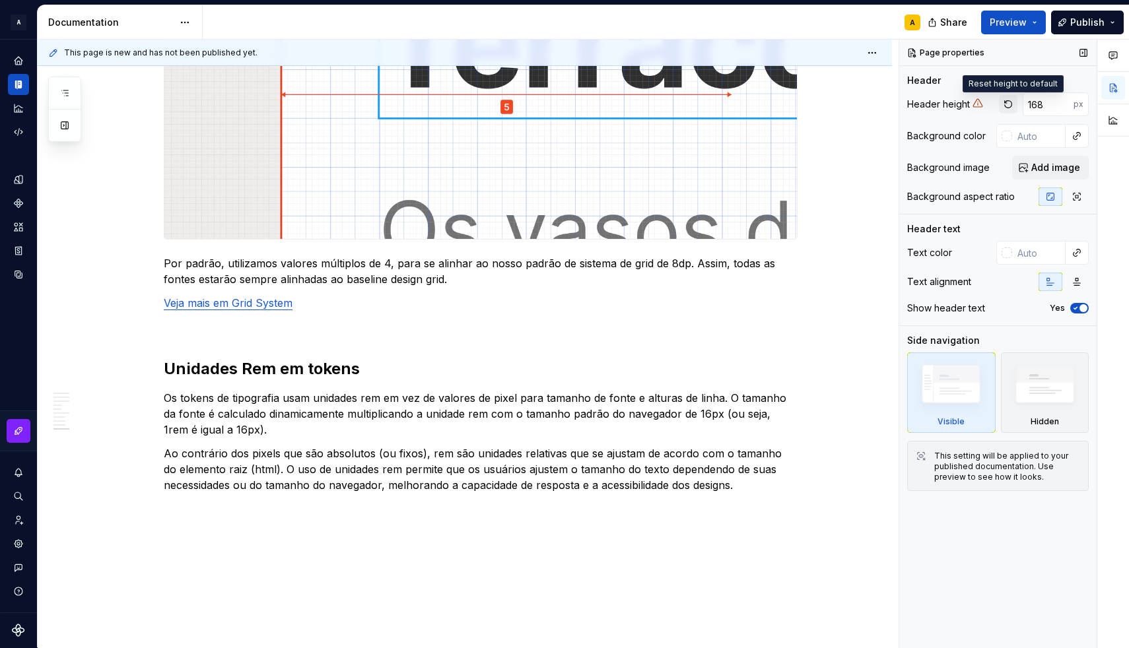
click at [1013, 106] on button "button" at bounding box center [1008, 104] width 18 height 18
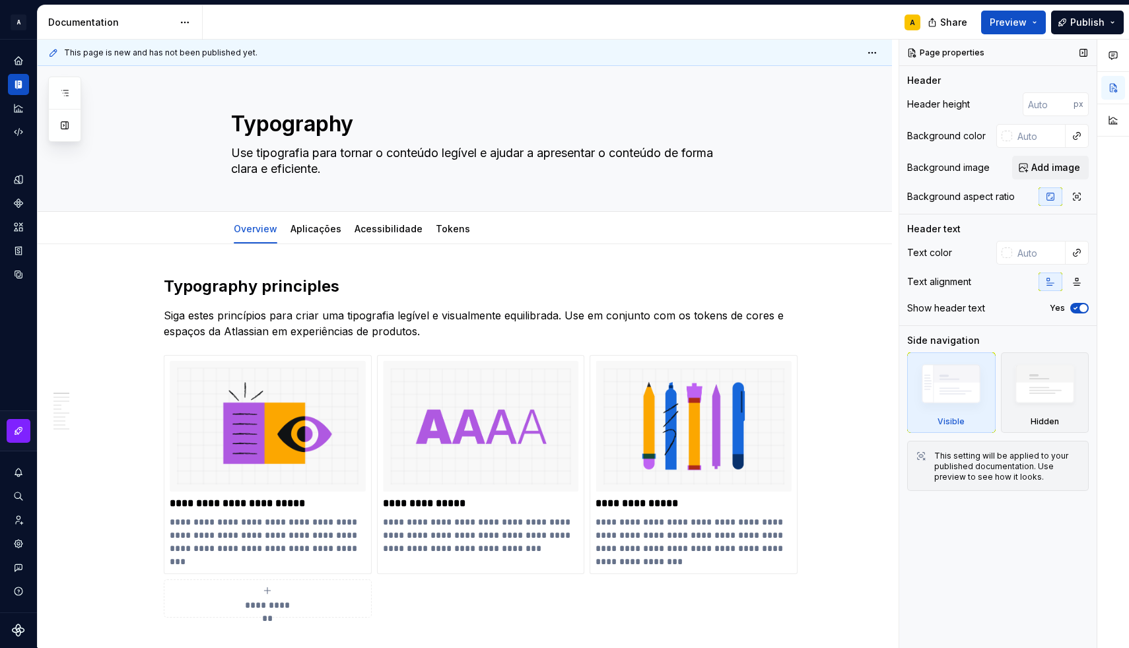
scroll to position [0, 0]
click at [1077, 308] on icon "button" at bounding box center [1075, 308] width 11 height 8
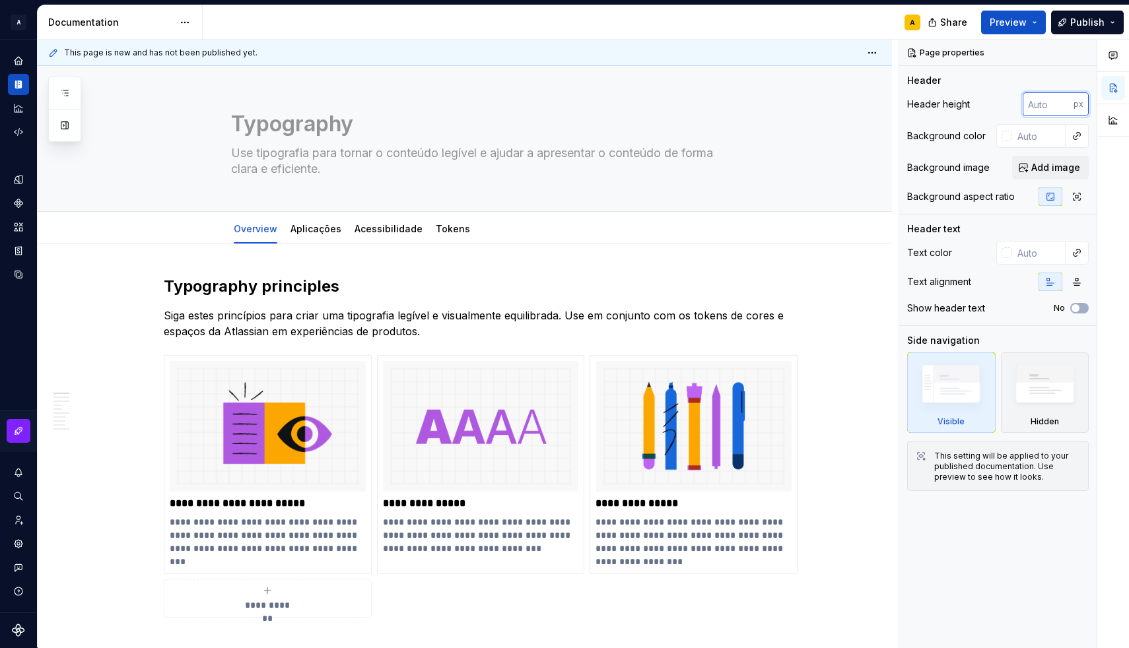
click at [1045, 113] on input "number" at bounding box center [1047, 104] width 51 height 24
click at [1012, 24] on span "Preview" at bounding box center [1007, 22] width 37 height 13
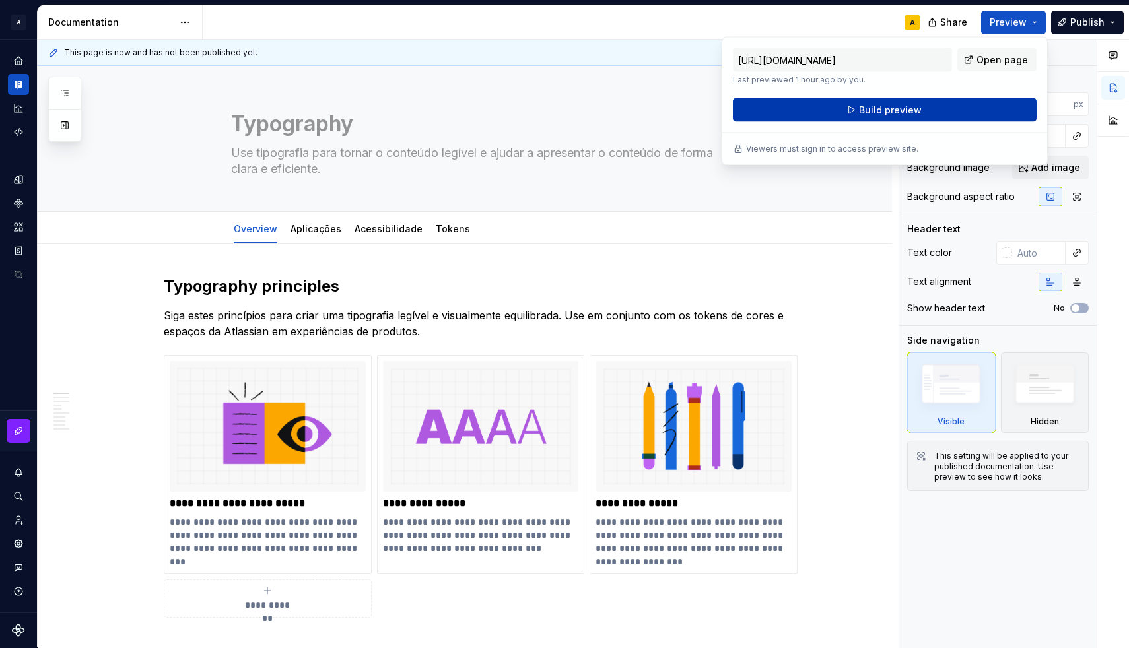
click at [916, 106] on span "Build preview" at bounding box center [890, 110] width 63 height 13
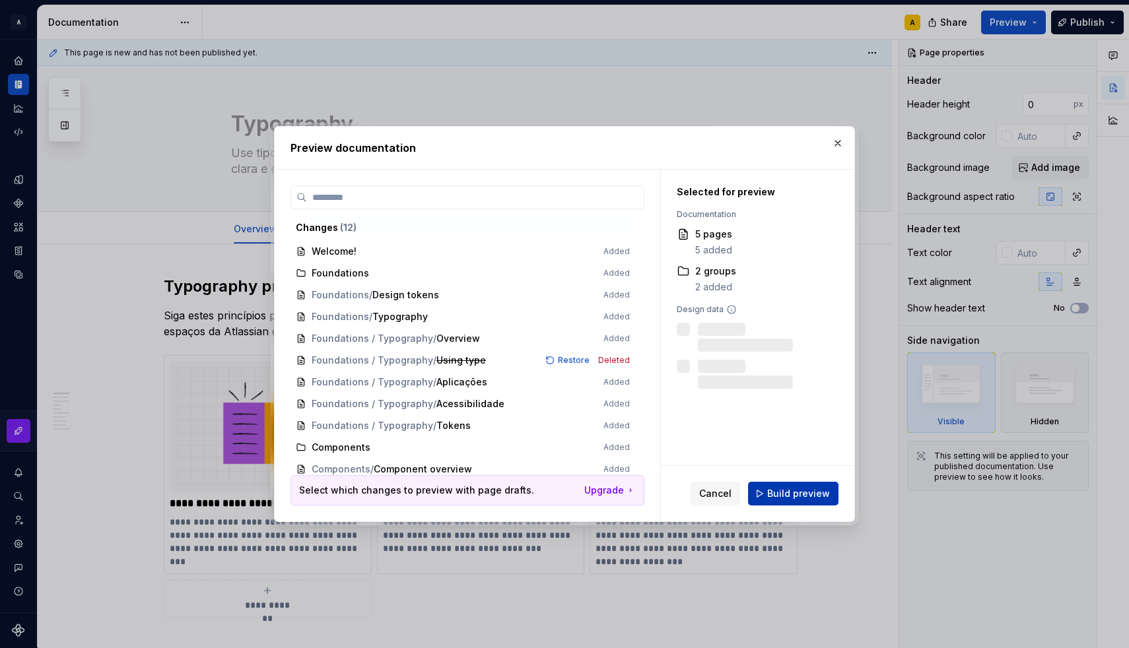
click at [772, 496] on span "Build preview" at bounding box center [798, 493] width 63 height 13
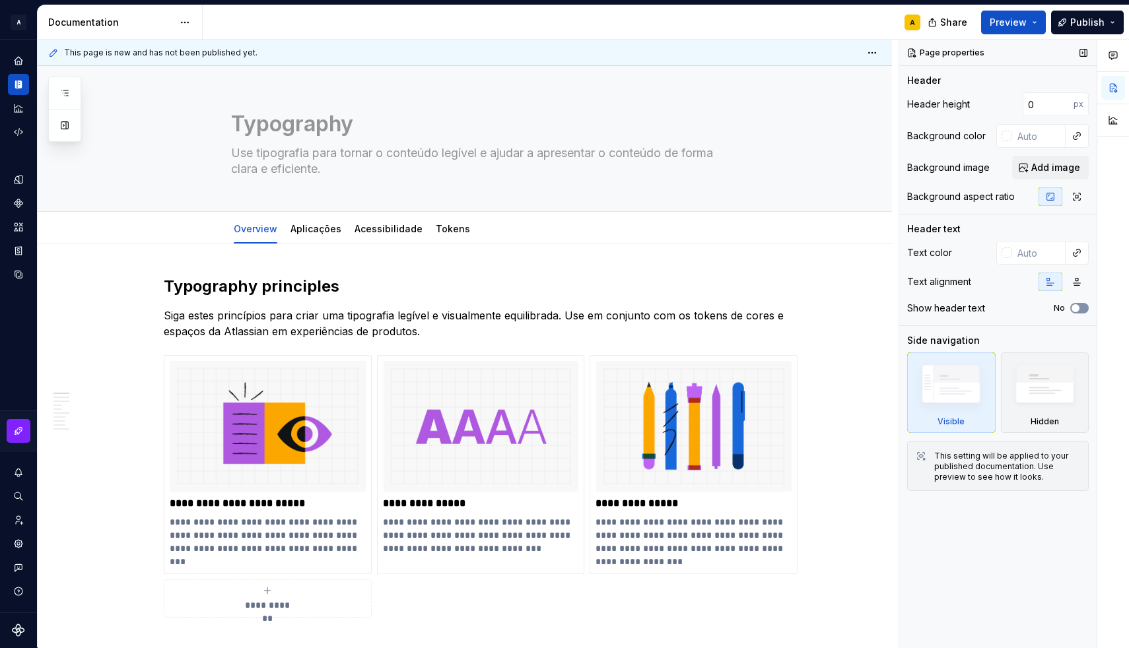
click at [1081, 311] on button "No" at bounding box center [1079, 308] width 18 height 11
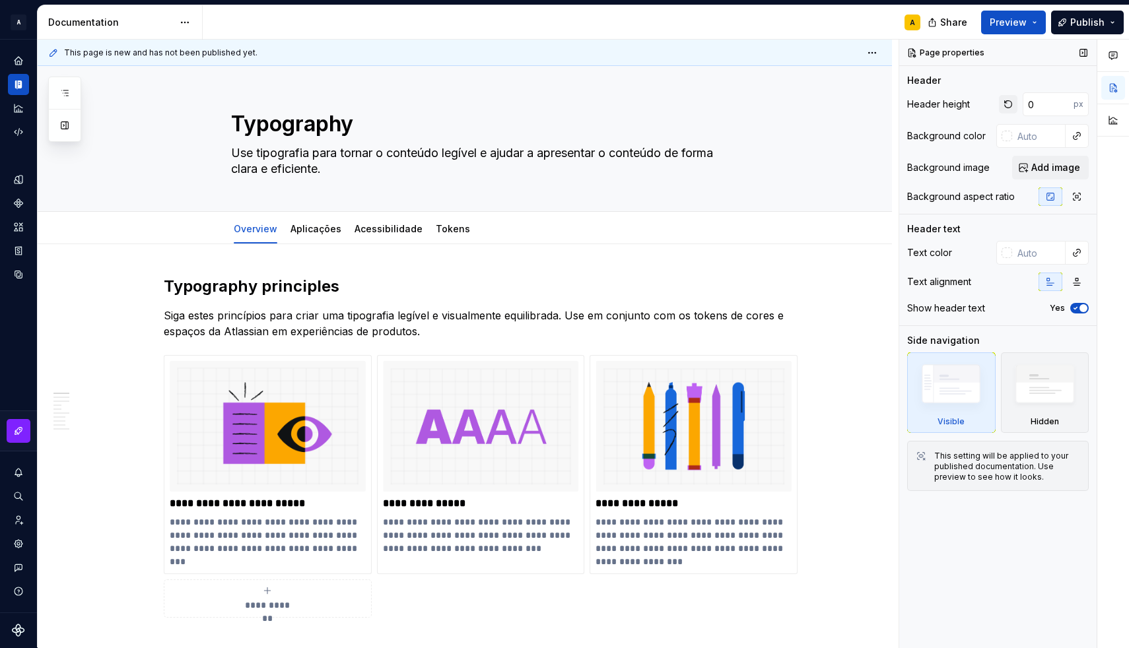
click at [1010, 104] on button "button" at bounding box center [1008, 104] width 18 height 18
click at [1075, 199] on icon "button" at bounding box center [1076, 196] width 11 height 11
click at [1051, 201] on icon "button" at bounding box center [1050, 196] width 11 height 11
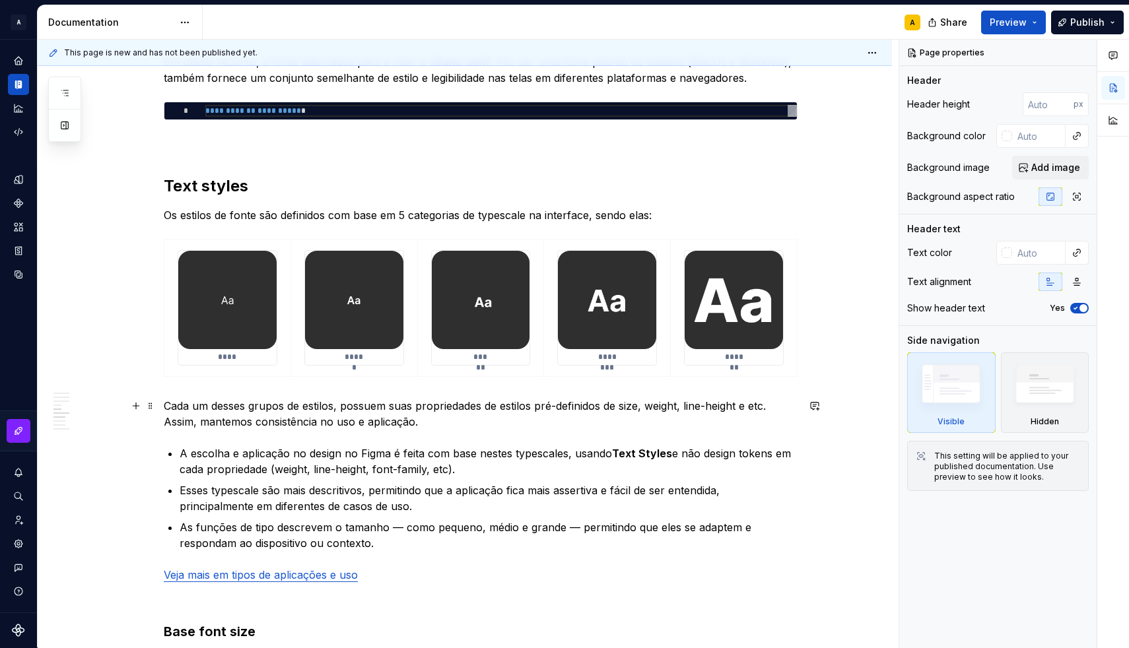
scroll to position [1381, 0]
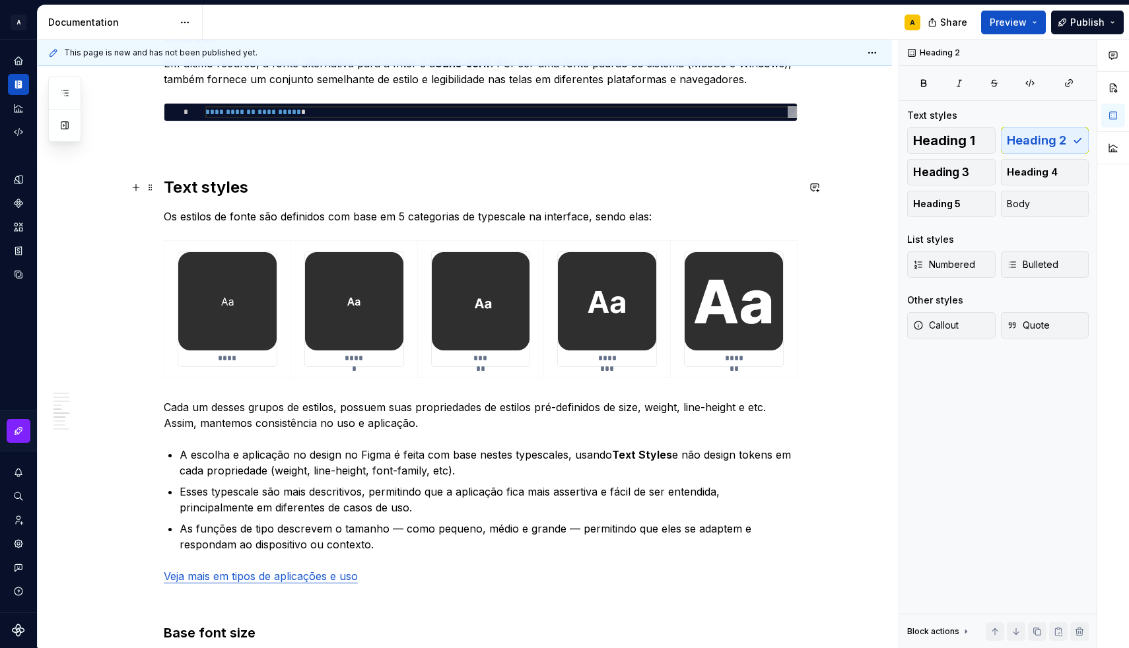
click at [263, 183] on h2 "Text styles" at bounding box center [481, 187] width 634 height 21
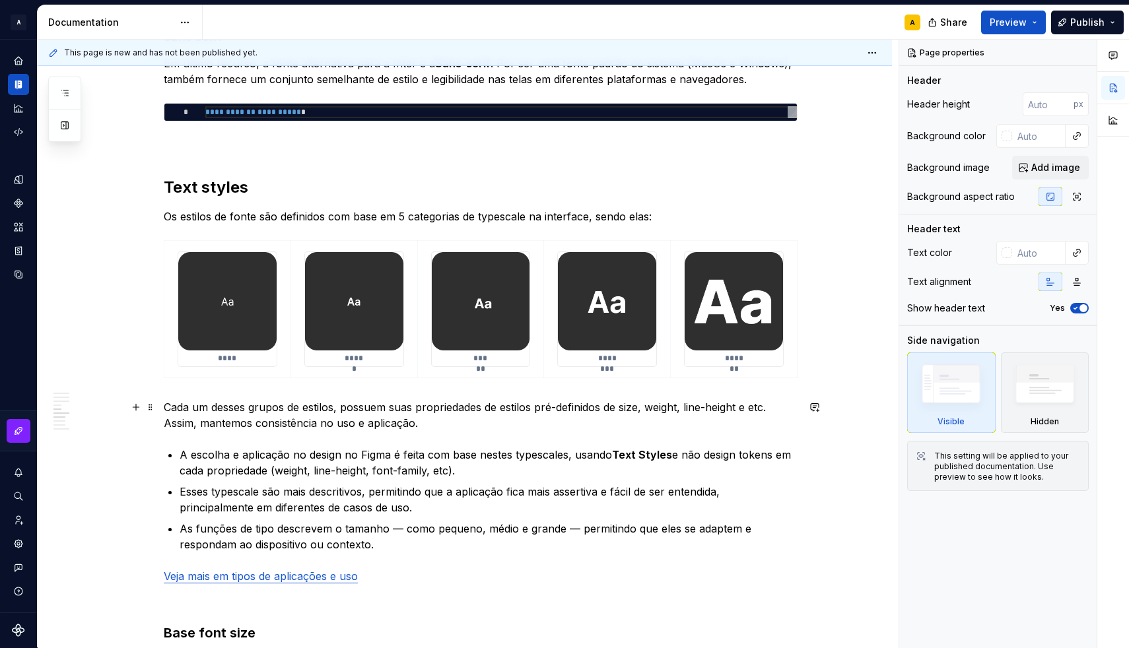
click at [202, 399] on p "Cada um desses grupos de estilos, possuem suas propriedades de estilos pré-defi…" at bounding box center [481, 415] width 634 height 32
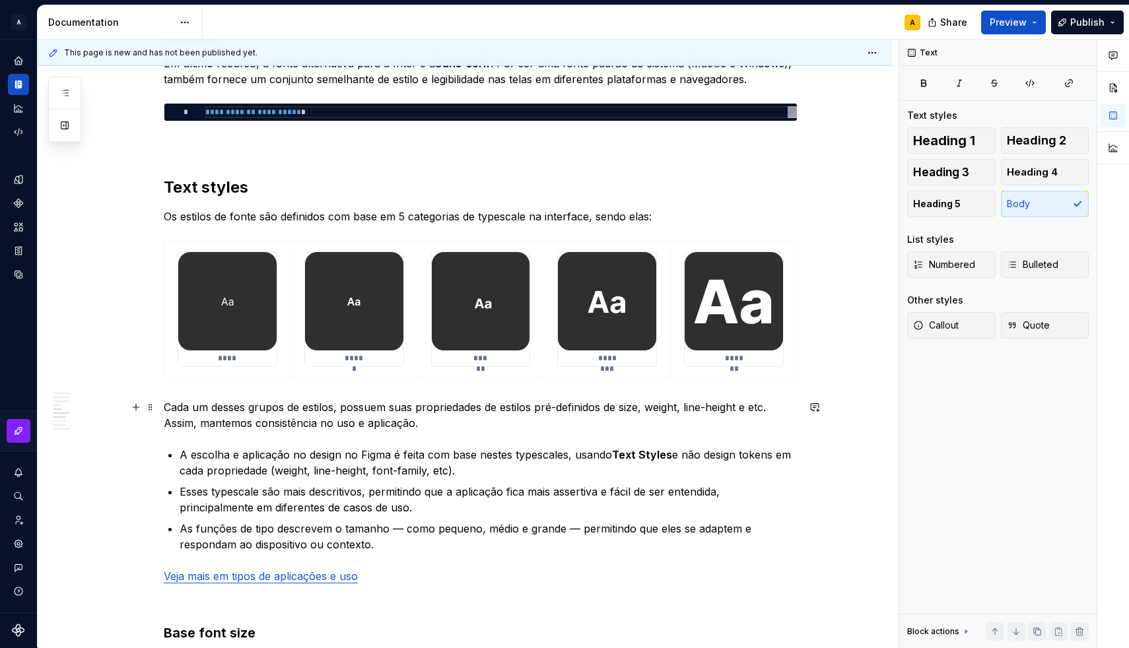
click at [172, 404] on p "Cada um desses grupos de estilos, possuem suas propriedades de estilos pré-defi…" at bounding box center [481, 415] width 634 height 32
click at [232, 391] on div "**********" at bounding box center [481, 469] width 634 height 3150
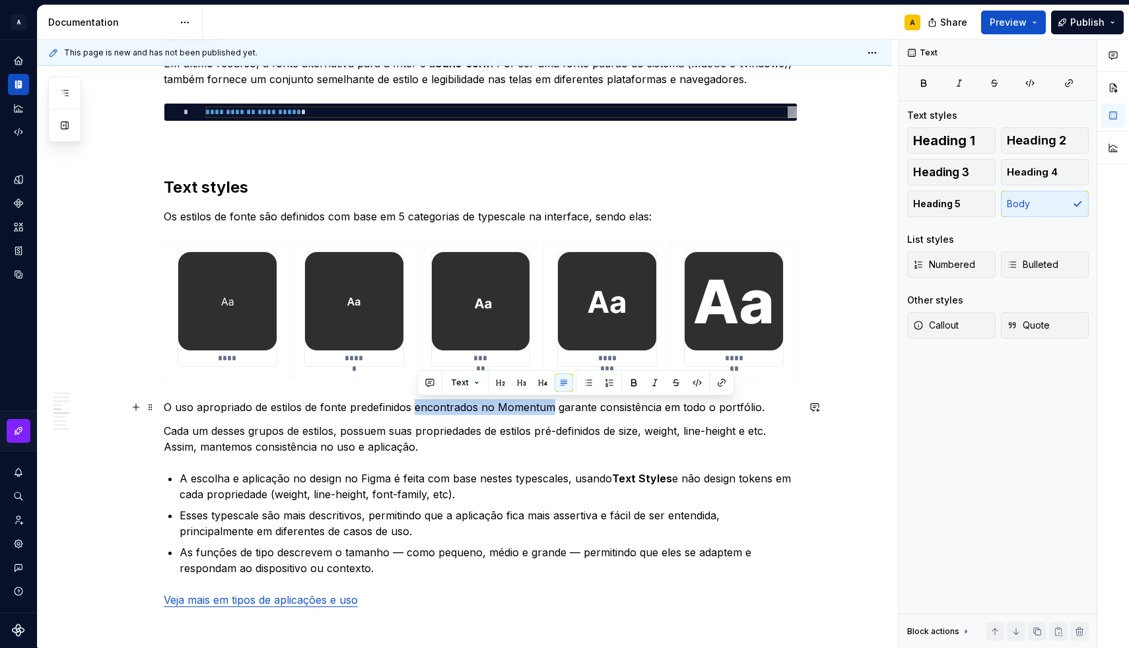
drag, startPoint x: 419, startPoint y: 410, endPoint x: 552, endPoint y: 408, distance: 132.7
click at [552, 408] on p "O uso apropriado de estilos de fonte predefinidos encontrados no Momentum garan…" at bounding box center [481, 407] width 634 height 16
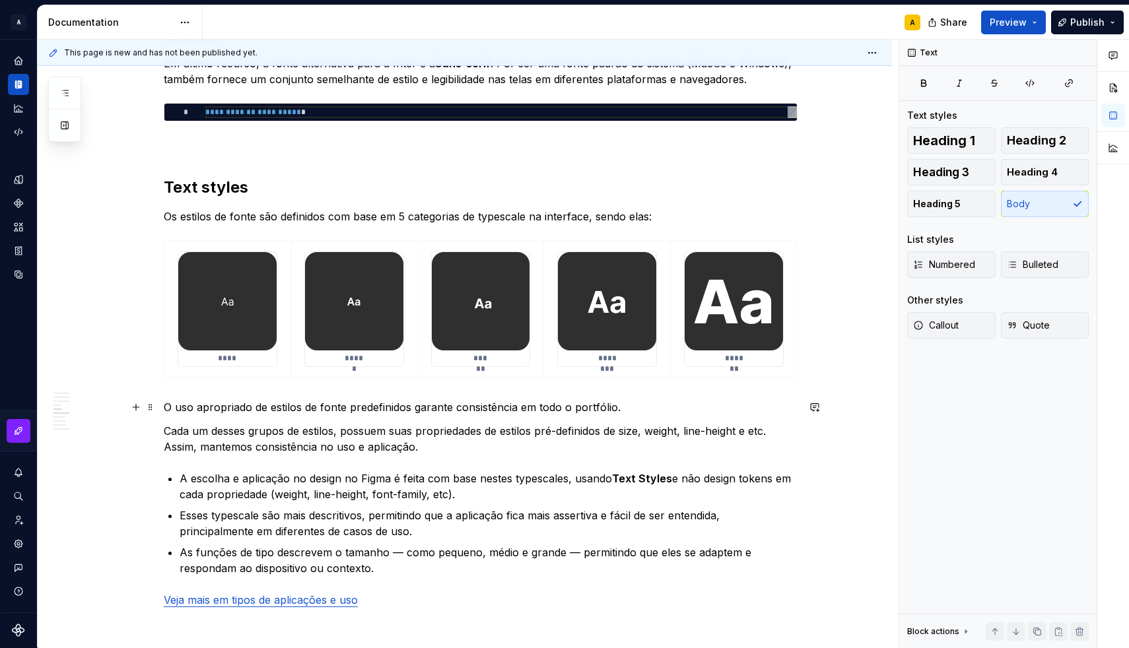
click at [303, 409] on p "O uso apropriado de estilos de fonte predefinidos garante consistência em todo …" at bounding box center [481, 407] width 634 height 16
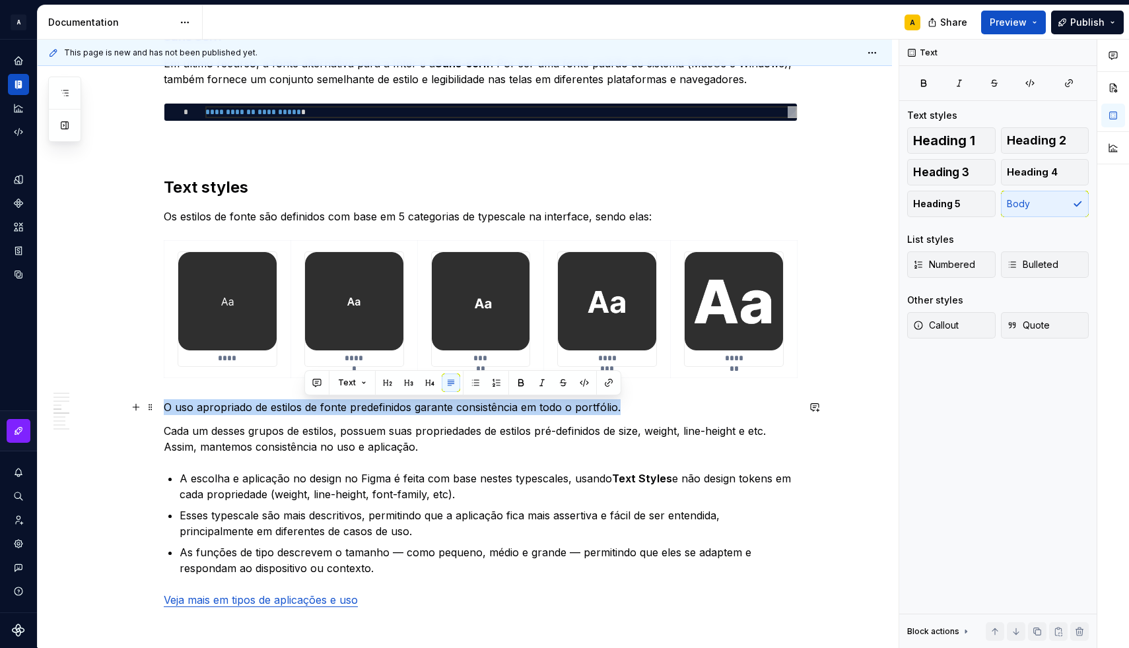
click at [303, 409] on p "O uso apropriado de estilos de fonte predefinidos garante consistência em todo …" at bounding box center [481, 407] width 634 height 16
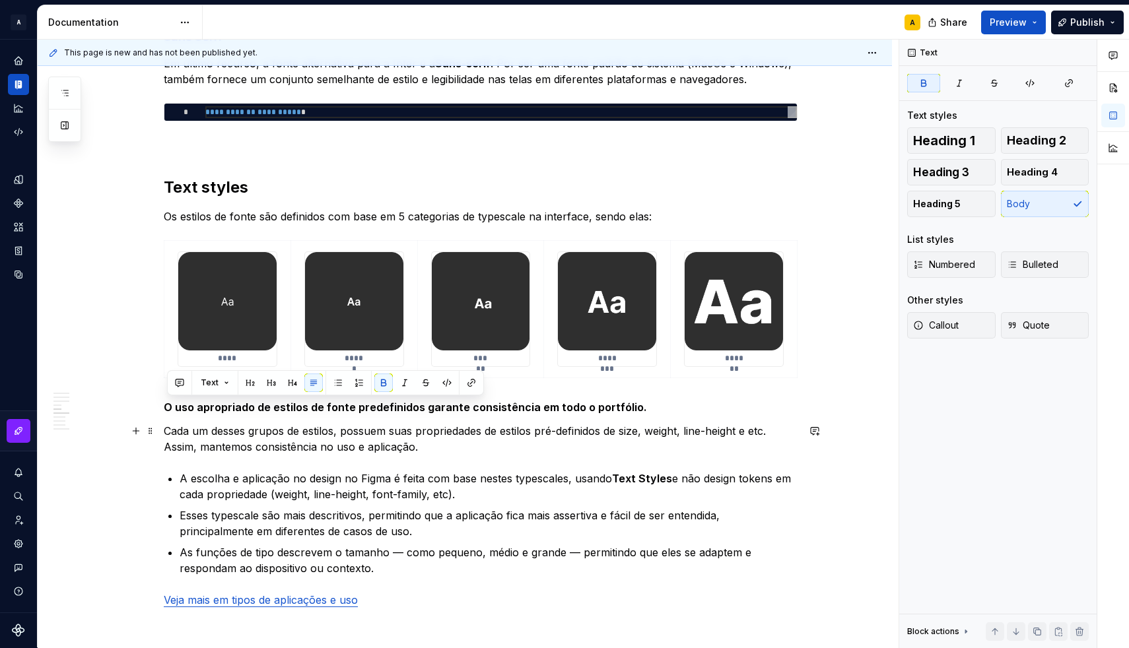
click at [326, 431] on p "Cada um desses grupos de estilos, possuem suas propriedades de estilos pré-defi…" at bounding box center [481, 439] width 634 height 32
click at [318, 403] on strong "O uso apropriado de estilos de fonte predefinidos garante consistência em todo …" at bounding box center [405, 407] width 483 height 13
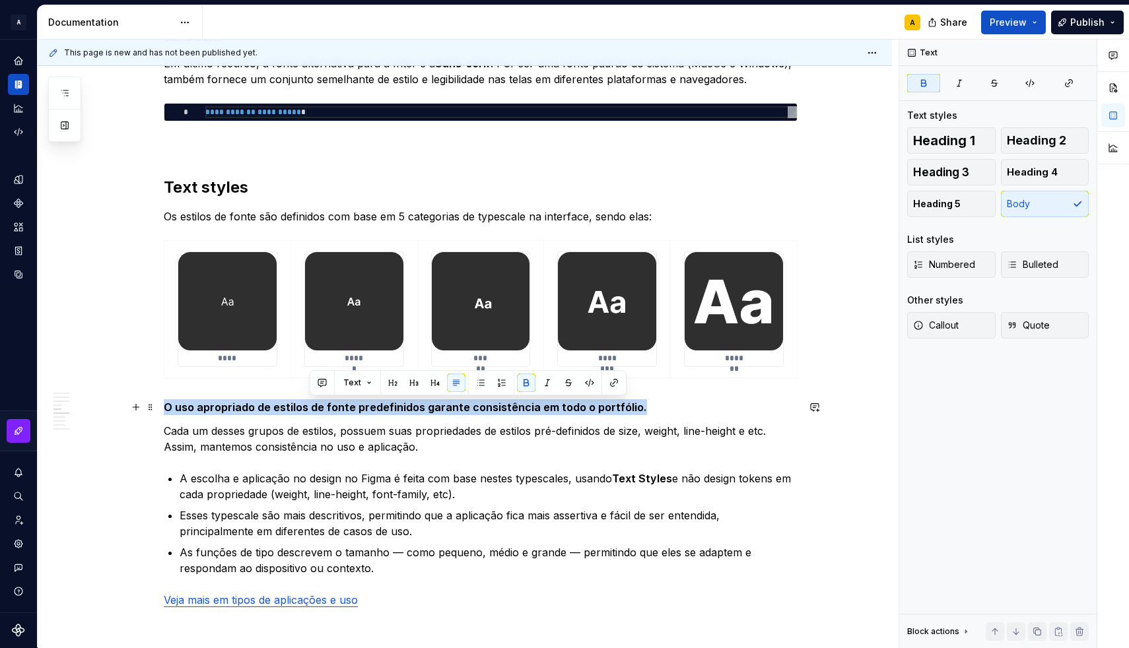
click at [318, 403] on strong "O uso apropriado de estilos de fonte predefinidos garante consistência em todo …" at bounding box center [405, 407] width 483 height 13
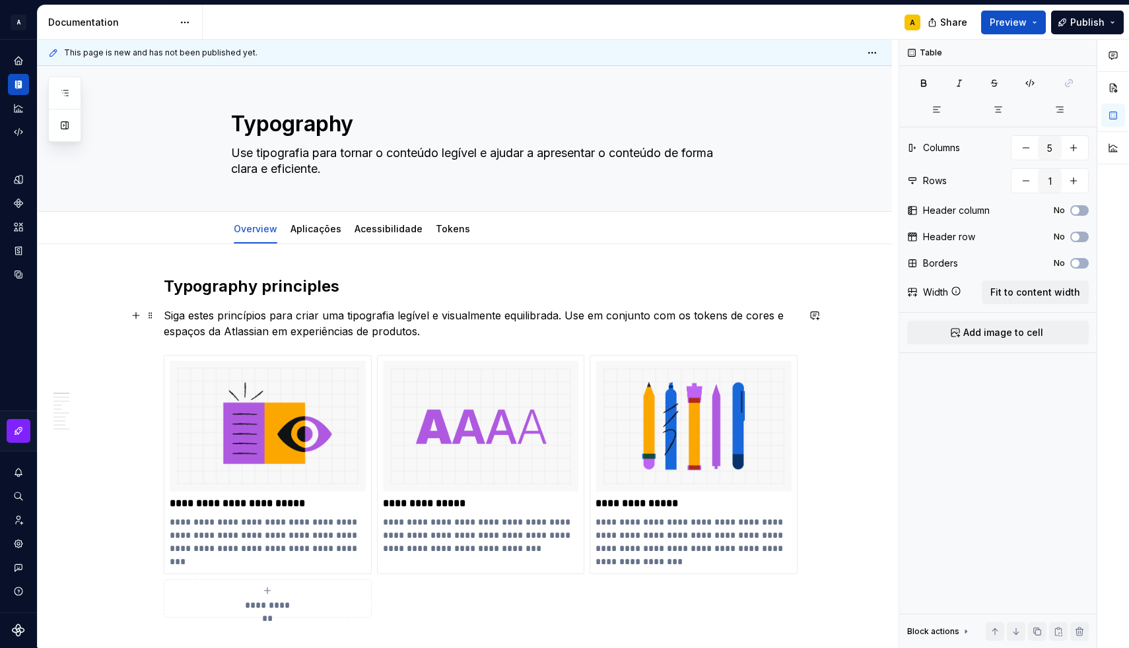
scroll to position [0, 0]
click at [321, 234] on div "Aplicações" at bounding box center [315, 228] width 51 height 13
click at [315, 232] on link "Aplicações" at bounding box center [315, 228] width 51 height 11
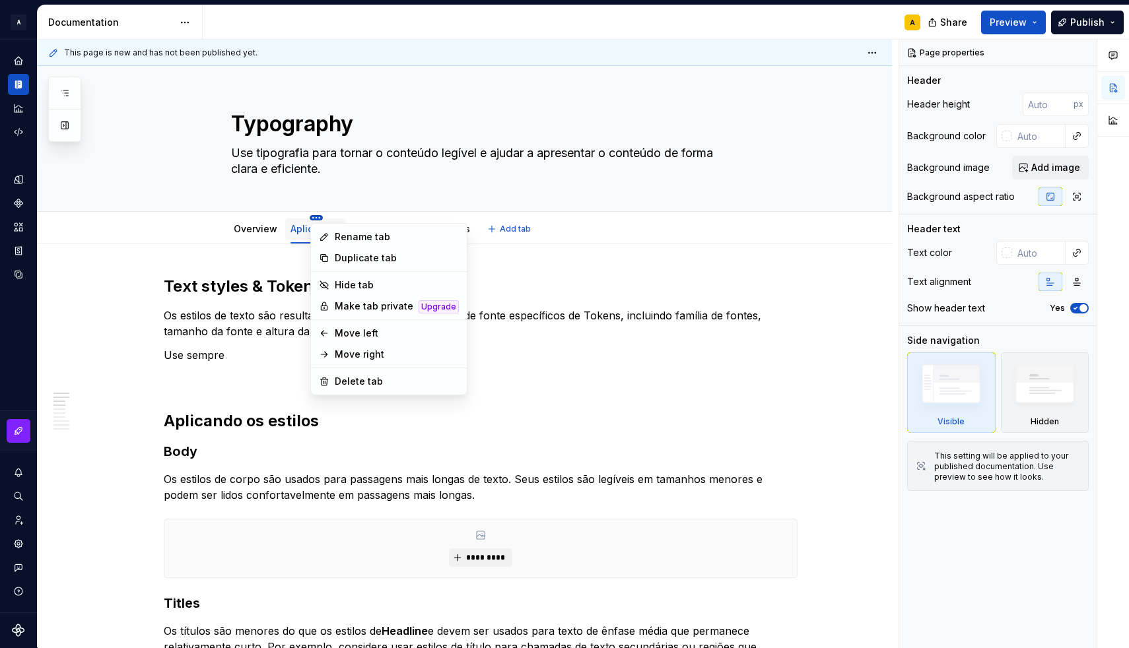
click at [319, 218] on html "A [DS] Design System A Design system data Documentation A Share Preview Publish…" at bounding box center [564, 324] width 1129 height 648
click at [347, 235] on div "Rename tab" at bounding box center [397, 236] width 124 height 13
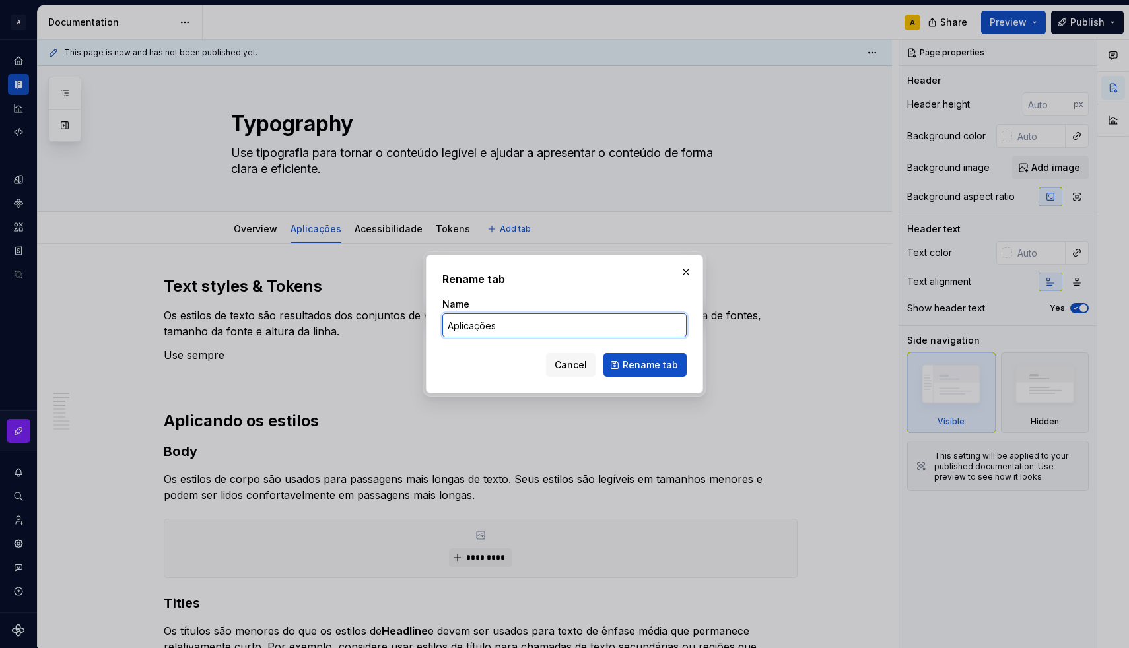
click at [449, 320] on input "Aplicações" at bounding box center [564, 326] width 244 height 24
click at [638, 366] on span "Rename tab" at bounding box center [649, 364] width 55 height 13
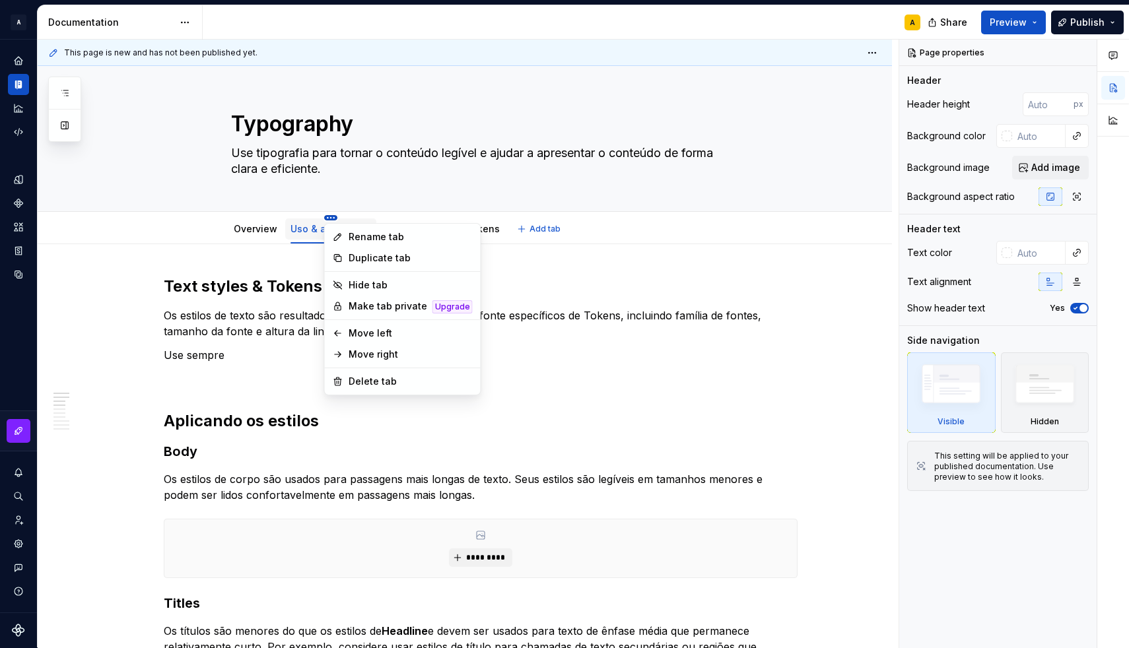
click at [330, 216] on html "A [DS] Design System A Design system data Documentation A Share Preview Publish…" at bounding box center [564, 324] width 1129 height 648
click at [358, 237] on div "Rename tab" at bounding box center [410, 236] width 124 height 13
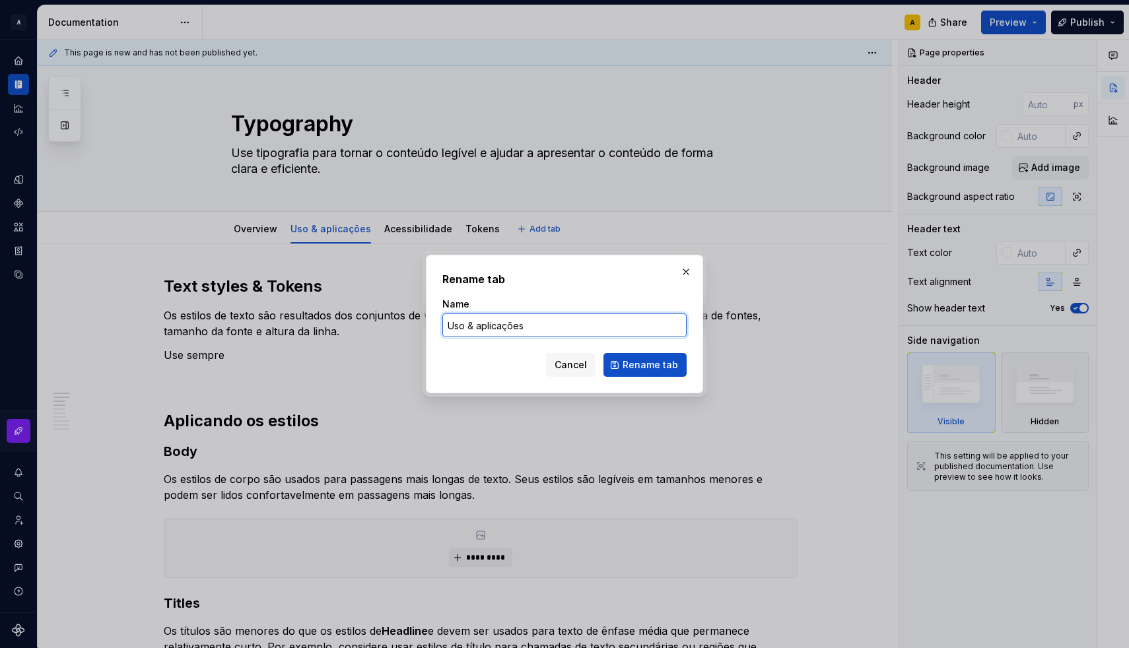
click at [473, 327] on input "Uso & aplicações" at bounding box center [564, 326] width 244 height 24
click at [645, 364] on span "Rename tab" at bounding box center [649, 364] width 55 height 13
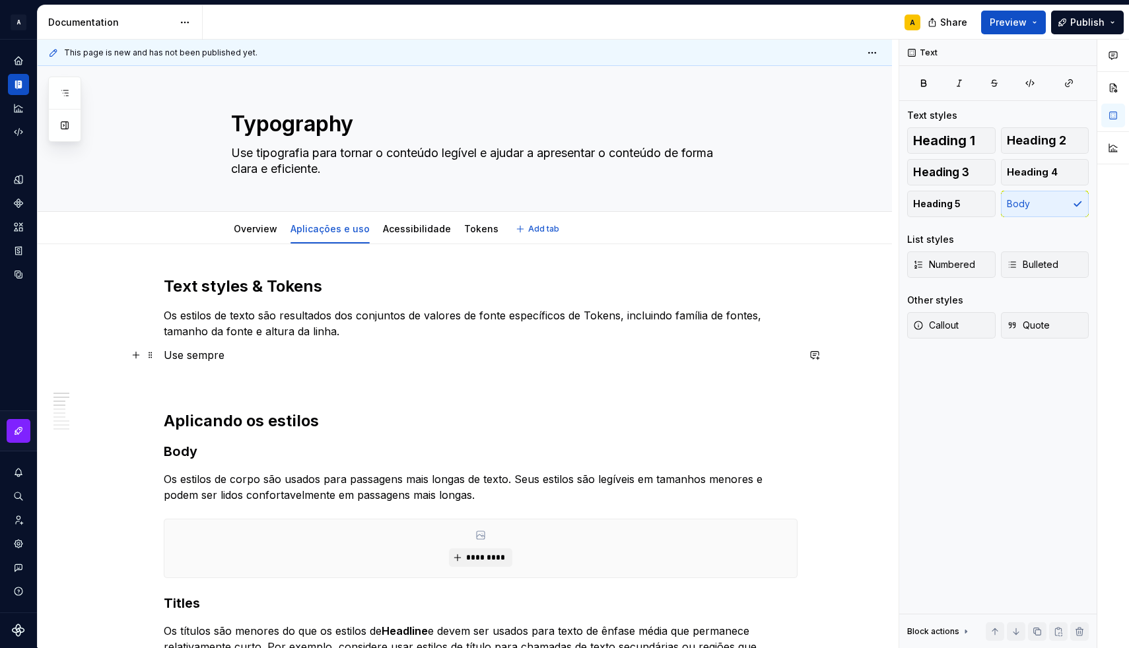
click at [213, 358] on p "Use sempre" at bounding box center [481, 355] width 634 height 16
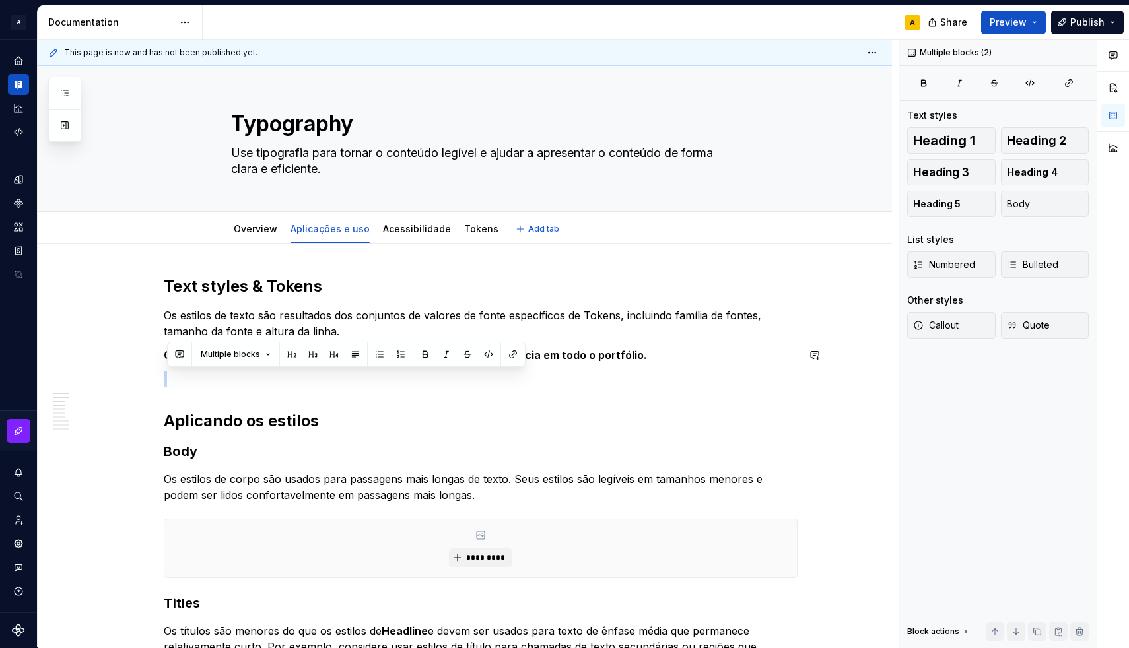
click at [218, 363] on button "Multiple blocks" at bounding box center [236, 354] width 82 height 18
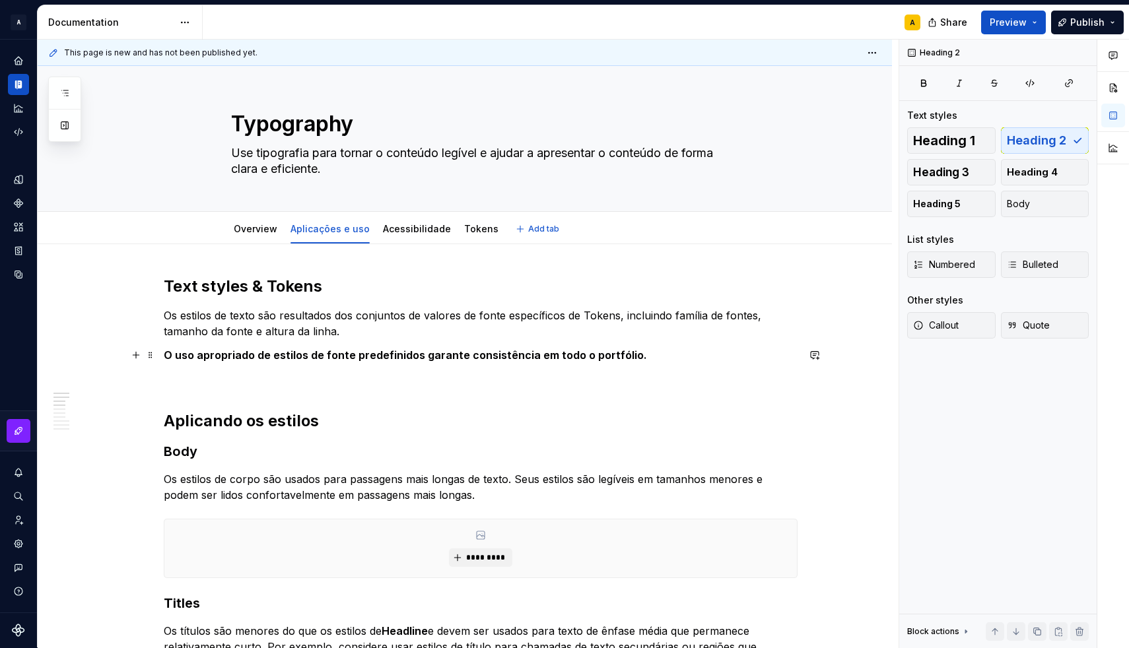
click at [358, 352] on strong "O uso apropriado de estilos de fonte predefinidos garante consistência em todo …" at bounding box center [405, 354] width 483 height 13
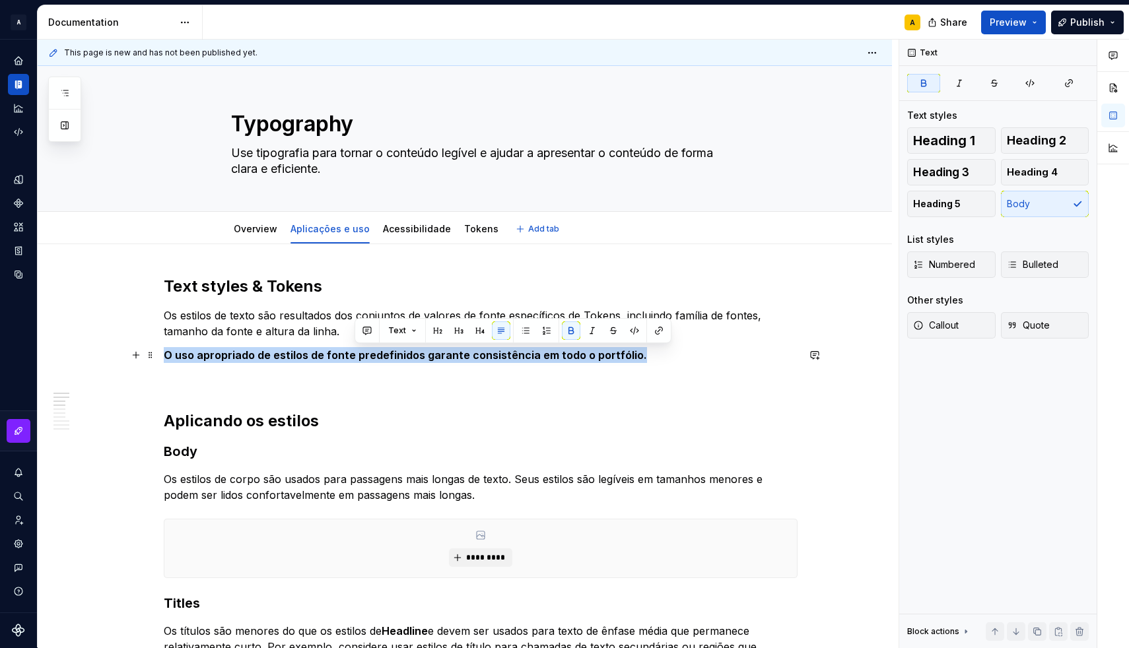
click at [358, 352] on strong "O uso apropriado de estilos de fonte predefinidos garante consistência em todo …" at bounding box center [405, 354] width 483 height 13
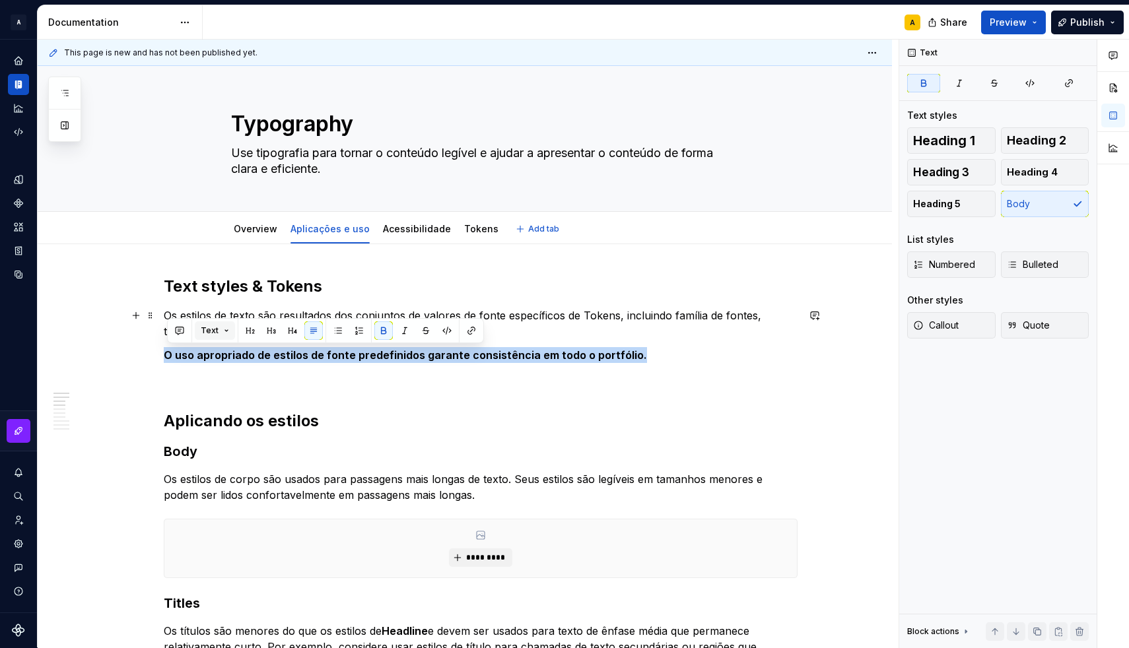
click at [224, 339] on button "Text" at bounding box center [215, 330] width 40 height 18
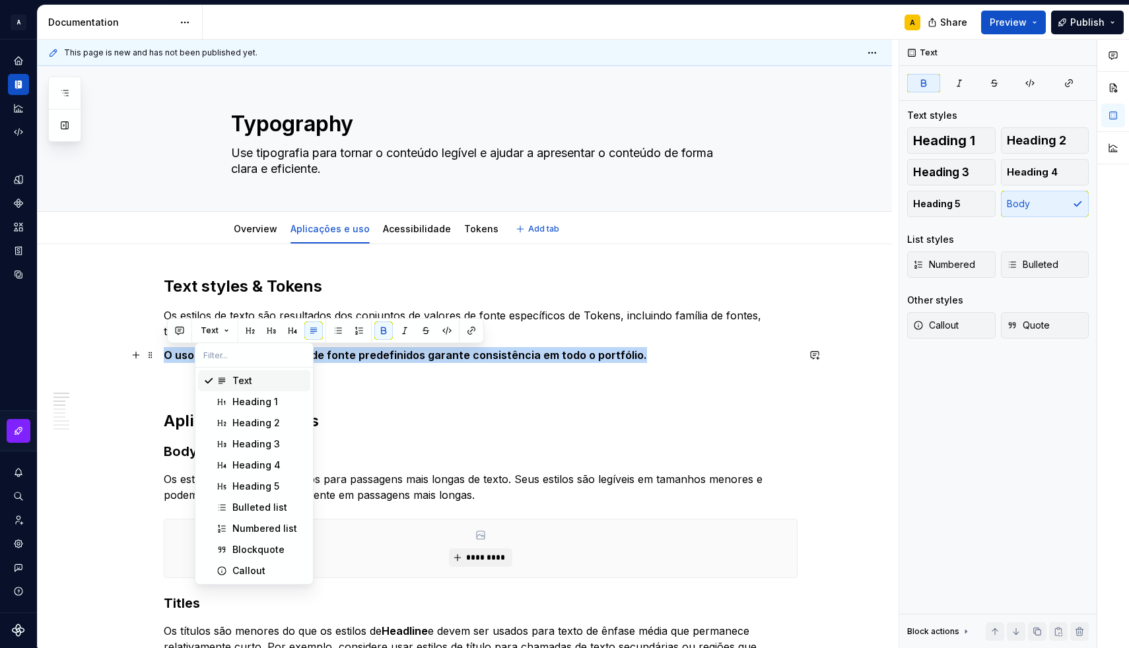
click at [340, 357] on strong "O uso apropriado de estilos de fonte predefinidos garante consistência em todo …" at bounding box center [405, 354] width 483 height 13
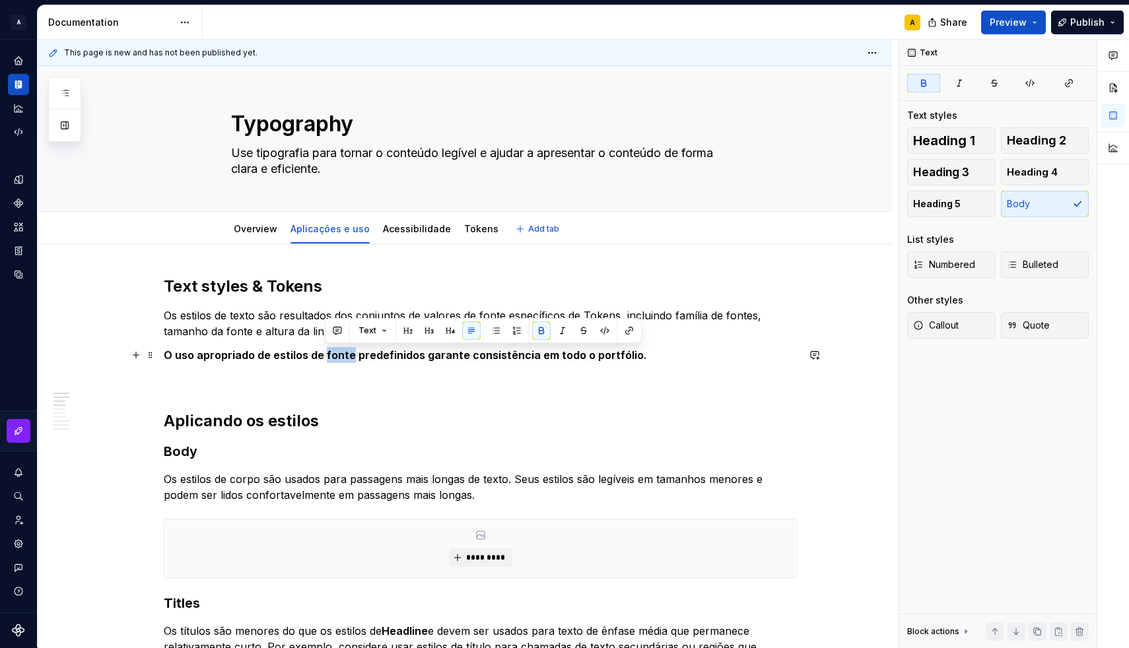
click at [340, 357] on strong "O uso apropriado de estilos de fonte predefinidos garante consistência em todo …" at bounding box center [405, 354] width 483 height 13
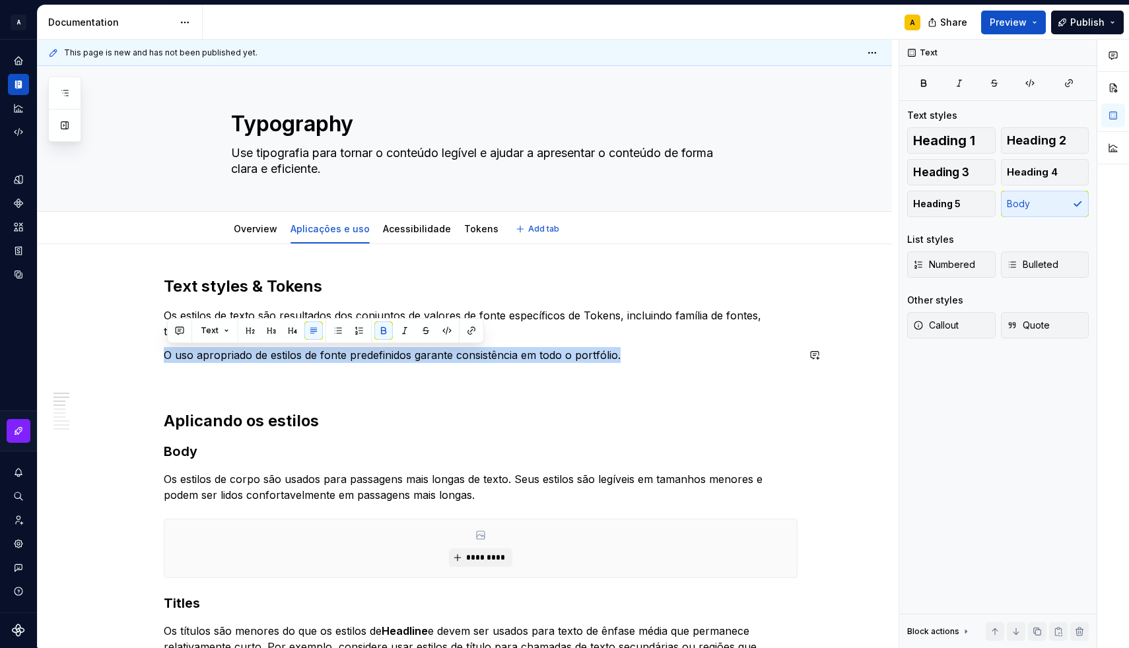
click at [340, 357] on p "O uso apropriado de estilos de fonte predefinidos garante consistência em todo …" at bounding box center [481, 355] width 634 height 16
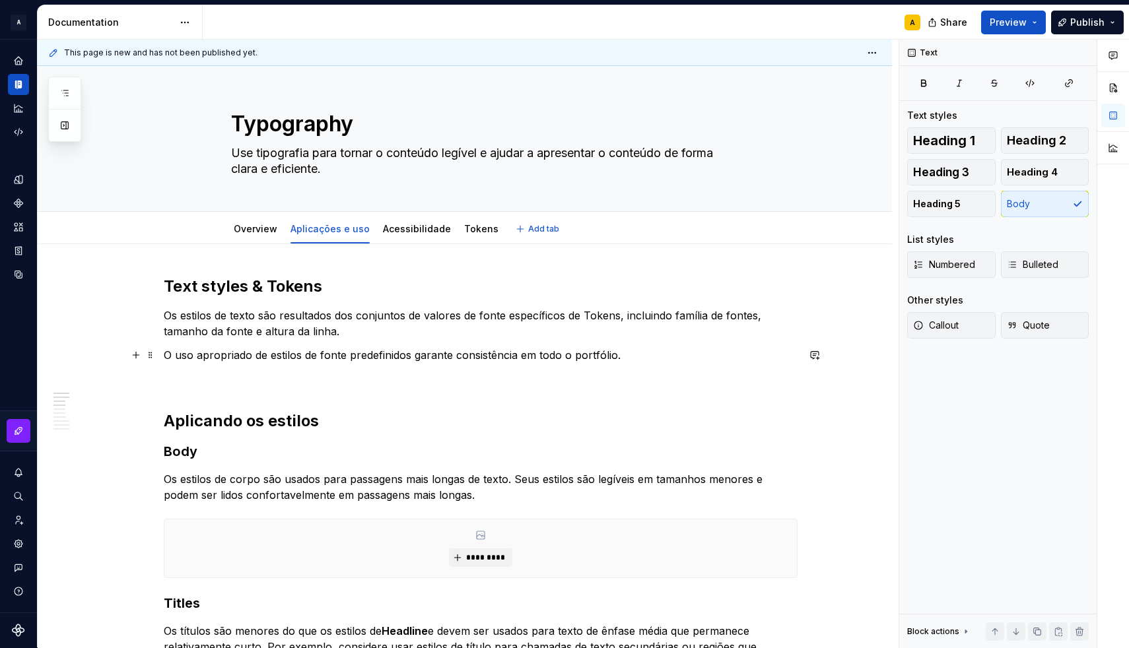
click at [331, 358] on p "O uso apropriado de estilos de fonte predefinidos garante consistência em todo …" at bounding box center [481, 355] width 634 height 16
click at [591, 354] on p "O uso apropriado de estilos de fonte predefinidos garante consistência em todo …" at bounding box center [481, 355] width 634 height 16
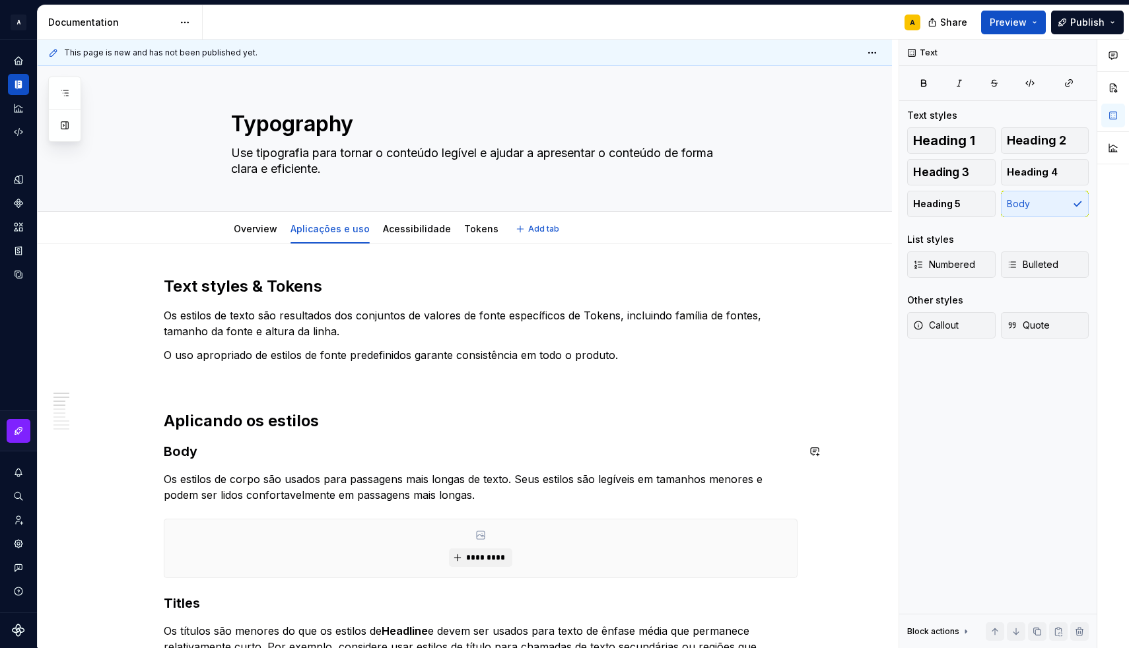
click at [211, 424] on h2 "Aplicando os estilos" at bounding box center [481, 421] width 634 height 21
click at [336, 424] on h2 "Usando os estilos" at bounding box center [481, 421] width 634 height 21
click at [281, 426] on h2 "Usando os estilos" at bounding box center [481, 421] width 634 height 21
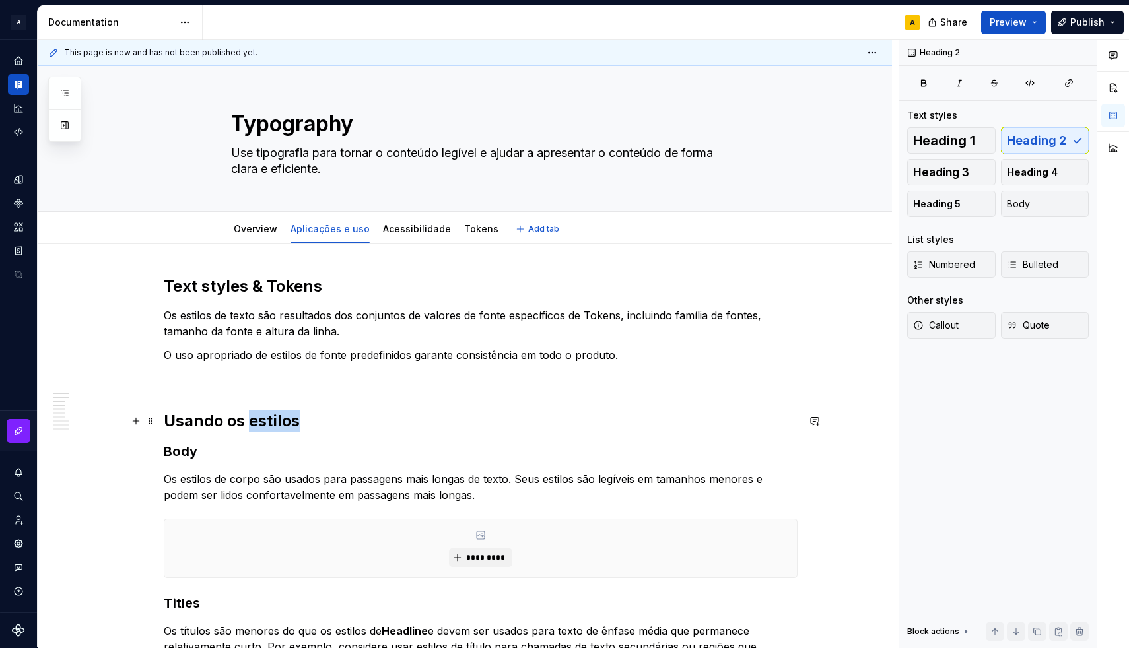
click at [281, 426] on h2 "Usando os estilos" at bounding box center [481, 421] width 634 height 21
click at [329, 421] on h2 "Usando os estilos" at bounding box center [481, 421] width 634 height 21
click at [268, 356] on p "O uso apropriado de estilos de fonte predefinidos garante consistência em todo …" at bounding box center [481, 355] width 634 height 16
click at [348, 352] on p "O uso apropriado desses estilos de fonte predefinidos garante consistência em t…" at bounding box center [481, 355] width 634 height 16
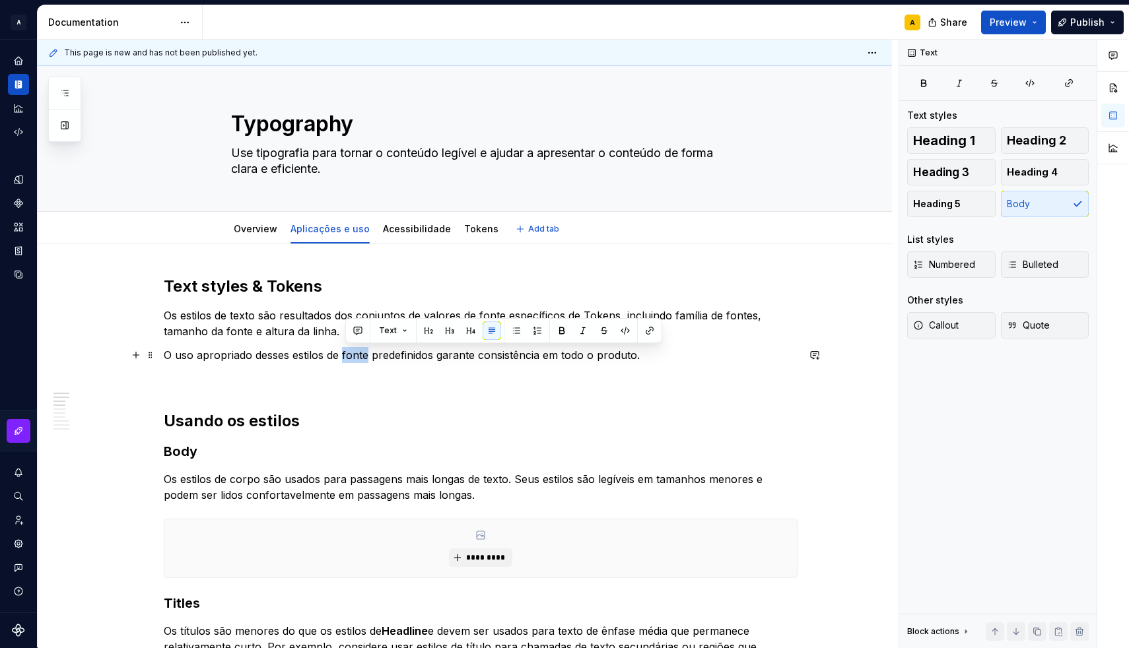
click at [348, 352] on p "O uso apropriado desses estilos de fonte predefinidos garante consistência em t…" at bounding box center [481, 355] width 634 height 16
click at [397, 357] on p "O uso apropriado desses estilos predefinidos garante consistência em todo o pro…" at bounding box center [481, 355] width 634 height 16
click at [630, 357] on p "O uso apropriado desses estilos predefinidos irá garantir consistência em todo …" at bounding box center [481, 355] width 634 height 16
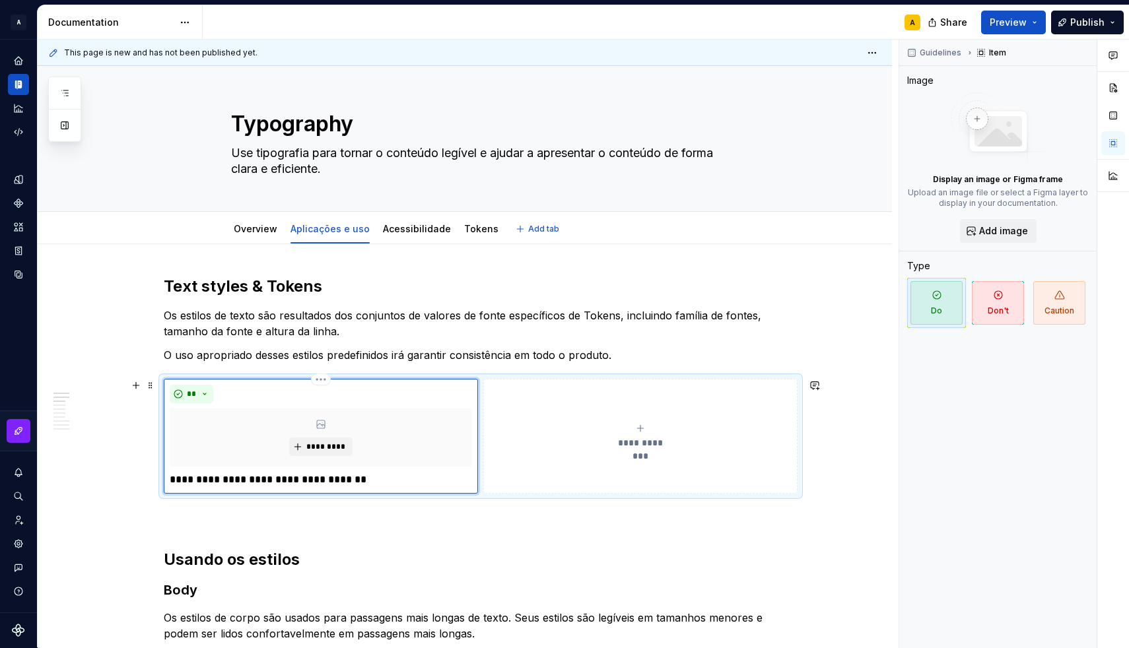
scroll to position [6, 0]
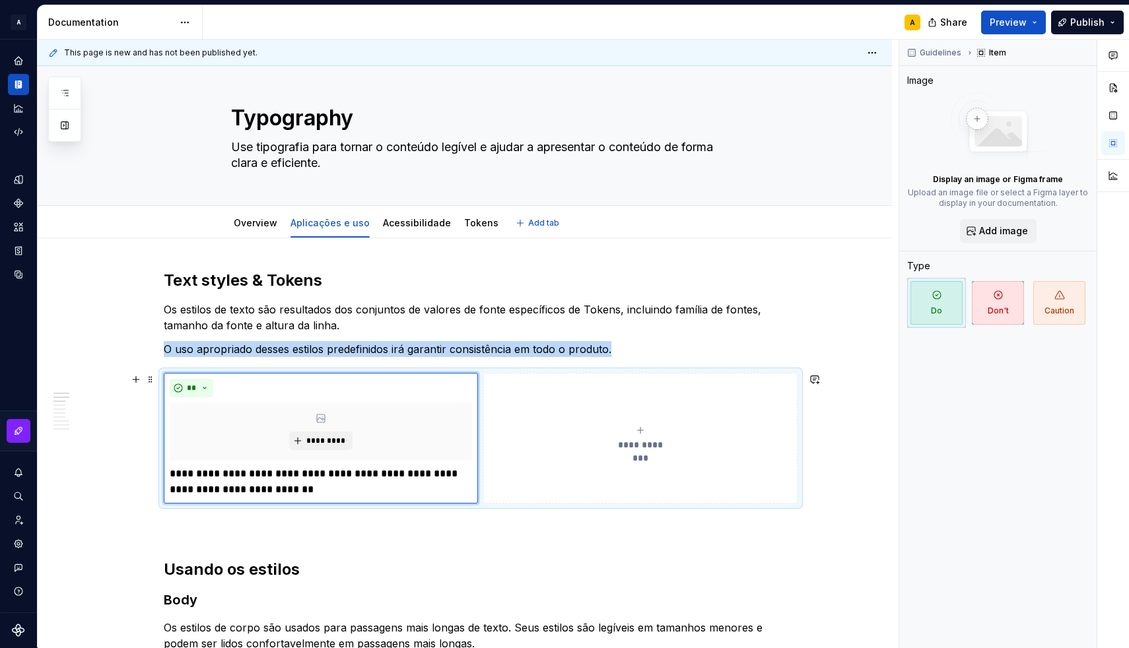
click at [533, 475] on button "**********" at bounding box center [640, 438] width 314 height 131
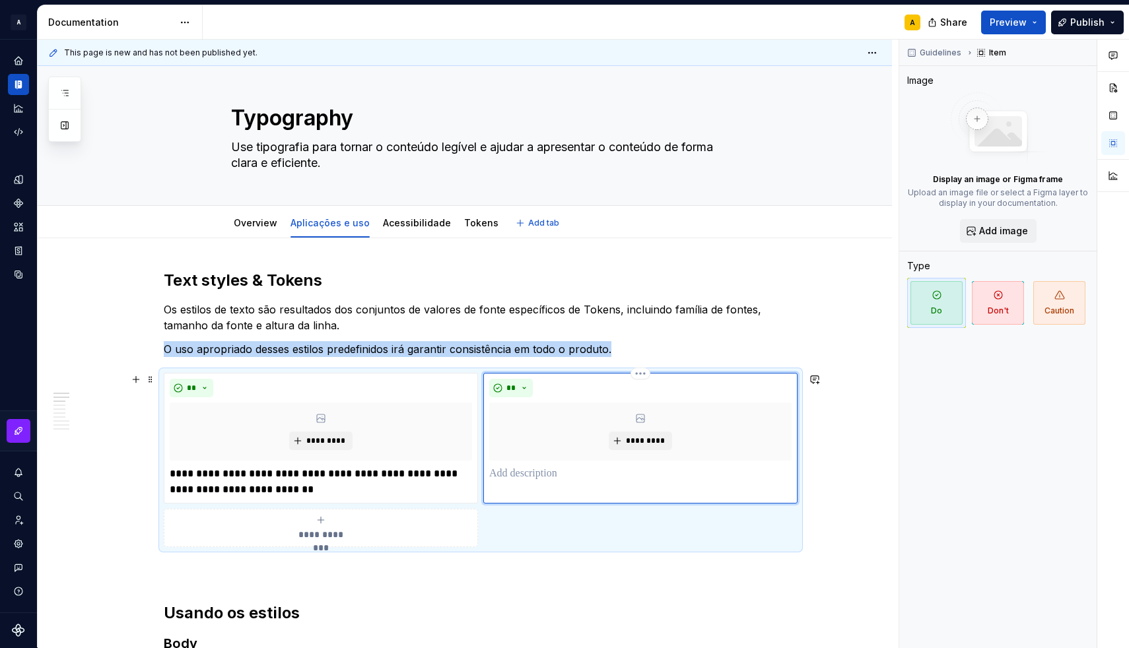
click at [517, 475] on p at bounding box center [640, 474] width 302 height 16
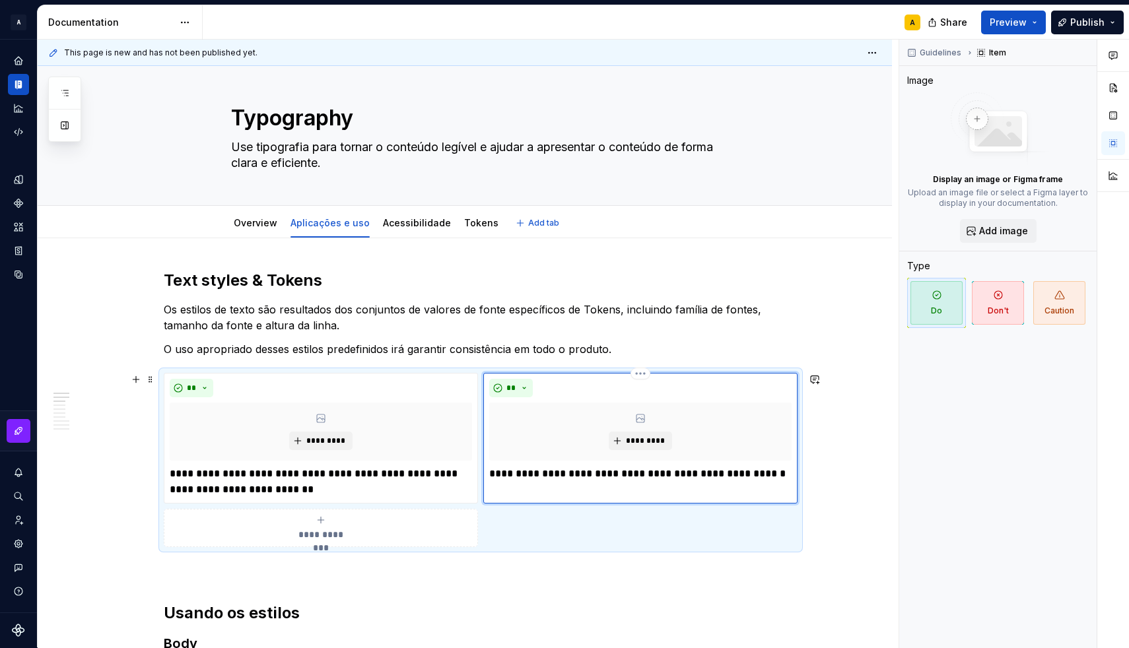
click at [504, 477] on p "**********" at bounding box center [640, 474] width 302 height 16
click at [605, 477] on p "**********" at bounding box center [640, 474] width 302 height 16
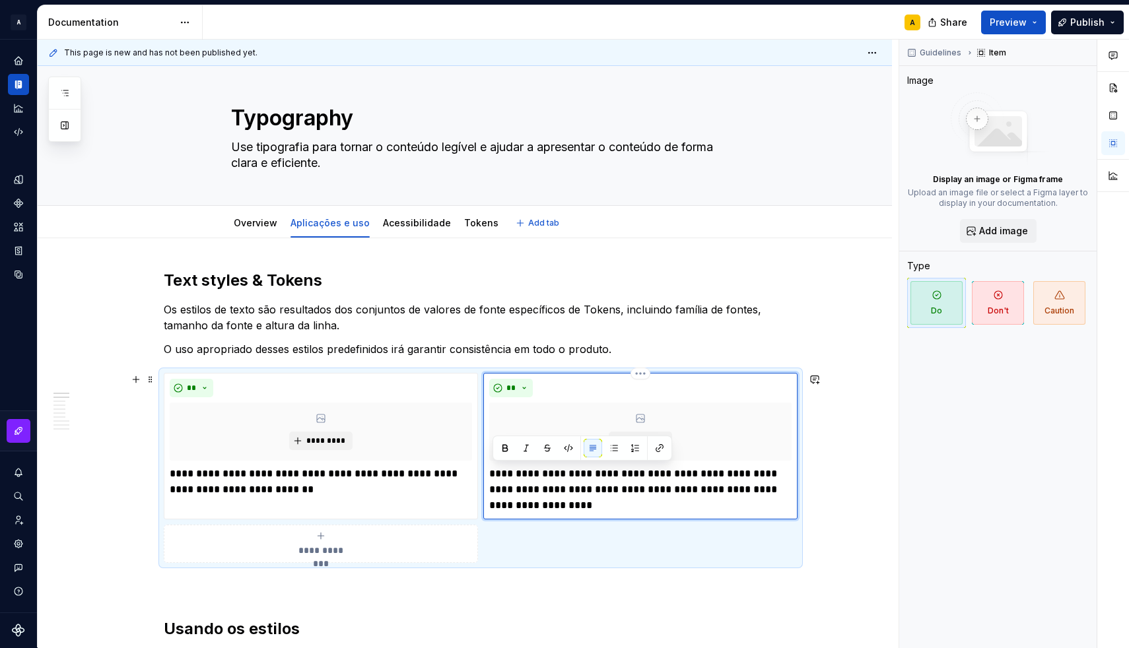
click at [571, 492] on p "**********" at bounding box center [640, 490] width 302 height 48
drag, startPoint x: 635, startPoint y: 476, endPoint x: 753, endPoint y: 472, distance: 118.2
click at [753, 472] on p "**********" at bounding box center [640, 490] width 302 height 48
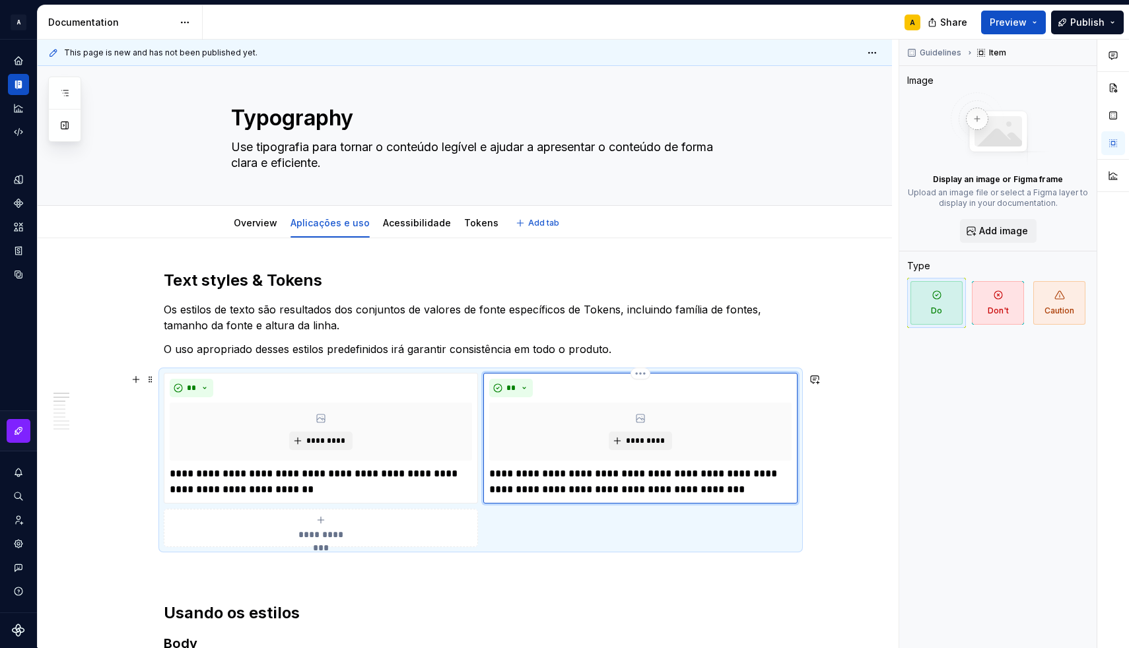
click at [621, 490] on p "**********" at bounding box center [640, 482] width 302 height 32
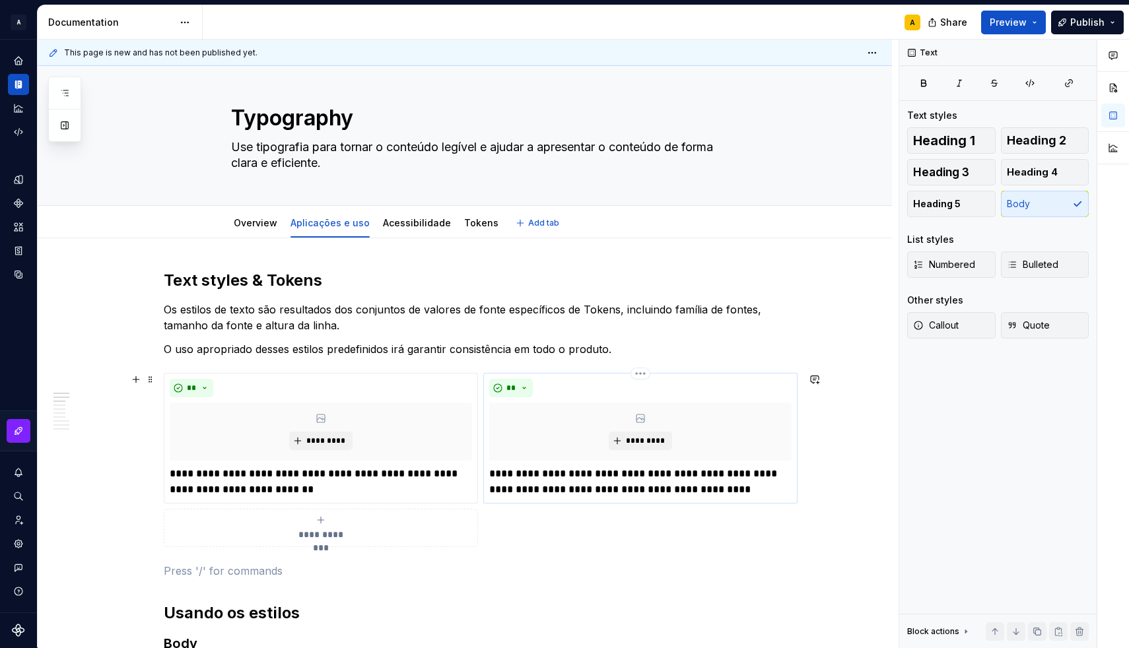
scroll to position [75, 0]
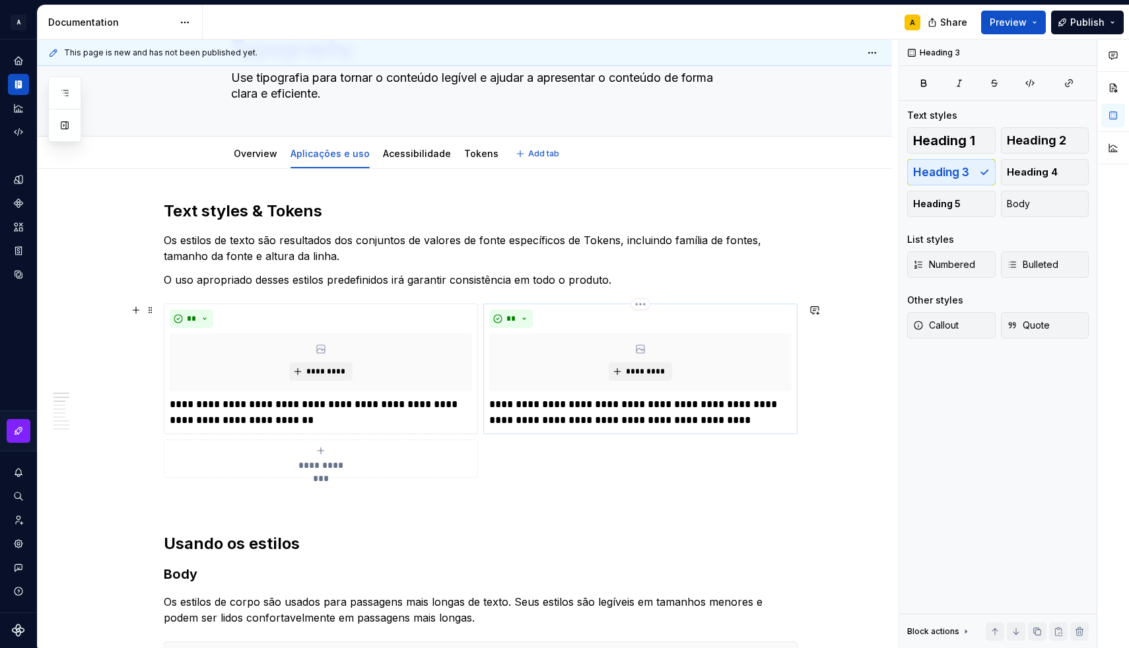
click at [669, 424] on p "**********" at bounding box center [640, 413] width 302 height 32
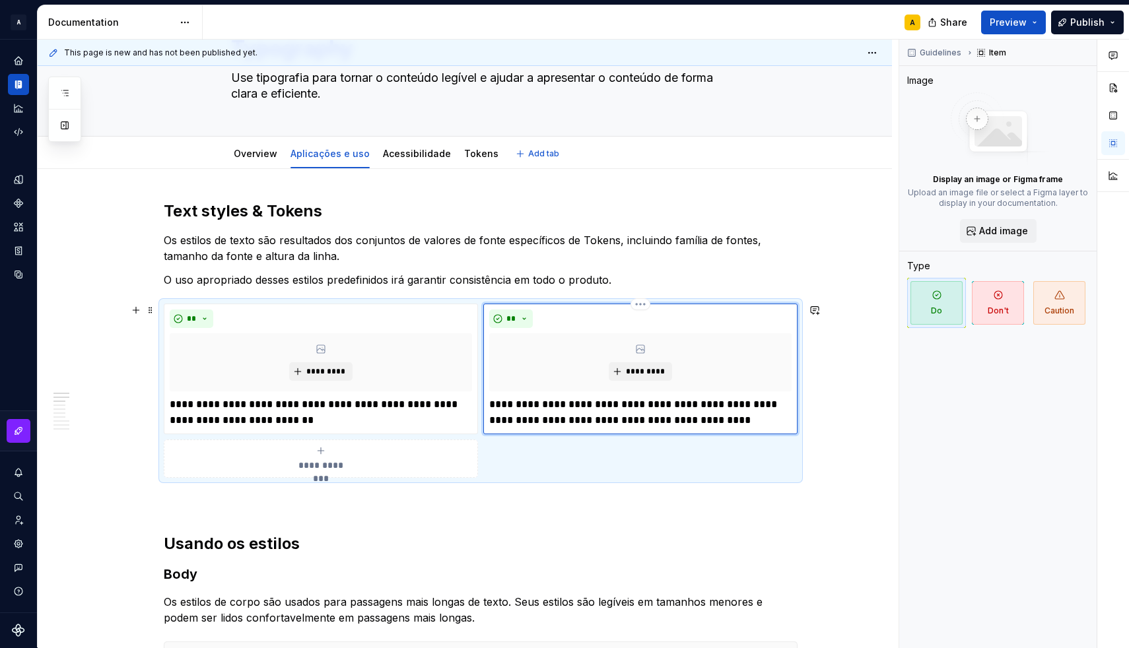
click at [669, 424] on p "**********" at bounding box center [640, 413] width 302 height 32
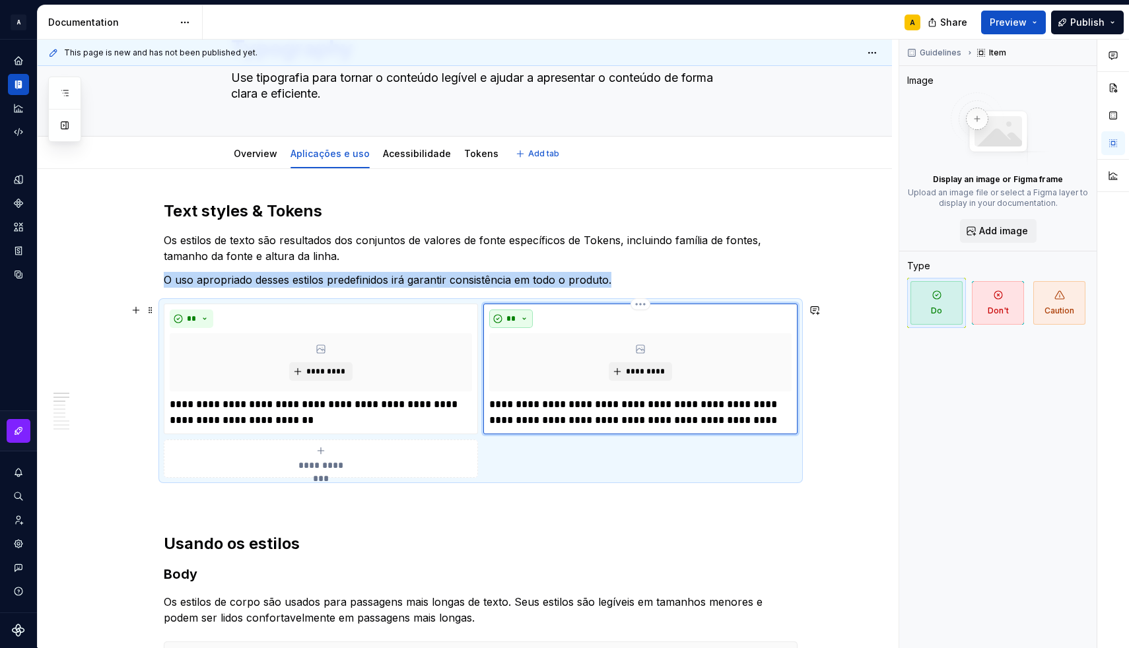
click at [525, 319] on button "**" at bounding box center [511, 319] width 44 height 18
click at [537, 383] on div "Caution" at bounding box center [551, 386] width 36 height 13
click at [944, 51] on span "Guidelines" at bounding box center [940, 53] width 42 height 11
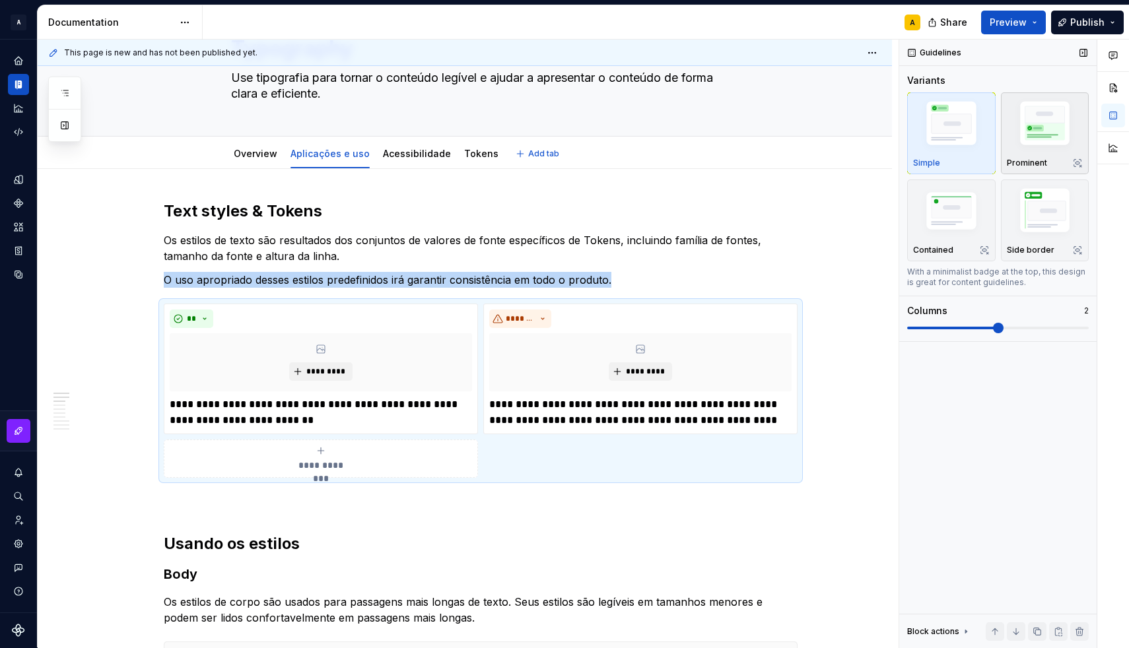
click at [1038, 131] on img "button" at bounding box center [1045, 125] width 77 height 57
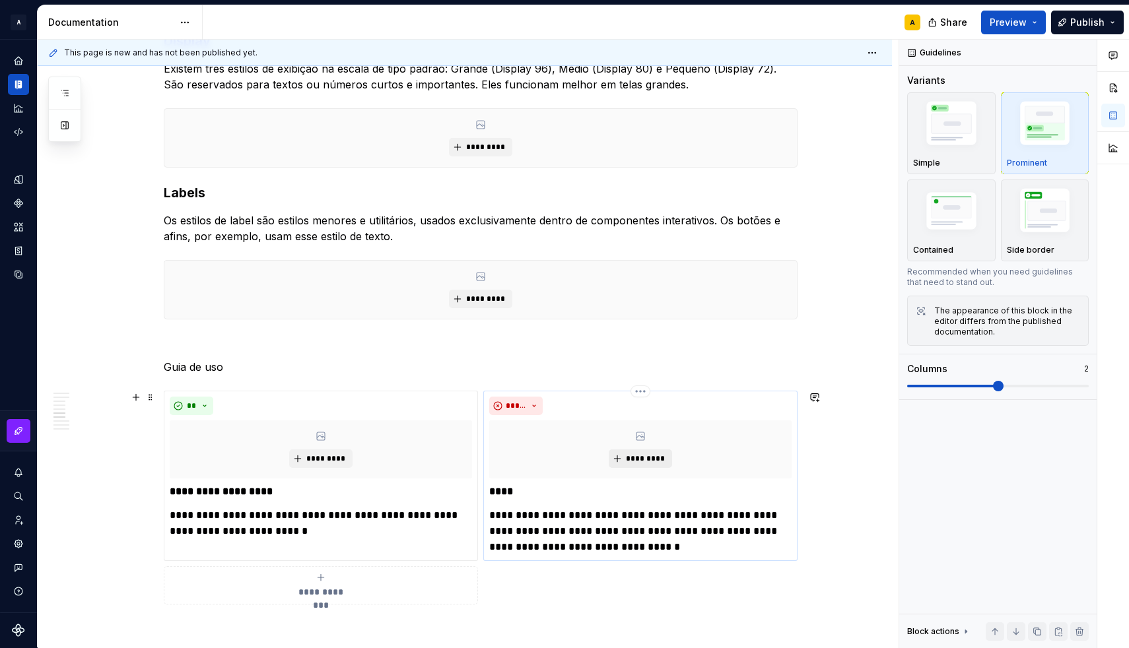
scroll to position [1078, 0]
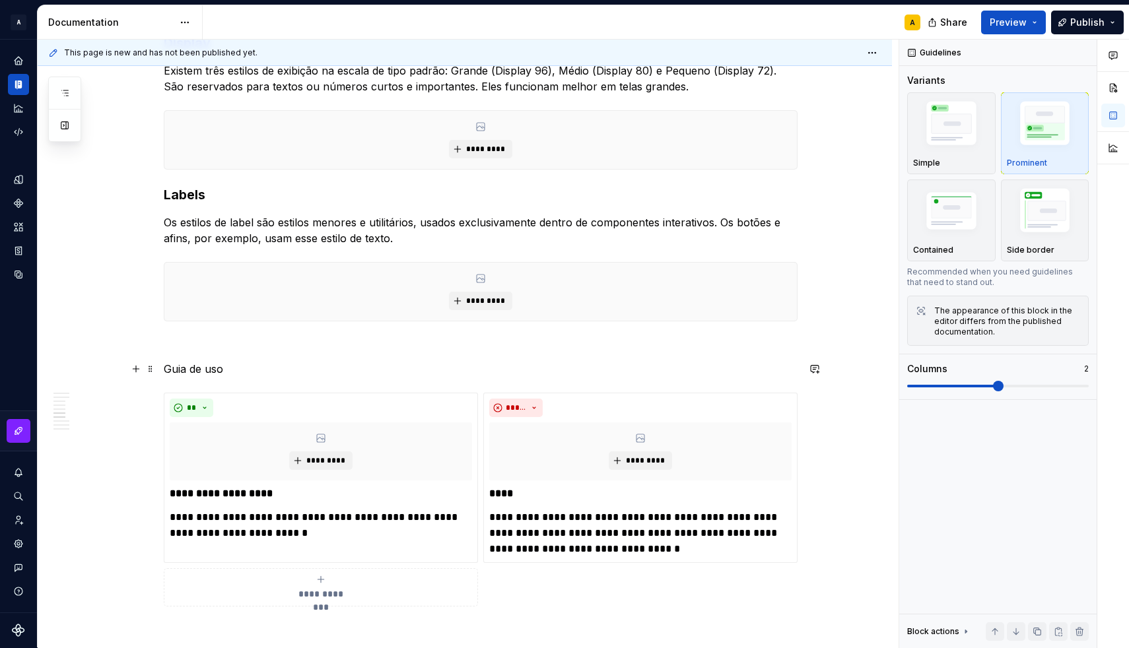
click at [187, 366] on p "Guia de uso" at bounding box center [481, 369] width 634 height 16
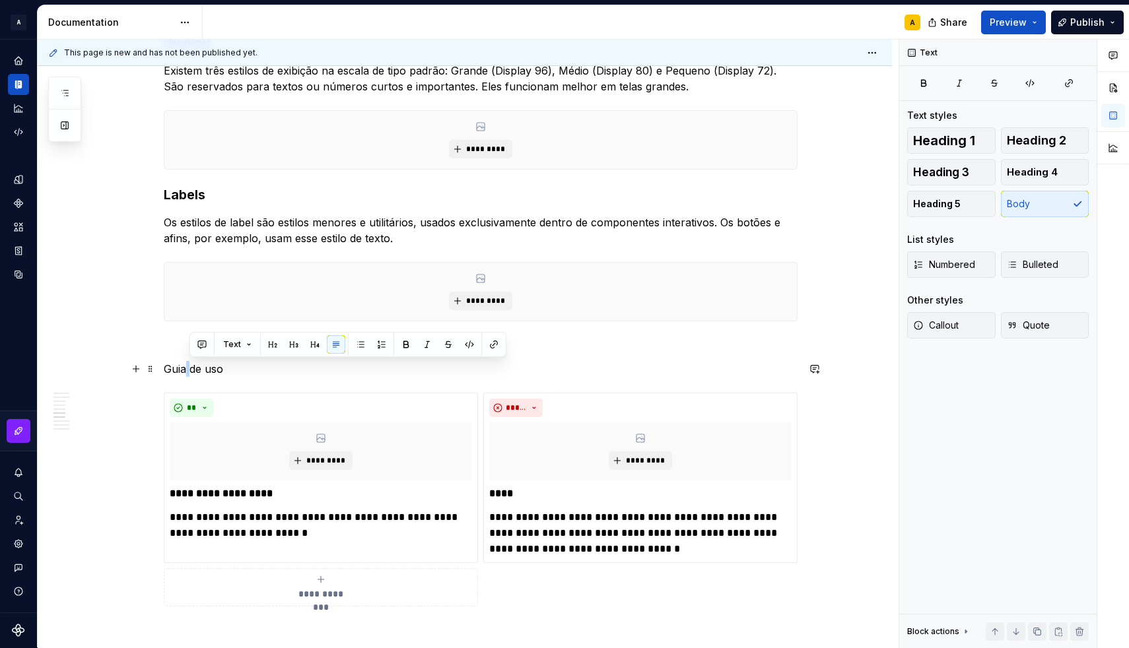
click at [187, 366] on p "Guia de uso" at bounding box center [481, 369] width 634 height 16
click at [264, 347] on button "button" at bounding box center [271, 344] width 18 height 18
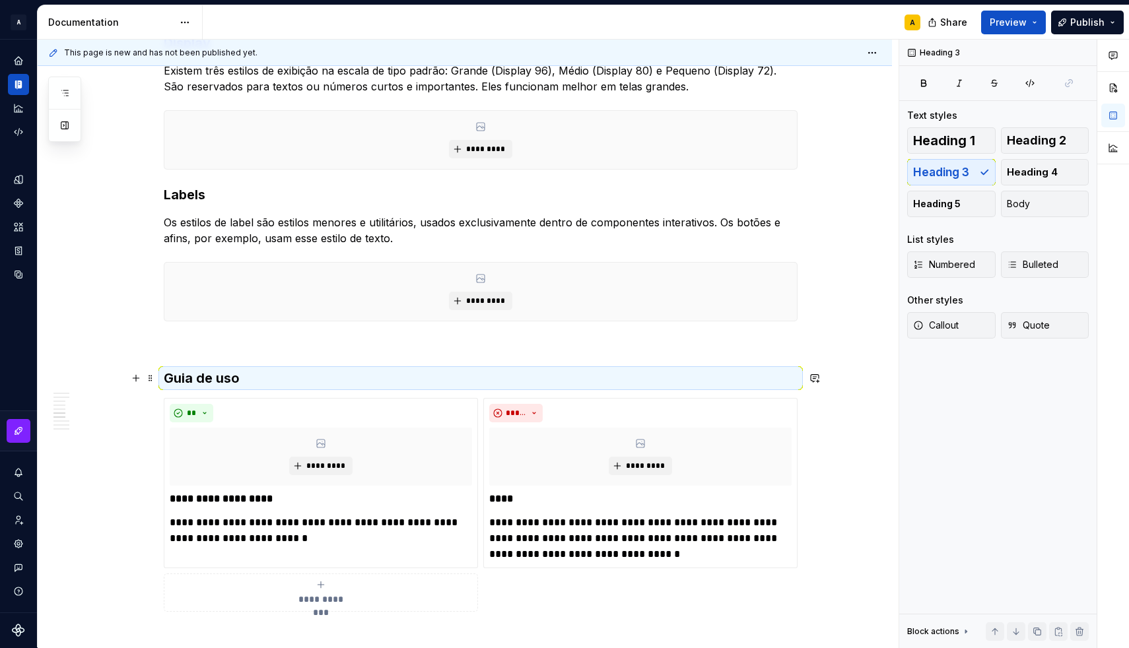
click at [260, 375] on h3 "Guia de uso" at bounding box center [481, 378] width 634 height 18
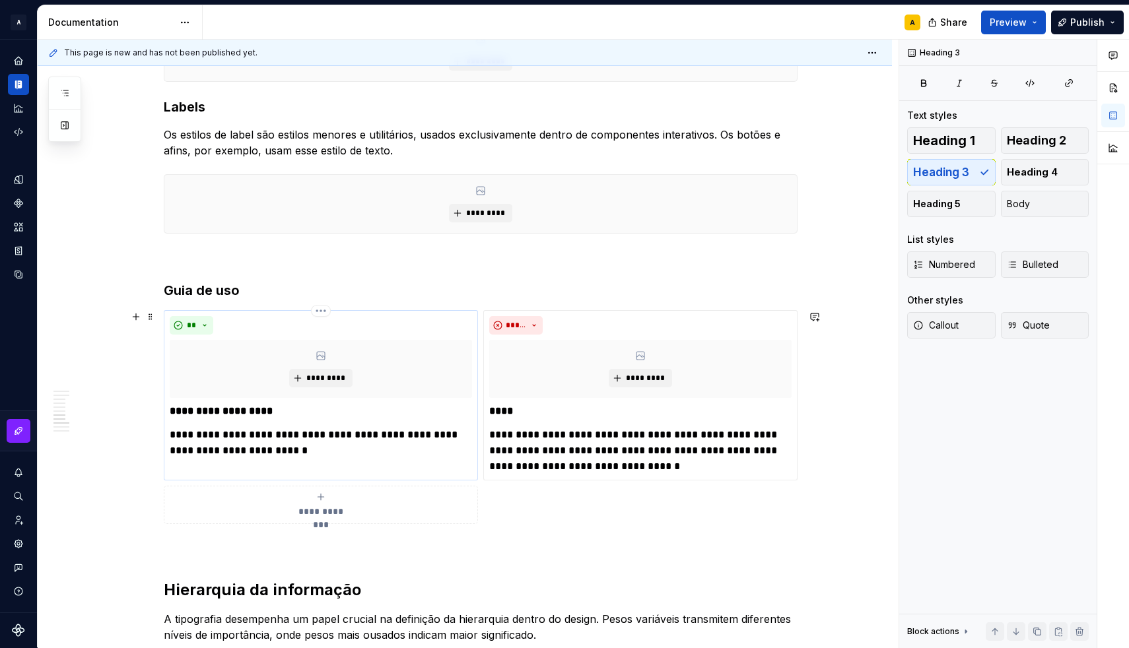
scroll to position [1161, 0]
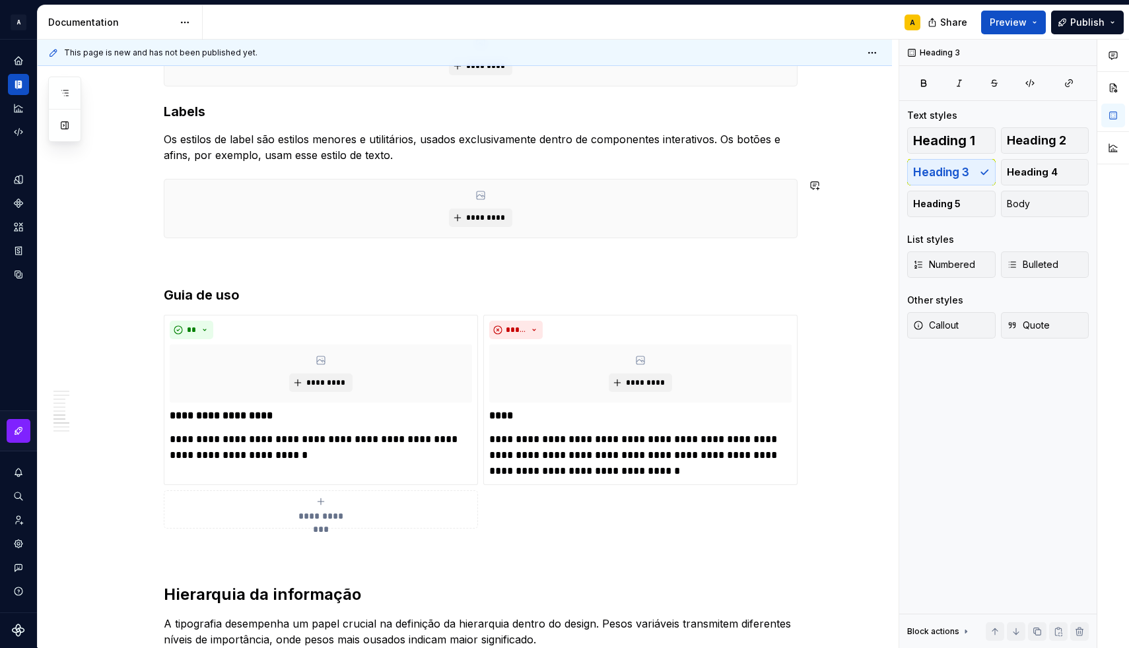
type textarea "*"
click at [313, 507] on div "**********" at bounding box center [321, 509] width 302 height 26
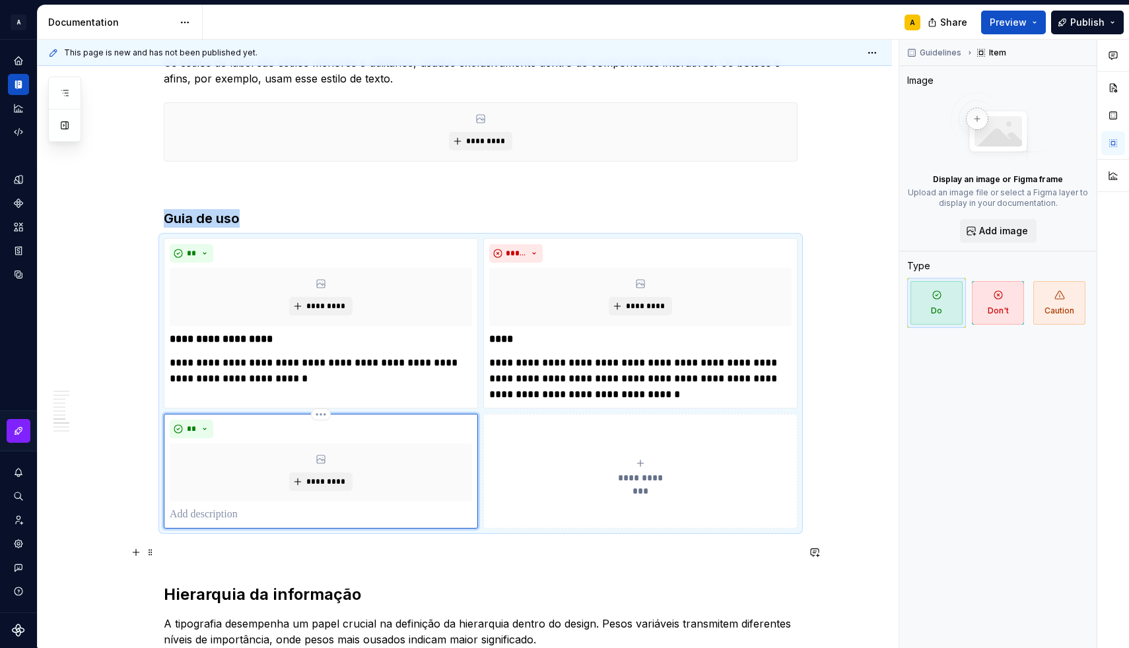
scroll to position [1257, 0]
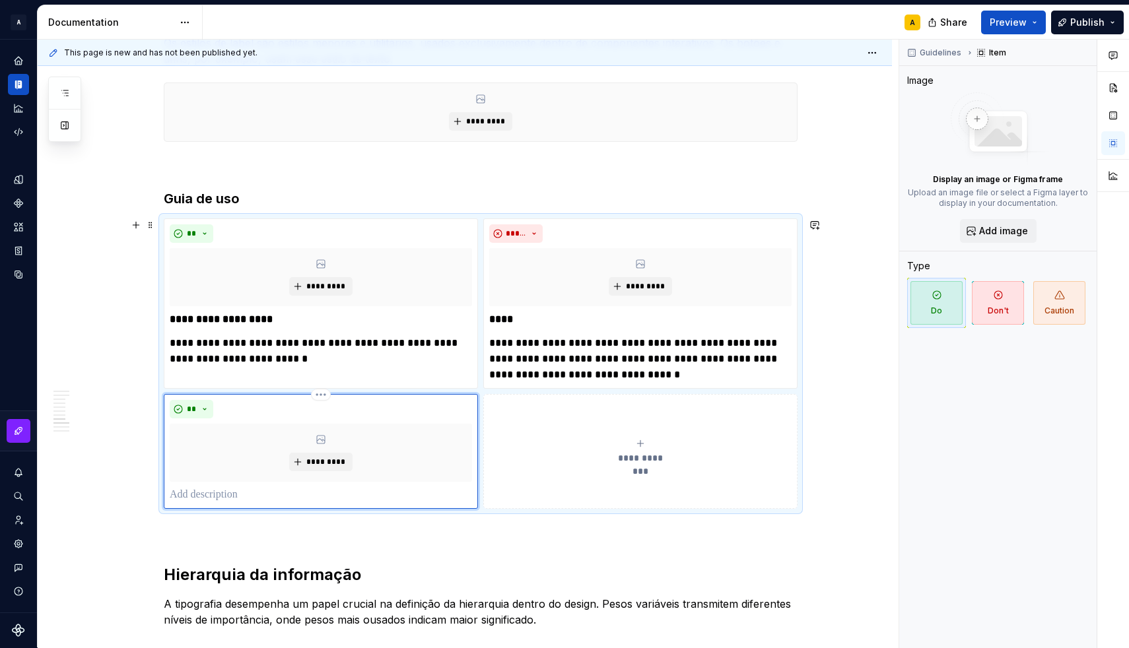
click at [212, 497] on p at bounding box center [321, 495] width 302 height 16
paste div
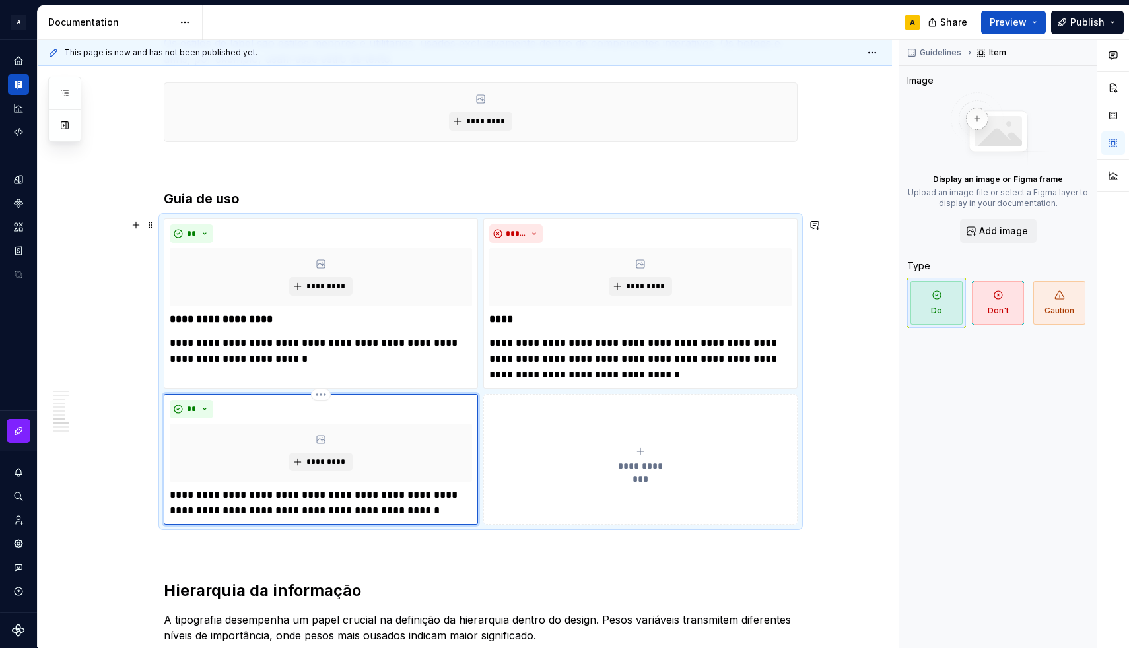
click at [228, 505] on p "**********" at bounding box center [321, 503] width 302 height 32
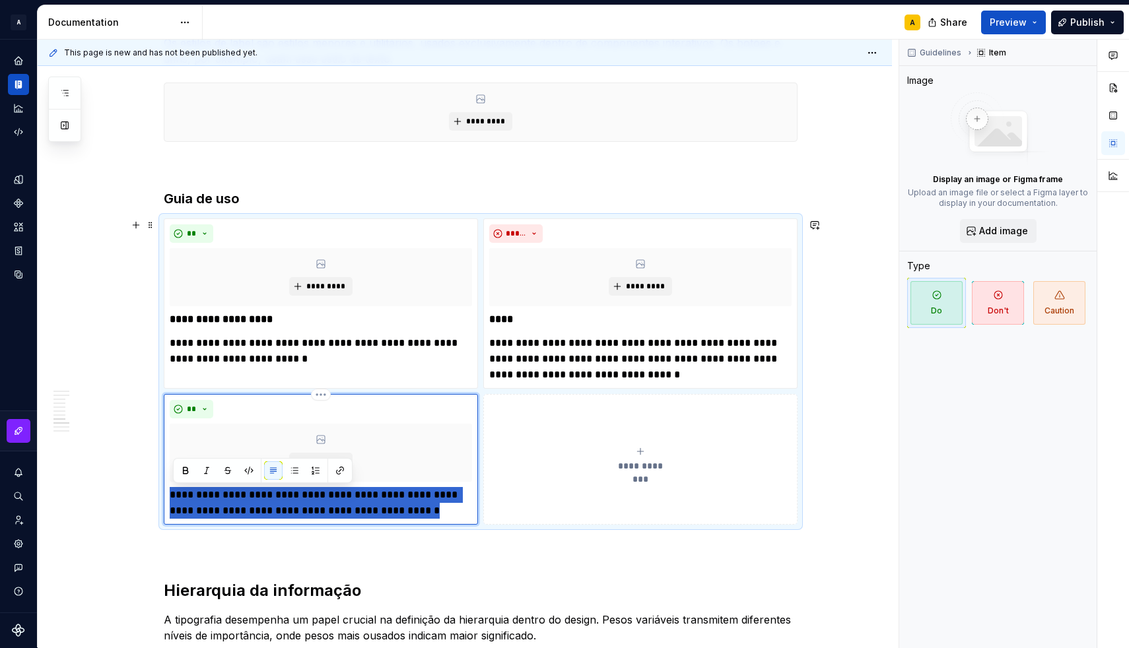
click at [228, 505] on p "**********" at bounding box center [321, 503] width 302 height 32
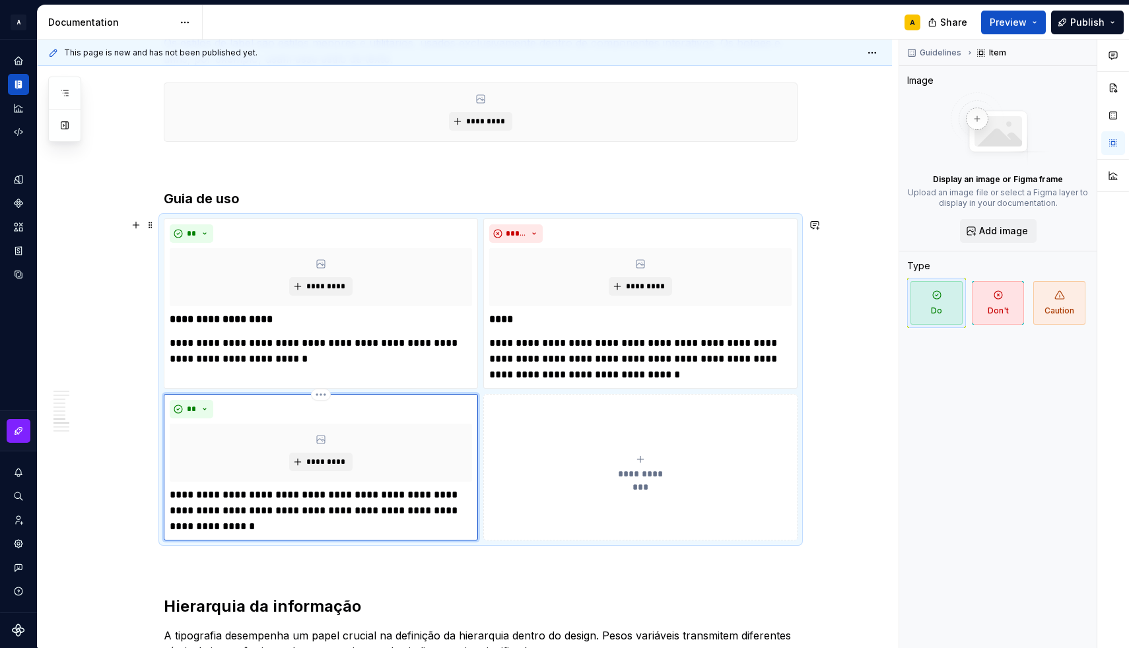
click at [263, 498] on p "**********" at bounding box center [321, 511] width 302 height 48
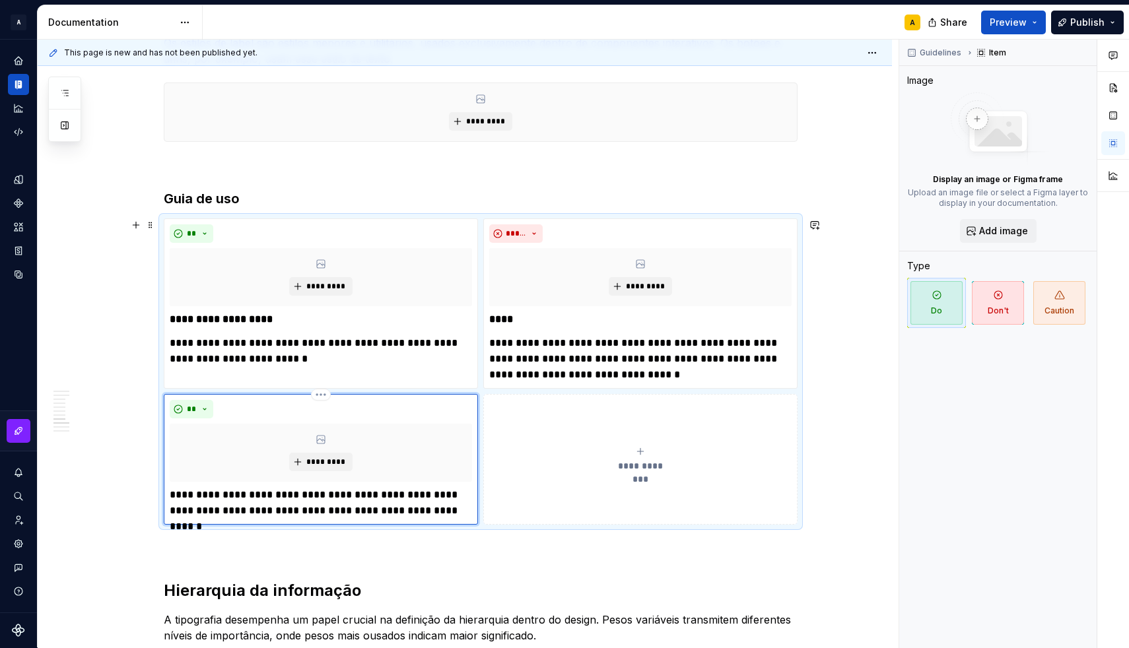
click at [196, 496] on p "**********" at bounding box center [321, 503] width 302 height 32
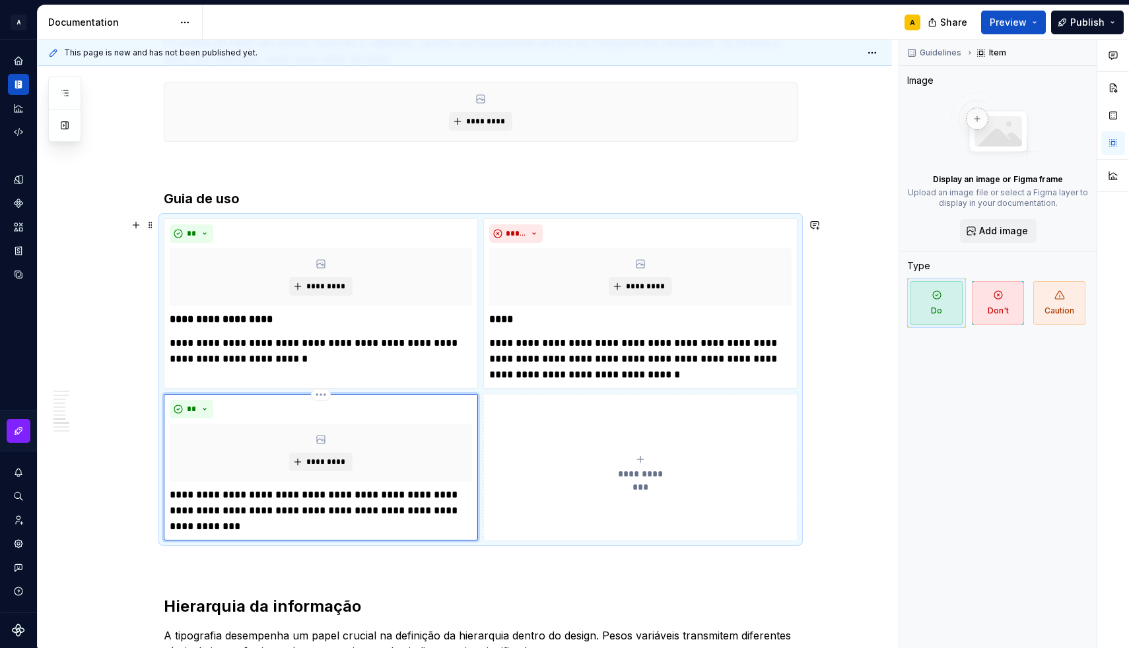
click at [195, 498] on p "**********" at bounding box center [321, 511] width 302 height 48
click at [299, 464] on button "*********" at bounding box center [320, 462] width 63 height 18
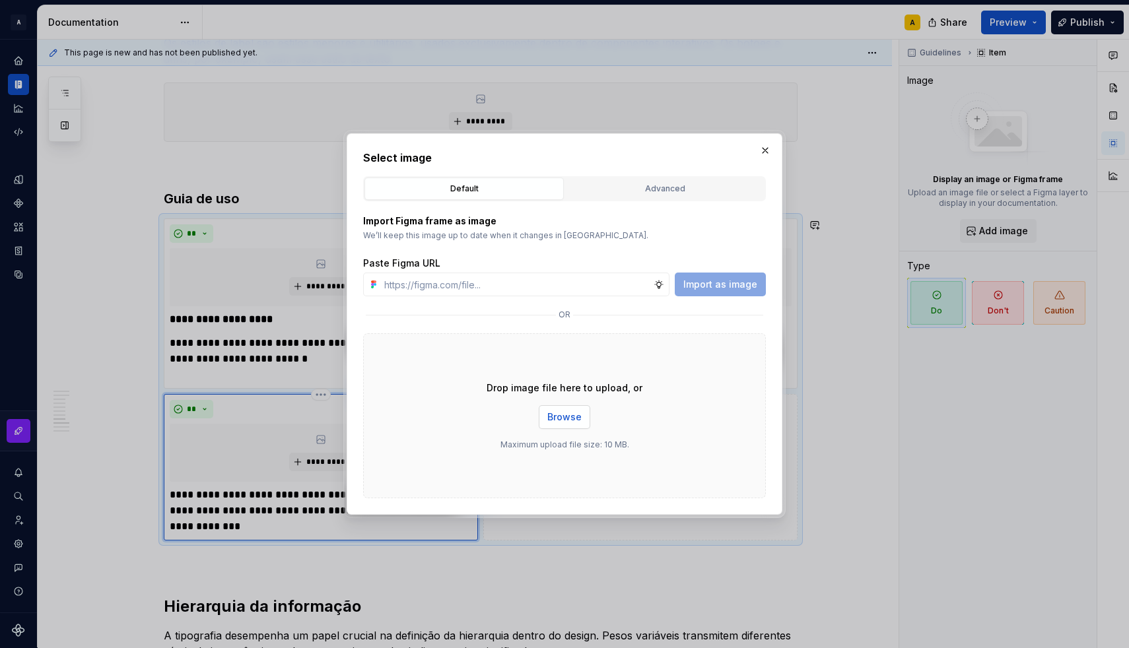
click at [556, 420] on span "Browse" at bounding box center [564, 417] width 34 height 13
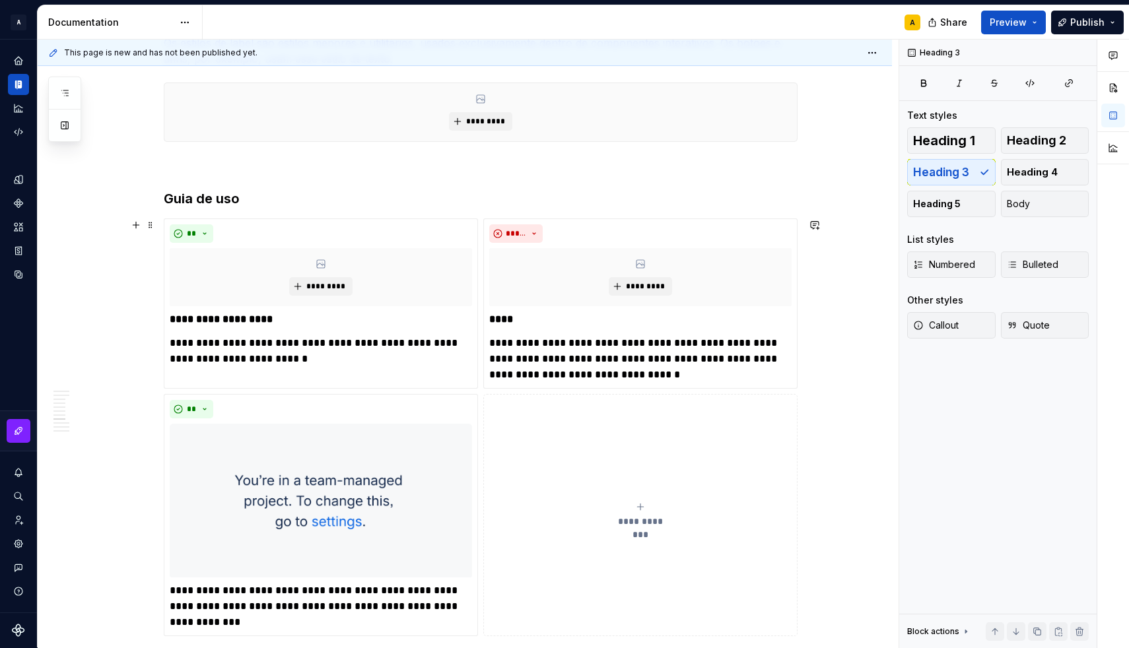
click at [110, 471] on div "**********" at bounding box center [465, 660] width 854 height 3346
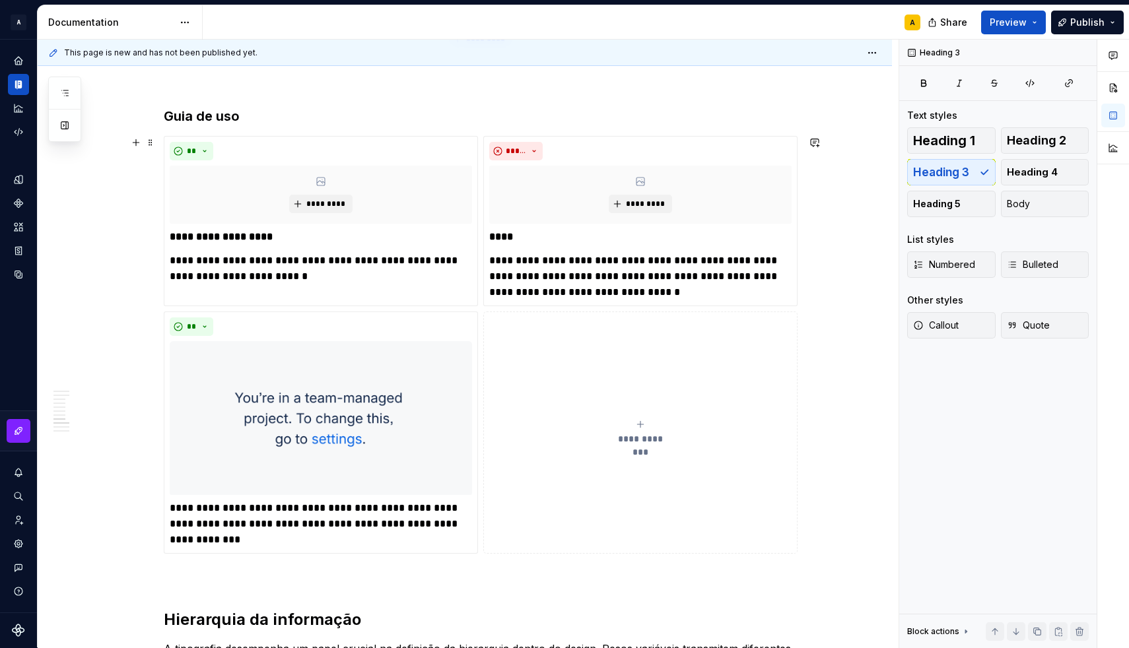
scroll to position [1341, 0]
type textarea "*"
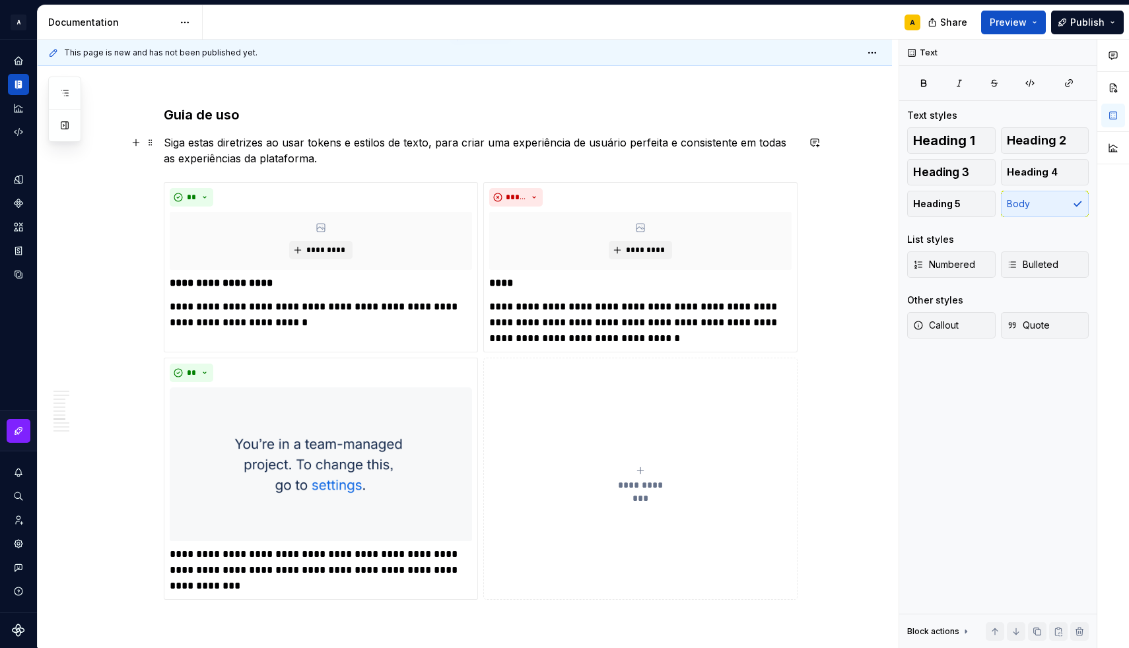
click at [318, 143] on p "Siga estas diretrizes ao usar tokens e estilos de texto, para criar uma experiê…" at bounding box center [481, 151] width 634 height 32
click at [607, 147] on p "Siga estas diretrizes ao usar tokens e estilos de texto, para criar uma experiê…" at bounding box center [481, 151] width 634 height 32
click at [678, 143] on p "Siga estas diretrizes ao usar tokens e estilos de texto, para criar uma experiê…" at bounding box center [481, 151] width 634 height 32
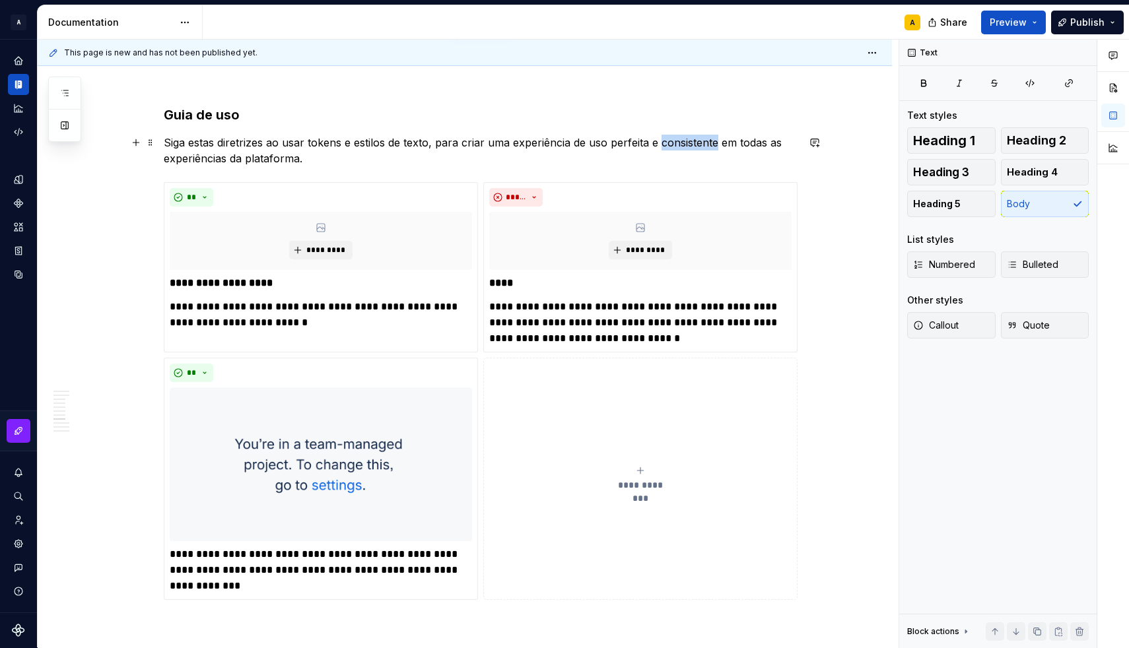
click at [678, 143] on p "Siga estas diretrizes ao usar tokens e estilos de texto, para criar uma experiê…" at bounding box center [481, 151] width 634 height 32
click at [332, 157] on p "Siga estas diretrizes ao usar tokens e estilos de texto, para criar uma experiê…" at bounding box center [481, 151] width 634 height 32
type textarea "*"
click at [215, 314] on p "**********" at bounding box center [321, 315] width 302 height 32
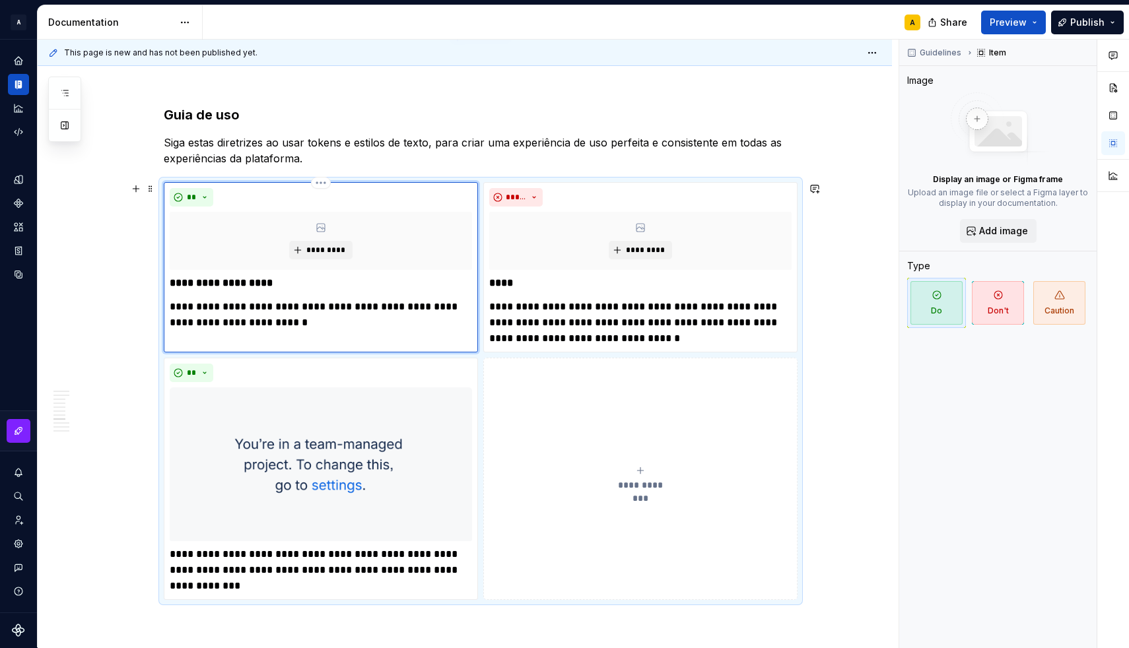
click at [215, 314] on p "**********" at bounding box center [321, 315] width 302 height 32
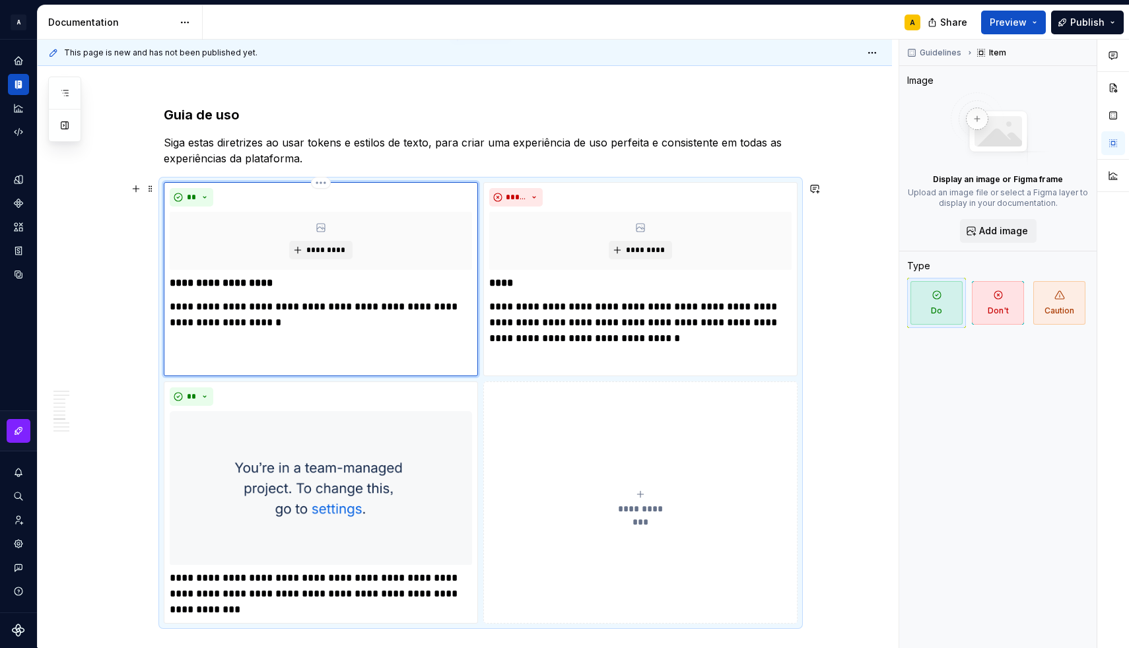
click at [215, 314] on p "**********" at bounding box center [321, 315] width 302 height 32
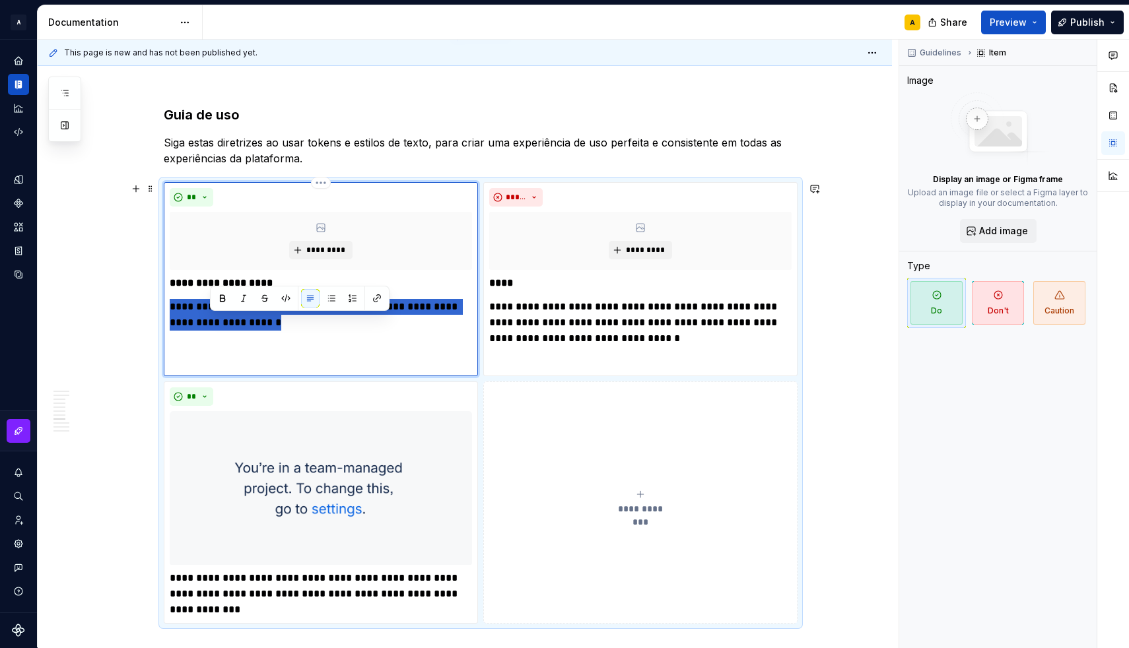
click at [215, 314] on p "**********" at bounding box center [321, 315] width 302 height 32
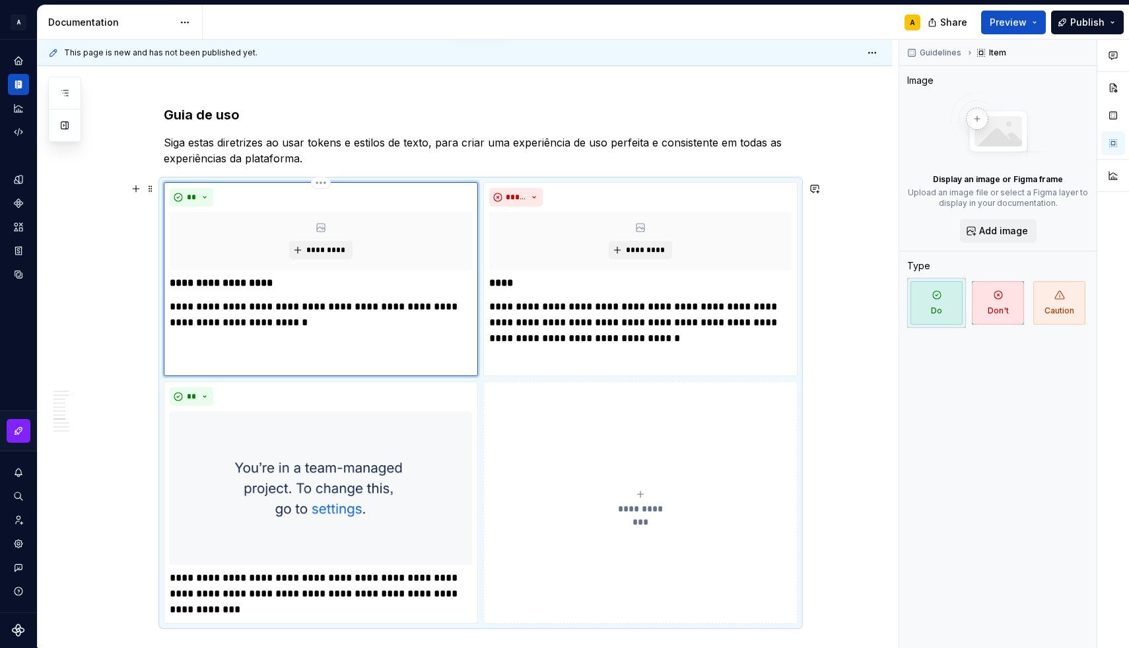
click at [196, 352] on p at bounding box center [321, 355] width 302 height 32
click at [195, 368] on p at bounding box center [321, 355] width 302 height 32
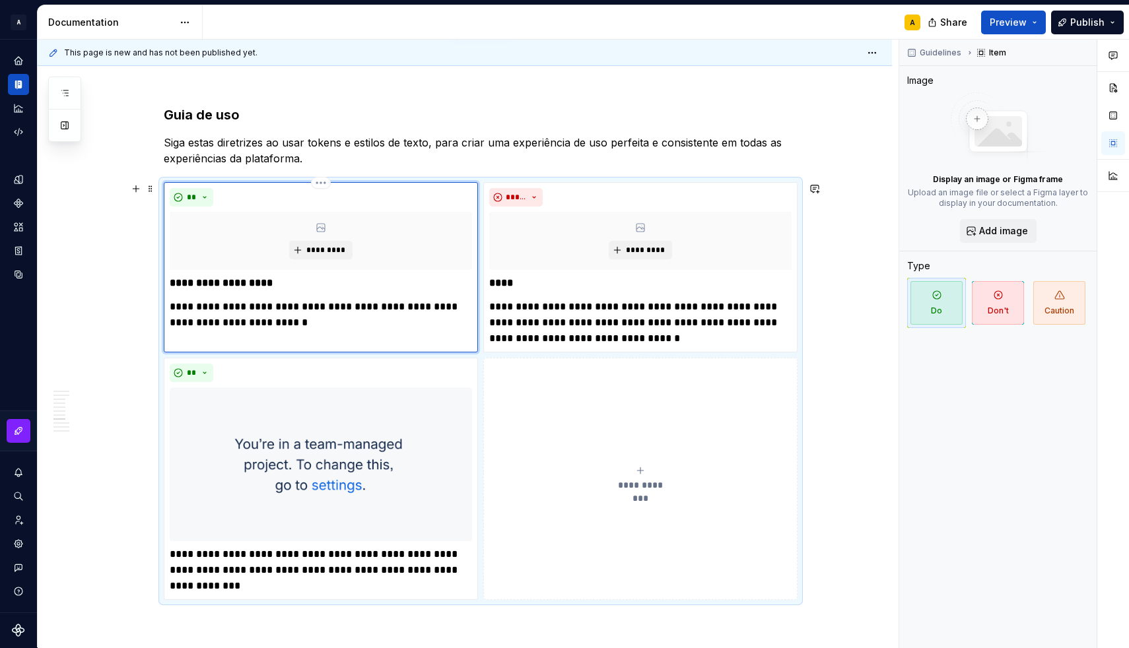
drag, startPoint x: 195, startPoint y: 368, endPoint x: 200, endPoint y: 330, distance: 38.0
click at [201, 335] on div "**********" at bounding box center [321, 267] width 314 height 170
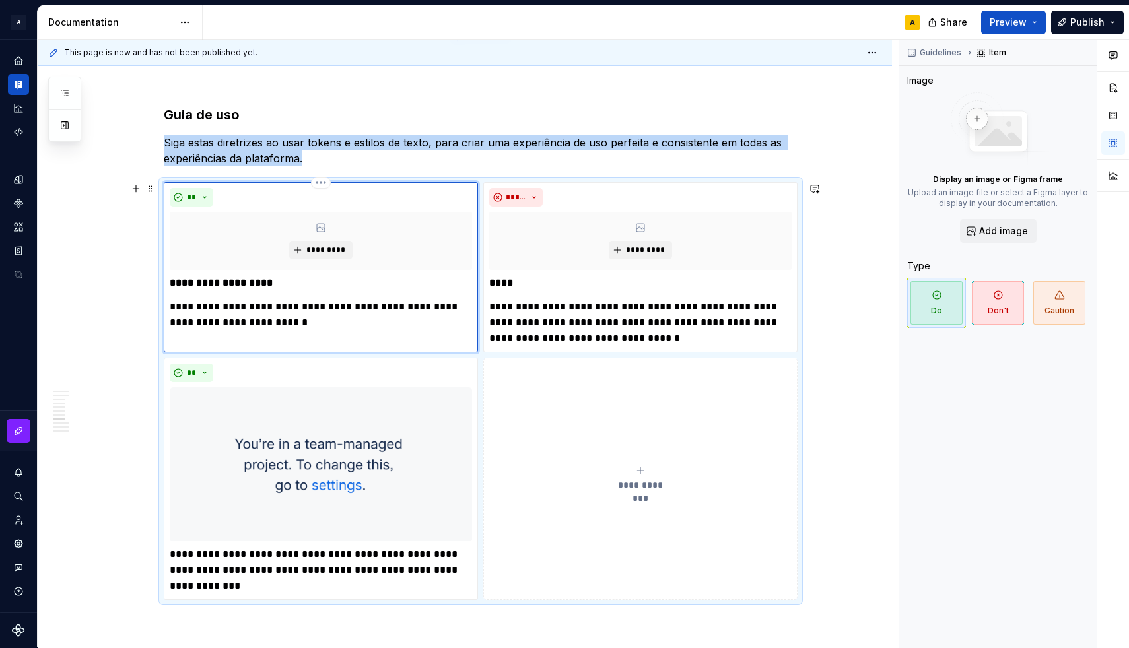
click at [188, 343] on div "**********" at bounding box center [321, 267] width 314 height 170
click at [228, 314] on p "**********" at bounding box center [321, 315] width 302 height 32
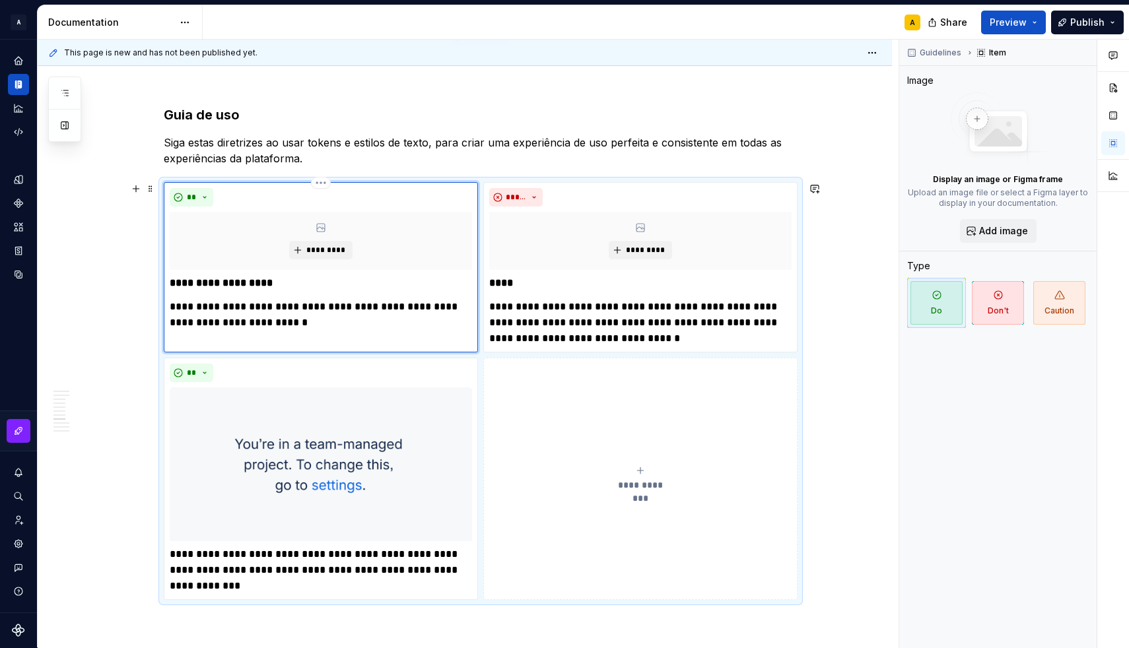
click at [294, 323] on p "**********" at bounding box center [321, 315] width 302 height 32
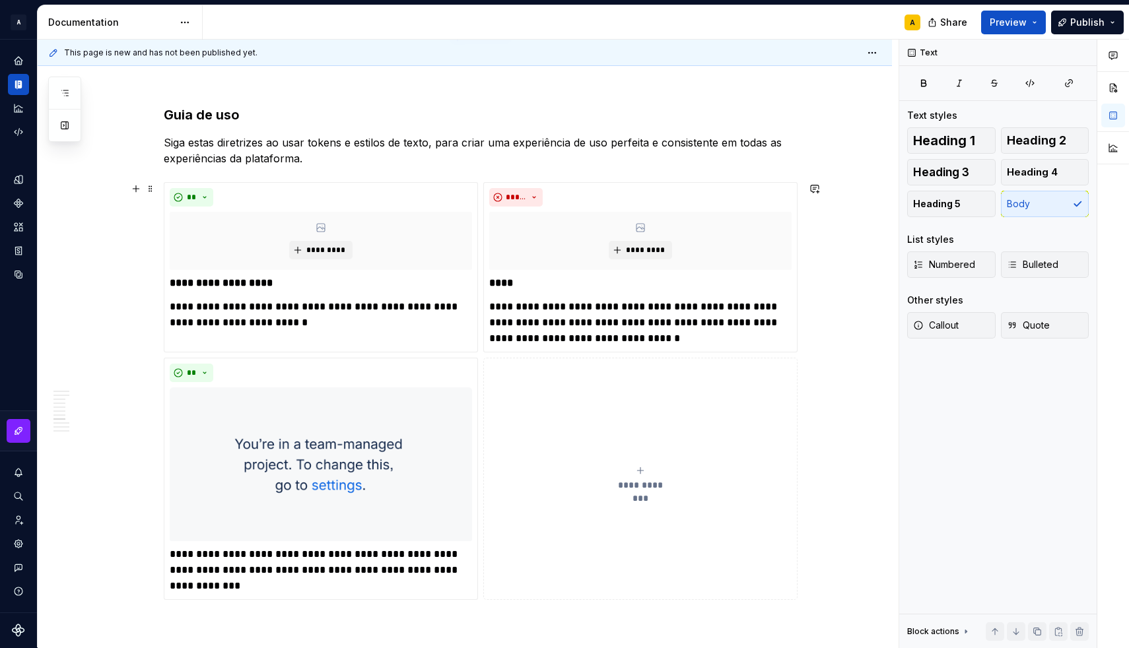
click at [116, 362] on div "**********" at bounding box center [465, 599] width 854 height 3393
click at [202, 337] on div "**********" at bounding box center [321, 267] width 314 height 170
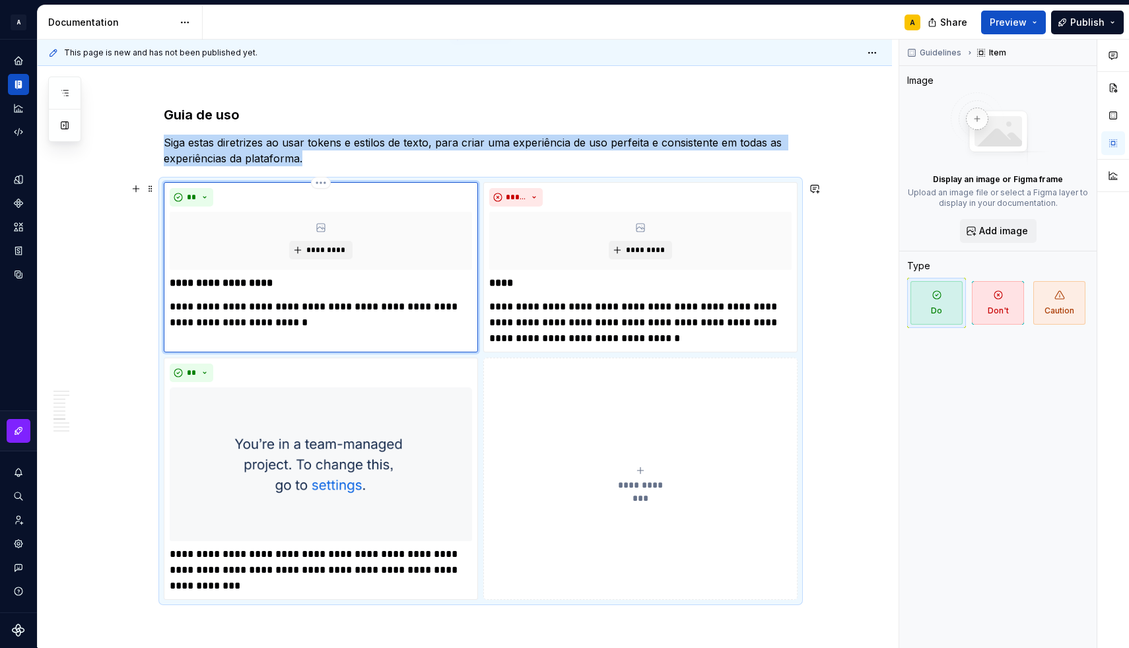
click at [202, 337] on div "**********" at bounding box center [321, 267] width 314 height 170
click at [188, 325] on p "**********" at bounding box center [321, 315] width 302 height 32
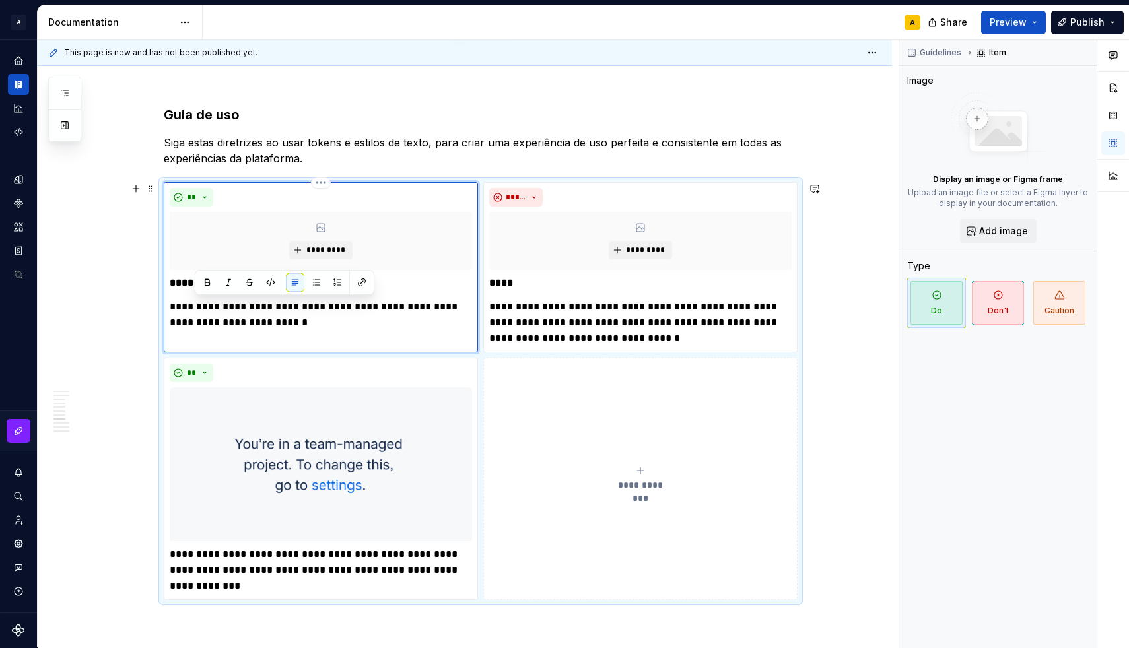
click at [188, 325] on p "**********" at bounding box center [321, 315] width 302 height 32
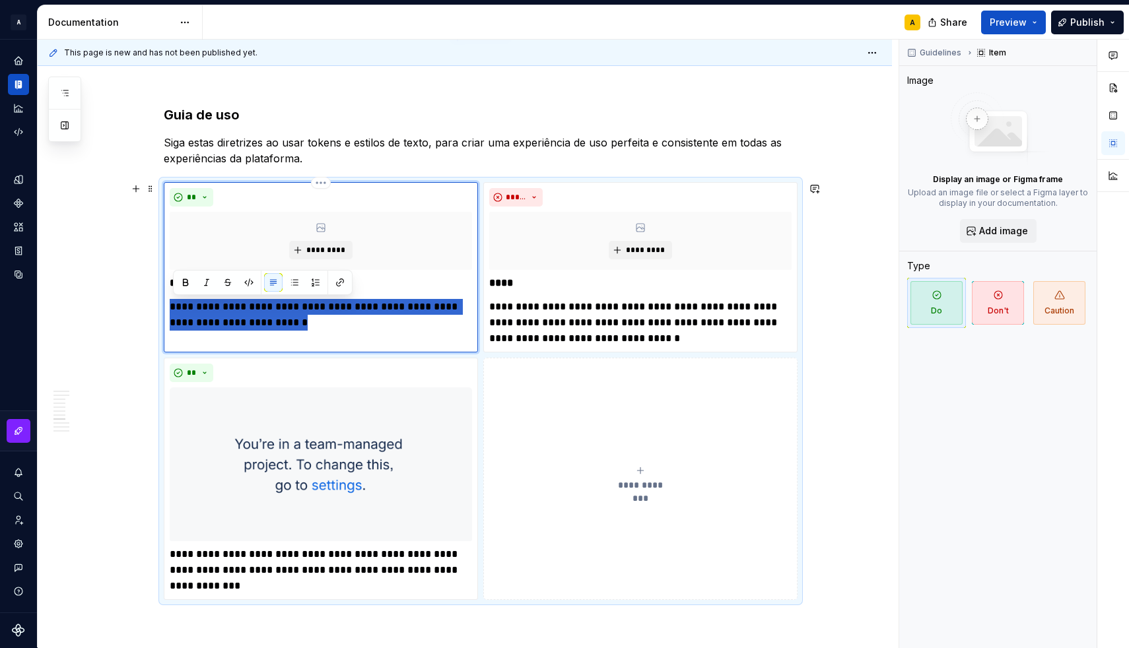
click at [188, 325] on p "**********" at bounding box center [321, 315] width 302 height 32
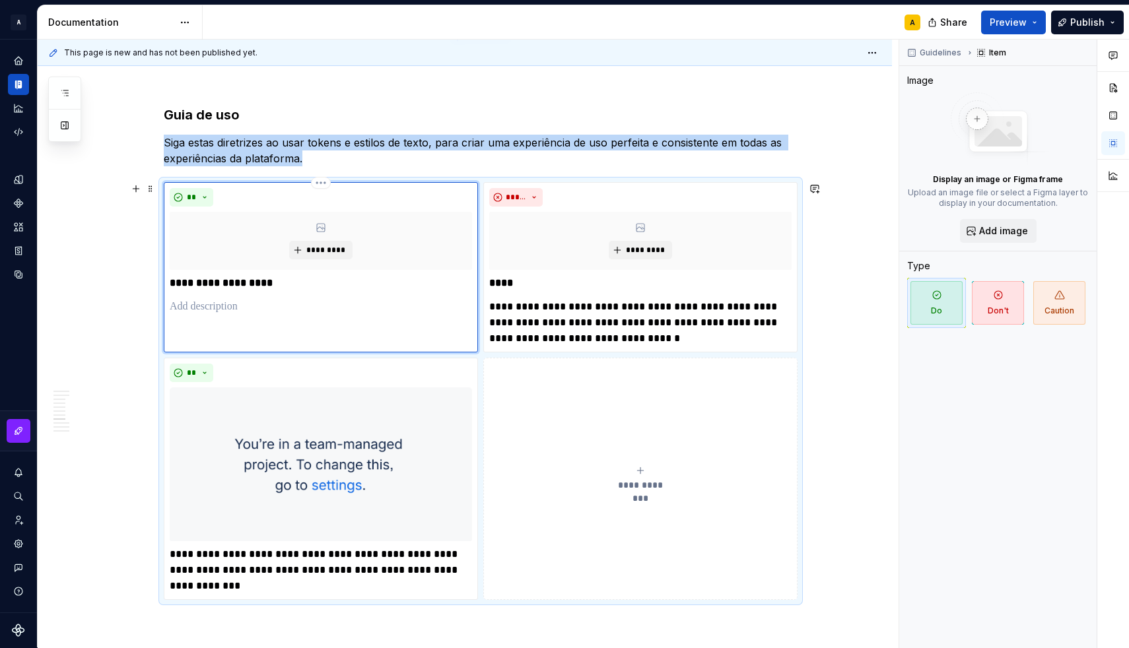
click at [216, 339] on div "**********" at bounding box center [321, 267] width 314 height 170
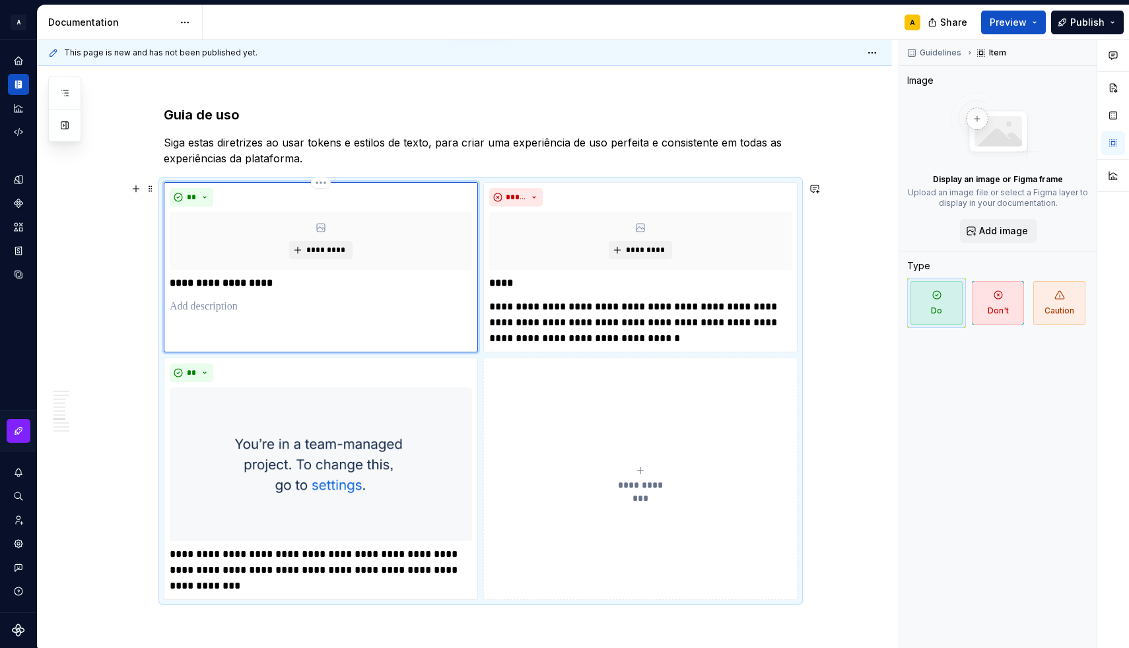
click at [193, 308] on p at bounding box center [321, 307] width 302 height 16
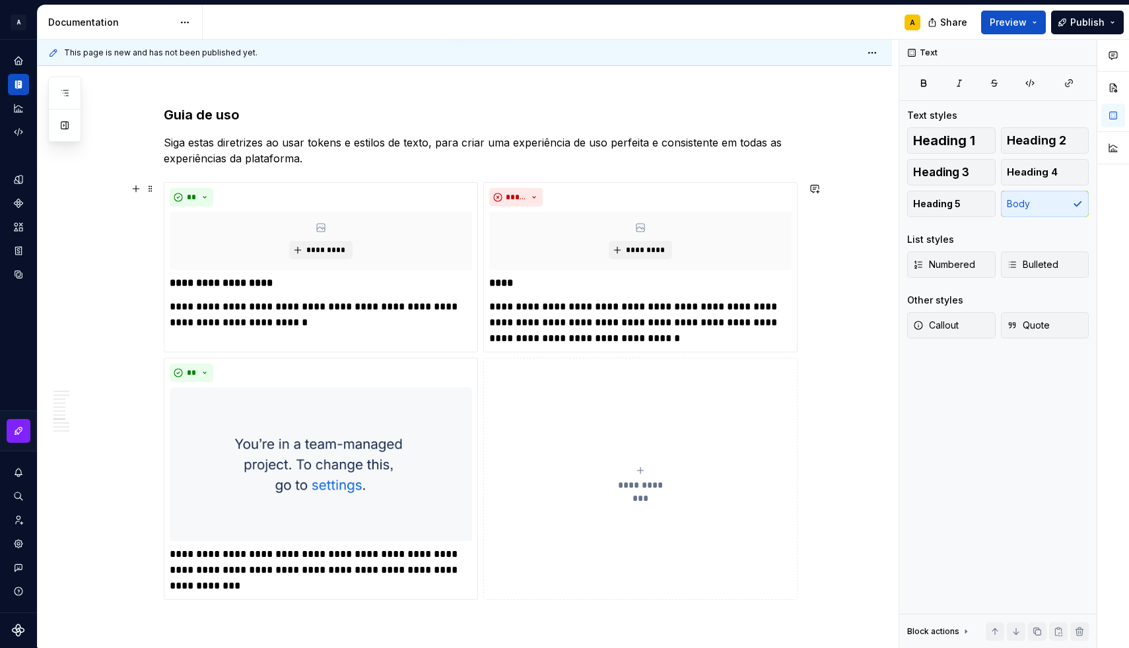
click at [108, 364] on div "**********" at bounding box center [465, 599] width 854 height 3393
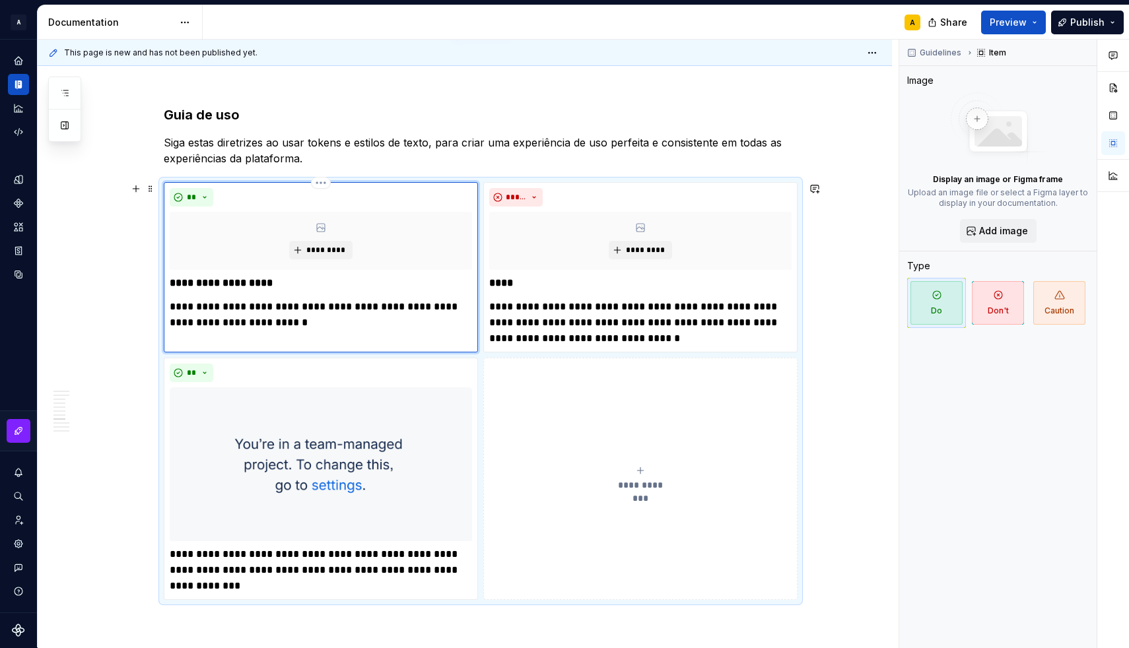
click at [202, 234] on div "*********" at bounding box center [321, 241] width 302 height 58
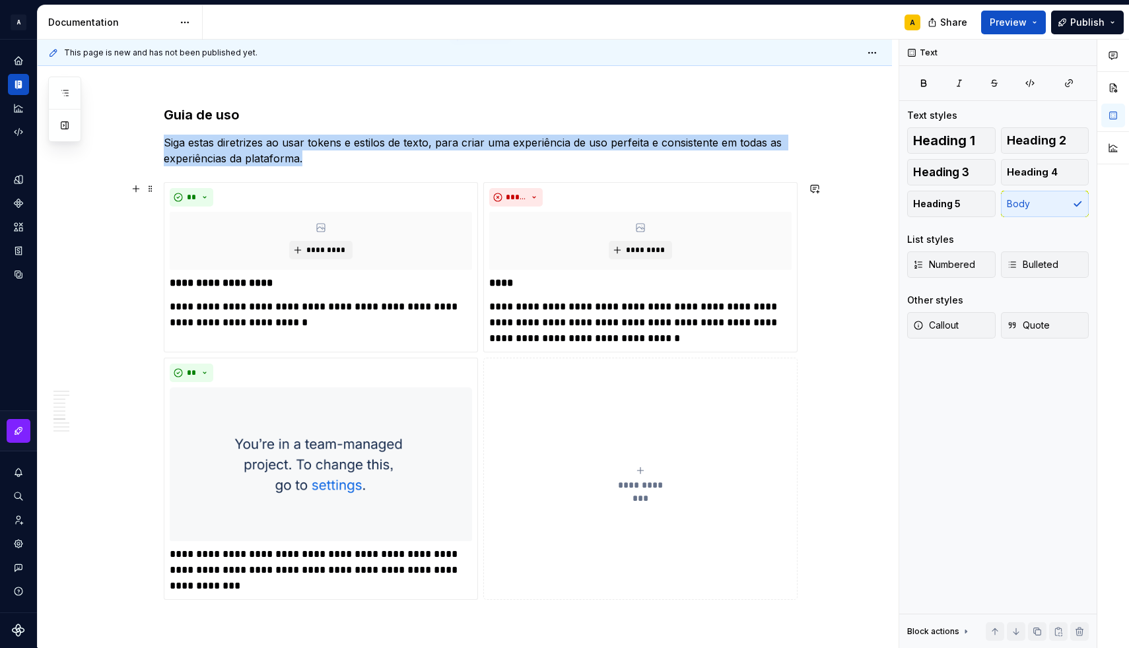
click at [114, 310] on div "**********" at bounding box center [465, 599] width 854 height 3393
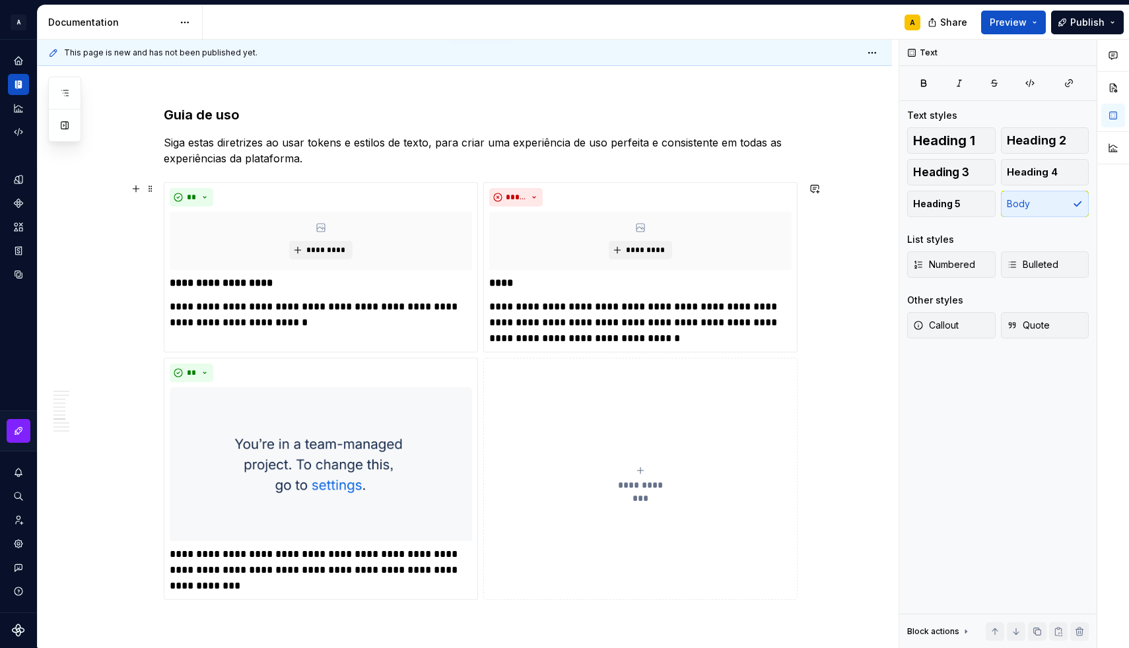
click at [114, 310] on div "**********" at bounding box center [465, 599] width 854 height 3393
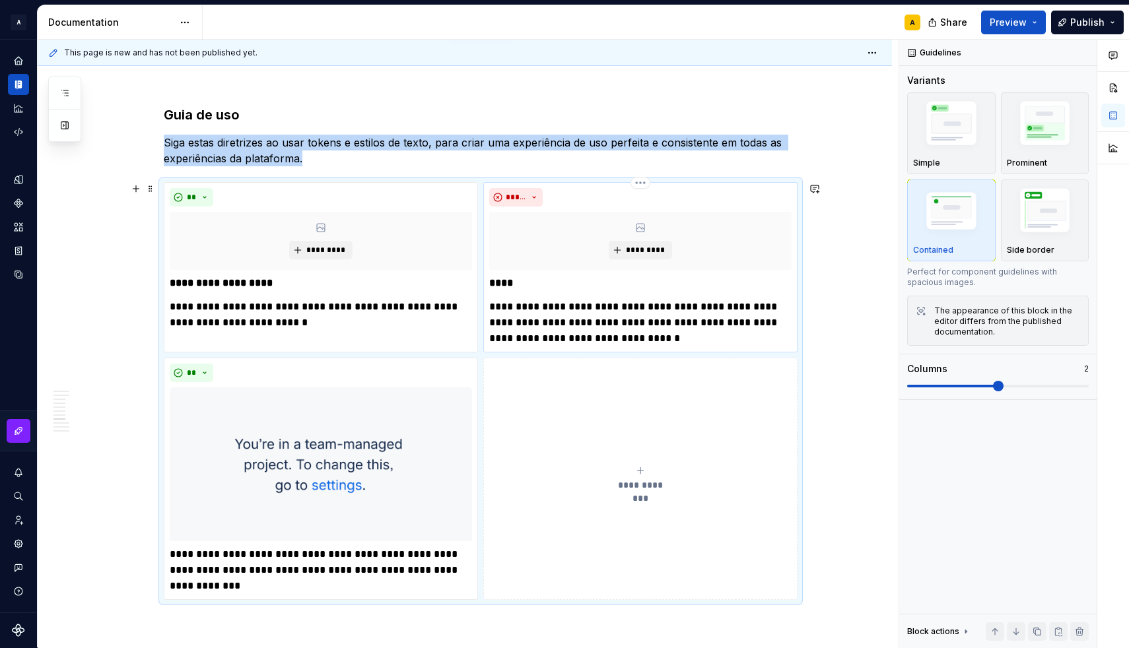
type textarea "*"
click at [509, 282] on strong "****" at bounding box center [501, 283] width 24 height 10
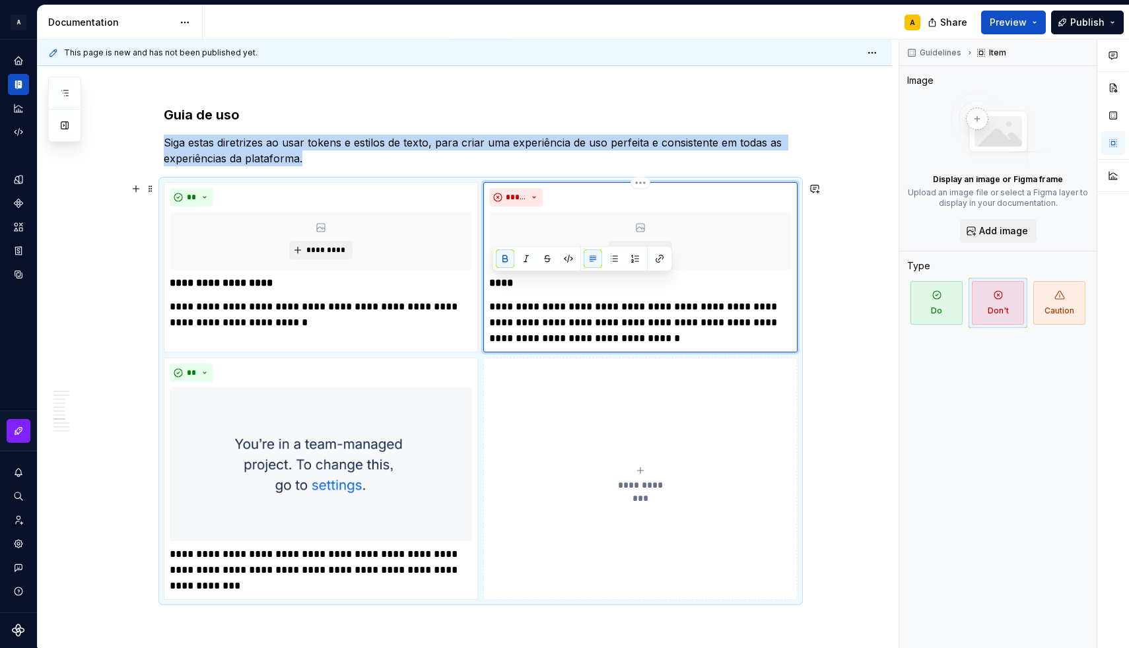
click at [509, 282] on strong "****" at bounding box center [501, 283] width 24 height 10
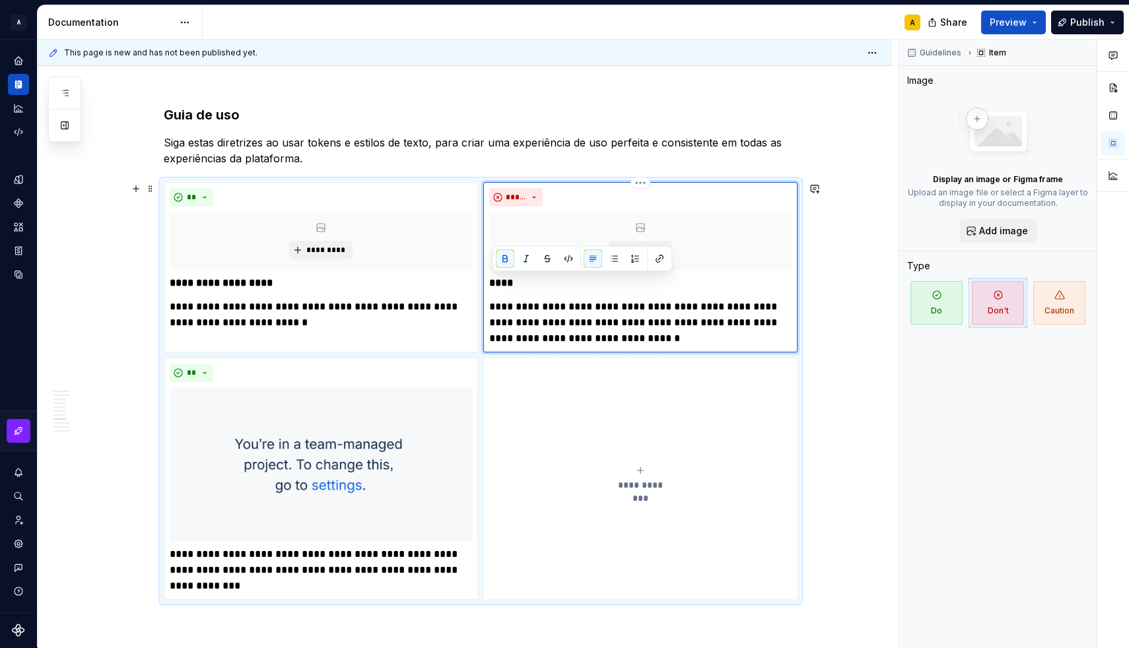
click at [513, 312] on p "**********" at bounding box center [640, 323] width 302 height 48
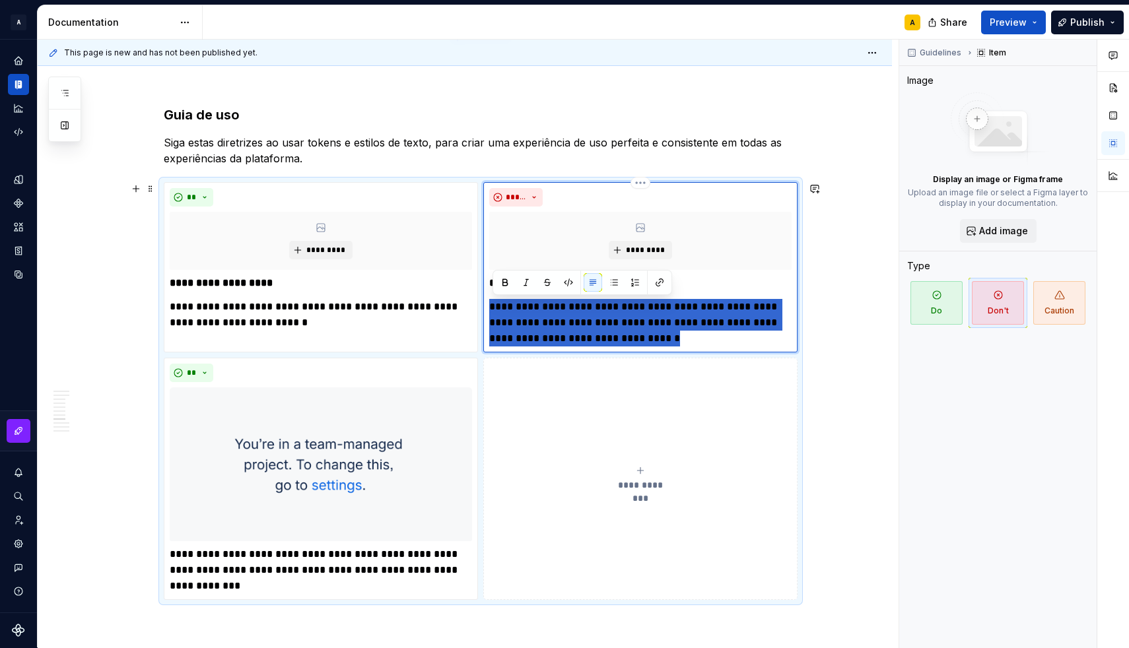
paste div
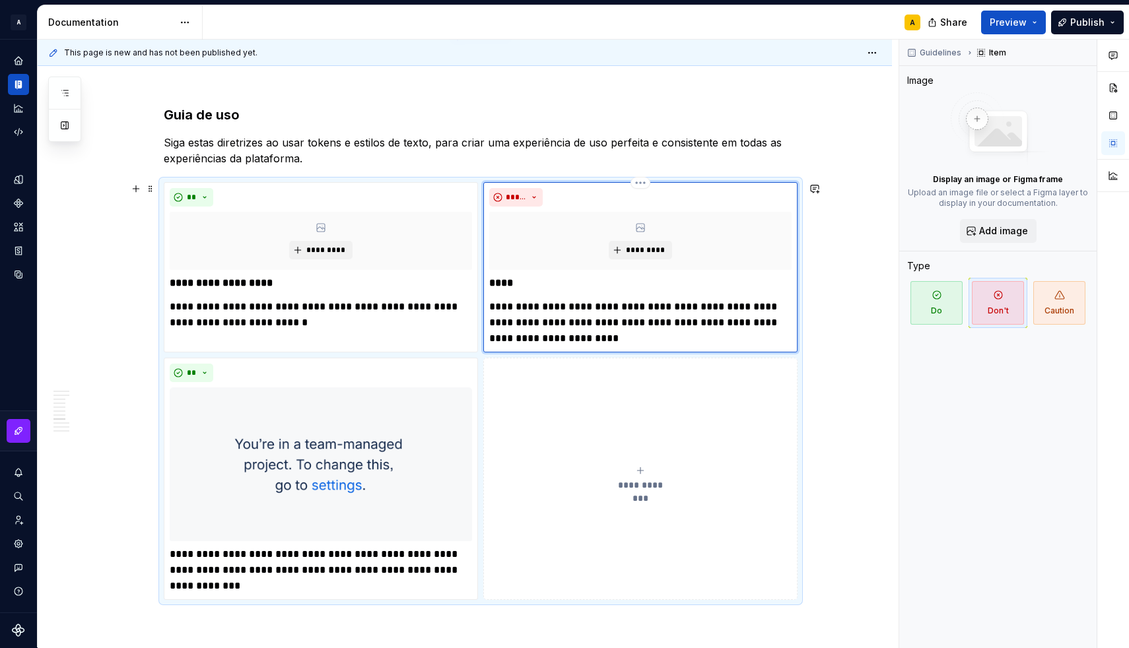
click at [495, 302] on p "**********" at bounding box center [640, 323] width 302 height 48
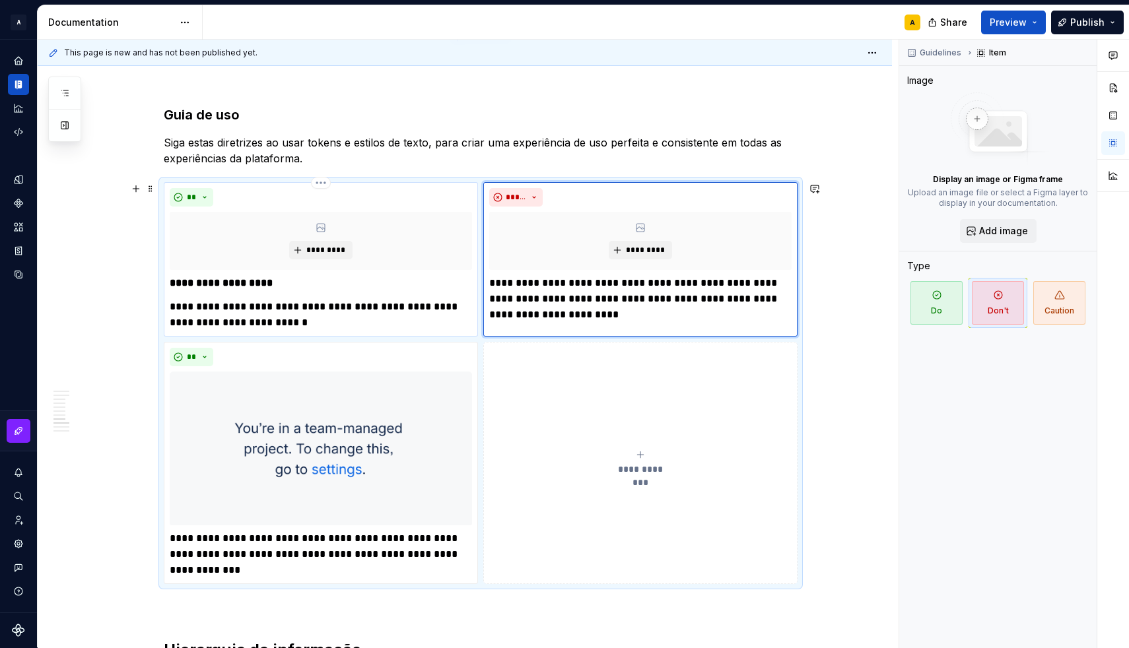
click at [174, 309] on p "**********" at bounding box center [321, 315] width 302 height 32
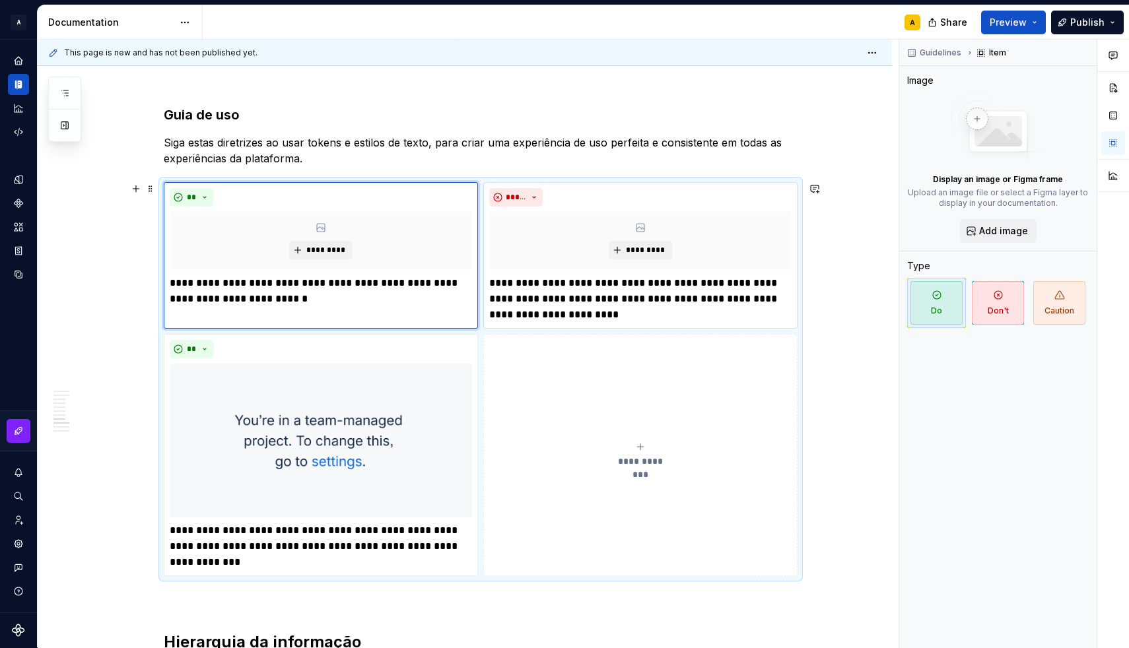
click at [570, 473] on button "**********" at bounding box center [640, 455] width 314 height 242
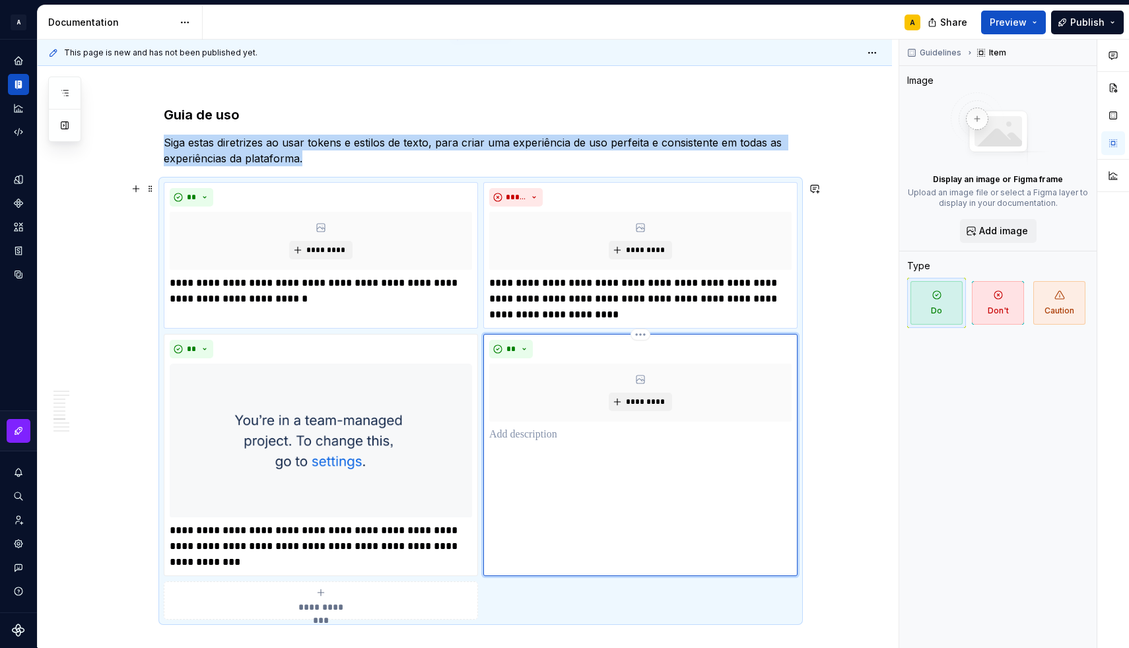
click at [515, 434] on p at bounding box center [640, 435] width 302 height 16
click at [562, 389] on div "*********" at bounding box center [640, 393] width 302 height 58
click at [639, 402] on span "*********" at bounding box center [645, 402] width 40 height 11
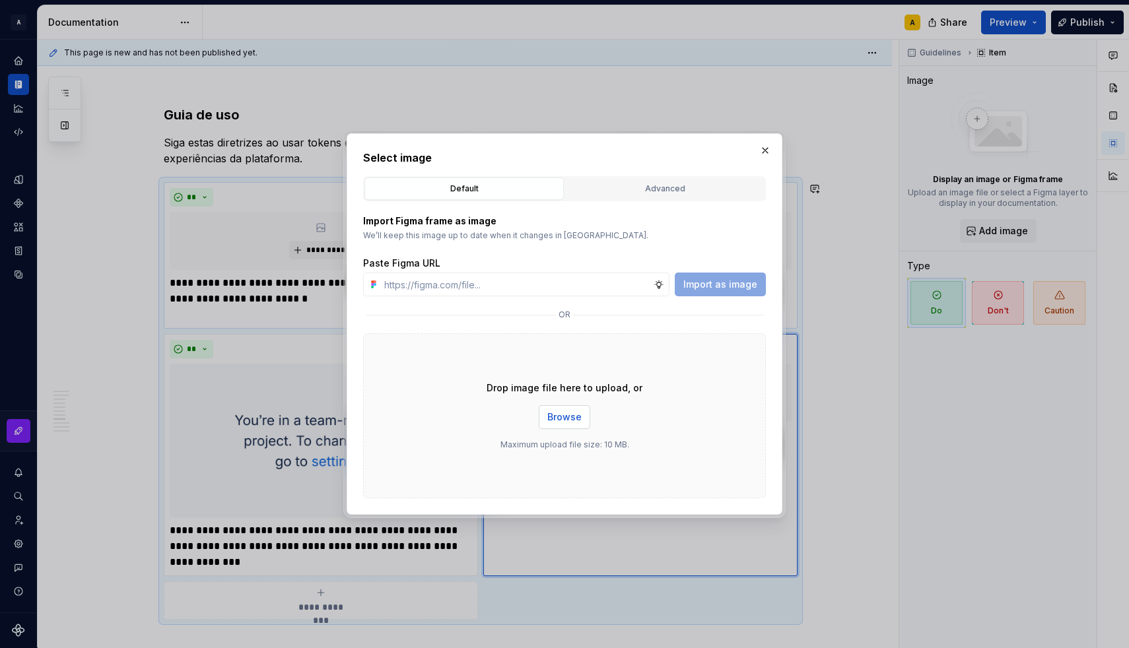
click at [575, 425] on button "Browse" at bounding box center [564, 417] width 51 height 24
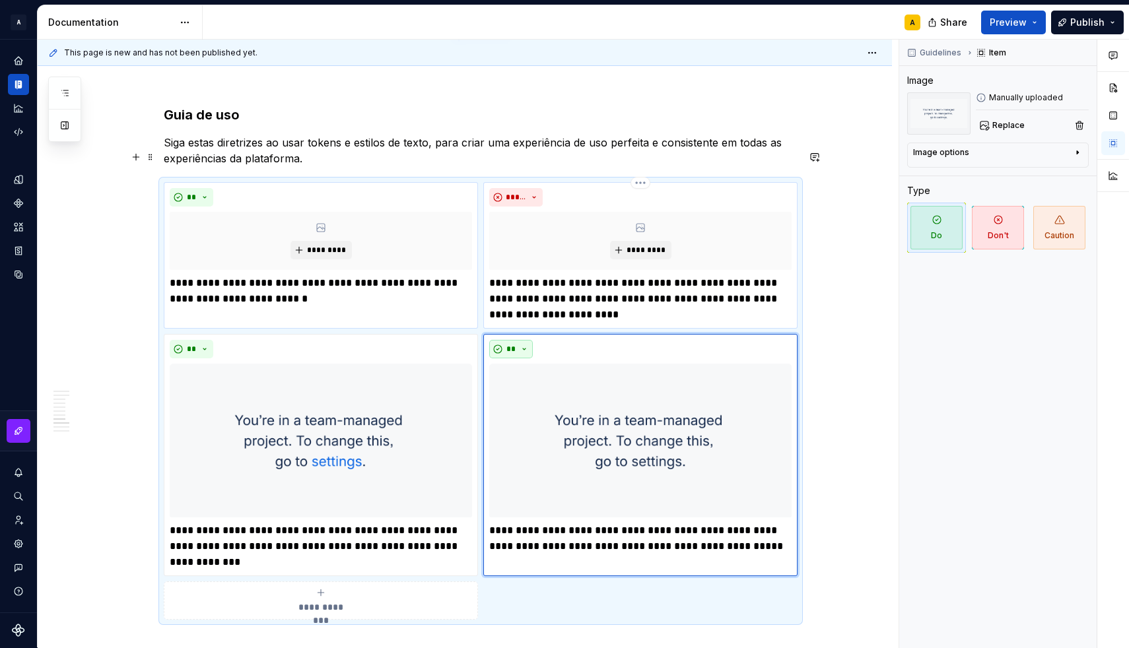
click at [523, 311] on p "**********" at bounding box center [640, 299] width 302 height 48
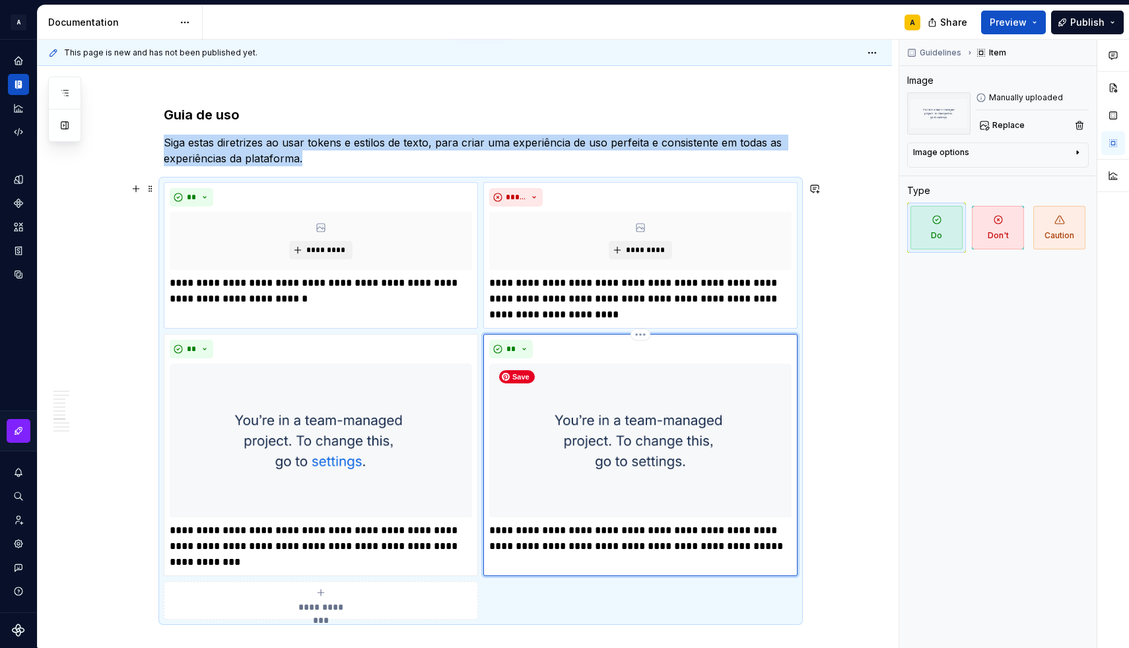
click at [566, 401] on img at bounding box center [640, 441] width 302 height 154
click at [1003, 215] on span "Don't" at bounding box center [998, 228] width 52 height 44
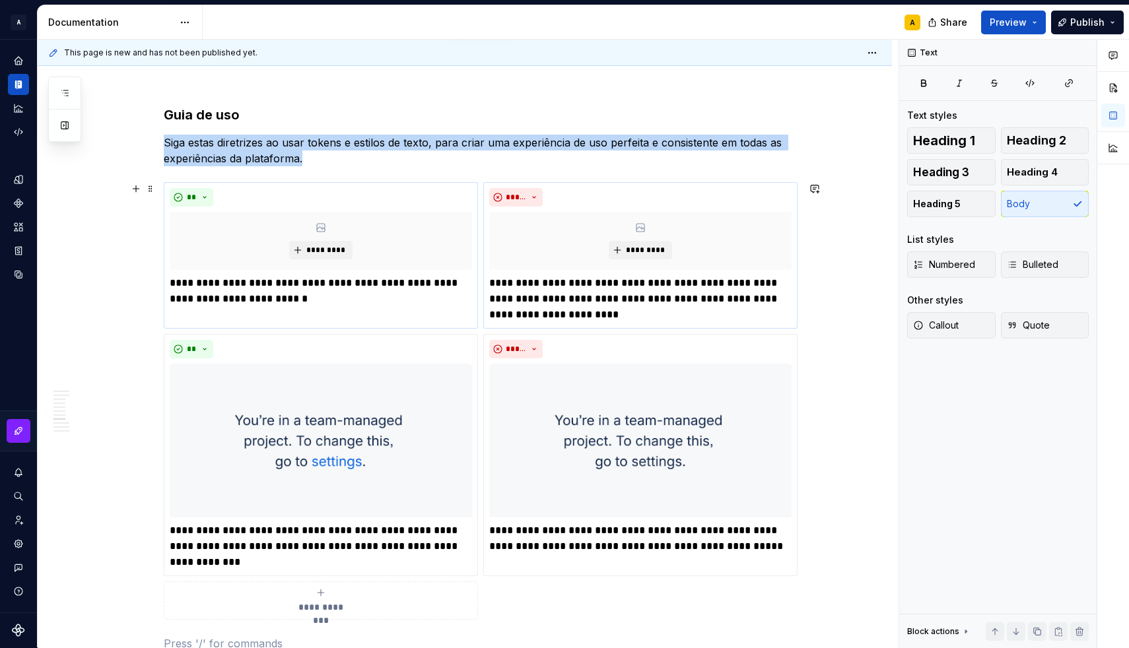
click at [859, 354] on div "**********" at bounding box center [465, 609] width 854 height 3413
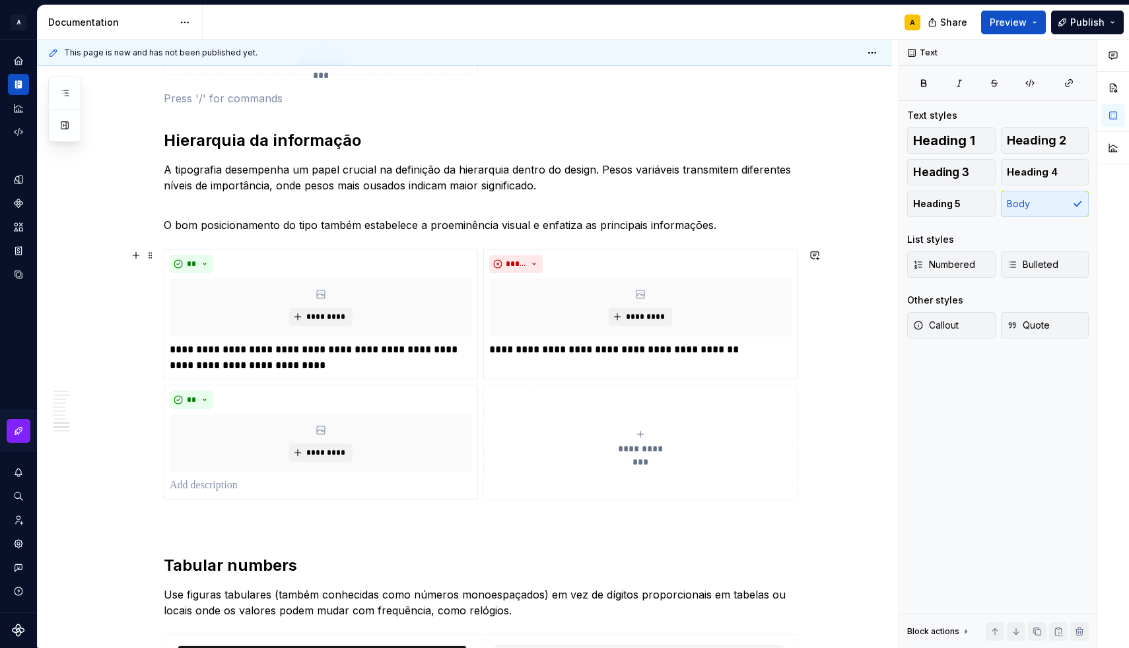
scroll to position [1887, 0]
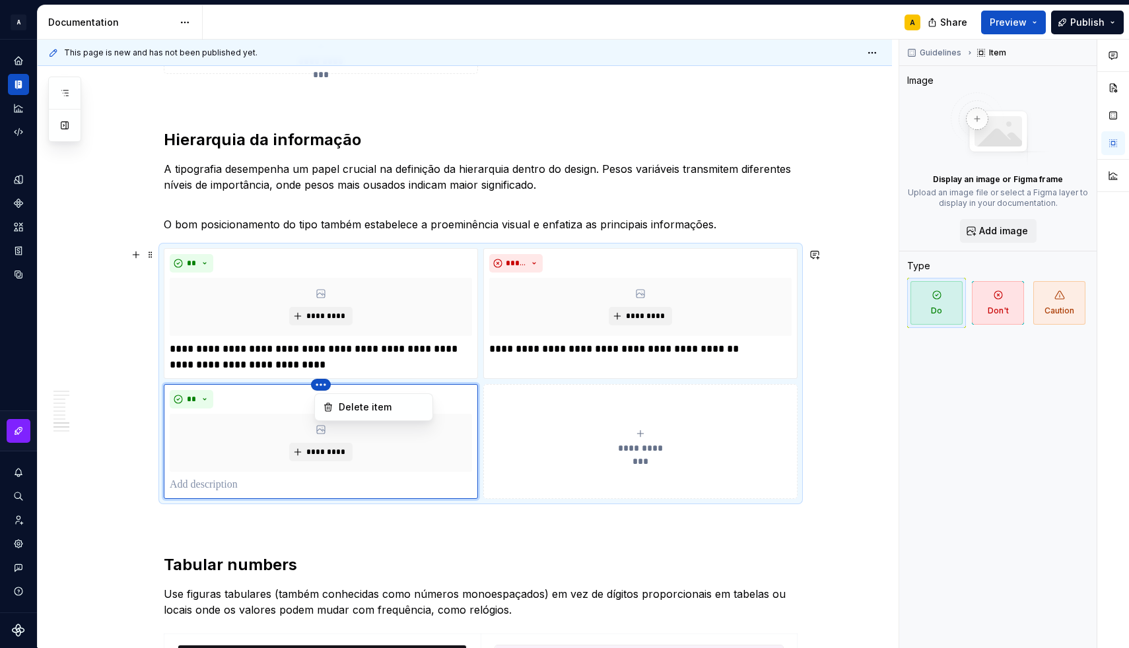
click at [323, 385] on html "A [DS] Design System A Design system data Documentation A Share Preview Publish…" at bounding box center [564, 324] width 1129 height 648
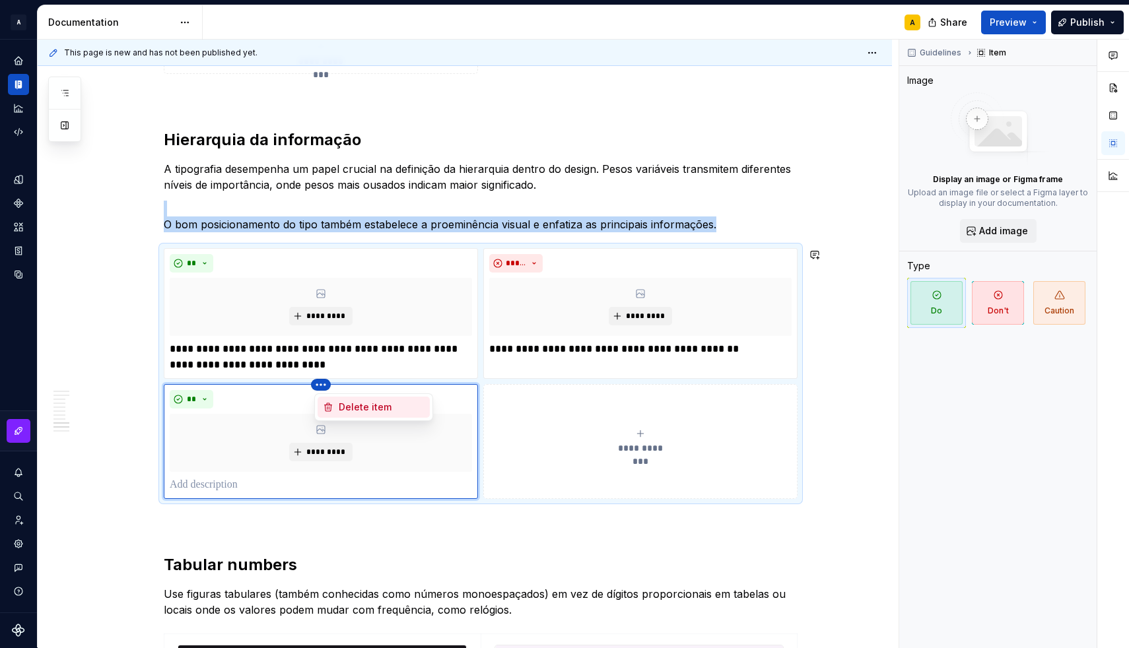
click at [348, 409] on div "Delete item" at bounding box center [382, 407] width 86 height 13
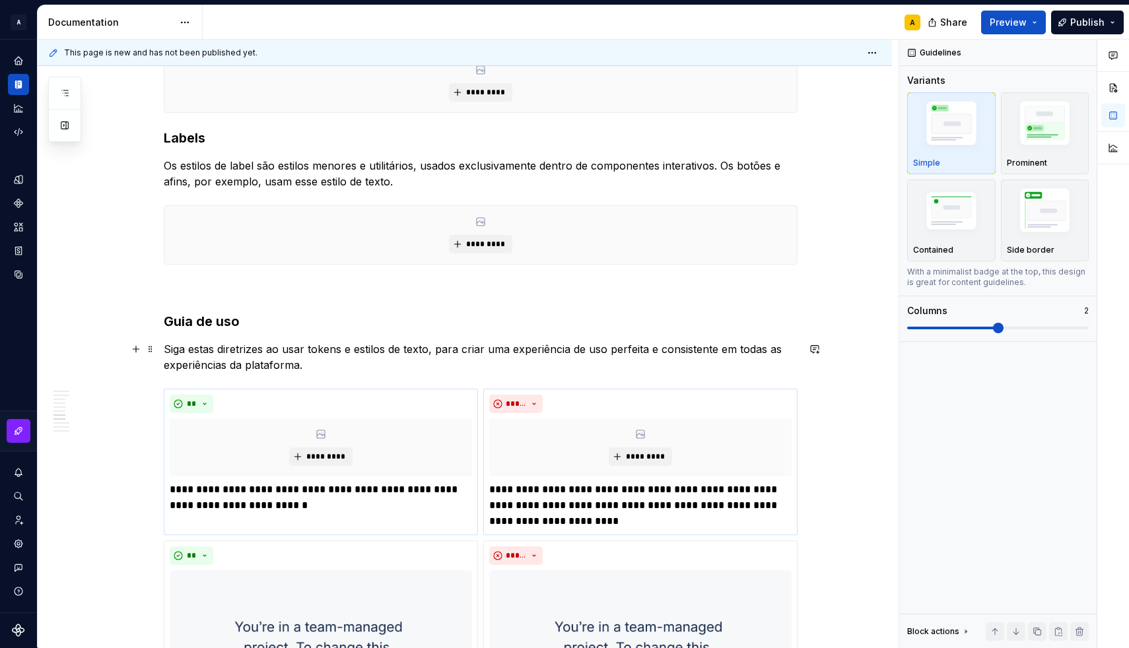
scroll to position [1135, 0]
click at [193, 316] on h3 "Guia de uso" at bounding box center [481, 321] width 634 height 18
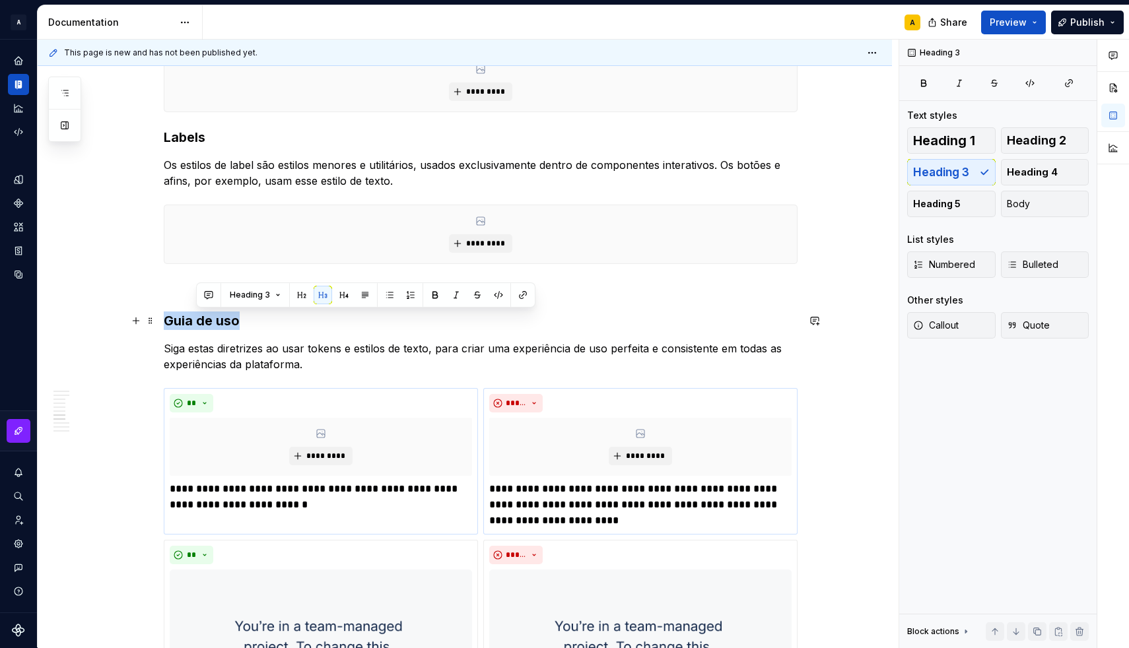
click at [193, 316] on h3 "Guia de uso" at bounding box center [481, 321] width 634 height 18
click at [271, 294] on button "button" at bounding box center [272, 295] width 18 height 18
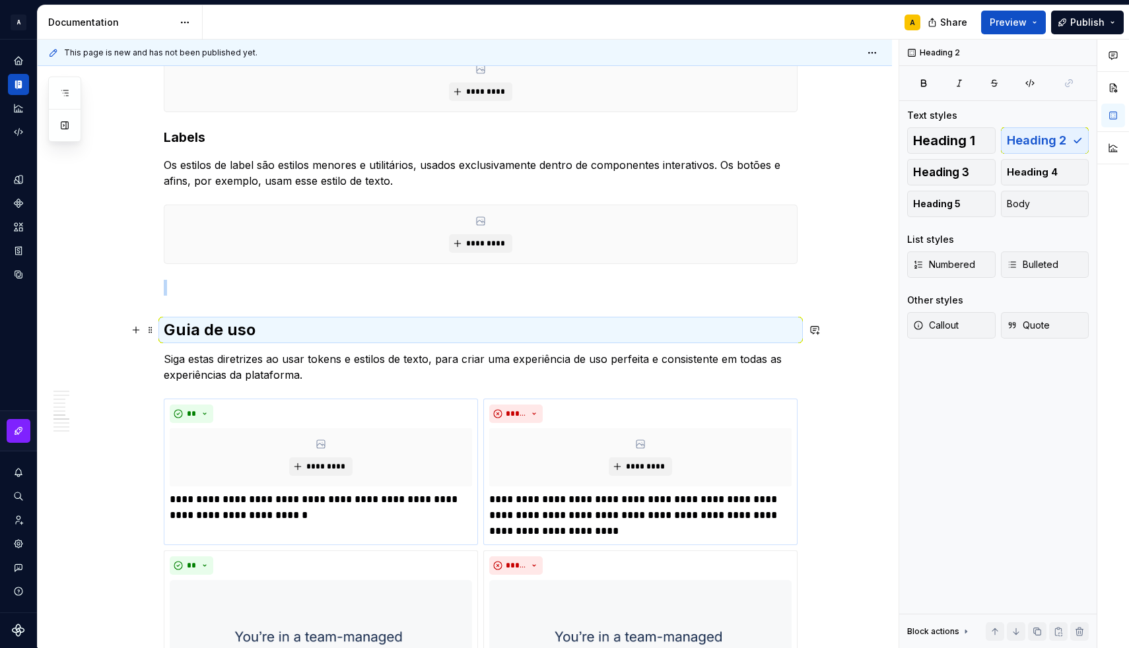
click at [296, 337] on h2 "Guia de uso" at bounding box center [481, 329] width 634 height 21
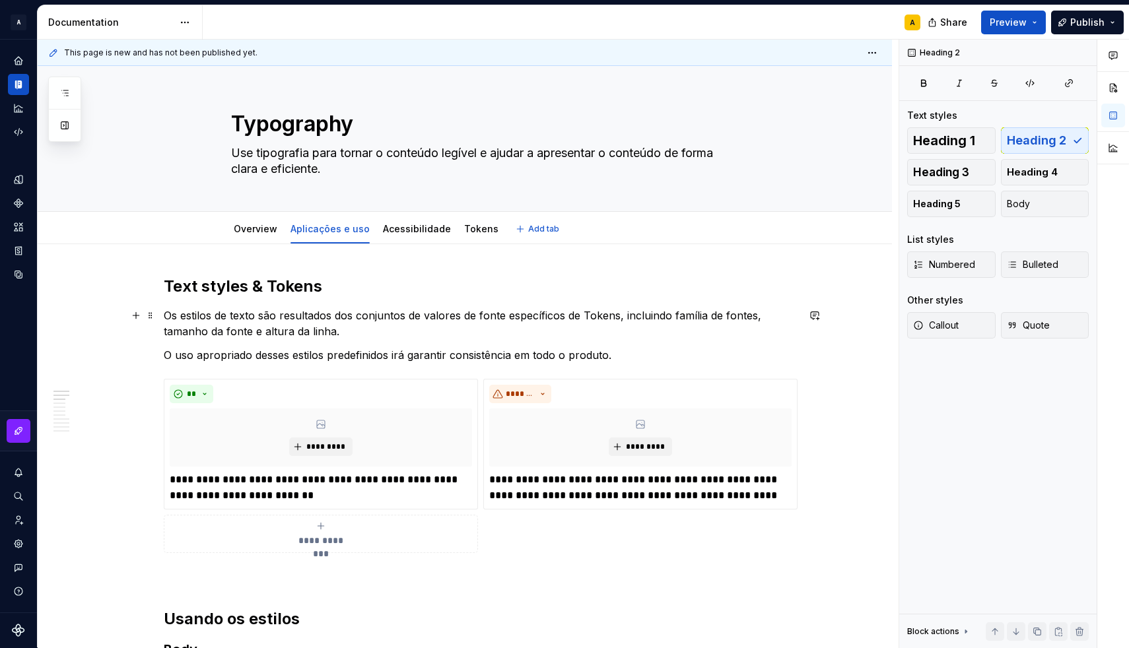
scroll to position [0, 0]
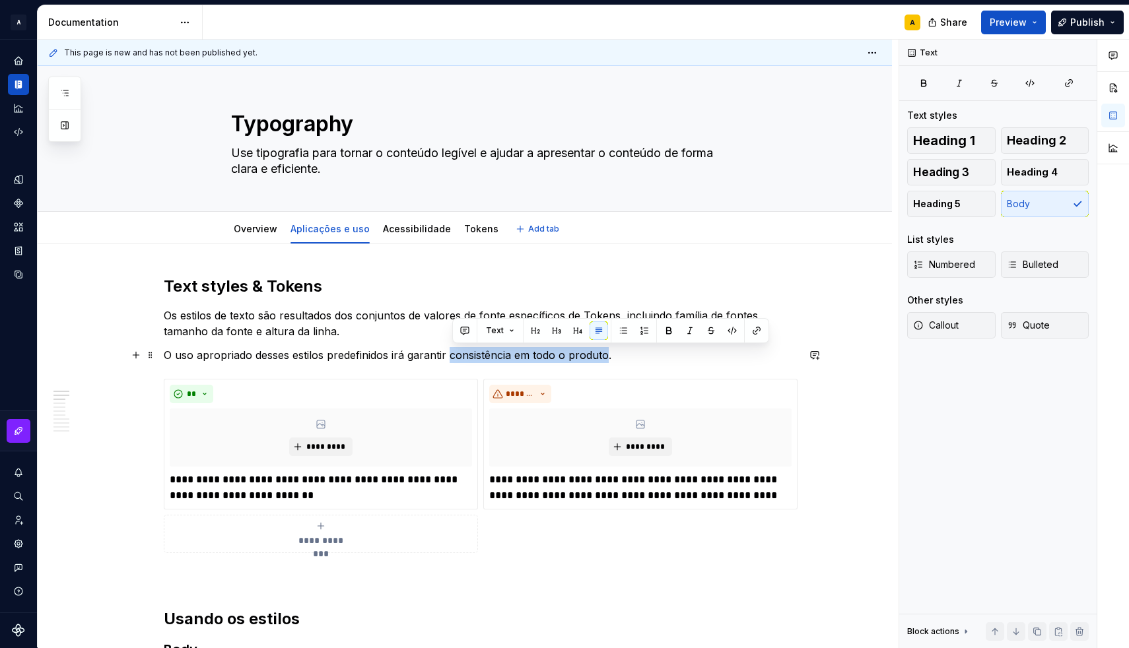
drag, startPoint x: 453, startPoint y: 356, endPoint x: 609, endPoint y: 356, distance: 155.1
click at [609, 356] on p "O uso apropriado desses estilos predefinidos irá garantir consistência em todo …" at bounding box center [481, 355] width 634 height 16
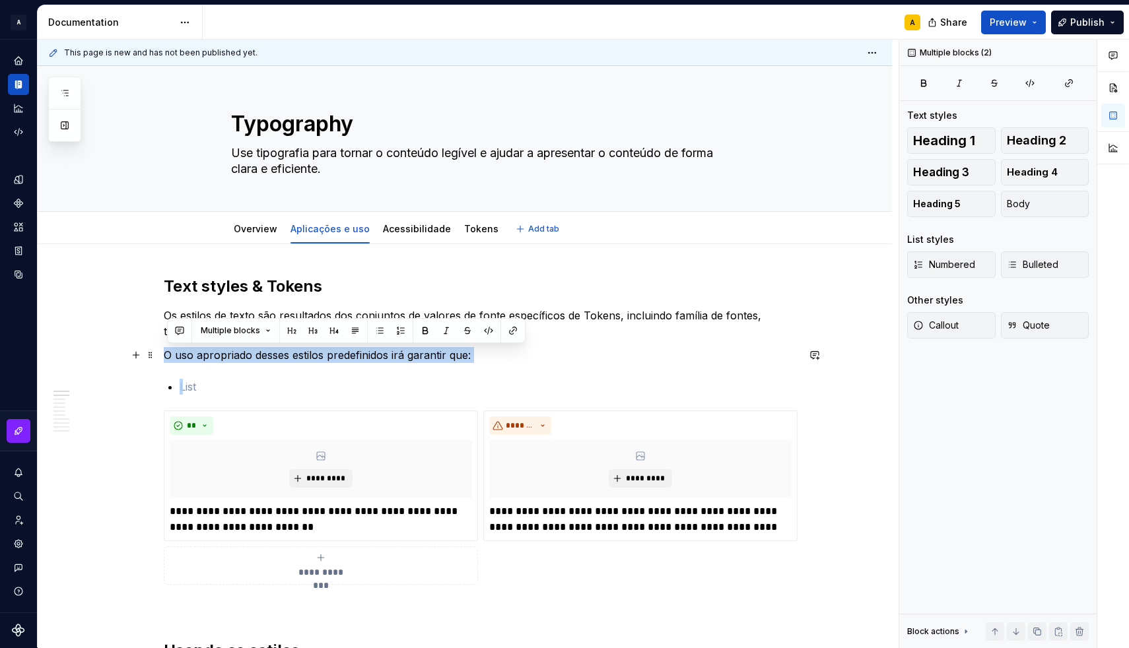
click at [170, 353] on p "O uso apropriado desses estilos predefinidos irá garantir que:" at bounding box center [481, 355] width 634 height 16
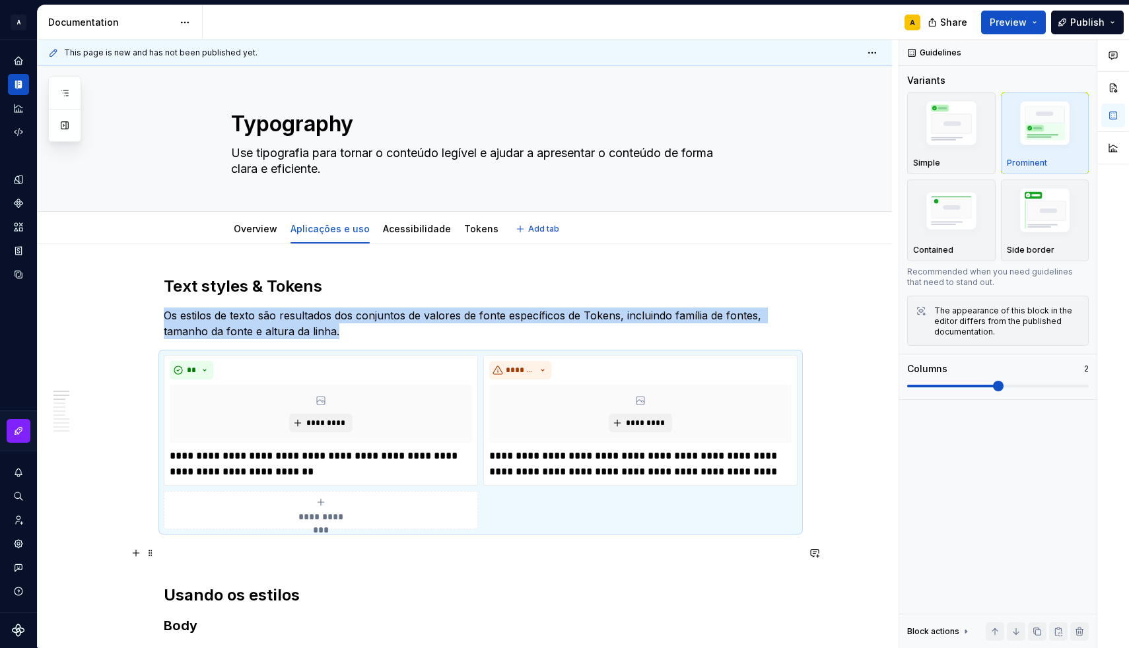
click at [255, 554] on p at bounding box center [481, 553] width 634 height 16
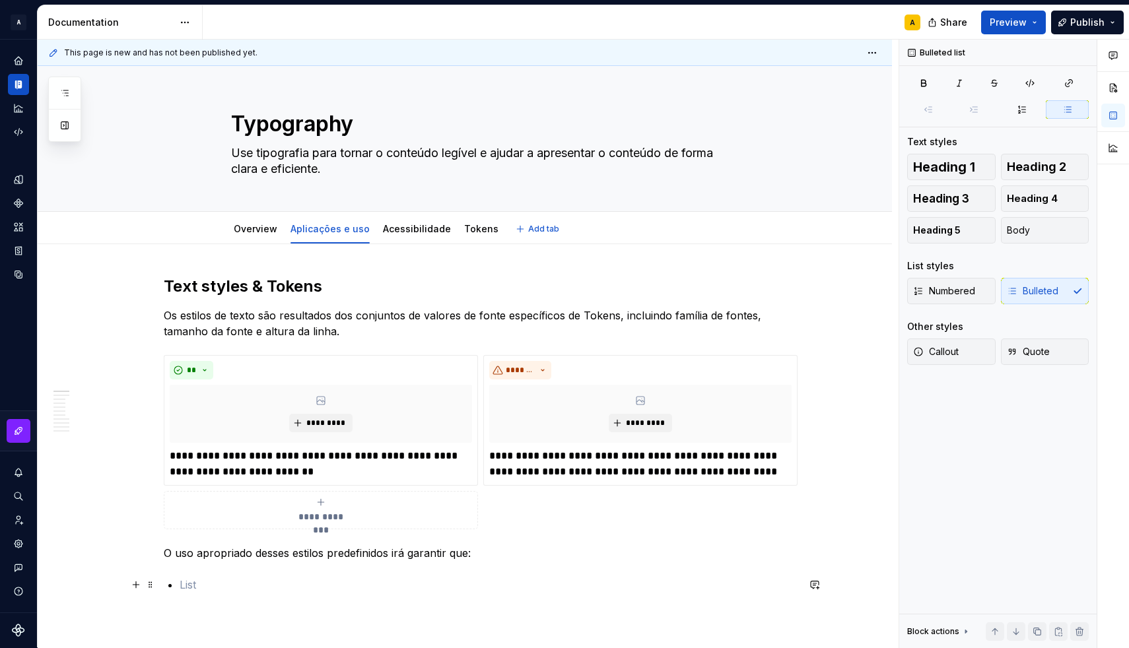
click at [196, 587] on p at bounding box center [489, 585] width 618 height 16
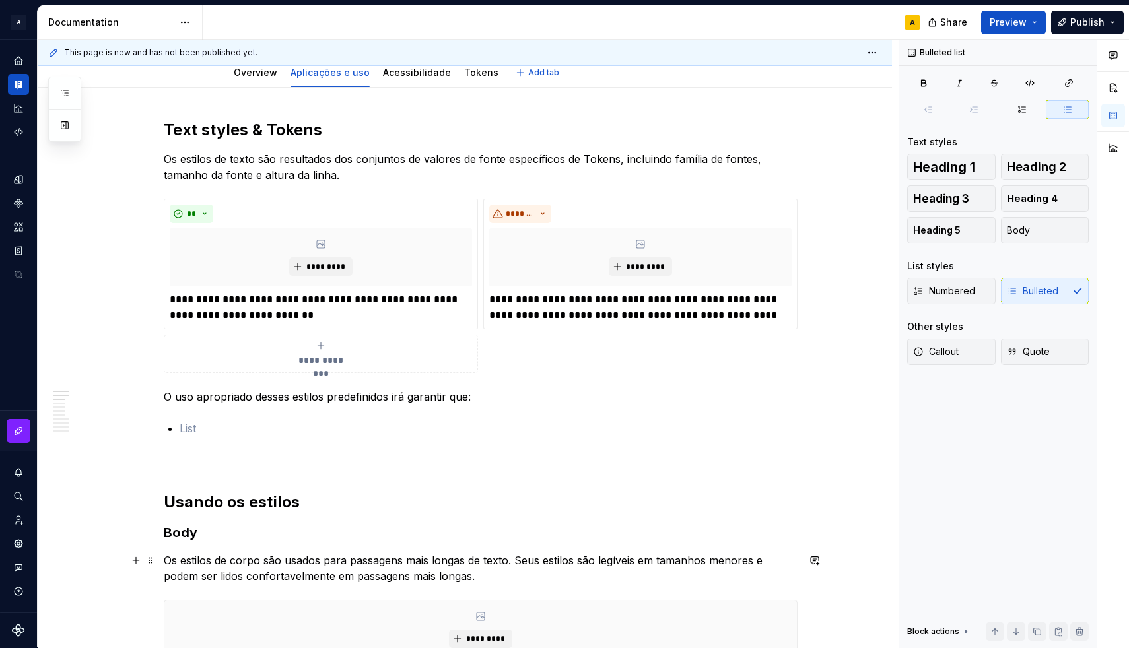
scroll to position [170, 0]
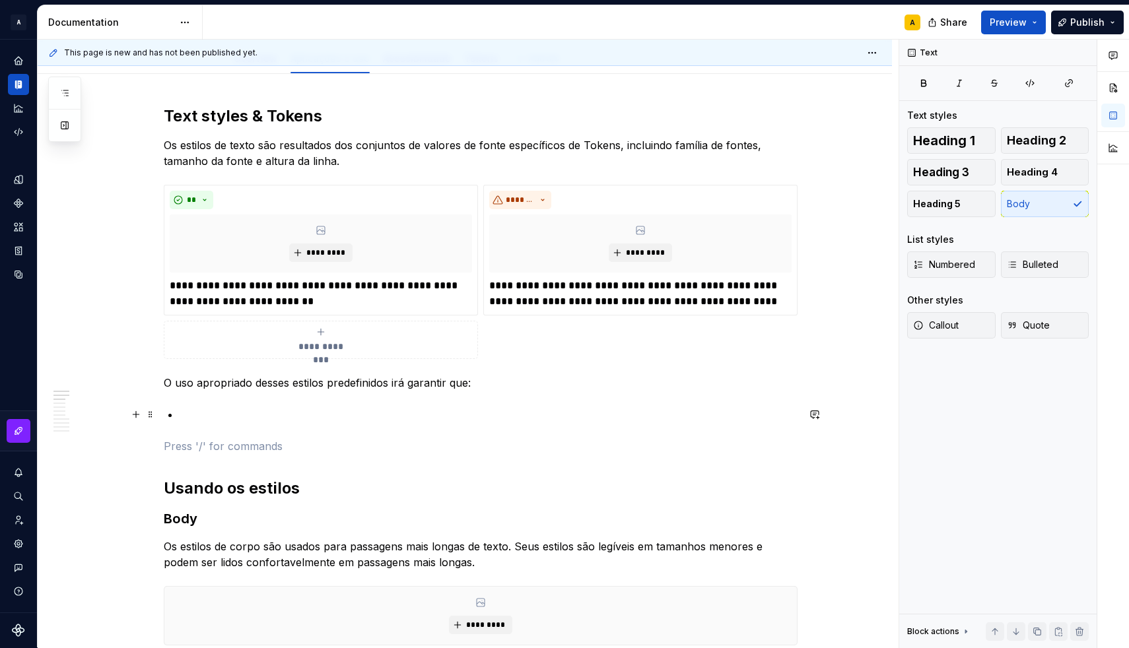
click at [223, 415] on p at bounding box center [489, 415] width 618 height 16
click at [260, 416] on p at bounding box center [489, 415] width 618 height 16
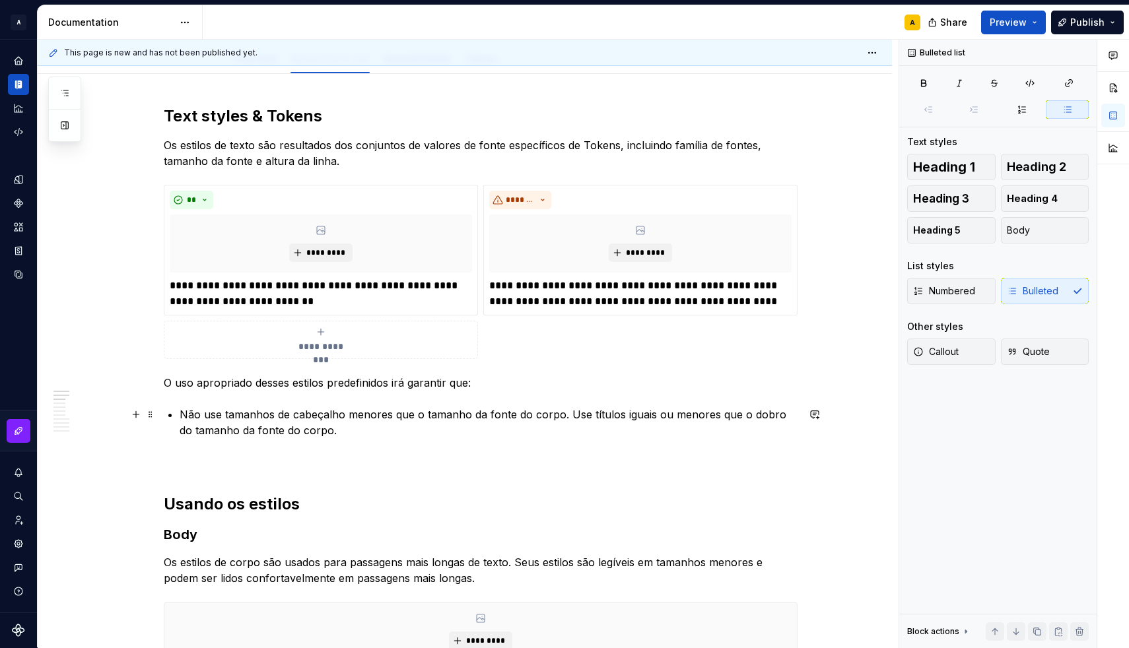
click at [210, 415] on p "Não use tamanhos de cabeçalho menores que o tamanho da fonte do corpo. Use títu…" at bounding box center [489, 423] width 618 height 32
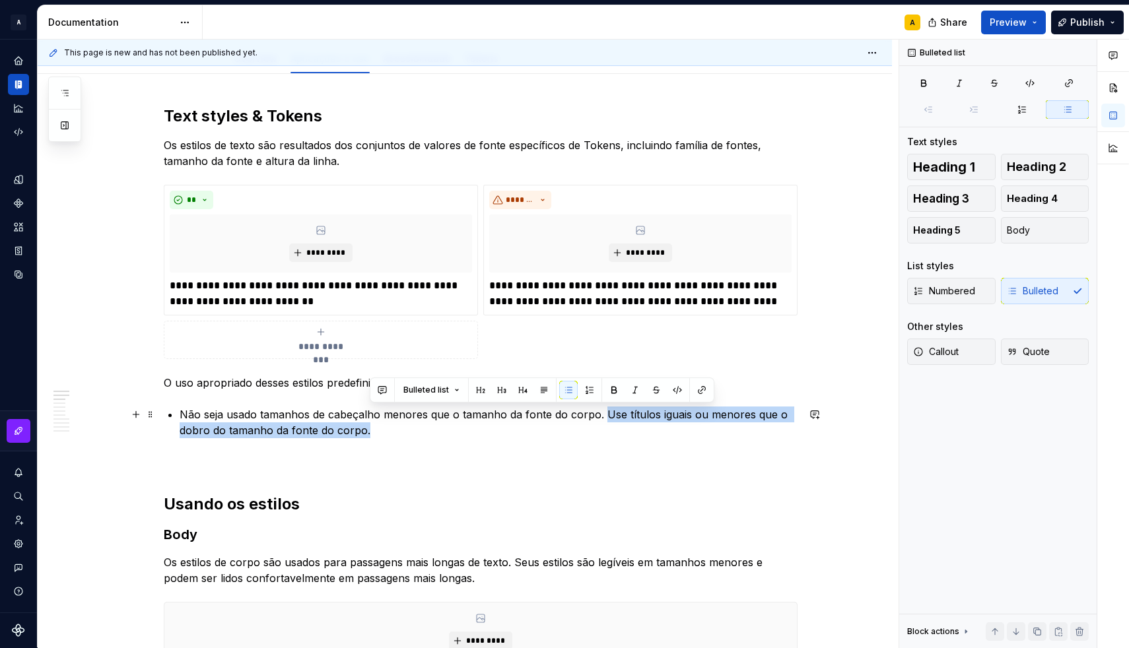
drag, startPoint x: 605, startPoint y: 416, endPoint x: 611, endPoint y: 426, distance: 12.1
click at [611, 426] on p "Não seja usado tamanhos de cabeçalho menores que o tamanho da fonte do corpo. U…" at bounding box center [489, 423] width 618 height 32
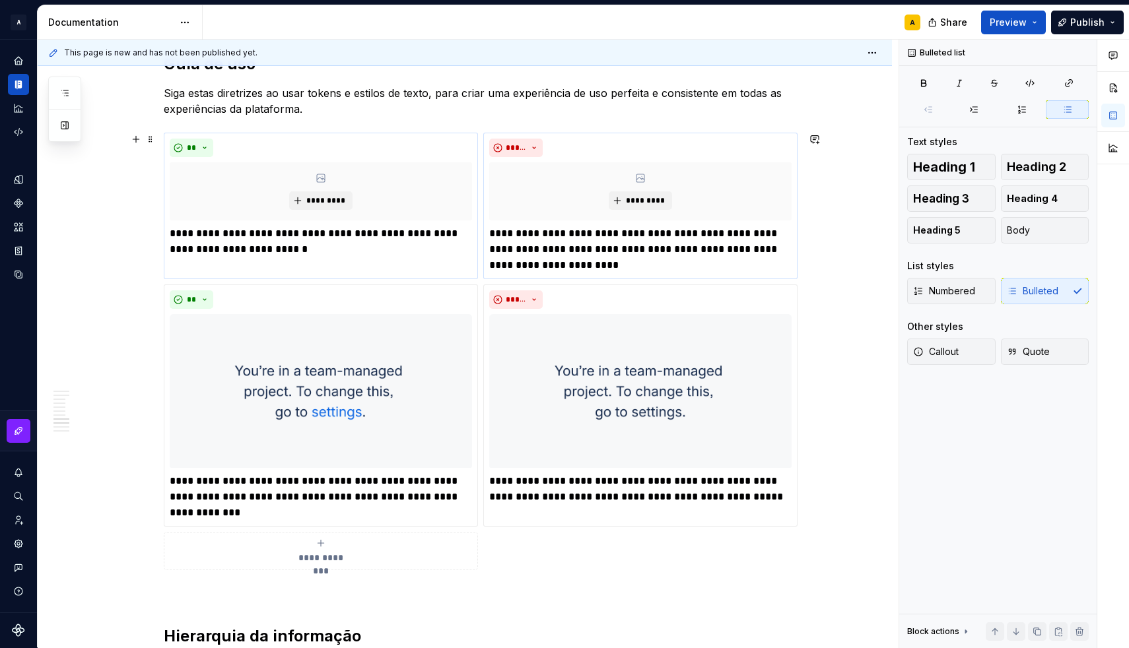
scroll to position [1570, 0]
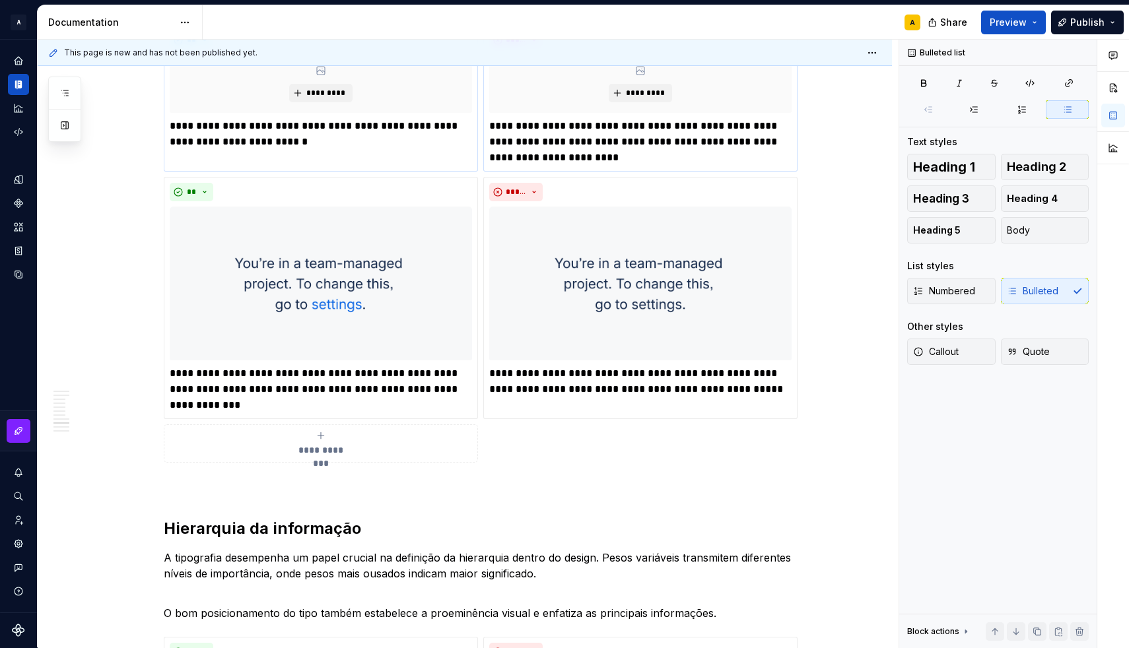
click at [317, 448] on span "**********" at bounding box center [320, 450] width 61 height 13
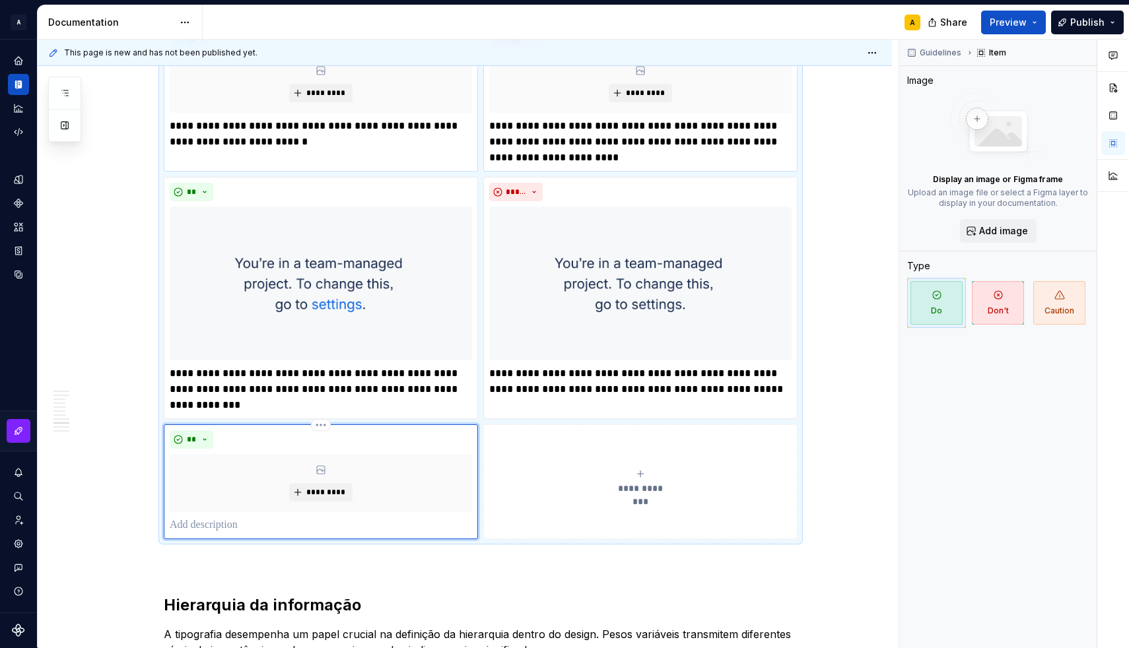
click at [218, 522] on p at bounding box center [321, 525] width 302 height 16
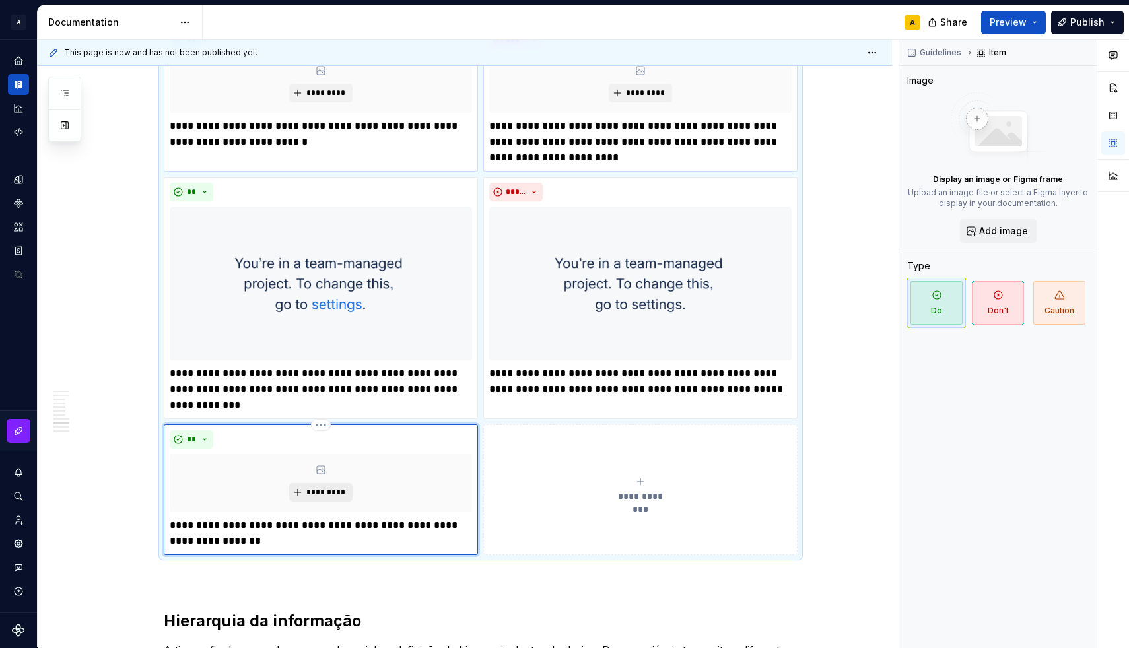
click at [308, 490] on button "*********" at bounding box center [320, 492] width 63 height 18
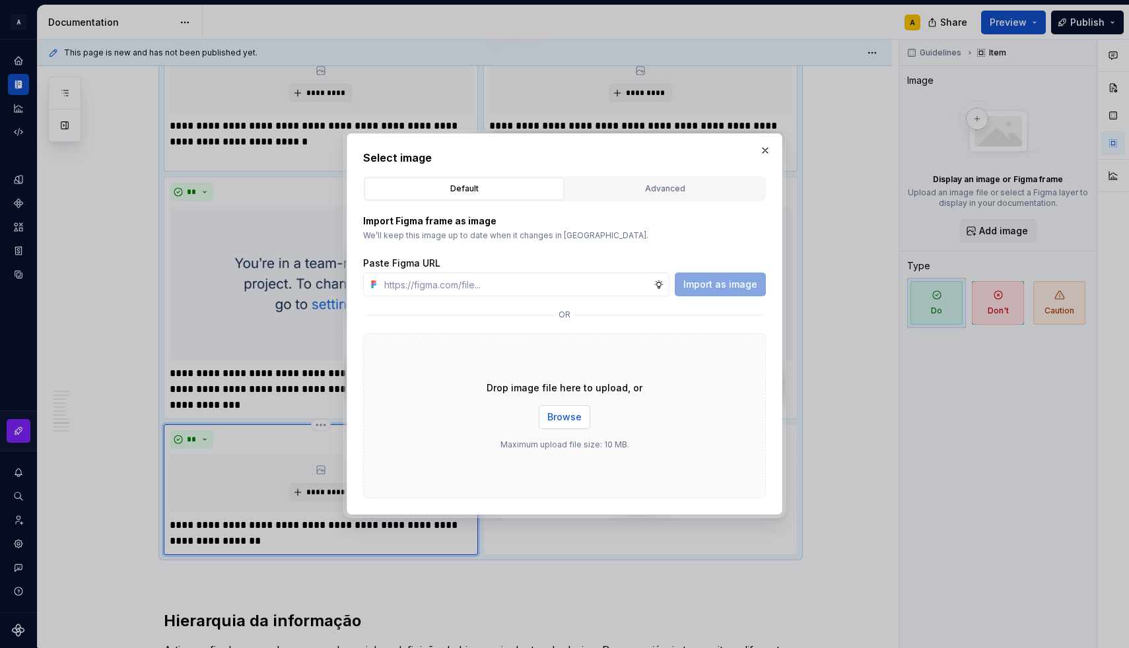
click at [555, 410] on button "Browse" at bounding box center [564, 417] width 51 height 24
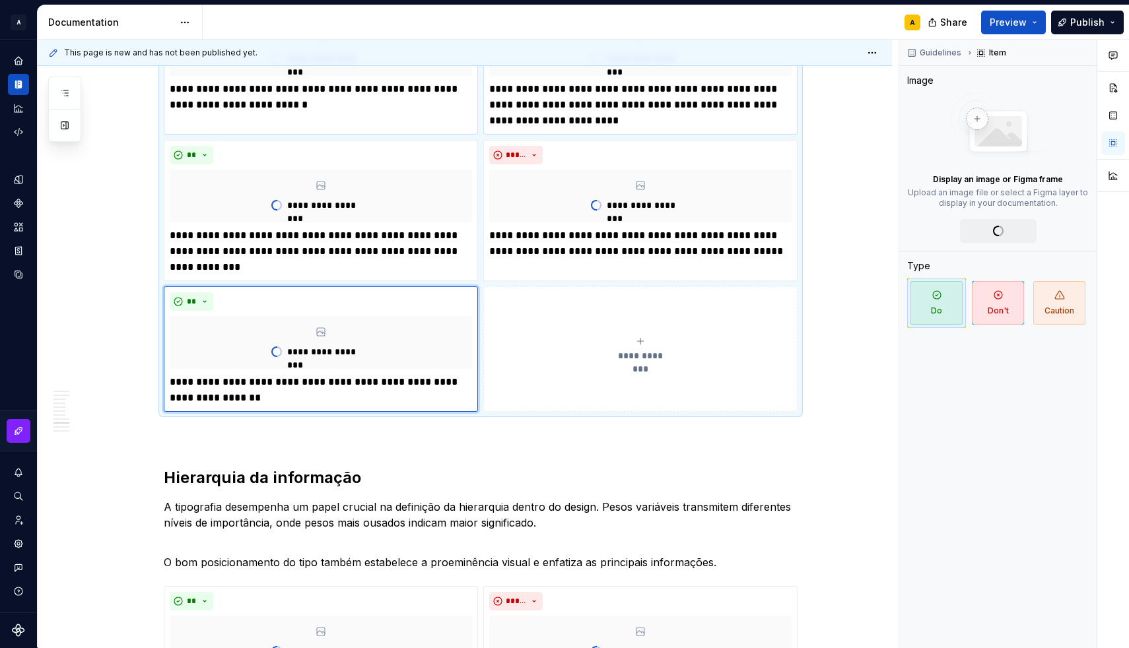
click at [605, 345] on div "**********" at bounding box center [640, 349] width 302 height 26
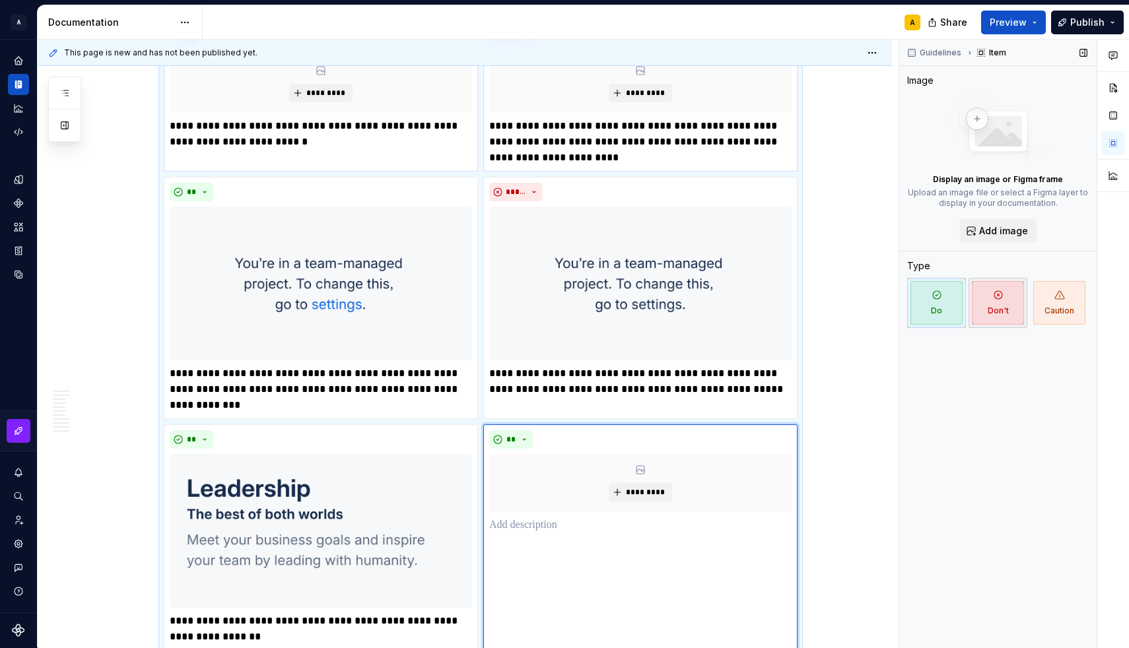
click at [992, 302] on span "Don't" at bounding box center [998, 303] width 52 height 44
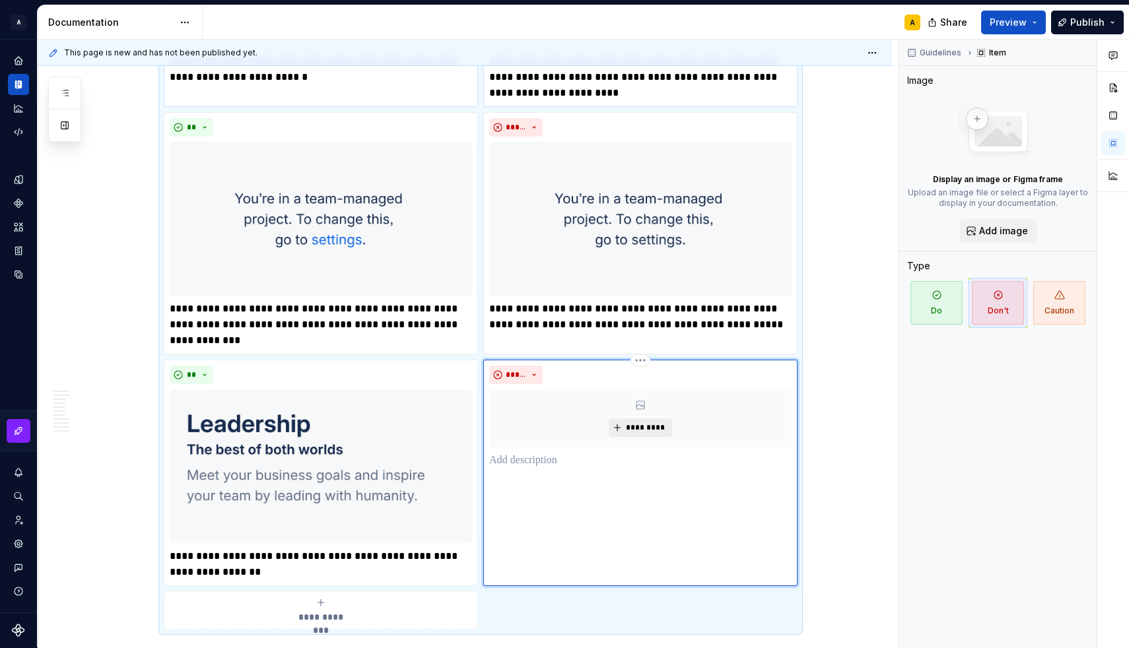
click at [654, 428] on span "*********" at bounding box center [645, 427] width 40 height 11
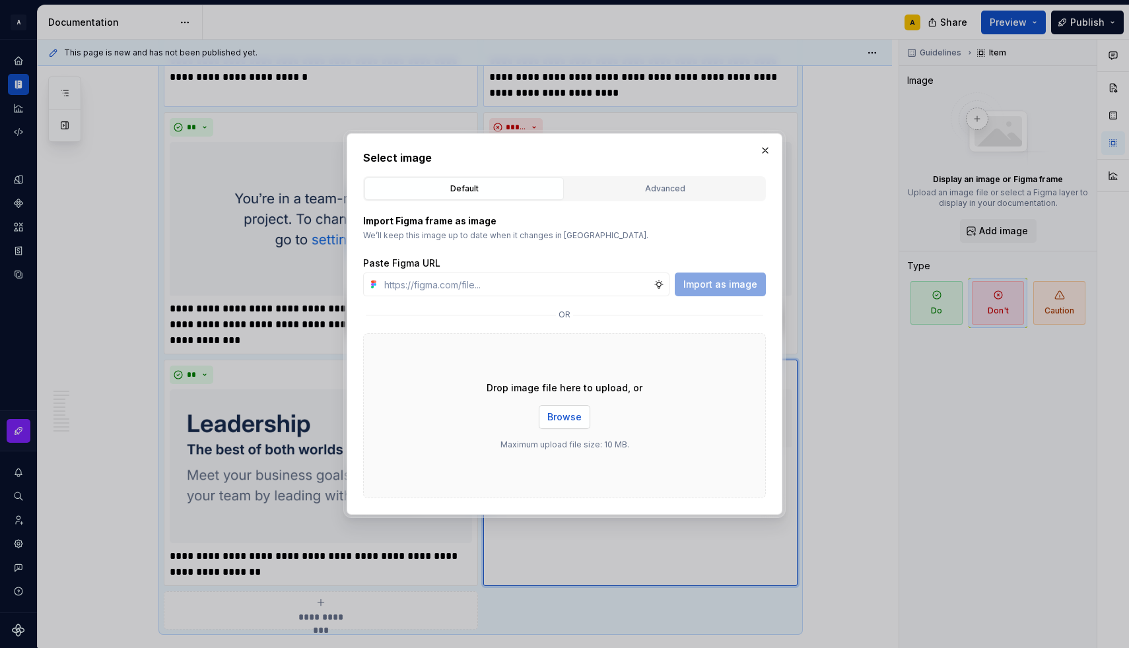
click at [563, 407] on button "Browse" at bounding box center [564, 417] width 51 height 24
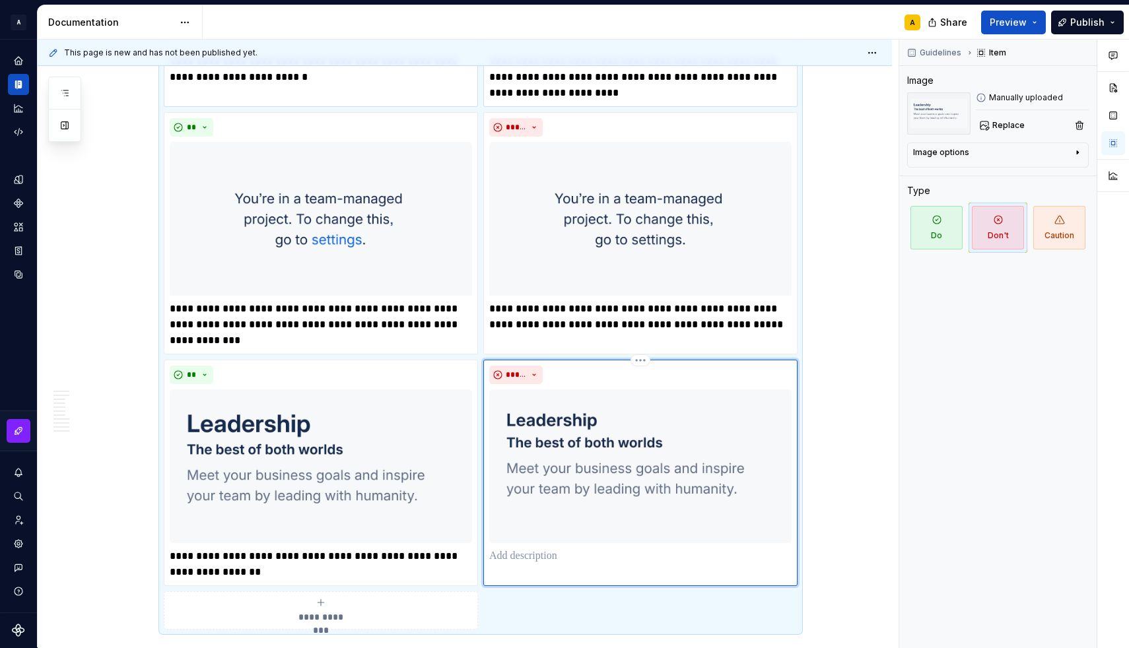
click at [537, 552] on p at bounding box center [640, 556] width 302 height 16
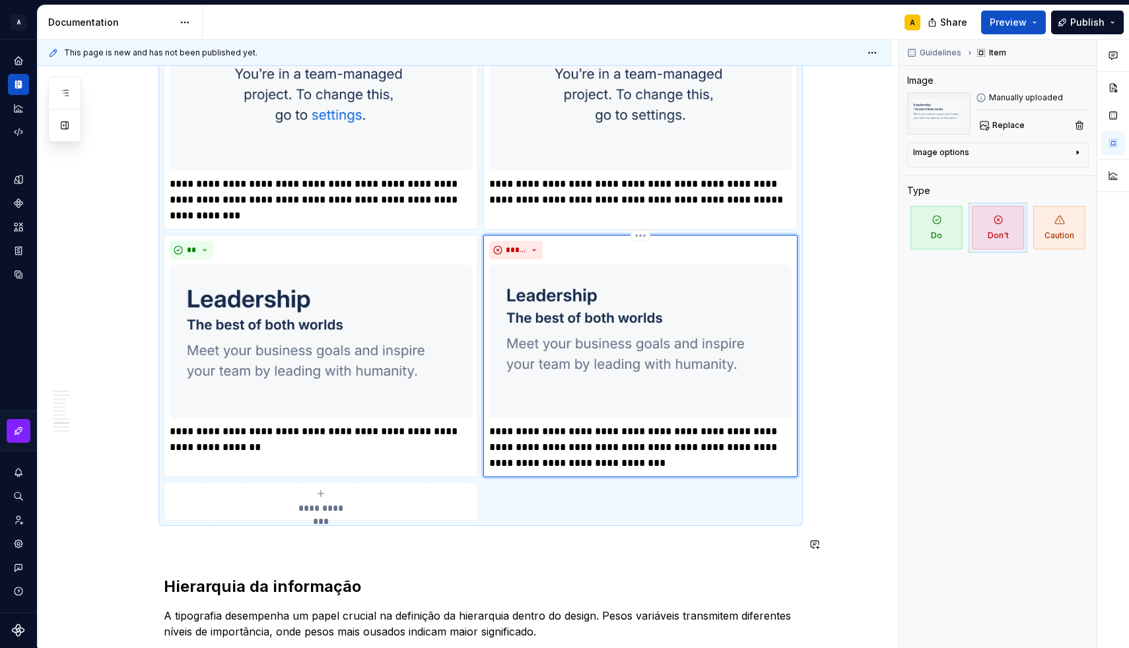
scroll to position [1762, 0]
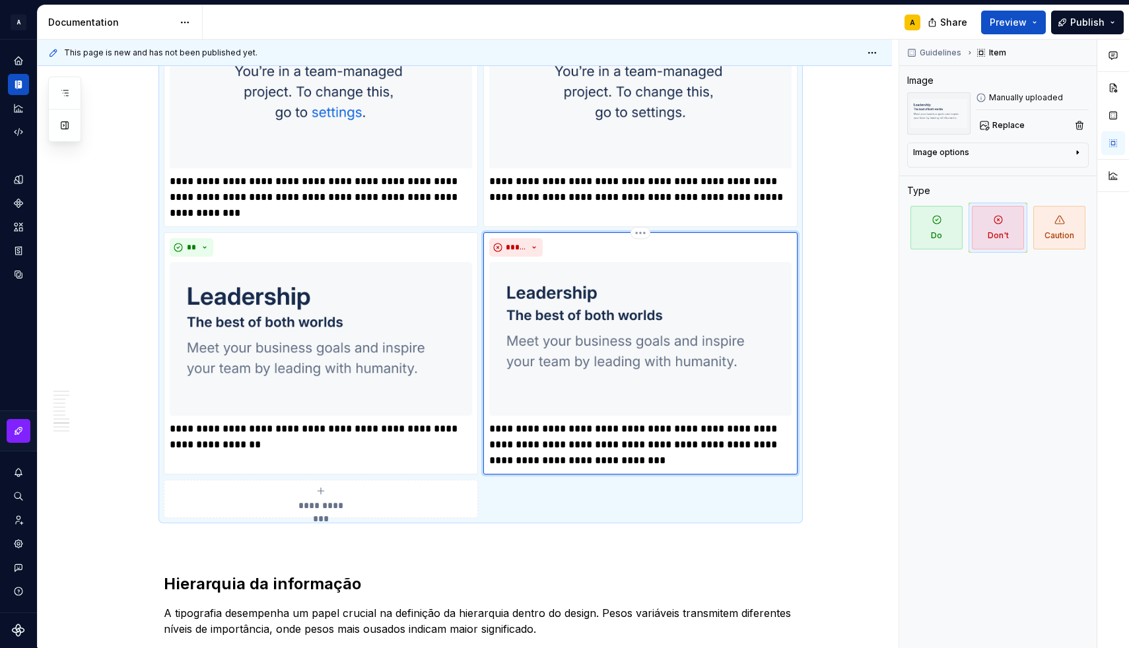
click at [660, 430] on p "**********" at bounding box center [640, 445] width 302 height 48
click at [506, 429] on p "**********" at bounding box center [640, 445] width 302 height 48
type textarea "*"
click at [576, 428] on p "**********" at bounding box center [640, 445] width 302 height 48
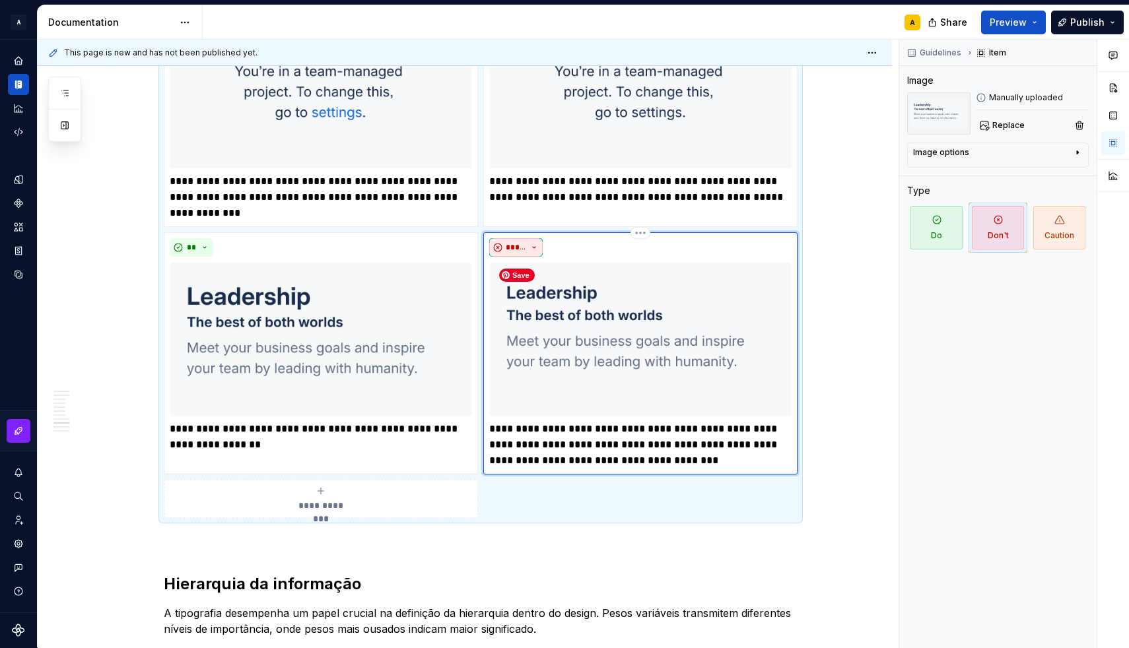
click at [535, 244] on button "*****" at bounding box center [515, 247] width 53 height 18
click at [542, 312] on div "Caution" at bounding box center [551, 315] width 36 height 13
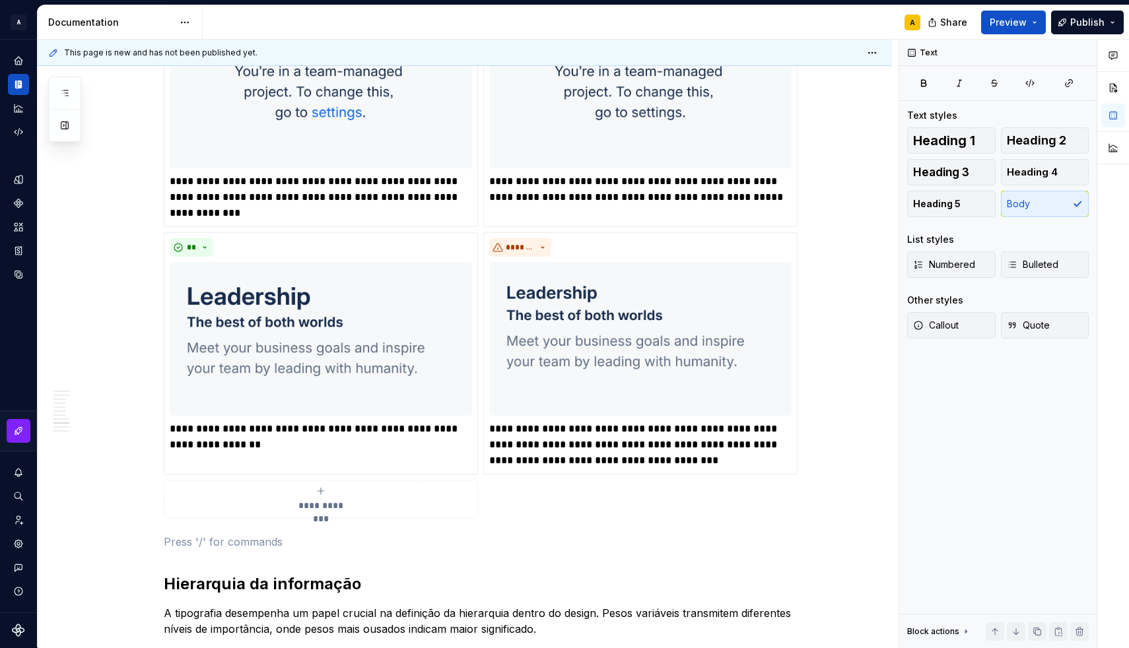
click at [847, 457] on div "**********" at bounding box center [465, 310] width 854 height 3655
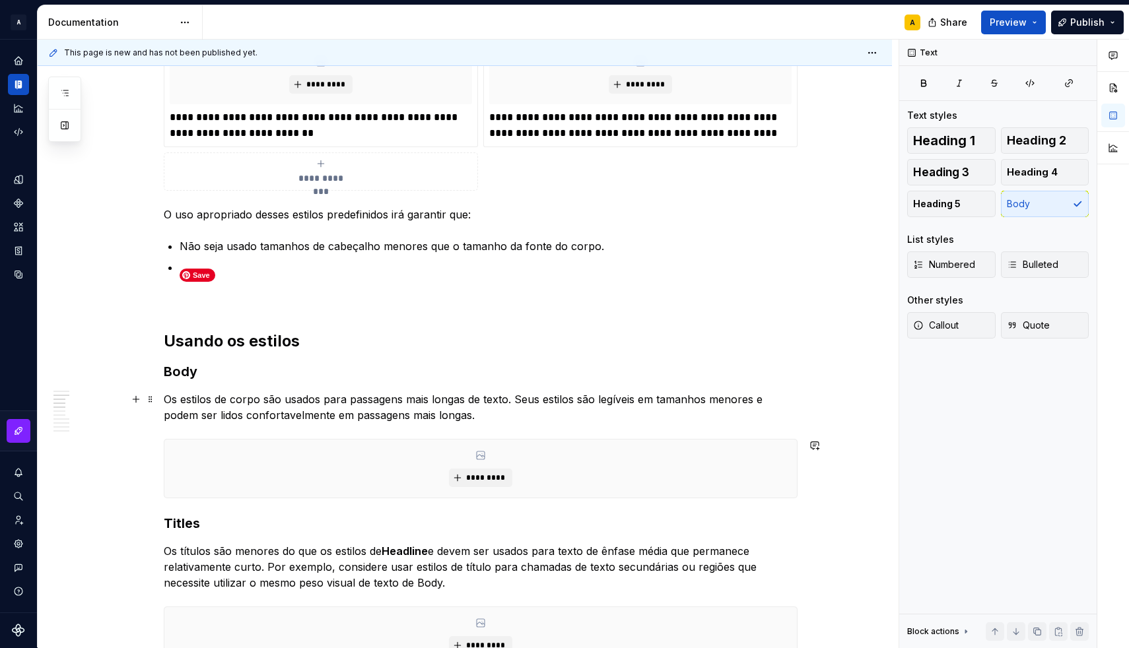
scroll to position [333, 0]
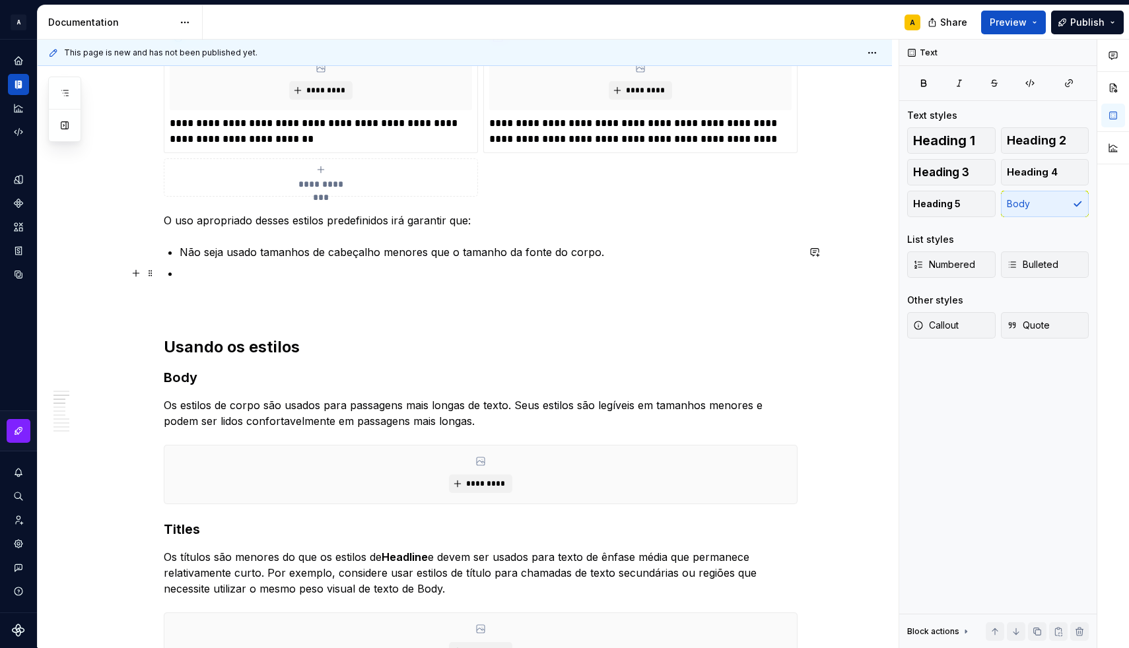
click at [236, 273] on p at bounding box center [489, 273] width 618 height 16
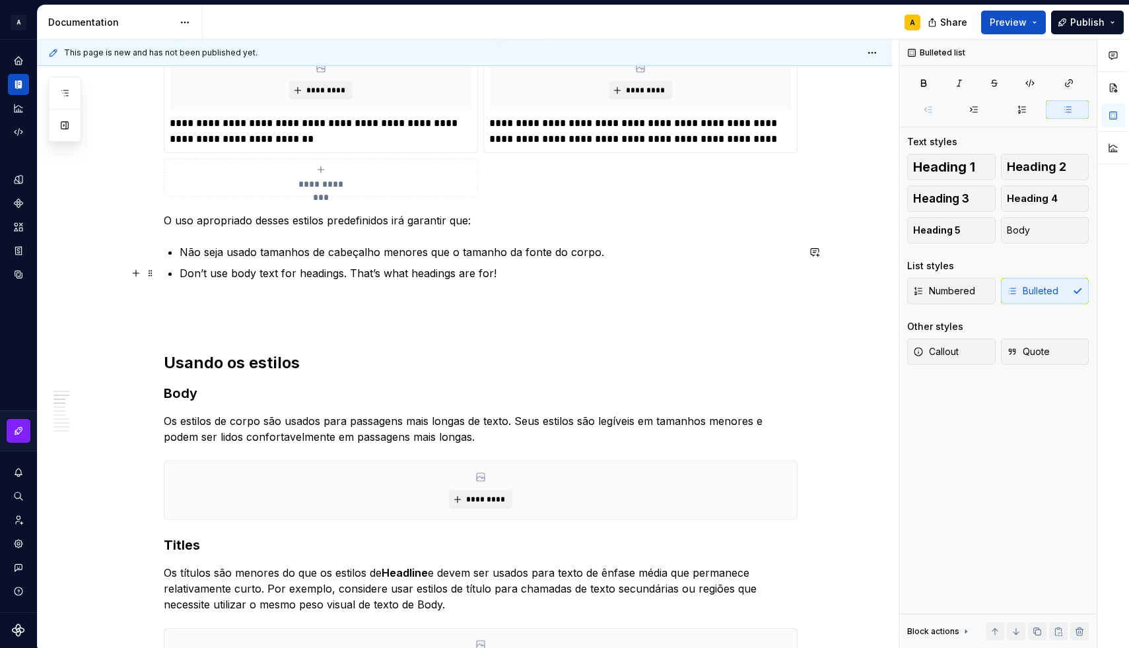
click at [226, 275] on p "Don’t use body text for headings. That’s what headings are for!" at bounding box center [489, 281] width 618 height 32
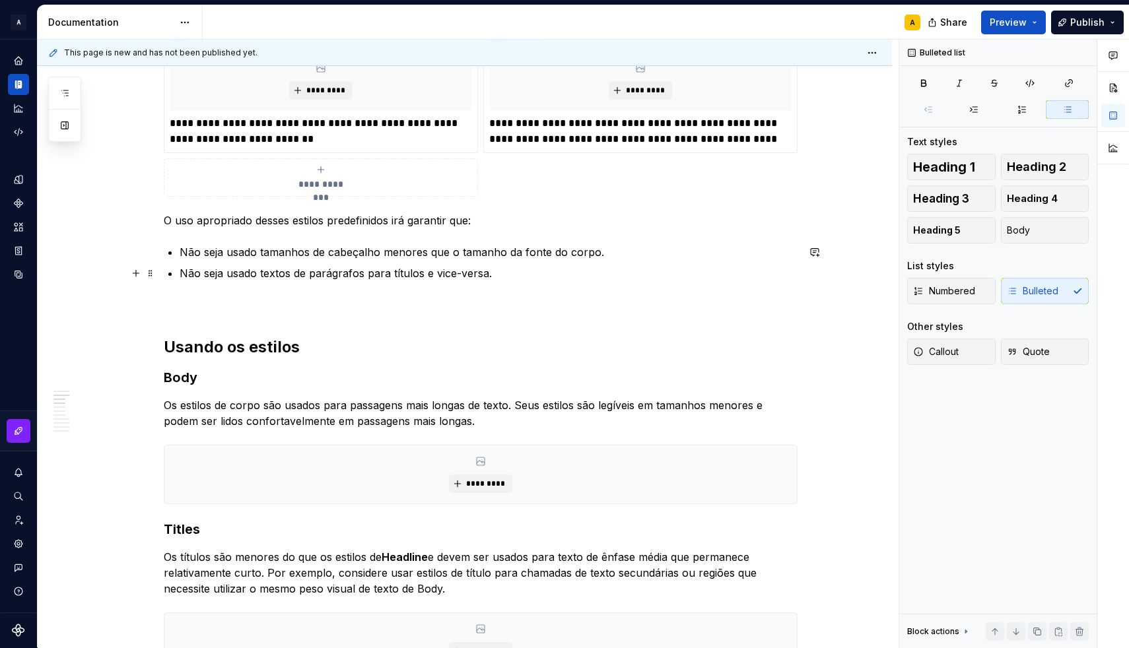
type textarea "*"
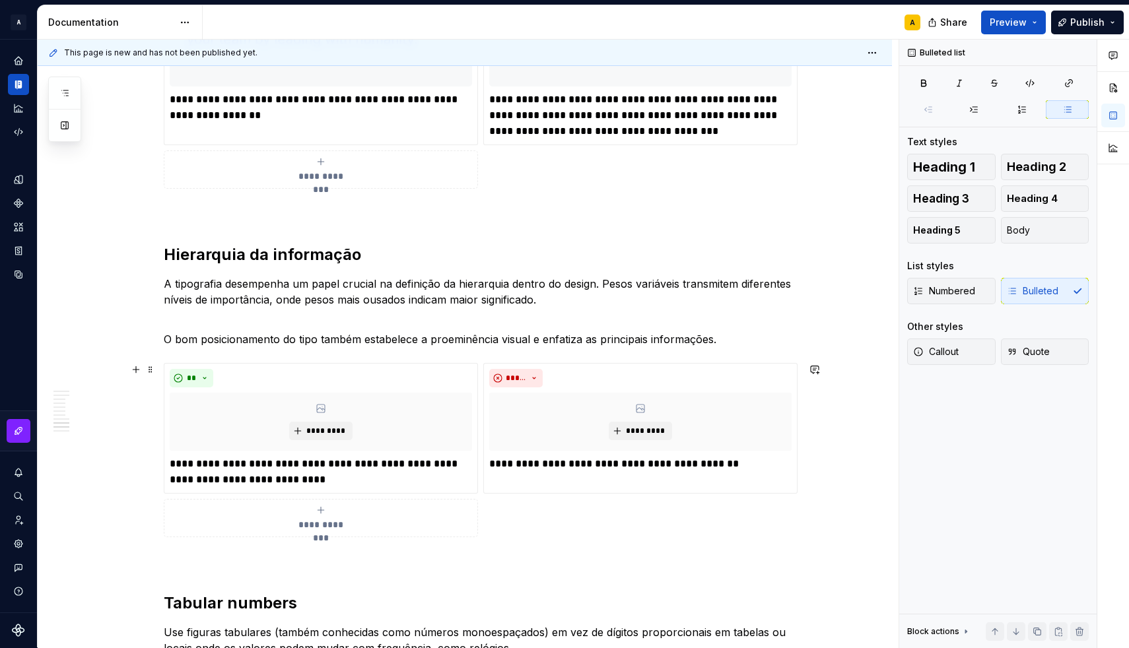
scroll to position [2095, 0]
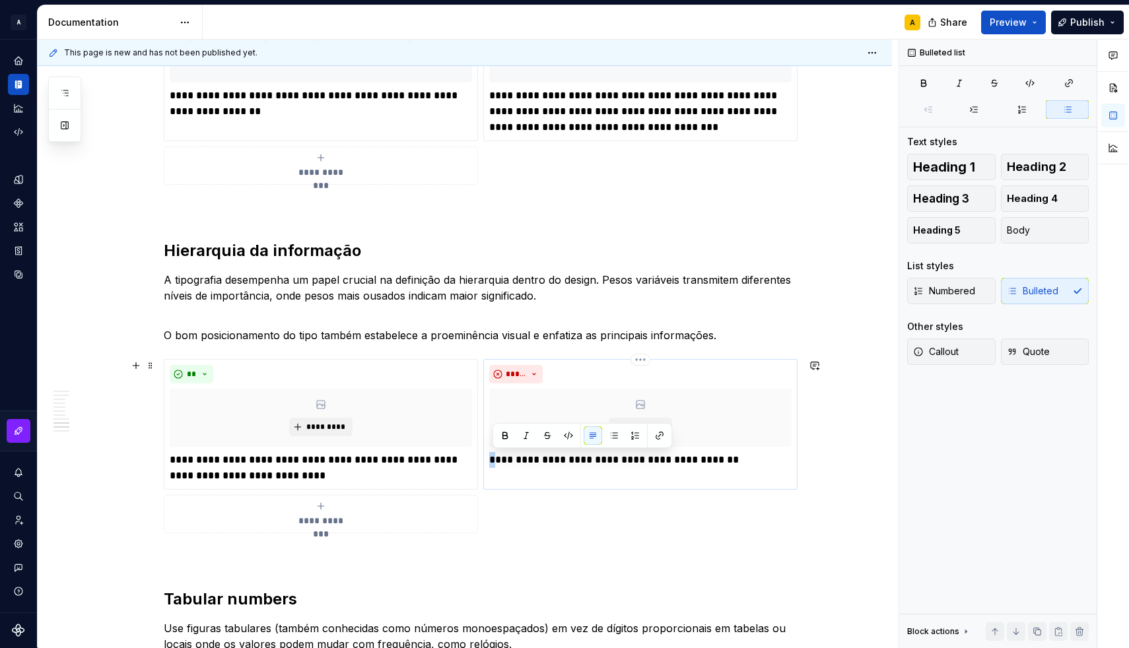
click at [494, 458] on p "**********" at bounding box center [640, 460] width 302 height 16
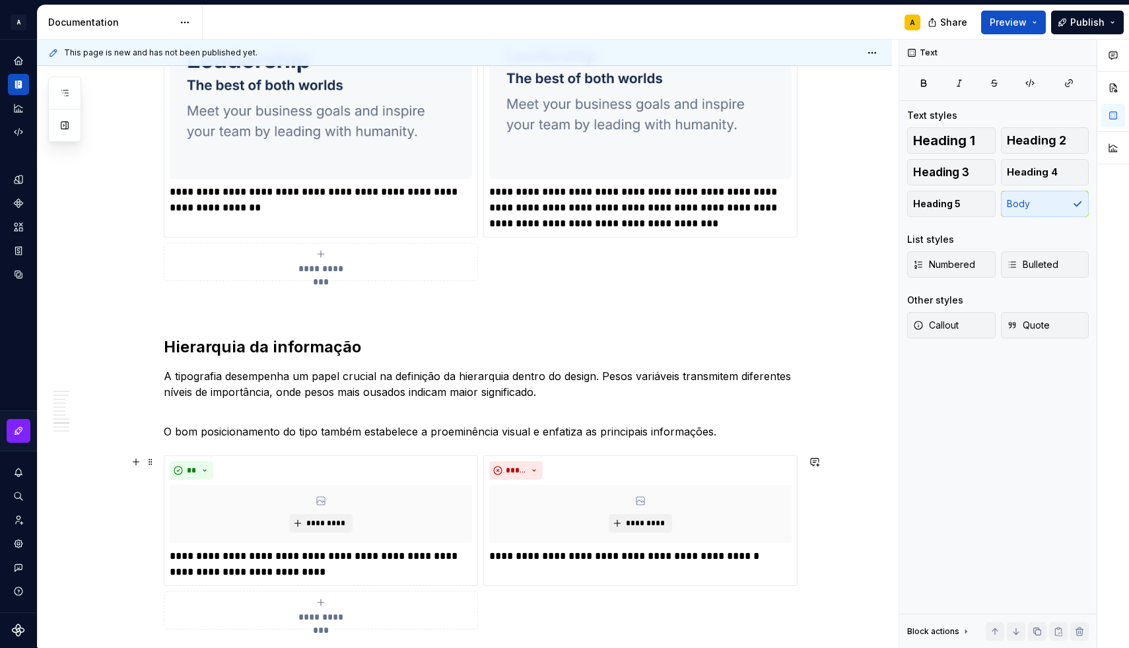
scroll to position [2006, 0]
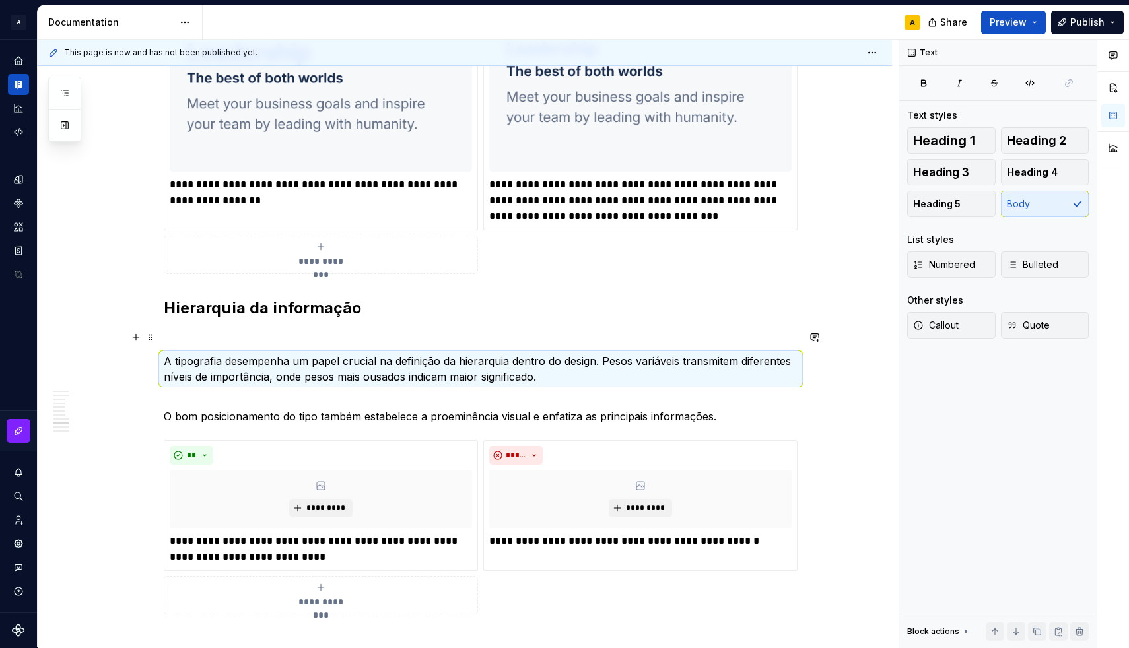
click at [180, 335] on p at bounding box center [481, 337] width 634 height 16
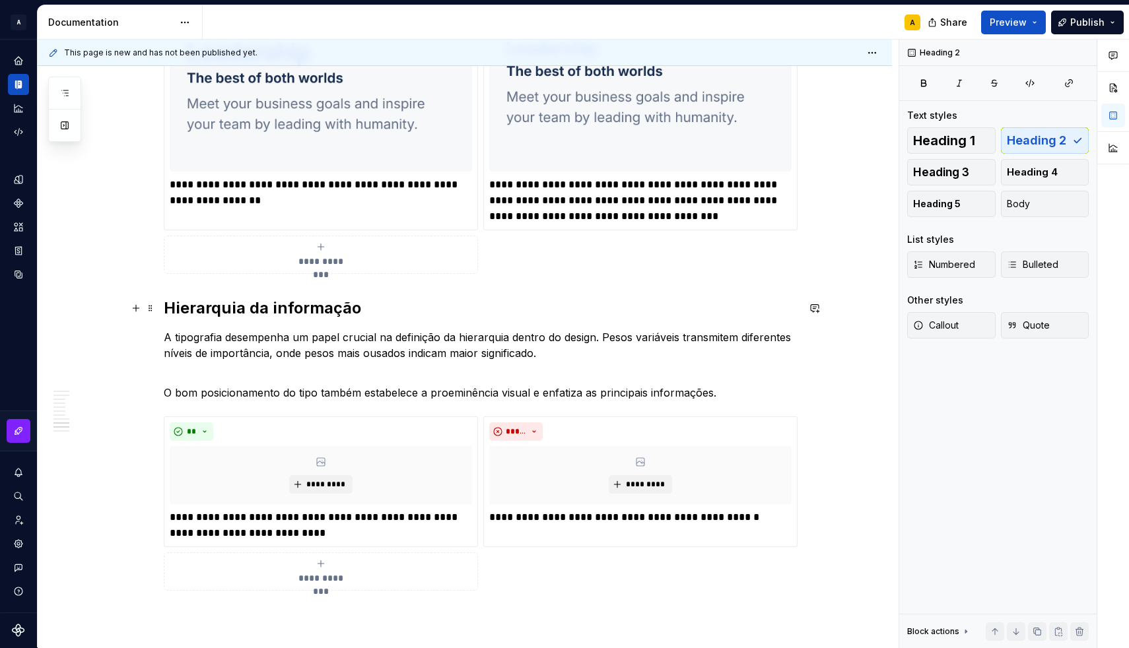
click at [182, 302] on h2 "Hierarquia da informação" at bounding box center [481, 308] width 634 height 21
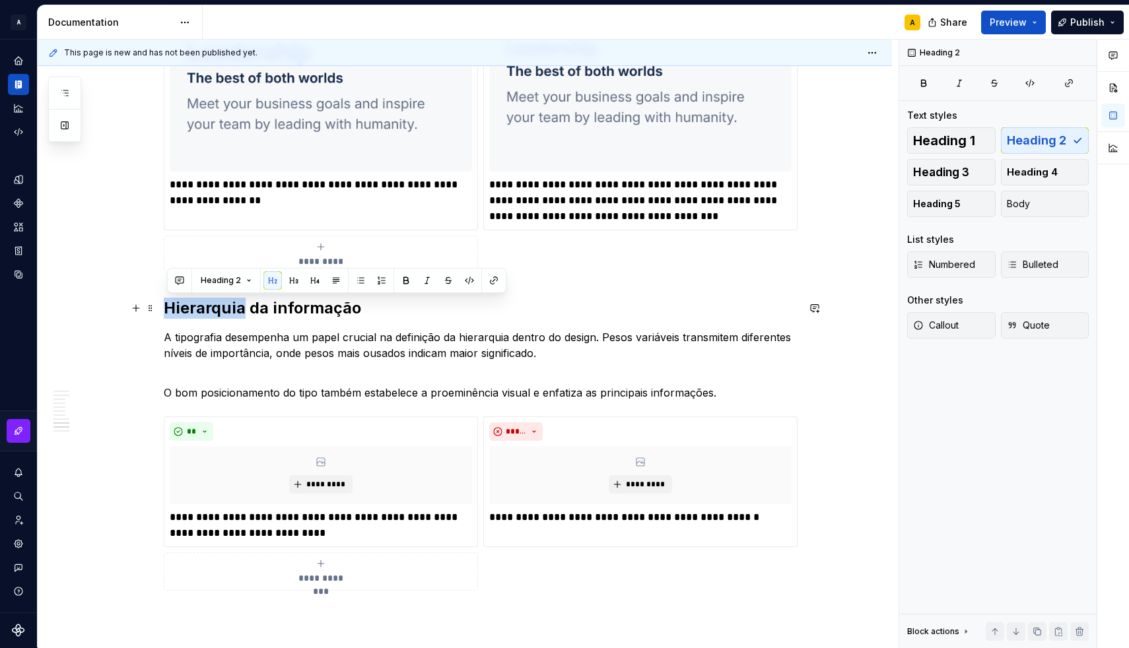
click at [182, 302] on h2 "Hierarquia da informação" at bounding box center [481, 308] width 634 height 21
click at [309, 279] on button "button" at bounding box center [315, 280] width 18 height 18
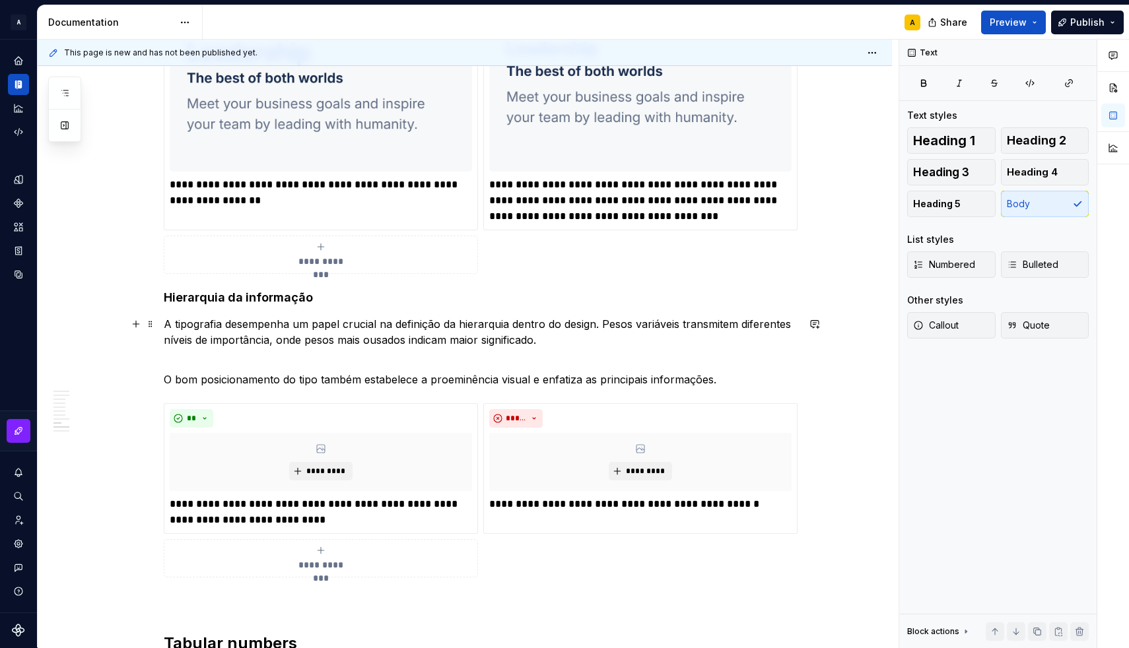
click at [249, 325] on p "A tipografia desempenha um papel crucial na definição da hierarquia dentro do d…" at bounding box center [481, 332] width 634 height 32
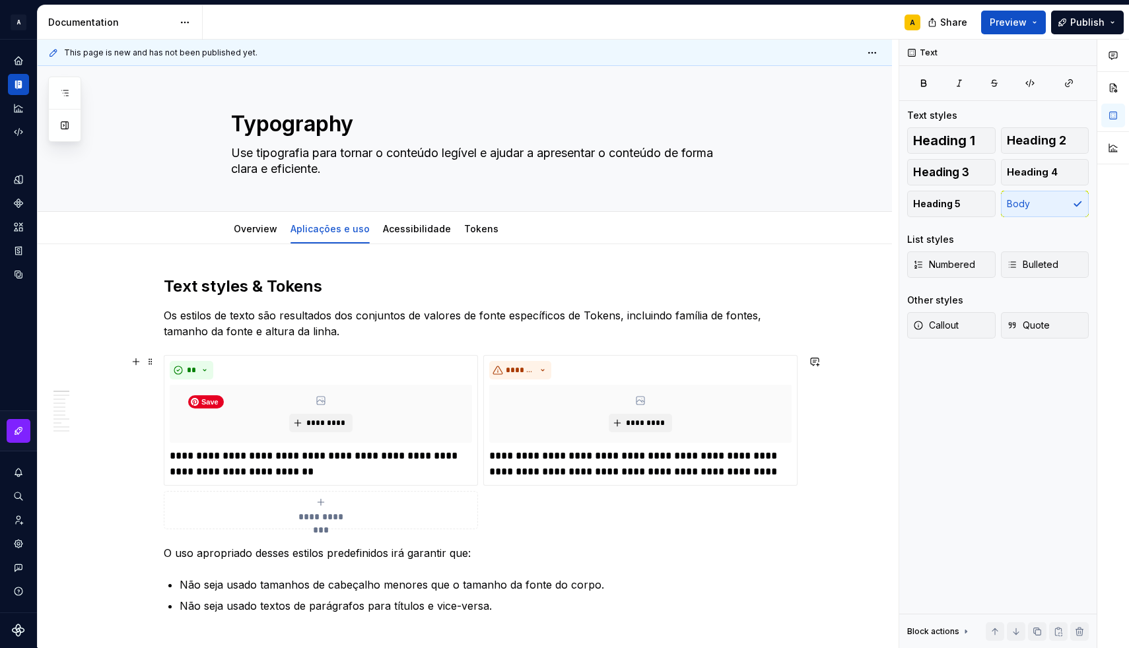
scroll to position [0, 0]
click at [405, 232] on link "Acessibilidade" at bounding box center [417, 228] width 68 height 11
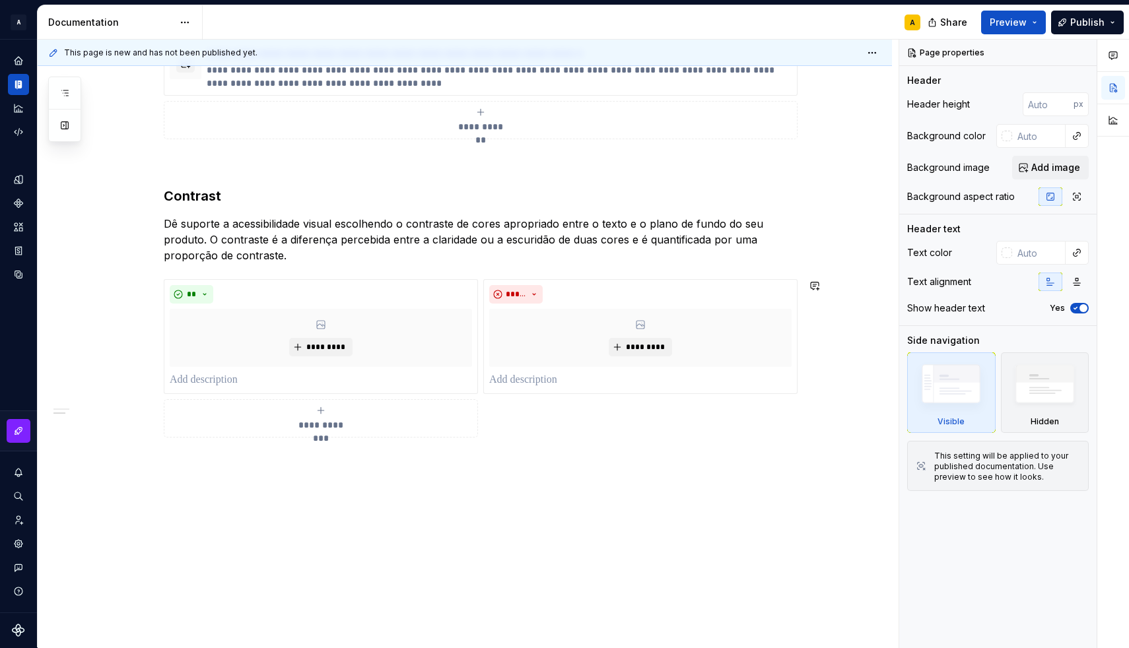
scroll to position [428, 0]
click at [251, 479] on div "**********" at bounding box center [465, 232] width 854 height 832
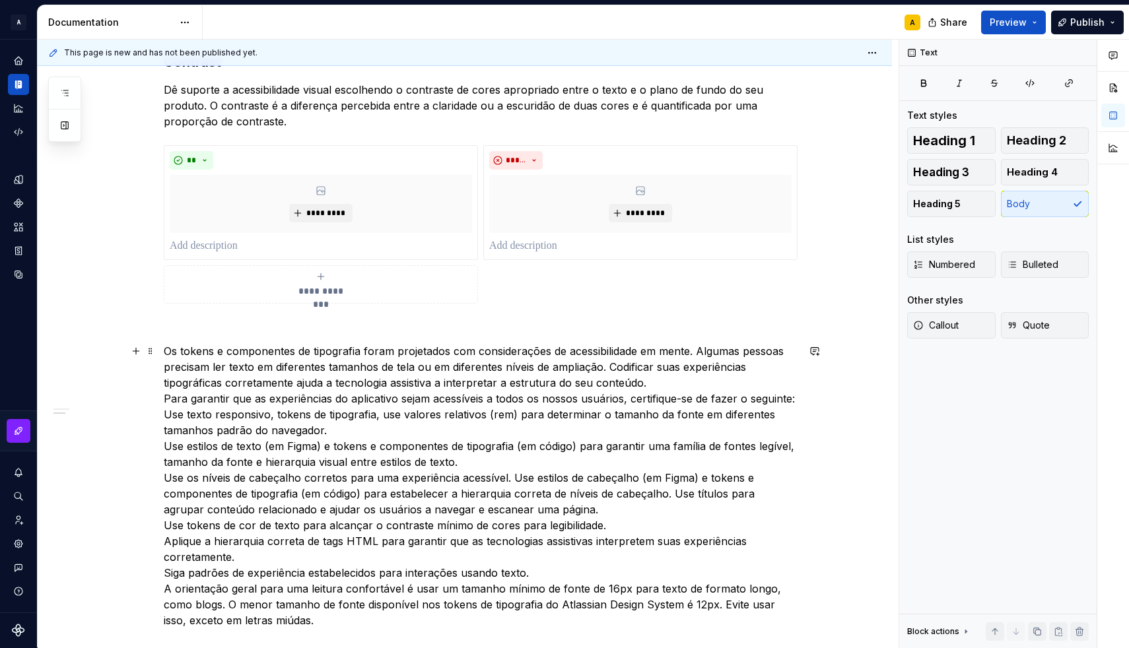
scroll to position [565, 0]
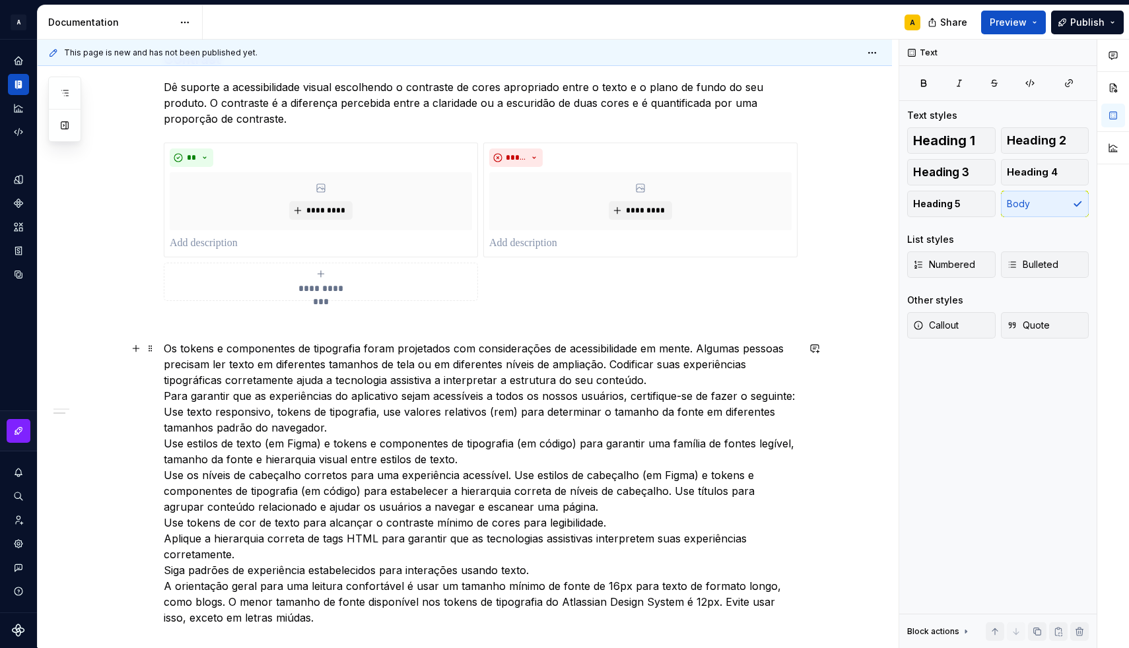
click at [613, 368] on p "Os tokens e componentes de tipografia foram projetados com considerações de ace…" at bounding box center [481, 483] width 634 height 285
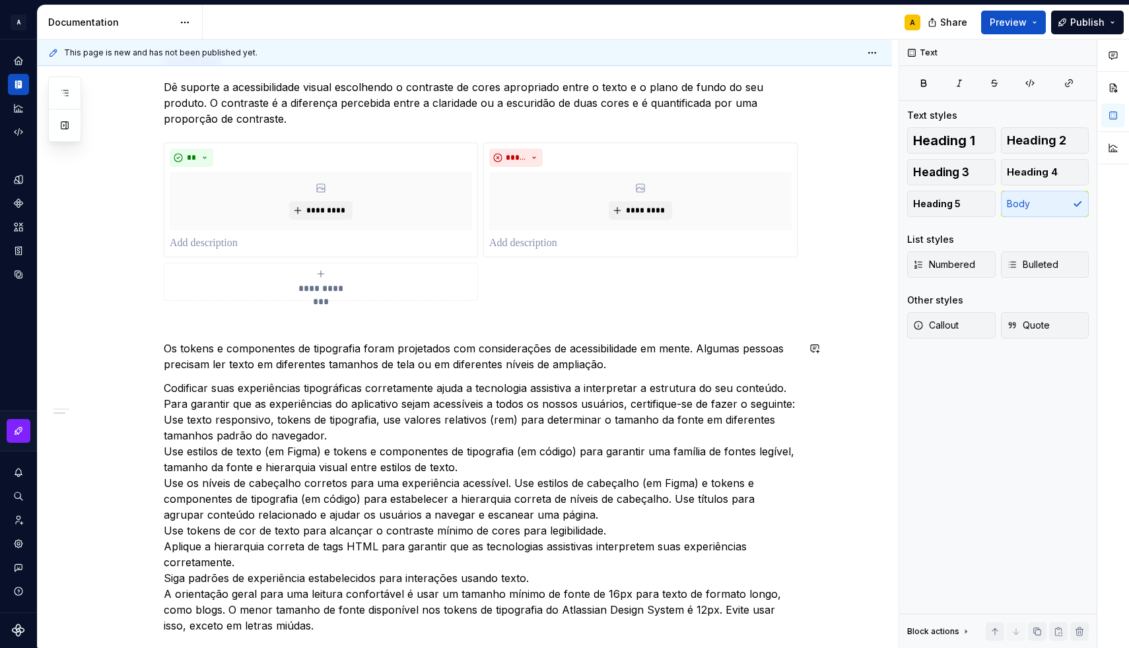
scroll to position [500, 0]
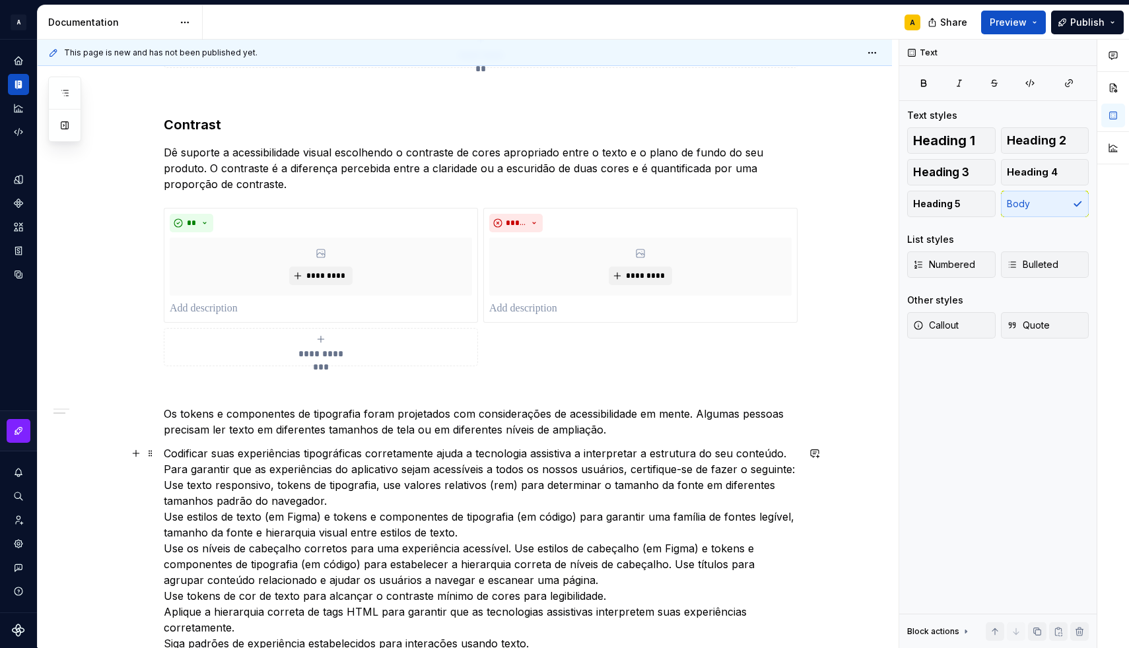
click at [171, 489] on p "Codificar suas experiências tipográficas corretamente ajuda a tecnologia assist…" at bounding box center [481, 572] width 634 height 253
click at [168, 488] on p "Codificar suas experiências tipográficas corretamente ajuda a tecnologia assist…" at bounding box center [481, 572] width 634 height 253
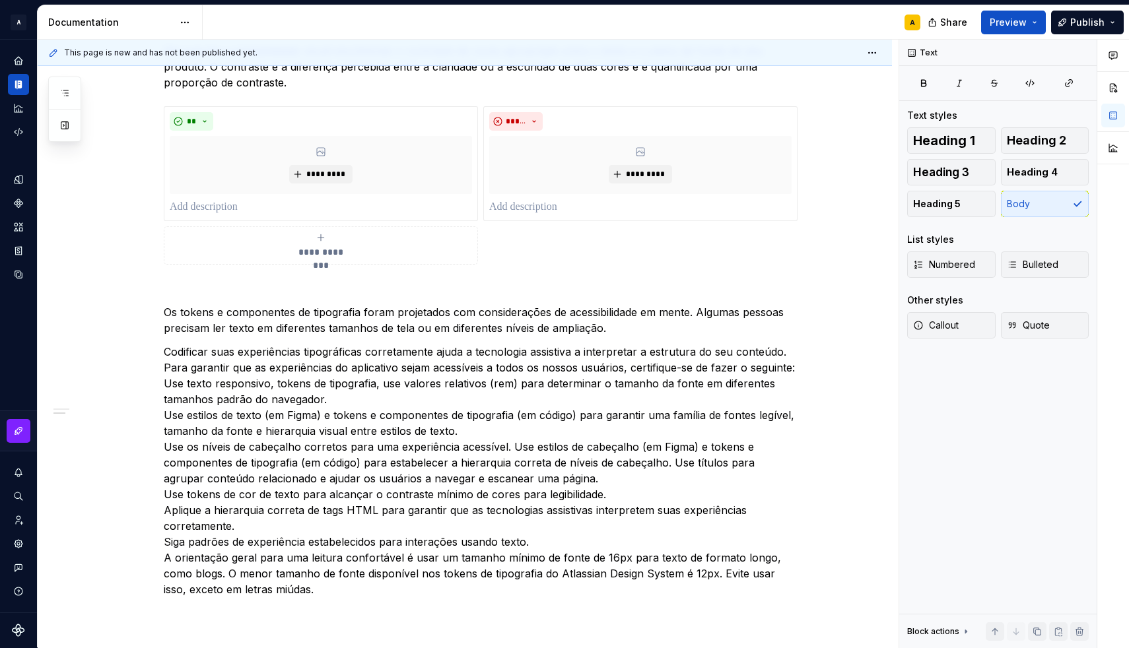
scroll to position [539, 0]
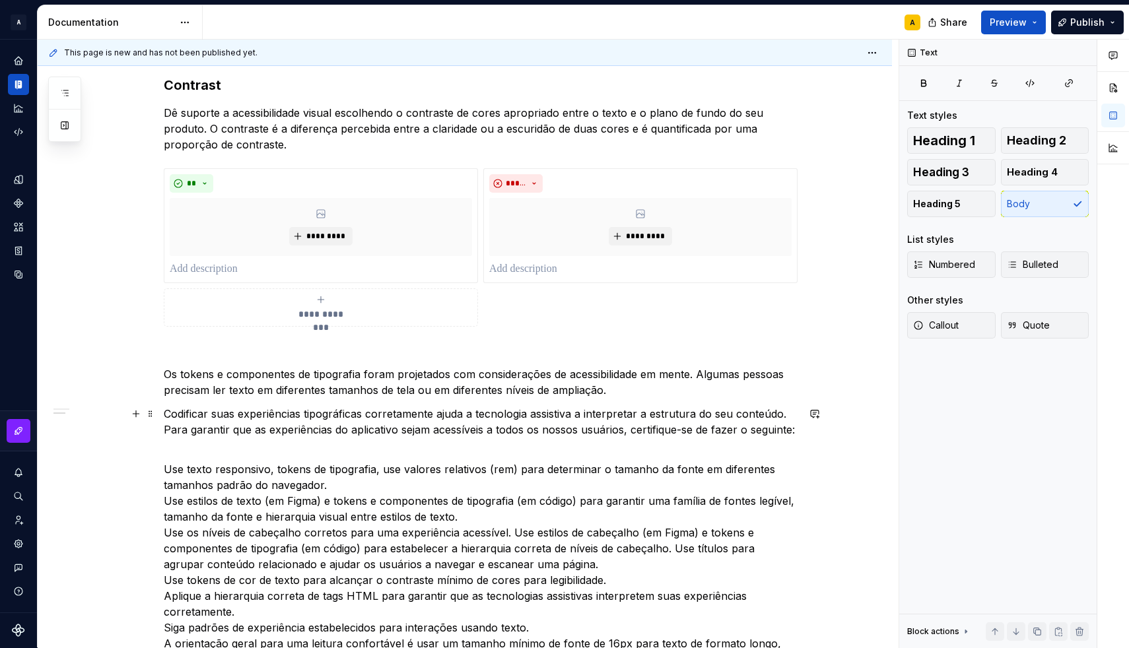
click at [180, 442] on p "Codificar suas experiências tipográficas corretamente ajuda a tecnologia assist…" at bounding box center [481, 430] width 634 height 48
click at [339, 486] on p "Use texto responsivo, tokens de tipografia, use valores relativos (rem) para de…" at bounding box center [481, 572] width 634 height 222
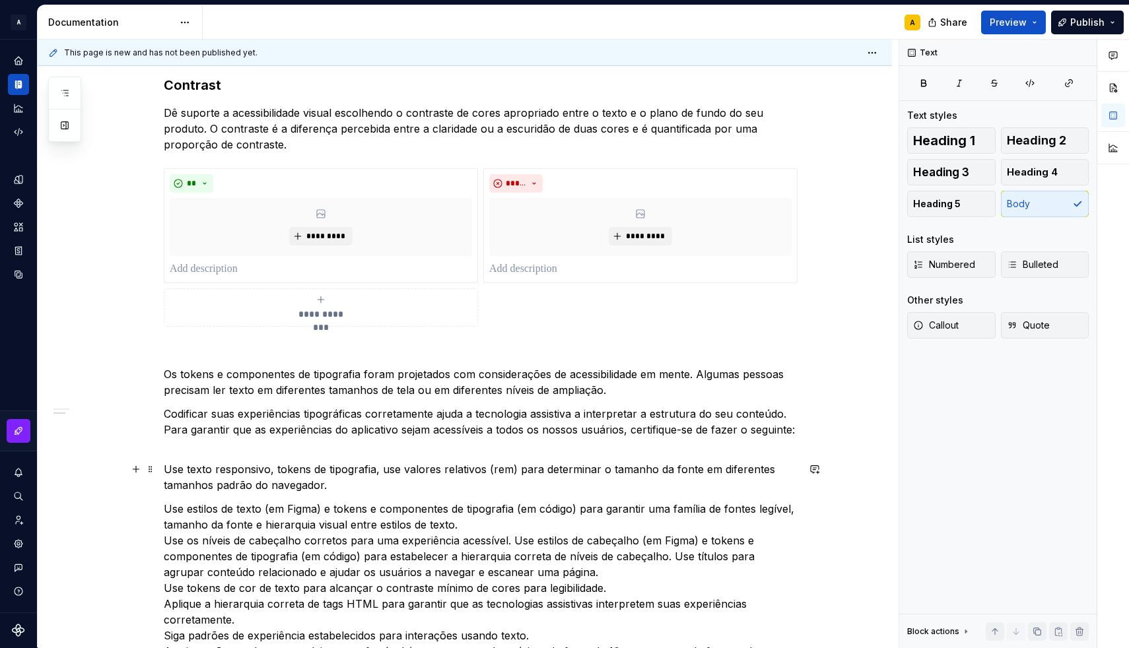
click at [170, 470] on p "Use texto responsivo, tokens de tipografia, use valores relativos (rem) para de…" at bounding box center [481, 477] width 634 height 32
type textarea "*"
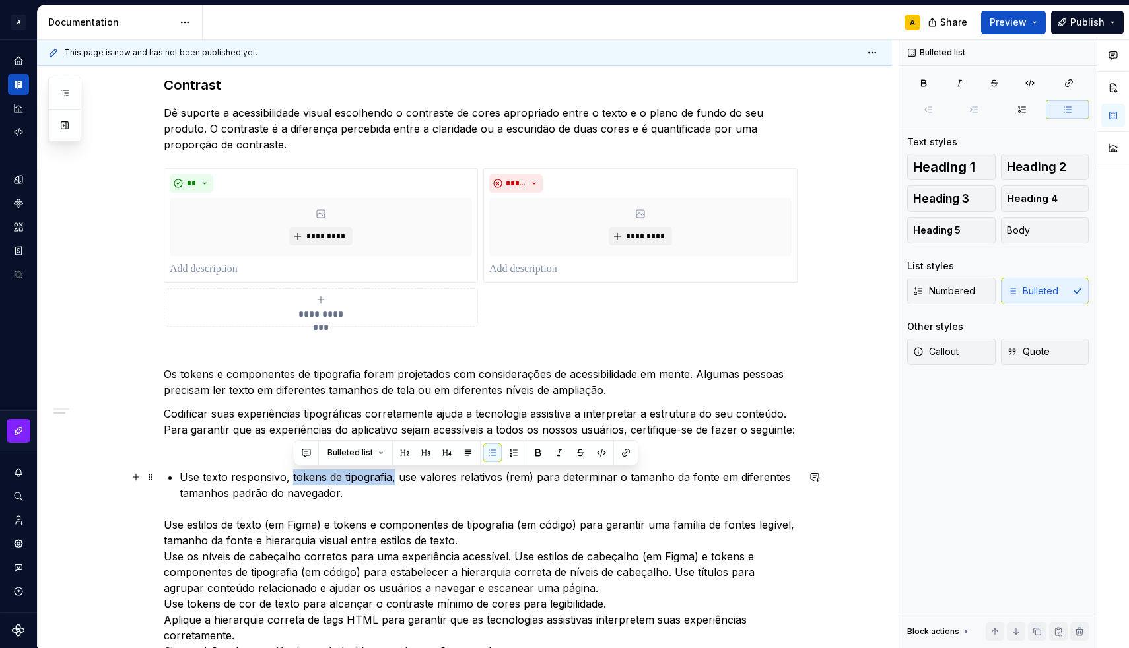
drag, startPoint x: 293, startPoint y: 479, endPoint x: 396, endPoint y: 472, distance: 103.2
click at [396, 472] on p "Use texto responsivo, tokens de tipografia, use valores relativos (rem) para de…" at bounding box center [489, 485] width 618 height 32
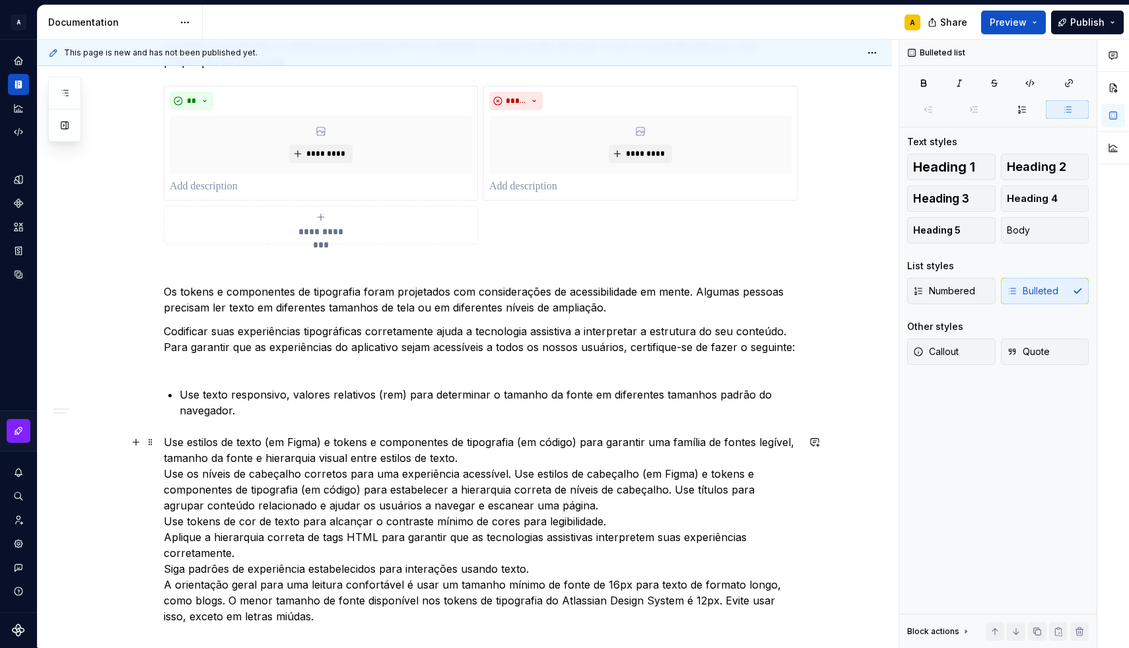
scroll to position [626, 0]
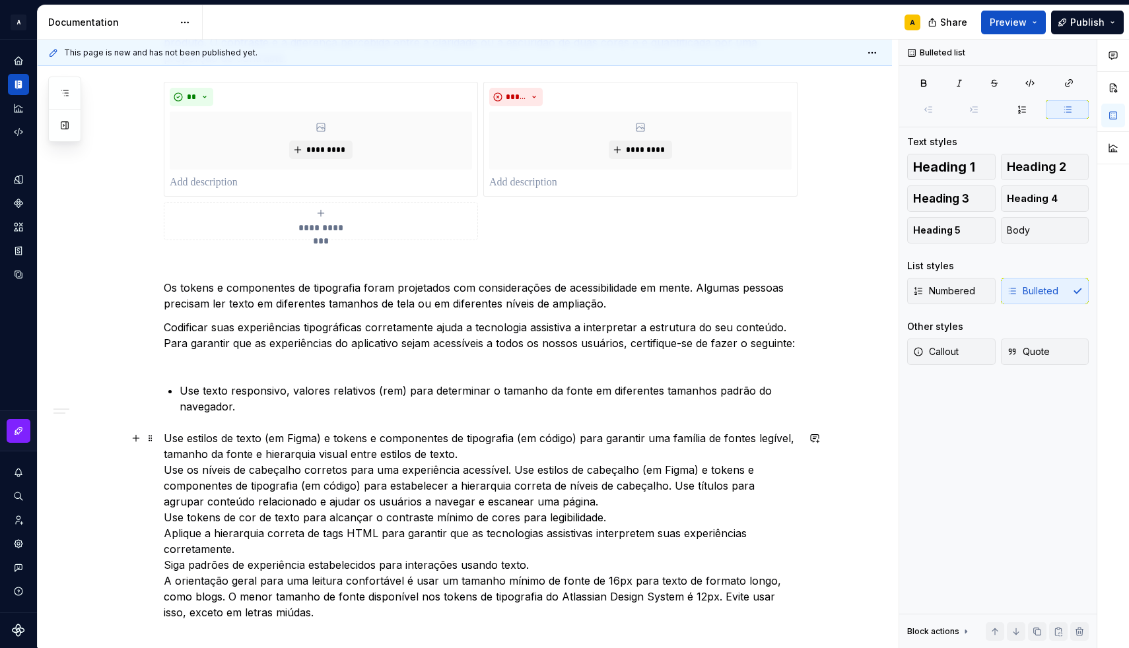
click at [168, 438] on p "Use estilos de texto (em Figma) e tokens e componentes de tipografia (em código…" at bounding box center [481, 525] width 634 height 190
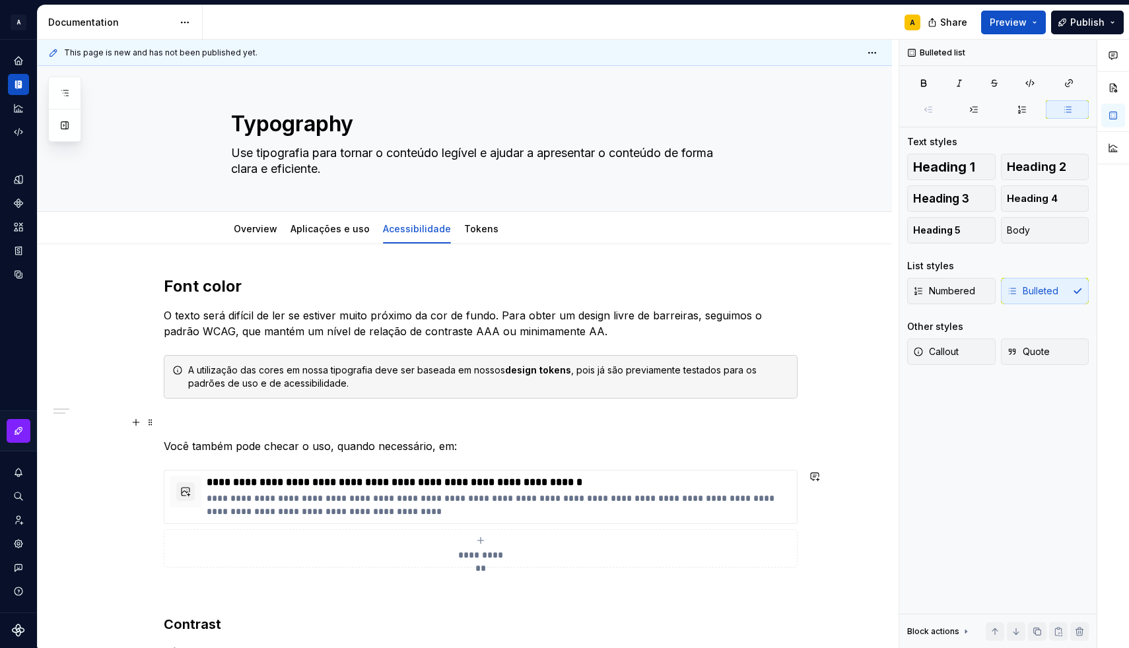
scroll to position [0, 0]
click at [333, 234] on div "Aplicações e uso" at bounding box center [329, 228] width 79 height 13
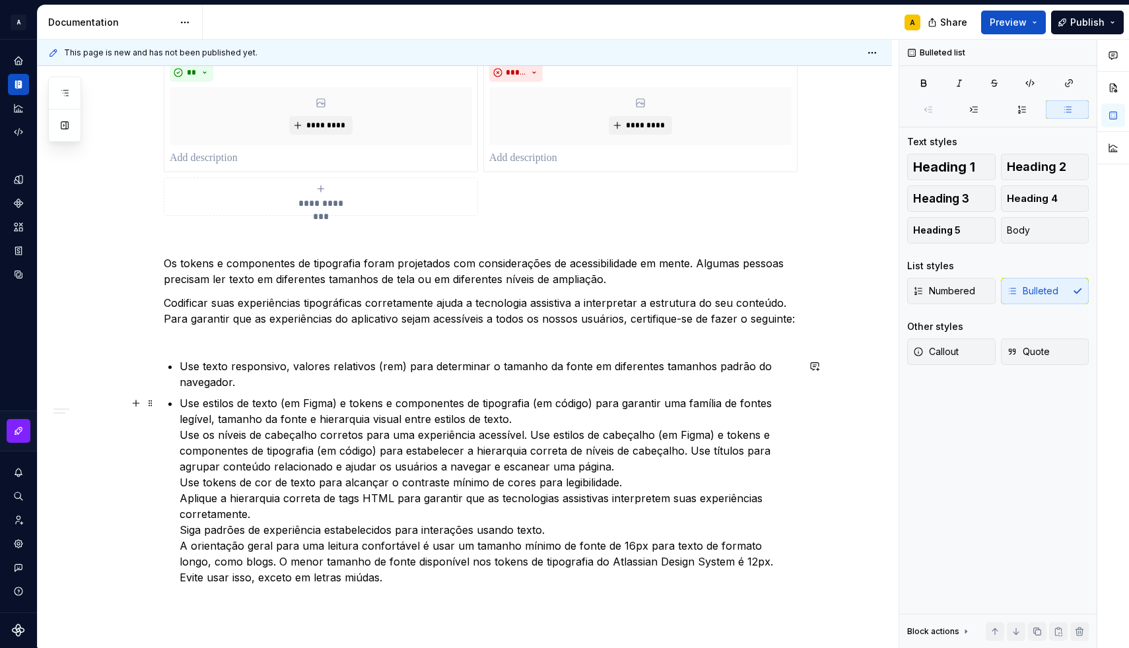
scroll to position [706, 0]
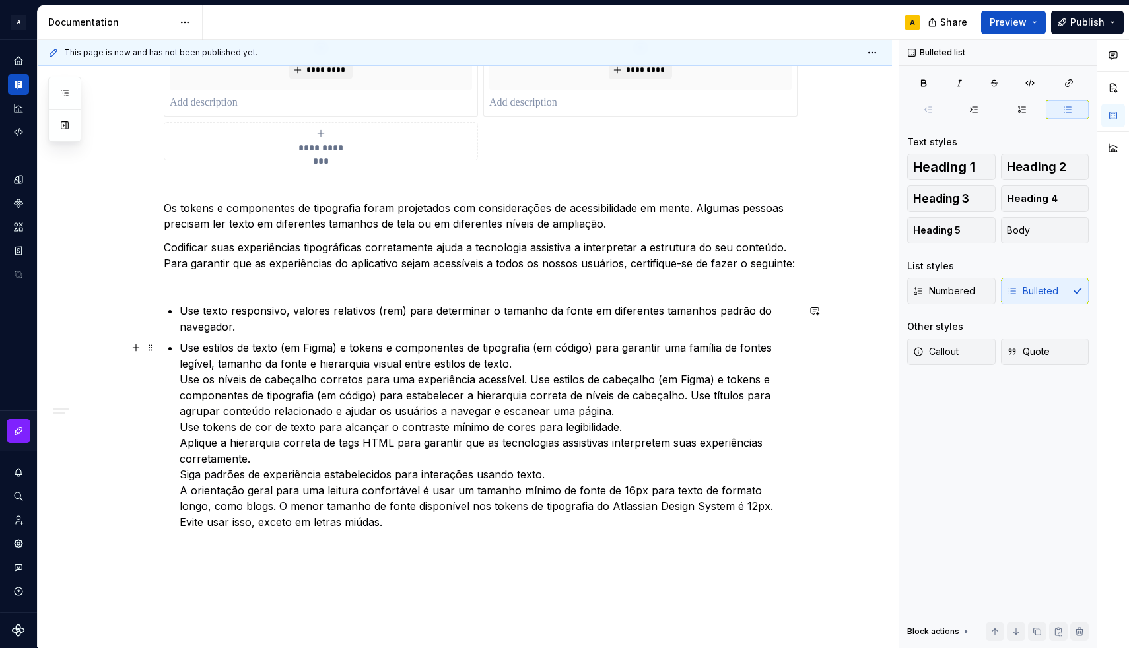
click at [182, 375] on div "**********" at bounding box center [481, 50] width 634 height 960
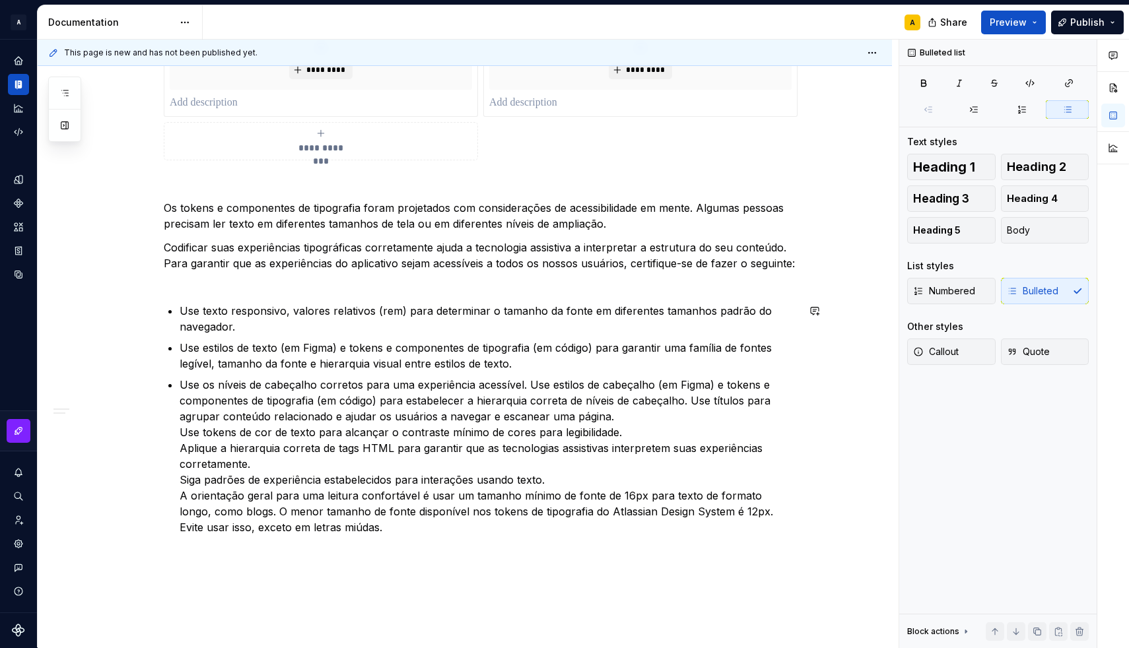
scroll to position [640, 0]
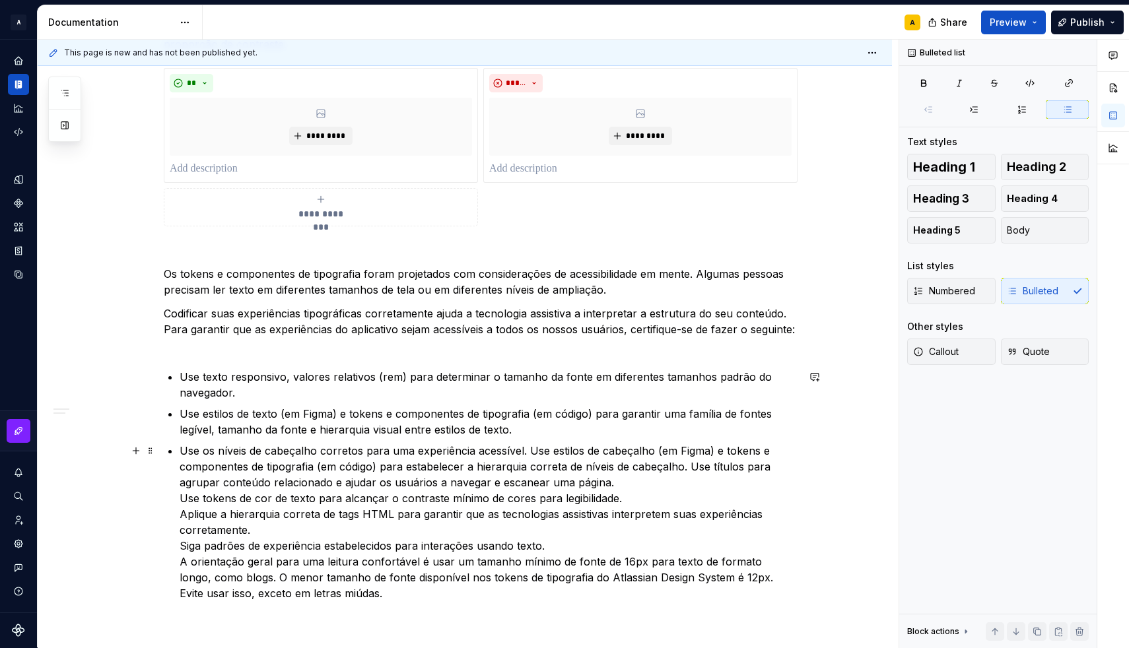
click at [529, 451] on p "Use os níveis de cabeçalho corretos para uma experiência acessível. Use estilos…" at bounding box center [489, 522] width 618 height 158
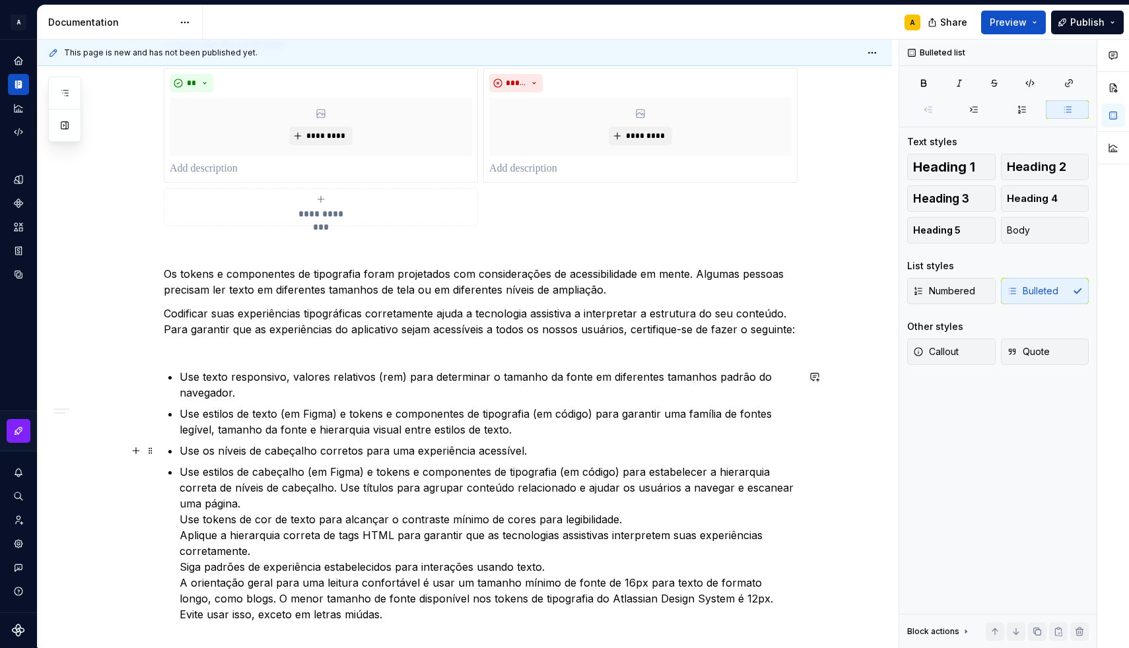
click at [253, 454] on p "Use os níveis de cabeçalho corretos para uma experiência acessível." at bounding box center [489, 451] width 618 height 16
click at [554, 446] on p "Use os níveis de cabeçalho corretos para uma experiência acessível." at bounding box center [489, 451] width 618 height 16
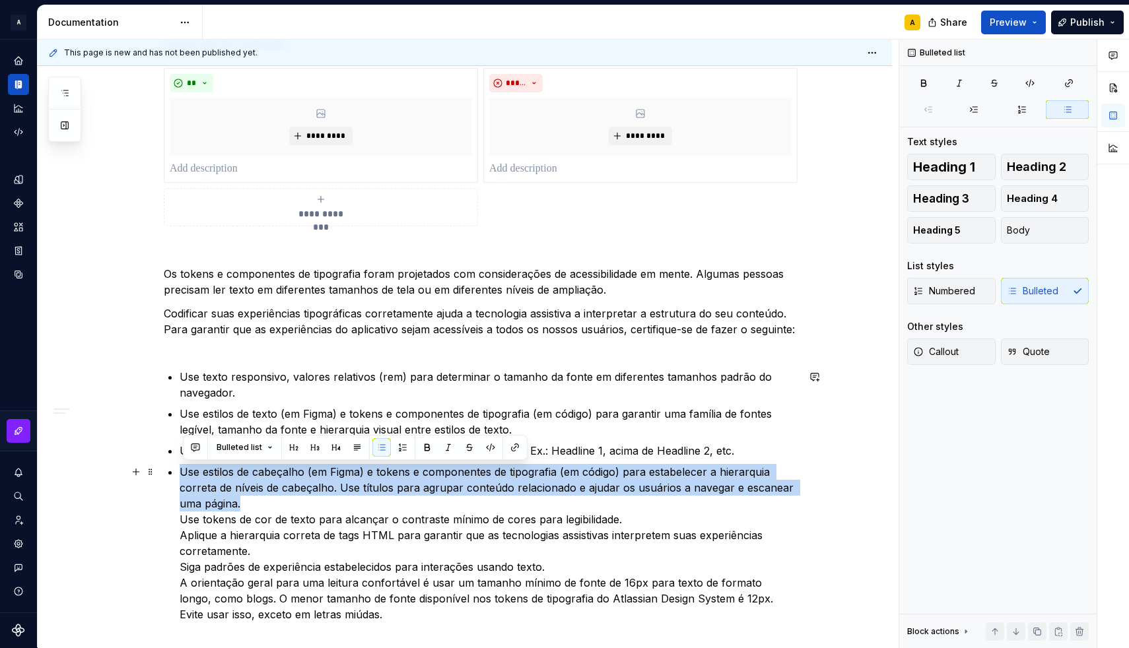
drag, startPoint x: 251, startPoint y: 506, endPoint x: 182, endPoint y: 472, distance: 76.5
click at [182, 472] on div "**********" at bounding box center [481, 129] width 634 height 986
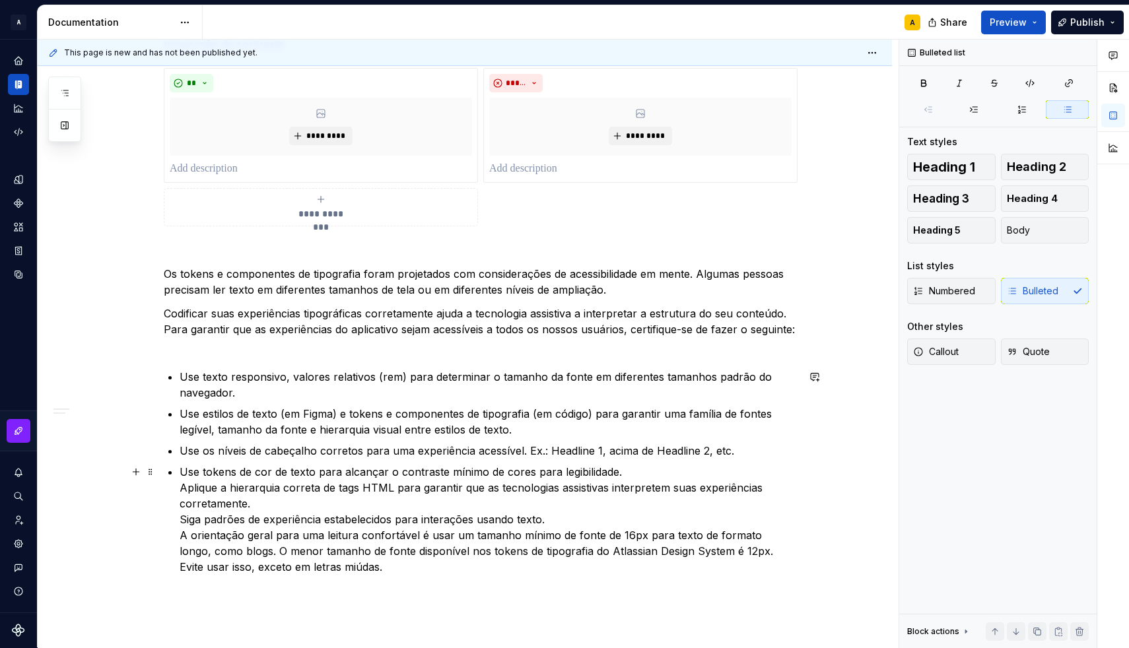
click at [626, 473] on p "Use tokens de cor de texto para alcançar o contraste mínimo de cores para legib…" at bounding box center [489, 519] width 618 height 111
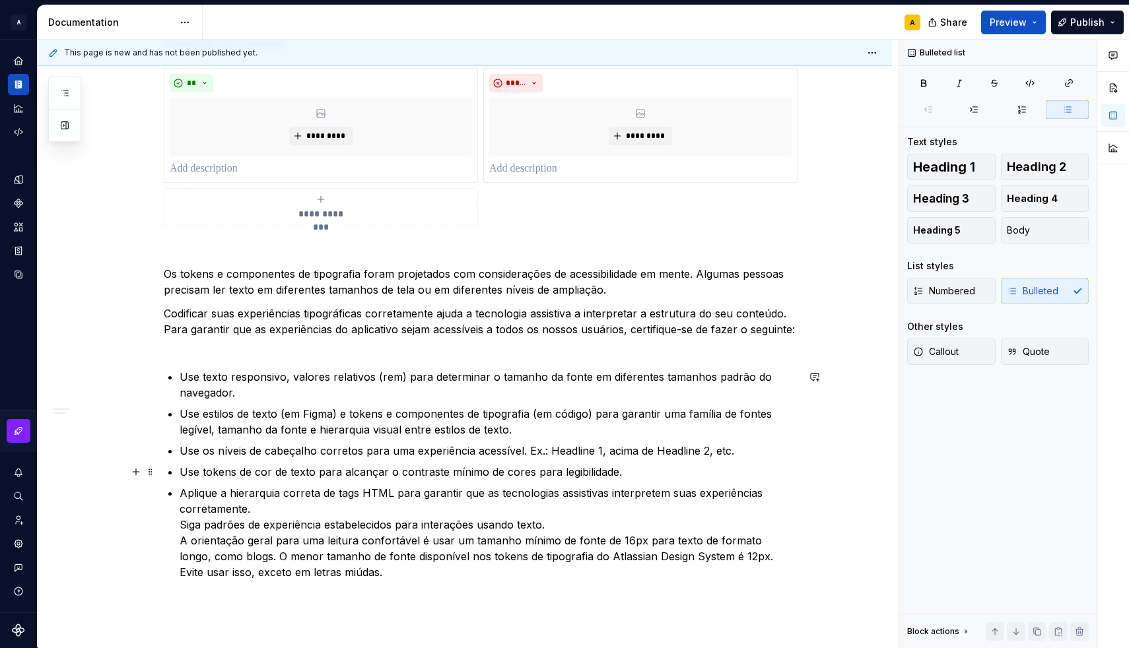
click at [201, 471] on p "Use tokens de cor de texto para alcançar o contraste mínimo de cores para legib…" at bounding box center [489, 472] width 618 height 16
click at [542, 475] on p "Use os design tokens de cor de texto para alcançar o contraste mínimo de cores …" at bounding box center [489, 472] width 618 height 16
click at [503, 475] on p "Use os design tokens de cor de texto para alcançar o contraste mínimo de cores …" at bounding box center [489, 472] width 618 height 16
click at [698, 470] on p "Use os design tokens de cor de texto para alcançar o contraste e uso correto de…" at bounding box center [489, 472] width 618 height 16
click at [719, 467] on p "Use os design tokens de cor de texto para alcançar o contraste e uso correto de…" at bounding box center [489, 472] width 618 height 16
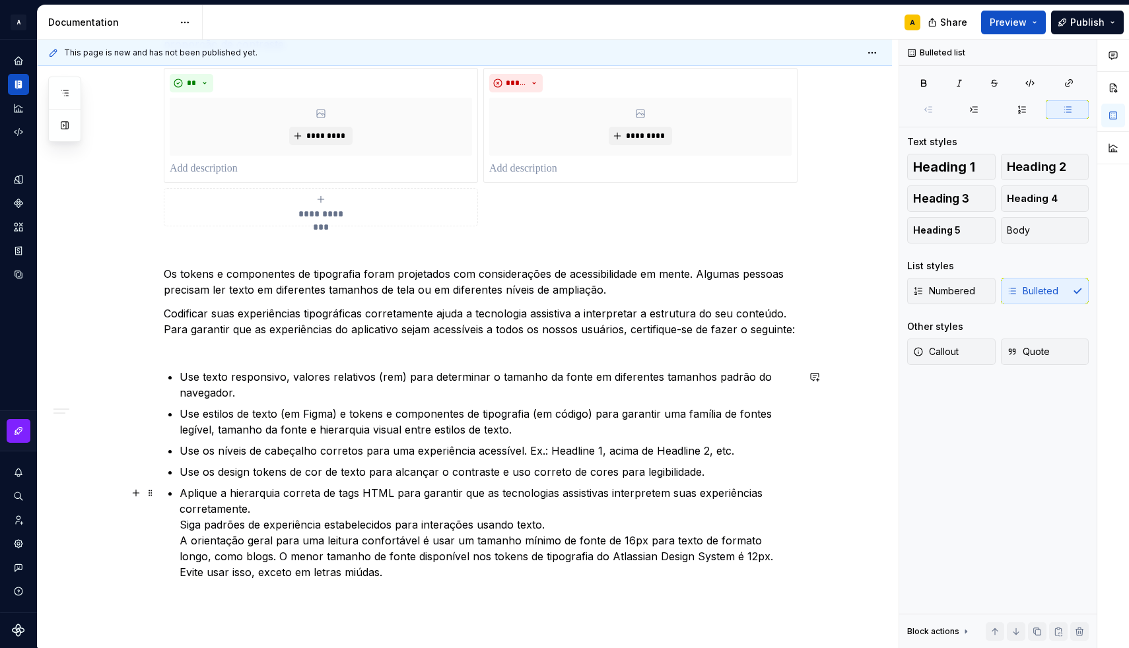
click at [180, 525] on div "**********" at bounding box center [481, 108] width 634 height 944
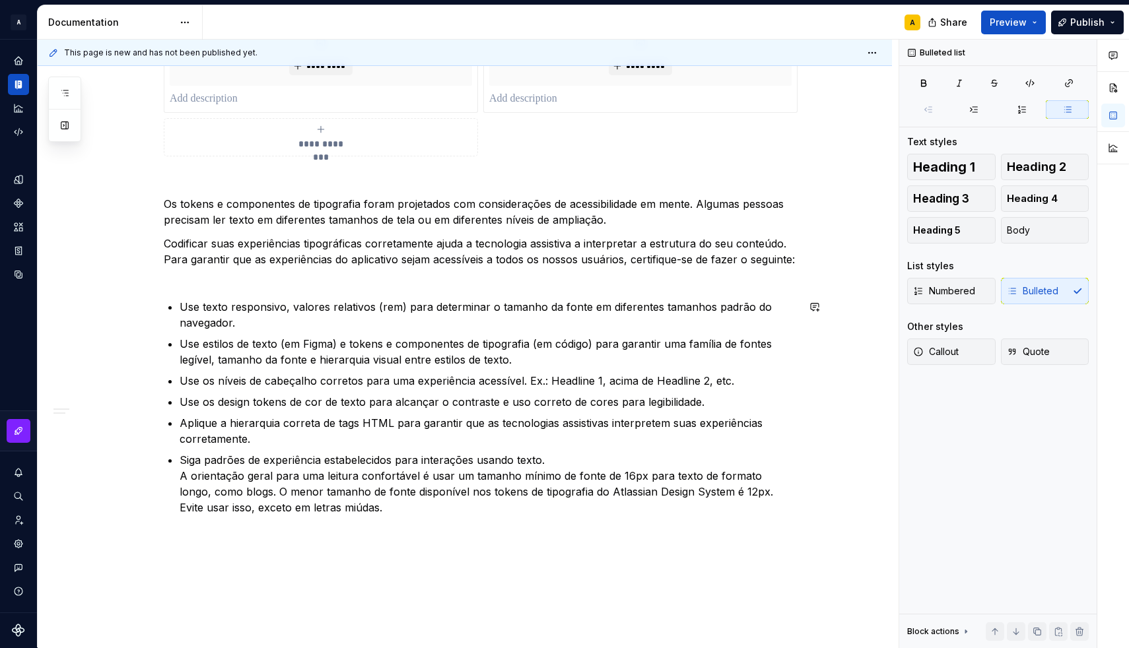
scroll to position [716, 0]
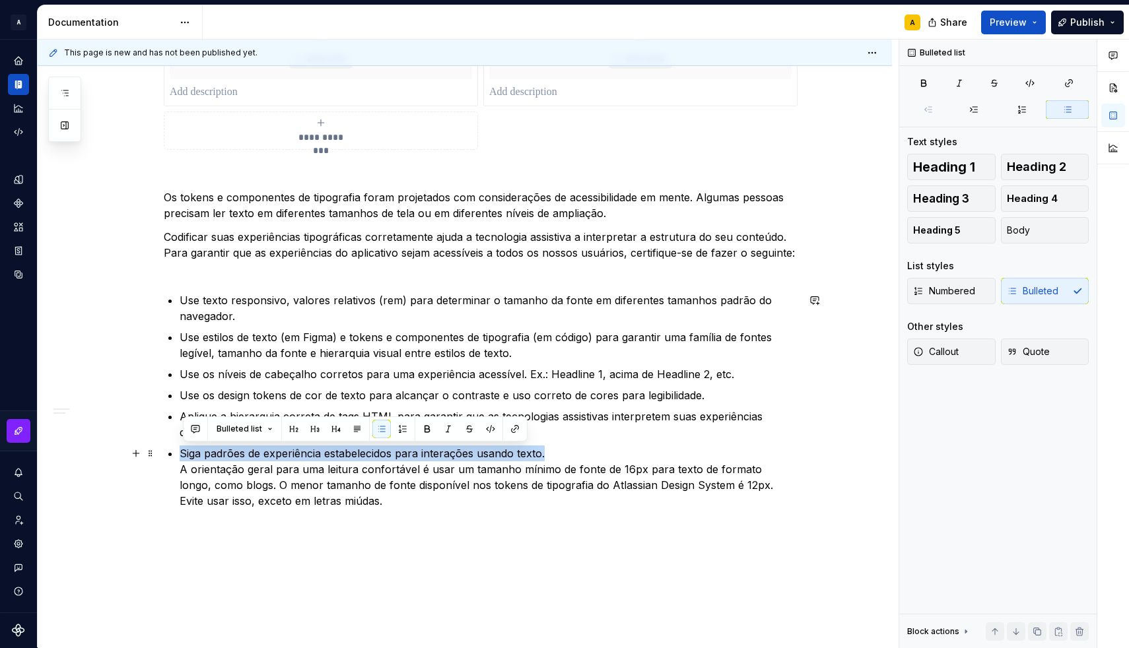
click at [547, 452] on p "Siga padrões de experiência estabelecidos para interações usando texto. A orien…" at bounding box center [489, 477] width 618 height 63
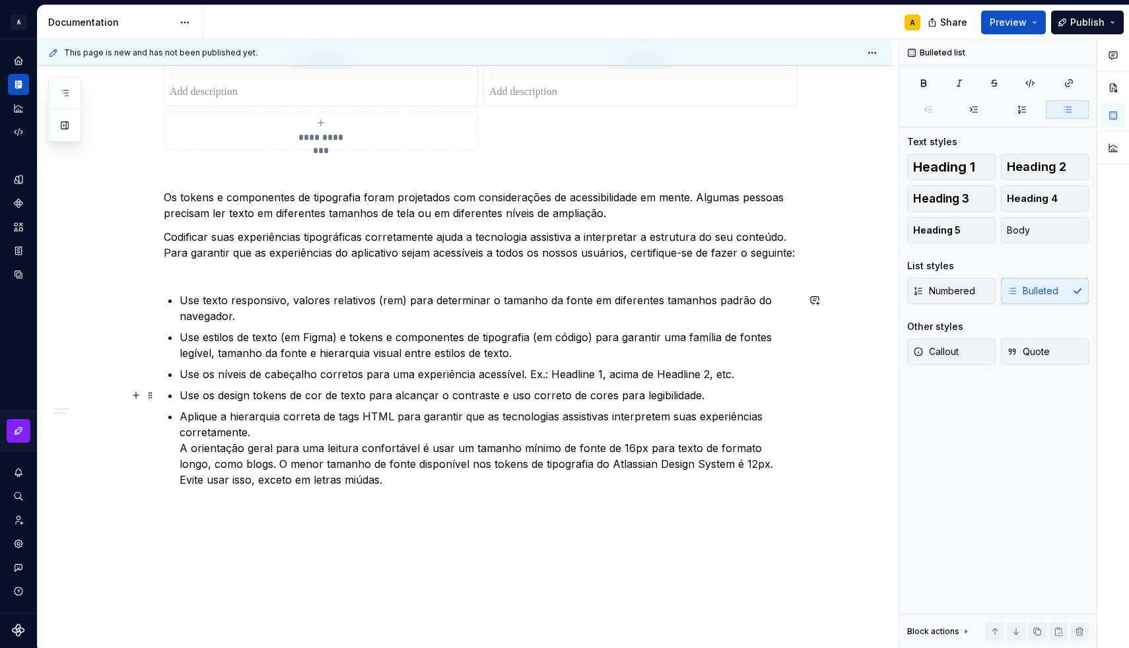
click at [701, 399] on p "Use os design tokens de cor de texto para alcançar o contraste e uso correto de…" at bounding box center [489, 395] width 618 height 16
click at [273, 438] on p "Aplique a hierarquia correta de tags HTML para garantir que as tecnologias assi…" at bounding box center [489, 448] width 618 height 79
click at [185, 447] on p "Aplique a hierarquia correta de tags HTML para garantir que as tecnologias assi…" at bounding box center [489, 448] width 618 height 79
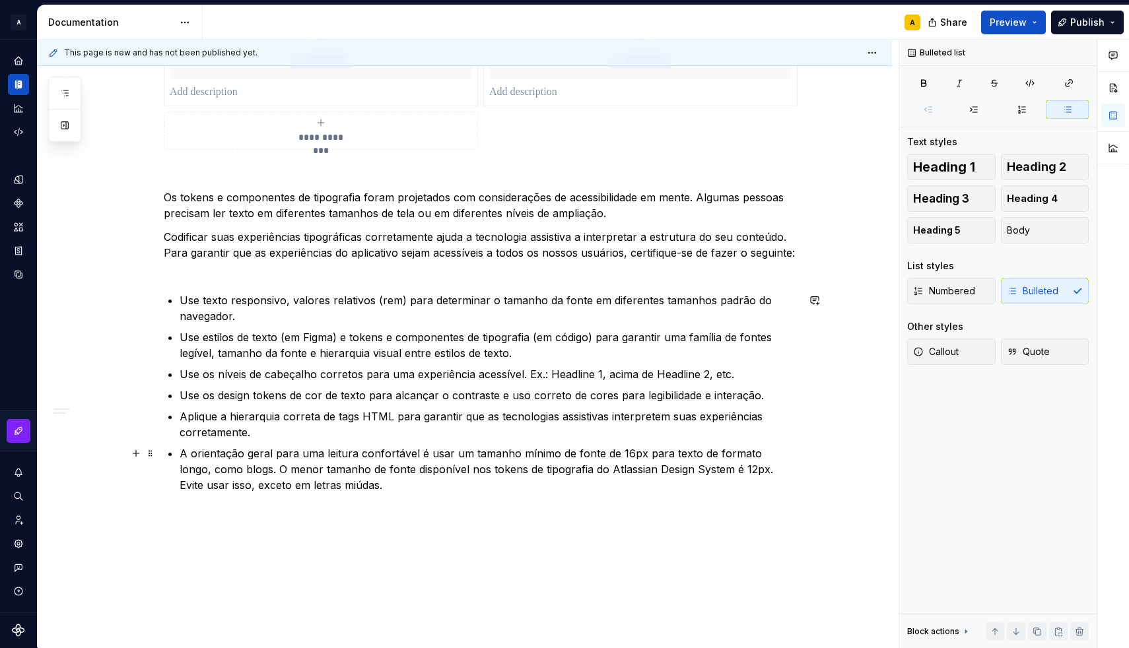
click at [627, 452] on p "A orientação geral para uma leitura confortável é usar um tamanho mínimo de fon…" at bounding box center [489, 470] width 618 height 48
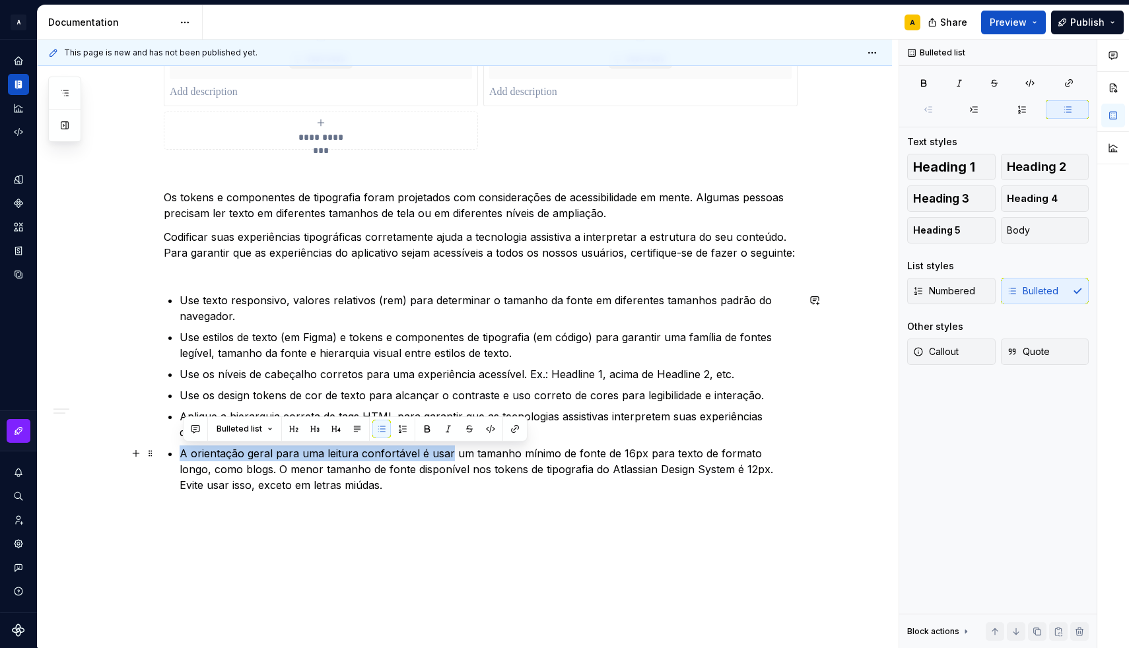
drag, startPoint x: 185, startPoint y: 454, endPoint x: 452, endPoint y: 449, distance: 267.4
click at [452, 449] on p "A orientação geral para uma leitura confortável é usar um tamanho mínimo de fon…" at bounding box center [489, 470] width 618 height 48
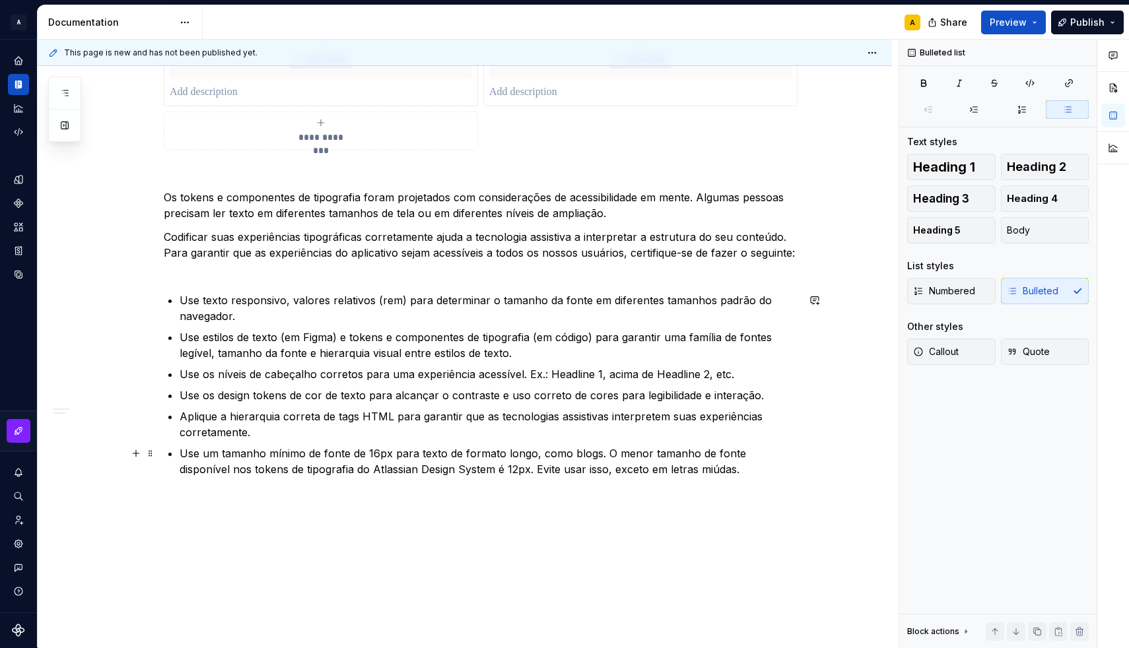
click at [603, 453] on p "Use um tamanho mínimo de fonte de 16px para texto de formato longo, como blogs.…" at bounding box center [489, 462] width 618 height 32
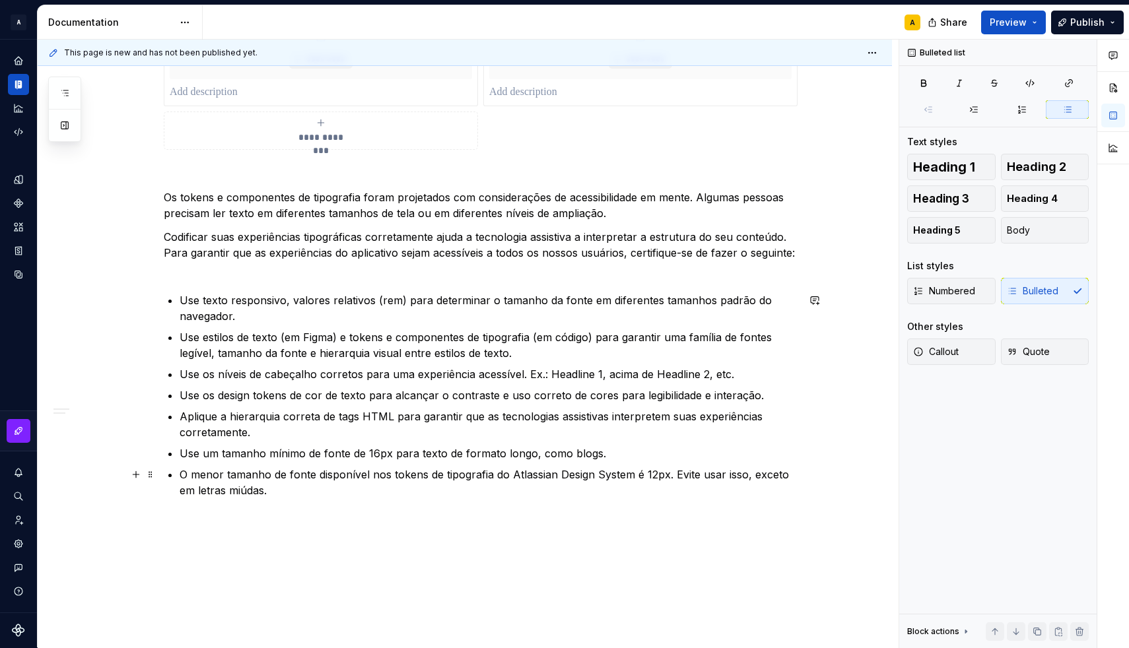
click at [253, 477] on p "O menor tamanho de fonte disponível nos tokens de tipografia do Atlassian Desig…" at bounding box center [489, 483] width 618 height 32
click at [324, 474] on p "O menor text styles de fonte disponível nos tokens de tipografia do Atlassian D…" at bounding box center [489, 483] width 618 height 32
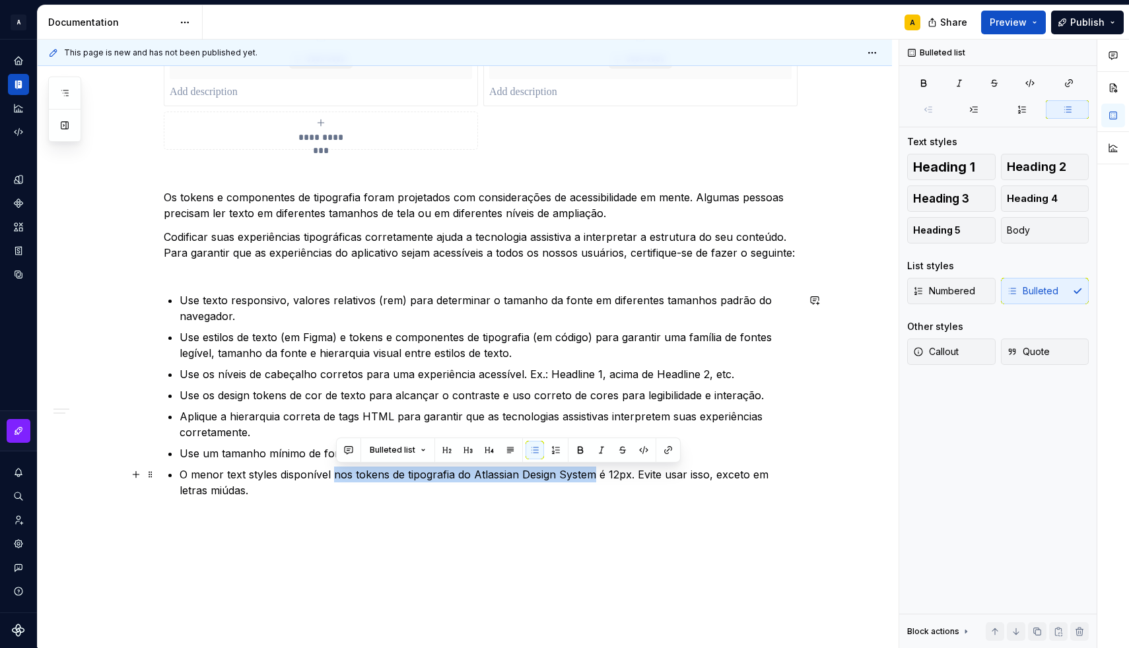
drag, startPoint x: 338, startPoint y: 476, endPoint x: 598, endPoint y: 475, distance: 260.1
click at [598, 475] on p "O menor text styles disponível nos tokens de tipografia do Atlassian Design Sys…" at bounding box center [489, 483] width 618 height 32
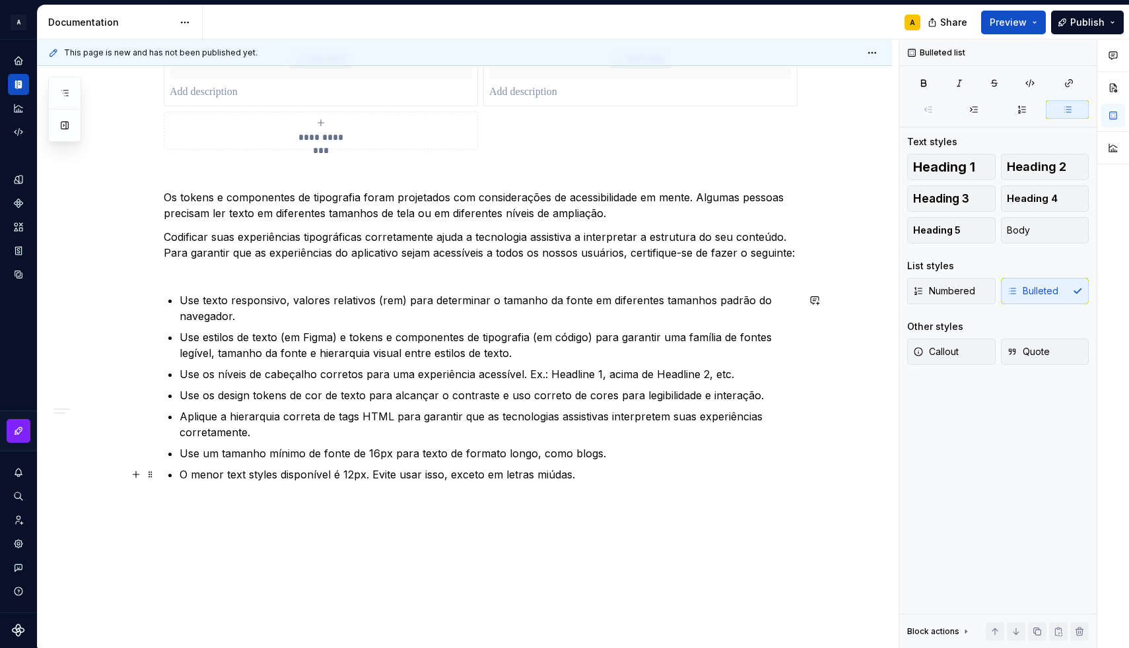
click at [434, 478] on p "O menor text styles disponível é 12px. Evite usar isso, exceto em letras miúdas." at bounding box center [489, 475] width 618 height 16
click at [654, 475] on p "O menor text styles disponível é 12px. Evite usar para textos longos, exceto em…" at bounding box center [489, 475] width 618 height 16
click at [668, 473] on p "O menor text styles disponível é 12px. Evite usar para textos longos, exceto em…" at bounding box center [489, 475] width 618 height 16
drag, startPoint x: 668, startPoint y: 473, endPoint x: 656, endPoint y: 455, distance: 21.4
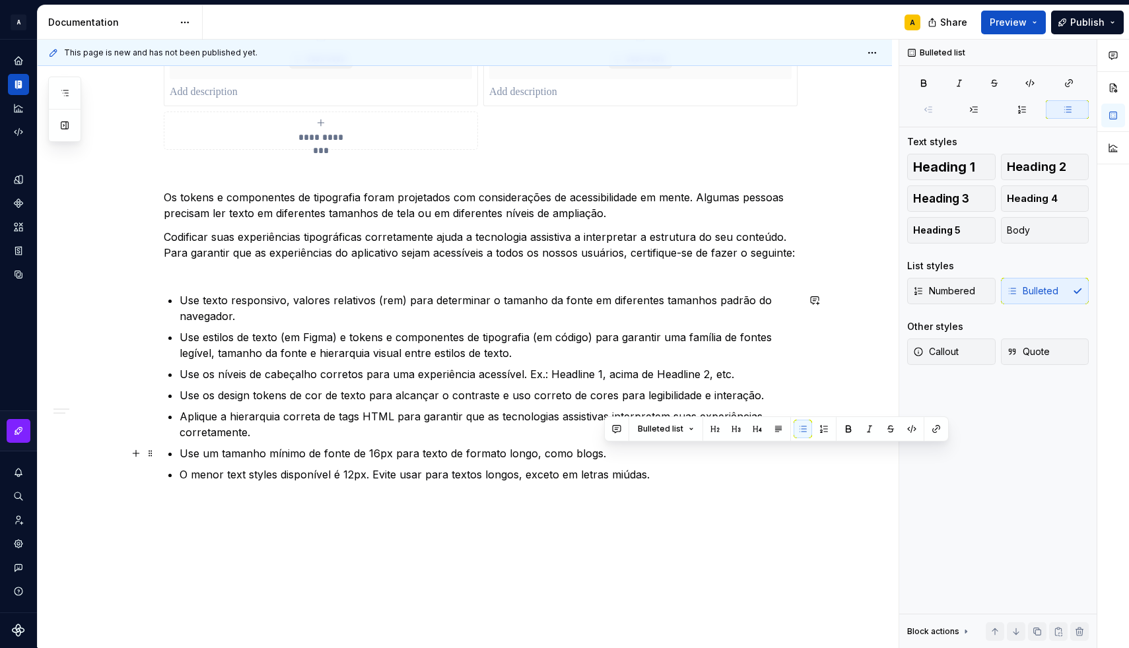
click at [656, 455] on ul "Use texto responsivo, valores relativos (rem) para determinar o tamanho da font…" at bounding box center [489, 387] width 618 height 190
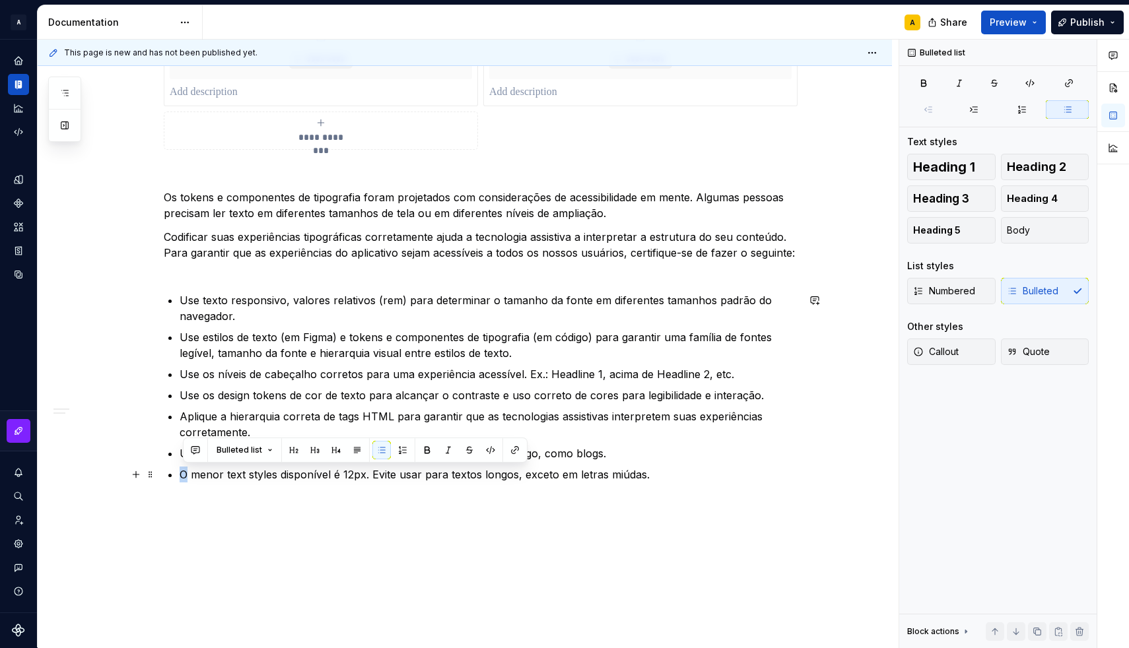
click at [185, 473] on p "O menor text styles disponível é 12px. Evite usar para textos longos, exceto em…" at bounding box center [489, 475] width 618 height 16
click at [391, 474] on p "Evite usar o menor text styles disponível é 12px. Evite usar para textos longos…" at bounding box center [489, 475] width 618 height 16
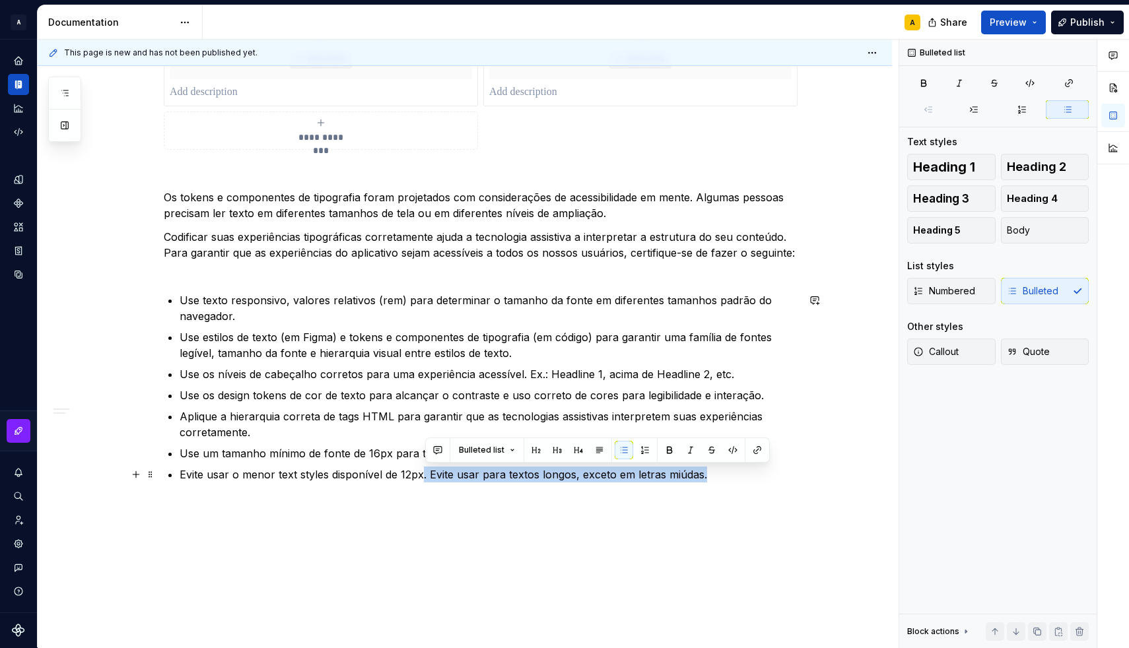
drag, startPoint x: 424, startPoint y: 474, endPoint x: 719, endPoint y: 473, distance: 295.0
click at [719, 473] on p "Evite usar o menor text styles disponível de 12px. Evite usar para textos longo…" at bounding box center [489, 475] width 618 height 16
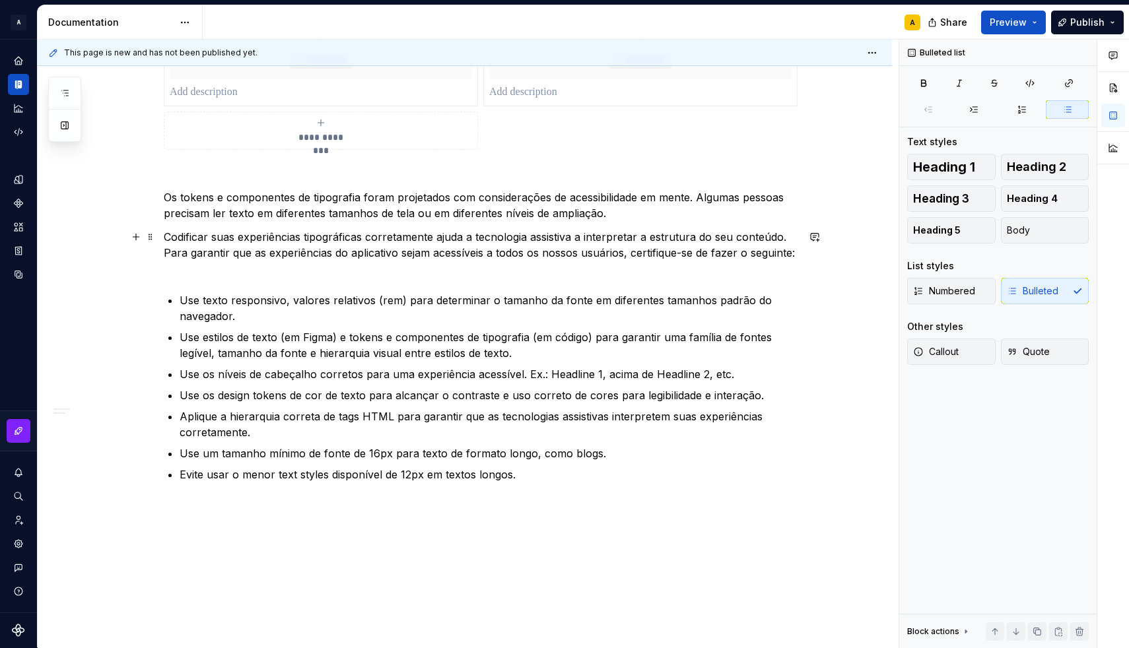
click at [275, 268] on p "Codificar suas experiências tipográficas corretamente ajuda a tecnologia assist…" at bounding box center [481, 253] width 634 height 48
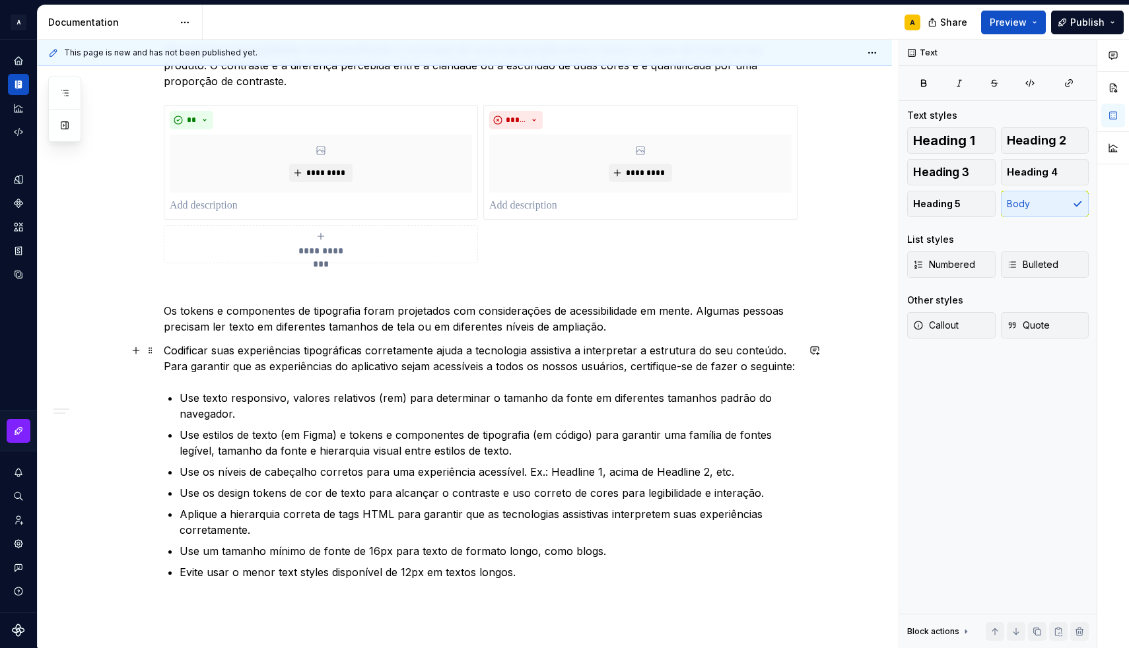
scroll to position [612, 0]
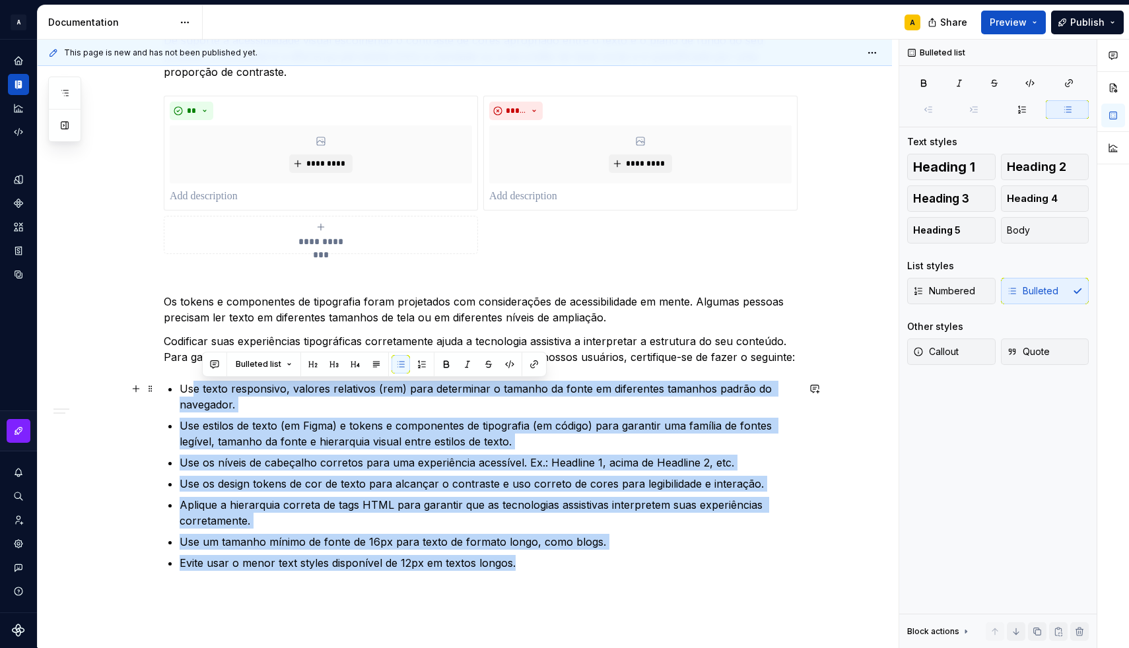
drag, startPoint x: 541, startPoint y: 560, endPoint x: 195, endPoint y: 387, distance: 387.6
click at [195, 387] on ul "Use texto responsivo, valores relativos (rem) para determinar o tamanho da font…" at bounding box center [489, 476] width 618 height 190
click at [411, 367] on button "button" at bounding box center [416, 364] width 18 height 18
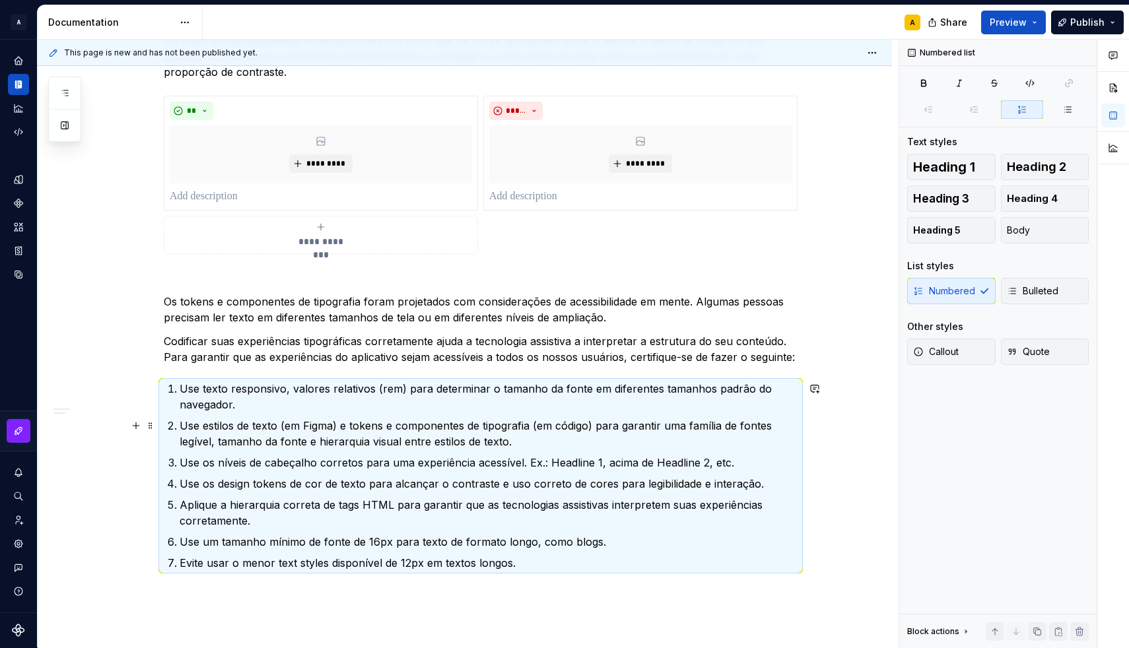
scroll to position [684, 0]
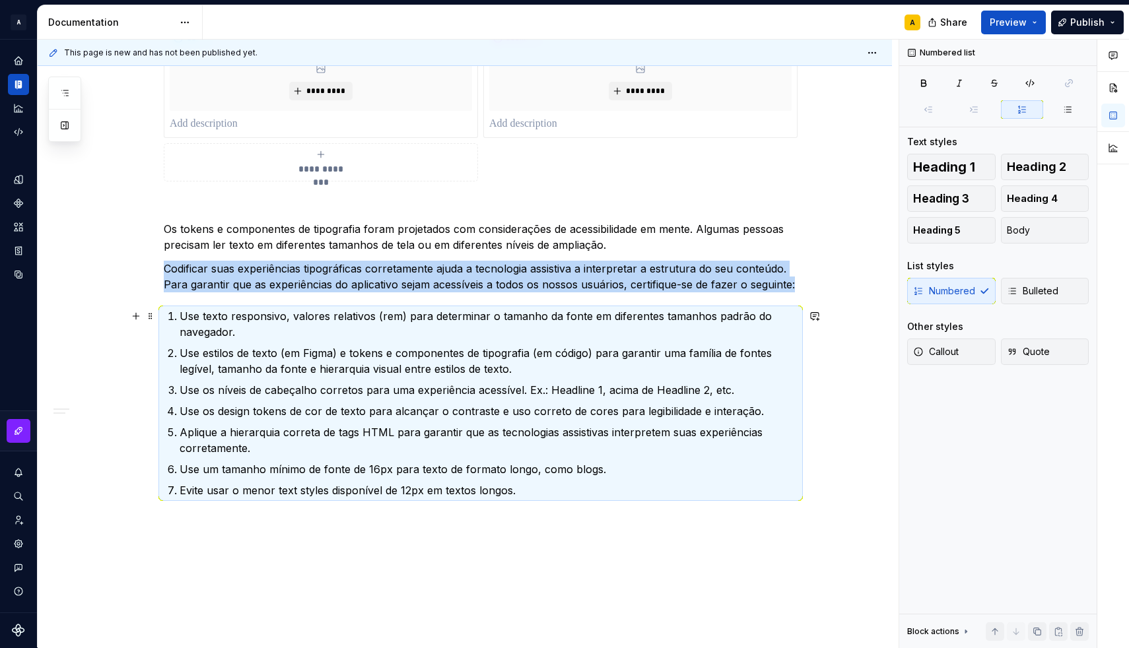
click at [252, 336] on p "Use texto responsivo, valores relativos (rem) para determinar o tamanho da font…" at bounding box center [489, 324] width 618 height 32
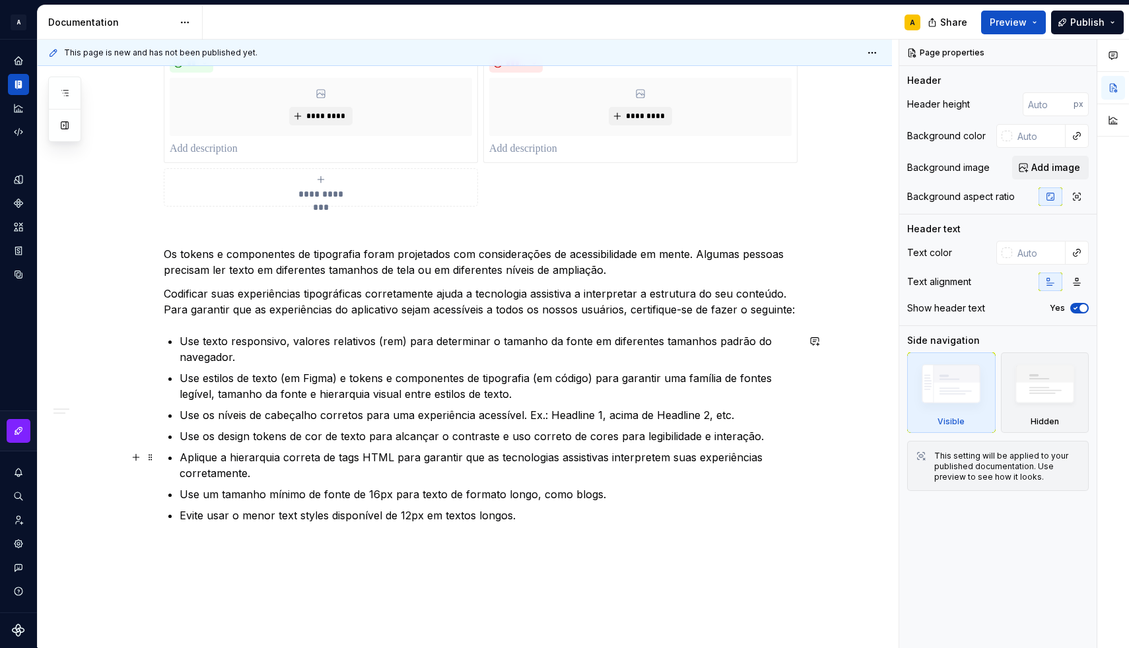
scroll to position [675, 0]
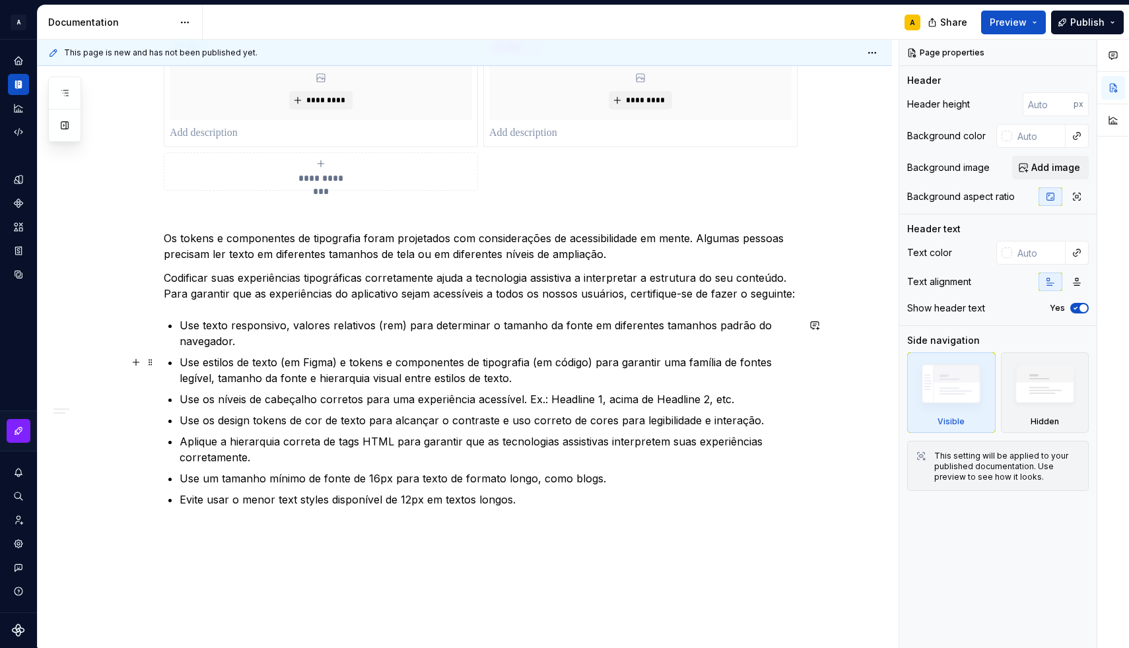
click at [209, 327] on p "Use texto responsivo, valores relativos (rem) para determinar o tamanho da font…" at bounding box center [489, 333] width 618 height 32
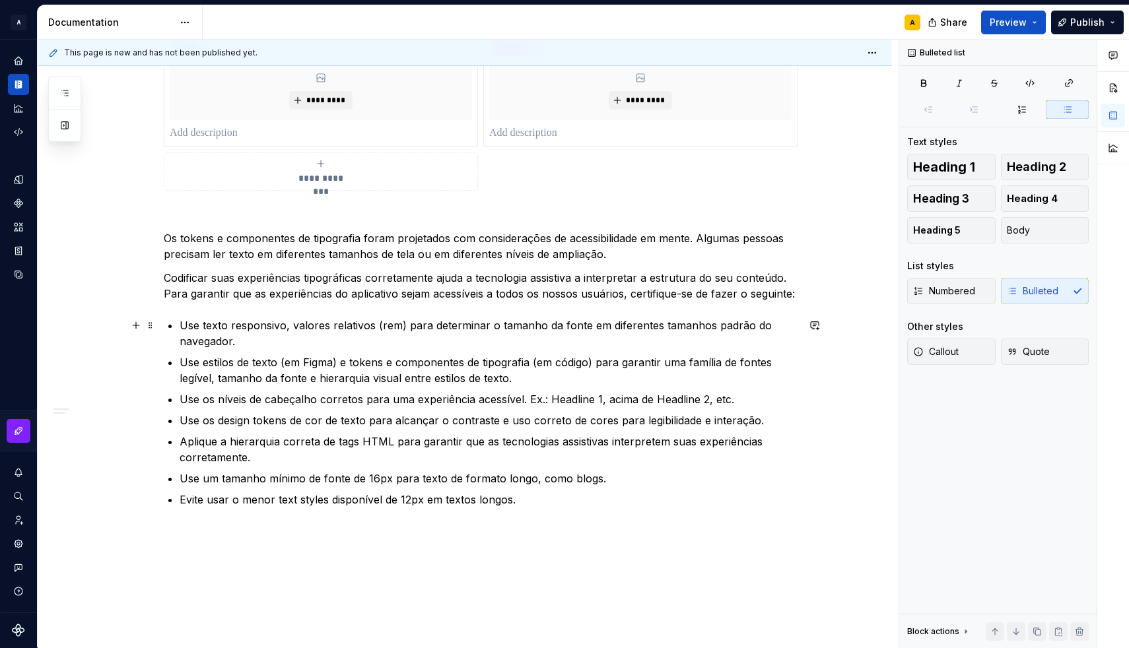
click at [219, 336] on p "Use texto responsivo, valores relativos (rem) para determinar o tamanho da font…" at bounding box center [489, 333] width 618 height 32
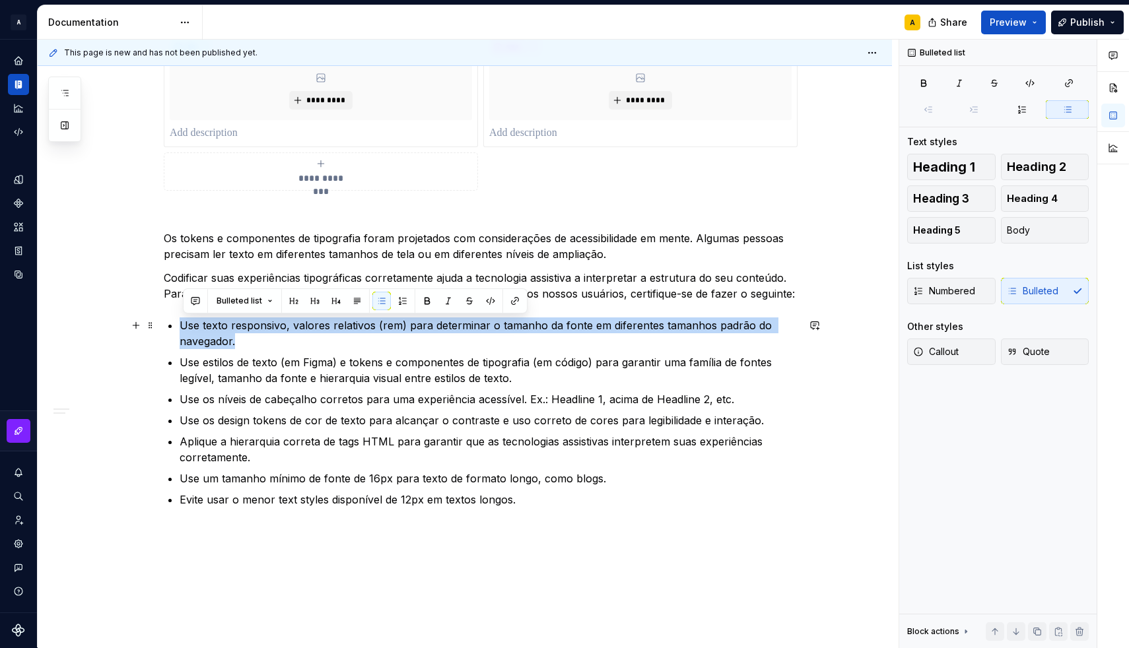
click at [219, 336] on p "Use texto responsivo, valores relativos (rem) para determinar o tamanho da font…" at bounding box center [489, 333] width 618 height 32
click at [308, 330] on p "Use texto responsivo, valores relativos (rem) para determinar o tamanho da font…" at bounding box center [489, 333] width 618 height 32
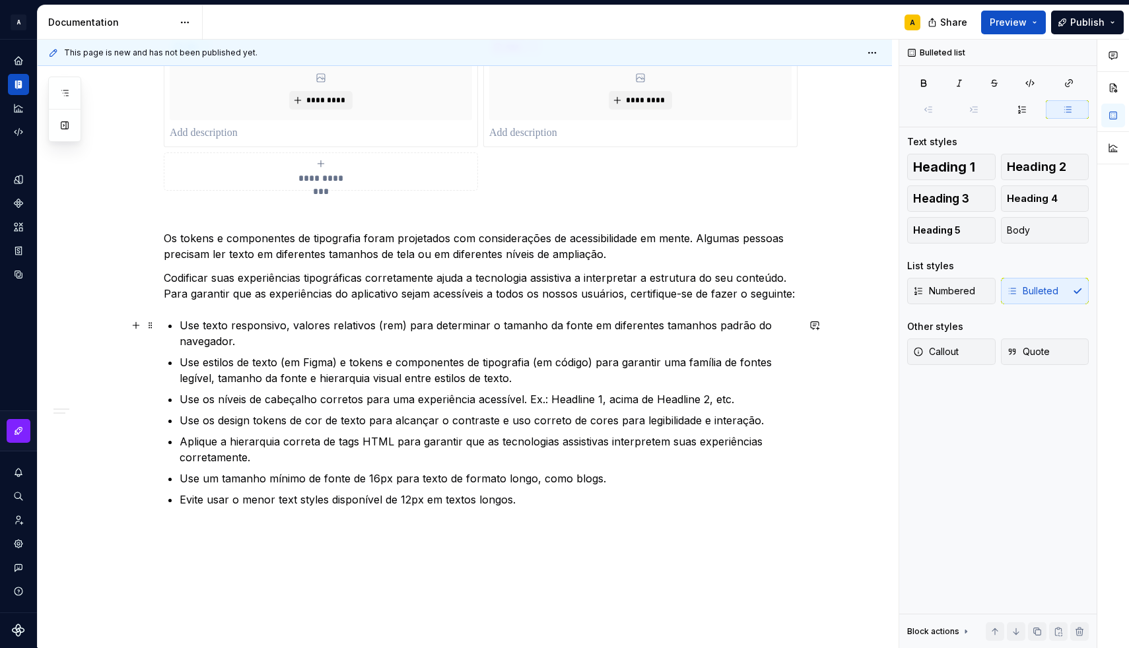
click at [183, 324] on p "Use texto responsivo, valores relativos (rem) para determinar o tamanho da font…" at bounding box center [489, 333] width 618 height 32
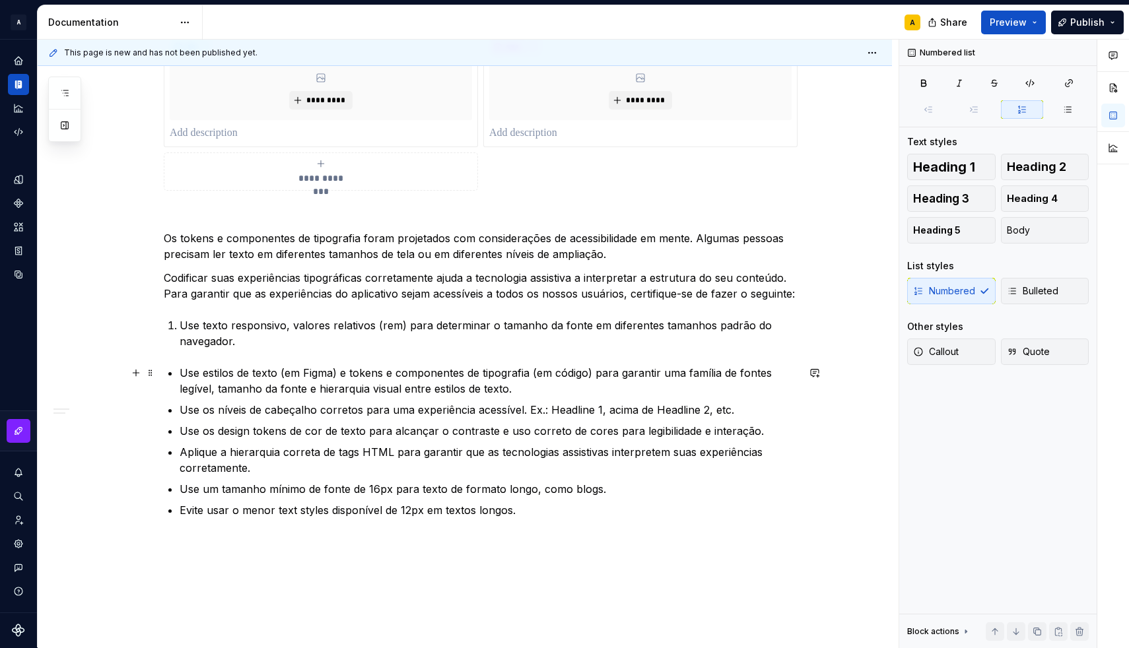
click at [183, 370] on p "Use estilos de texto (em Figma) e tokens e componentes de tipografia (em código…" at bounding box center [489, 381] width 618 height 32
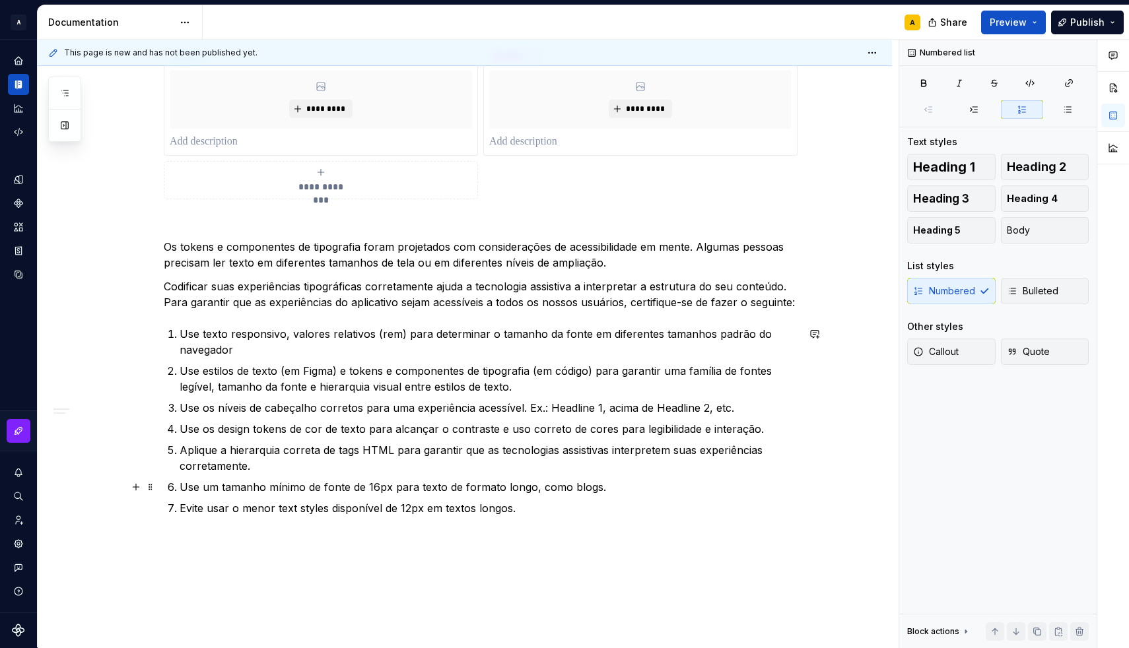
scroll to position [675, 0]
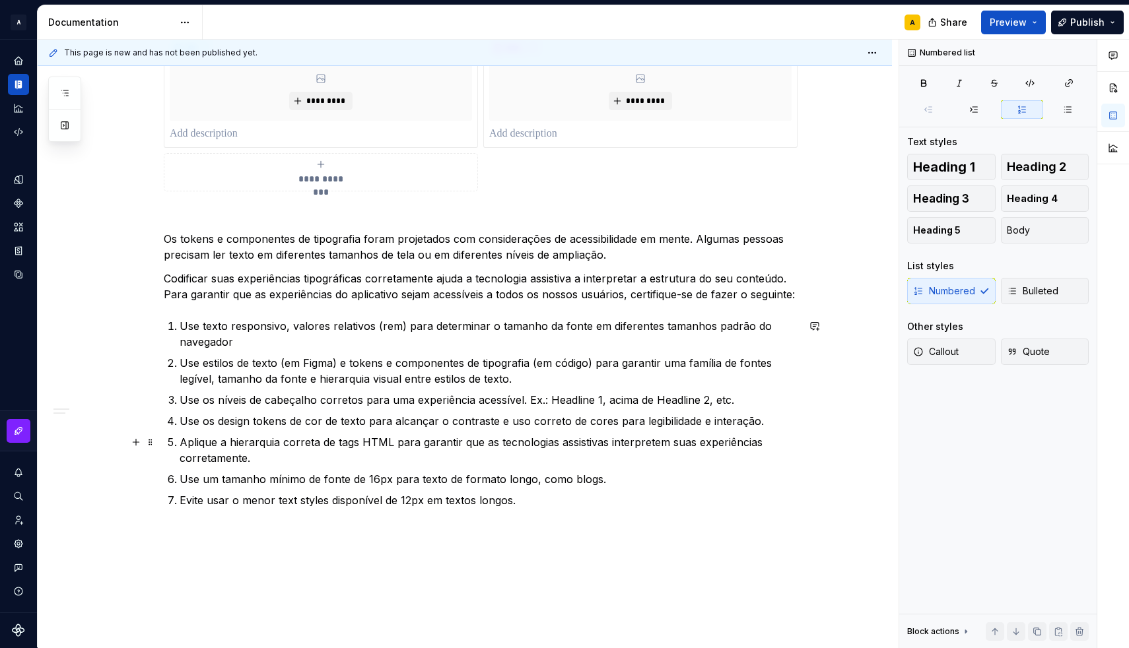
click at [278, 451] on p "Aplique a hierarquia correta de tags HTML para garantir que as tecnologias assi…" at bounding box center [489, 450] width 618 height 32
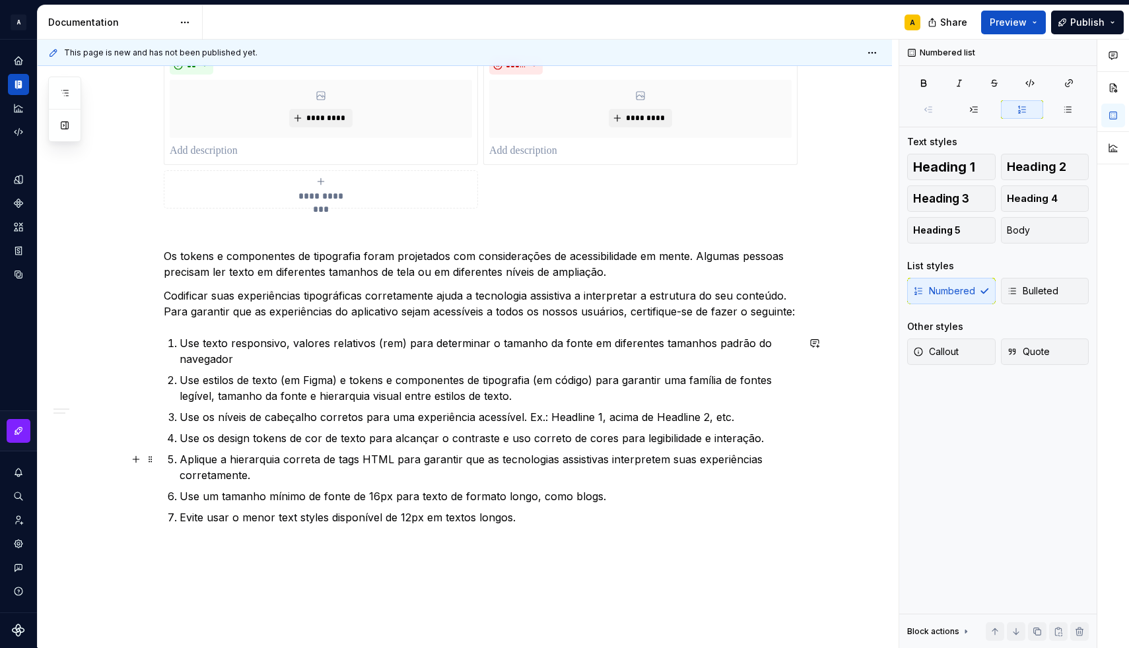
scroll to position [671, 0]
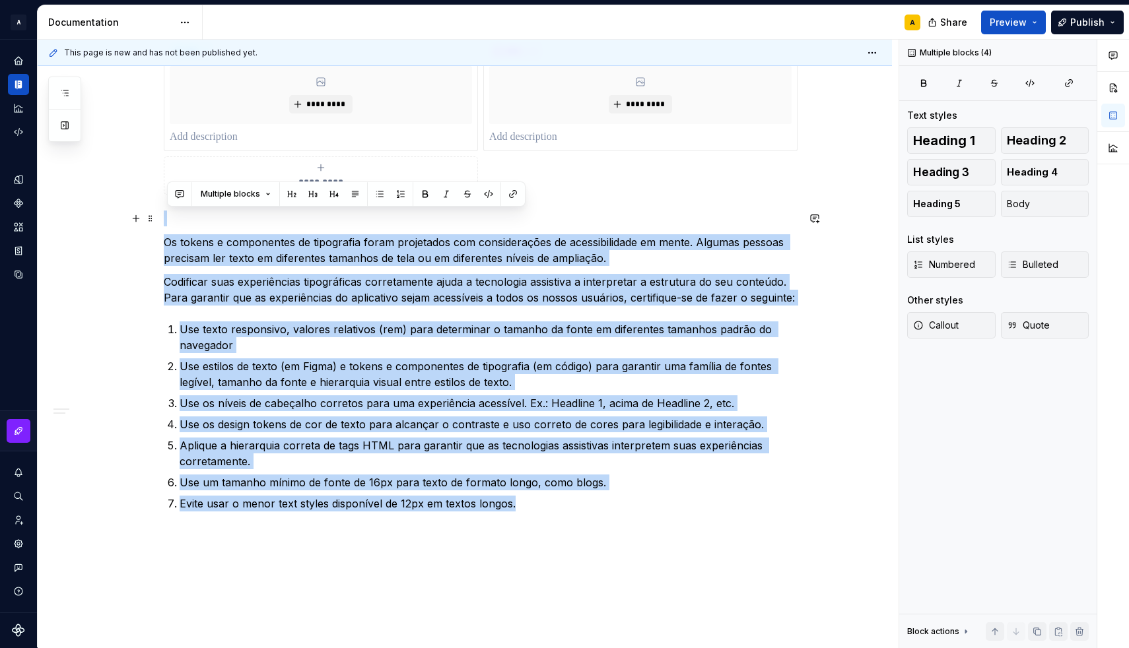
drag, startPoint x: 545, startPoint y: 510, endPoint x: 165, endPoint y: 215, distance: 480.3
click at [165, 215] on div "**********" at bounding box center [465, 147] width 854 height 1149
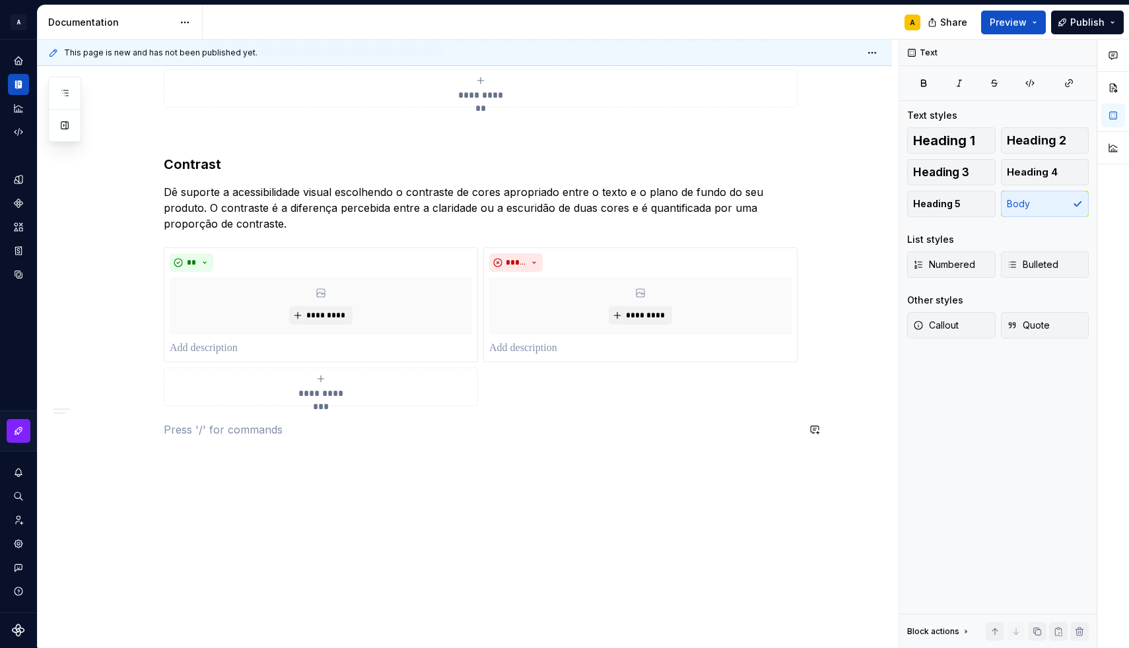
scroll to position [460, 0]
click at [165, 215] on div "**********" at bounding box center [465, 216] width 854 height 864
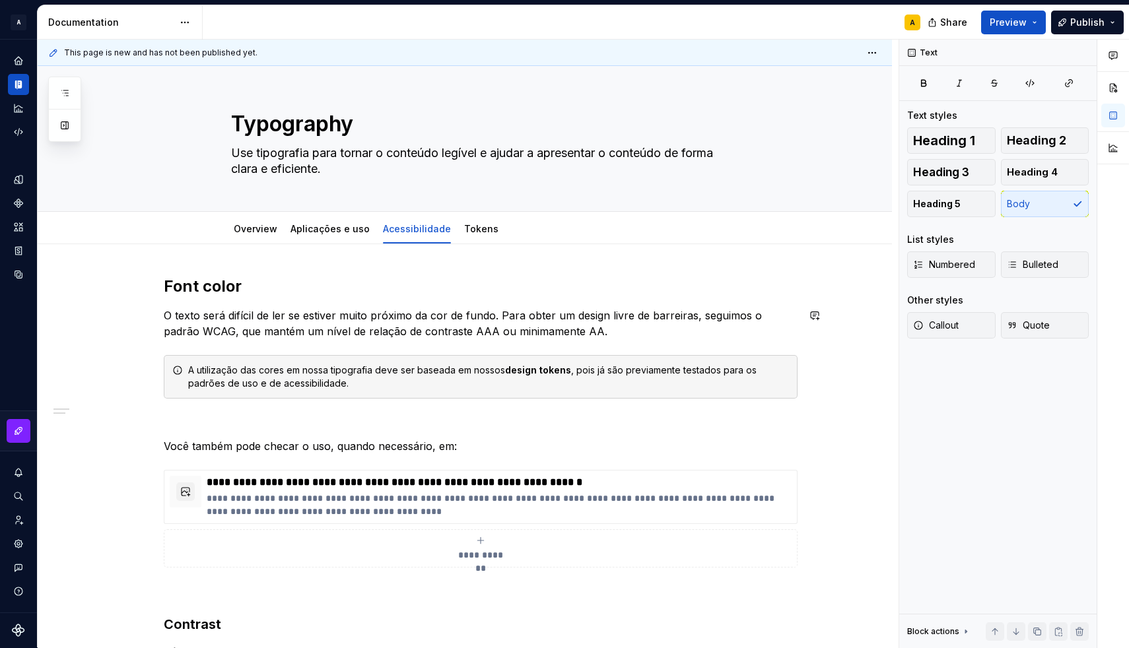
scroll to position [0, 0]
click at [168, 286] on h2 "Font color" at bounding box center [481, 286] width 634 height 21
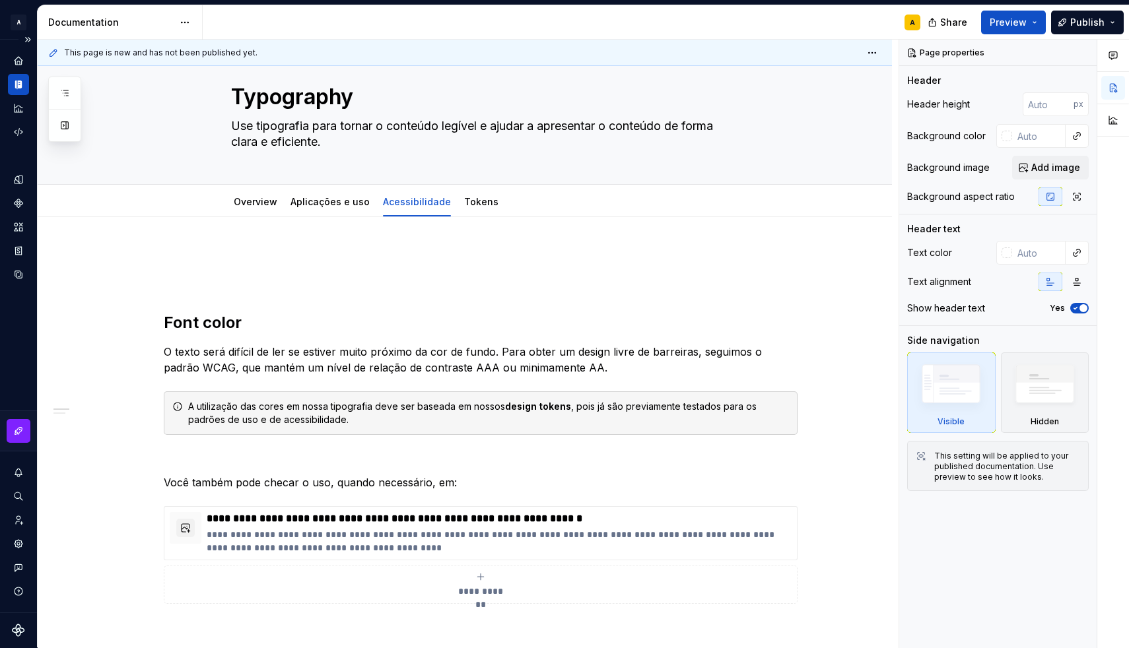
scroll to position [5, 0]
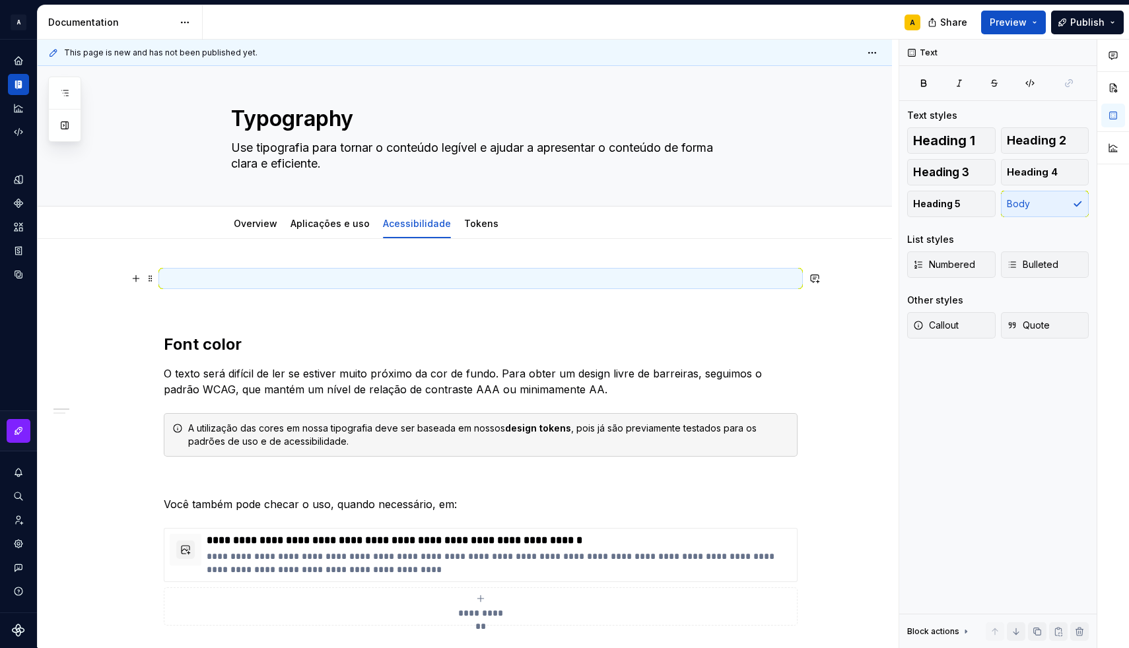
click at [184, 284] on p at bounding box center [481, 279] width 634 height 16
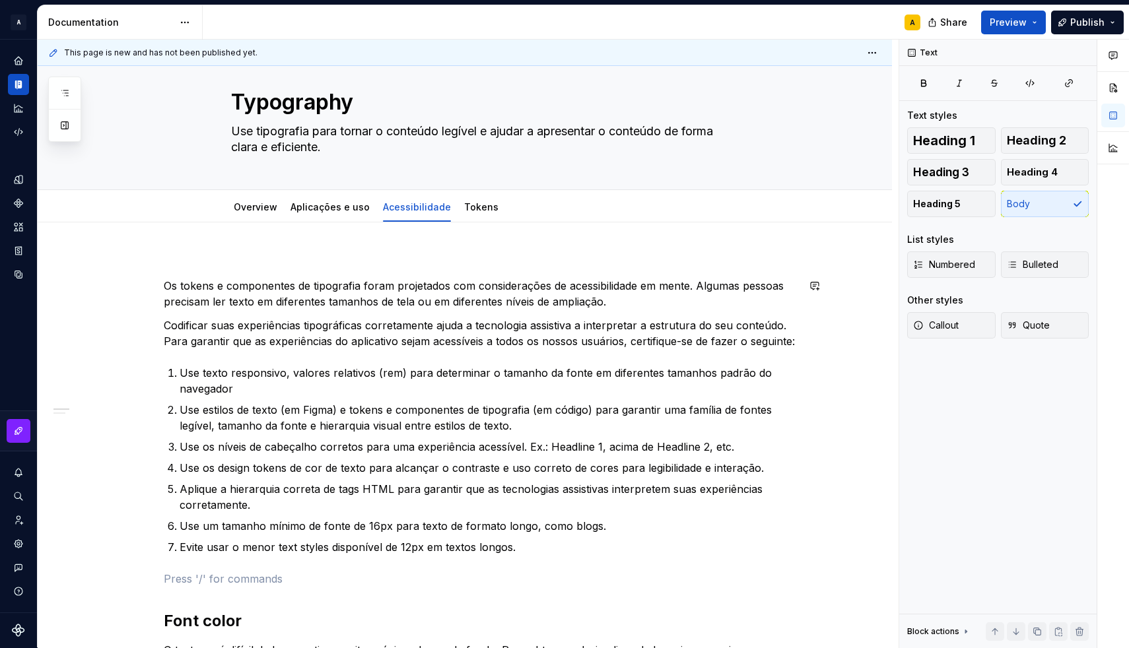
scroll to position [30, 0]
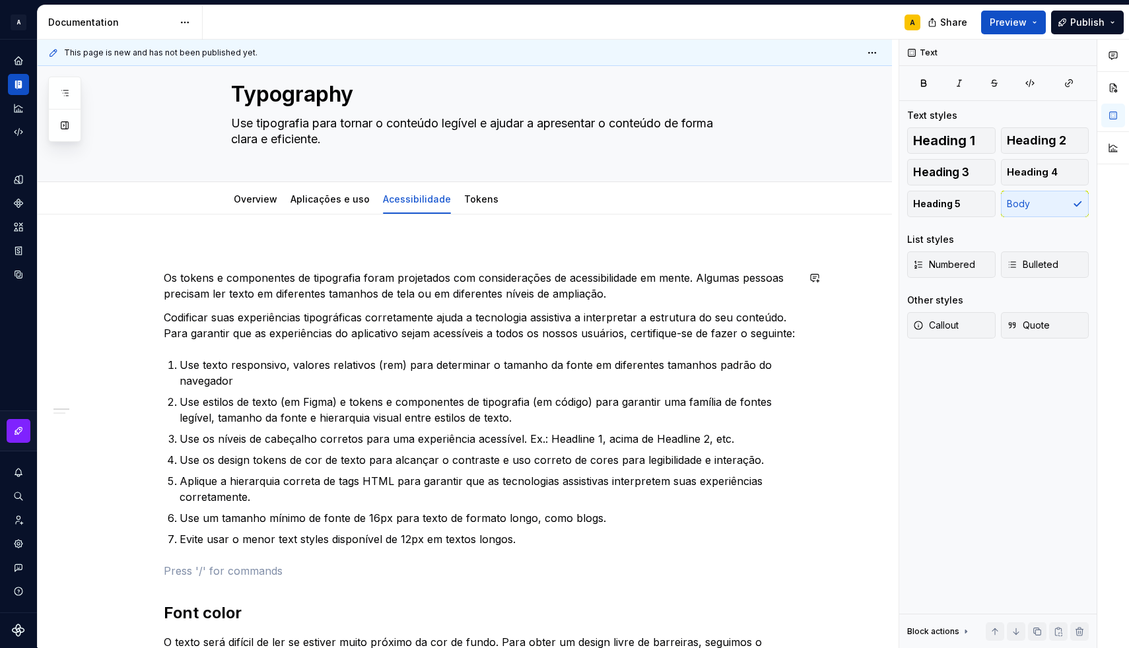
click at [214, 261] on p at bounding box center [481, 254] width 634 height 16
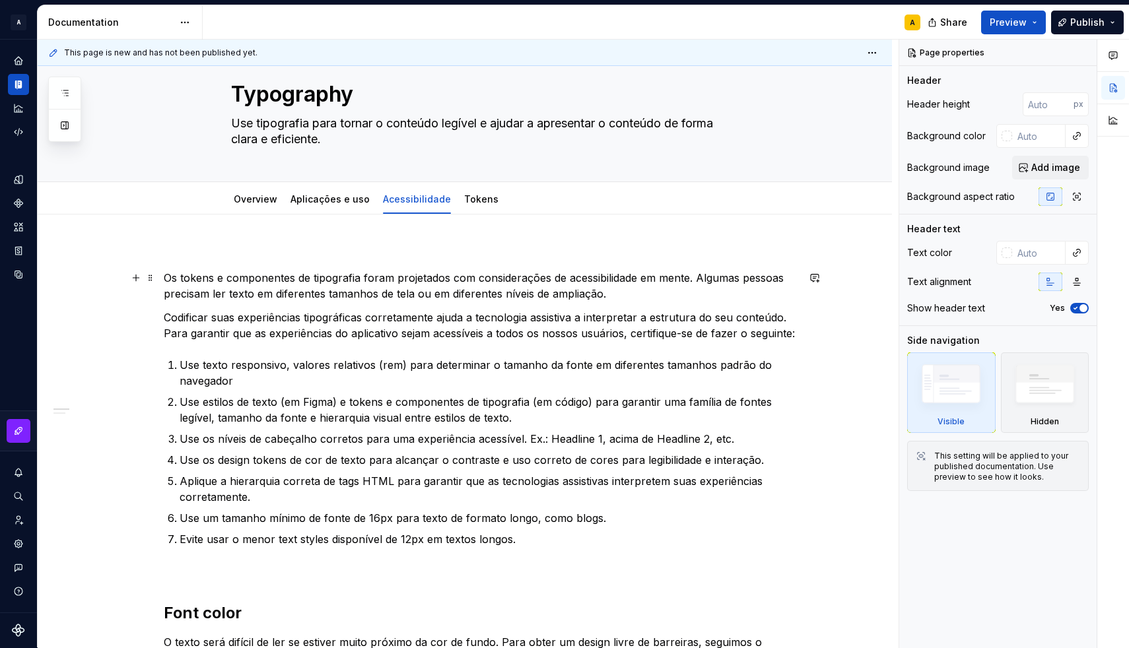
click at [168, 277] on p "Os tokens e componentes de tipografia foram projetados com considerações de ace…" at bounding box center [481, 286] width 634 height 32
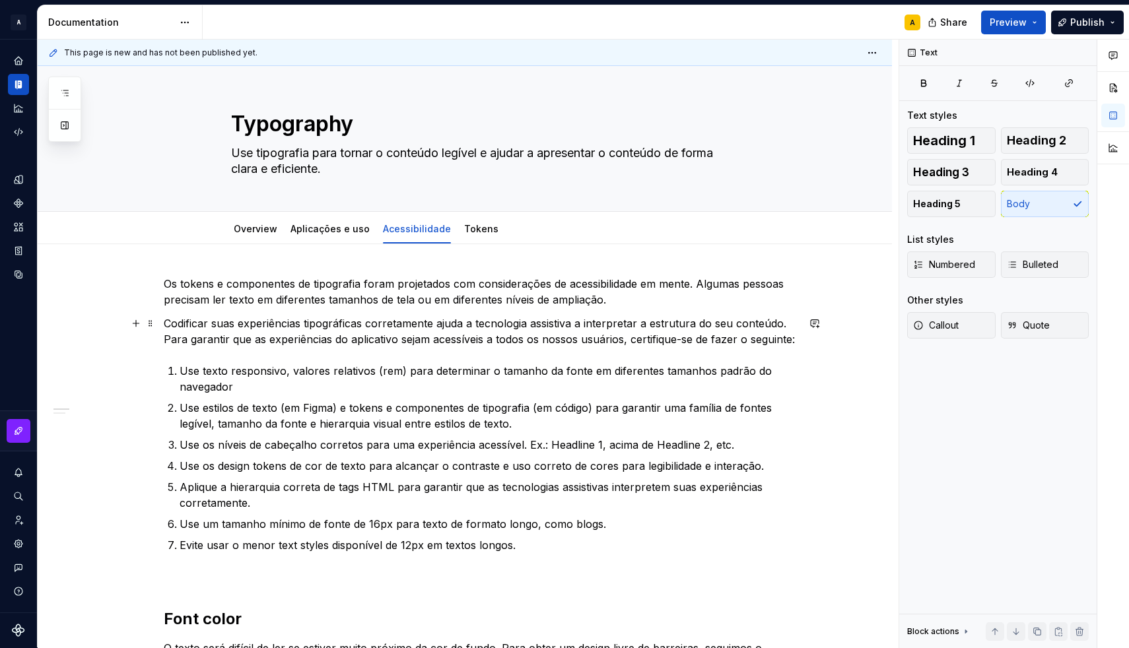
scroll to position [0, 0]
click at [344, 234] on div "Aplicações e uso" at bounding box center [329, 228] width 79 height 13
click at [322, 226] on link "Aplicações e uso" at bounding box center [329, 228] width 79 height 11
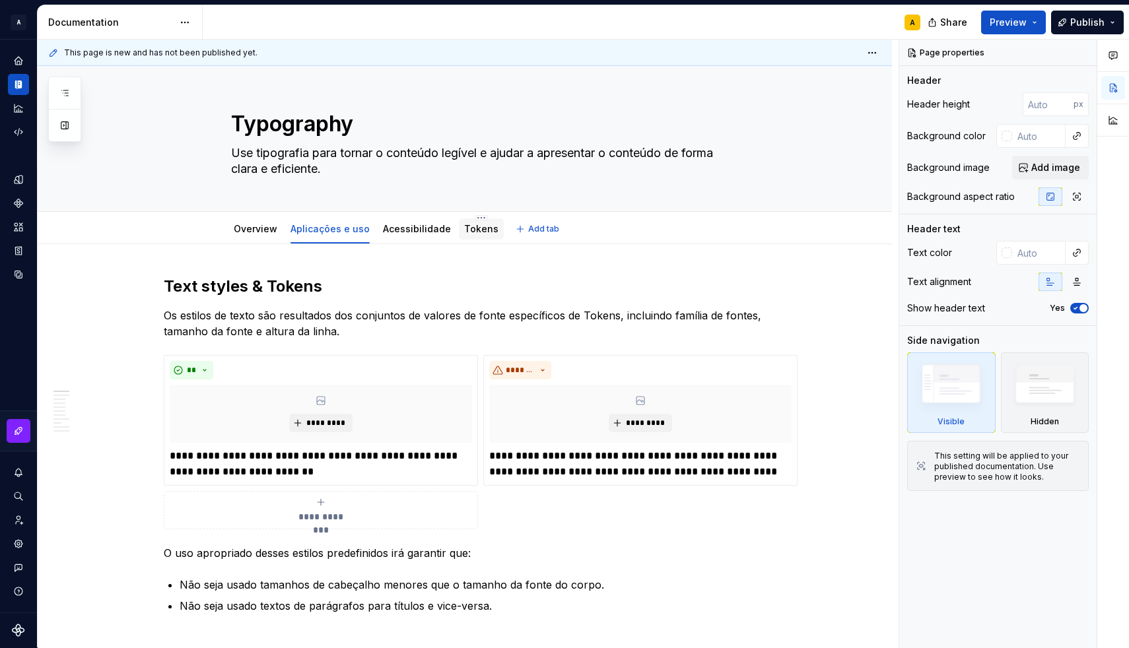
click at [477, 230] on link "Tokens" at bounding box center [481, 228] width 34 height 11
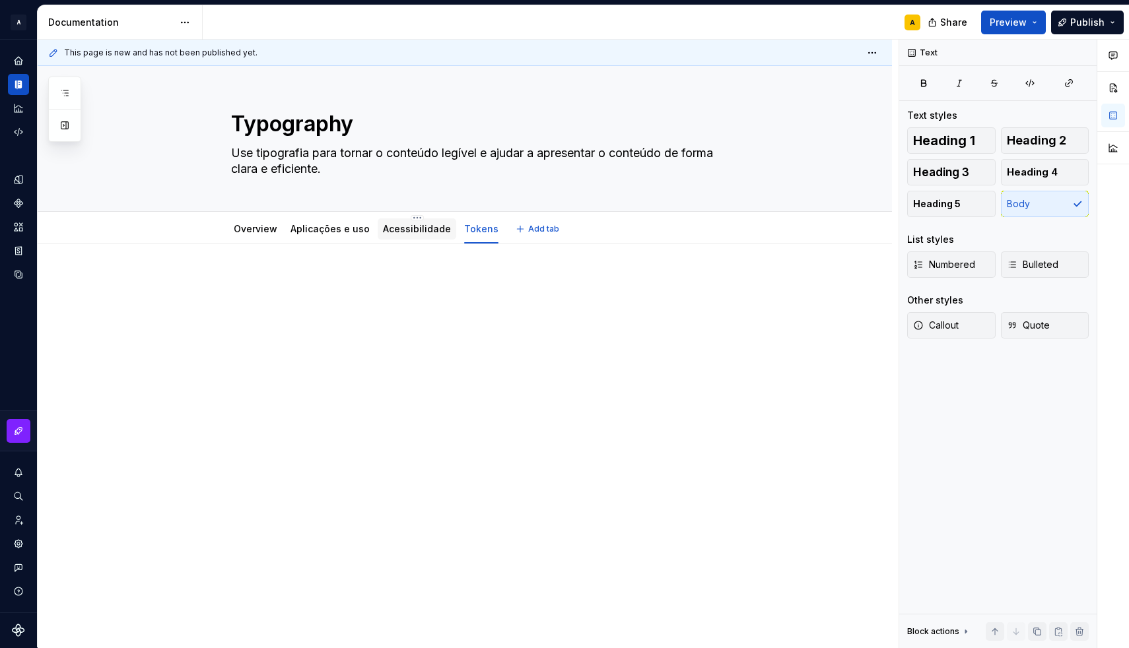
click at [397, 231] on link "Acessibilidade" at bounding box center [417, 228] width 68 height 11
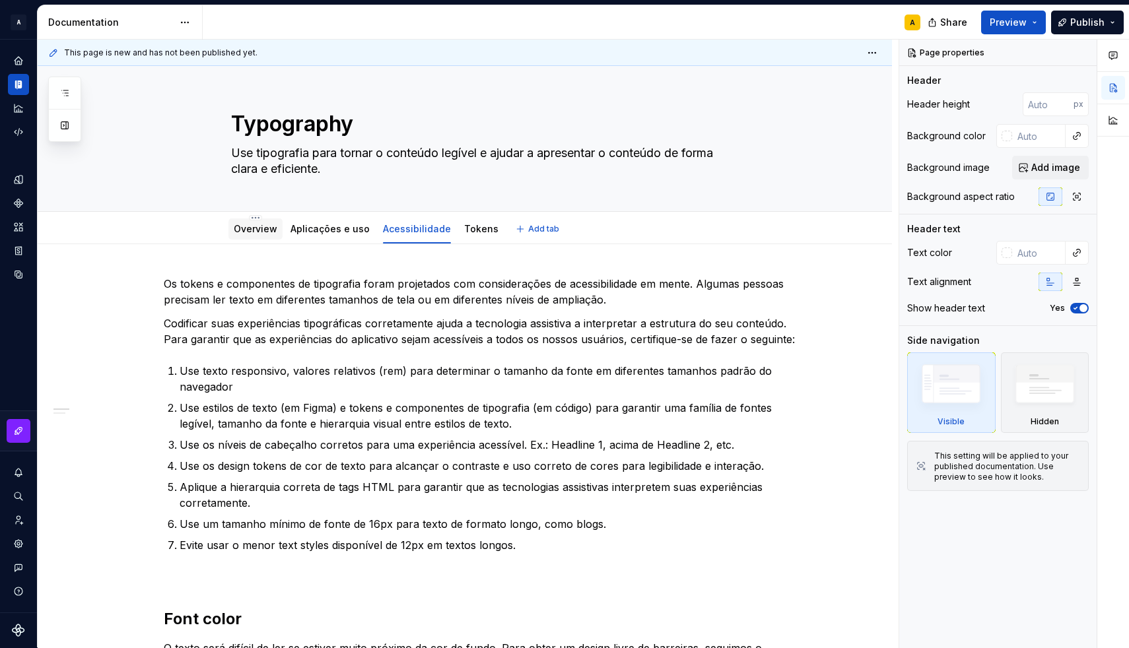
click at [269, 232] on link "Overview" at bounding box center [256, 228] width 44 height 11
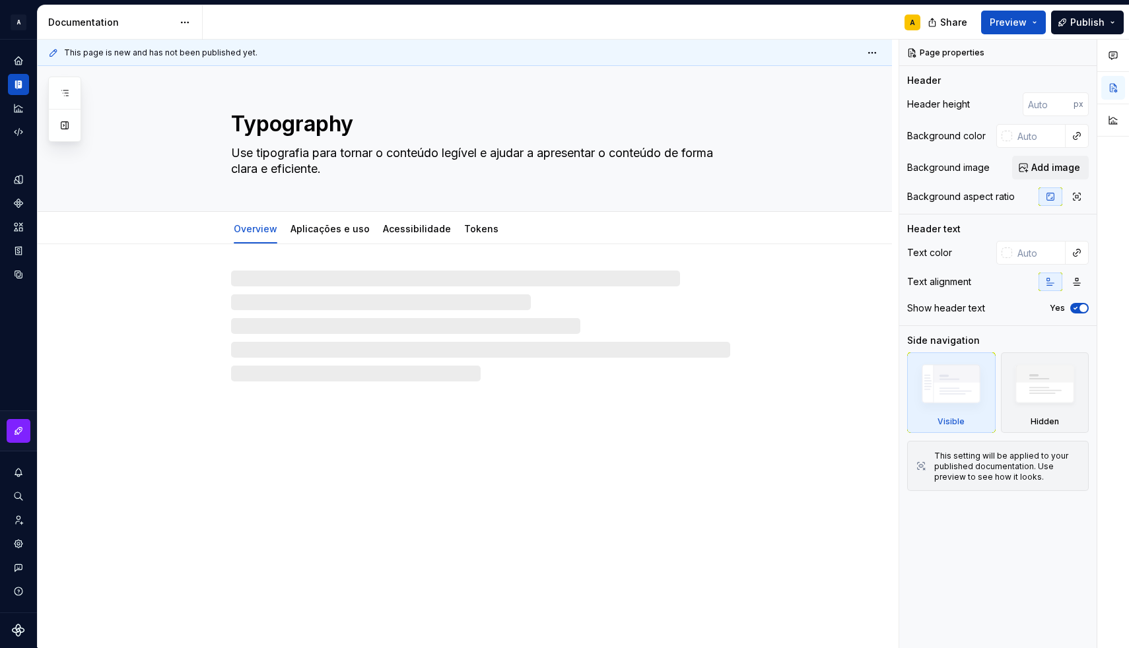
type textarea "*"
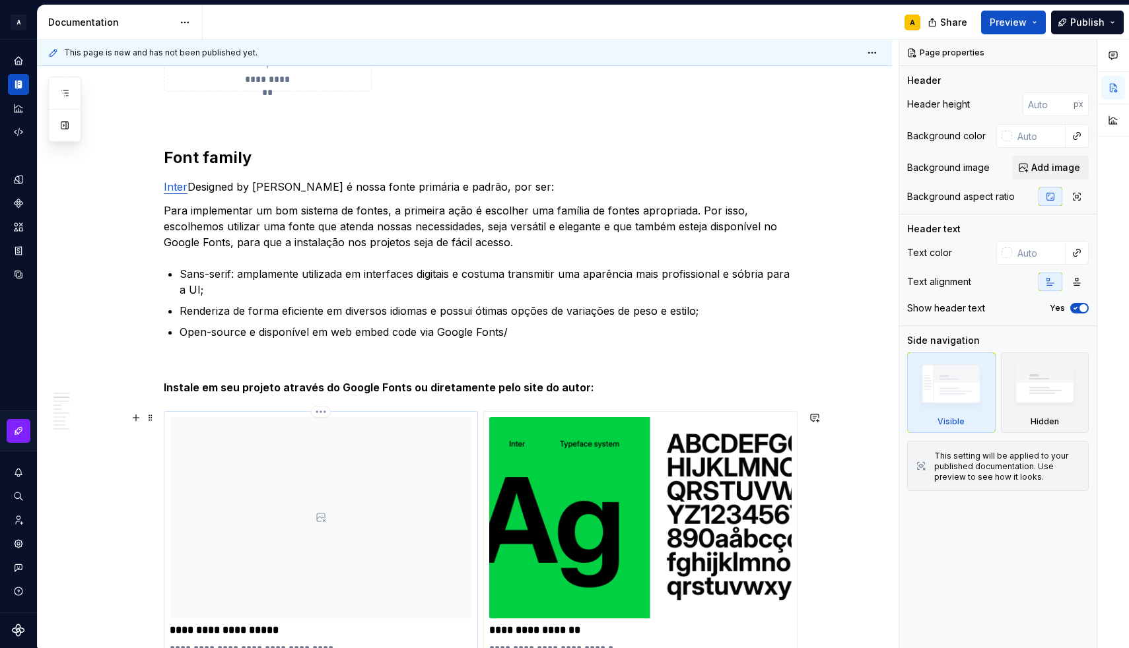
scroll to position [523, 0]
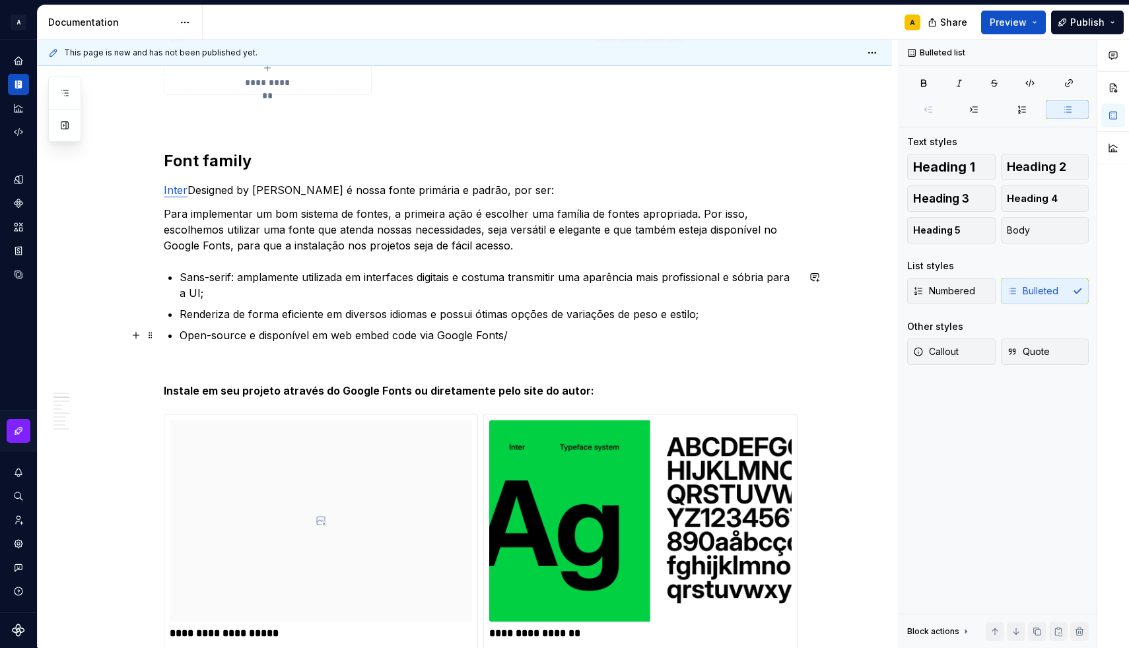
click at [519, 333] on p "Open-source e disponível em web embed code via Google Fonts/" at bounding box center [489, 335] width 618 height 16
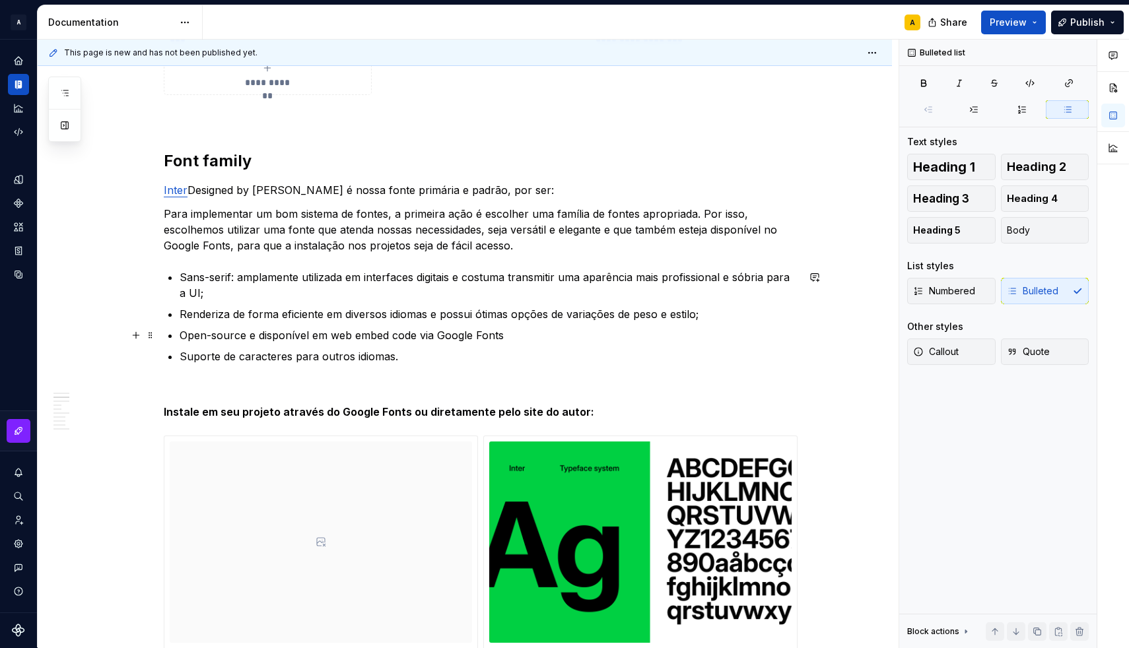
click at [516, 339] on p "Open-source e disponível em web embed code via Google Fonts" at bounding box center [489, 335] width 618 height 16
click at [480, 283] on p "Sans-serif: amplamente utilizada em interfaces digitais e costuma transmitir um…" at bounding box center [489, 285] width 618 height 32
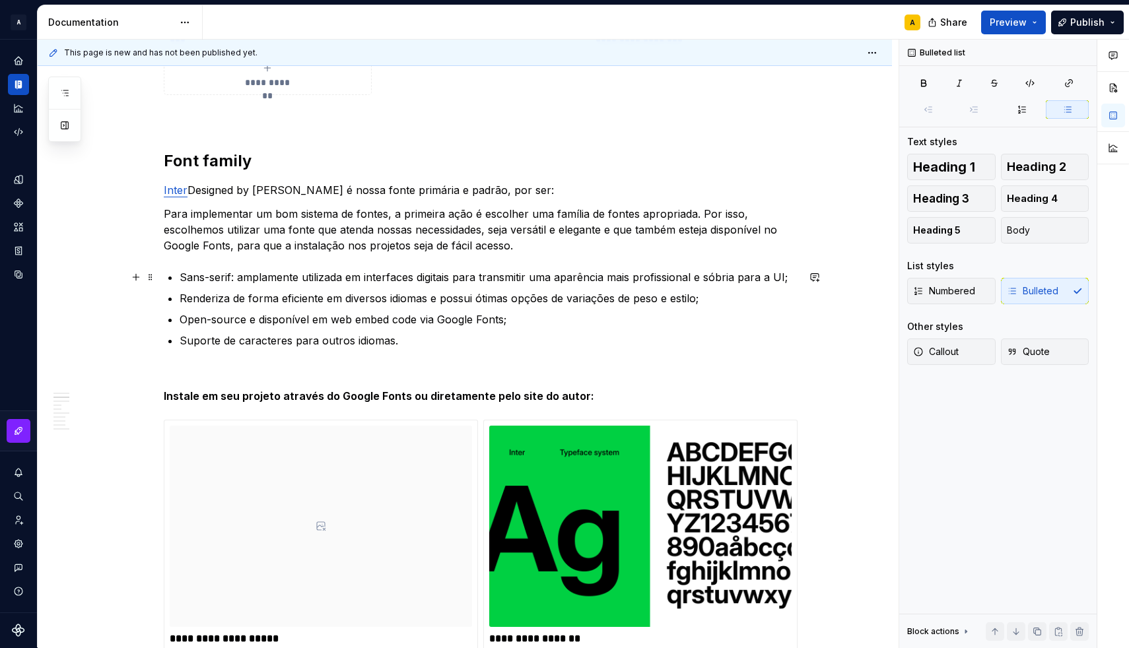
click at [752, 276] on p "Sans-serif: amplamente utilizada em interfaces digitais para transmitir uma apa…" at bounding box center [489, 277] width 618 height 16
click at [447, 312] on p "Open-source e disponível em web embed code via Google Fonts;" at bounding box center [489, 320] width 618 height 16
click at [446, 322] on p "Open-source e disponível em web embed code via Google Fonts;" at bounding box center [489, 320] width 618 height 16
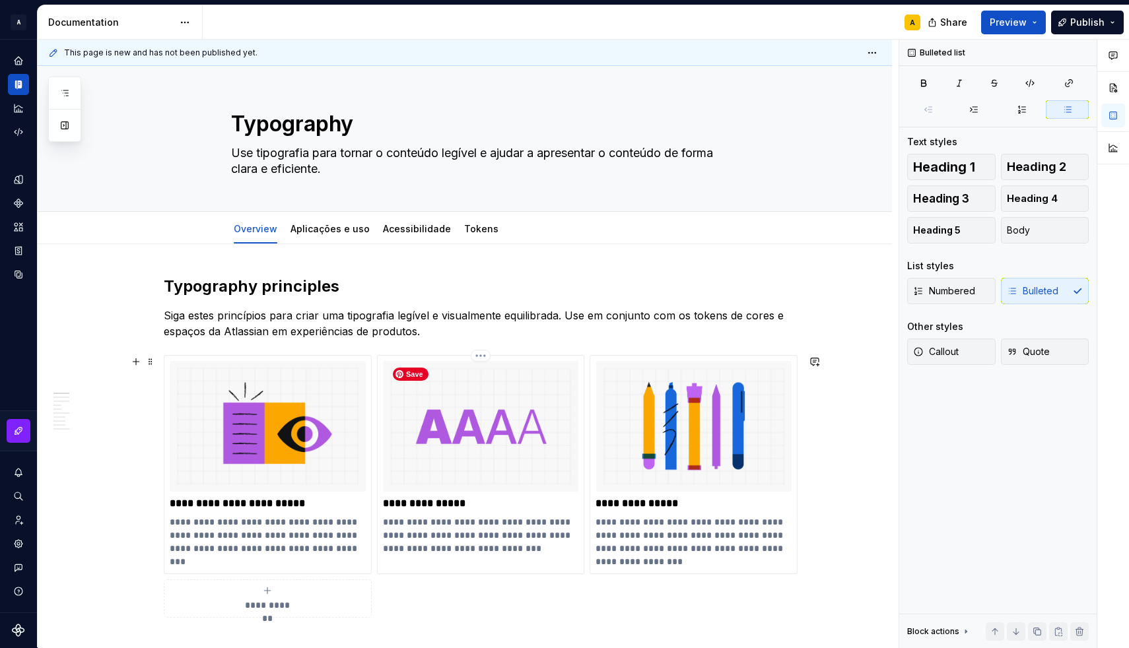
scroll to position [0, 0]
click at [472, 232] on link "Tokens" at bounding box center [481, 228] width 34 height 11
click at [479, 225] on link "Tokens" at bounding box center [481, 228] width 34 height 11
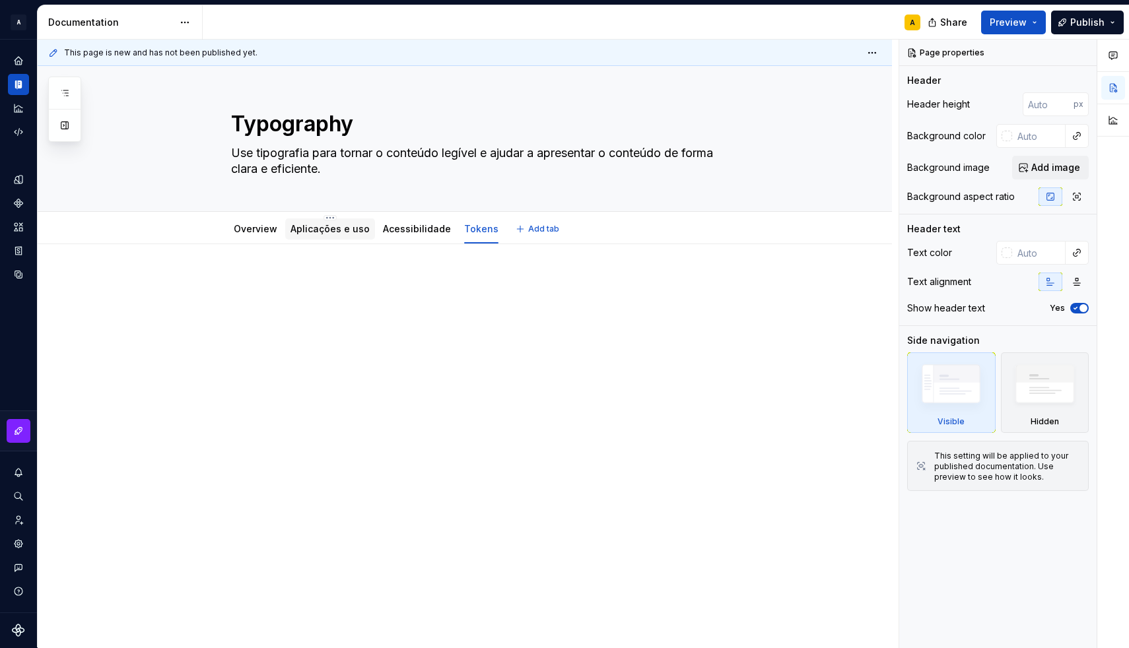
click at [366, 231] on link "Aplicações e uso" at bounding box center [329, 228] width 79 height 11
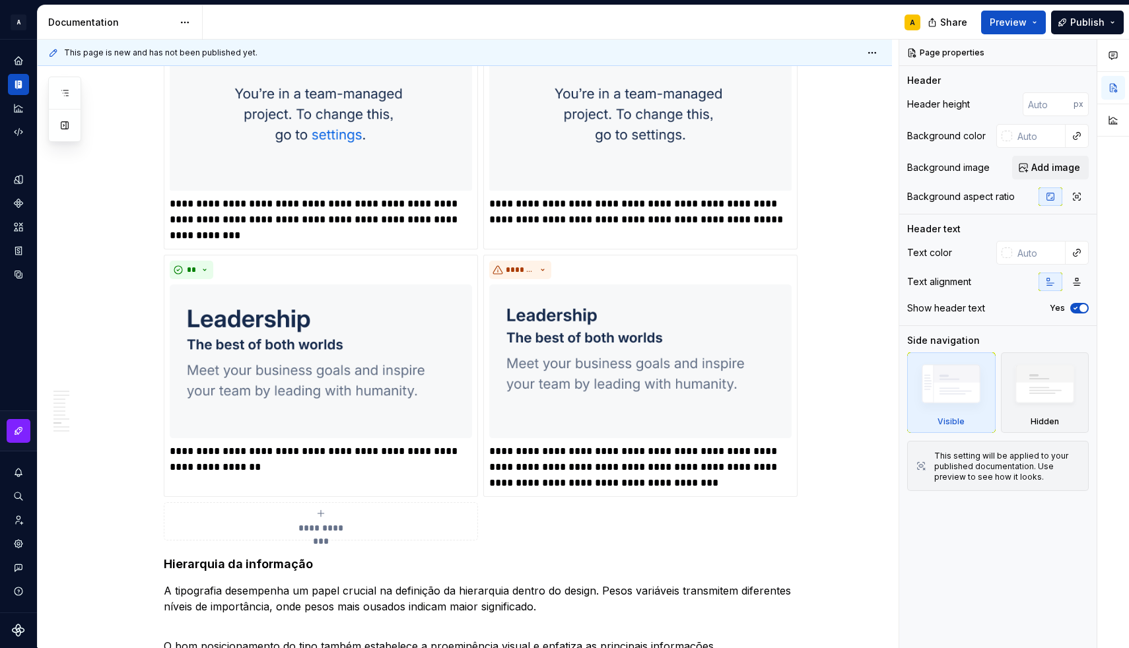
scroll to position [1737, 0]
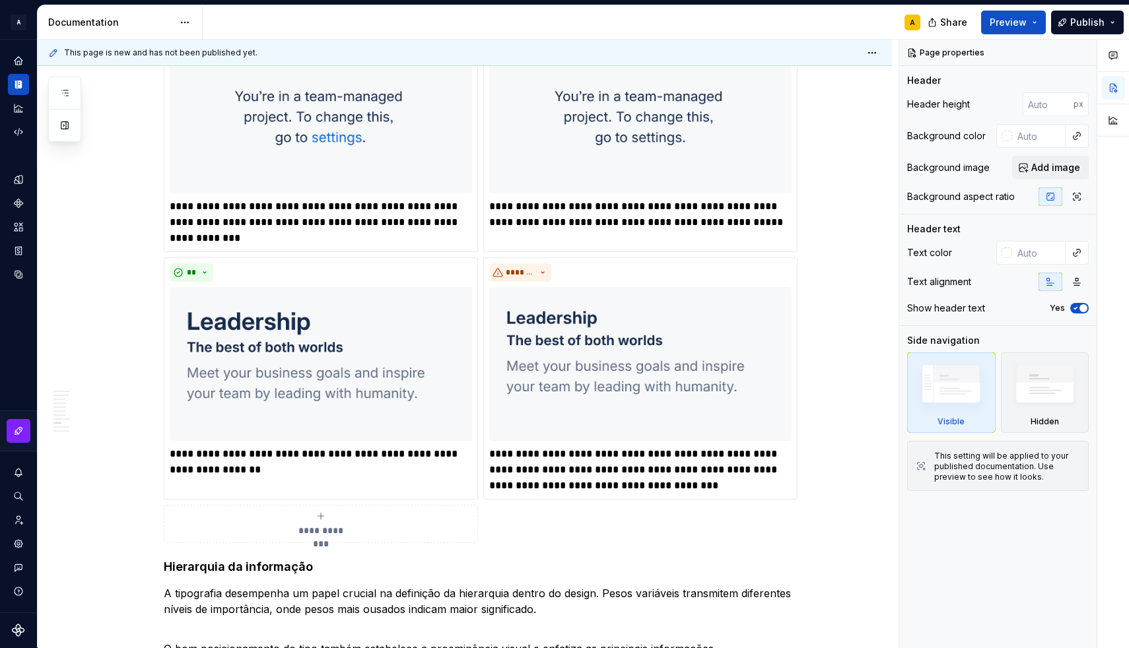
click at [323, 515] on icon "submit" at bounding box center [320, 516] width 11 height 11
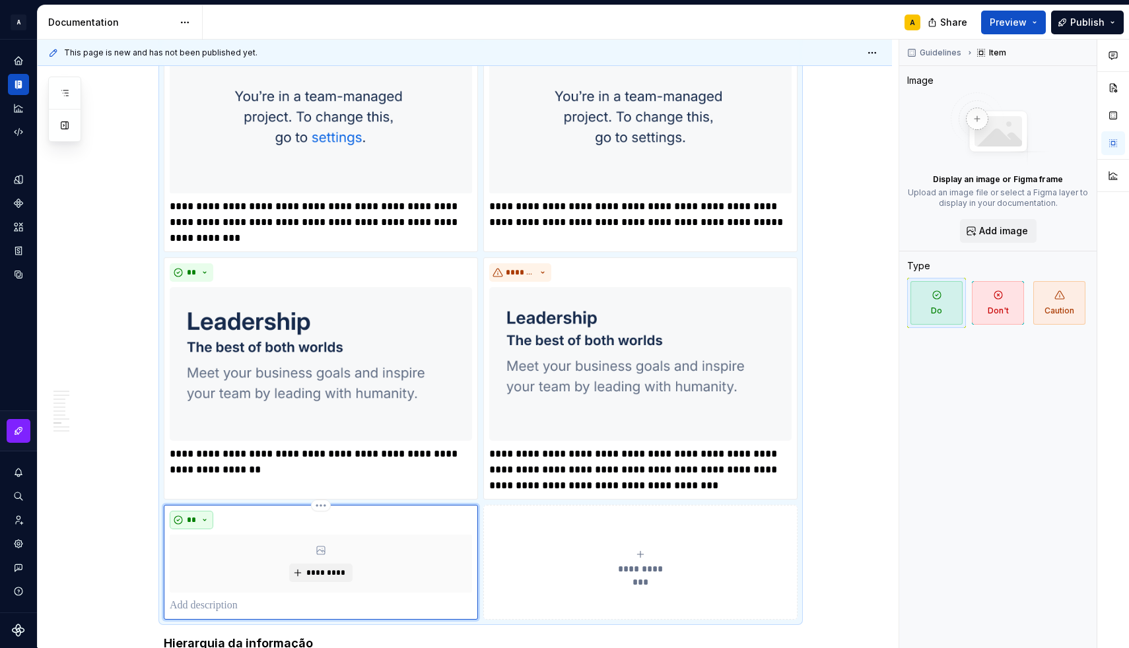
click at [197, 519] on span "**" at bounding box center [191, 520] width 11 height 11
click at [219, 566] on div "Don't" at bounding box center [225, 566] width 24 height 13
click at [225, 603] on p at bounding box center [321, 606] width 302 height 16
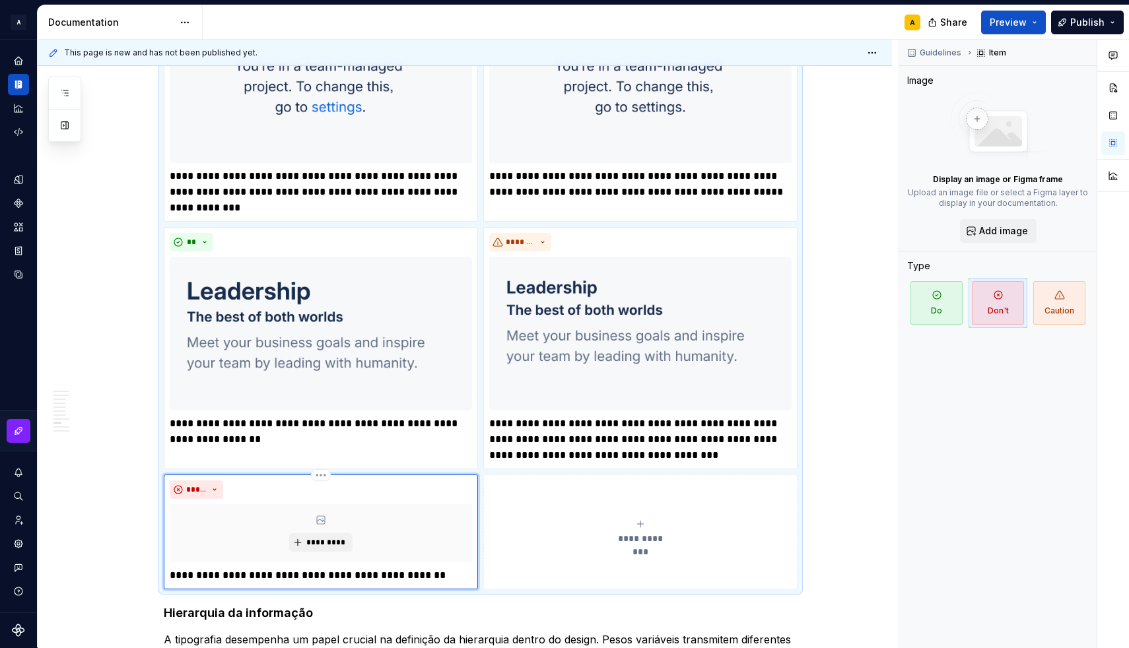
click at [232, 574] on p "**********" at bounding box center [321, 576] width 302 height 16
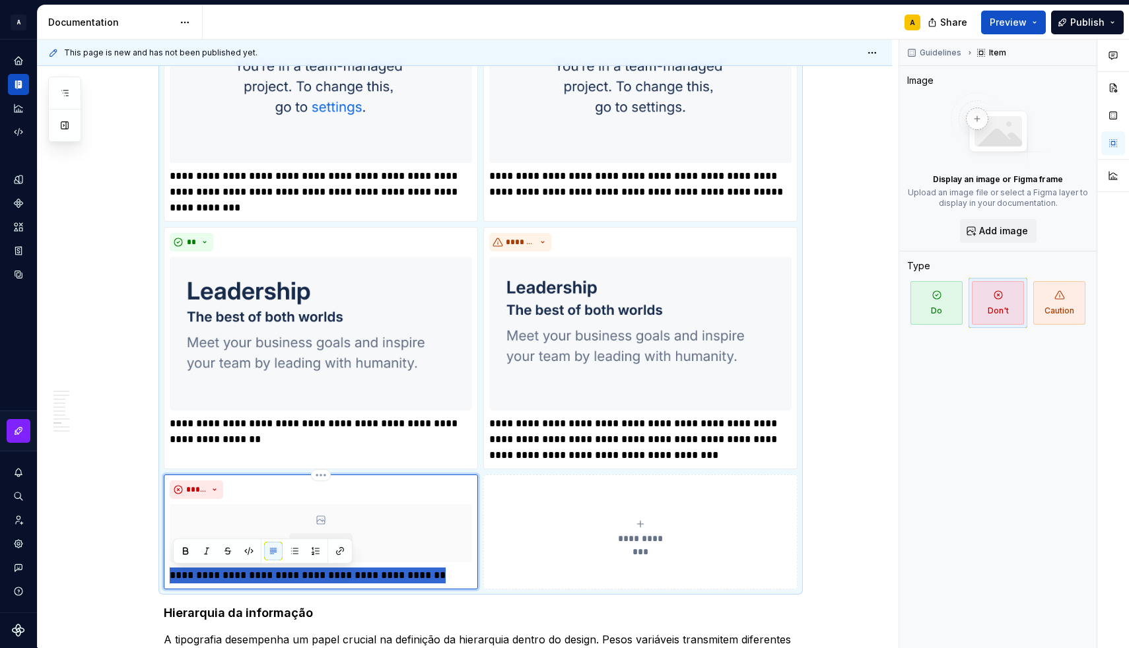
click at [232, 574] on p "**********" at bounding box center [321, 576] width 302 height 16
type textarea "*"
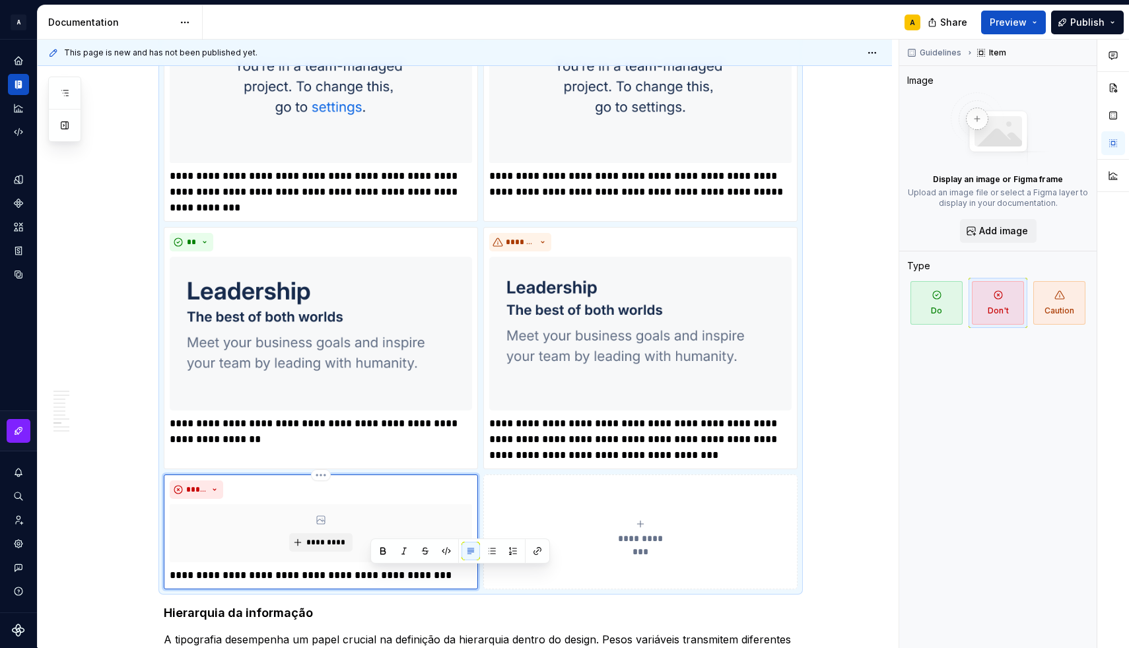
click at [370, 578] on p "**********" at bounding box center [321, 576] width 302 height 16
